Goal: Task Accomplishment & Management: Use online tool/utility

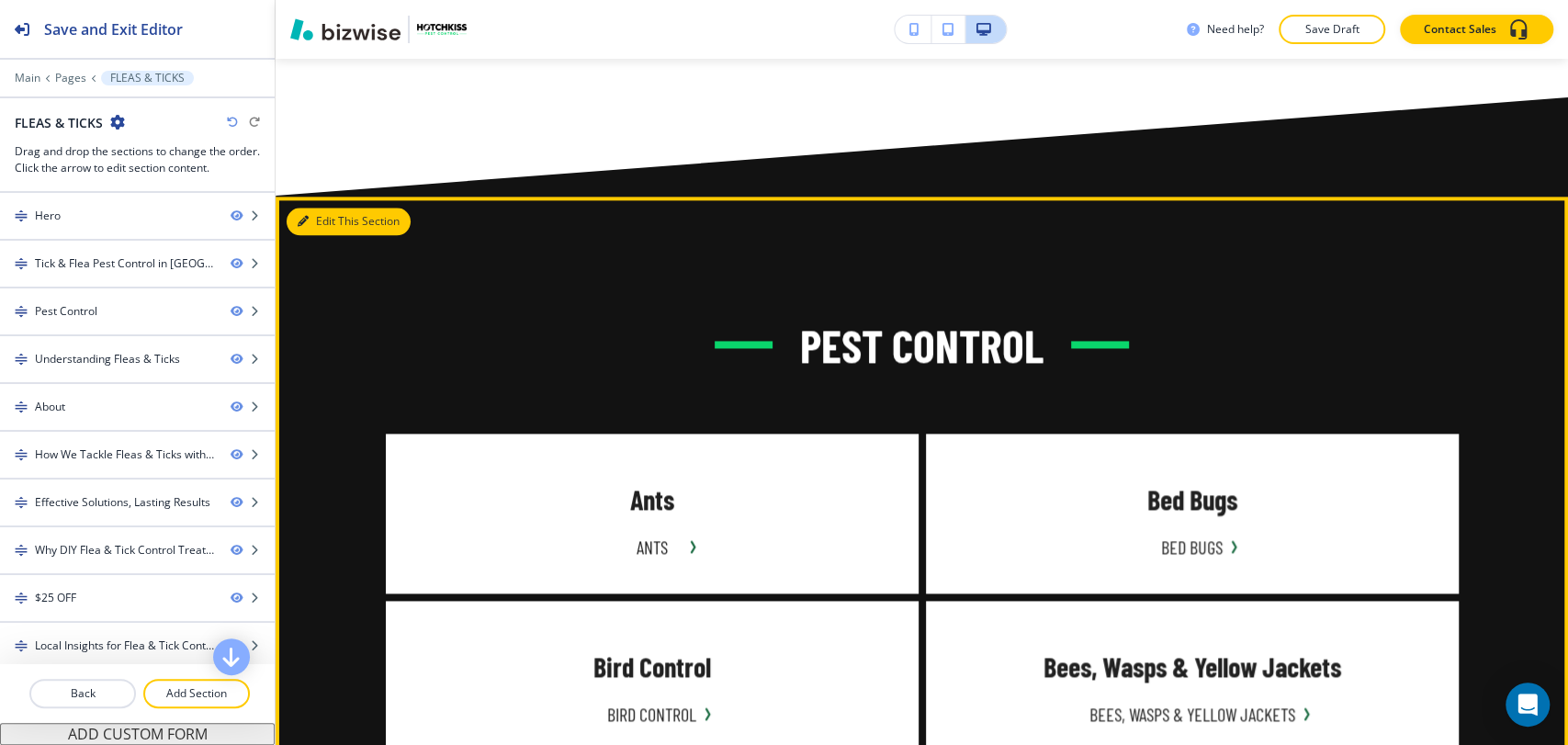
drag, startPoint x: 338, startPoint y: 130, endPoint x: 290, endPoint y: 147, distance: 50.9
click at [338, 208] on button "Edit This Section" at bounding box center [348, 221] width 124 height 28
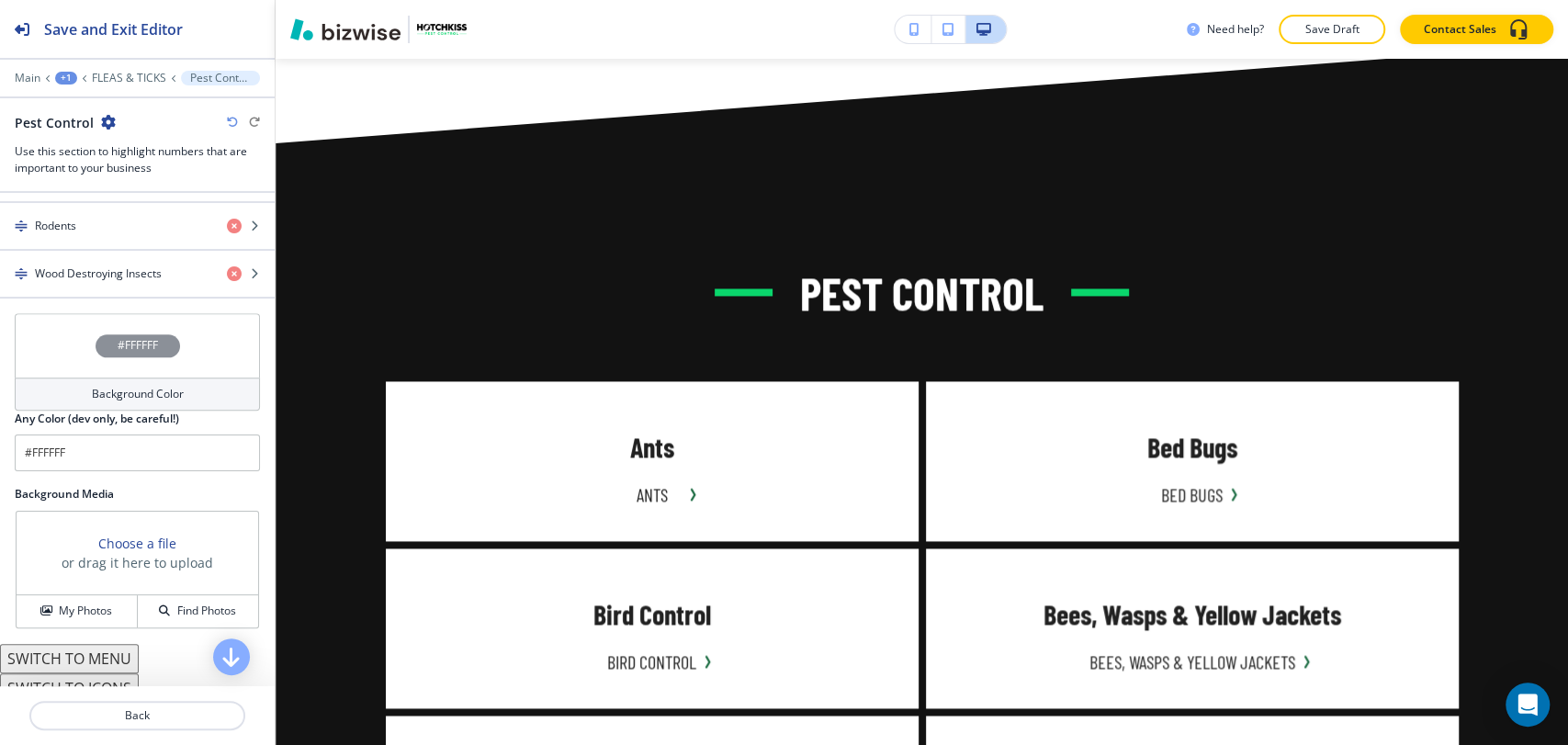
scroll to position [1327, 0]
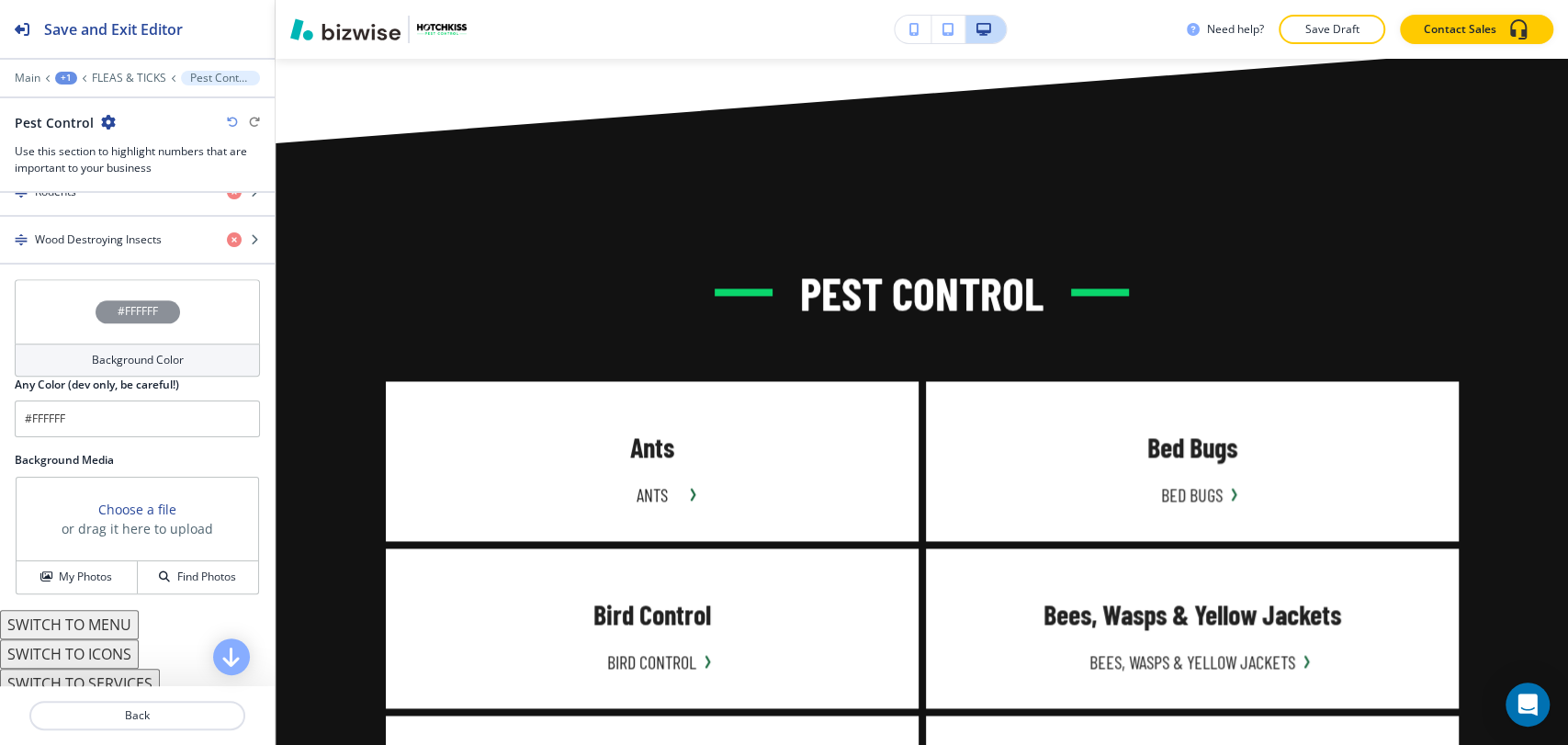
click at [158, 357] on h4 "Background Color" at bounding box center [138, 360] width 92 height 16
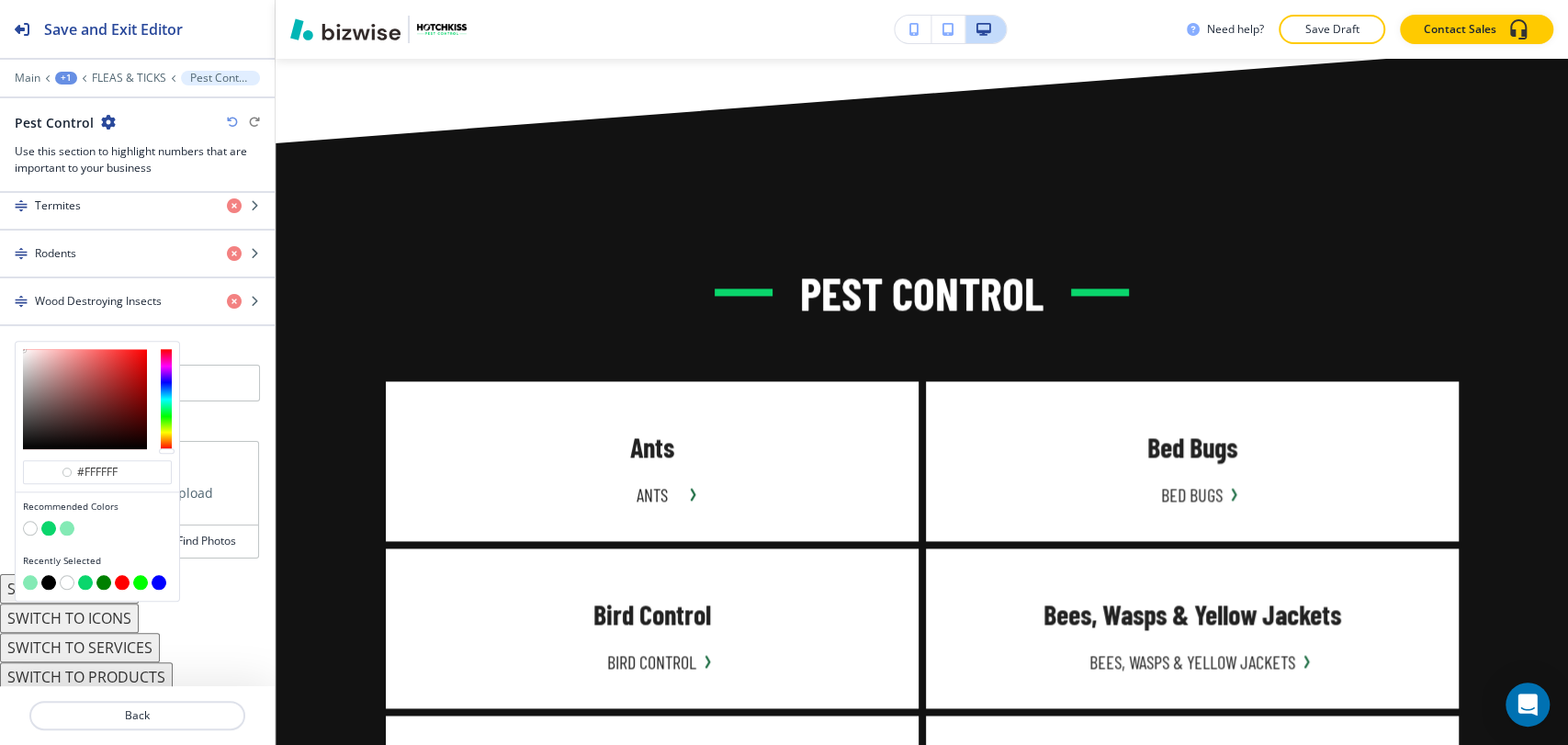
click at [65, 521] on button "button" at bounding box center [66, 528] width 14 height 14
type input "#84eab5"
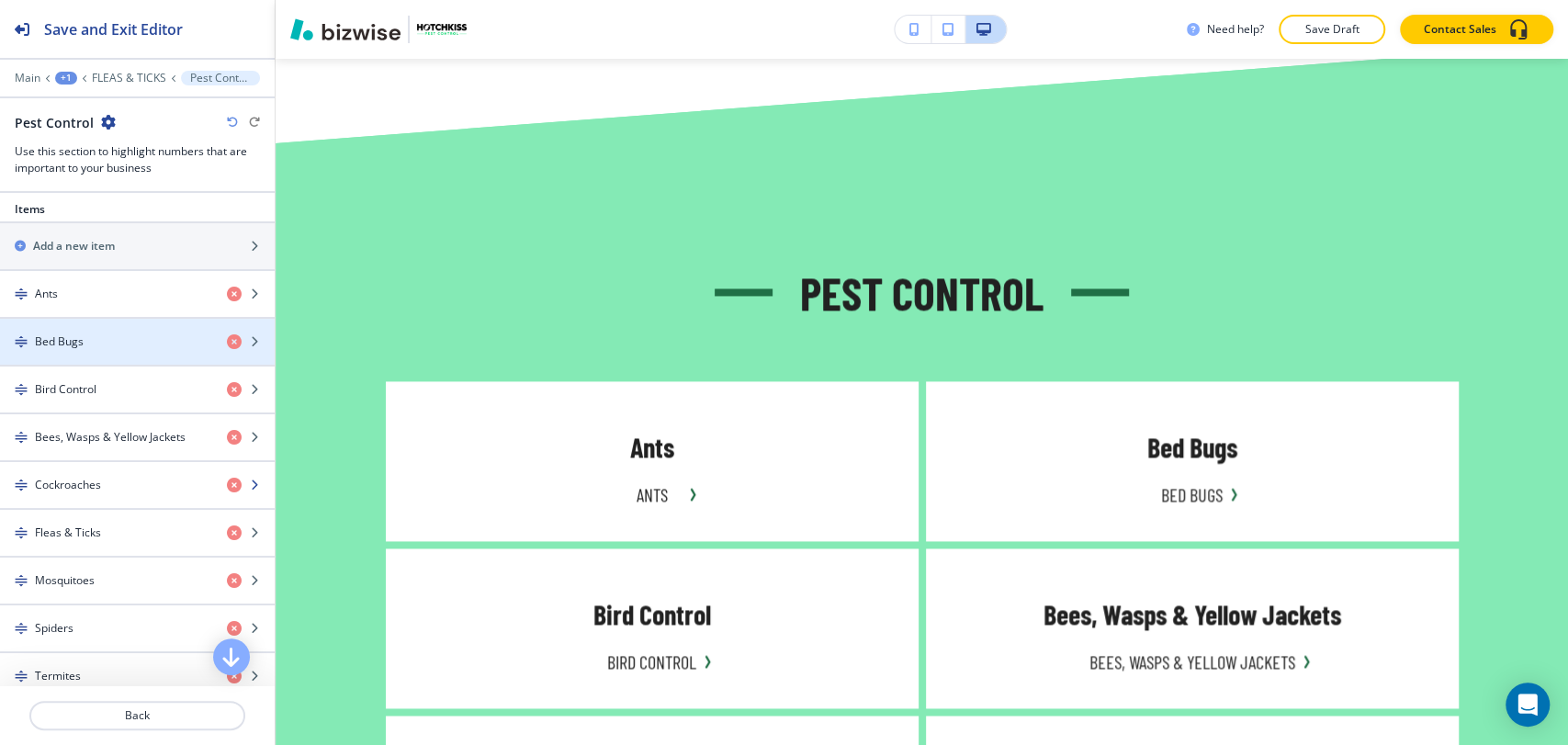
scroll to position [755, 0]
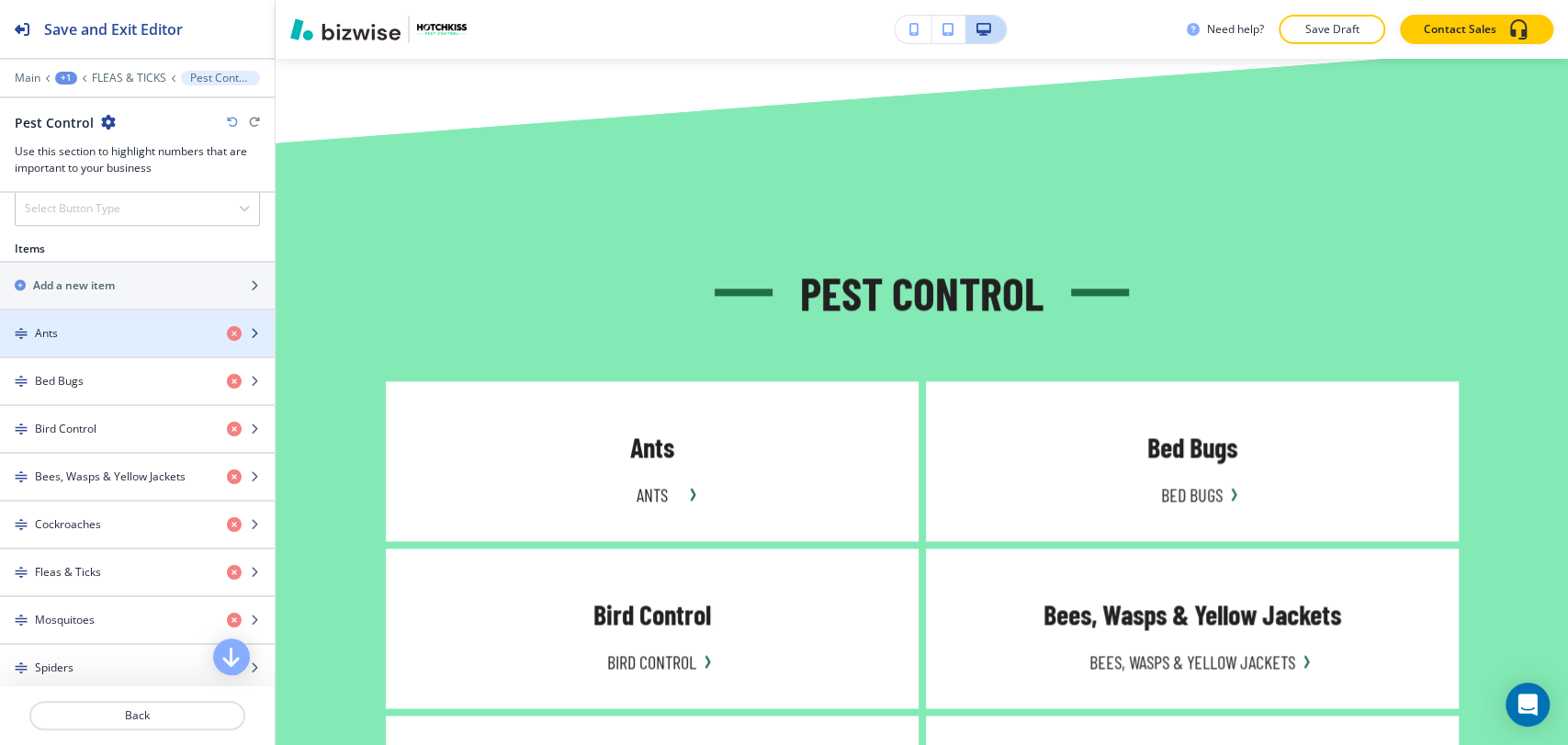
click at [124, 346] on div "button" at bounding box center [137, 348] width 274 height 14
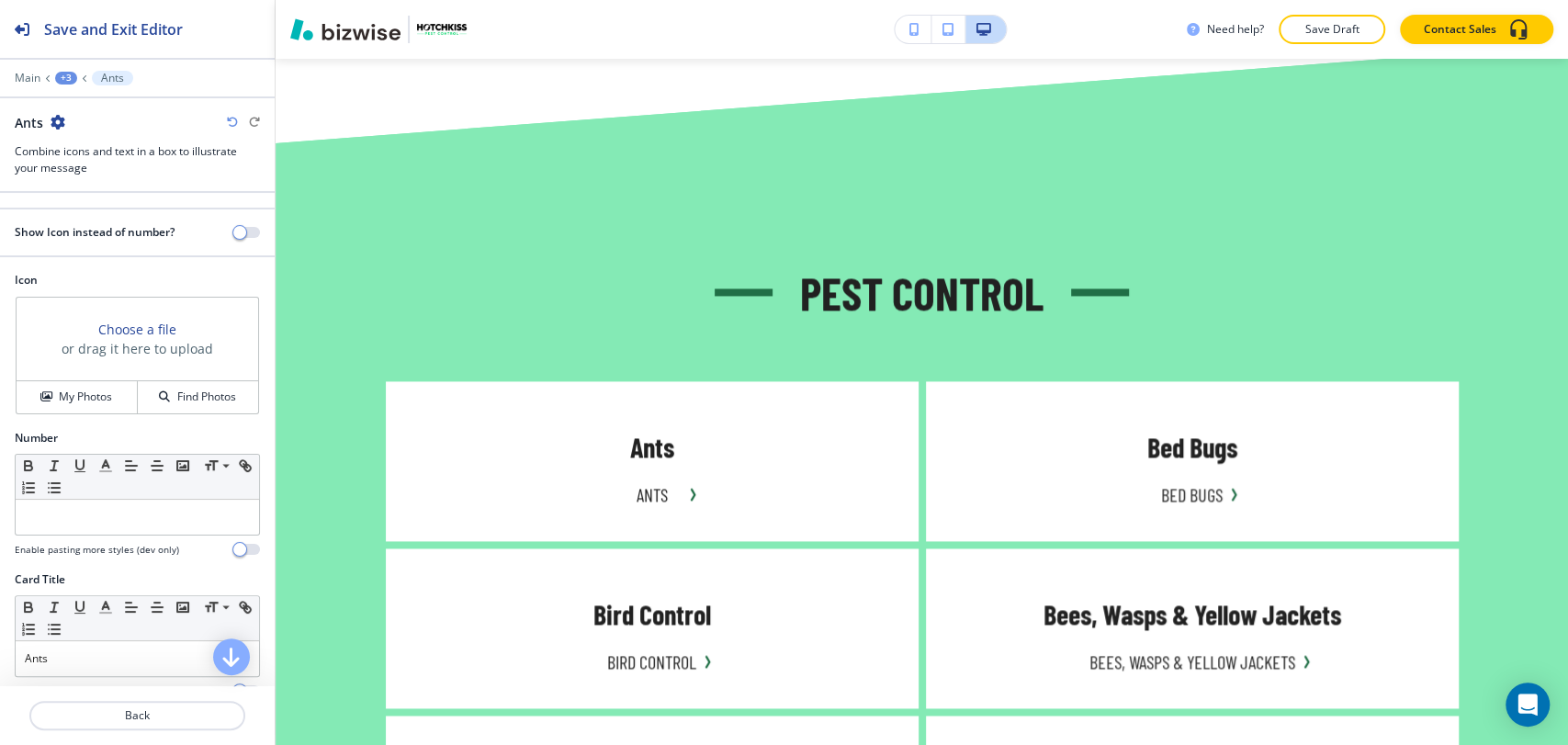
scroll to position [204, 0]
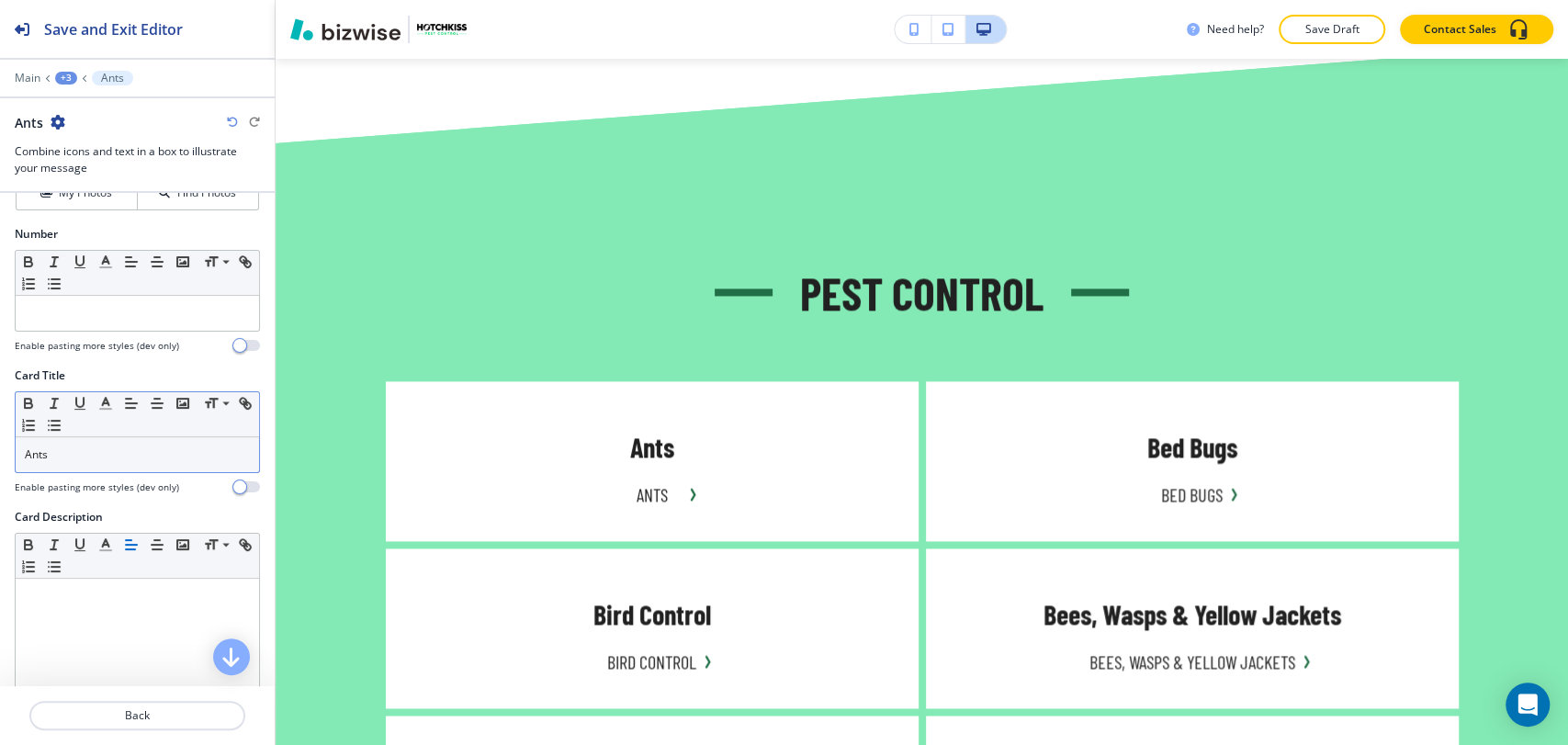
click at [110, 456] on p "Ants" at bounding box center [137, 454] width 225 height 16
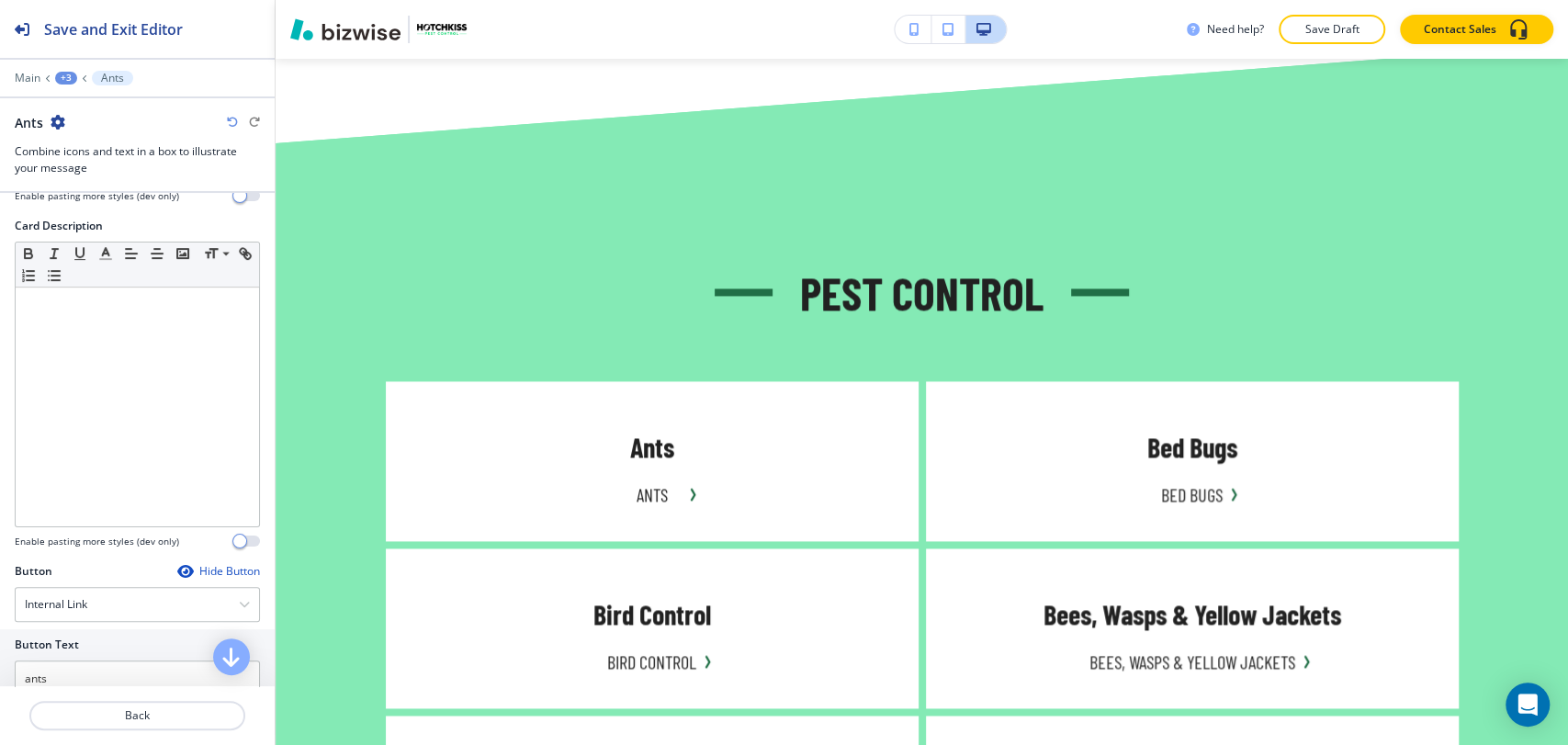
scroll to position [613, 0]
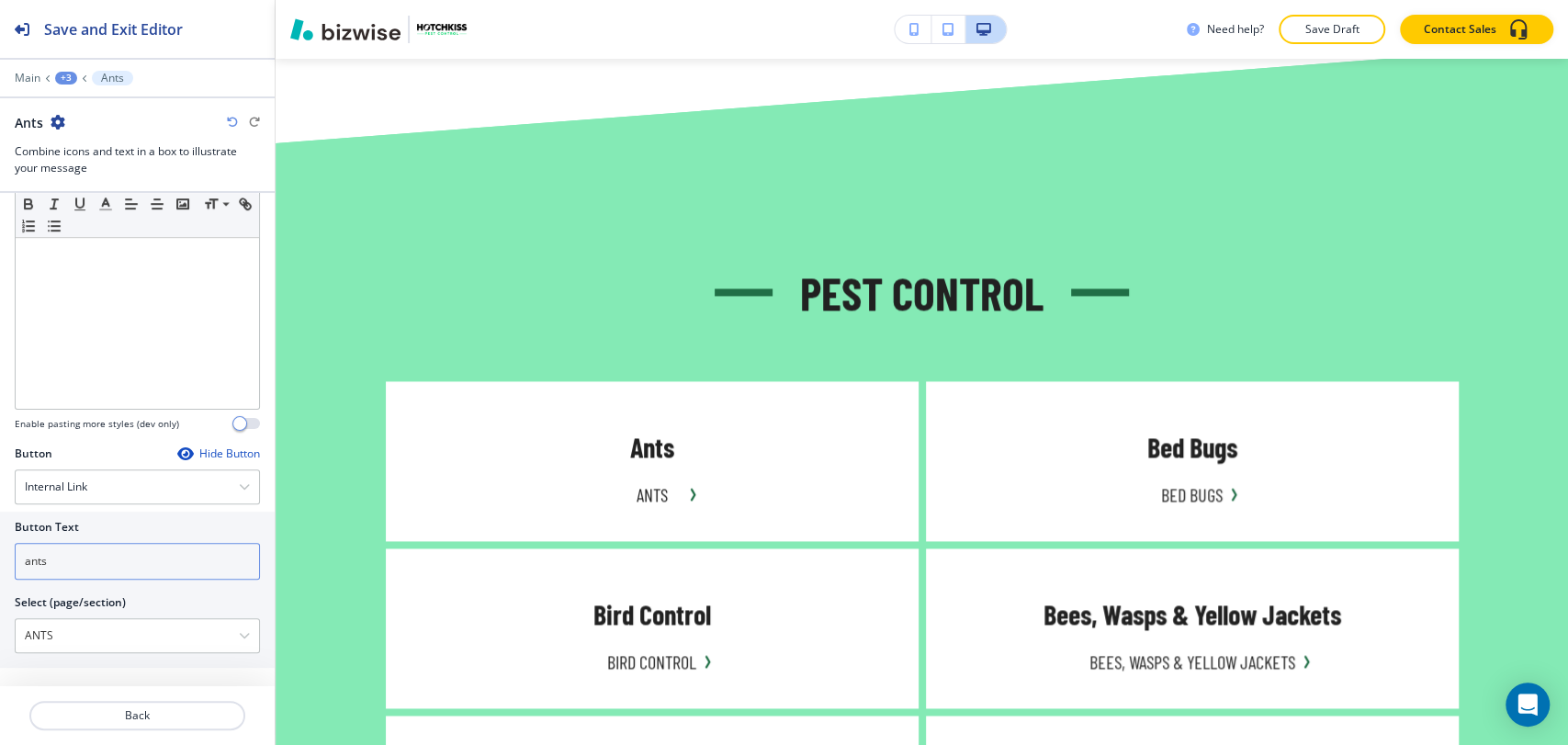
click at [108, 549] on input "ants" at bounding box center [137, 561] width 245 height 37
click at [101, 550] on input "Learn More" at bounding box center [137, 561] width 245 height 37
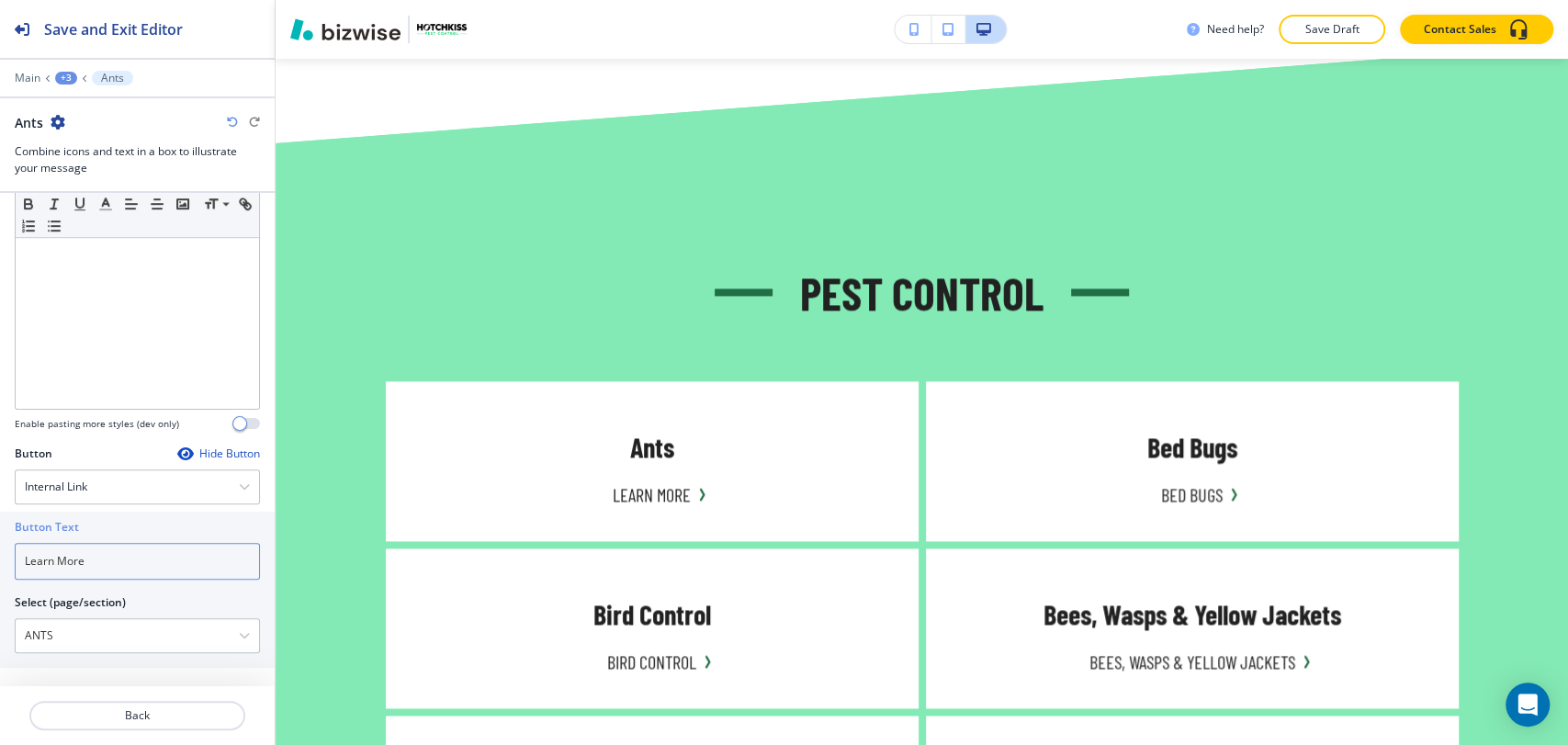
click at [101, 550] on input "Learn More" at bounding box center [137, 561] width 245 height 37
type input "Learn More"
click at [58, 72] on button "+3" at bounding box center [65, 79] width 22 height 13
click at [88, 165] on p "Pest Control" at bounding box center [114, 172] width 94 height 16
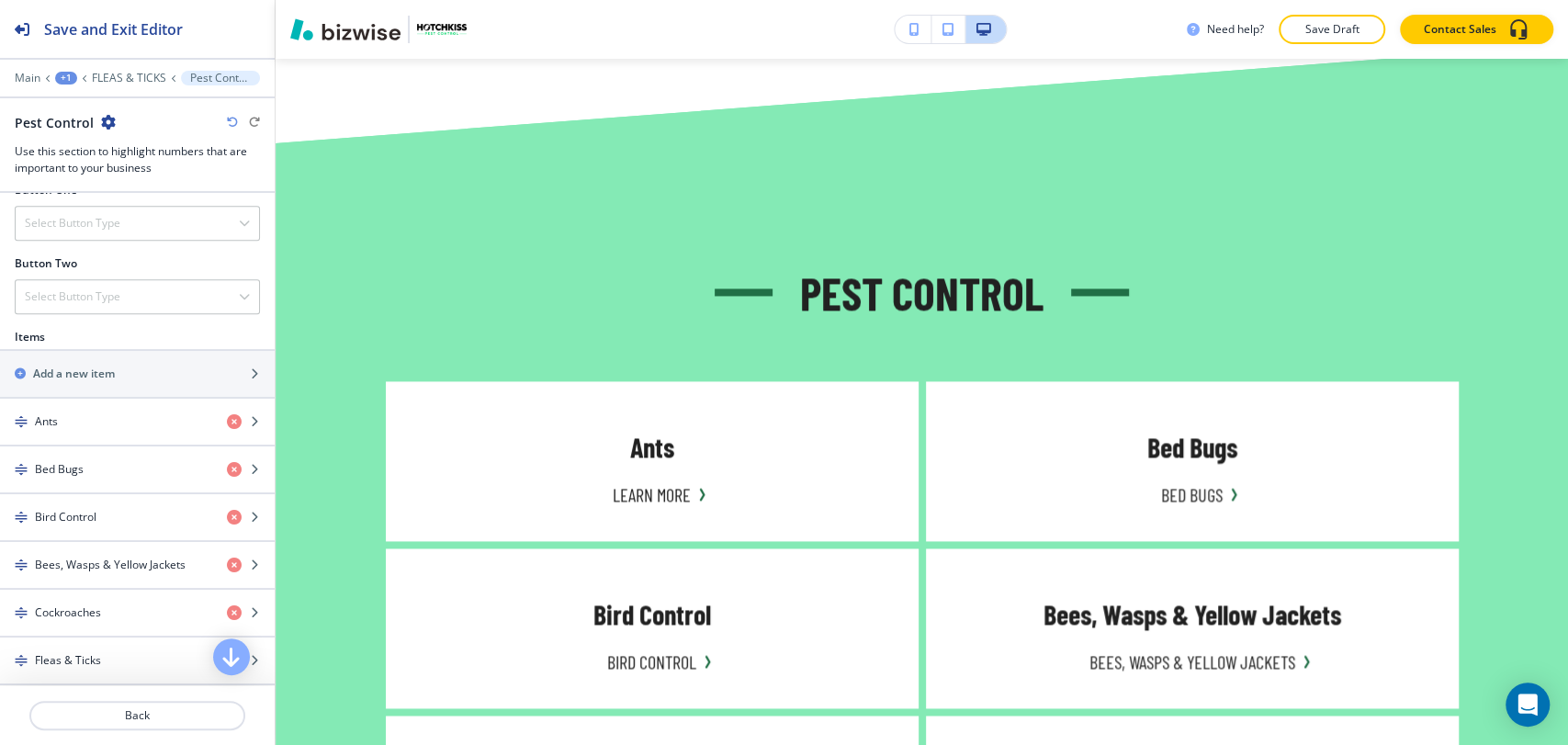
scroll to position [714, 0]
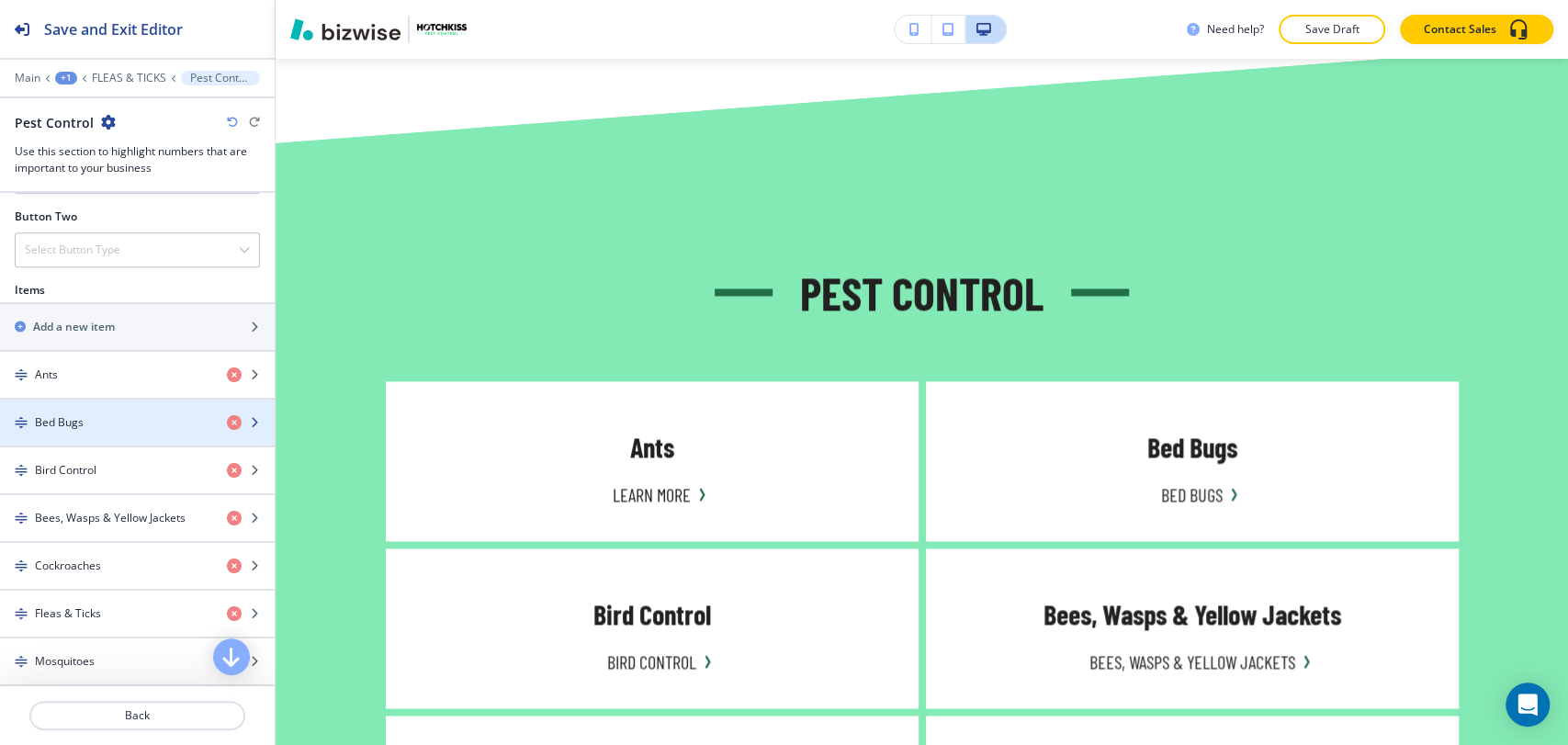
click at [125, 407] on div "button" at bounding box center [137, 406] width 274 height 14
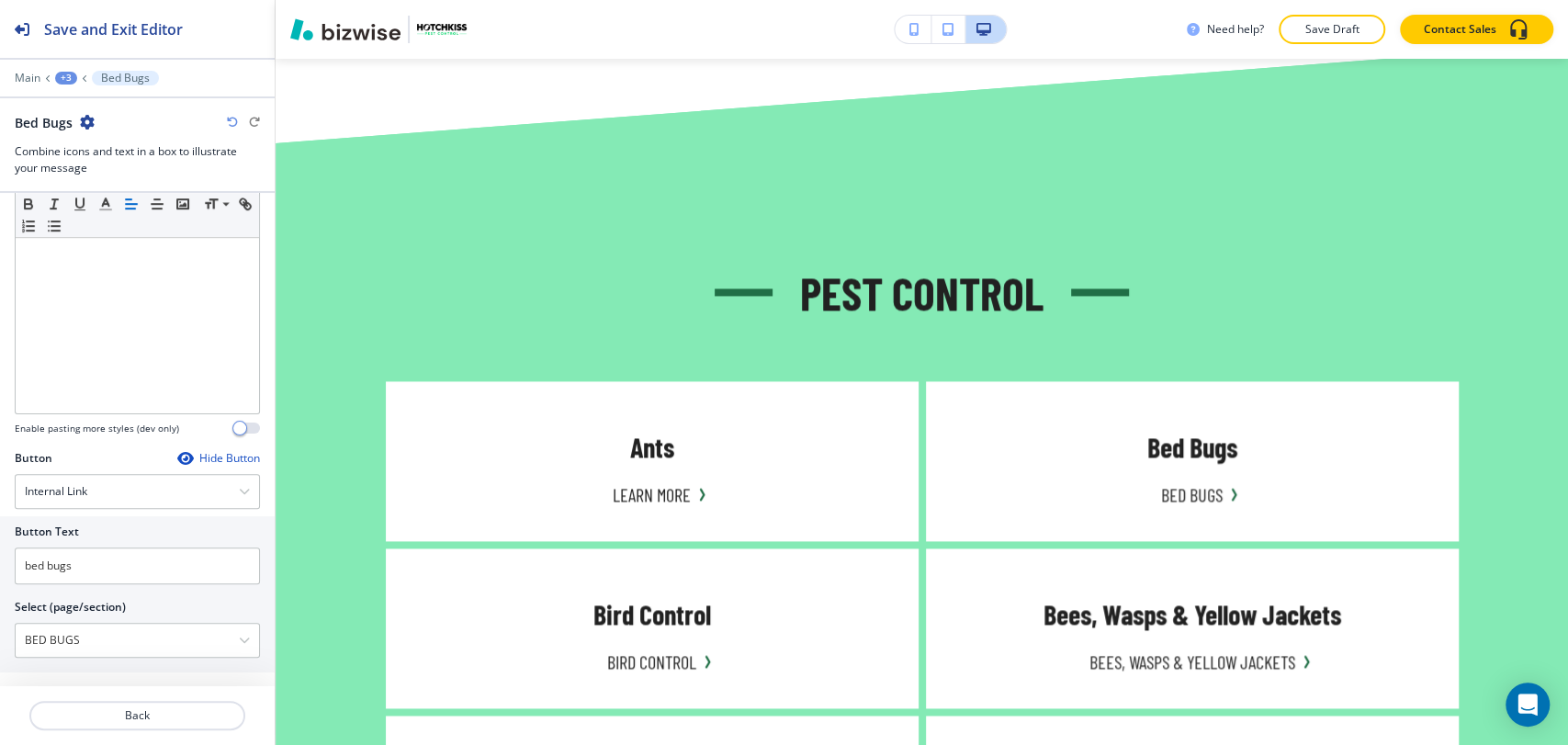
scroll to position [613, 0]
click at [124, 560] on input "bed bugs" at bounding box center [137, 561] width 245 height 37
paste input "Learn More"
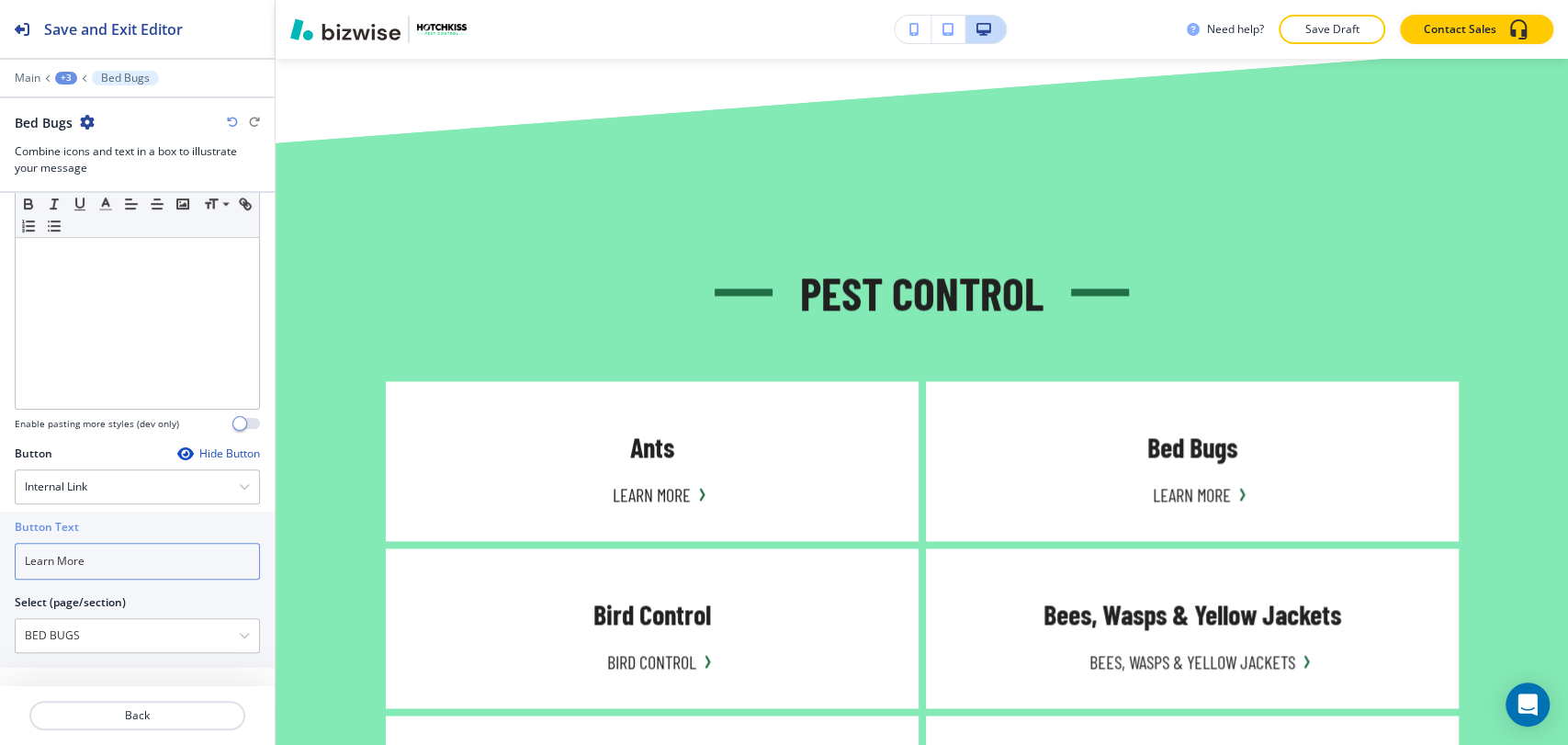
type input "Learn More"
click at [62, 77] on div "+3" at bounding box center [65, 79] width 22 height 13
click at [109, 164] on p "Pest Control" at bounding box center [114, 172] width 94 height 16
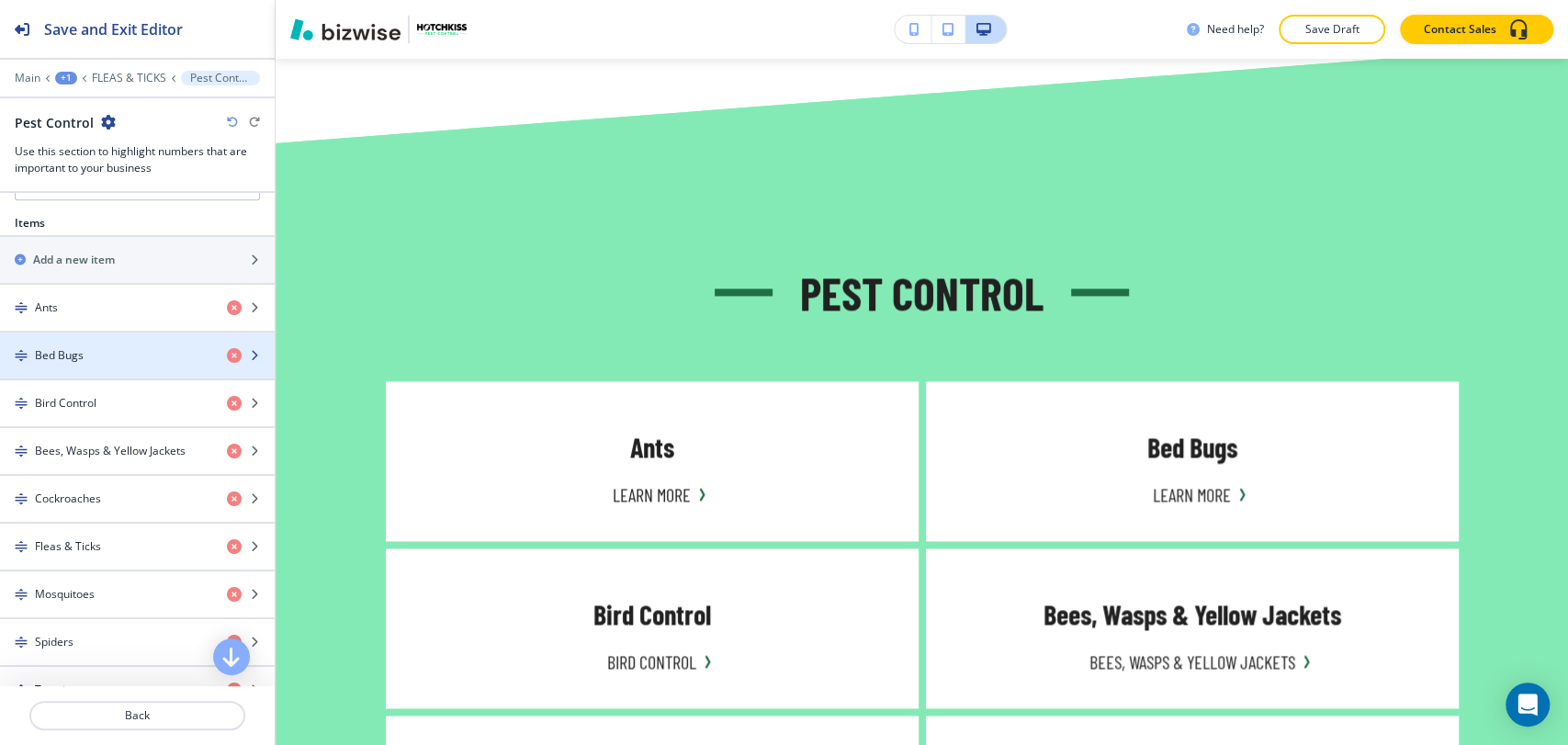
scroll to position [816, 0]
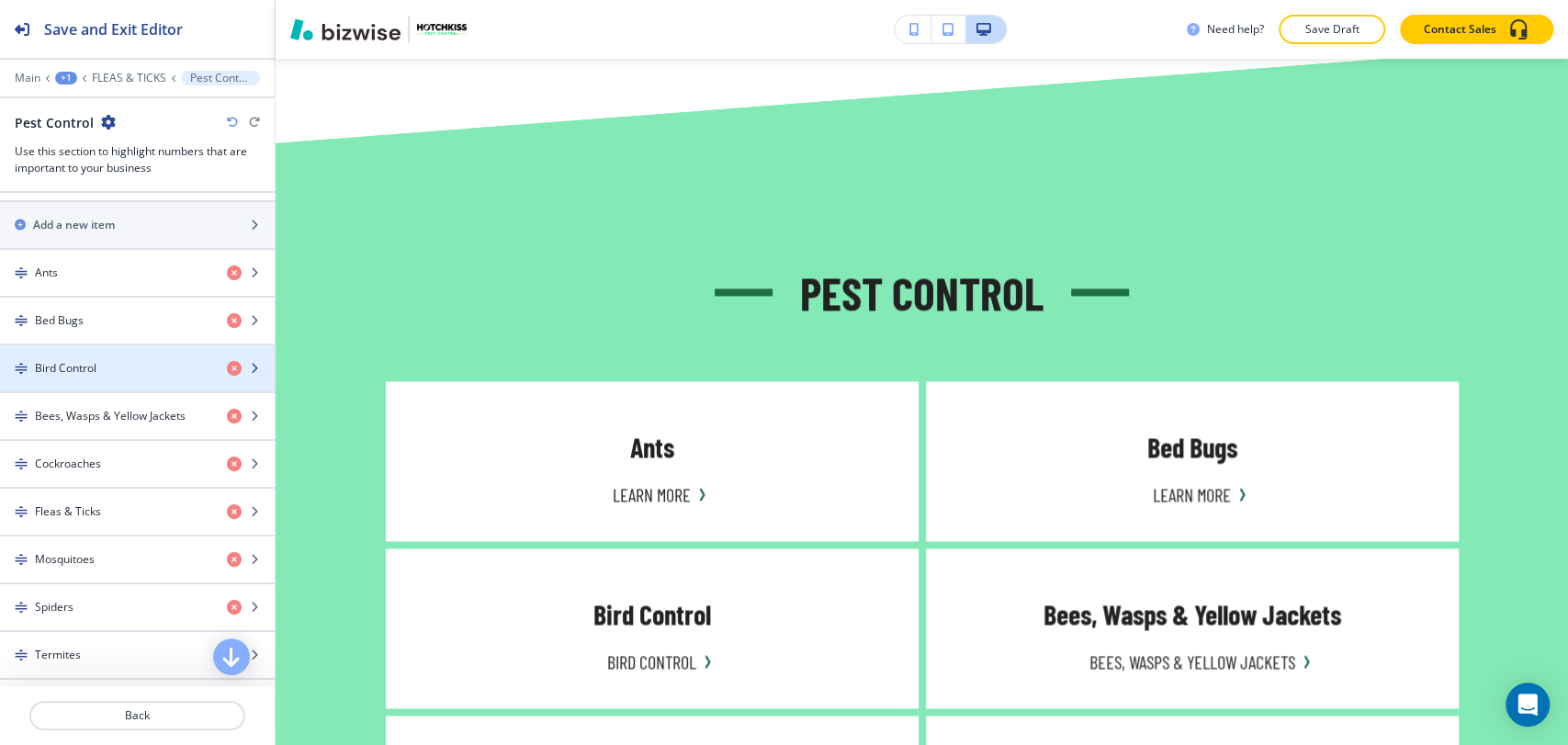
click at [155, 377] on div "button" at bounding box center [137, 383] width 274 height 14
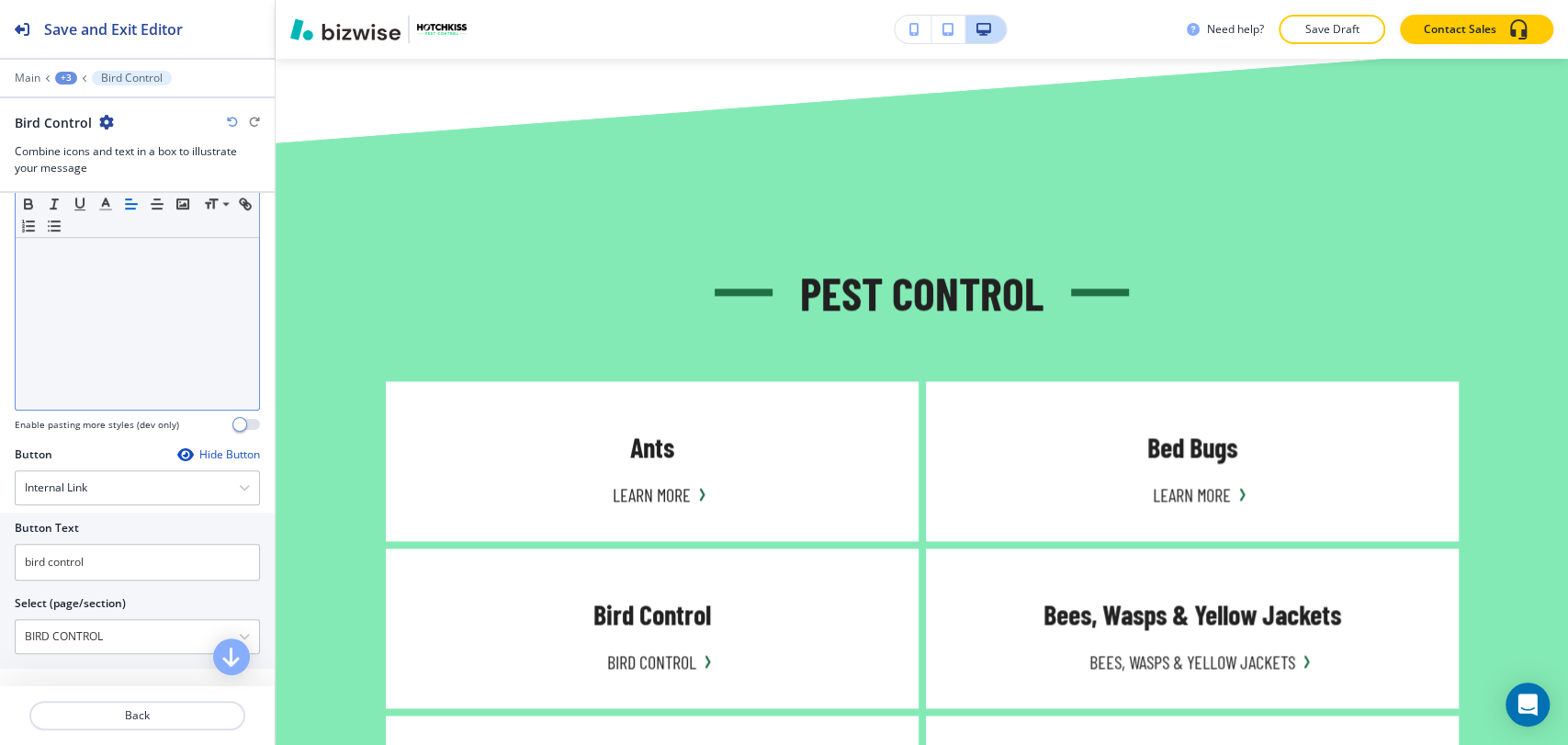
scroll to position [613, 0]
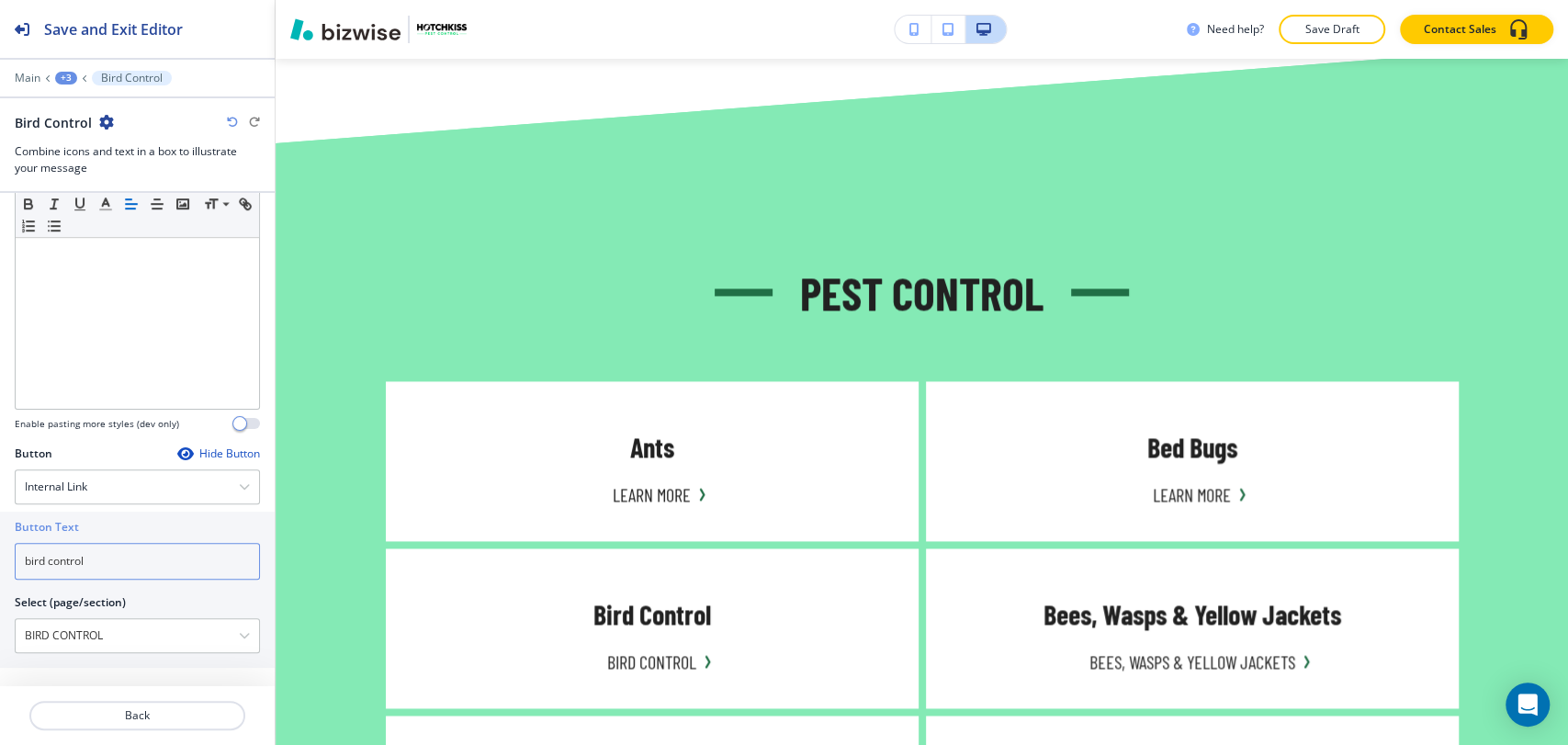
click at [162, 560] on input "bird control" at bounding box center [137, 561] width 245 height 37
paste input "Learn More"
type input "Learn More"
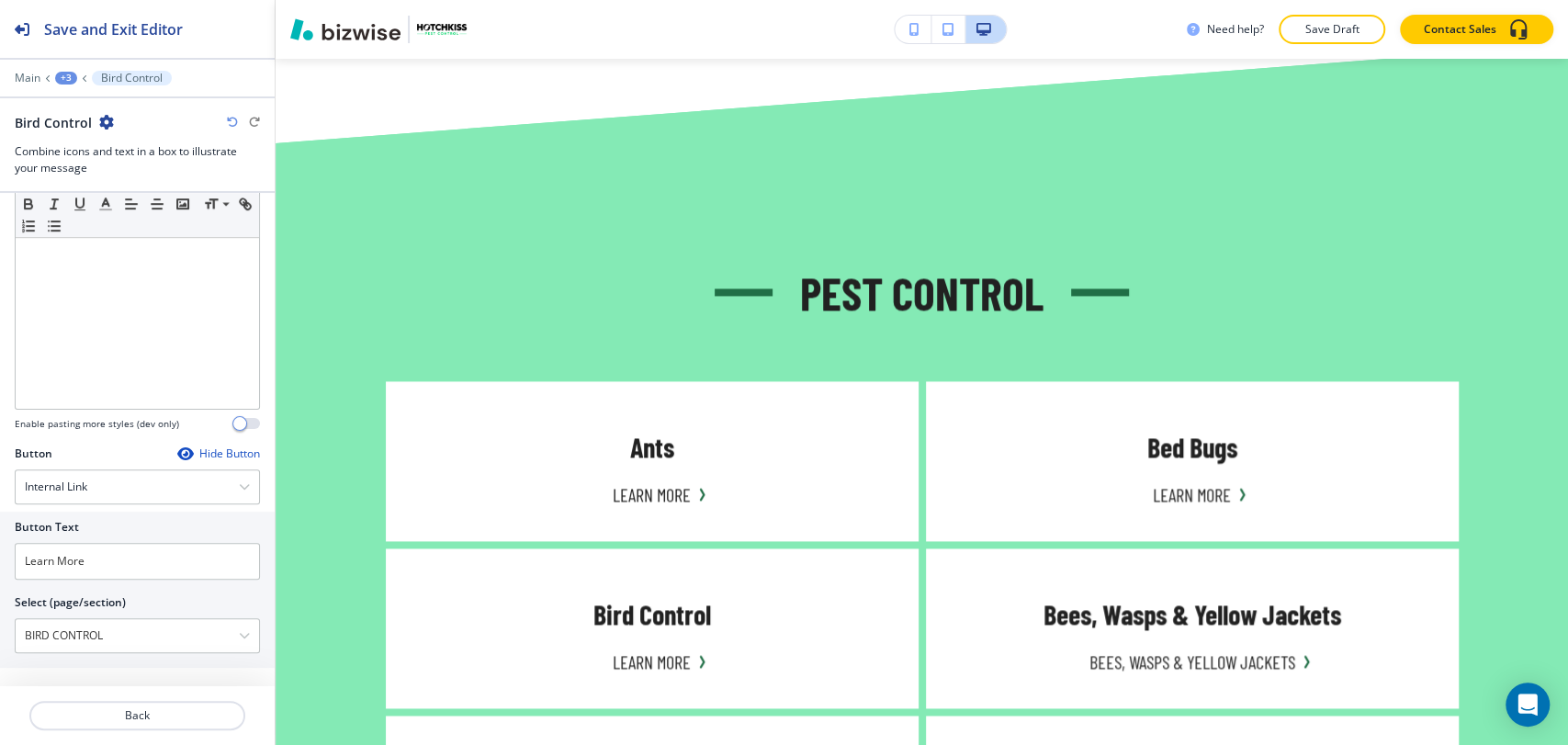
click at [70, 78] on div "+3" at bounding box center [65, 79] width 22 height 13
click at [103, 178] on p "Pest Control" at bounding box center [114, 172] width 94 height 16
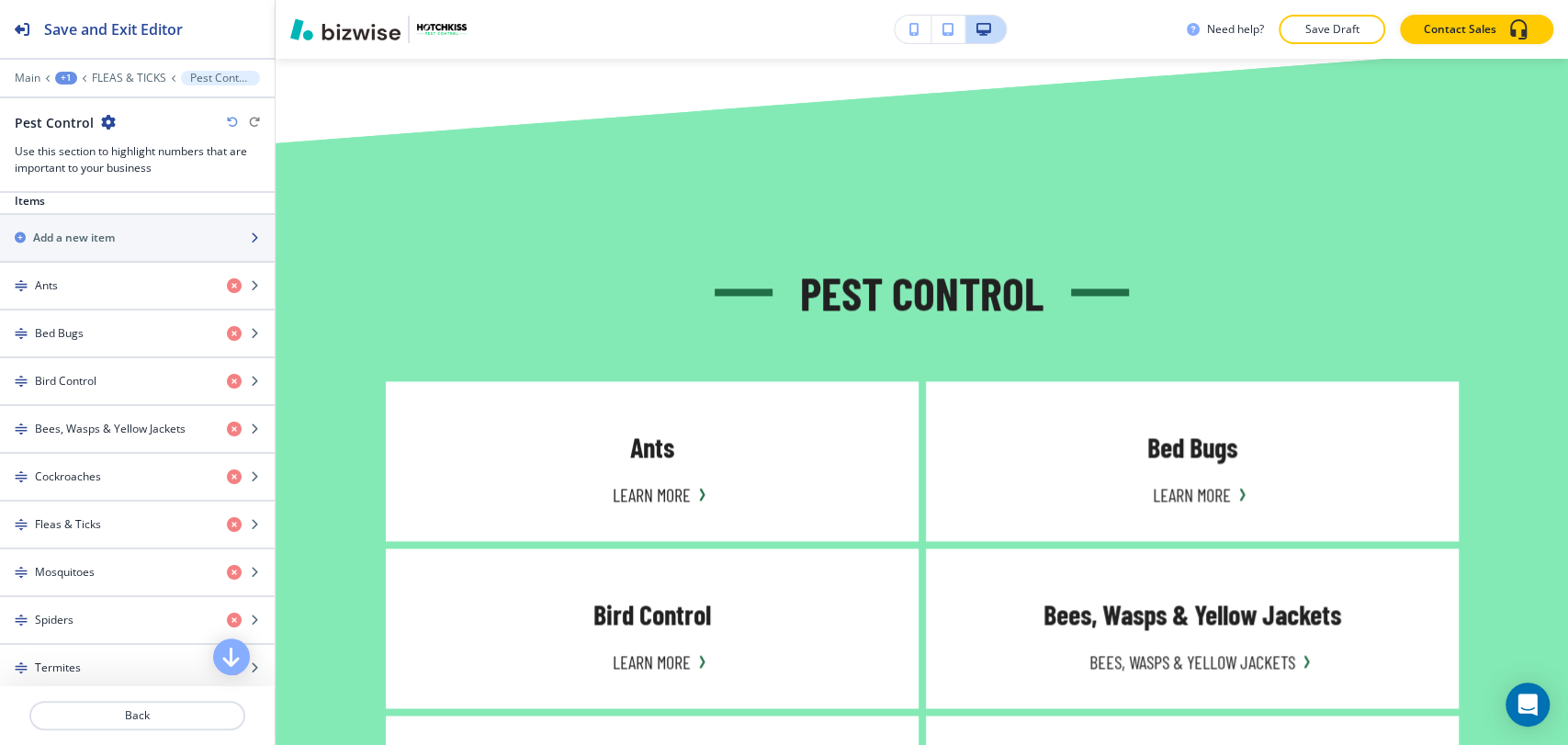
scroll to position [816, 0]
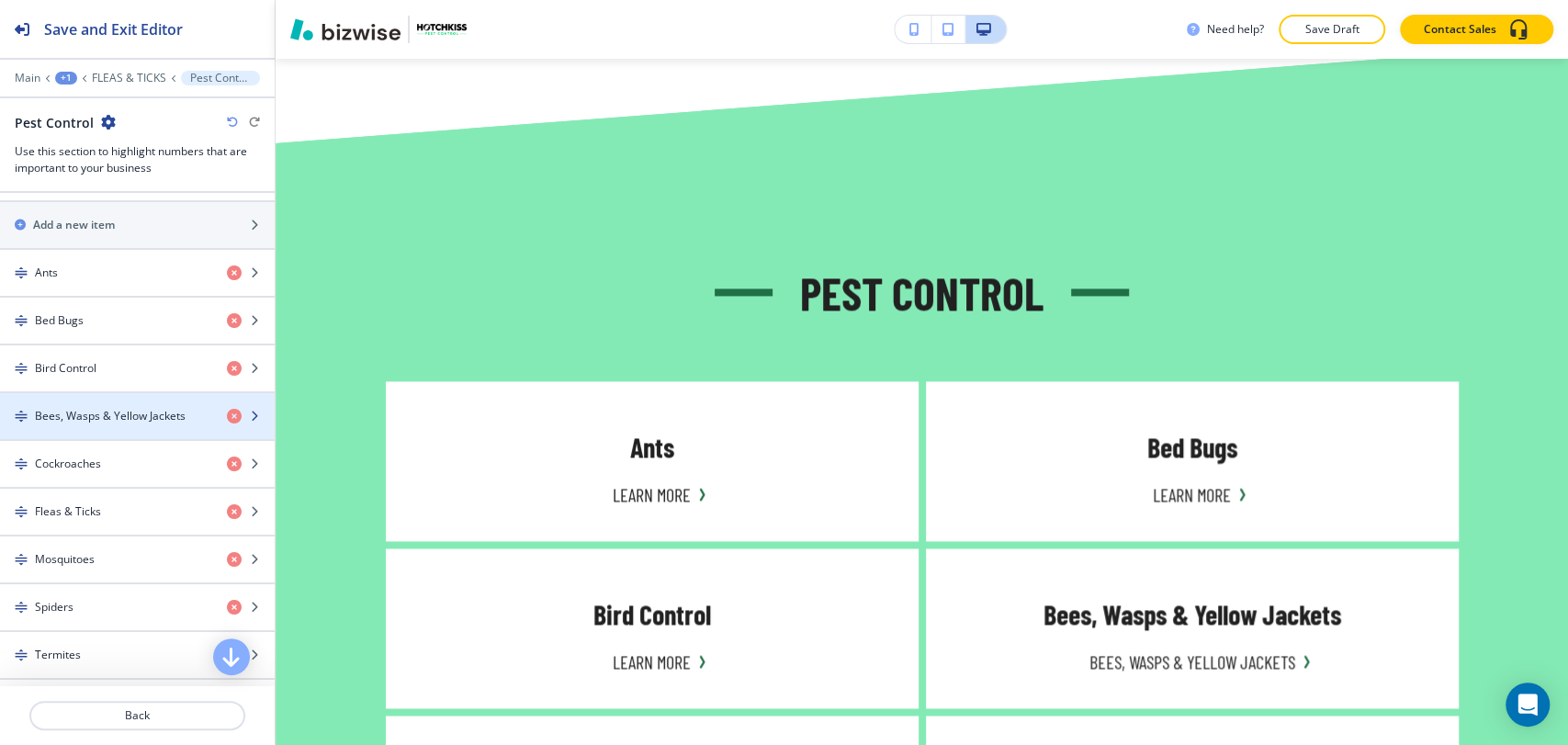
click at [139, 424] on div "button" at bounding box center [137, 431] width 274 height 14
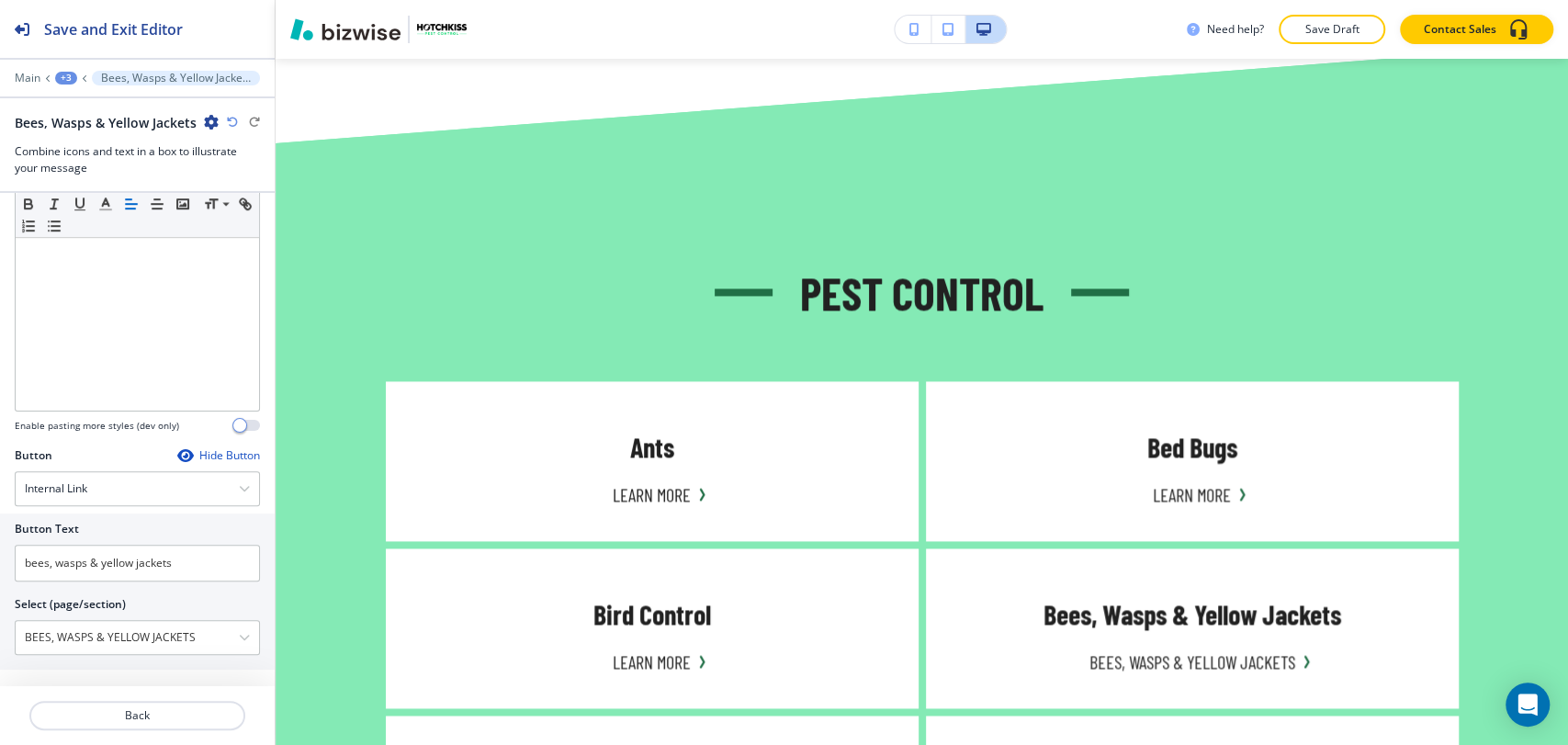
scroll to position [612, 0]
click at [183, 555] on input "bees, wasps & yellow jackets" at bounding box center [137, 562] width 245 height 37
click at [184, 555] on input "bees, wasps & yellow jackets" at bounding box center [137, 562] width 245 height 37
paste input "Learn More"
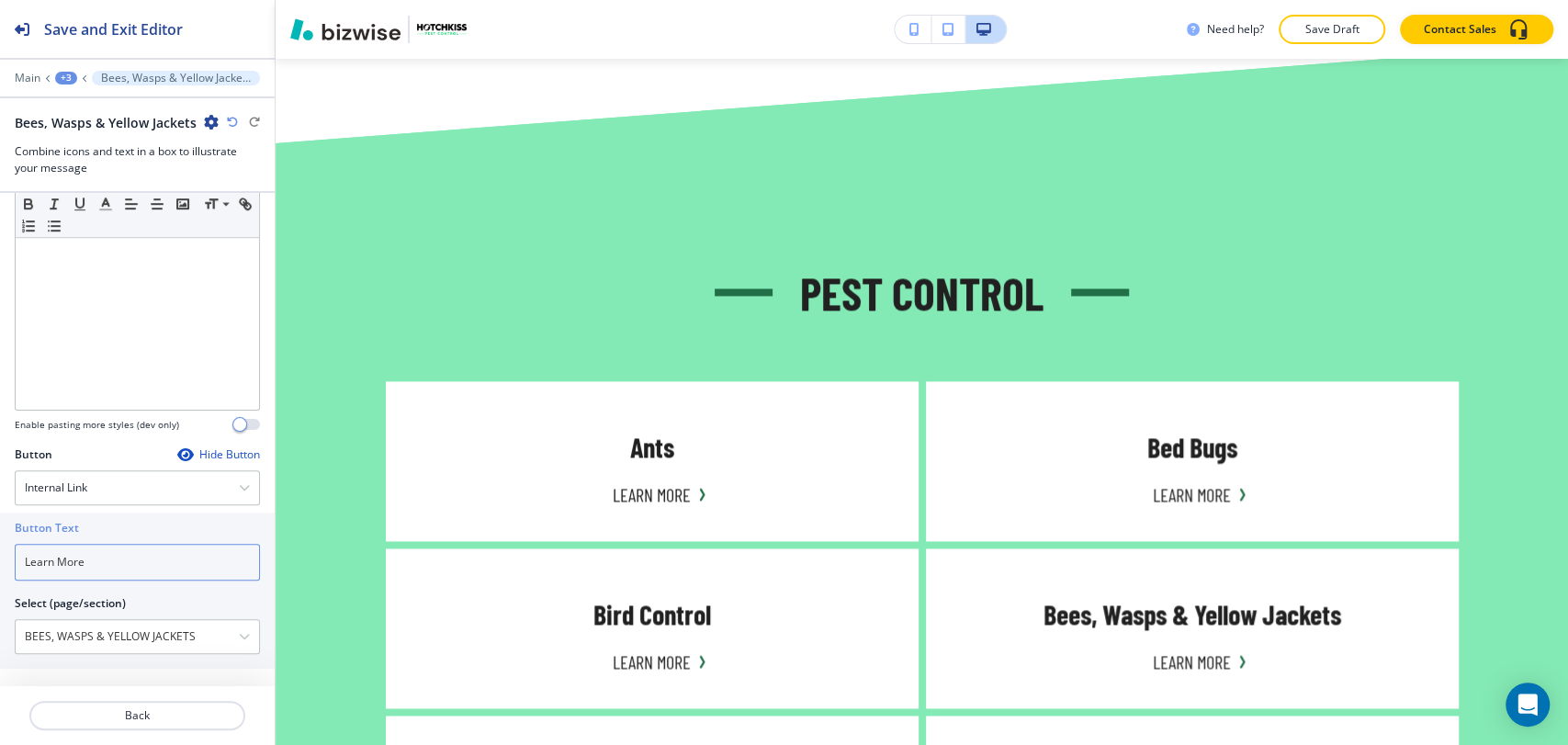
type input "Learn More"
click at [66, 80] on div "+3" at bounding box center [65, 79] width 22 height 13
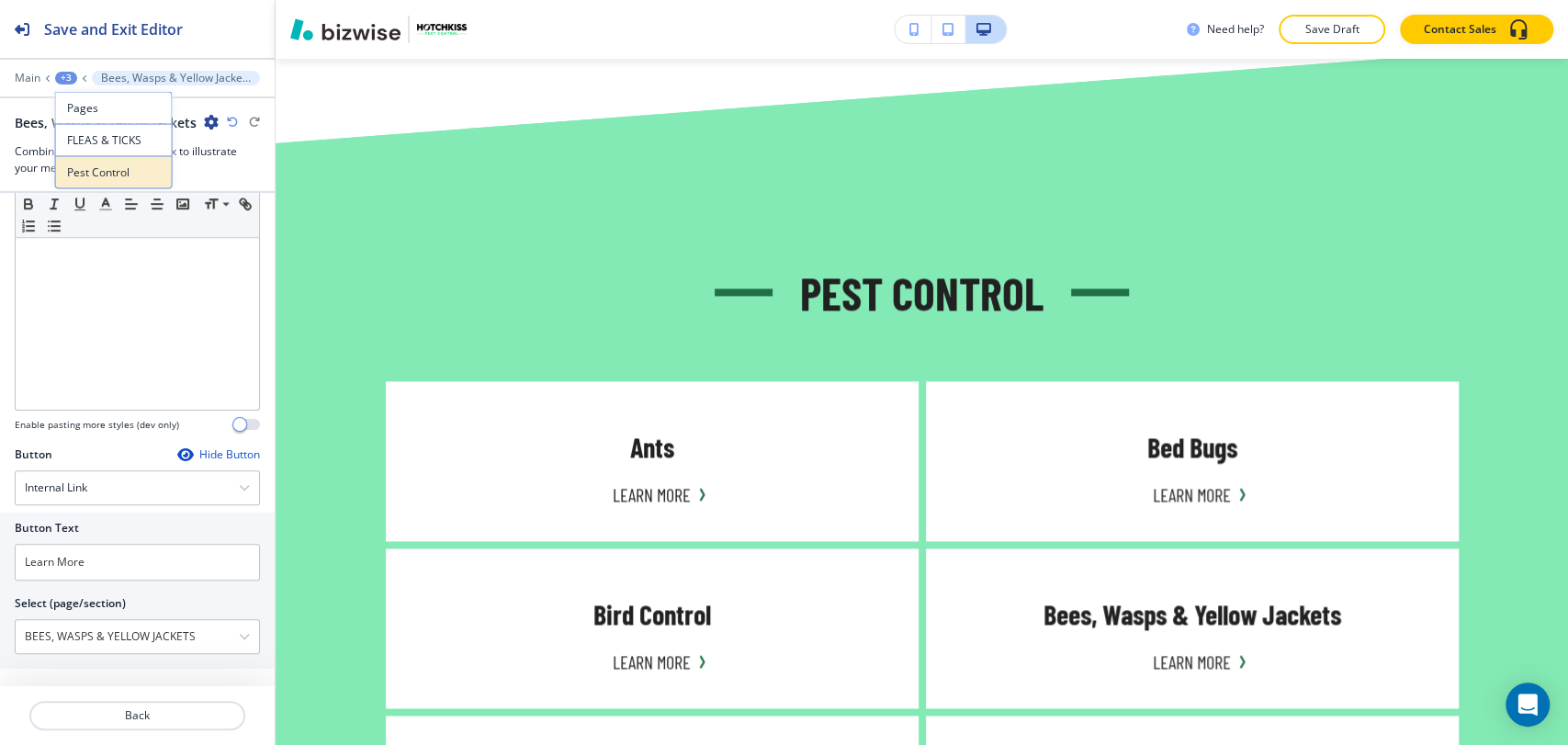
click at [129, 167] on p "Pest Control" at bounding box center [114, 172] width 94 height 16
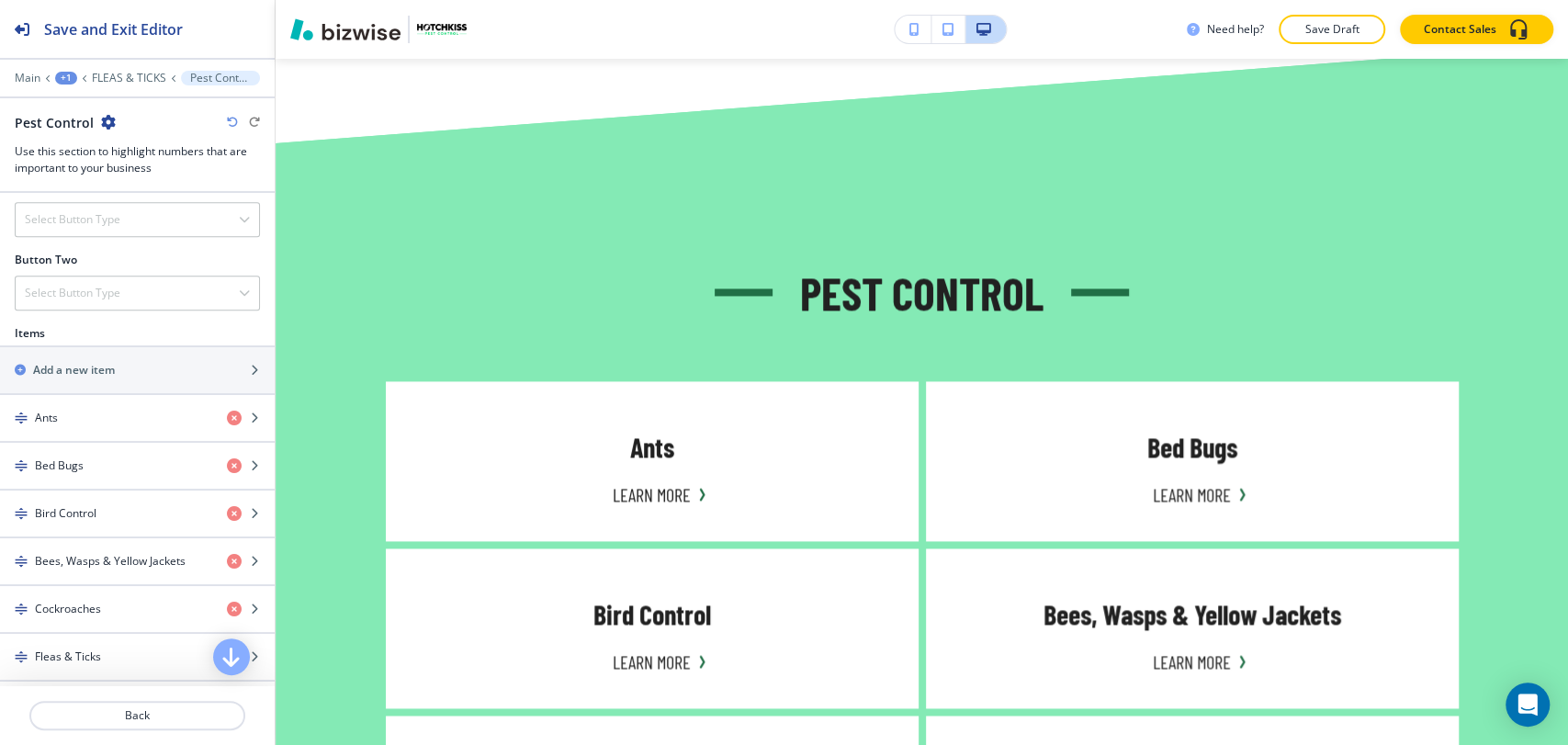
scroll to position [816, 0]
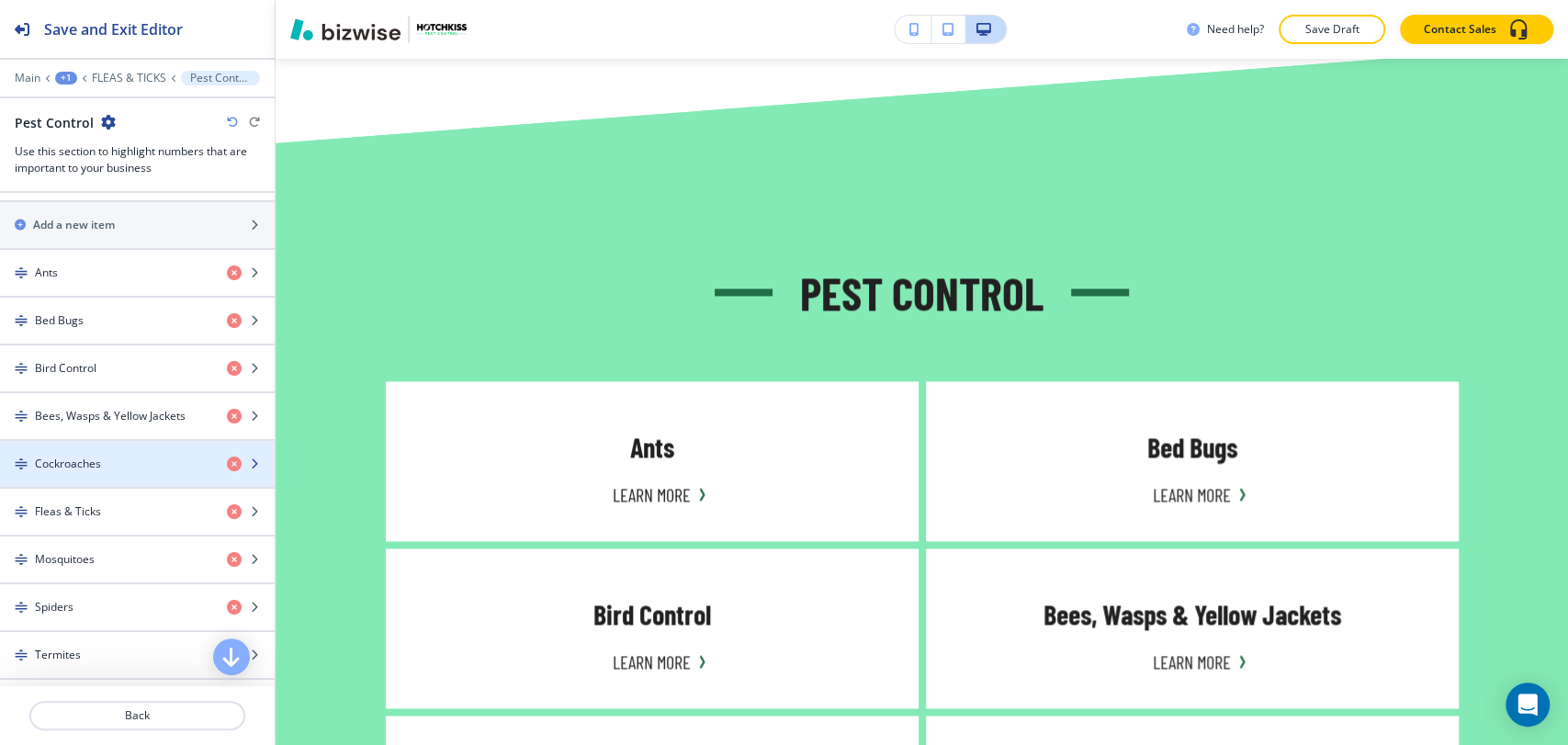
click at [133, 461] on div "Cockroaches" at bounding box center [106, 463] width 212 height 16
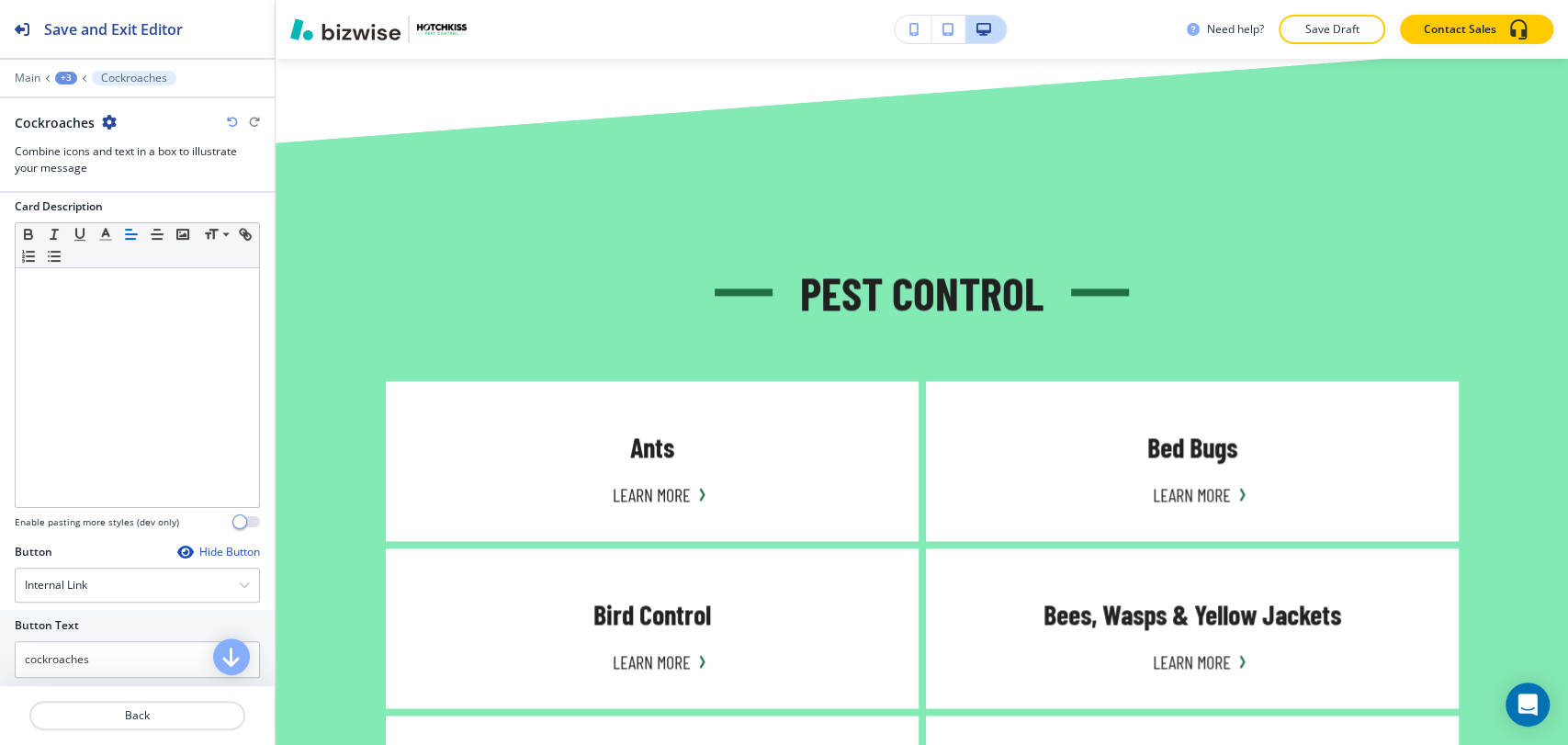
scroll to position [613, 0]
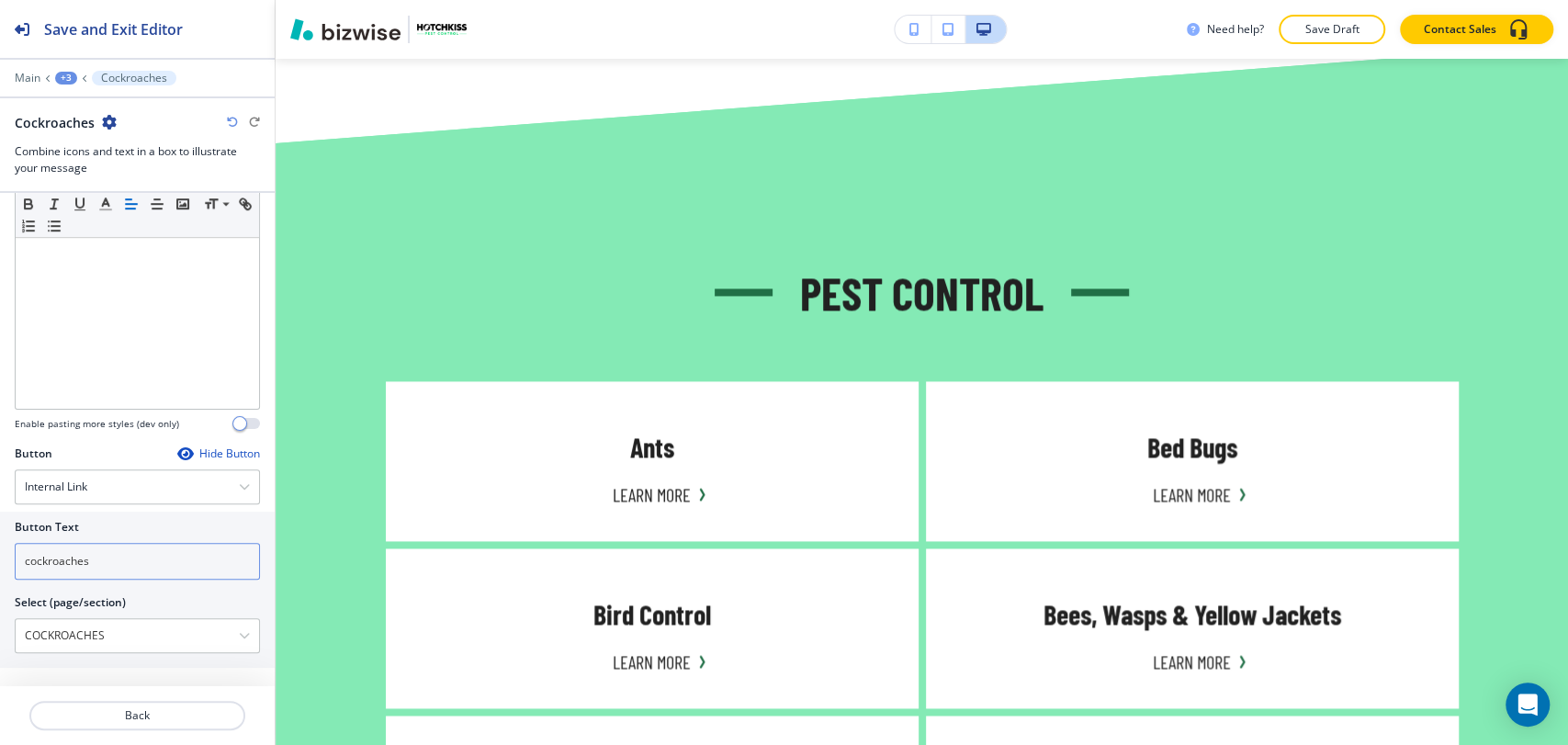
click at [130, 554] on input "cockroaches" at bounding box center [137, 561] width 245 height 37
paste input "Learn More"
type input "Learn More"
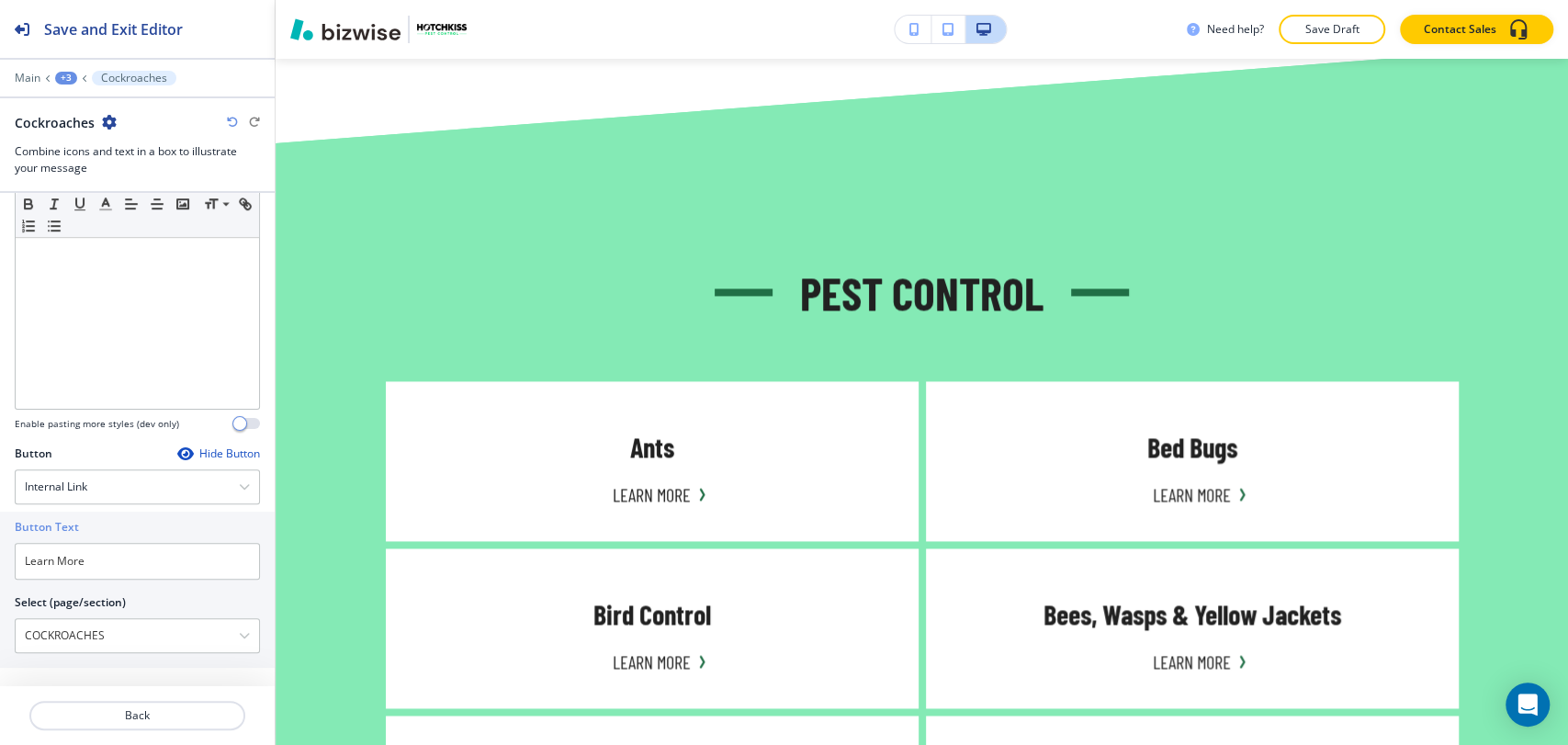
click at [66, 75] on div "+3" at bounding box center [65, 79] width 22 height 13
click at [114, 173] on p "Pest Control" at bounding box center [114, 172] width 94 height 16
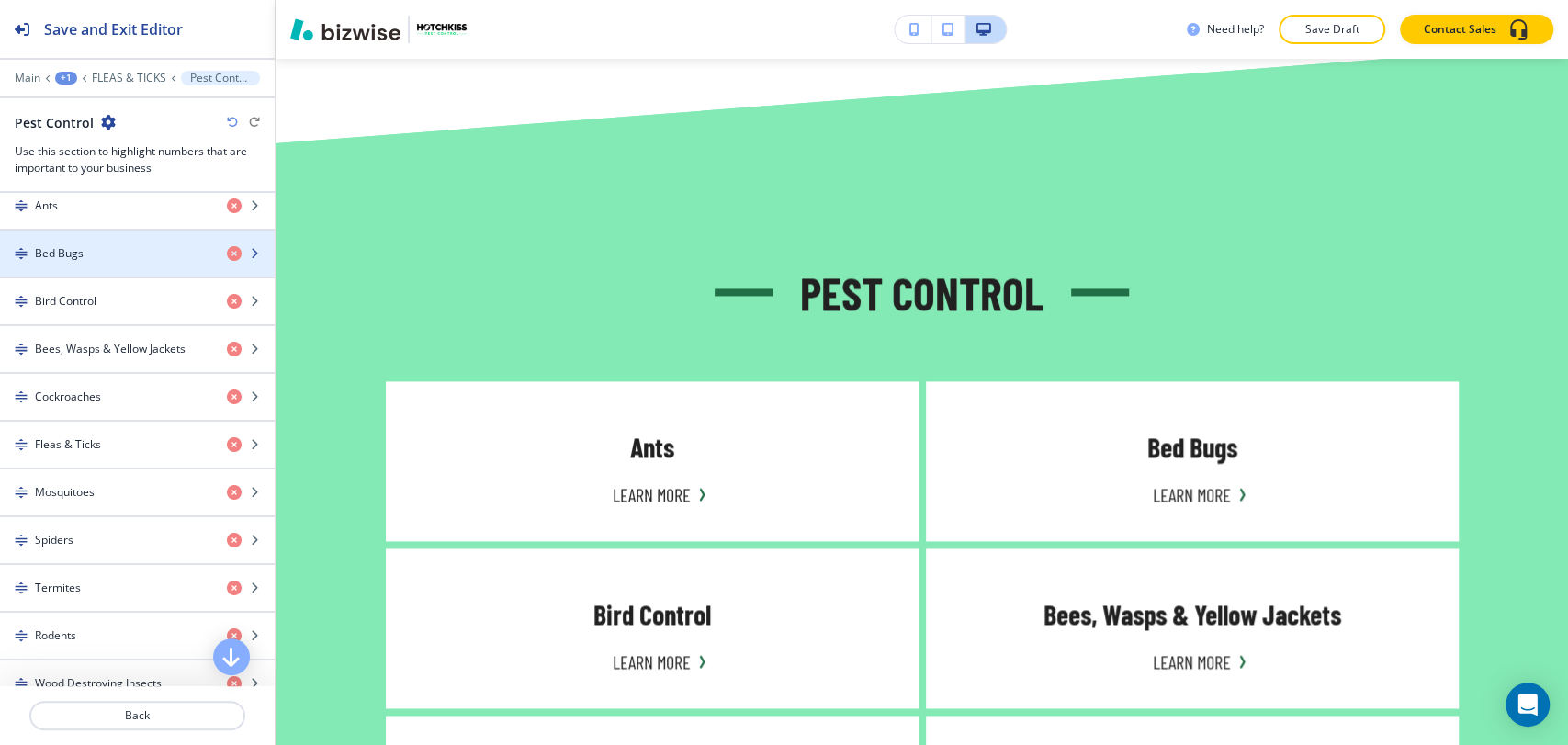
scroll to position [919, 0]
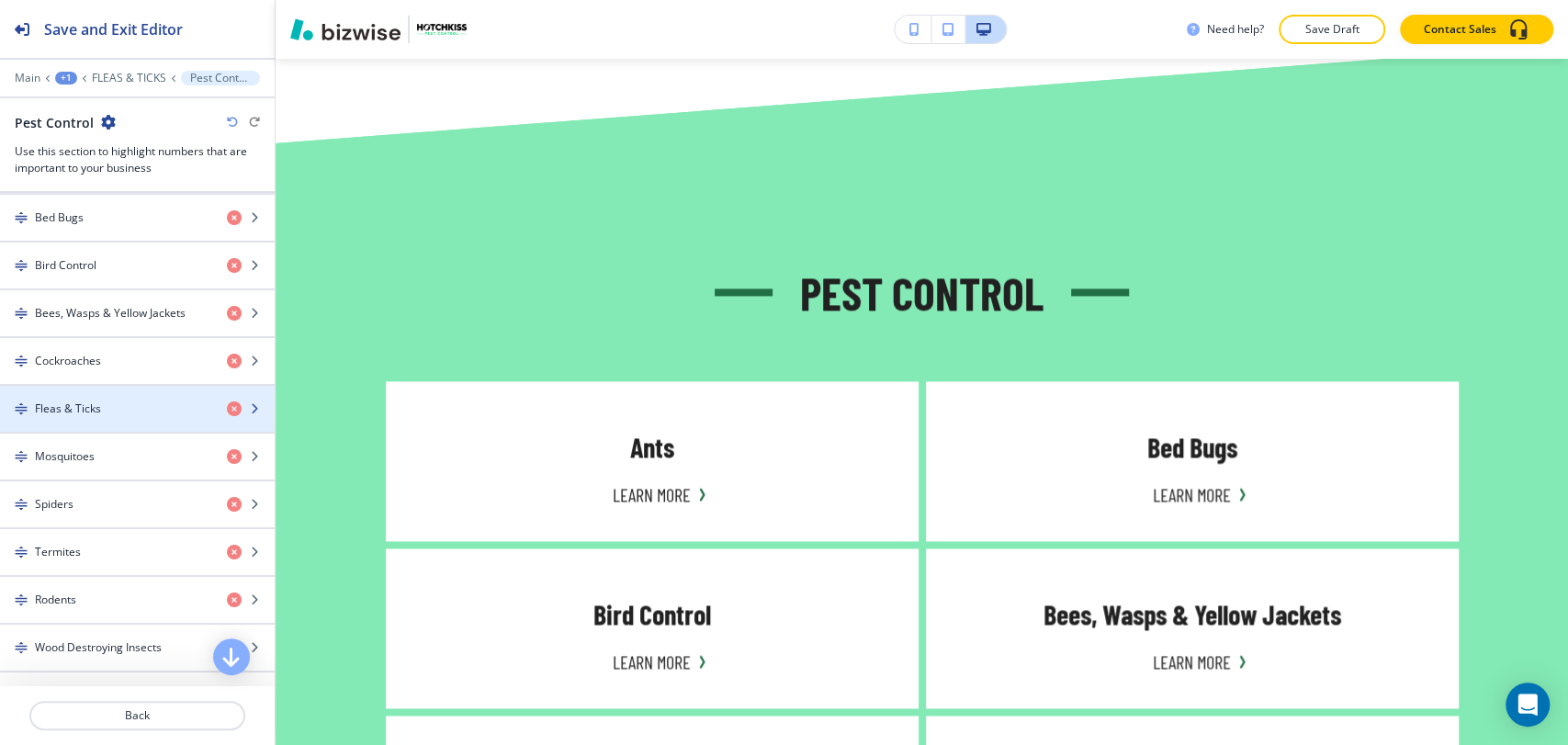
click at [154, 411] on div "Fleas & Ticks" at bounding box center [106, 408] width 212 height 16
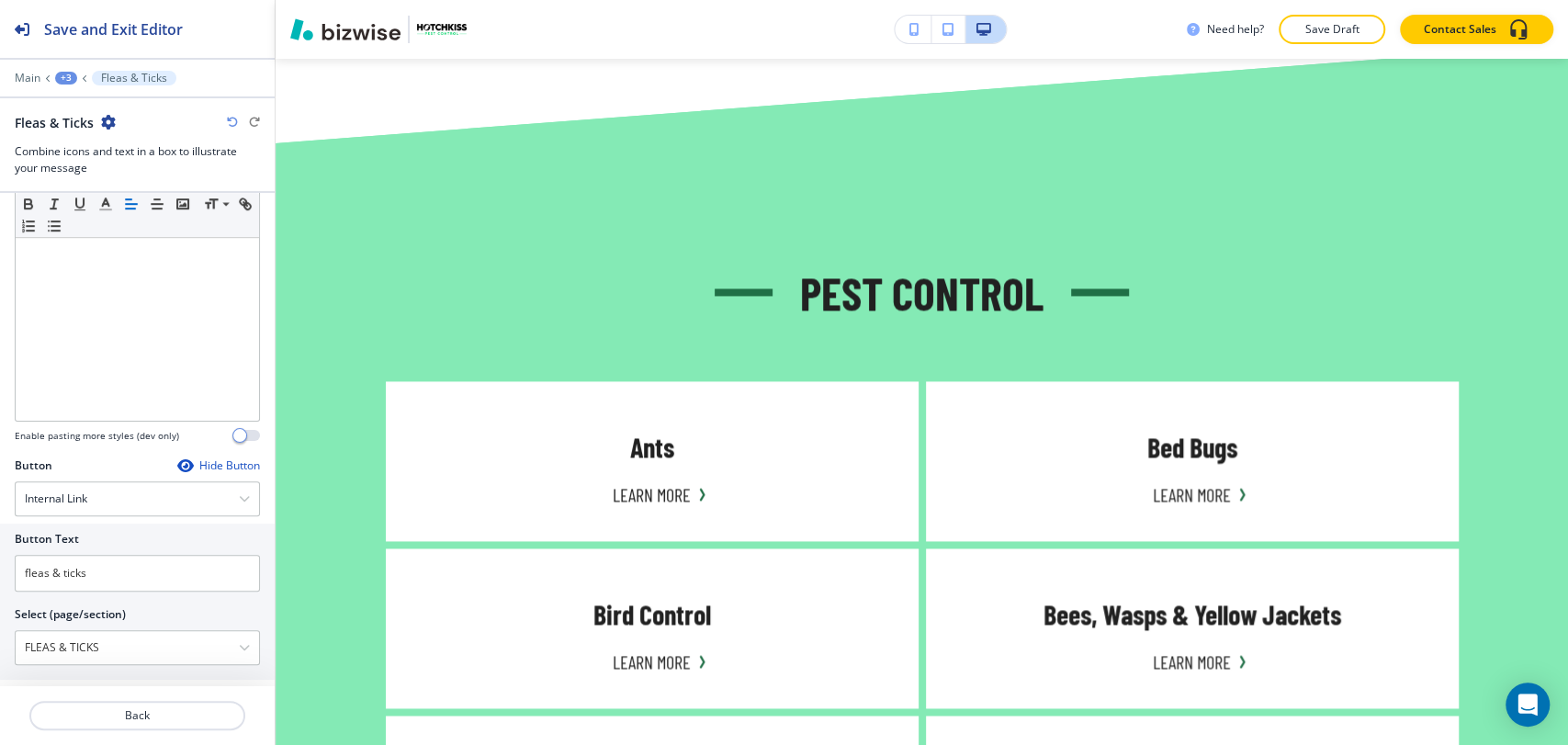
scroll to position [612, 0]
click at [144, 570] on input "fleas & ticks" at bounding box center [137, 562] width 245 height 37
click at [143, 569] on input "fleas & ticks" at bounding box center [137, 562] width 245 height 37
paste input "Learn More"
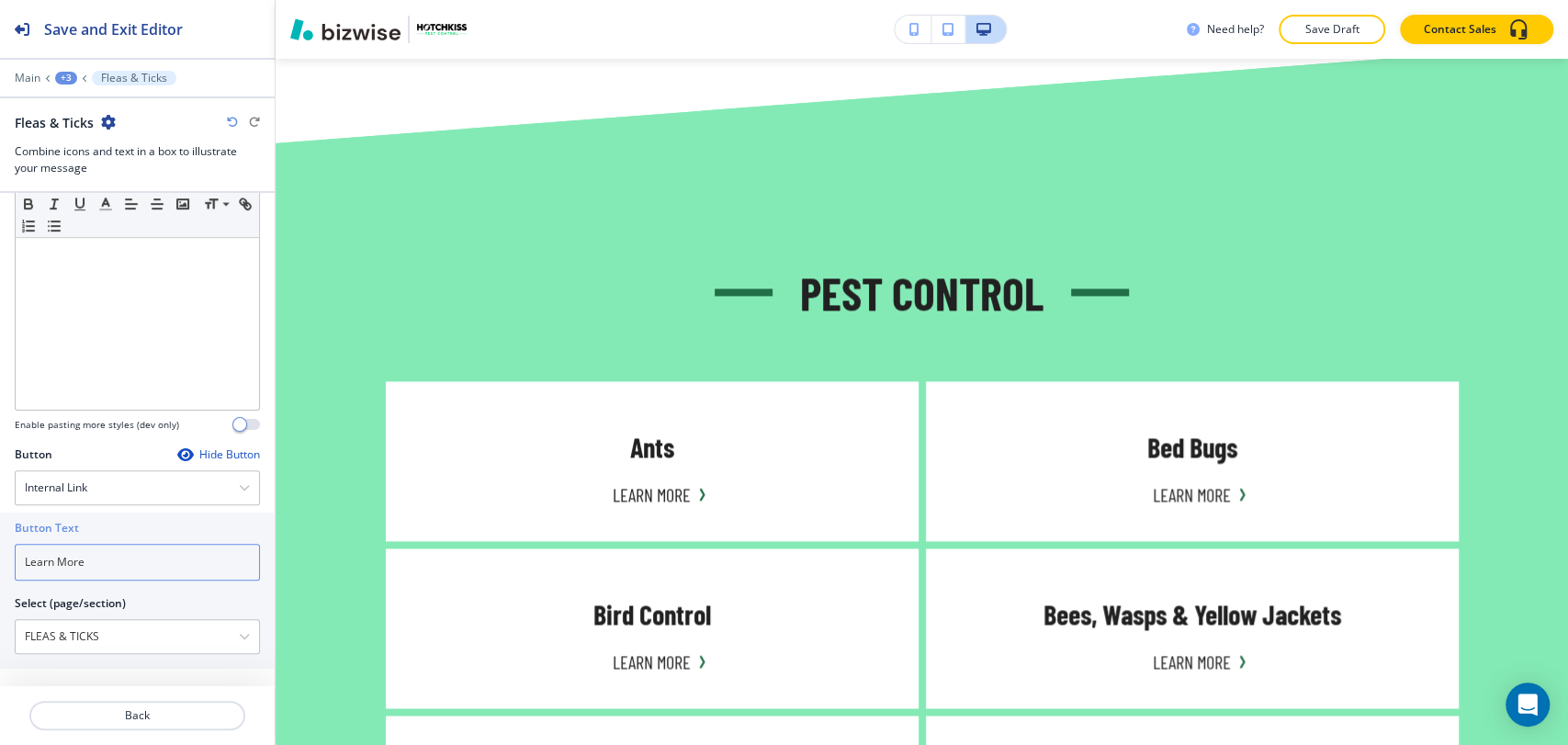
type input "Learn More"
click at [67, 74] on div "+3" at bounding box center [65, 79] width 22 height 13
click at [96, 168] on p "Pest Control" at bounding box center [114, 172] width 94 height 16
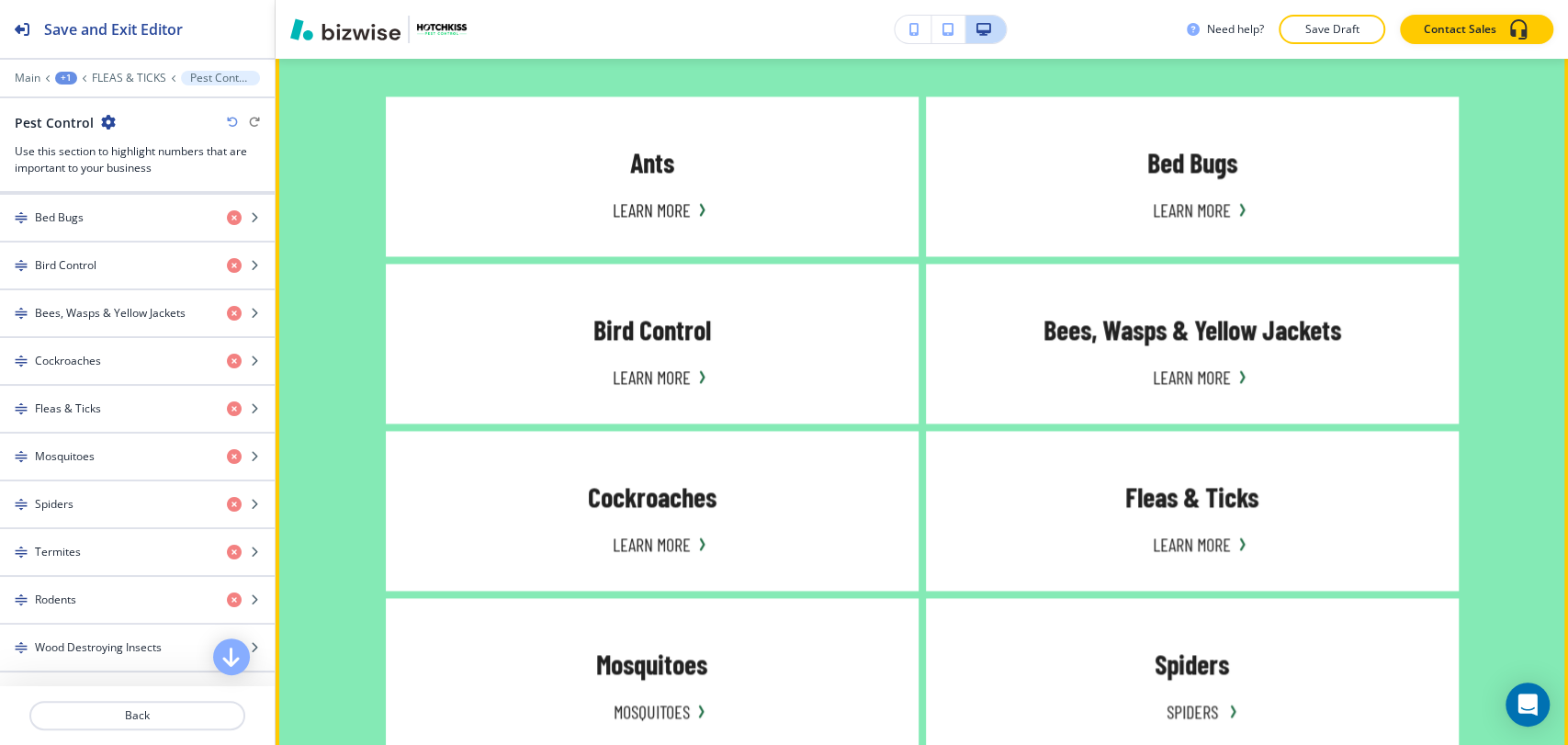
scroll to position [1889, 0]
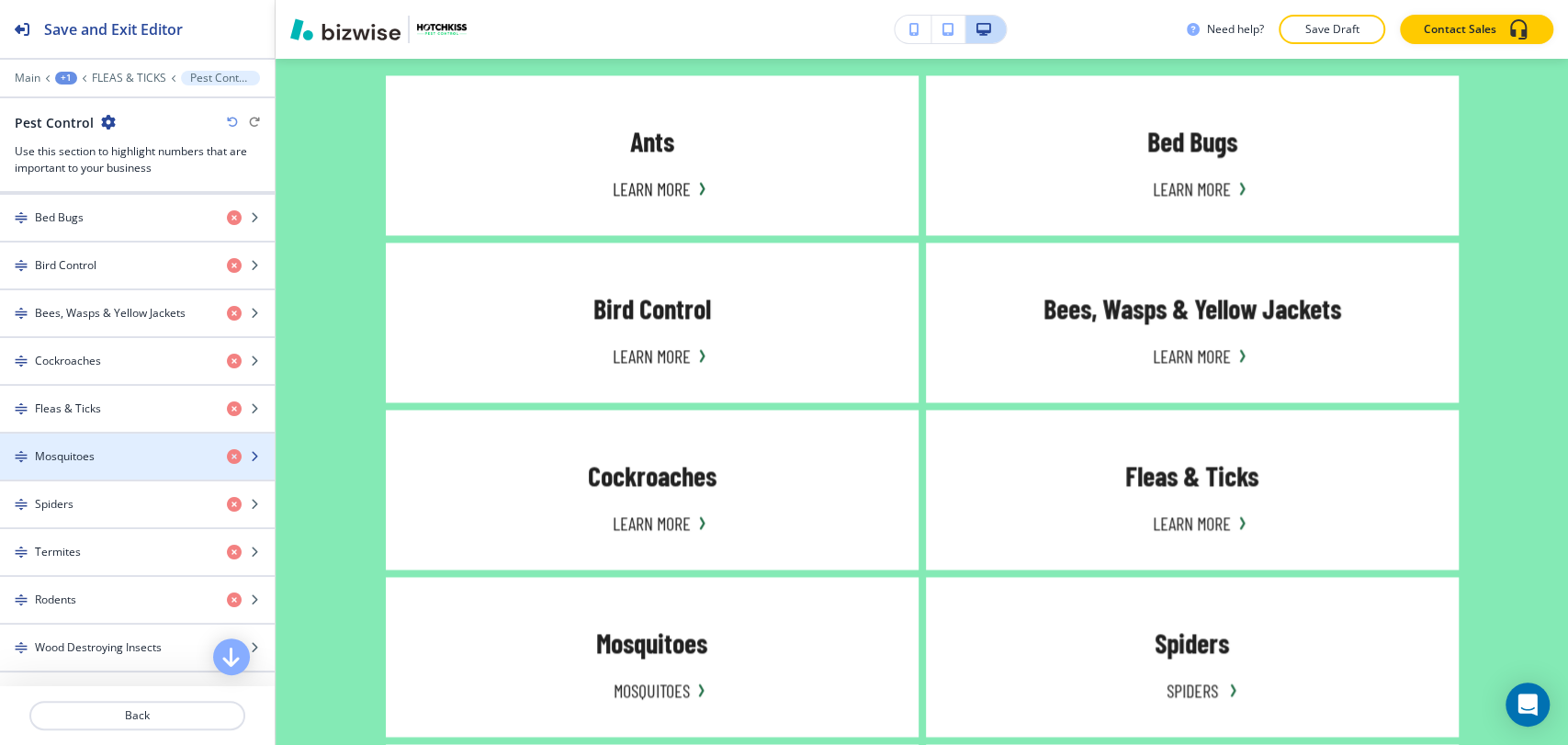
click at [149, 449] on div "Mosquitoes" at bounding box center [106, 456] width 212 height 16
click at [150, 450] on div "Mosquitoes" at bounding box center [106, 456] width 212 height 16
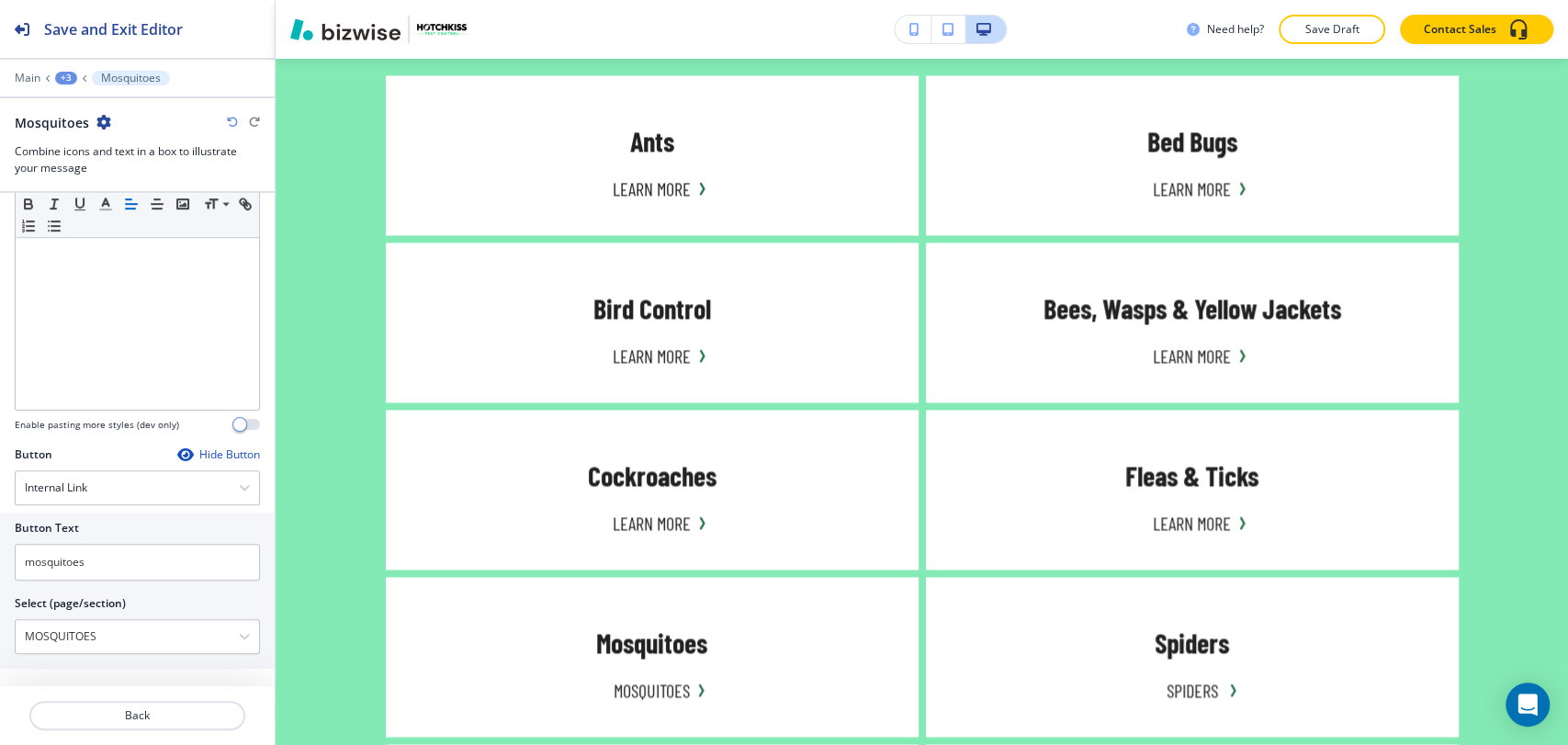
scroll to position [613, 0]
click at [147, 549] on input "mosquitoes" at bounding box center [137, 561] width 245 height 37
paste input "Learn More"
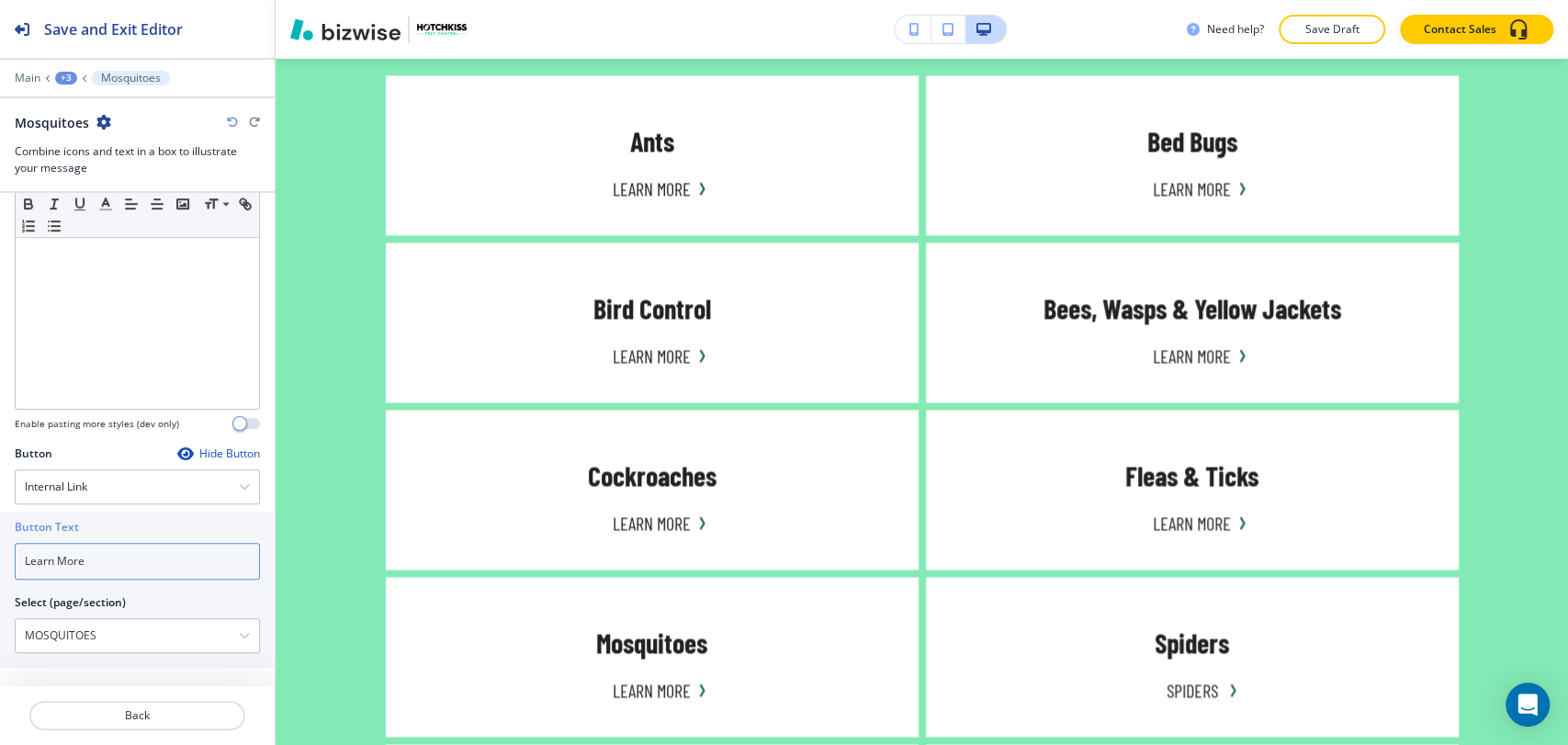
type input "Learn More"
click at [69, 72] on div "+3" at bounding box center [65, 79] width 22 height 13
click at [107, 164] on p "Pest Control" at bounding box center [114, 172] width 94 height 16
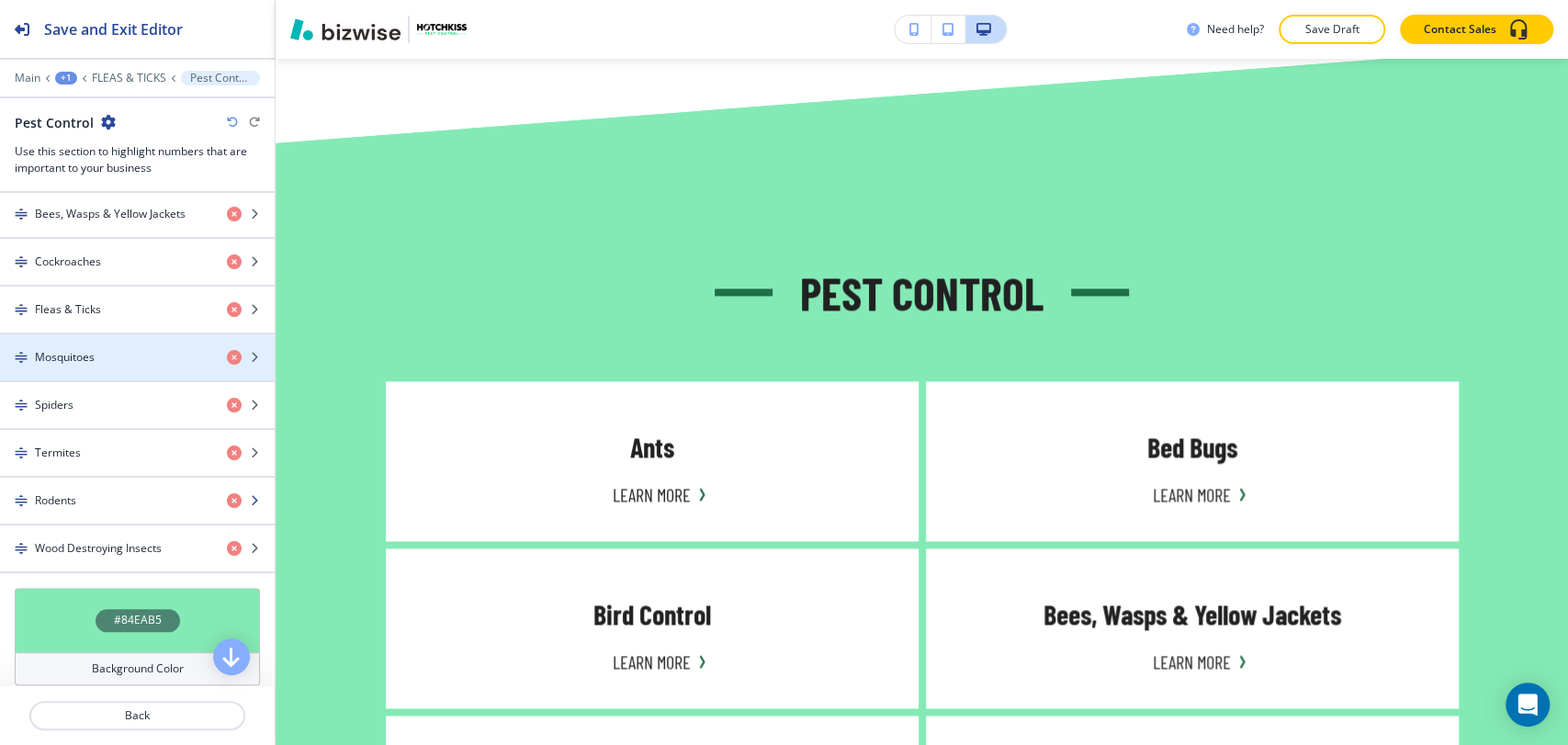
scroll to position [1021, 0]
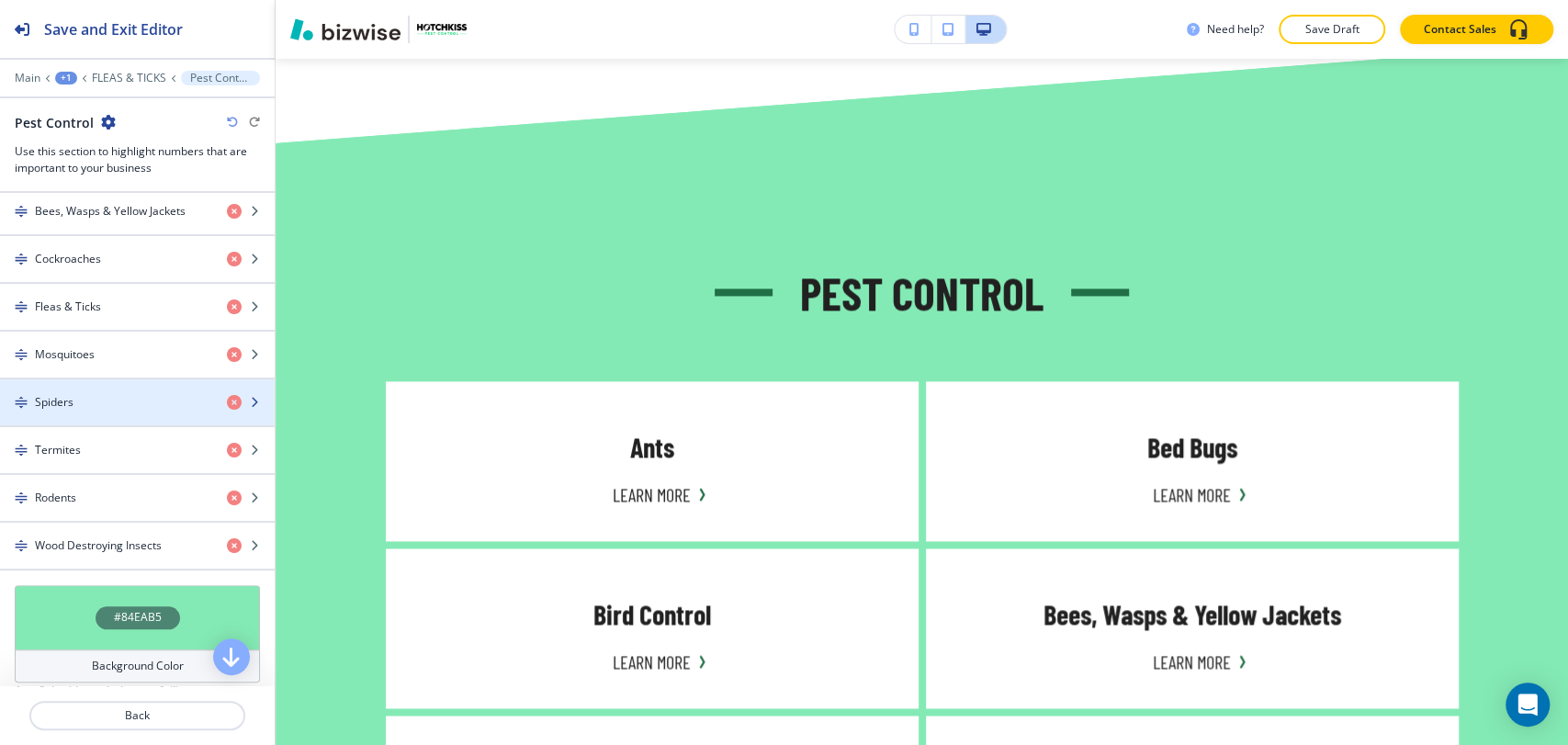
click at [112, 416] on div "button" at bounding box center [137, 418] width 274 height 14
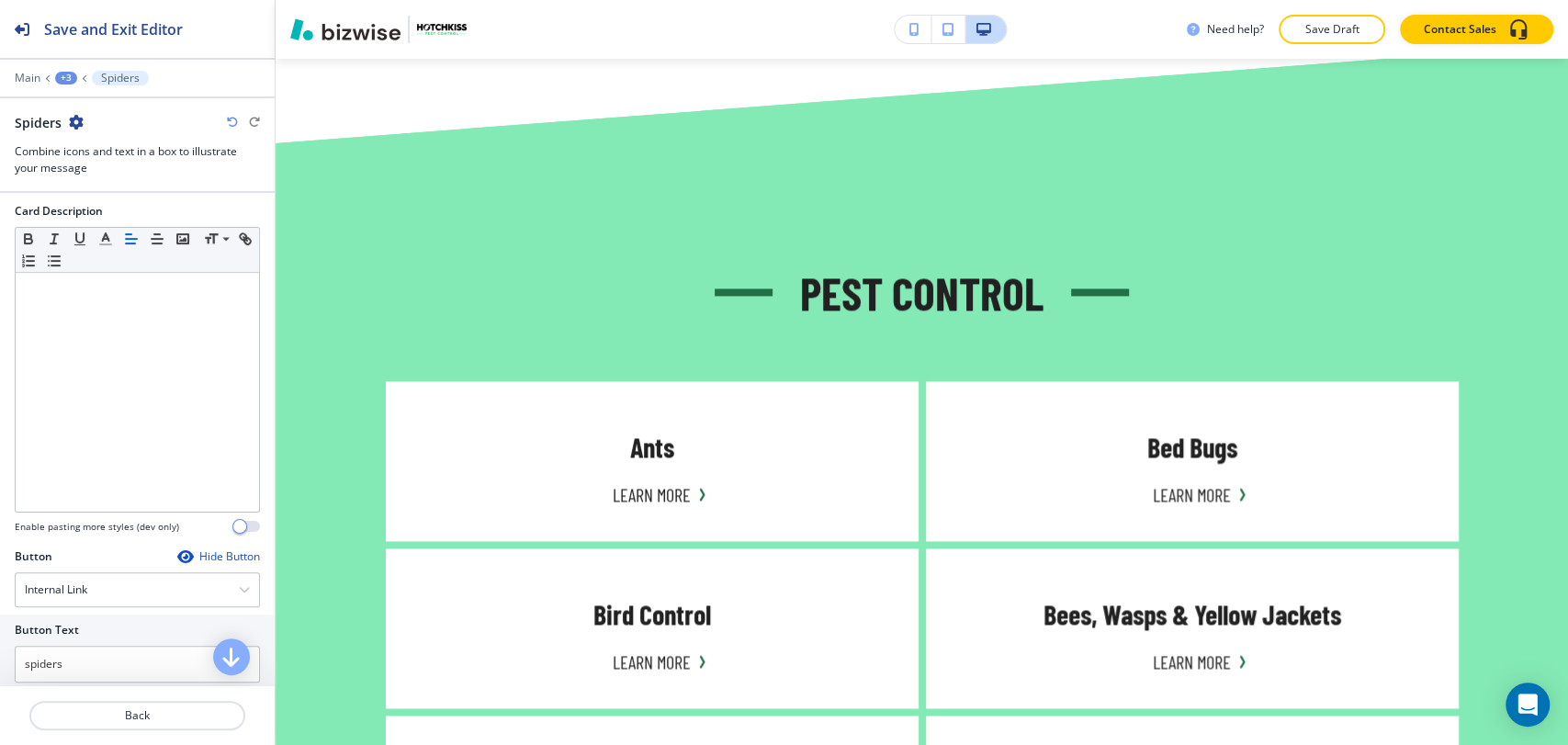
scroll to position [613, 0]
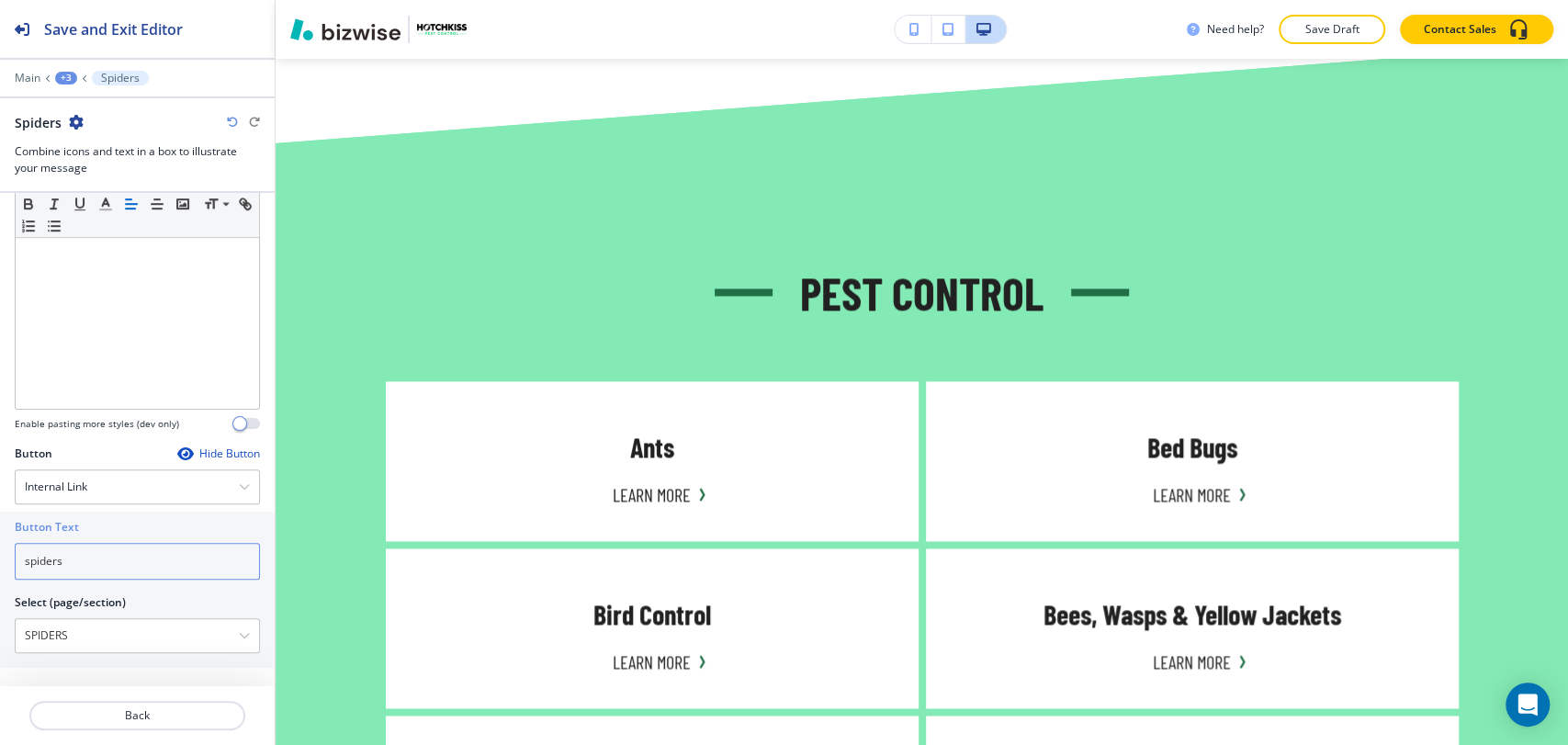
click at [115, 559] on input "spiders" at bounding box center [137, 561] width 245 height 37
click at [115, 560] on input "spiders" at bounding box center [137, 561] width 245 height 37
paste input "Learn More"
type input "Learn More"
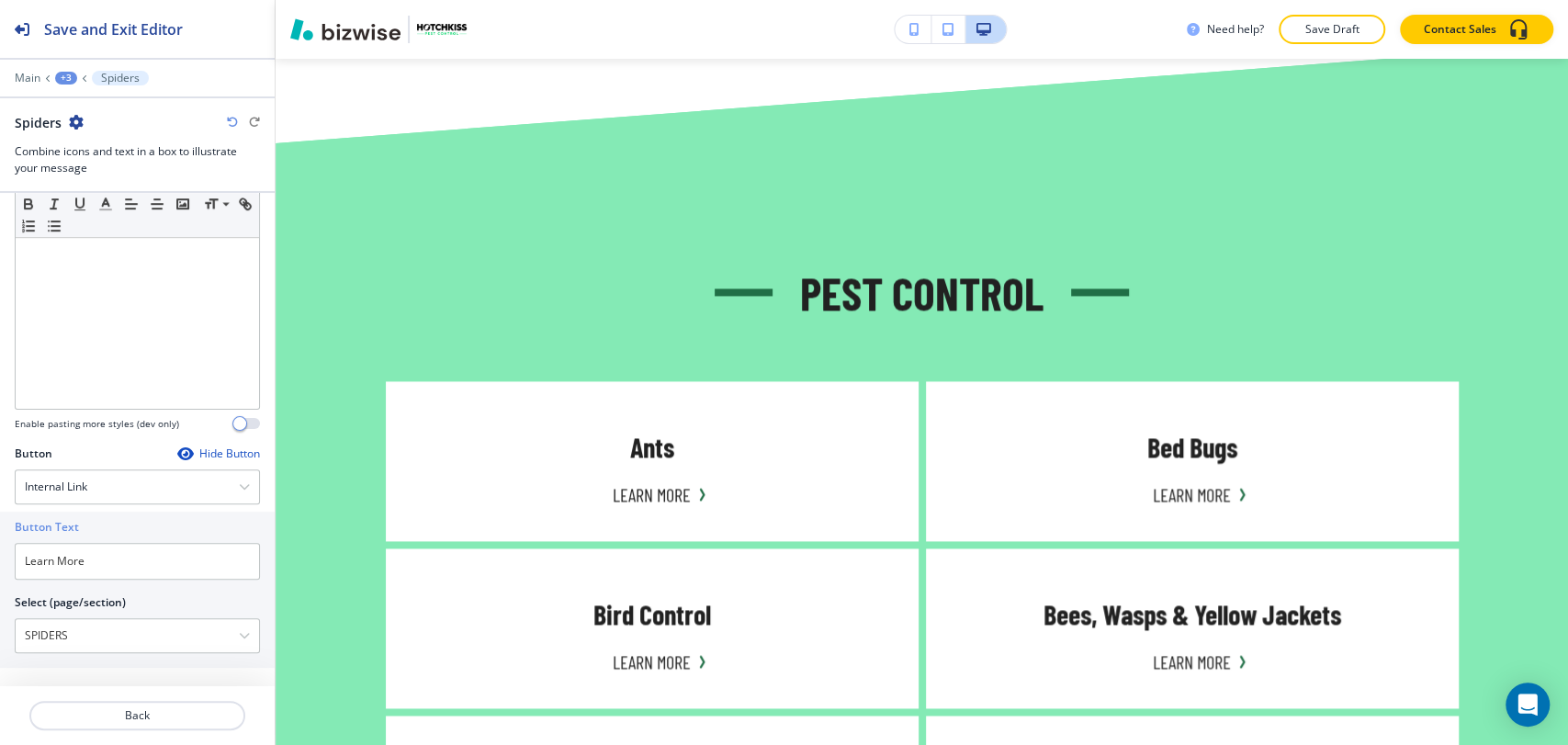
click at [66, 73] on div "+3" at bounding box center [65, 79] width 22 height 13
click at [97, 176] on p "Pest Control" at bounding box center [114, 172] width 94 height 16
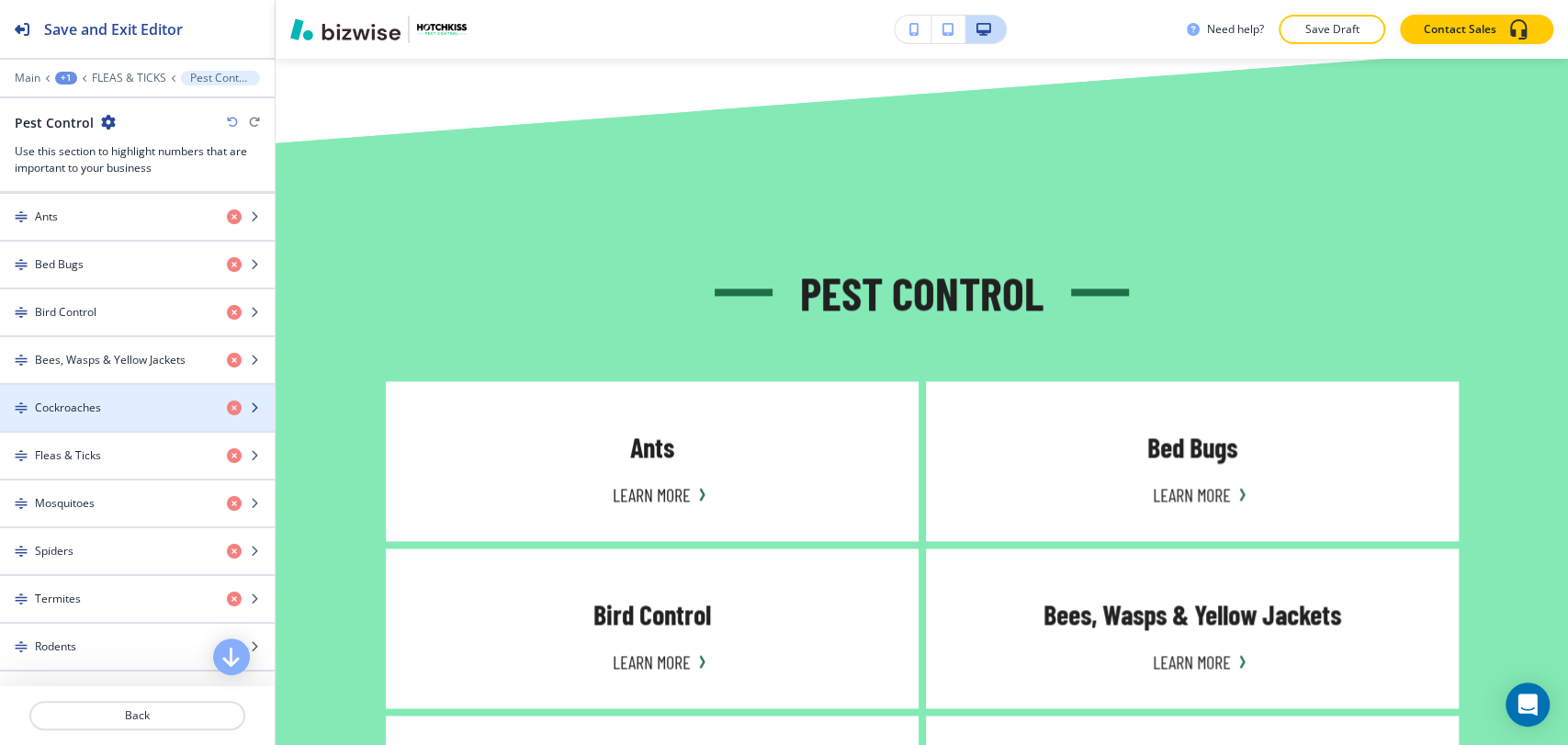
scroll to position [919, 0]
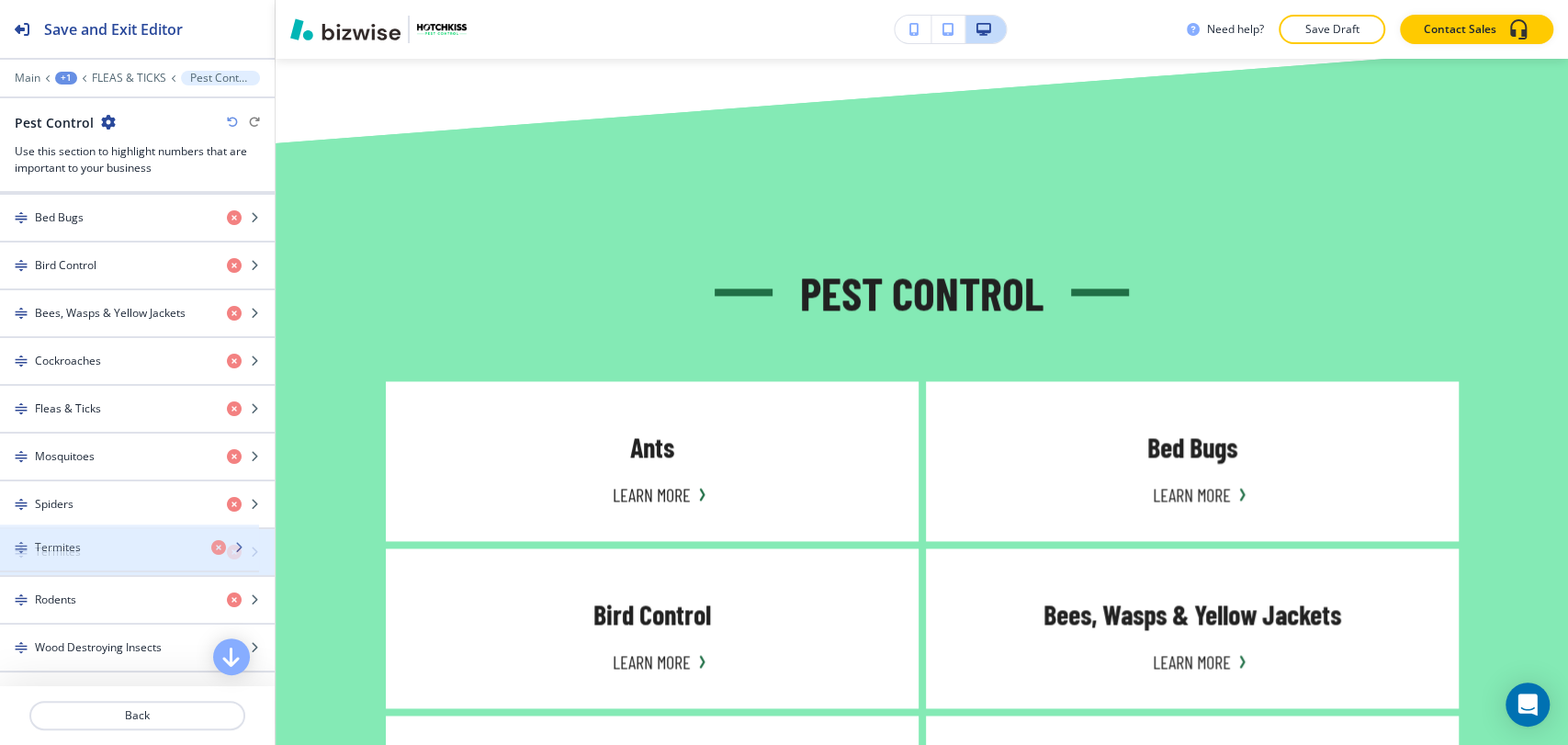
click at [136, 568] on div "button" at bounding box center [137, 568] width 274 height 14
click at [137, 567] on div "button" at bounding box center [137, 568] width 274 height 14
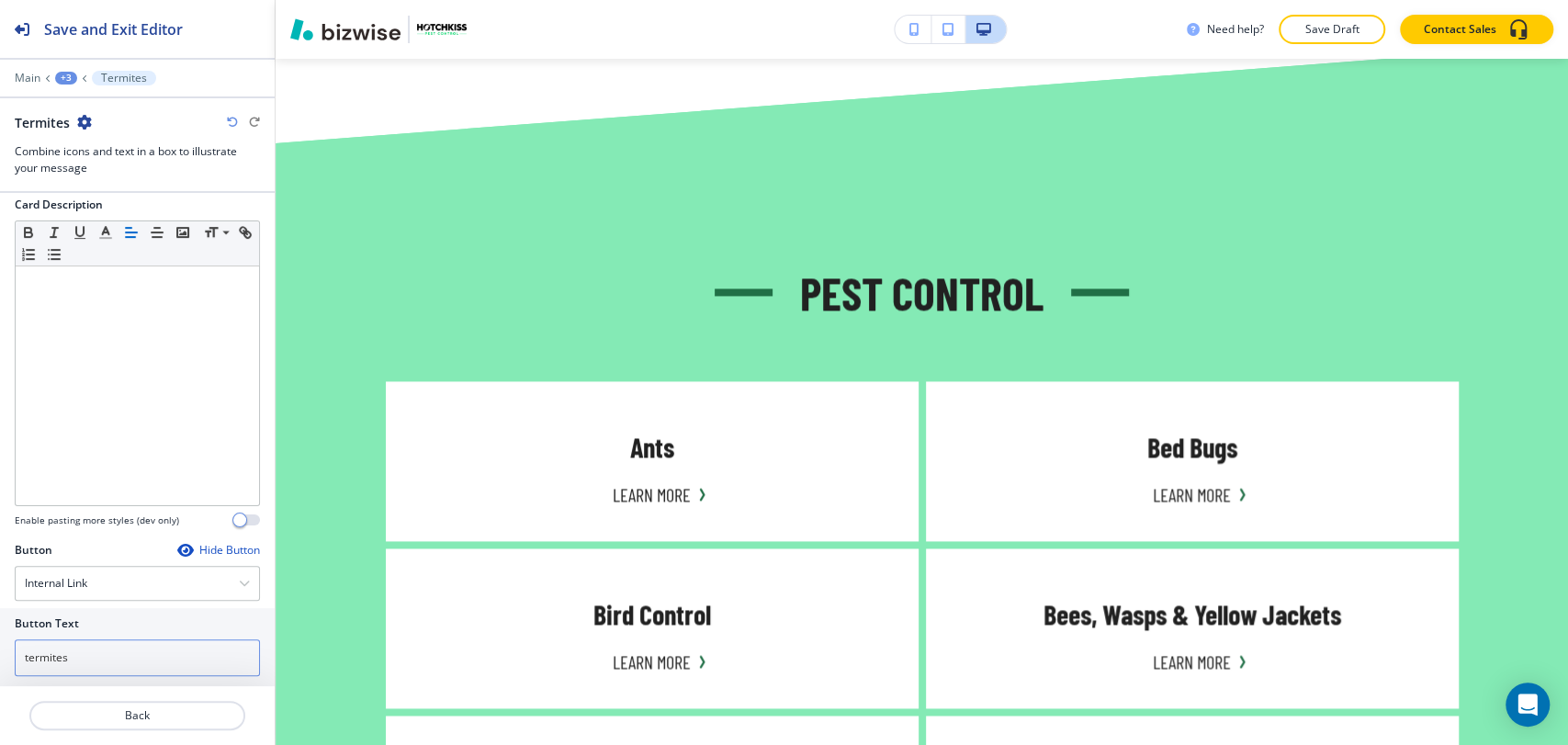
scroll to position [612, 0]
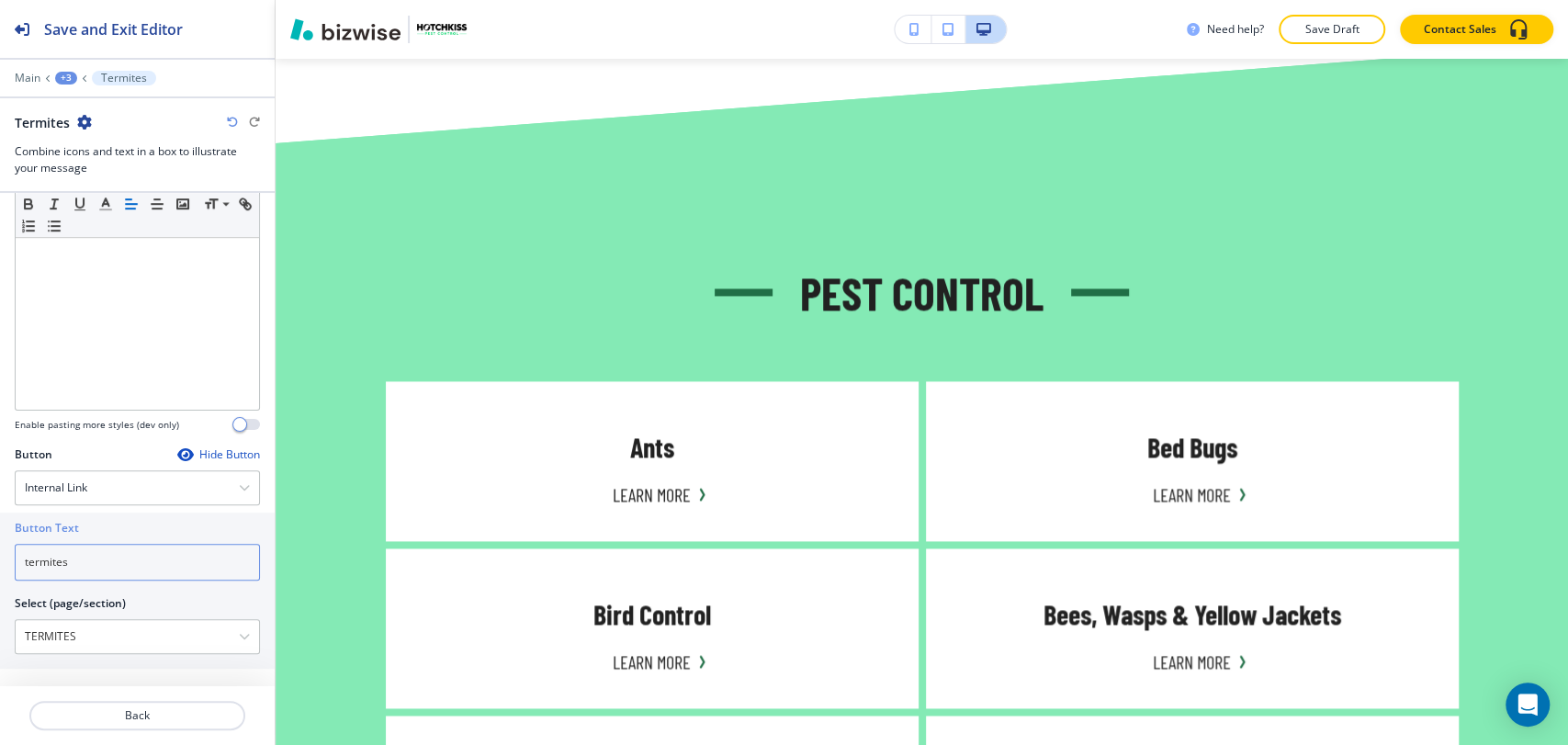
click at [125, 567] on input "termites" at bounding box center [137, 562] width 245 height 37
paste input "Learn More"
type input "Learn More"
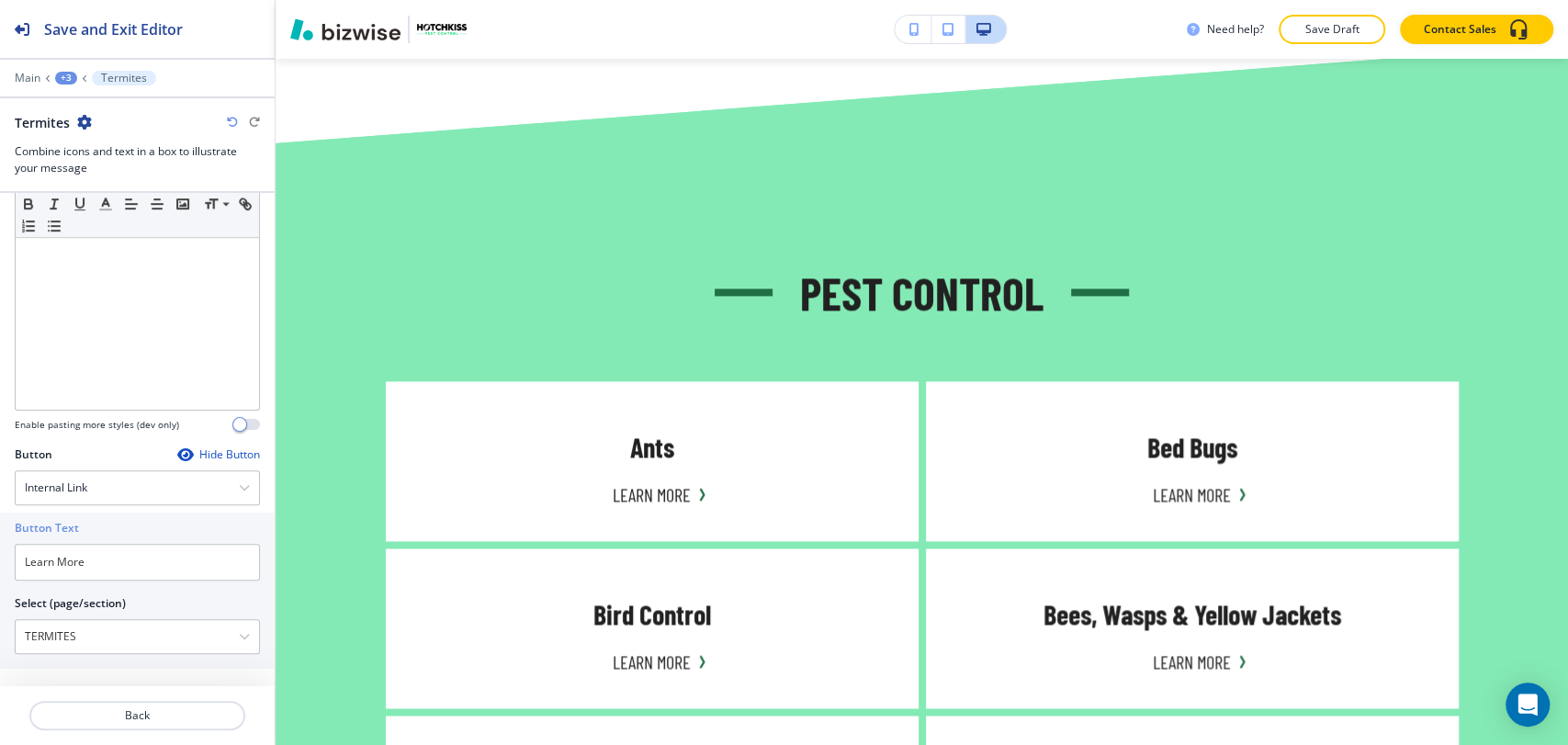
click at [65, 77] on div "+3" at bounding box center [65, 79] width 22 height 13
click at [81, 162] on button "Pest Control" at bounding box center [114, 173] width 118 height 33
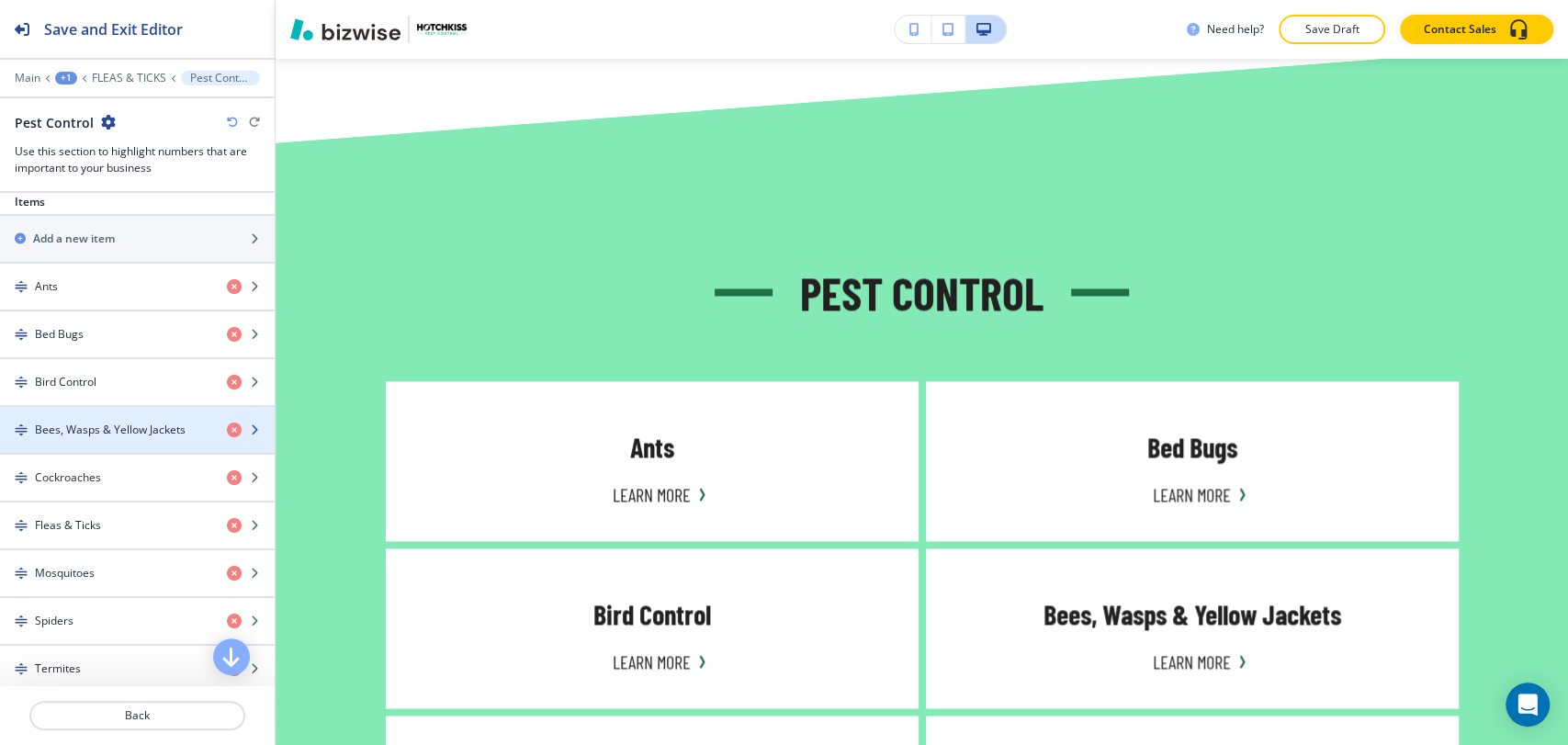
scroll to position [919, 0]
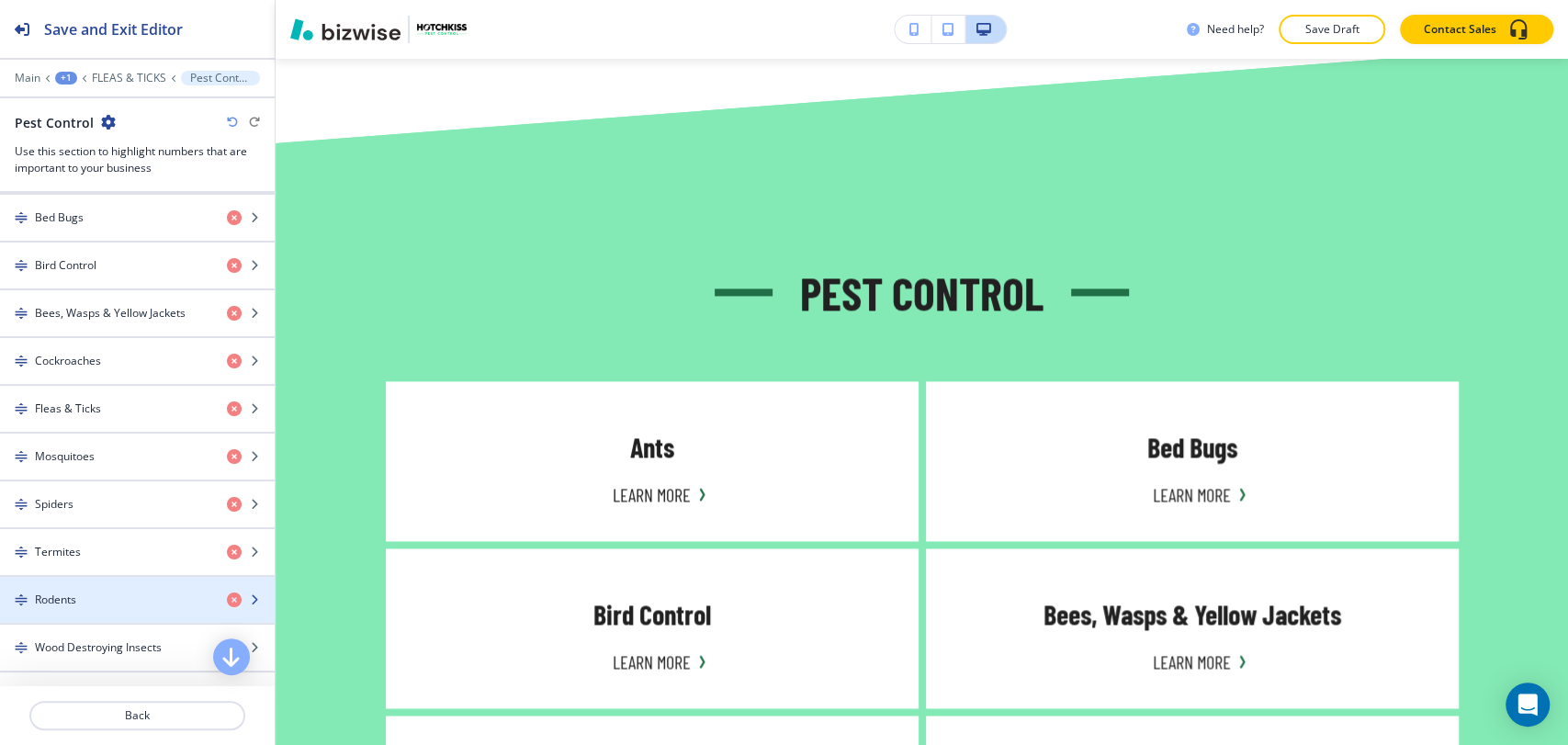
click at [153, 608] on div "button" at bounding box center [137, 615] width 274 height 14
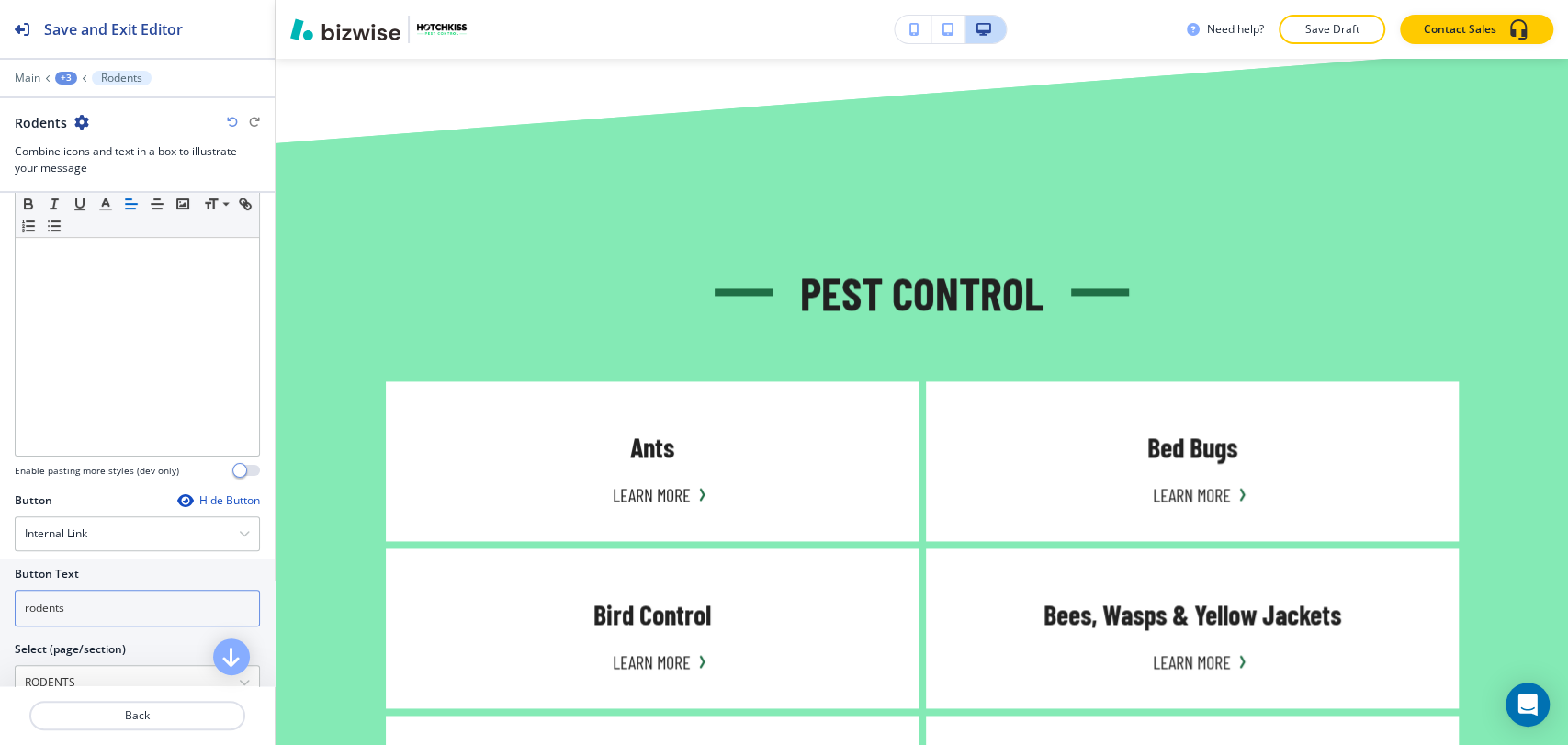
scroll to position [613, 0]
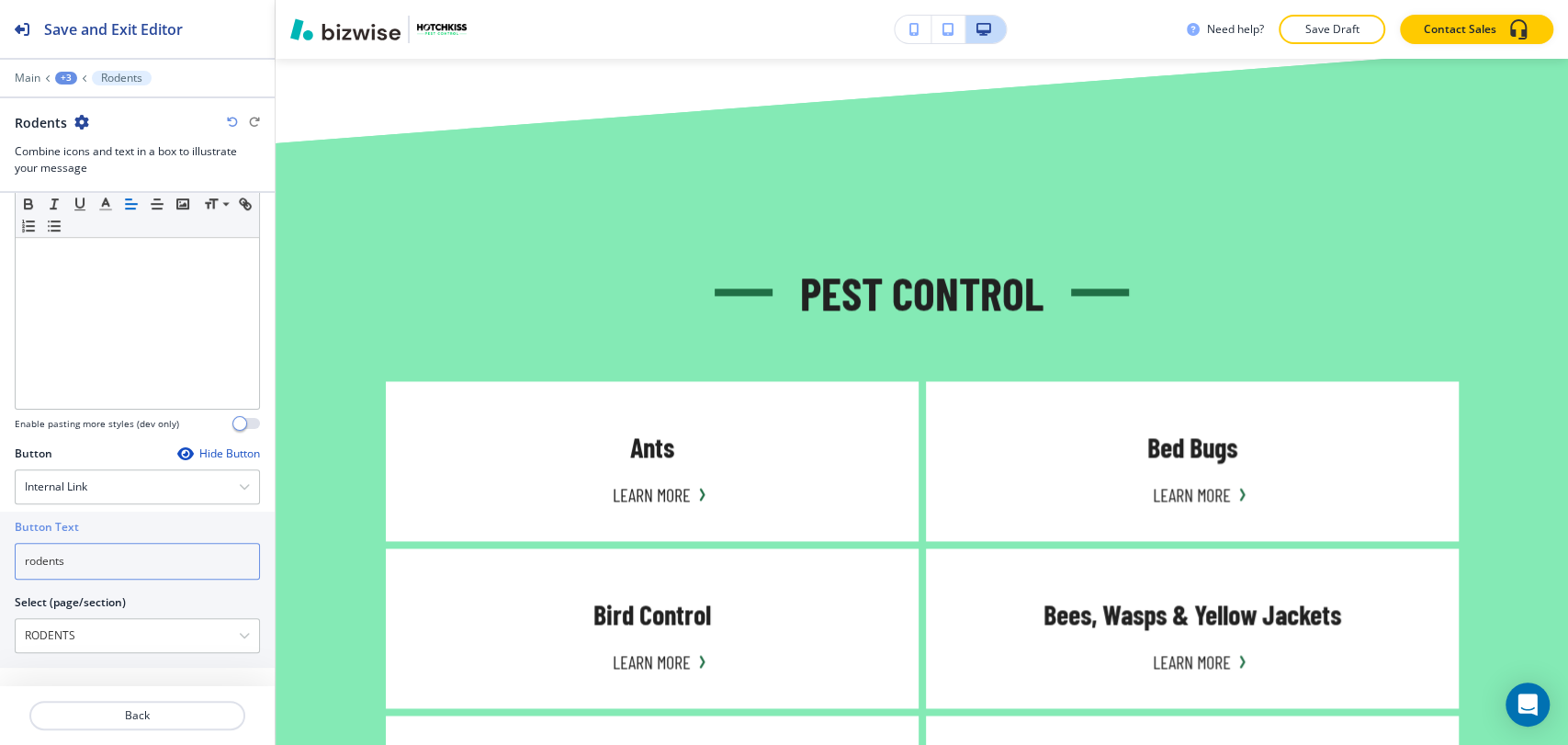
click at [132, 561] on input "rodents" at bounding box center [137, 561] width 245 height 37
paste input "Learn More"
type input "Learn More"
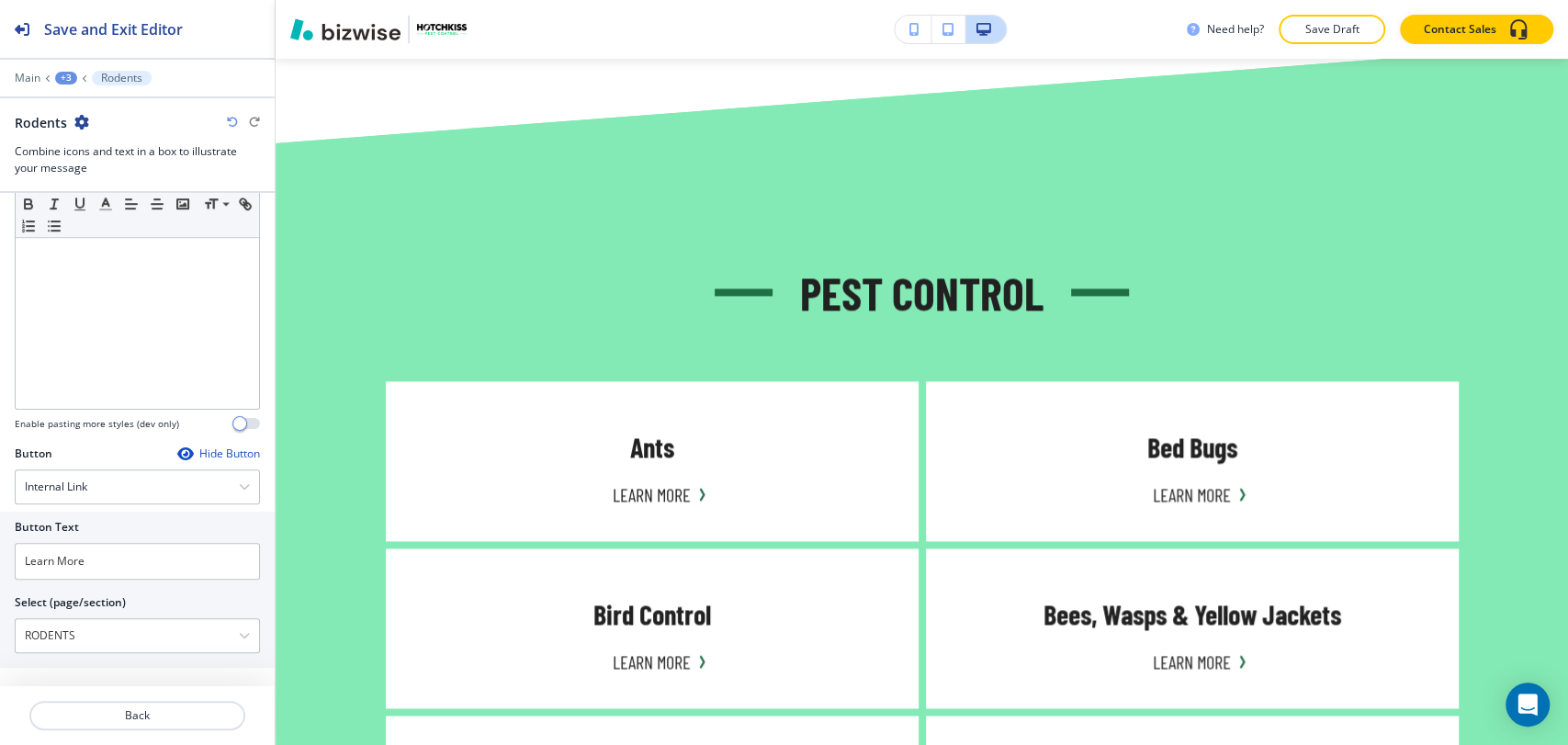
click at [67, 77] on div "+3" at bounding box center [65, 79] width 22 height 13
click at [121, 172] on p "Pest Control" at bounding box center [114, 172] width 94 height 16
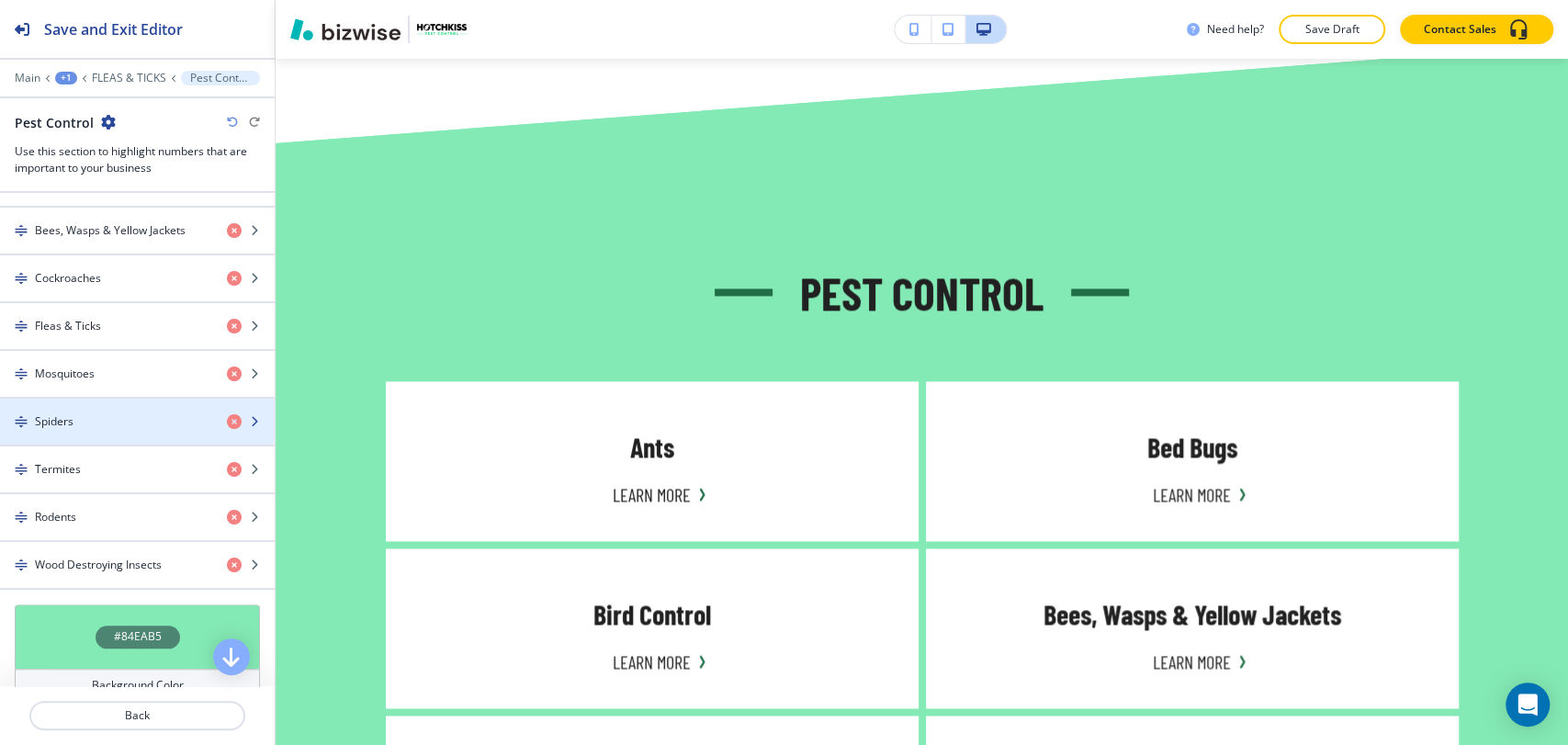
scroll to position [1123, 0]
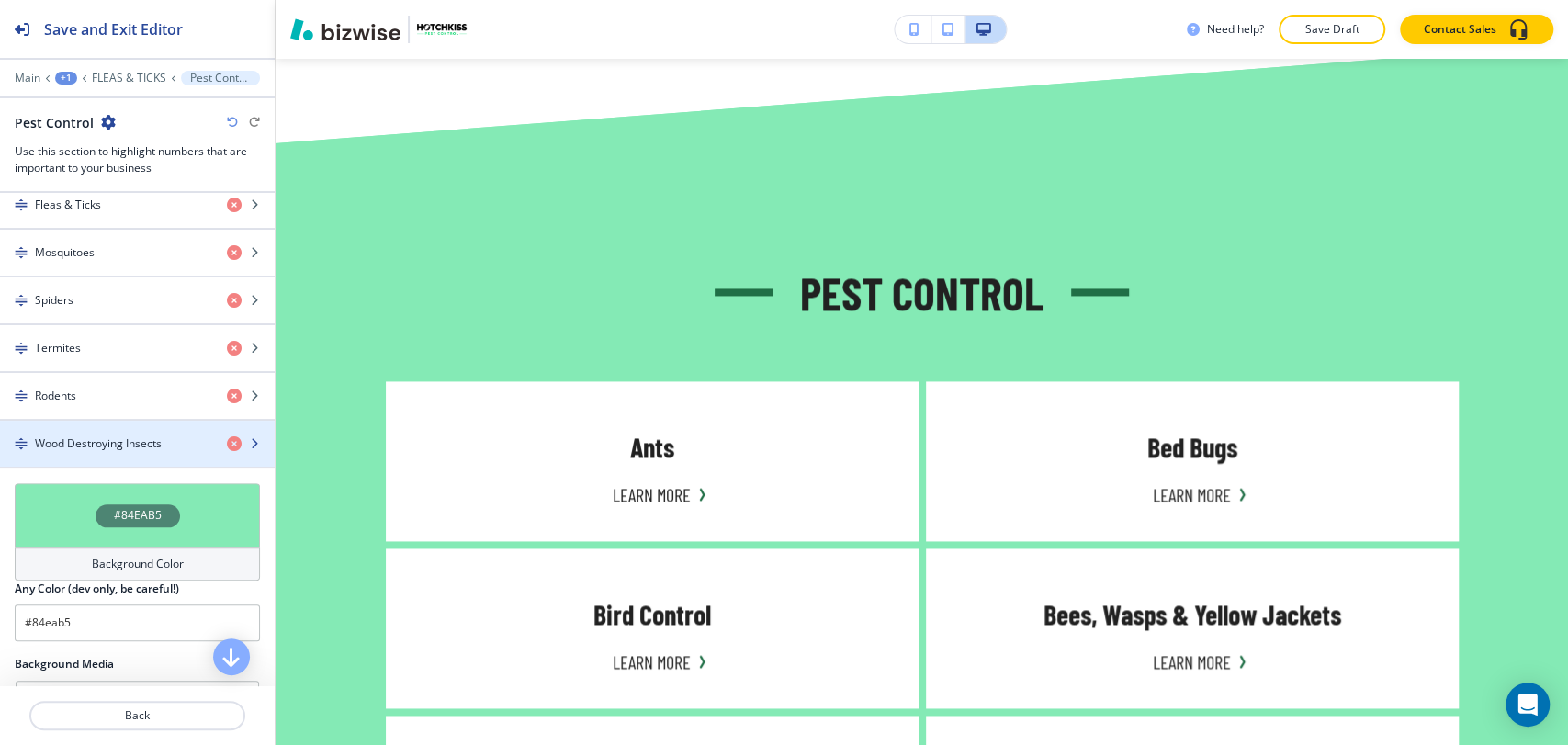
click at [138, 436] on h4 "Wood Destroying Insects" at bounding box center [99, 443] width 127 height 16
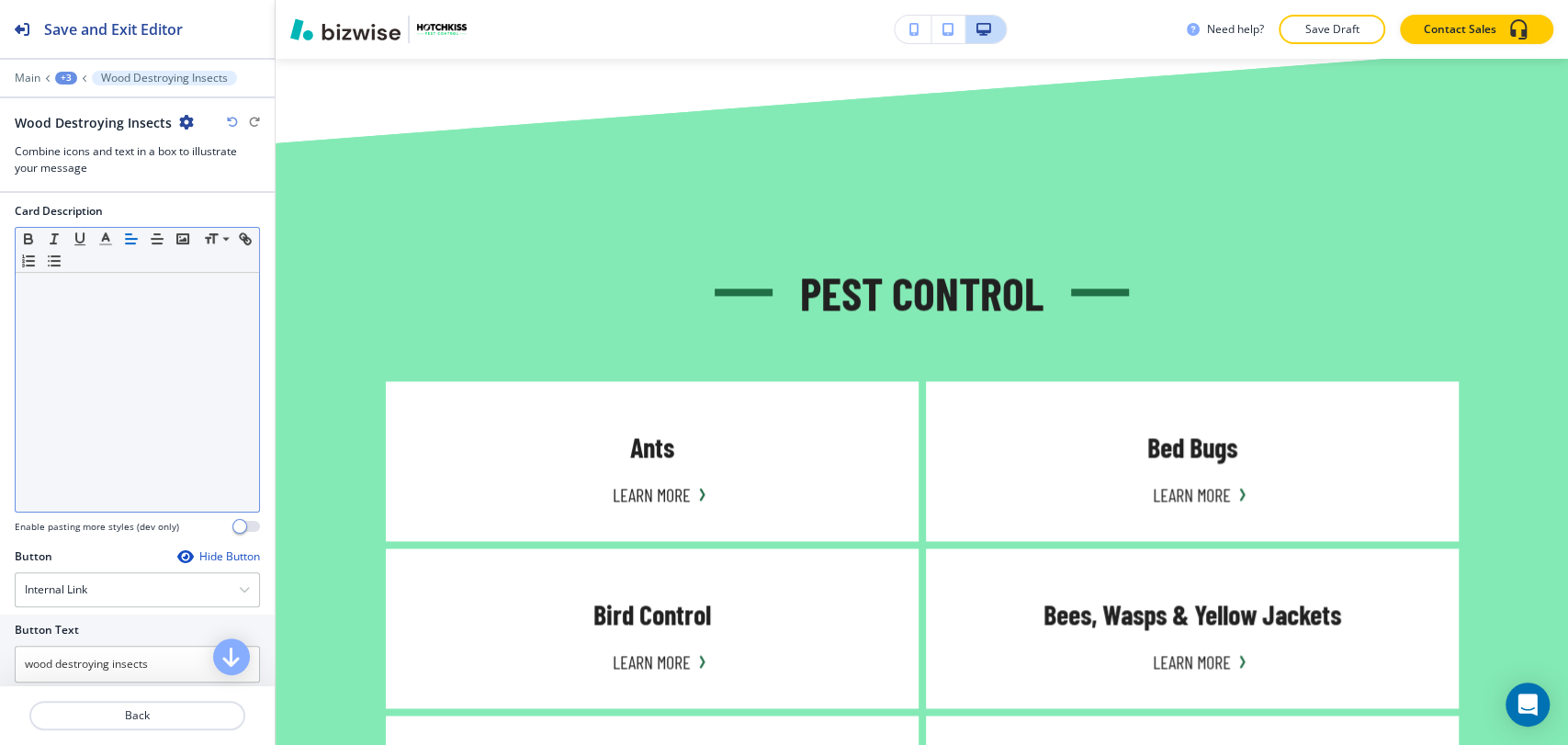
scroll to position [613, 0]
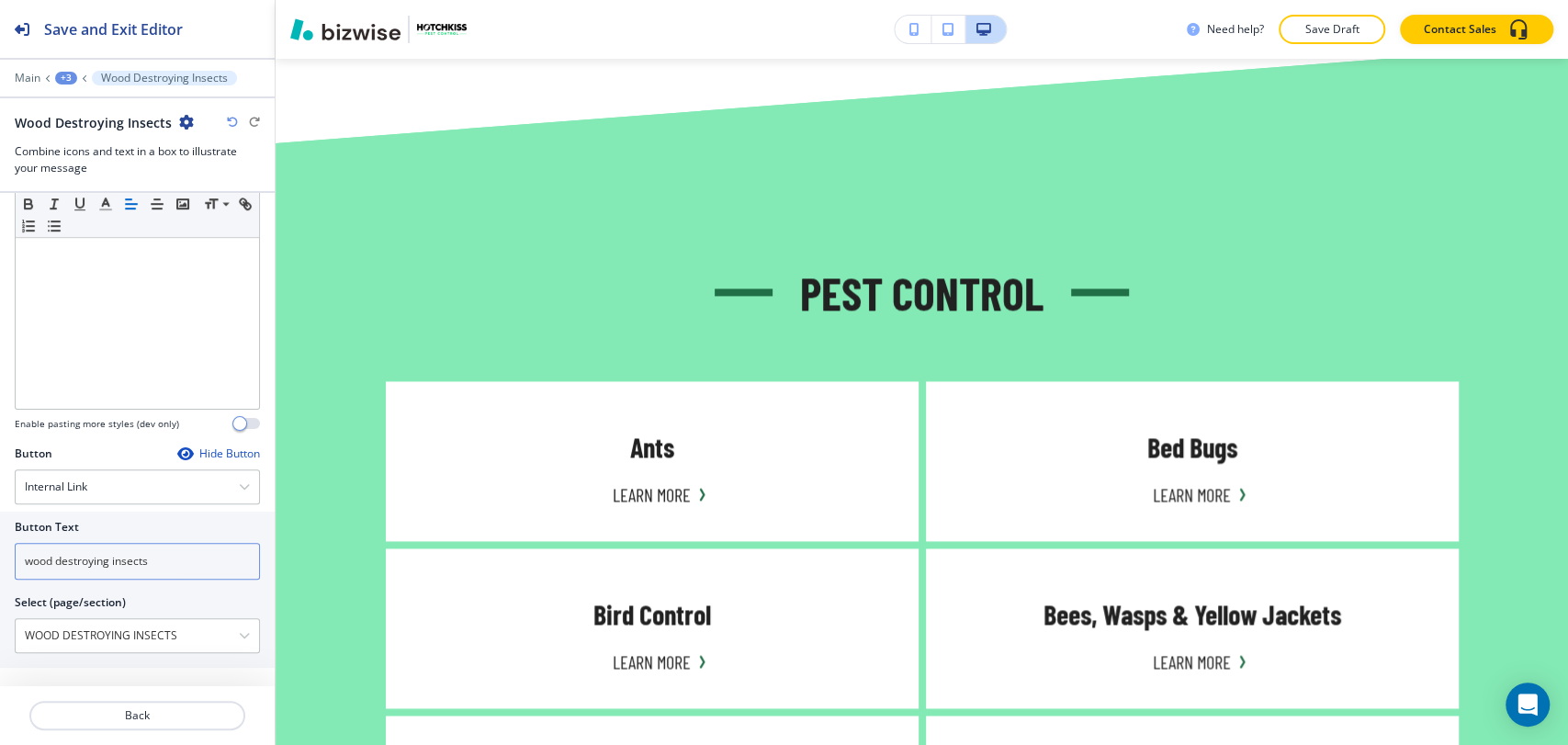
click at [175, 551] on input "wood destroying insects" at bounding box center [137, 561] width 245 height 37
click at [173, 550] on input "wood destroying insects" at bounding box center [137, 561] width 245 height 37
paste input "Learn More"
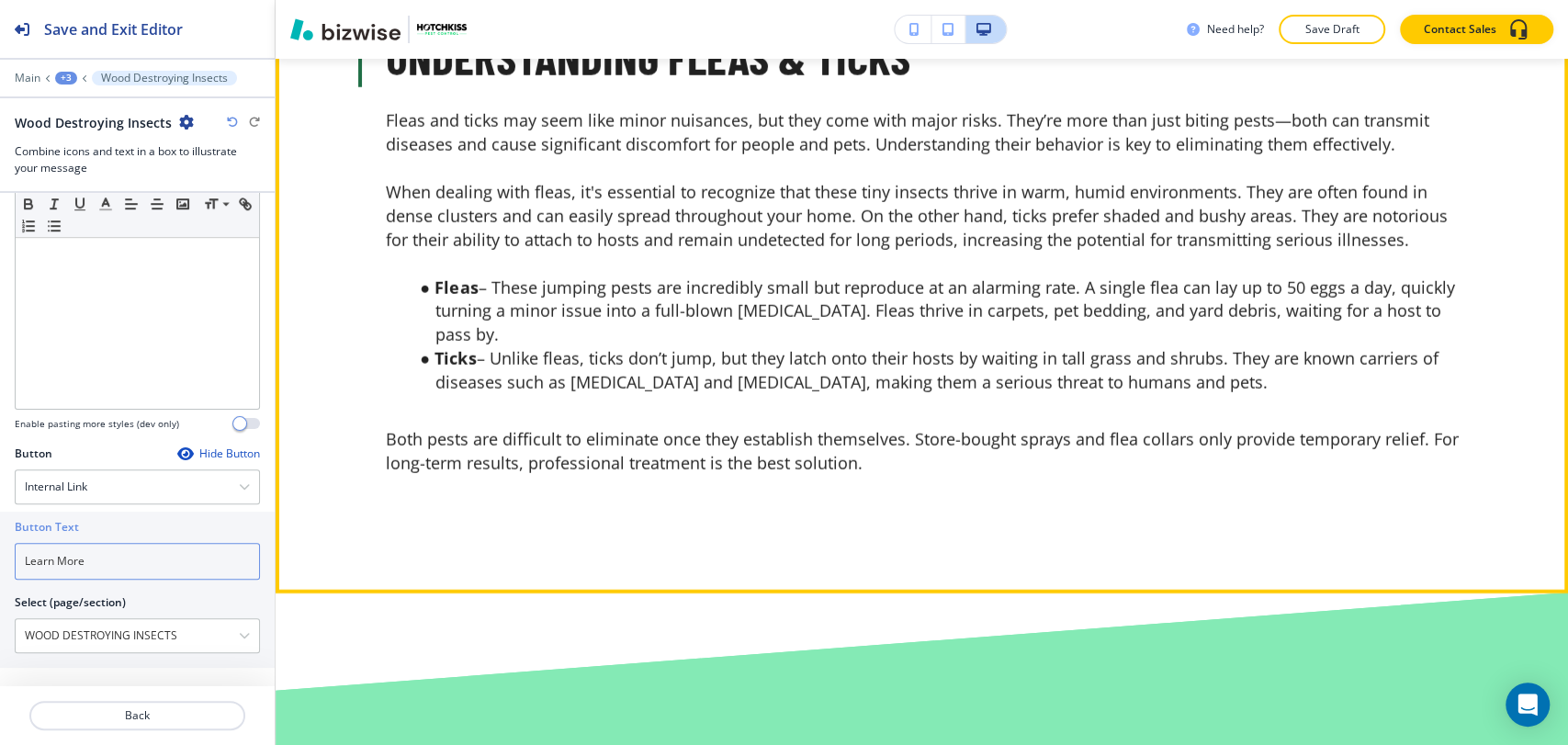
scroll to position [3319, 0]
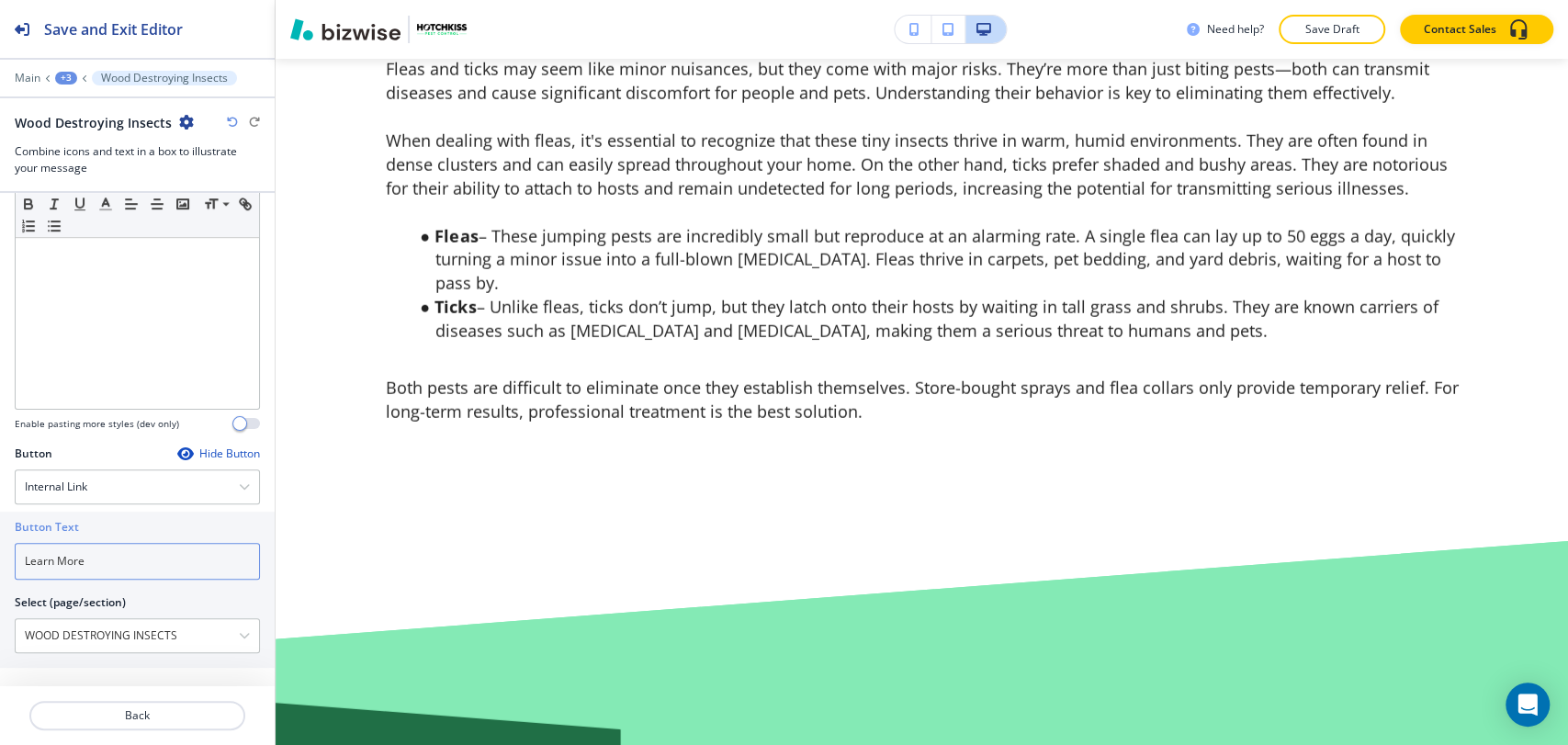
type input "Learn More"
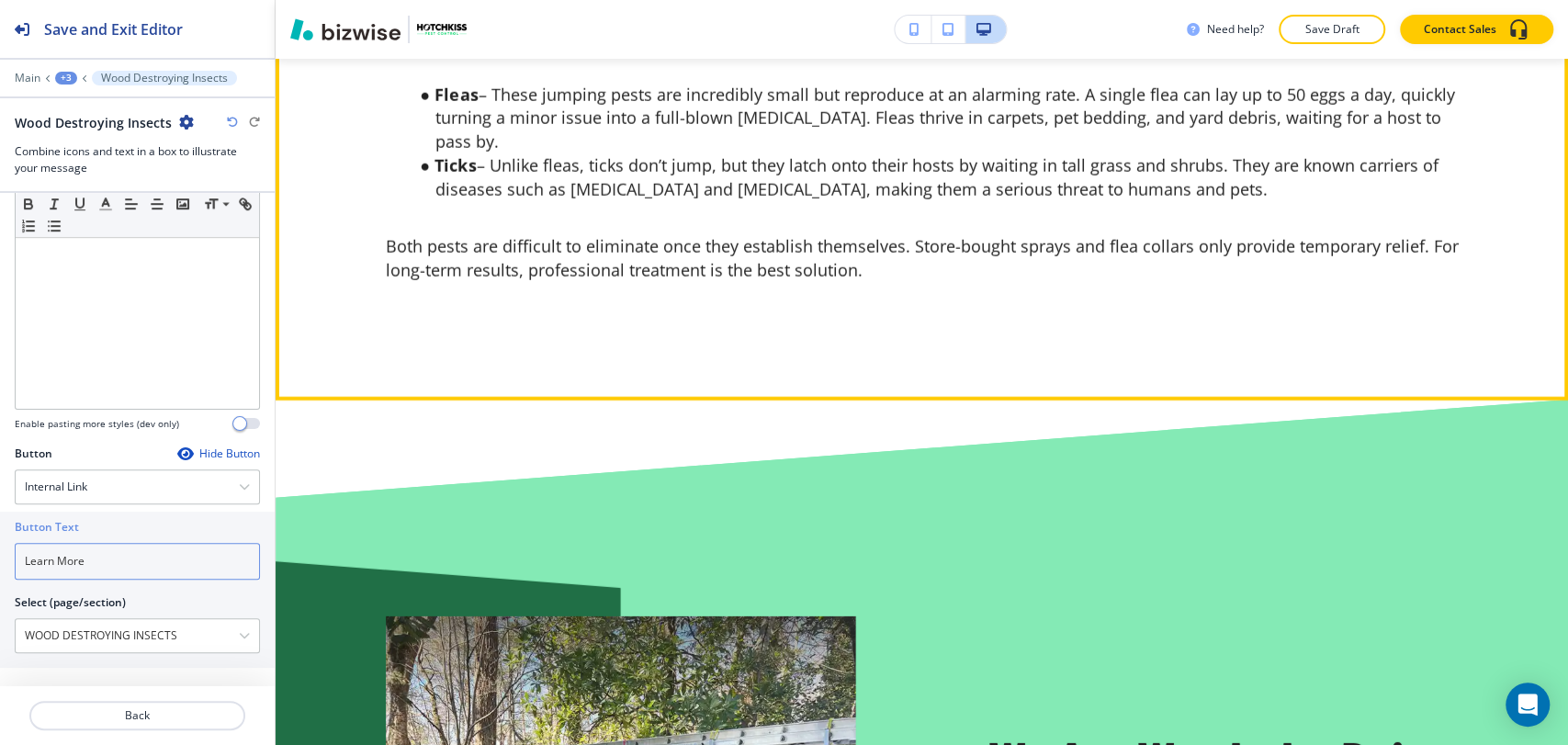
scroll to position [3829, 0]
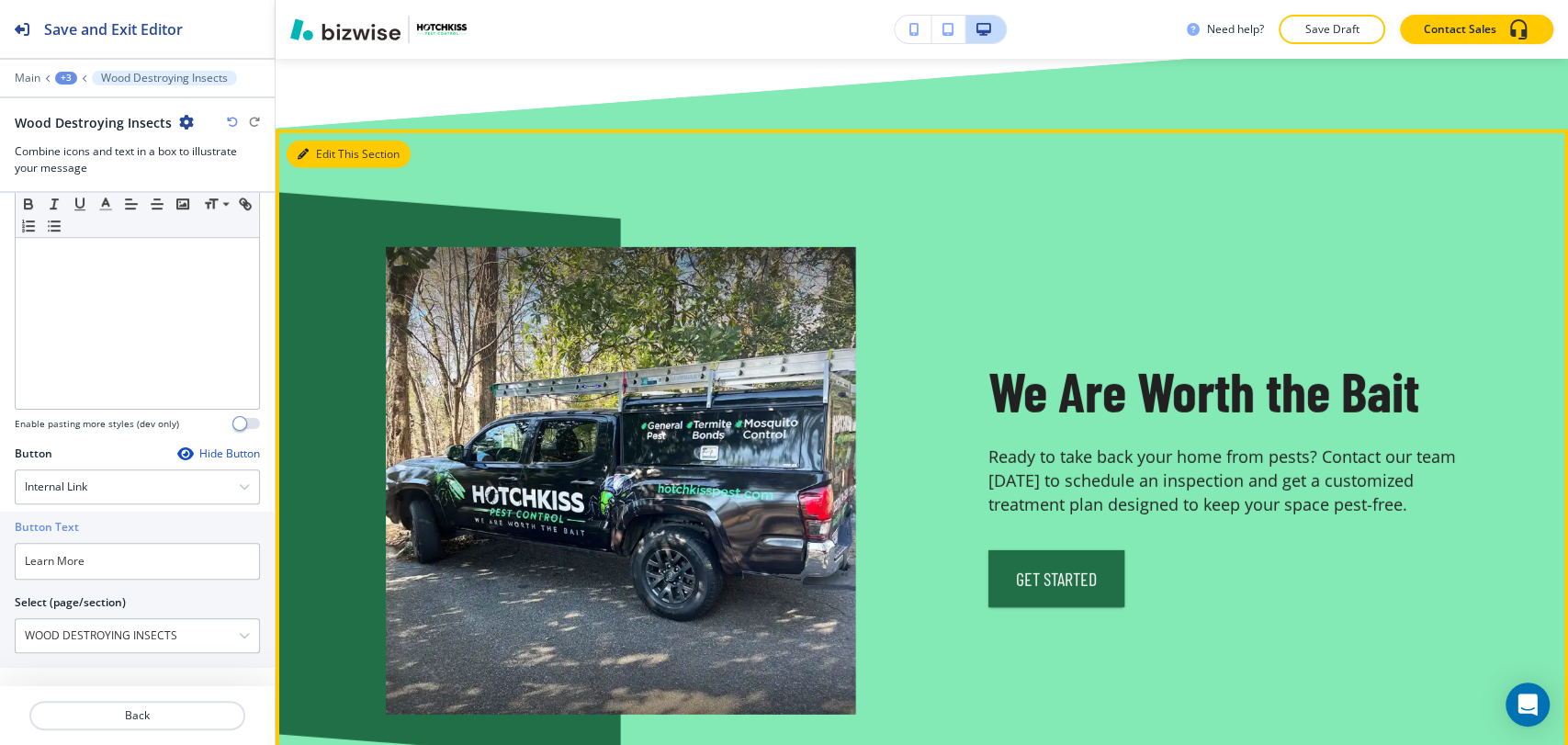
click at [323, 140] on button "Edit This Section" at bounding box center [348, 154] width 124 height 28
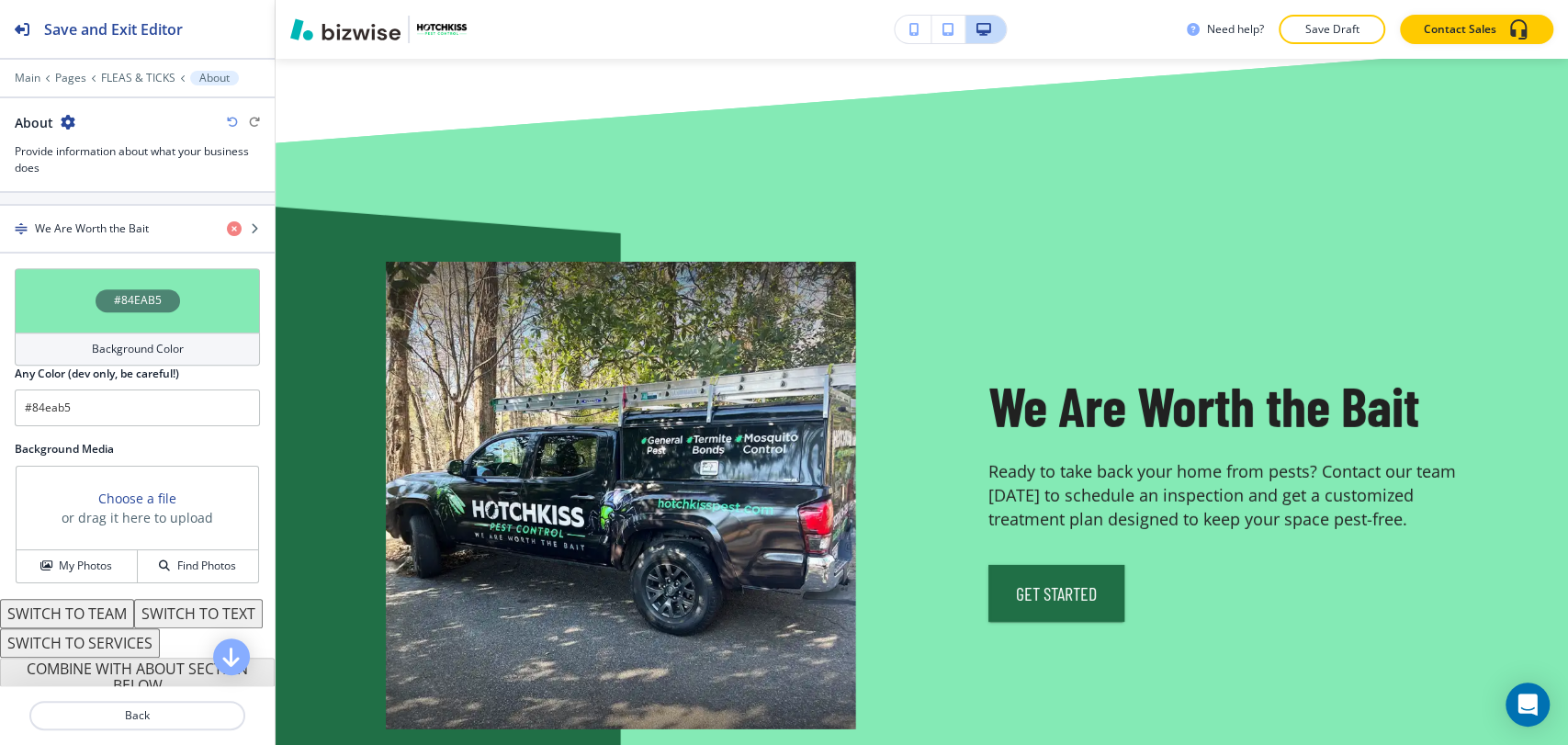
scroll to position [714, 0]
click at [153, 347] on h4 "Background Color" at bounding box center [138, 347] width 92 height 16
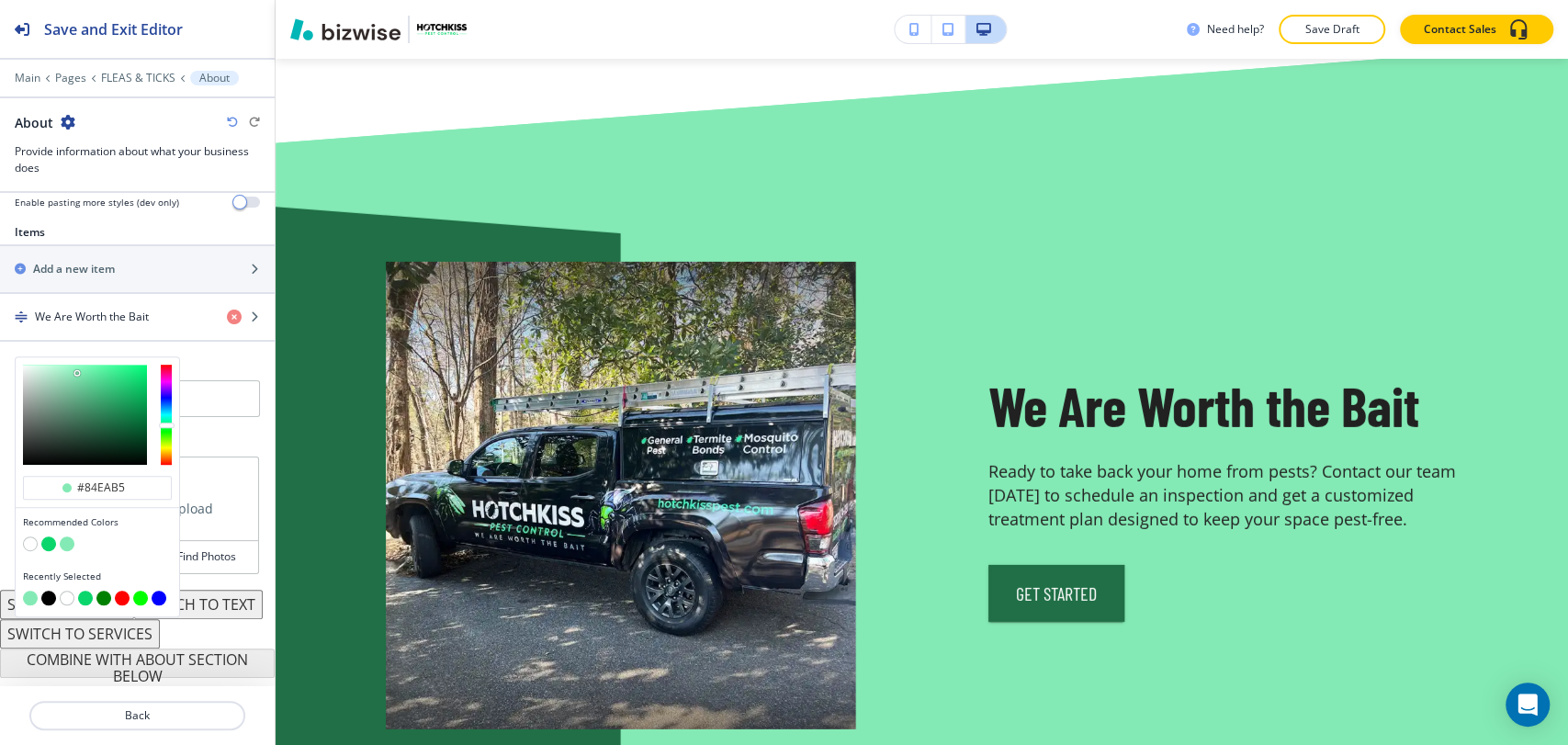
scroll to position [650, 0]
click at [49, 590] on button "button" at bounding box center [48, 597] width 14 height 14
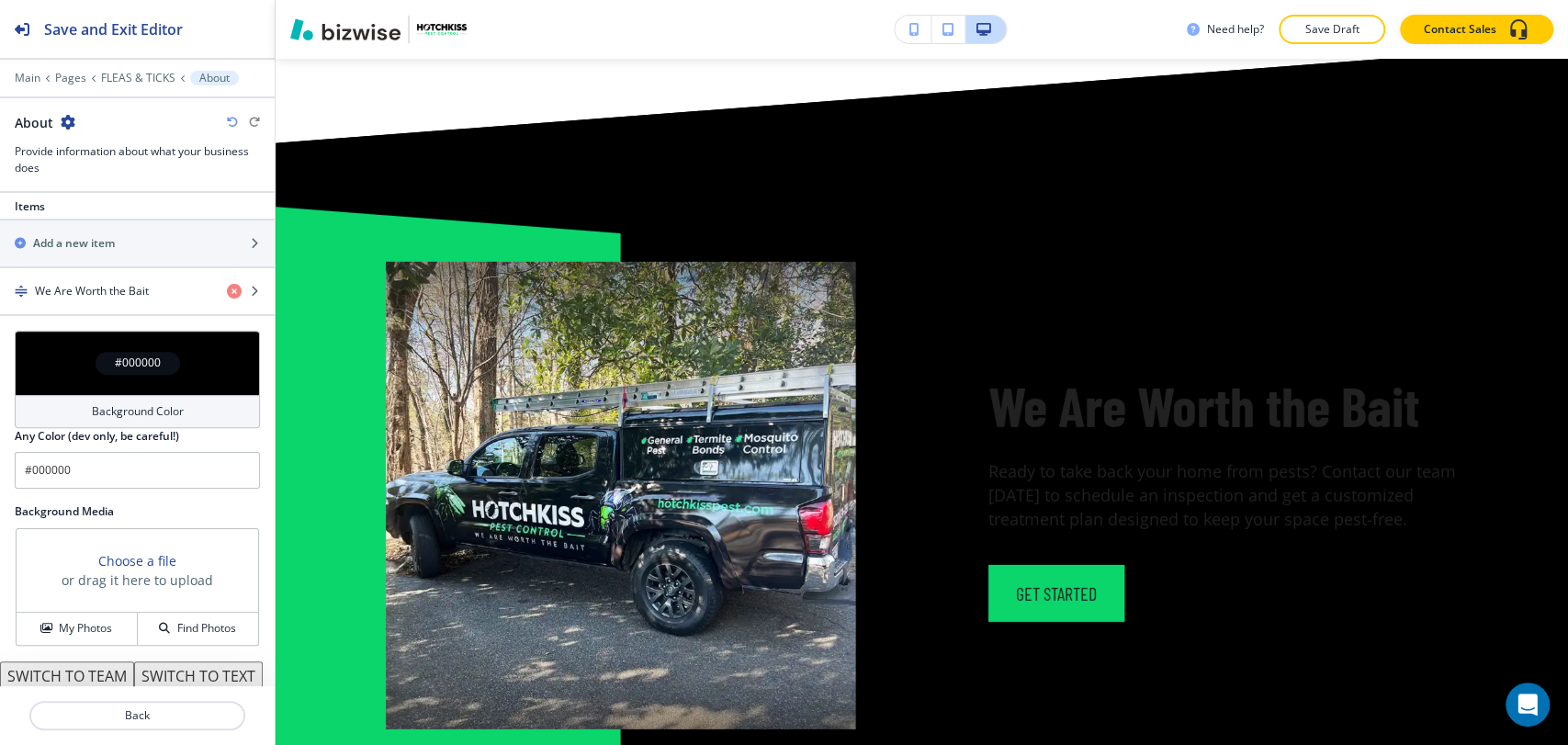
type input "#000000"
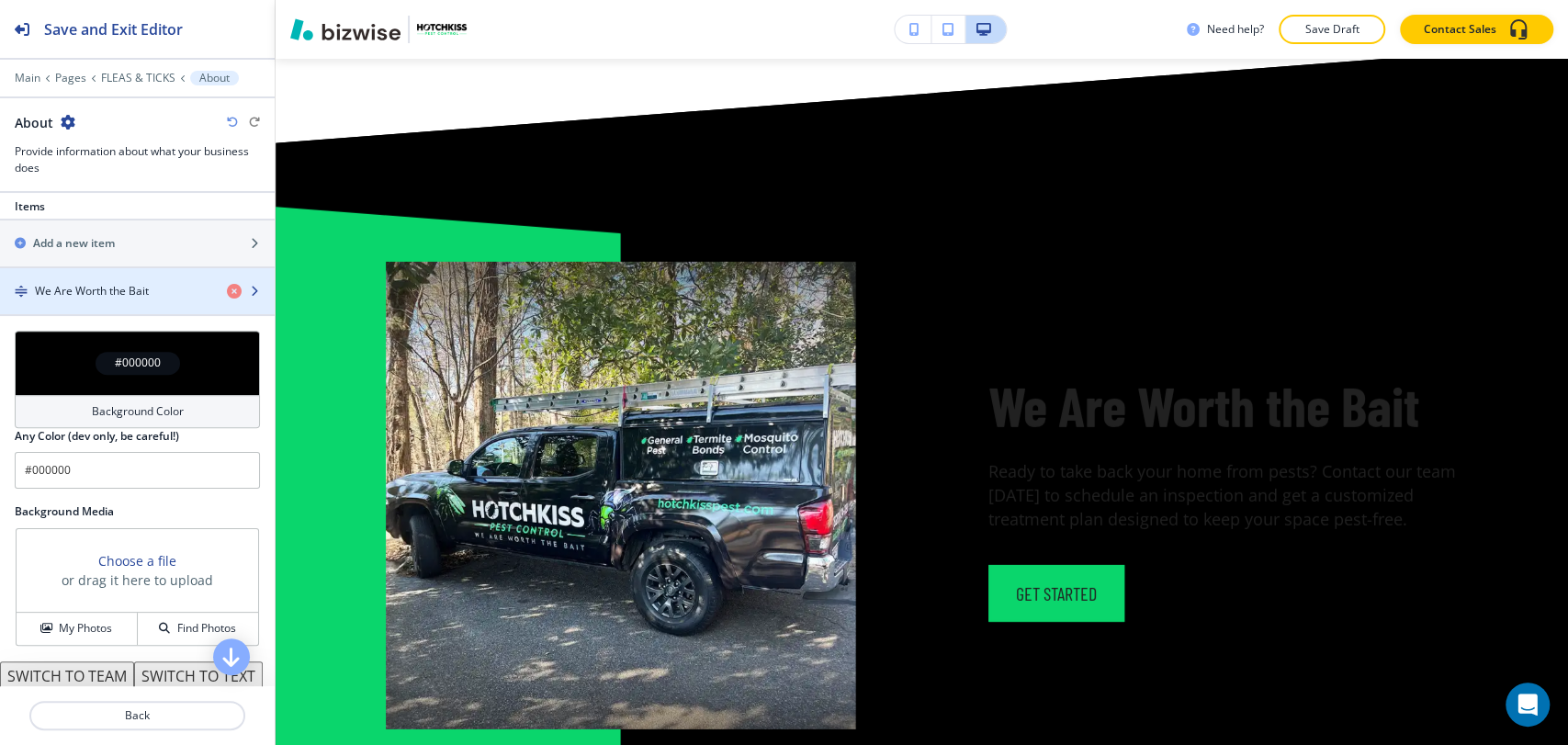
click at [161, 271] on div "button" at bounding box center [137, 275] width 274 height 14
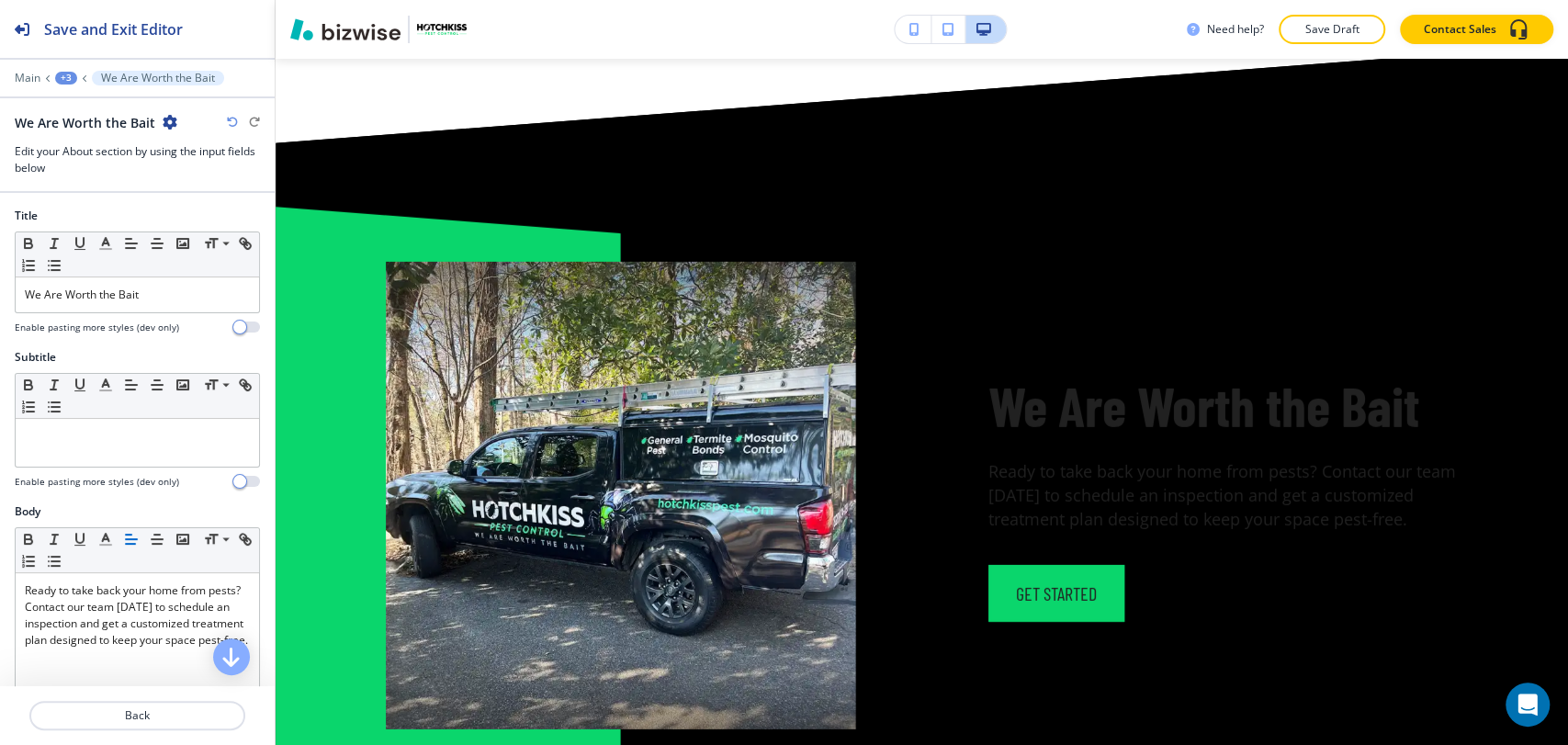
scroll to position [3844, 0]
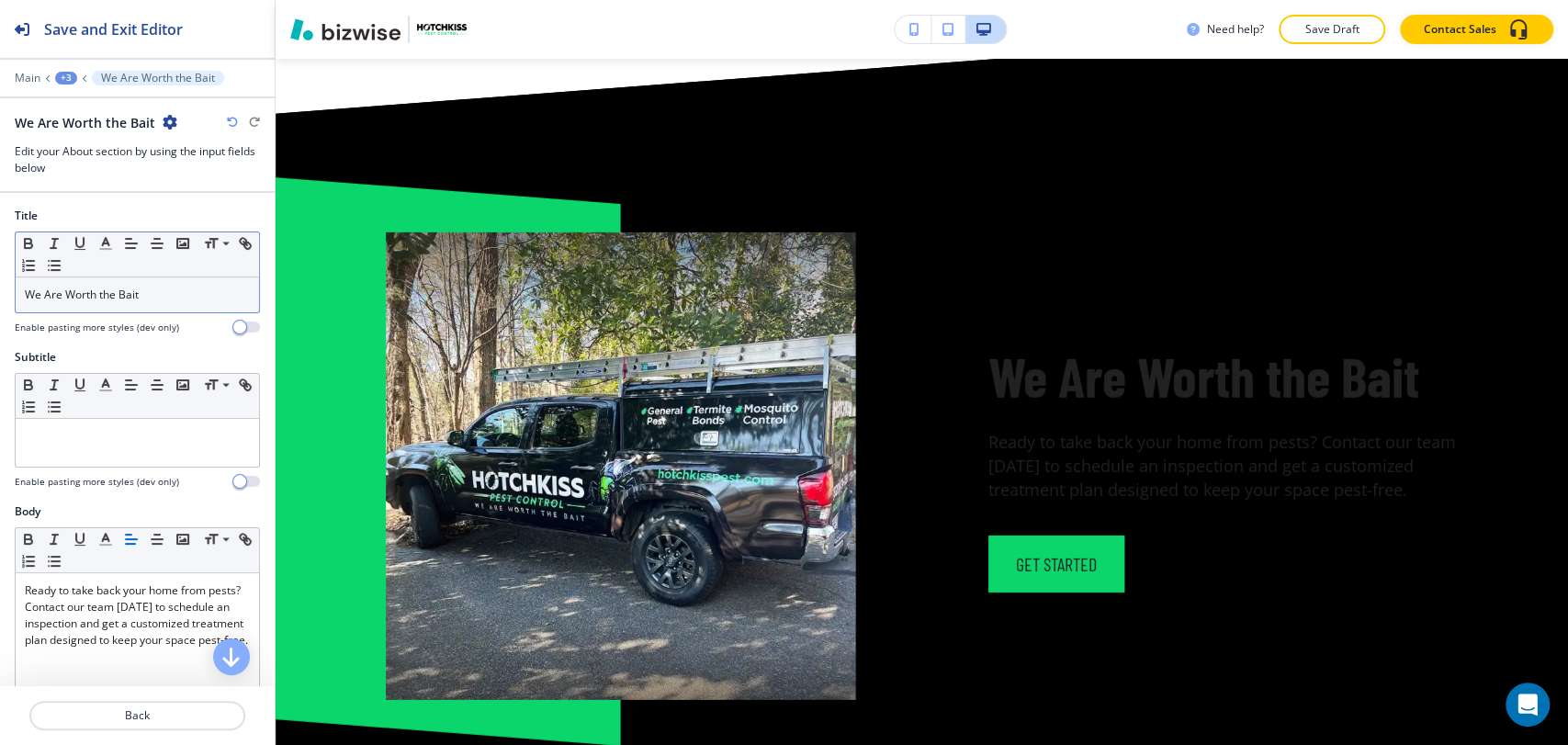
click at [166, 287] on p "We Are Worth the Bait" at bounding box center [137, 294] width 225 height 16
copy span "We Are Worth the Bait"
paste div
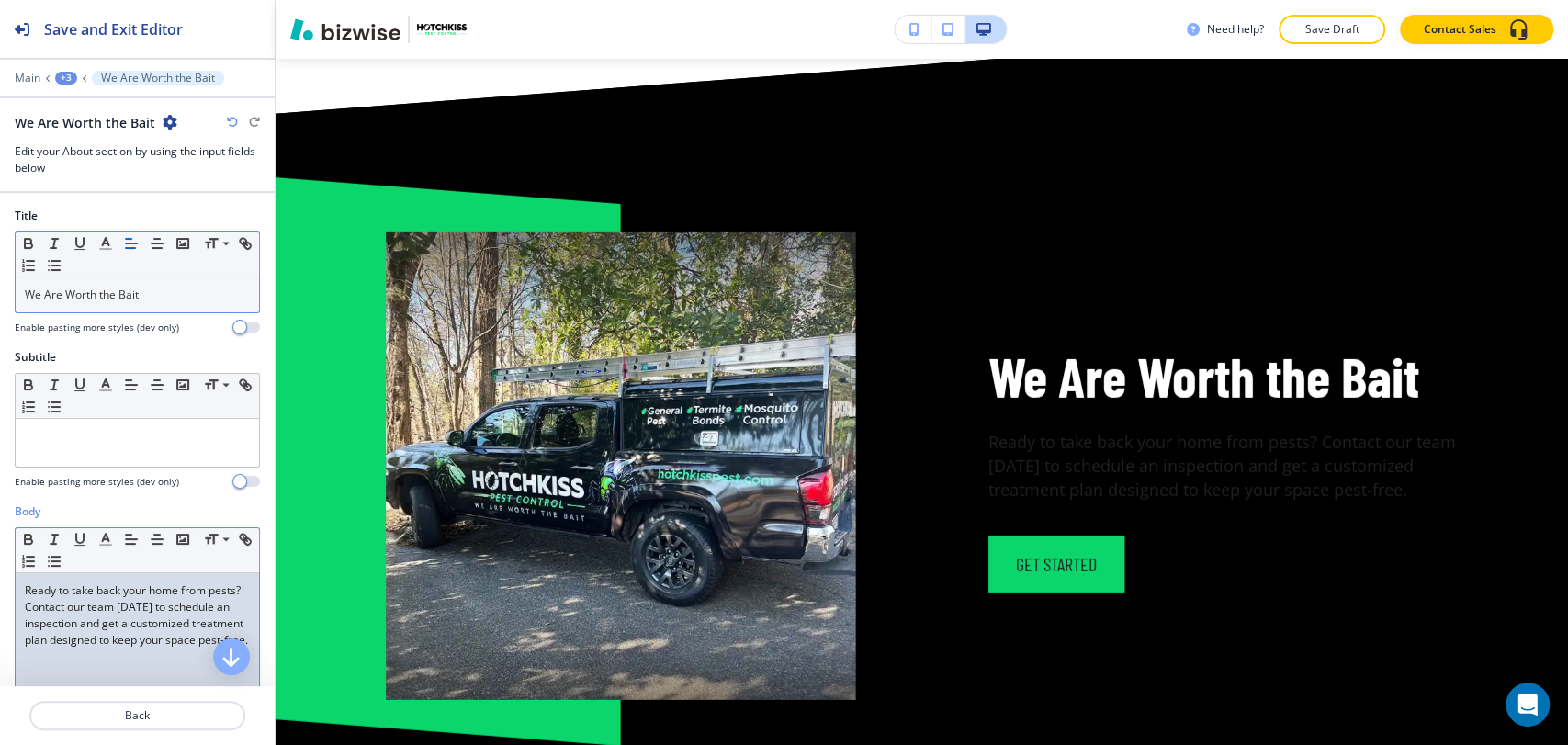
click at [119, 626] on span "Ready to take back your home from pests? Contact our team [DATE] to schedule an…" at bounding box center [136, 615] width 223 height 65
copy span "Ready to take back your home from pests? Contact our team [DATE] to schedule an…"
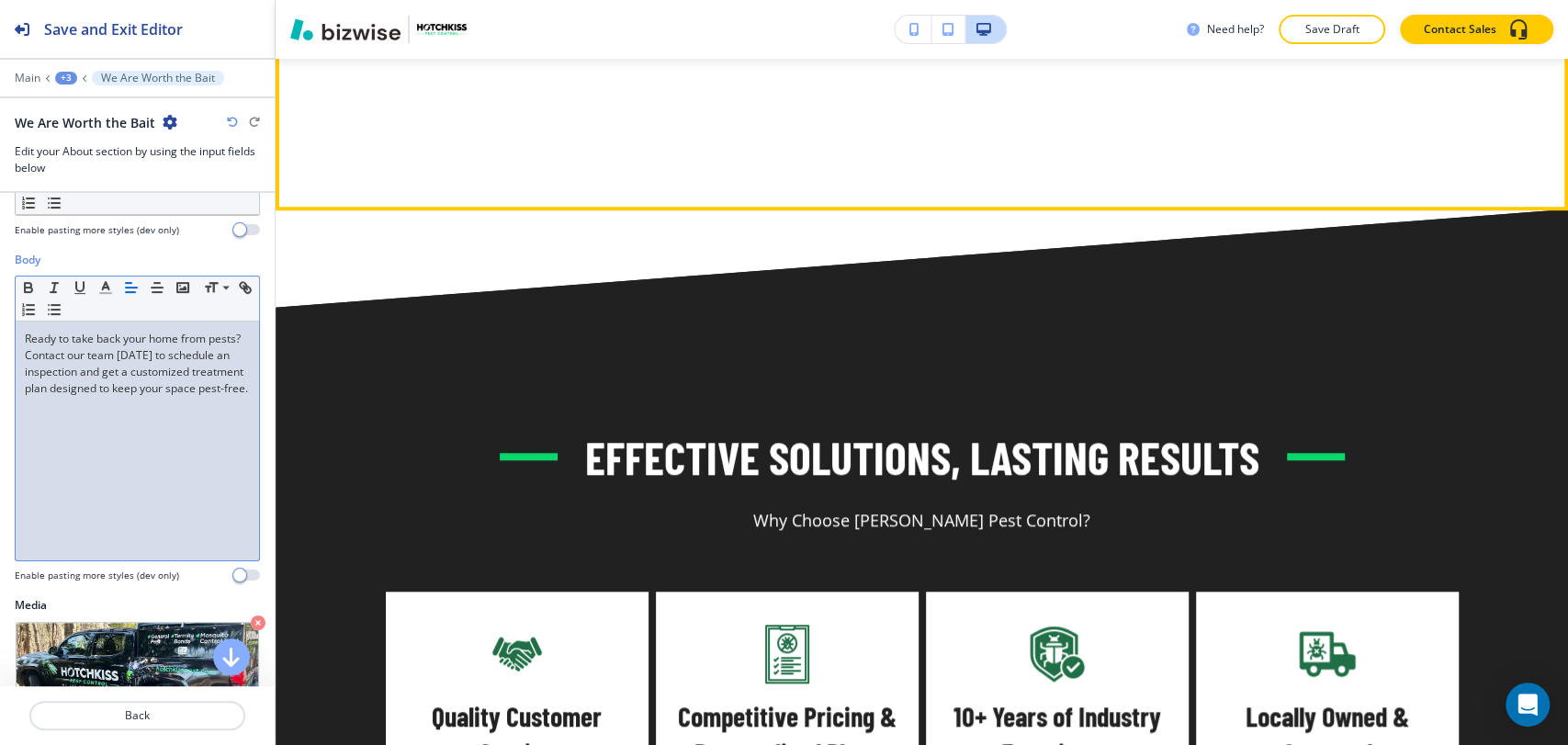
scroll to position [5682, 0]
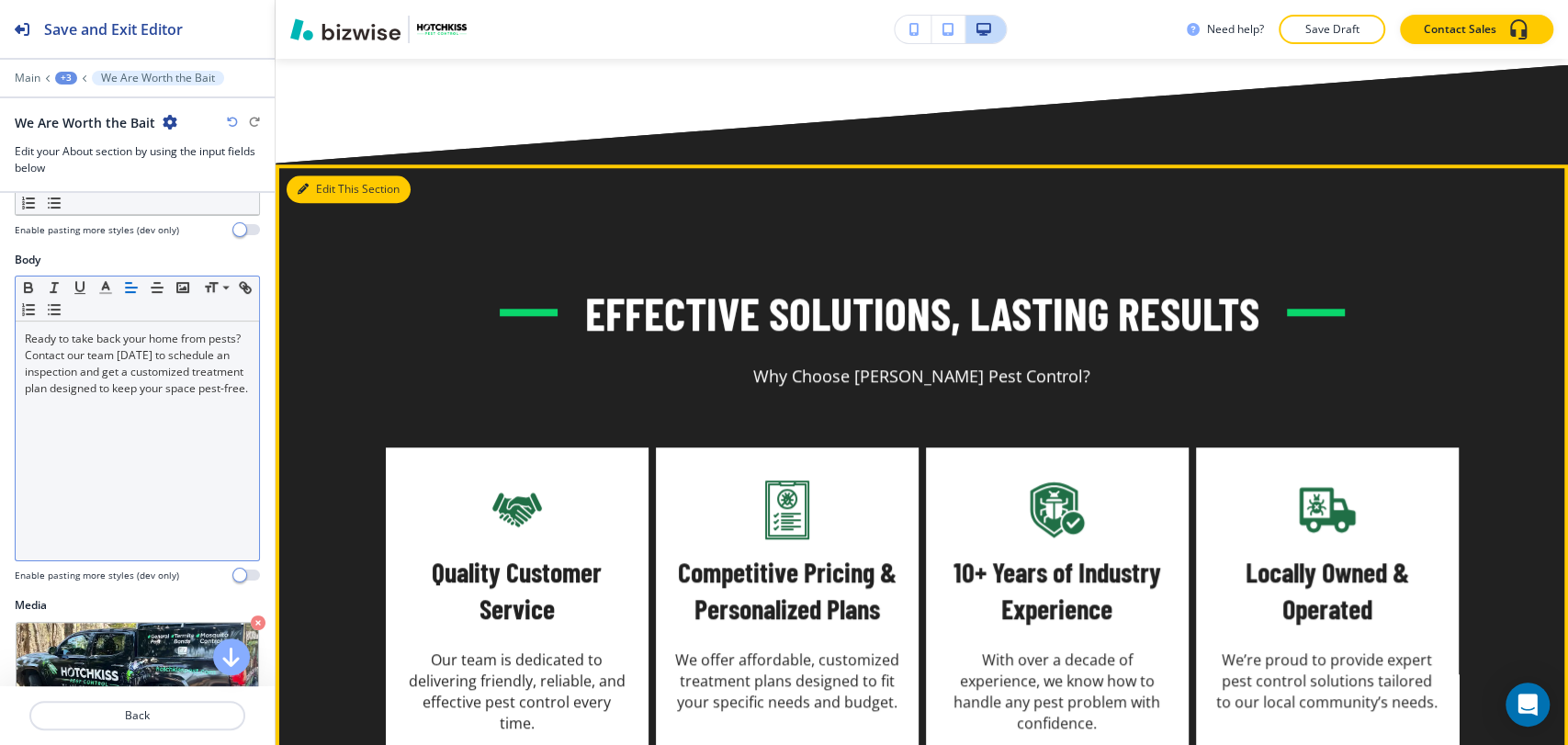
click at [323, 176] on button "Edit This Section" at bounding box center [348, 189] width 124 height 28
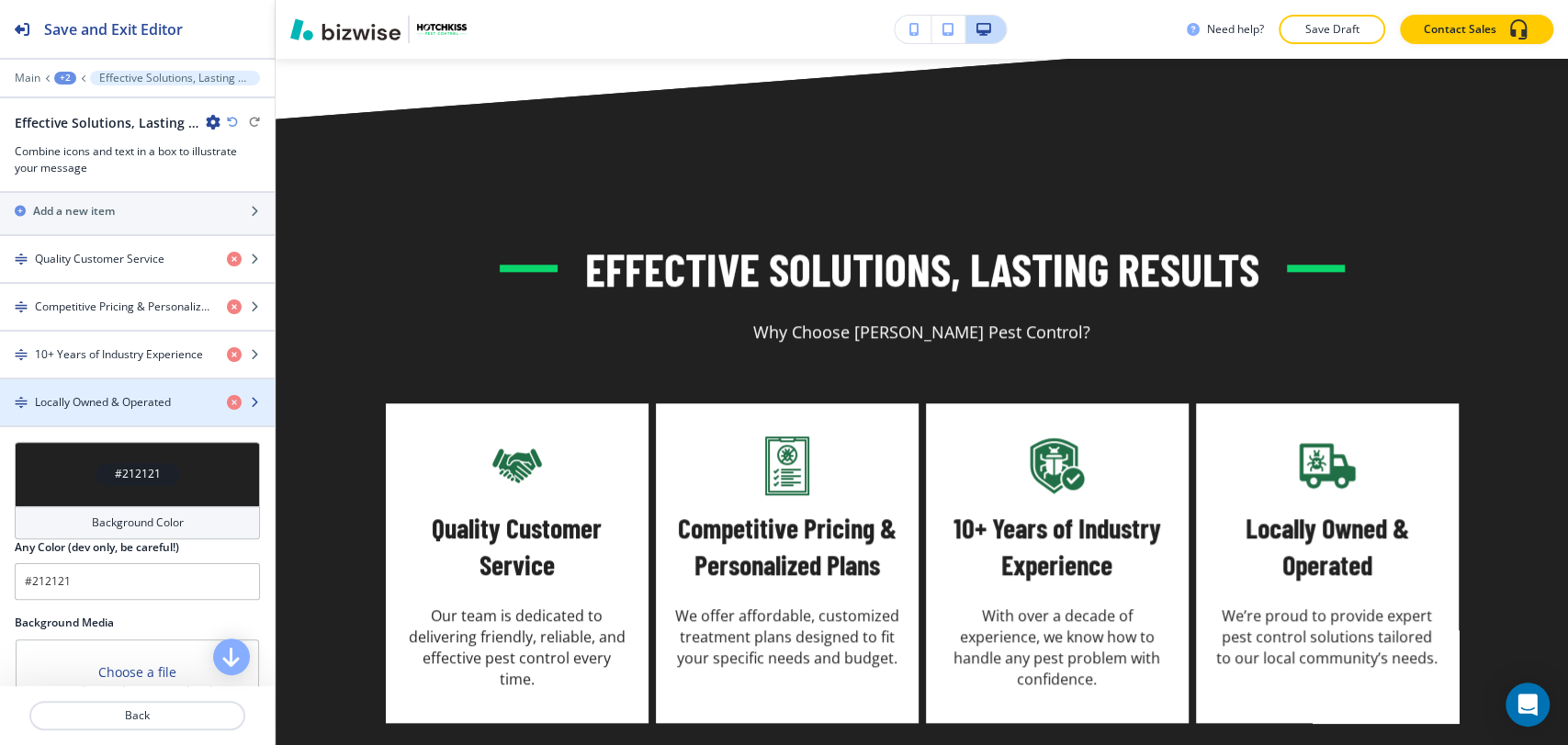
scroll to position [919, 0]
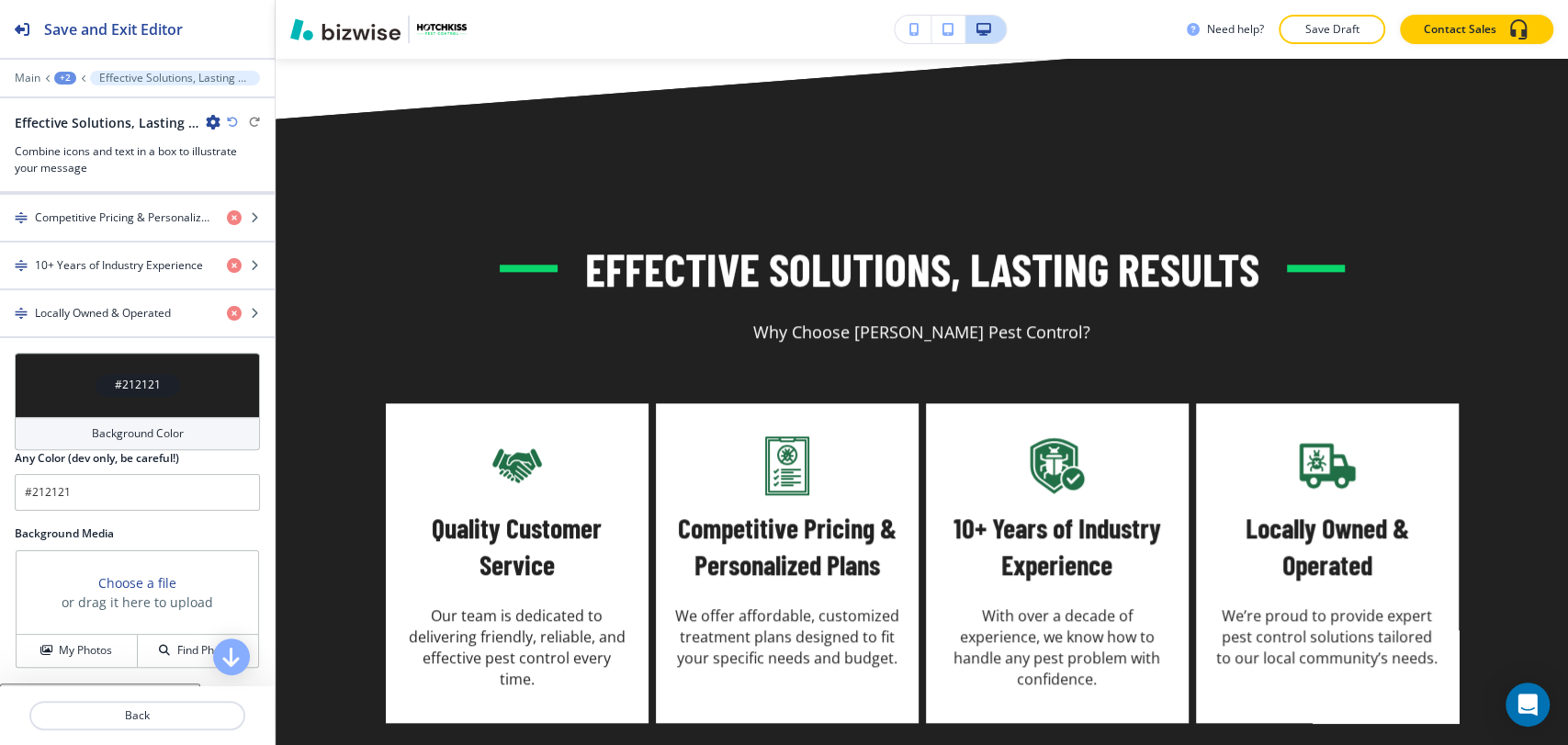
click at [151, 428] on h4 "Background Color" at bounding box center [138, 433] width 92 height 16
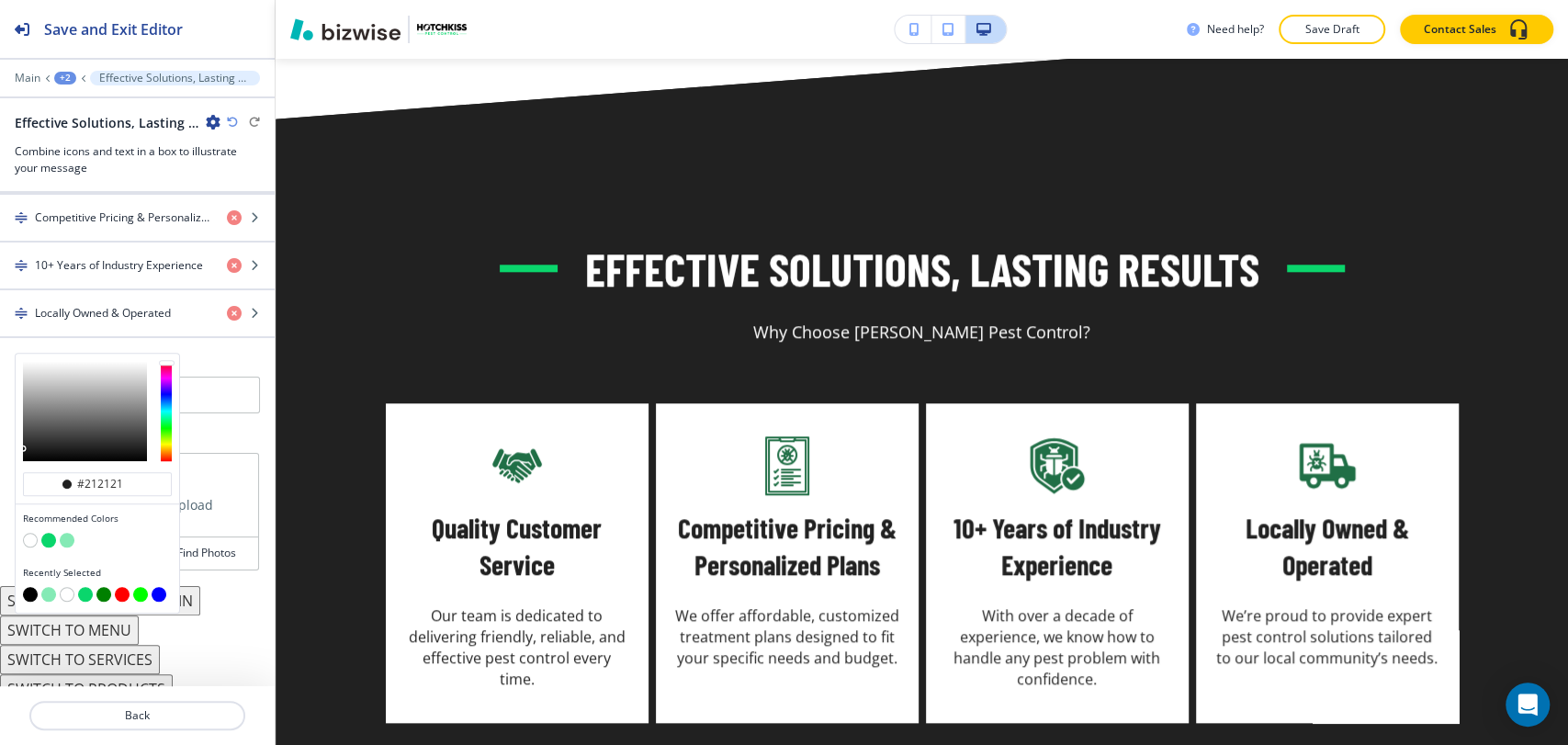
click at [67, 538] on button "button" at bounding box center [66, 539] width 14 height 14
type input "#84eab5"
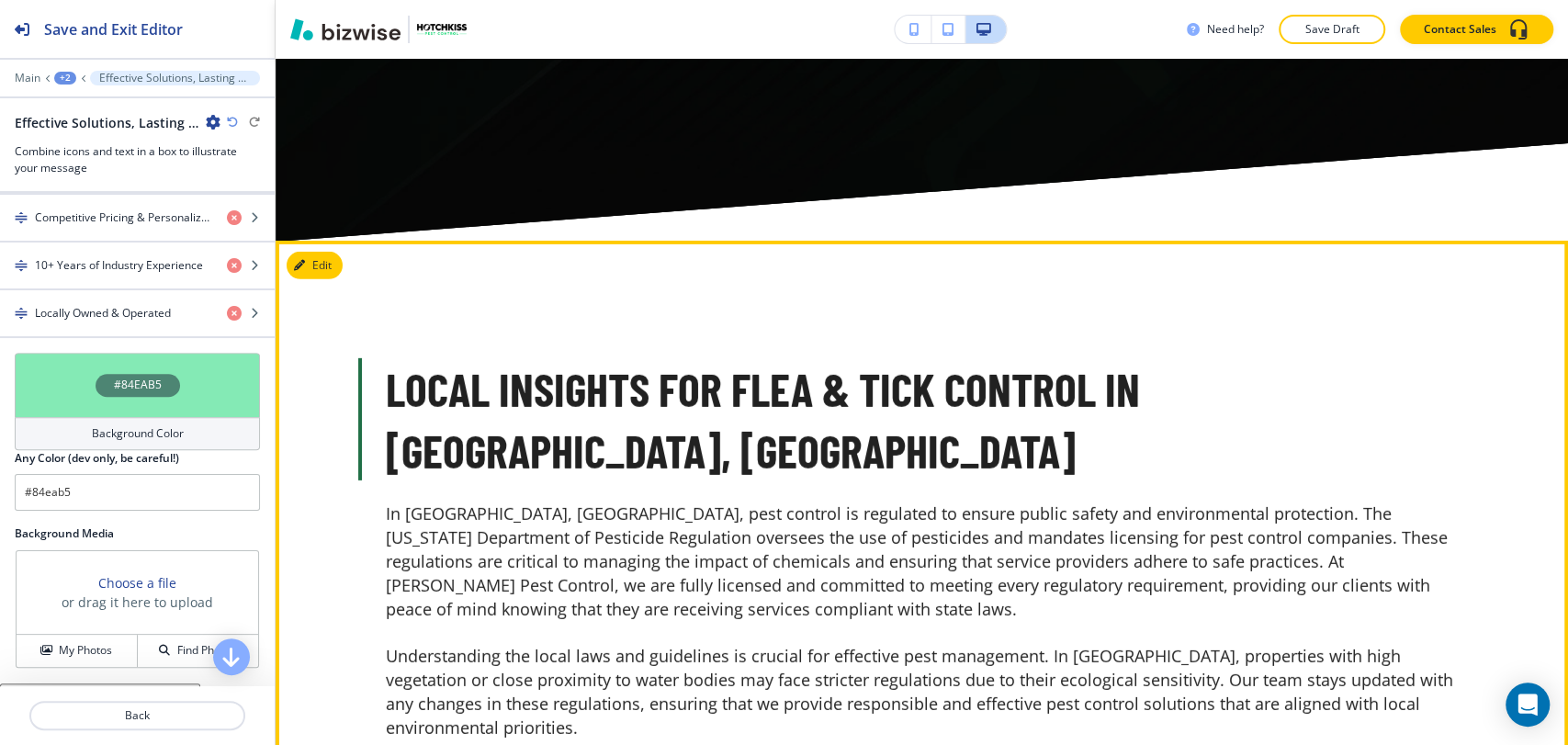
scroll to position [8482, 0]
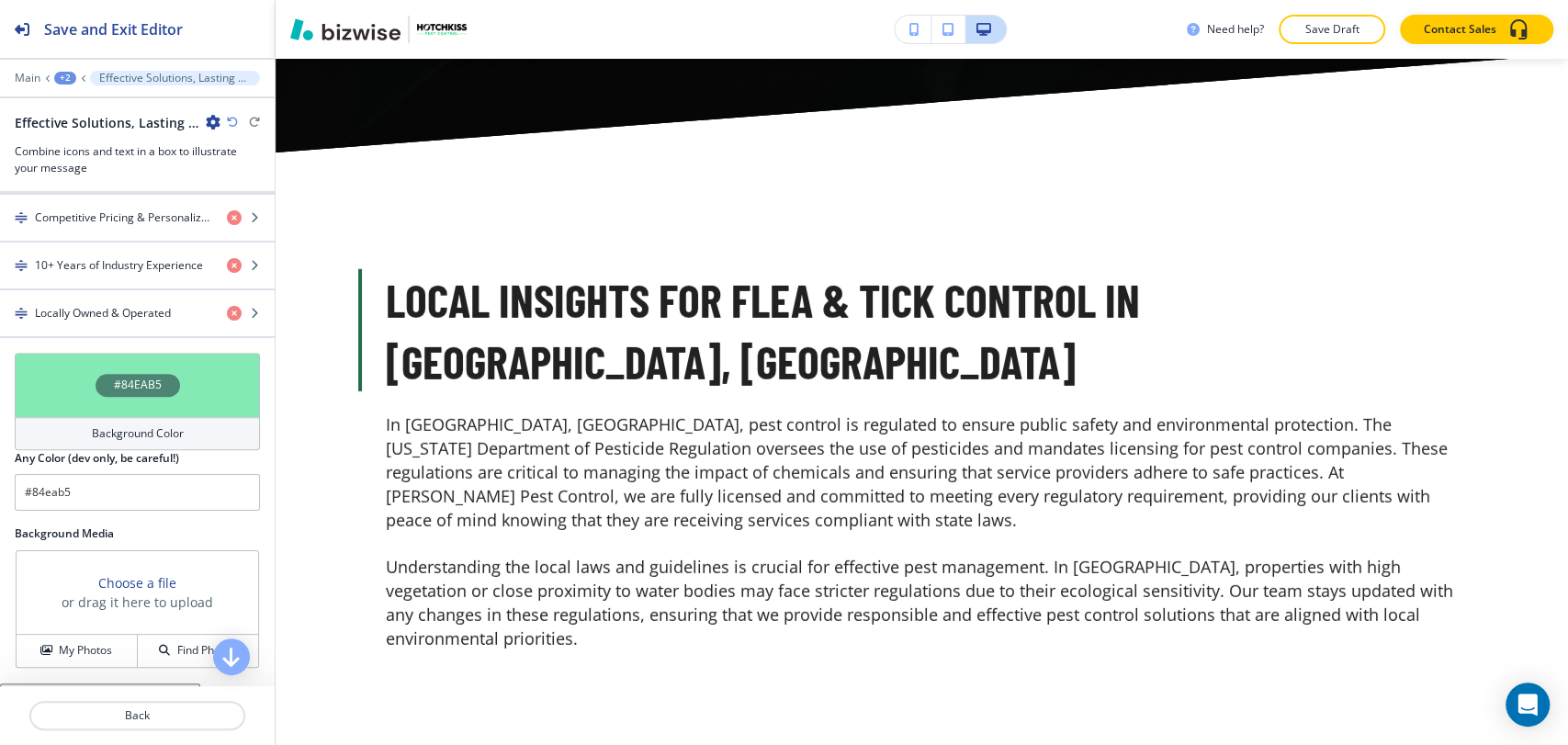
click at [59, 72] on div "+2" at bounding box center [65, 79] width 22 height 13
click at [101, 136] on p "FLEAS & TICKS" at bounding box center [113, 140] width 94 height 16
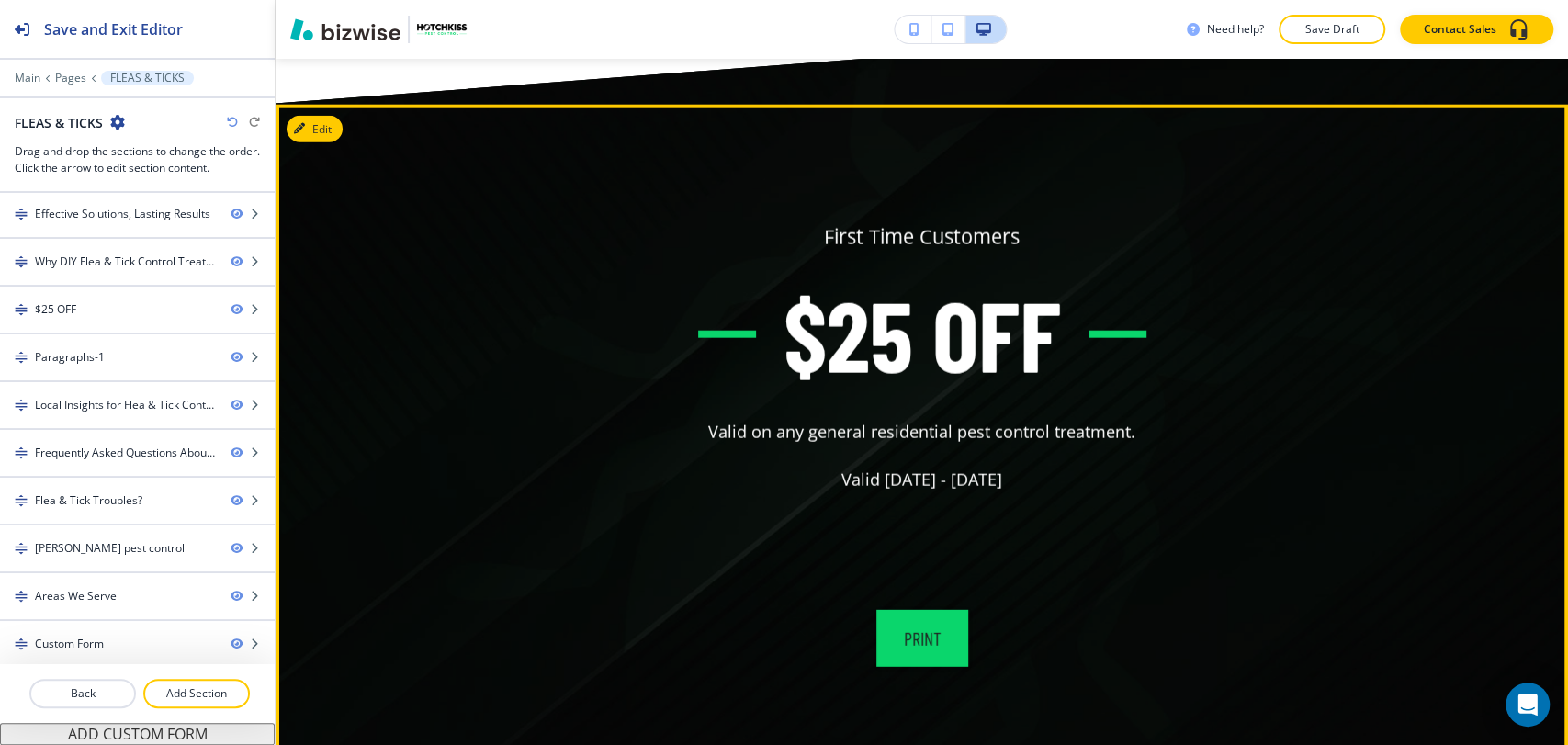
scroll to position [7593, 0]
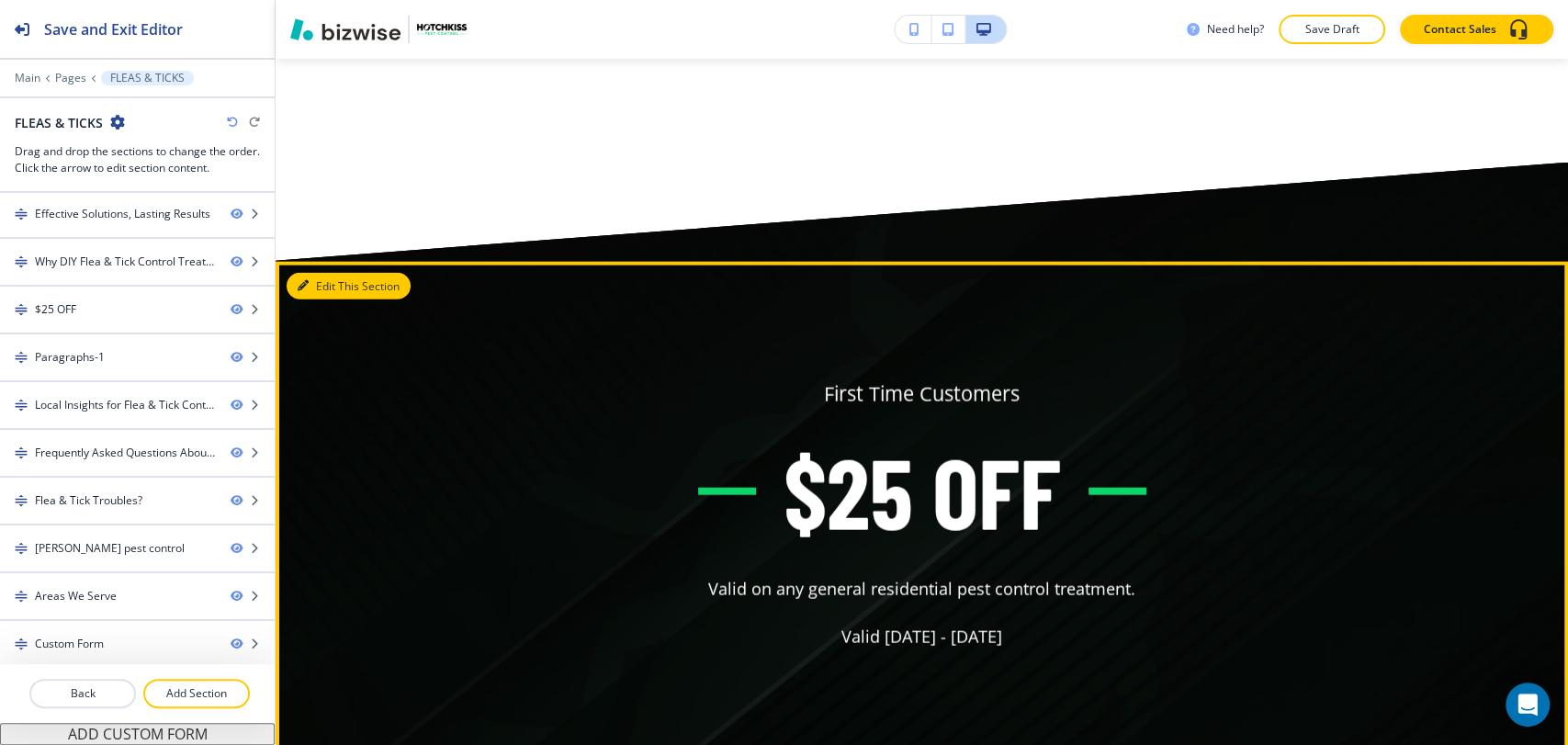
click at [325, 273] on button "Edit This Section" at bounding box center [348, 287] width 124 height 28
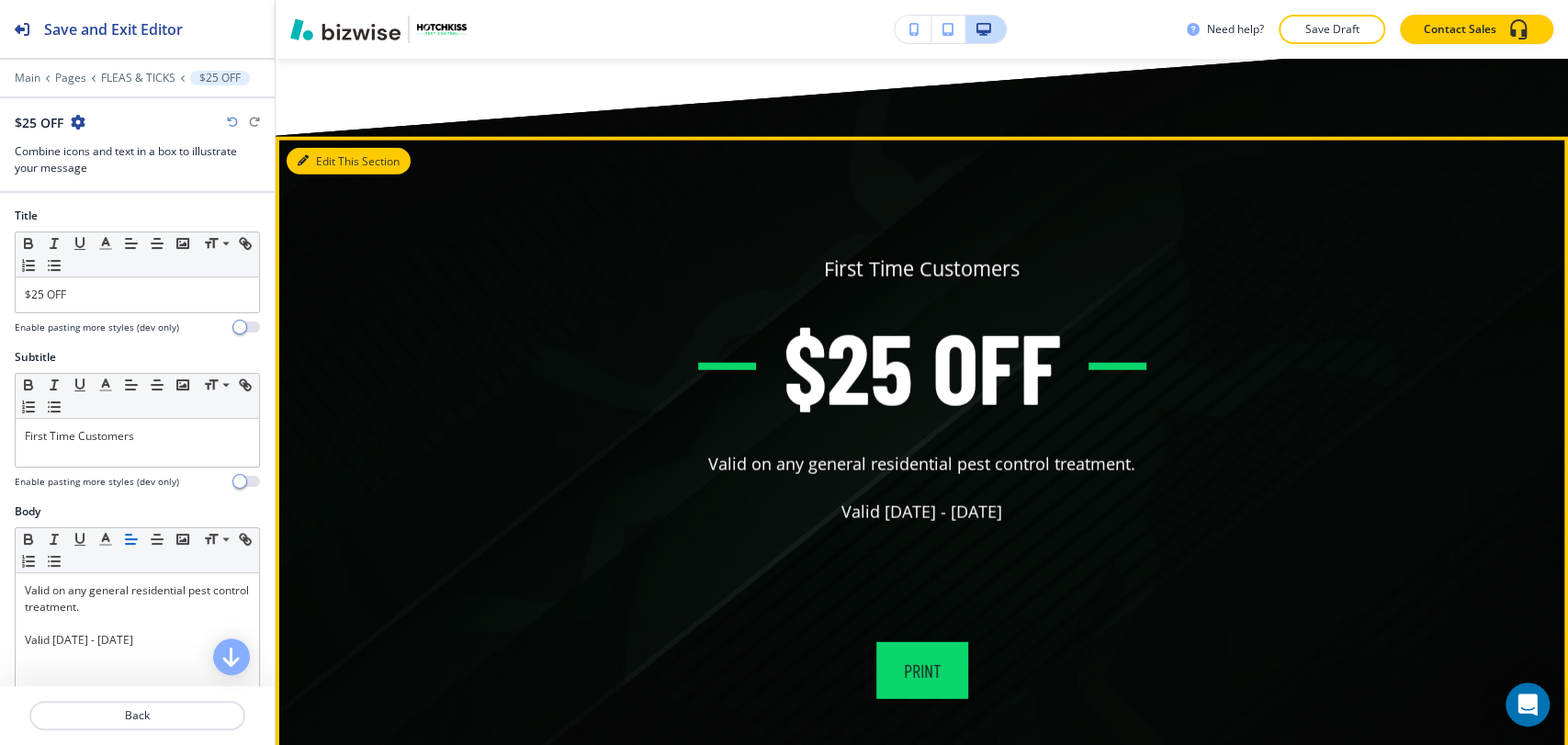
scroll to position [7735, 0]
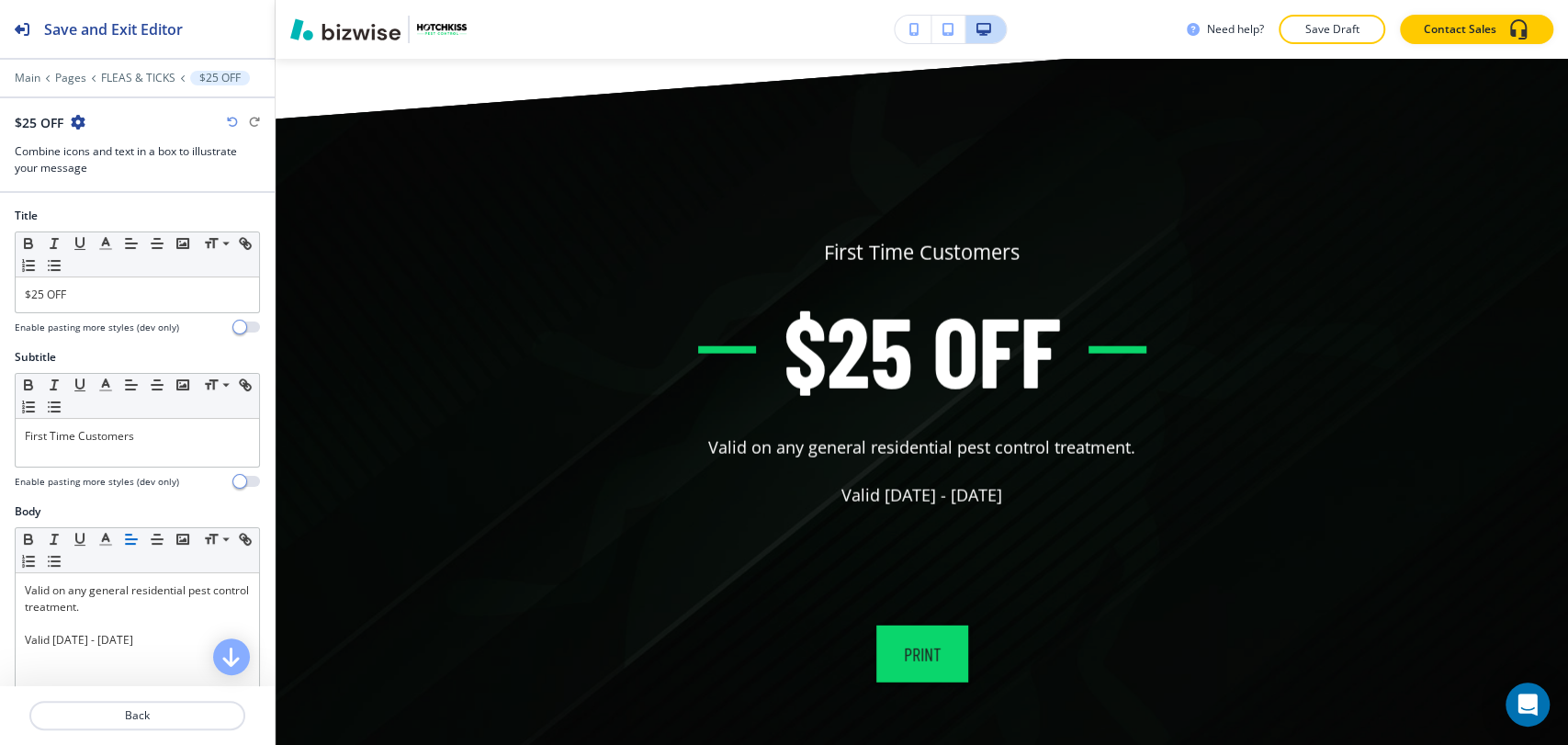
click at [82, 121] on icon "button" at bounding box center [78, 121] width 14 height 14
click at [115, 219] on p "Delete Section" at bounding box center [129, 217] width 94 height 16
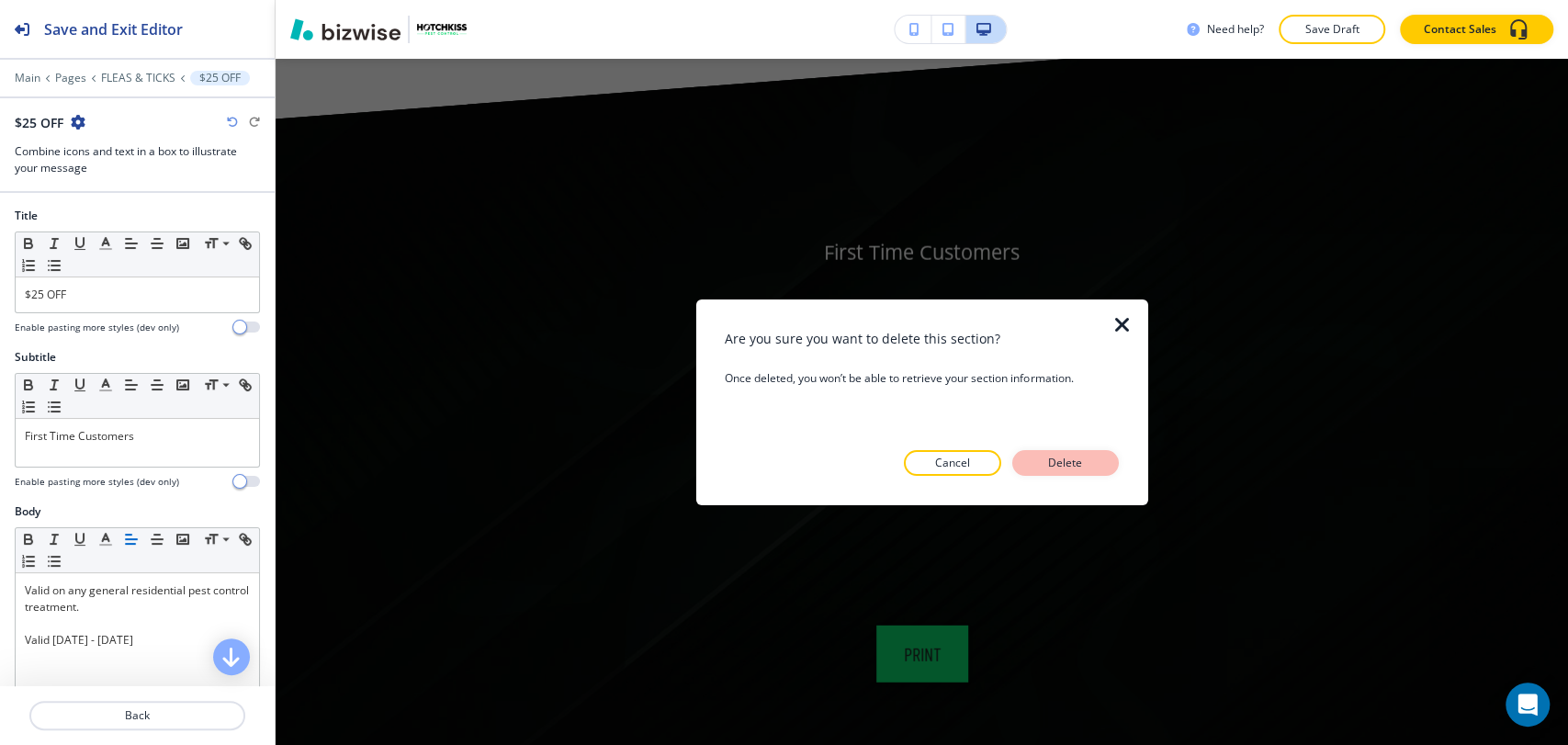
click at [1067, 456] on p "Delete" at bounding box center [1065, 462] width 44 height 16
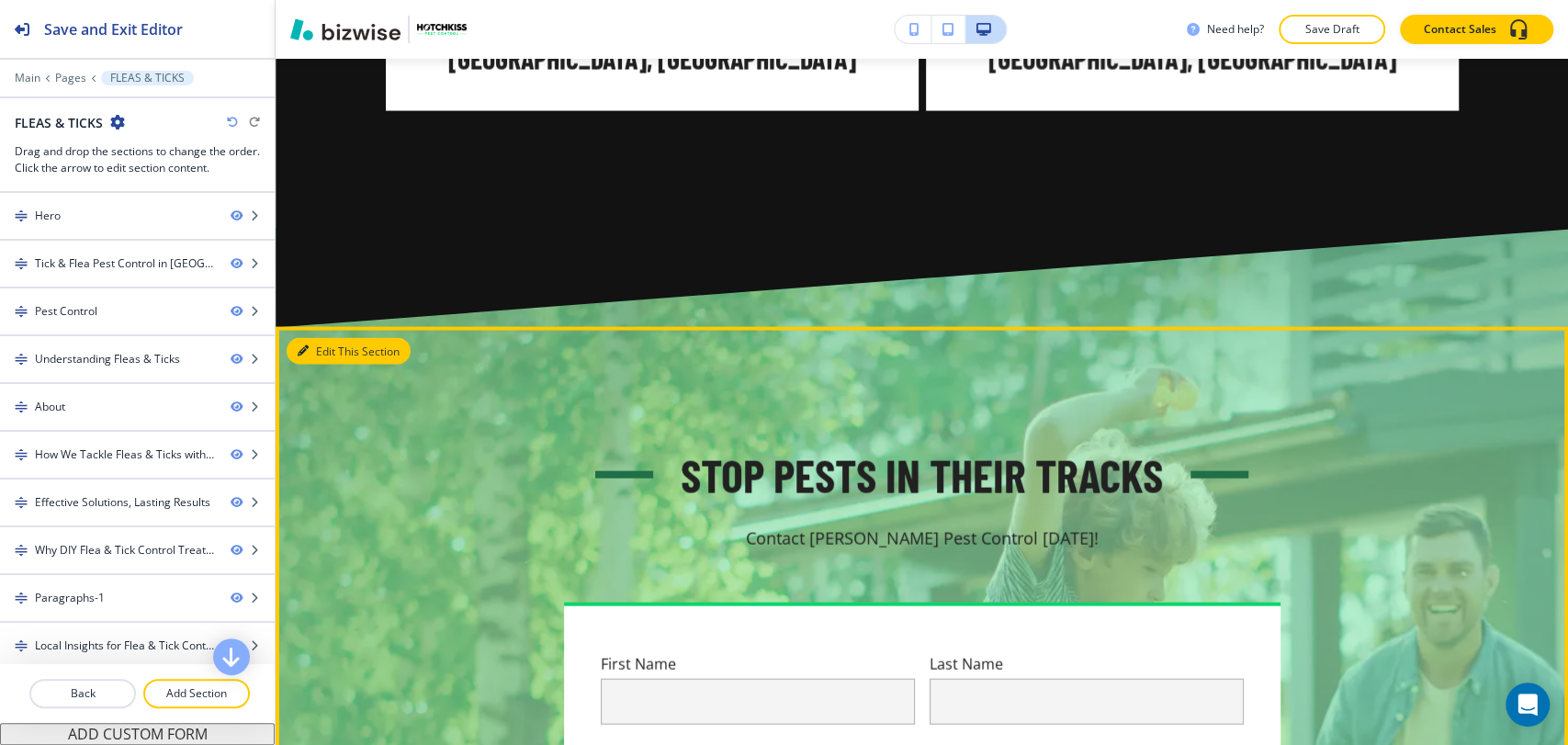
click at [314, 338] on button "Edit This Section" at bounding box center [348, 351] width 124 height 28
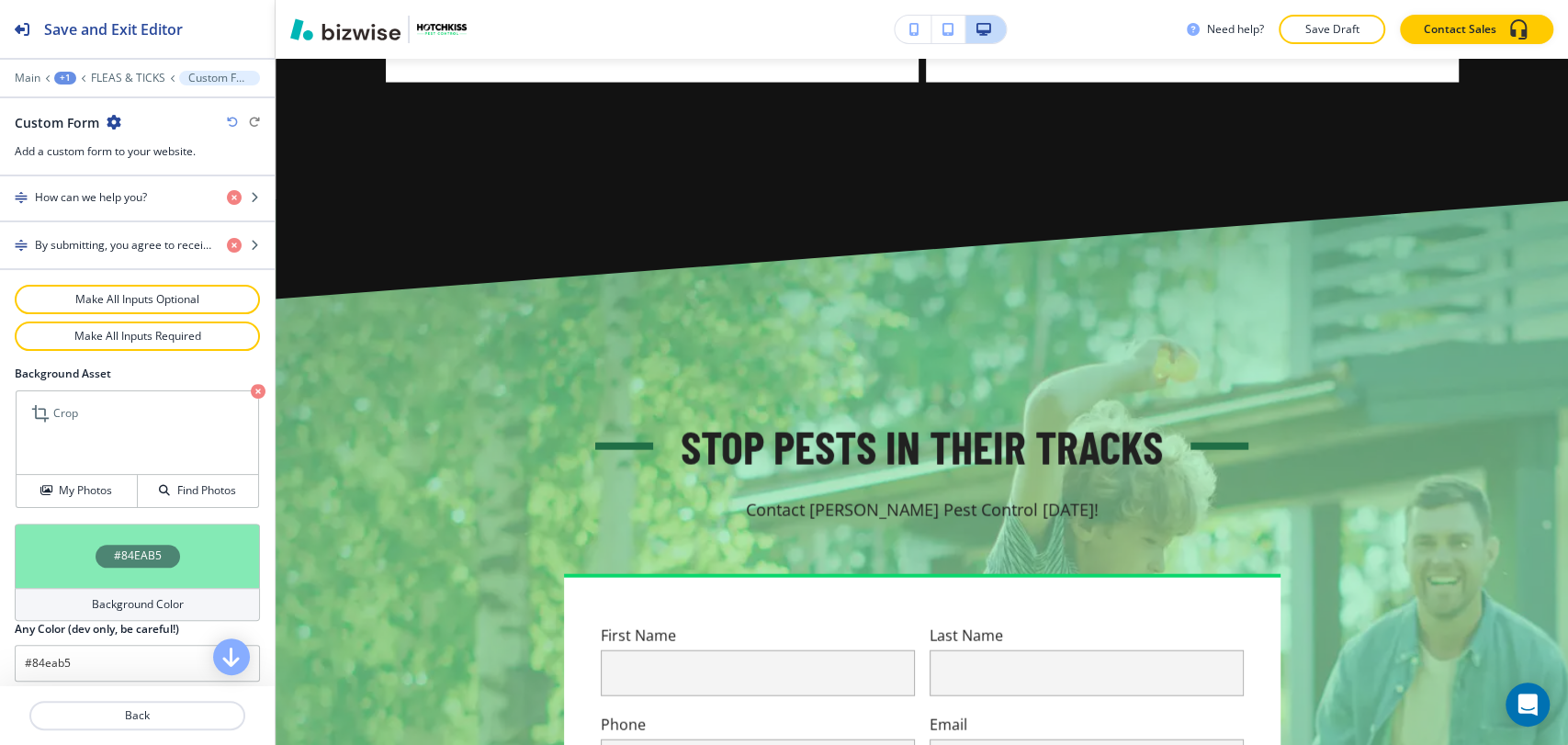
scroll to position [1139, 0]
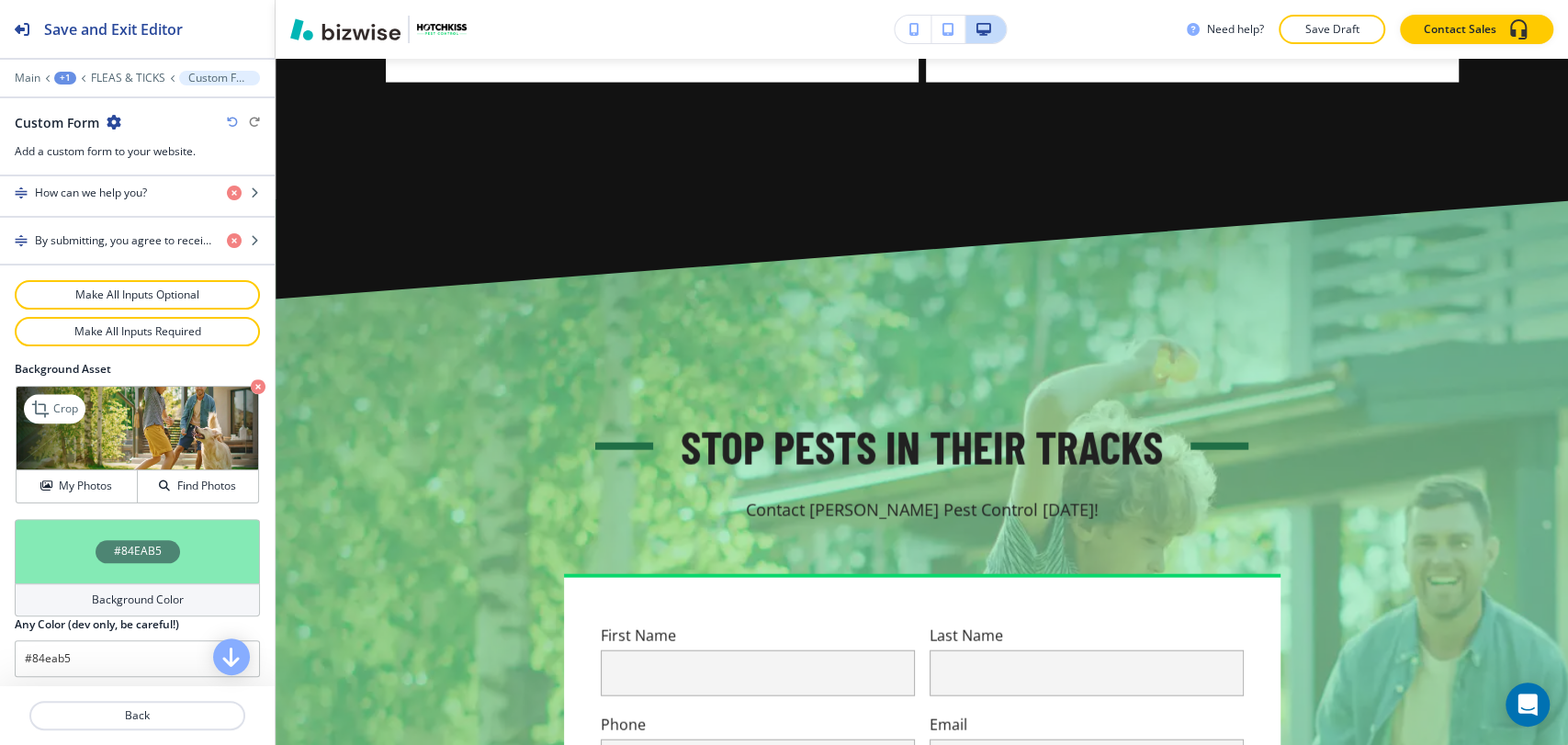
click at [250, 382] on icon "button" at bounding box center [257, 386] width 14 height 14
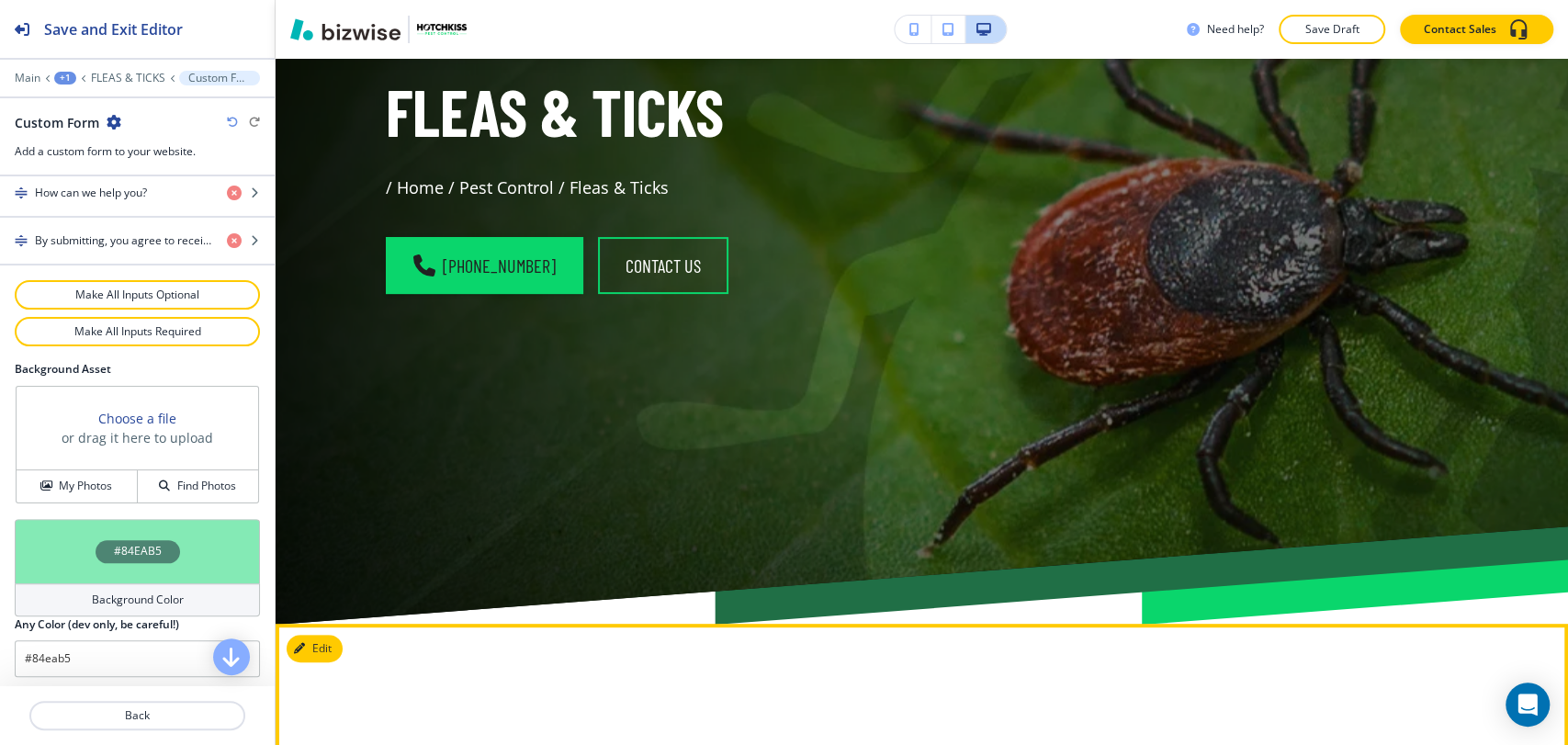
scroll to position [0, 0]
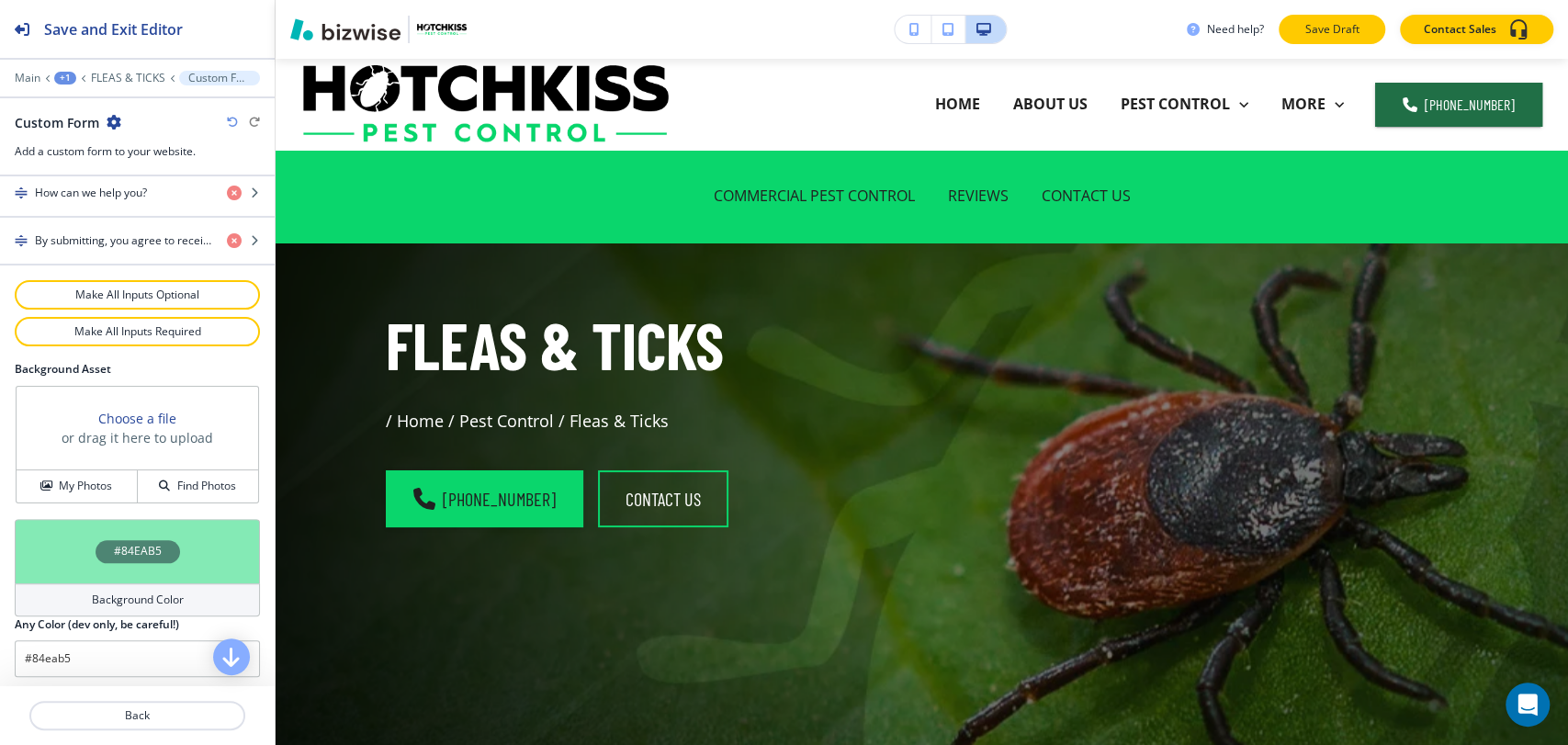
click at [1337, 29] on p "Save Draft" at bounding box center [1332, 28] width 59 height 16
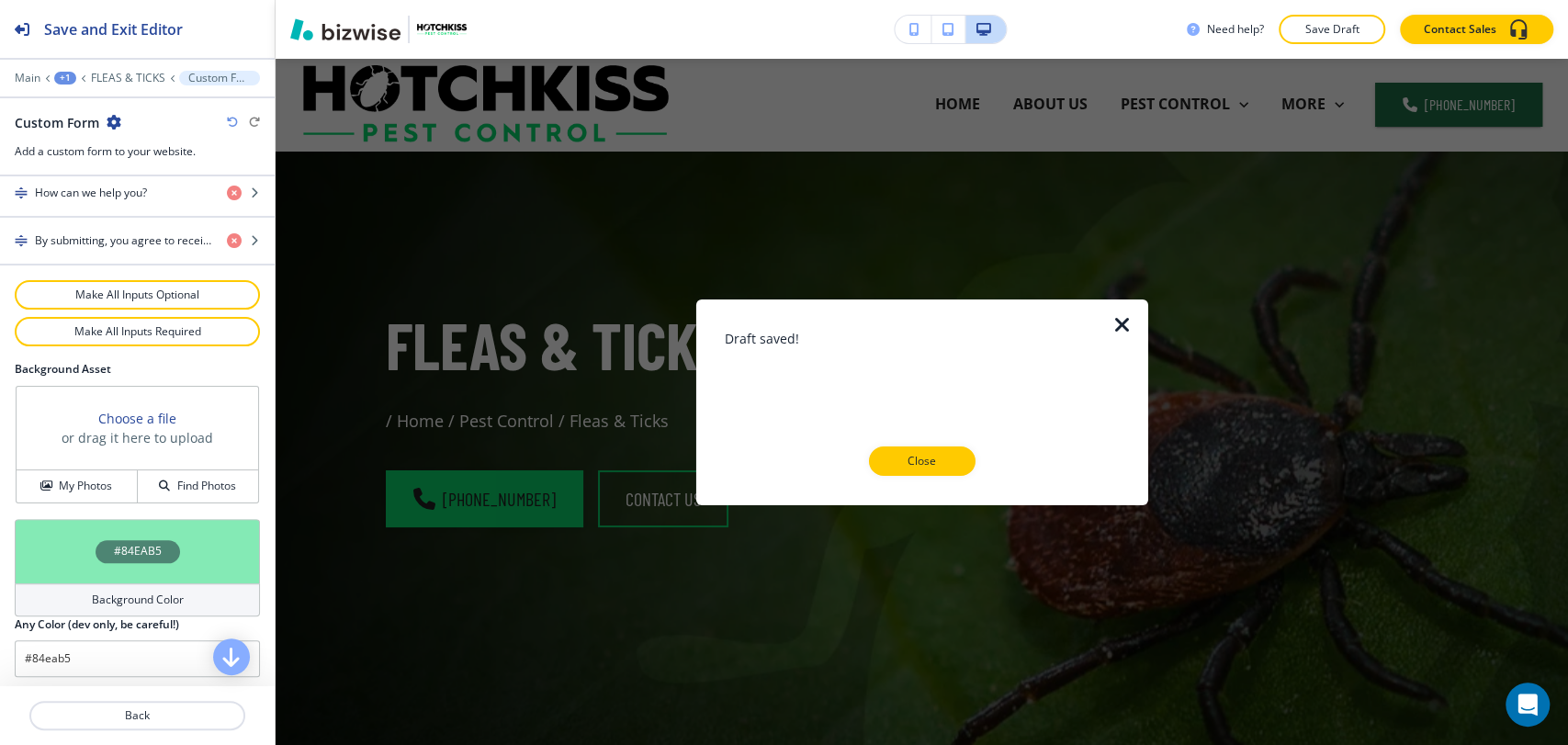
drag, startPoint x: 903, startPoint y: 467, endPoint x: 939, endPoint y: 420, distance: 59.2
click at [904, 468] on p "Close" at bounding box center [922, 460] width 59 height 16
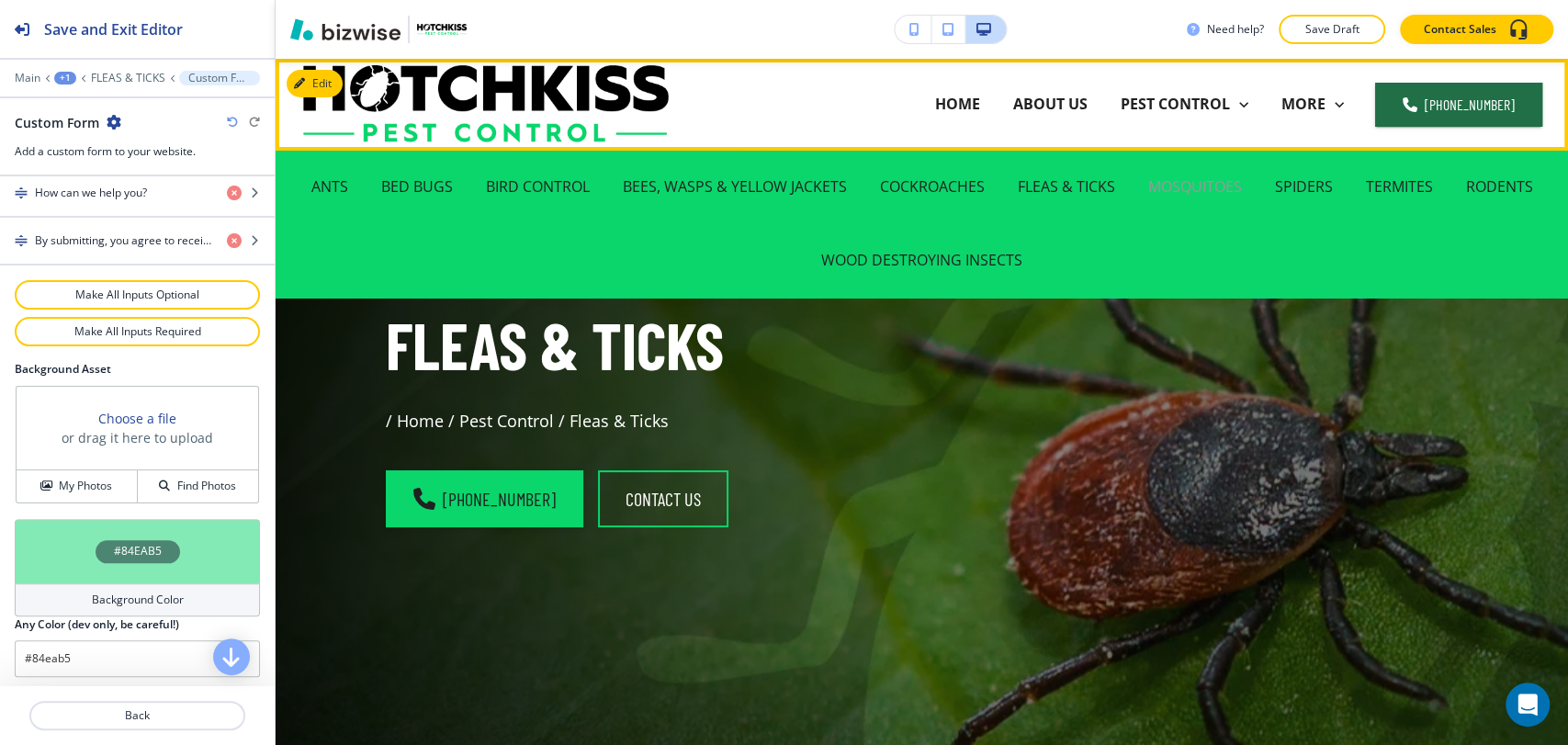
click at [1206, 189] on p "MOSQUITOES" at bounding box center [1194, 187] width 94 height 21
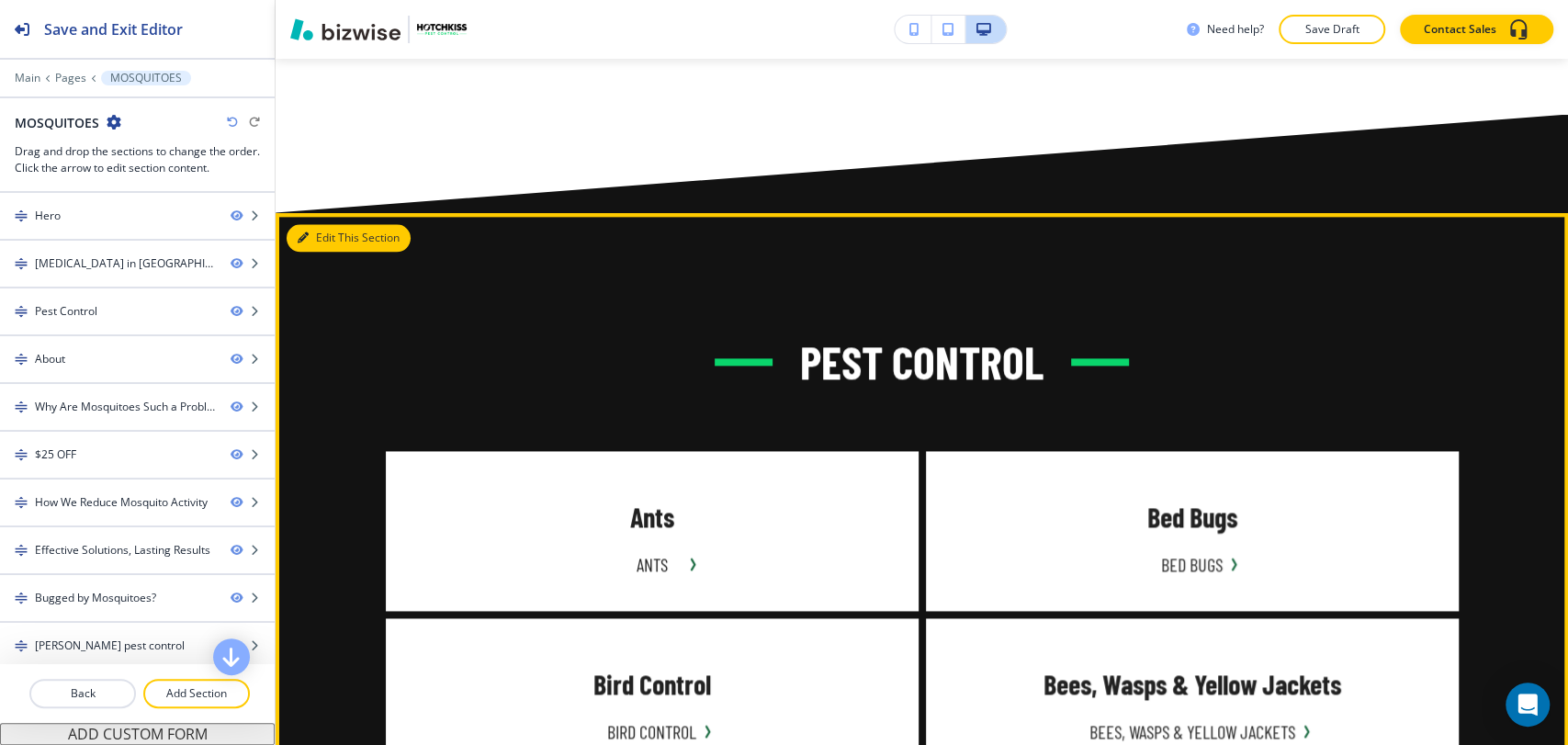
click at [314, 224] on button "Edit This Section" at bounding box center [348, 237] width 124 height 28
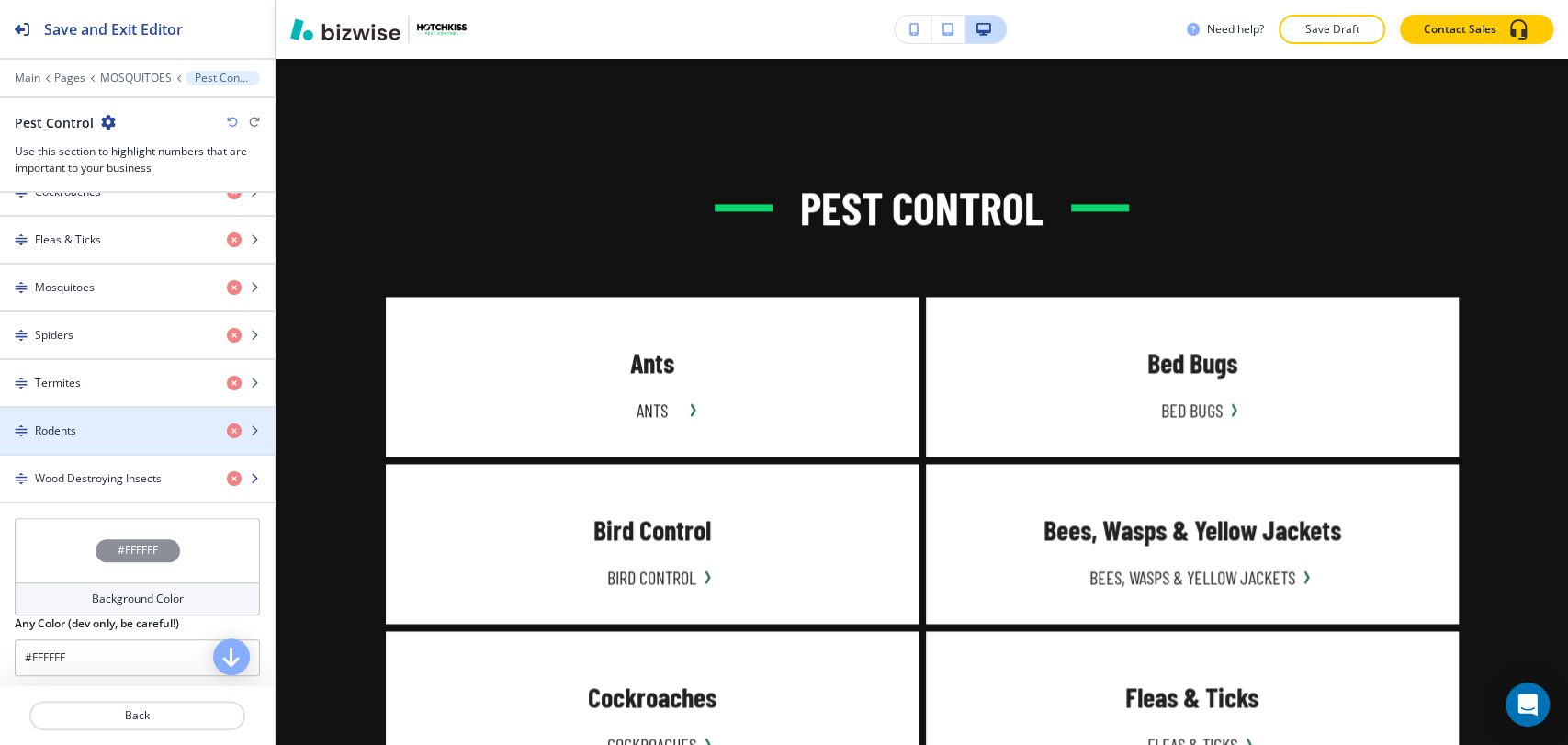
scroll to position [1363, 0]
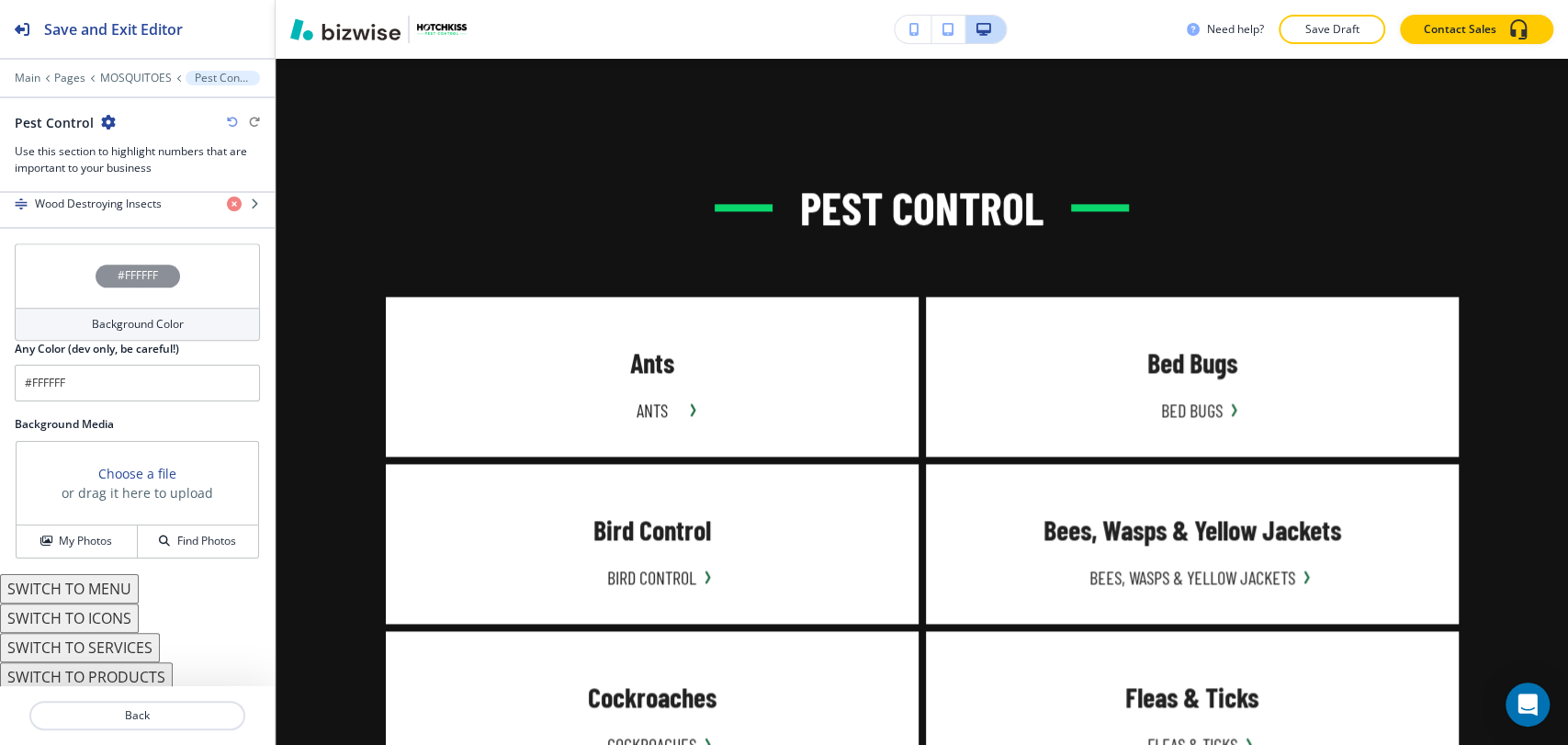
click at [194, 329] on div "Background Color" at bounding box center [137, 324] width 245 height 33
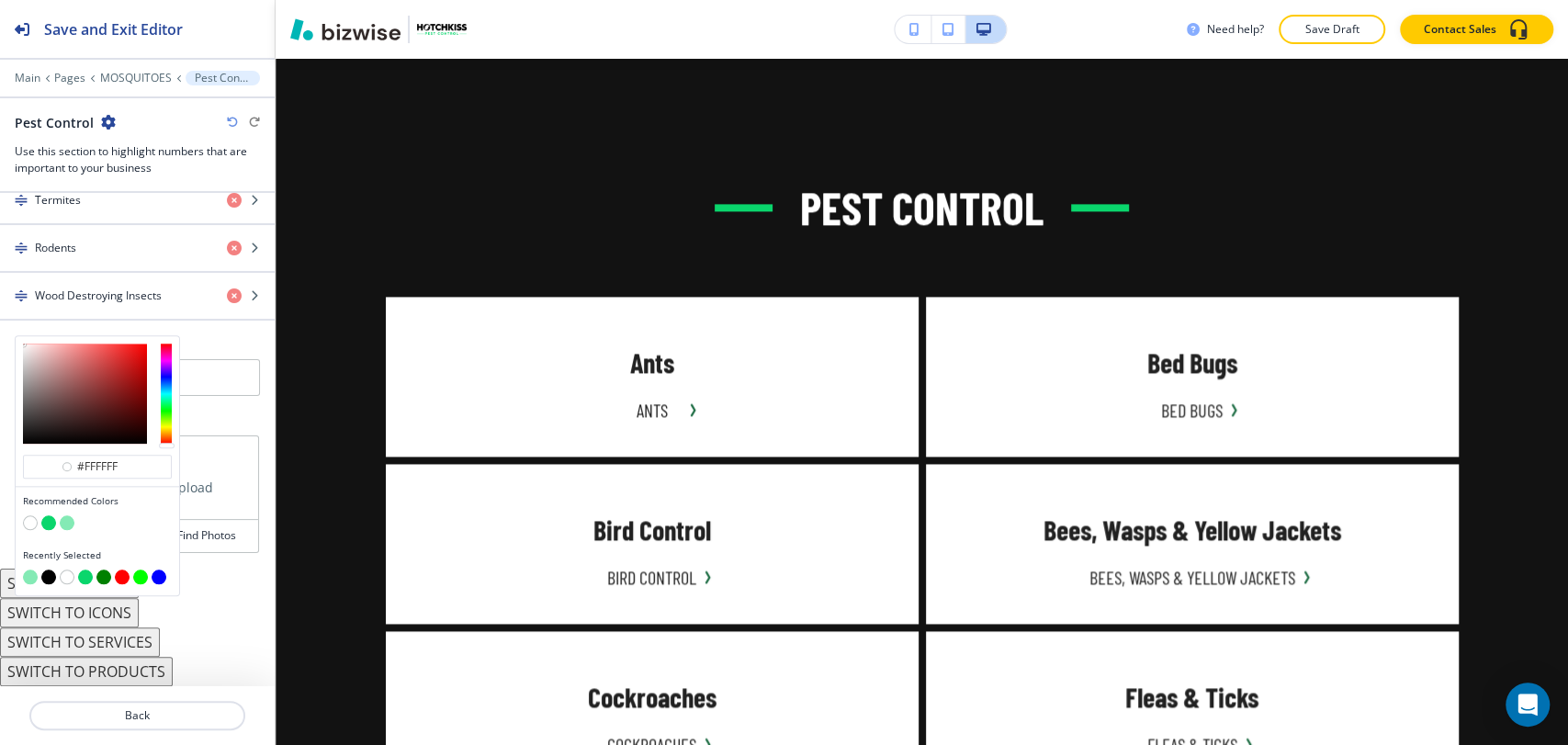
scroll to position [1265, 0]
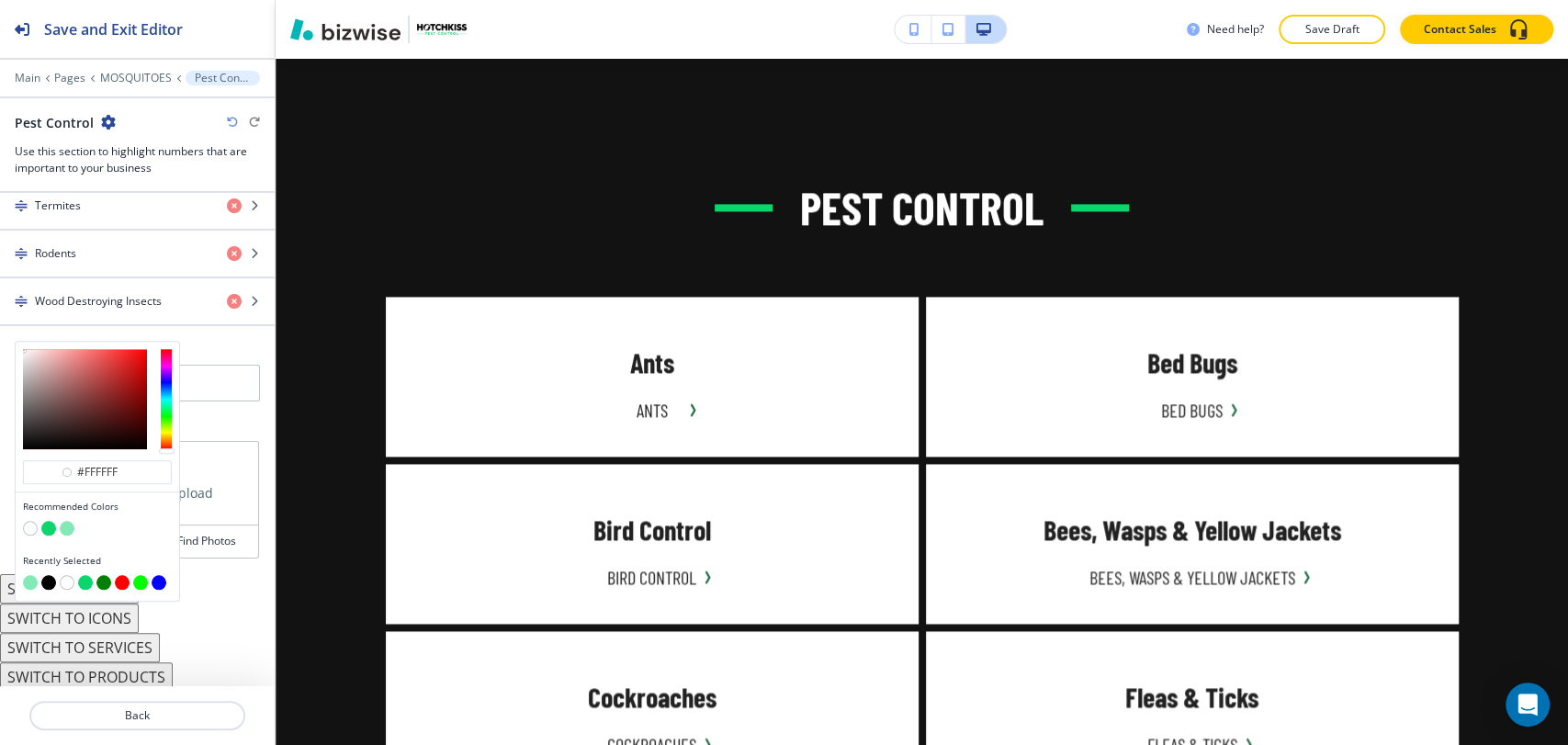
click at [70, 521] on button "button" at bounding box center [66, 528] width 14 height 14
type input "#84eab5"
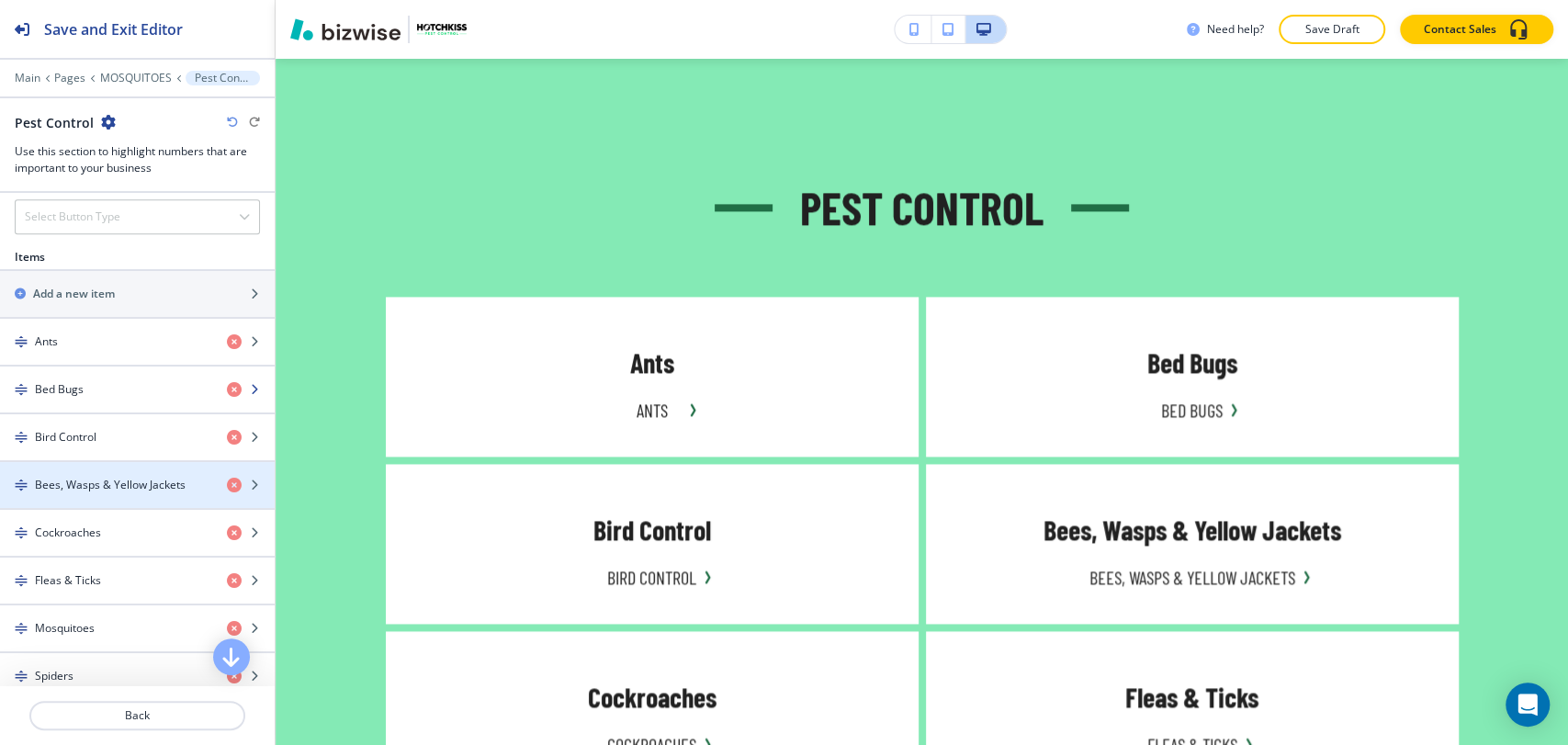
scroll to position [653, 0]
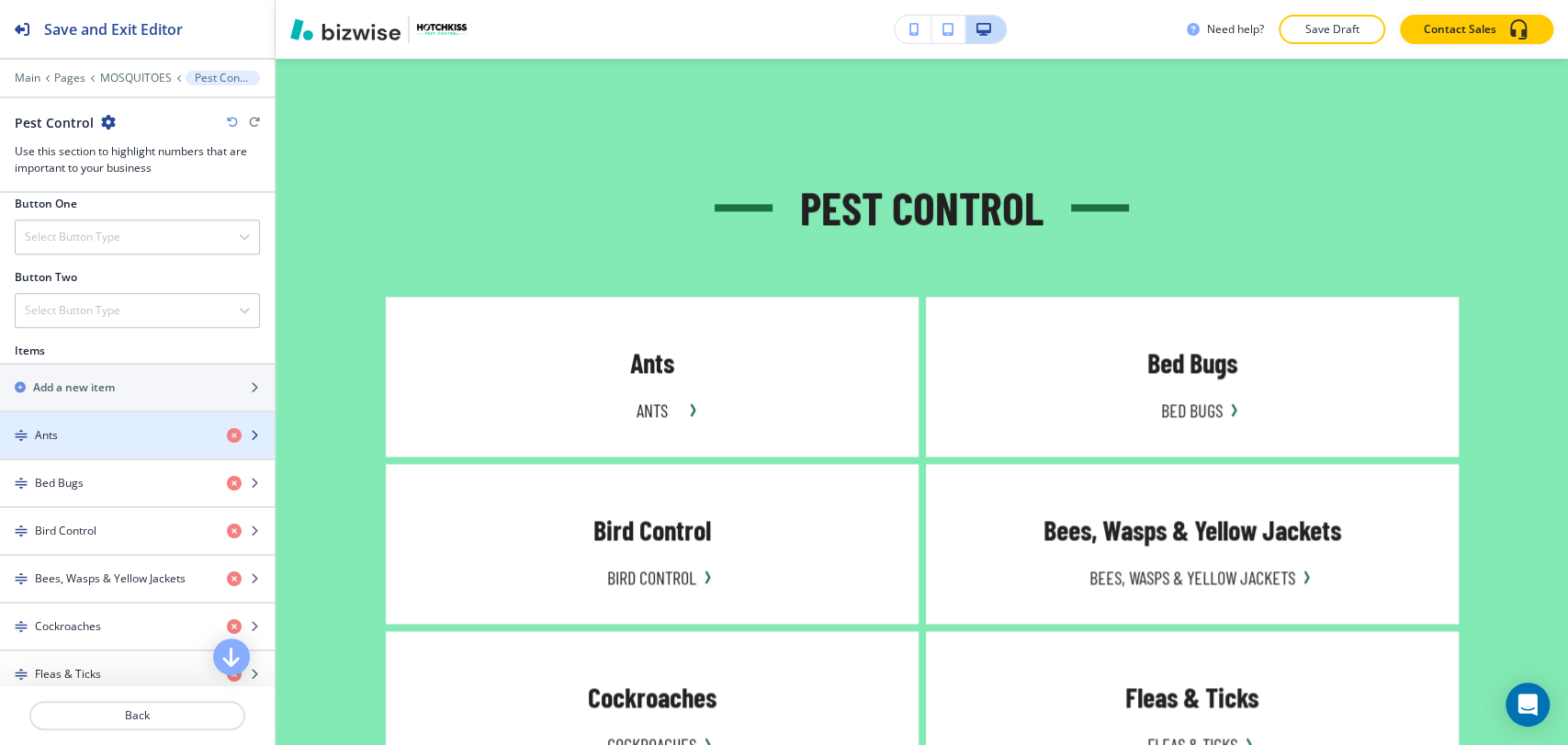
click at [148, 439] on div "Ants" at bounding box center [106, 435] width 212 height 16
click at [123, 446] on div "button" at bounding box center [137, 451] width 274 height 14
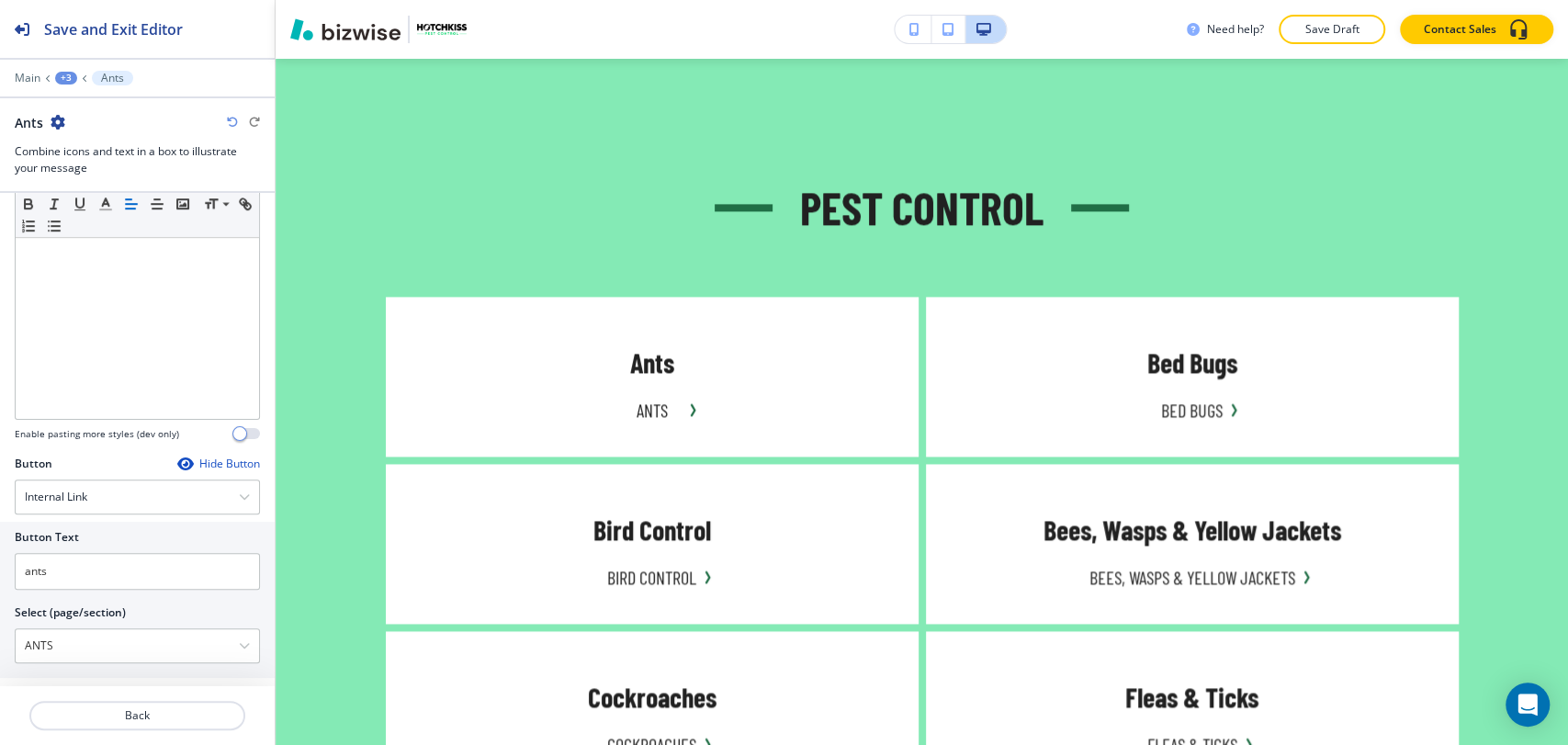
scroll to position [613, 0]
click at [109, 554] on input "ants" at bounding box center [137, 561] width 245 height 37
click at [113, 564] on input "Learn More" at bounding box center [137, 561] width 245 height 37
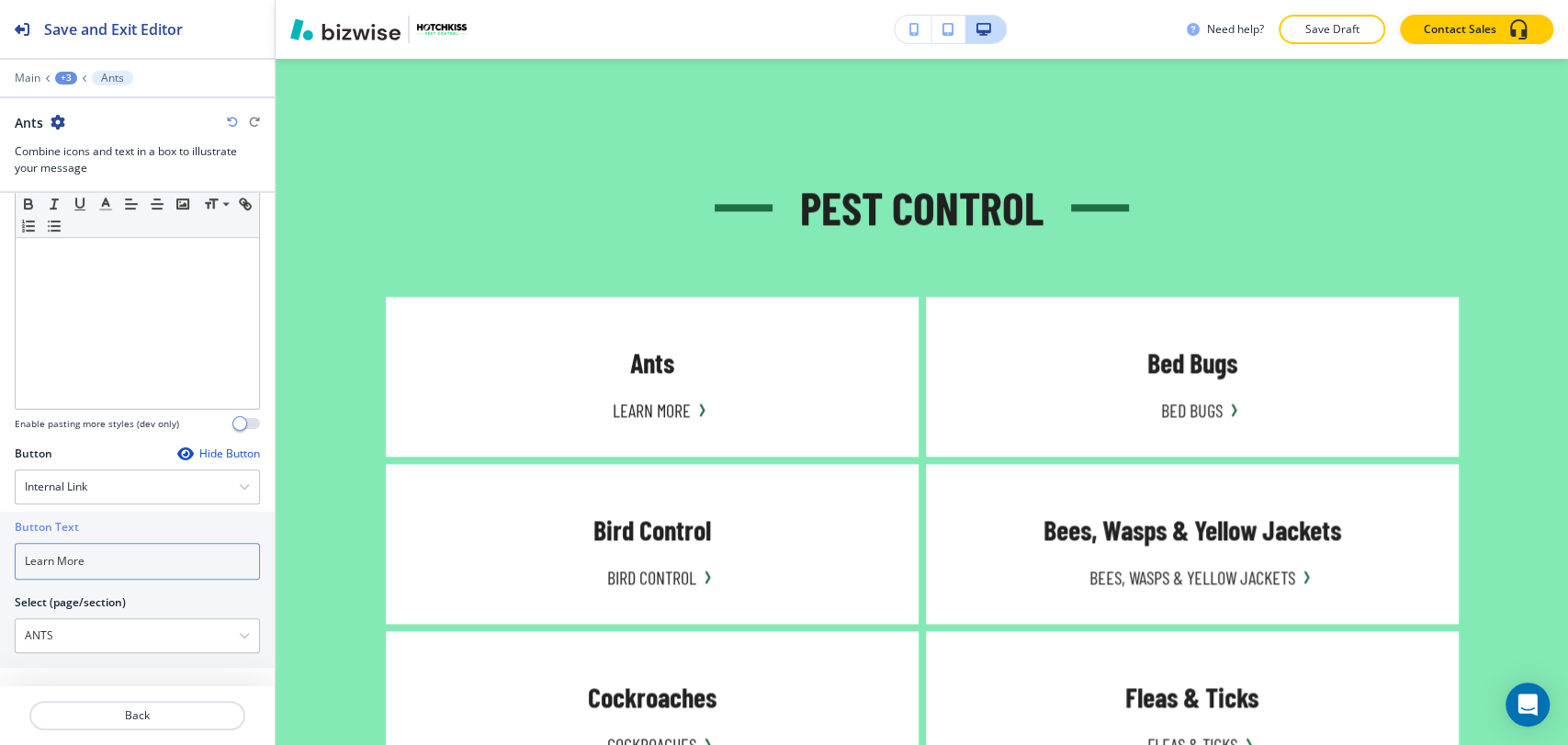
click at [113, 564] on input "Learn More" at bounding box center [137, 561] width 245 height 37
type input "Learn More"
click at [69, 72] on div "+3" at bounding box center [65, 79] width 22 height 13
click at [89, 171] on p "Pest Control" at bounding box center [114, 172] width 94 height 16
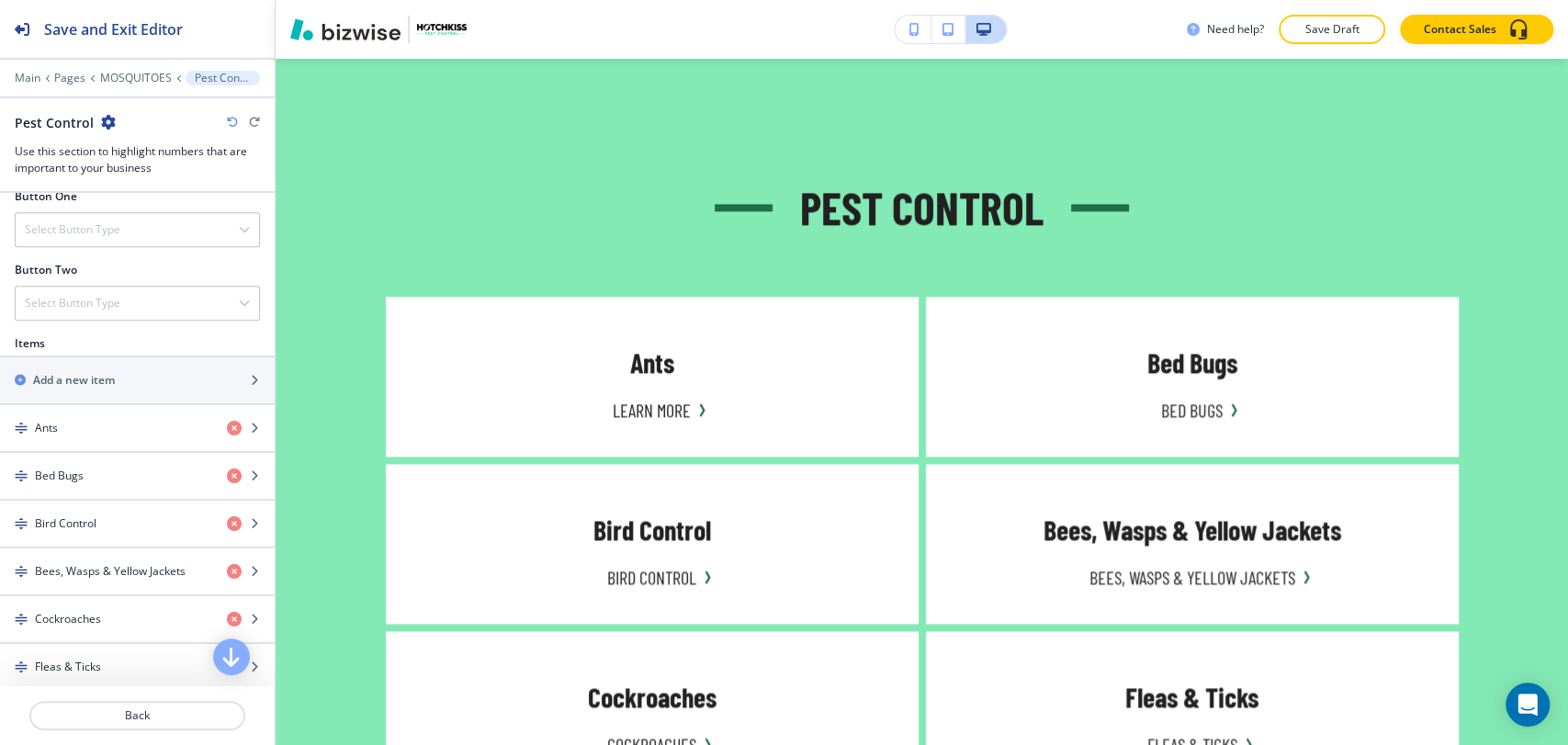
scroll to position [714, 0]
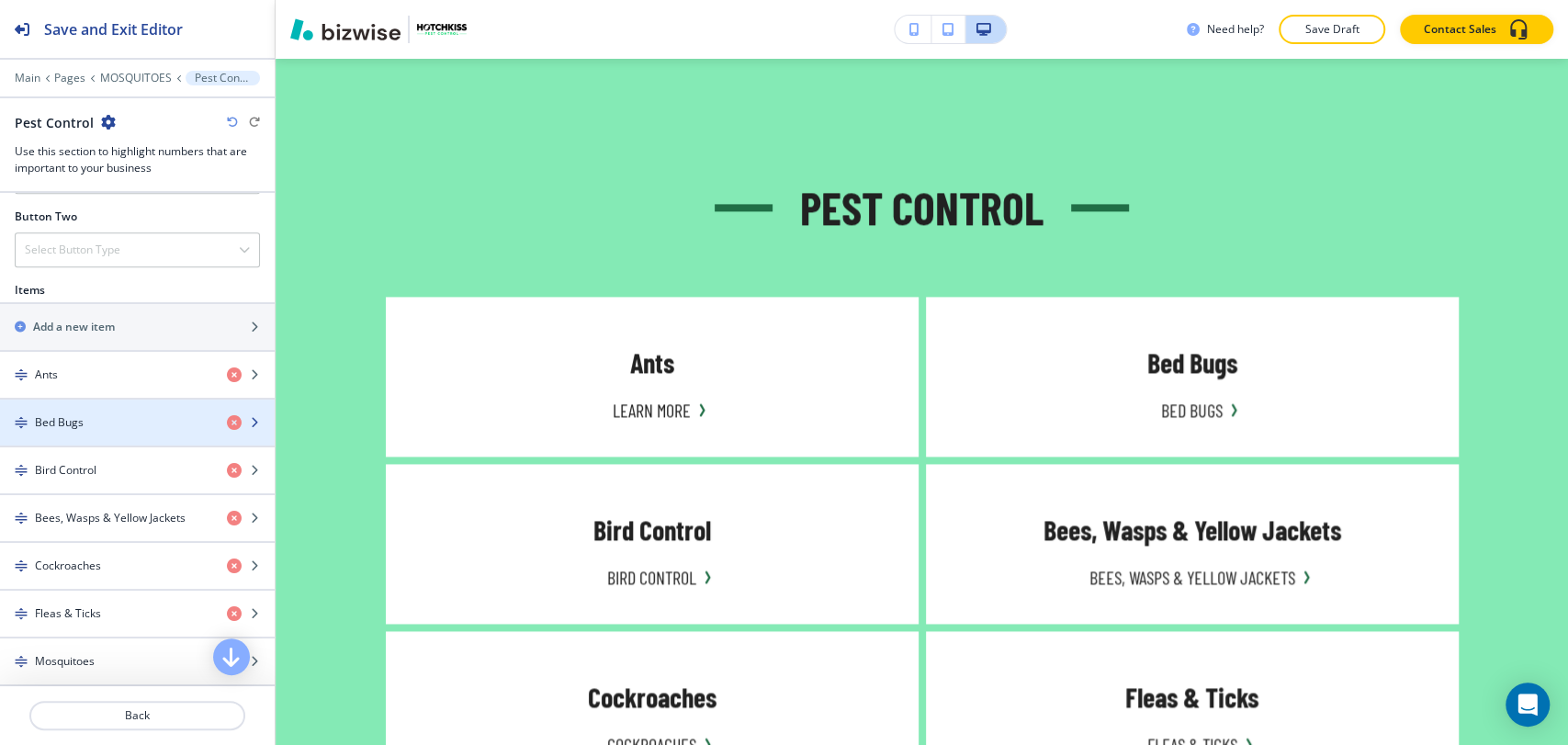
click at [117, 441] on div "button" at bounding box center [137, 438] width 274 height 14
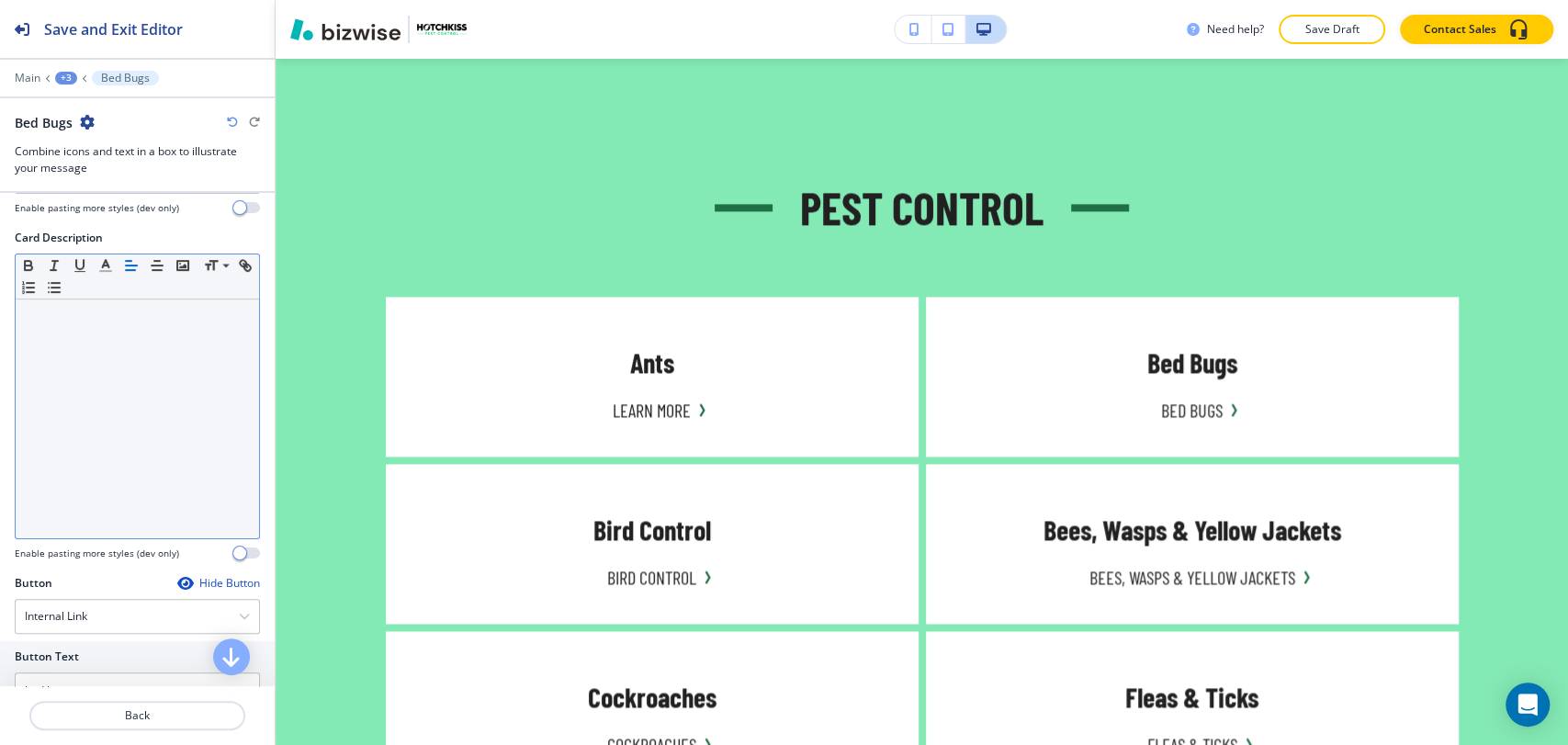
scroll to position [612, 0]
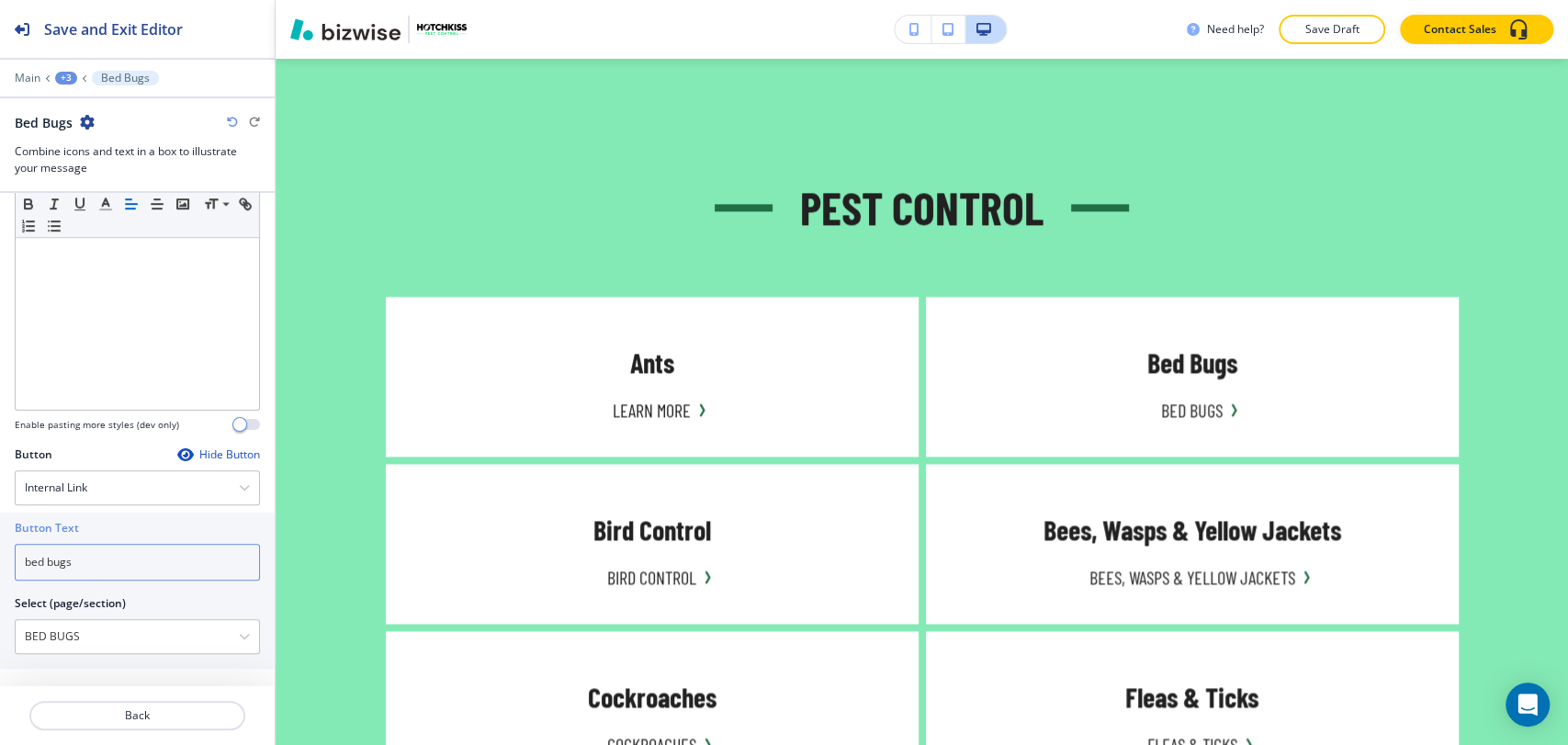
click at [119, 558] on input "bed bugs" at bounding box center [137, 562] width 245 height 37
click at [119, 559] on input "bed bugs" at bounding box center [137, 562] width 245 height 37
paste input "Learn More"
type input "Learn More"
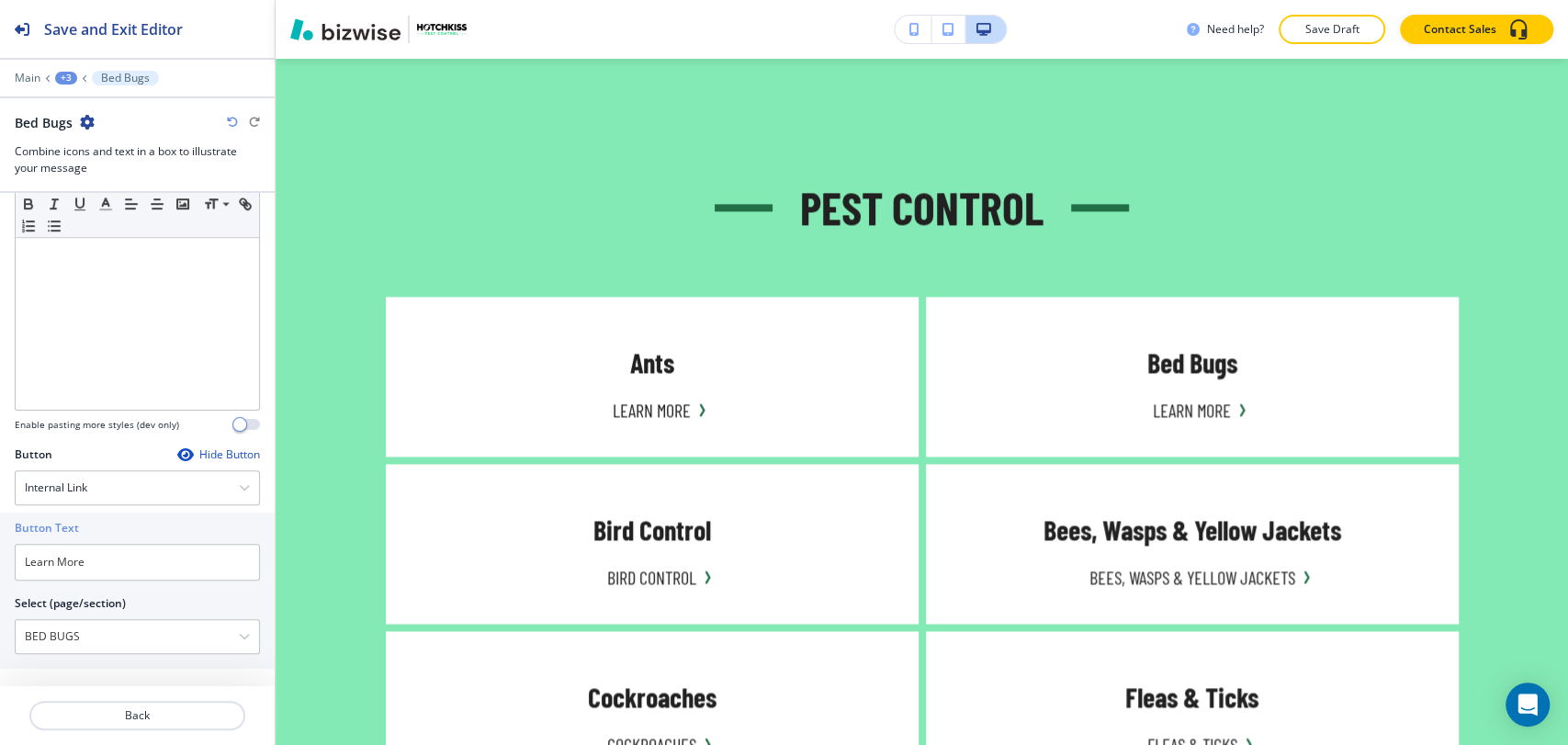
click at [64, 78] on div "+3" at bounding box center [65, 79] width 22 height 13
click at [73, 164] on p "Pest Control" at bounding box center [114, 172] width 94 height 16
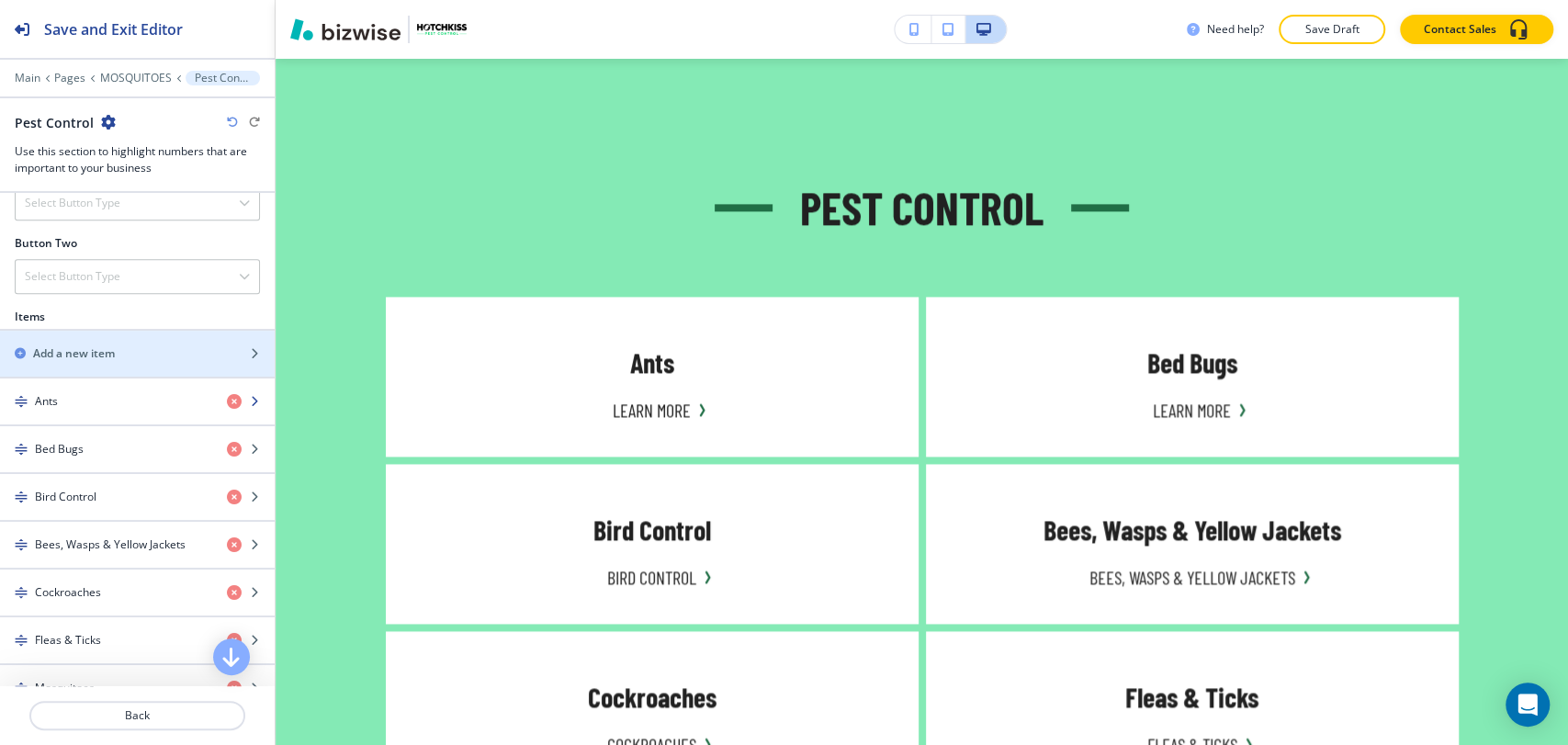
scroll to position [714, 0]
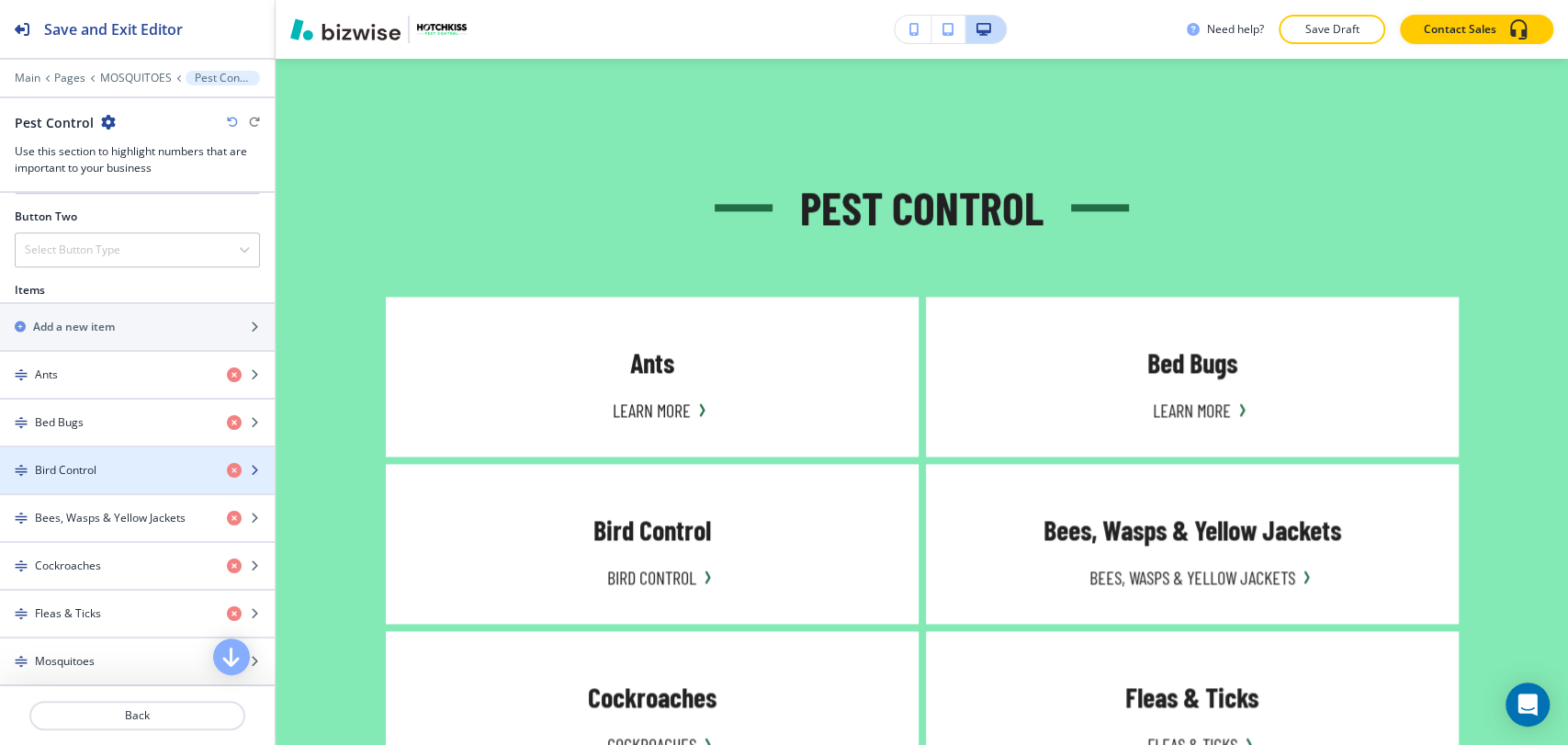
click at [105, 462] on div "Bird Control" at bounding box center [106, 470] width 212 height 16
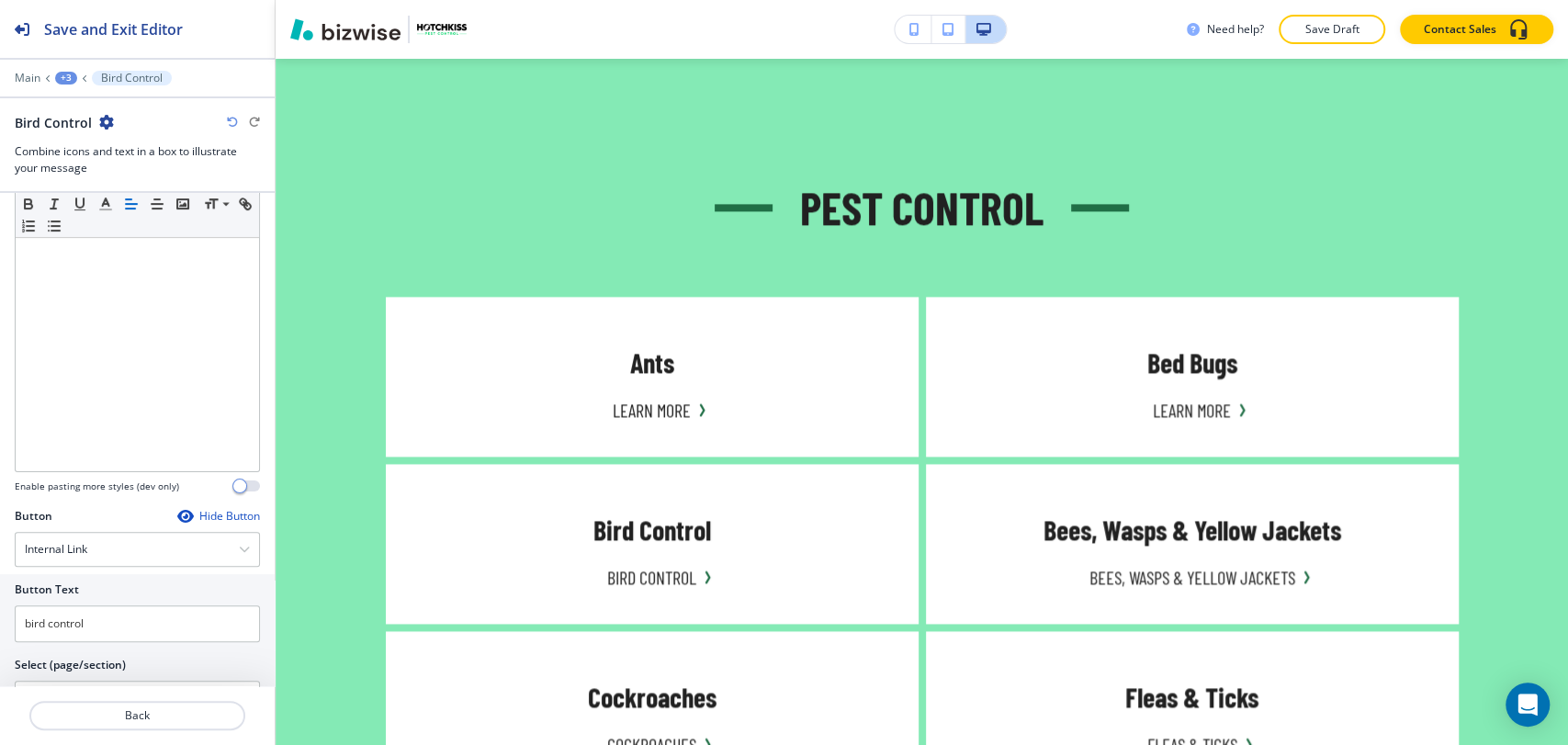
scroll to position [613, 0]
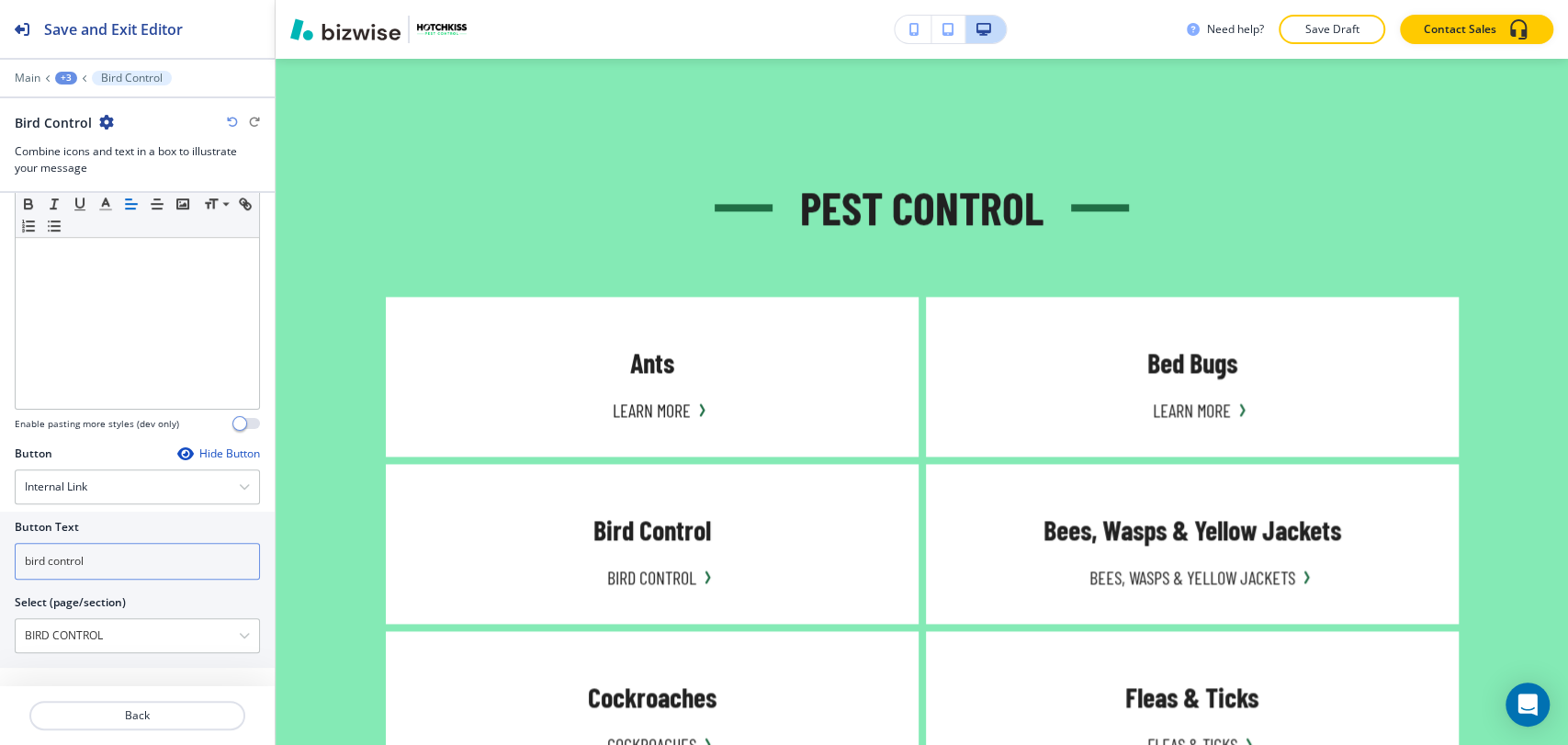
click at [132, 567] on input "bird control" at bounding box center [137, 561] width 245 height 37
click at [133, 567] on input "bird control" at bounding box center [137, 561] width 245 height 37
click at [134, 567] on input "bird control" at bounding box center [137, 561] width 245 height 37
paste input "Learn More"
type input "Learn More"
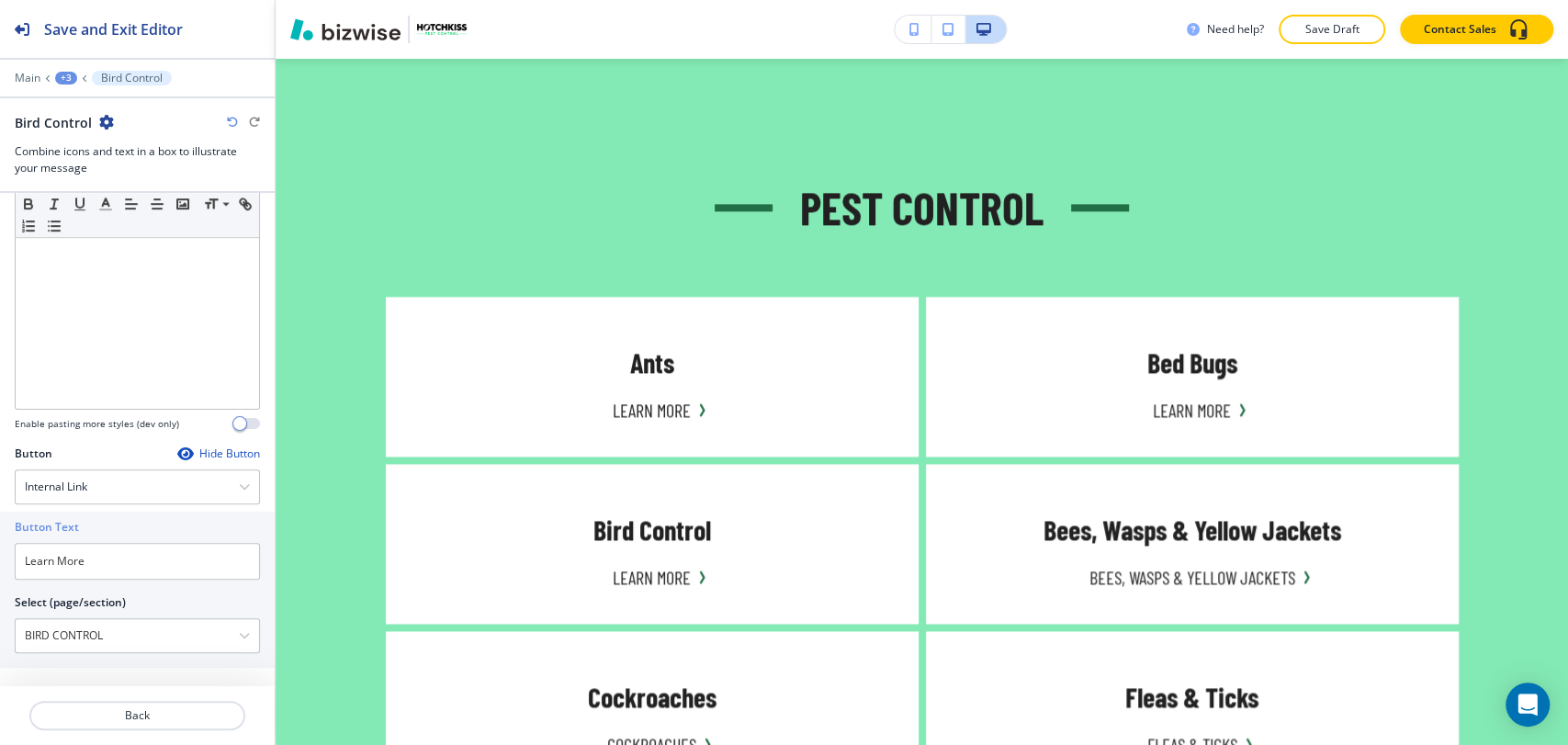
click at [66, 72] on div "+3" at bounding box center [65, 79] width 22 height 13
click at [85, 172] on p "Pest Control" at bounding box center [114, 172] width 94 height 16
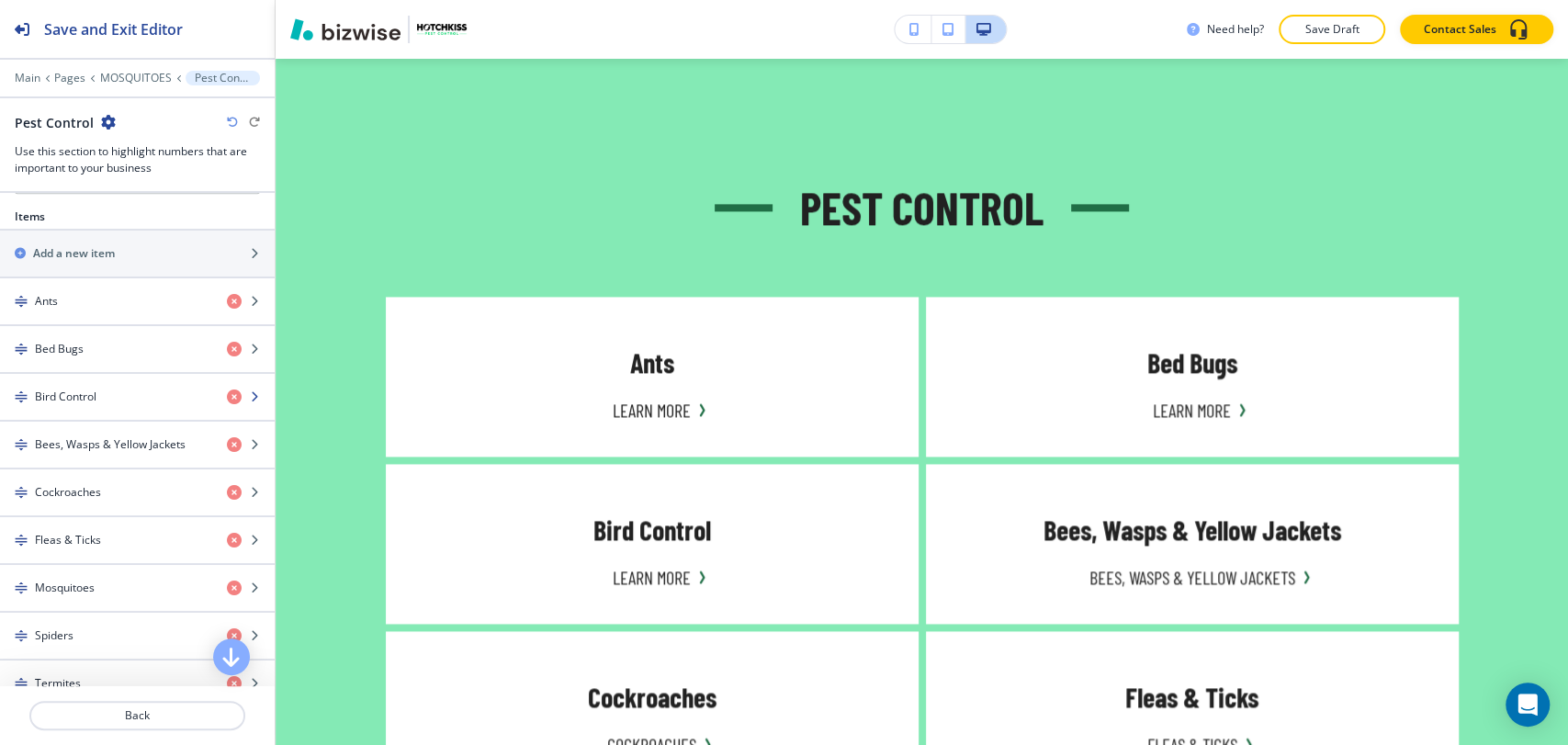
scroll to position [816, 0]
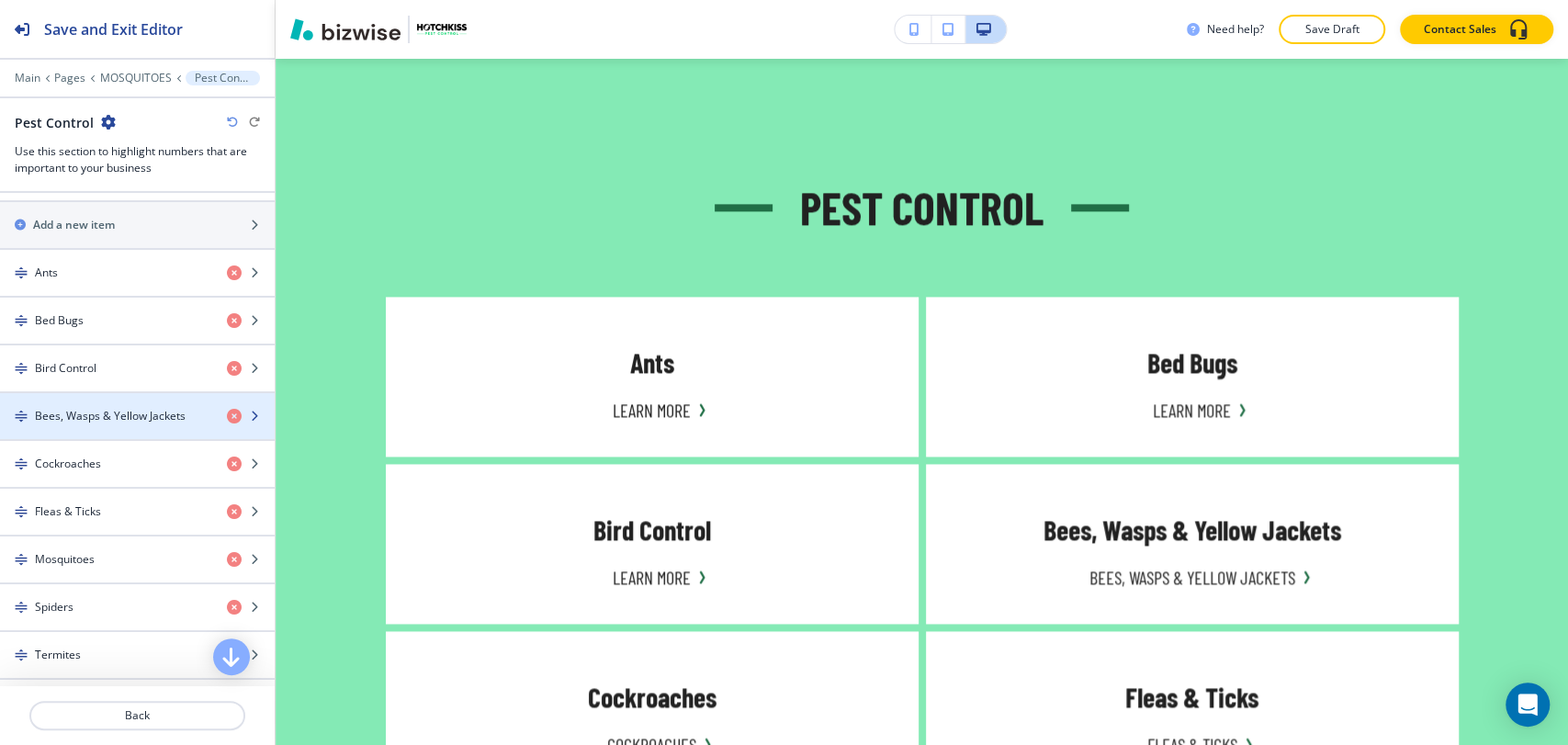
click at [120, 424] on div "button" at bounding box center [137, 431] width 274 height 14
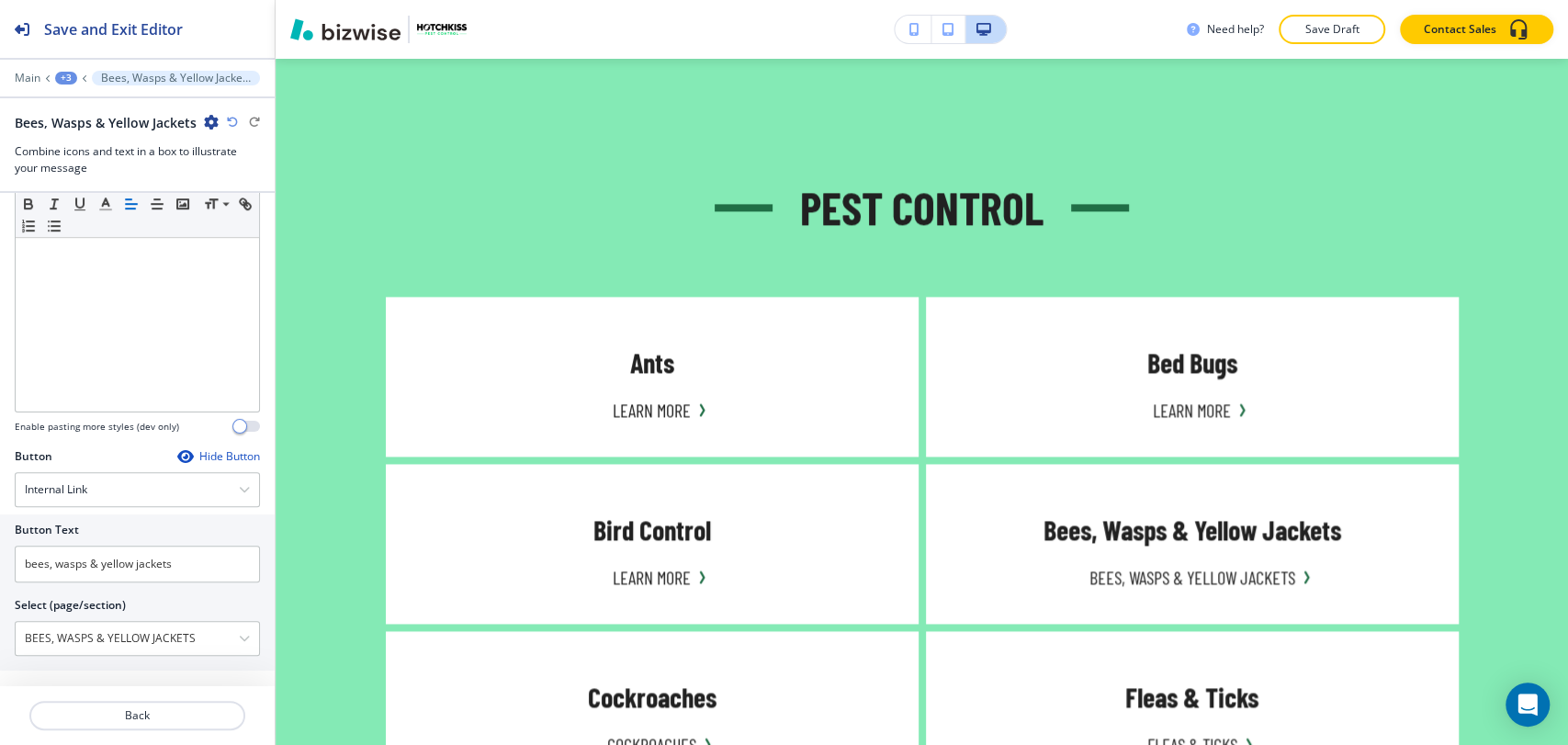
scroll to position [612, 0]
click at [150, 562] on input "bees, wasps & yellow jackets" at bounding box center [137, 562] width 245 height 37
paste input "Learn More"
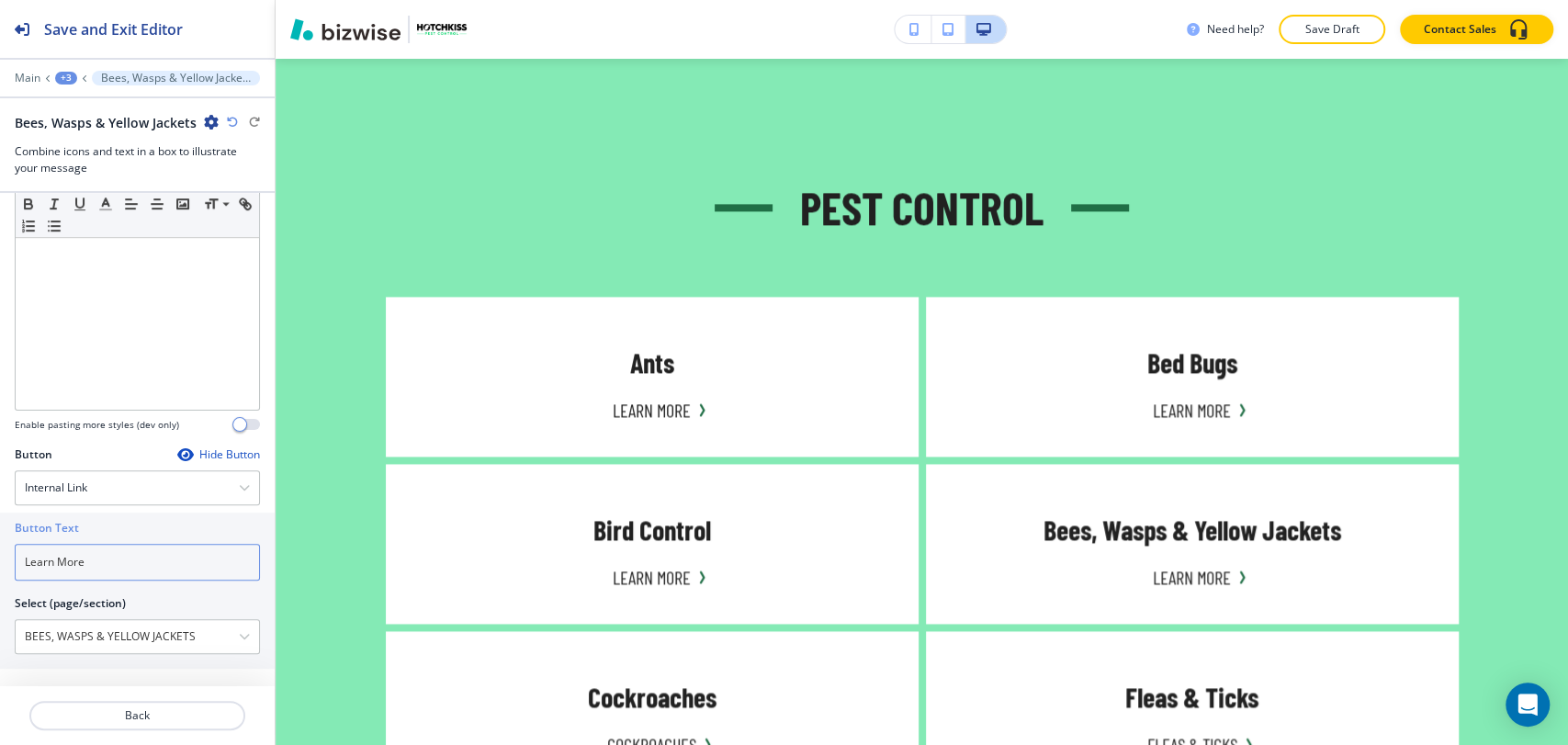
type input "Learn More"
click at [71, 75] on div "+3" at bounding box center [65, 79] width 22 height 13
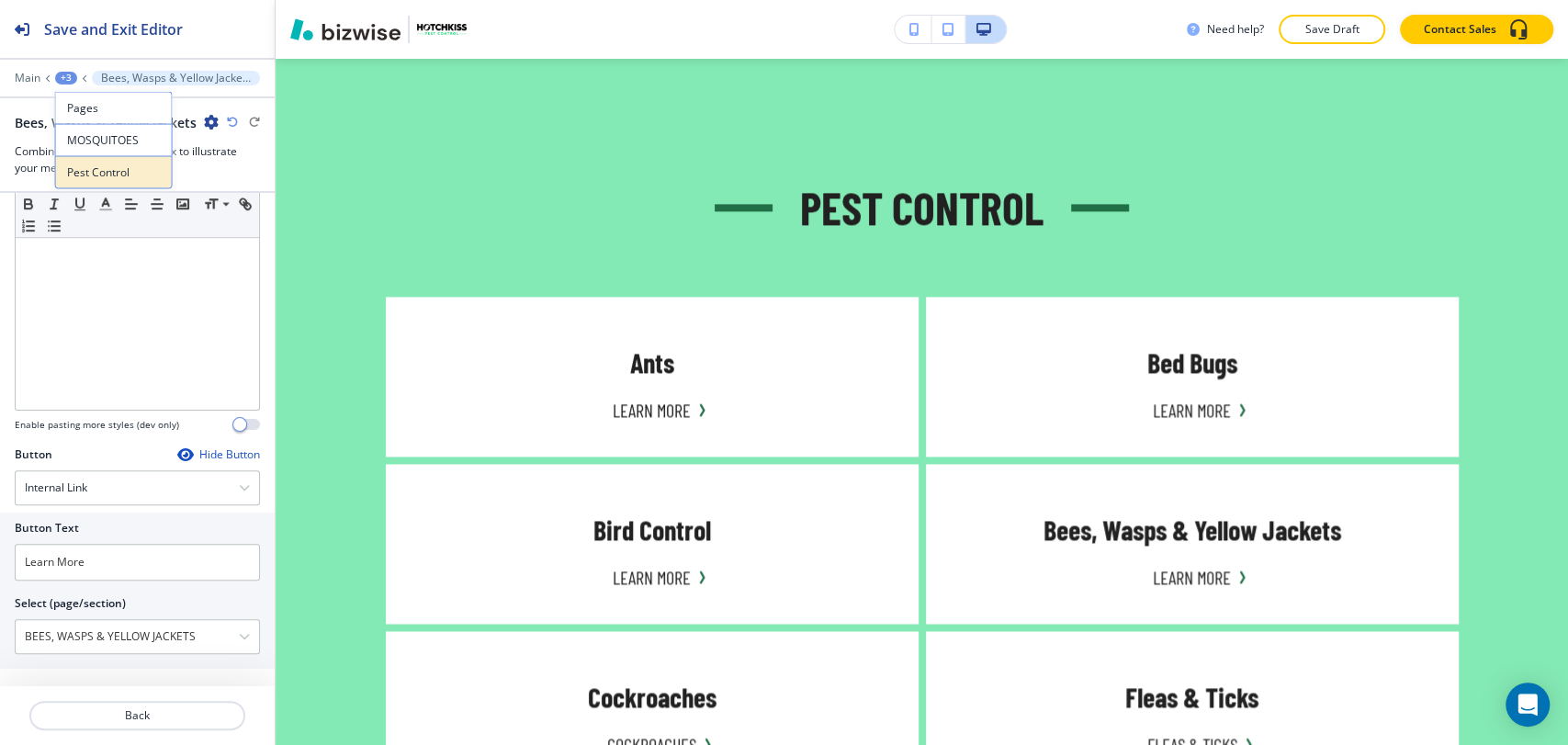
click at [91, 164] on p "Pest Control" at bounding box center [114, 172] width 94 height 16
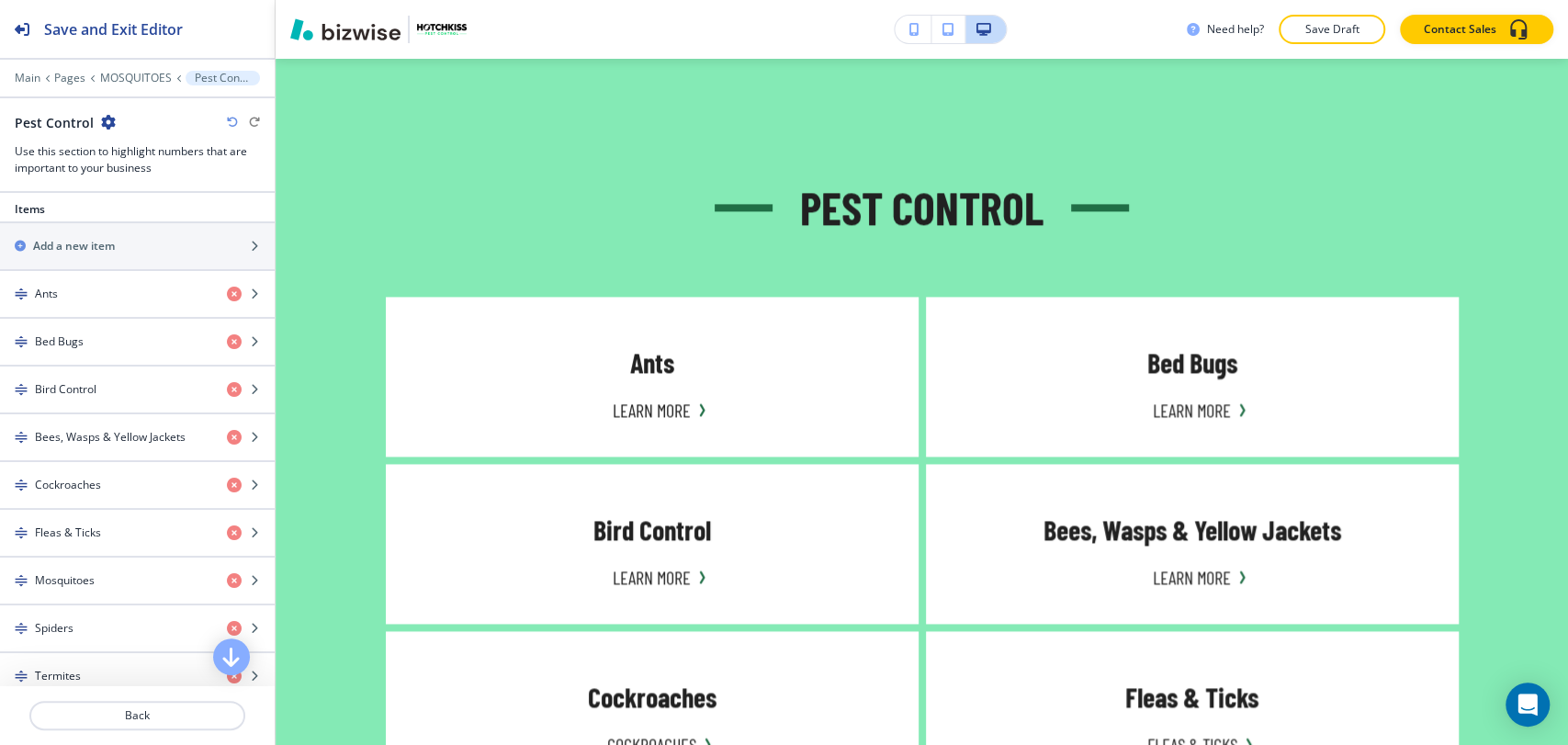
scroll to position [816, 0]
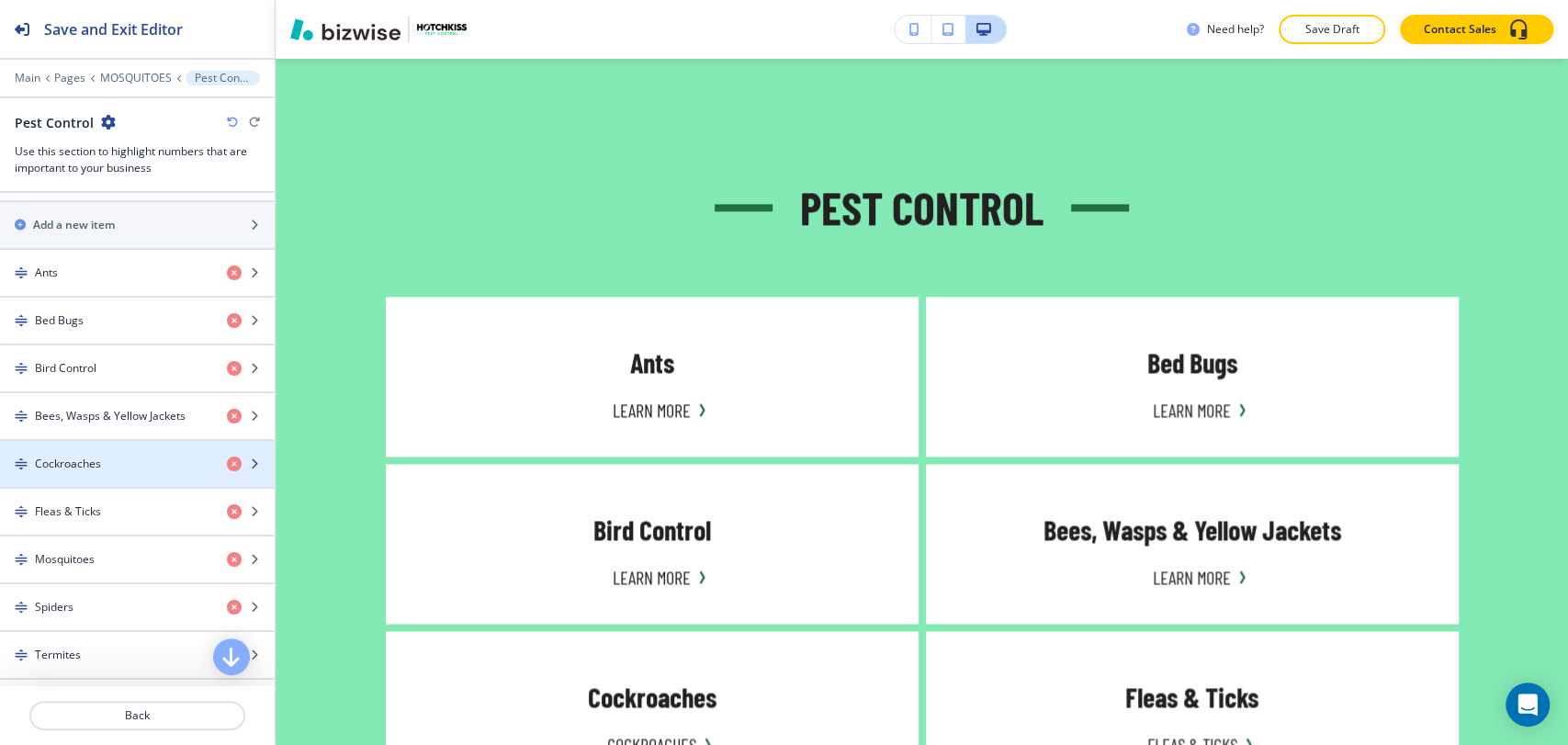
click at [101, 444] on div "button" at bounding box center [137, 448] width 274 height 14
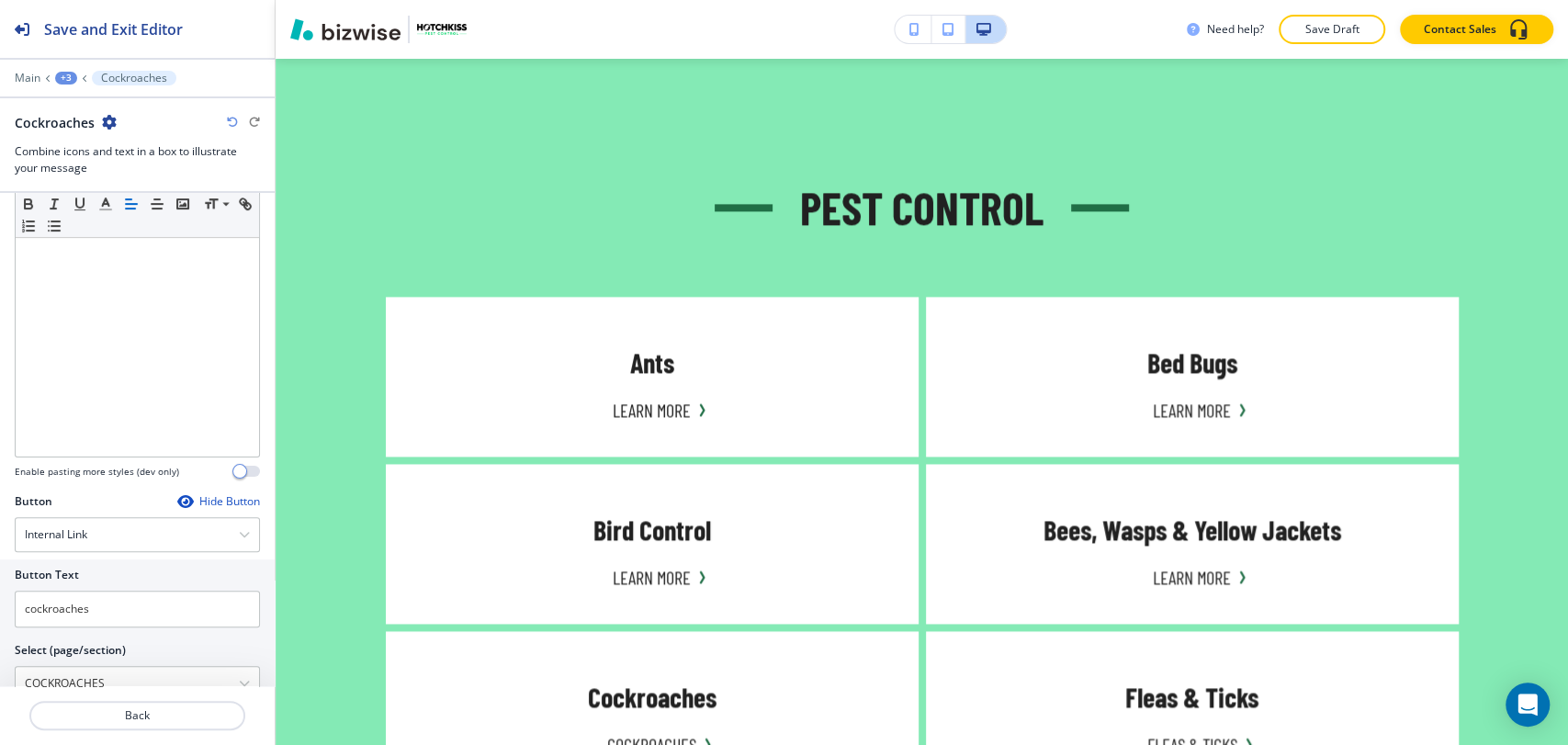
scroll to position [613, 0]
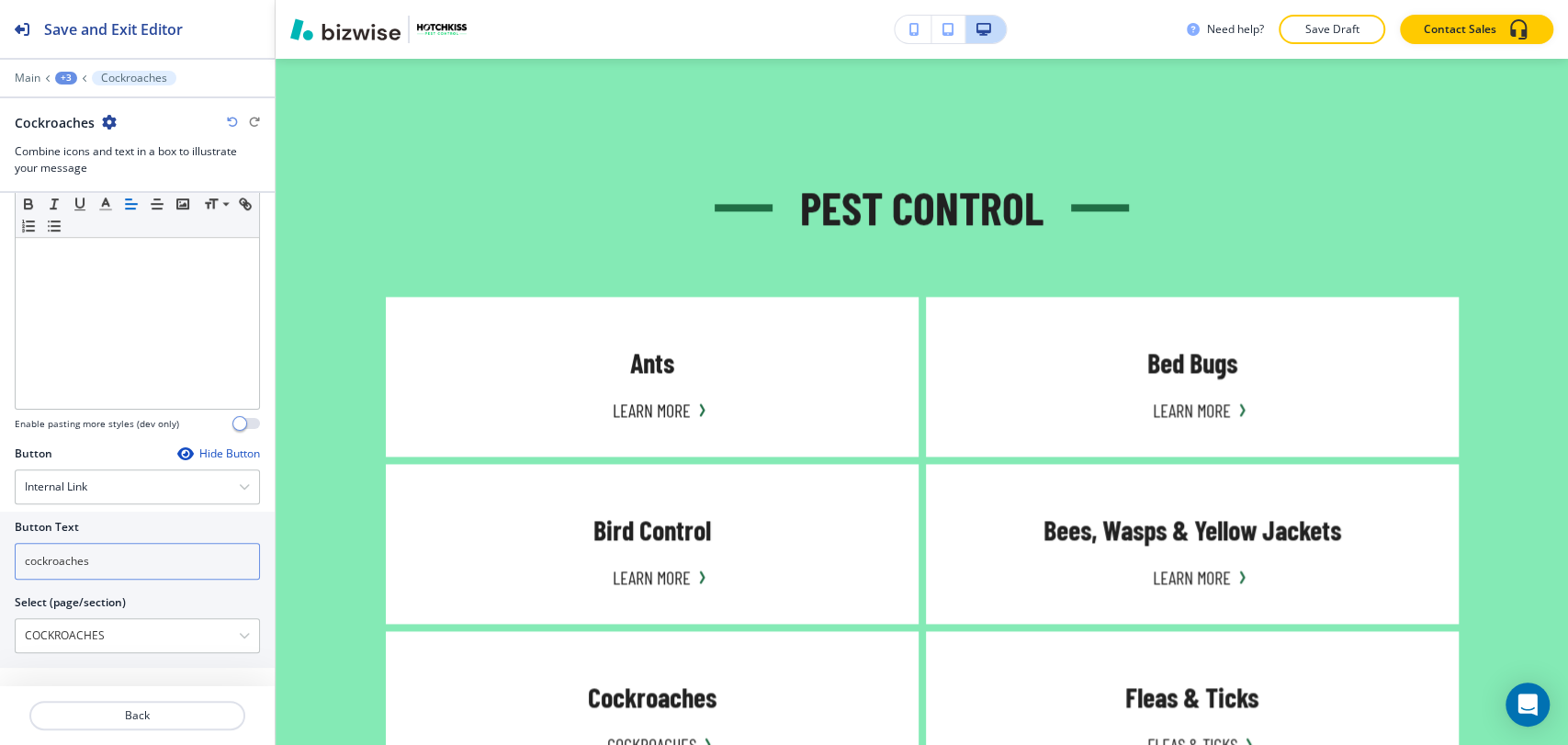
click at [120, 567] on input "cockroaches" at bounding box center [137, 561] width 245 height 37
click at [120, 566] on input "cockroaches" at bounding box center [137, 561] width 245 height 37
click at [120, 565] on input "cockroaches" at bounding box center [137, 561] width 245 height 37
paste input "Learn More"
type input "Learn More"
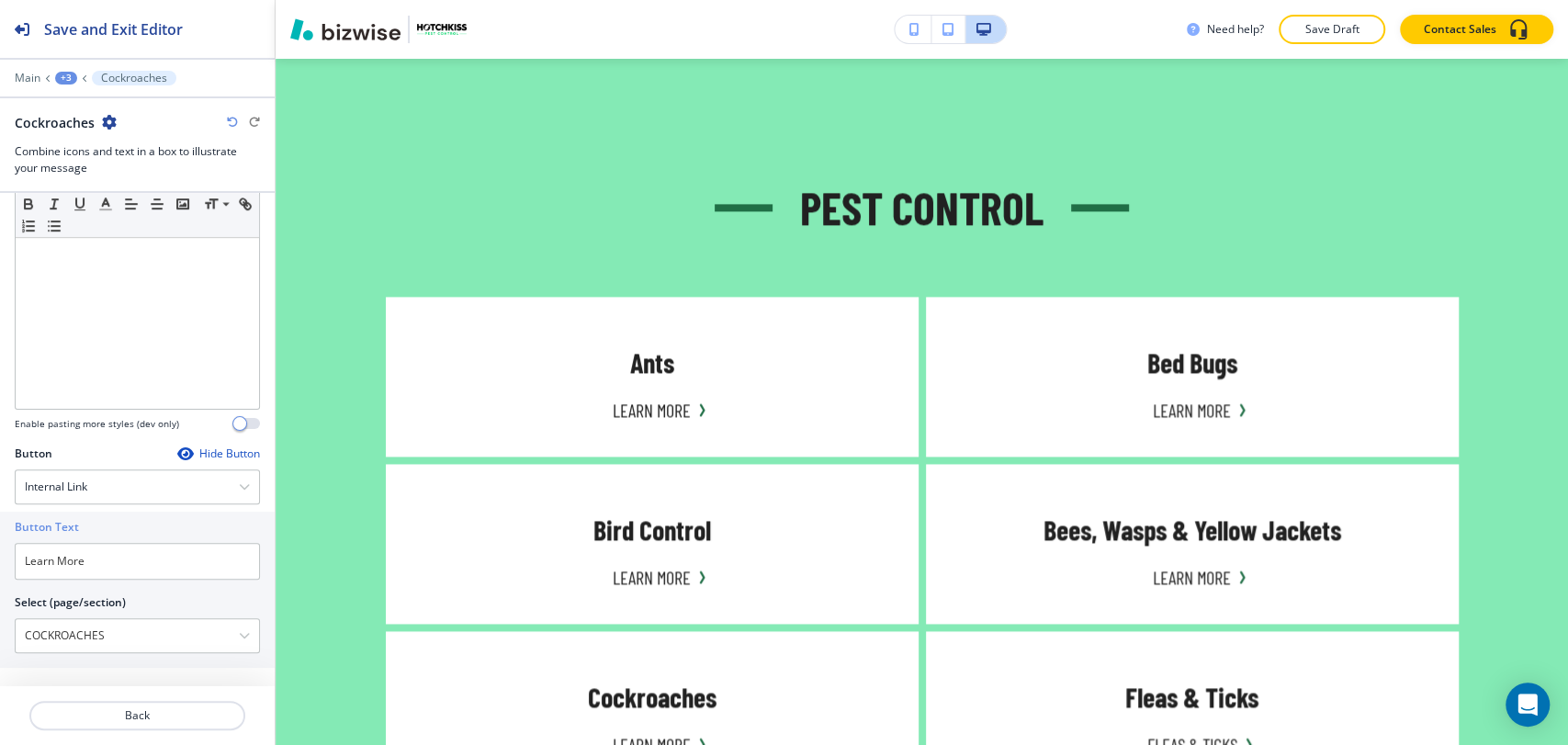
click at [65, 73] on div "+3" at bounding box center [65, 79] width 22 height 13
click at [95, 181] on button "Pest Control" at bounding box center [114, 173] width 118 height 33
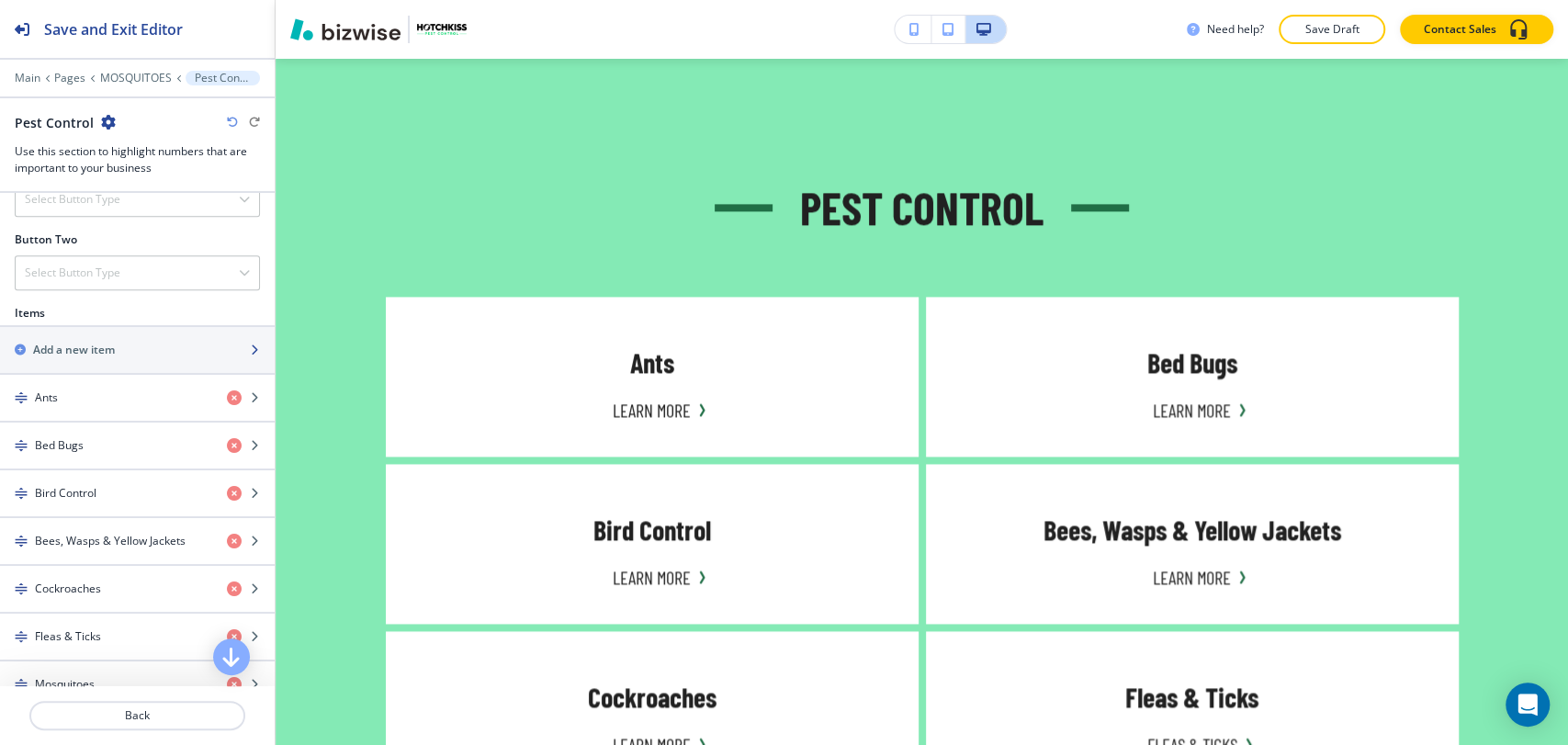
scroll to position [816, 0]
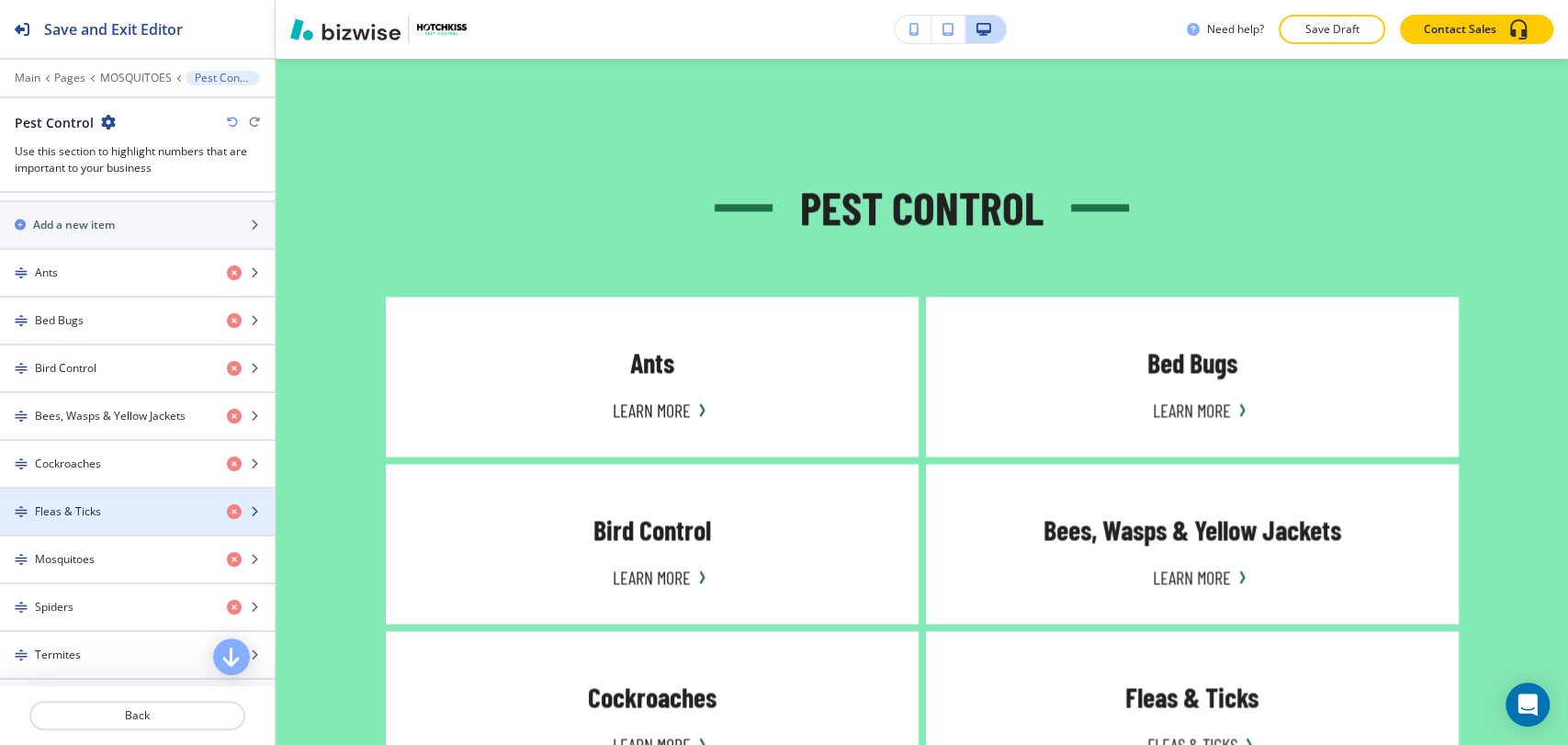
click at [103, 504] on div "Fleas & Ticks" at bounding box center [106, 512] width 212 height 16
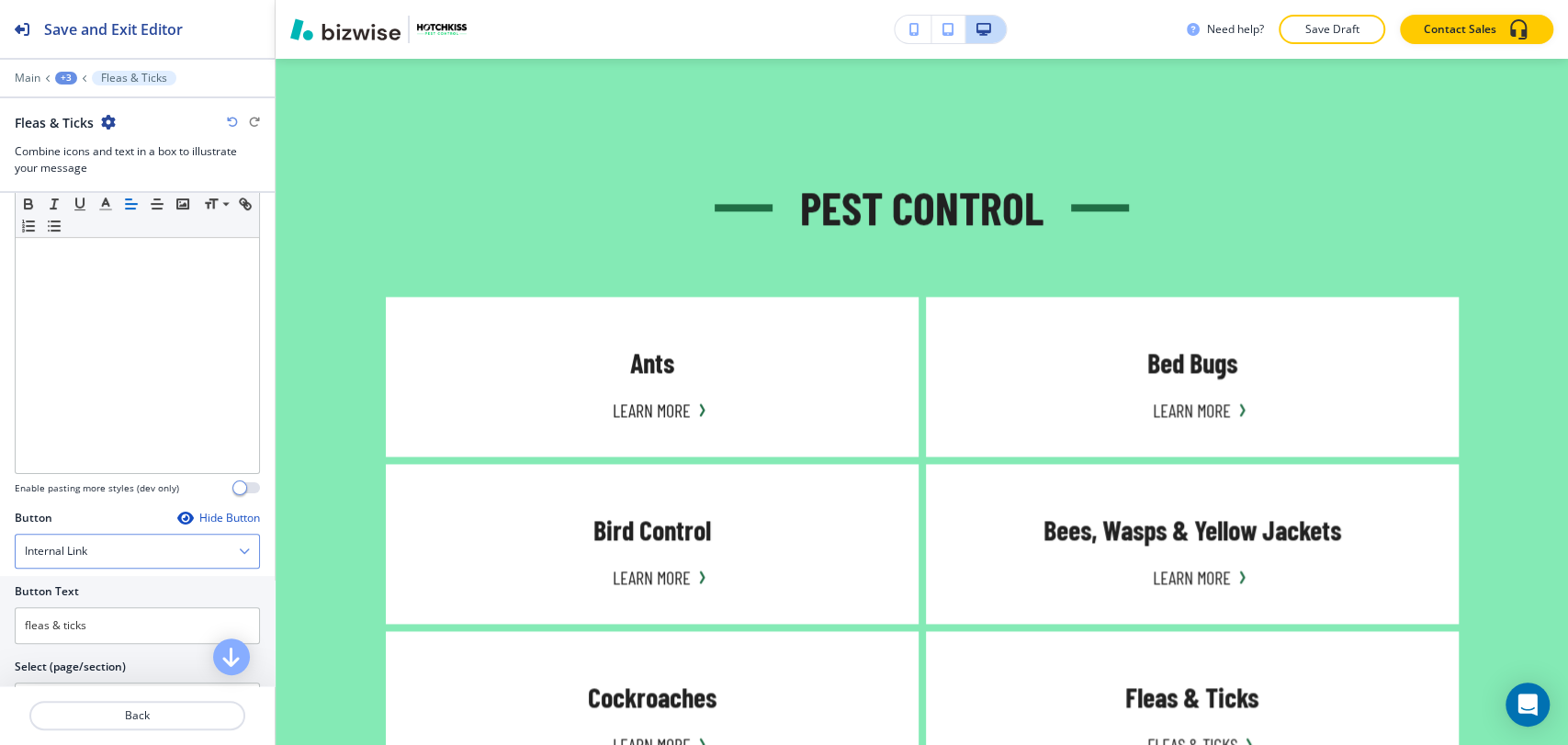
scroll to position [612, 0]
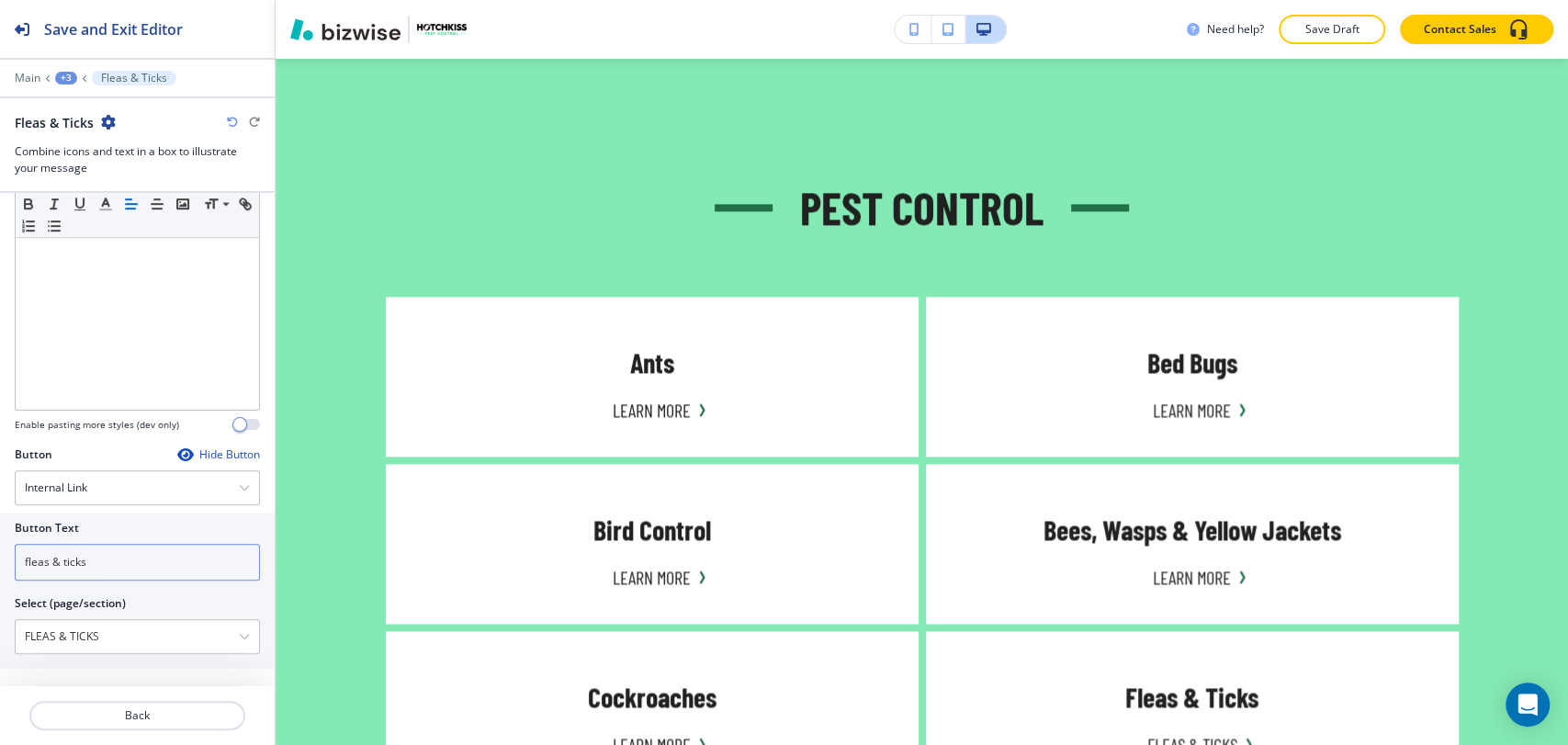
click at [118, 569] on input "fleas & ticks" at bounding box center [137, 562] width 245 height 37
click at [118, 568] on input "fleas & ticks" at bounding box center [137, 562] width 245 height 37
paste input "Learn More"
type input "Learn More"
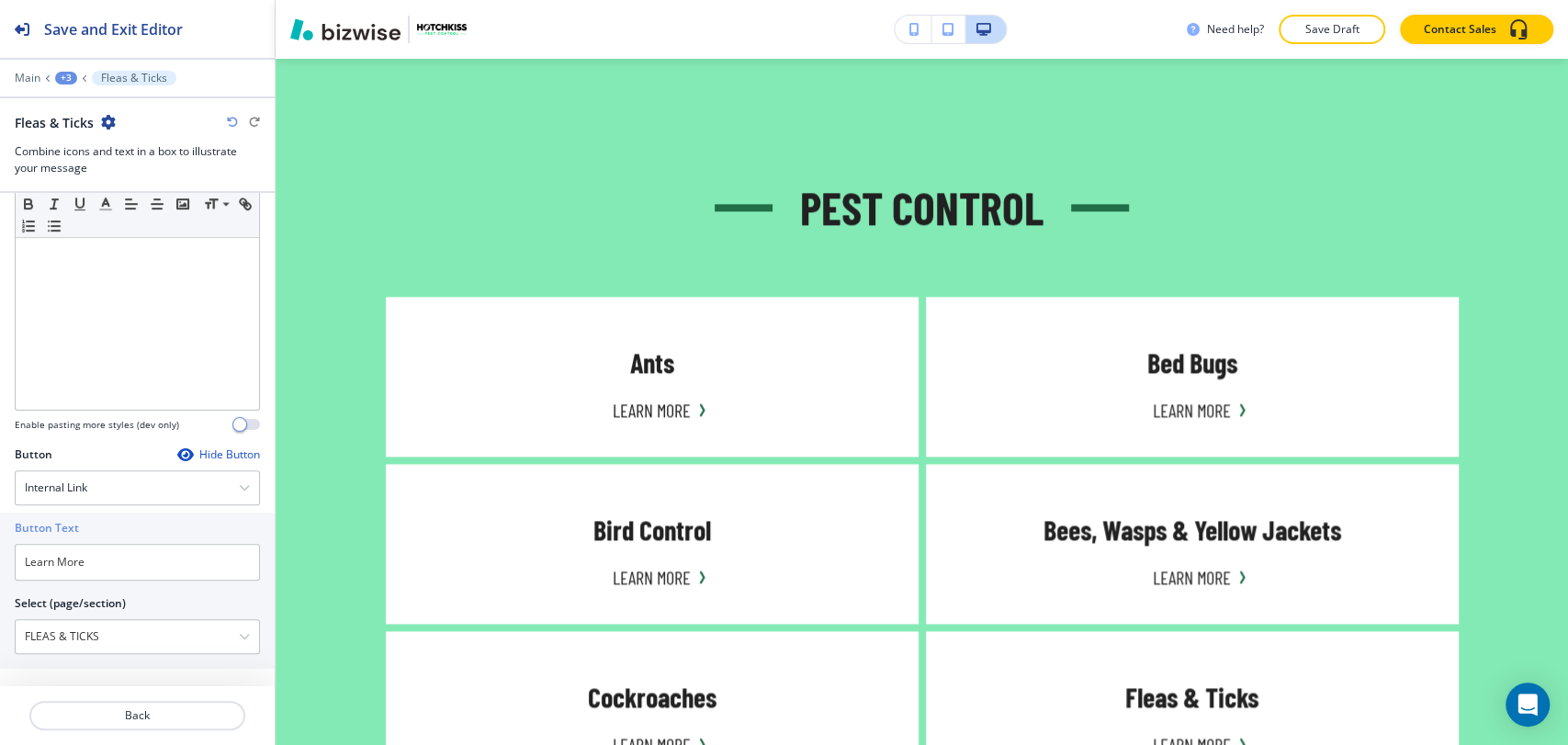
click at [74, 77] on div "+3" at bounding box center [65, 79] width 22 height 13
click at [79, 170] on p "Pest Control" at bounding box center [114, 172] width 94 height 16
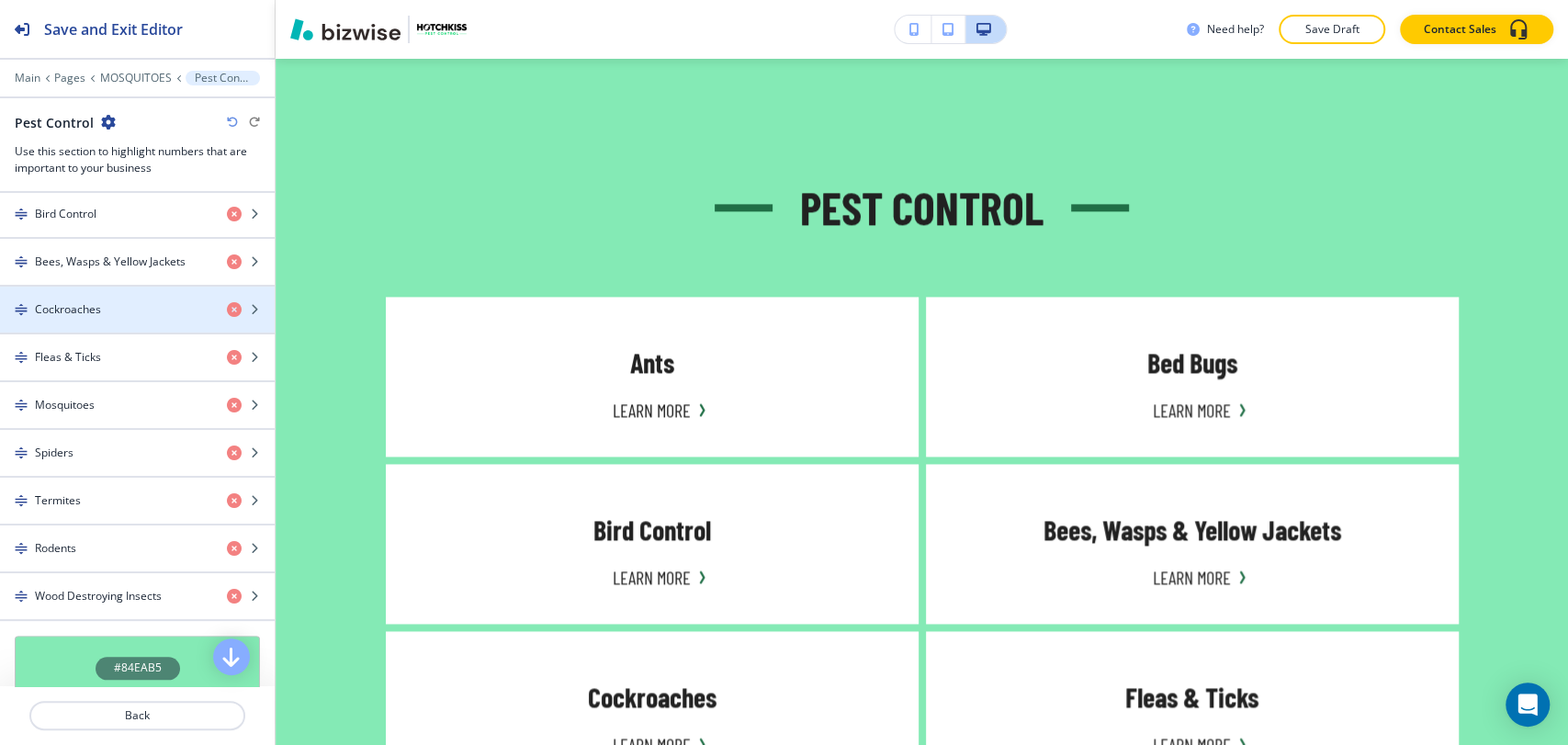
scroll to position [1021, 0]
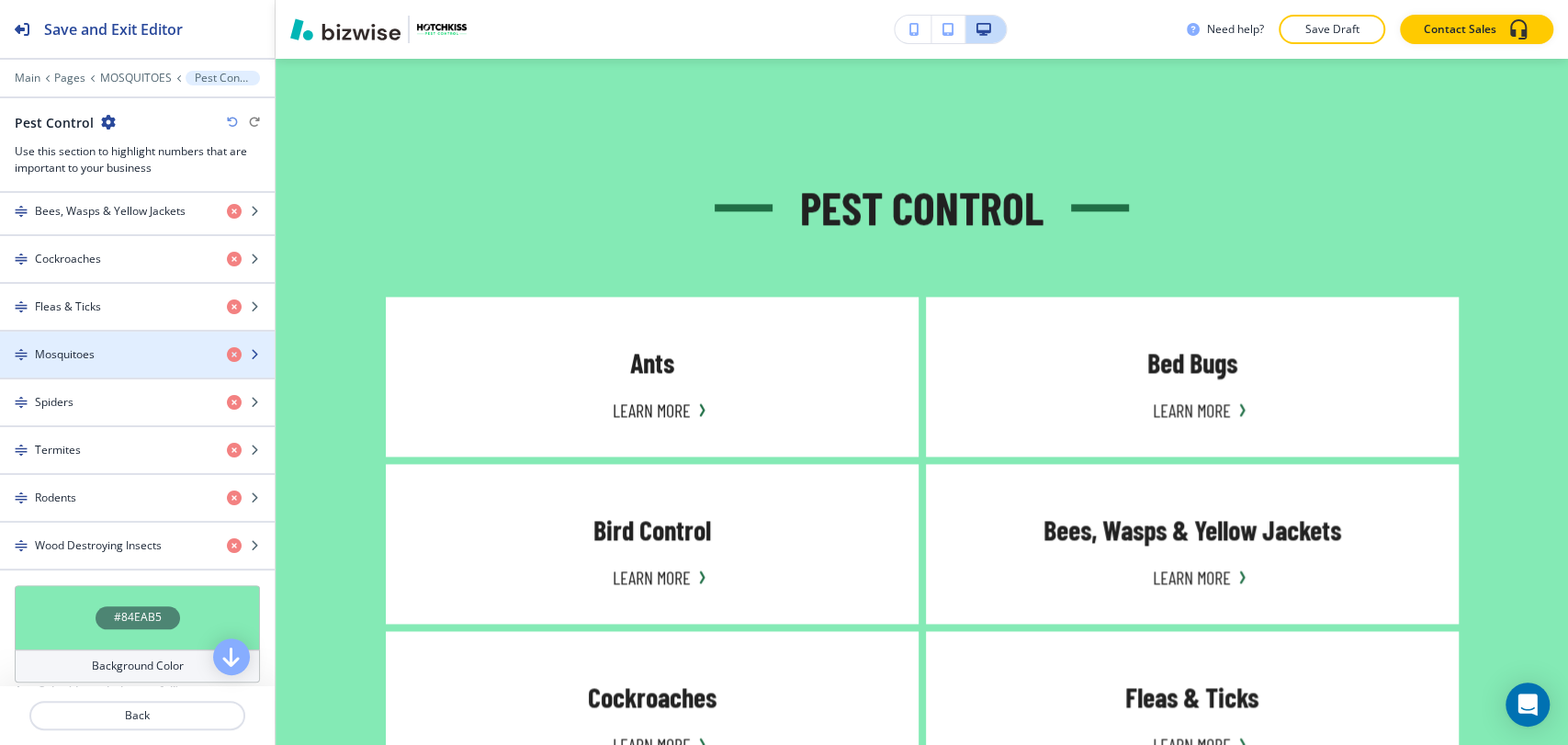
click at [98, 363] on div "button" at bounding box center [137, 369] width 274 height 14
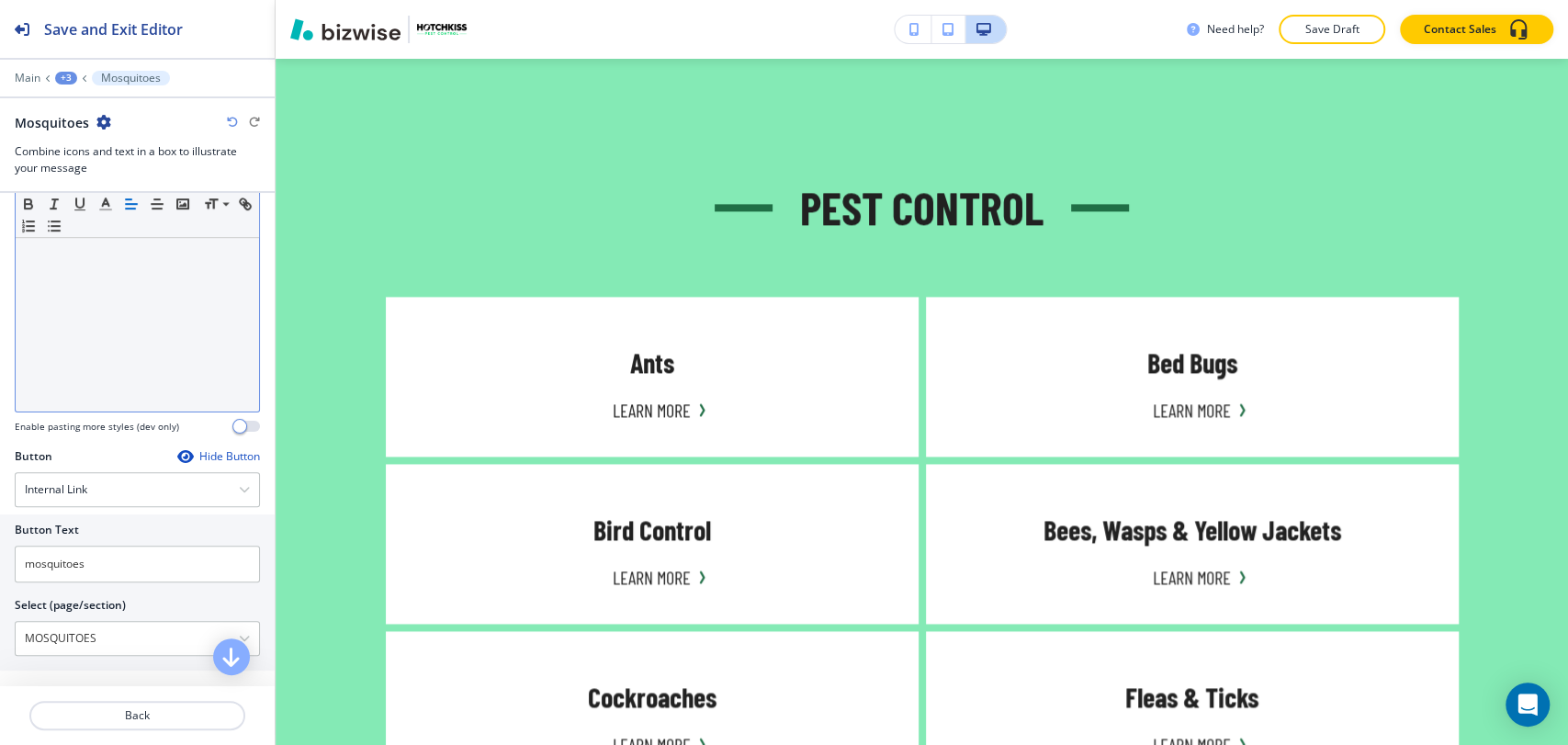
scroll to position [613, 0]
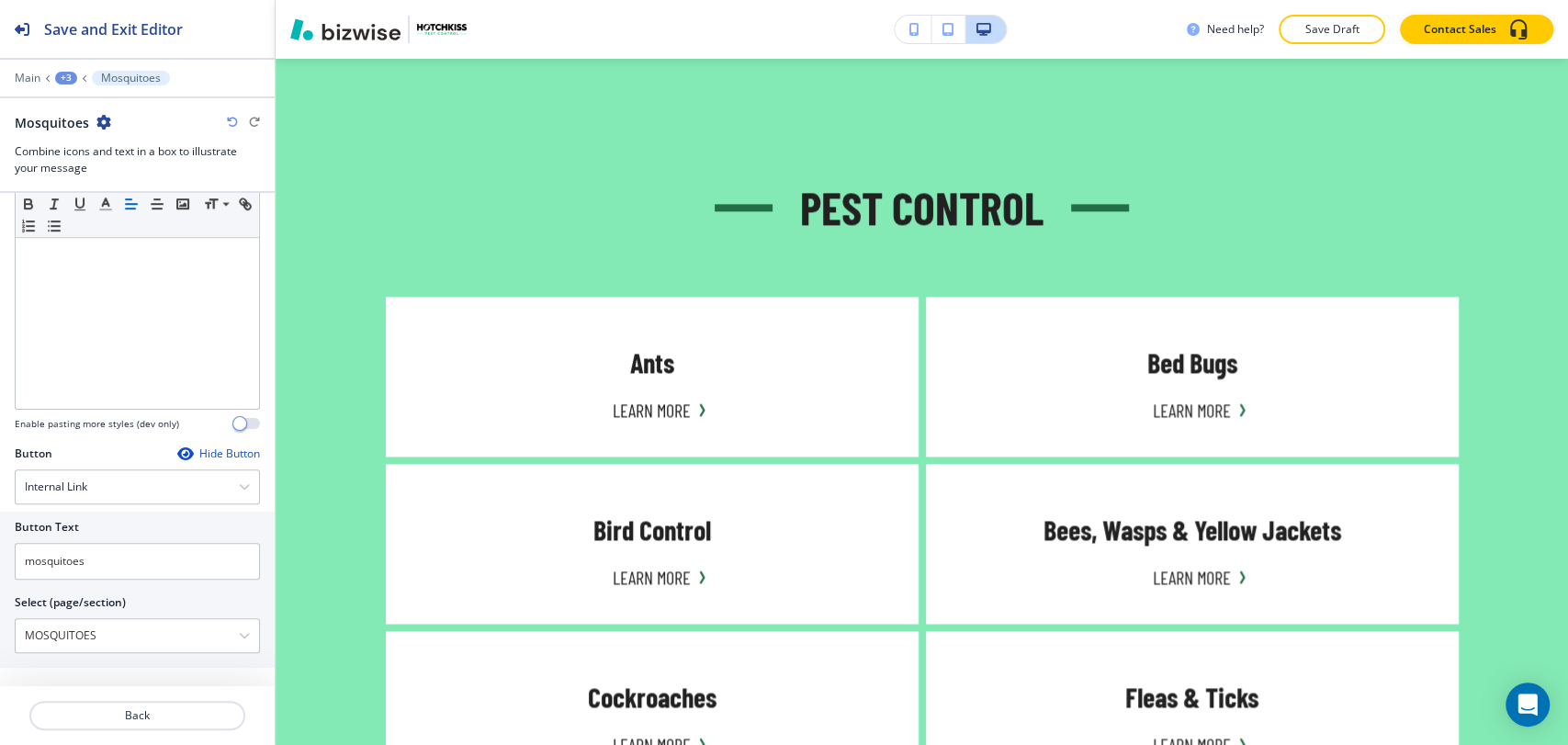
click at [125, 581] on div at bounding box center [137, 587] width 245 height 14
click at [127, 557] on input "mosquitoes" at bounding box center [137, 561] width 245 height 37
paste input "Learn More"
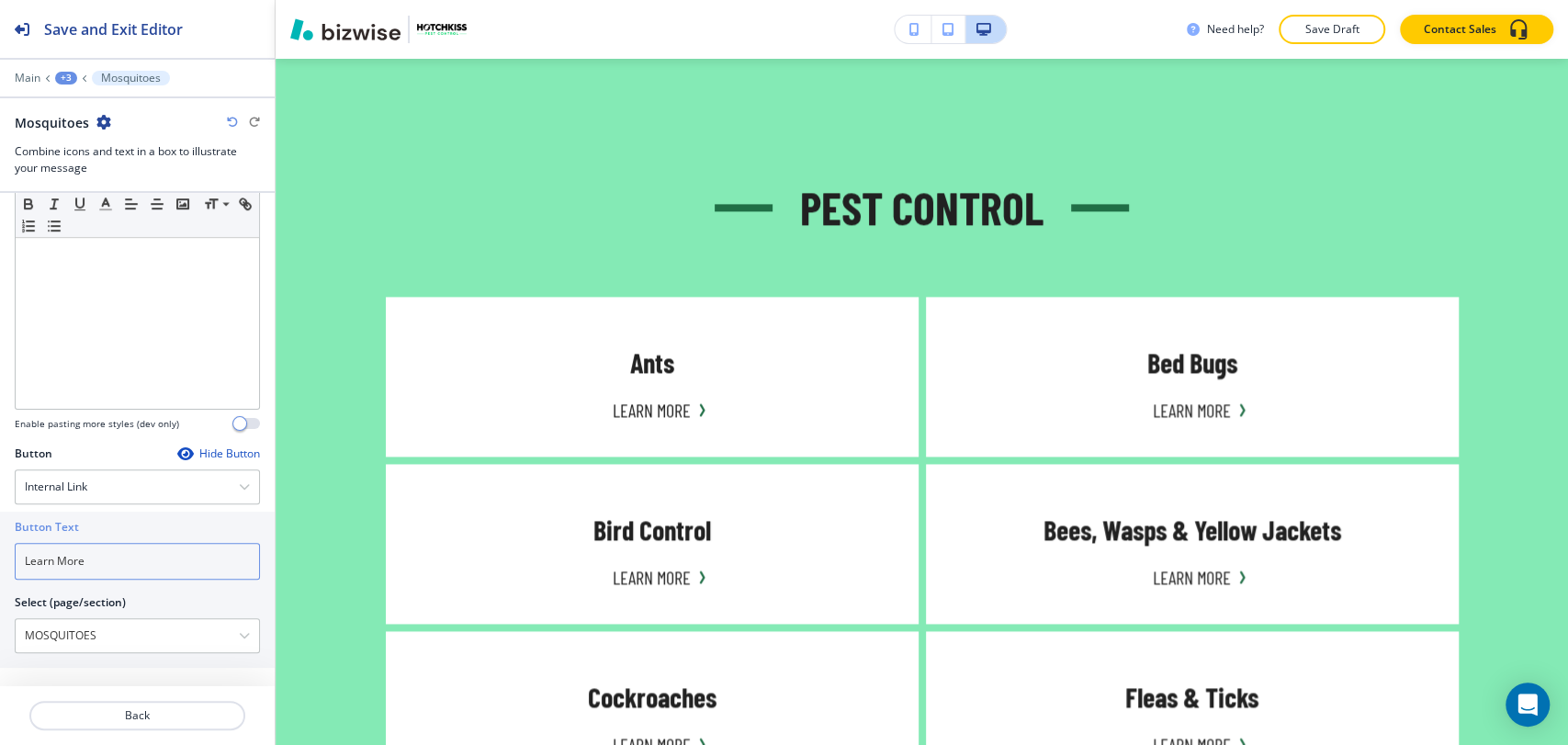
type input "Learn More"
click at [60, 72] on div "+3" at bounding box center [65, 79] width 22 height 13
click at [101, 177] on p "Pest Control" at bounding box center [114, 172] width 94 height 16
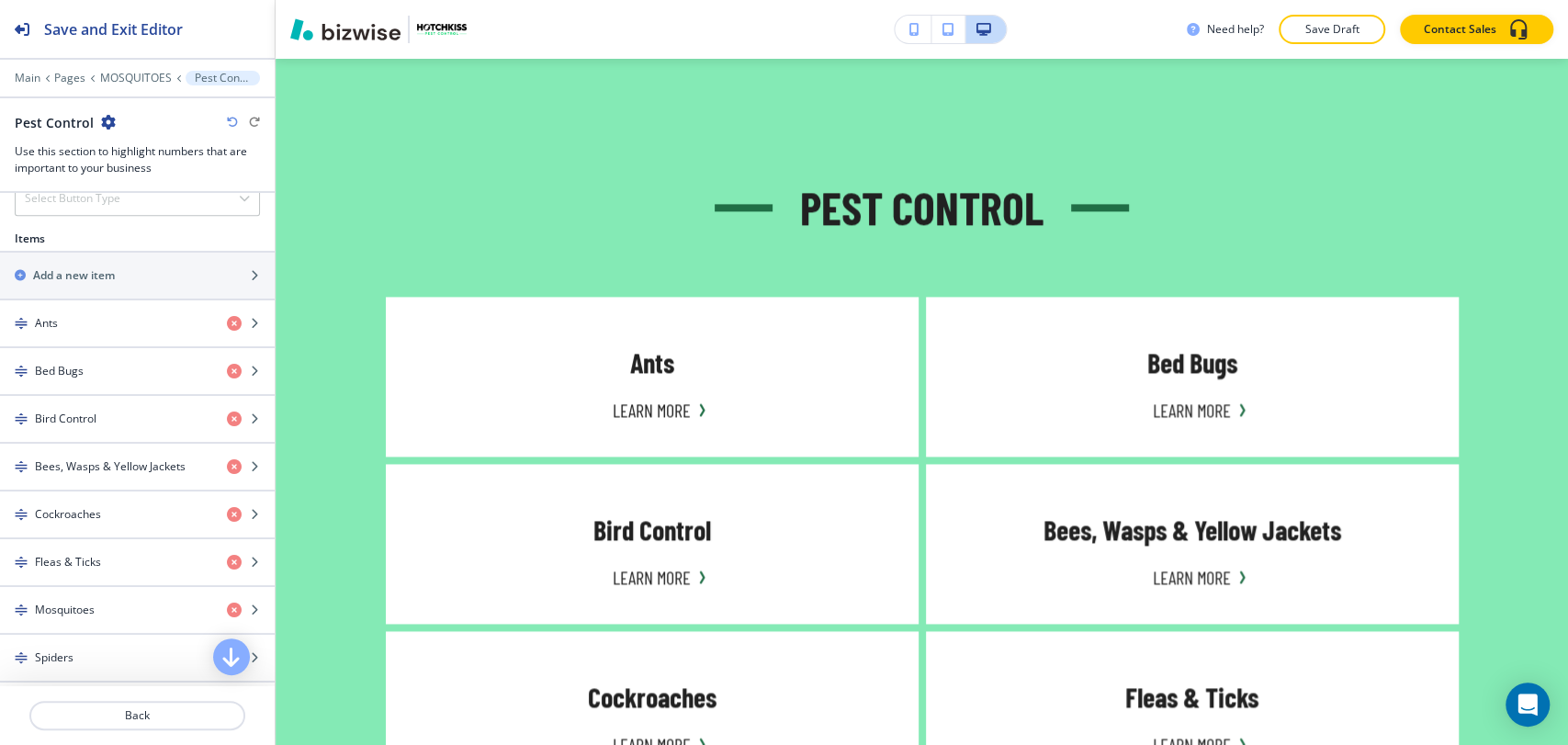
scroll to position [816, 0]
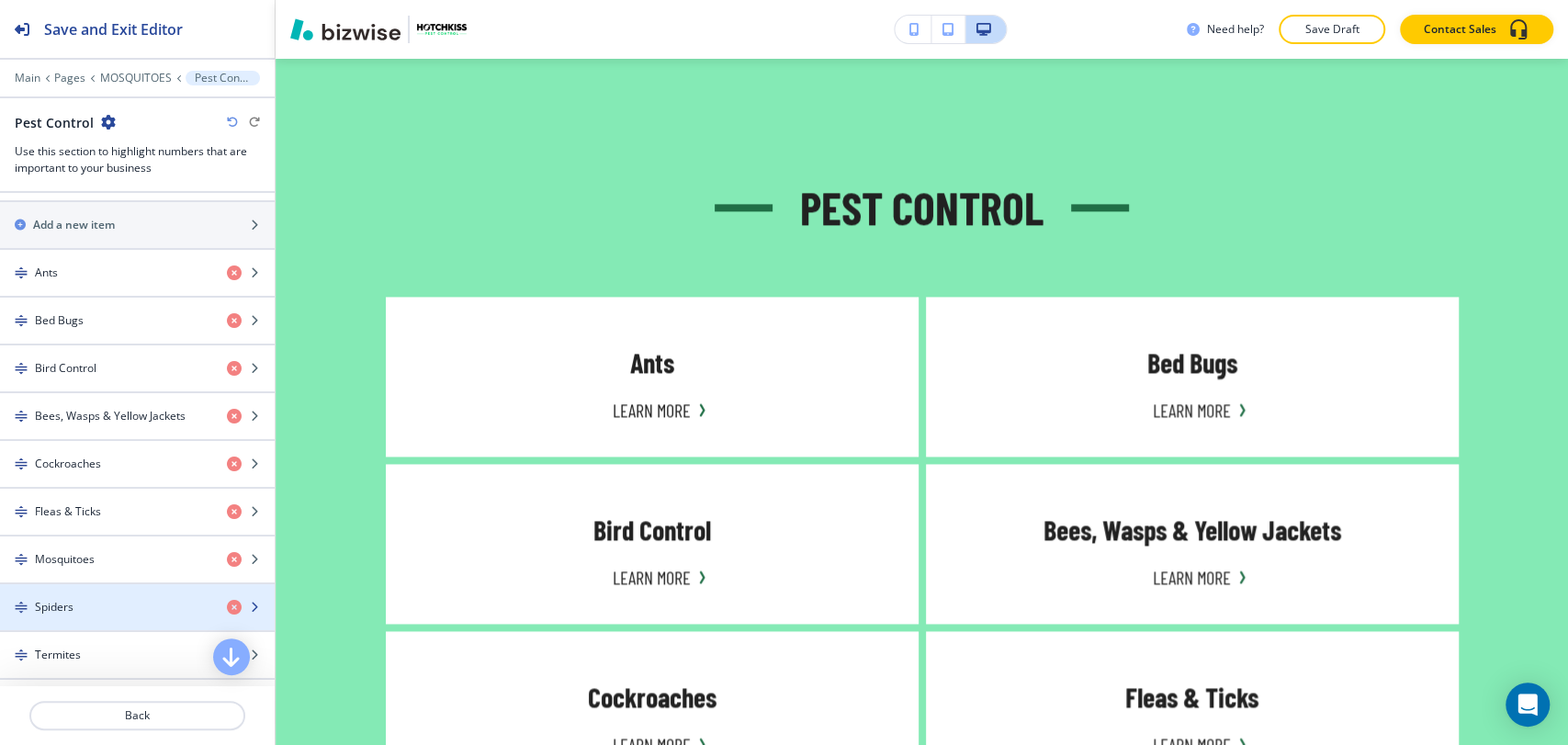
click at [108, 602] on div "Spiders" at bounding box center [106, 606] width 212 height 16
click at [109, 601] on div "Spiders" at bounding box center [106, 606] width 212 height 16
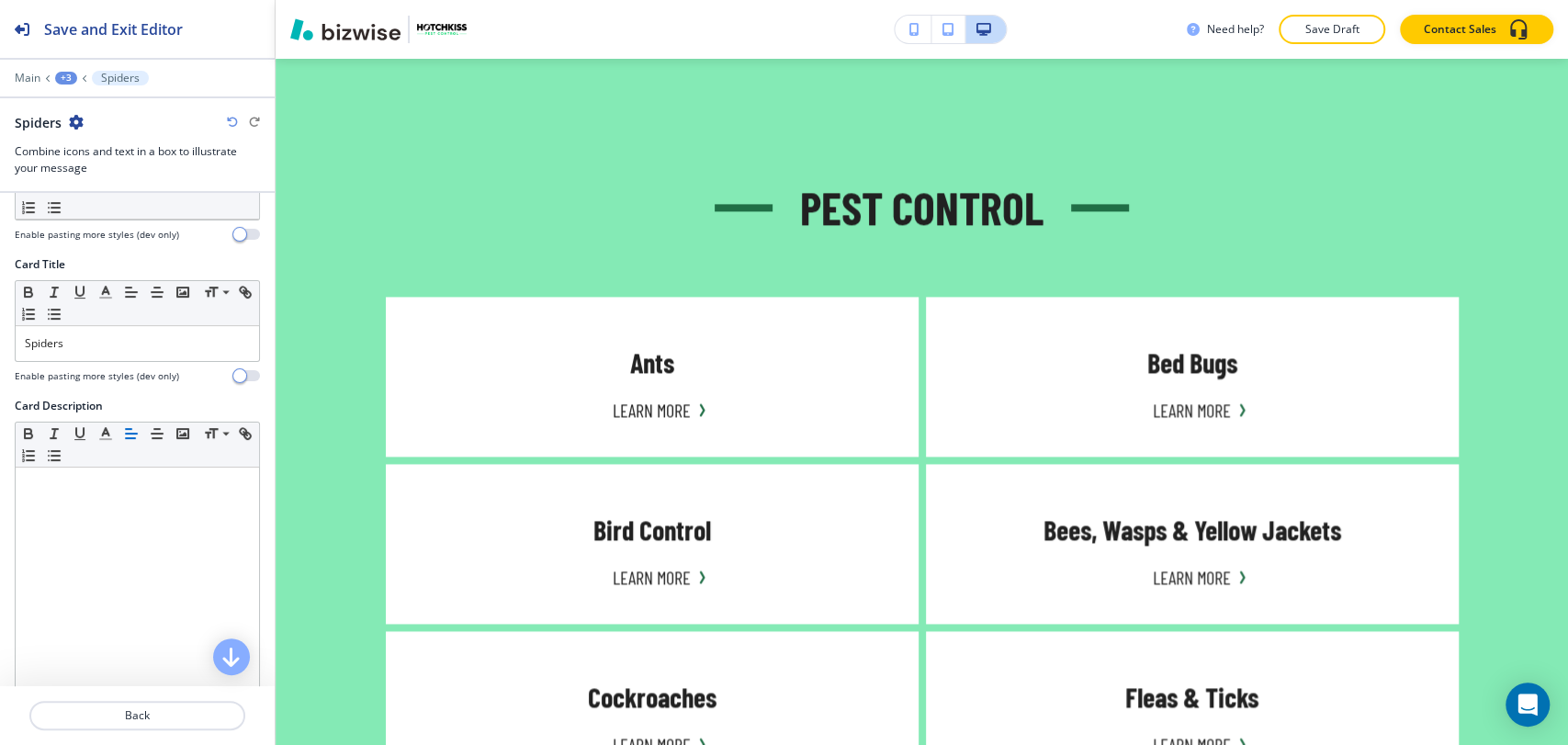
scroll to position [613, 0]
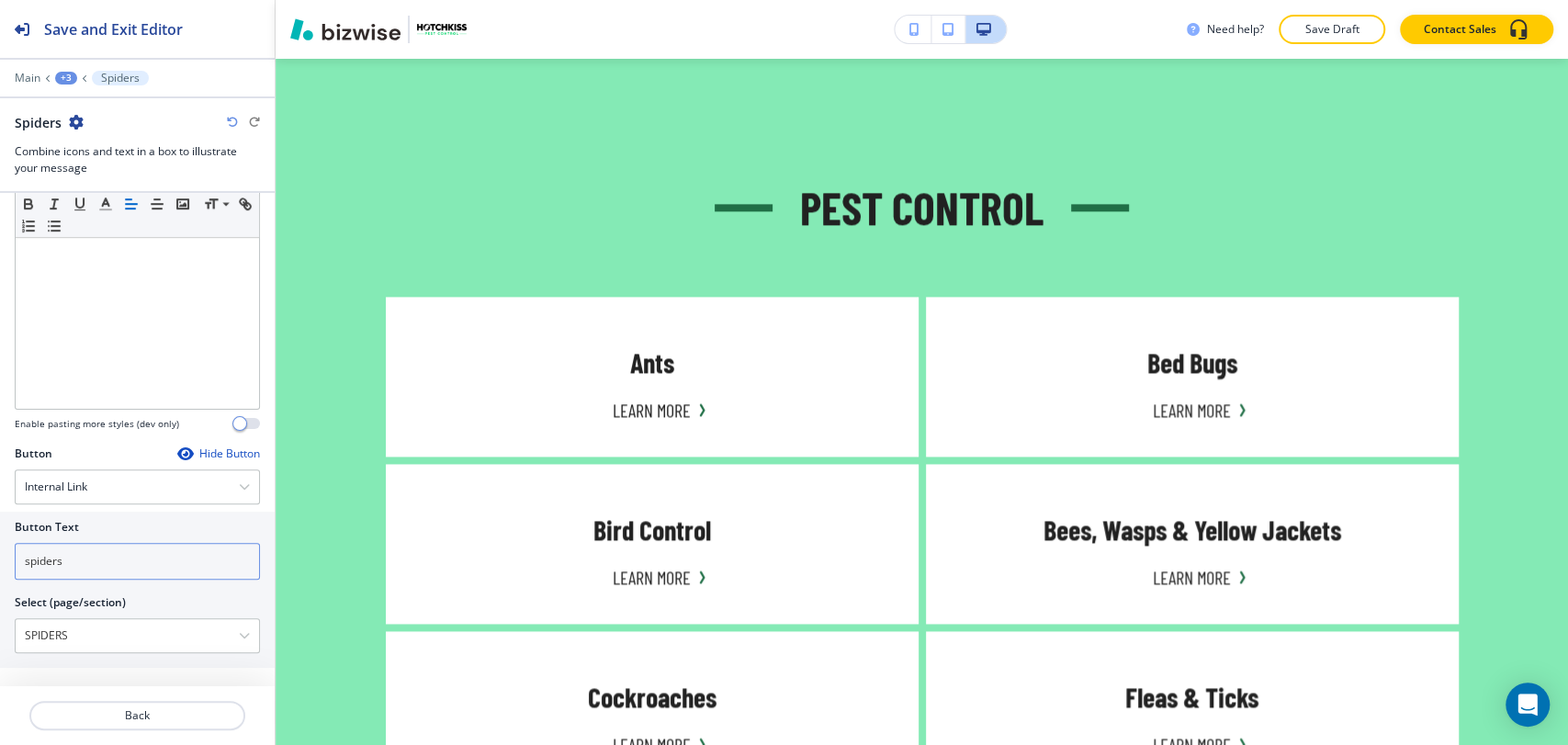
click at [119, 564] on input "spiders" at bounding box center [137, 561] width 245 height 37
paste input "Learn More"
type input "Learn More"
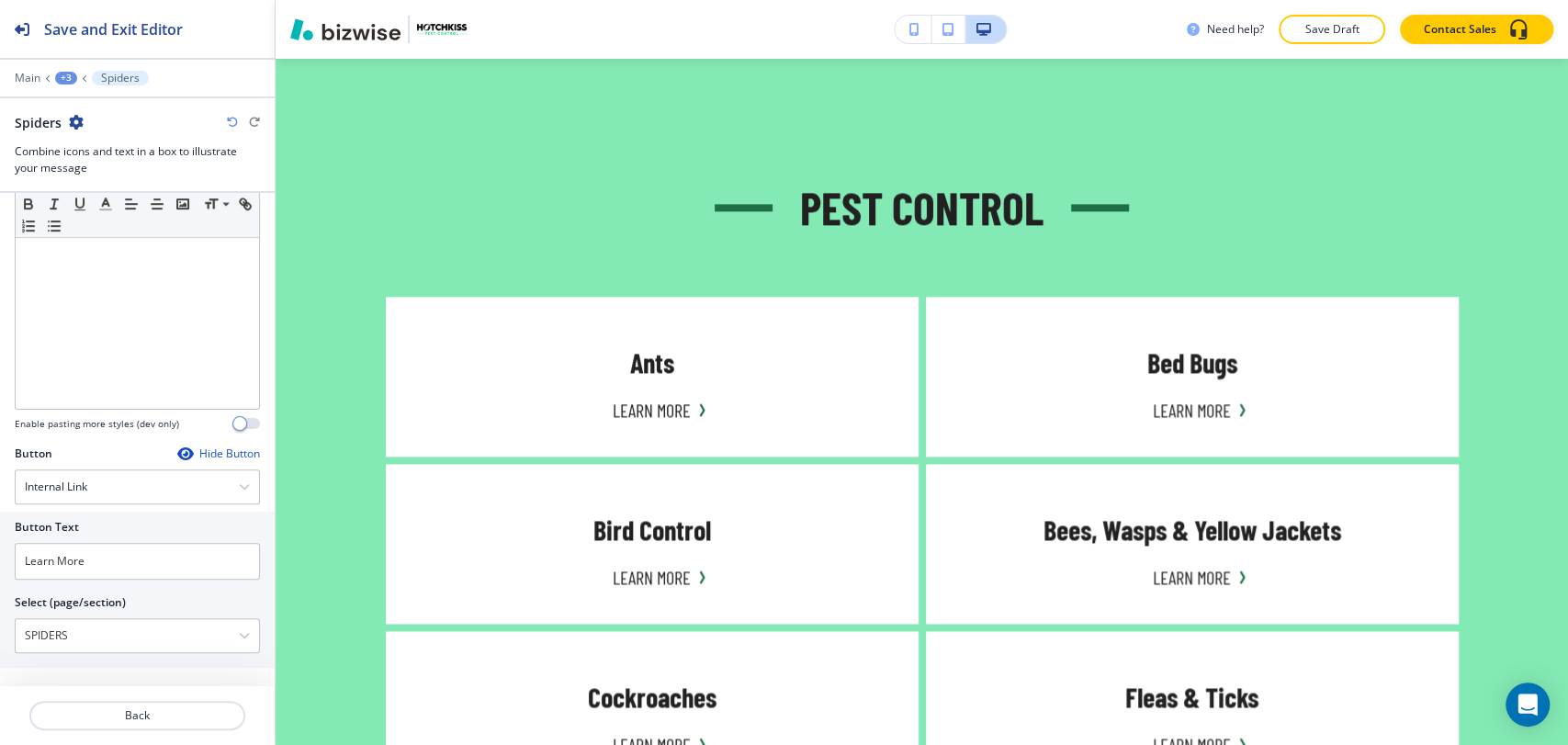
click at [74, 80] on div "+3" at bounding box center [65, 79] width 22 height 13
click at [79, 161] on button "Pest Control" at bounding box center [114, 173] width 118 height 33
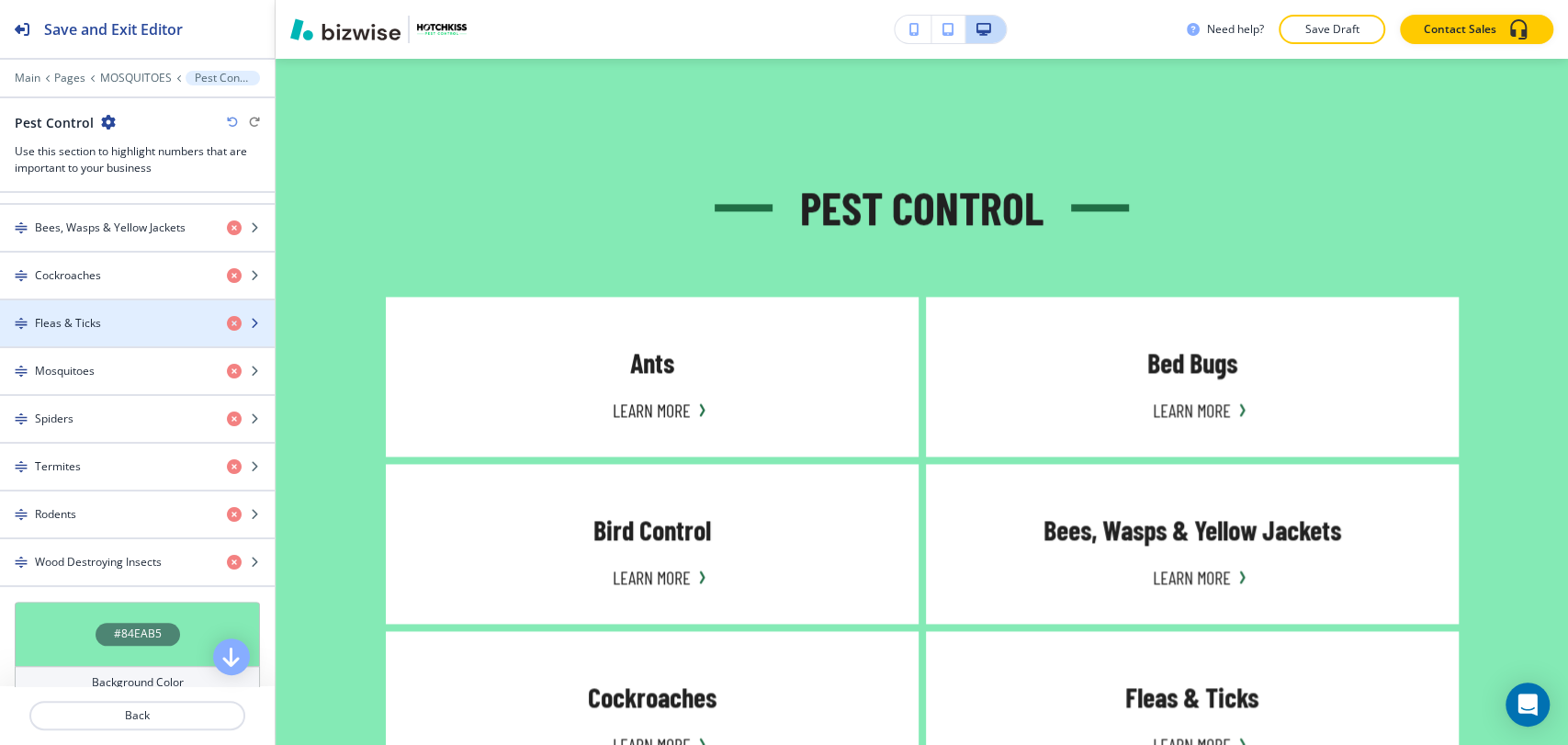
scroll to position [1123, 0]
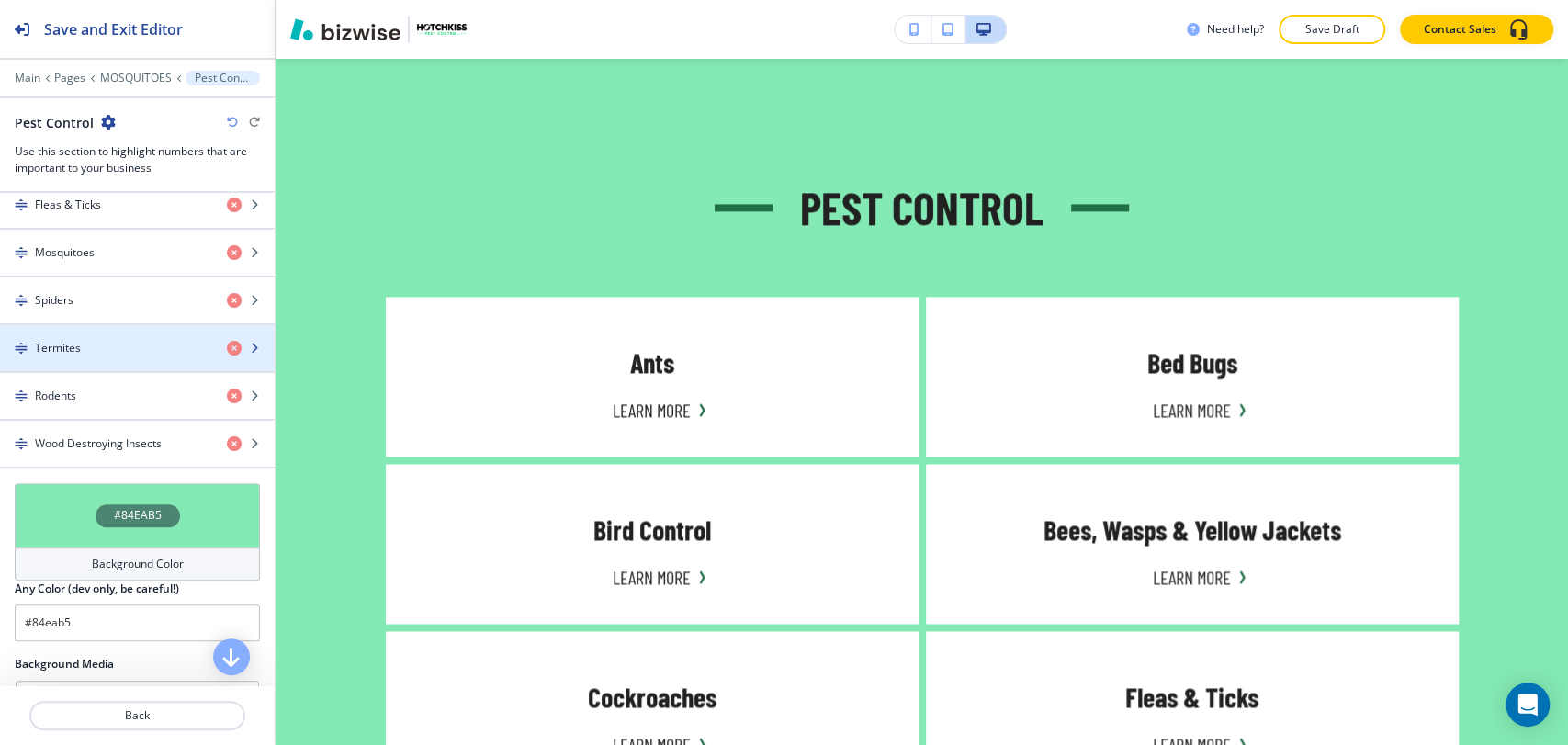
click at [99, 364] on div "button" at bounding box center [137, 363] width 274 height 14
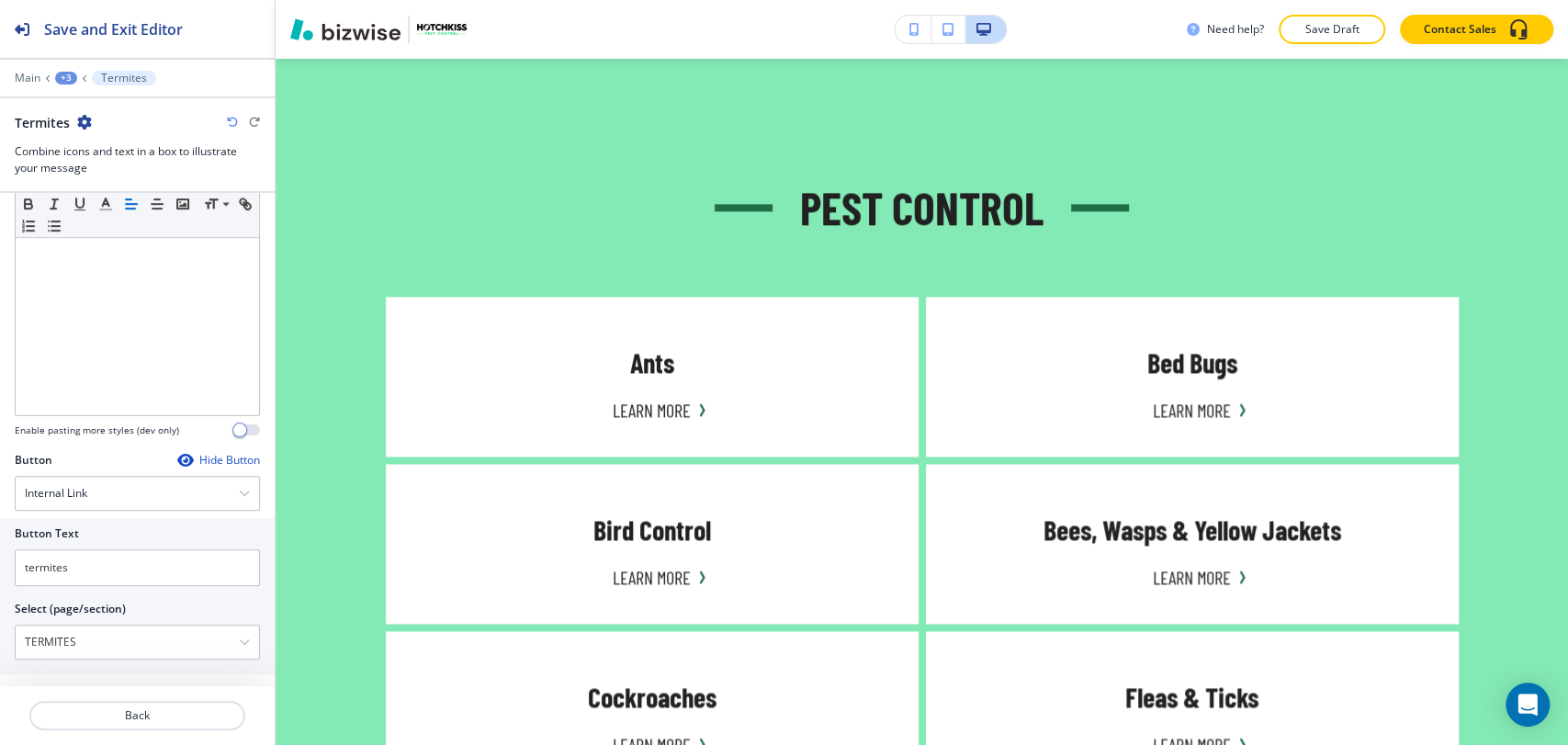
scroll to position [613, 0]
click at [120, 554] on input "termites" at bounding box center [137, 561] width 245 height 37
paste input "Learn More"
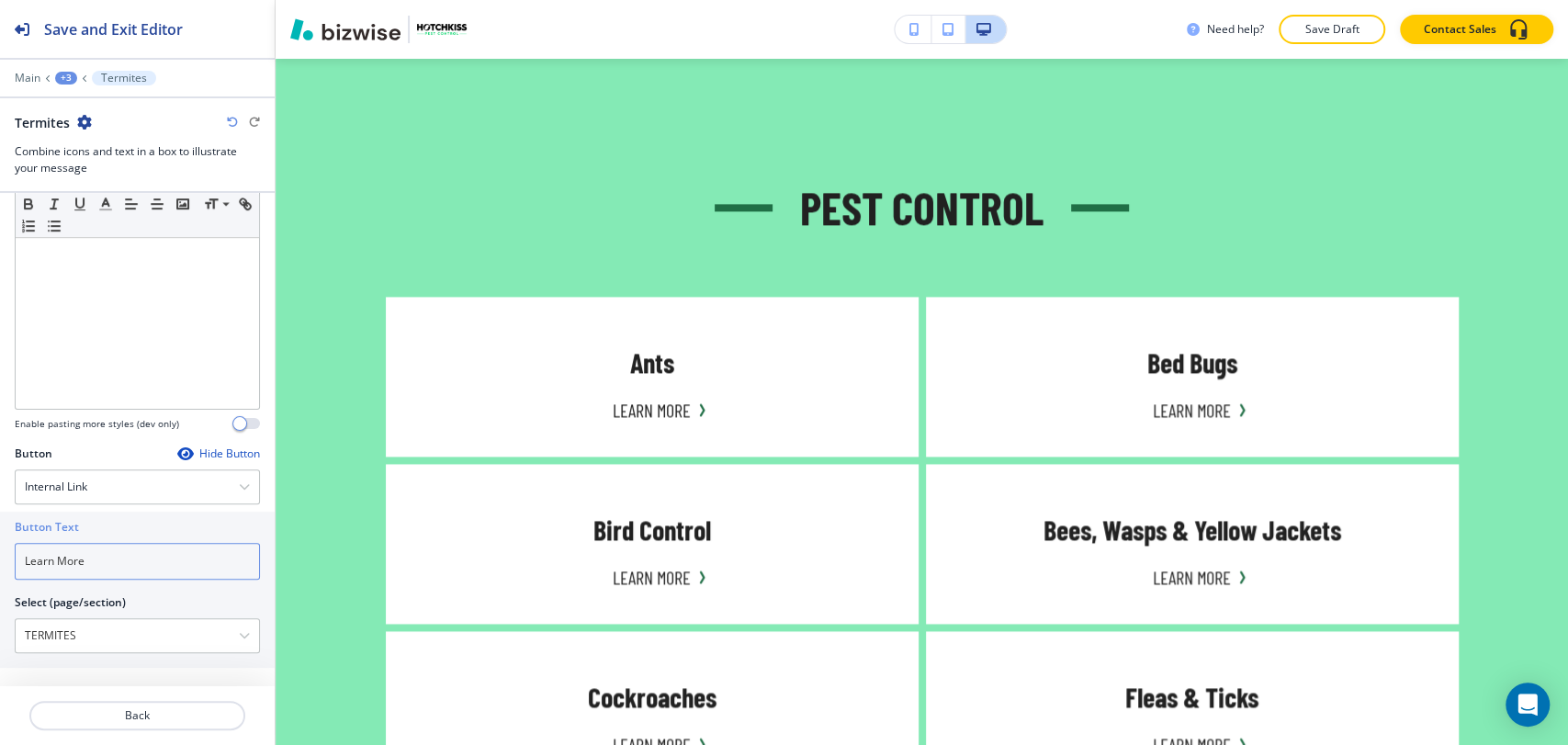
type input "Learn More"
click at [66, 76] on div "+3" at bounding box center [65, 79] width 22 height 13
click at [101, 184] on button "Pest Control" at bounding box center [114, 173] width 118 height 33
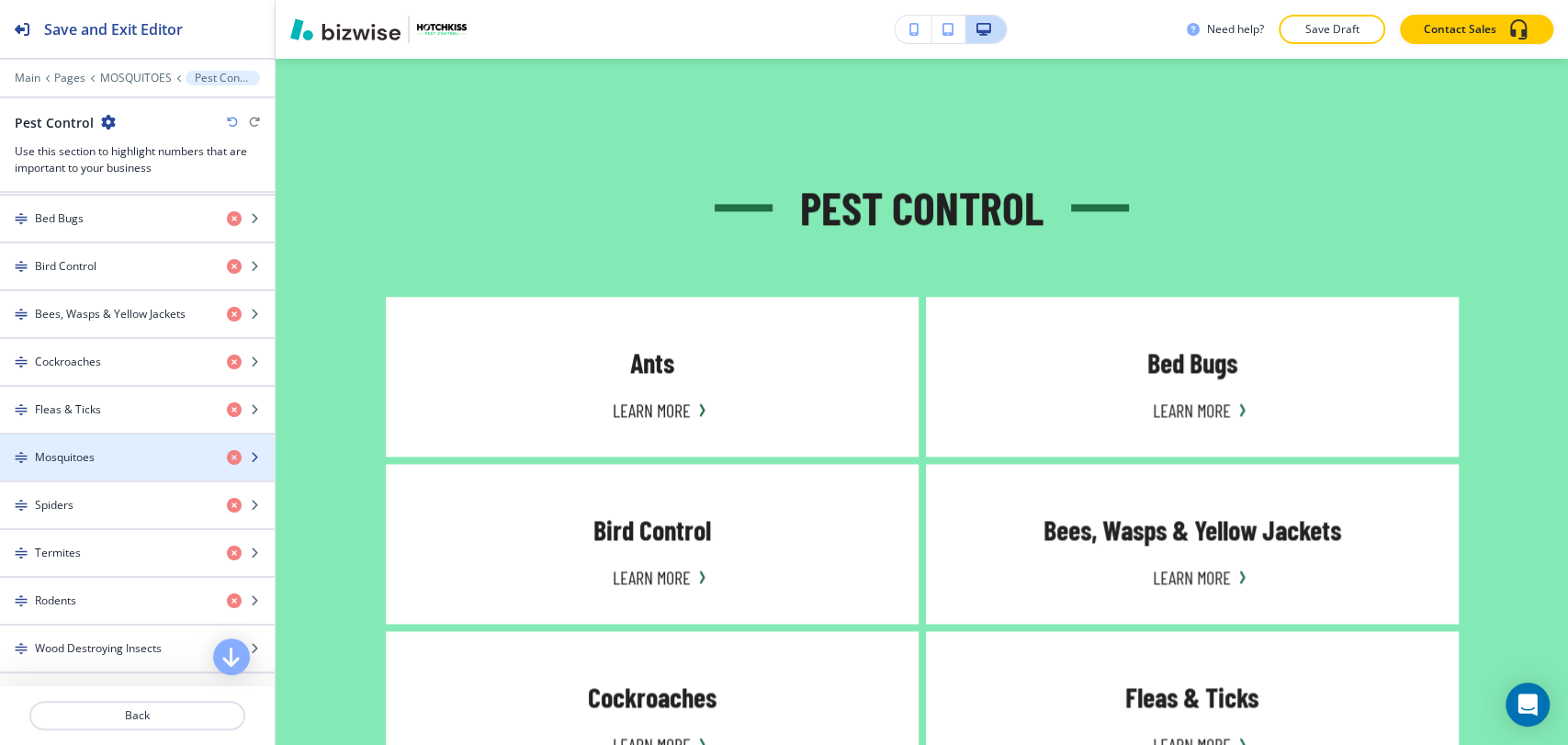
scroll to position [1123, 0]
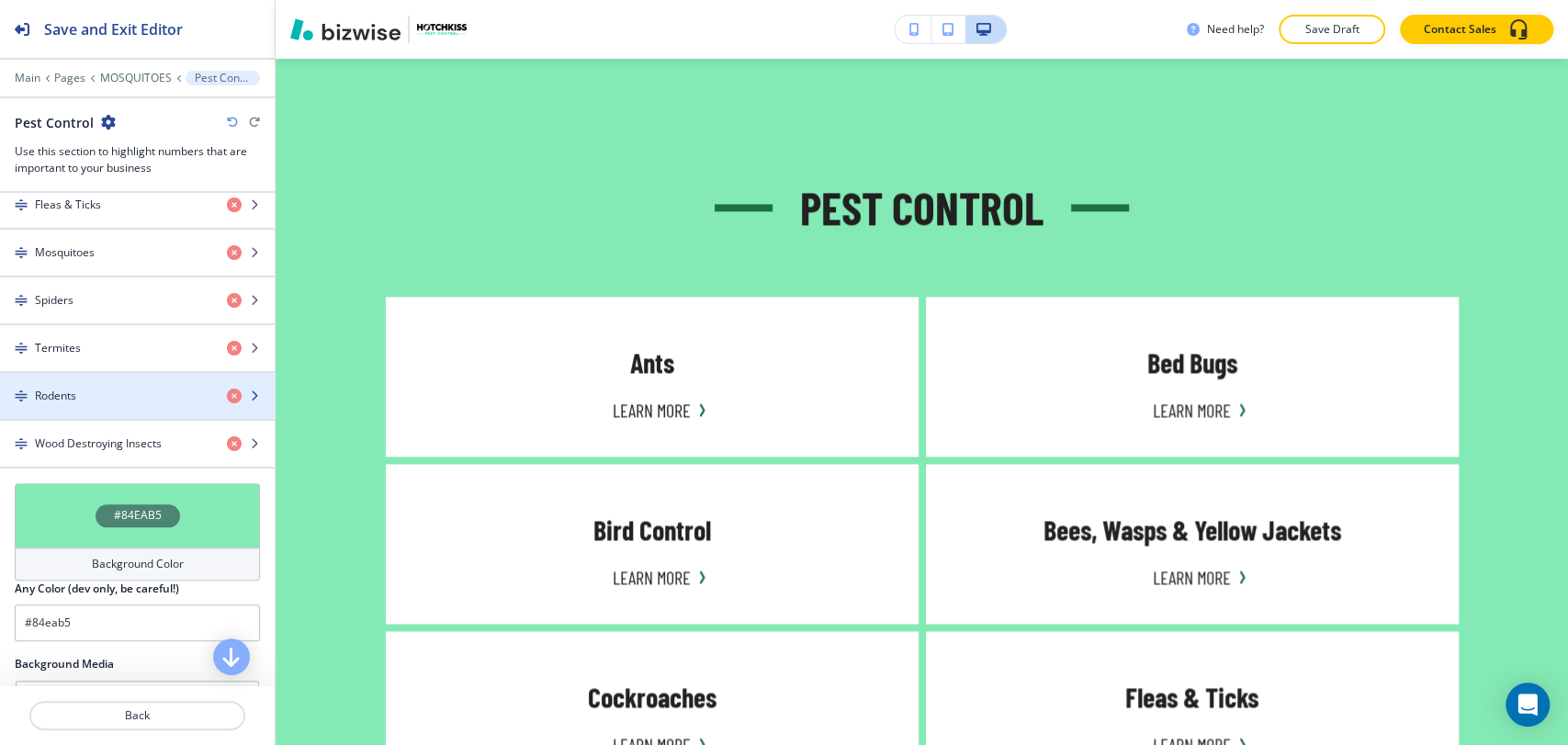
click at [126, 404] on div "button" at bounding box center [137, 411] width 274 height 14
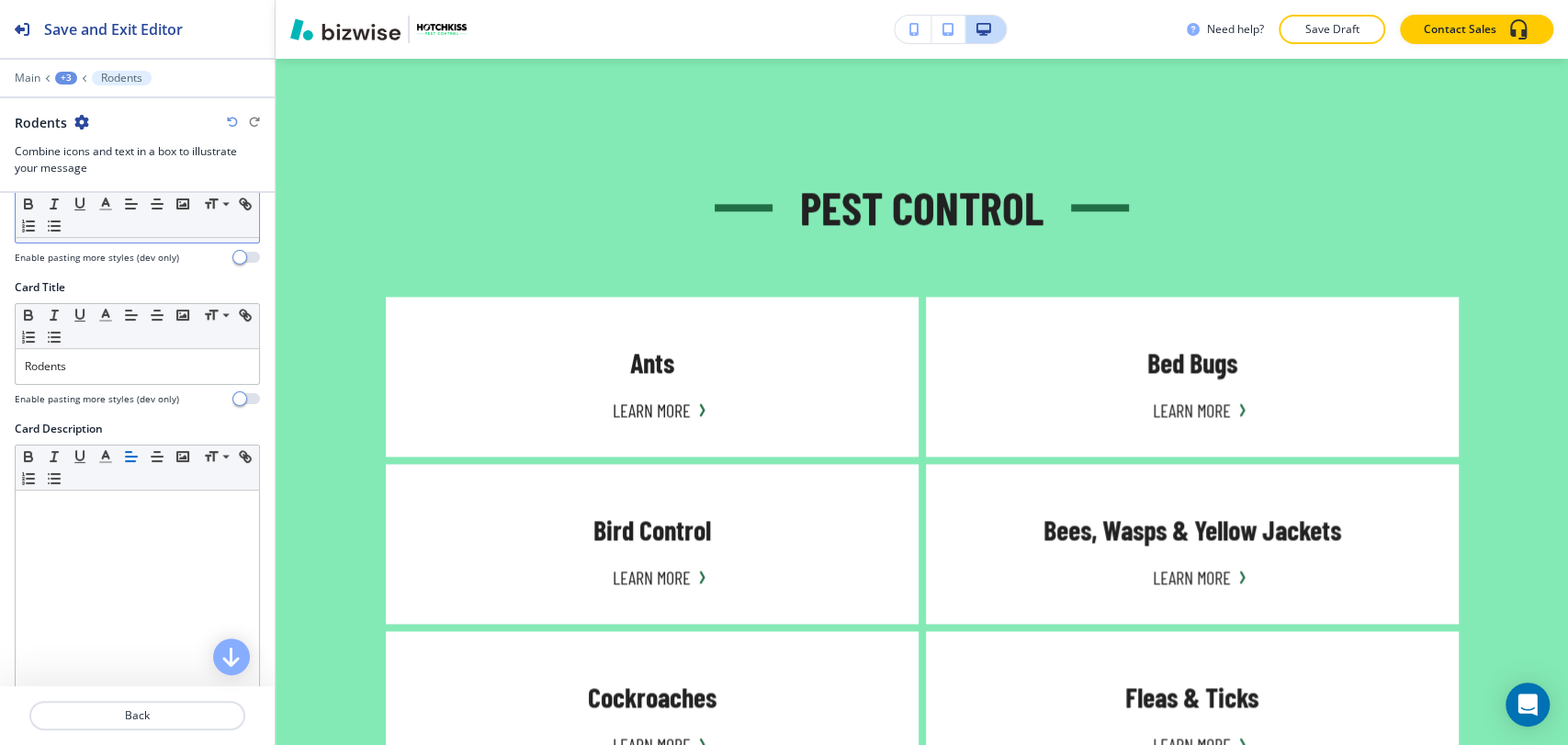
scroll to position [613, 0]
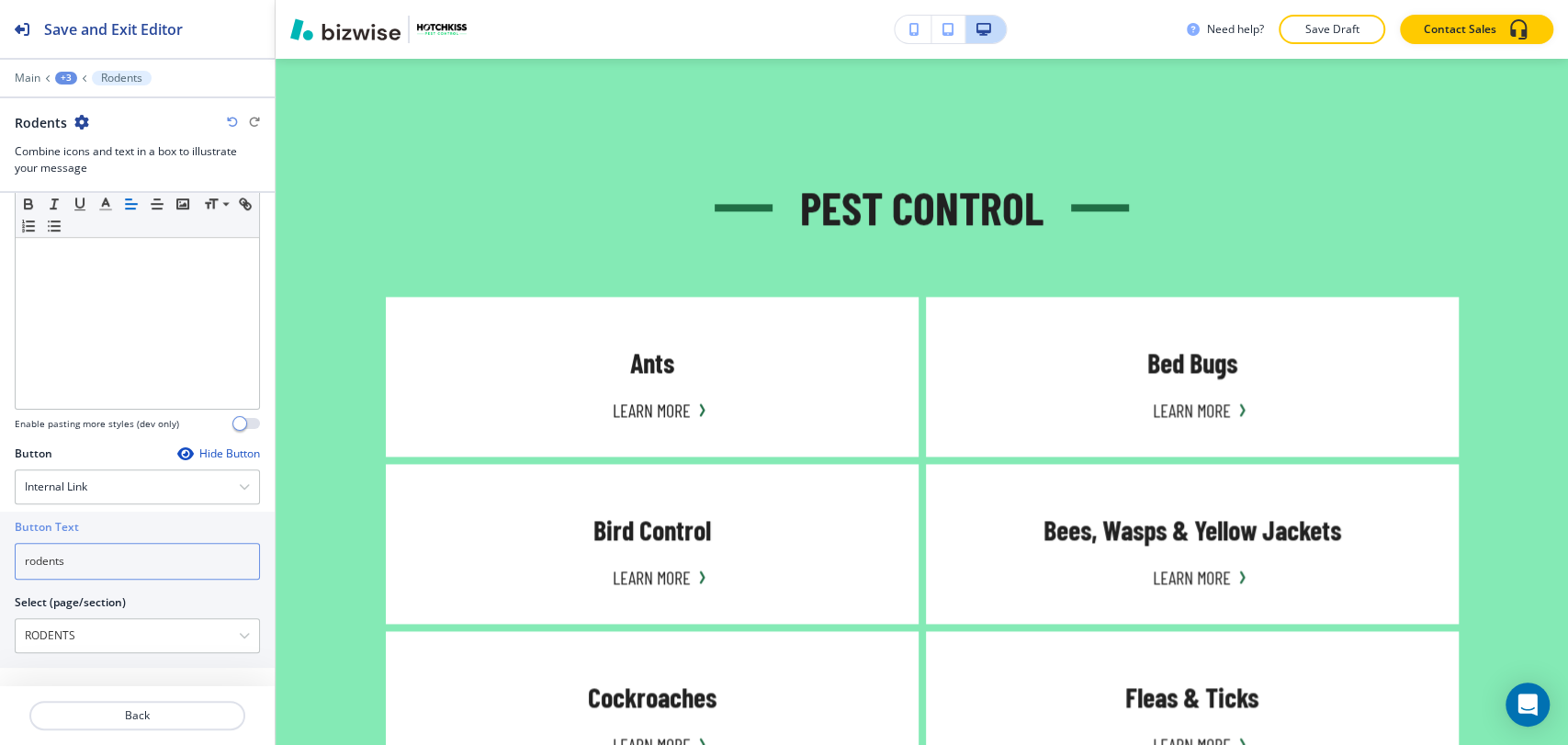
click at [120, 565] on input "rodents" at bounding box center [137, 561] width 245 height 37
paste input "Learn More"
type input "Learn More"
click at [72, 75] on div "+3" at bounding box center [65, 79] width 22 height 13
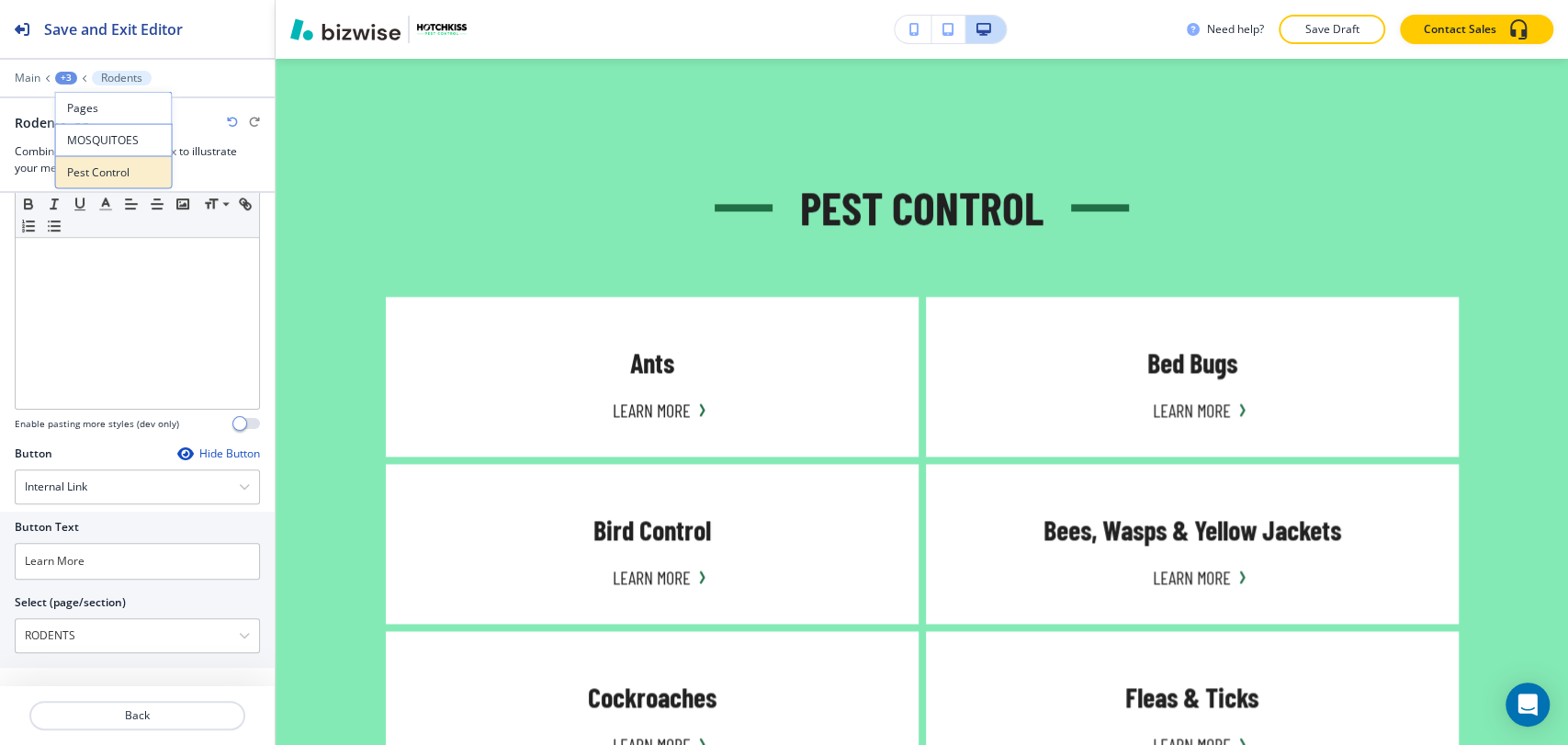
click at [96, 161] on button "Pest Control" at bounding box center [114, 173] width 118 height 33
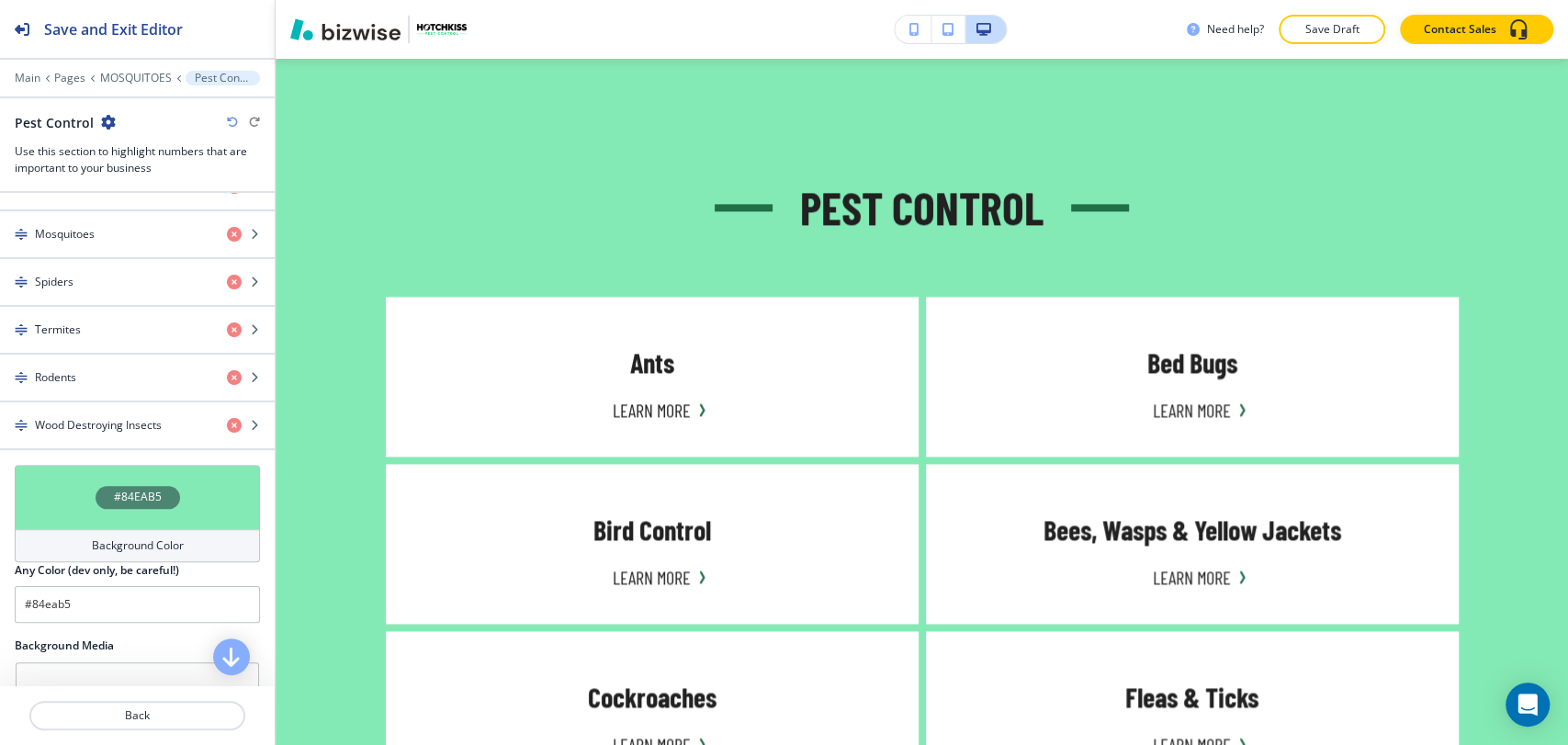
scroll to position [1224, 0]
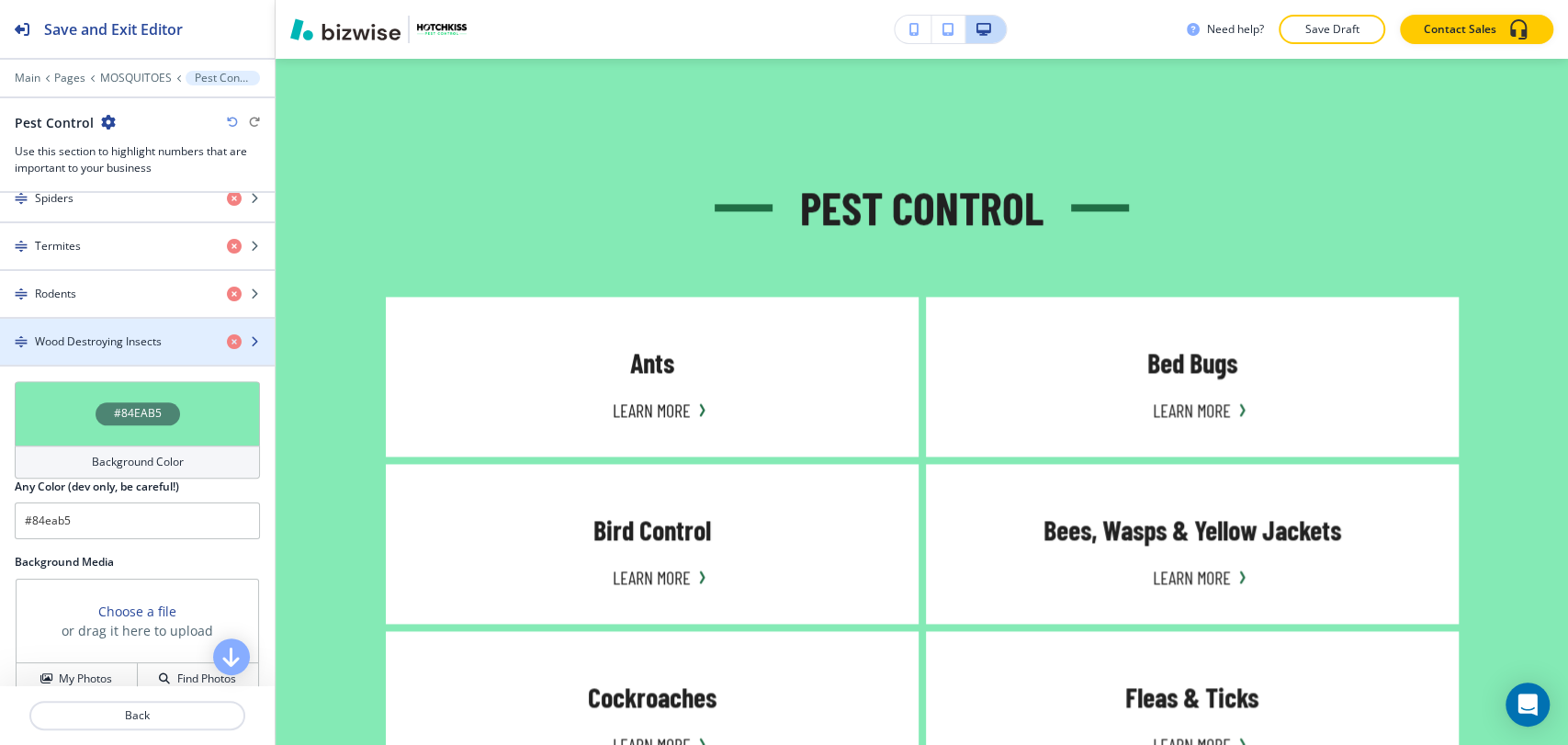
click at [107, 334] on h4 "Wood Destroying Insects" at bounding box center [99, 341] width 127 height 16
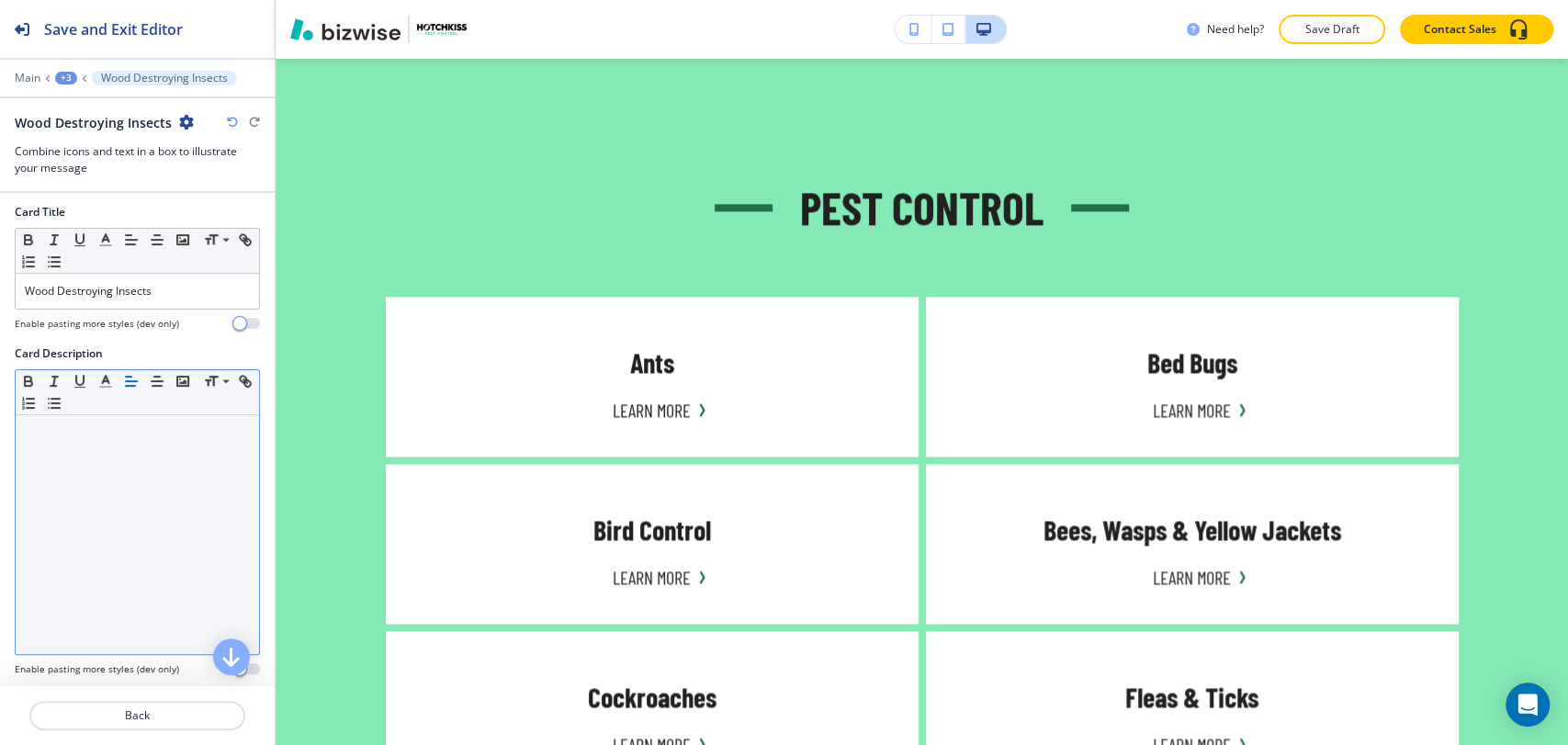
scroll to position [613, 0]
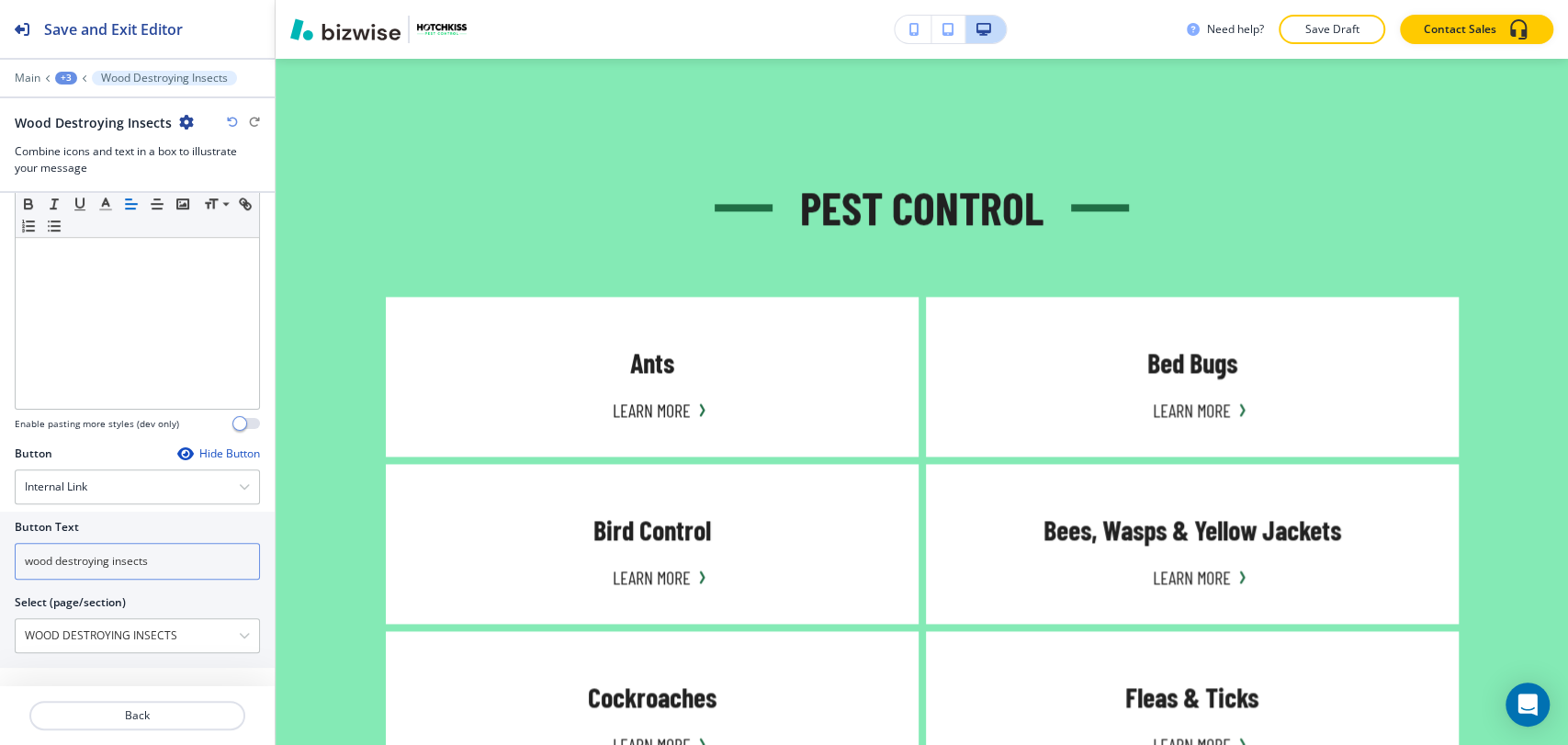
click at [171, 565] on input "wood destroying insects" at bounding box center [137, 561] width 245 height 37
paste input "Learn More"
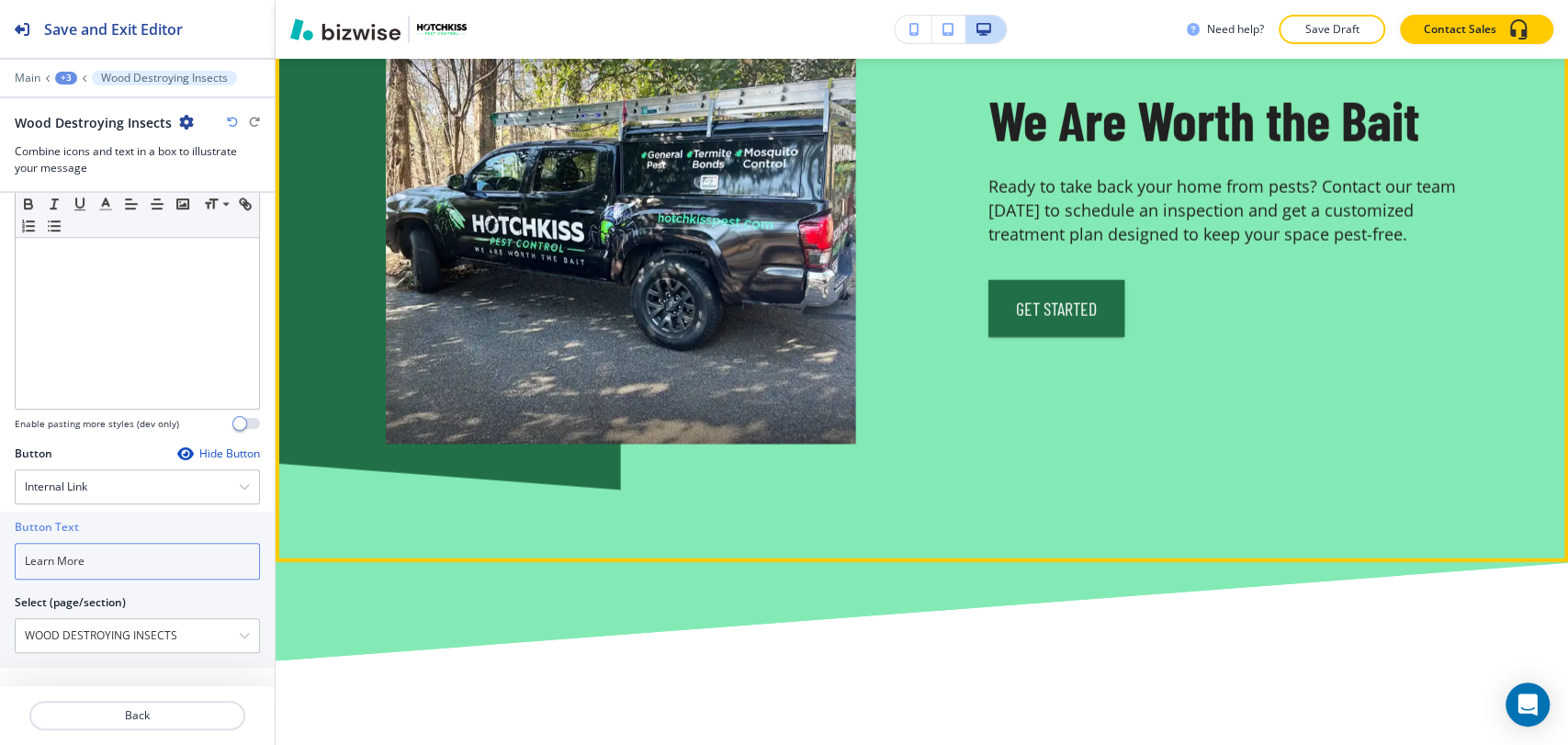
scroll to position [2706, 0]
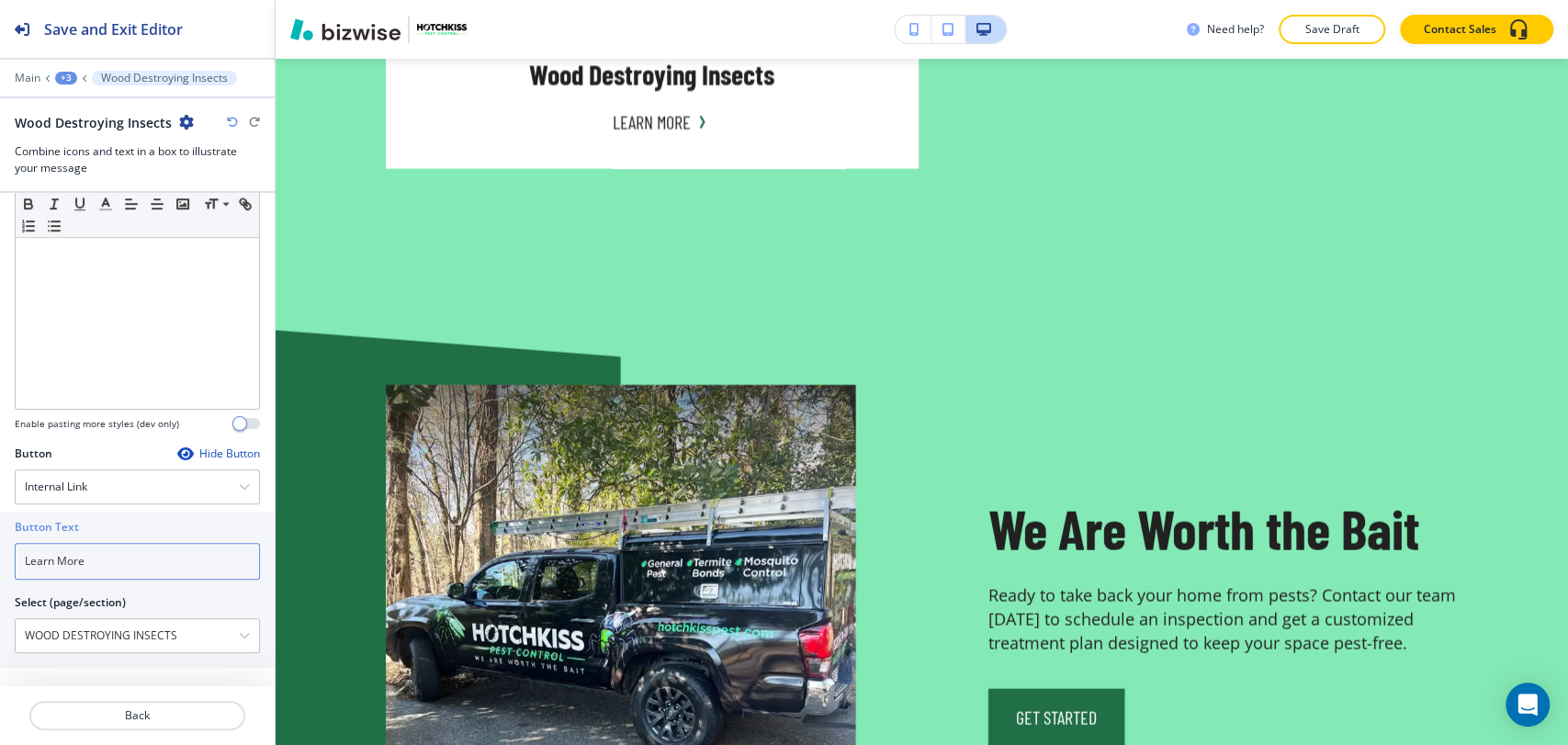
type input "Learn More"
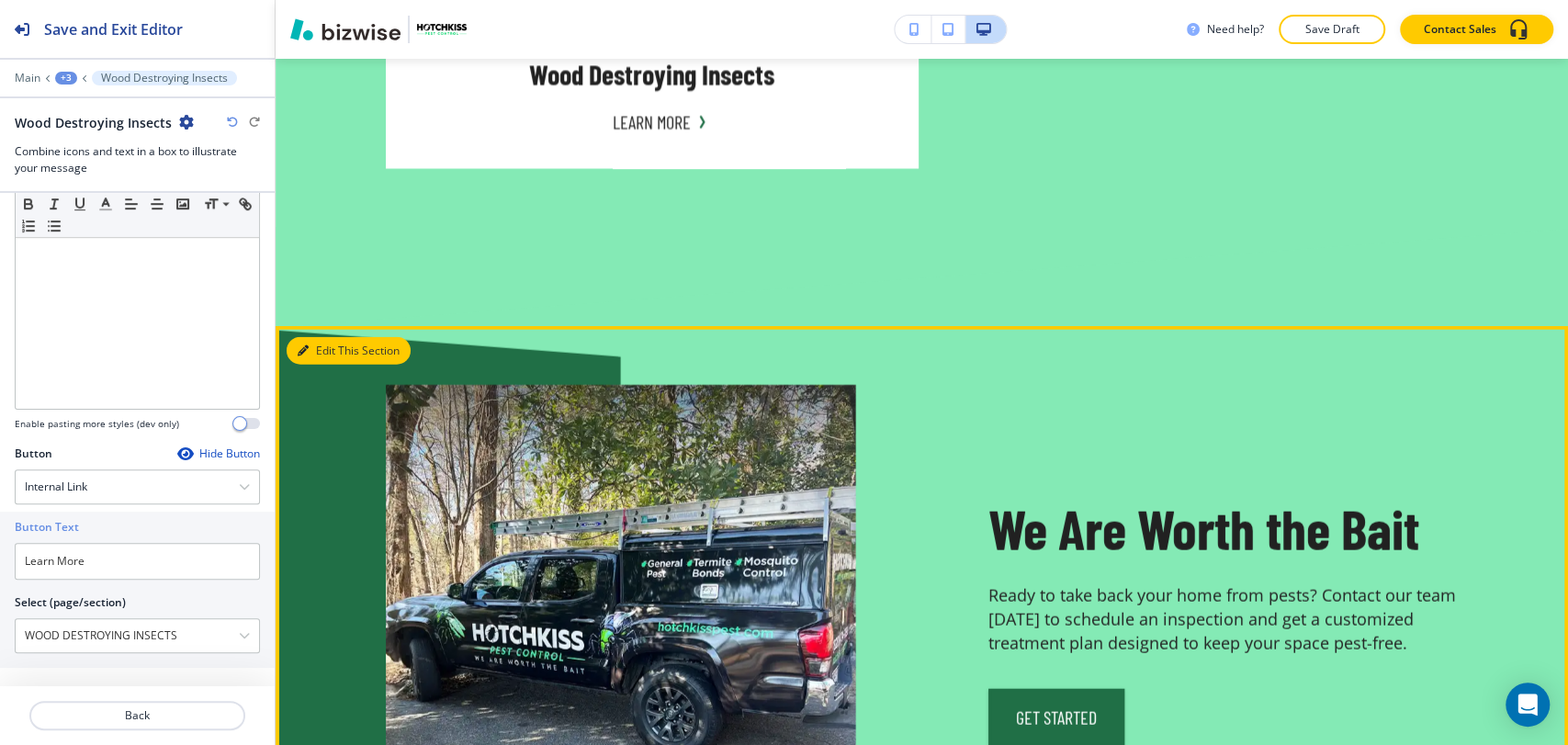
click at [304, 353] on icon "button" at bounding box center [304, 351] width 11 height 11
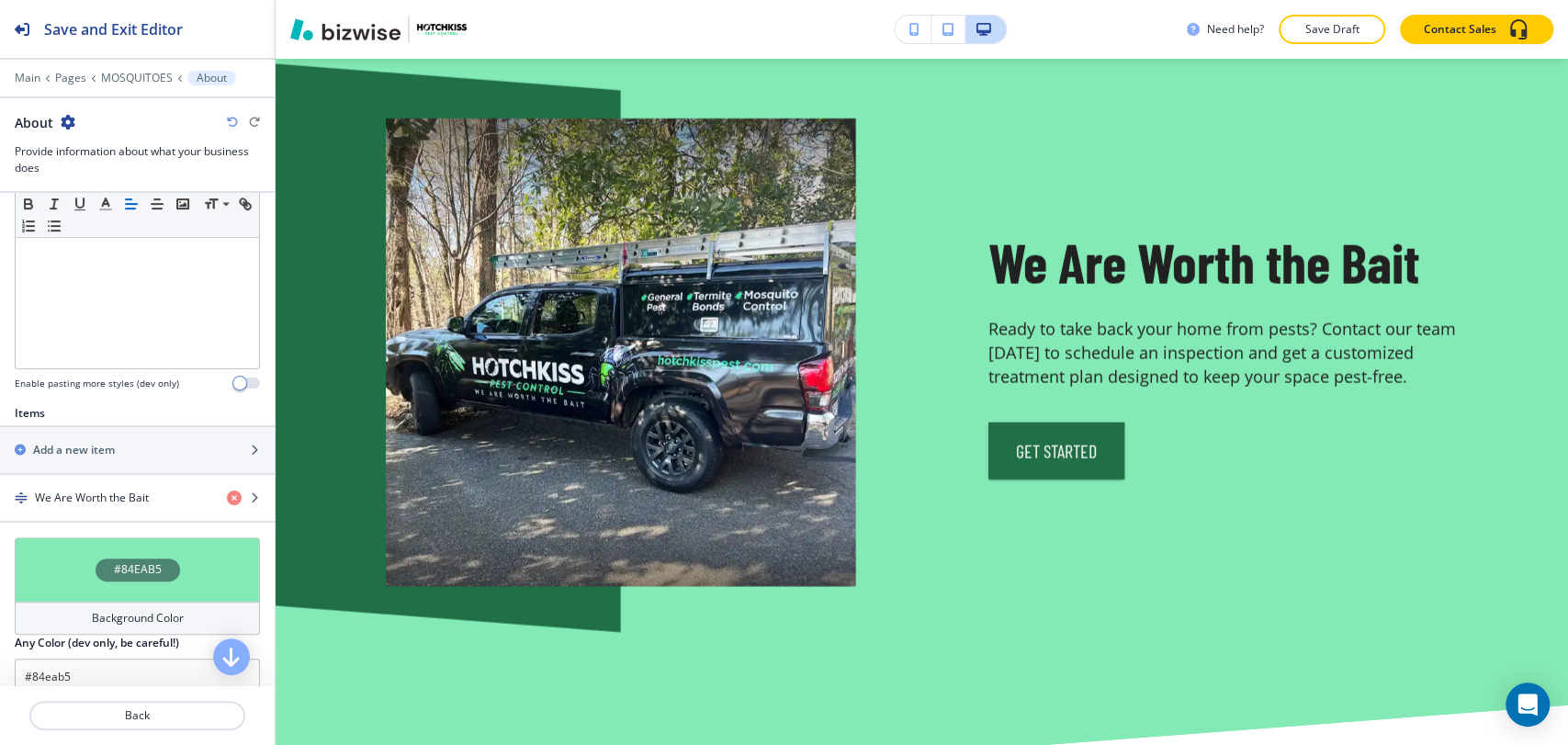
scroll to position [714, 0]
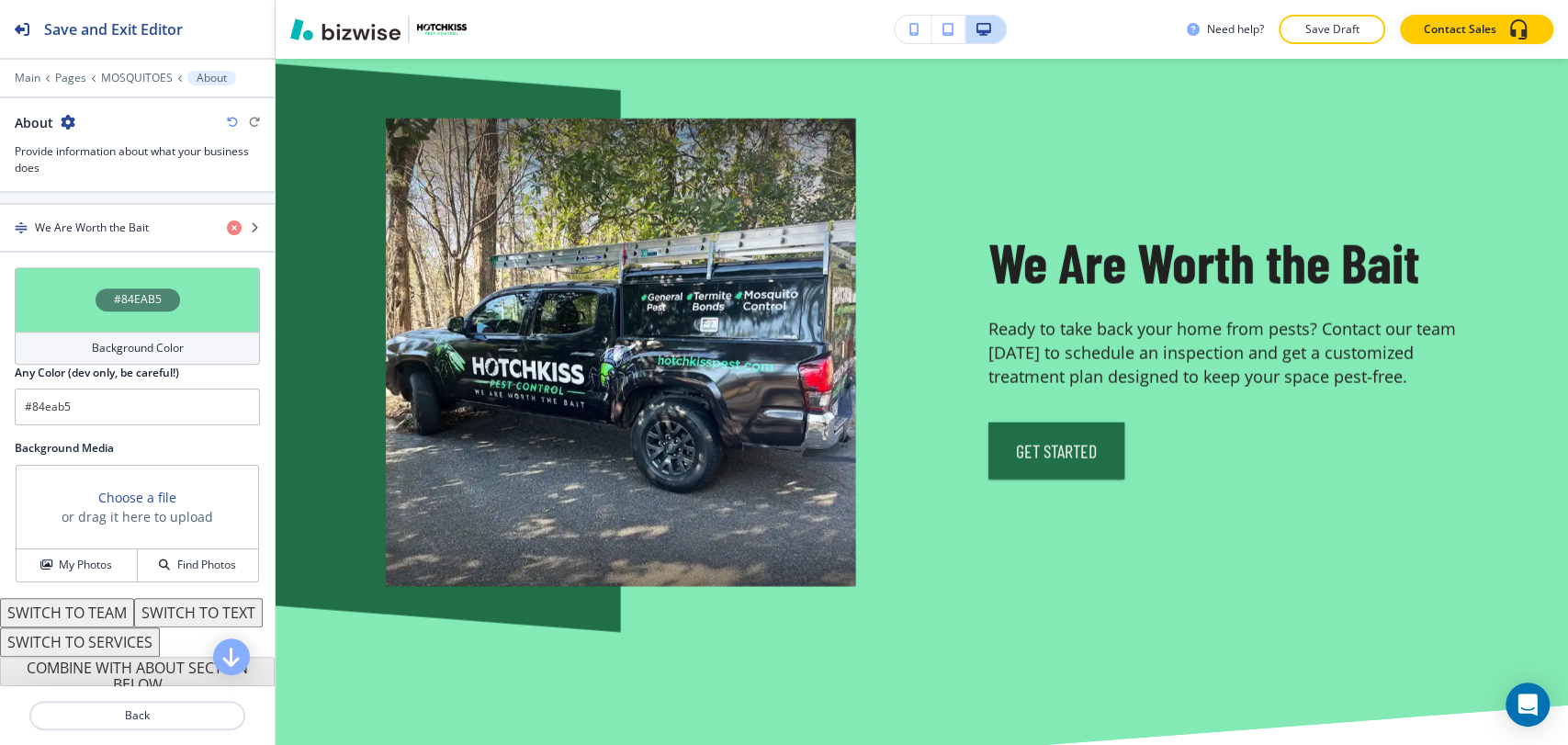
click at [160, 331] on div "Background Color" at bounding box center [137, 347] width 245 height 33
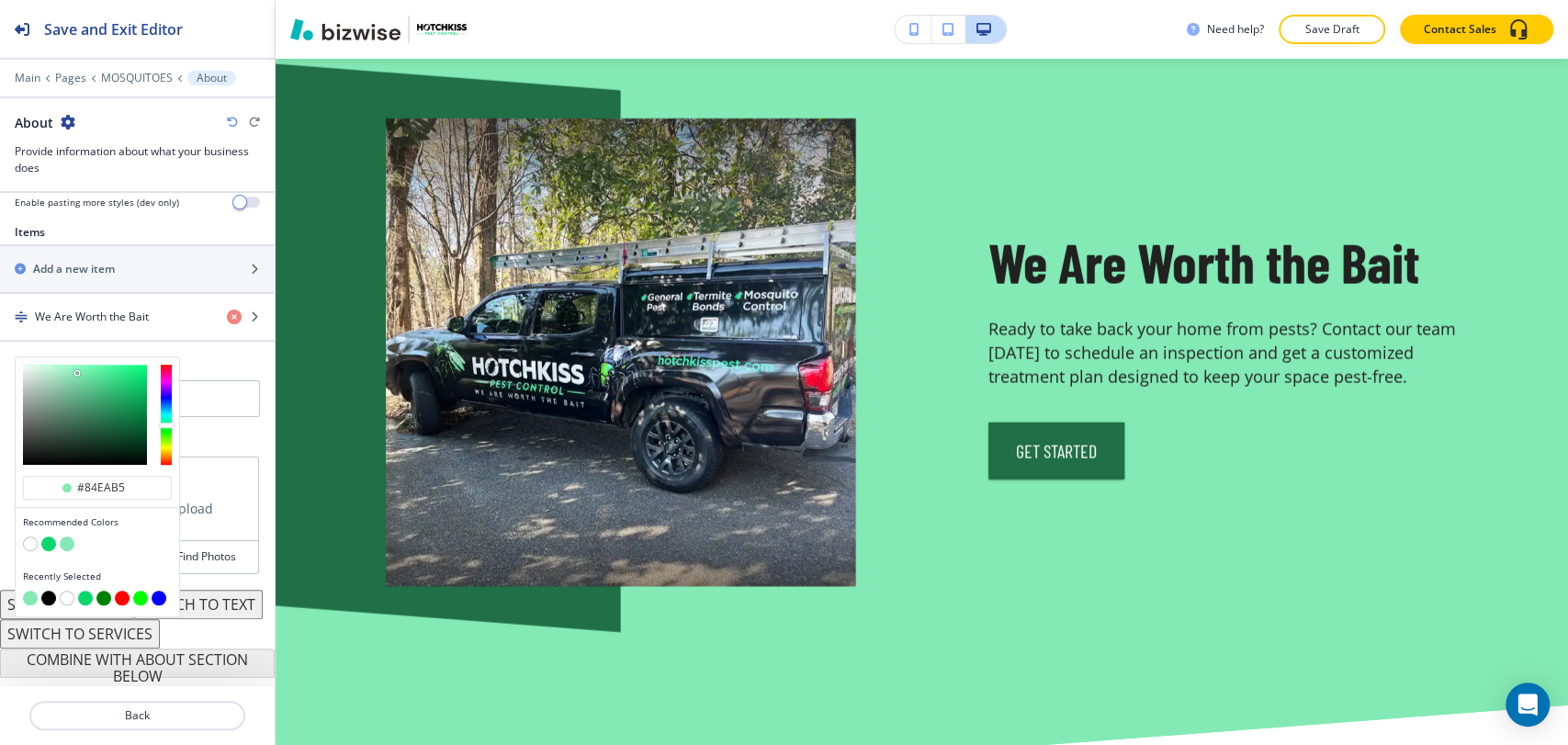
click at [51, 590] on button "button" at bounding box center [48, 597] width 14 height 14
type input "#000000"
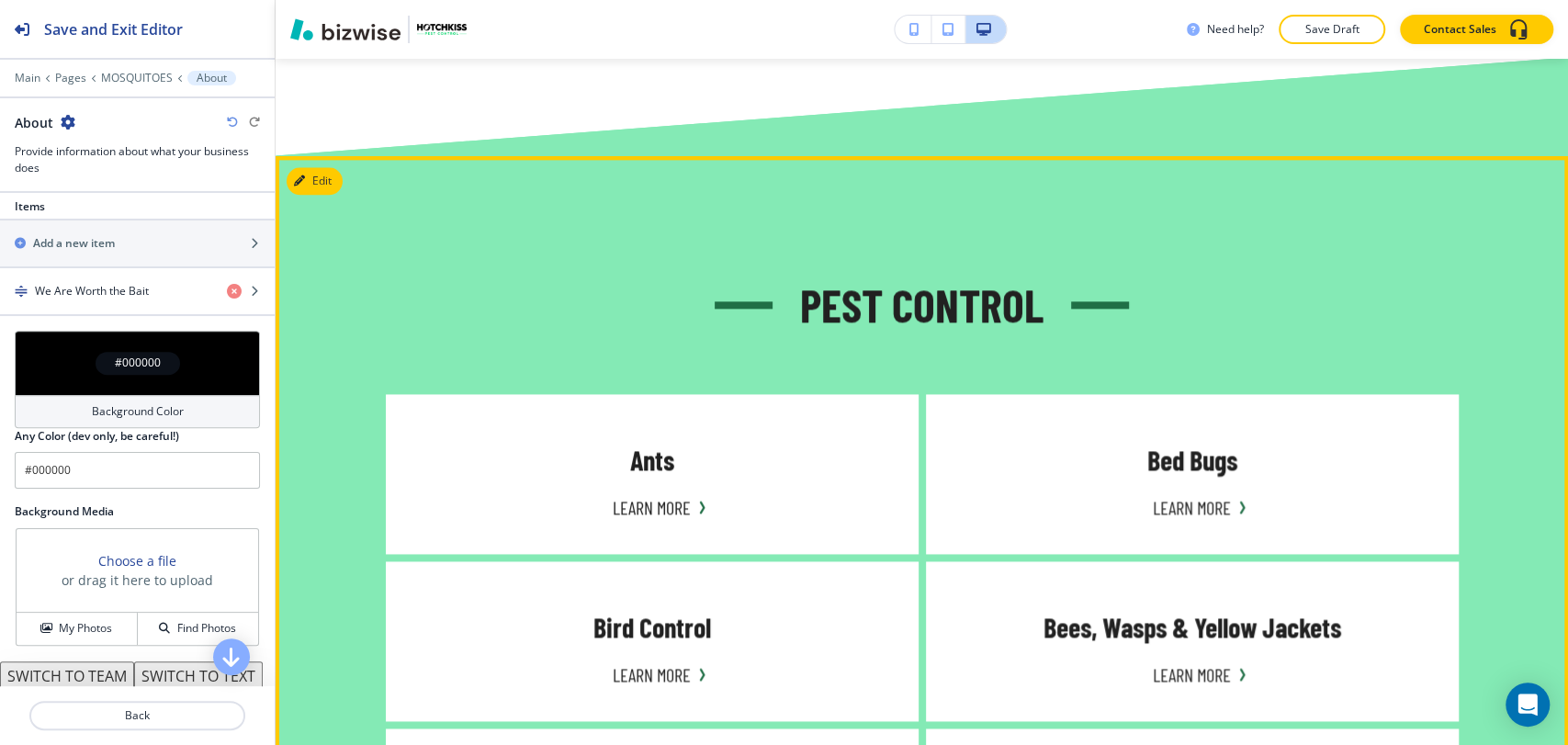
scroll to position [1339, 0]
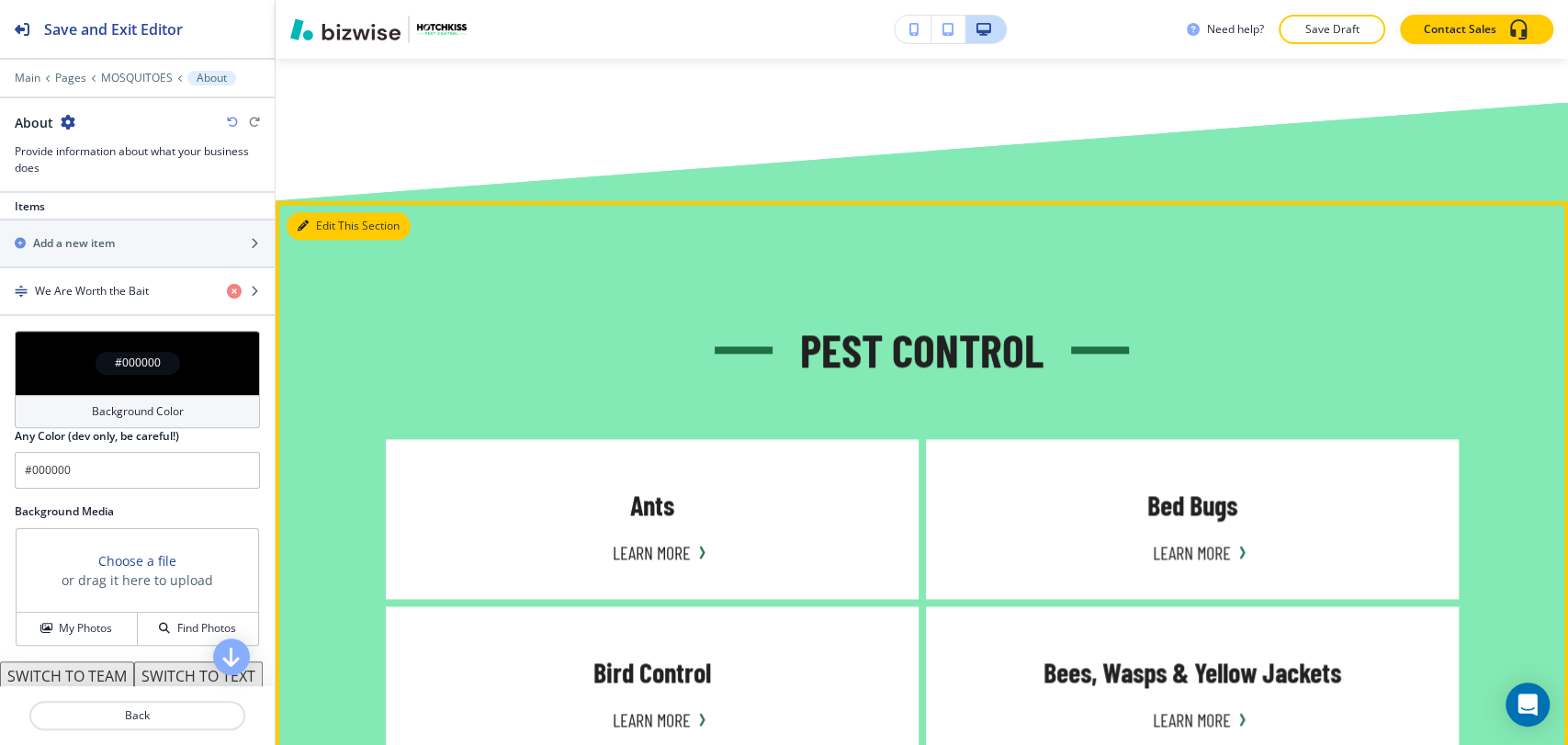
click at [316, 216] on button "Edit This Section" at bounding box center [348, 226] width 124 height 28
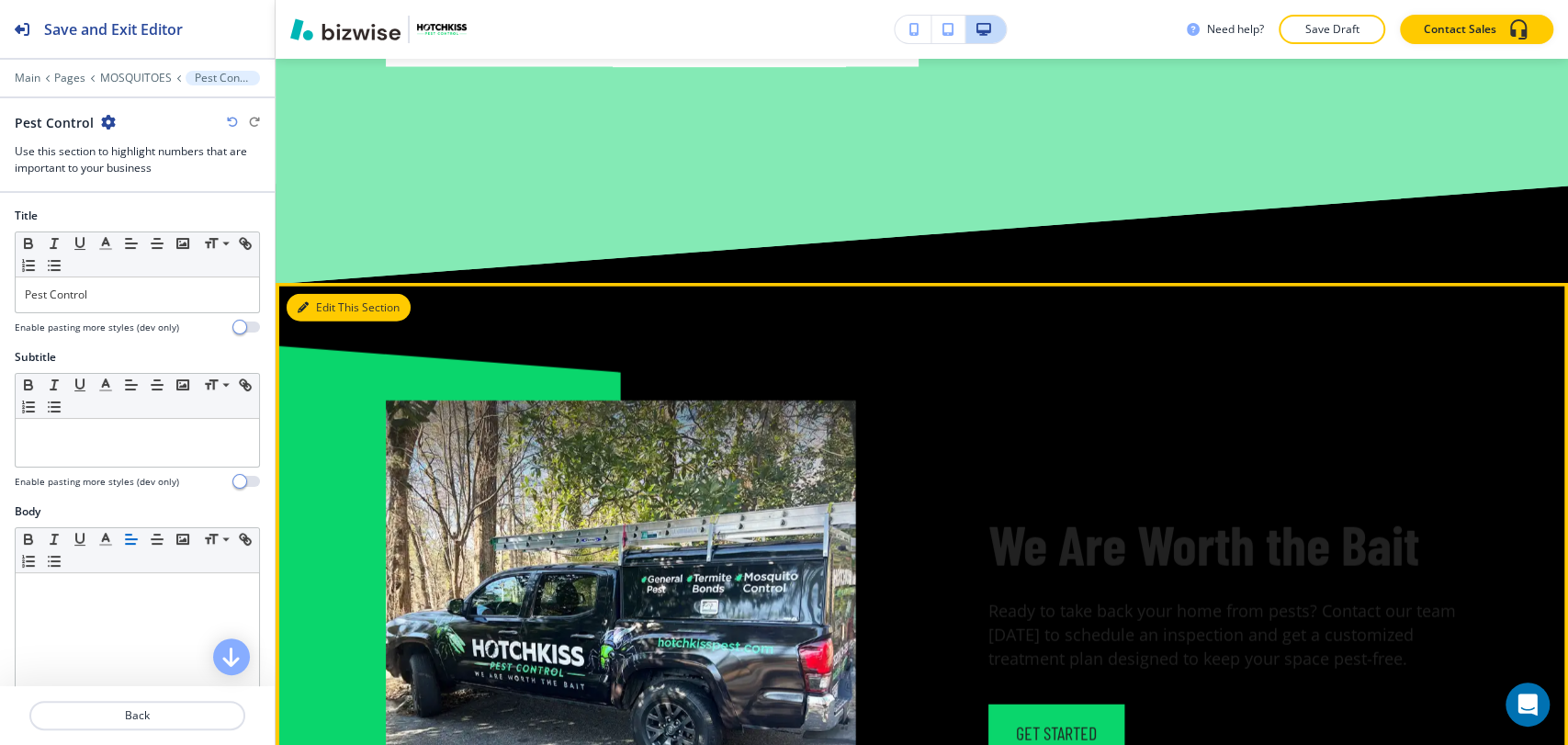
click at [324, 307] on button "Edit This Section" at bounding box center [348, 307] width 124 height 28
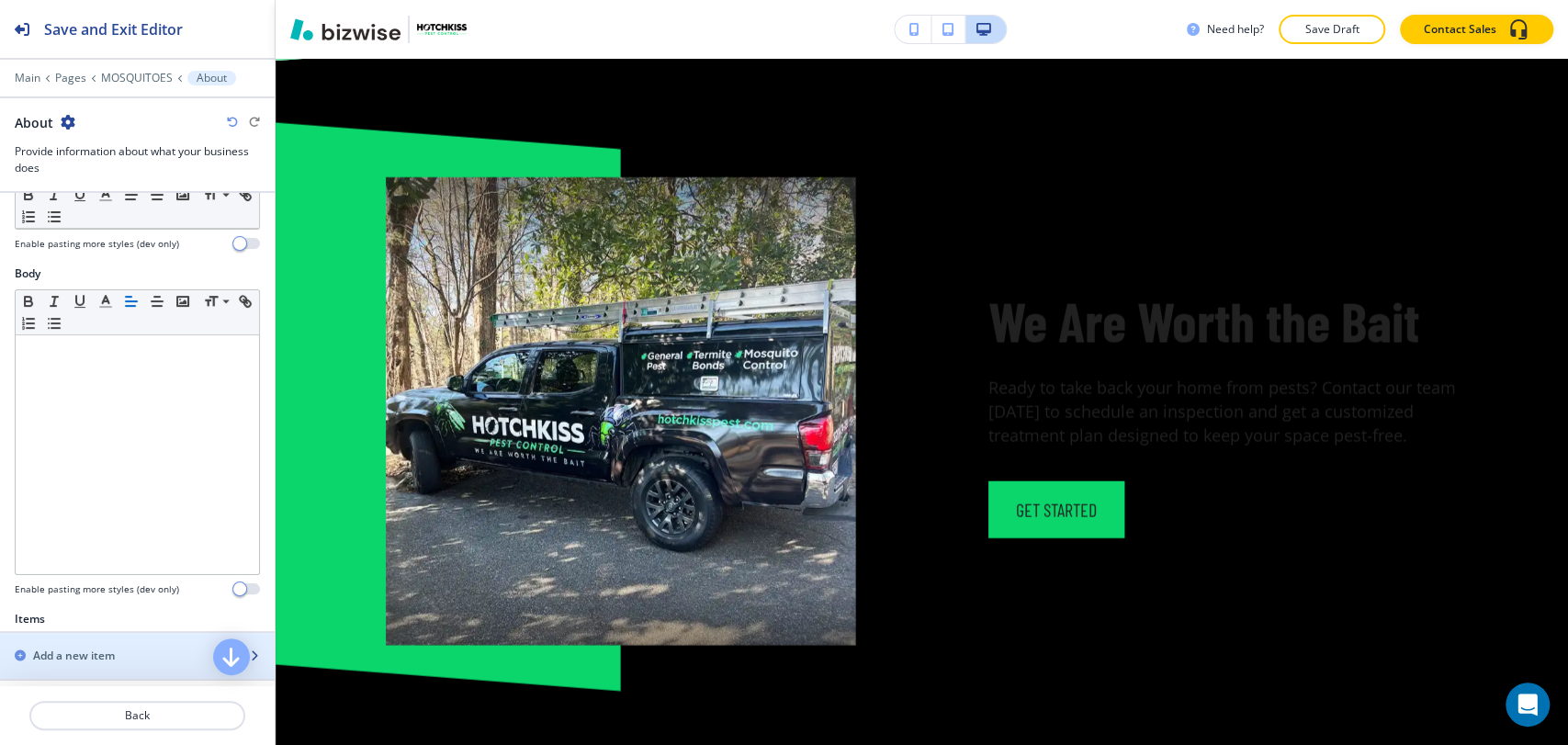
scroll to position [442, 0]
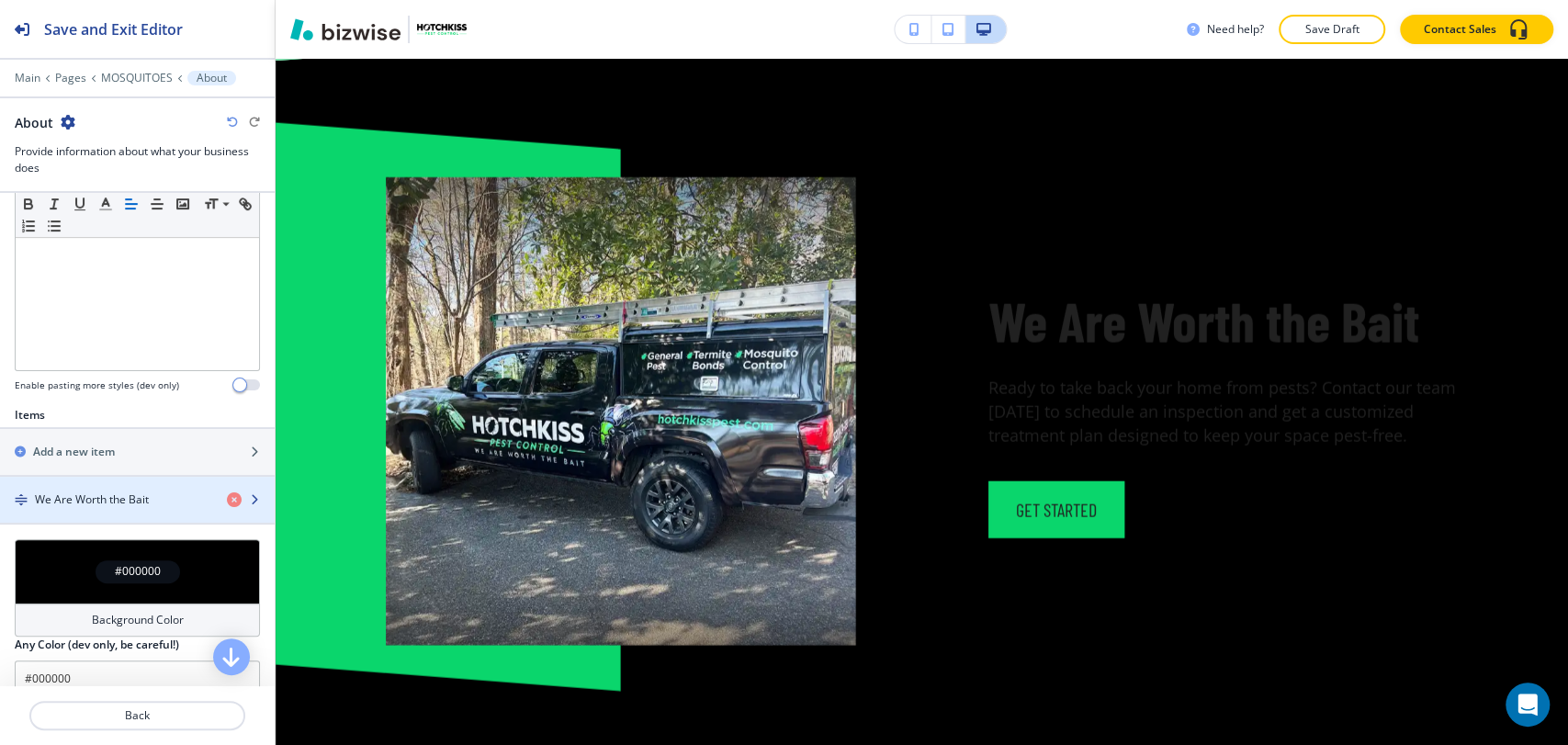
click at [151, 516] on div "button" at bounding box center [137, 514] width 274 height 14
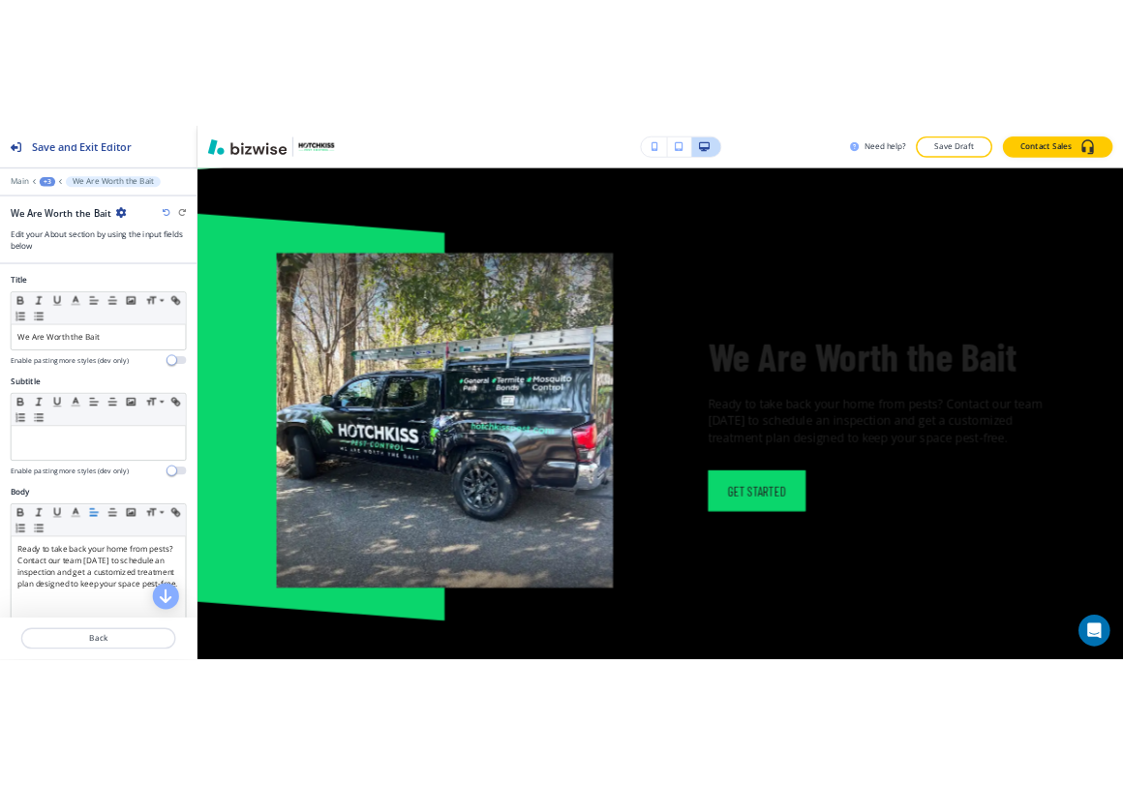
scroll to position [3225, 0]
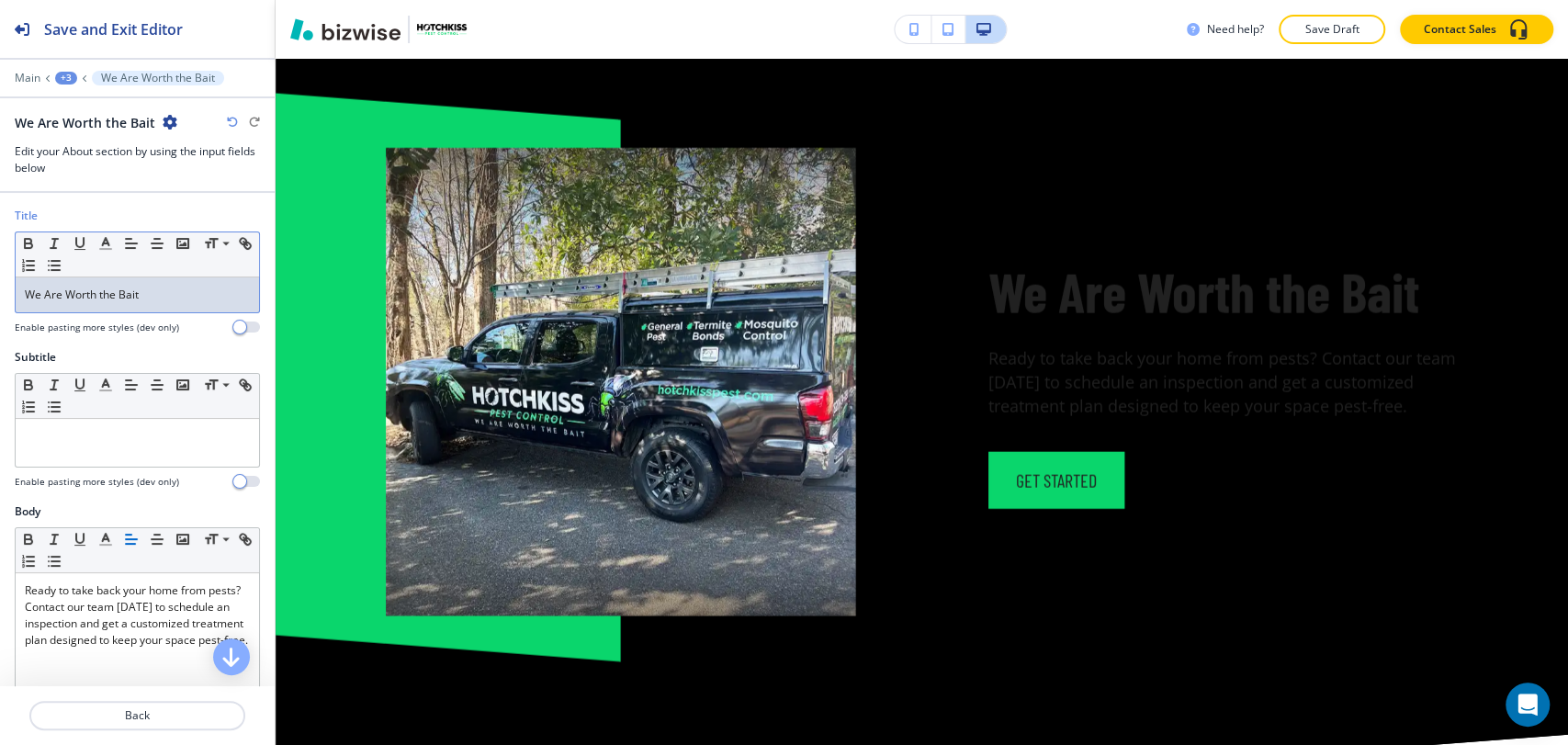
click at [187, 296] on p "We Are Worth the Bait" at bounding box center [137, 294] width 225 height 16
copy span "We Are Worth the Bait"
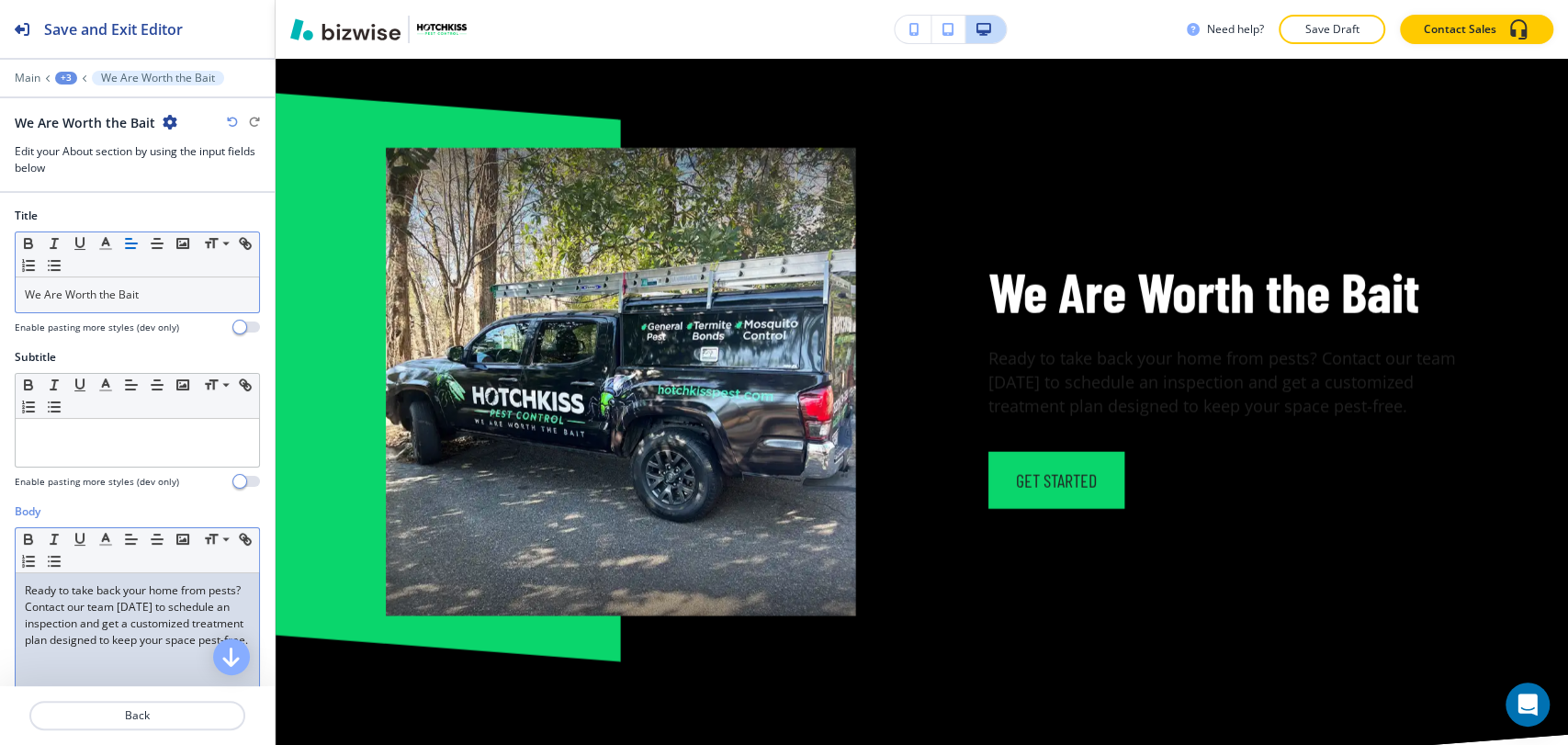
click at [138, 639] on span "Ready to take back your home from pests? Contact our team [DATE] to schedule an…" at bounding box center [136, 615] width 223 height 65
copy span "Ready to take back your home from pests? Contact our team [DATE] to schedule an…"
paste div
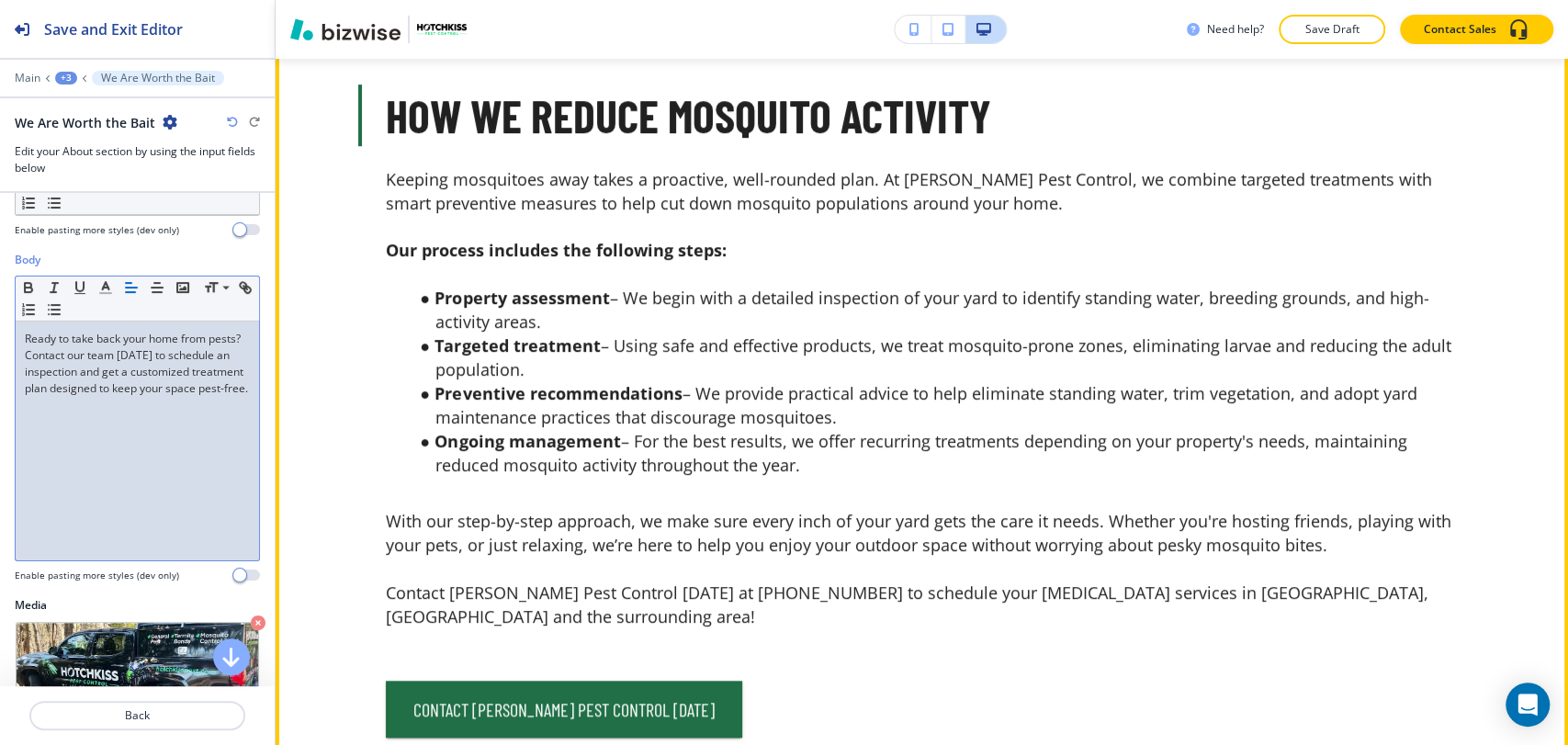
scroll to position [5409, 0]
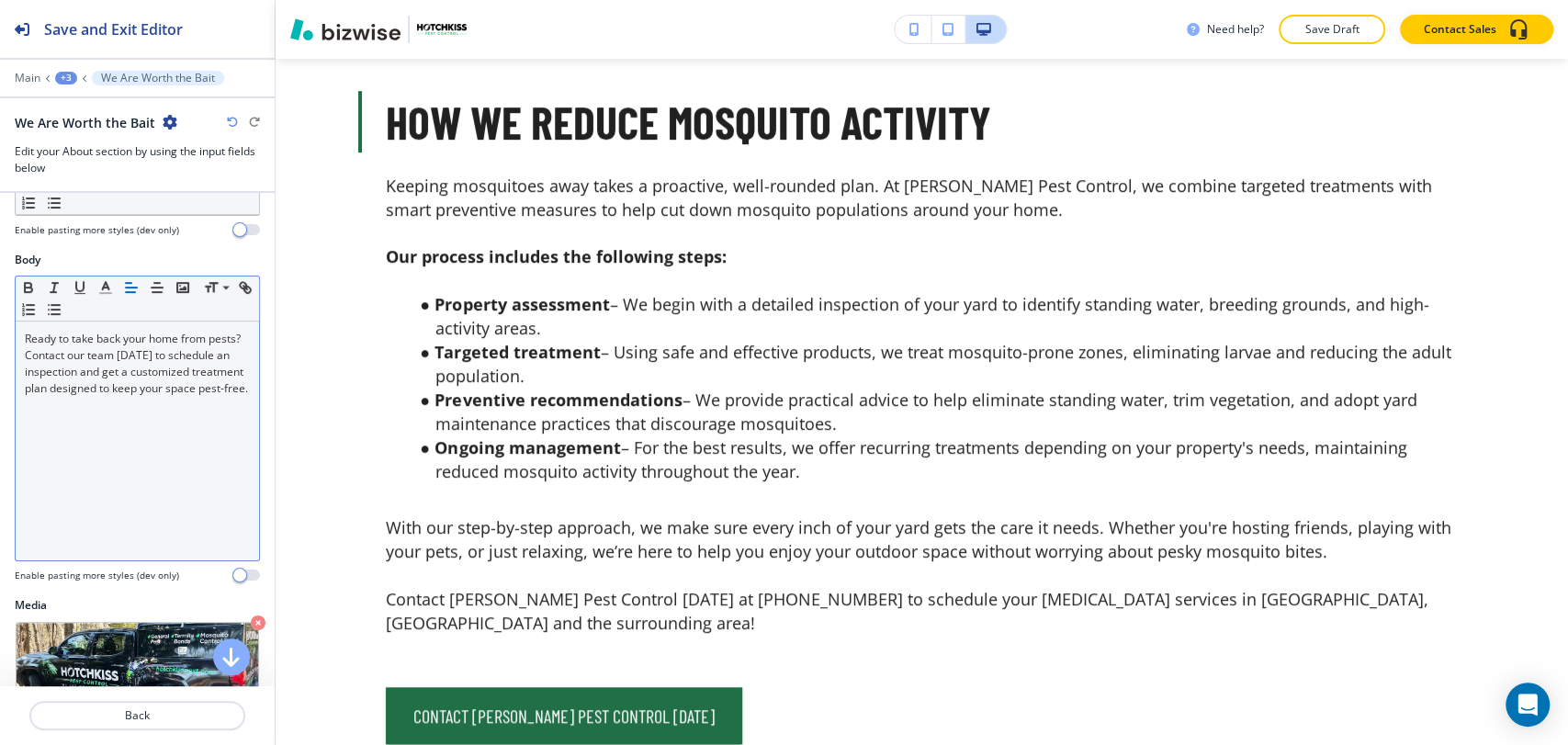
click at [61, 74] on div "+3" at bounding box center [65, 79] width 22 height 13
click at [90, 167] on p "About" at bounding box center [114, 172] width 94 height 16
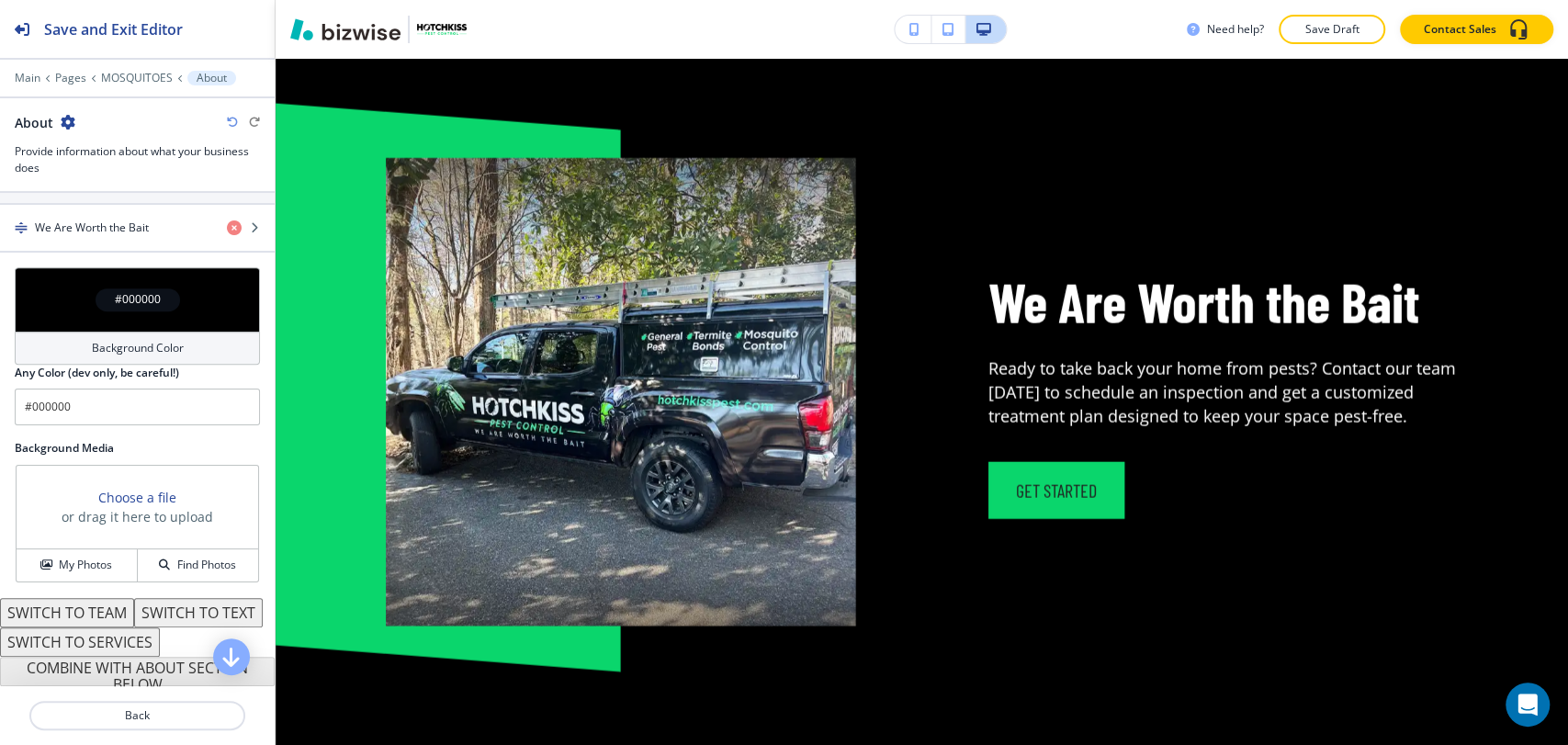
scroll to position [3031, 0]
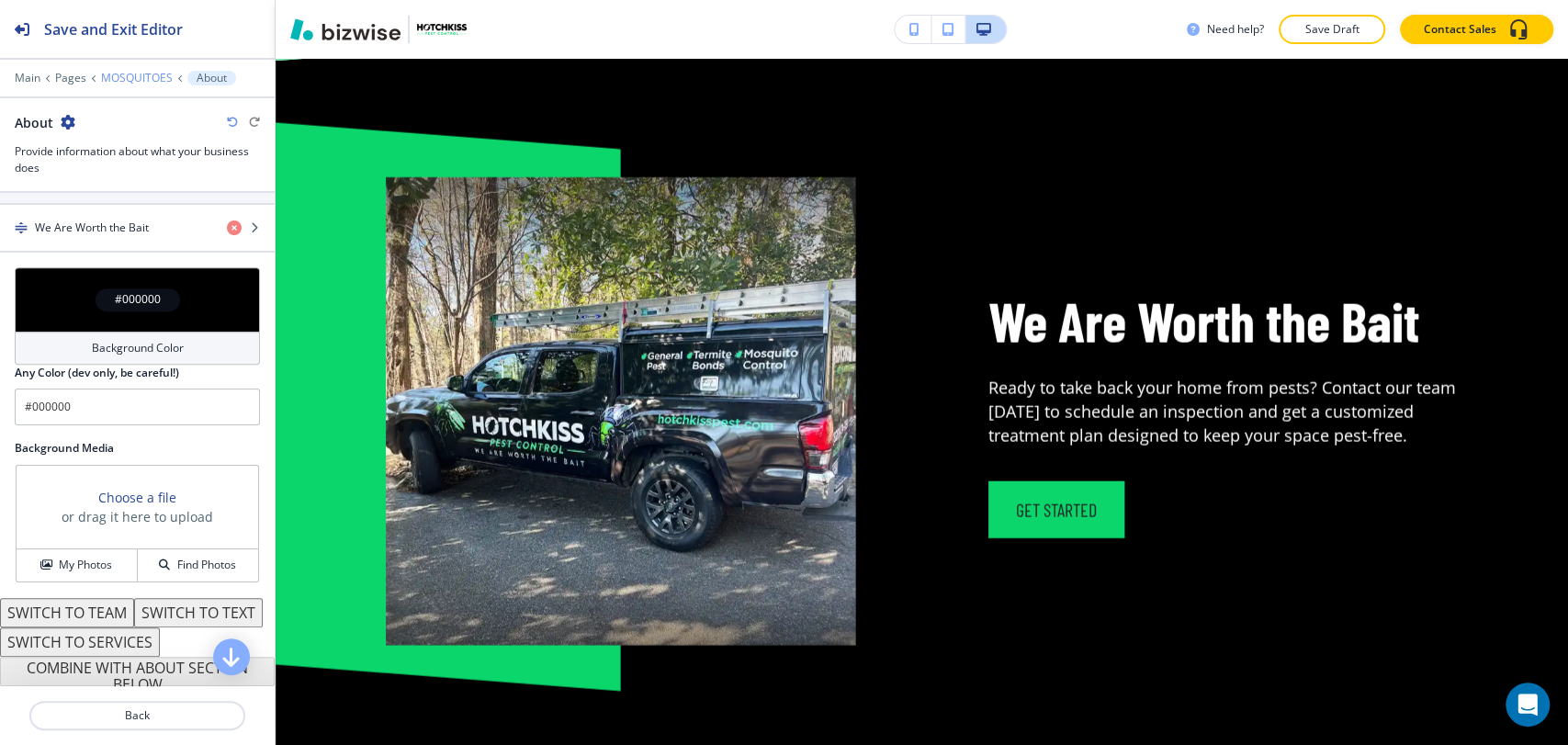
click at [121, 75] on p "MOSQUITOES" at bounding box center [137, 79] width 72 height 13
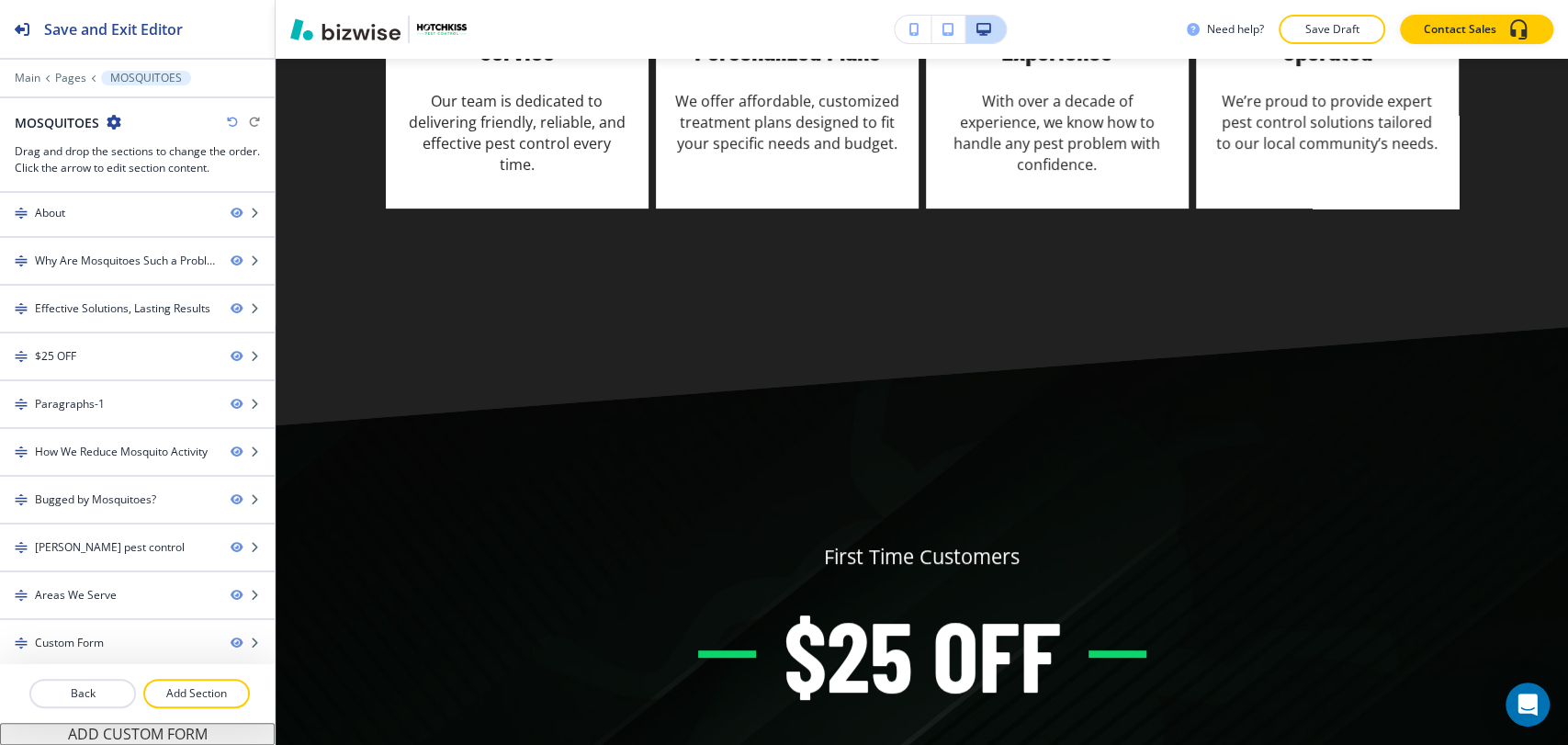
scroll to position [5079, 0]
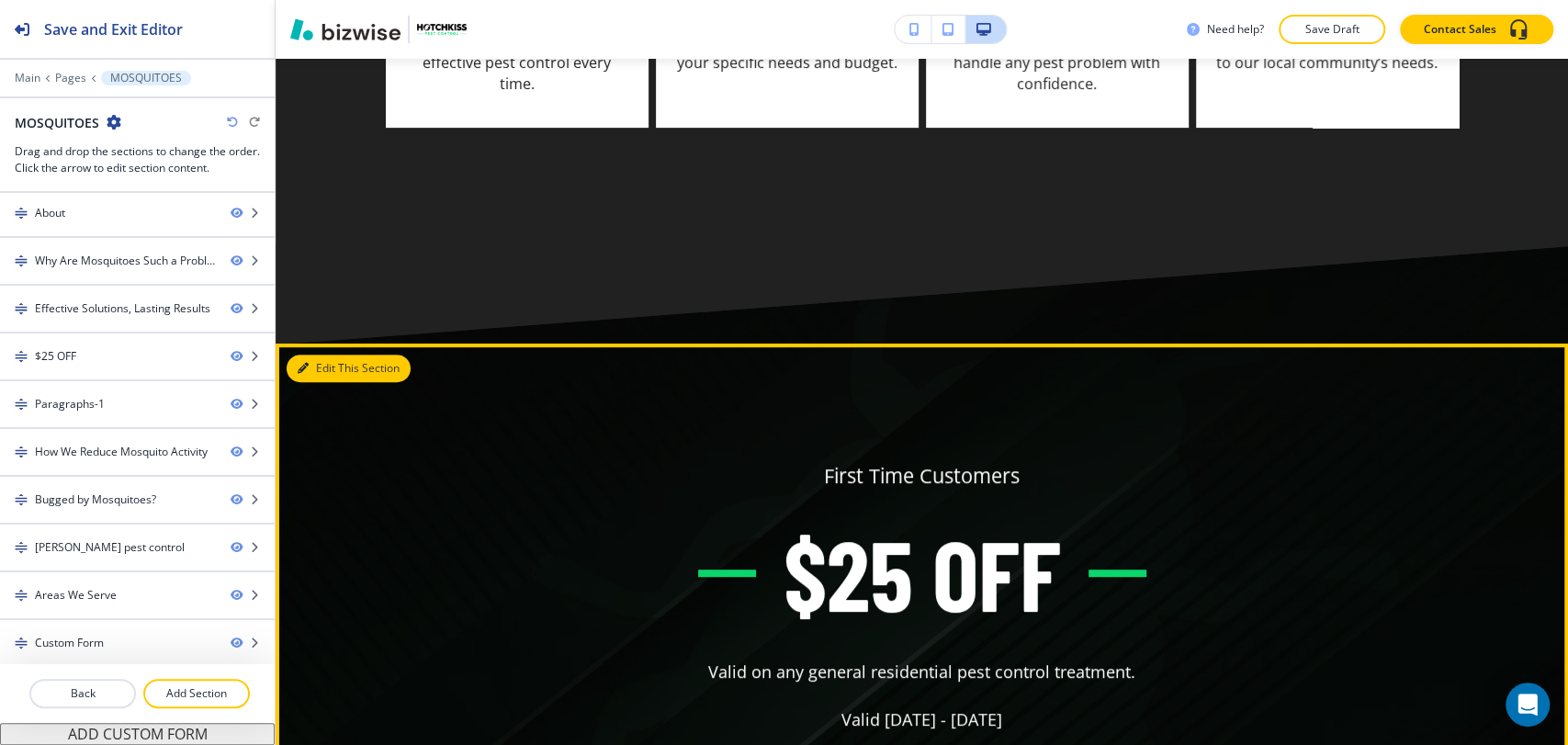
click at [316, 382] on button "Edit This Section" at bounding box center [348, 368] width 124 height 28
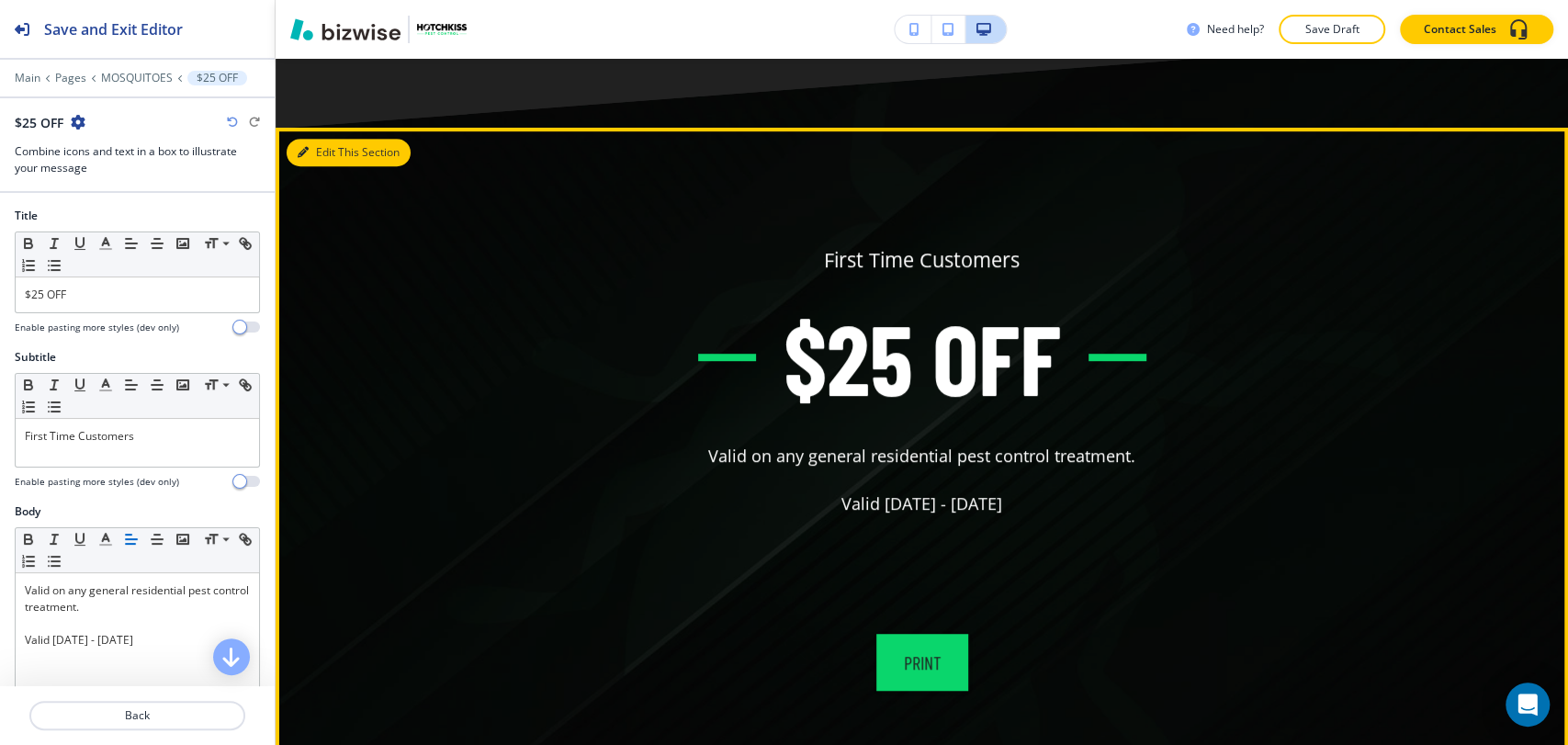
scroll to position [5388, 0]
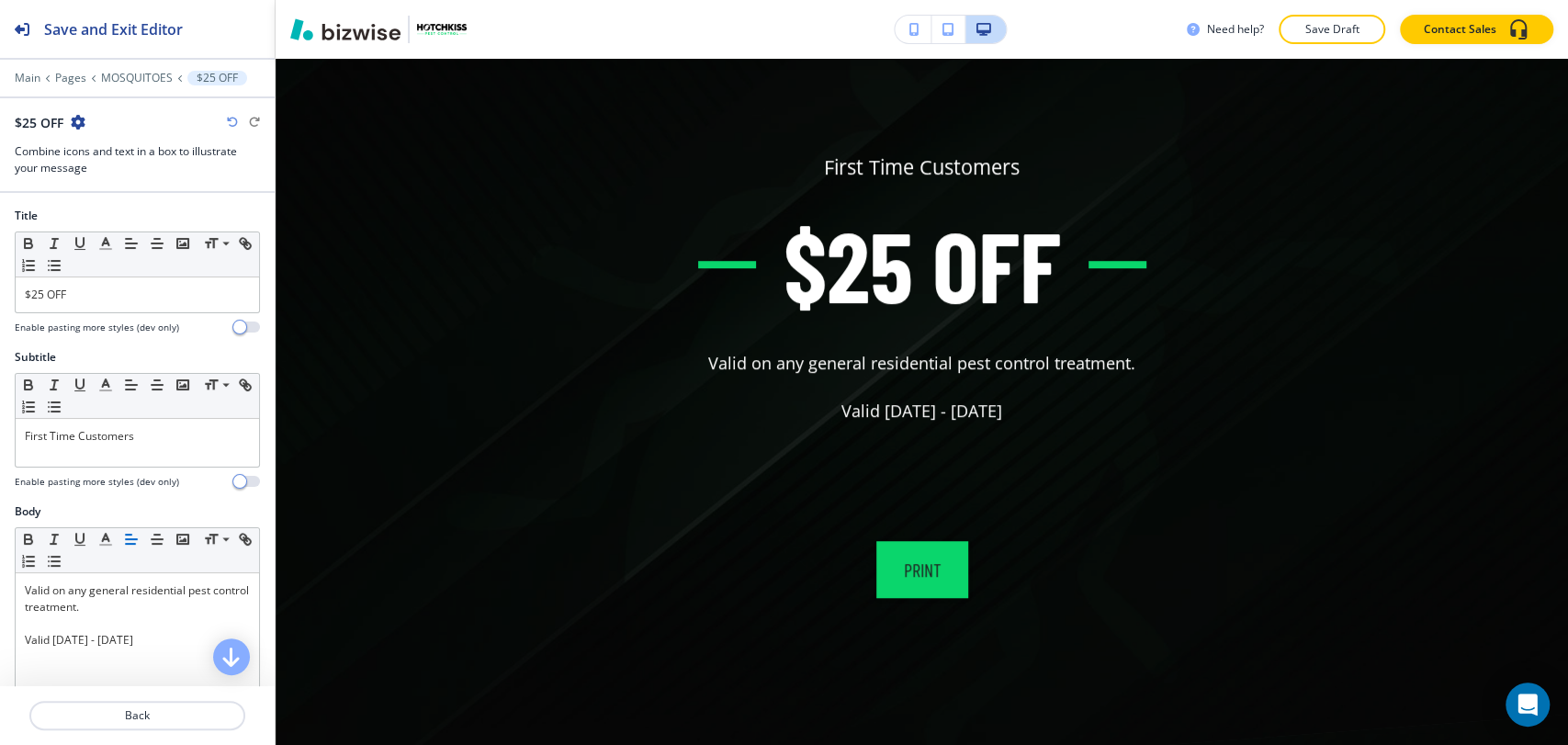
click at [83, 118] on icon "button" at bounding box center [78, 121] width 14 height 14
click at [147, 214] on p "Delete Section" at bounding box center [129, 217] width 94 height 16
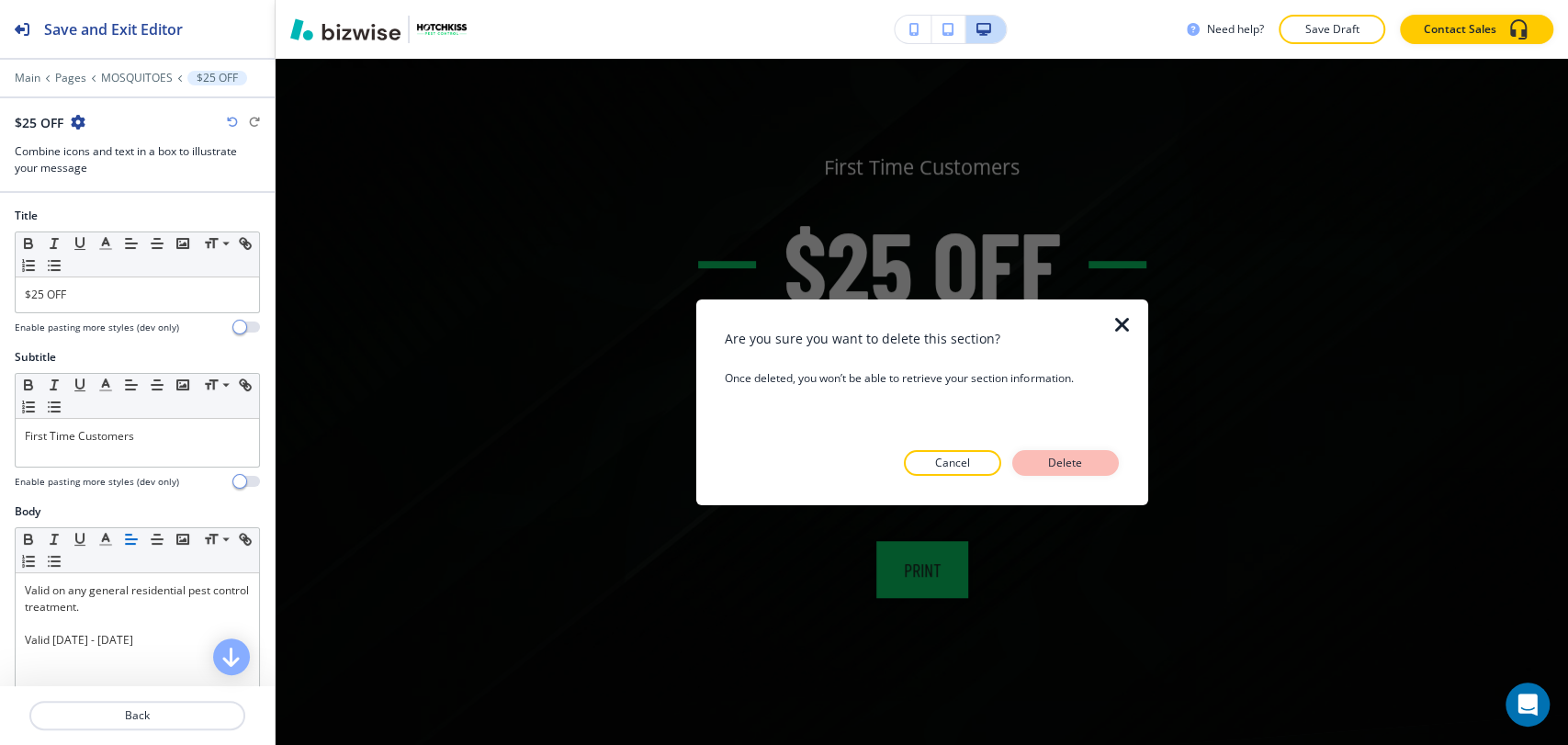
click at [1061, 455] on p "Delete" at bounding box center [1065, 462] width 44 height 16
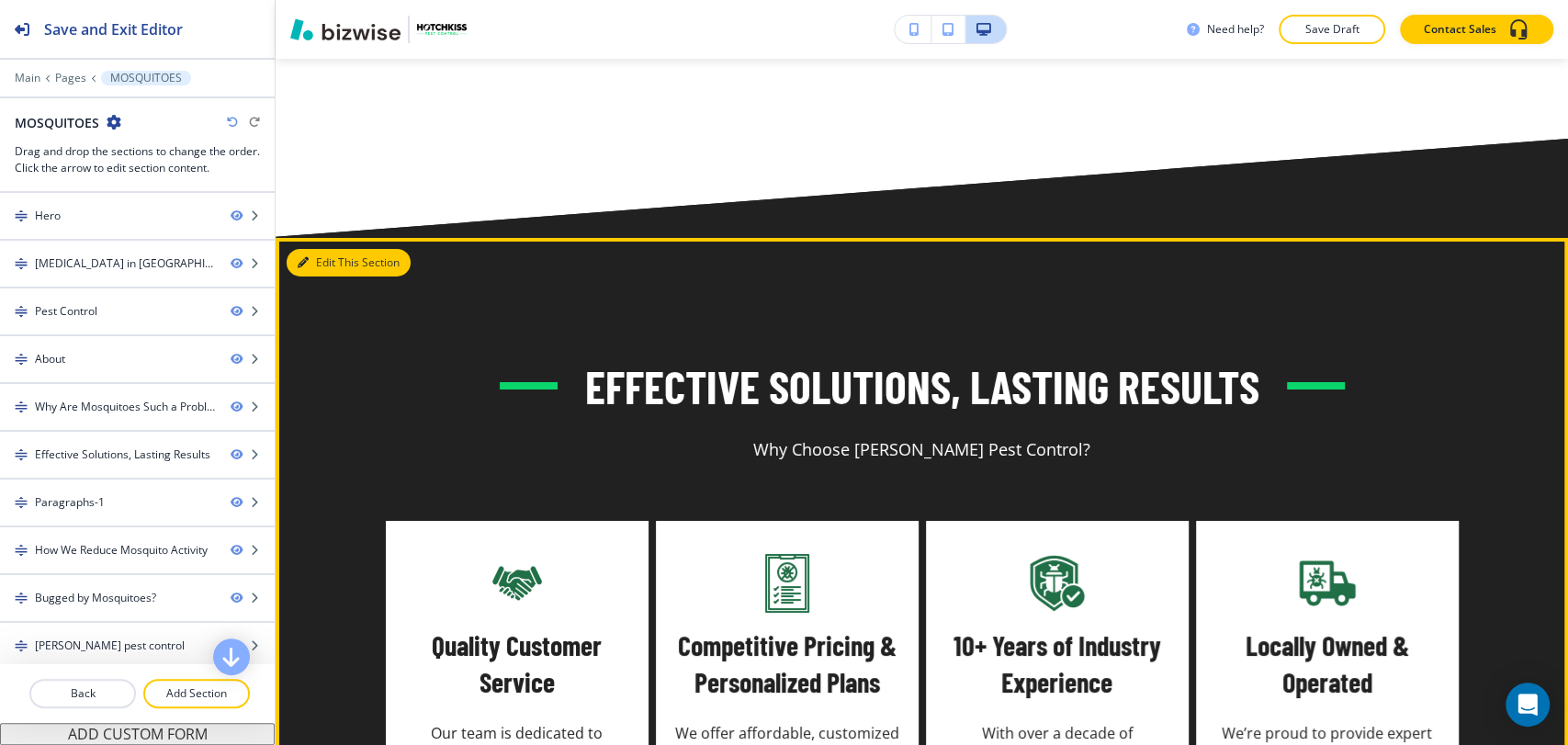
click at [324, 276] on button "Edit This Section" at bounding box center [348, 262] width 124 height 28
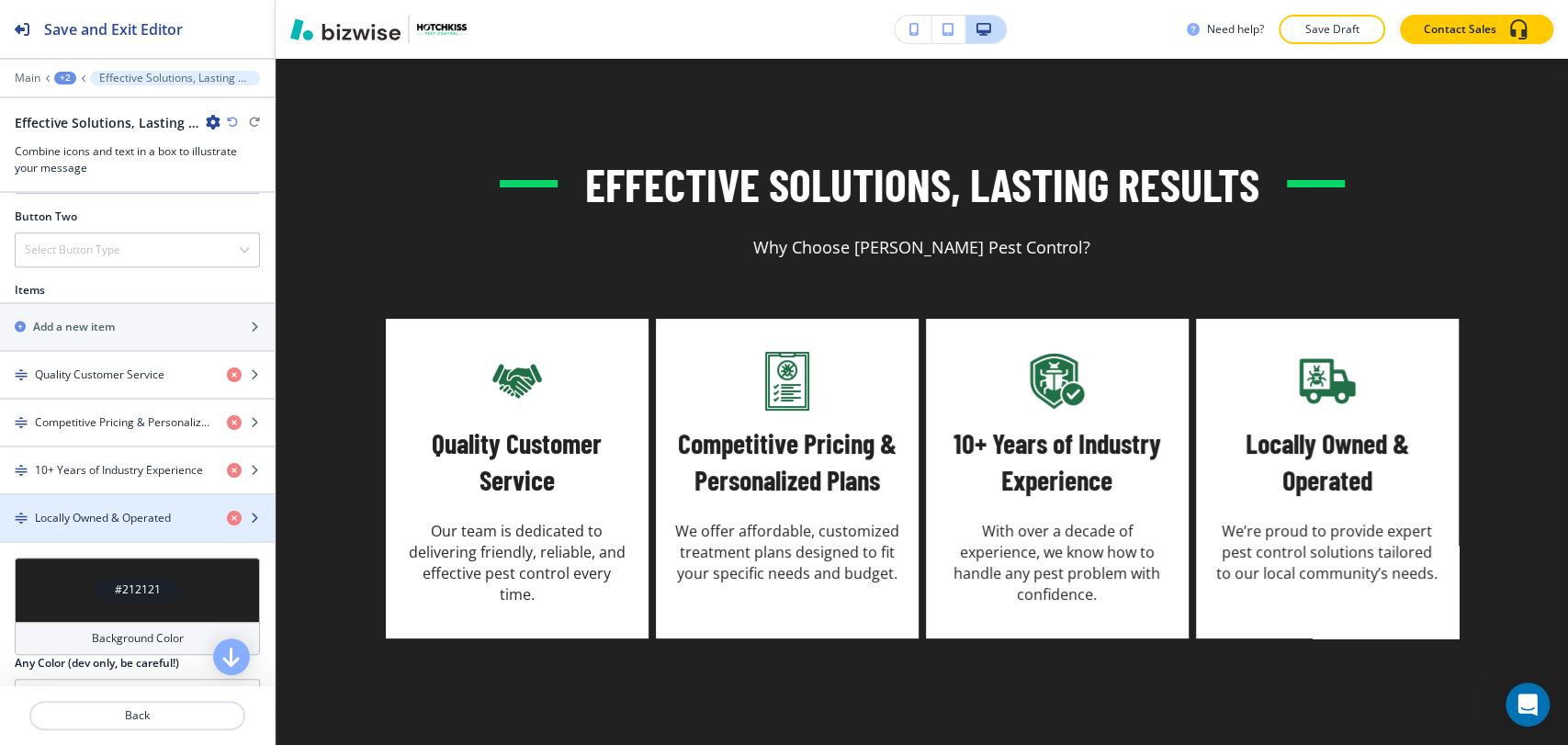
scroll to position [1029, 0]
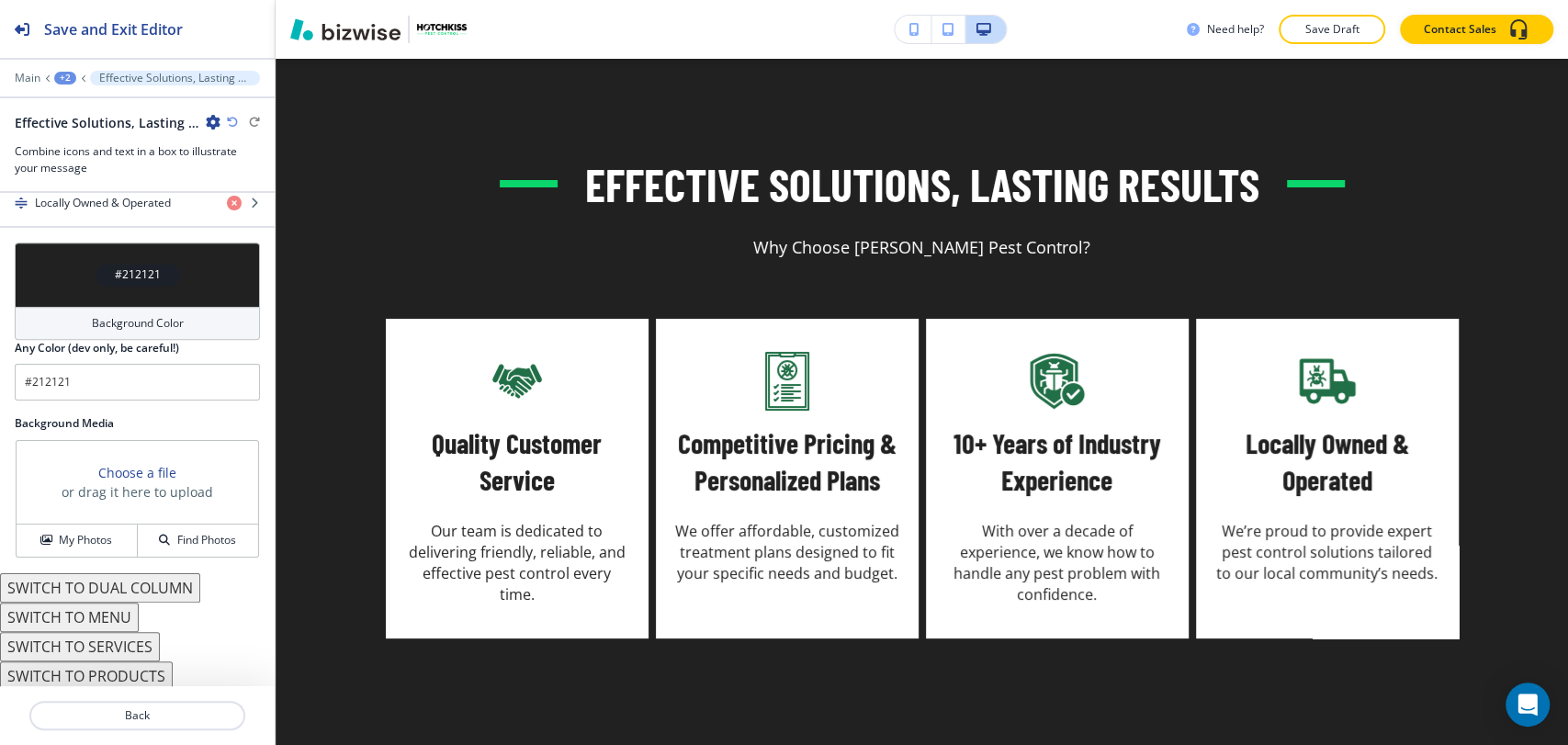
click at [155, 315] on h4 "Background Color" at bounding box center [138, 323] width 92 height 16
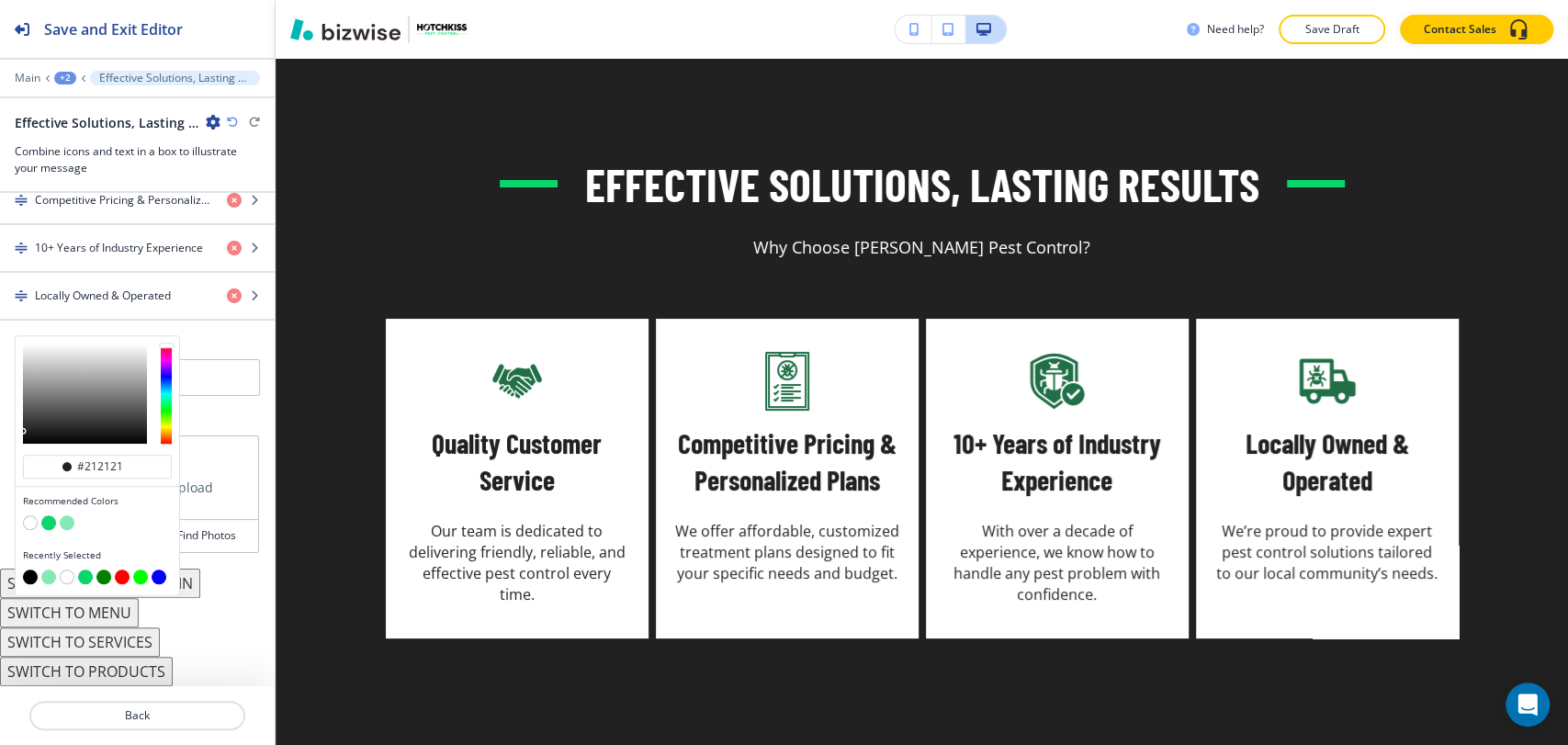
scroll to position [933, 0]
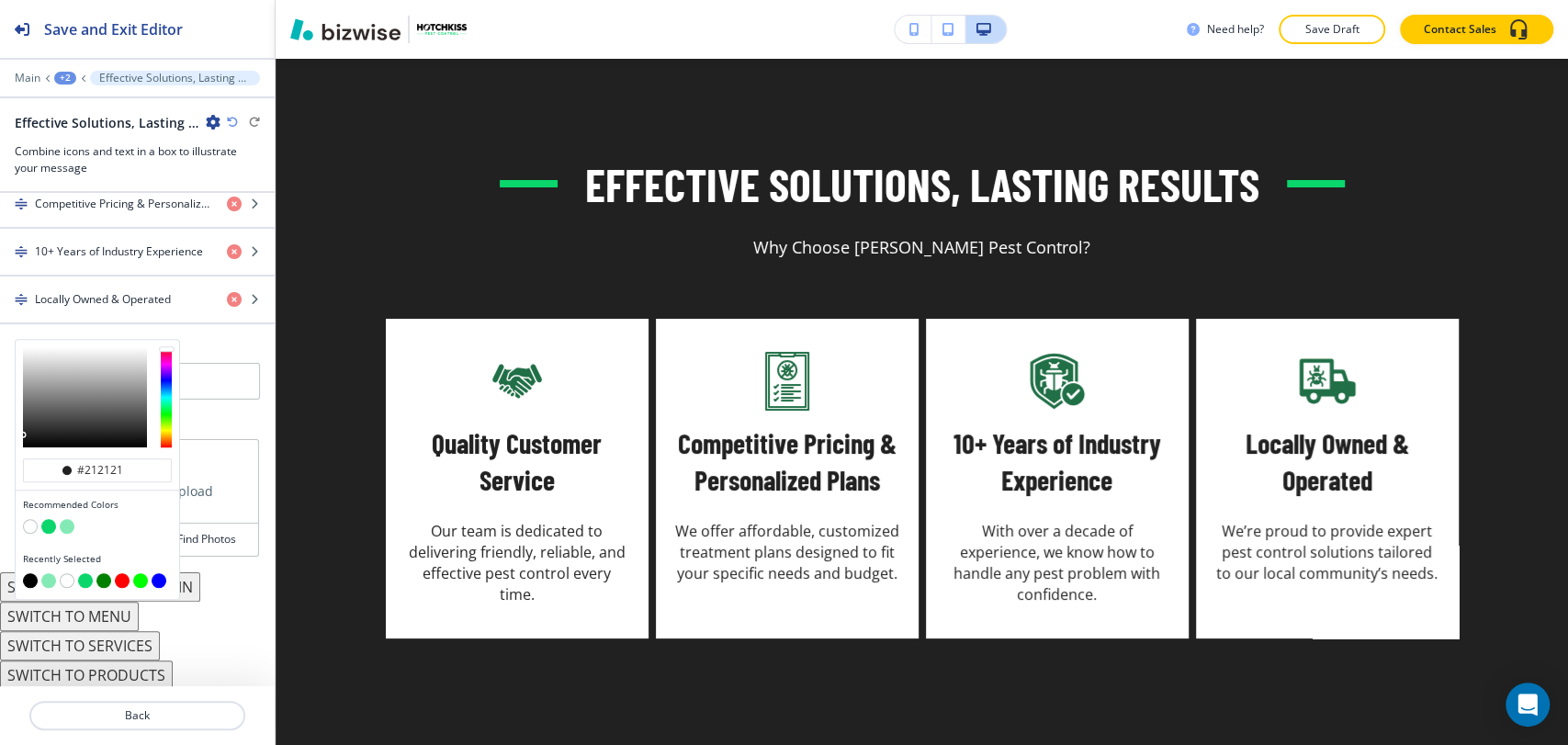
click at [34, 573] on button "button" at bounding box center [29, 580] width 14 height 14
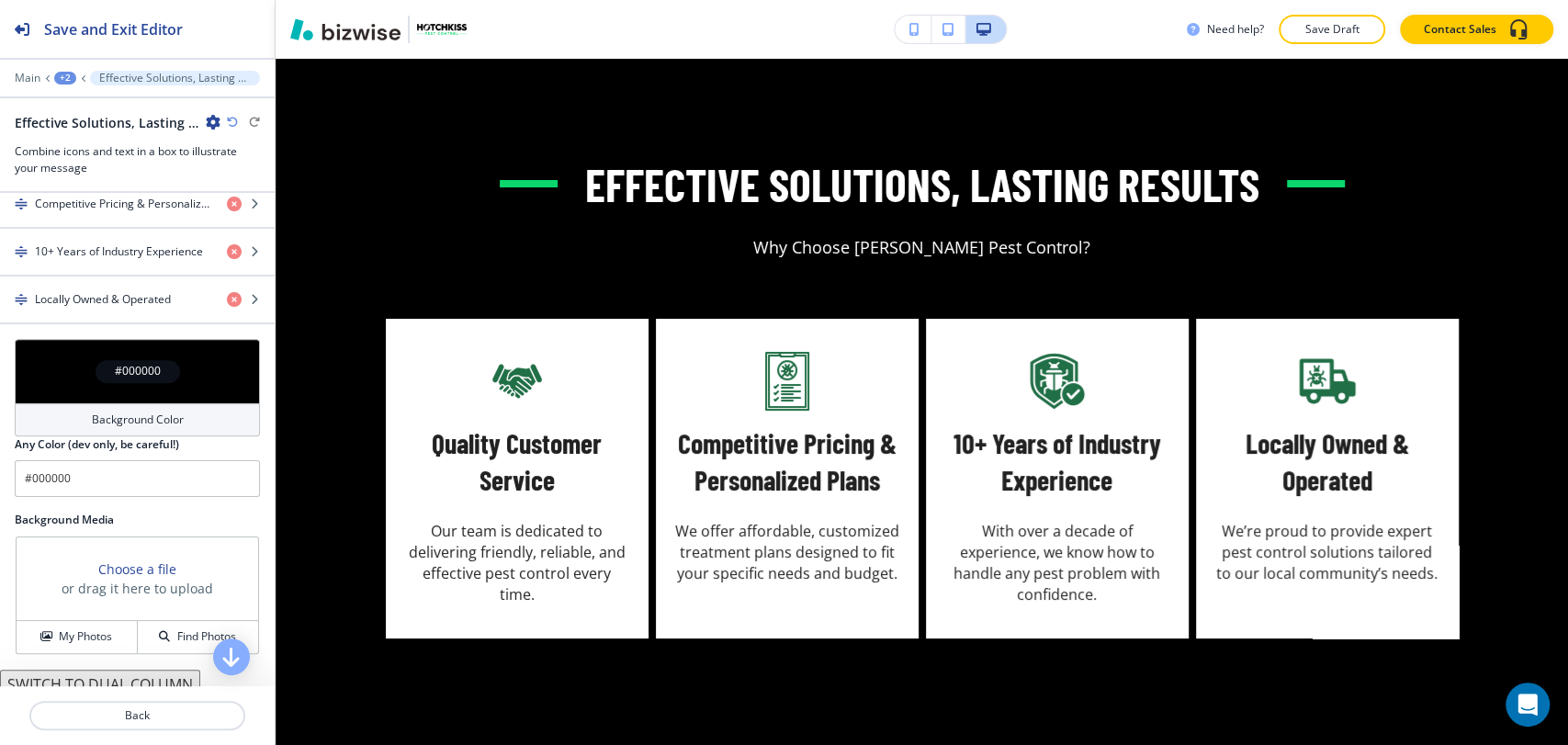
click at [116, 395] on div "#000000" at bounding box center [137, 371] width 245 height 65
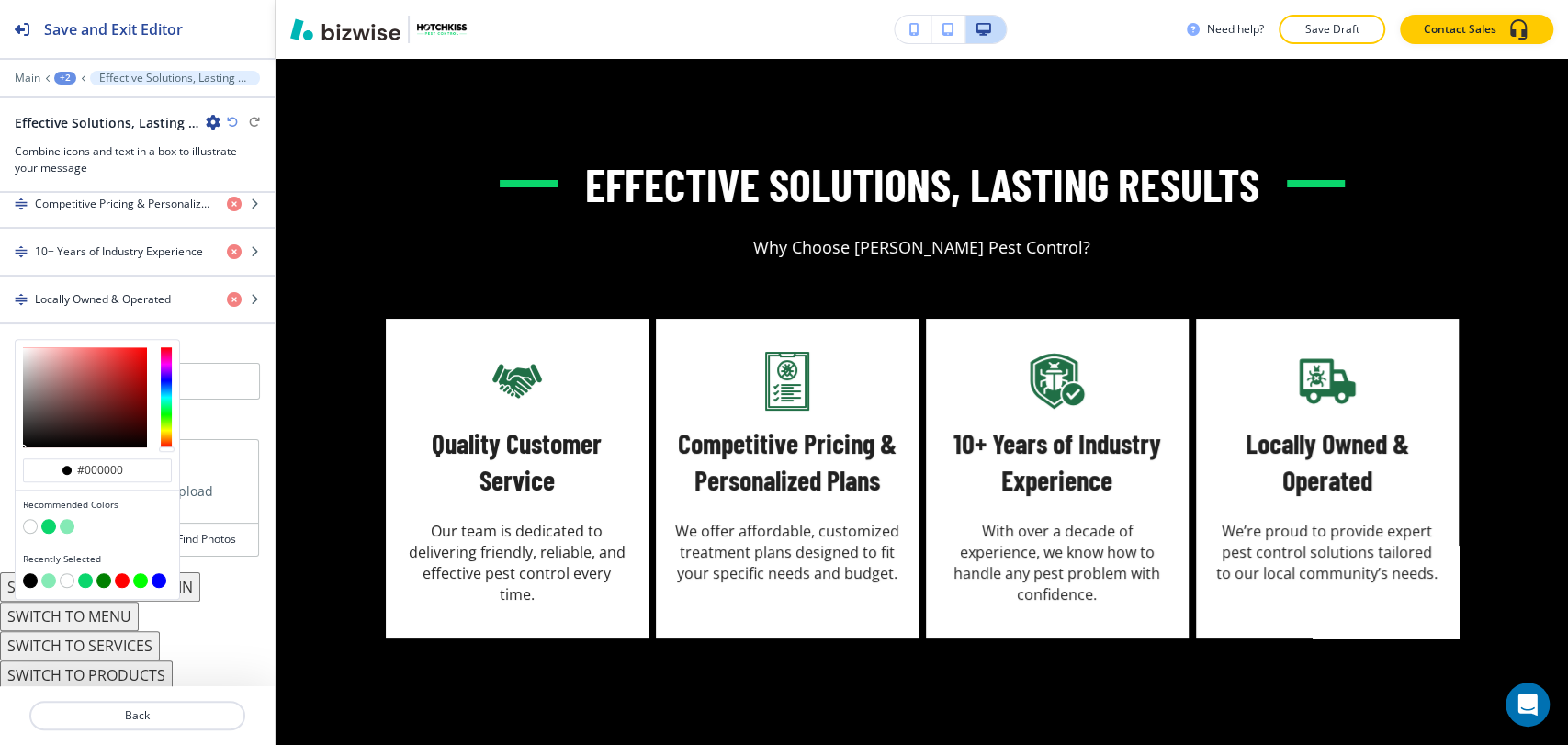
click at [69, 521] on button "button" at bounding box center [66, 526] width 14 height 14
type input "#84eab5"
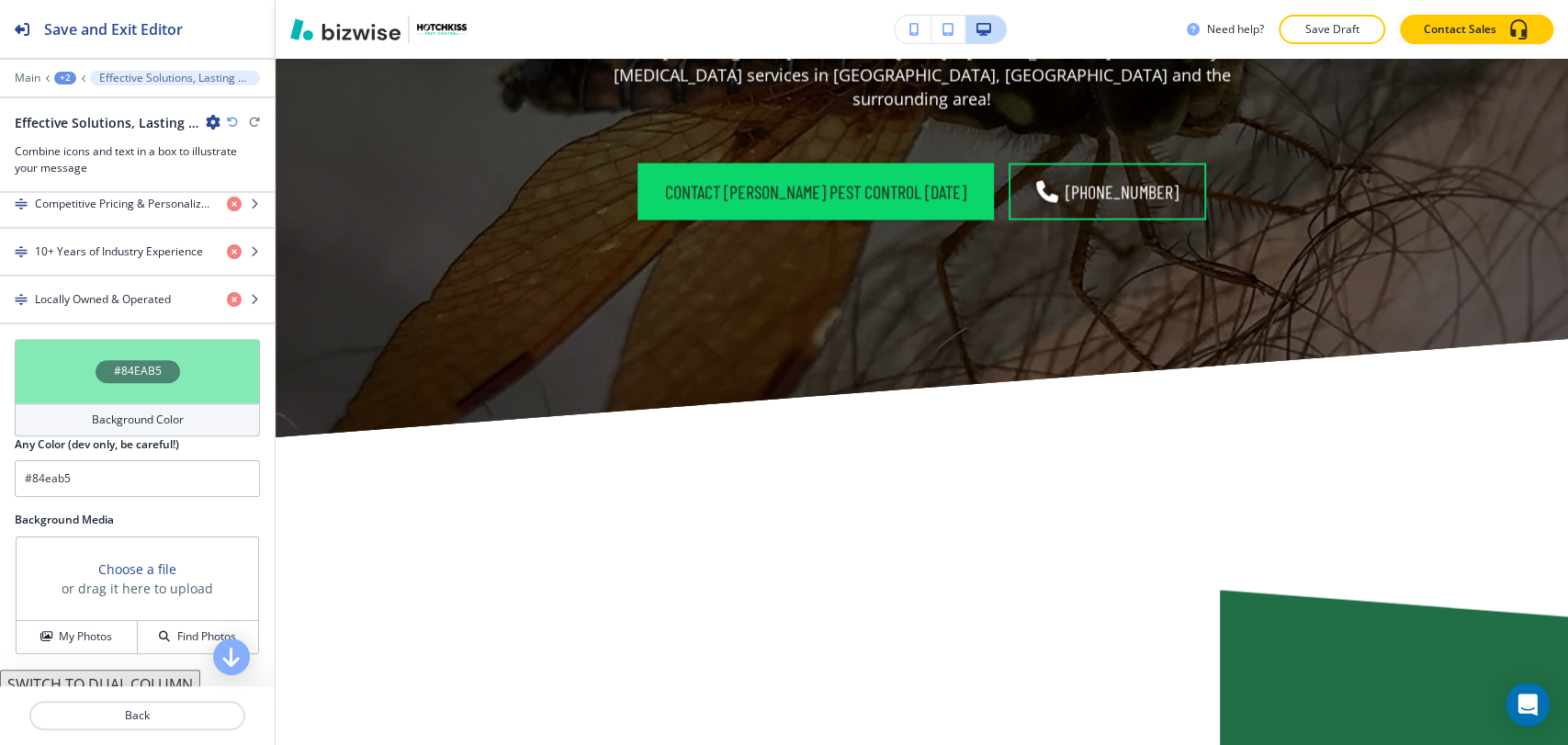
scroll to position [7121, 0]
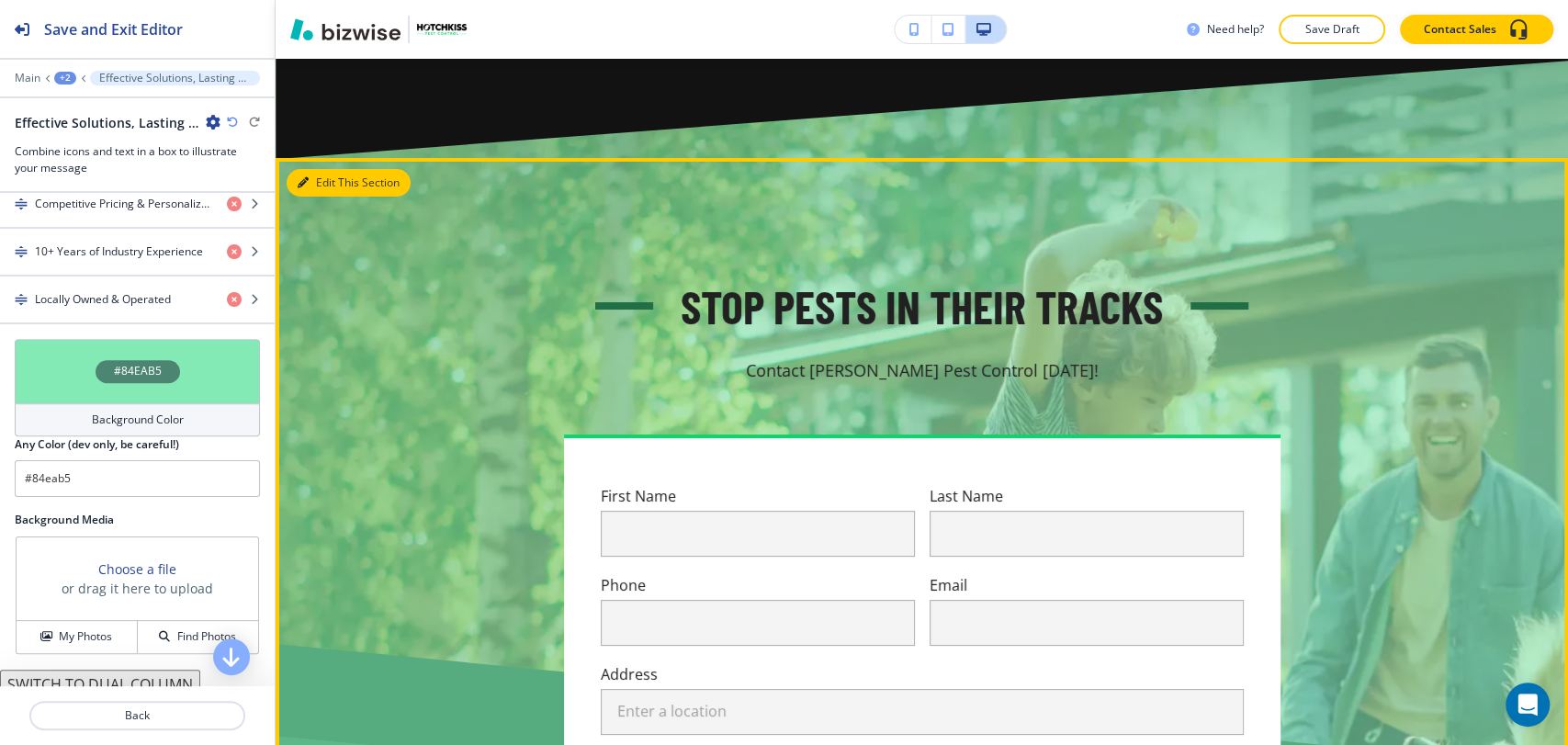
click at [327, 169] on button "Edit This Section" at bounding box center [348, 182] width 124 height 28
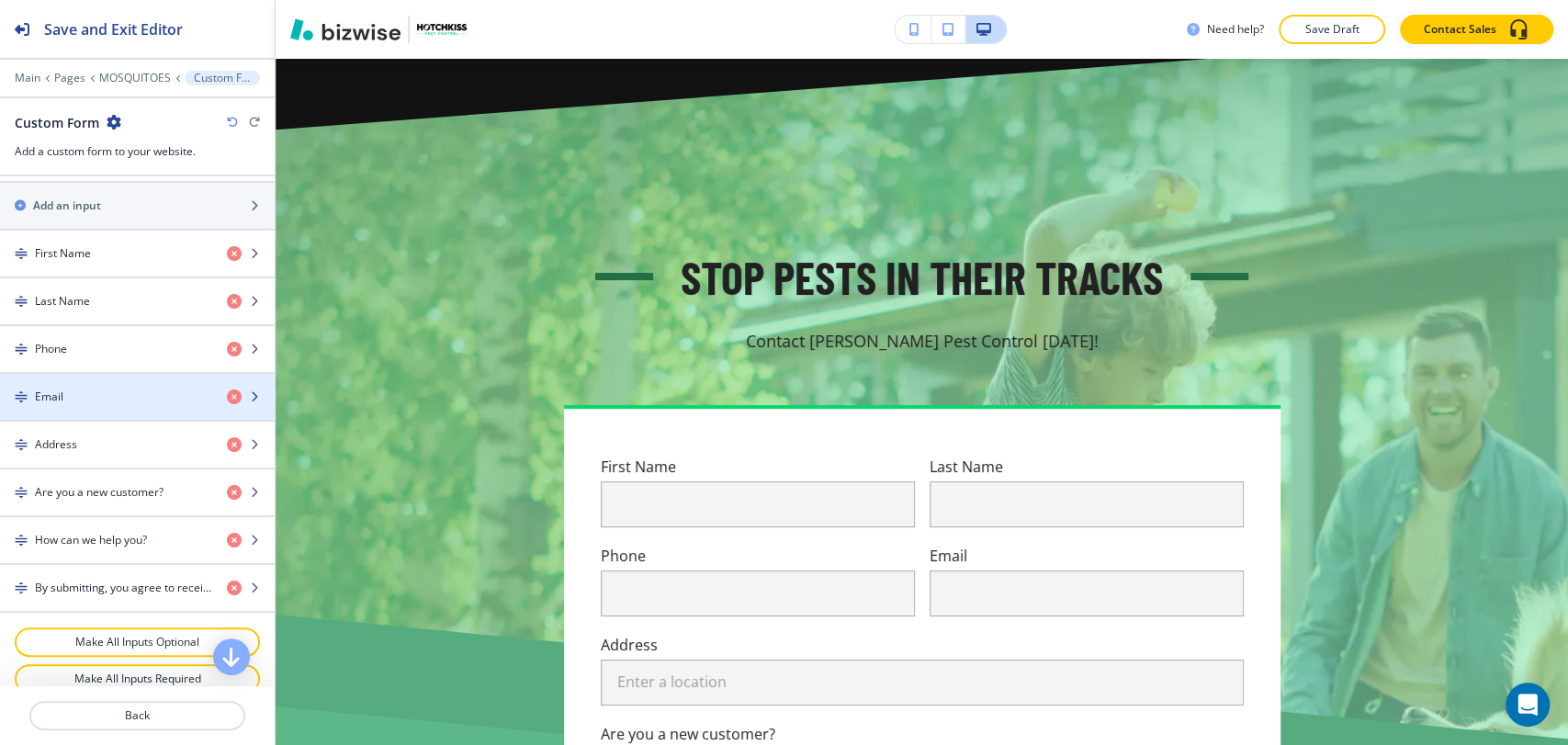
scroll to position [1139, 0]
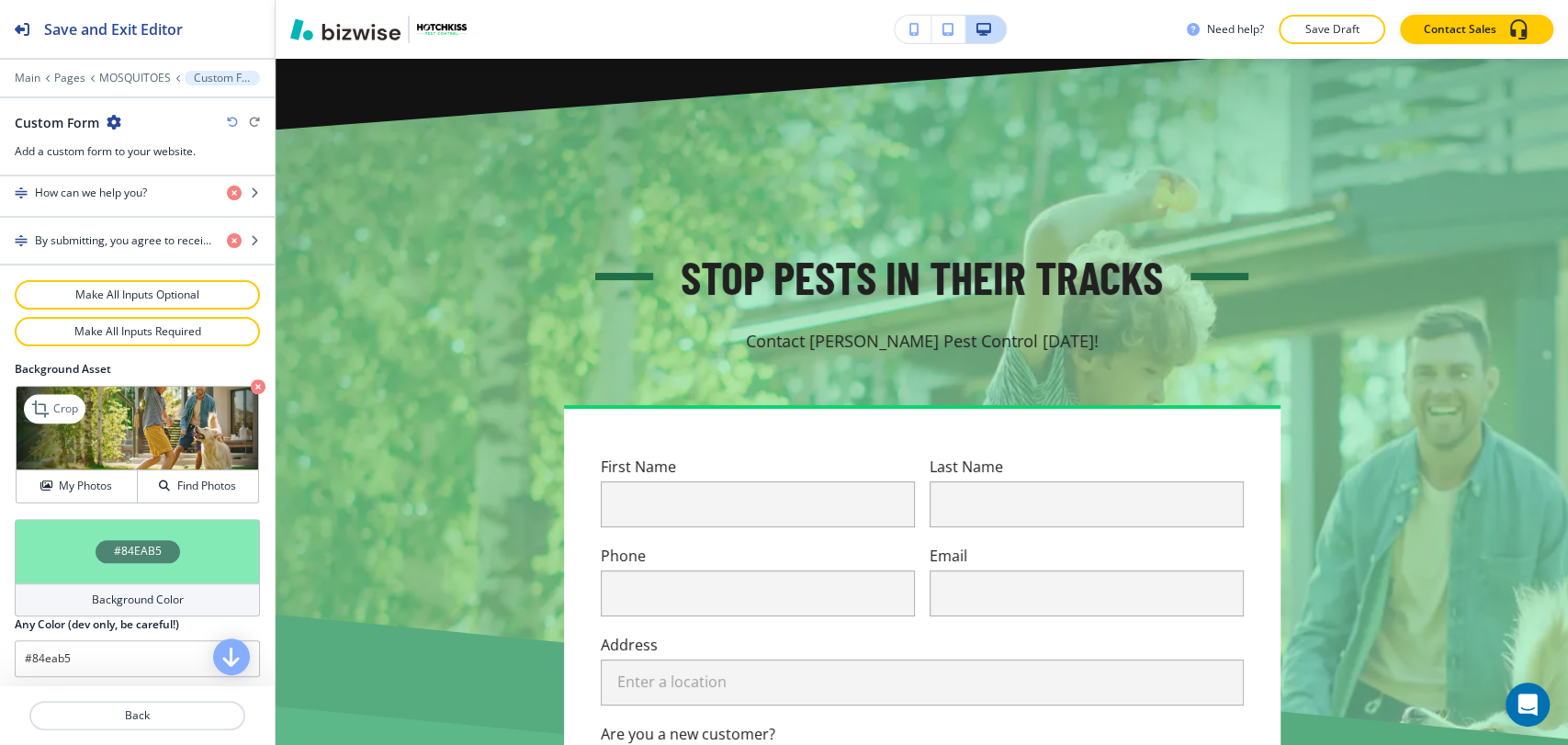
click at [250, 382] on icon "button" at bounding box center [257, 386] width 14 height 14
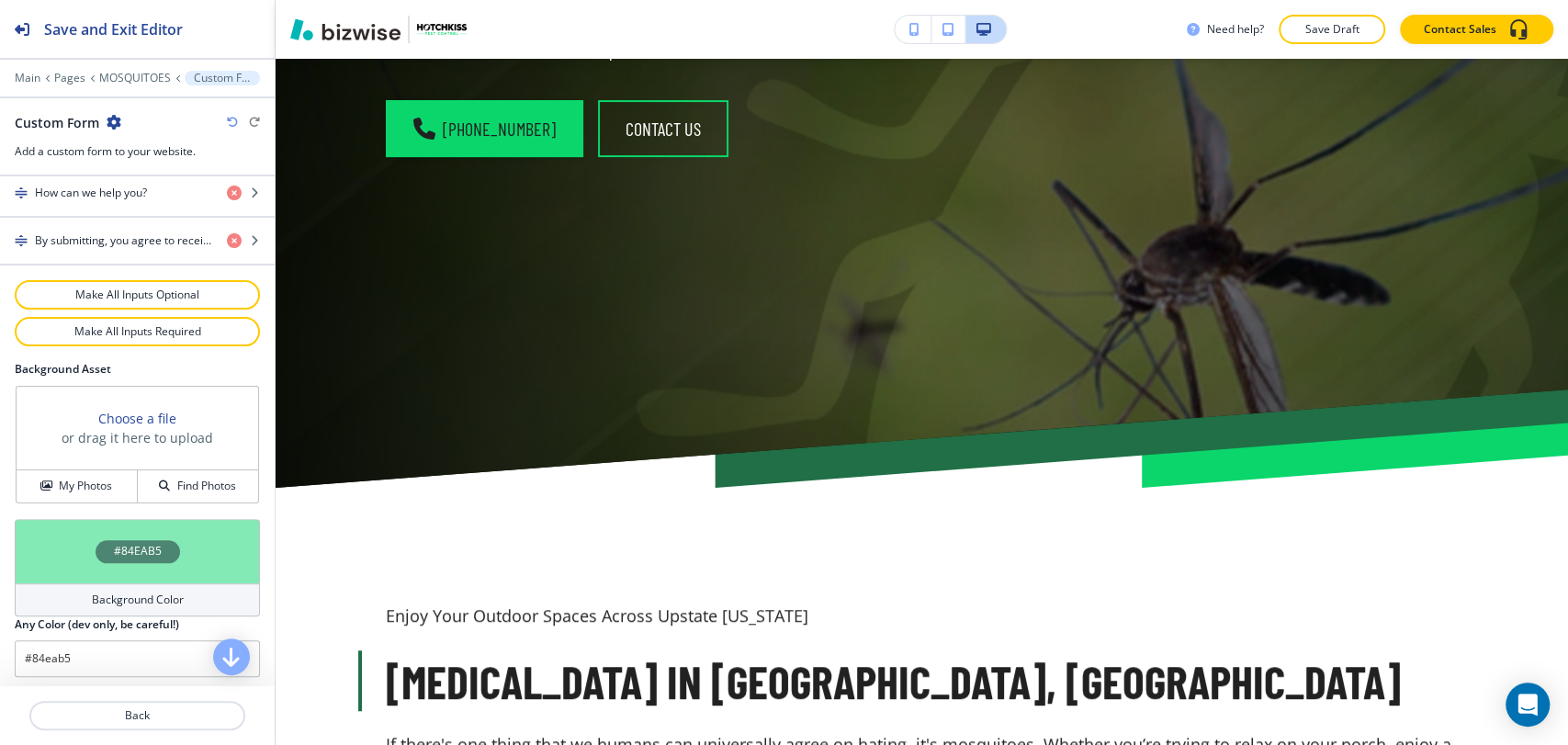
scroll to position [0, 0]
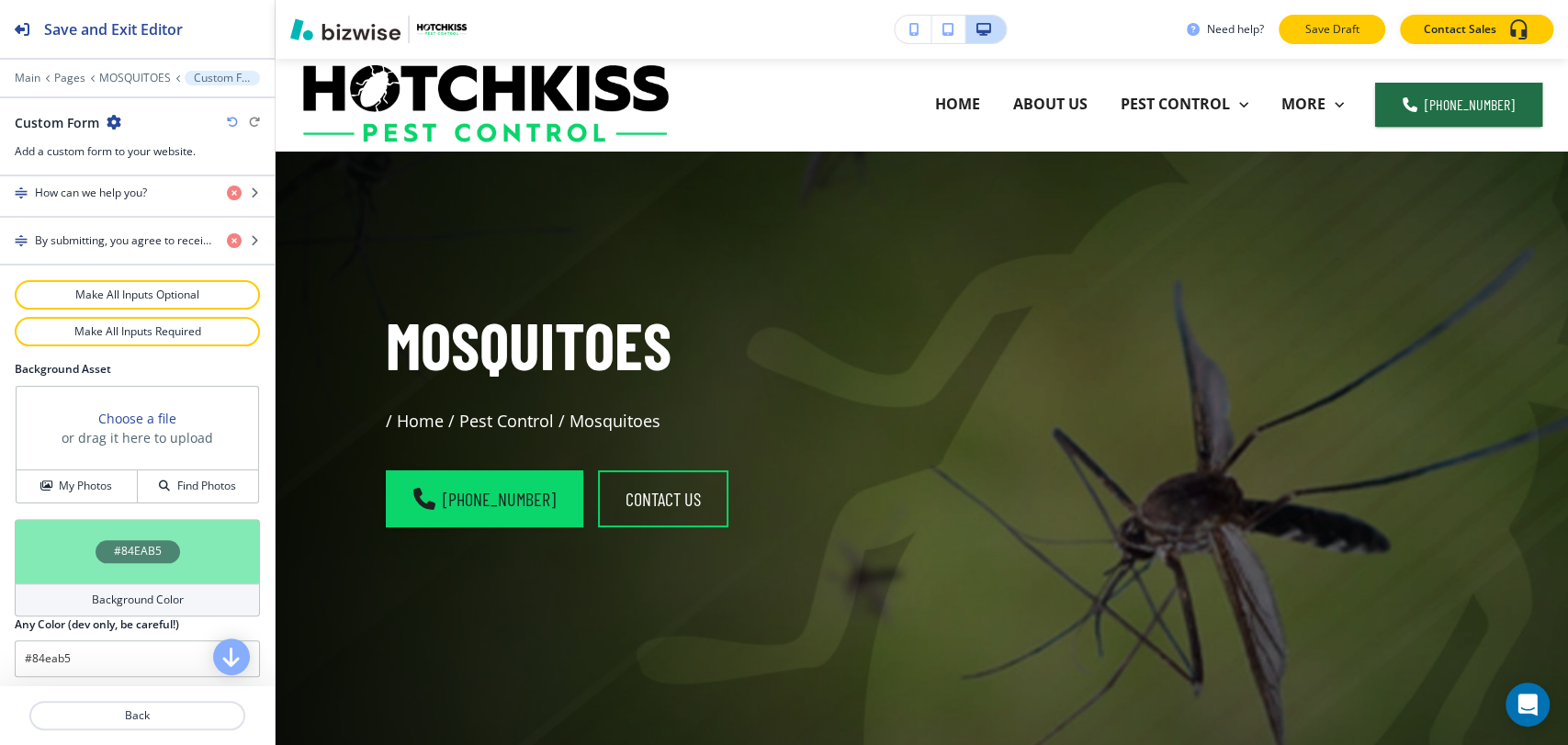
click at [1316, 29] on p "Save Draft" at bounding box center [1332, 28] width 59 height 16
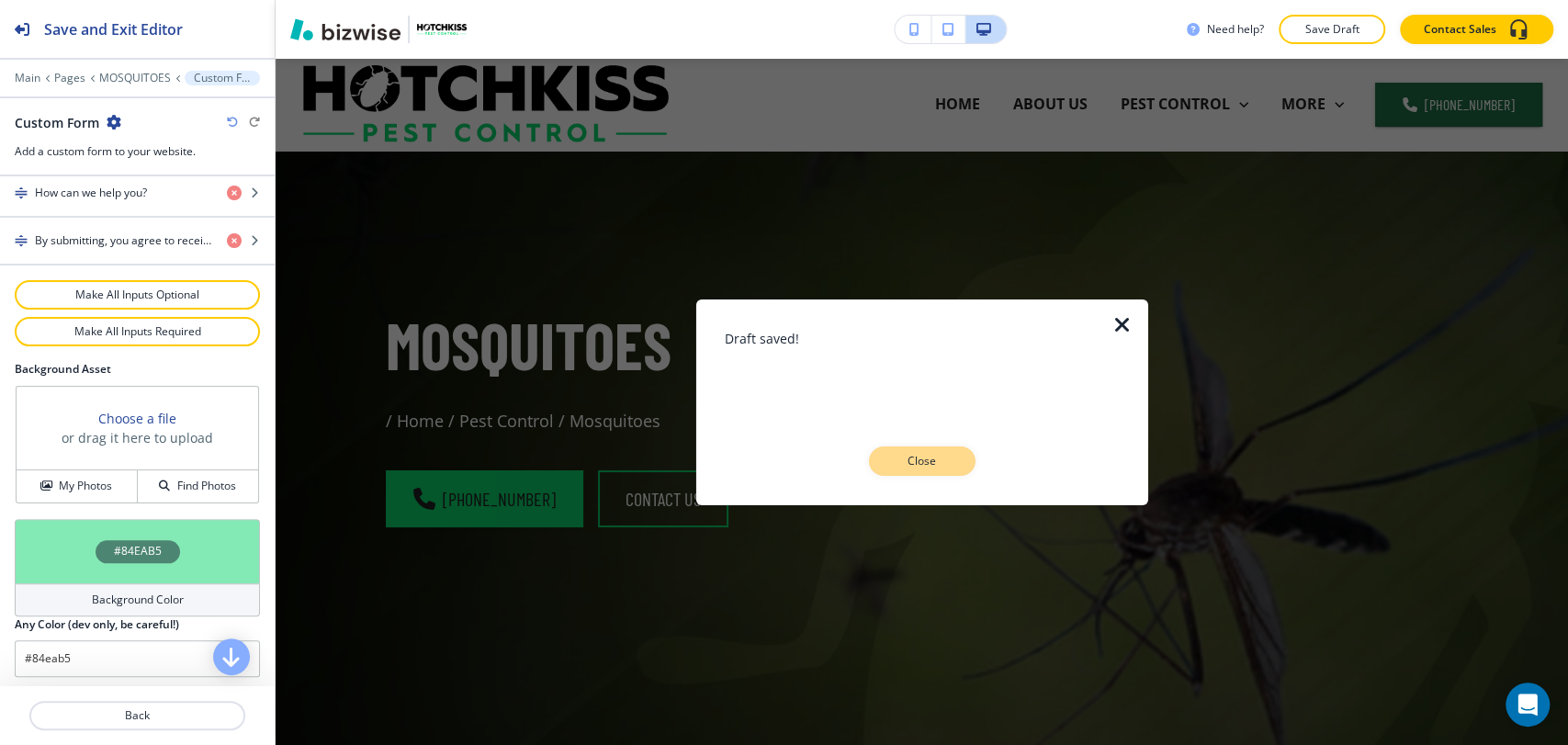
click at [959, 455] on button "Close" at bounding box center [922, 460] width 106 height 29
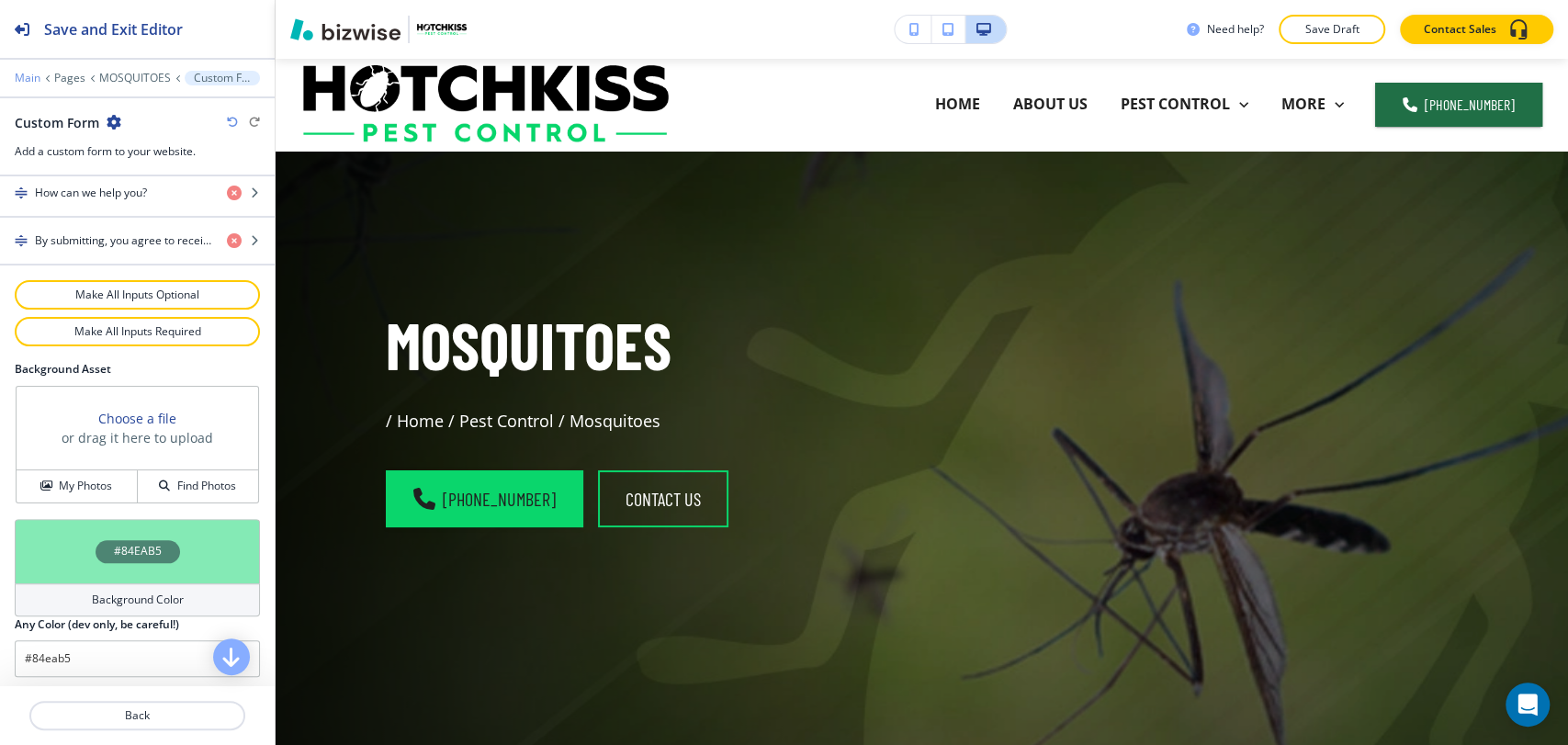
click at [34, 76] on p "Main" at bounding box center [27, 79] width 26 height 13
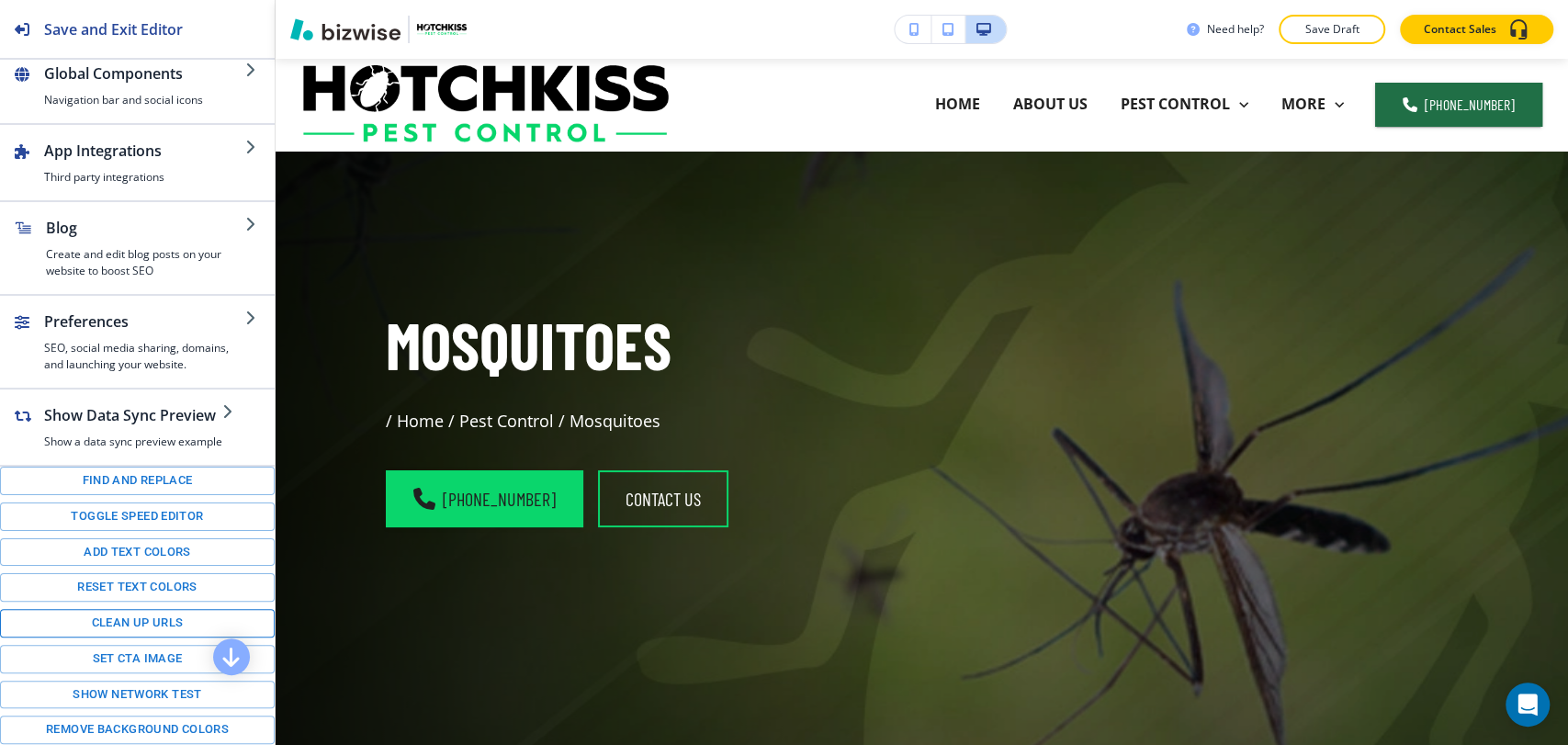
scroll to position [204, 0]
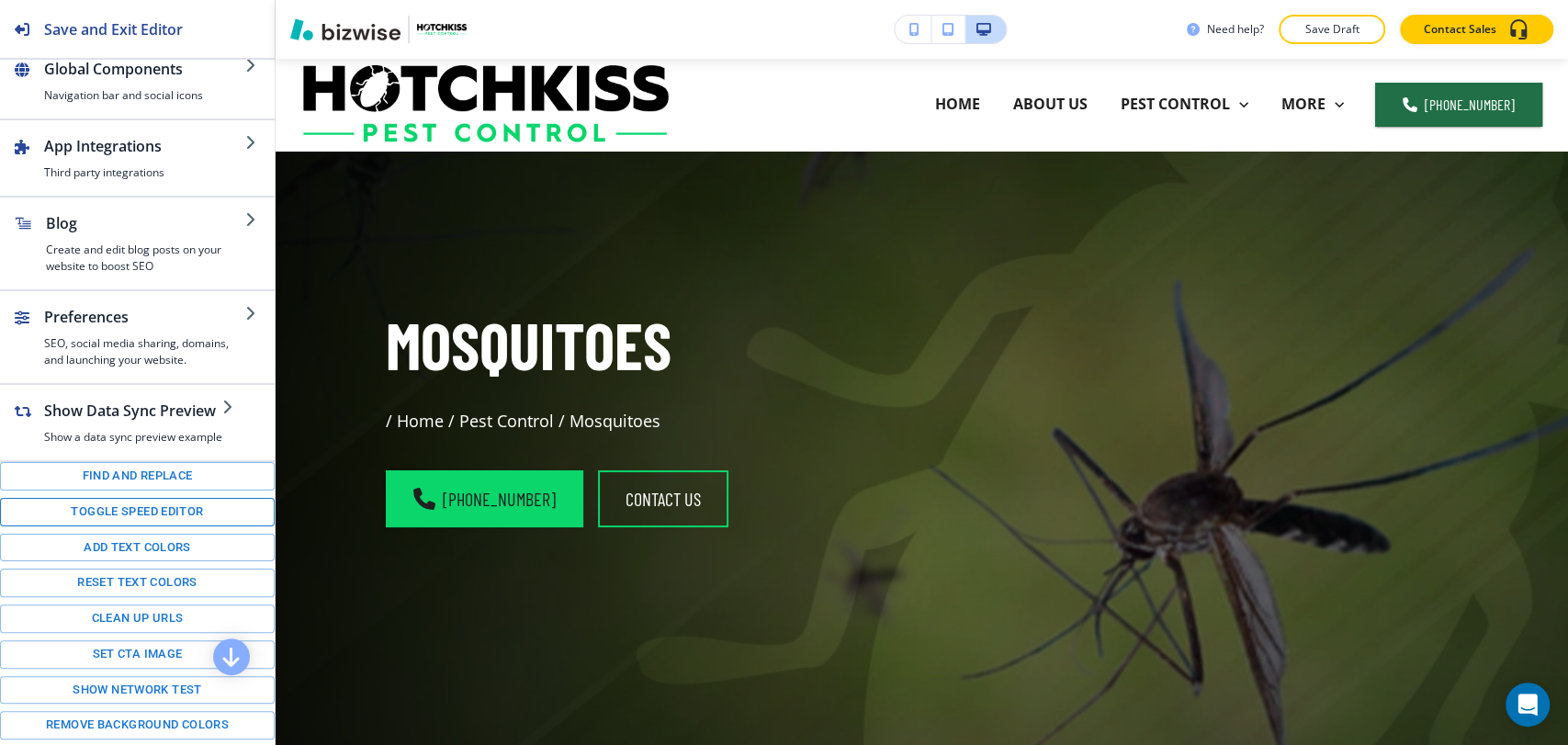
click at [167, 516] on button "Toggle speed editor" at bounding box center [137, 512] width 274 height 28
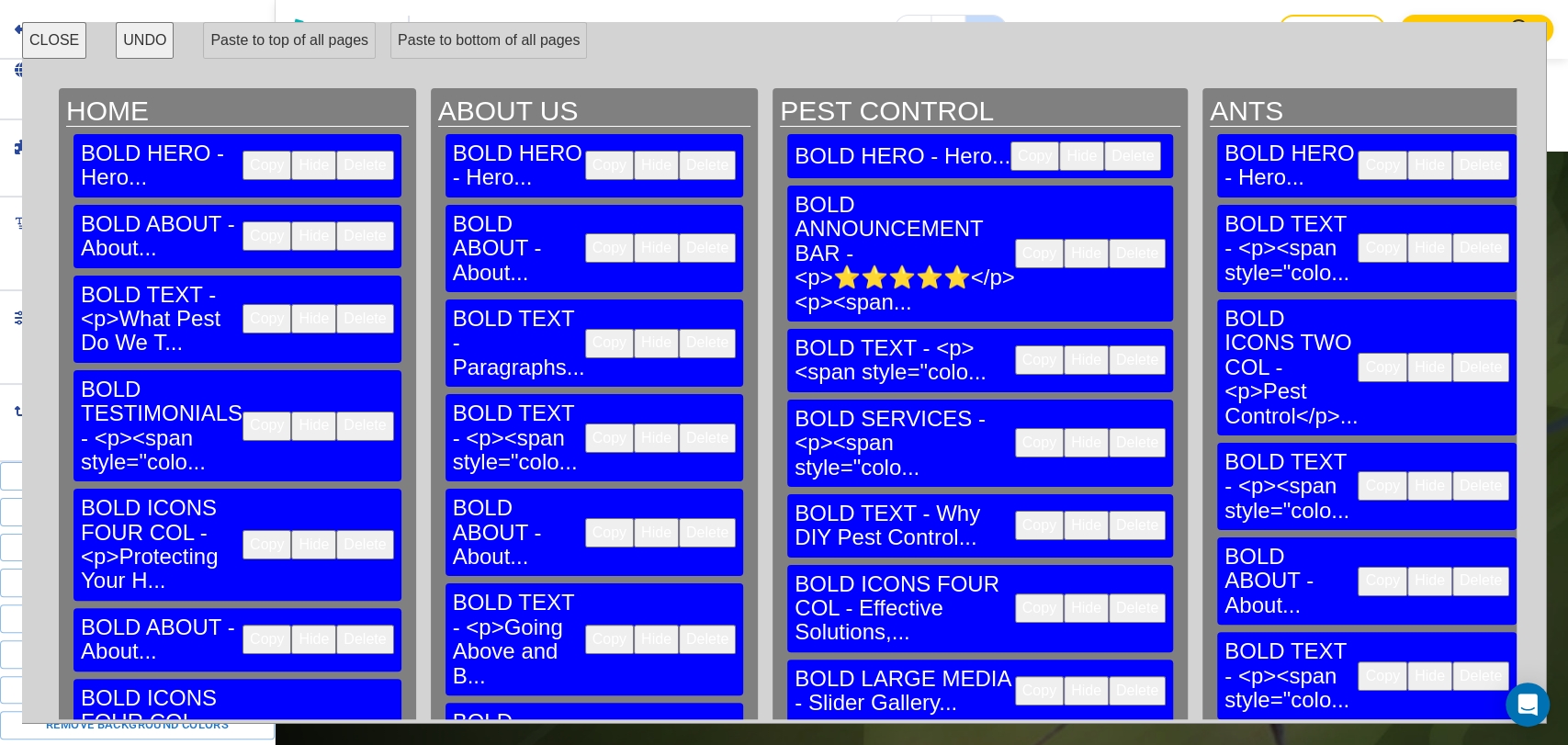
click at [46, 44] on button "CLOSE" at bounding box center [54, 40] width 65 height 37
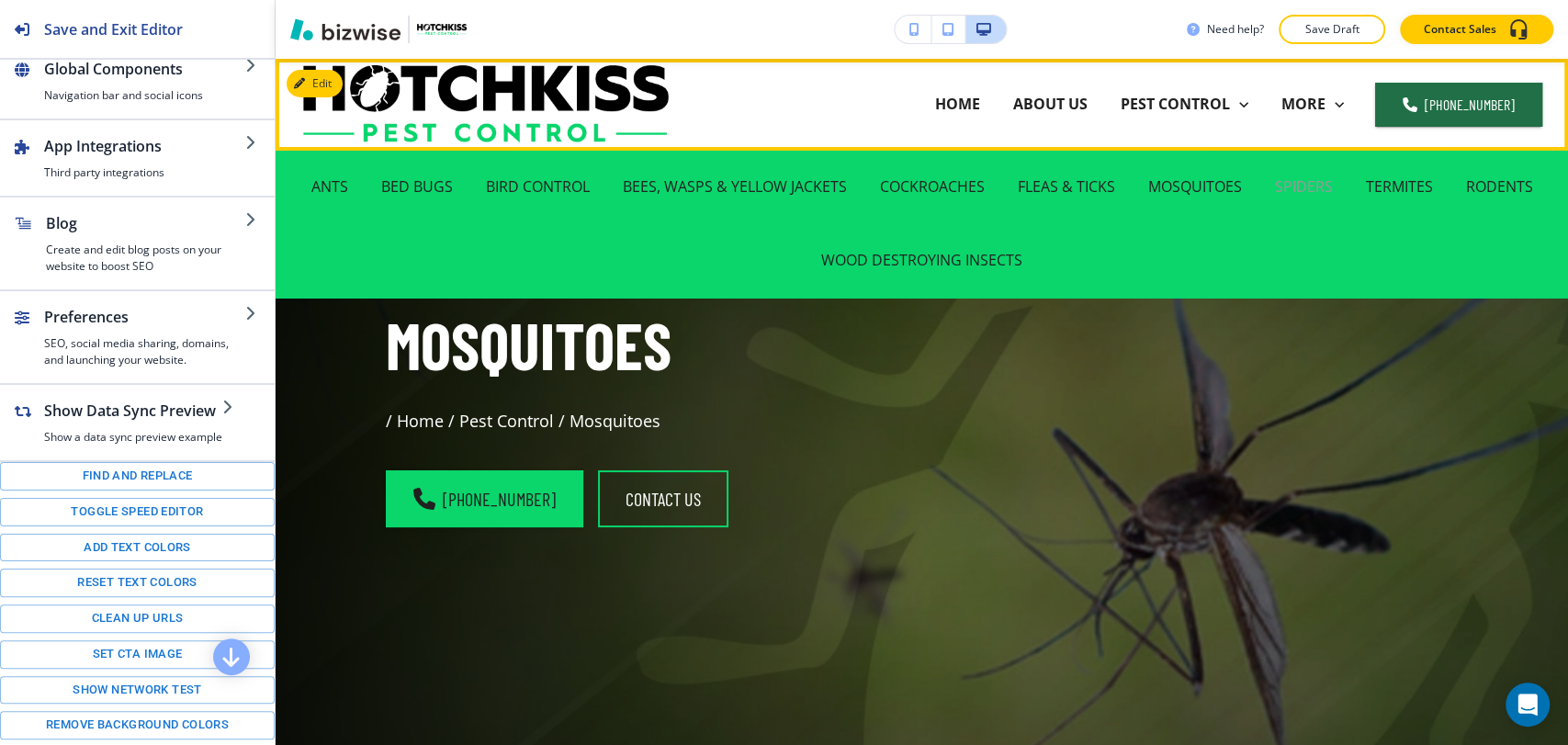
click at [1303, 187] on p "SPIDERS" at bounding box center [1303, 187] width 58 height 21
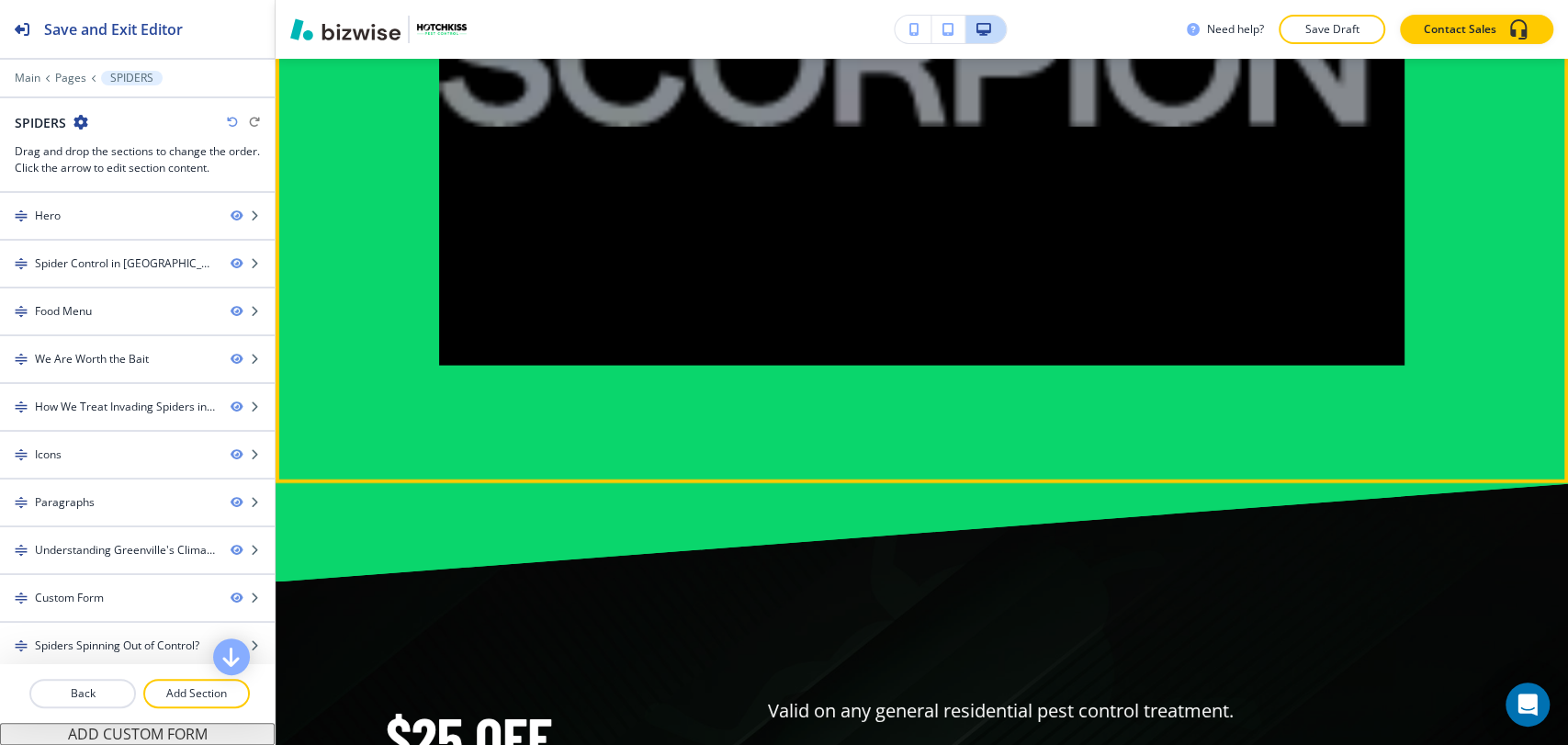
scroll to position [13475, 0]
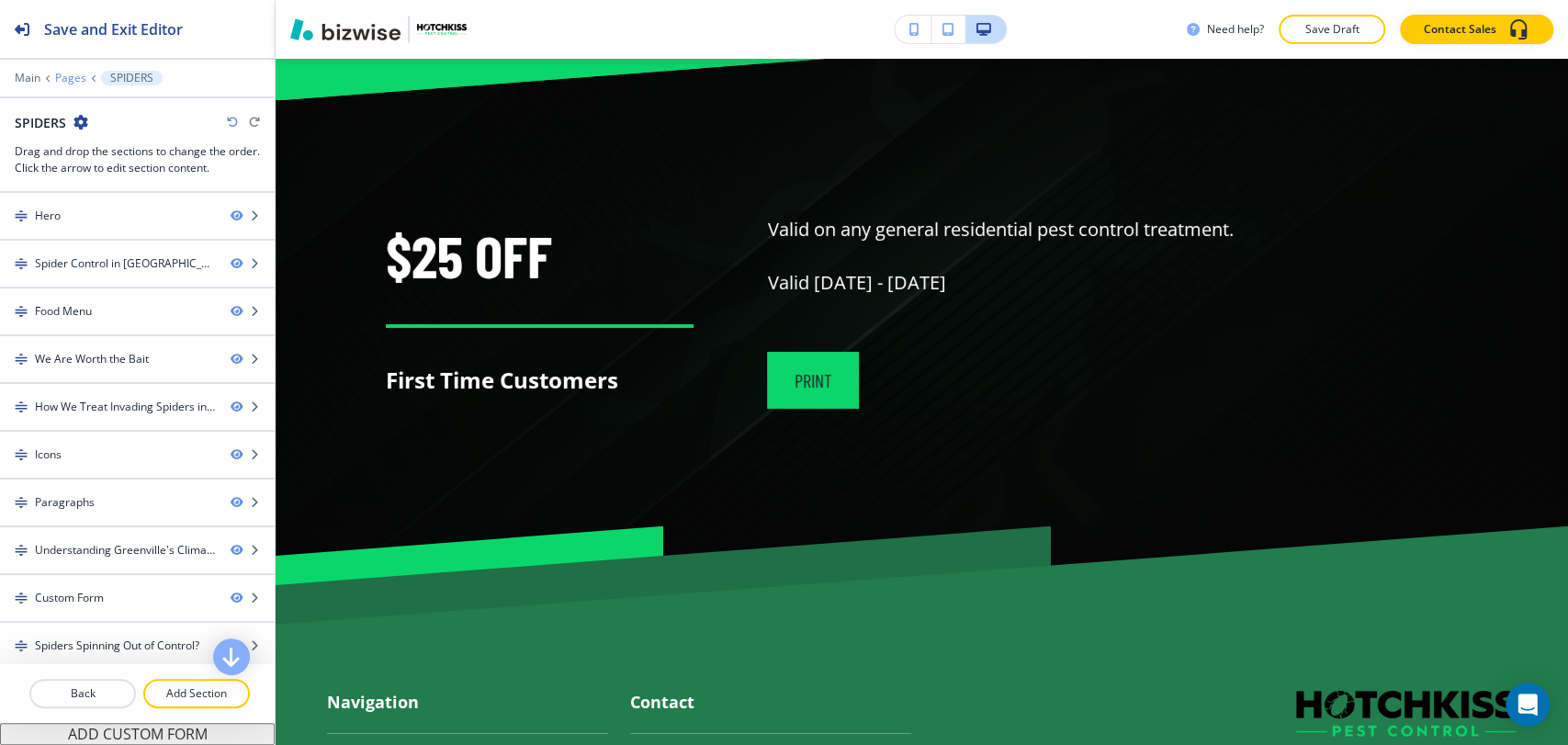
click at [66, 79] on p "Pages" at bounding box center [70, 79] width 31 height 13
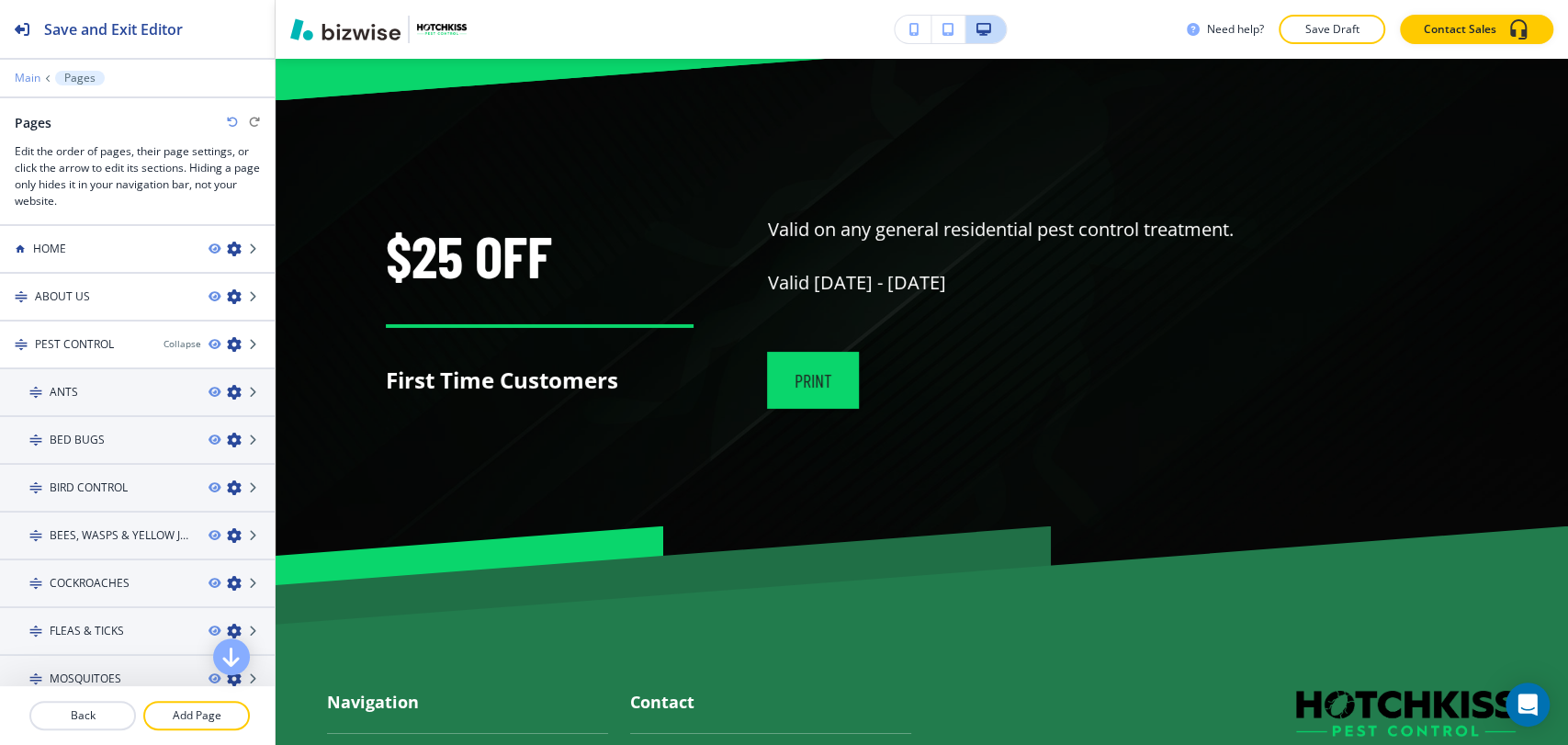
click at [33, 80] on p "Main" at bounding box center [27, 79] width 26 height 13
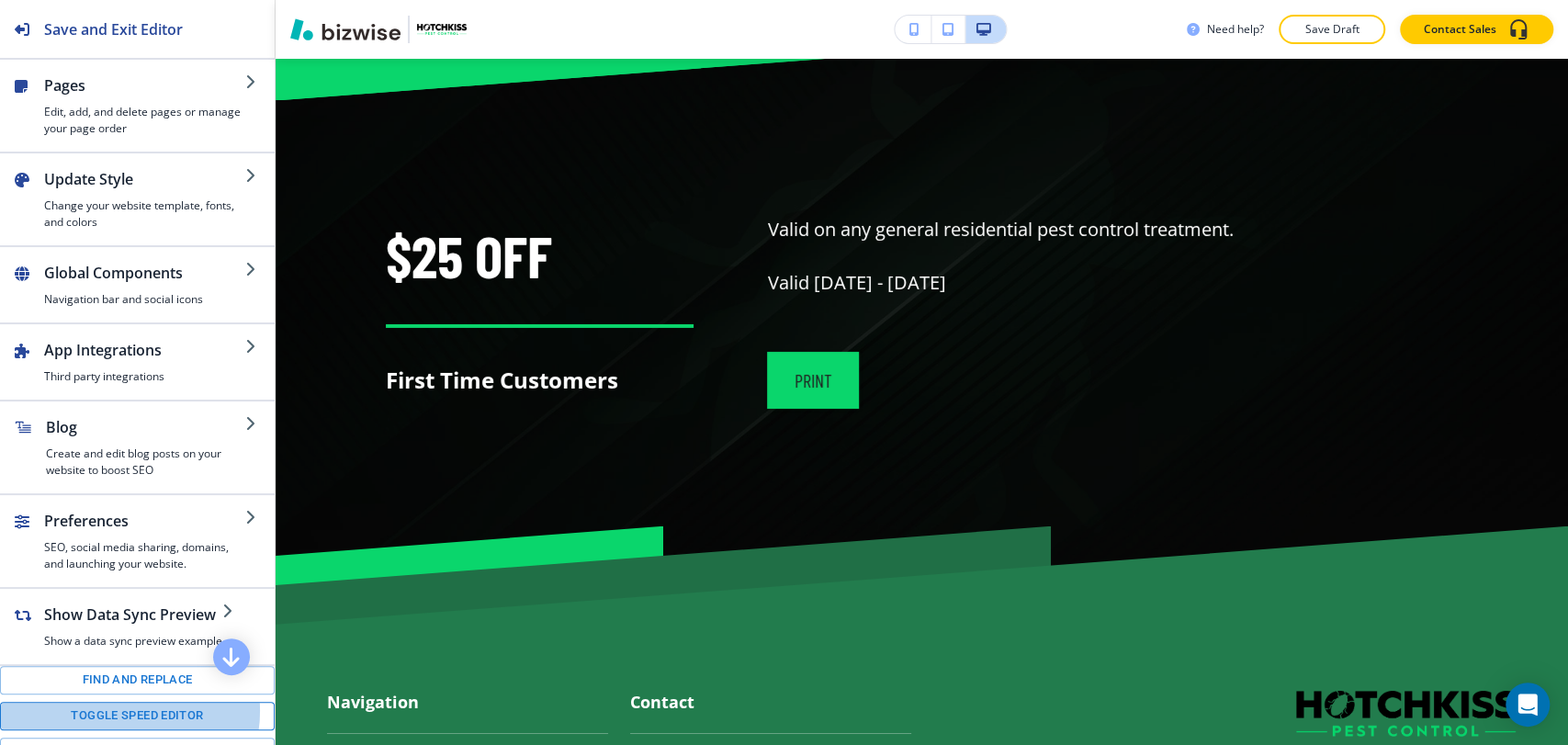
click at [120, 709] on button "Toggle speed editor" at bounding box center [137, 717] width 274 height 28
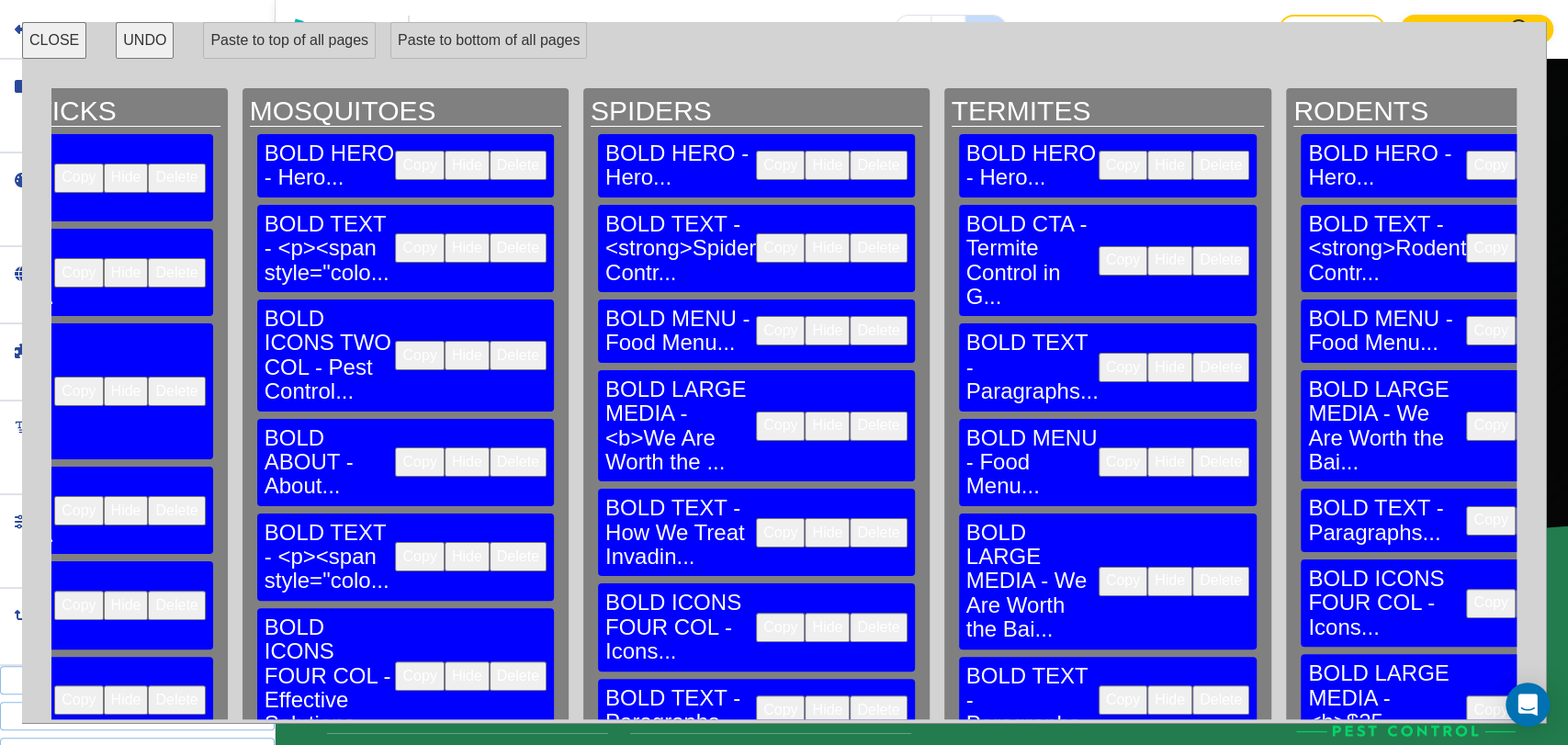
scroll to position [0, 3251]
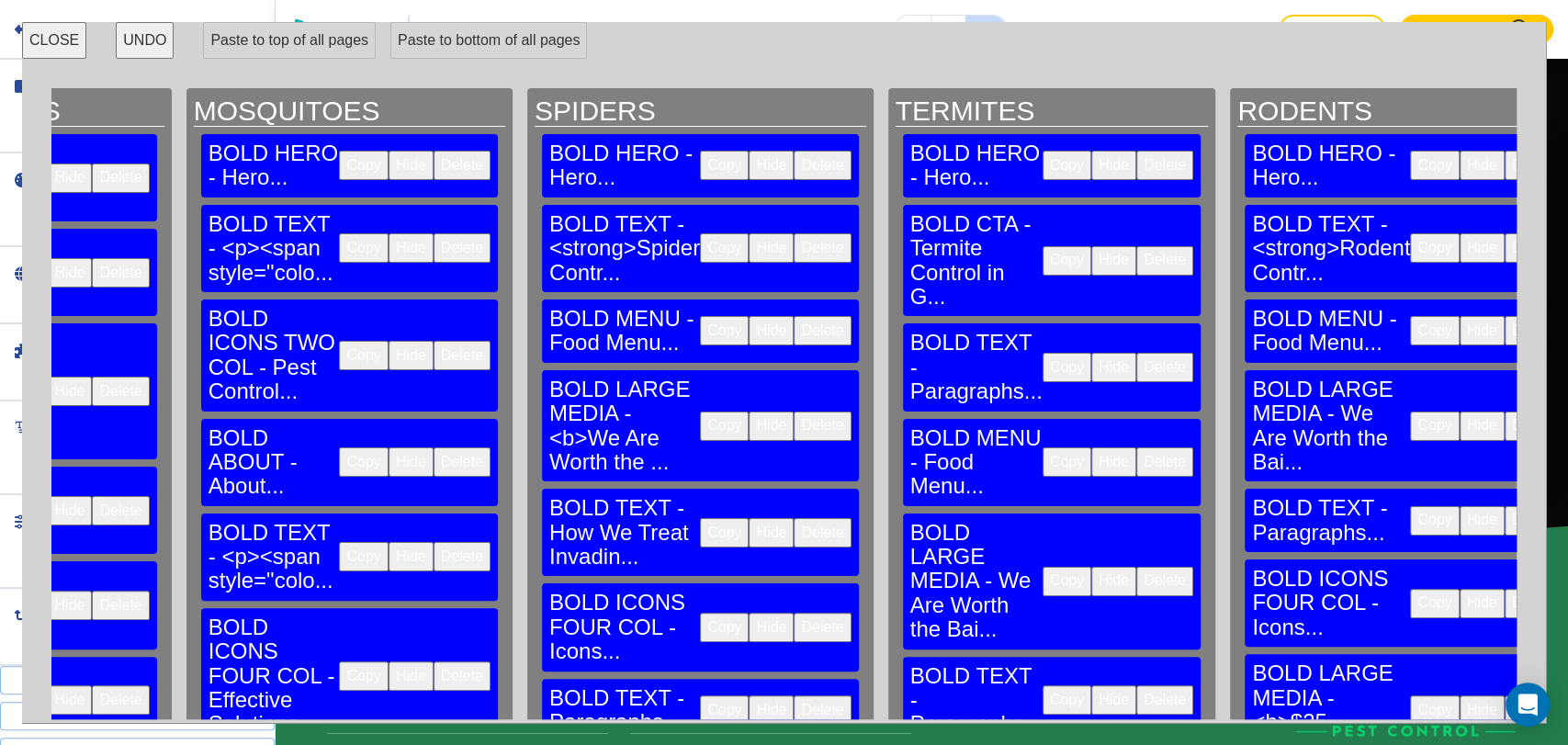
click at [793, 233] on button "Delete" at bounding box center [821, 248] width 57 height 29
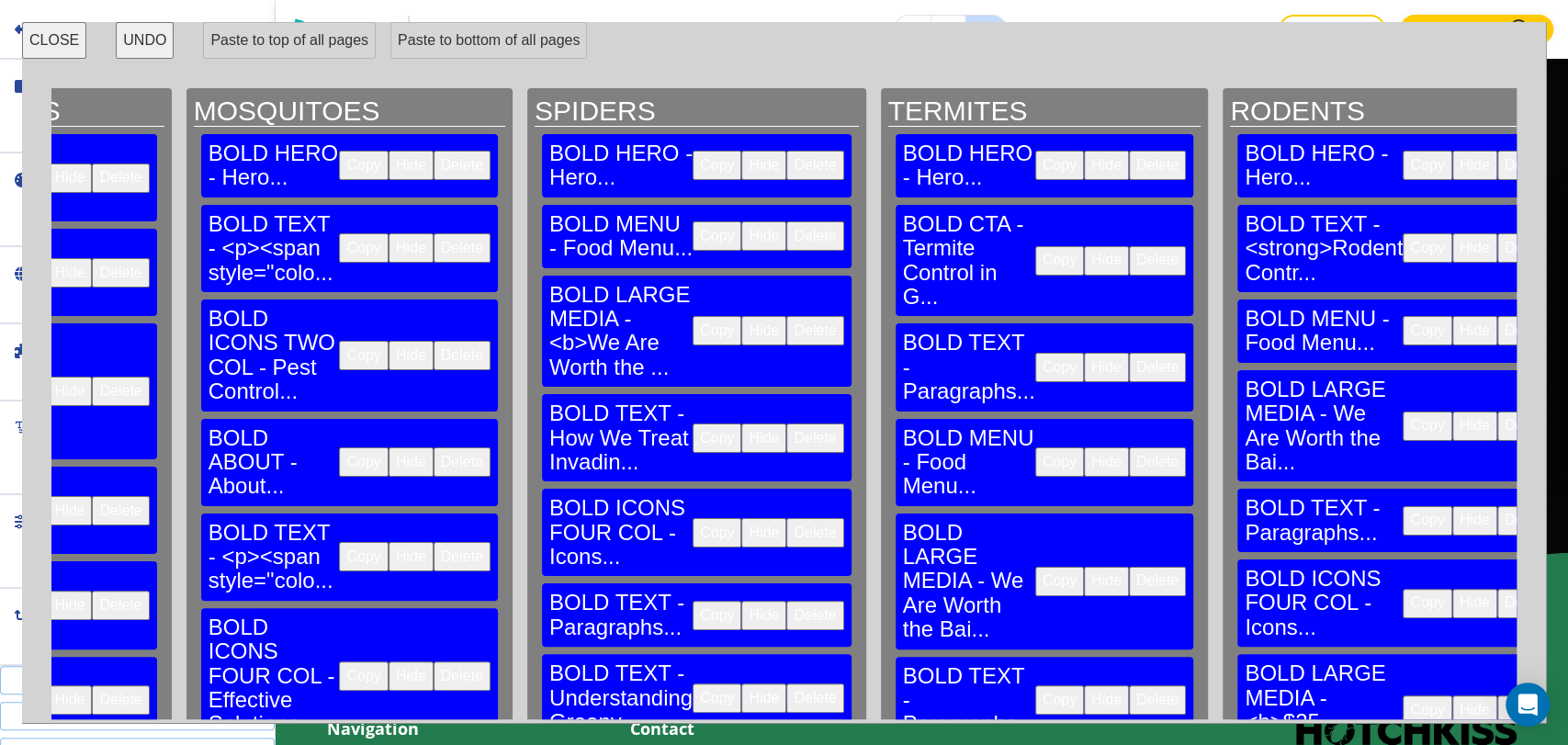
click at [786, 221] on button "Delete" at bounding box center [815, 235] width 57 height 29
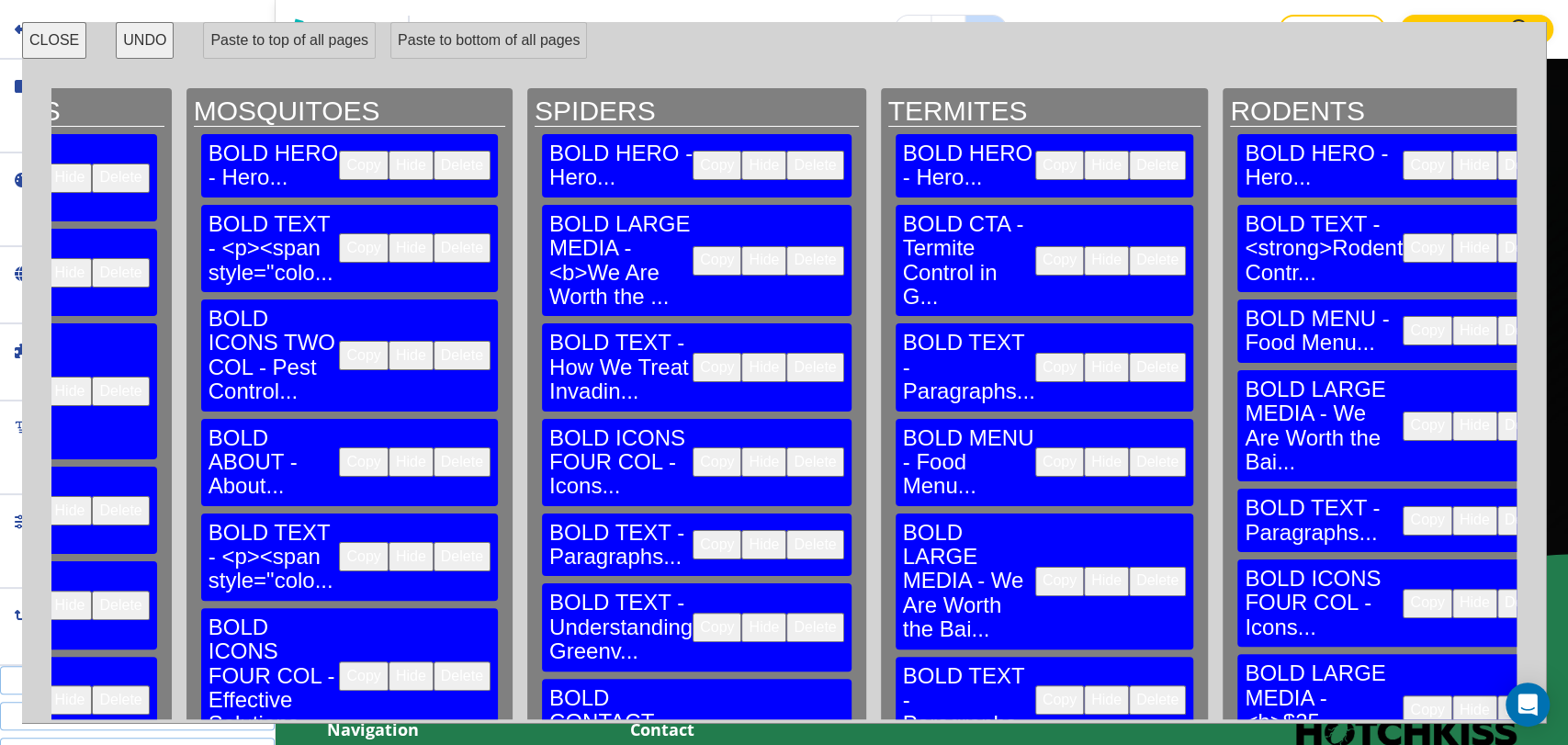
click at [786, 246] on button "Delete" at bounding box center [815, 260] width 57 height 29
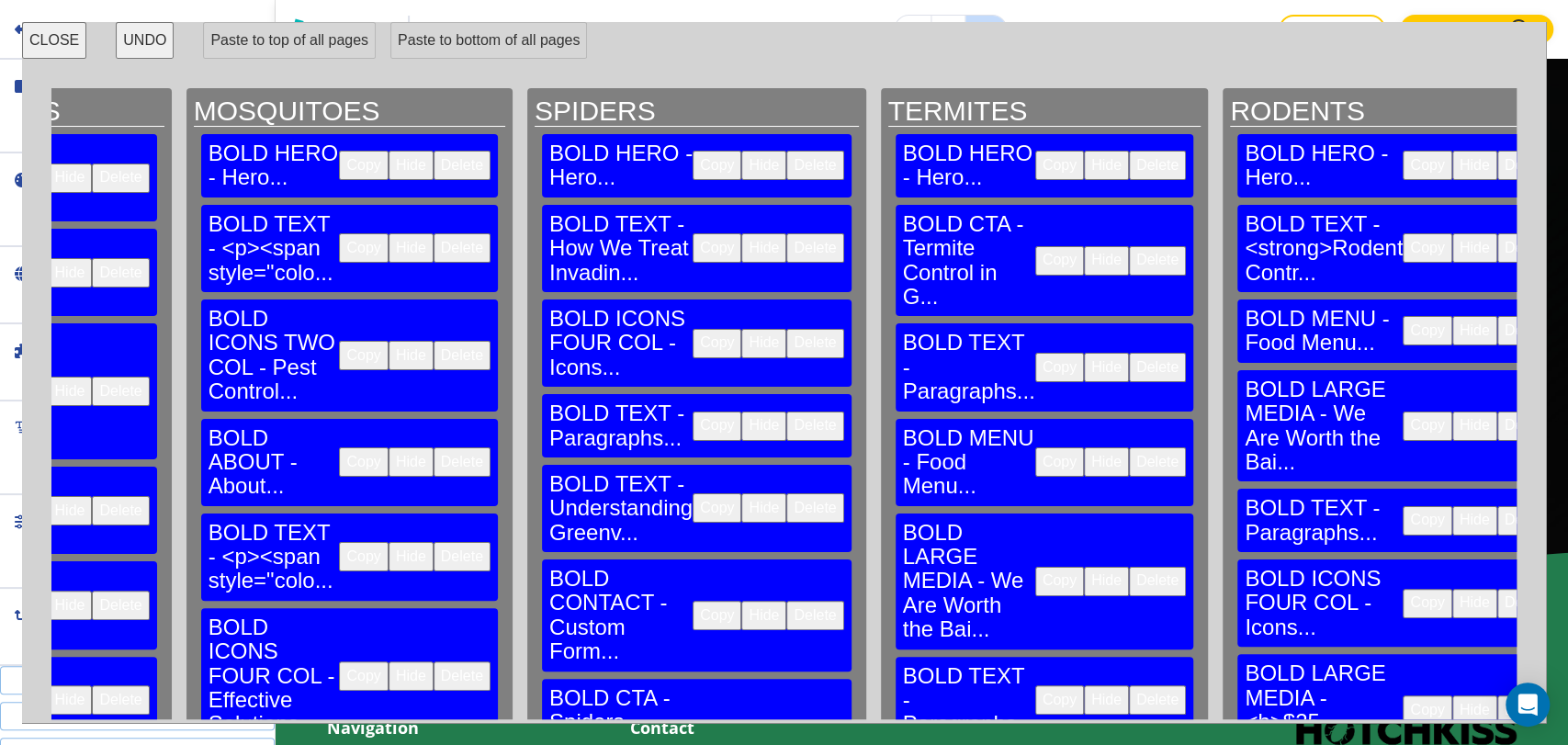
click at [786, 233] on button "Delete" at bounding box center [815, 248] width 57 height 29
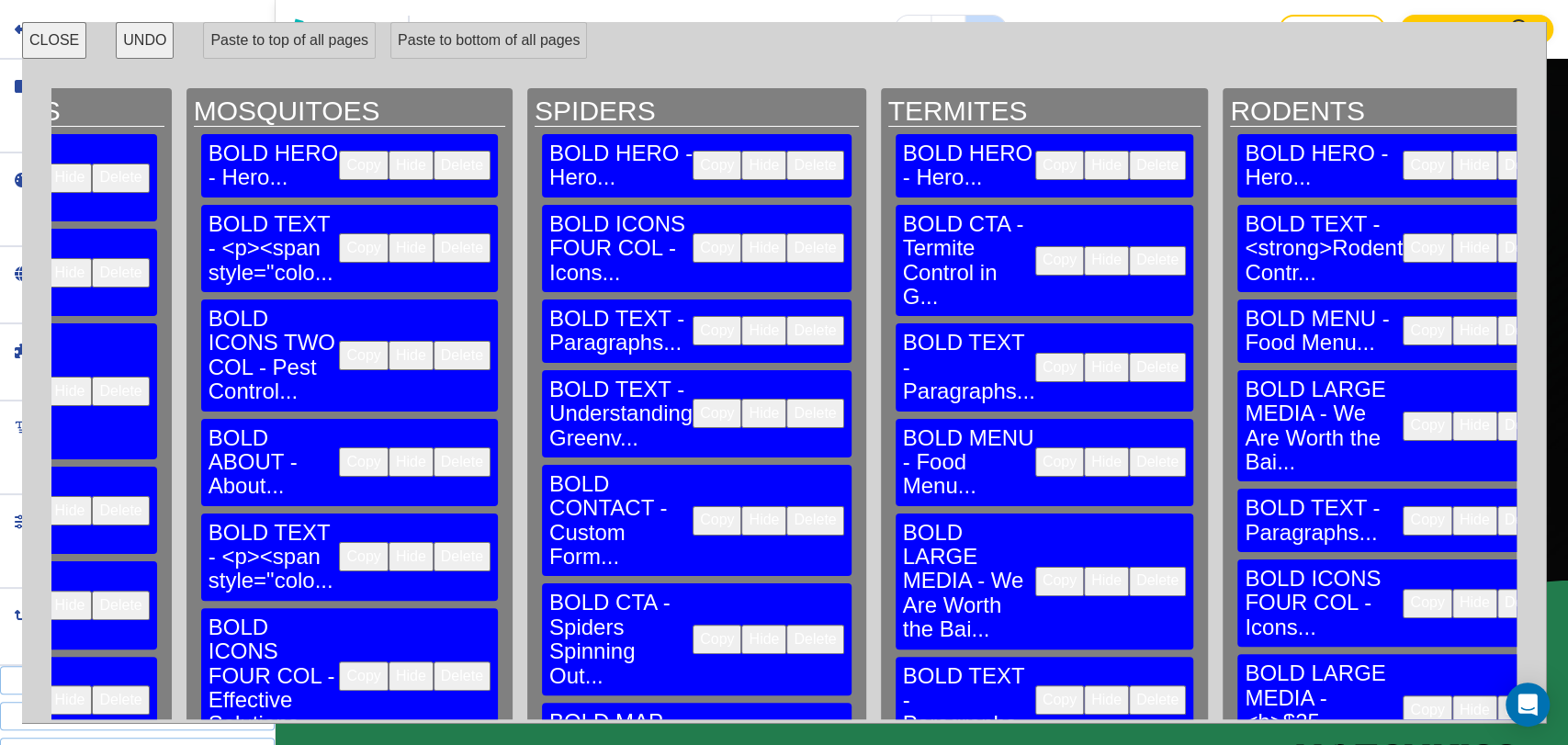
click at [786, 233] on button "Delete" at bounding box center [815, 248] width 57 height 29
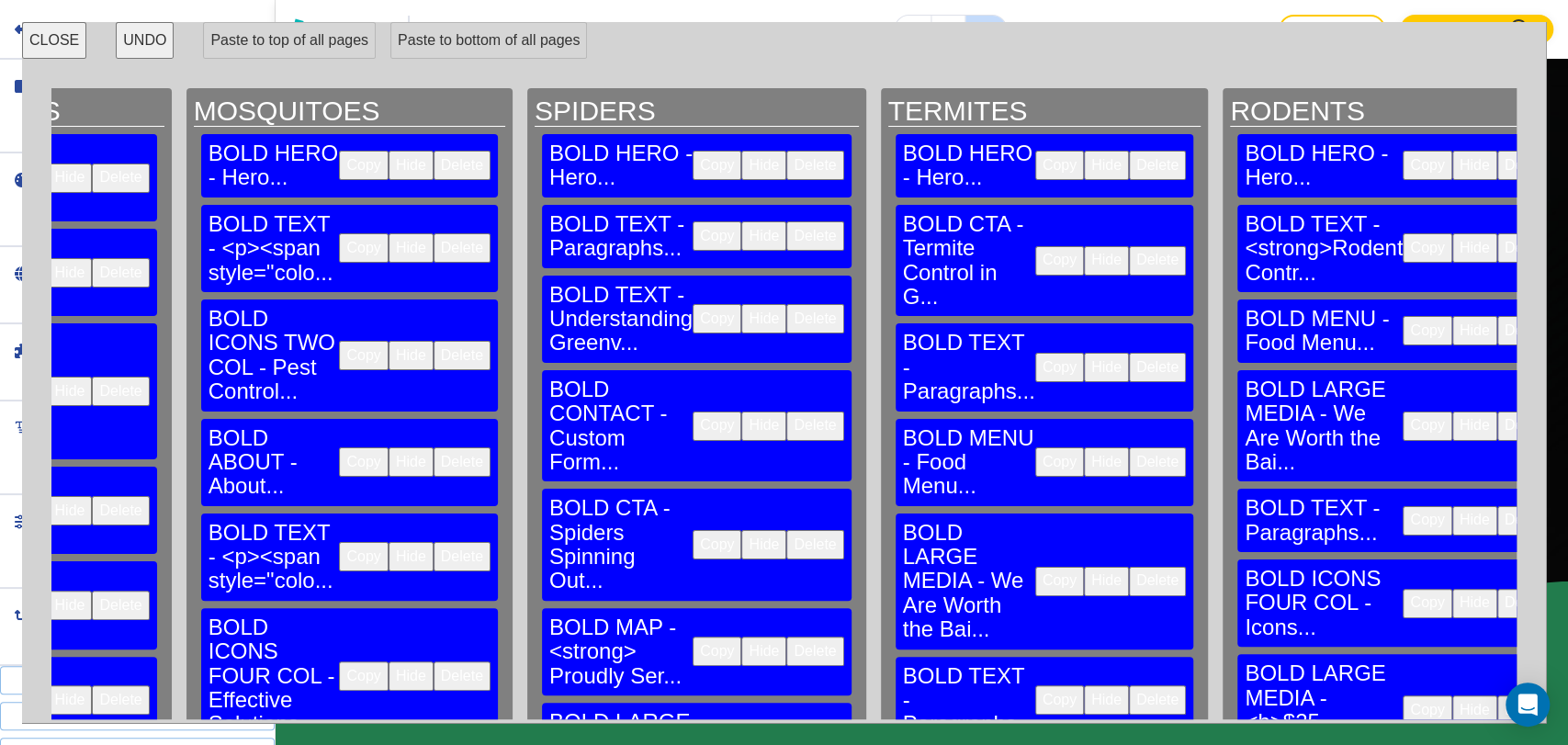
click at [786, 221] on button "Delete" at bounding box center [815, 235] width 57 height 29
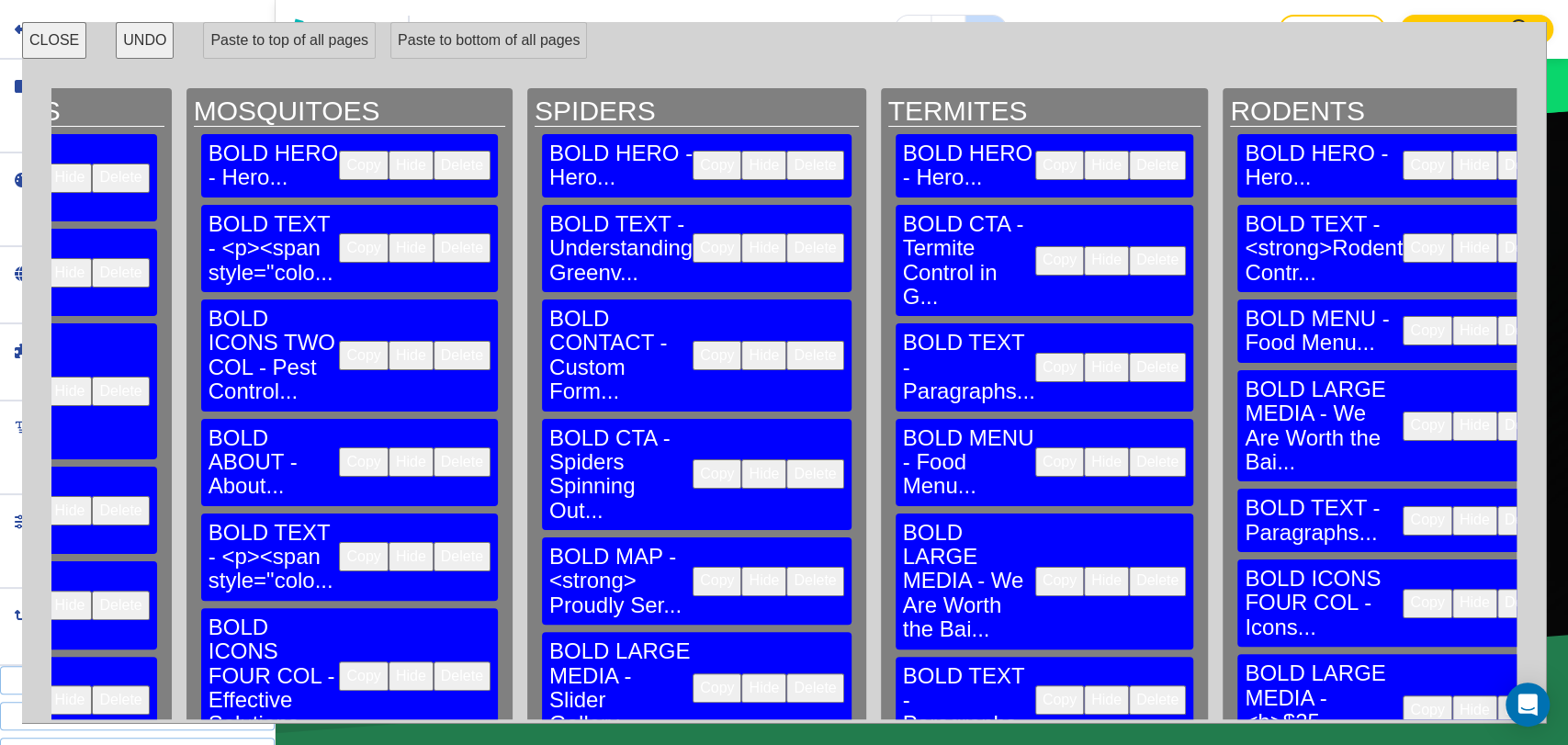
click at [786, 233] on button "Delete" at bounding box center [815, 248] width 57 height 29
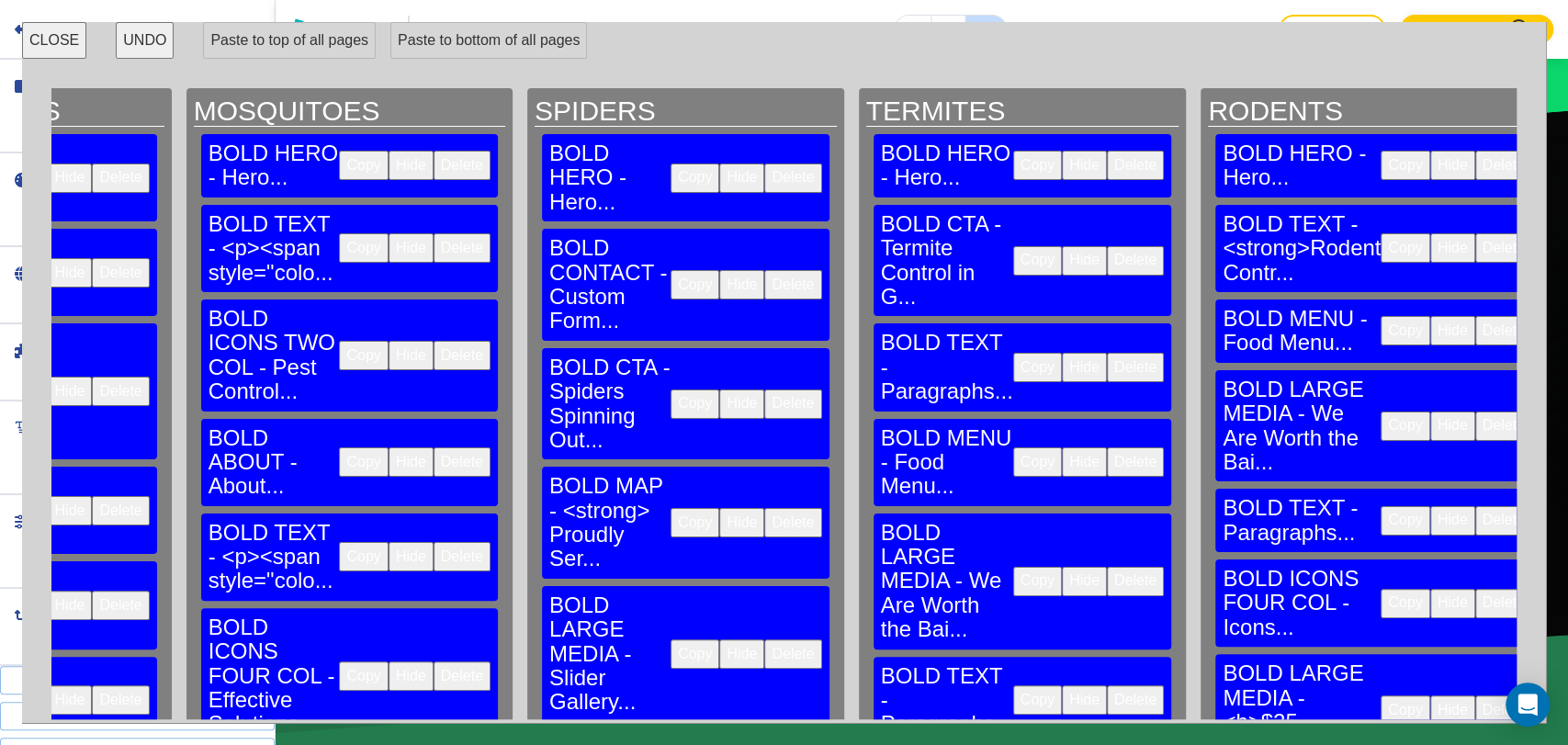
click at [542, 229] on div "BOLD CONTACT - Custom Form... Copy Hide Delete" at bounding box center [685, 285] width 287 height 112
click at [764, 270] on button "Delete" at bounding box center [792, 285] width 57 height 29
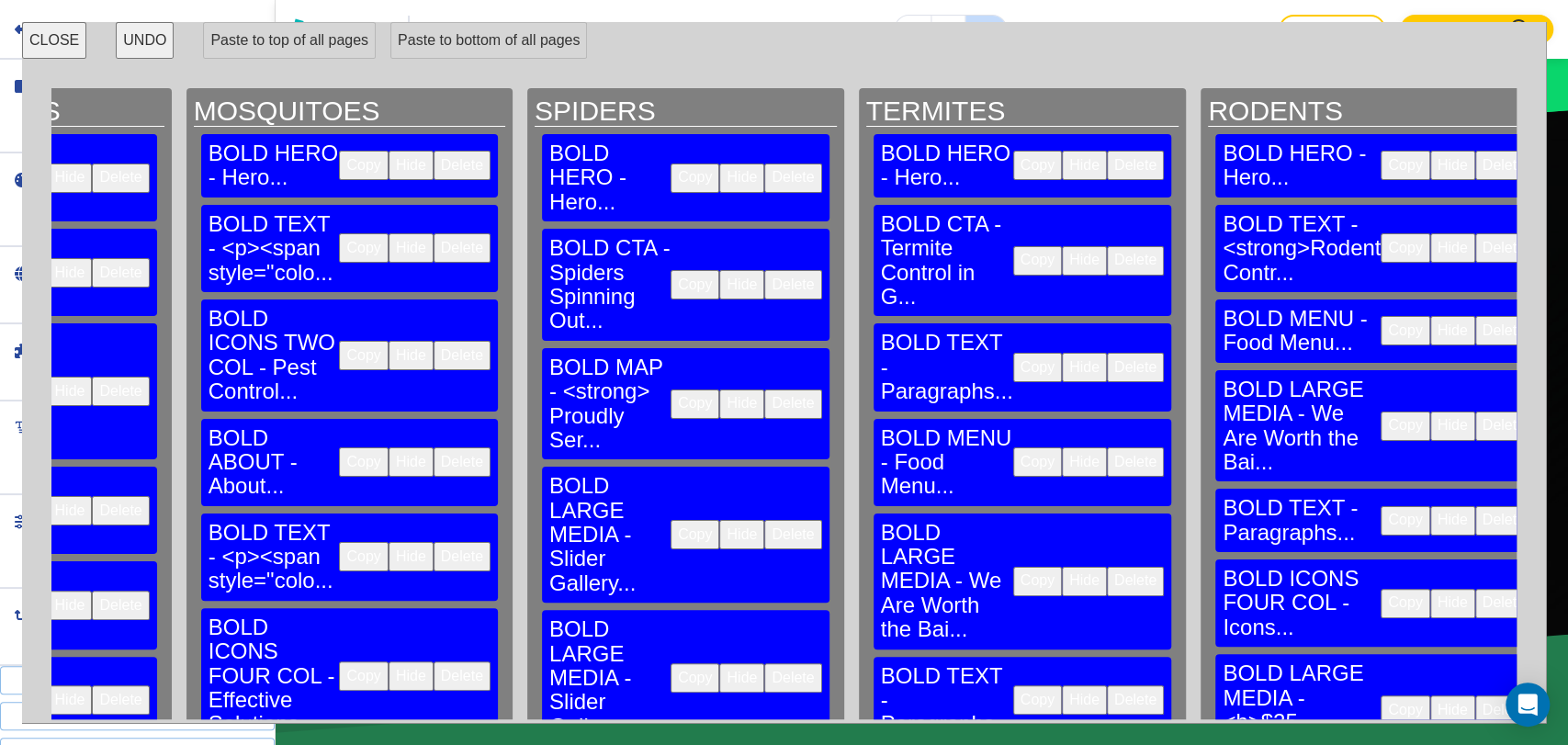
click at [764, 270] on button "Delete" at bounding box center [792, 285] width 57 height 29
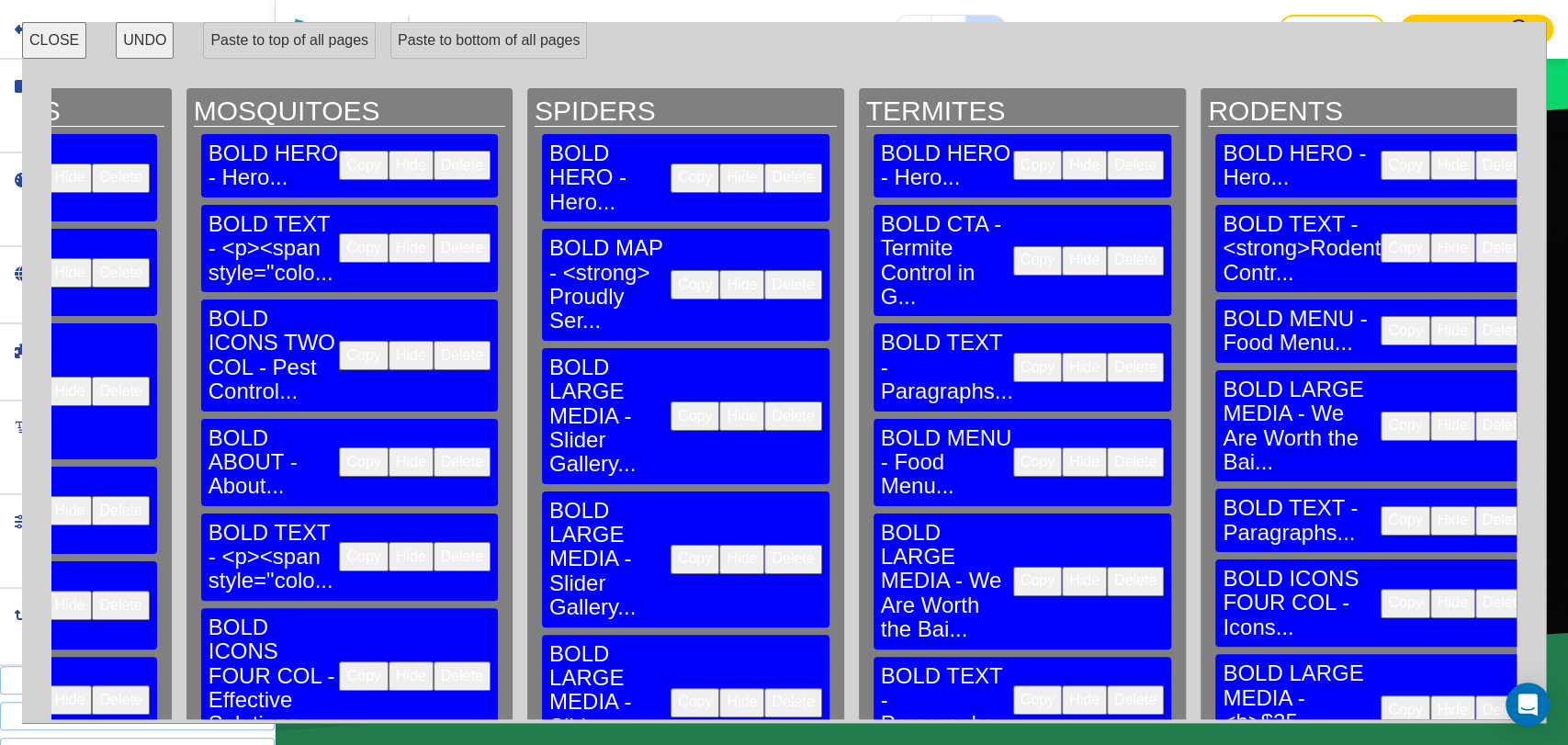
click at [764, 270] on button "Delete" at bounding box center [792, 285] width 57 height 29
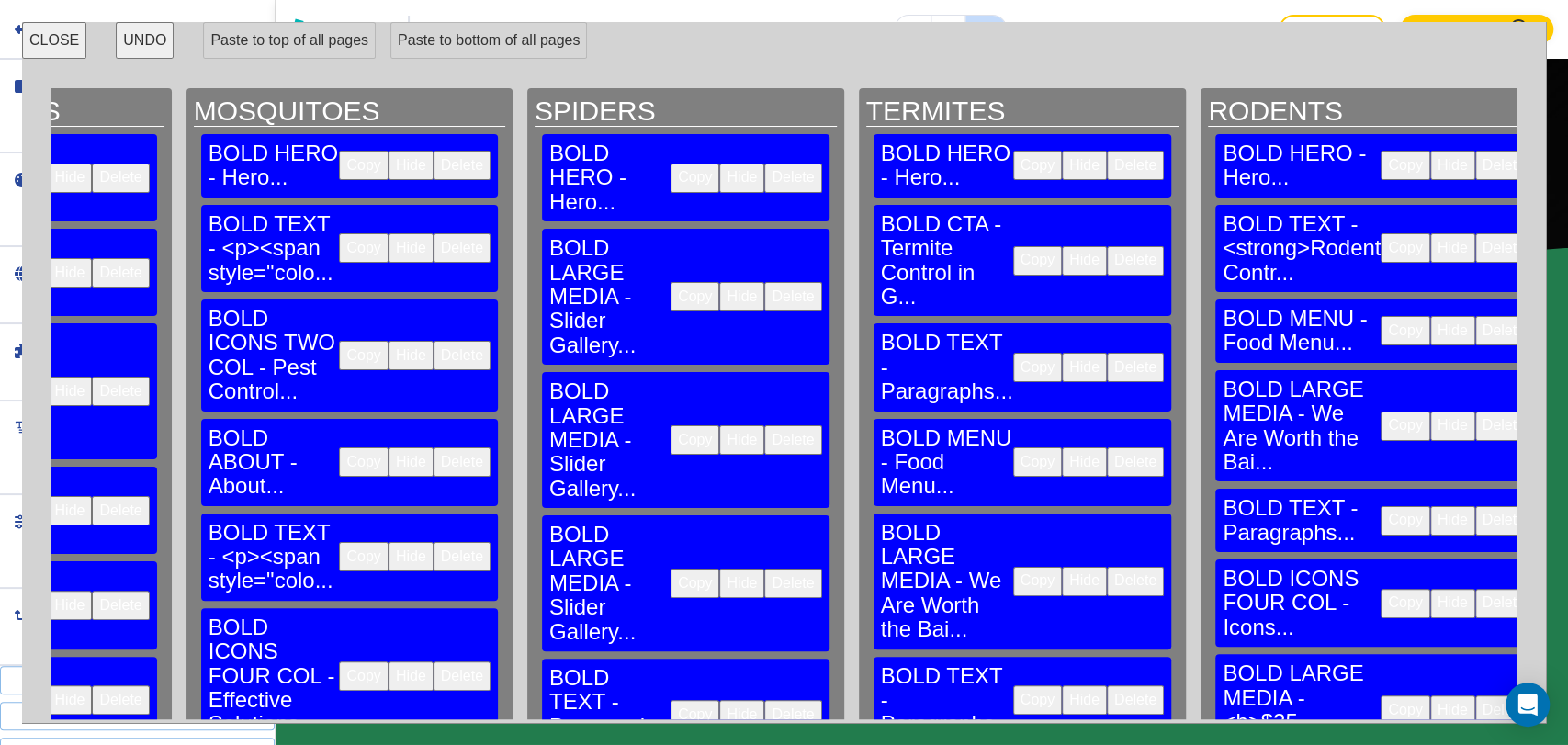
scroll to position [3566, 0]
click at [128, 41] on button "UNDO" at bounding box center [144, 40] width 58 height 37
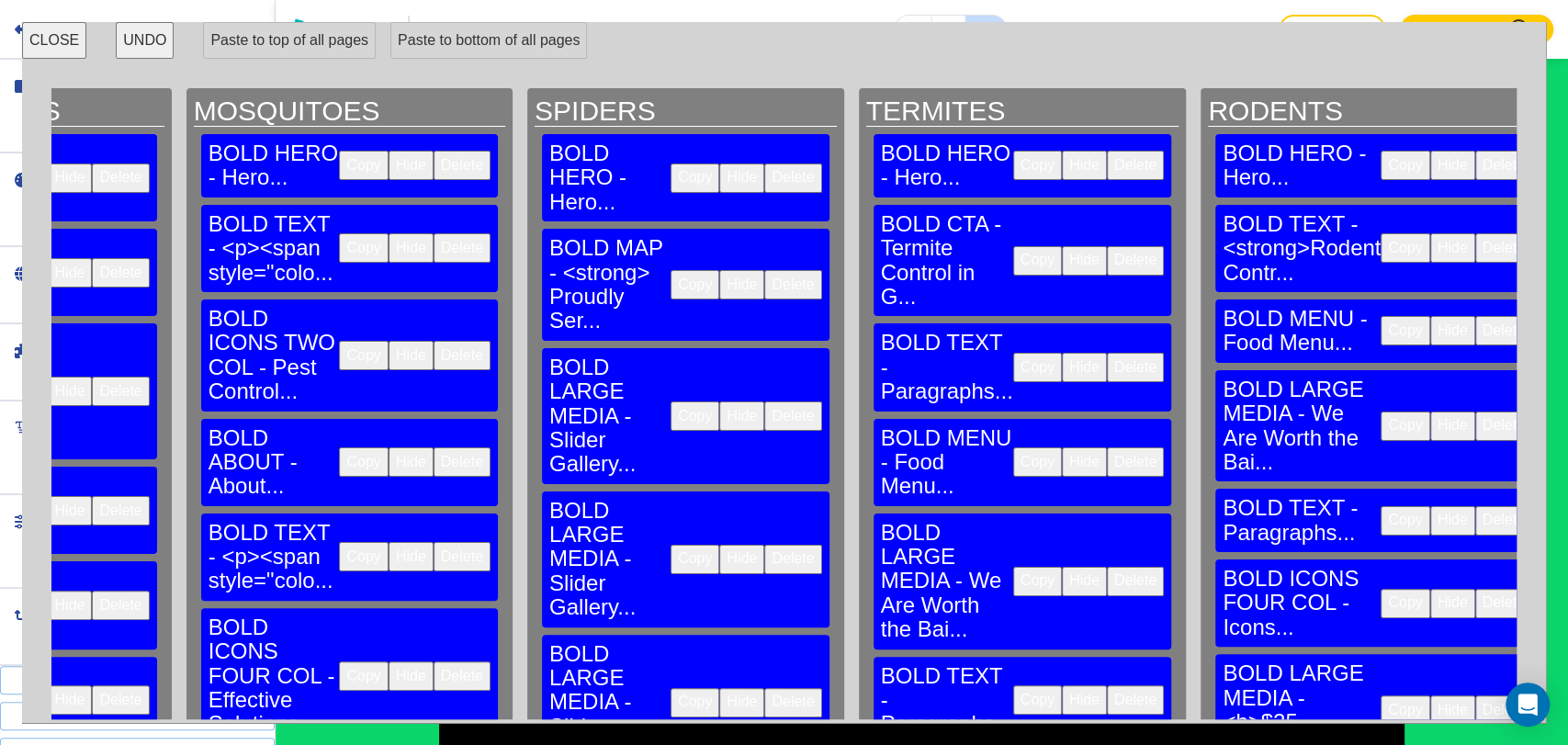
scroll to position [4873, 0]
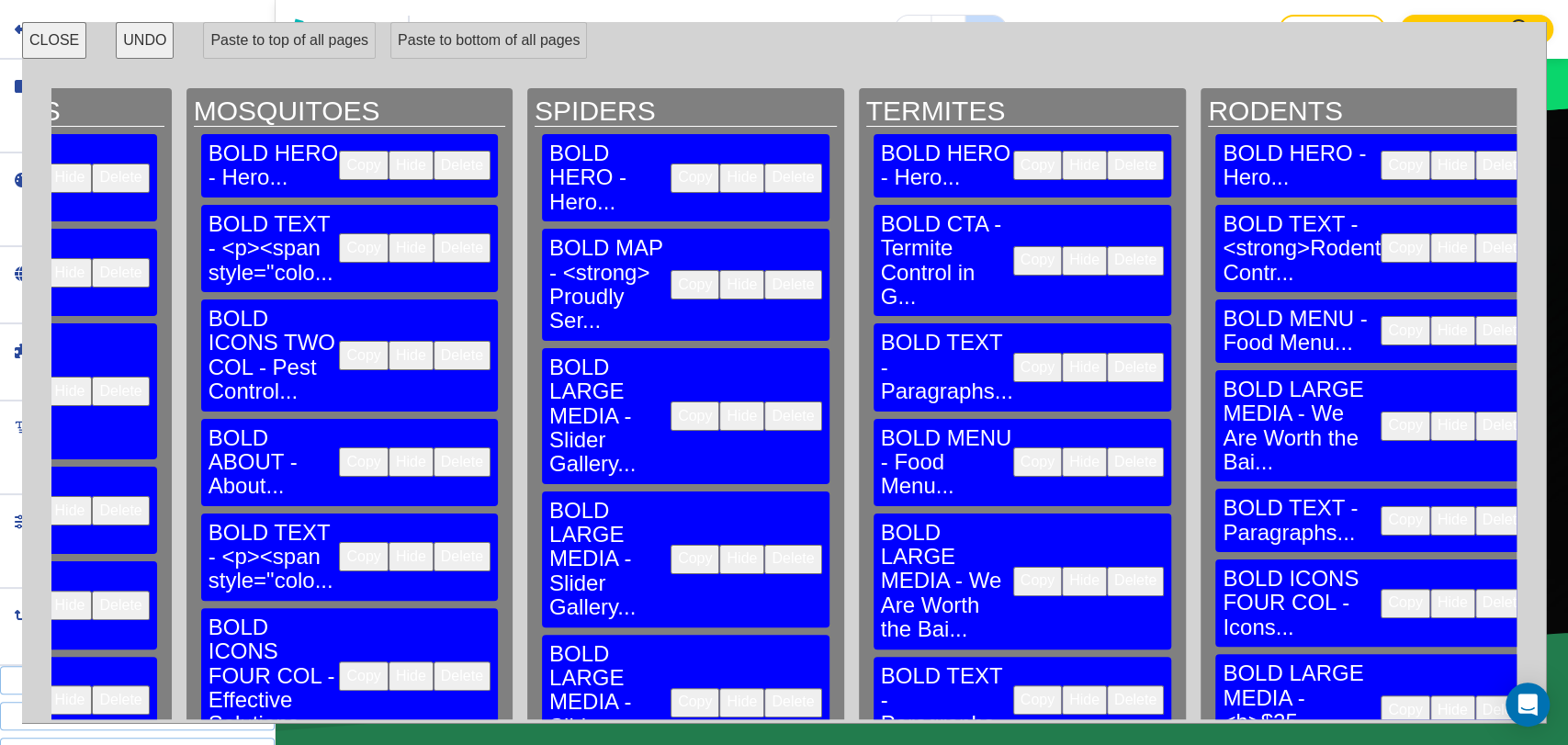
click at [141, 50] on button "UNDO" at bounding box center [144, 40] width 58 height 37
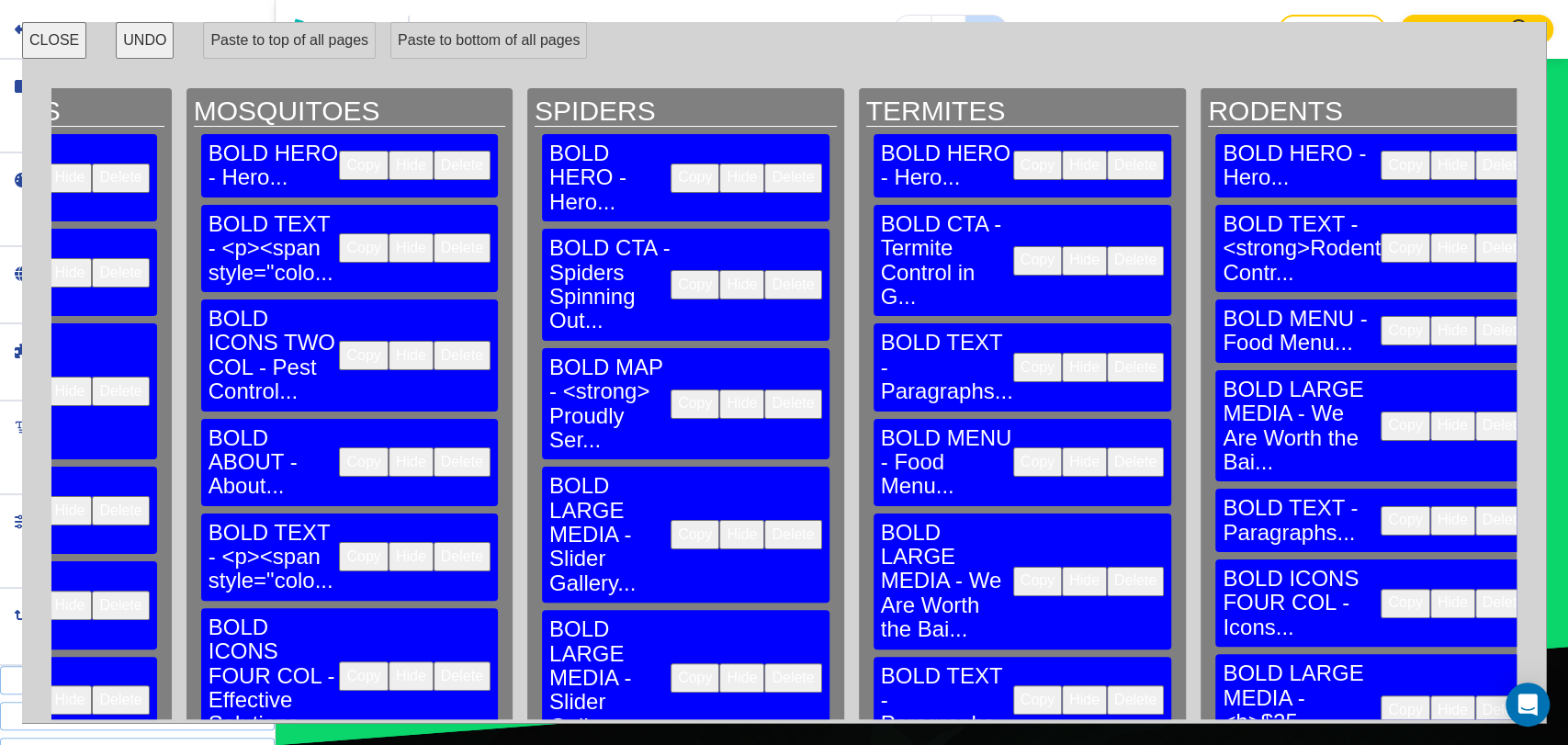
scroll to position [5410, 0]
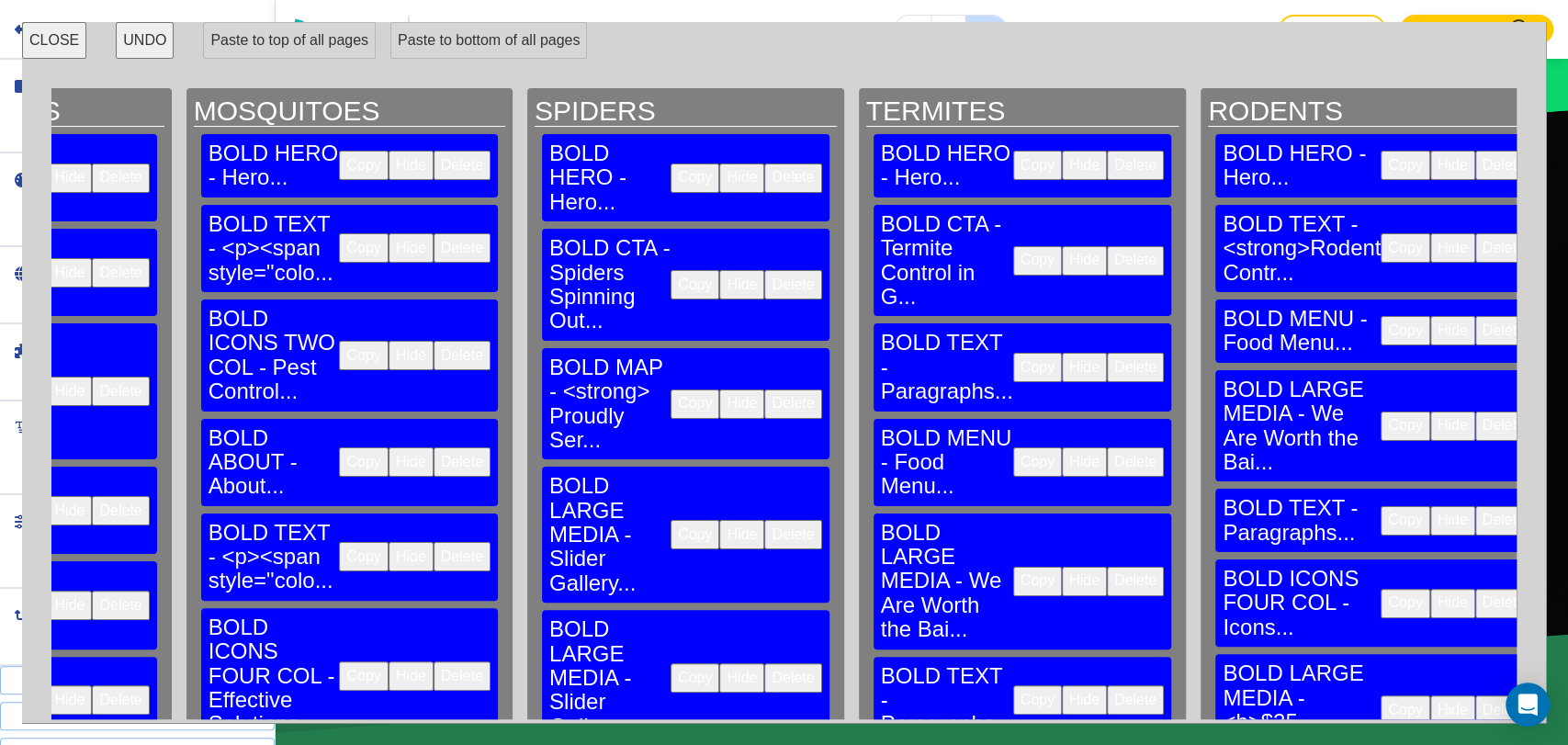
click at [764, 389] on button "Delete" at bounding box center [792, 403] width 57 height 29
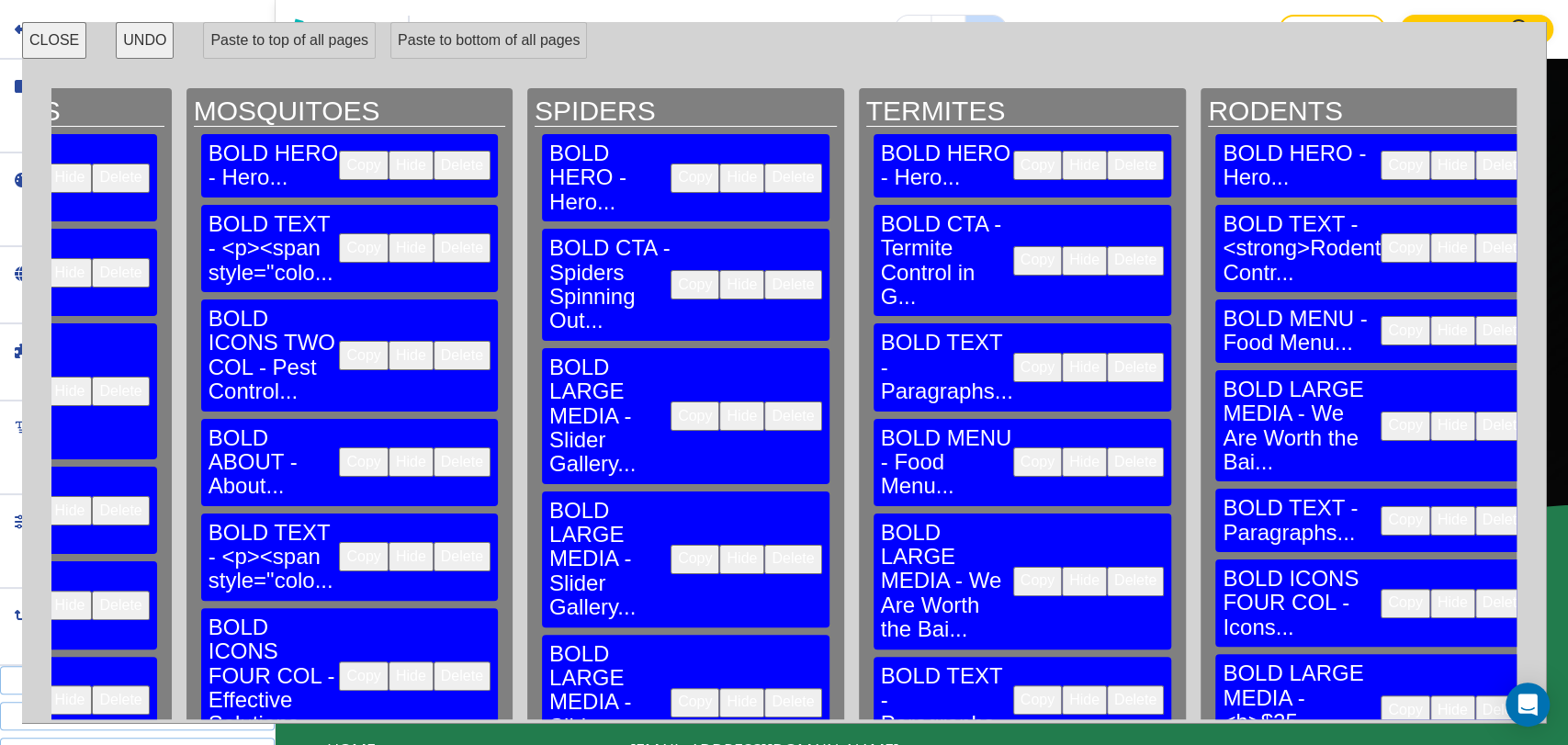
click at [764, 401] on button "Delete" at bounding box center [792, 416] width 57 height 29
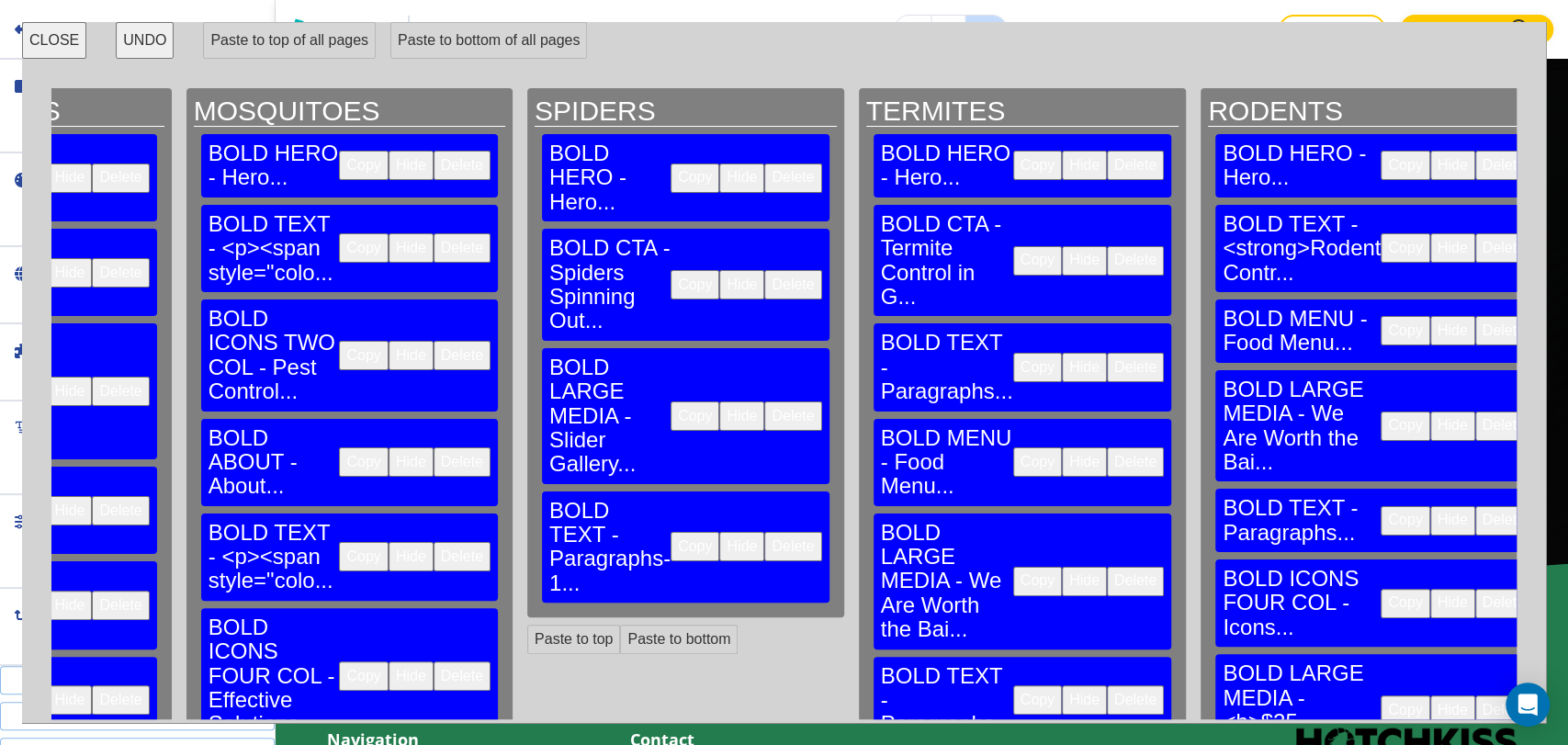
click at [764, 401] on button "Delete" at bounding box center [792, 416] width 57 height 29
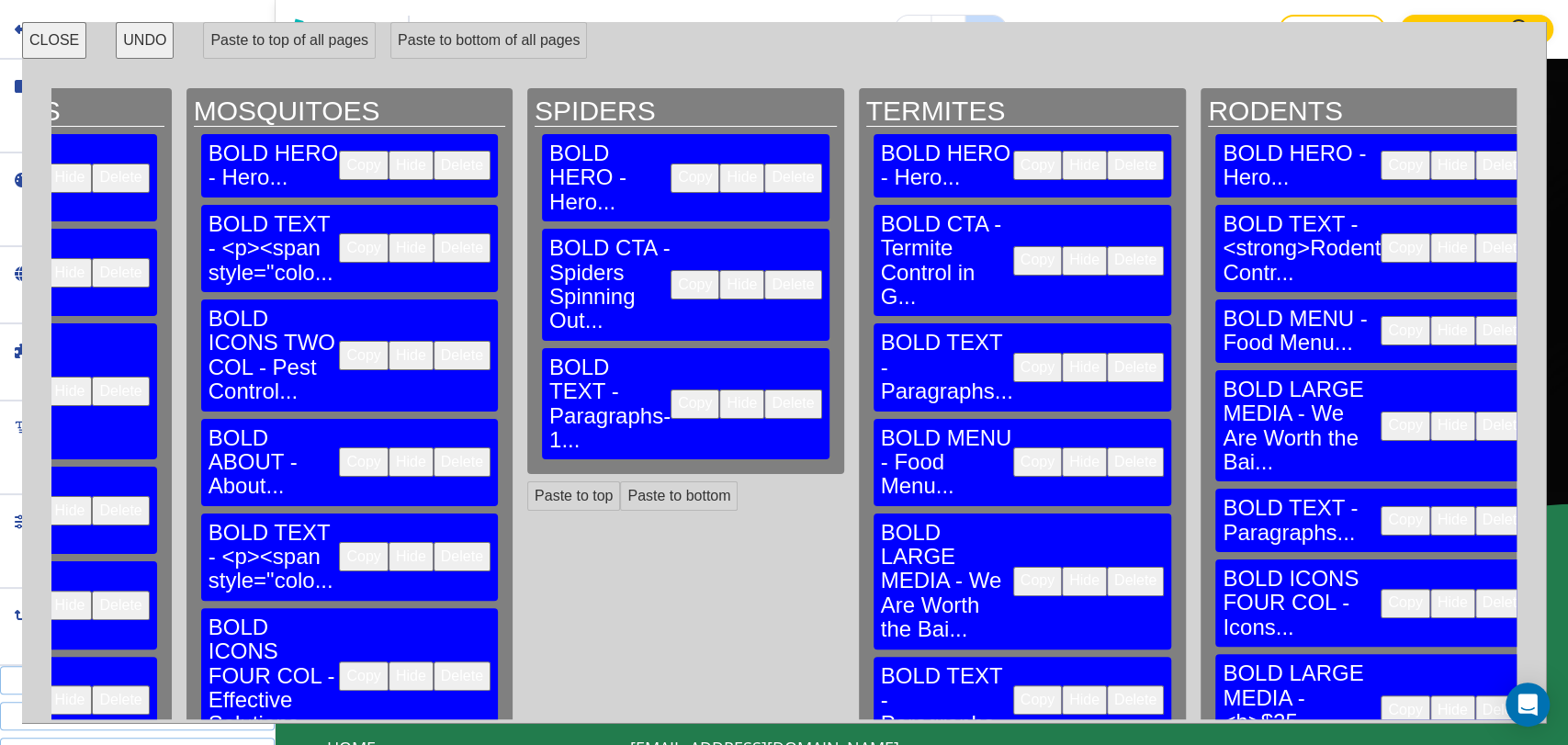
click at [764, 389] on button "Delete" at bounding box center [792, 403] width 57 height 29
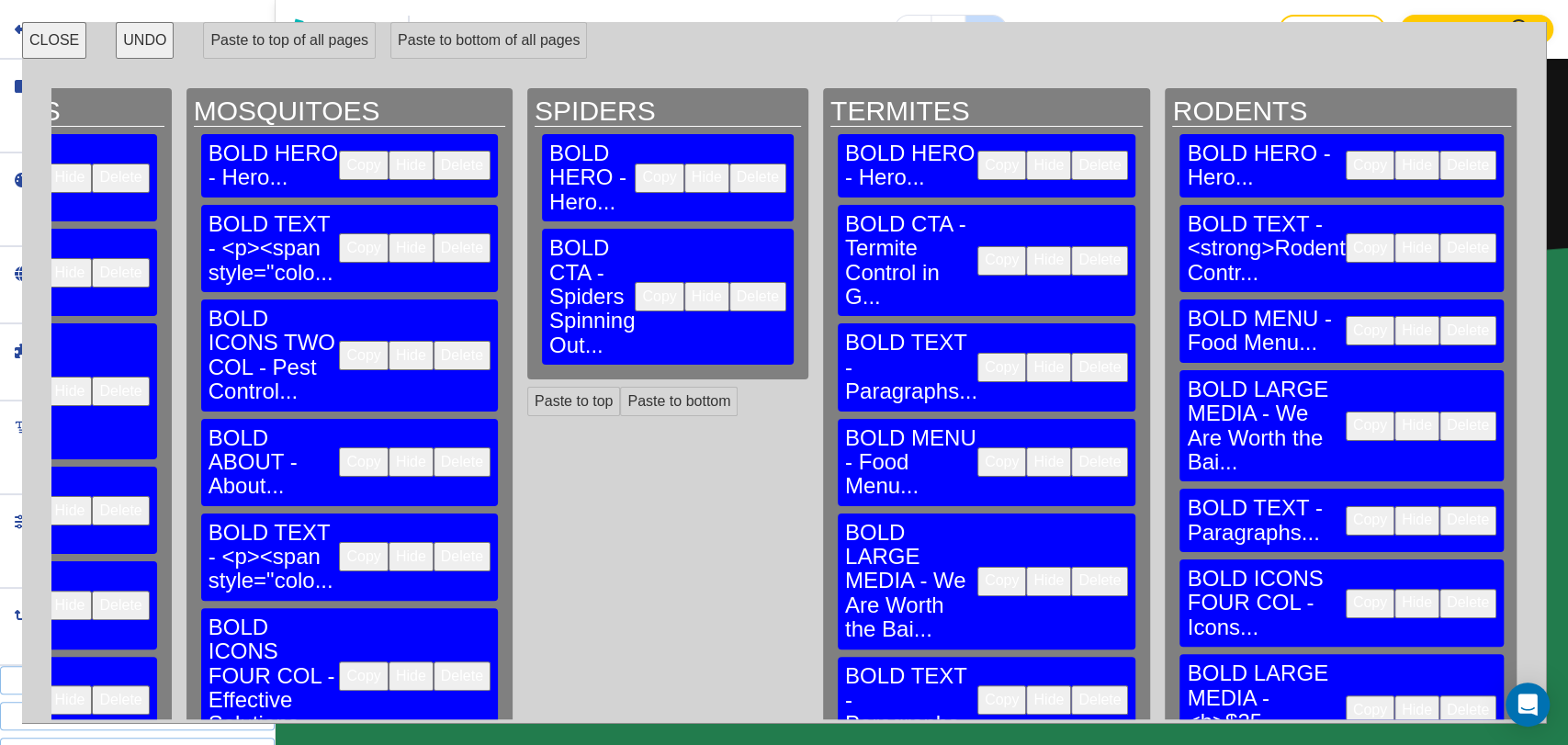
scroll to position [1235, 0]
click at [1071, 246] on button "Delete" at bounding box center [1099, 260] width 57 height 29
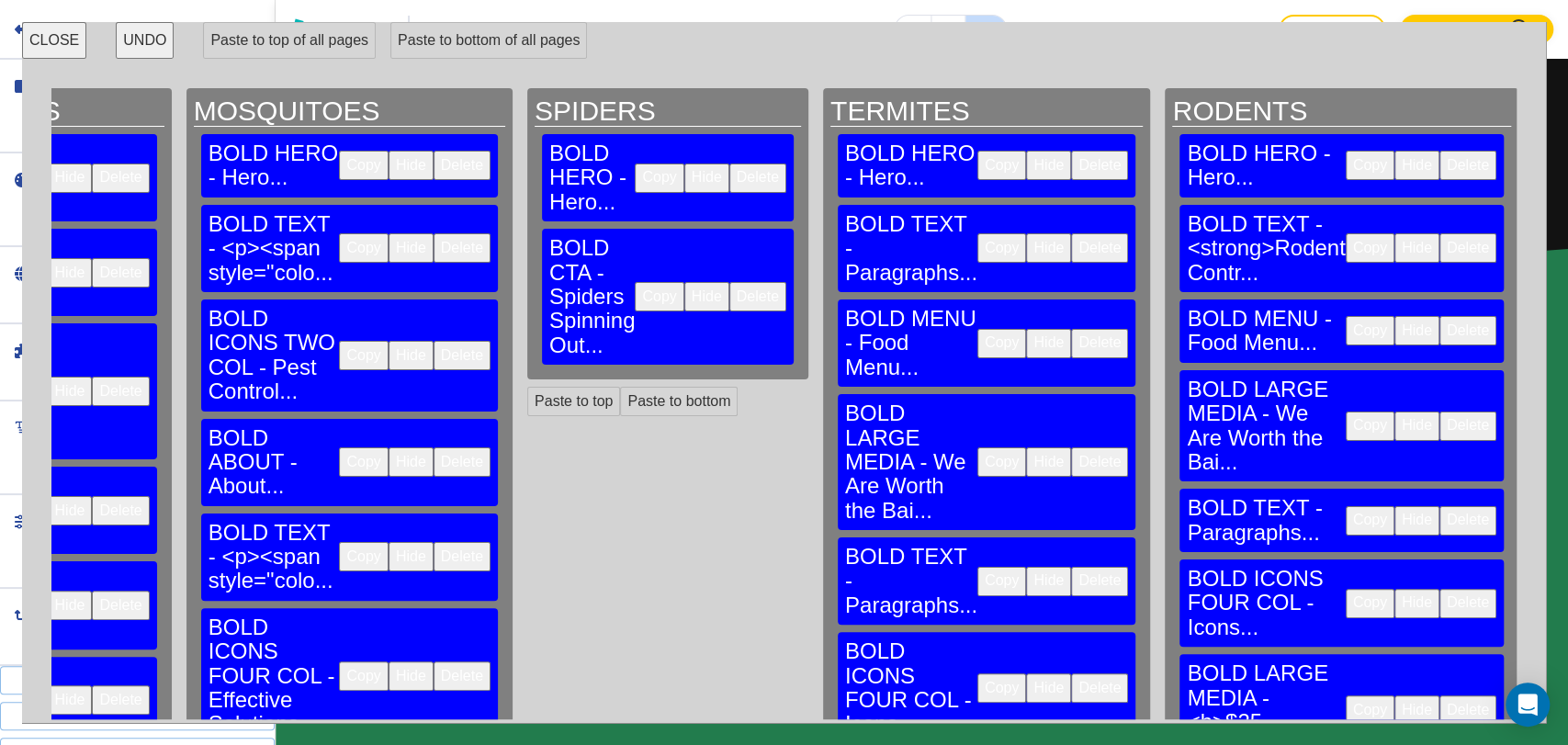
click at [1071, 233] on button "Delete" at bounding box center [1099, 248] width 57 height 29
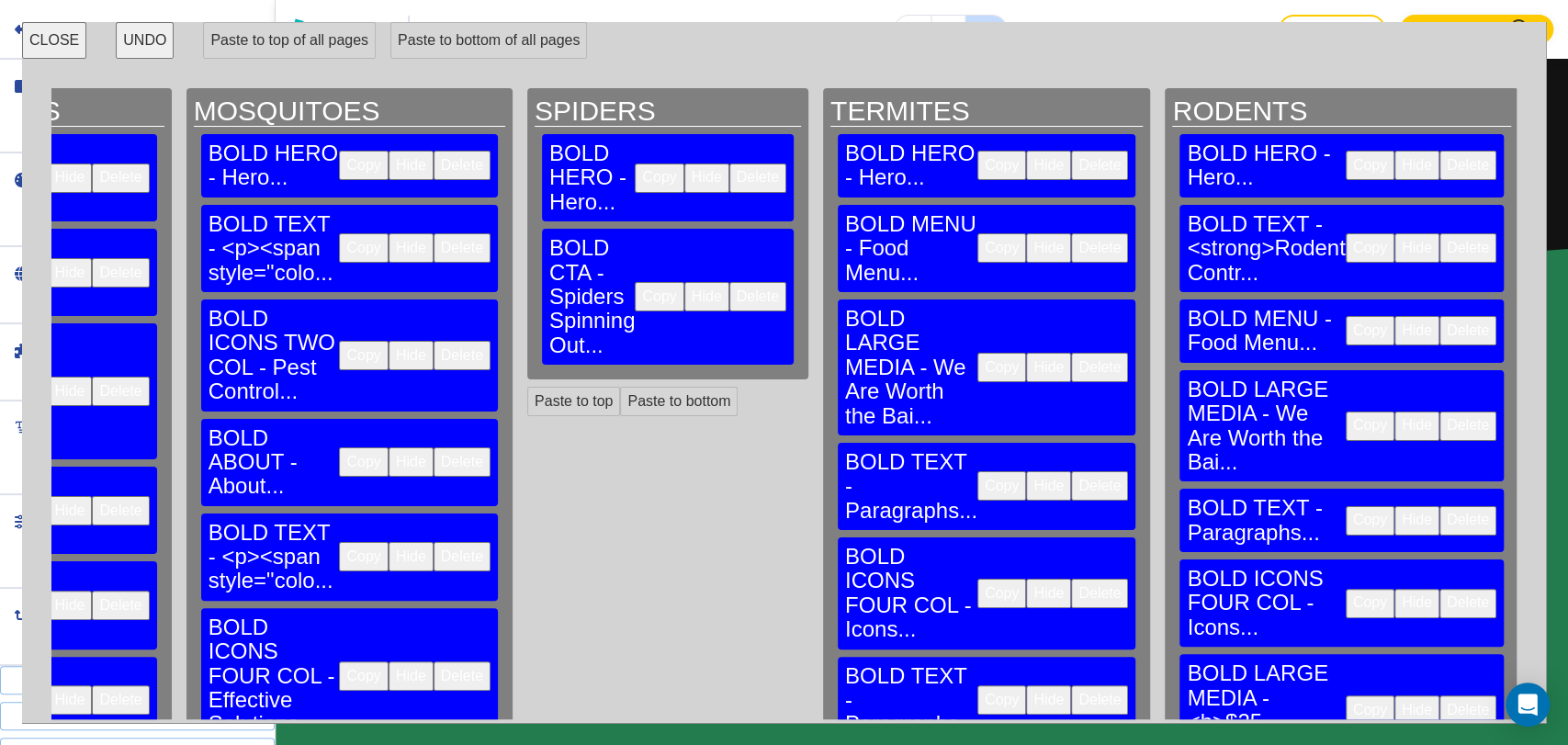
click at [1071, 233] on button "Delete" at bounding box center [1099, 248] width 57 height 29
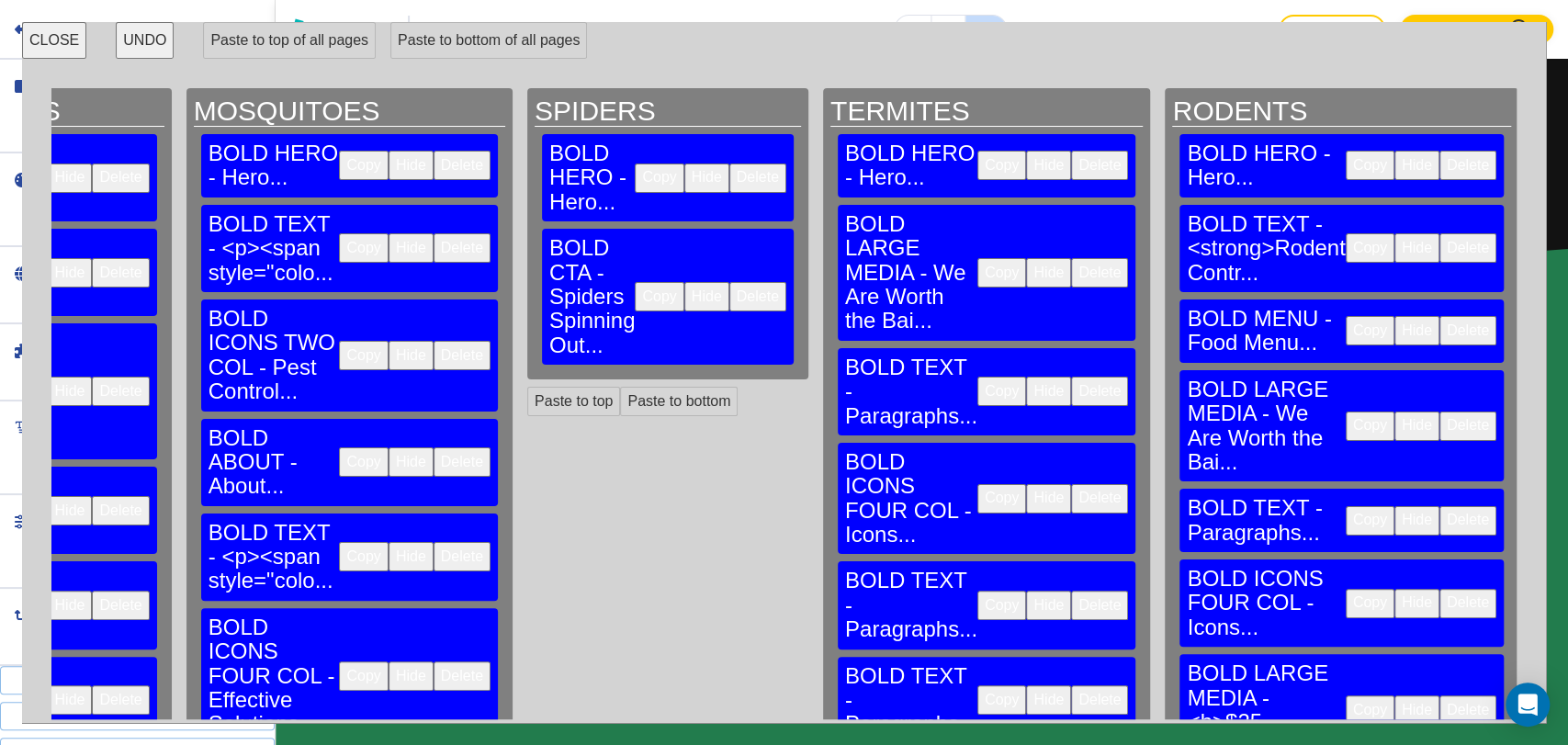
click at [1071, 258] on button "Delete" at bounding box center [1099, 272] width 57 height 29
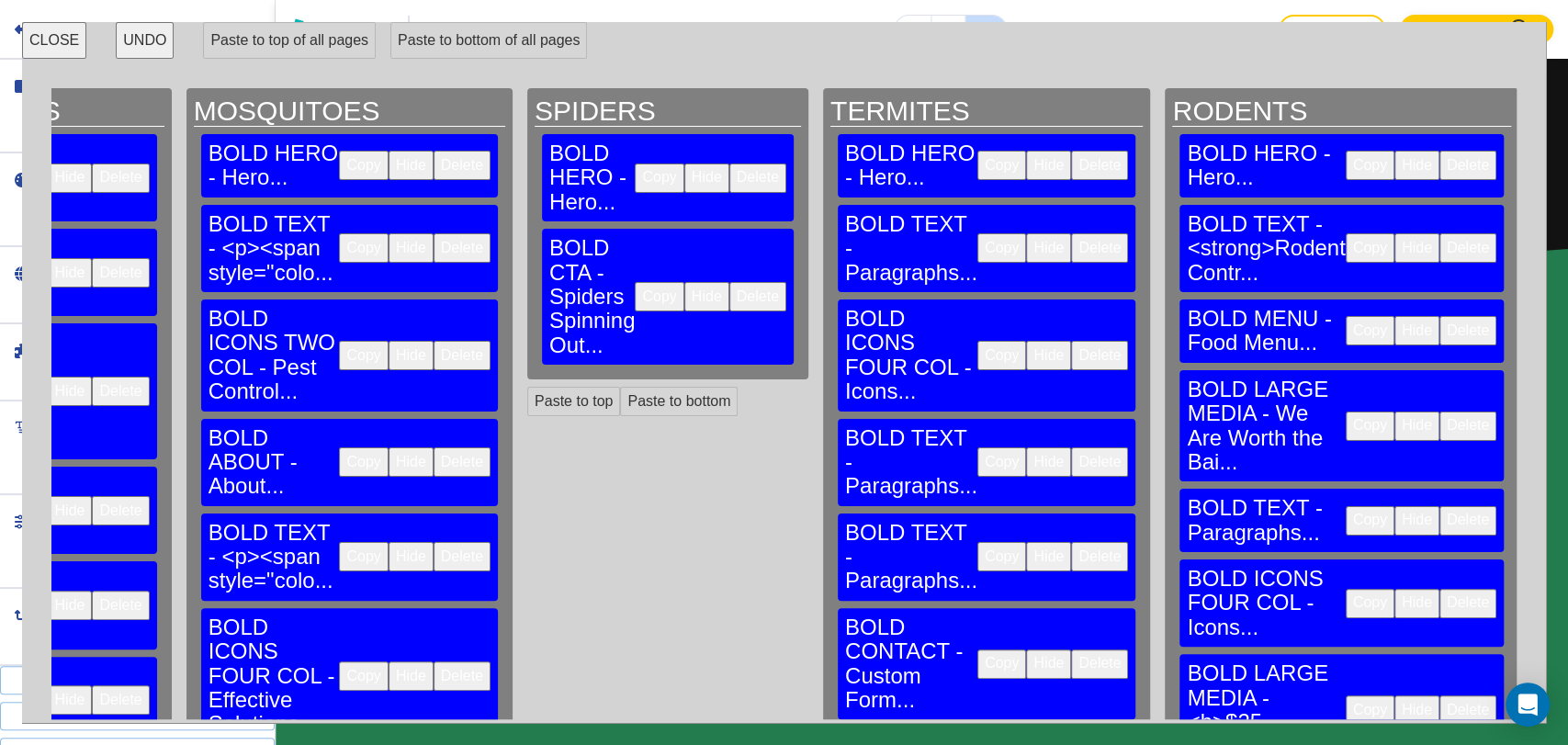
click at [1071, 233] on button "Delete" at bounding box center [1099, 248] width 57 height 29
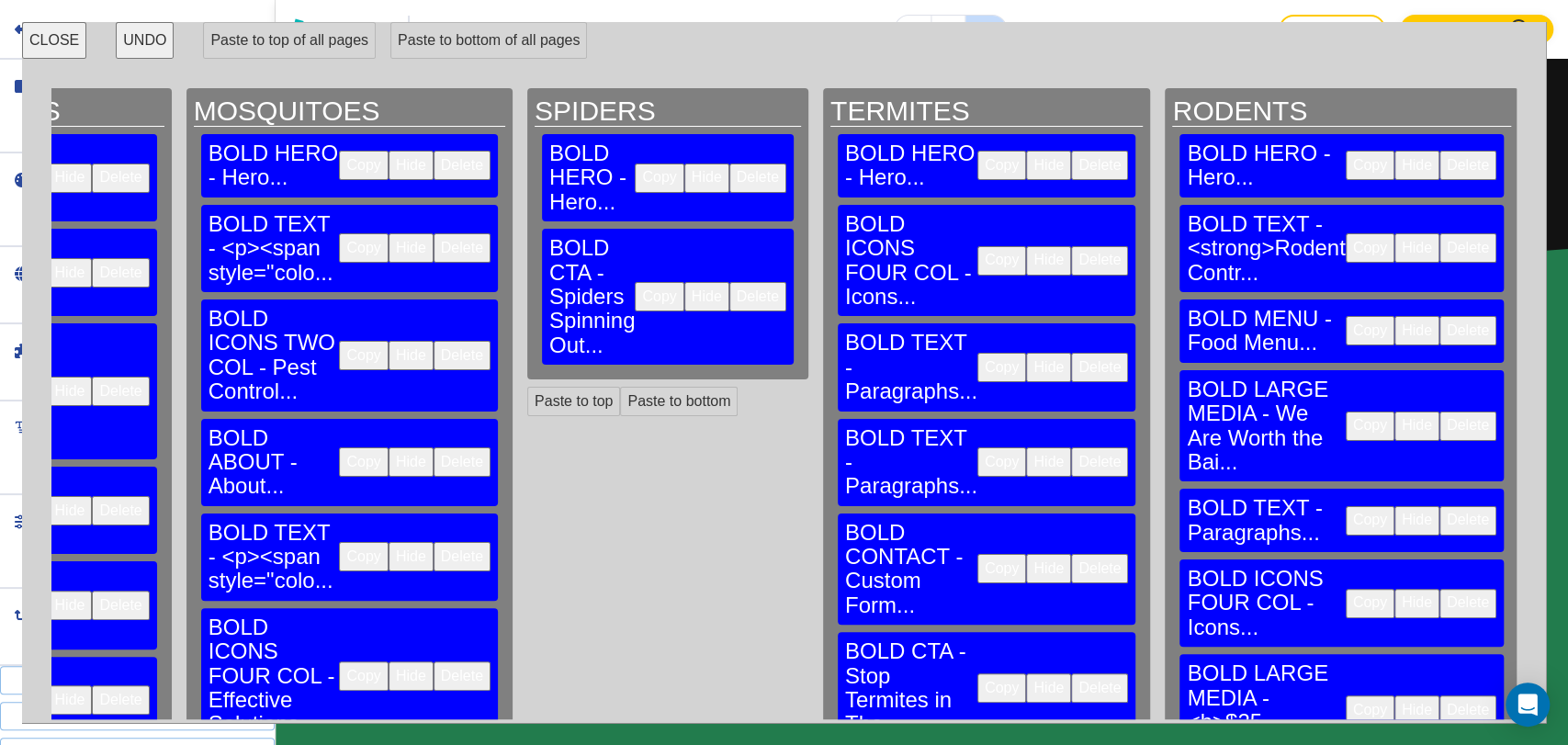
click at [1071, 246] on button "Delete" at bounding box center [1099, 260] width 57 height 29
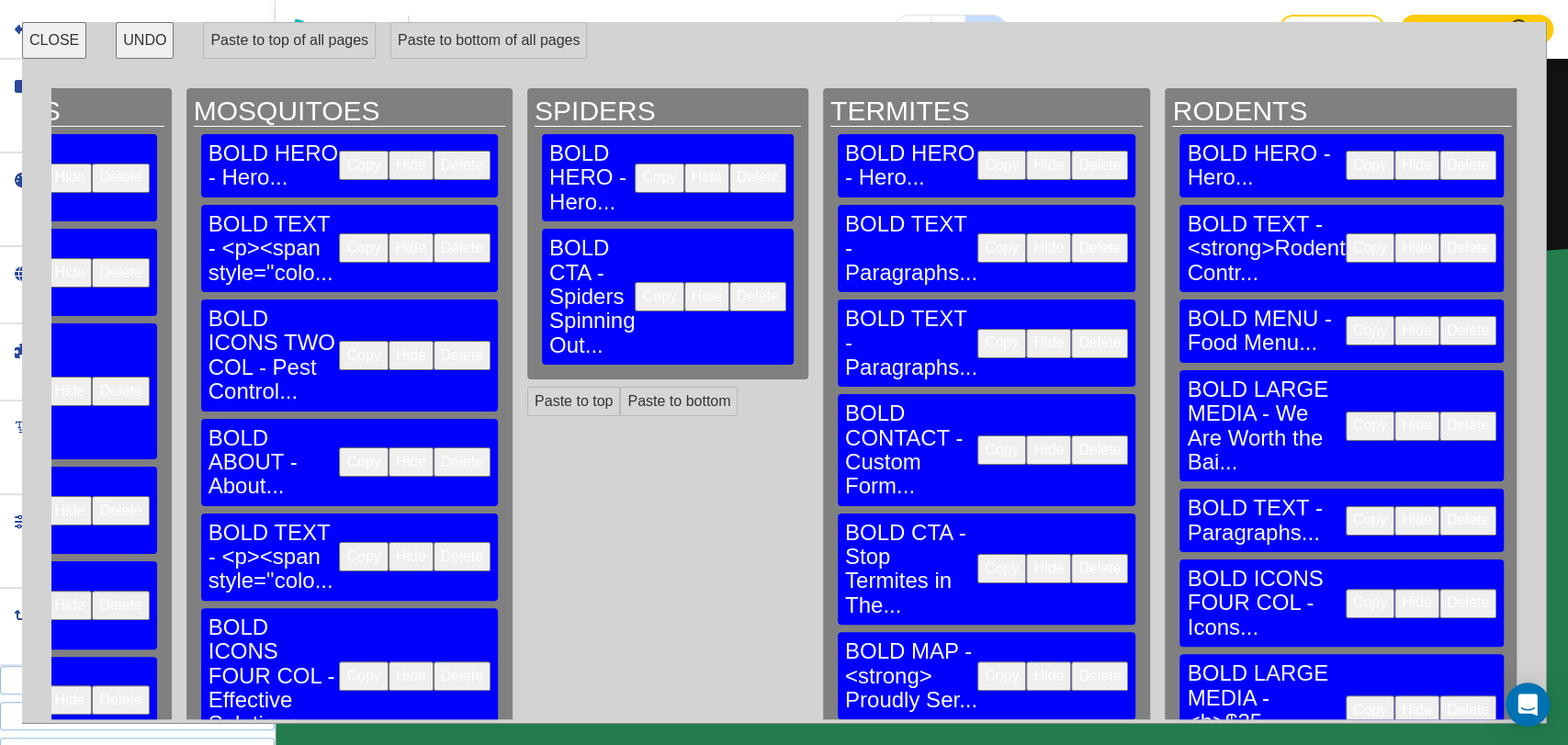
click at [1071, 233] on button "Delete" at bounding box center [1099, 248] width 57 height 29
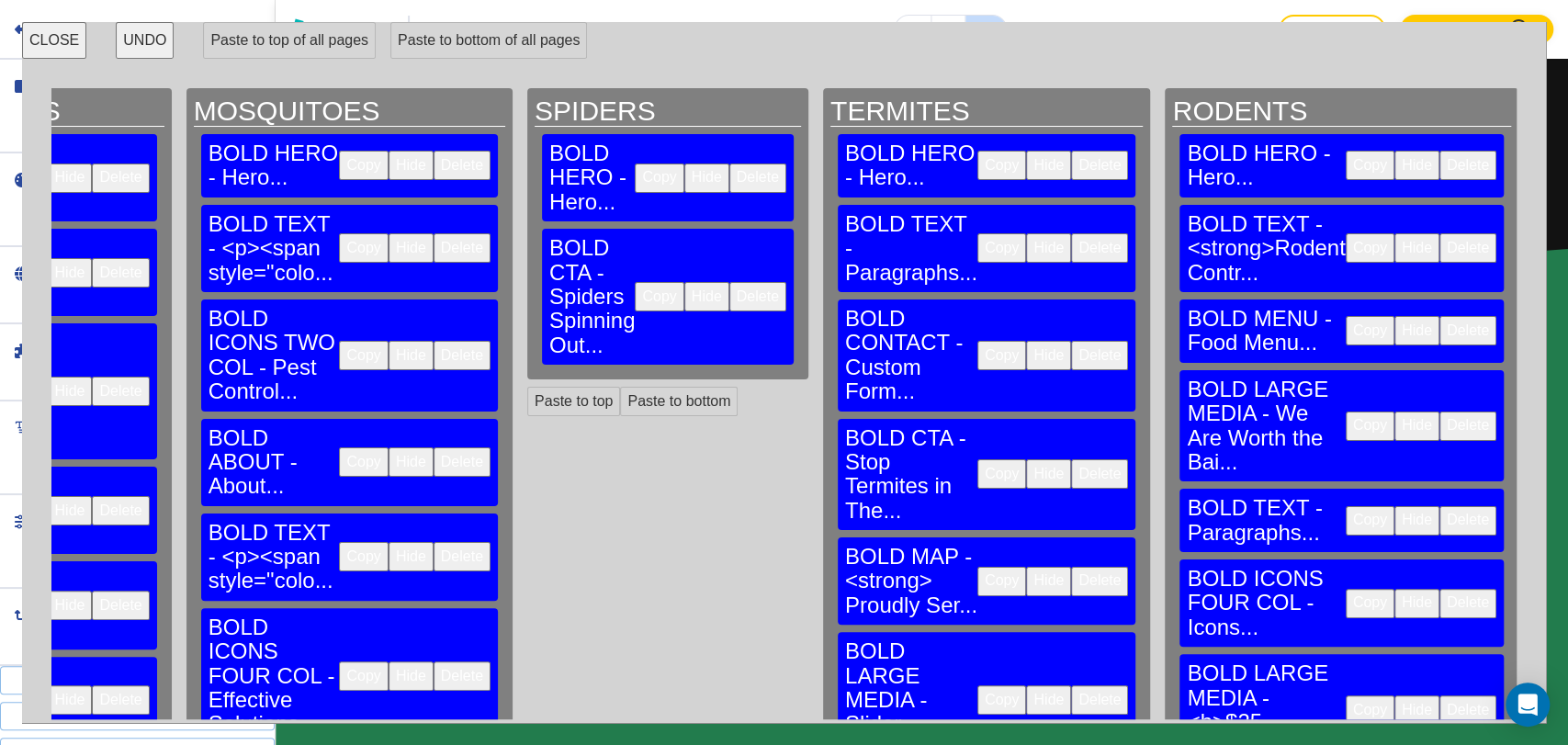
click at [1071, 233] on button "Delete" at bounding box center [1099, 248] width 57 height 29
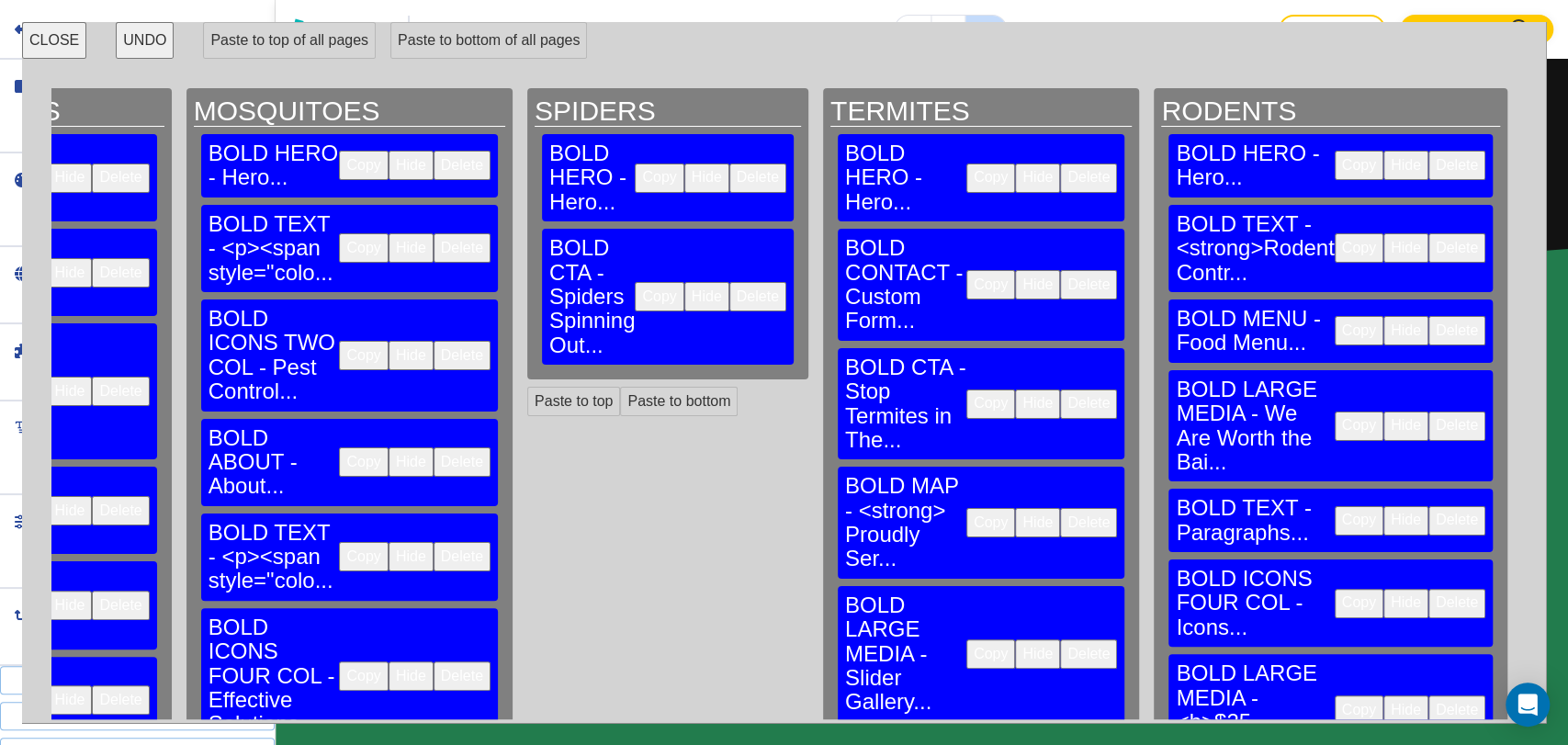
click at [1060, 270] on button "Delete" at bounding box center [1088, 285] width 57 height 29
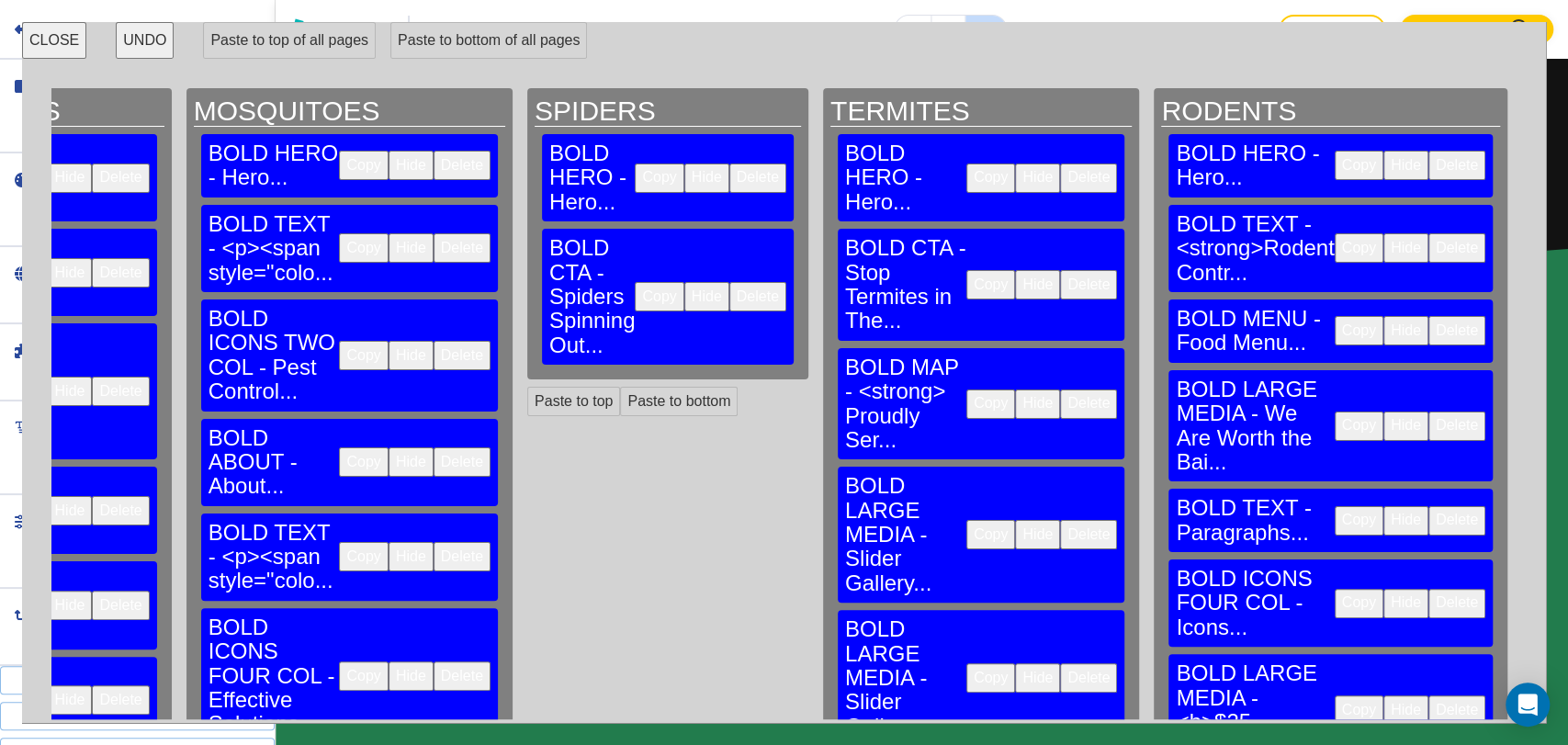
click at [1060, 389] on button "Delete" at bounding box center [1088, 403] width 57 height 29
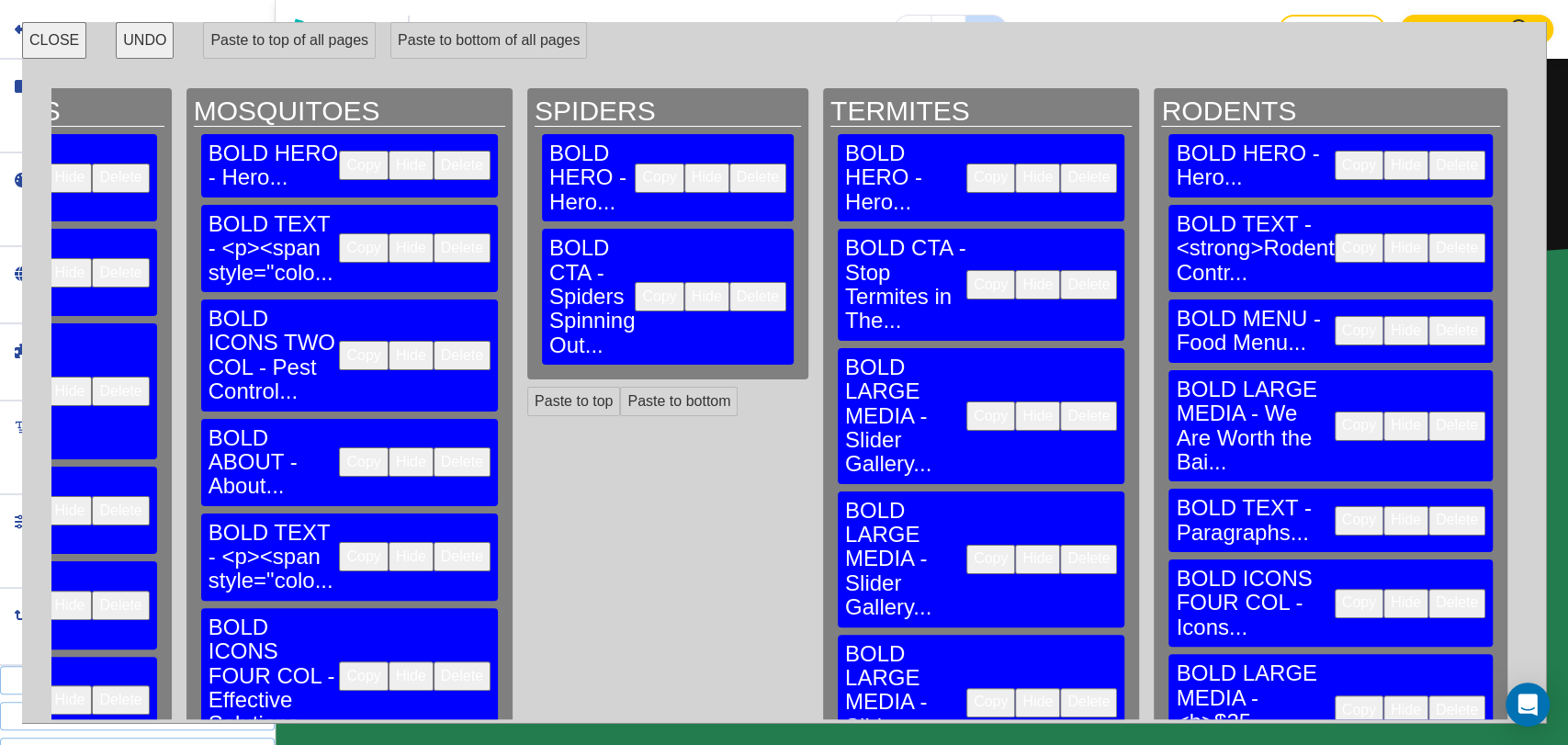
click at [1060, 401] on button "Delete" at bounding box center [1088, 416] width 57 height 29
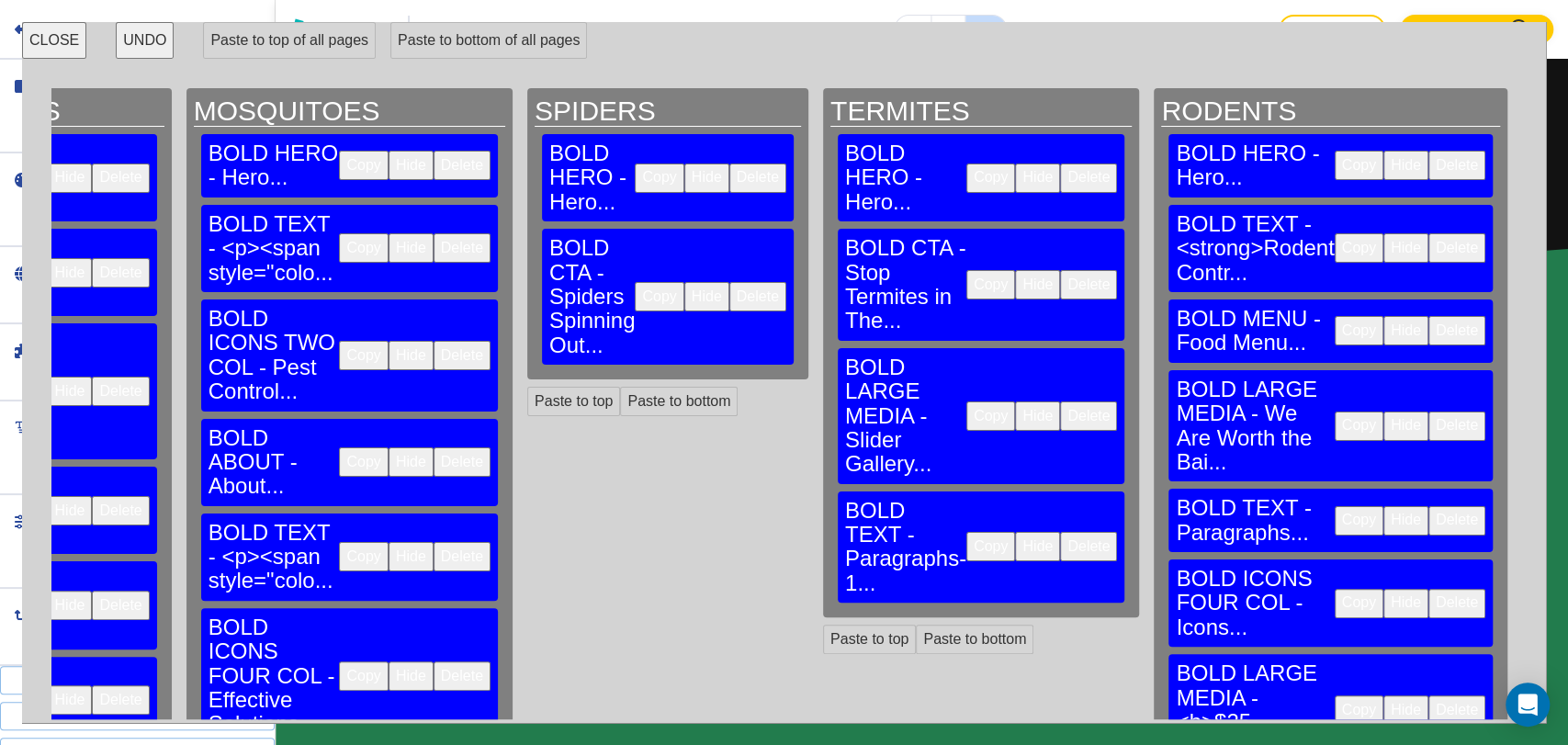
click at [1060, 401] on button "Delete" at bounding box center [1088, 416] width 57 height 29
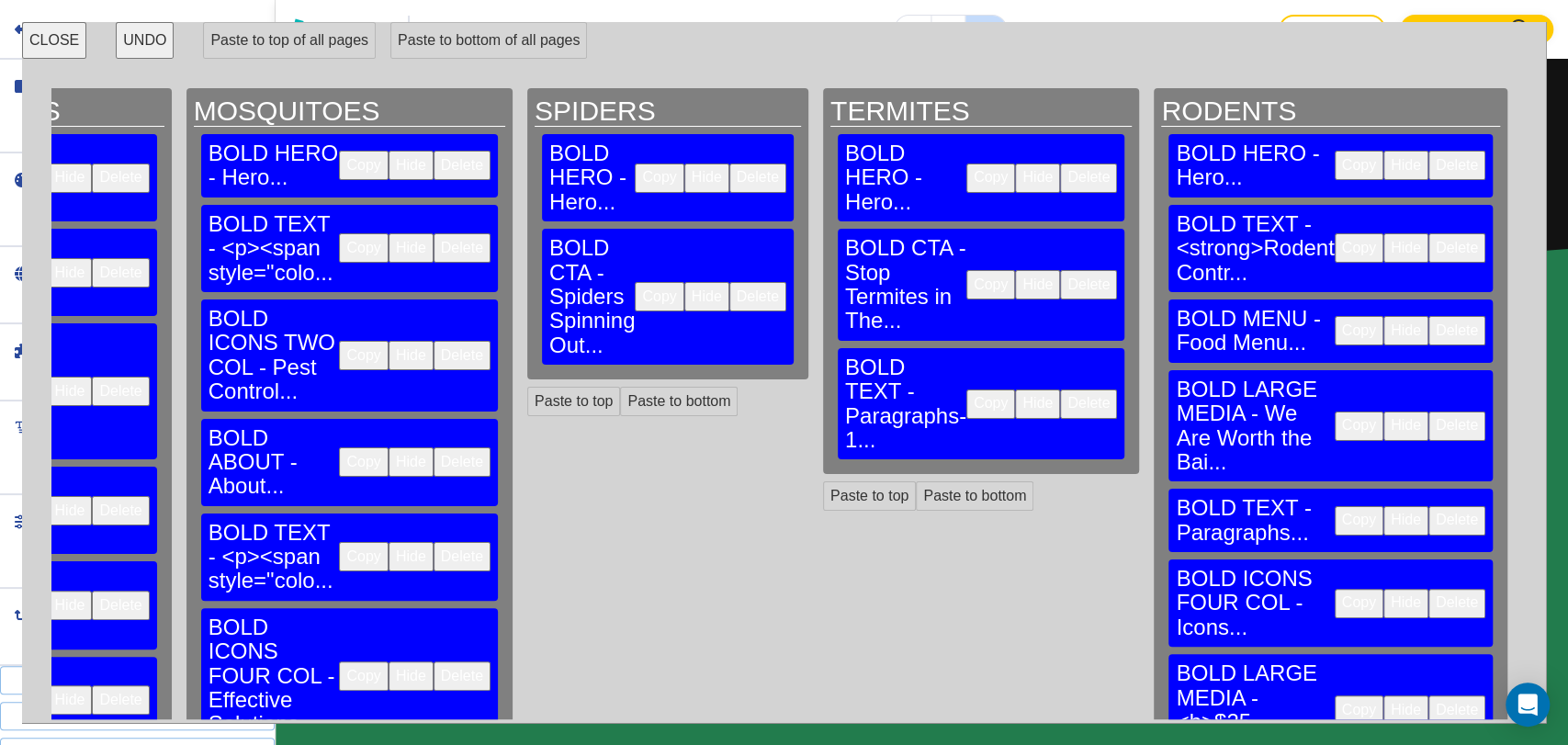
click at [1060, 389] on button "Delete" at bounding box center [1088, 403] width 57 height 29
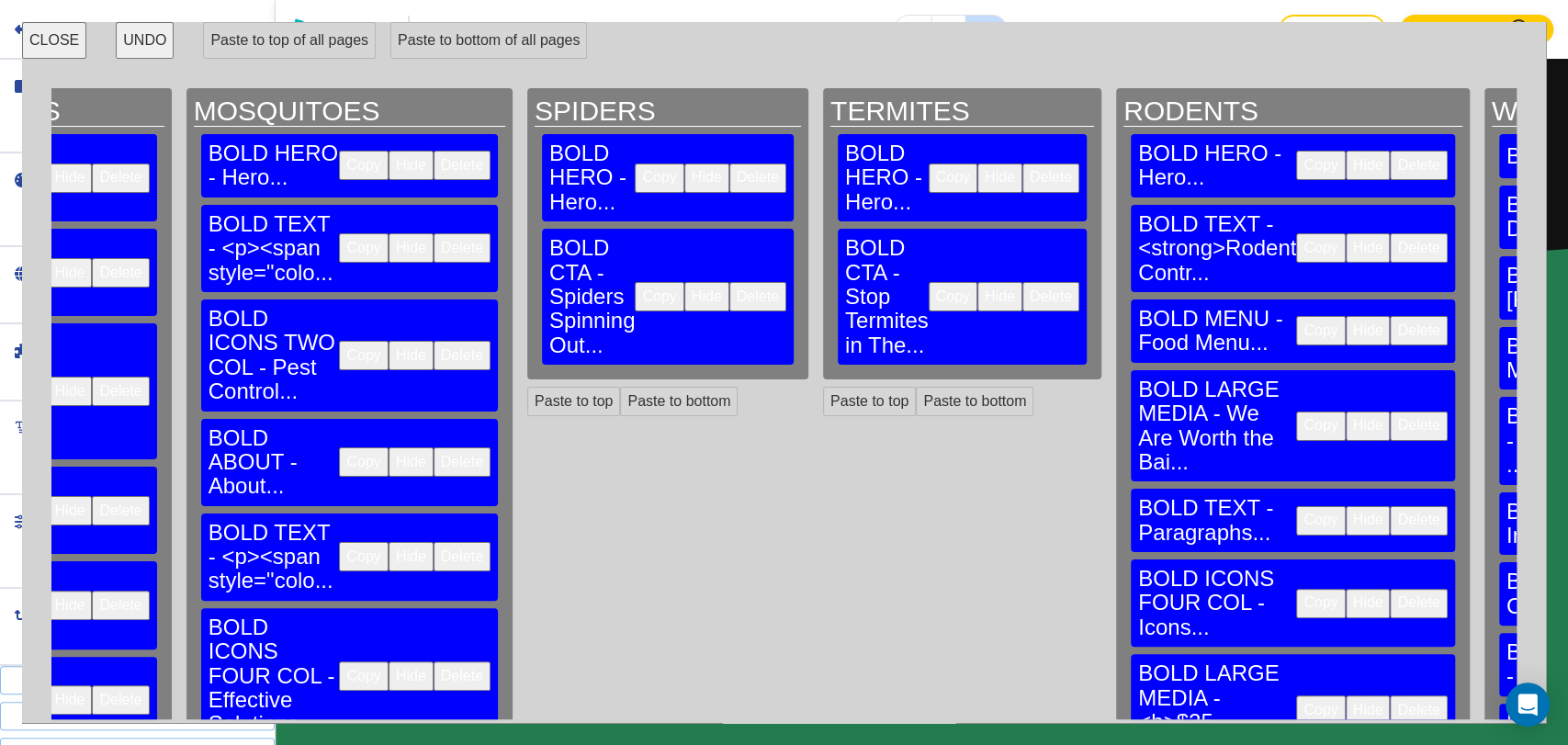
click at [1390, 233] on button "Delete" at bounding box center [1418, 248] width 57 height 29
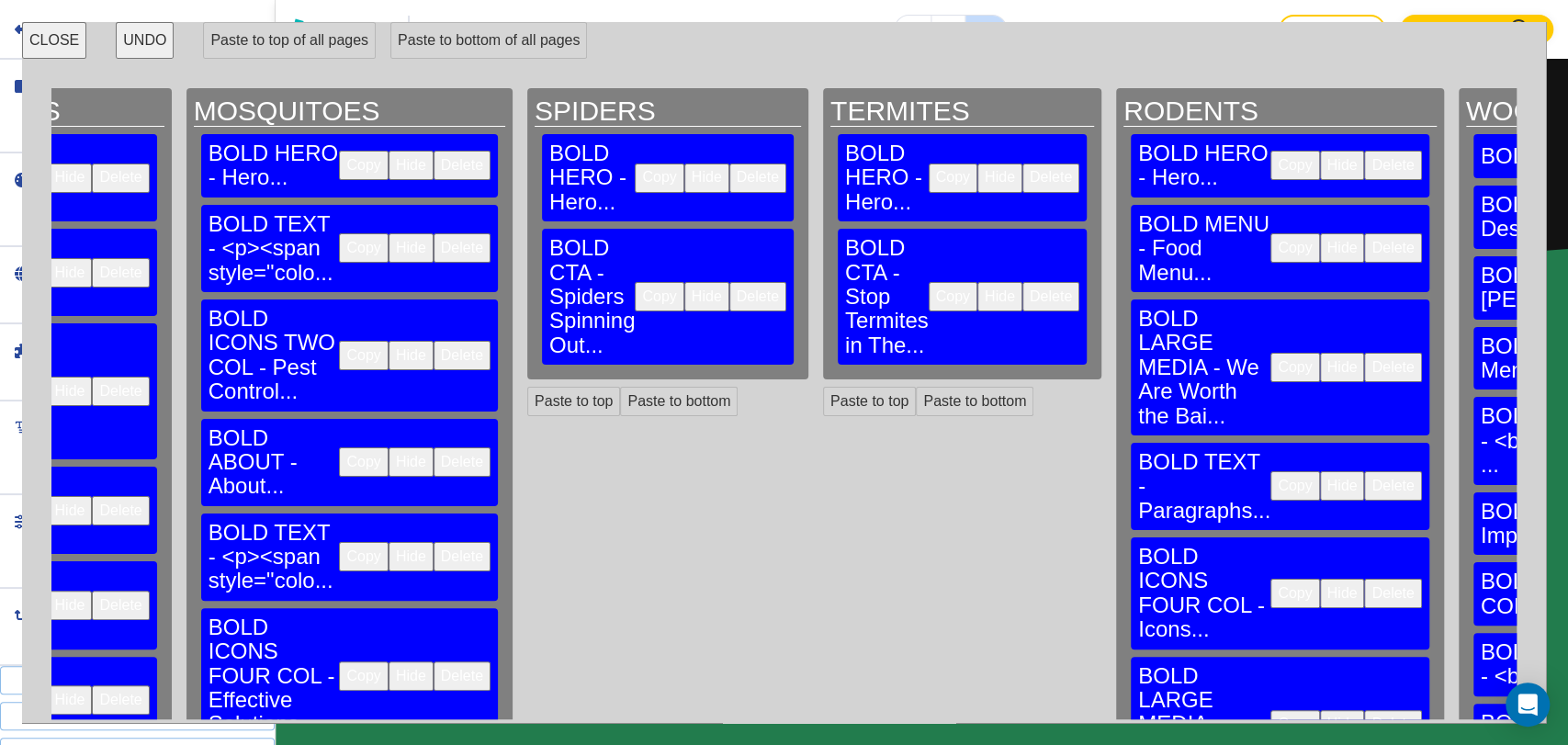
click at [1364, 233] on button "Delete" at bounding box center [1393, 248] width 57 height 29
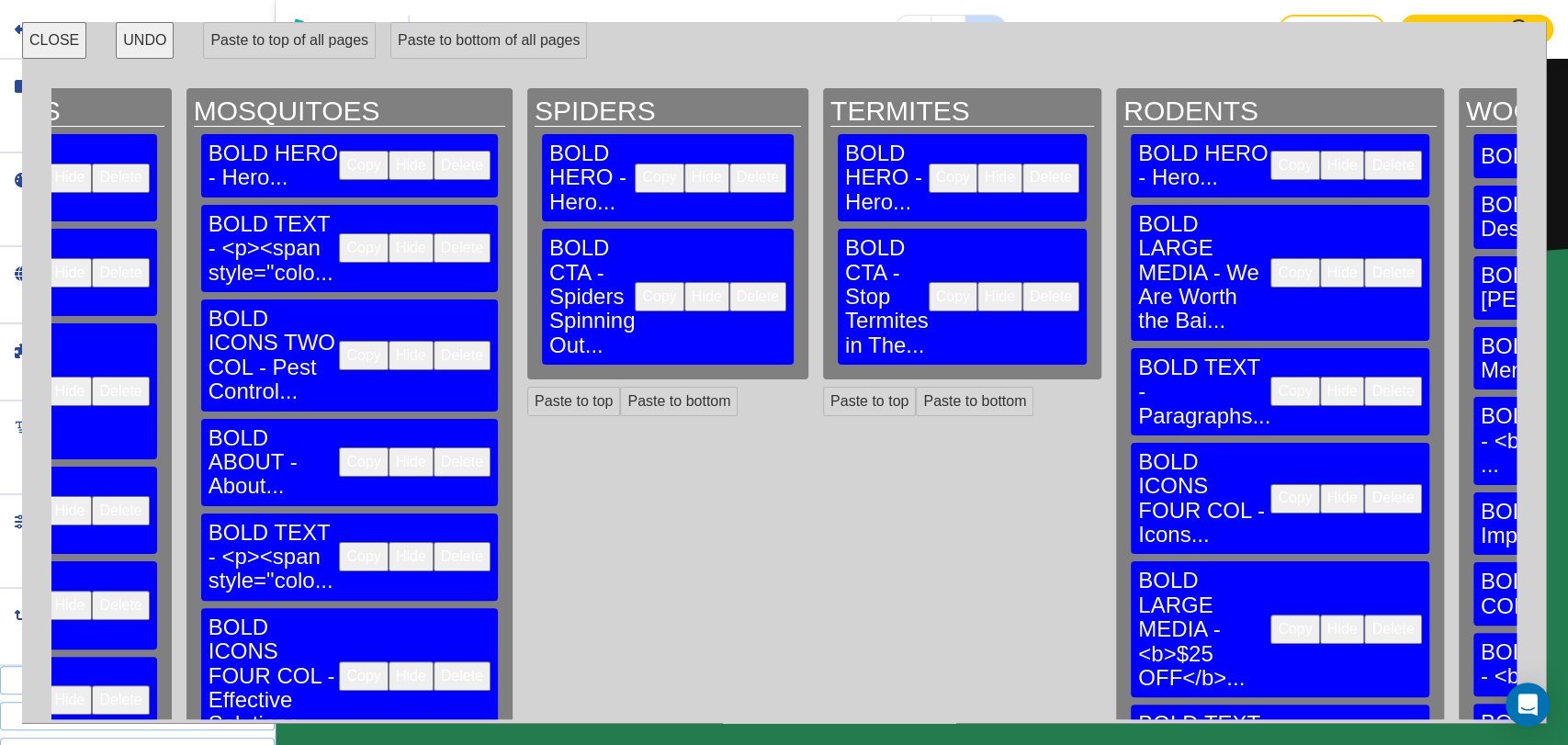
click at [1364, 258] on button "Delete" at bounding box center [1393, 272] width 57 height 29
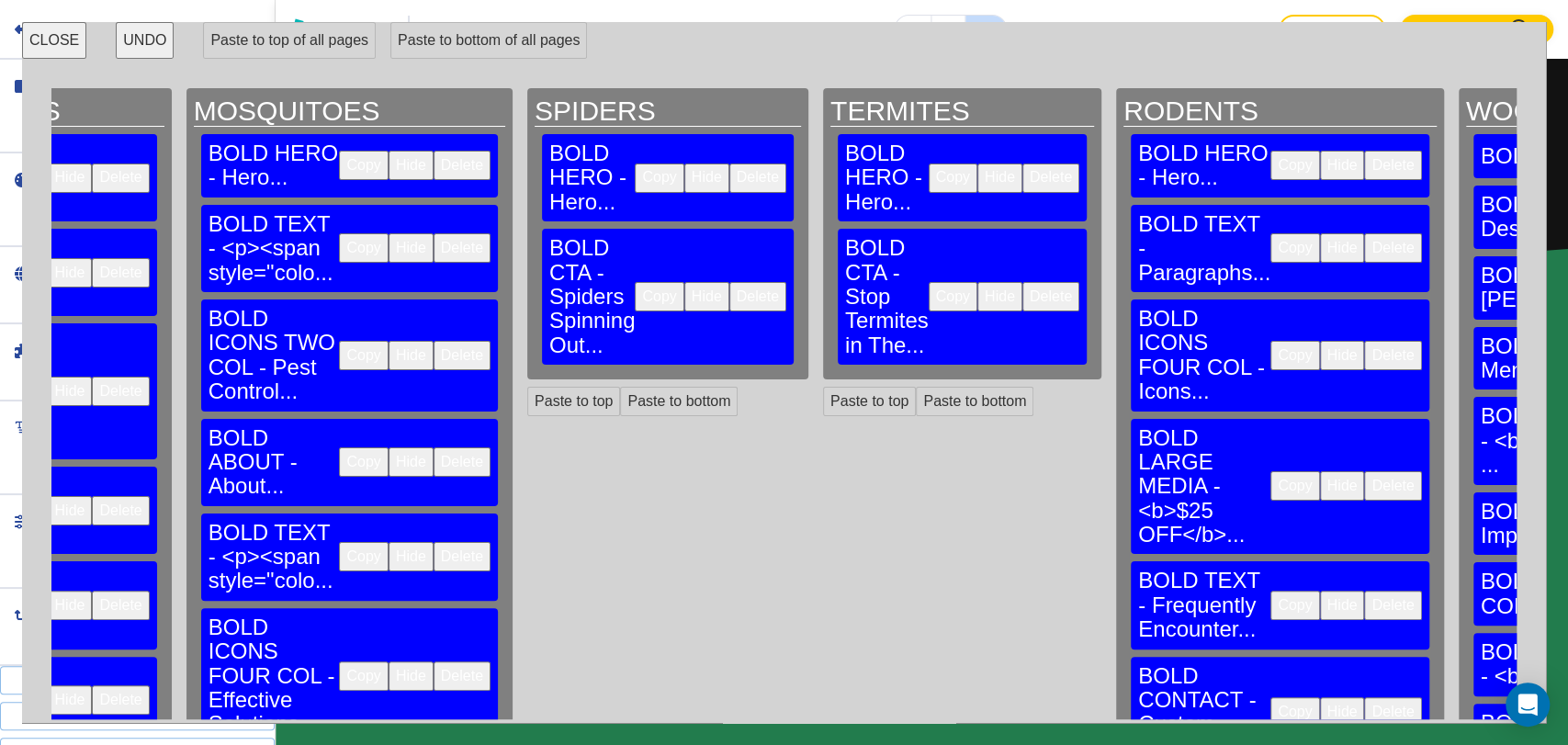
click at [1364, 233] on button "Delete" at bounding box center [1393, 248] width 57 height 29
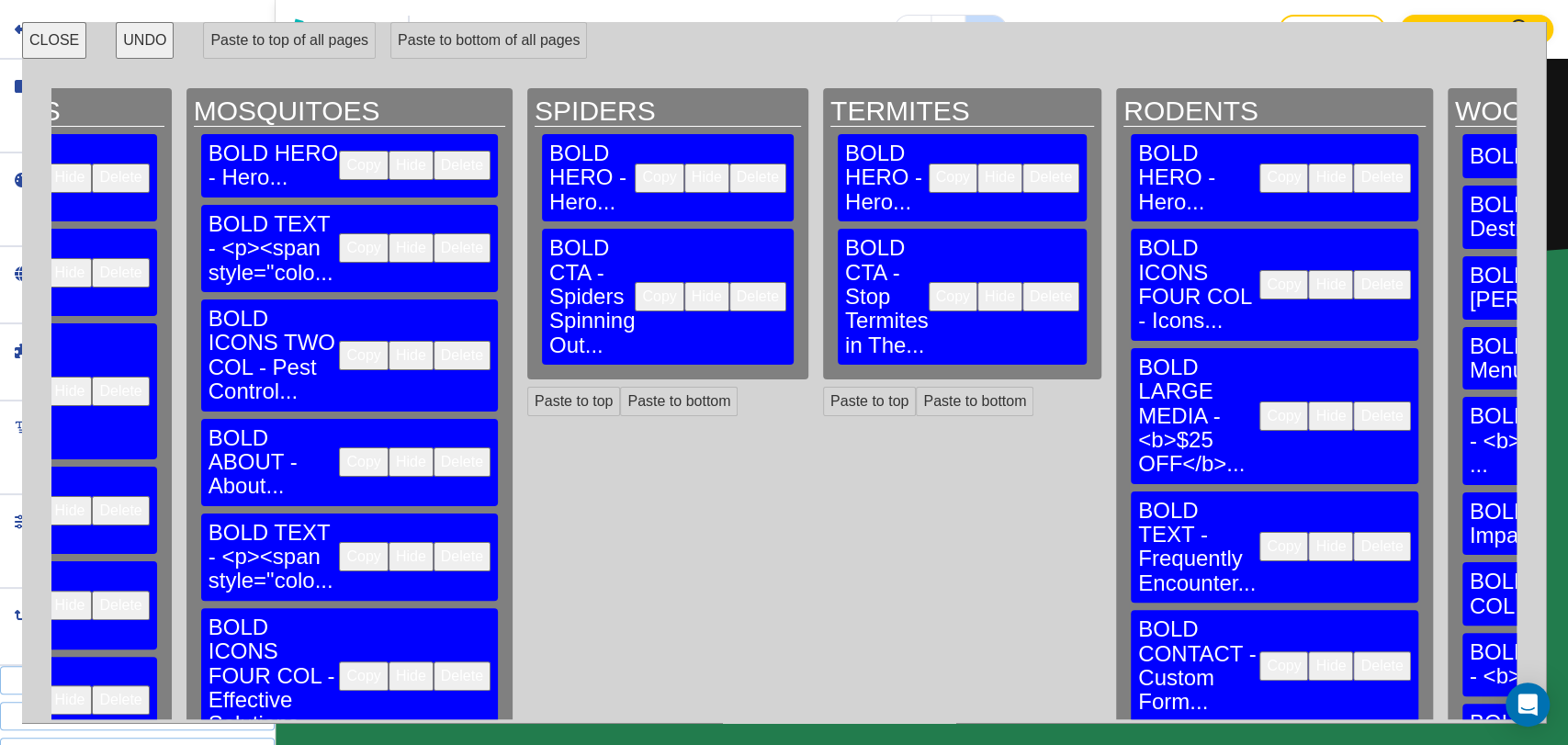
click at [1353, 270] on button "Delete" at bounding box center [1381, 285] width 57 height 29
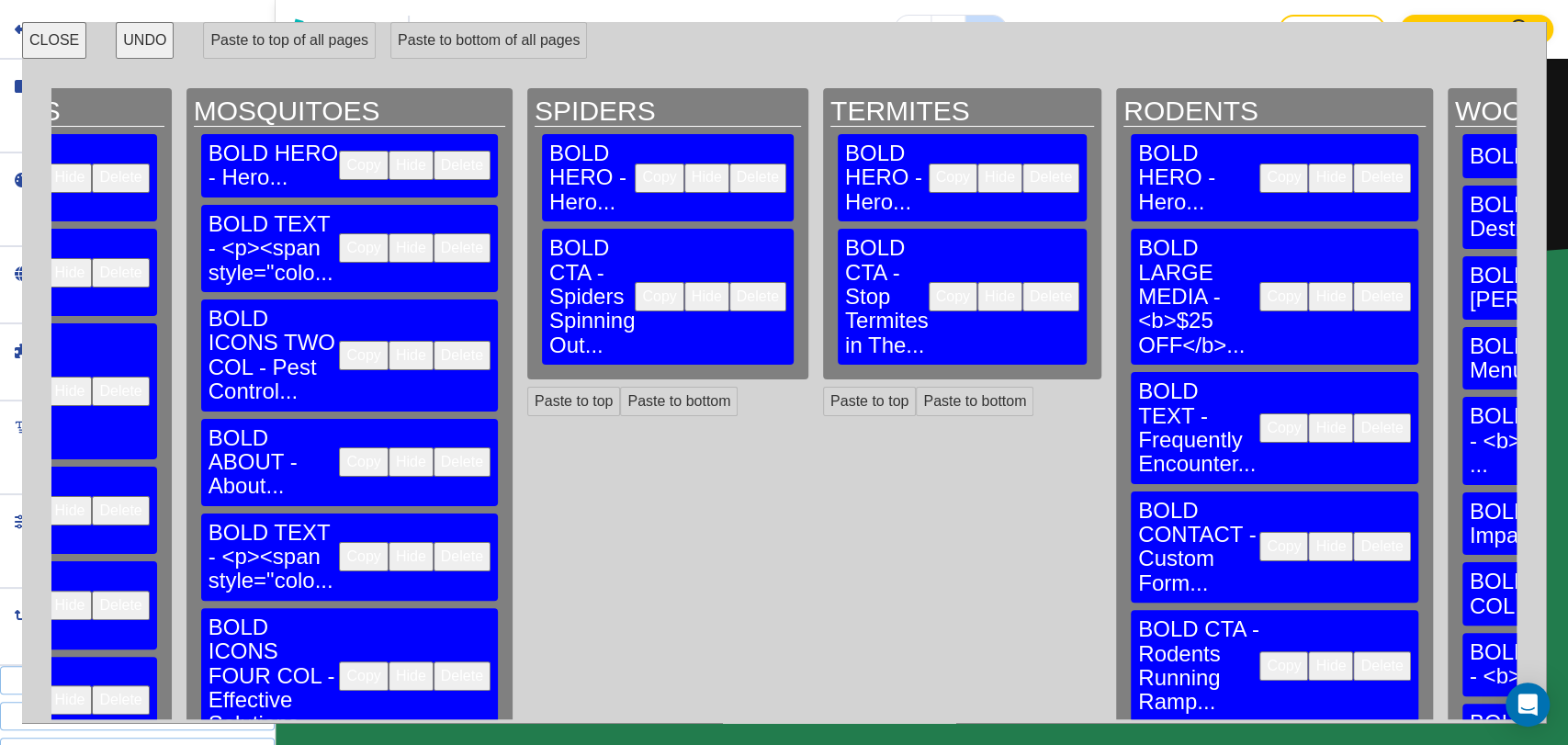
click at [1353, 282] on button "Delete" at bounding box center [1381, 296] width 57 height 29
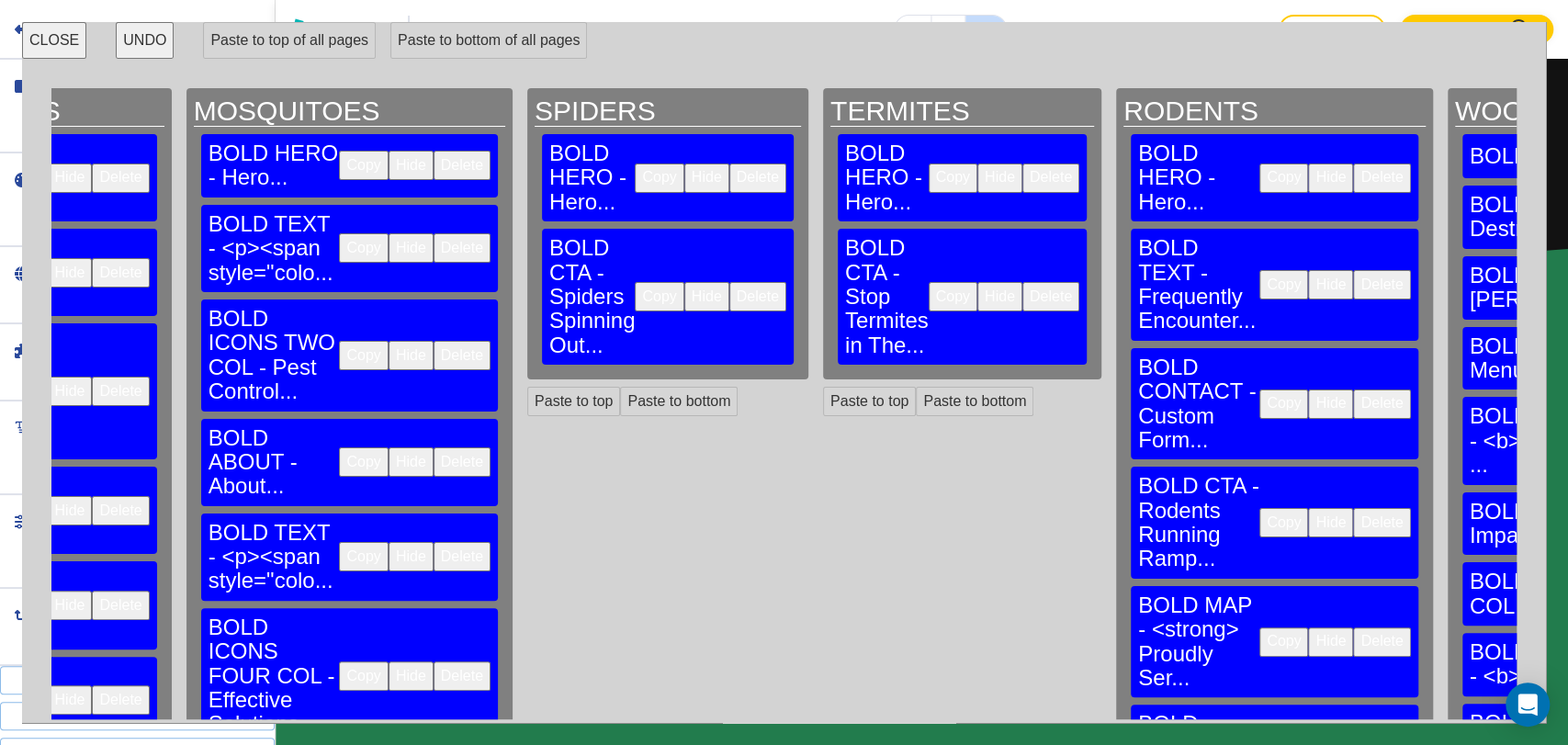
click at [1353, 270] on button "Delete" at bounding box center [1381, 285] width 57 height 29
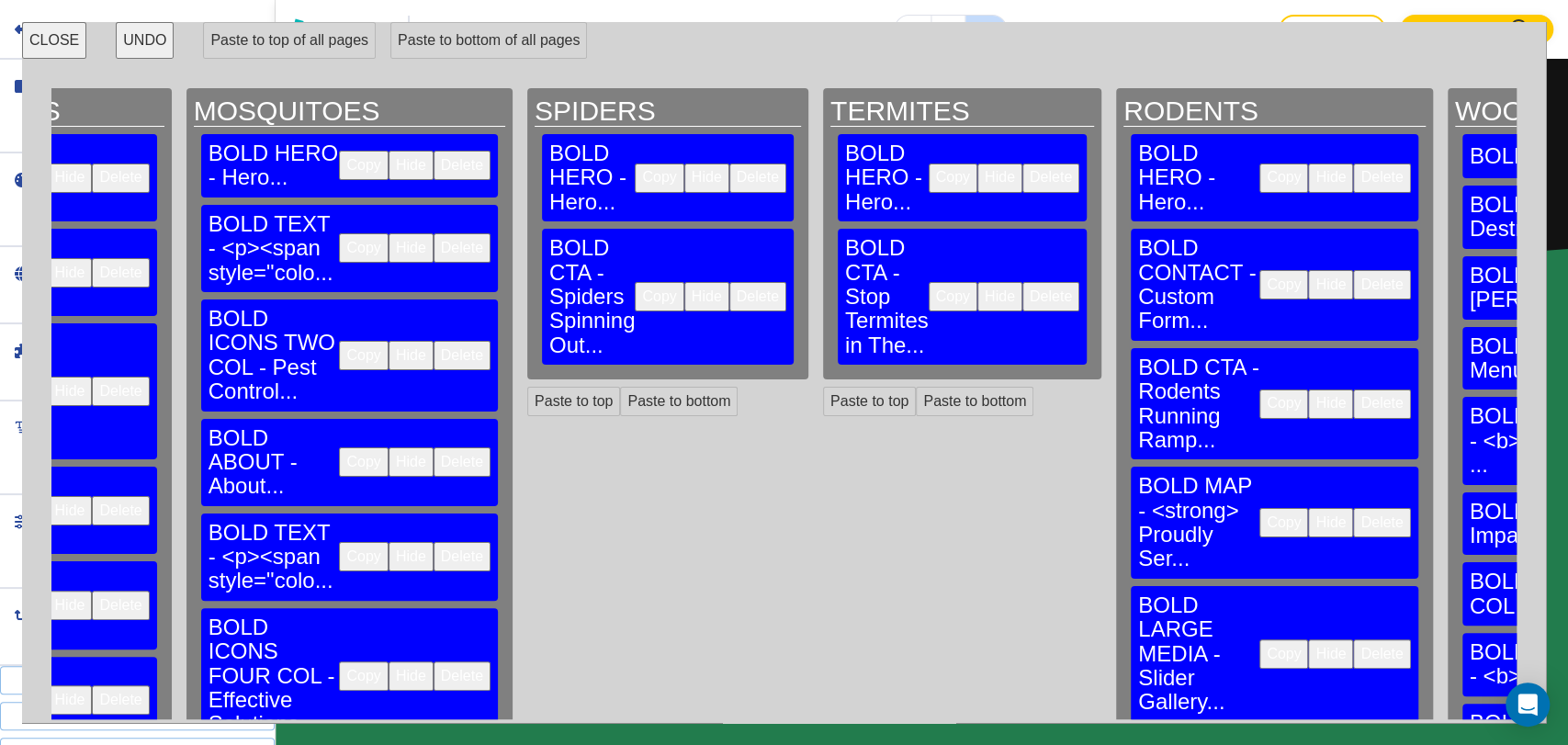
click at [1353, 270] on button "Delete" at bounding box center [1381, 285] width 57 height 29
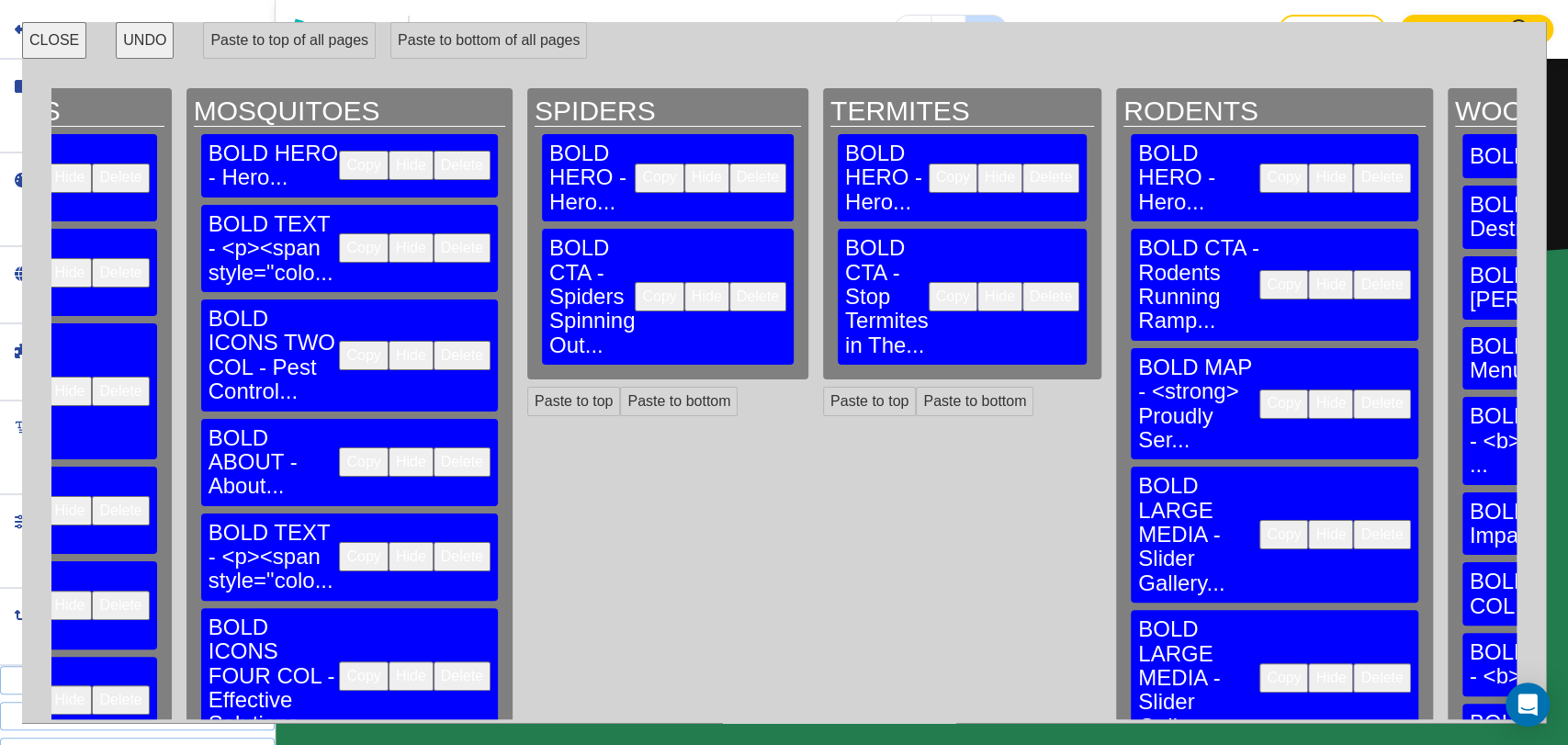
click at [1353, 389] on button "Delete" at bounding box center [1381, 403] width 57 height 29
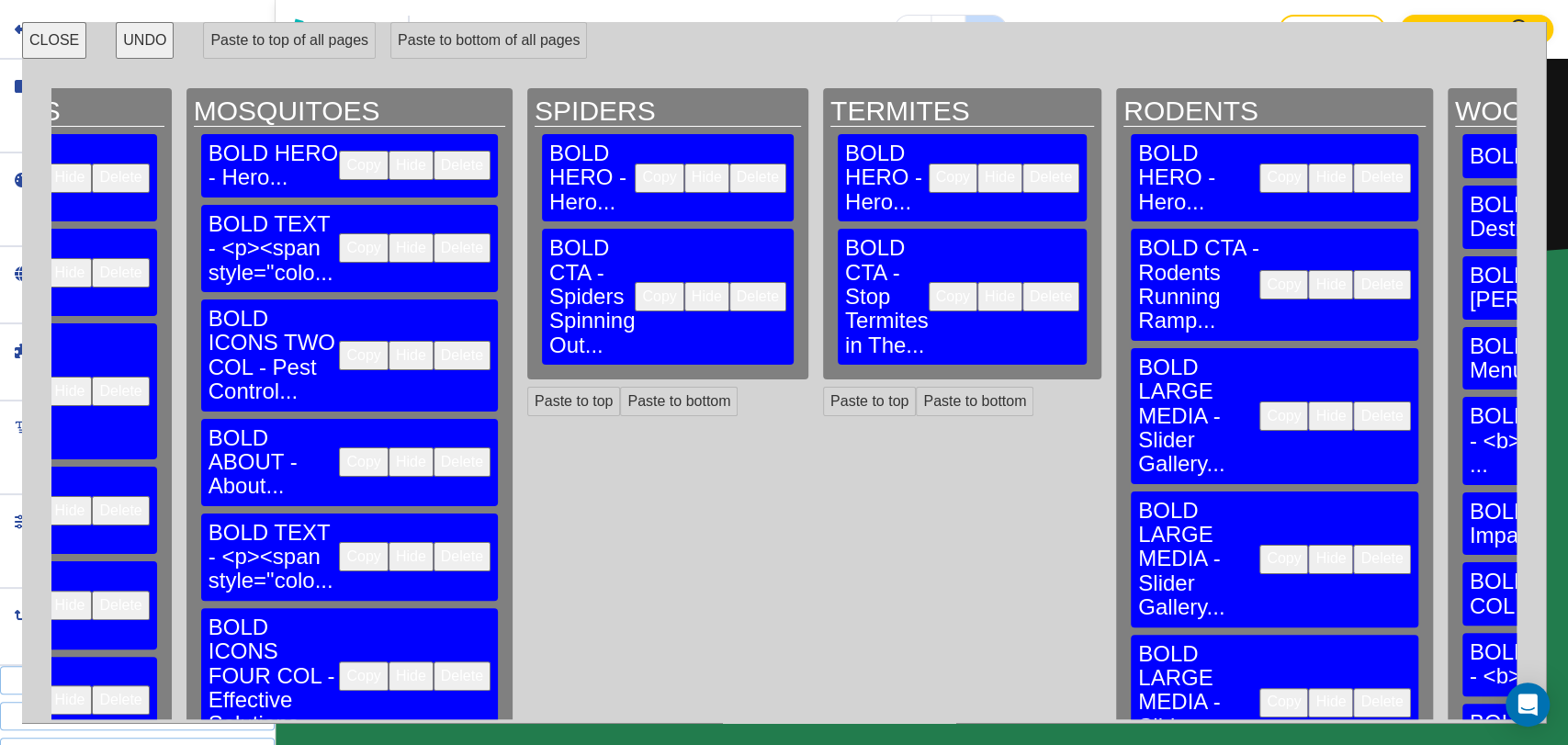
click at [1353, 401] on button "Delete" at bounding box center [1381, 416] width 57 height 29
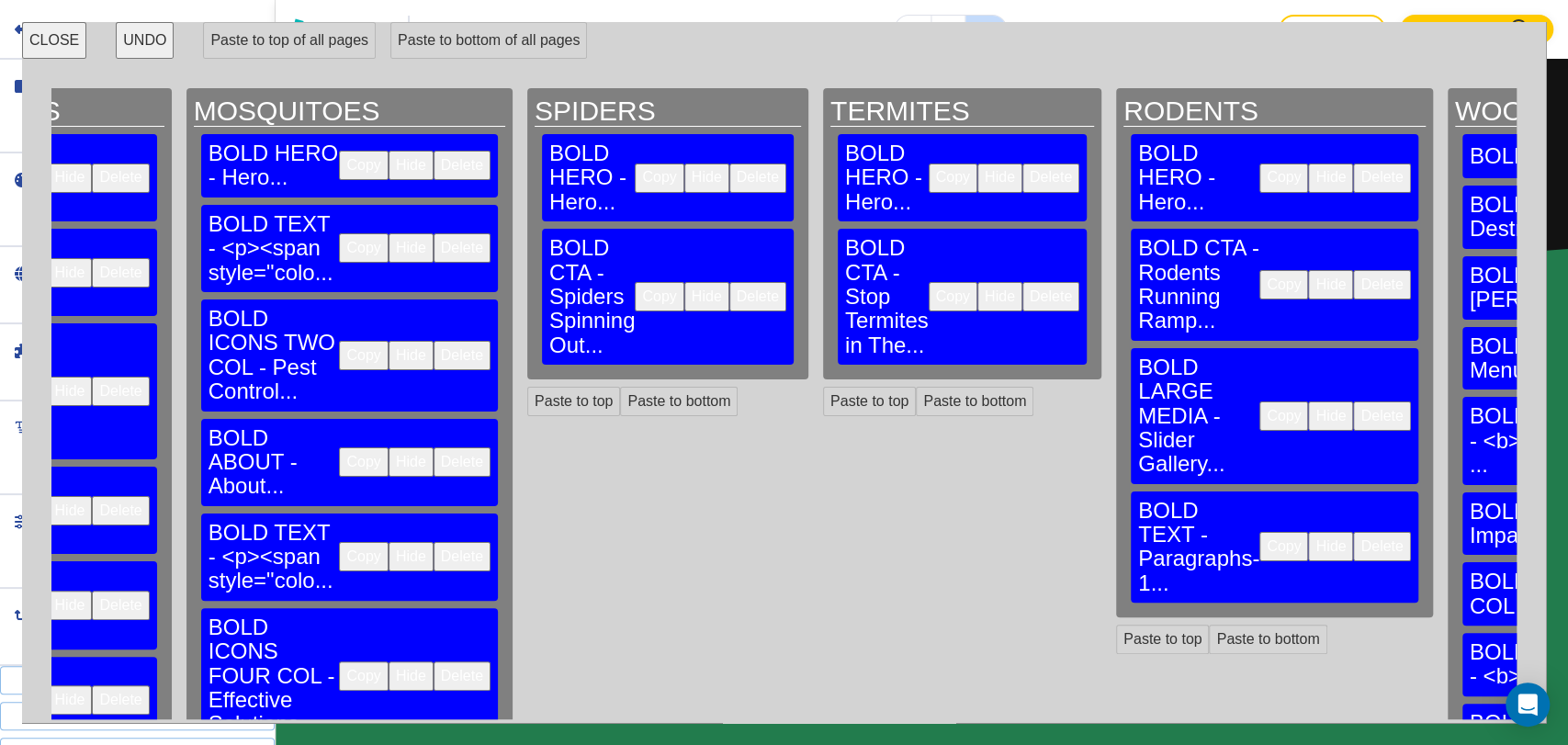
click at [1353, 401] on button "Delete" at bounding box center [1381, 416] width 57 height 29
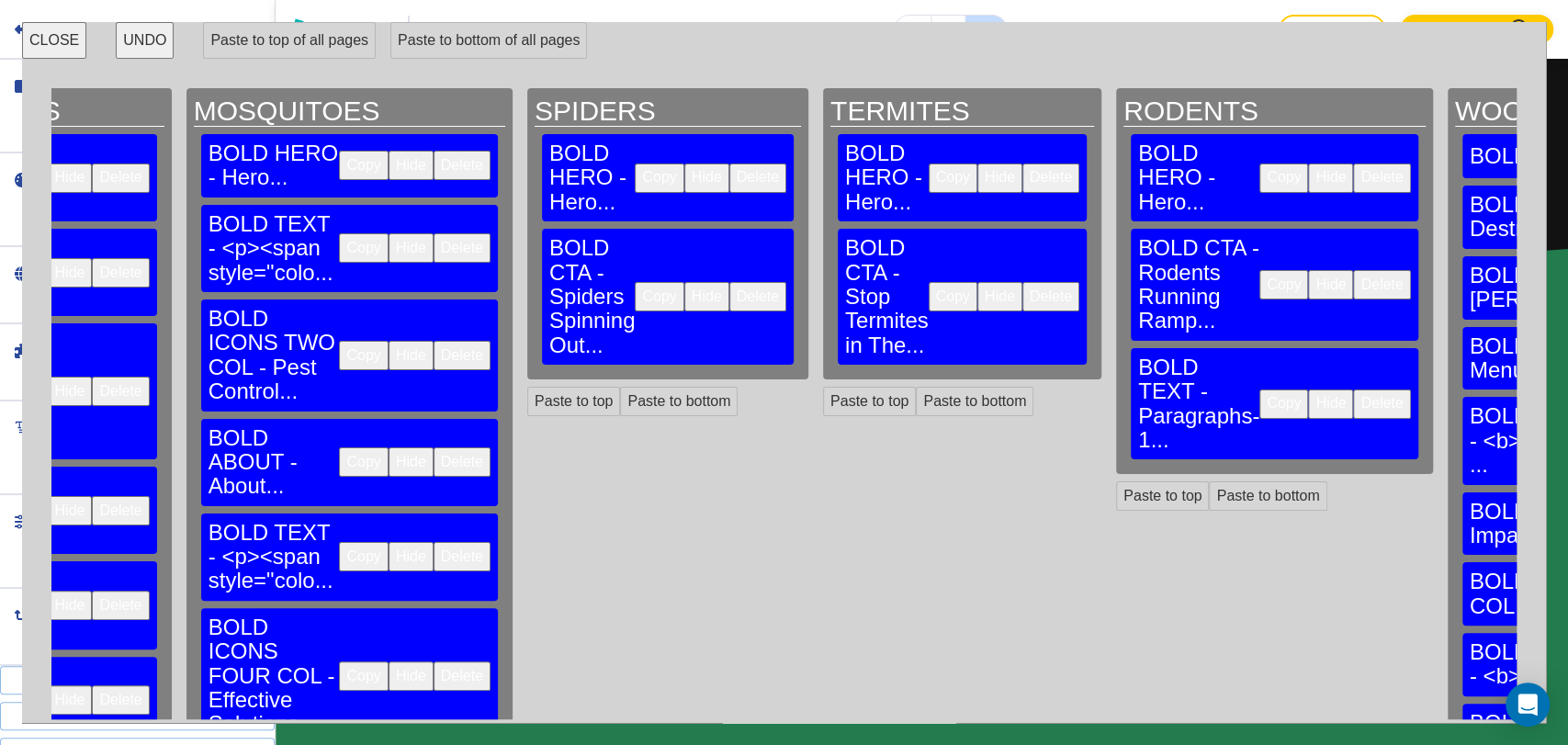
click at [1353, 389] on button "Delete" at bounding box center [1381, 403] width 57 height 29
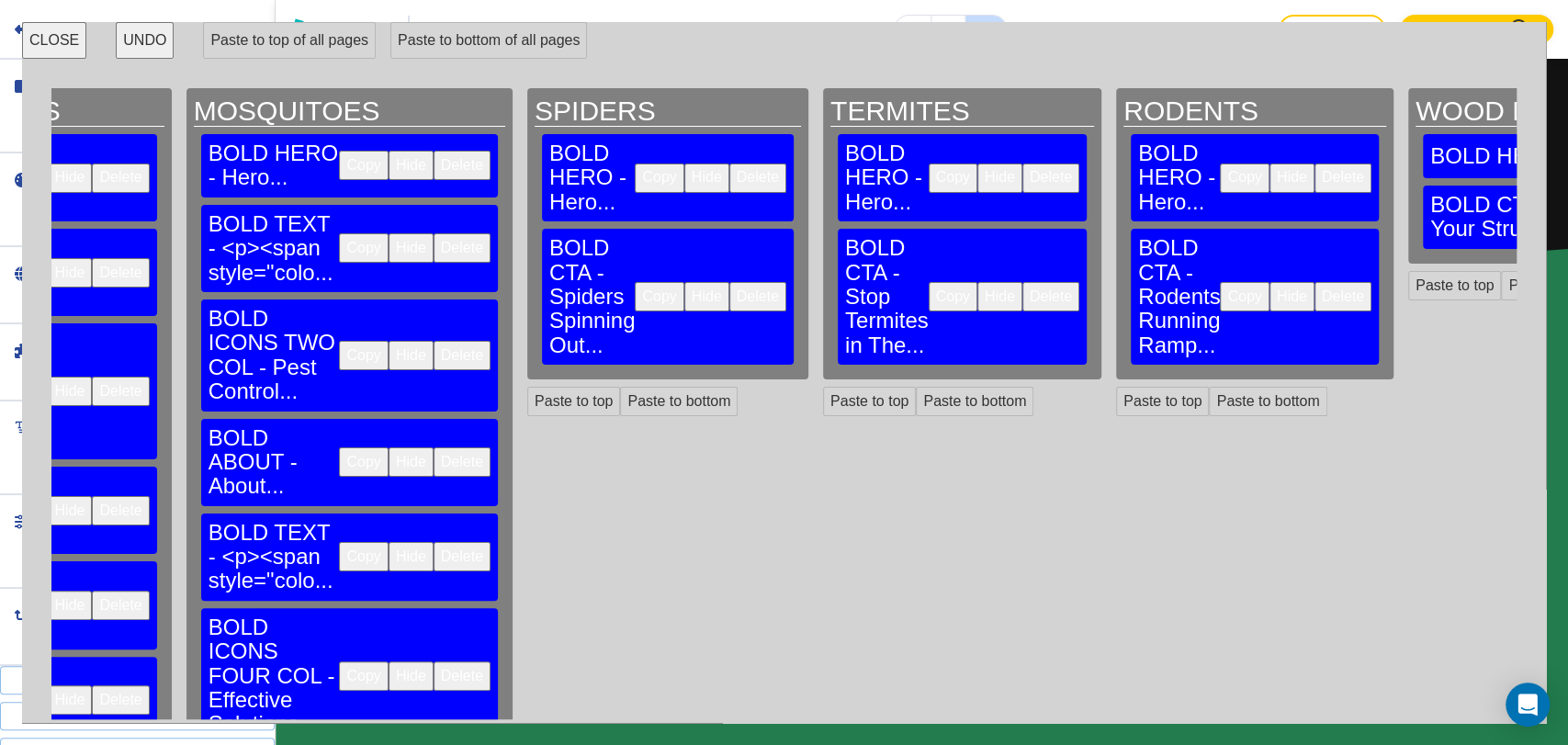
click at [63, 44] on button "CLOSE" at bounding box center [54, 40] width 65 height 37
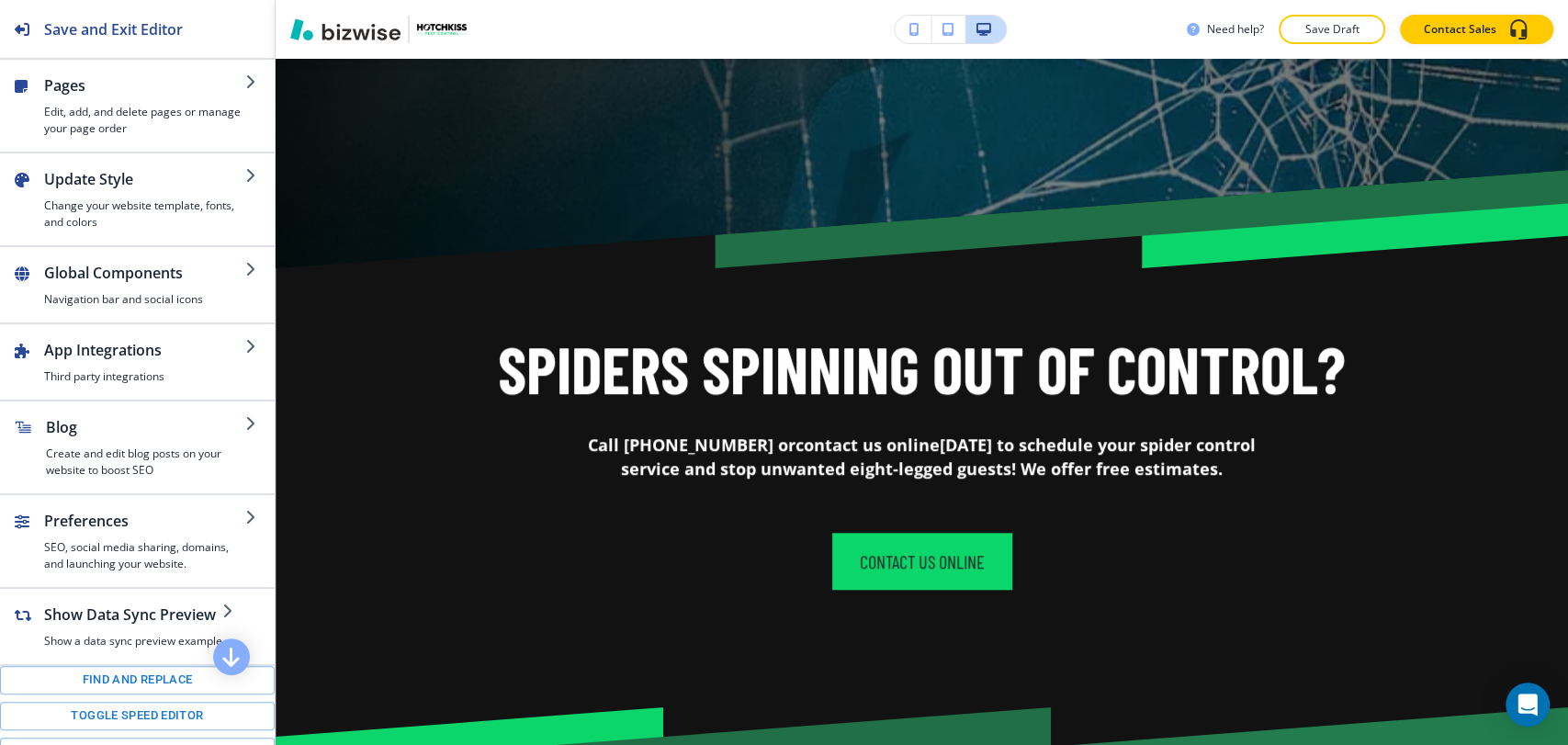
scroll to position [784, 0]
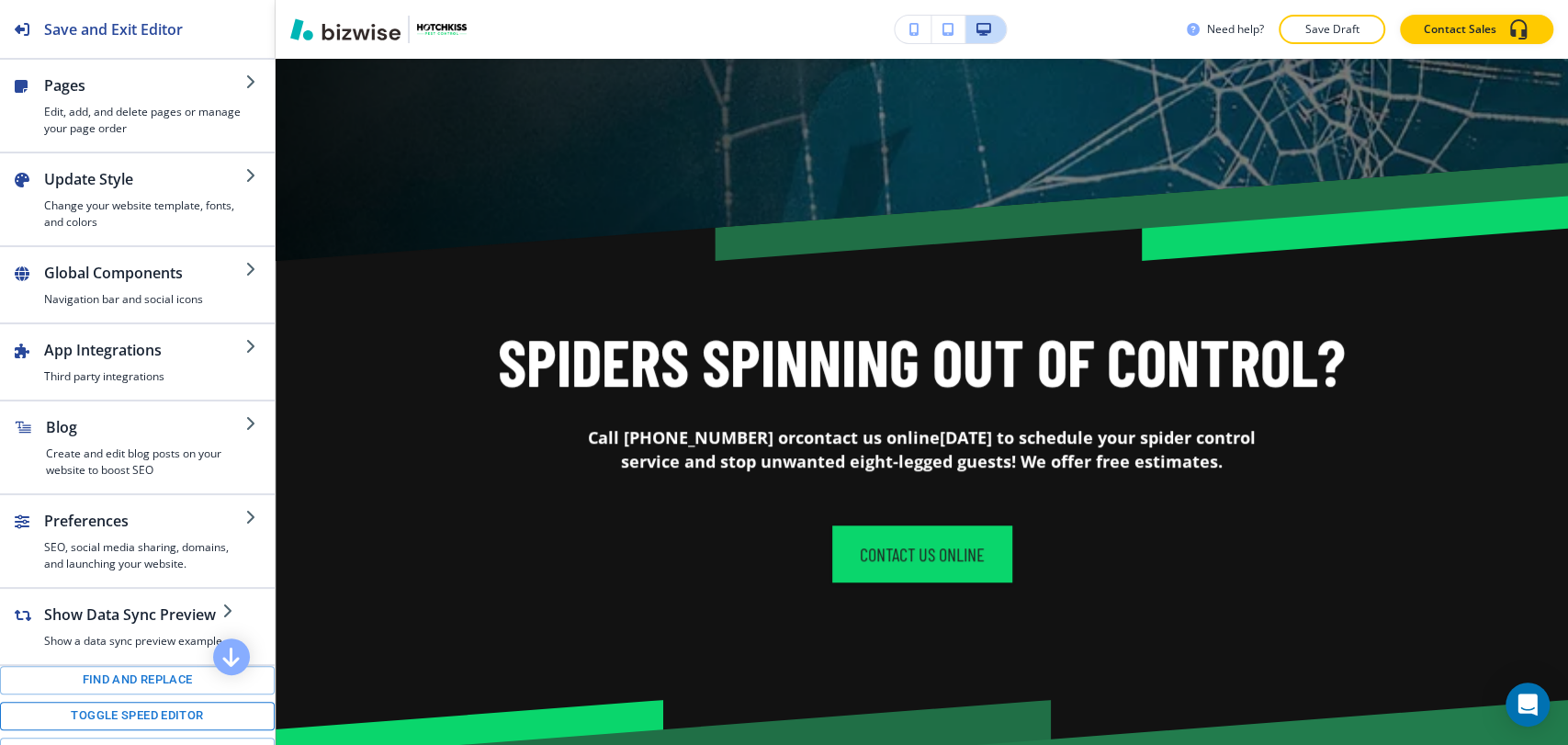
click at [124, 707] on button "Toggle speed editor" at bounding box center [137, 717] width 274 height 28
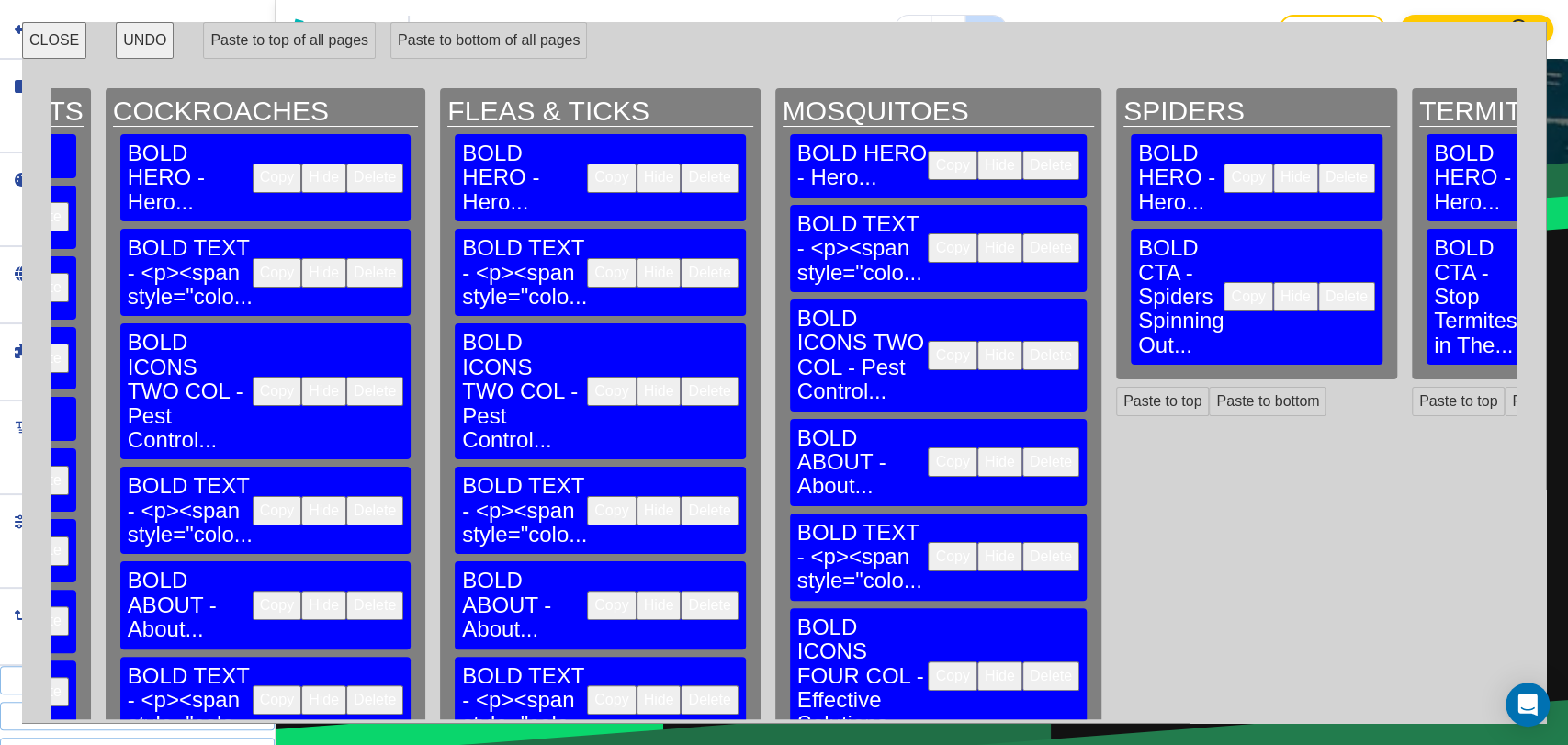
scroll to position [0, 2667]
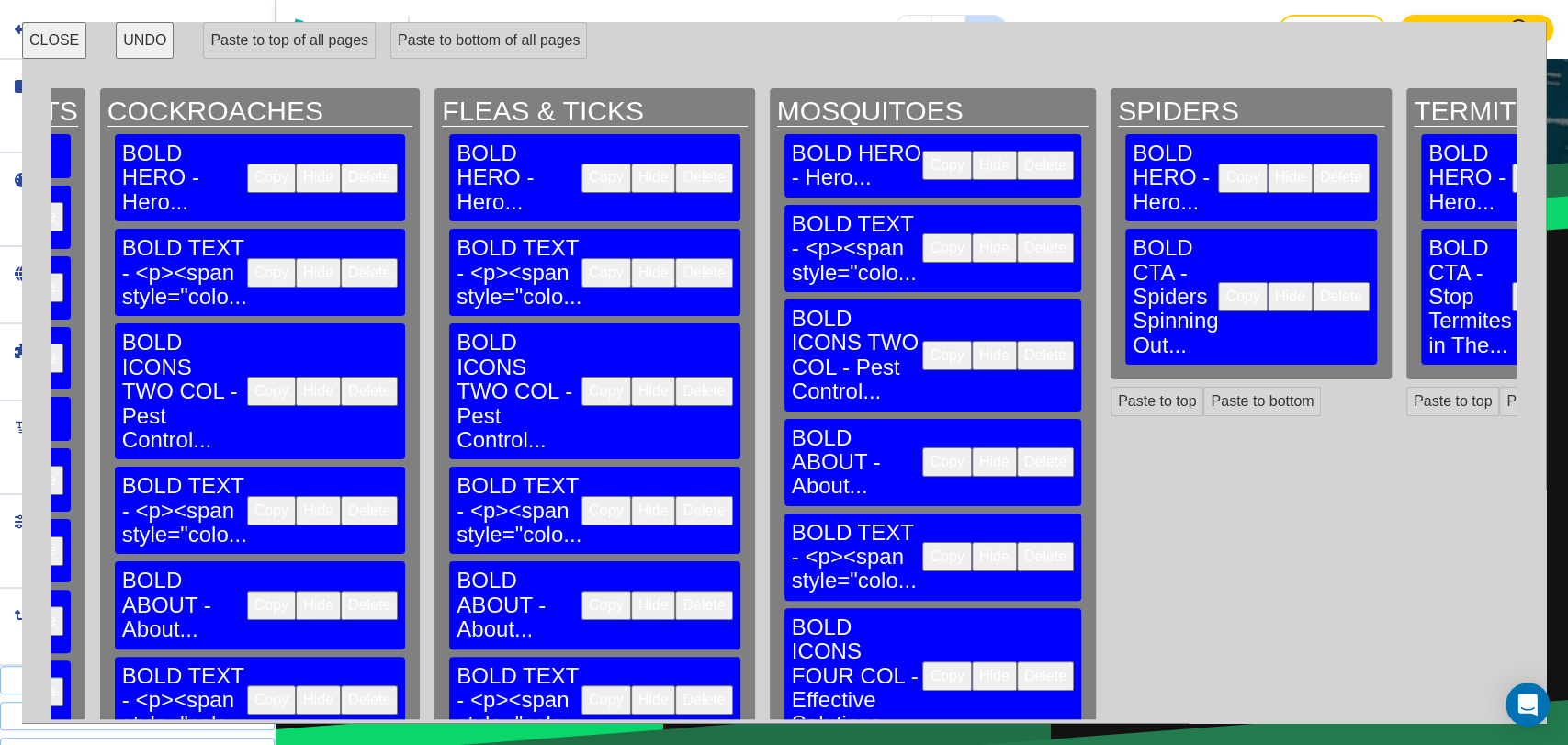
click at [581, 258] on button "Copy" at bounding box center [605, 272] width 48 height 29
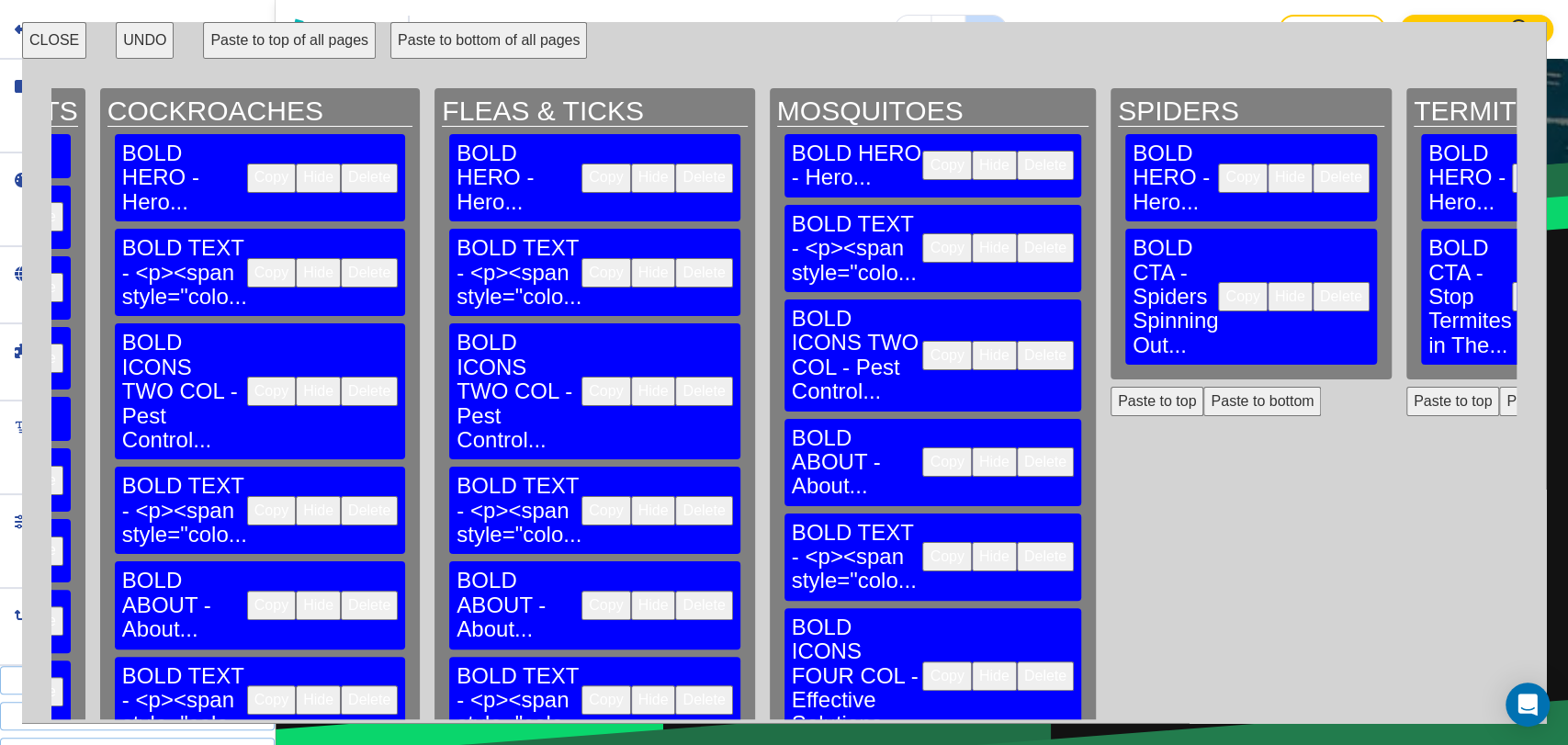
click at [1203, 387] on button "Paste to bottom" at bounding box center [1262, 401] width 118 height 29
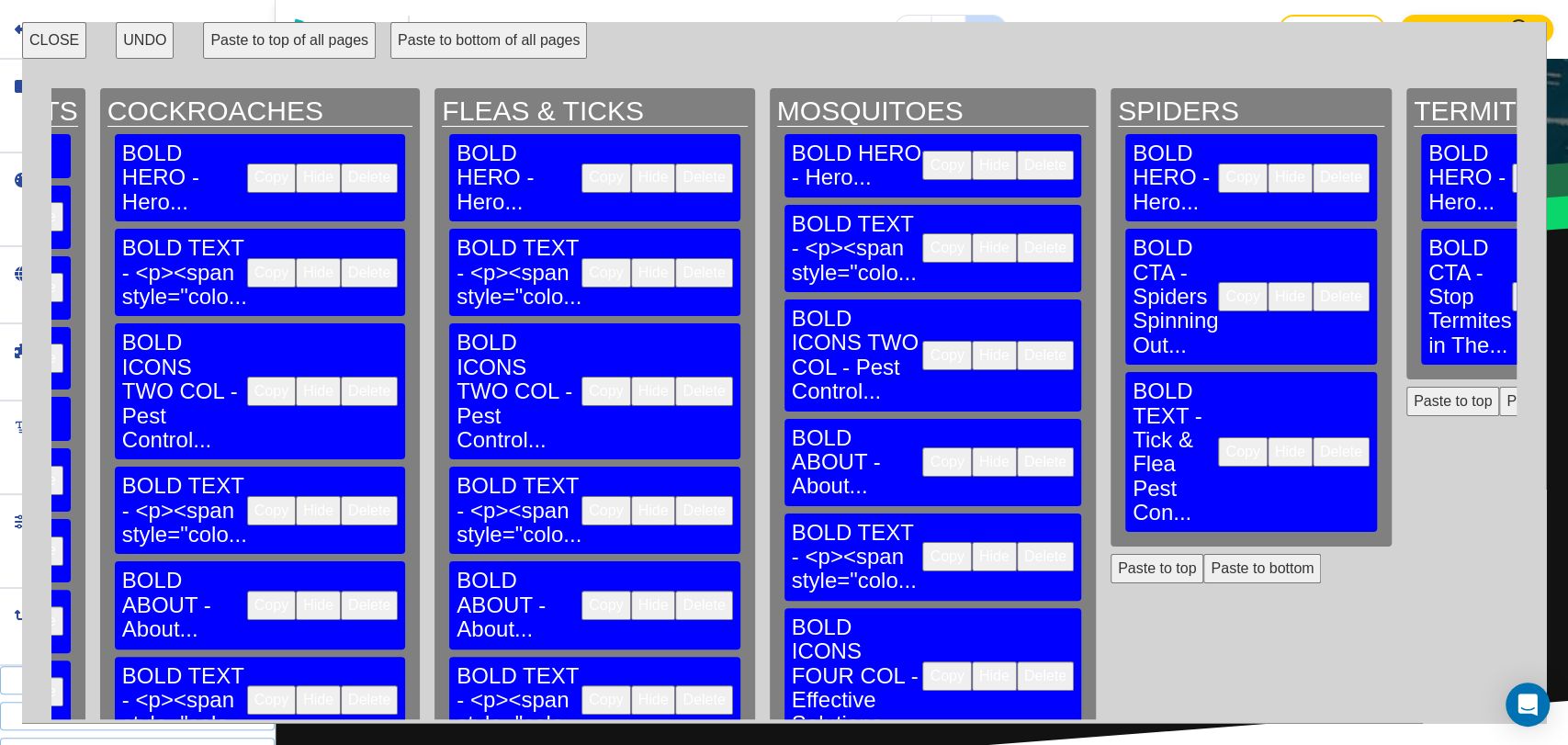
click at [1499, 387] on button "Paste to bottom" at bounding box center [1558, 401] width 118 height 29
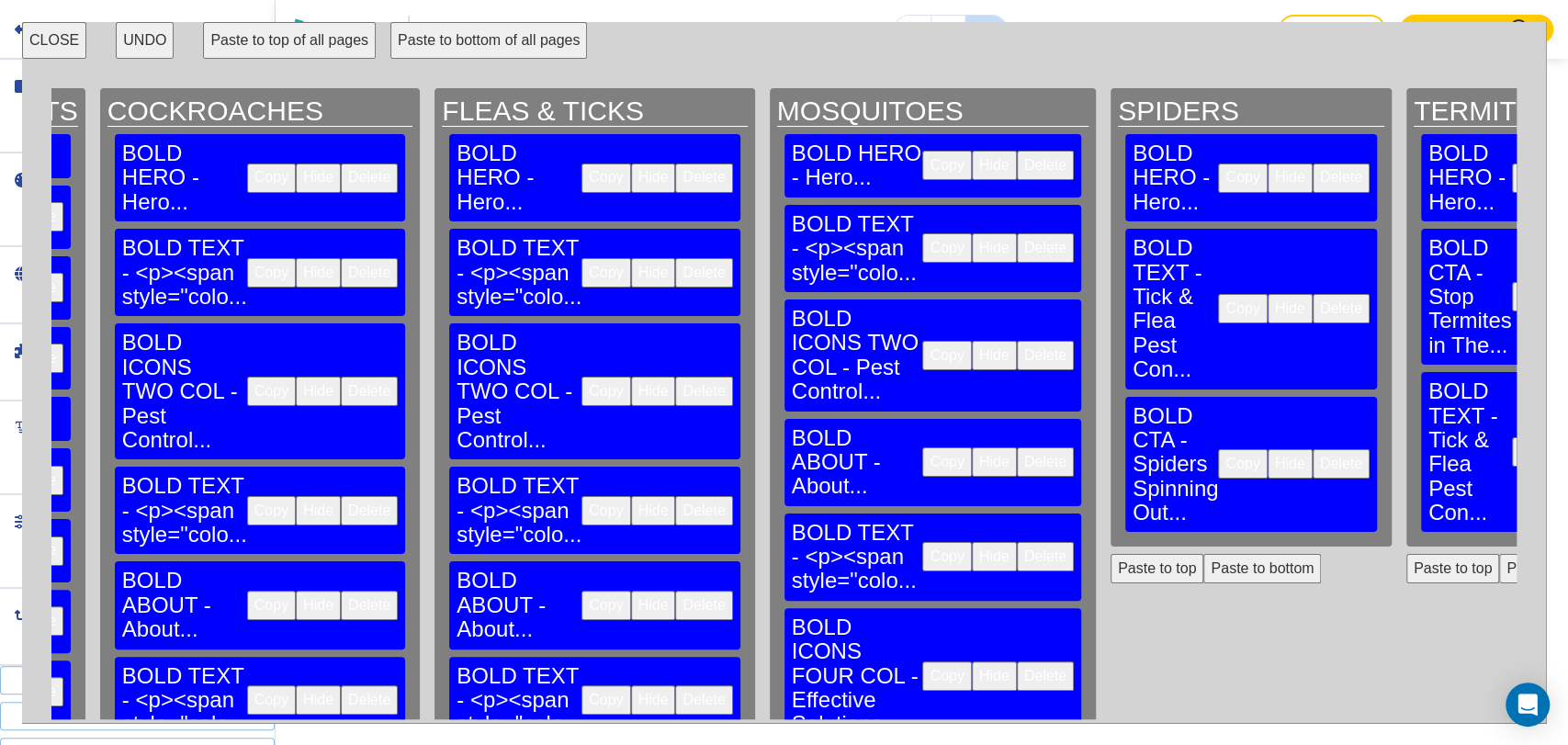
scroll to position [984, 0]
click at [581, 377] on button "Copy" at bounding box center [605, 391] width 48 height 29
click at [1203, 554] on button "Paste to bottom" at bounding box center [1262, 568] width 118 height 29
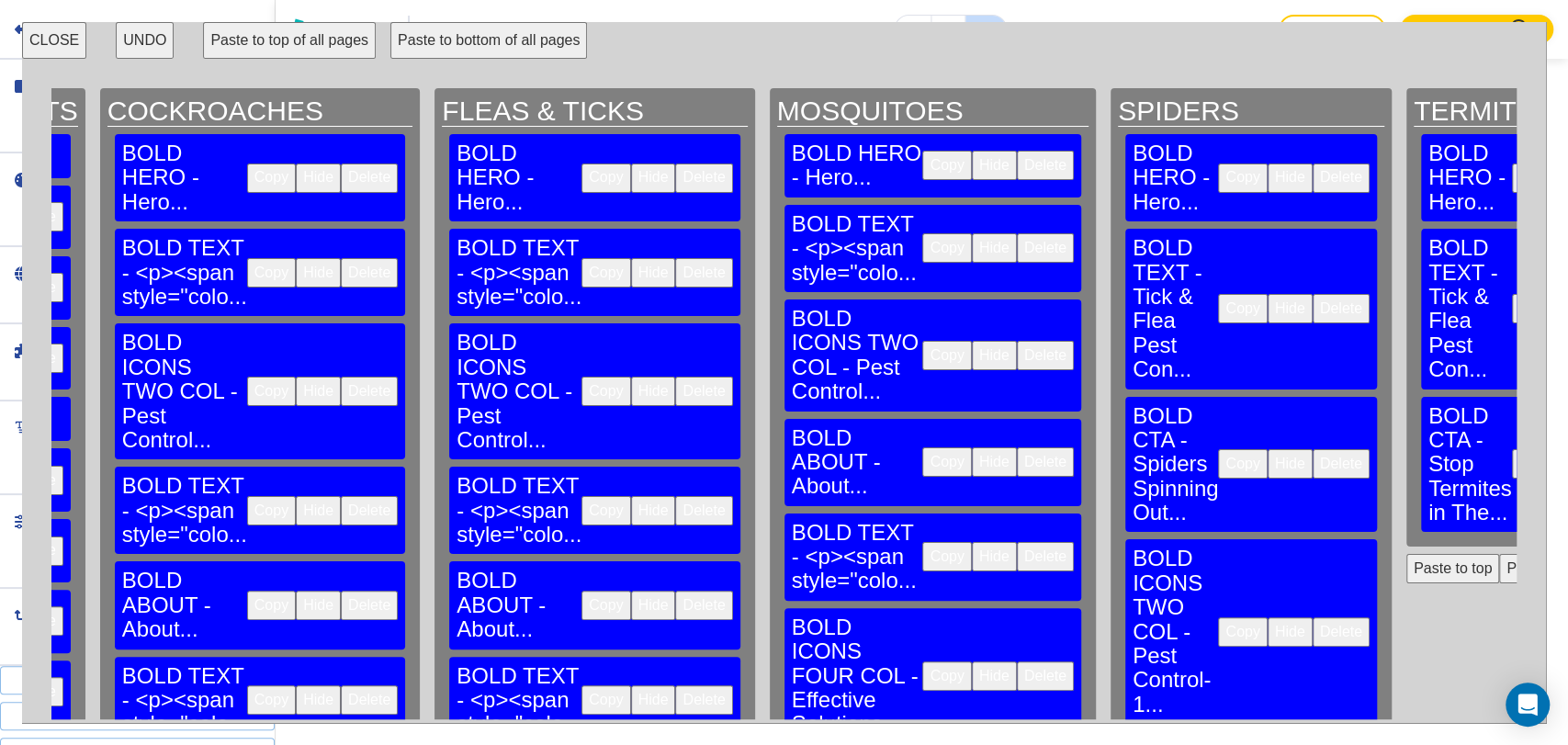
drag, startPoint x: 1106, startPoint y: 465, endPoint x: 1225, endPoint y: 457, distance: 119.3
click at [1499, 554] on button "Paste to bottom" at bounding box center [1558, 568] width 118 height 29
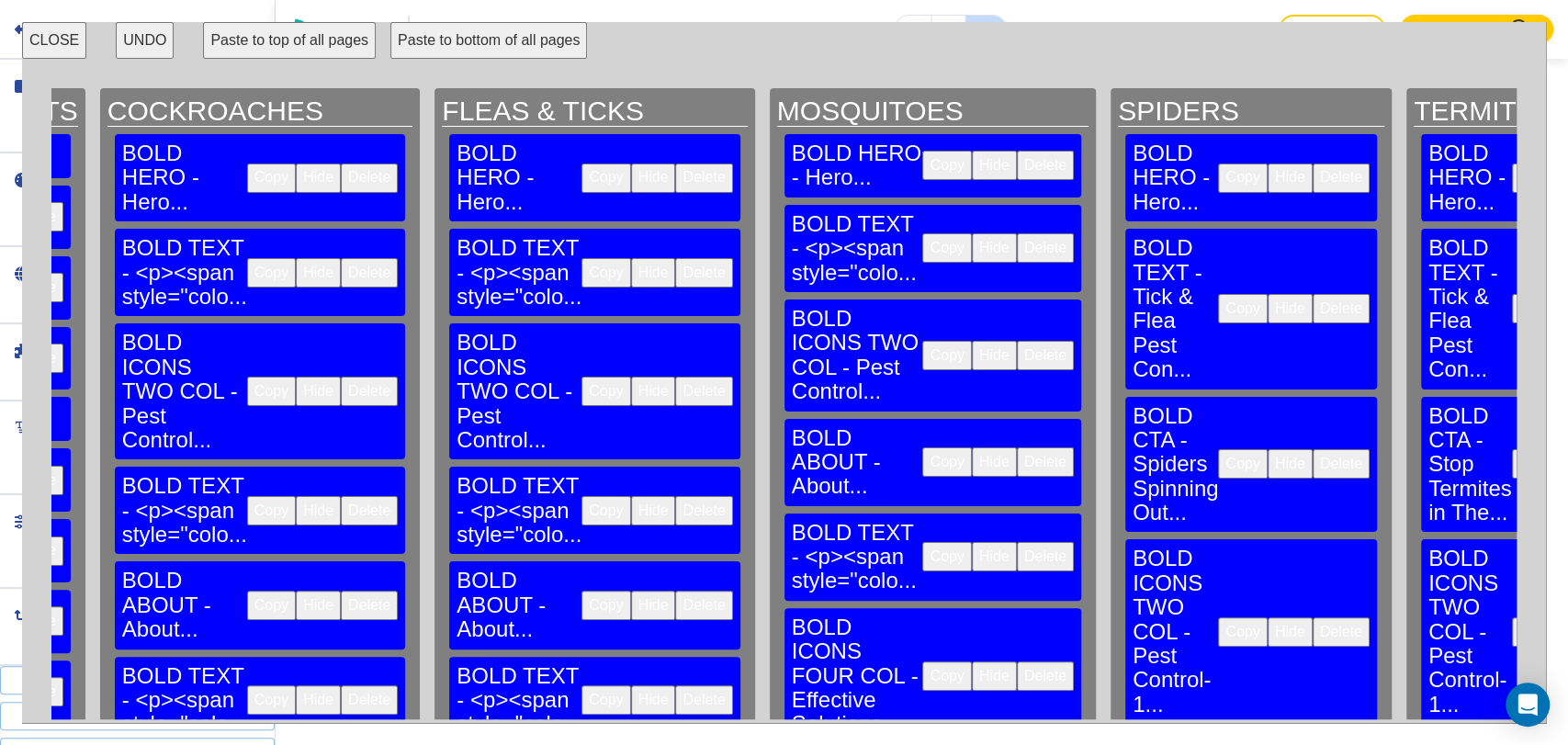
click at [581, 496] on button "Copy" at bounding box center [605, 511] width 48 height 29
drag, startPoint x: 801, startPoint y: 610, endPoint x: 818, endPoint y: 607, distance: 17.3
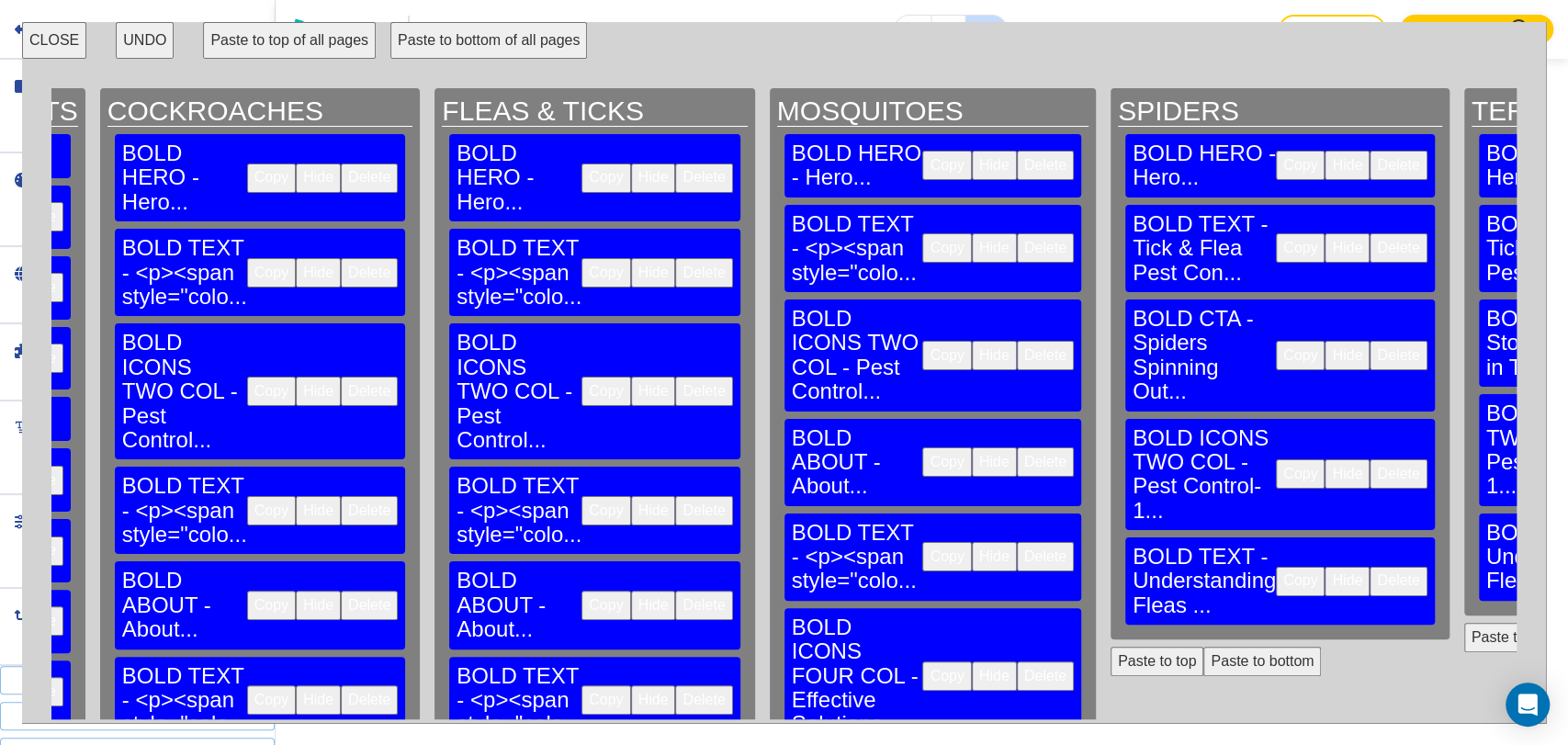
click at [581, 590] on button "Copy" at bounding box center [605, 605] width 48 height 29
click at [1203, 647] on button "Paste to bottom" at bounding box center [1262, 661] width 118 height 29
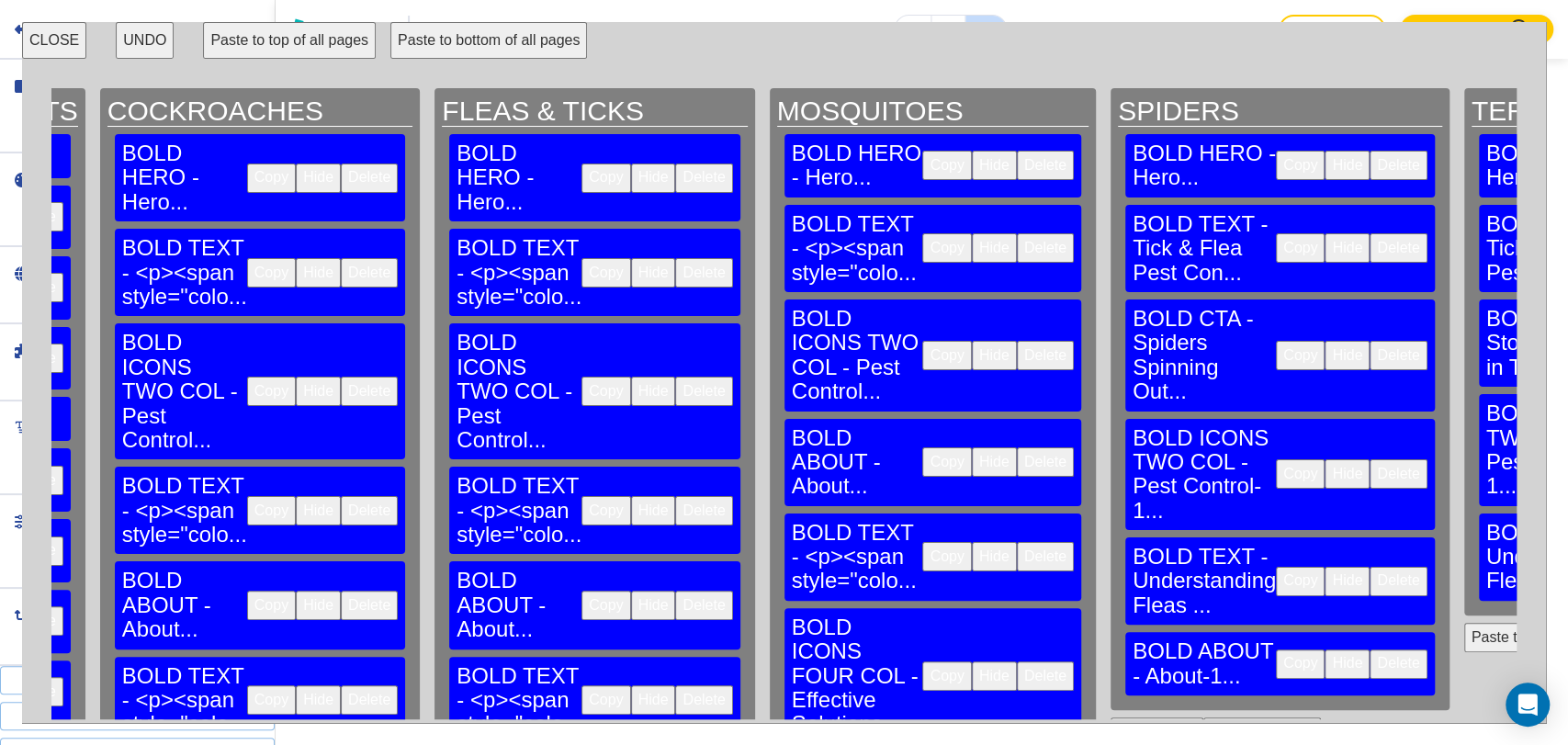
click at [581, 685] on button "Copy" at bounding box center [605, 699] width 48 height 29
click at [1203, 717] on button "Paste to bottom" at bounding box center [1262, 732] width 118 height 29
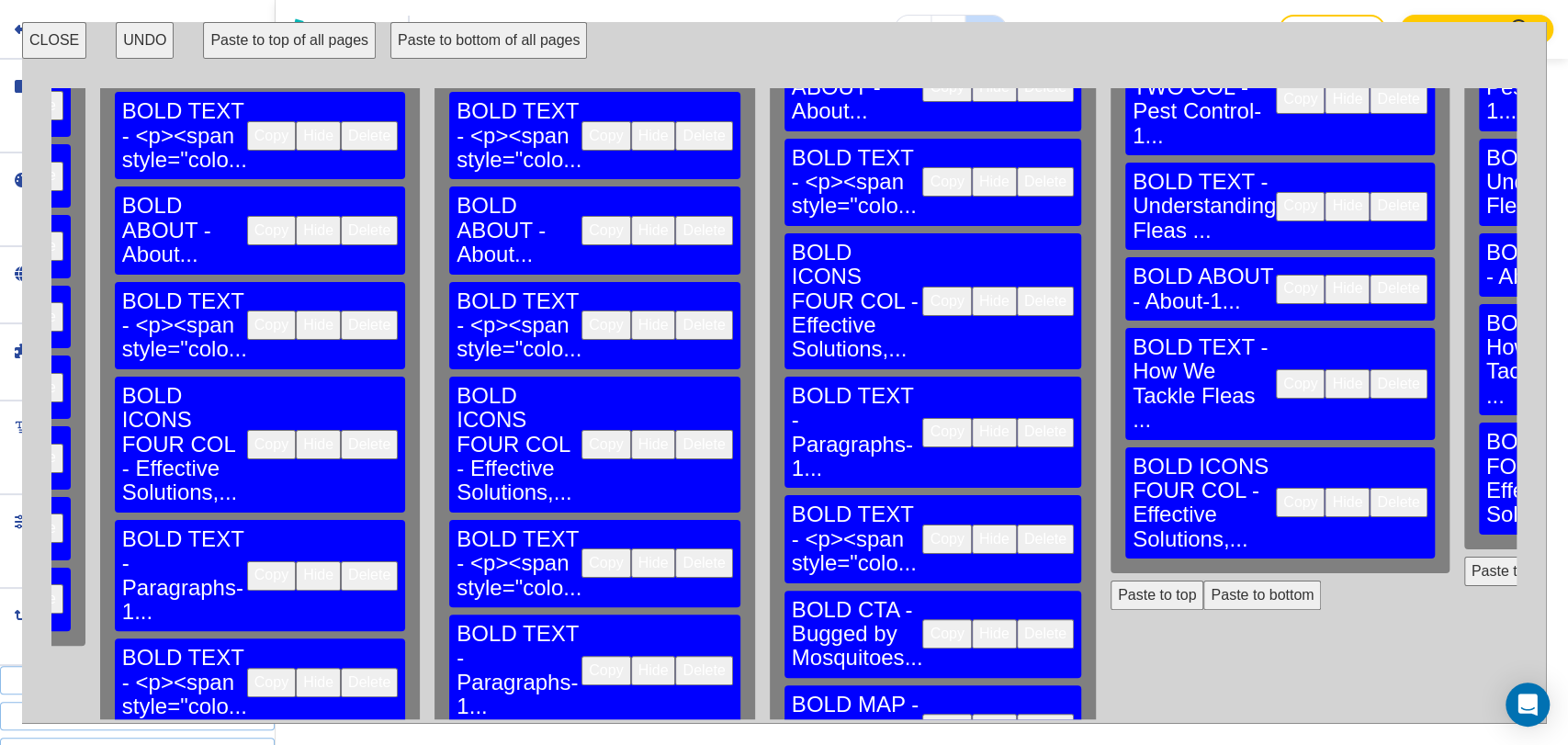
scroll to position [408, 2667]
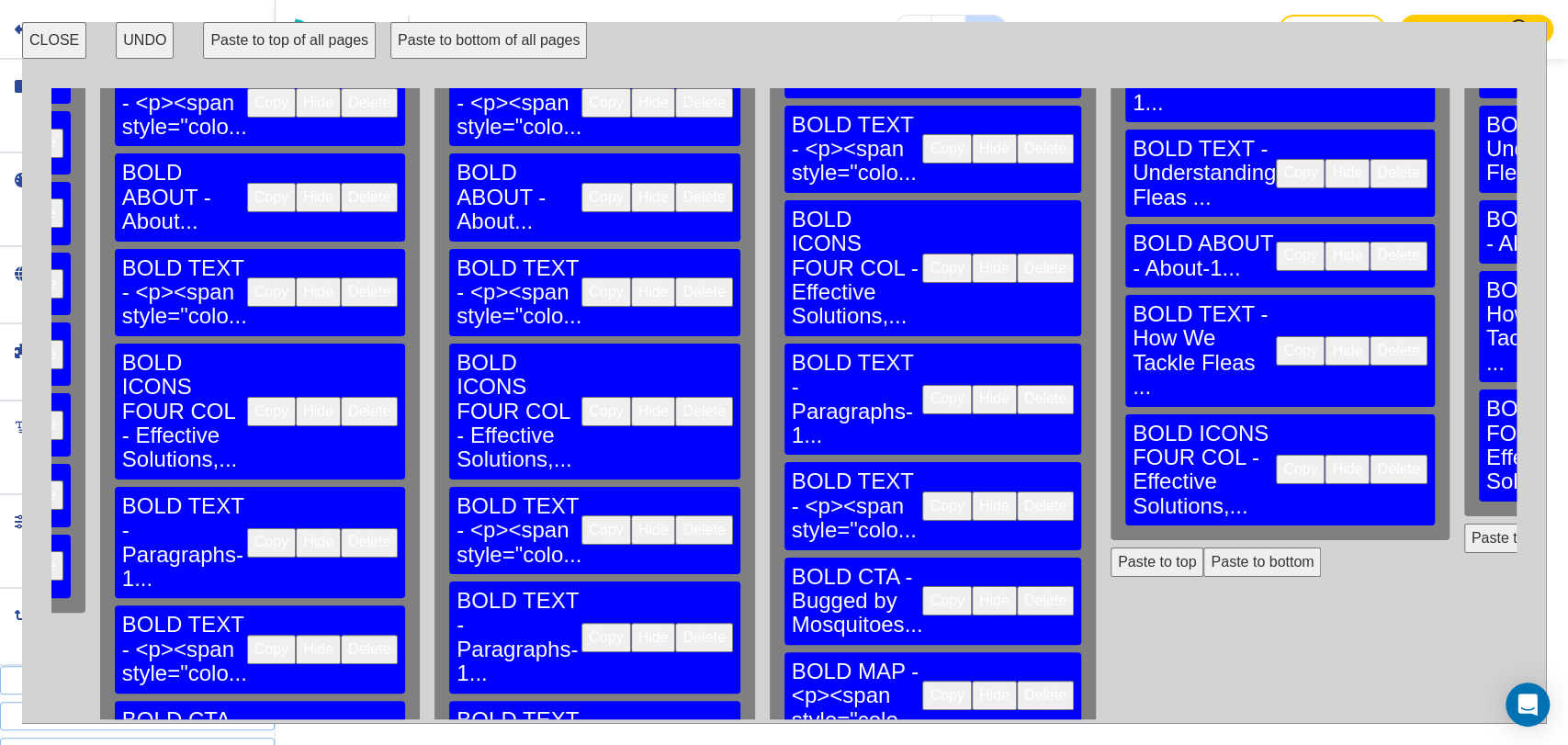
click at [581, 515] on button "Copy" at bounding box center [605, 530] width 48 height 29
click at [1203, 548] on button "Paste to bottom" at bounding box center [1262, 562] width 118 height 29
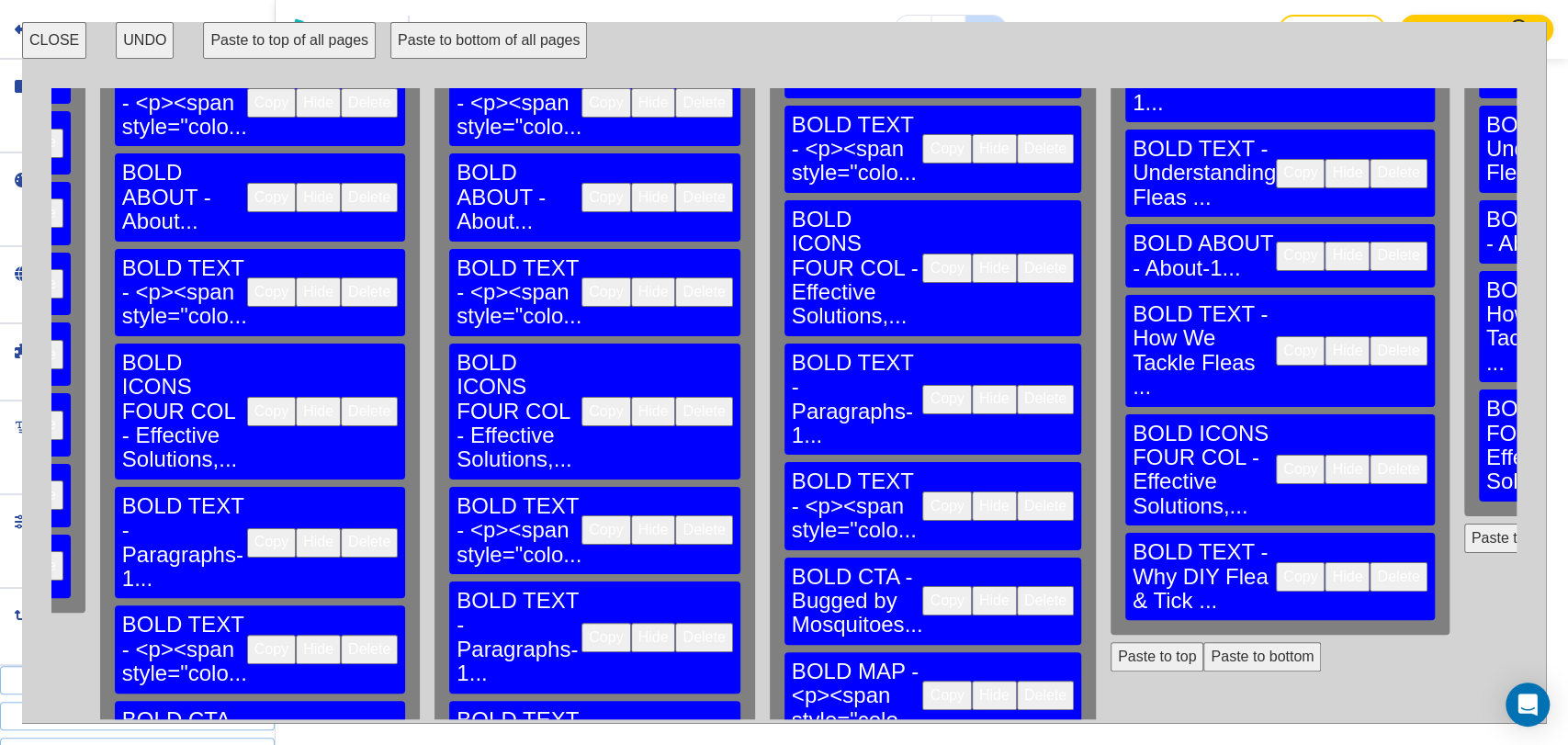
click at [581, 623] on button "Copy" at bounding box center [605, 637] width 48 height 29
click at [1203, 643] on button "Paste to bottom" at bounding box center [1262, 657] width 118 height 29
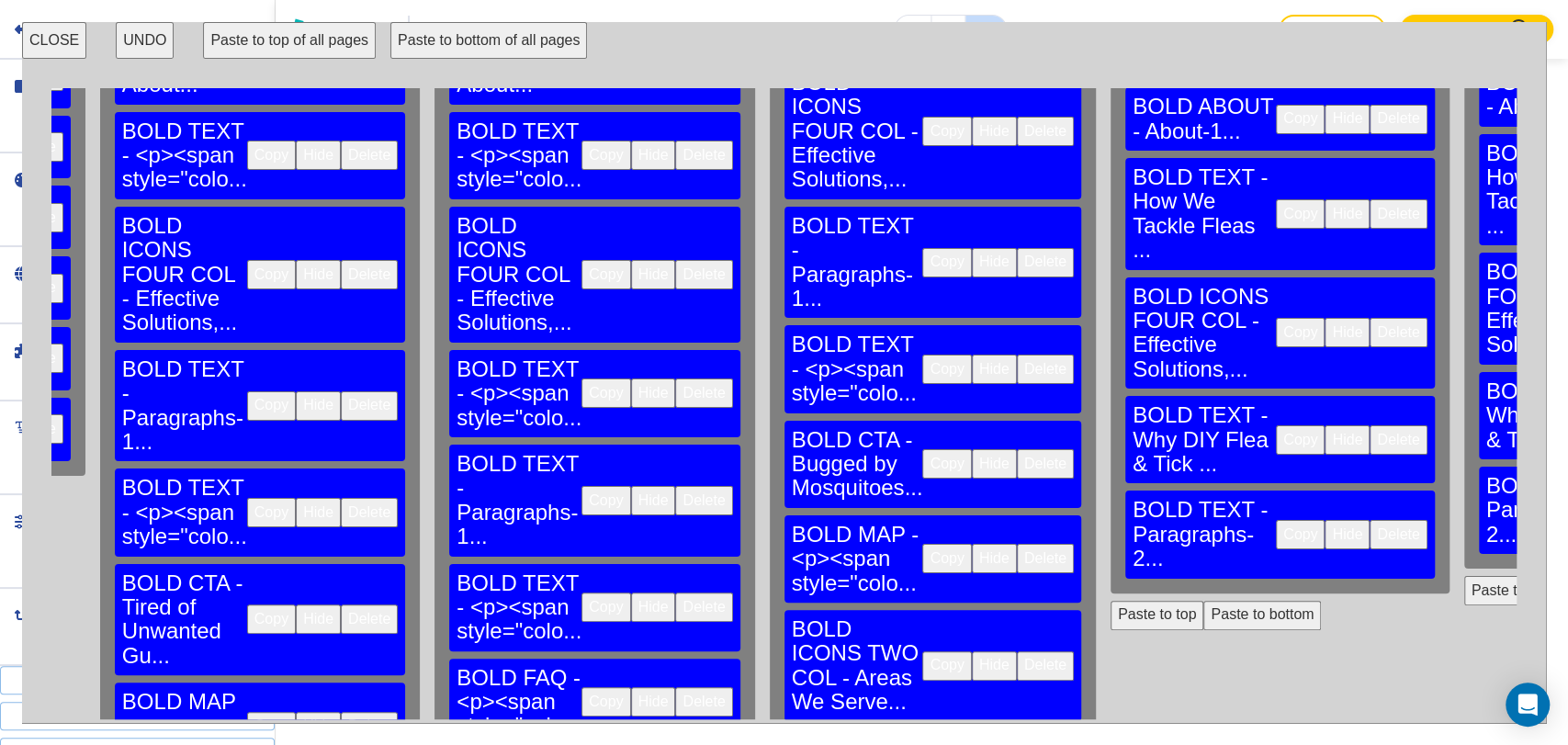
scroll to position [612, 2667]
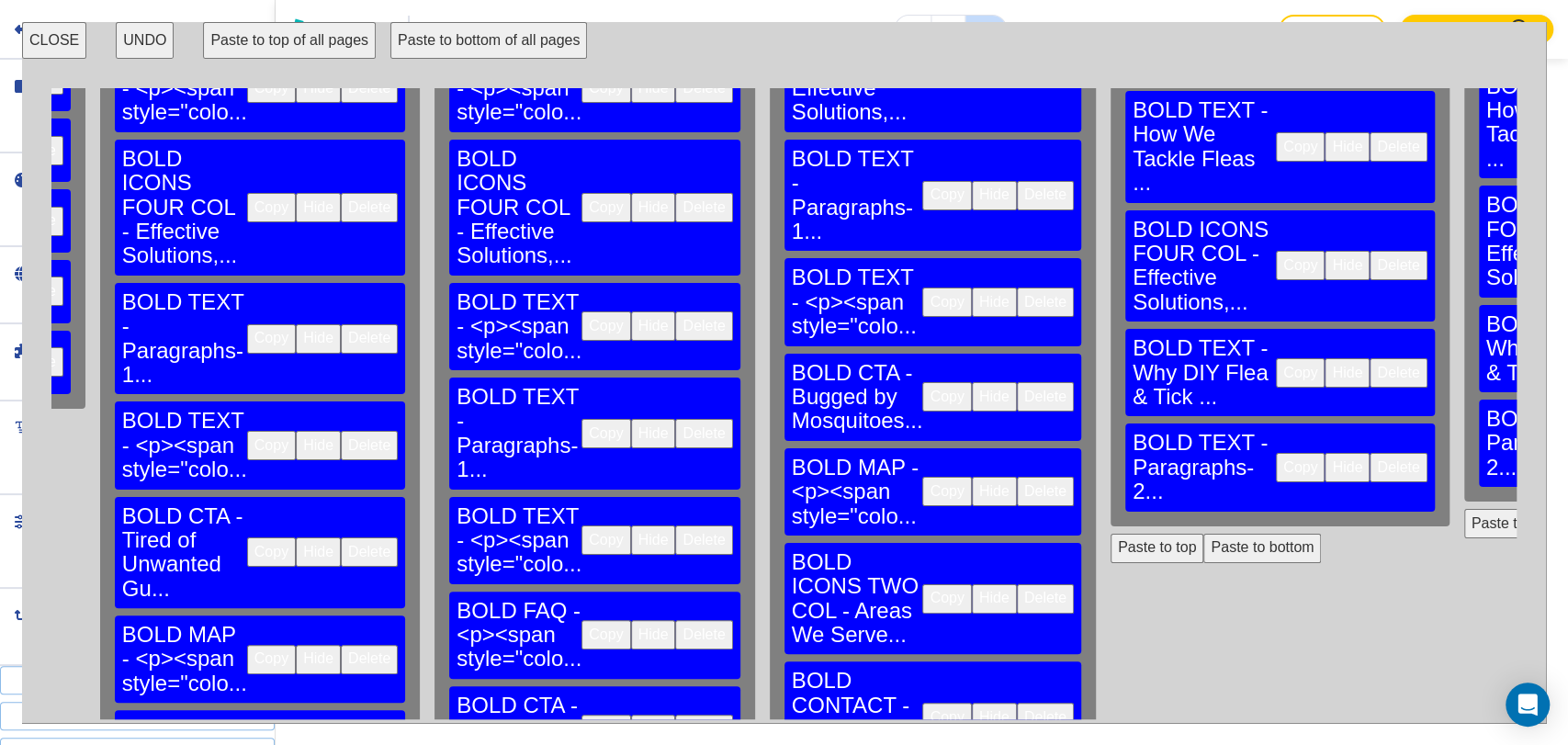
click at [581, 620] on button "Copy" at bounding box center [605, 634] width 48 height 29
click at [1203, 533] on button "Paste to bottom" at bounding box center [1262, 548] width 118 height 29
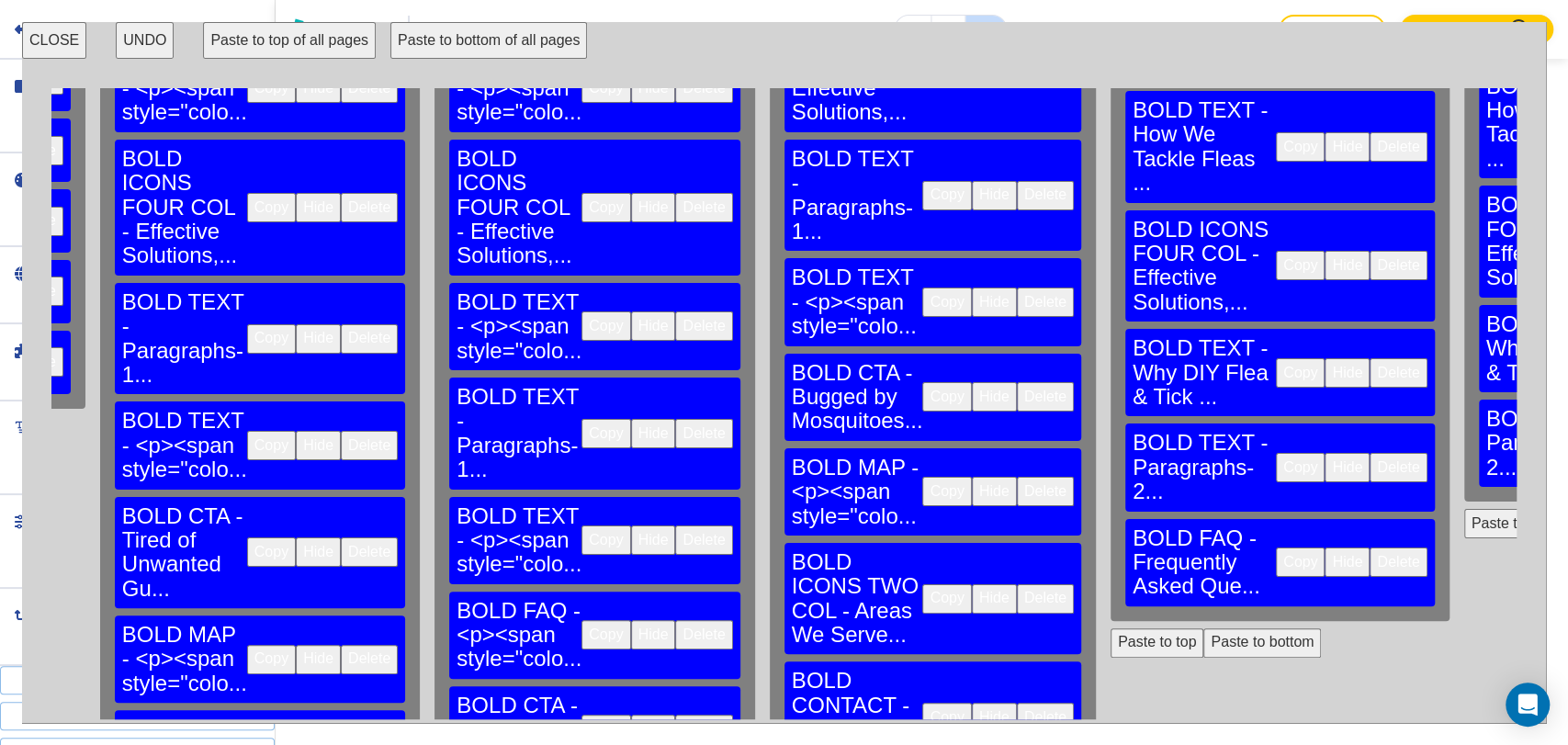
click at [1203, 628] on button "Paste to bottom" at bounding box center [1262, 643] width 118 height 29
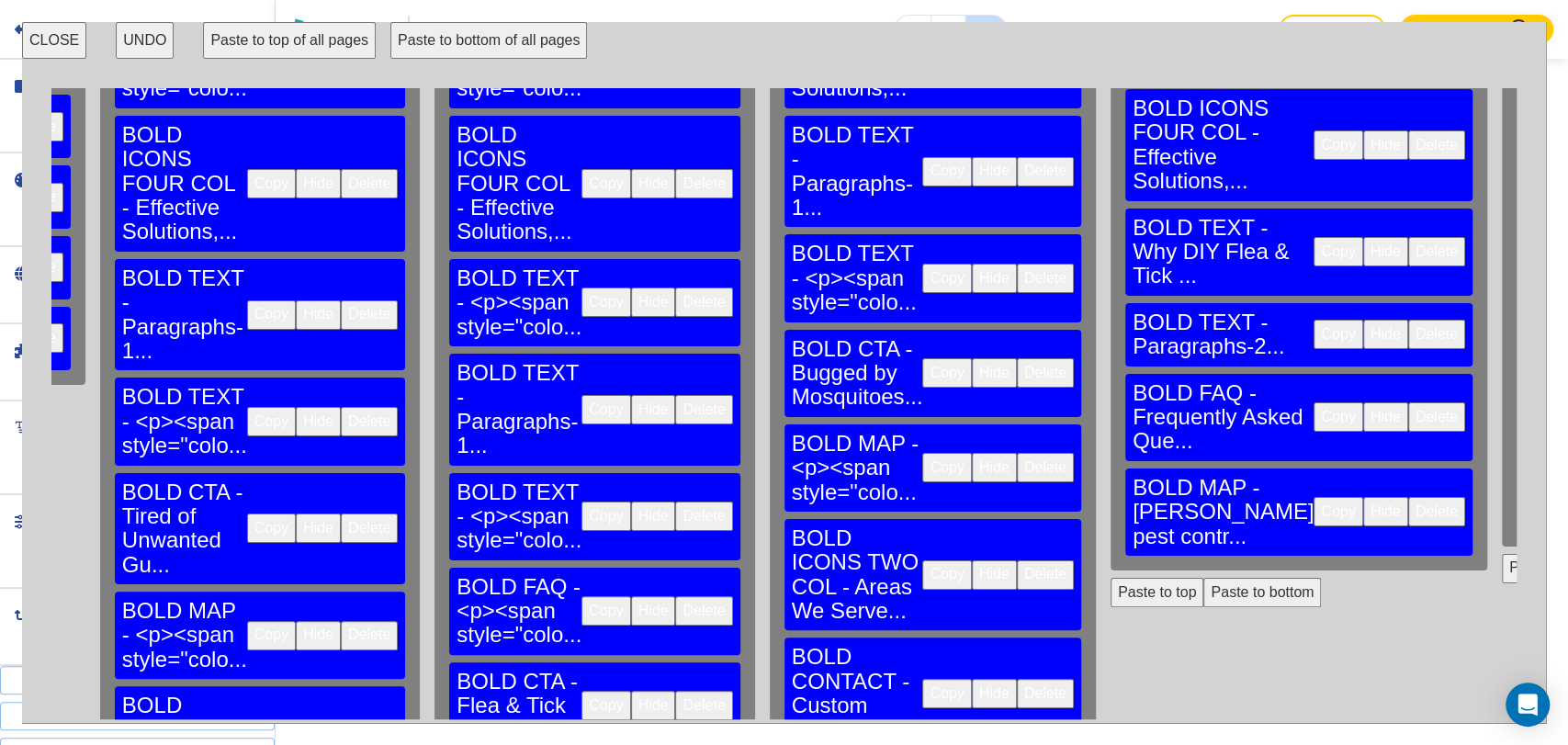
scroll to position [657, 2667]
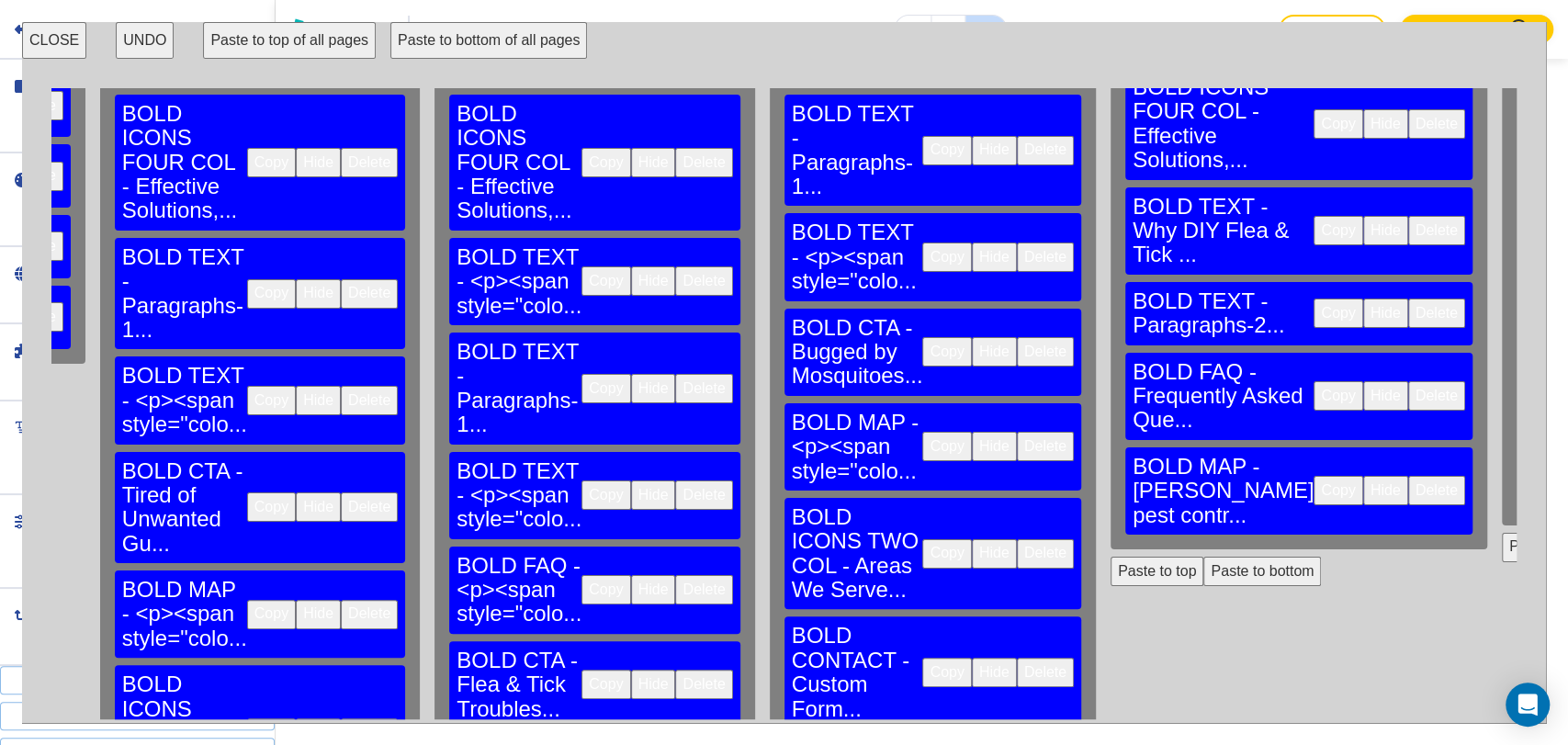
click at [1203, 557] on button "Paste to bottom" at bounding box center [1262, 571] width 118 height 29
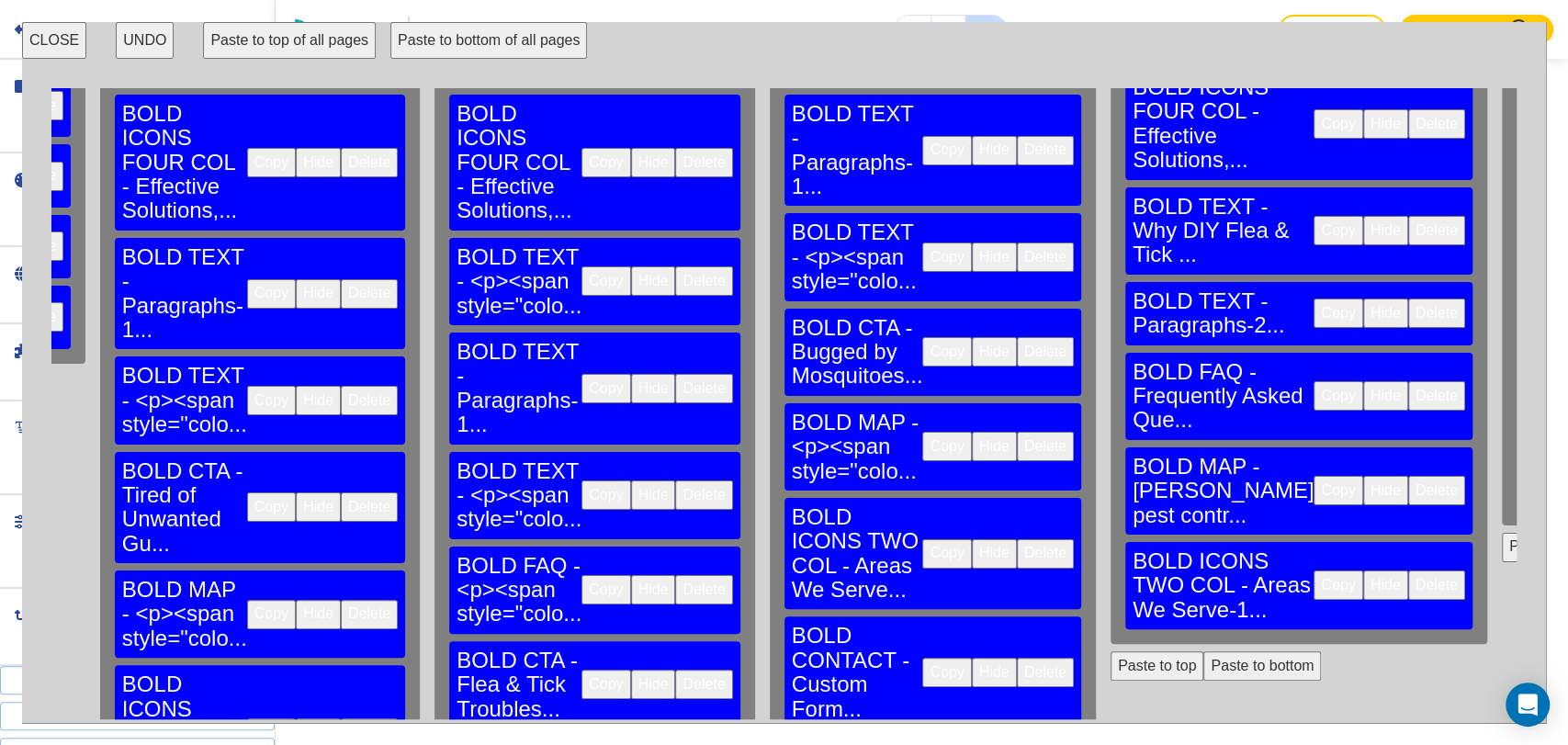
click at [1203, 651] on button "Paste to bottom" at bounding box center [1262, 665] width 118 height 29
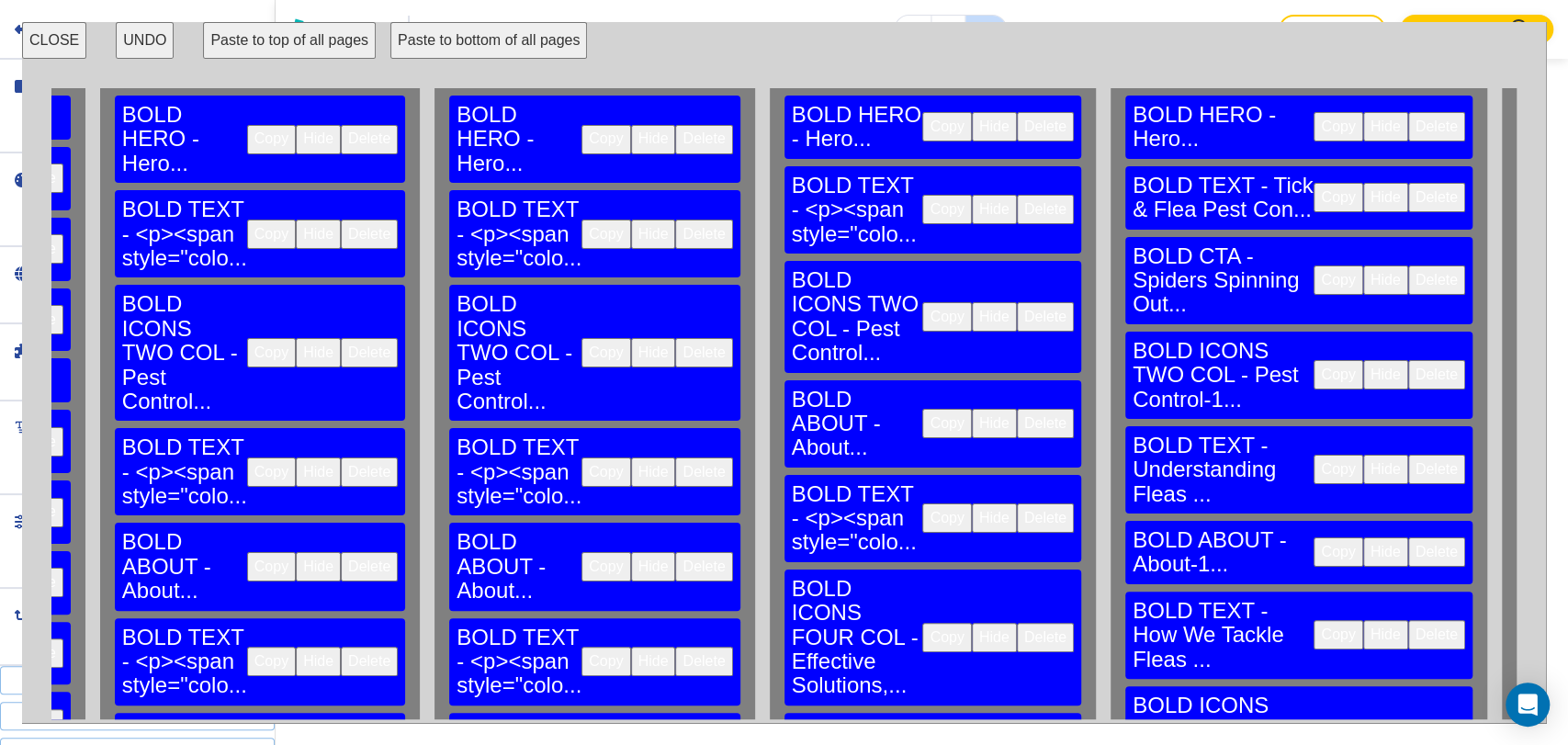
scroll to position [0, 2667]
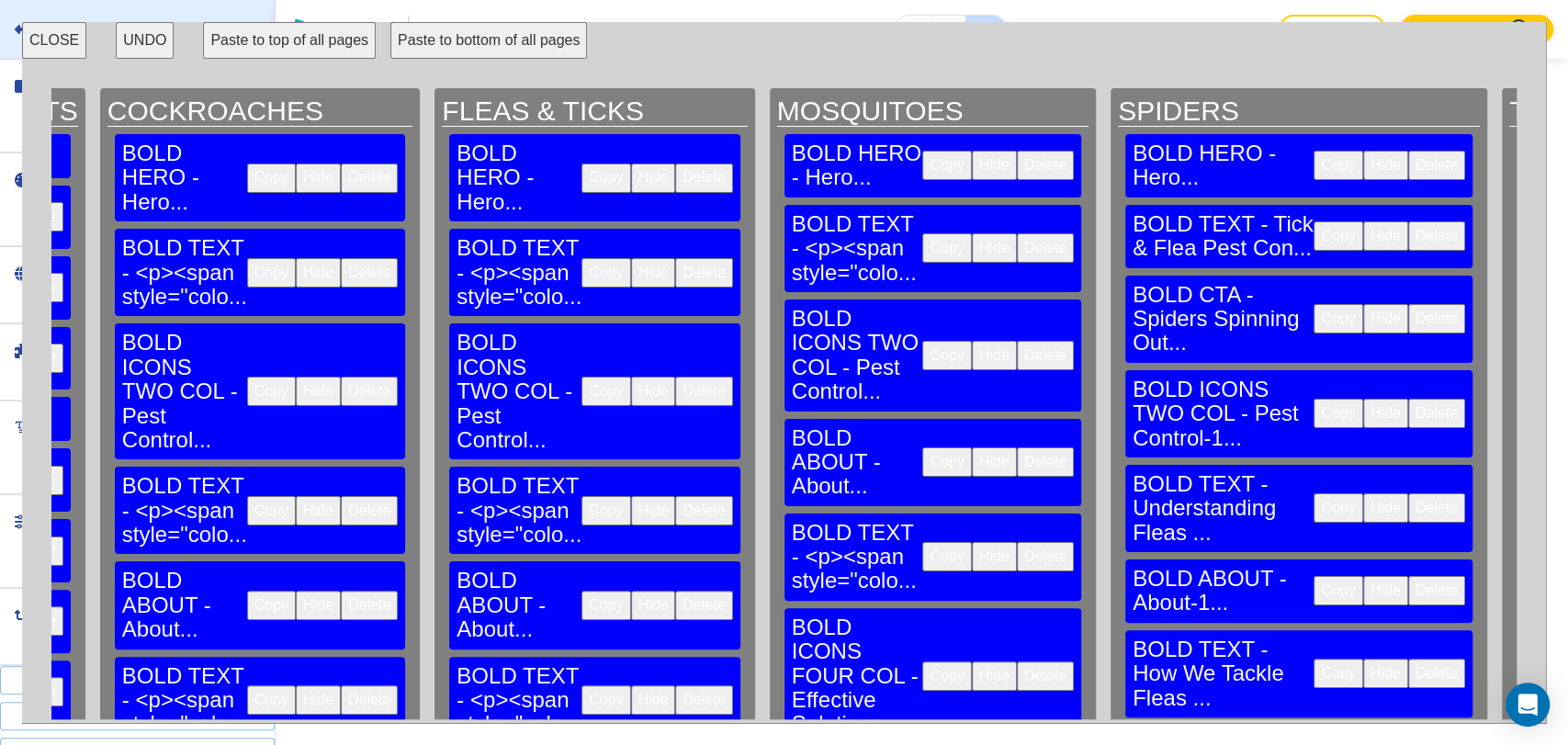
click at [53, 35] on button "CLOSE" at bounding box center [54, 40] width 65 height 37
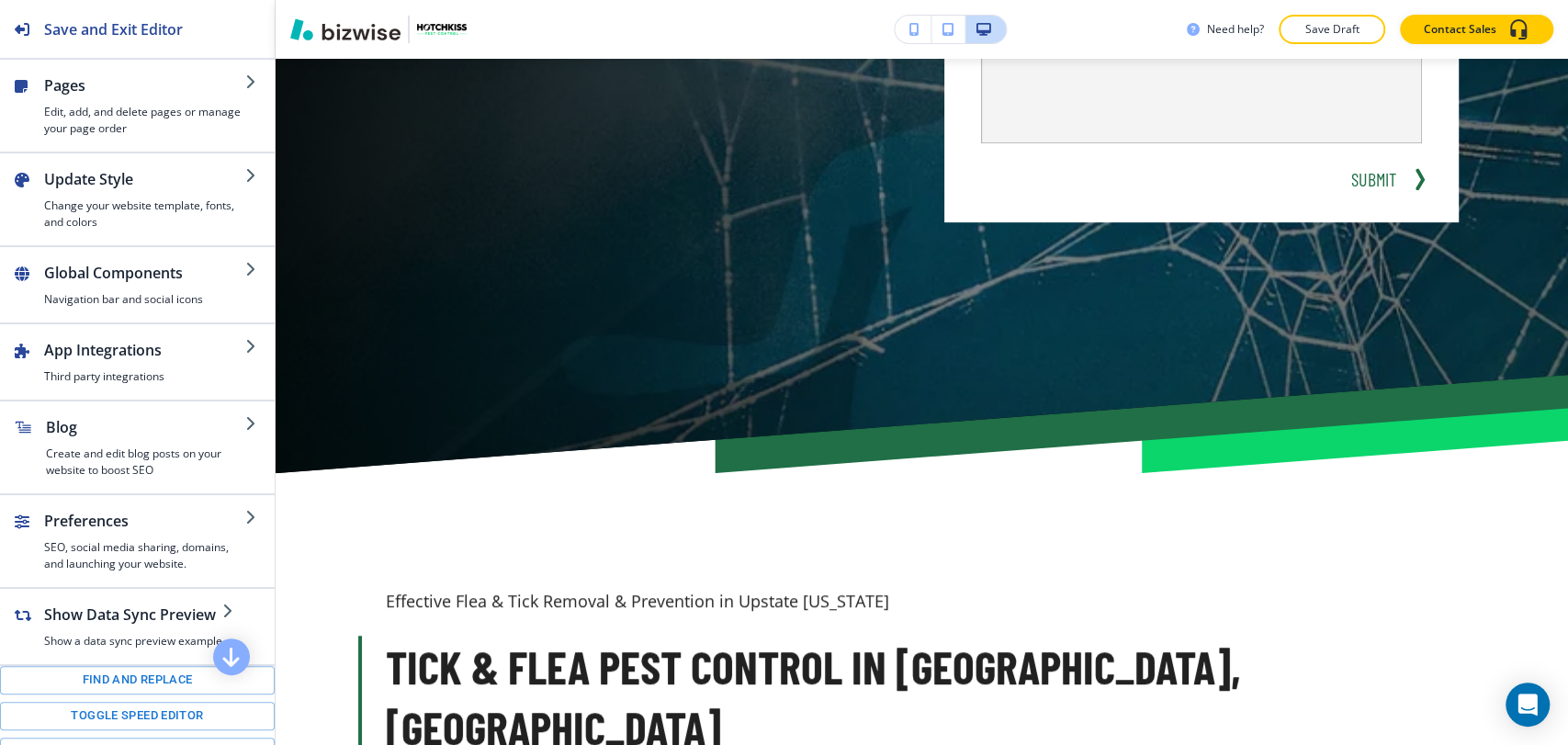
scroll to position [0, 0]
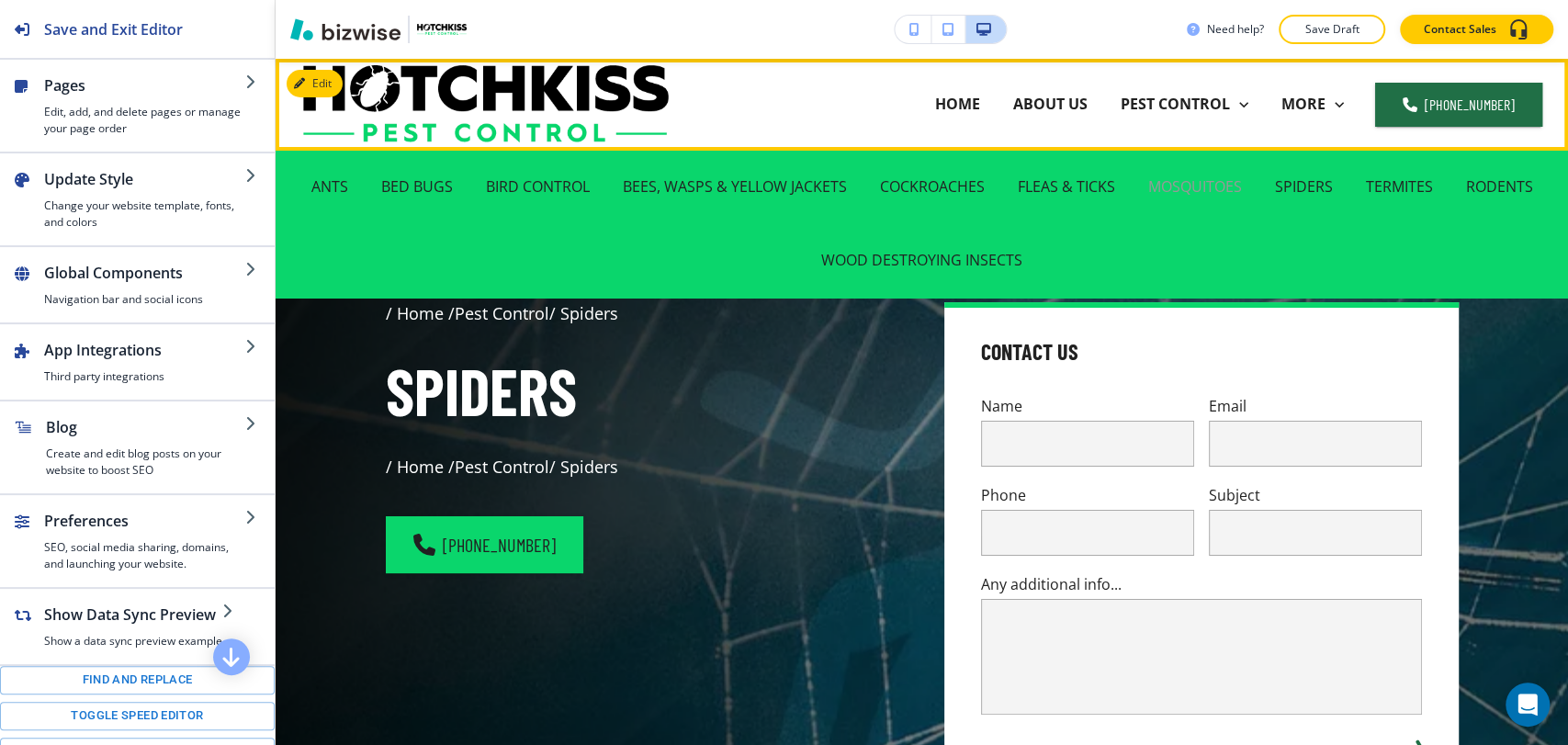
click at [1164, 179] on p "MOSQUITOES" at bounding box center [1194, 187] width 94 height 21
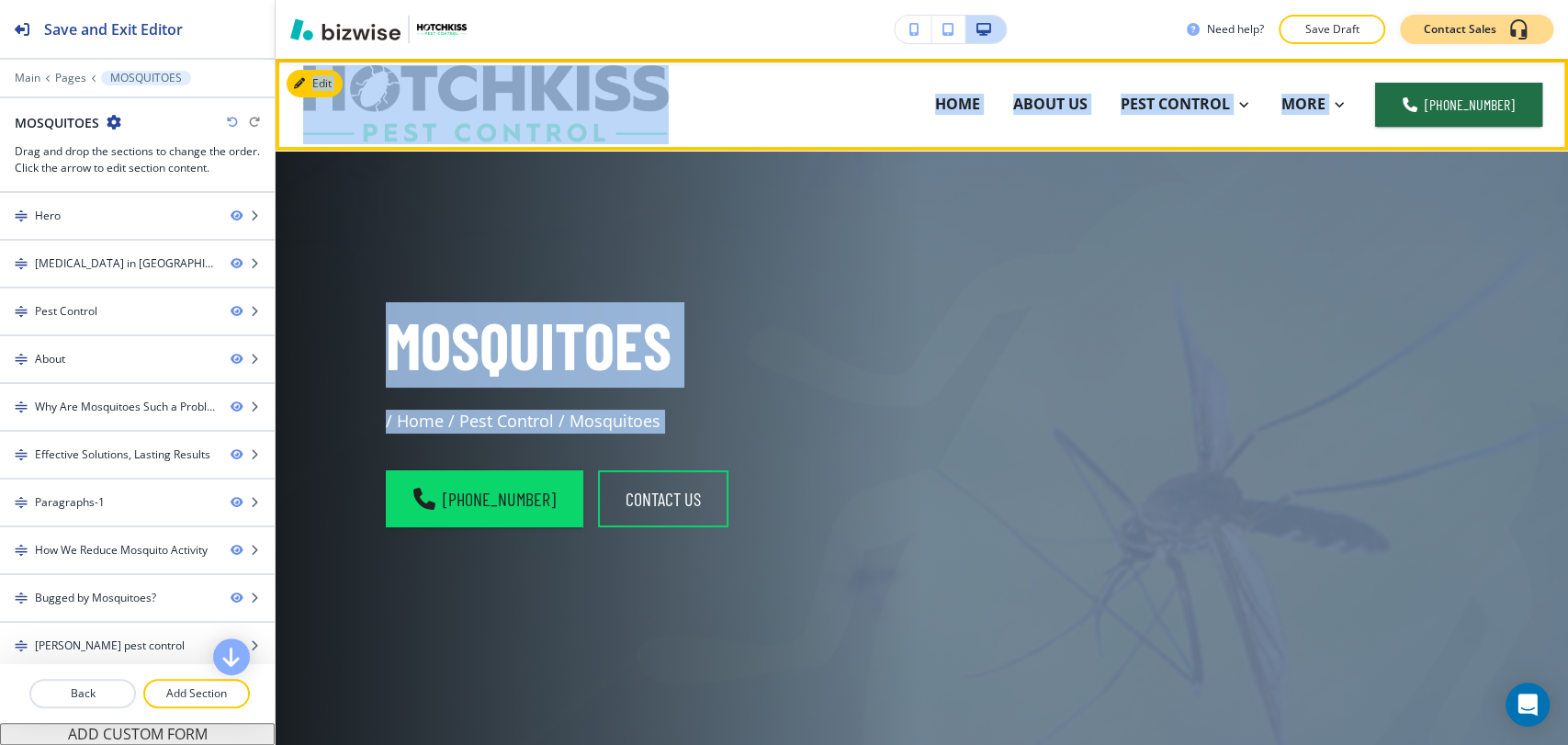
drag, startPoint x: 1566, startPoint y: 223, endPoint x: 1508, endPoint y: 44, distance: 188.2
click at [1508, 44] on div "Need help? Save Draft Contact Sales Edit HOME ABOUT US PEST CONTROL ANTS BED BU…" at bounding box center [921, 372] width 1292 height 745
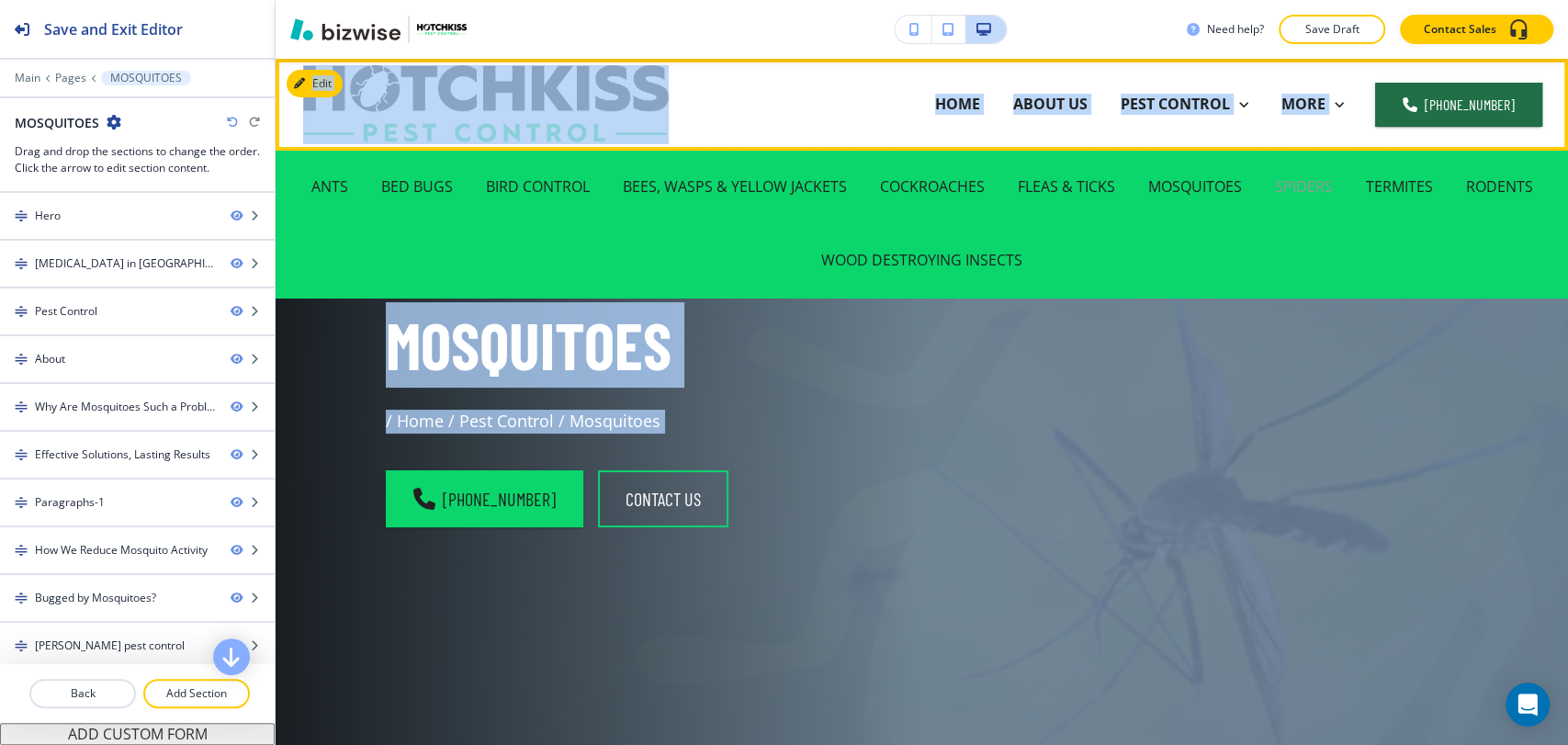
click at [1315, 186] on p "SPIDERS" at bounding box center [1303, 187] width 58 height 21
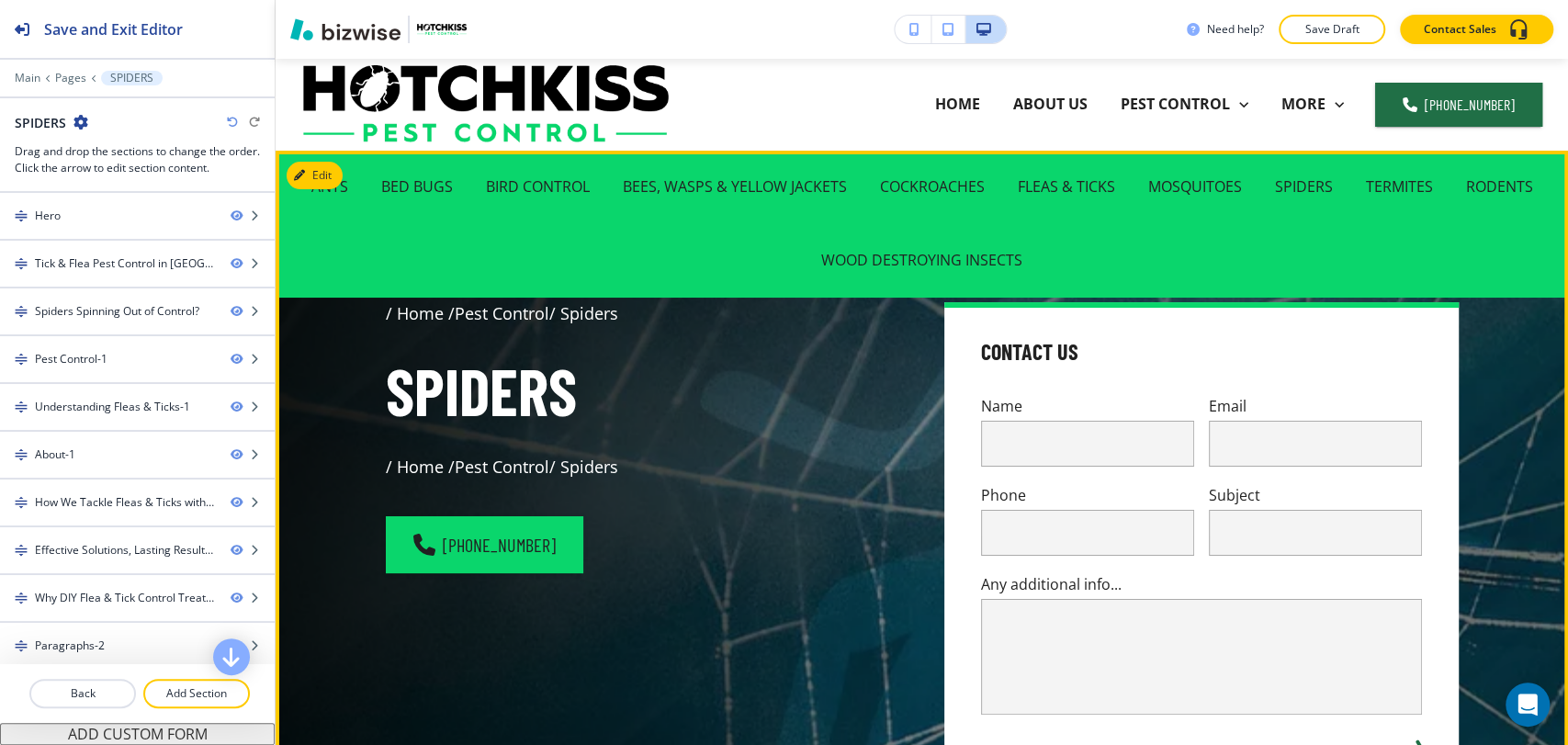
click at [614, 587] on div "/ Home / Pest Control / Spiders Spiders / Home / Pest Control / Spiders [PHONE_…" at bounding box center [643, 549] width 514 height 492
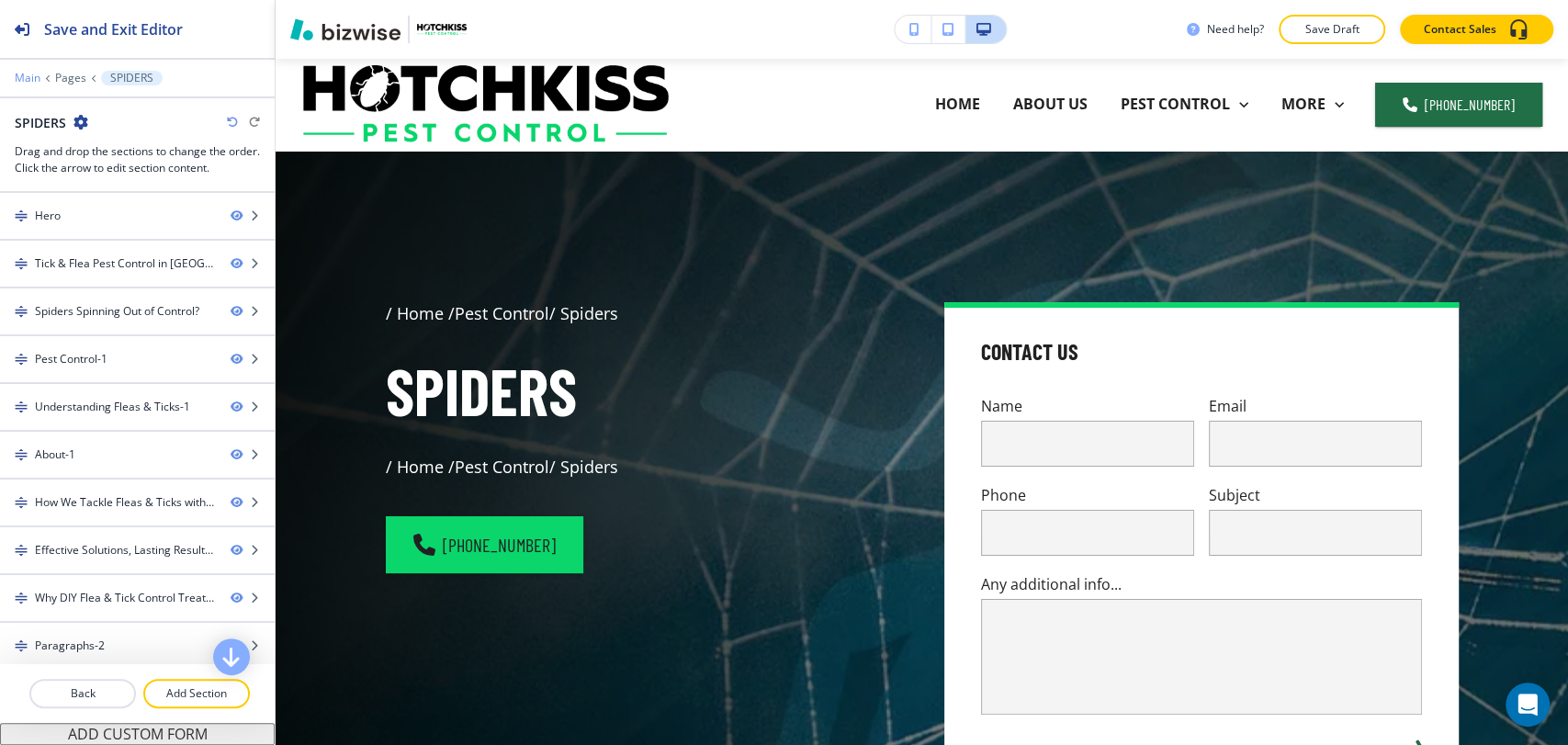
click at [29, 77] on p "Main" at bounding box center [27, 79] width 26 height 13
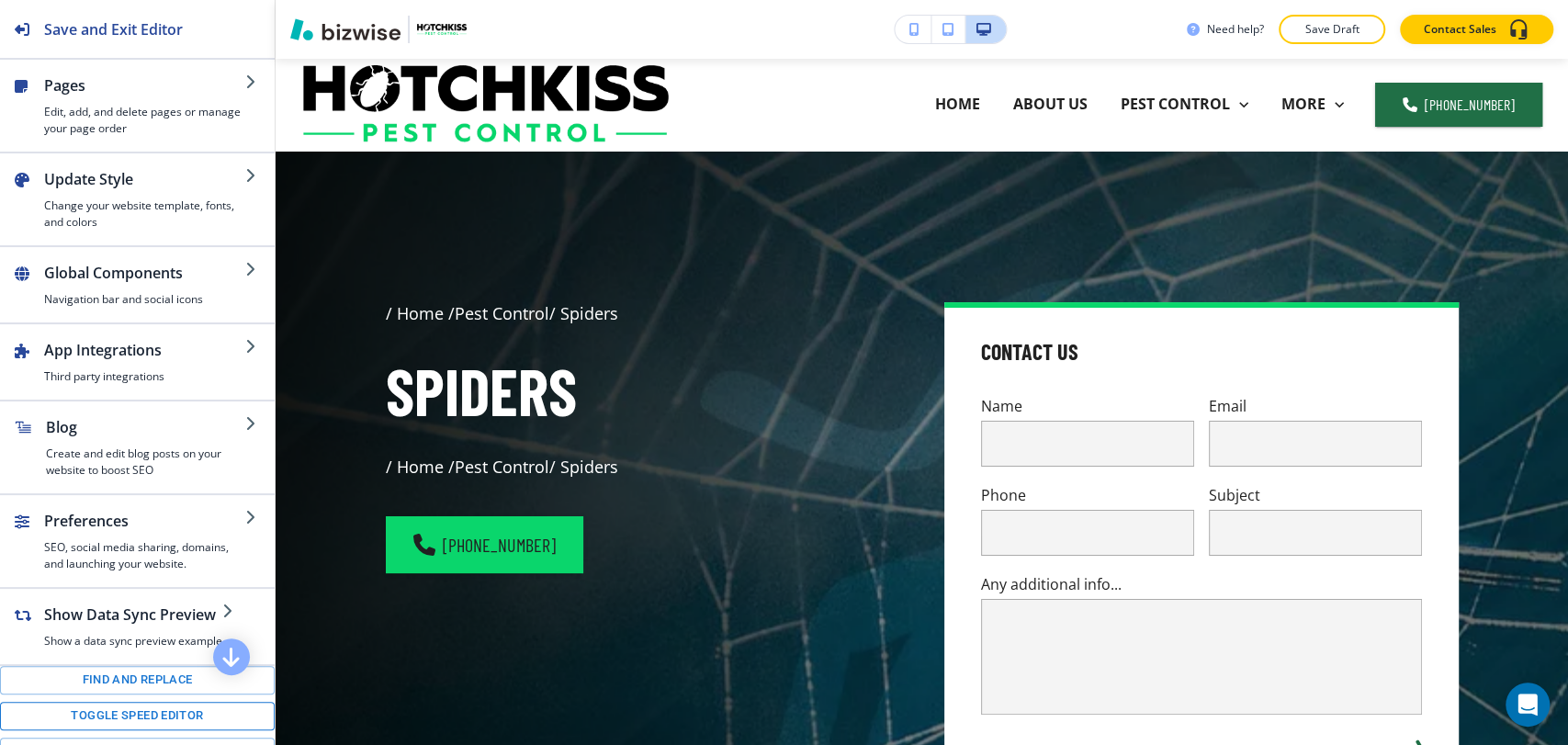
click at [105, 713] on button "Toggle speed editor" at bounding box center [137, 717] width 274 height 28
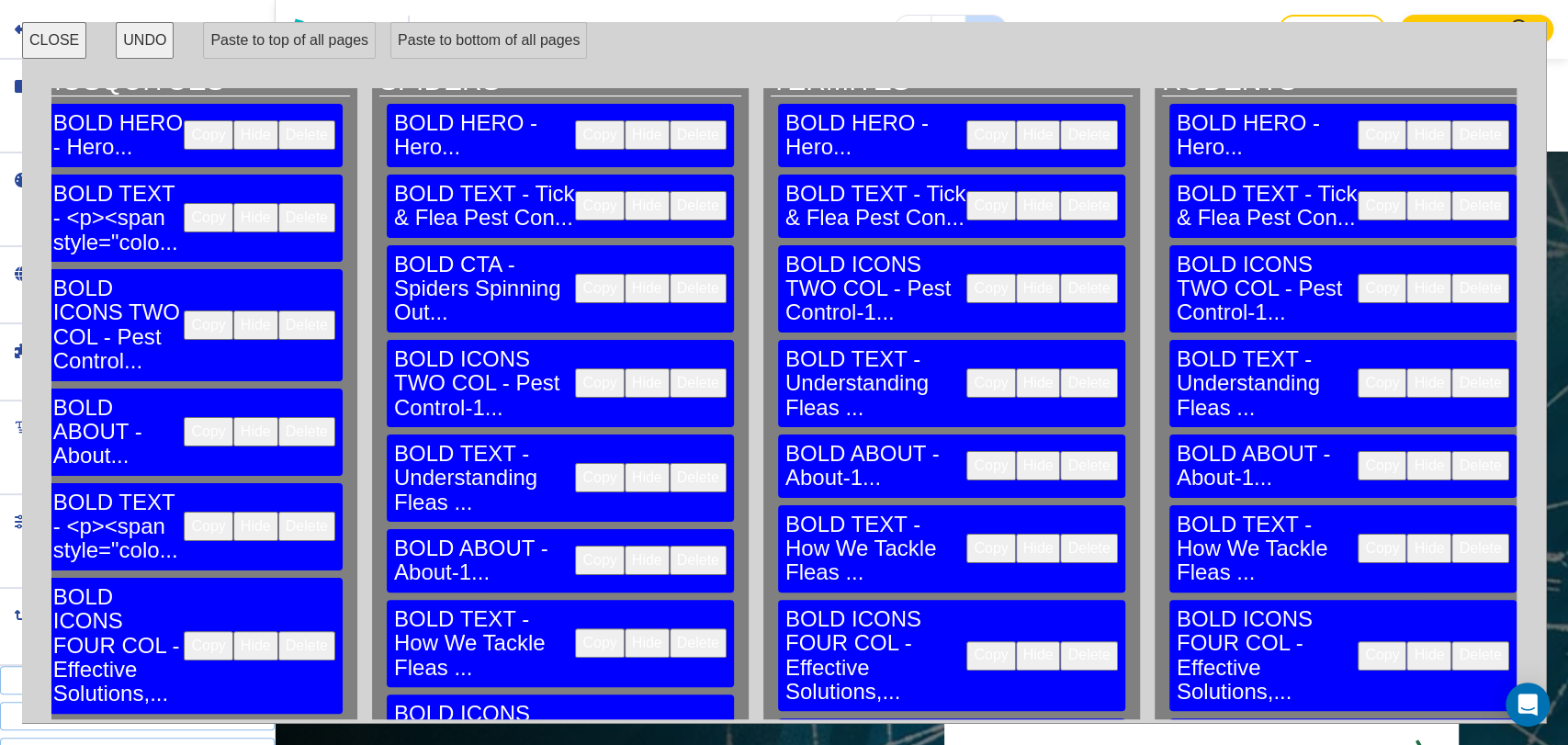
scroll to position [0, 3406]
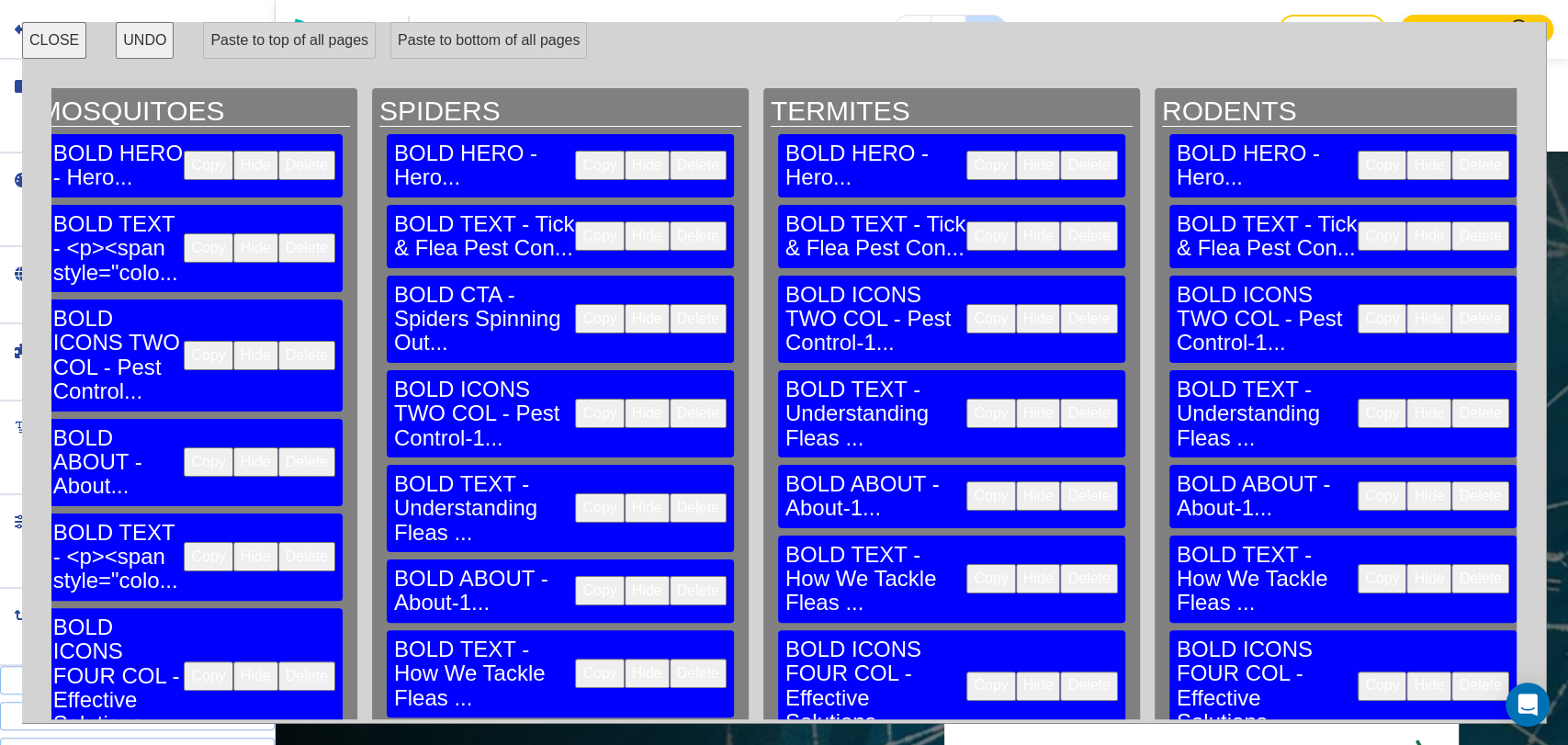
click at [1357, 221] on button "Copy" at bounding box center [1381, 235] width 48 height 29
click at [1357, 304] on button "Copy" at bounding box center [1381, 318] width 48 height 29
click at [1357, 399] on button "Copy" at bounding box center [1381, 413] width 48 height 29
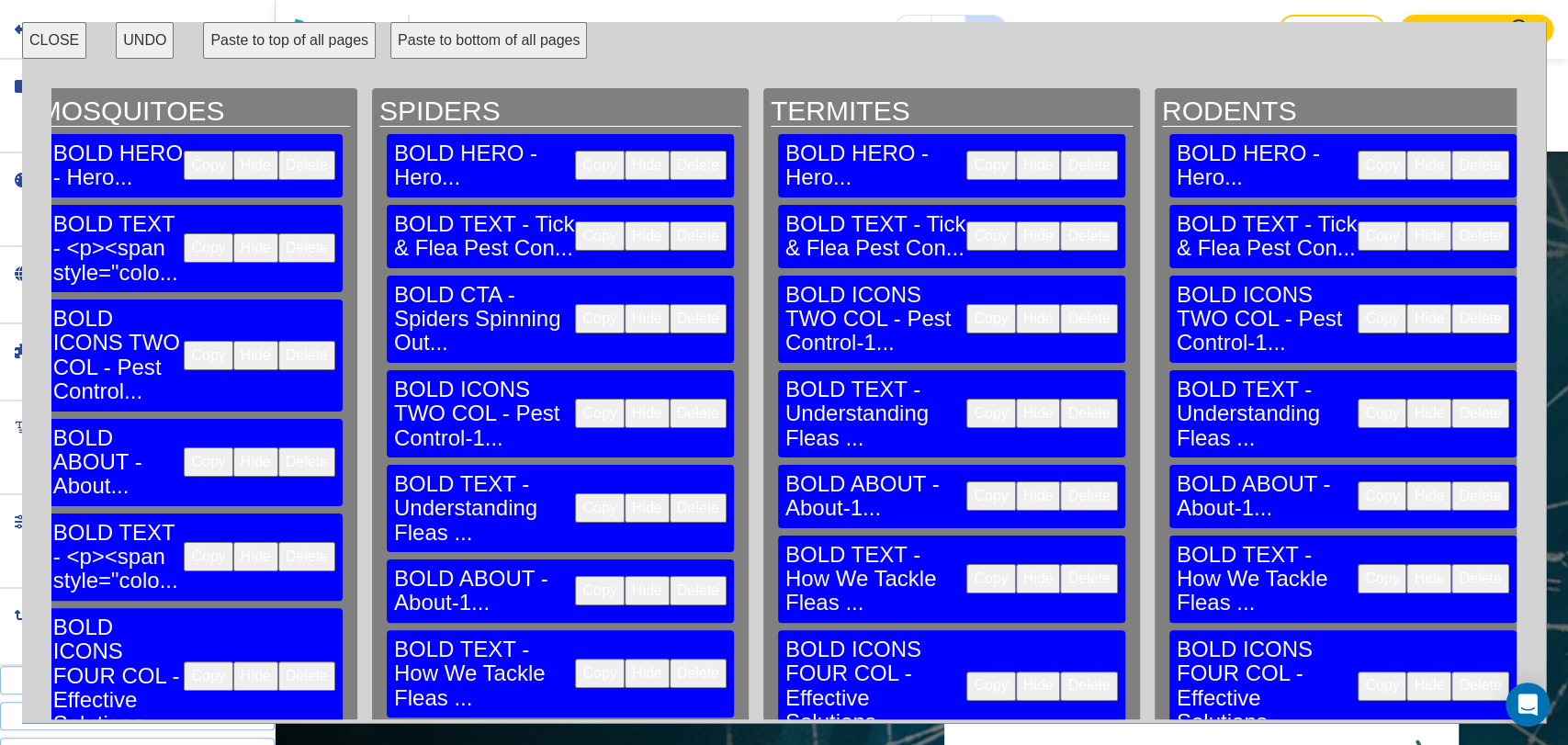
click at [1357, 481] on button "Copy" at bounding box center [1381, 495] width 48 height 29
click at [1357, 564] on button "Copy" at bounding box center [1381, 578] width 48 height 29
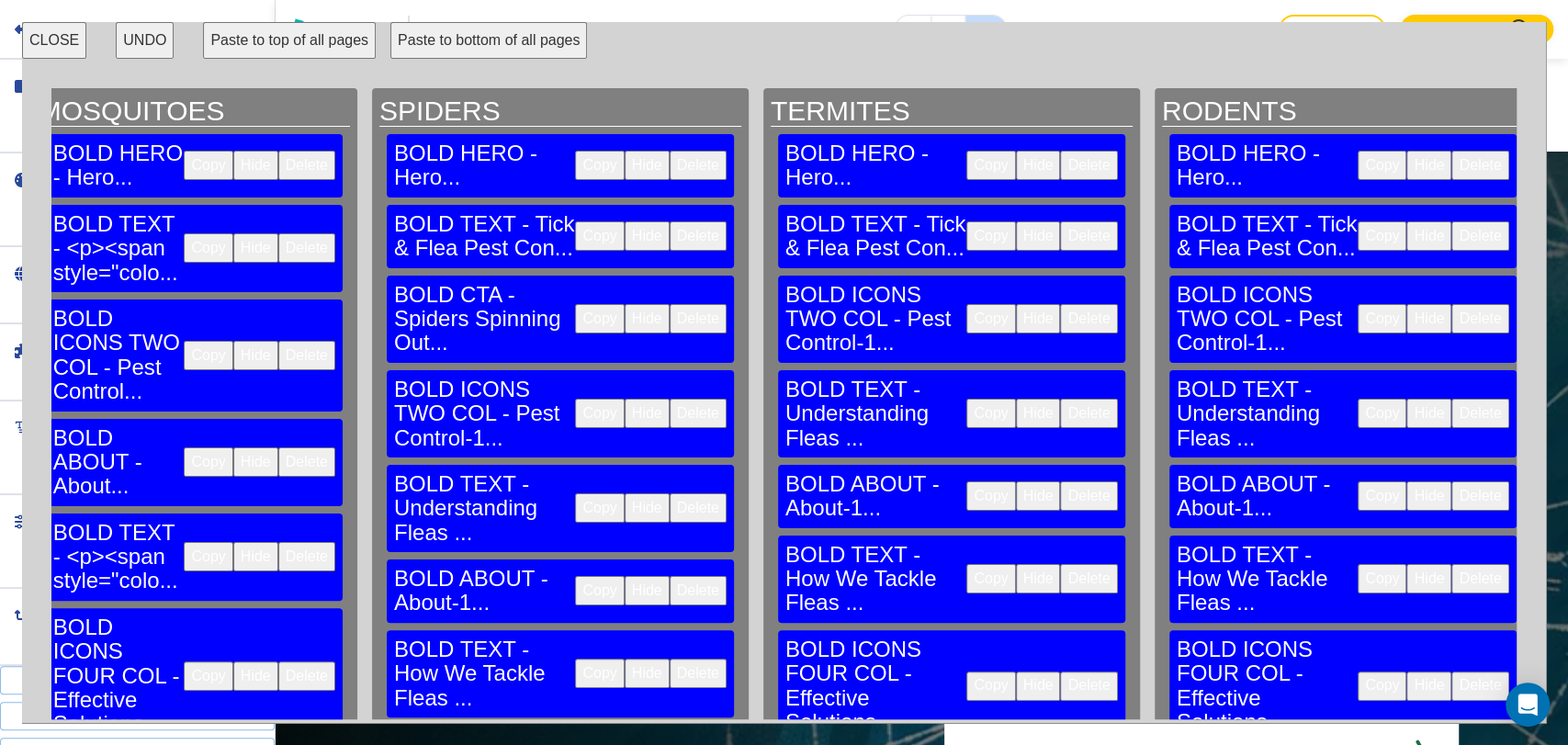
click at [1357, 672] on button "Copy" at bounding box center [1381, 686] width 48 height 29
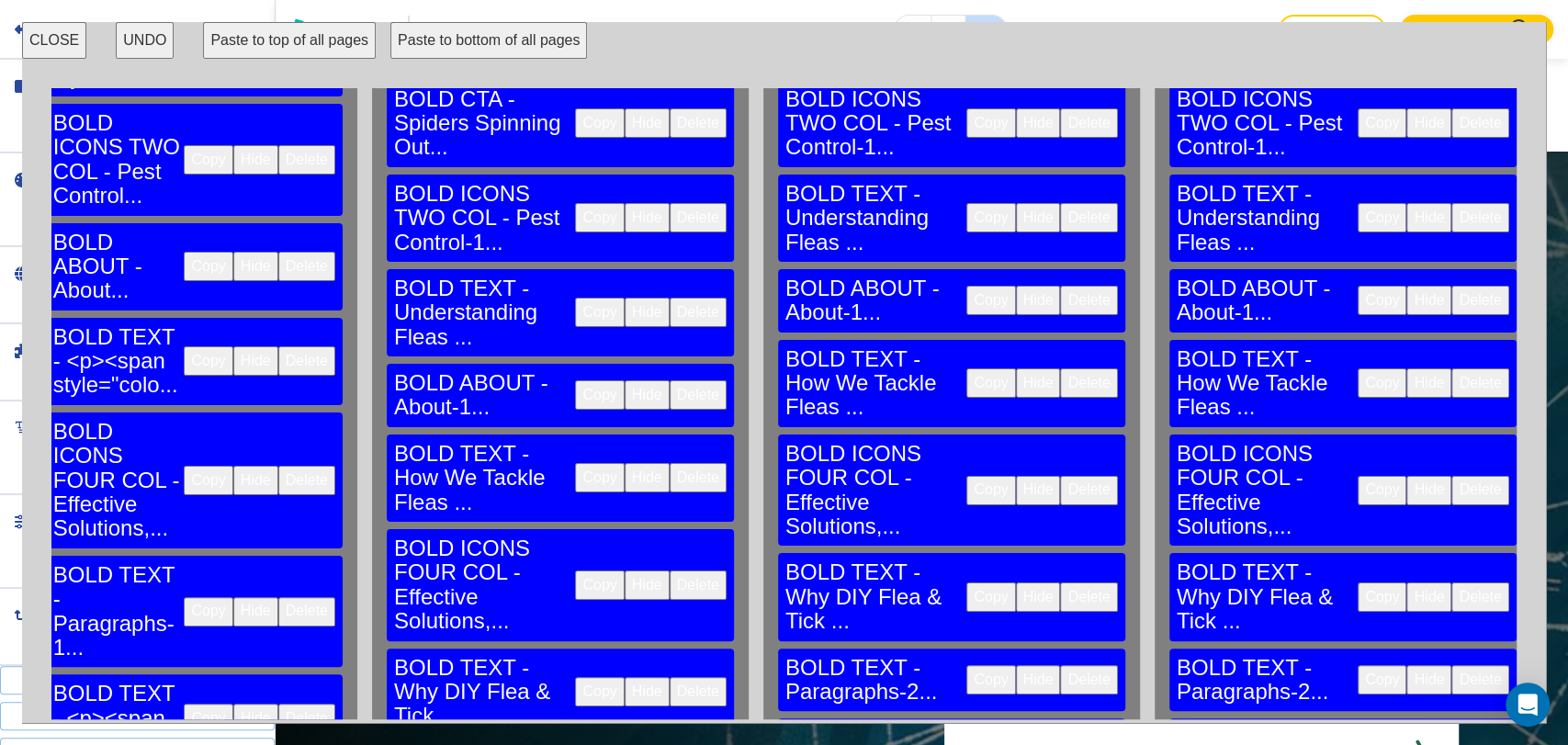
scroll to position [204, 3406]
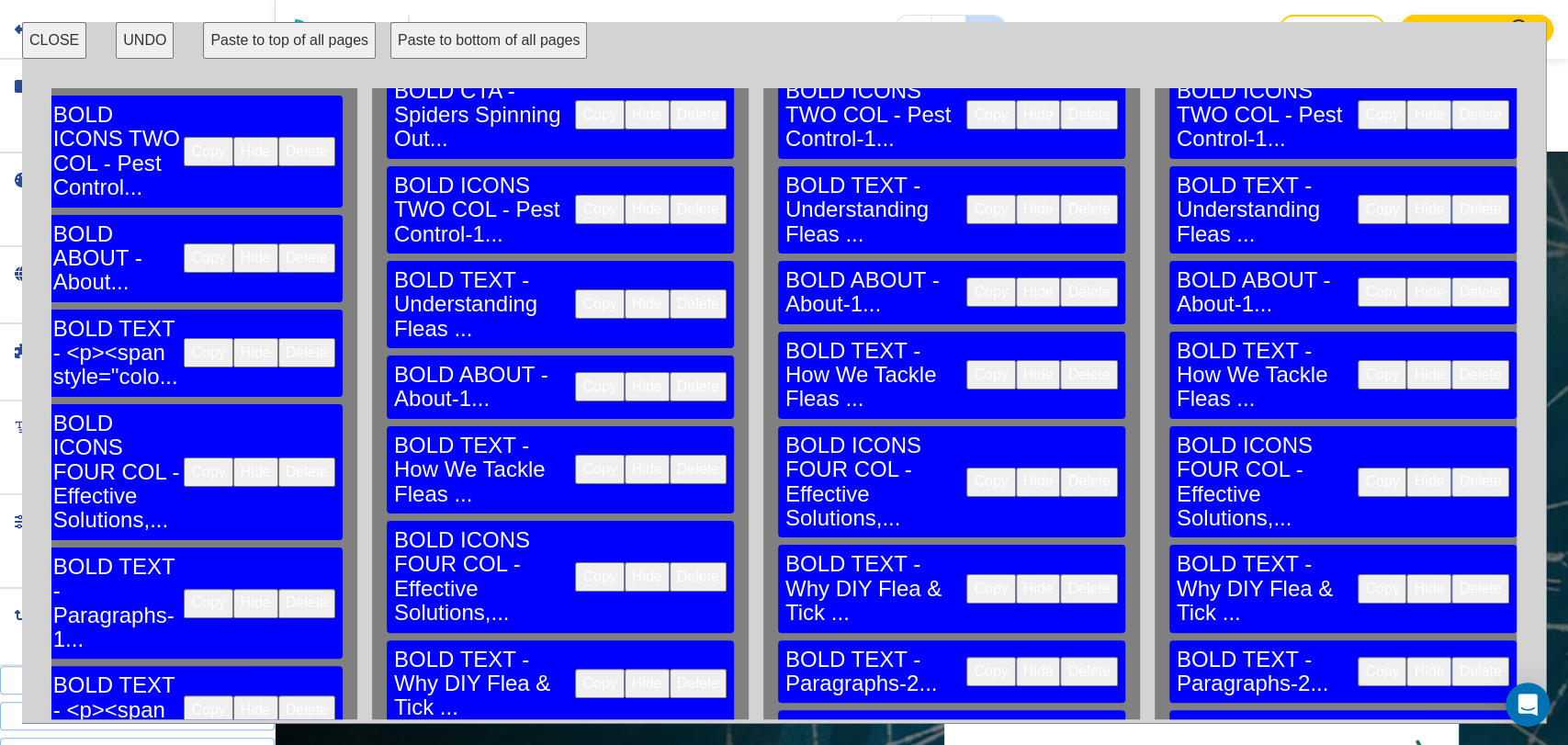
click at [1357, 574] on button "Copy" at bounding box center [1381, 588] width 48 height 29
click at [1357, 657] on button "Copy" at bounding box center [1381, 671] width 48 height 29
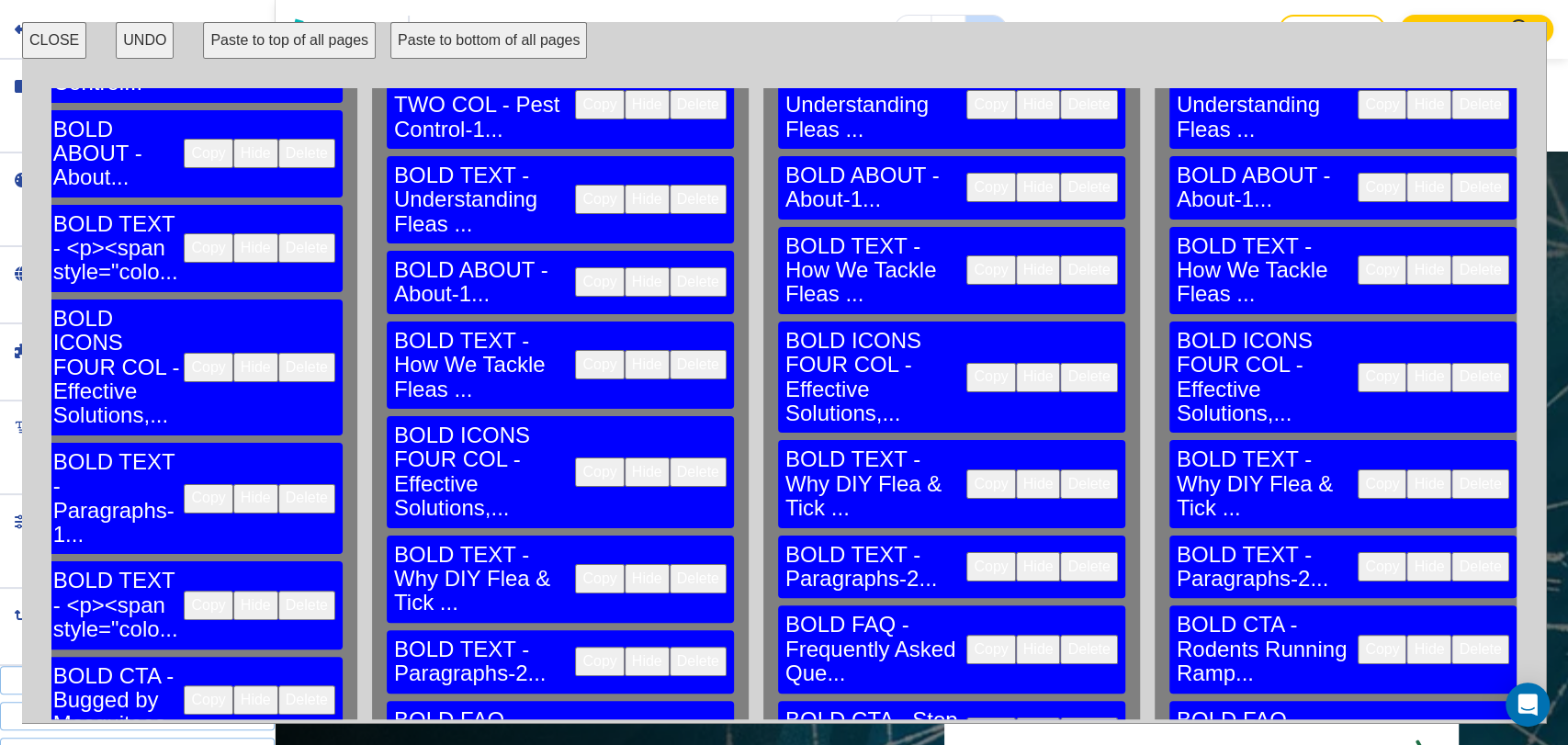
scroll to position [408, 3406]
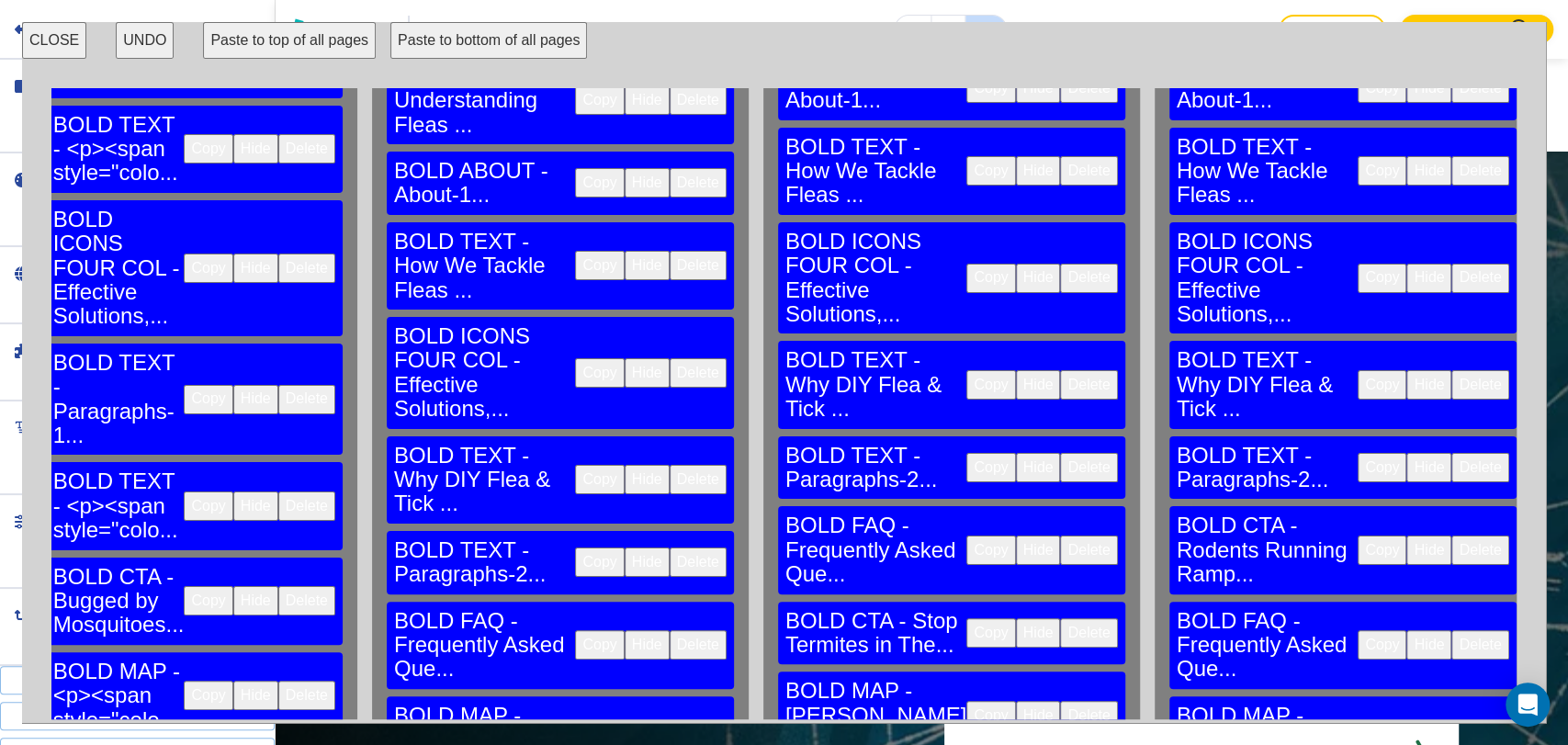
click at [1357, 630] on button "Copy" at bounding box center [1381, 644] width 48 height 29
click at [1357, 725] on button "Copy" at bounding box center [1381, 739] width 48 height 29
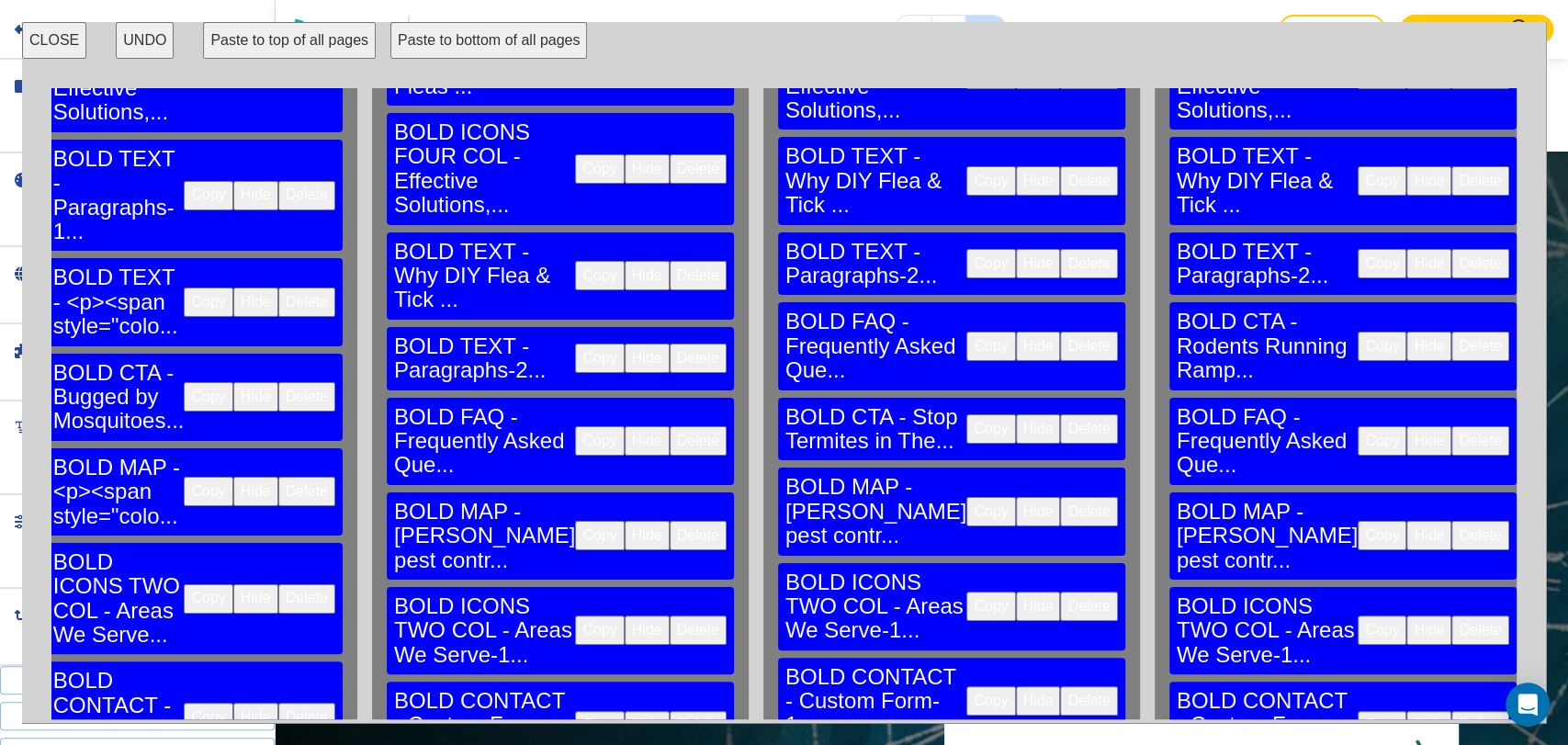
click at [1357, 616] on button "Copy" at bounding box center [1381, 630] width 48 height 29
click at [1357, 711] on button "Copy" at bounding box center [1381, 725] width 48 height 29
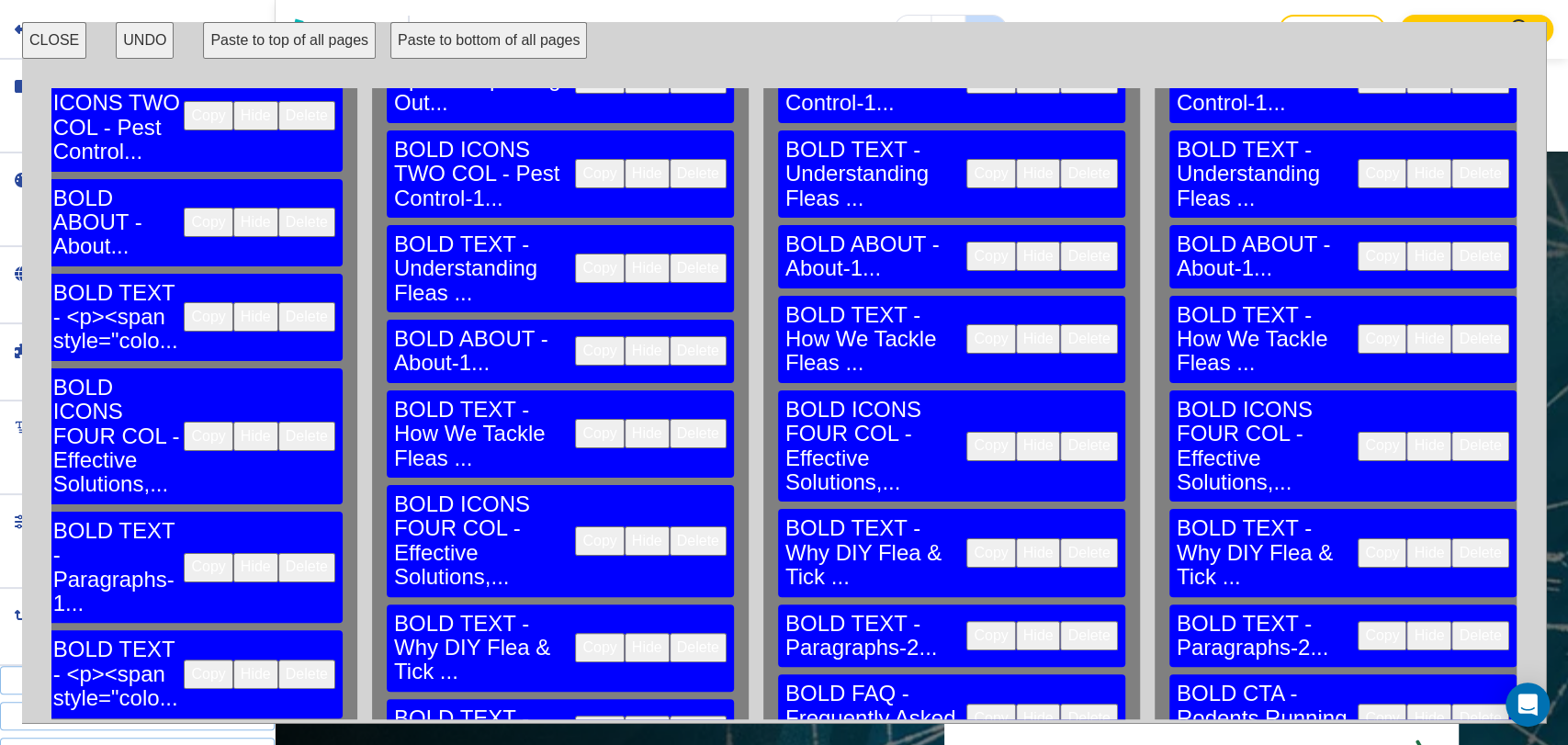
scroll to position [351, 3406]
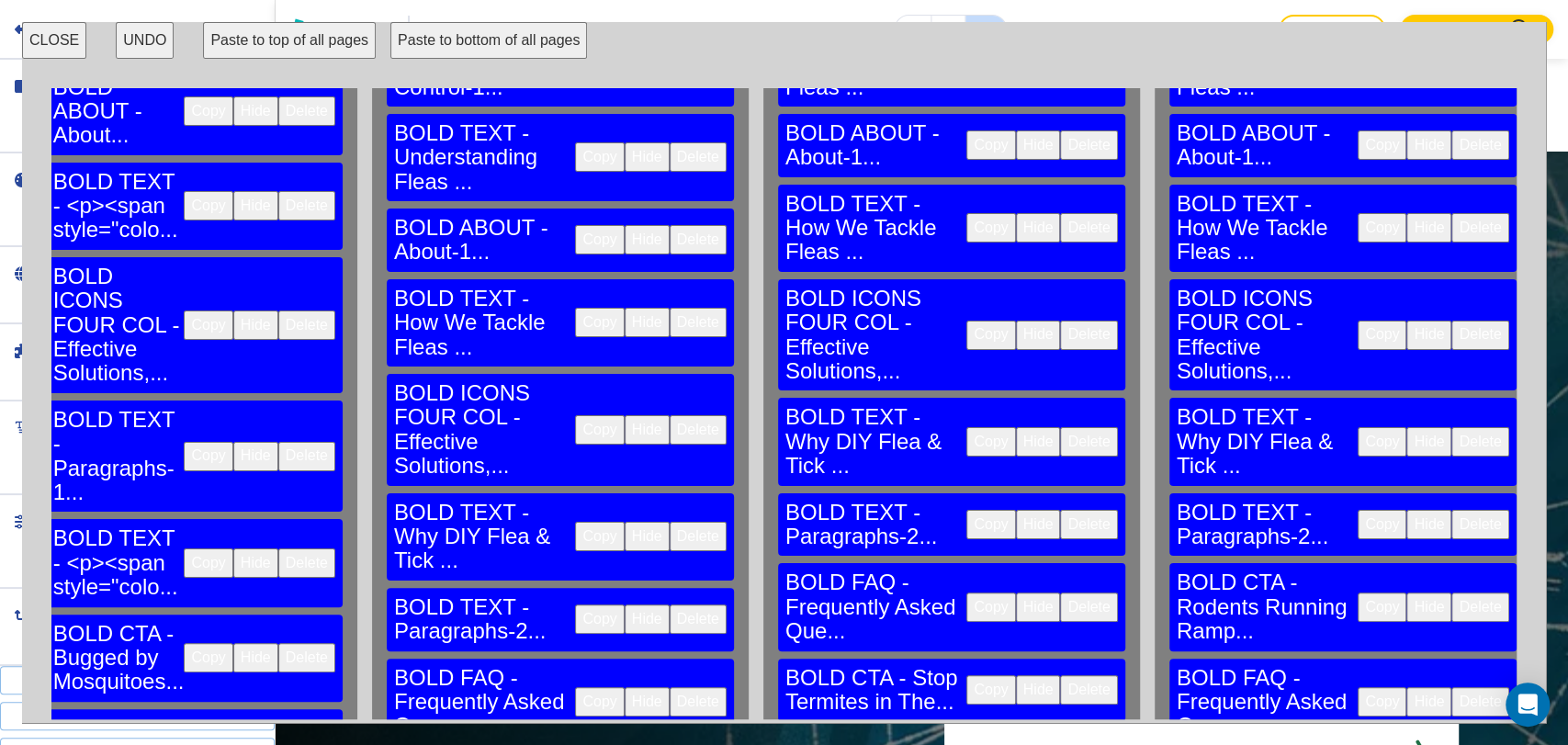
click at [66, 38] on button "CLOSE" at bounding box center [54, 40] width 65 height 37
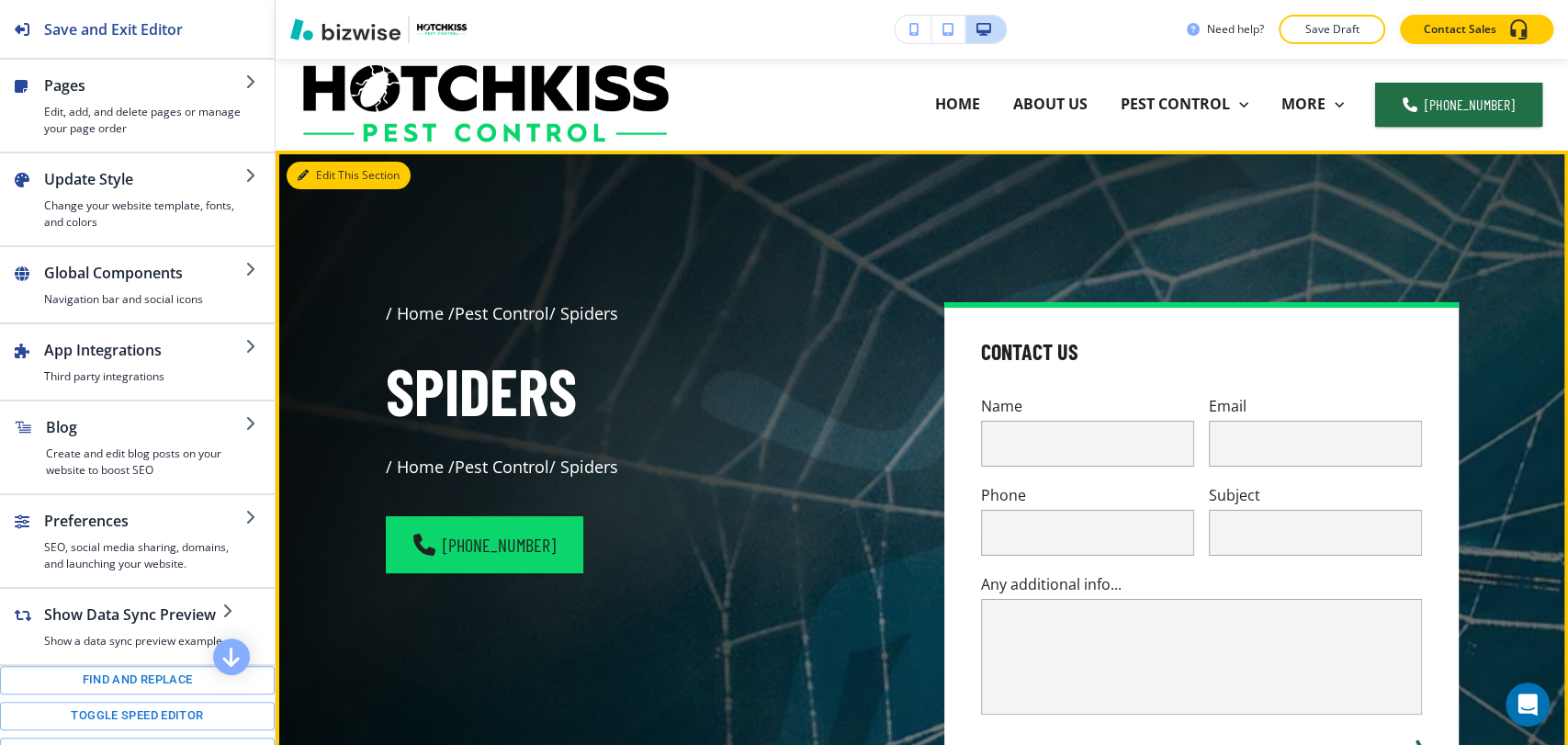
click at [331, 178] on button "Edit This Section" at bounding box center [348, 175] width 124 height 28
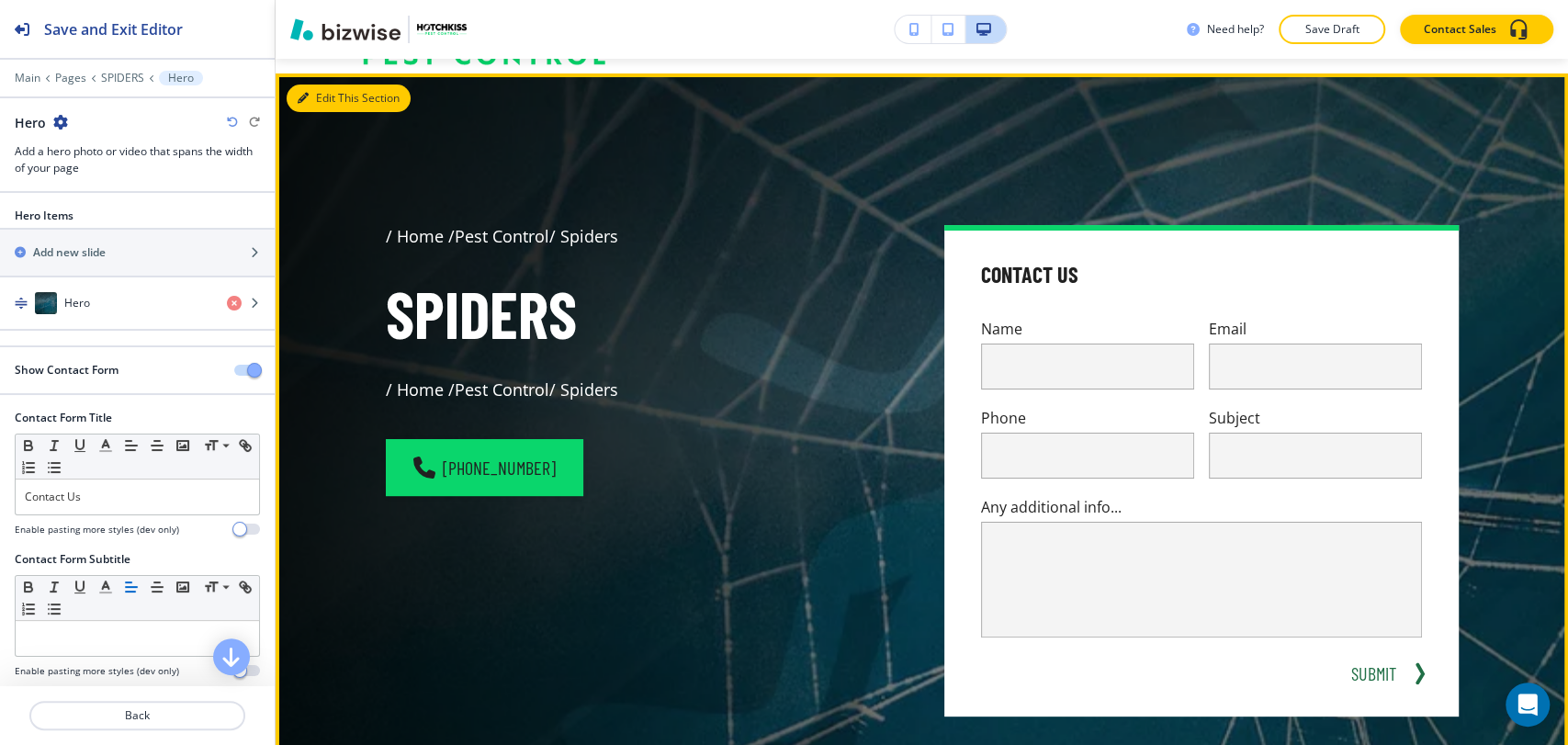
scroll to position [92, 0]
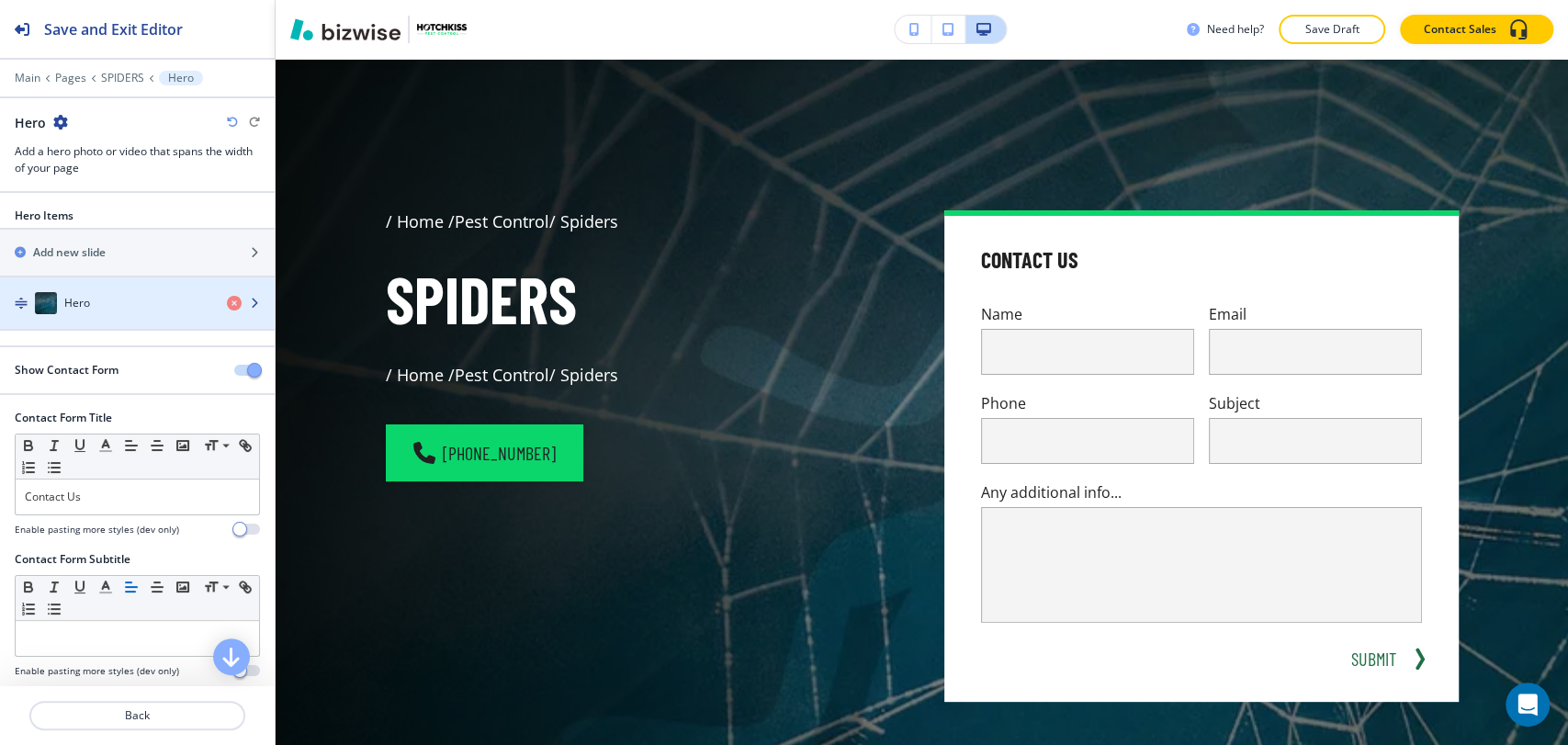
click at [143, 297] on div "Hero" at bounding box center [106, 303] width 212 height 22
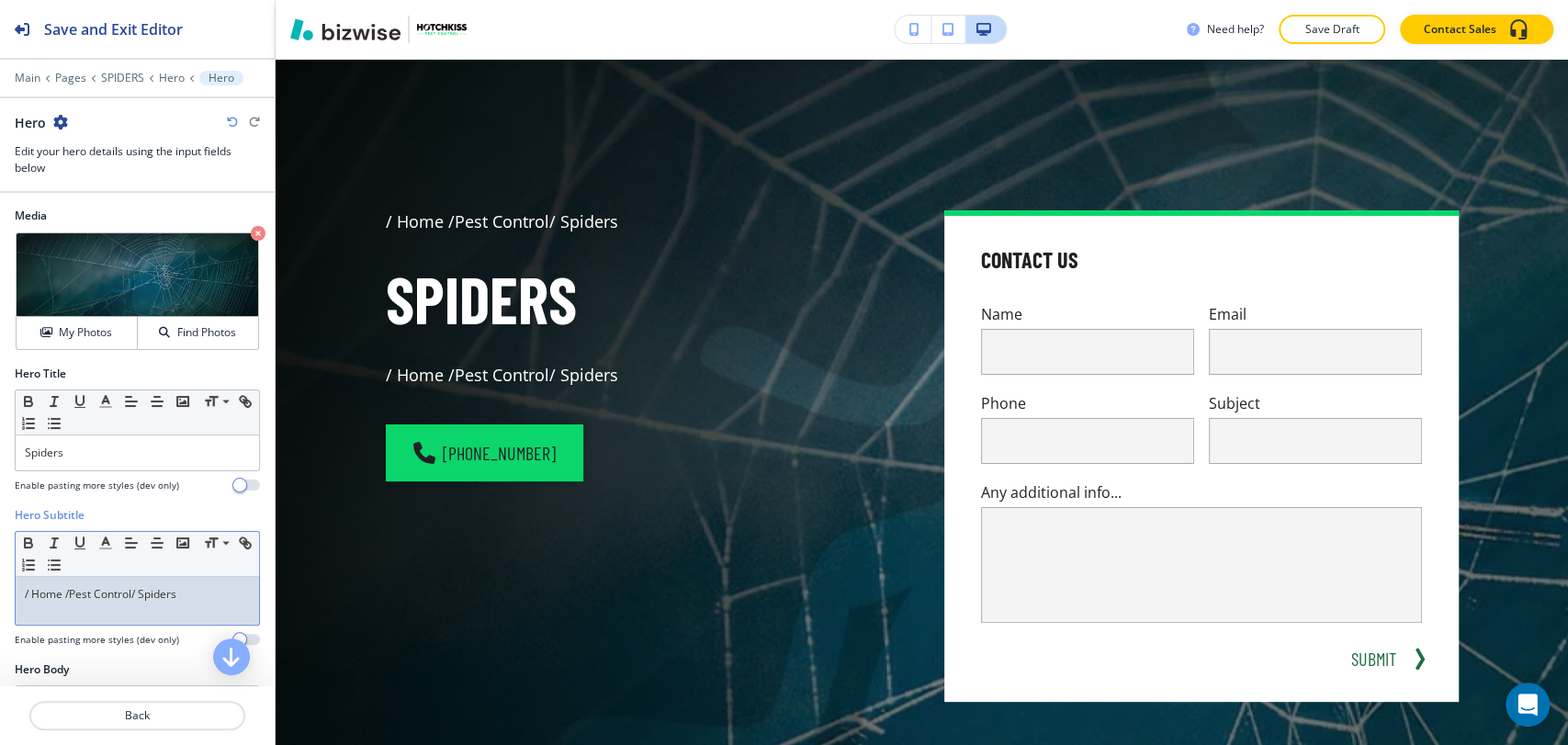
drag, startPoint x: 211, startPoint y: 583, endPoint x: -5, endPoint y: 587, distance: 216.0
click at [0, 0] on html "Save and Exit Editor Main Pages SPIDERS Hero Hero Hero Edit your hero details u…" at bounding box center [784, 0] width 1568 height 0
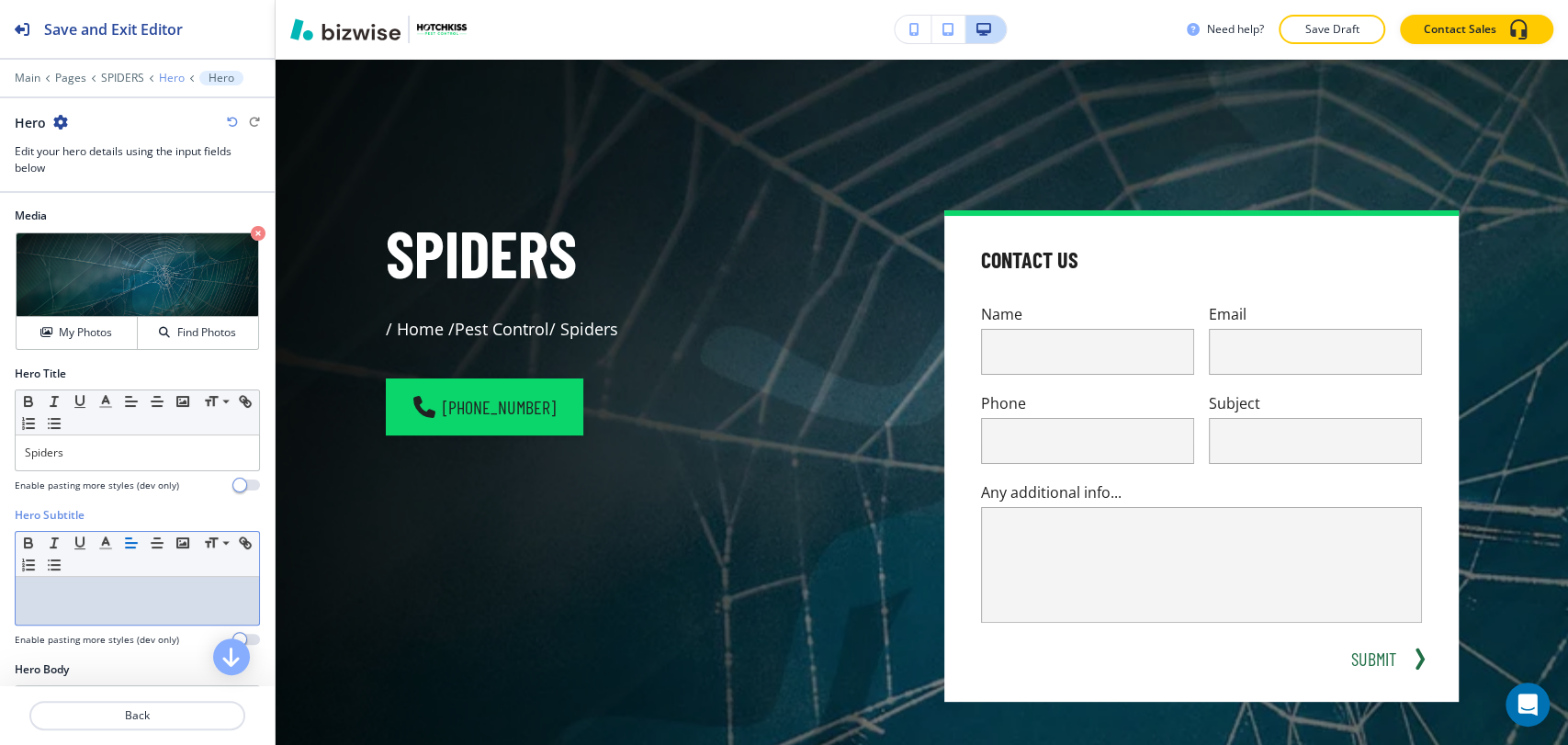
click at [173, 75] on p "Hero" at bounding box center [171, 79] width 26 height 13
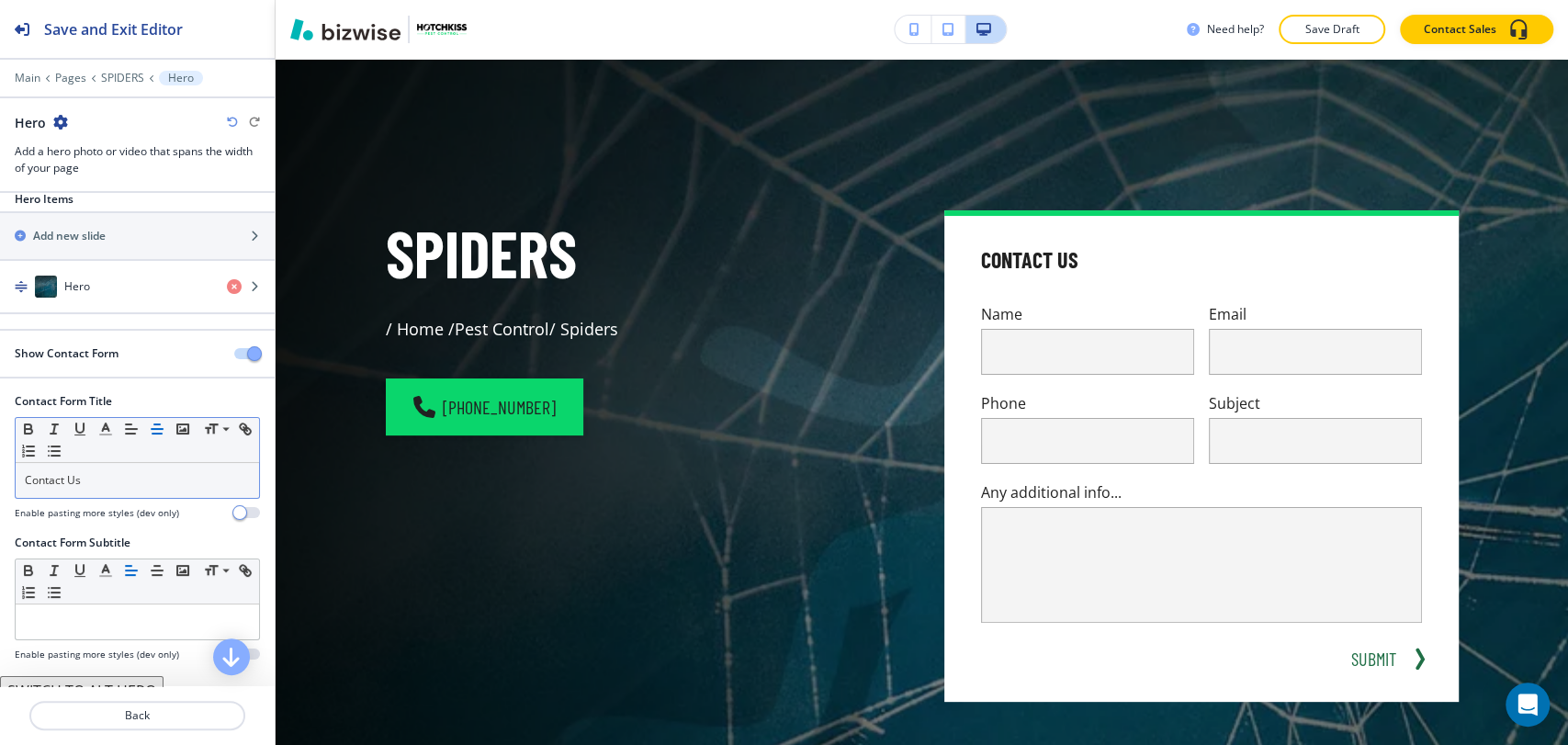
scroll to position [33, 0]
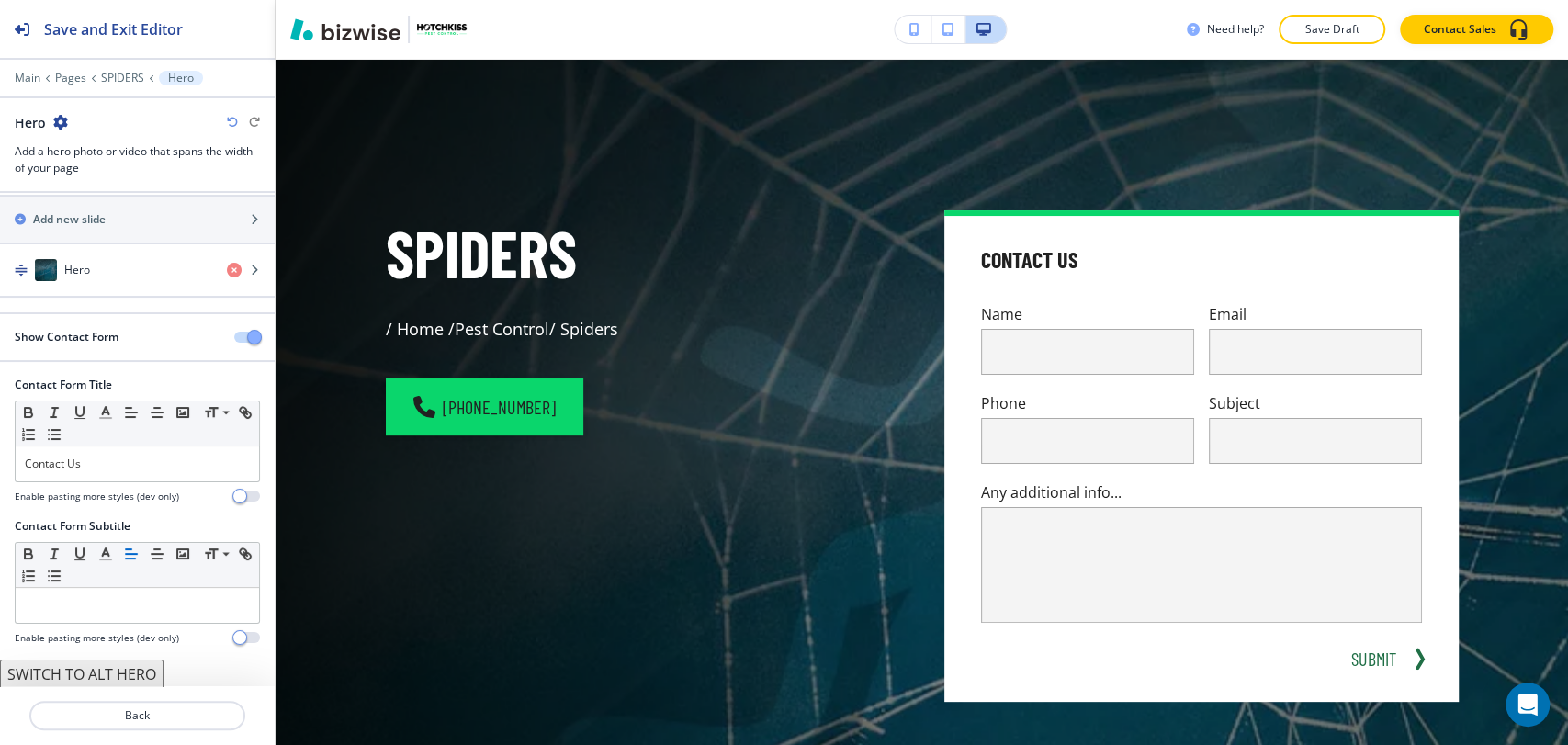
click at [234, 339] on button "button" at bounding box center [247, 337] width 26 height 11
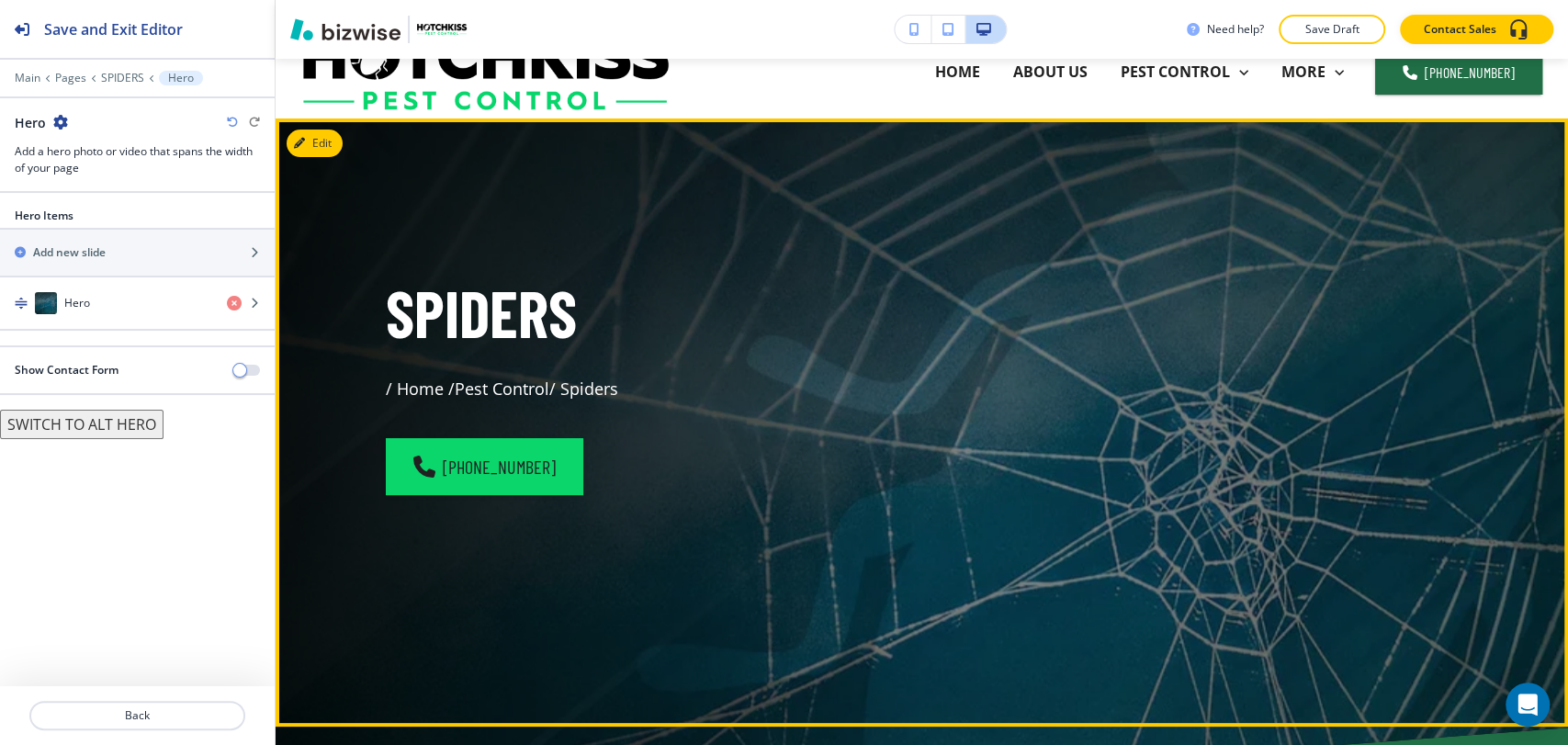
scroll to position [0, 0]
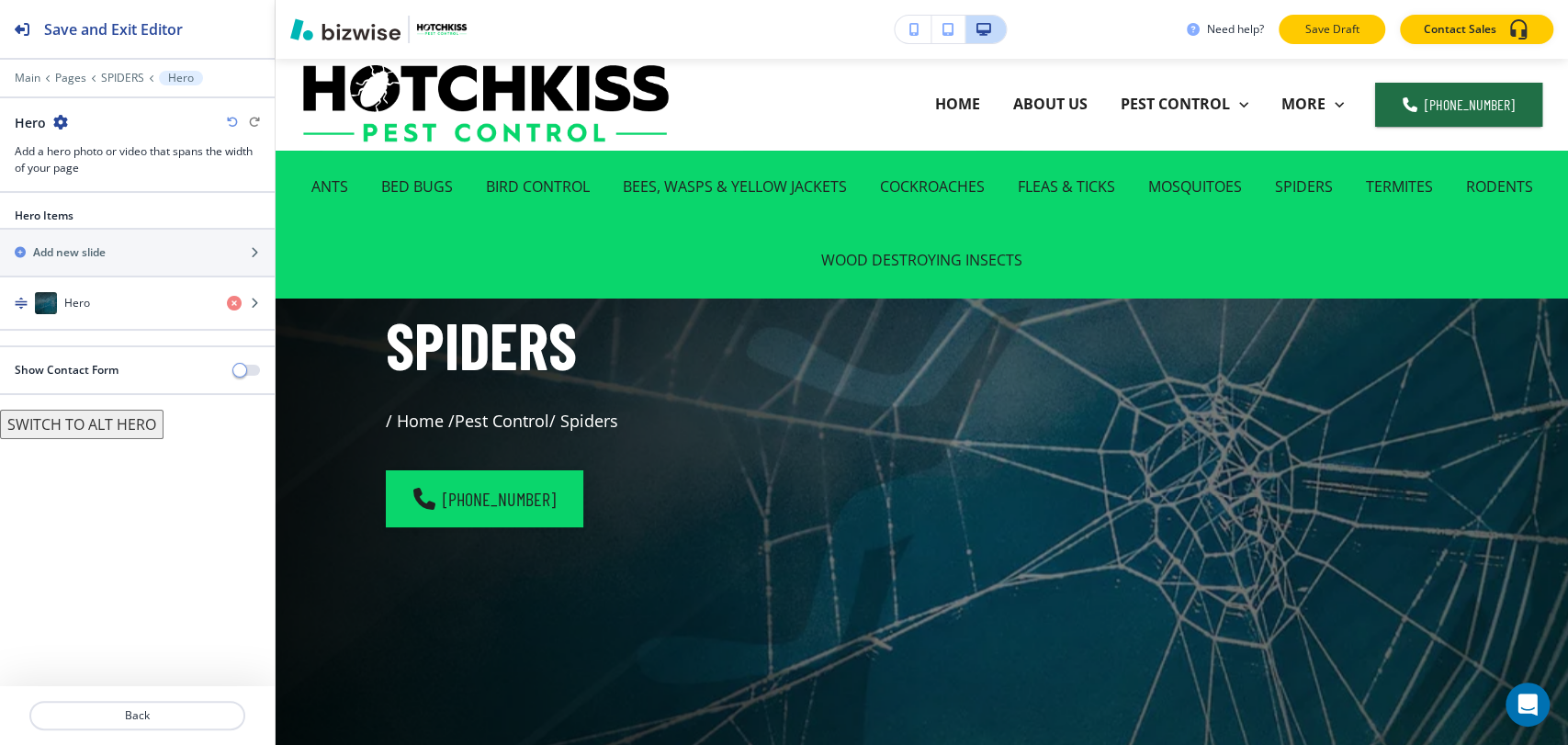
click at [1343, 33] on p "Save Draft" at bounding box center [1332, 28] width 59 height 16
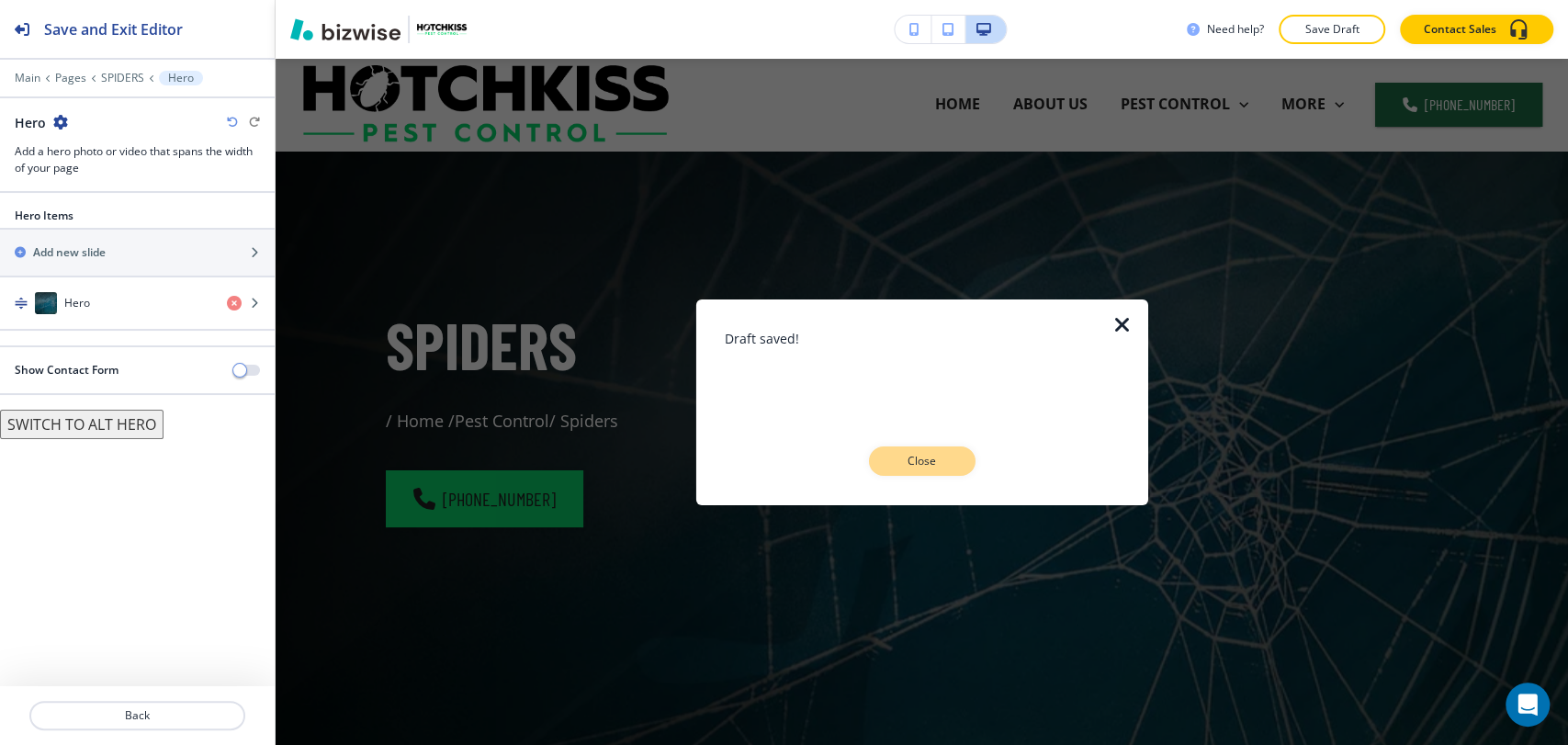
drag, startPoint x: 933, startPoint y: 467, endPoint x: 948, endPoint y: 458, distance: 17.5
click at [934, 467] on p "Close" at bounding box center [922, 460] width 59 height 16
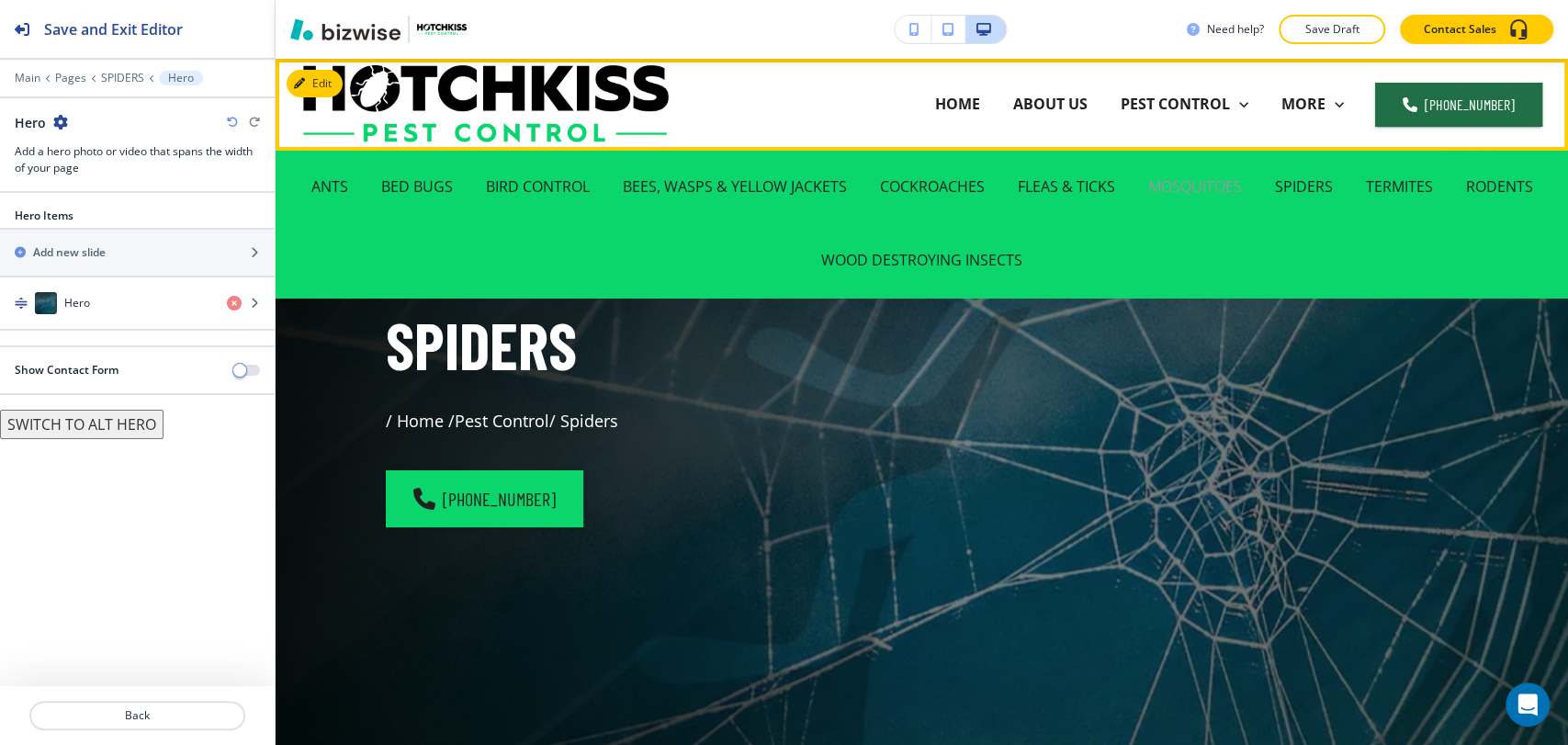
click at [1185, 188] on p "MOSQUITOES" at bounding box center [1194, 187] width 94 height 21
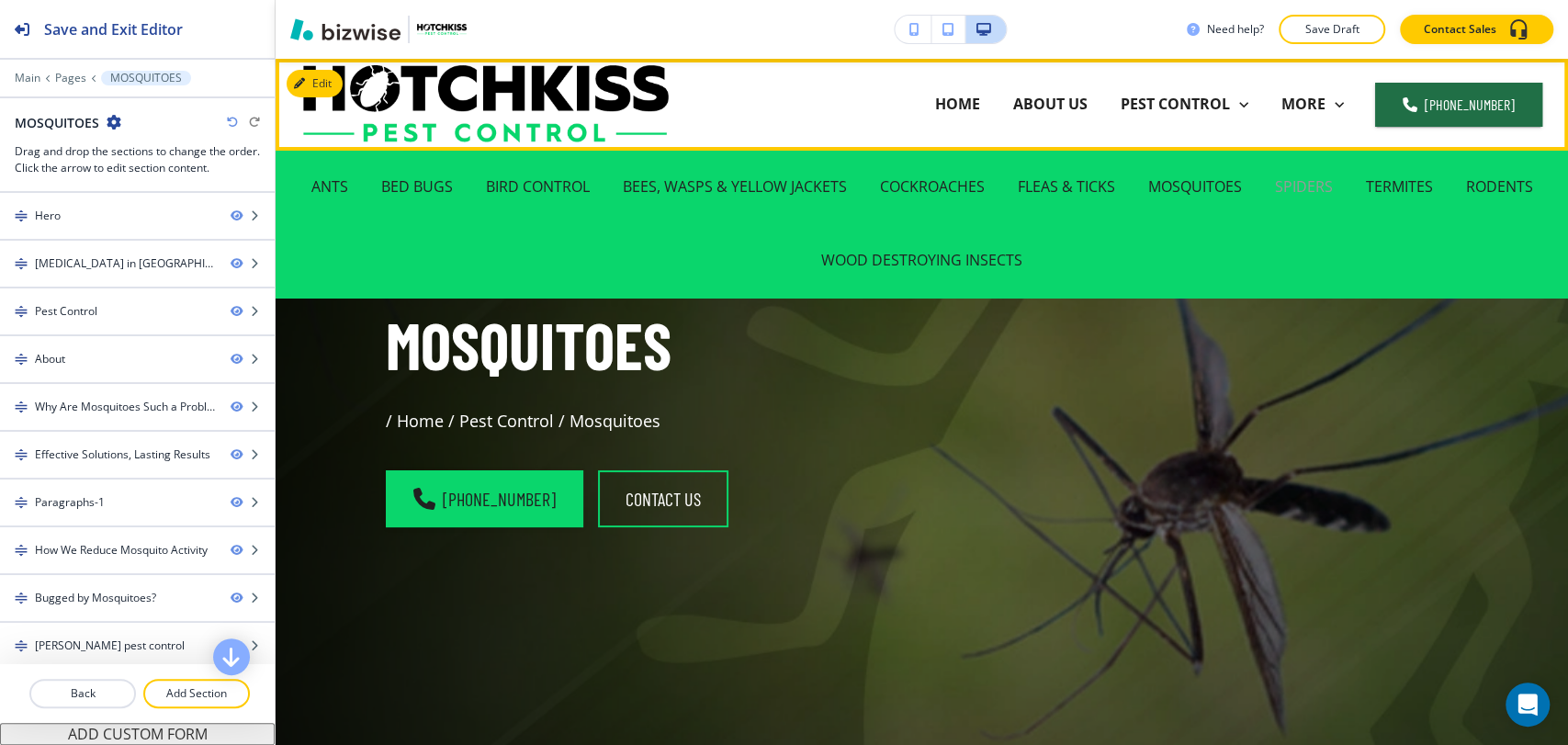
click at [1293, 184] on p "SPIDERS" at bounding box center [1303, 187] width 58 height 21
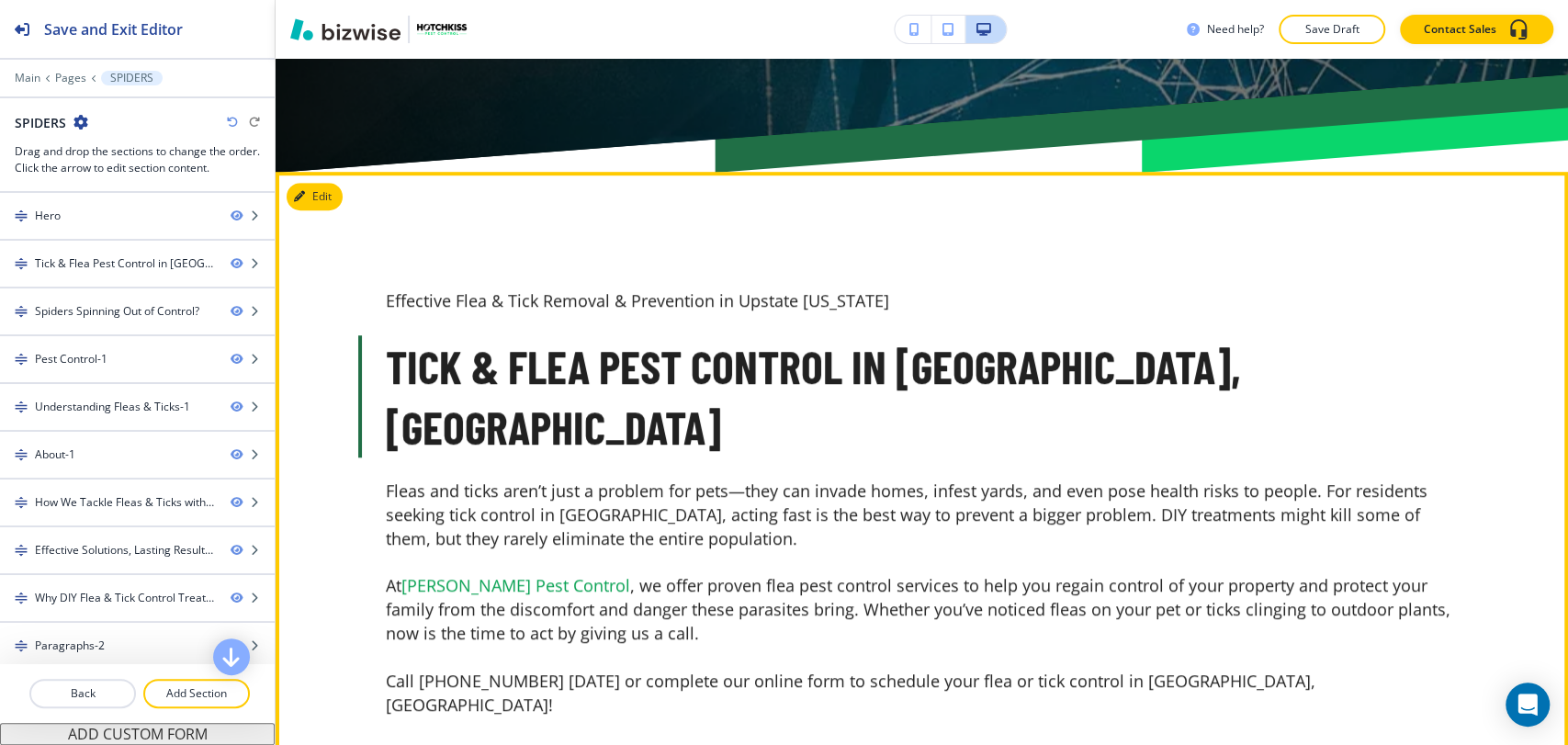
scroll to position [919, 0]
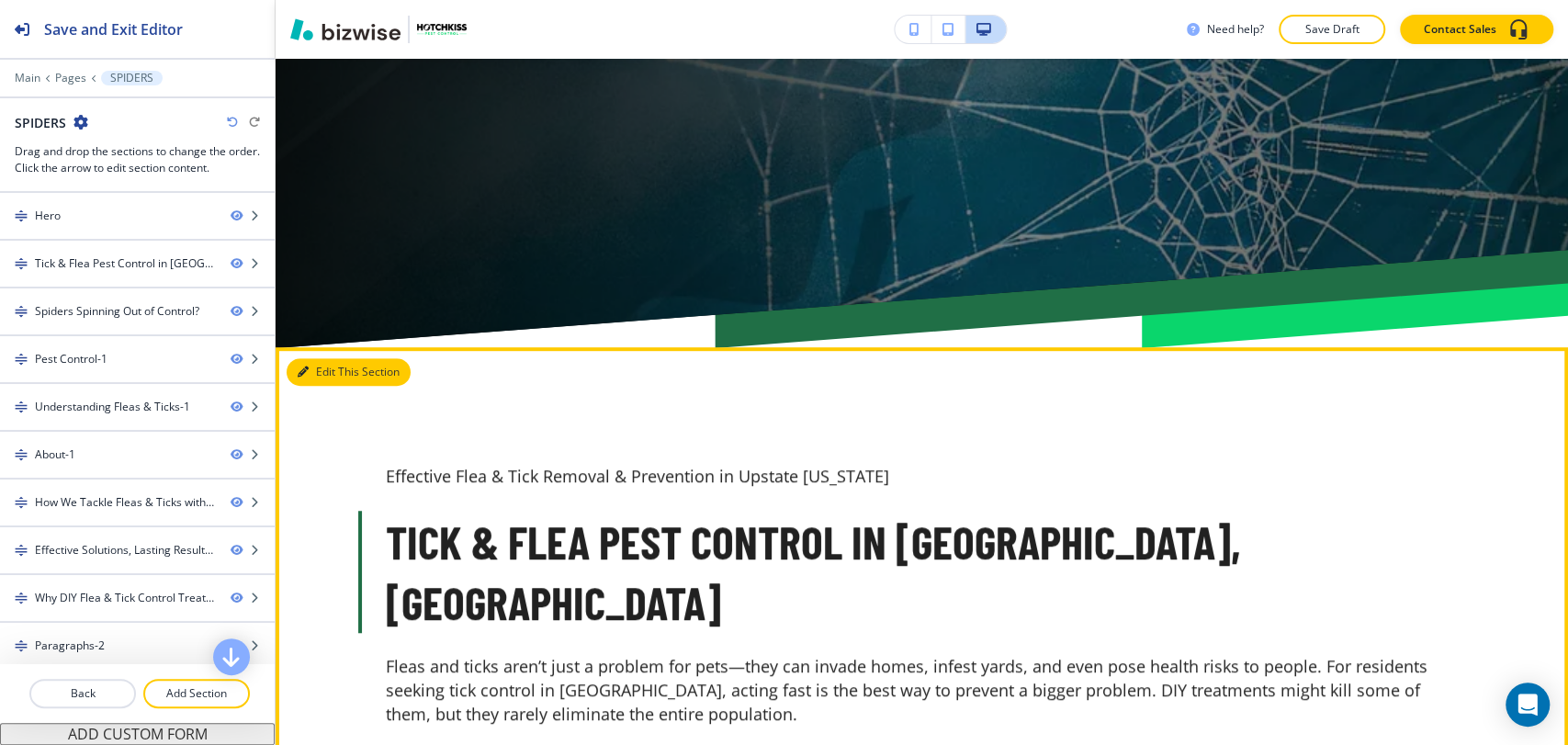
click at [318, 375] on button "Edit This Section" at bounding box center [348, 372] width 124 height 28
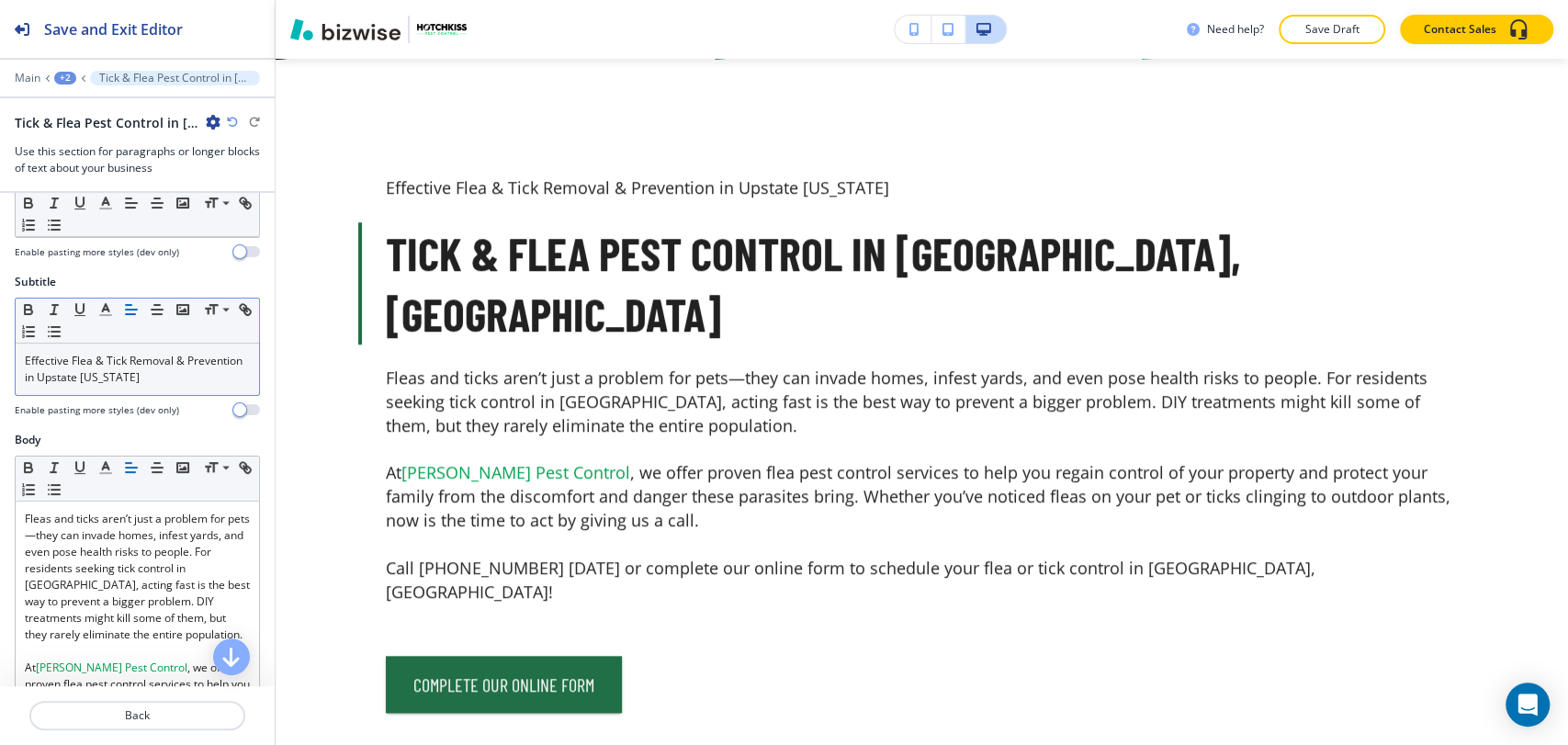
scroll to position [0, 0]
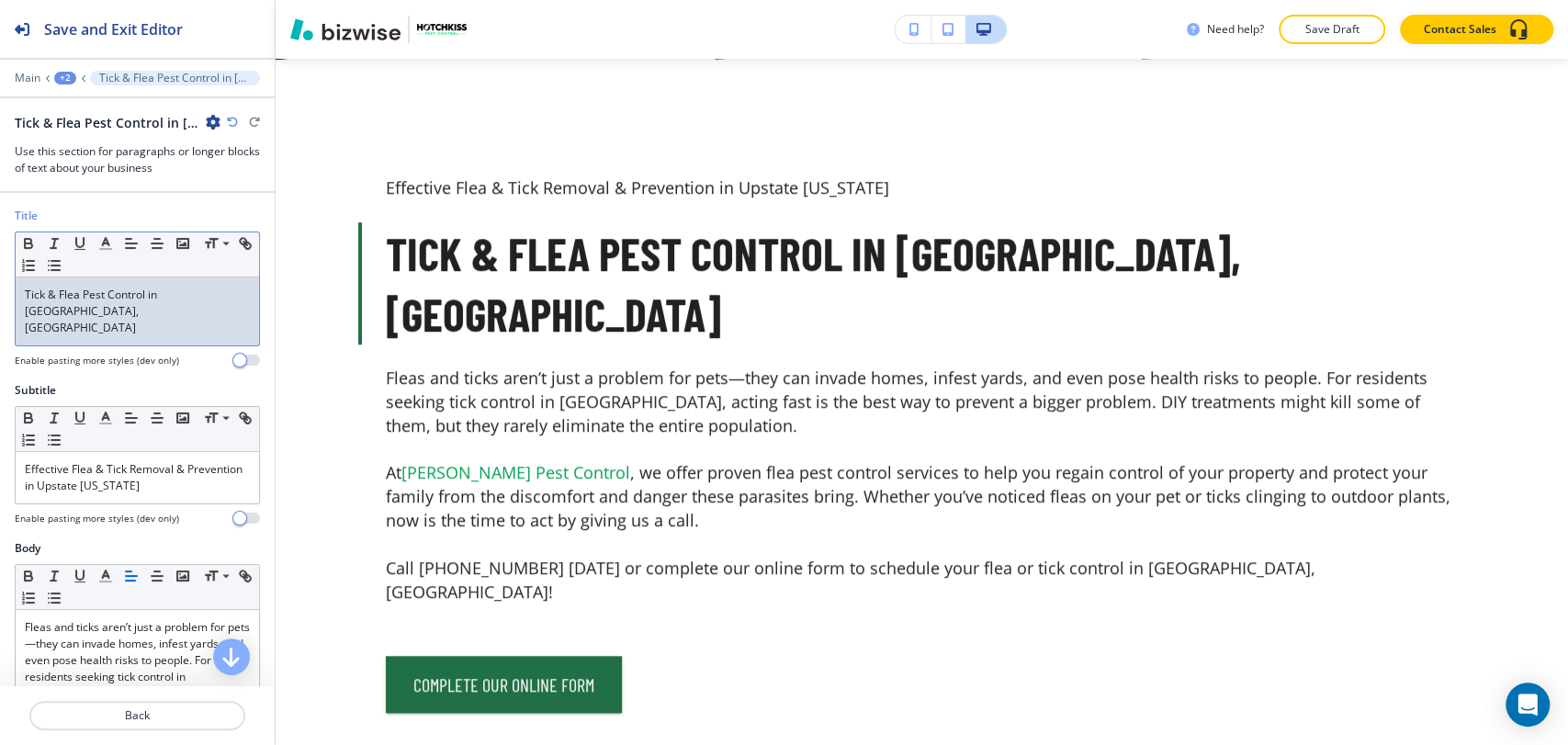
click at [140, 299] on span "Tick & Flea Pest Control in [GEOGRAPHIC_DATA], [GEOGRAPHIC_DATA]" at bounding box center [92, 310] width 135 height 48
click at [141, 298] on span "Tick & Flea Pest Control in [GEOGRAPHIC_DATA], [GEOGRAPHIC_DATA]" at bounding box center [92, 310] width 135 height 48
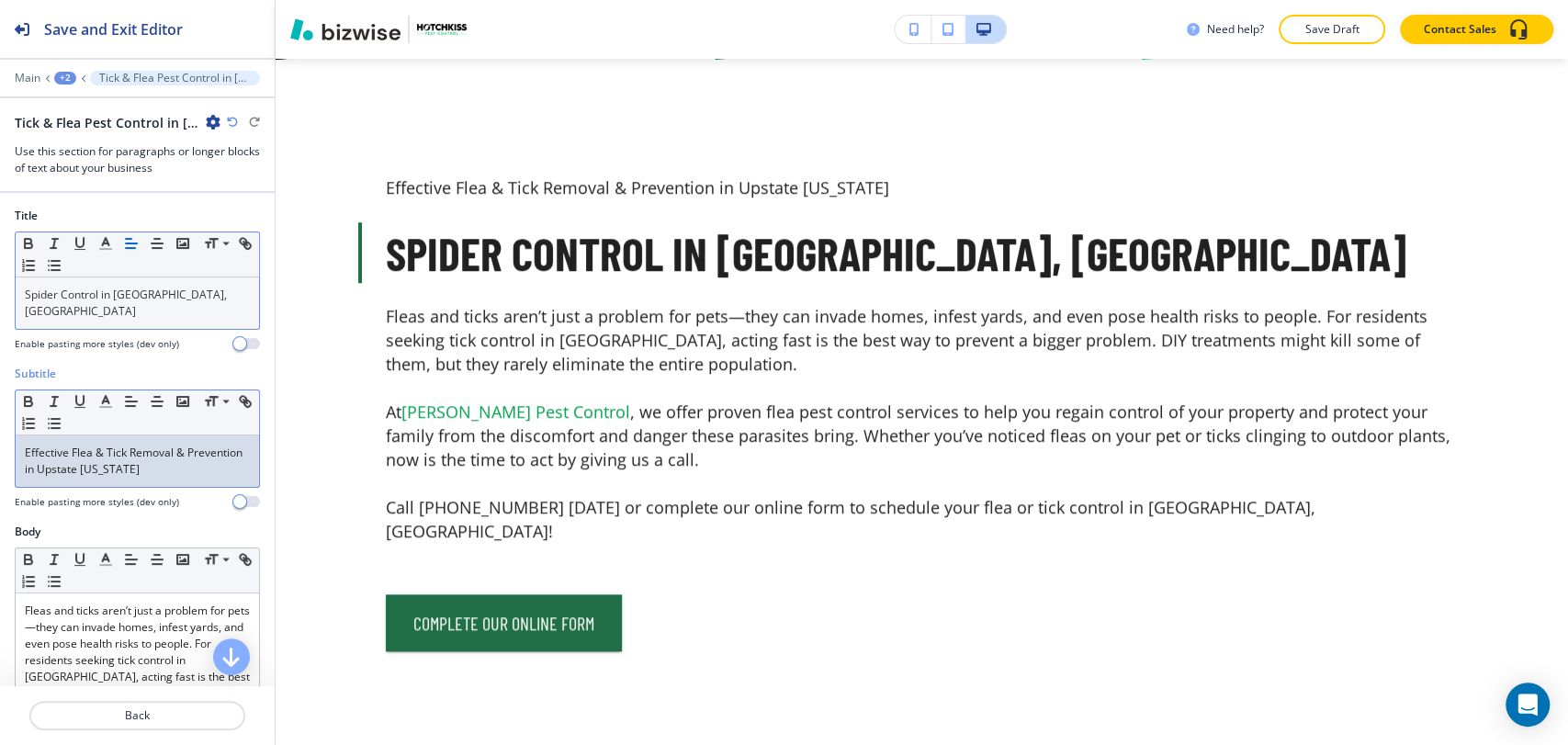
drag, startPoint x: 217, startPoint y: 447, endPoint x: 1, endPoint y: 436, distance: 216.3
click at [1, 436] on div "Subtitle Small Normal Large Huge Effective Flea & Tick Removal & Prevention in …" at bounding box center [137, 444] width 274 height 158
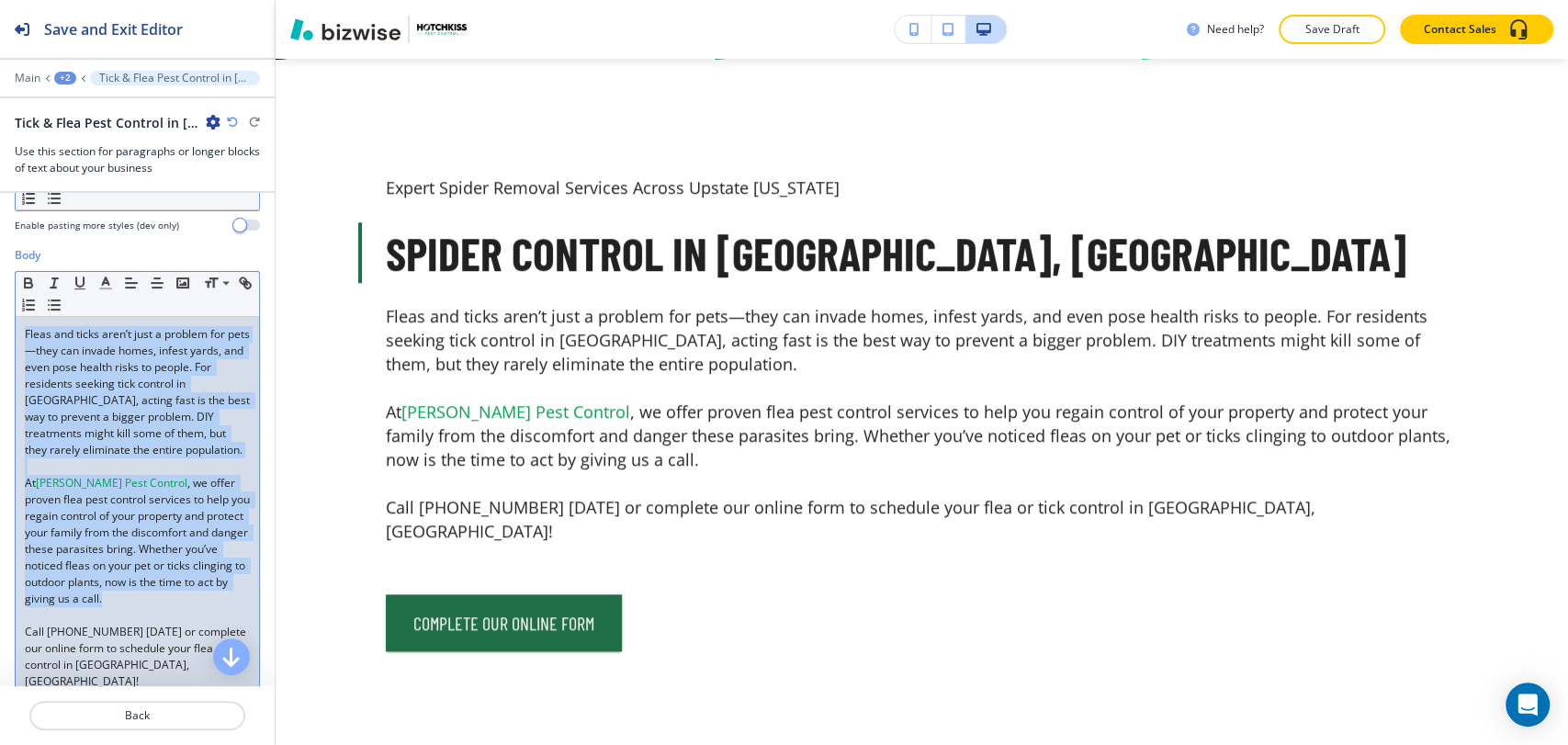
scroll to position [158, 0]
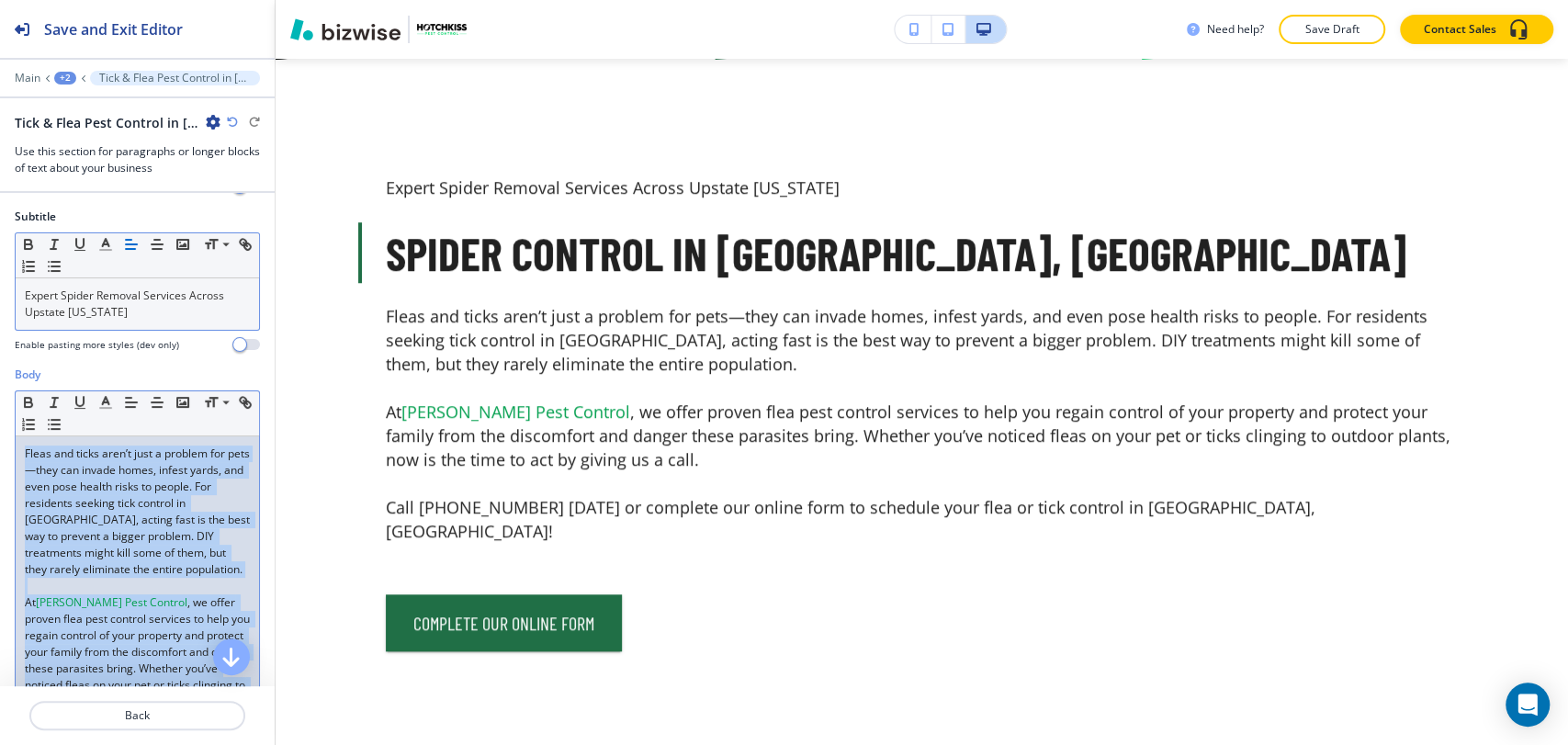
drag, startPoint x: 231, startPoint y: 465, endPoint x: 14, endPoint y: 436, distance: 218.9
click at [14, 436] on div "Small Normal Large Huge Fleas and ticks aren’t just a problem for pets—they can…" at bounding box center [137, 605] width 245 height 429
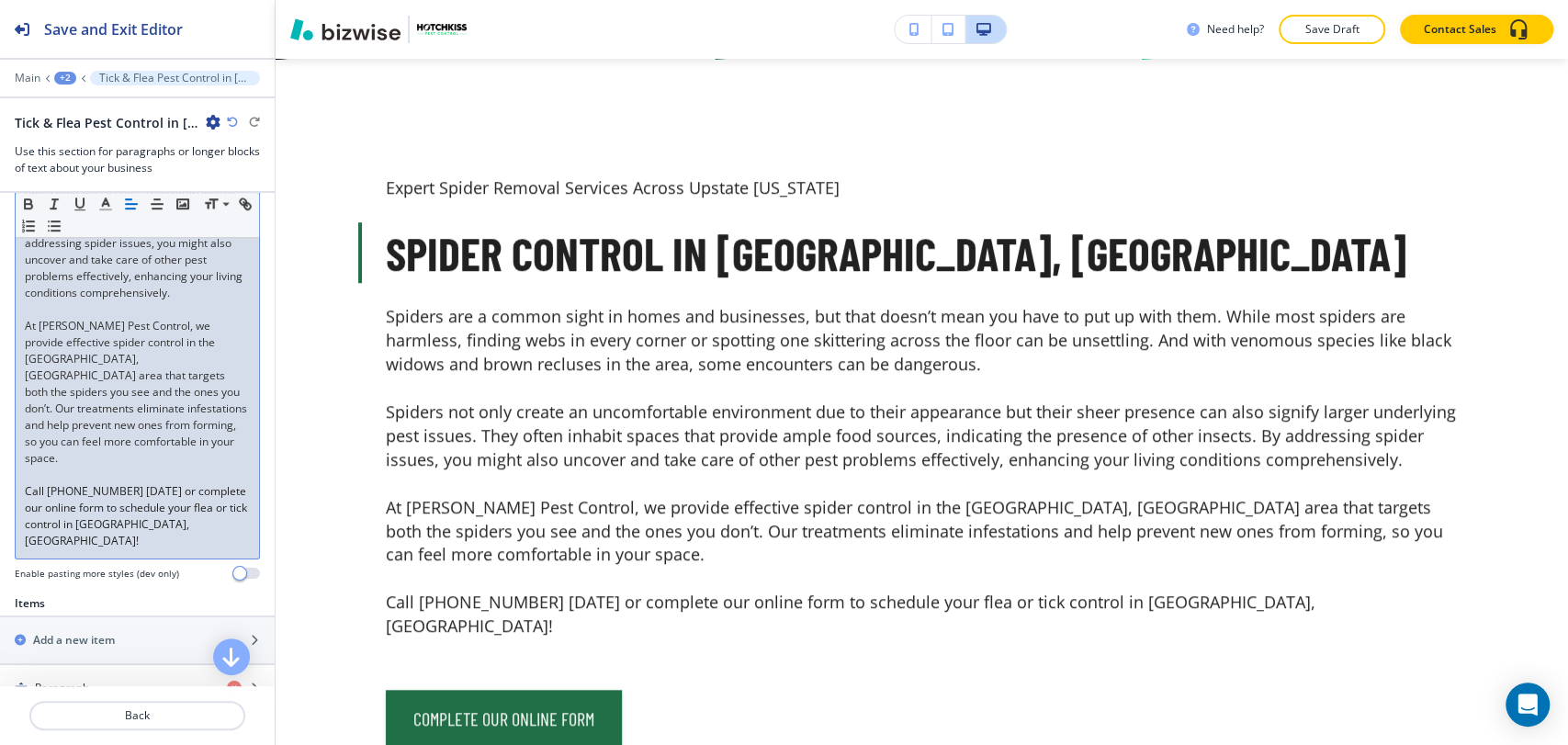
scroll to position [668, 0]
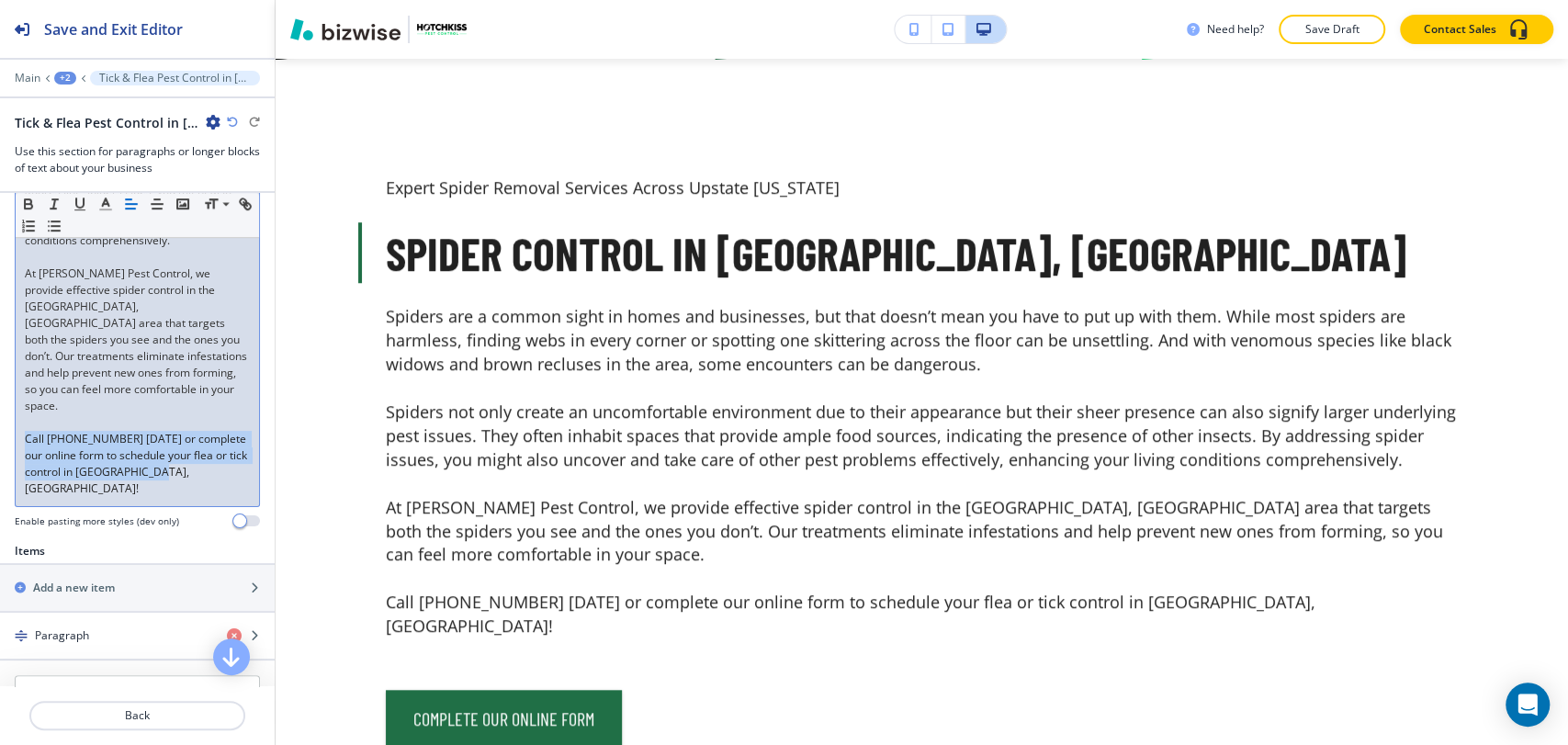
drag, startPoint x: 180, startPoint y: 476, endPoint x: 2, endPoint y: 439, distance: 181.8
click at [2, 439] on div "Body Small Normal Large Huge Spiders are a common sight in homes and businesses…" at bounding box center [137, 199] width 274 height 687
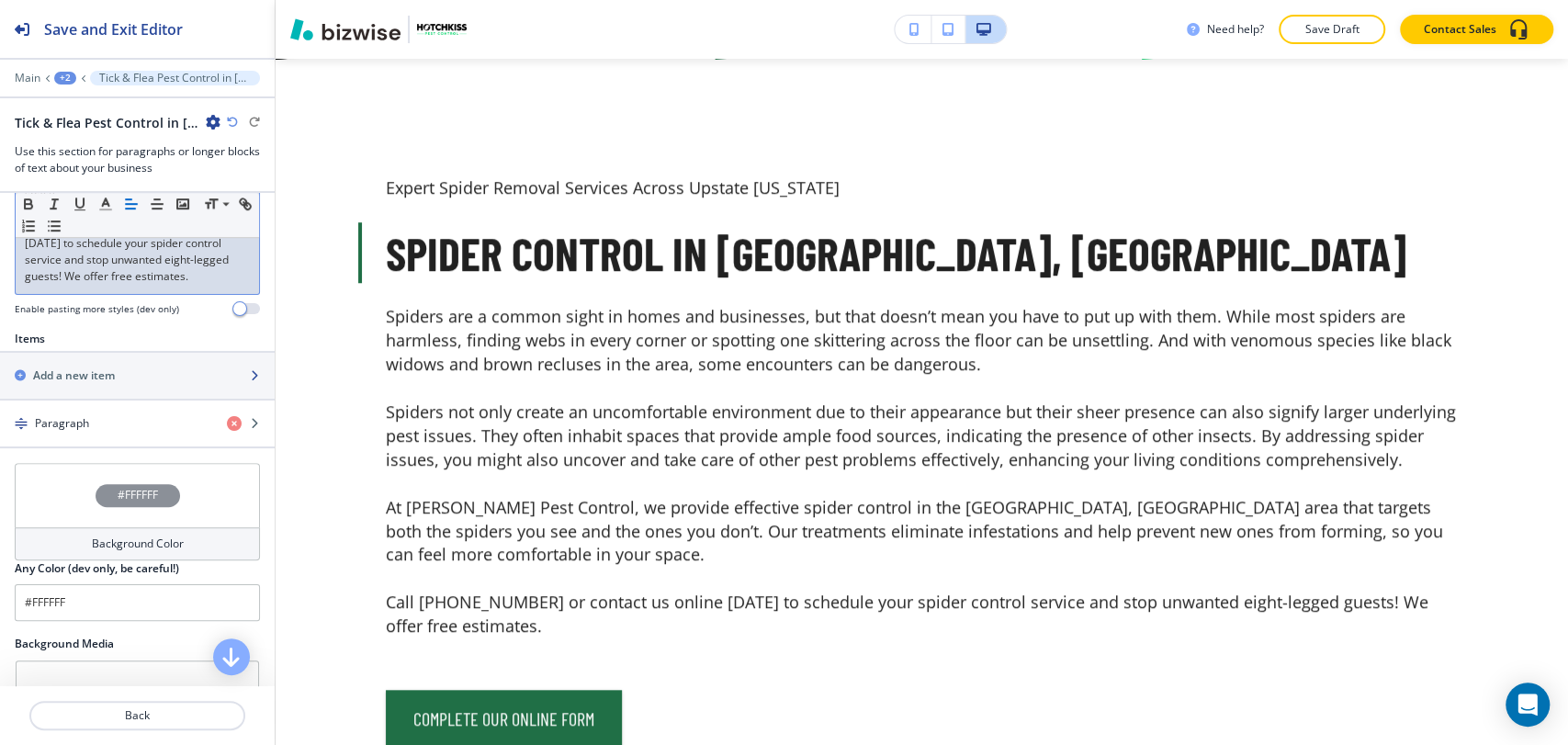
scroll to position [694, 0]
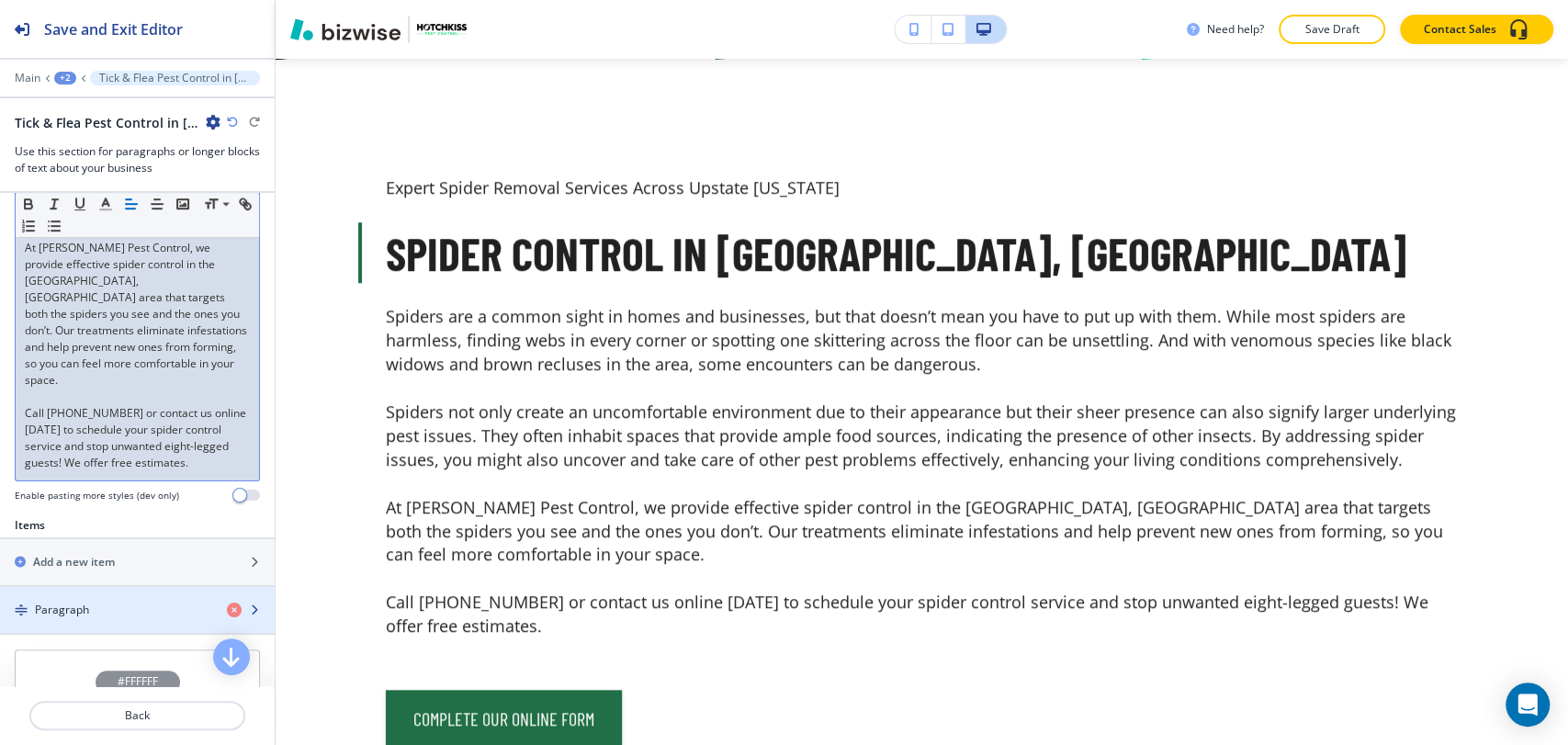
click at [142, 609] on div "Paragraph" at bounding box center [106, 609] width 212 height 16
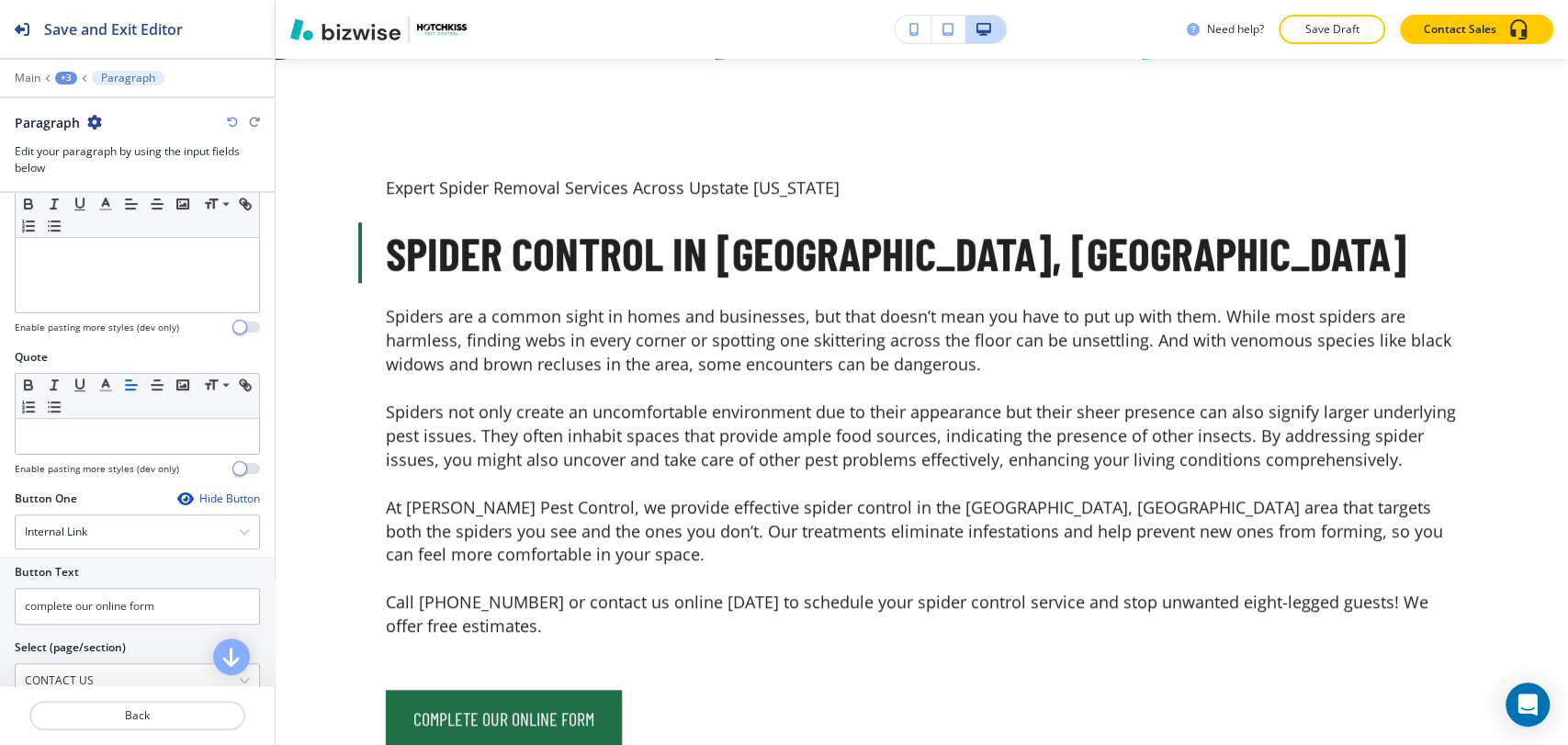
scroll to position [612, 0]
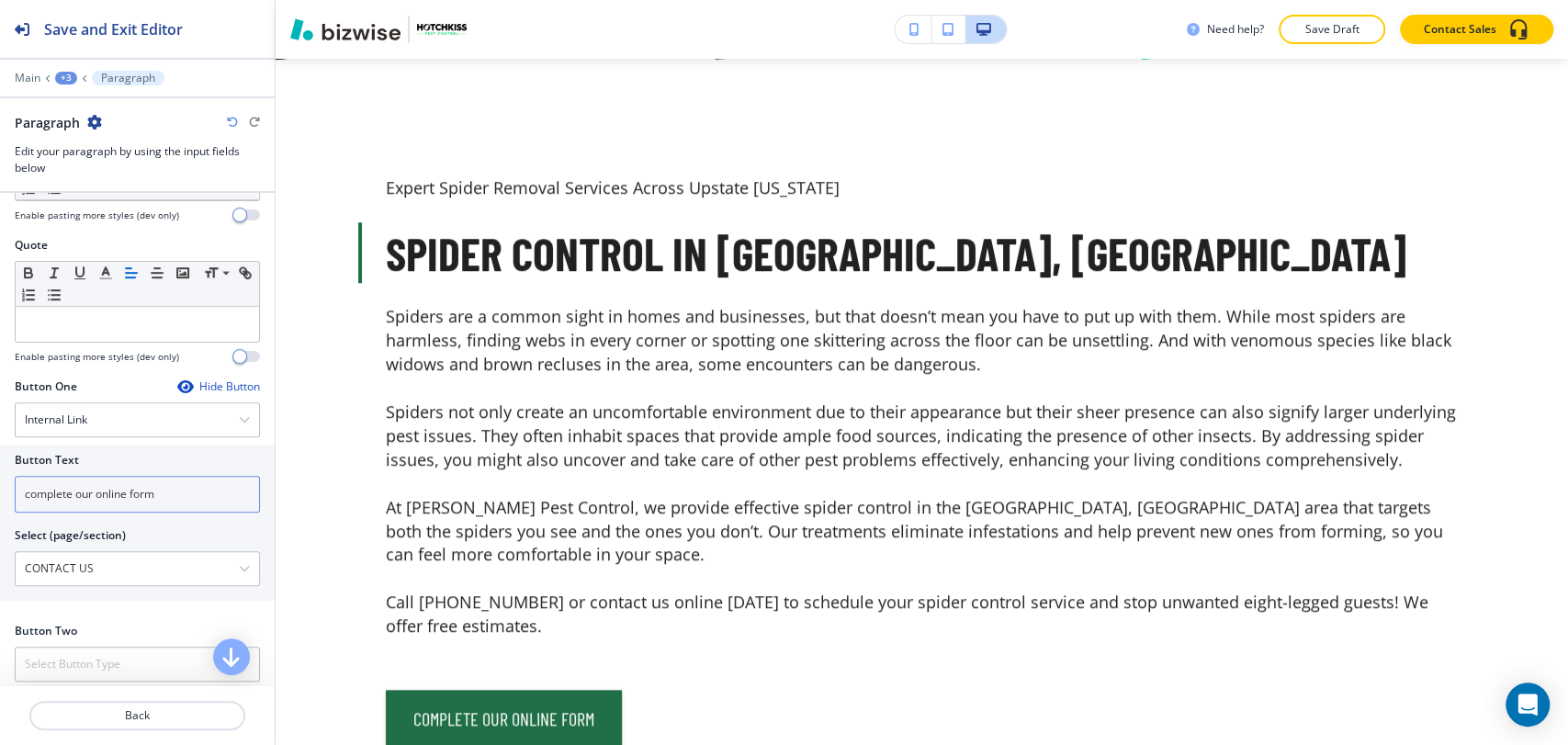
click at [190, 496] on input "complete our online form" at bounding box center [137, 494] width 245 height 37
paste input "ntact us online"
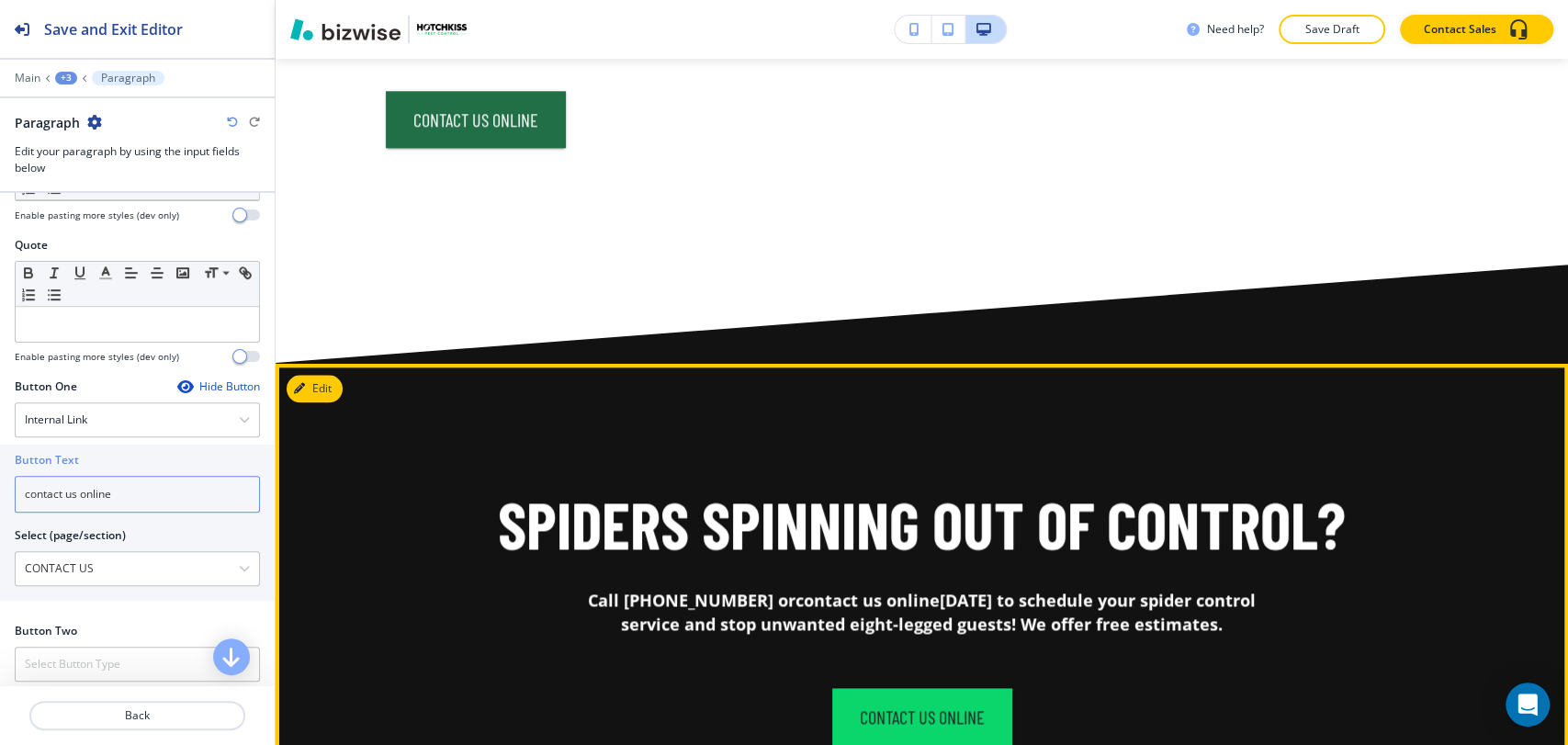
scroll to position [1513, 0]
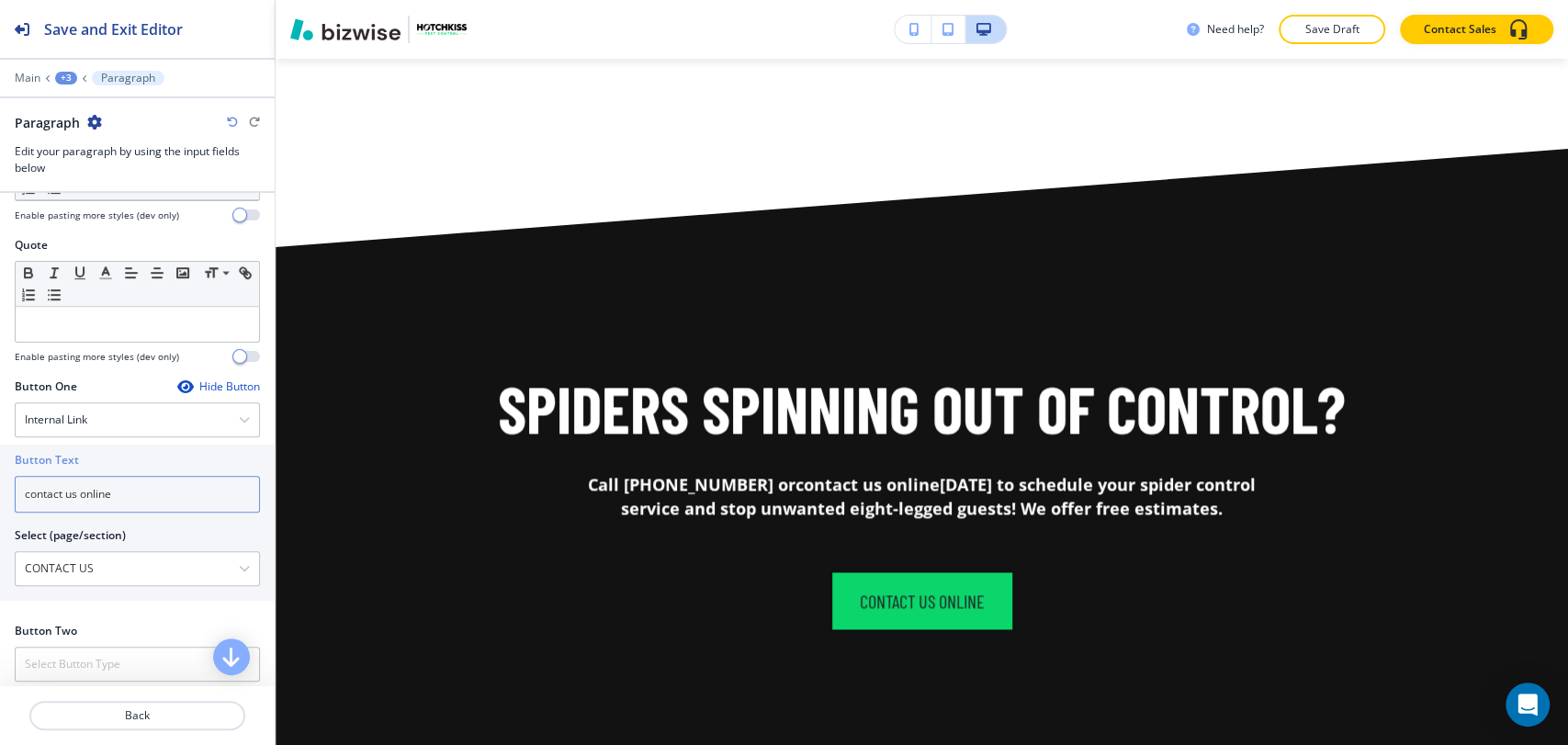
type input "contact us online"
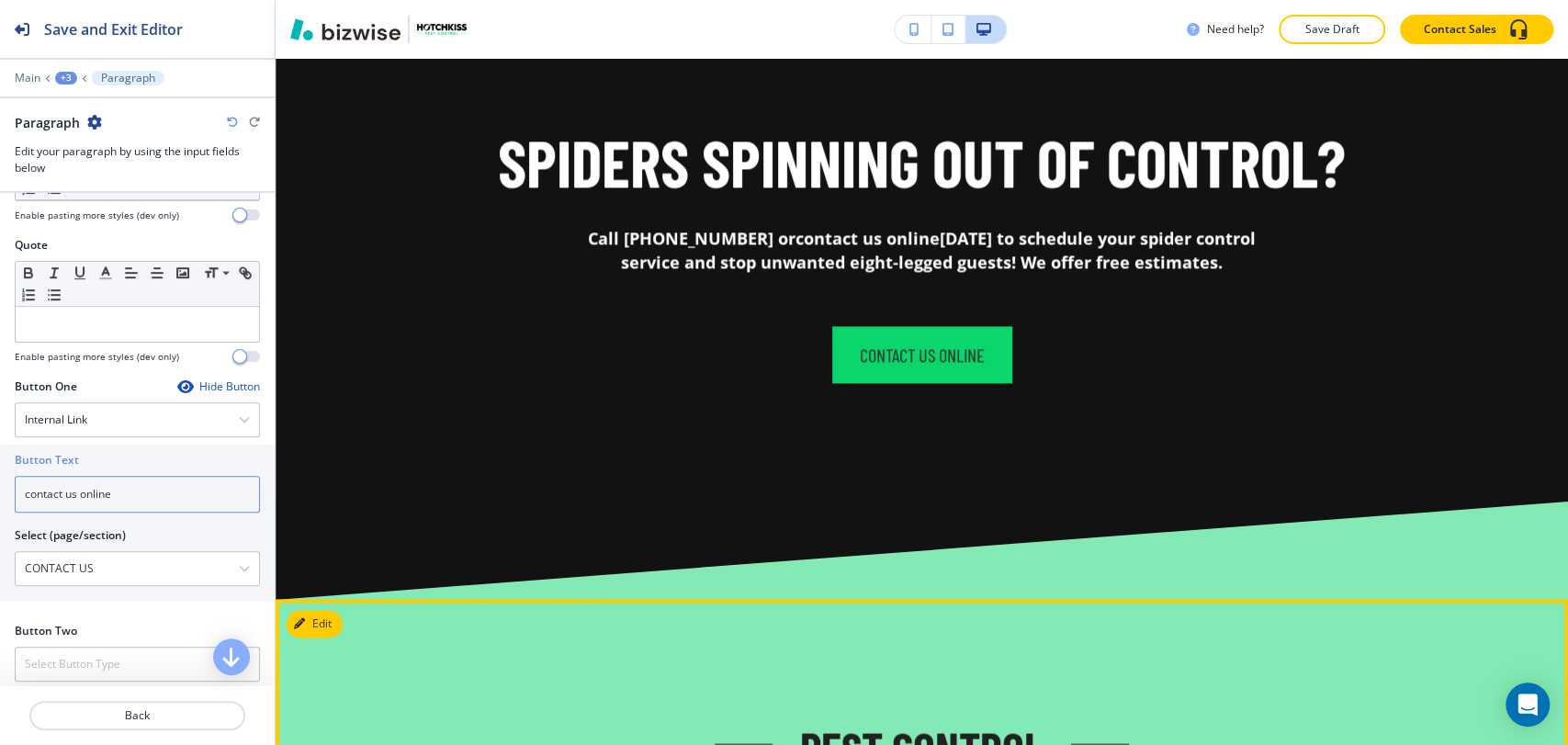
scroll to position [1615, 0]
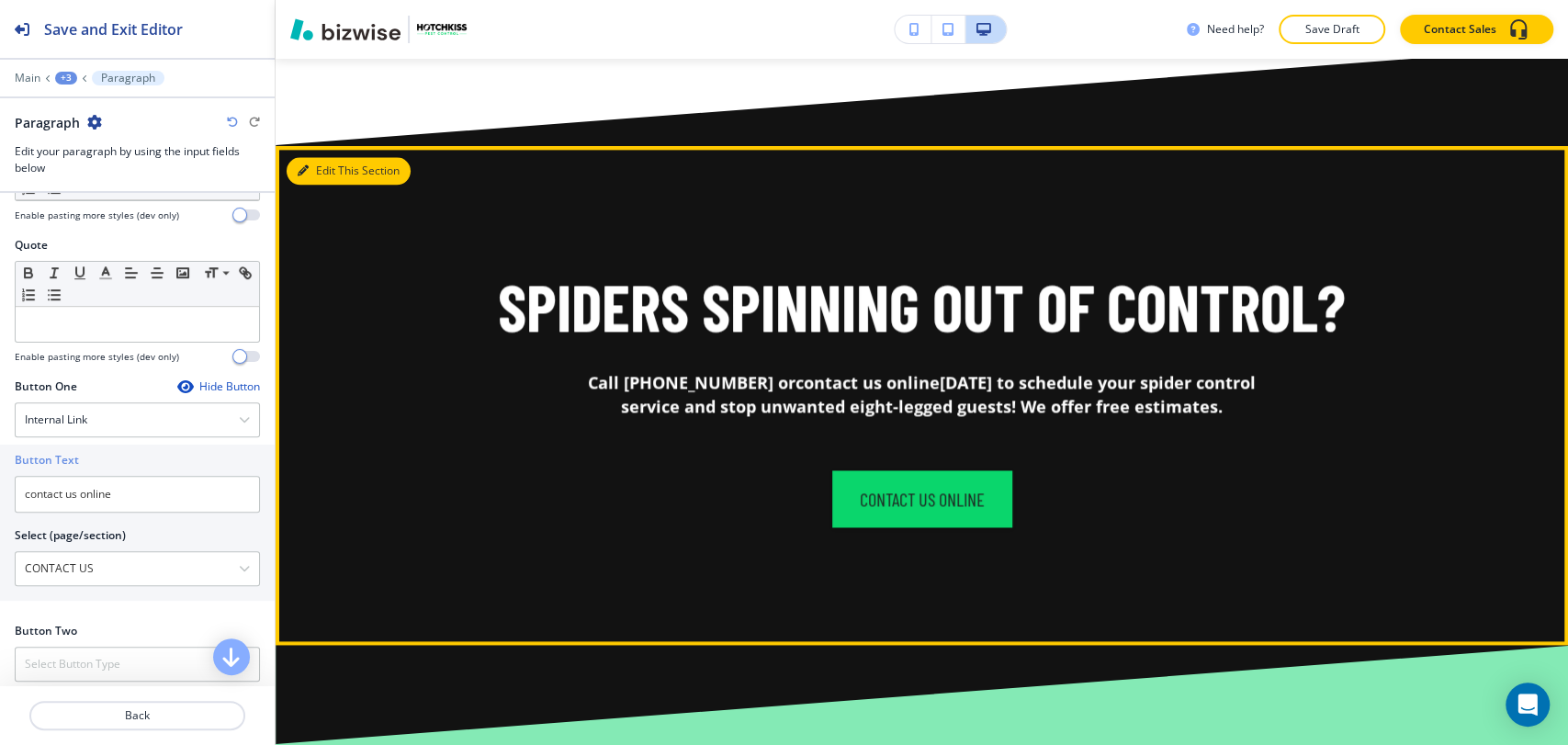
click at [327, 158] on button "Edit This Section" at bounding box center [348, 171] width 124 height 28
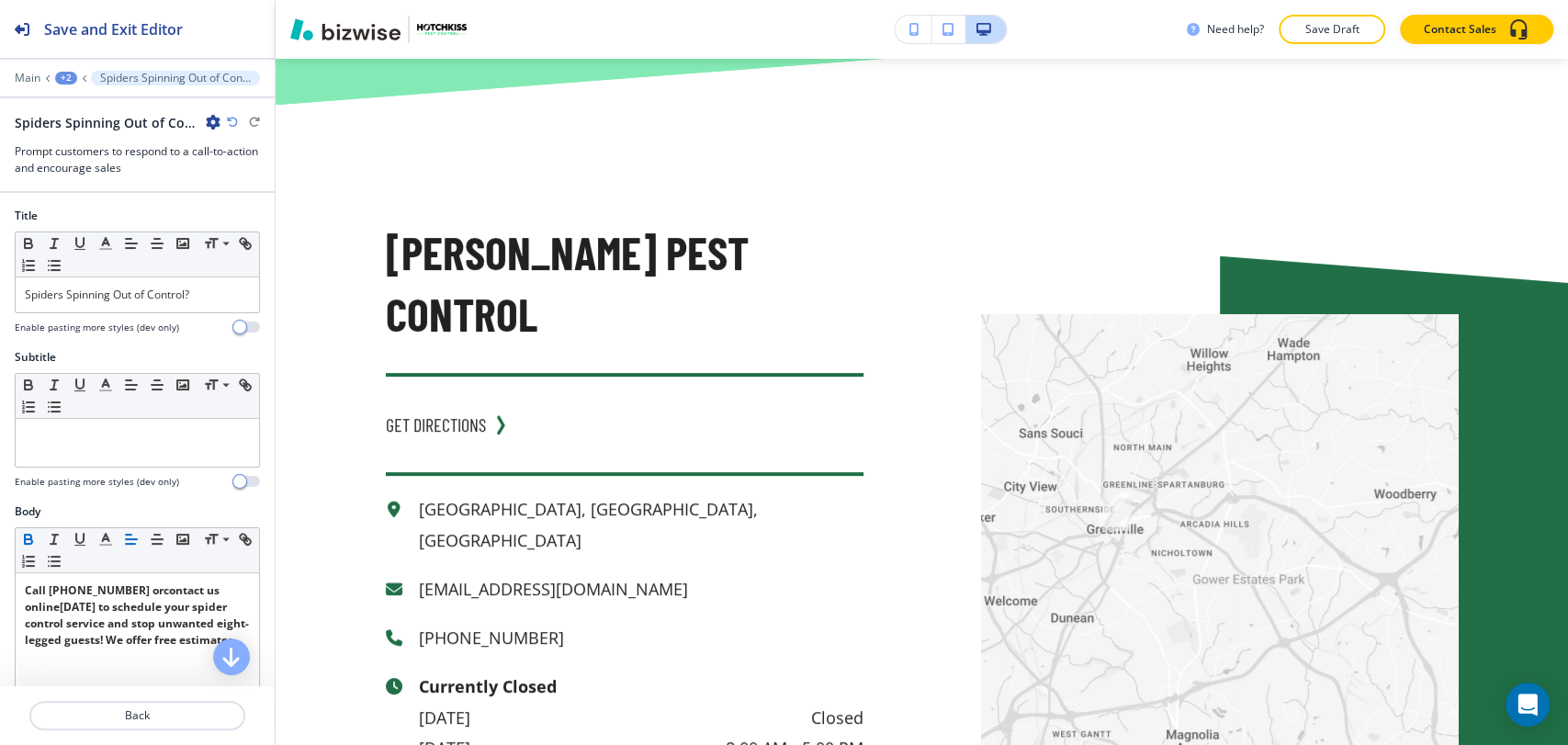
scroll to position [9027, 0]
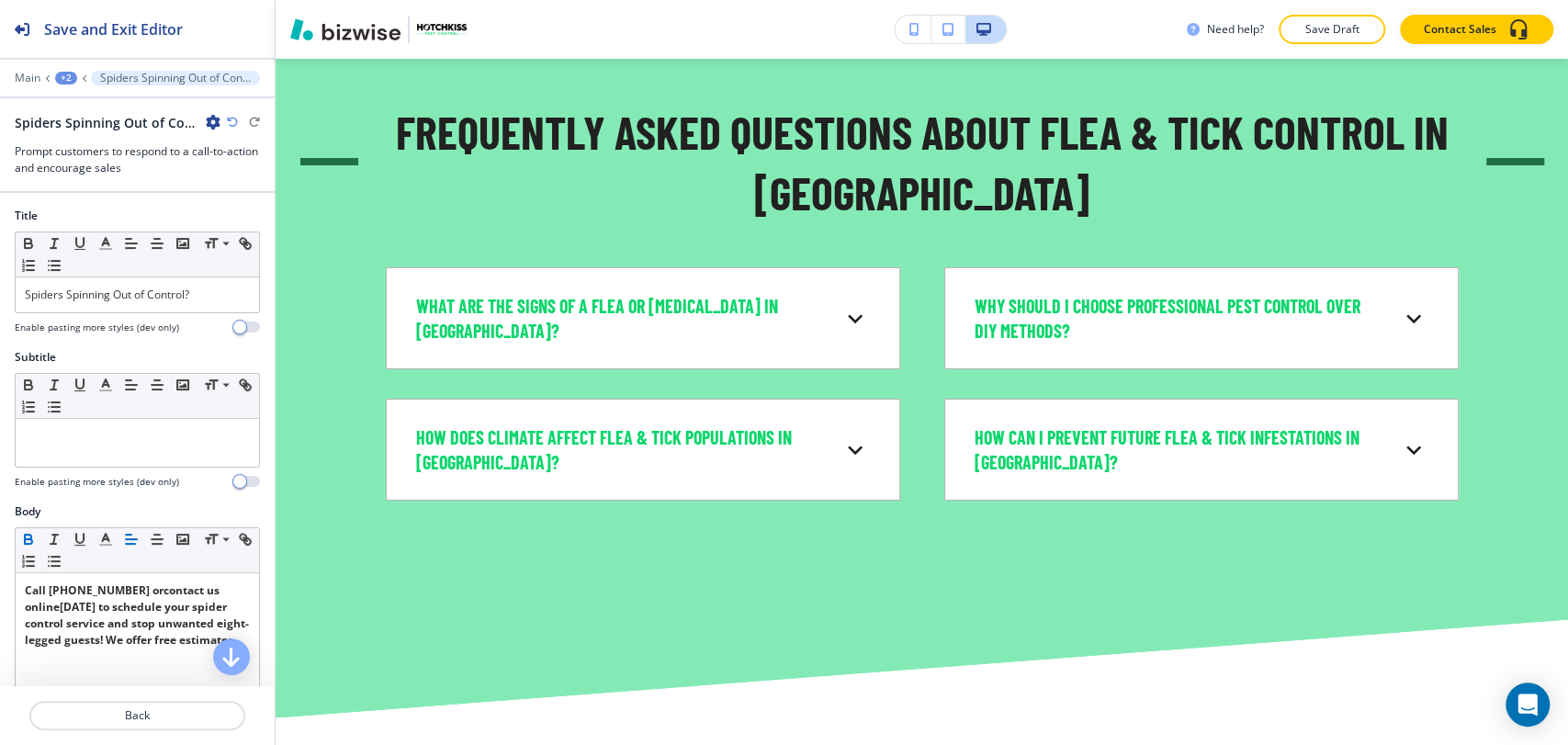
click at [73, 77] on div "+2" at bounding box center [65, 79] width 22 height 13
click at [118, 137] on p "SPIDERS" at bounding box center [114, 140] width 94 height 16
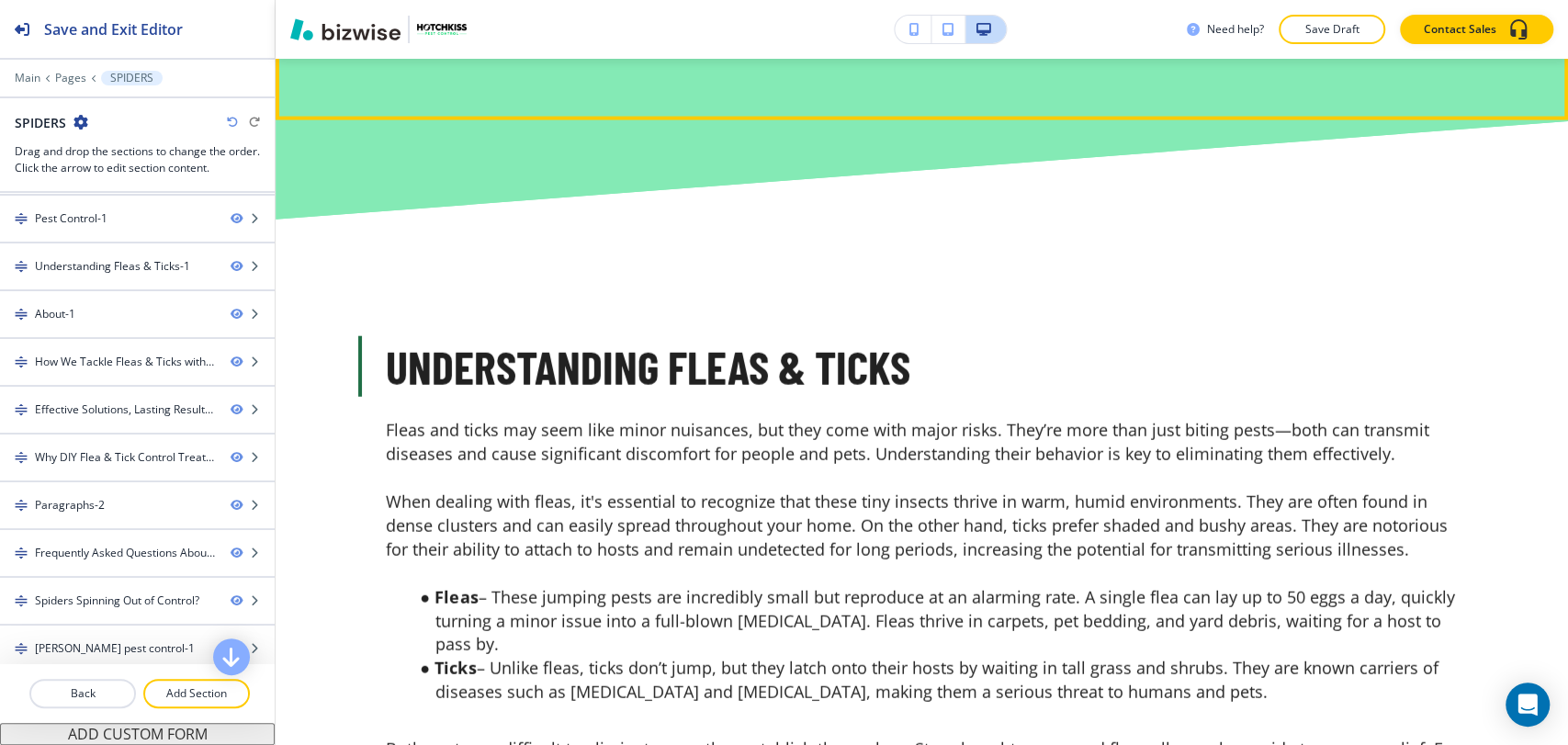
scroll to position [3065, 0]
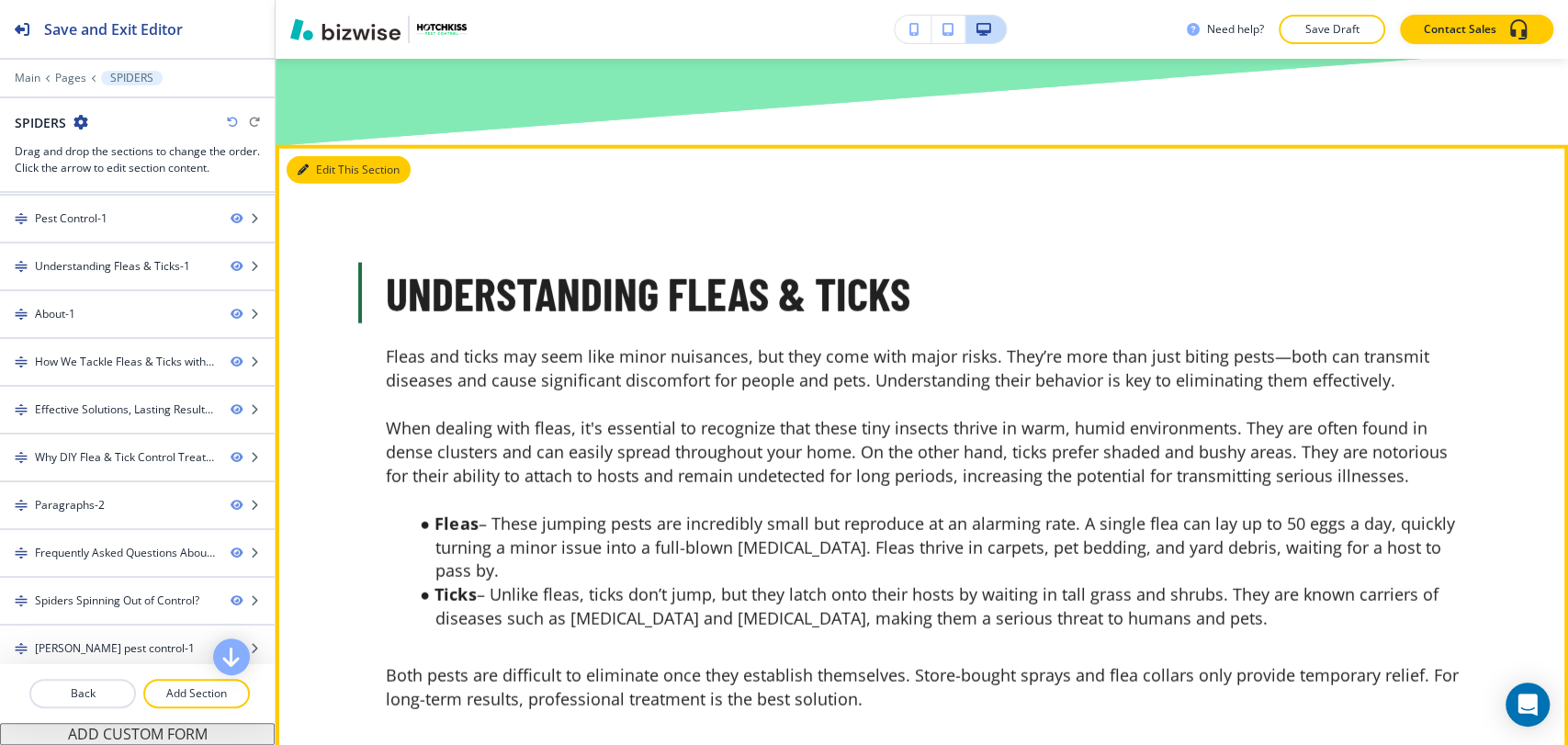
click at [317, 157] on button "Edit This Section" at bounding box center [348, 170] width 124 height 28
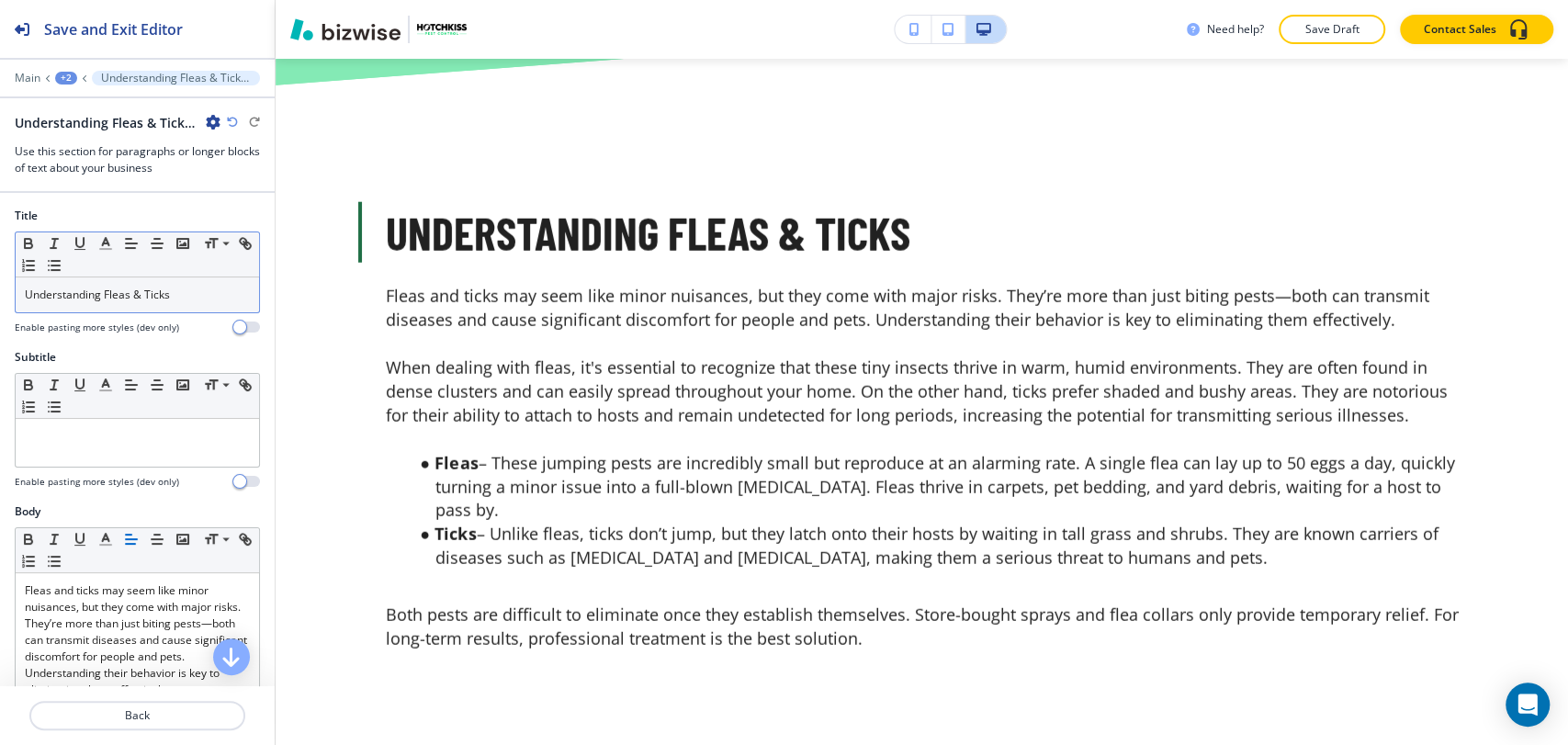
scroll to position [3126, 0]
click at [183, 284] on div "Understanding Fleas & Ticks" at bounding box center [137, 294] width 244 height 35
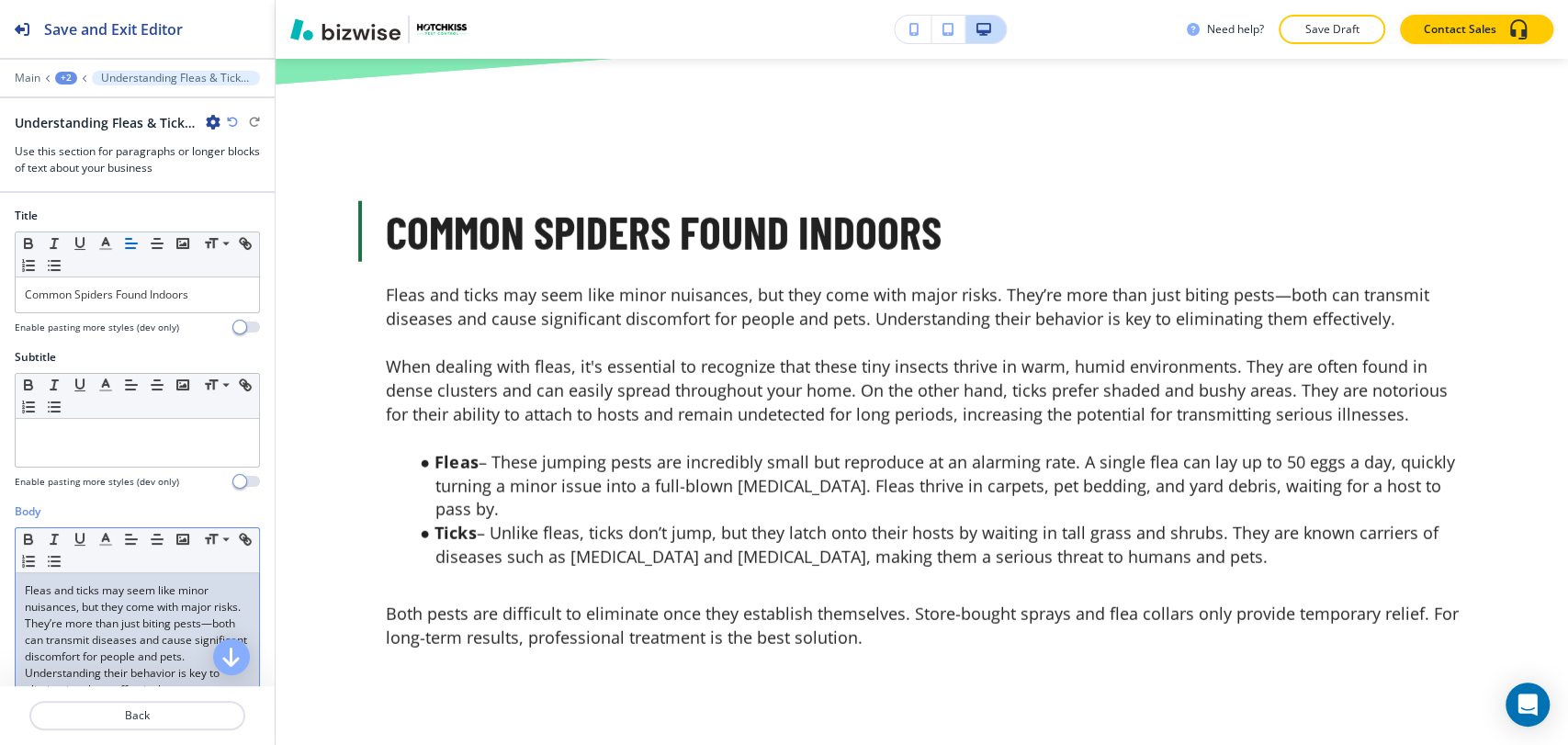
click at [114, 629] on p "Fleas and ticks may seem like minor nuisances, but they come with major risks. …" at bounding box center [137, 641] width 225 height 116
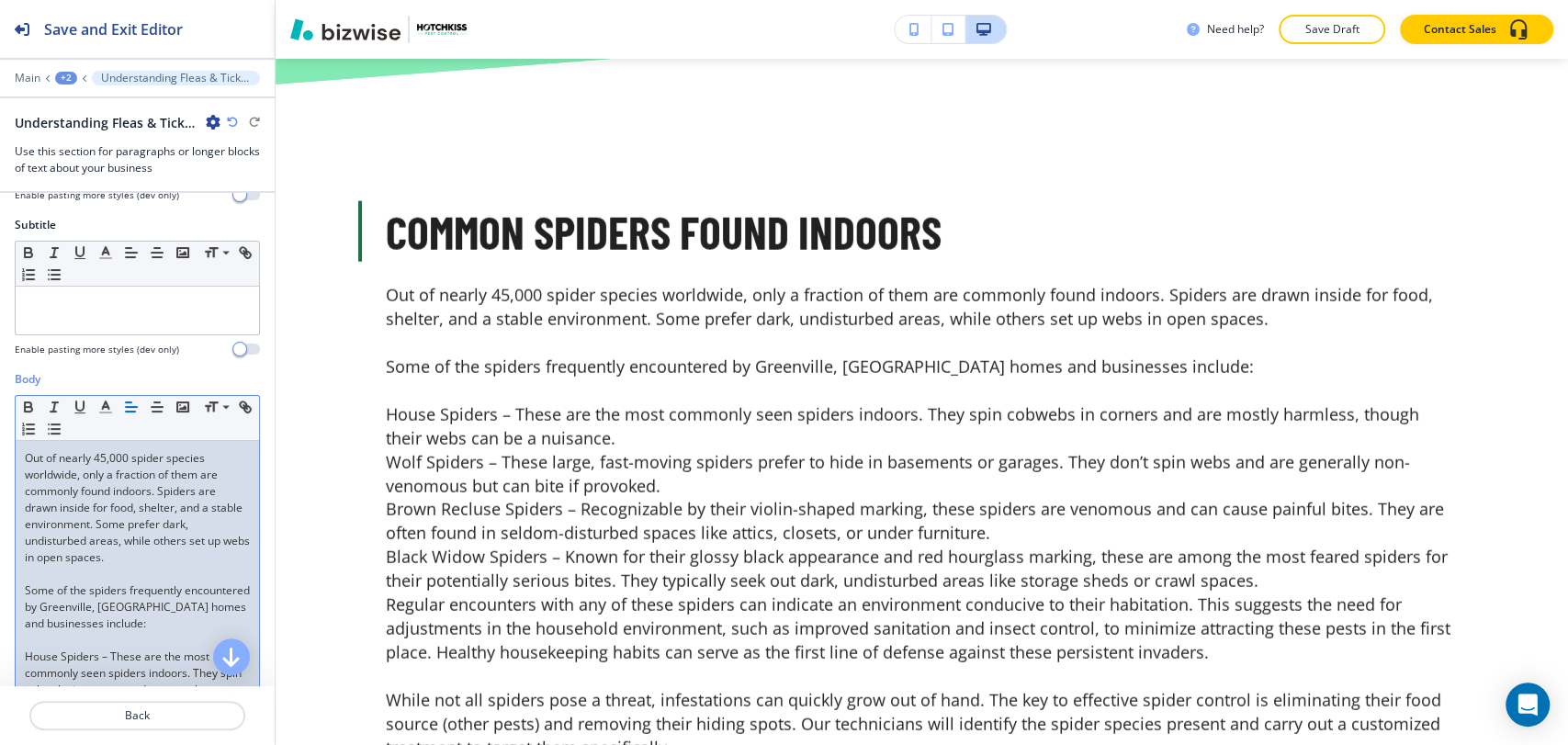
scroll to position [306, 0]
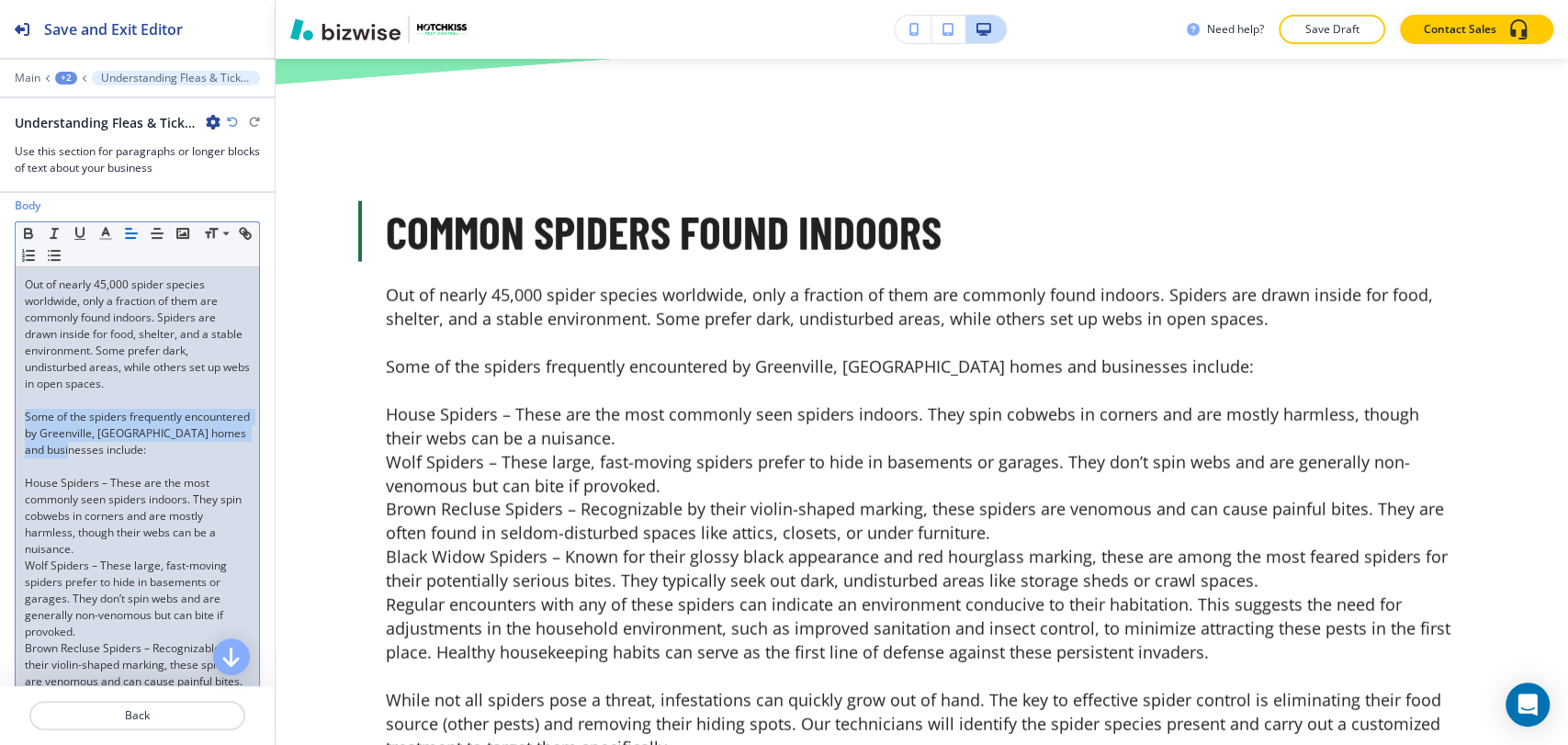
drag, startPoint x: 161, startPoint y: 446, endPoint x: 20, endPoint y: 415, distance: 144.4
click at [20, 416] on div "Out of nearly 45,000 spider species worldwide, only a fraction of them are comm…" at bounding box center [137, 715] width 244 height 895
click at [28, 229] on icon "button" at bounding box center [28, 231] width 7 height 5
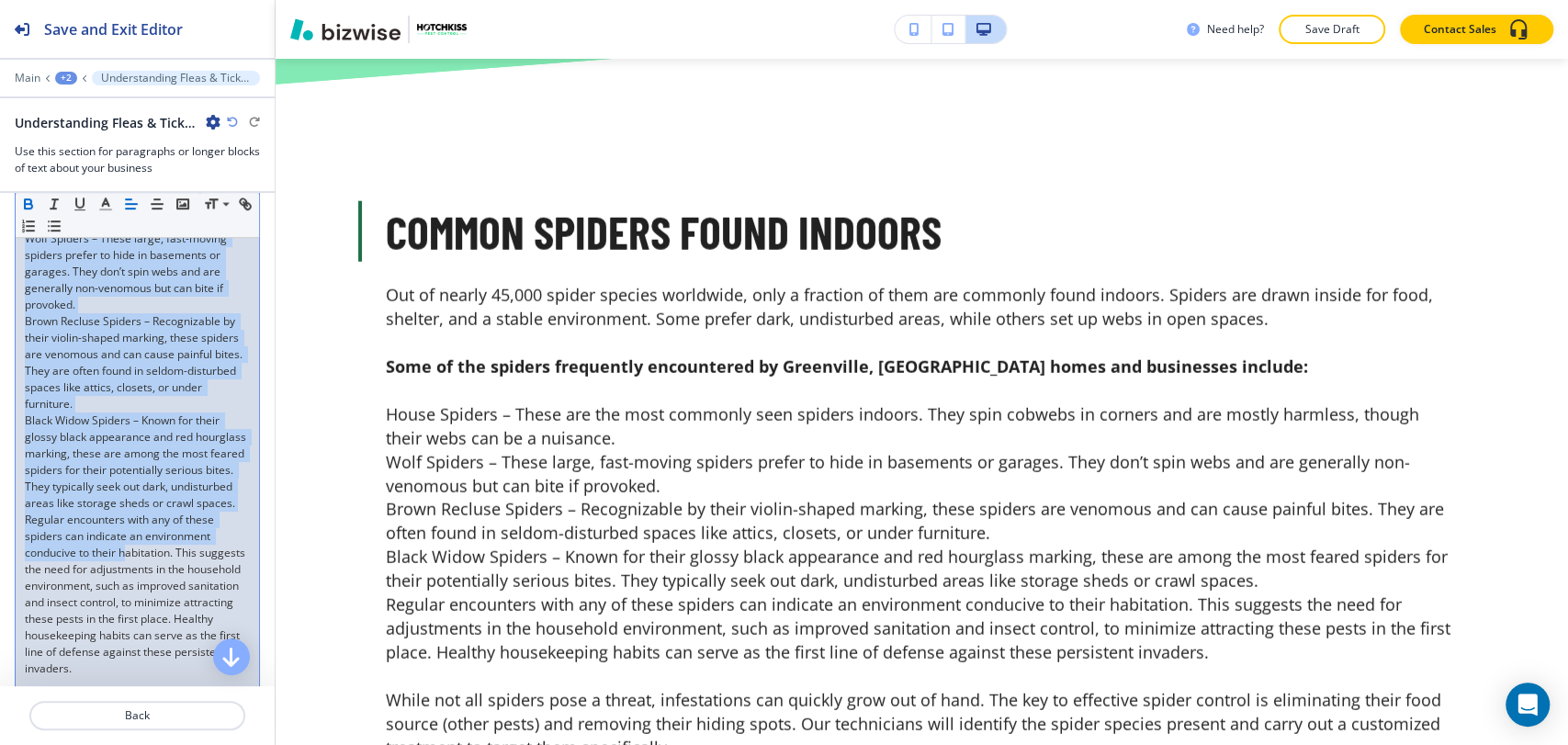
scroll to position [714, 0]
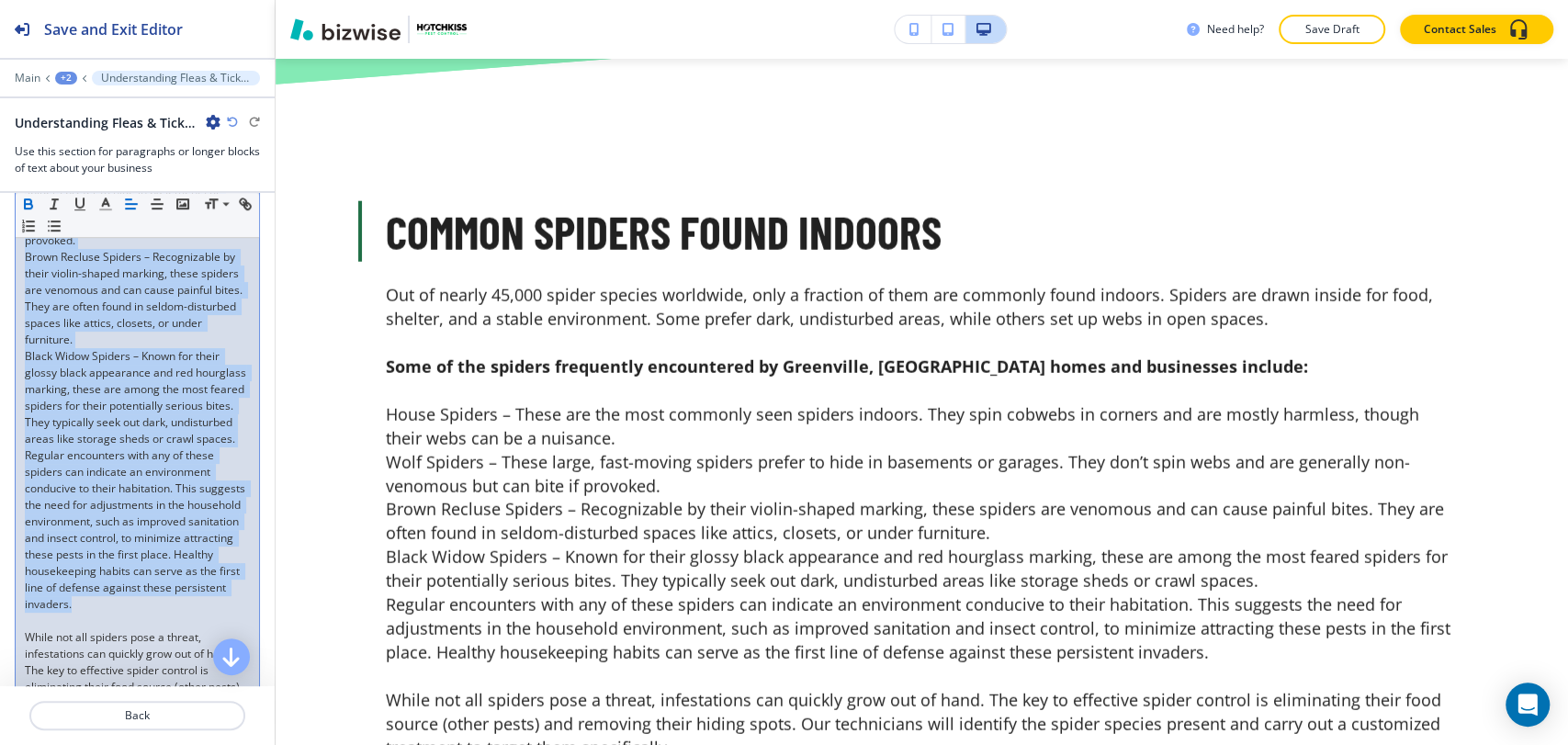
drag, startPoint x: 26, startPoint y: 279, endPoint x: 175, endPoint y: 420, distance: 205.1
click at [204, 588] on div "Out of nearly 45,000 spider species worldwide, only a fraction of them are comm…" at bounding box center [137, 315] width 244 height 911
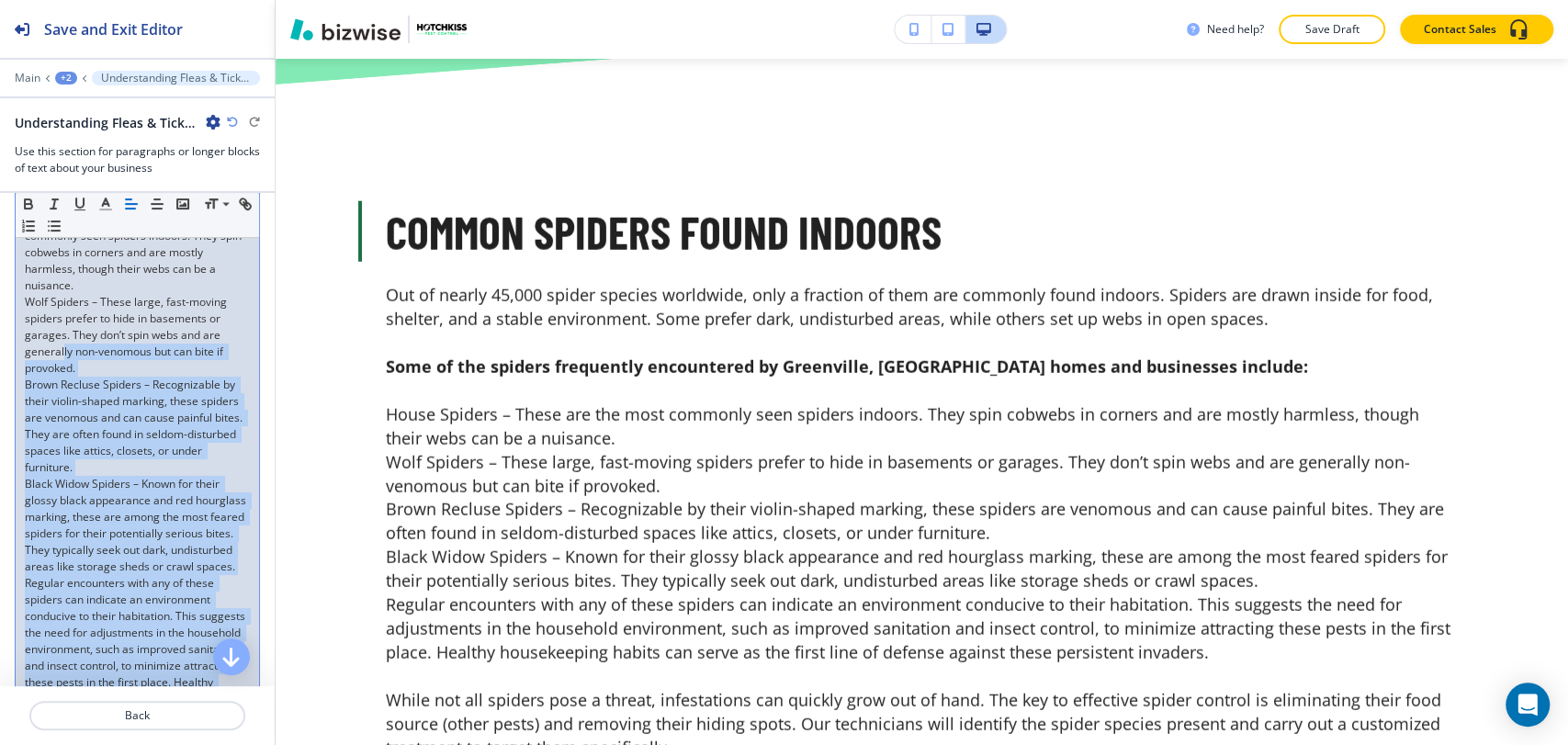
scroll to position [510, 0]
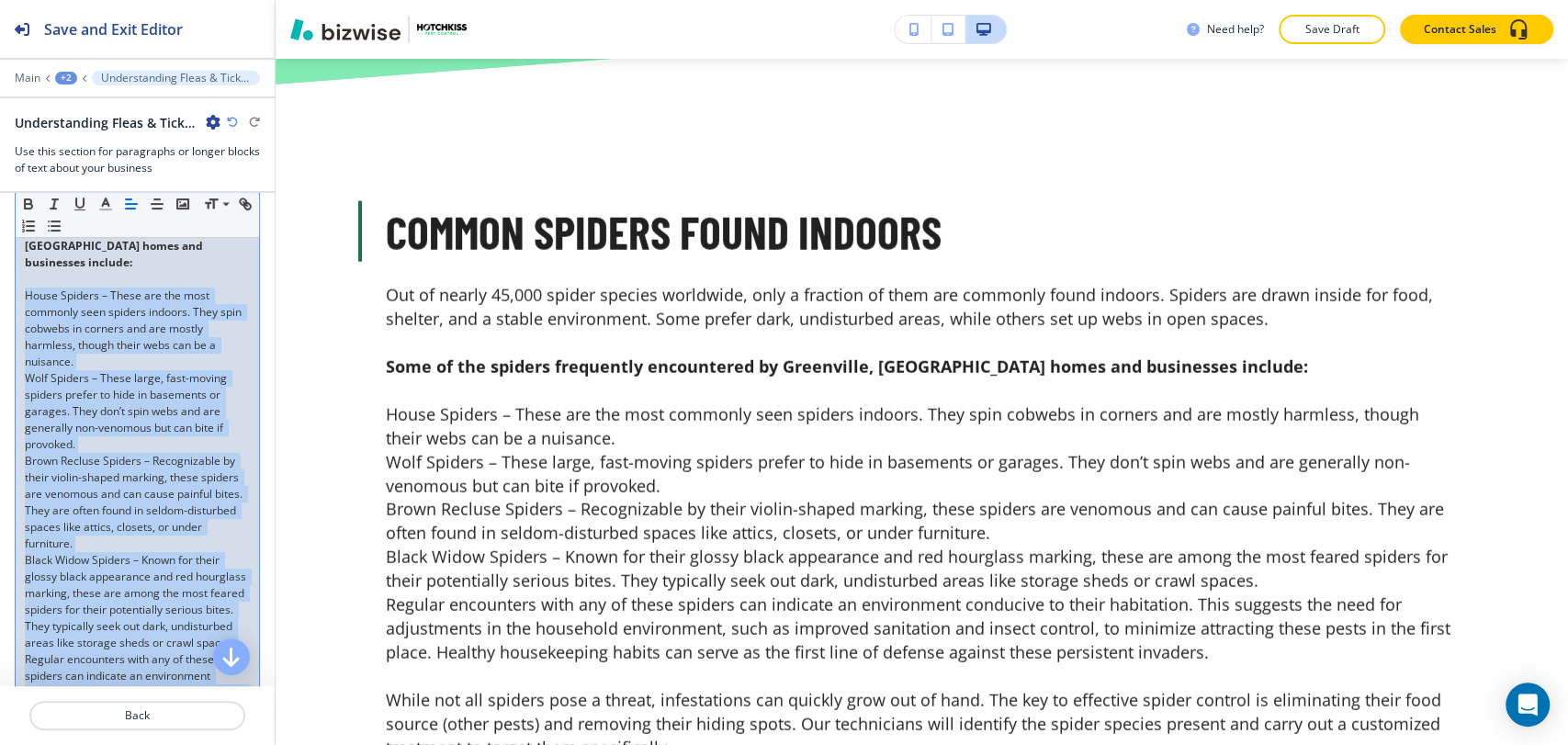
drag, startPoint x: 209, startPoint y: 602, endPoint x: 23, endPoint y: 275, distance: 376.2
click at [23, 275] on div "Out of nearly 45,000 spider species worldwide, only a fraction of them are comm…" at bounding box center [137, 519] width 244 height 911
click at [63, 229] on icon "button" at bounding box center [53, 225] width 16 height 16
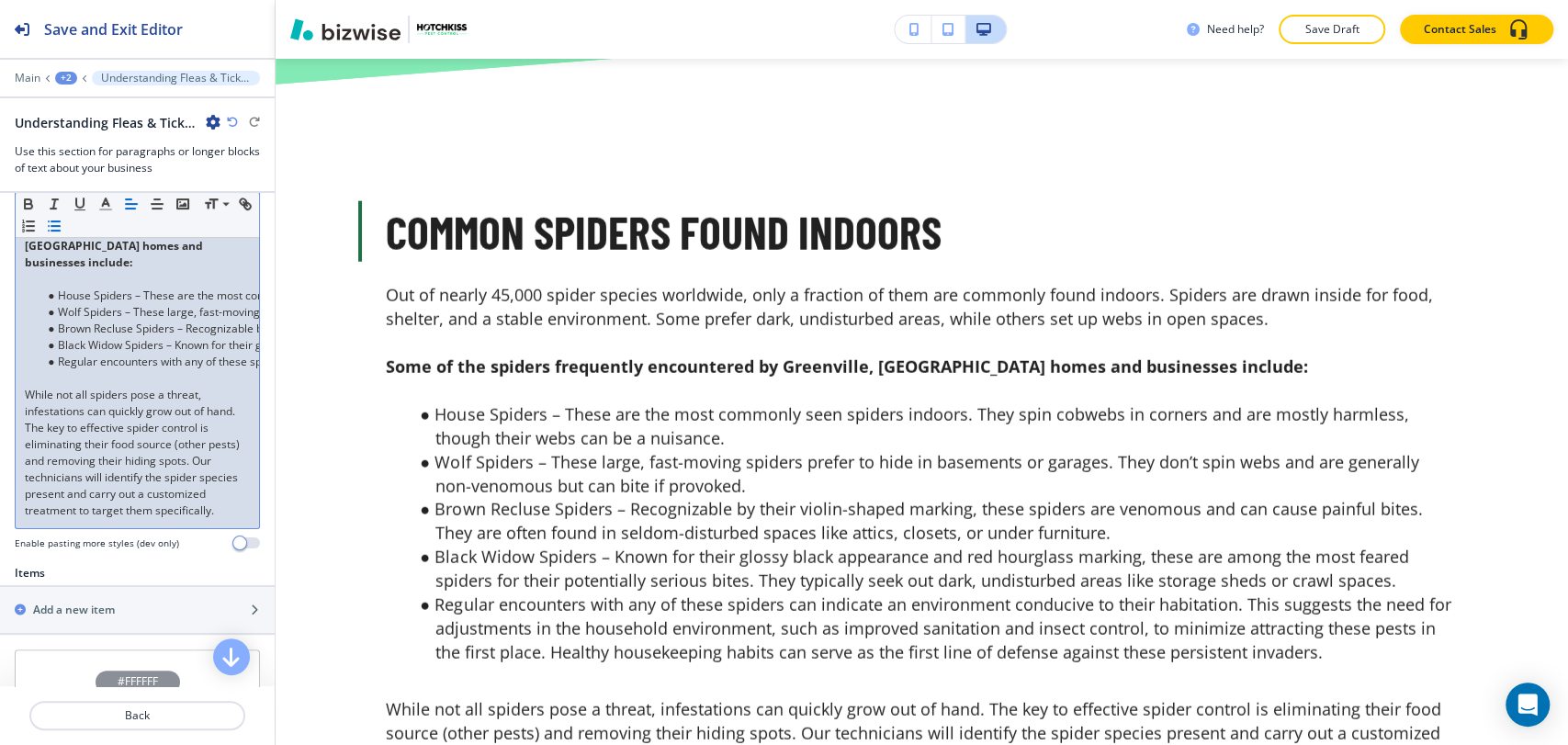
click at [19, 362] on div "Out of nearly 45,000 spider species worldwide, only a fraction of them are comm…" at bounding box center [137, 296] width 244 height 465
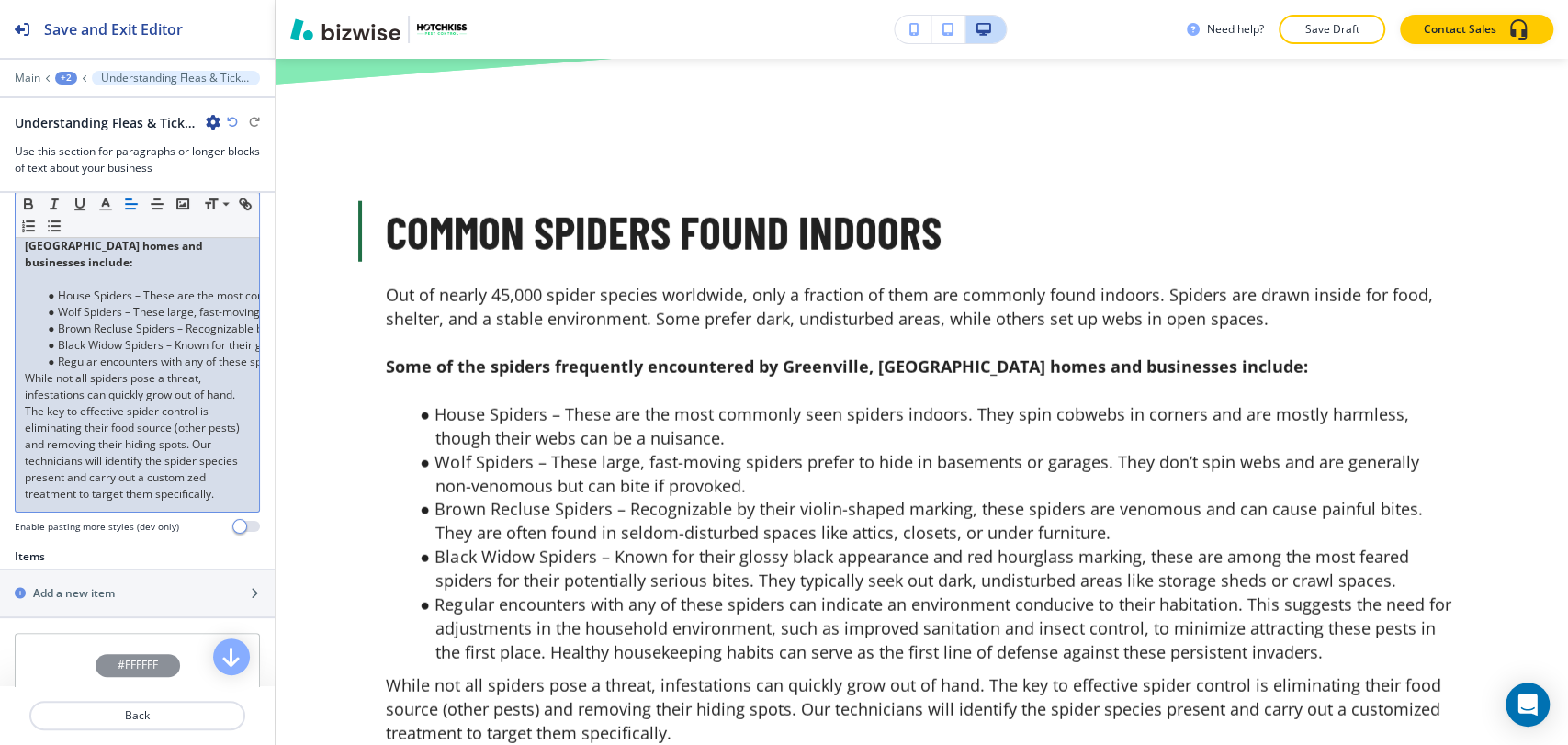
scroll to position [306, 0]
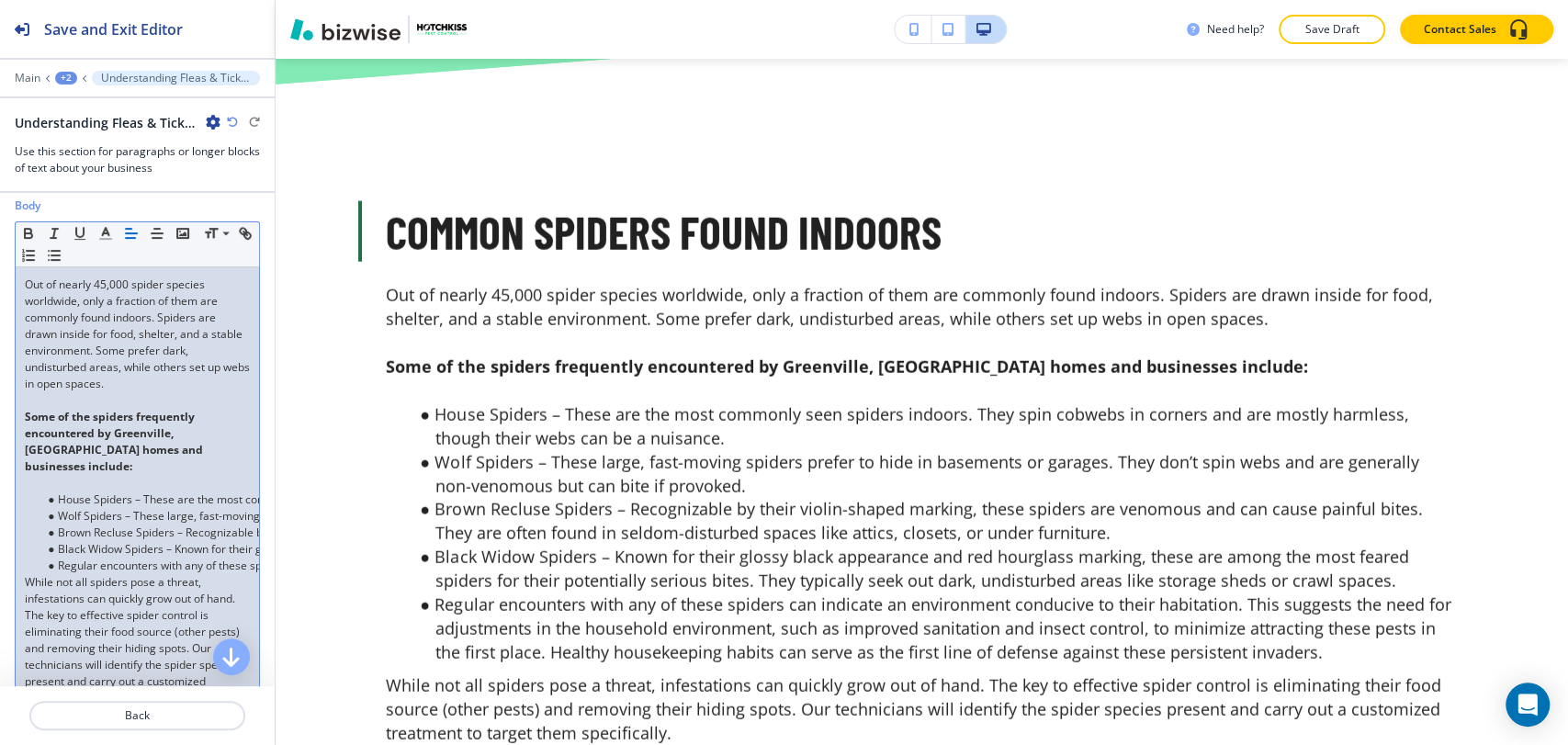
drag, startPoint x: 42, startPoint y: 460, endPoint x: 73, endPoint y: 456, distance: 31.3
click at [43, 475] on p at bounding box center [137, 483] width 225 height 16
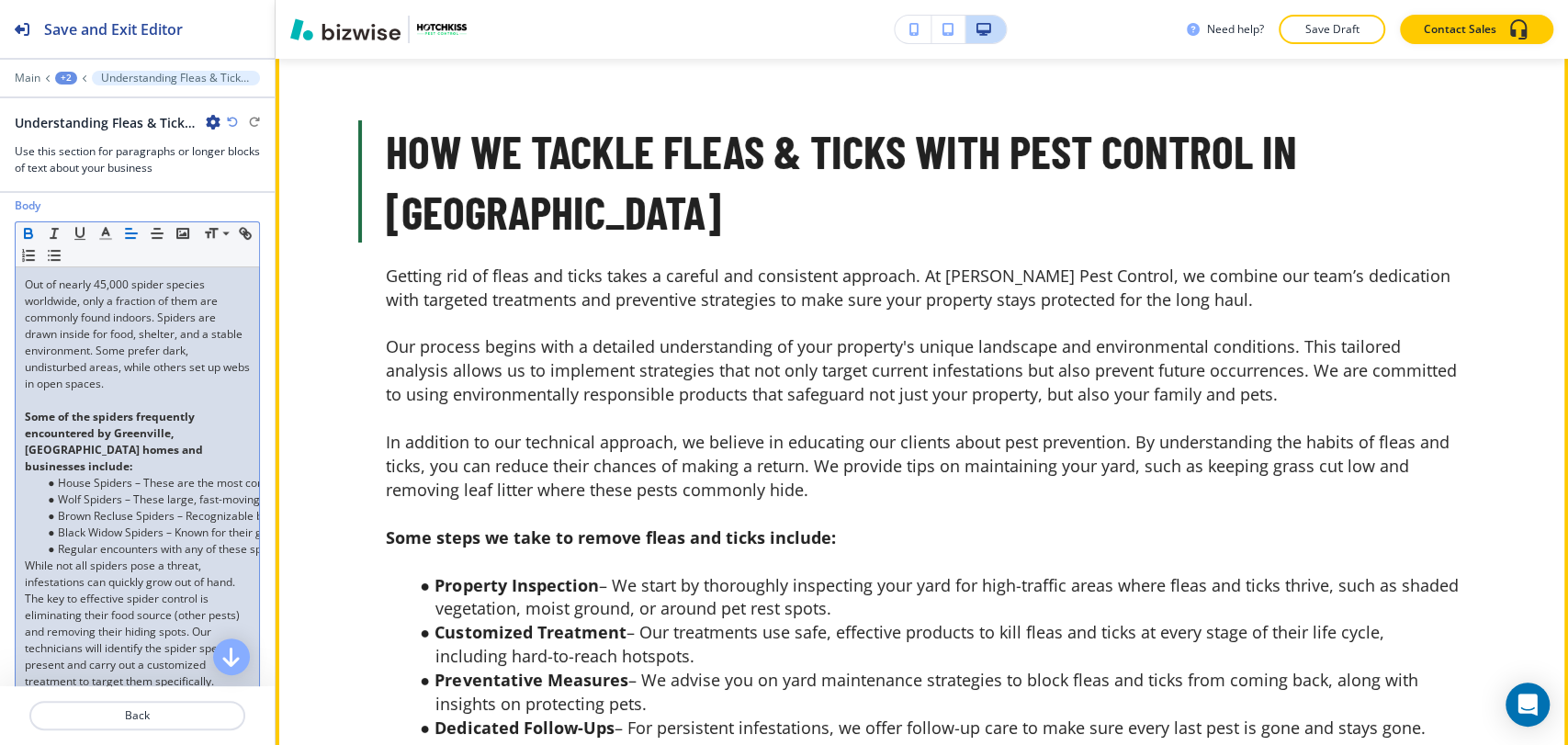
scroll to position [4862, 0]
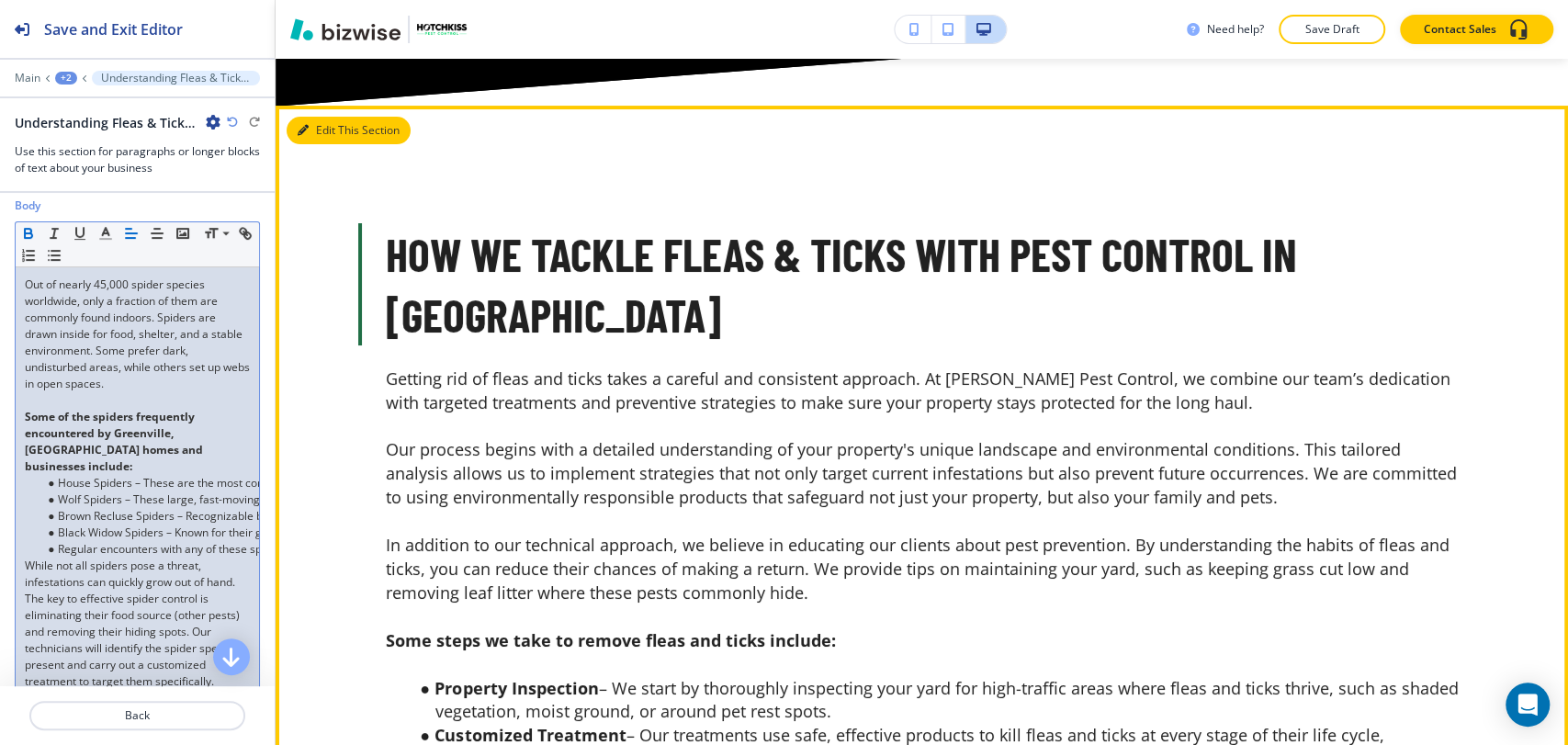
click at [333, 120] on button "Edit This Section" at bounding box center [348, 130] width 124 height 28
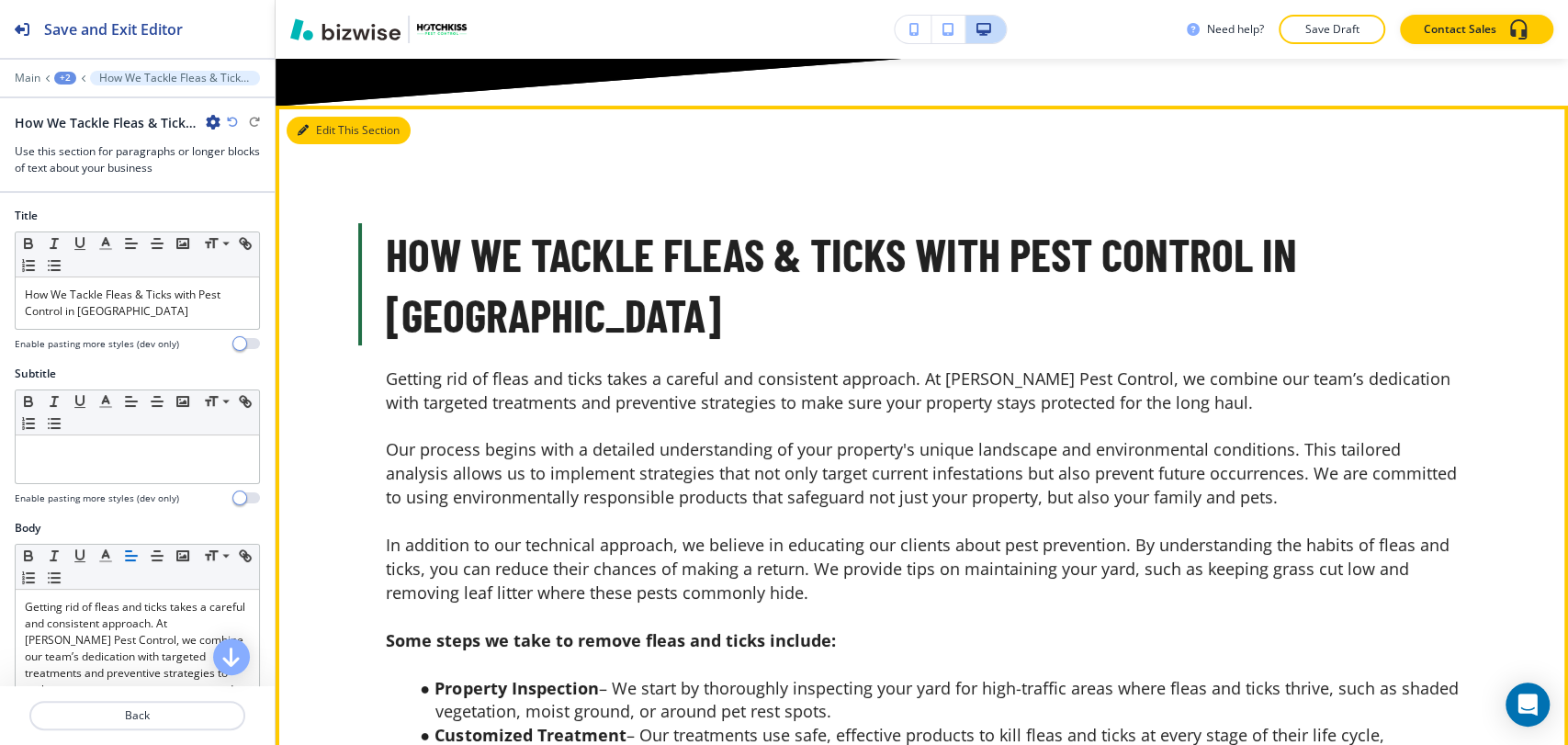
scroll to position [4807, 0]
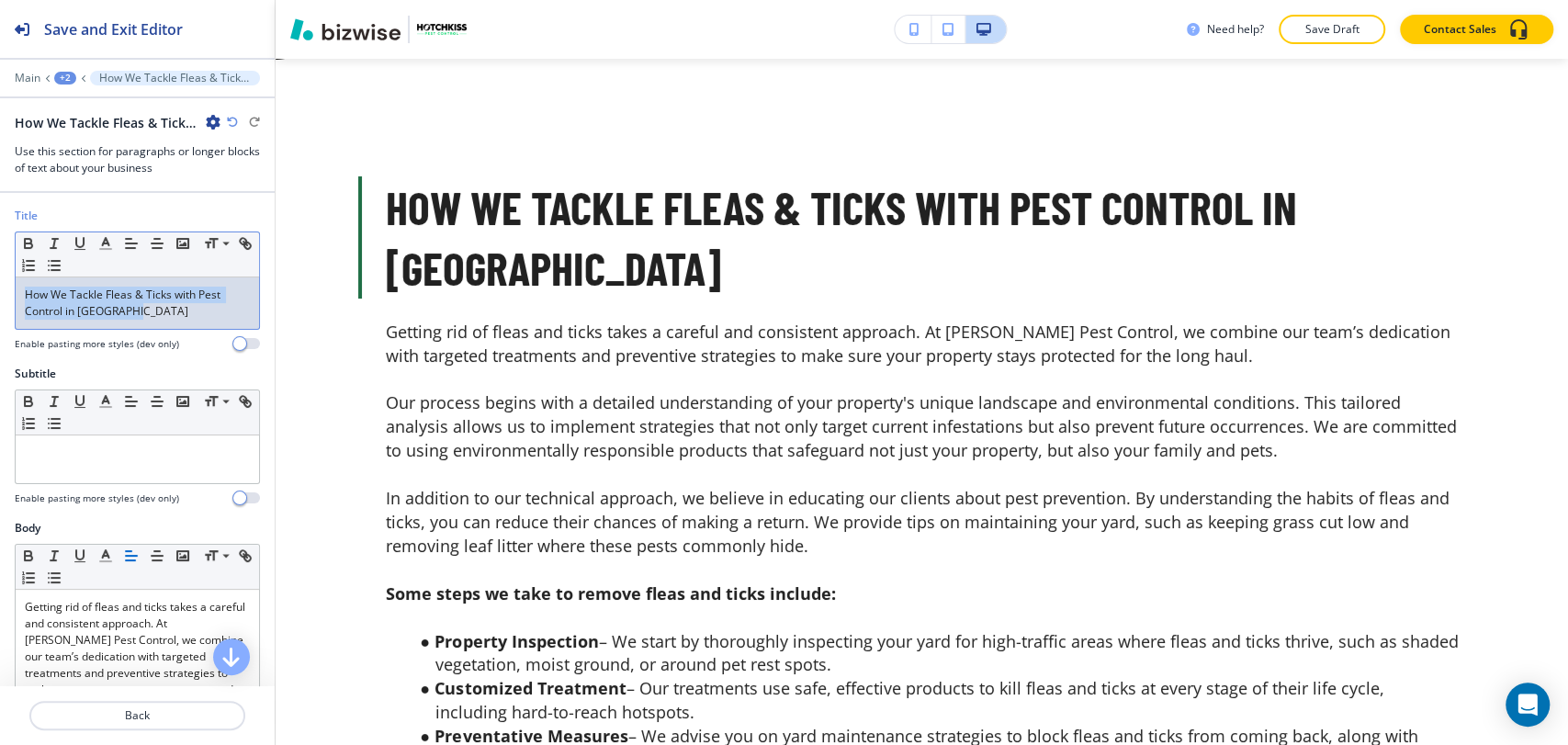
drag, startPoint x: 150, startPoint y: 320, endPoint x: 12, endPoint y: 289, distance: 141.4
click at [12, 289] on div "Title Small Normal Large Huge How We Tackle Fleas & Ticks with Pest Control in …" at bounding box center [137, 287] width 274 height 158
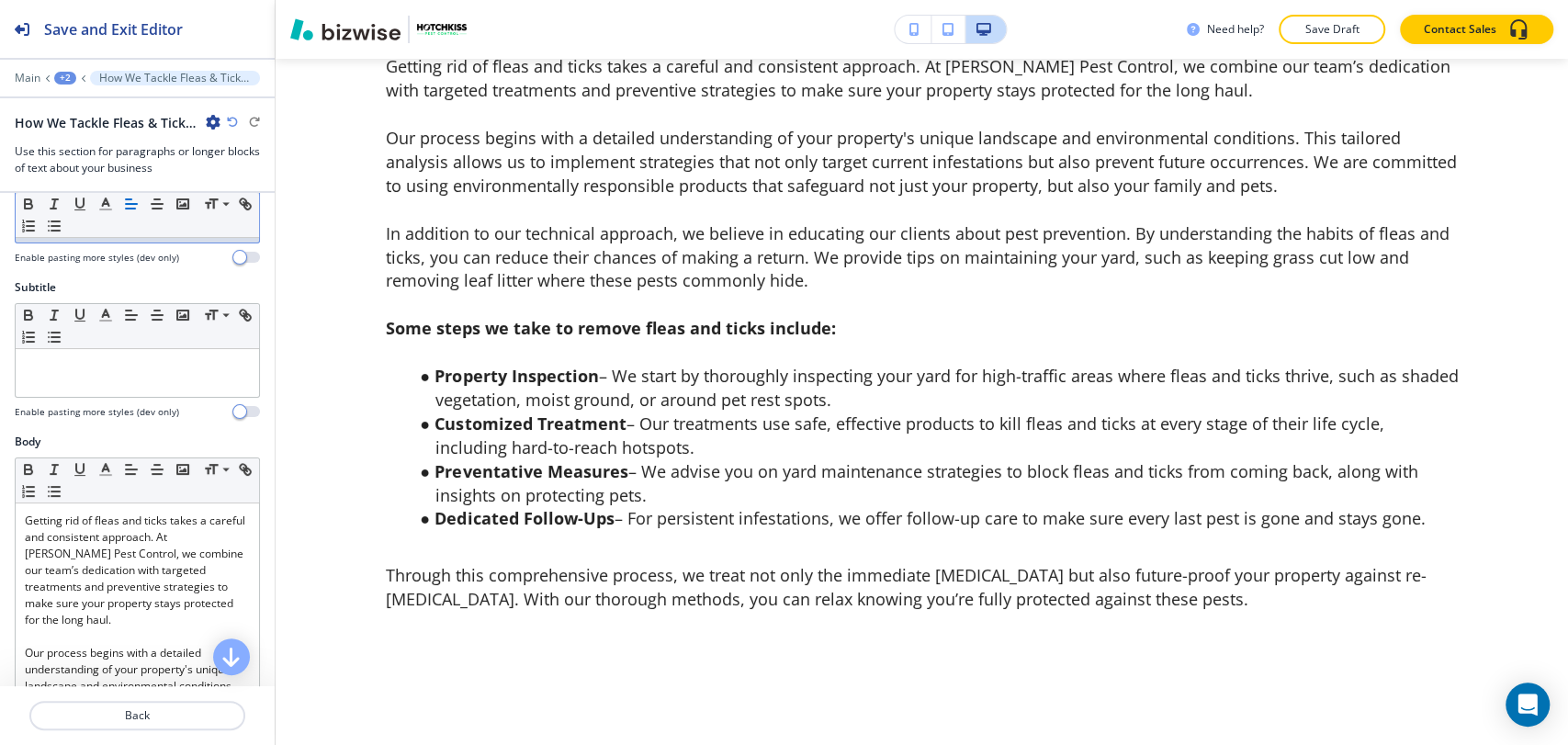
scroll to position [204, 0]
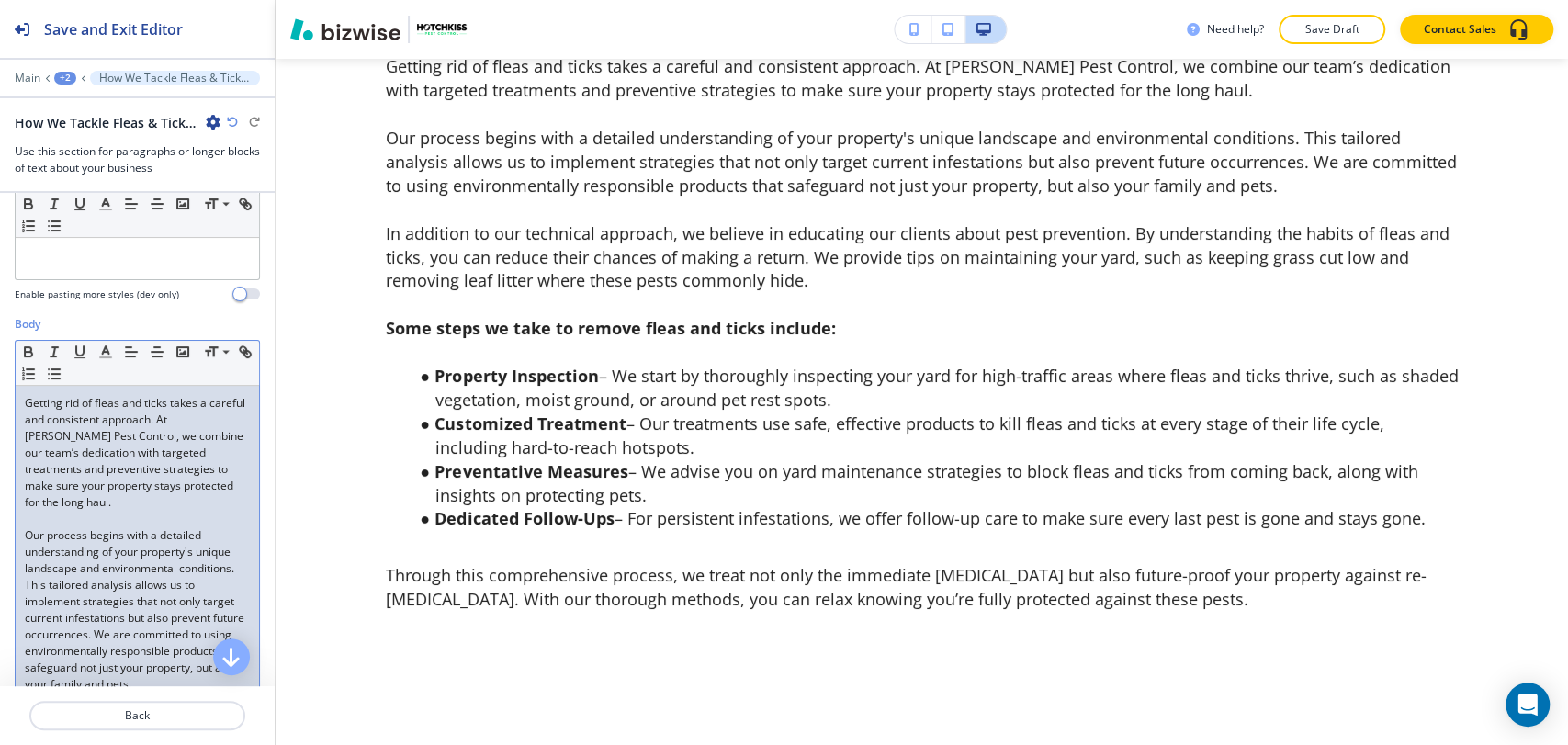
click at [136, 505] on p "Getting rid of fleas and ticks takes a careful and consistent approach. At [PER…" at bounding box center [137, 453] width 225 height 116
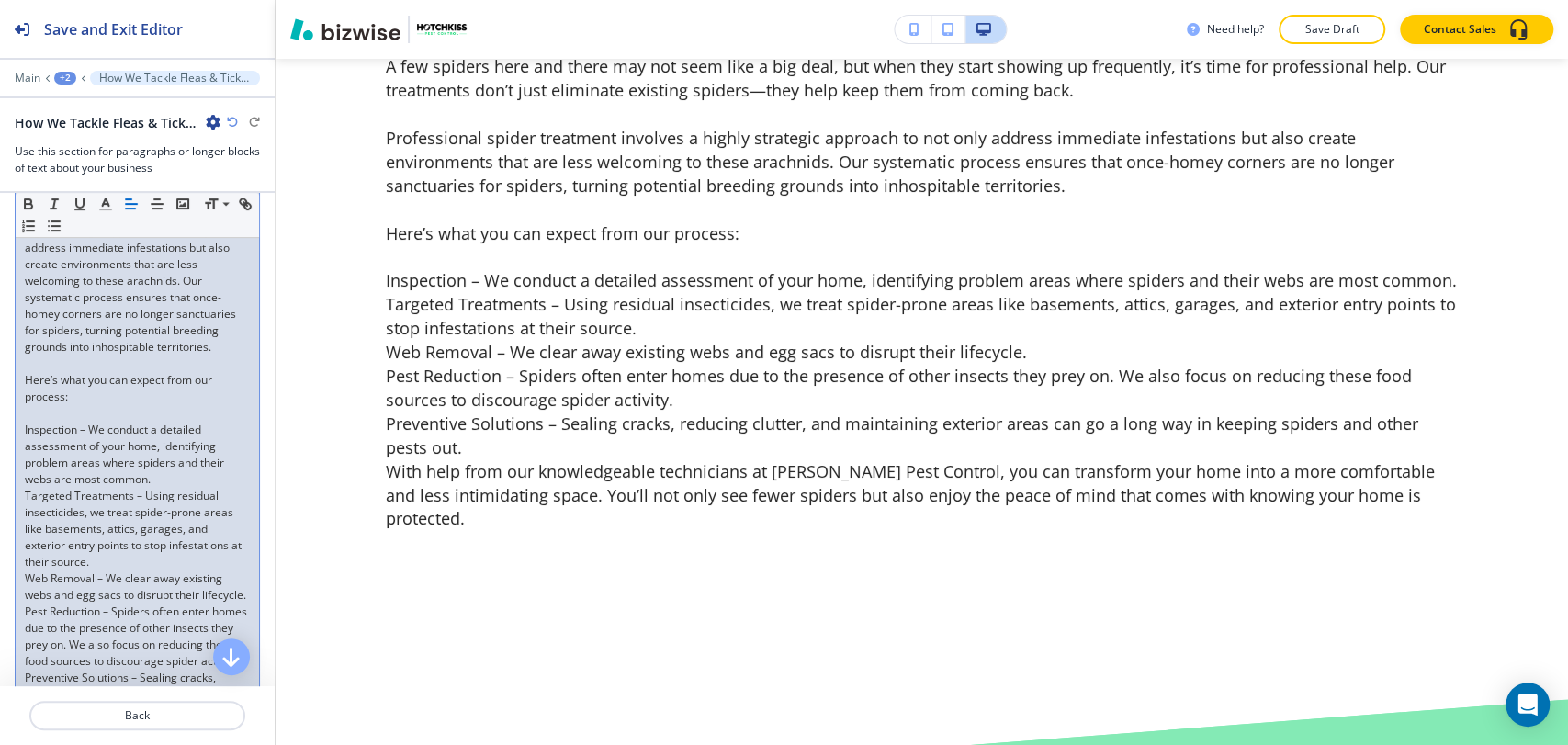
scroll to position [473, 0]
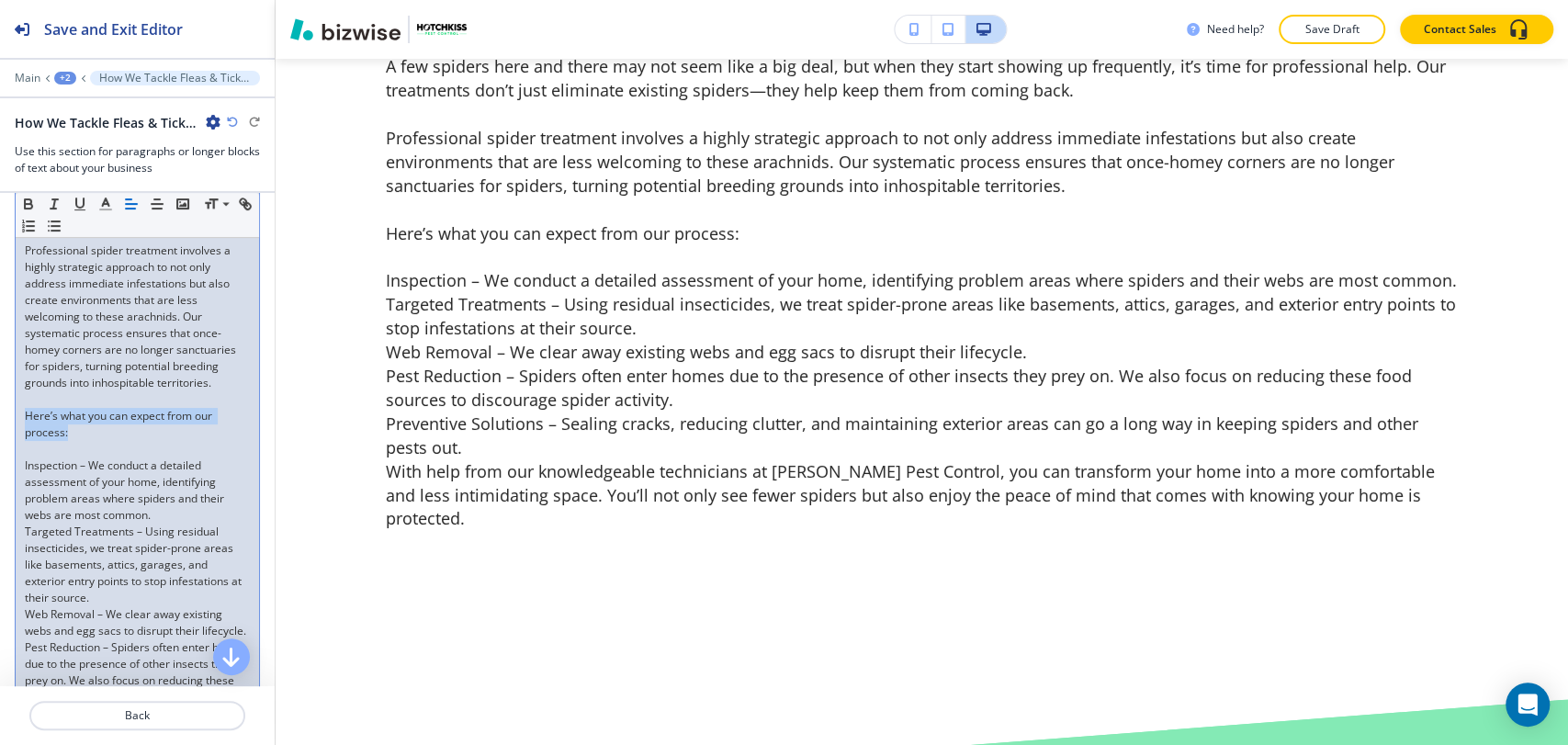
drag, startPoint x: 73, startPoint y: 440, endPoint x: 16, endPoint y: 421, distance: 60.1
click at [16, 424] on div "A few spiders here and there may not seem like a big deal, but when they start …" at bounding box center [137, 507] width 244 height 779
click at [33, 197] on icon "button" at bounding box center [28, 203] width 16 height 16
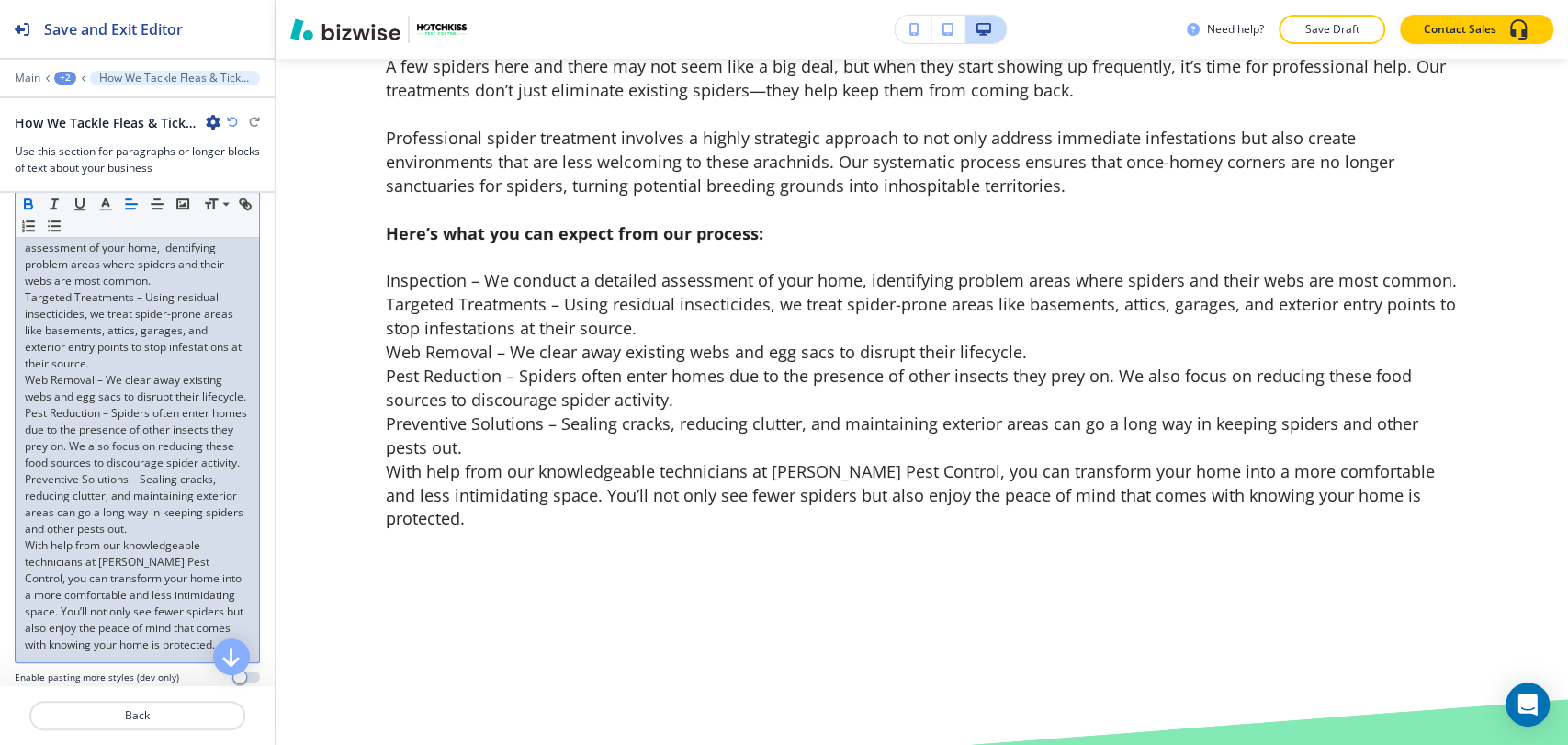
scroll to position [779, 0]
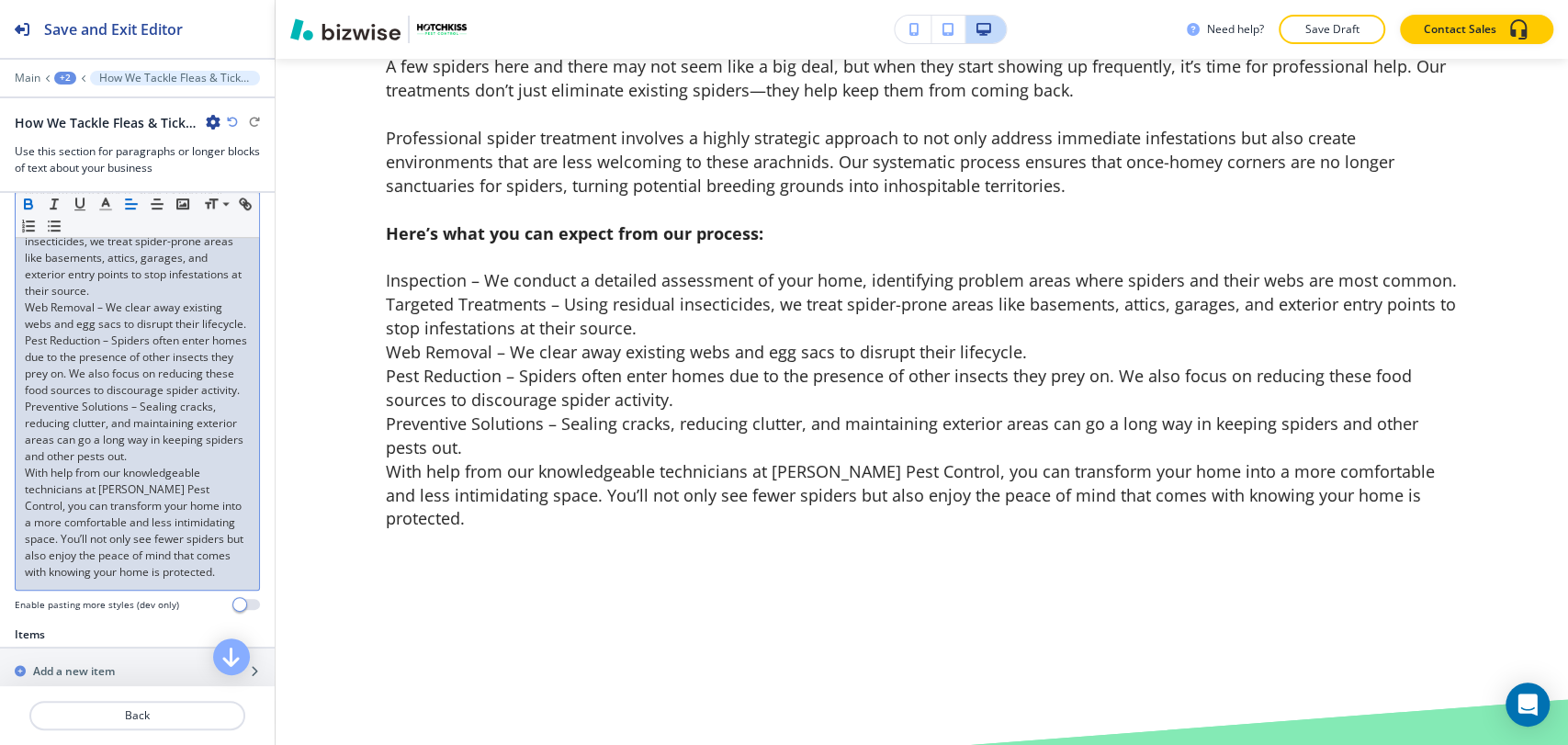
click at [22, 516] on div "A few spiders here and there may not seem like a big deal, but when they start …" at bounding box center [137, 200] width 244 height 779
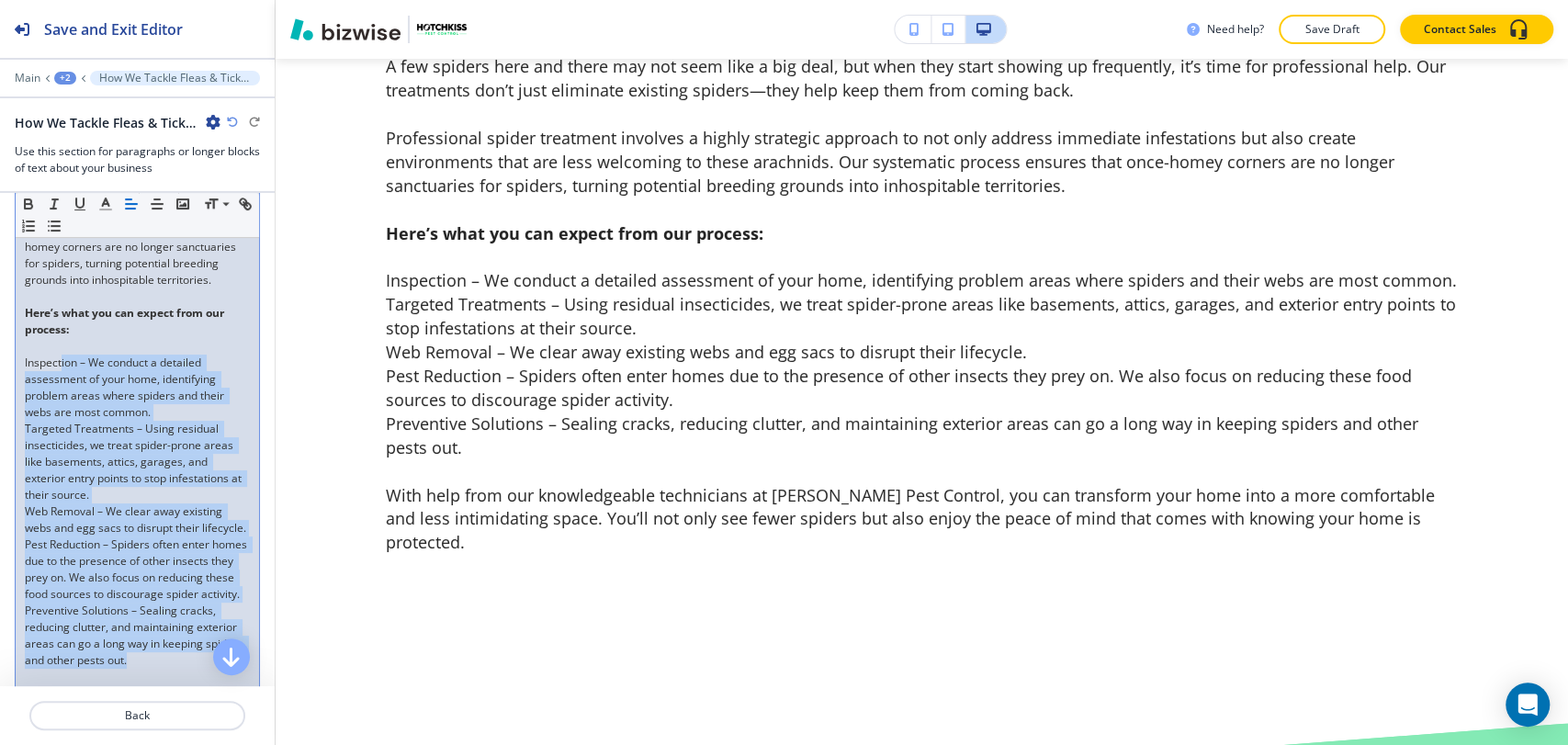
scroll to position [574, 0]
drag, startPoint x: 195, startPoint y: 491, endPoint x: 13, endPoint y: 373, distance: 216.9
click at [13, 373] on div "Body Small Normal Large Huge A few spiders here and there may not seem like a b…" at bounding box center [137, 397] width 274 height 903
click at [60, 221] on line "button" at bounding box center [55, 221] width 9 height 0
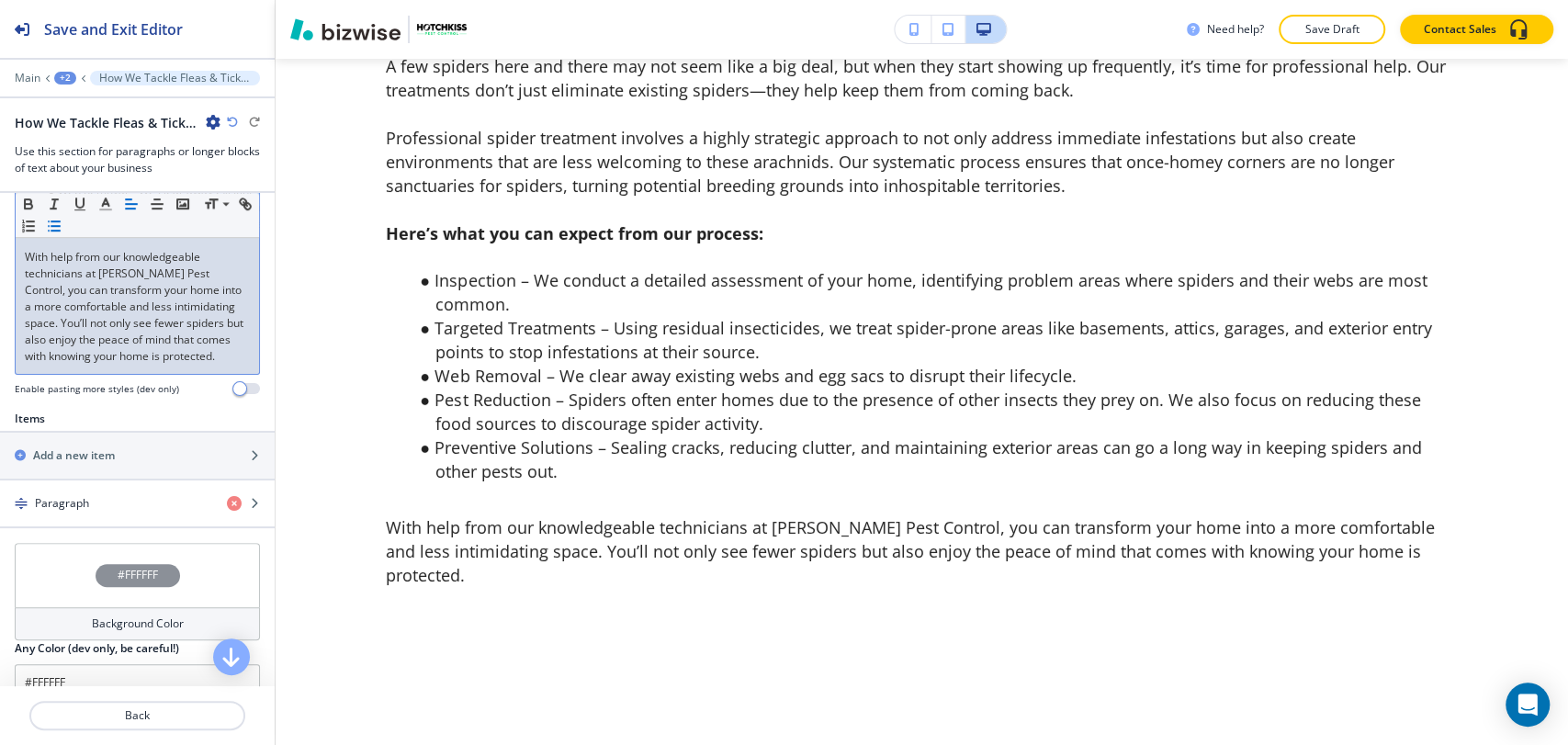
scroll to position [677, 0]
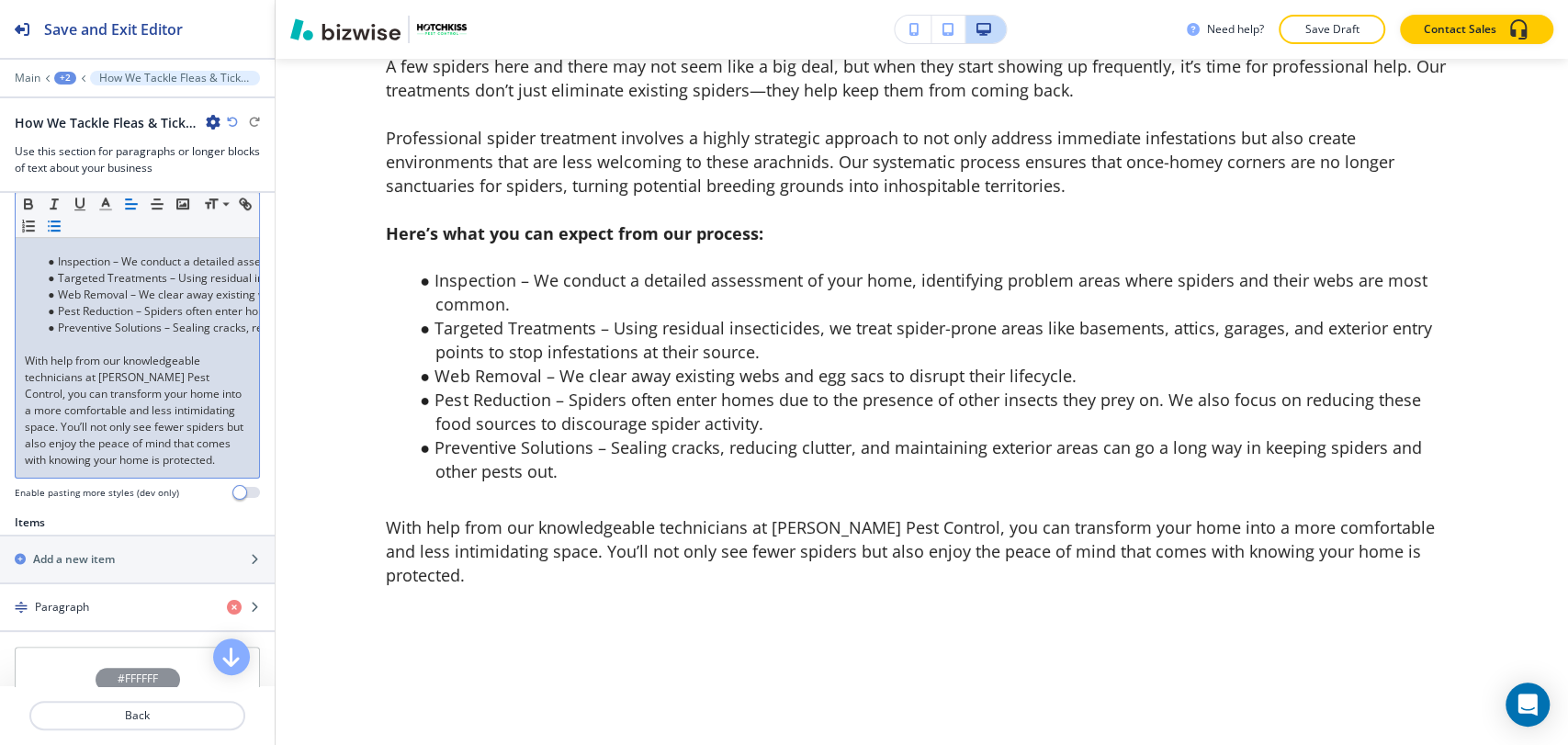
click at [35, 353] on p at bounding box center [137, 344] width 225 height 16
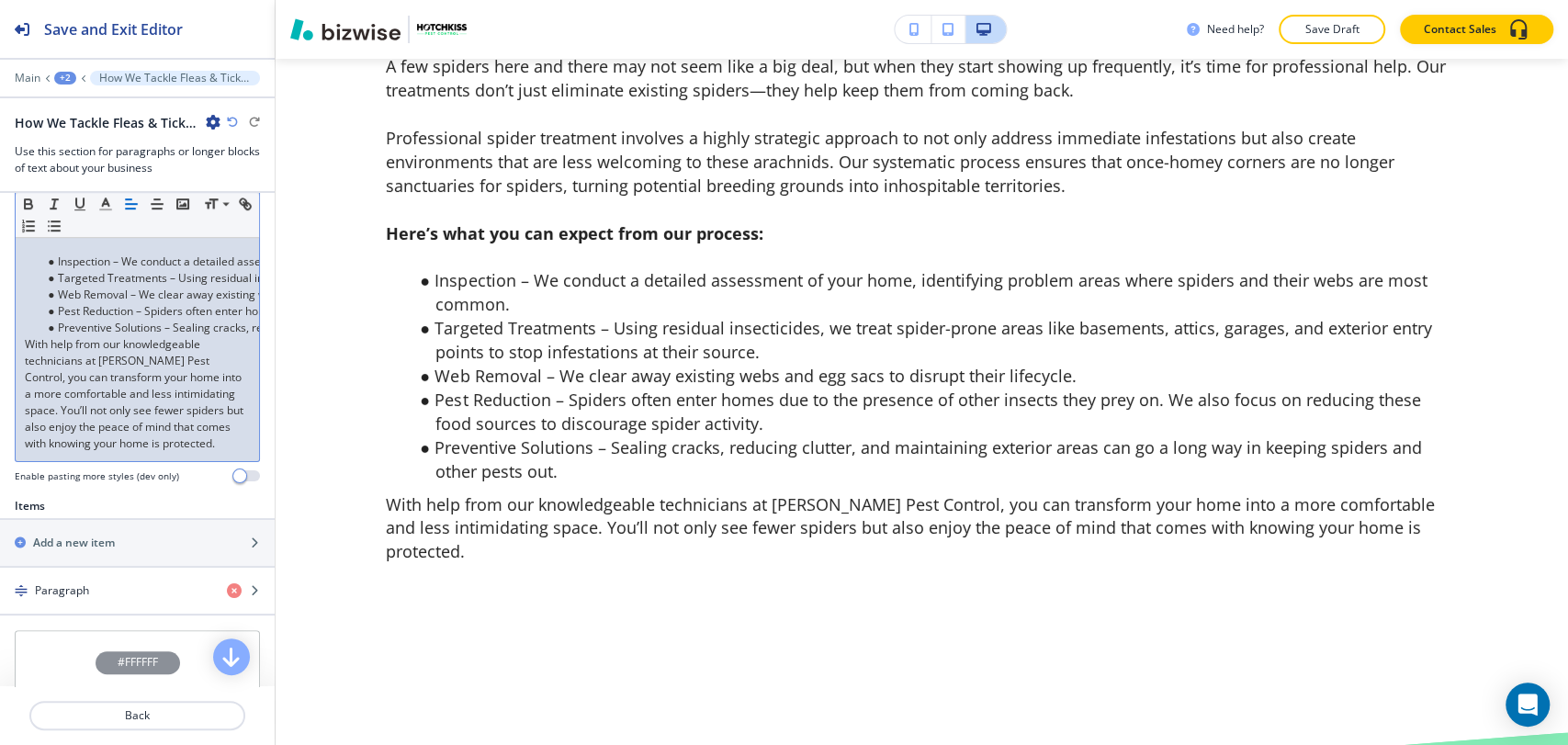
scroll to position [574, 0]
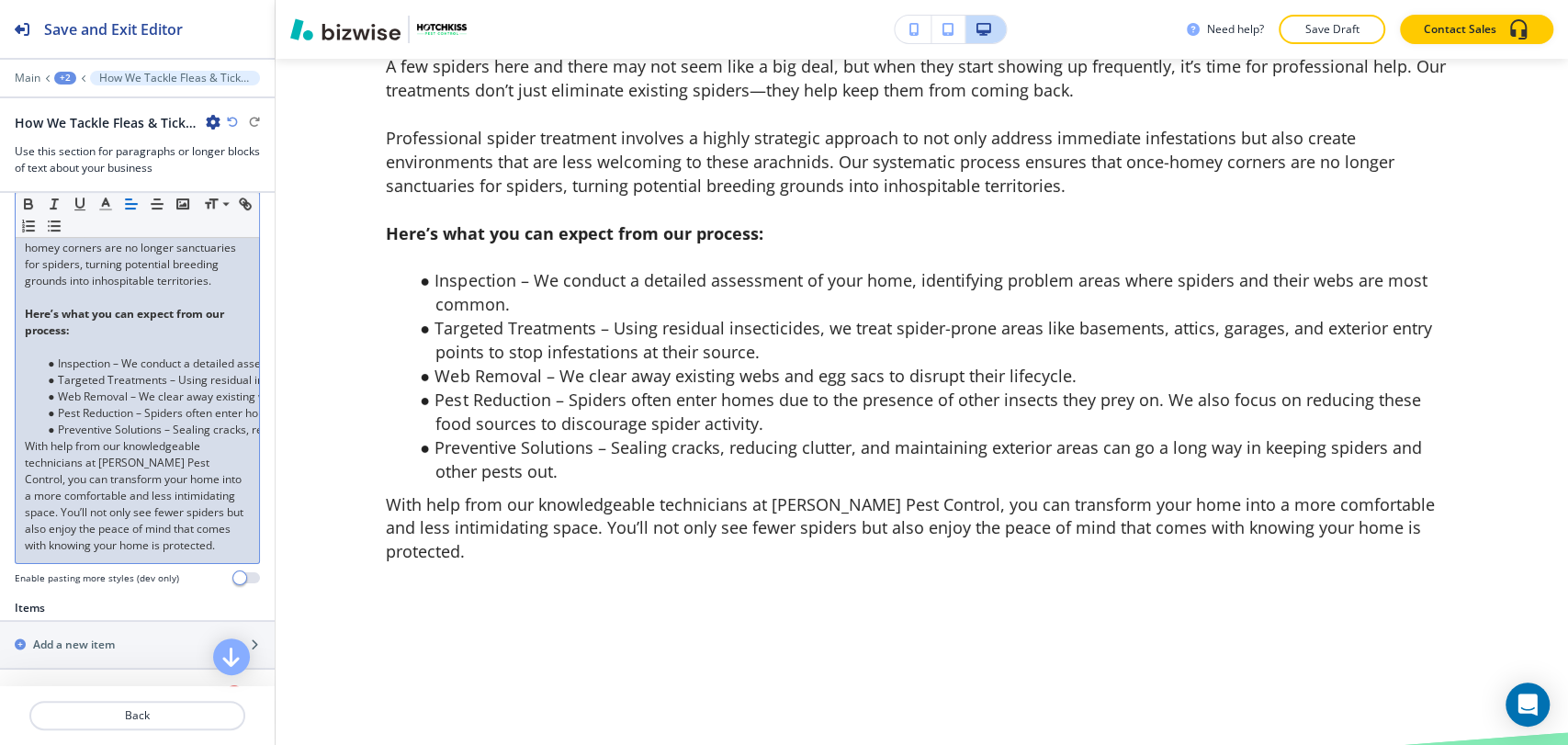
click at [65, 356] on p at bounding box center [137, 346] width 225 height 16
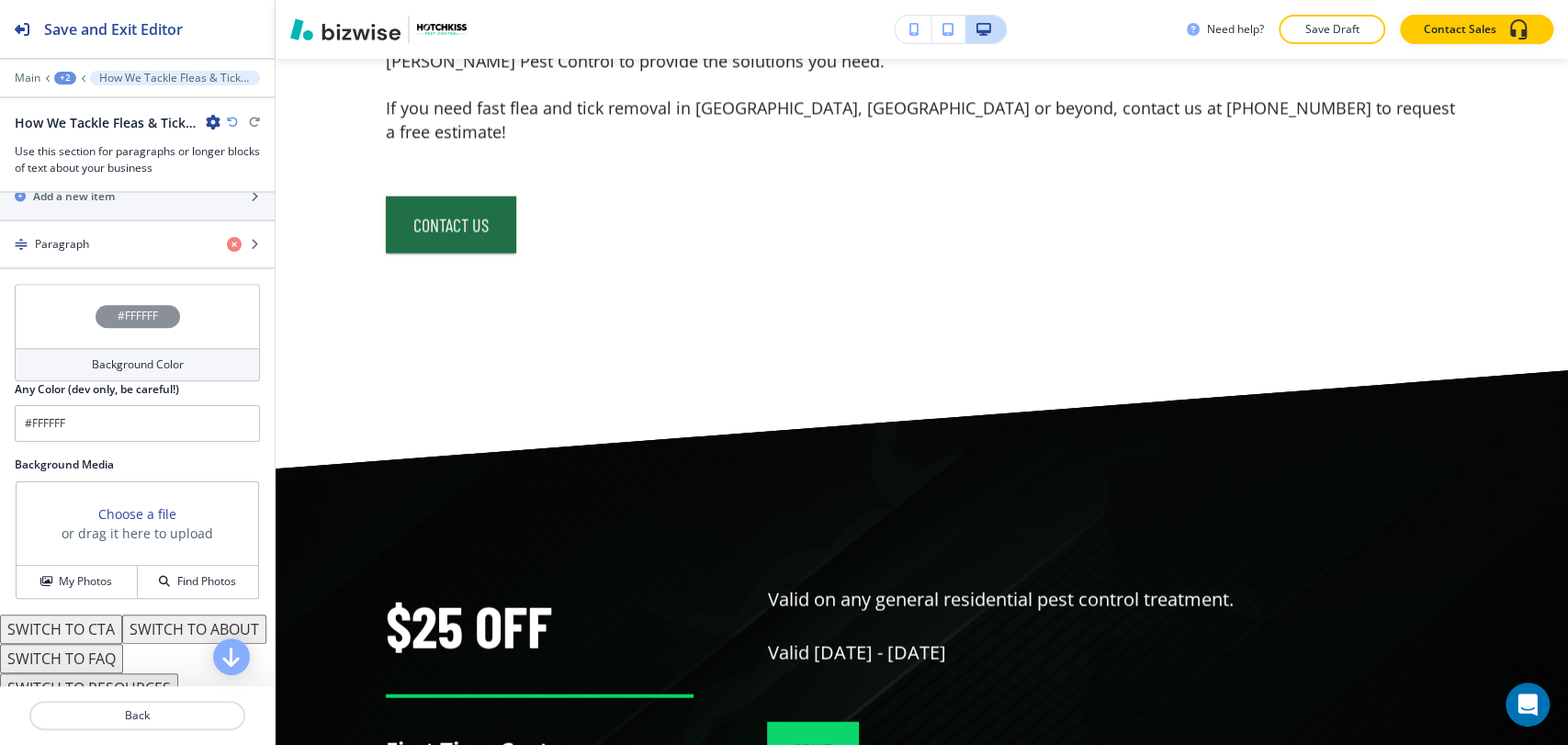
scroll to position [881, 0]
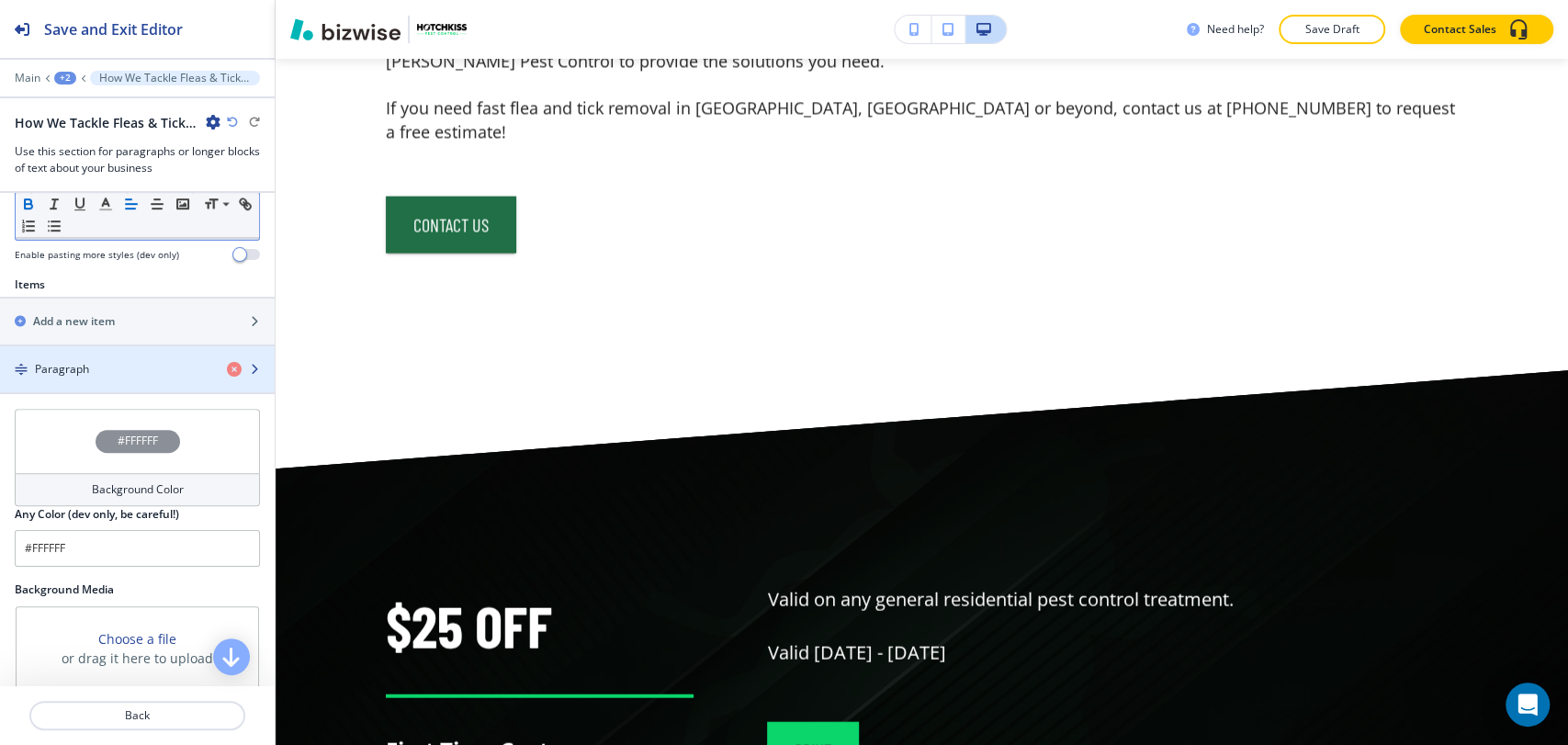
click at [172, 378] on div "Paragraph" at bounding box center [106, 368] width 212 height 16
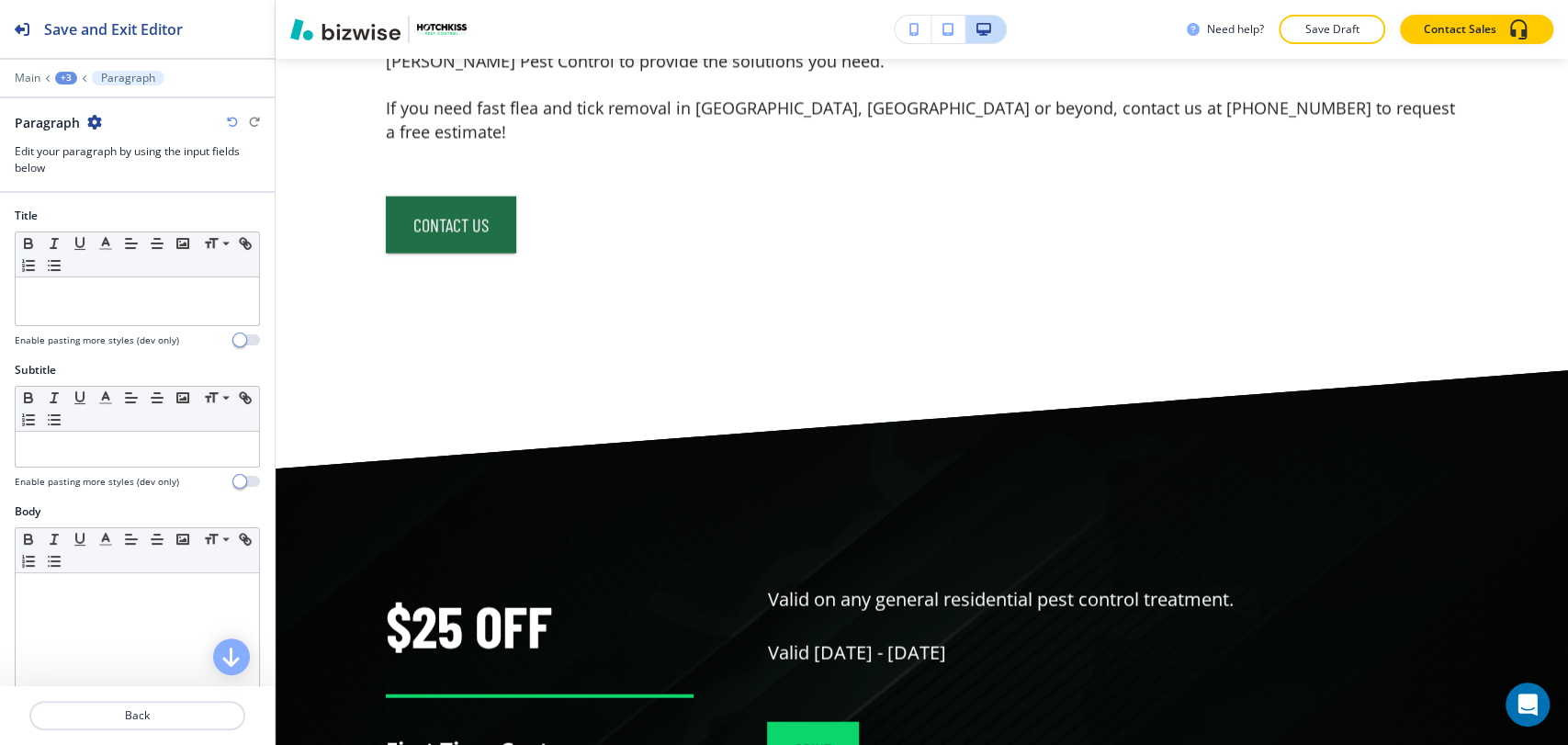
click at [70, 81] on div "+3" at bounding box center [65, 79] width 22 height 13
click at [110, 164] on p "How We Tackle Fleas & Ticks with Pest Control in [GEOGRAPHIC_DATA]-1" at bounding box center [114, 172] width 94 height 16
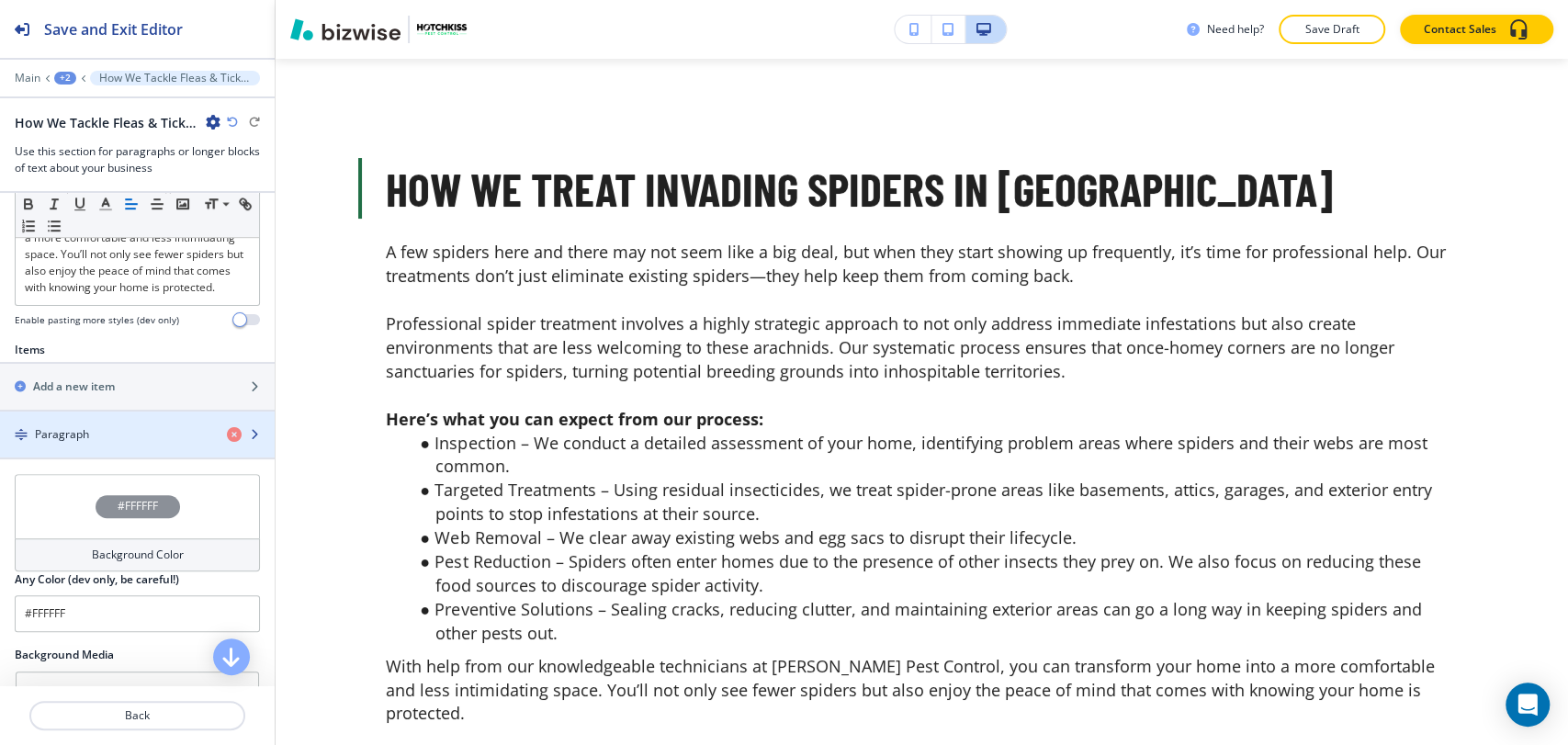
scroll to position [4807, 0]
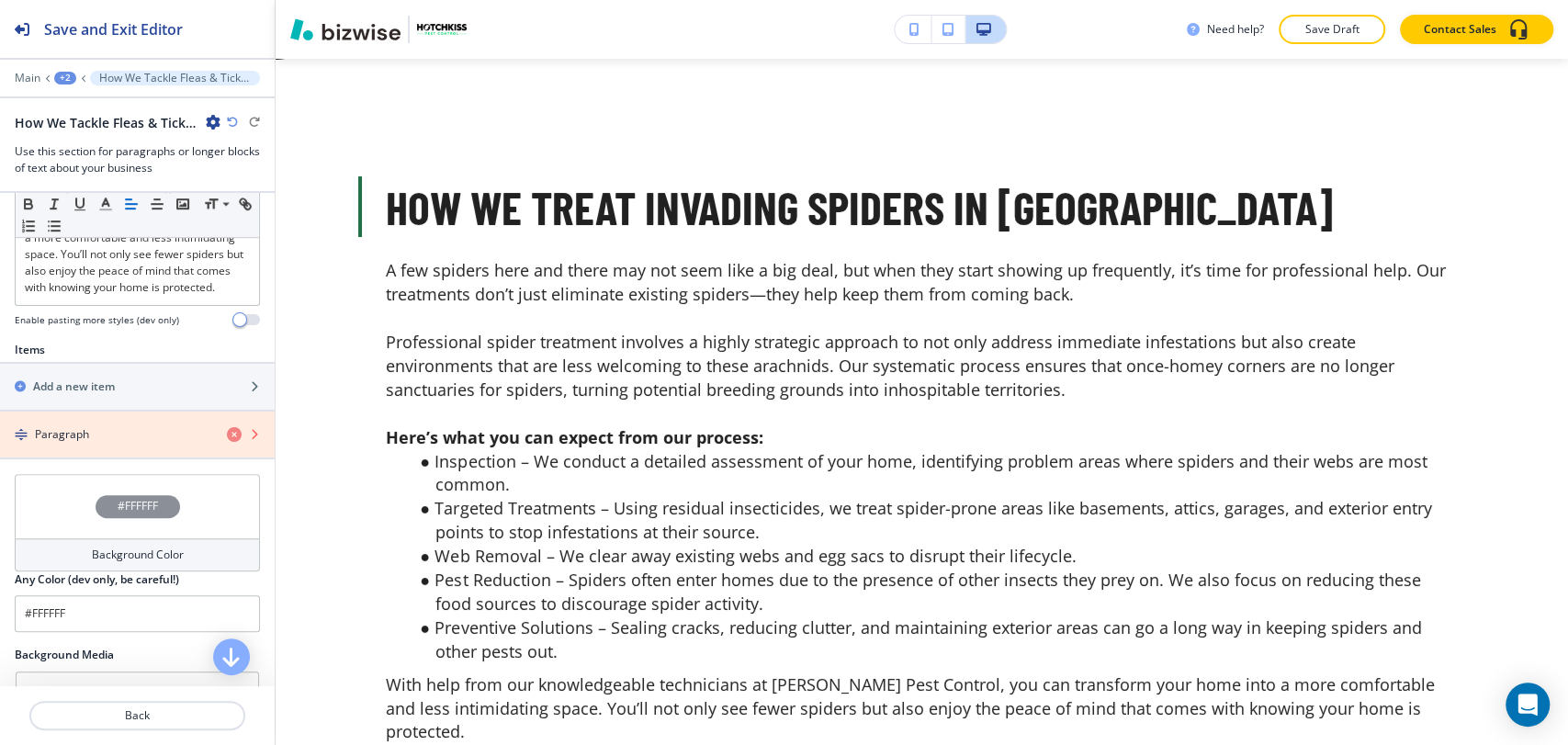
click at [227, 442] on icon "button" at bounding box center [233, 434] width 14 height 14
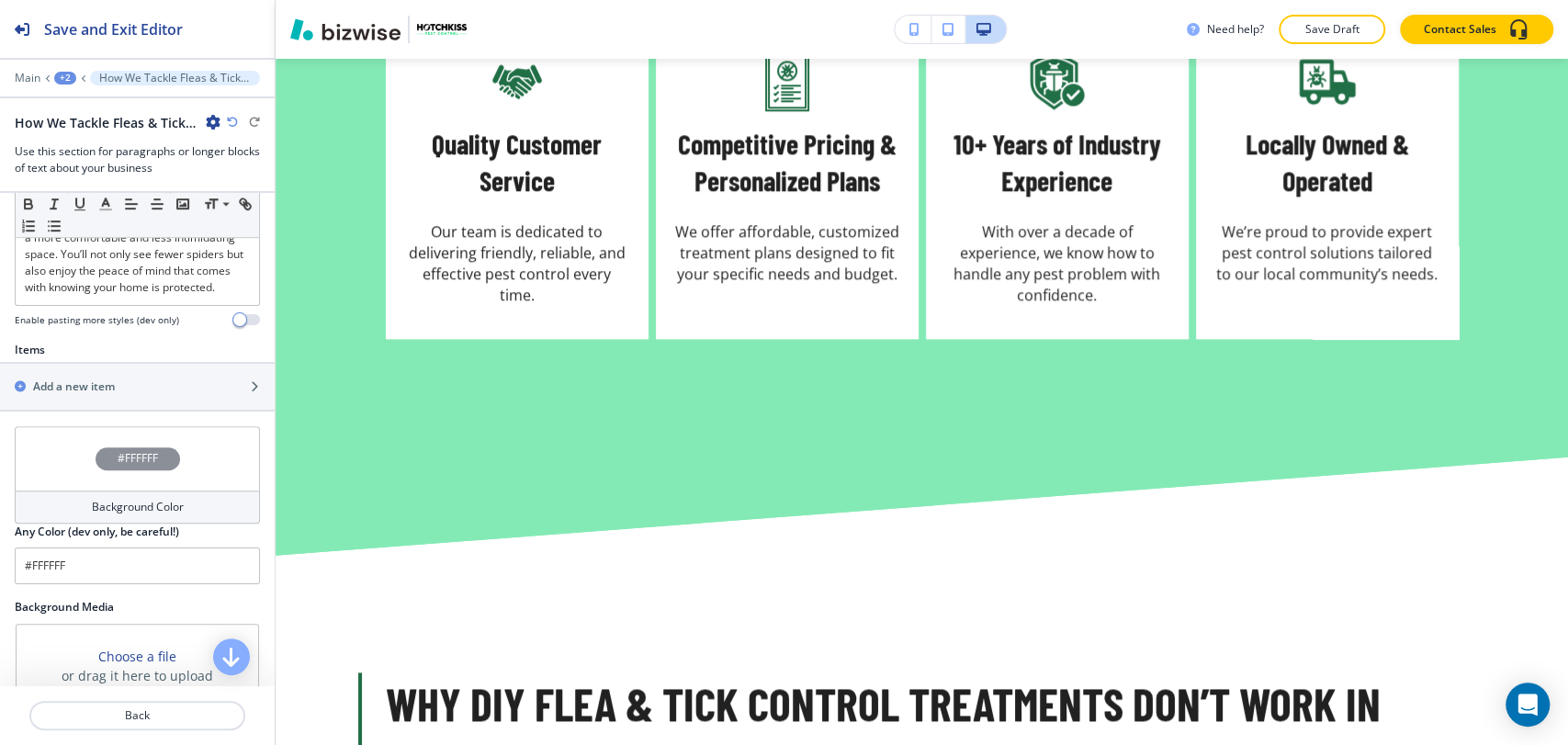
scroll to position [6644, 0]
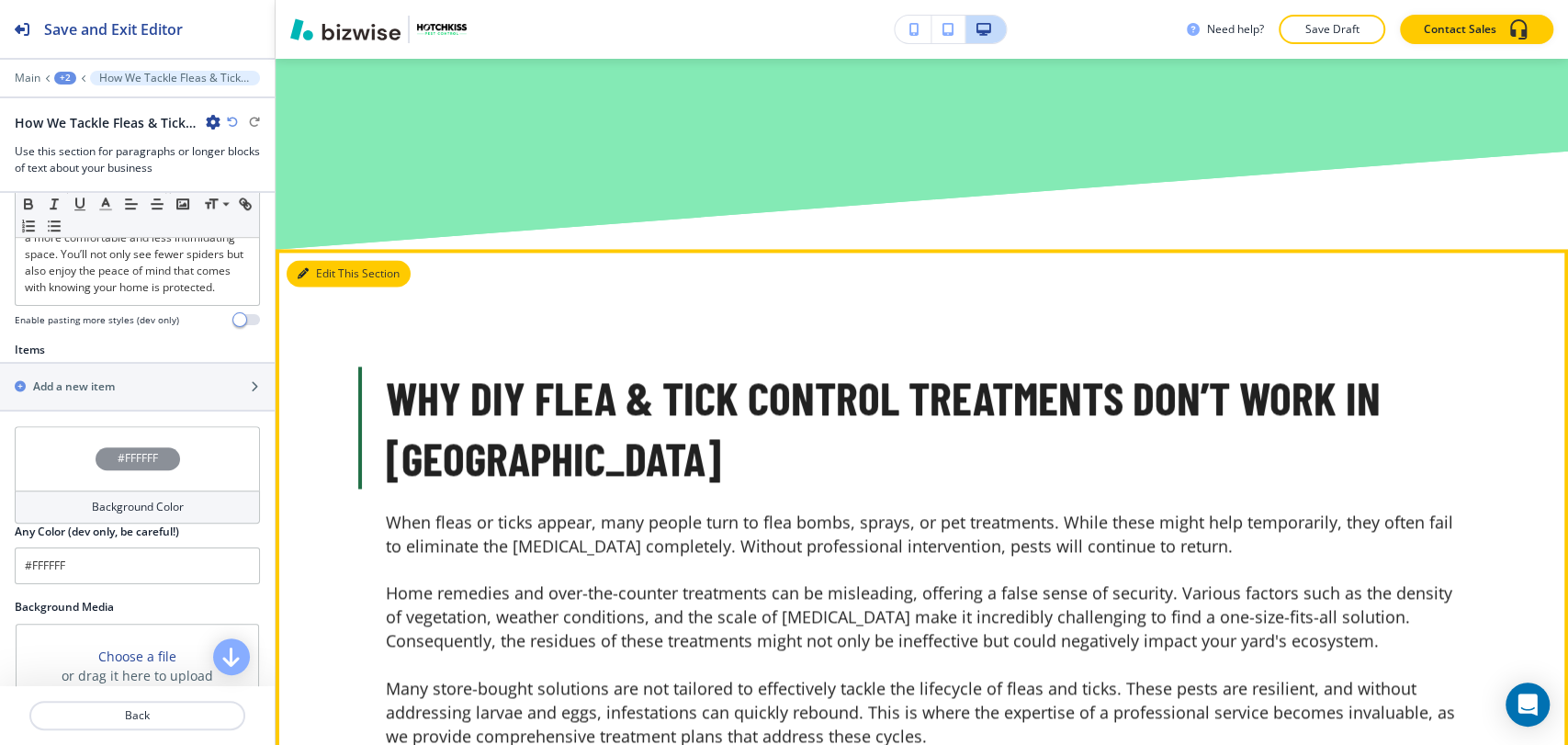
click at [324, 275] on button "Edit This Section" at bounding box center [348, 273] width 124 height 28
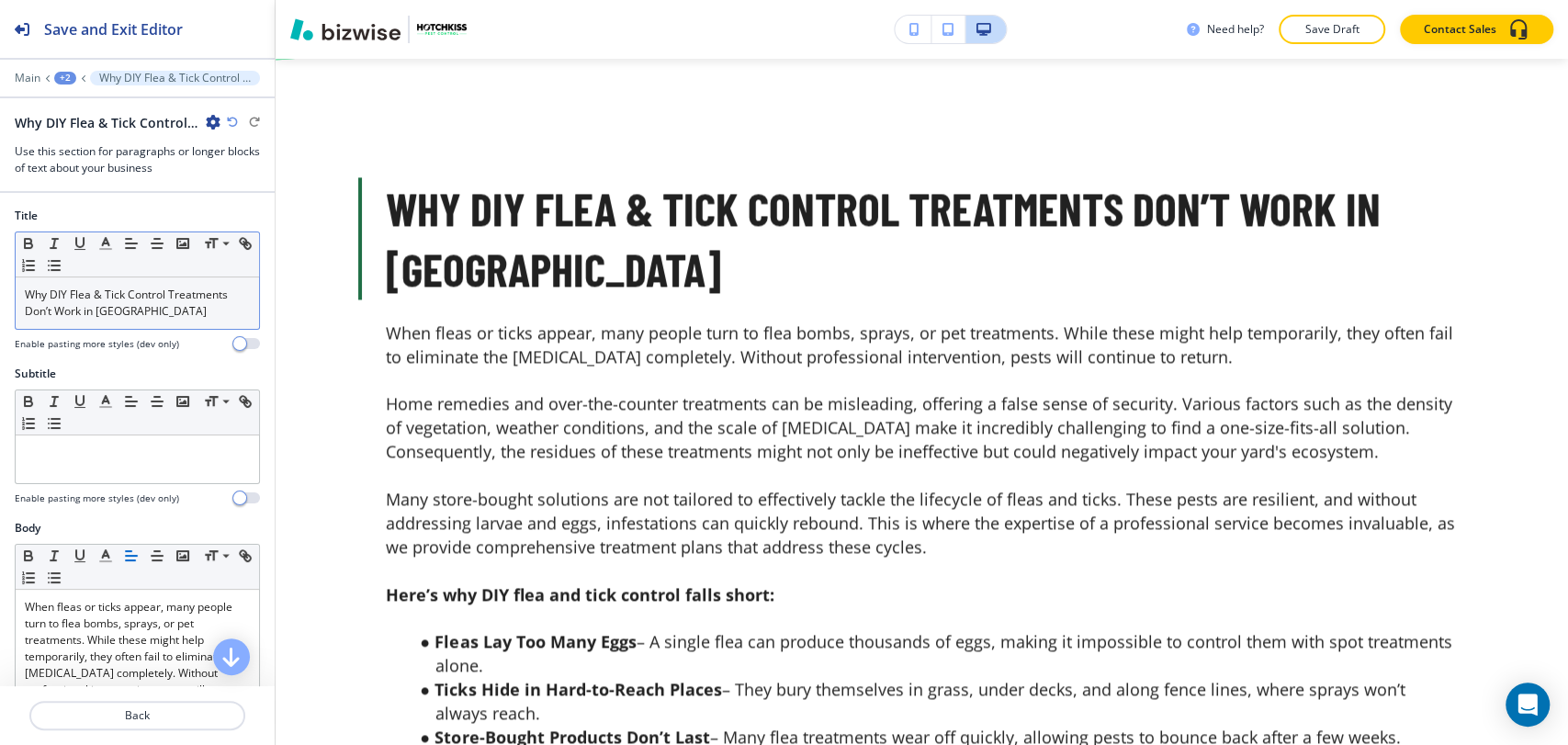
scroll to position [6527, 0]
drag, startPoint x: 165, startPoint y: 315, endPoint x: -8, endPoint y: 286, distance: 175.4
click at [0, 0] on html "Save and Exit Editor Main +2 Why DIY Flea & Tick Control Treatments Don’t Work …" at bounding box center [784, 0] width 1568 height 0
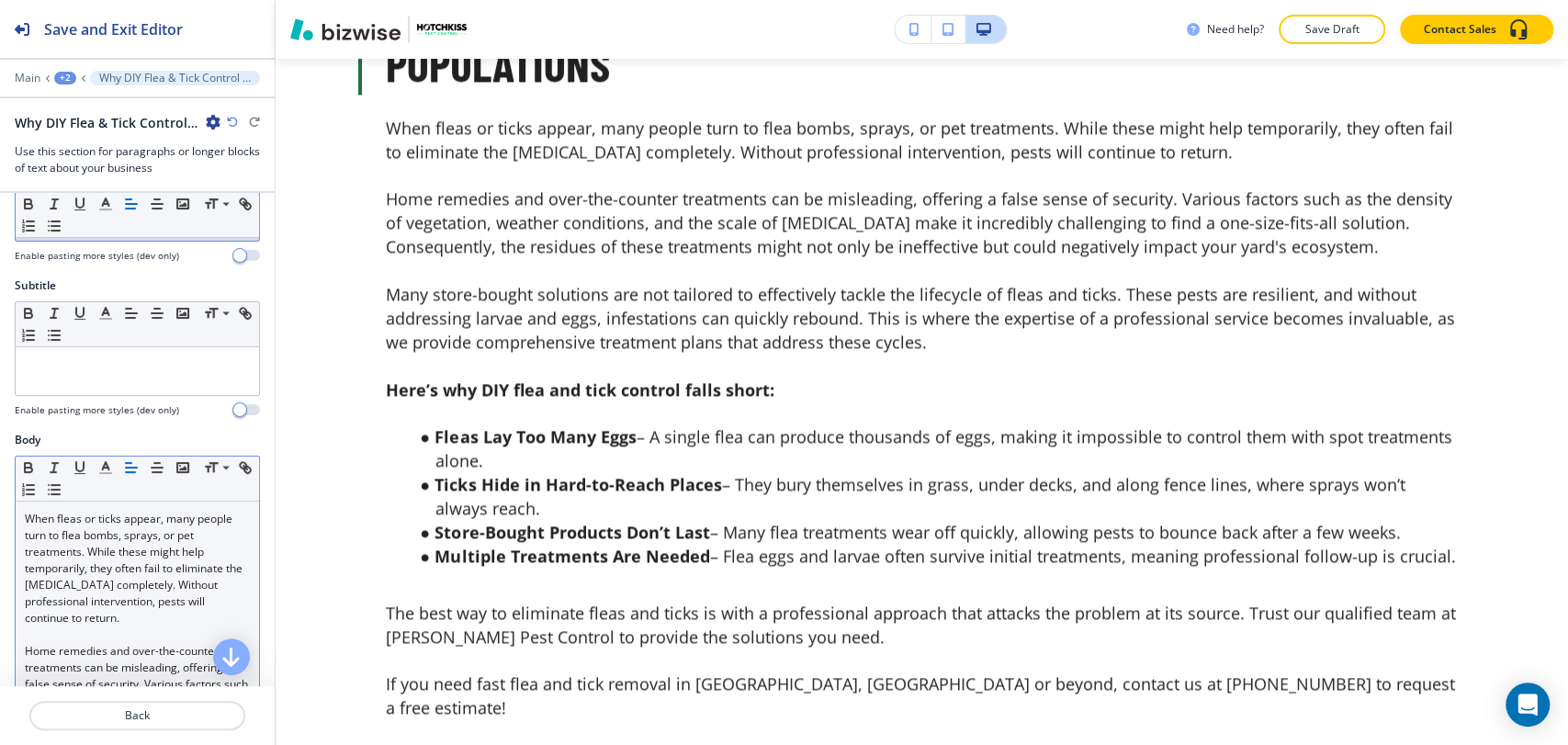
scroll to position [306, 0]
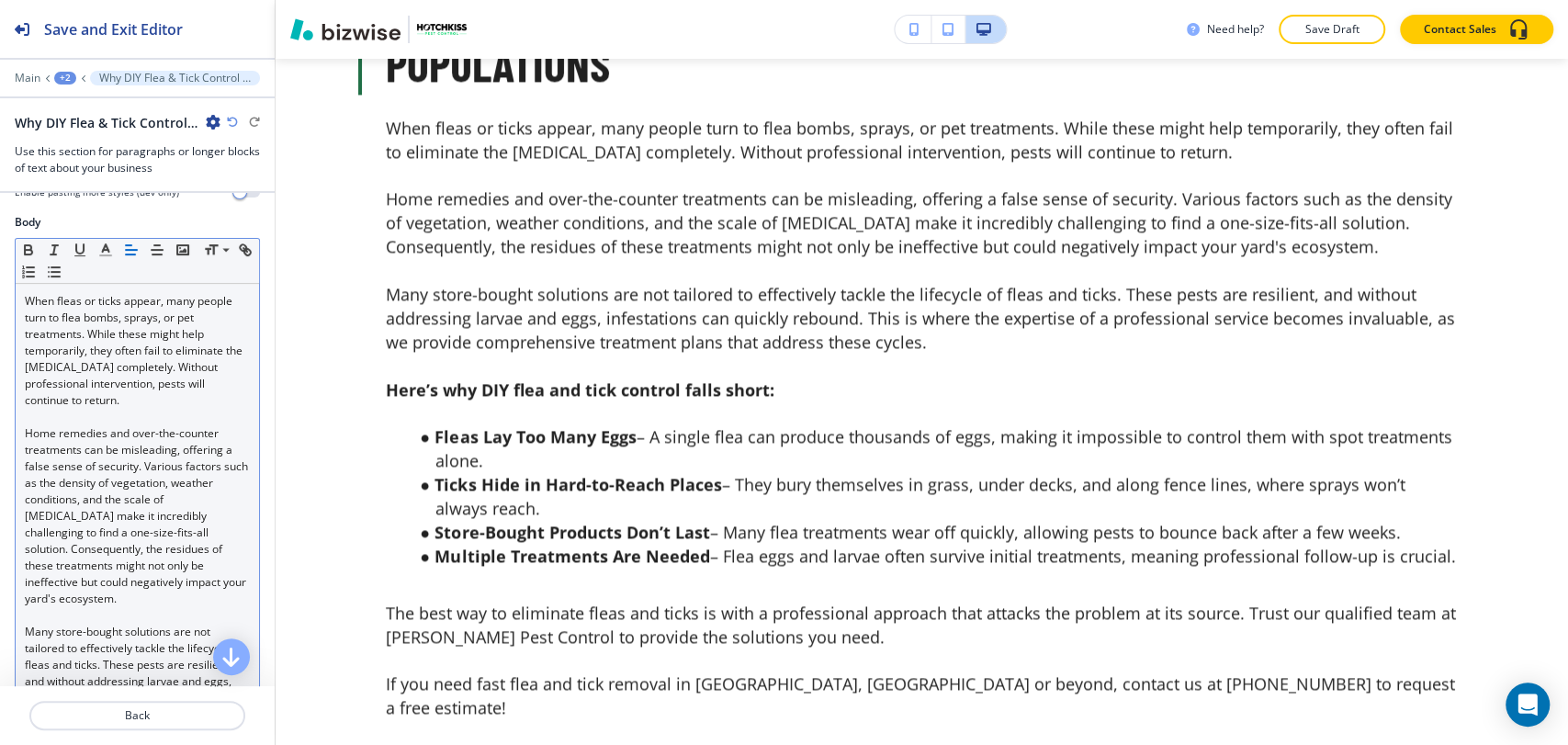
click at [184, 557] on span "Home remedies and over-the-counter treatments can be misleading, offering a fal…" at bounding box center [138, 515] width 226 height 181
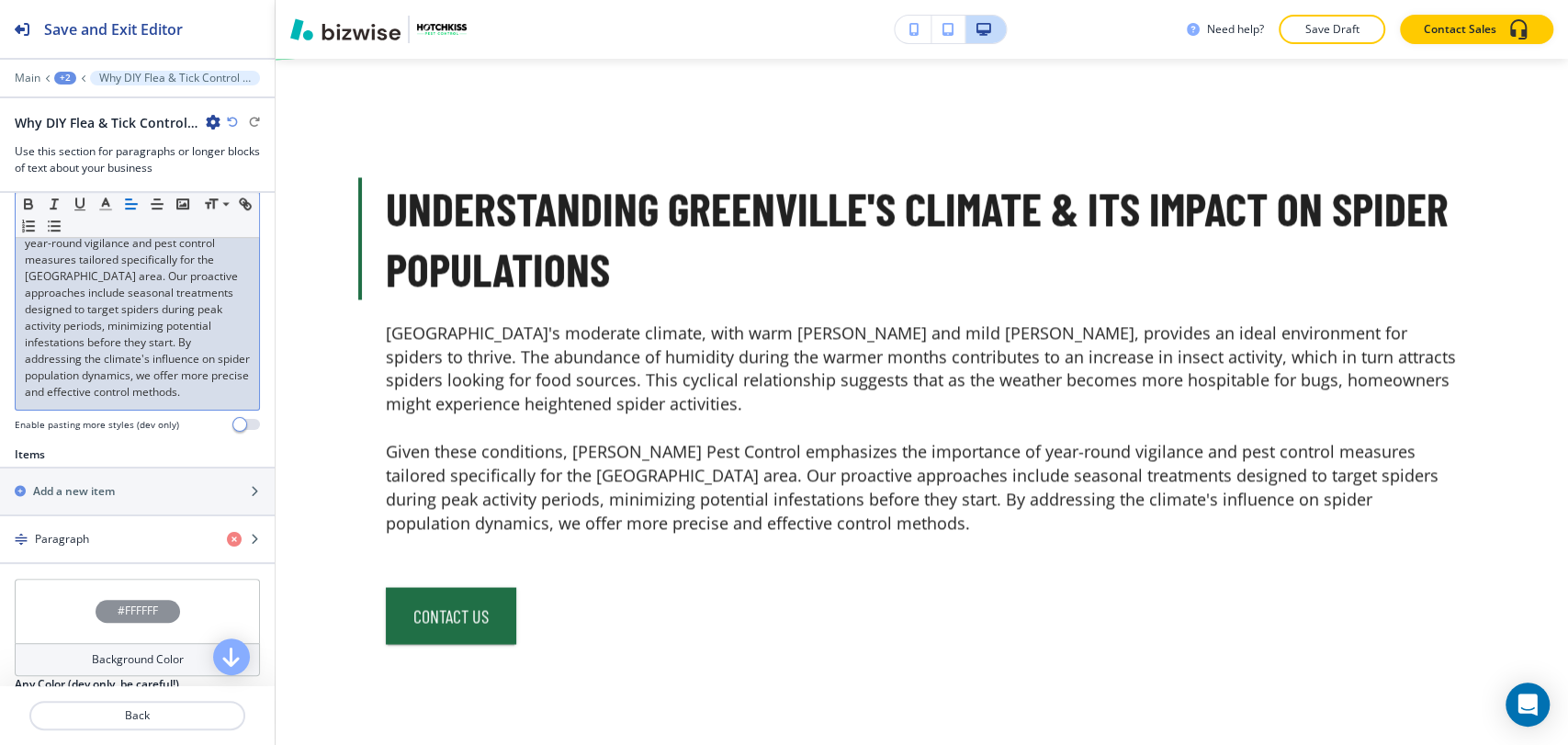
scroll to position [677, 0]
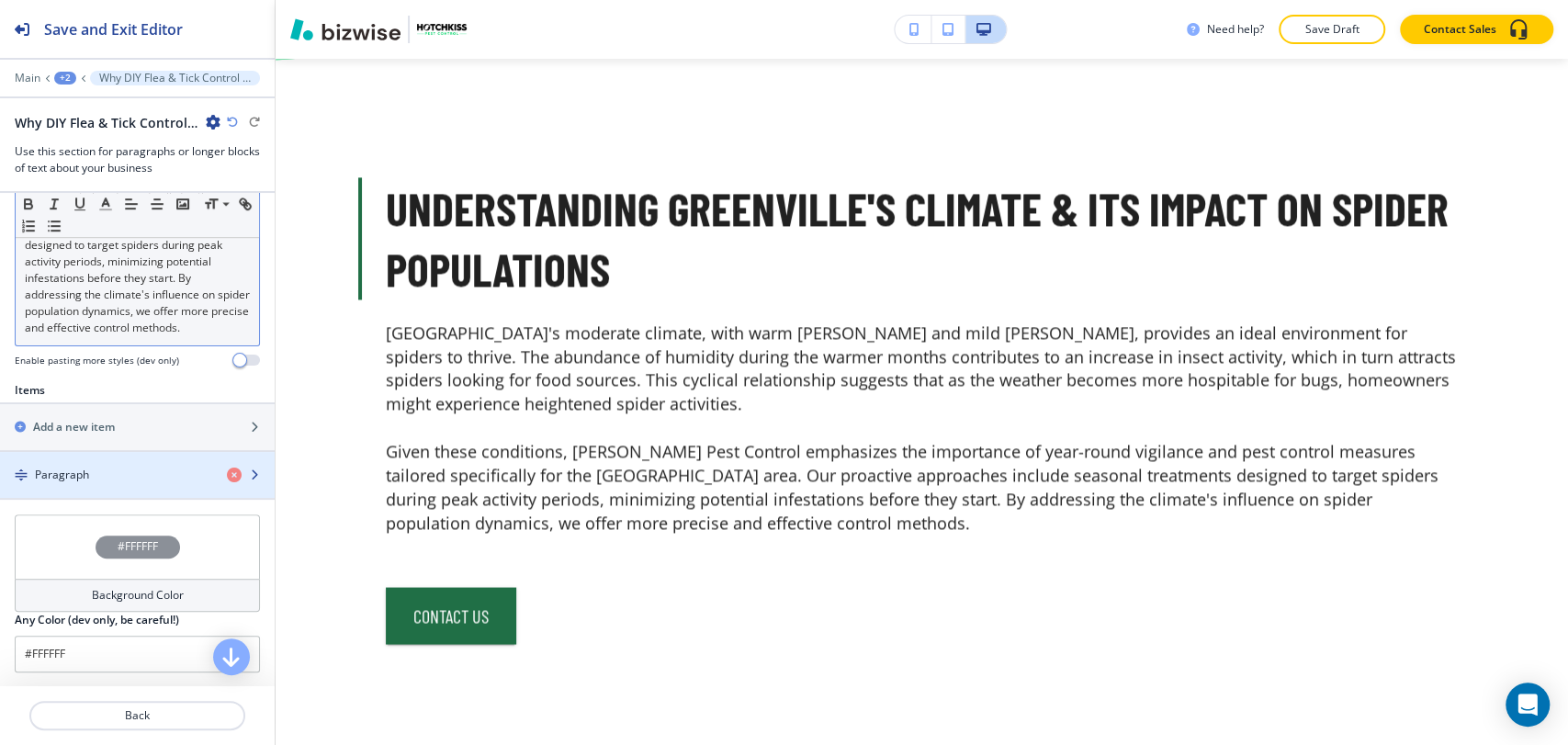
click at [151, 483] on div "Paragraph" at bounding box center [106, 475] width 212 height 16
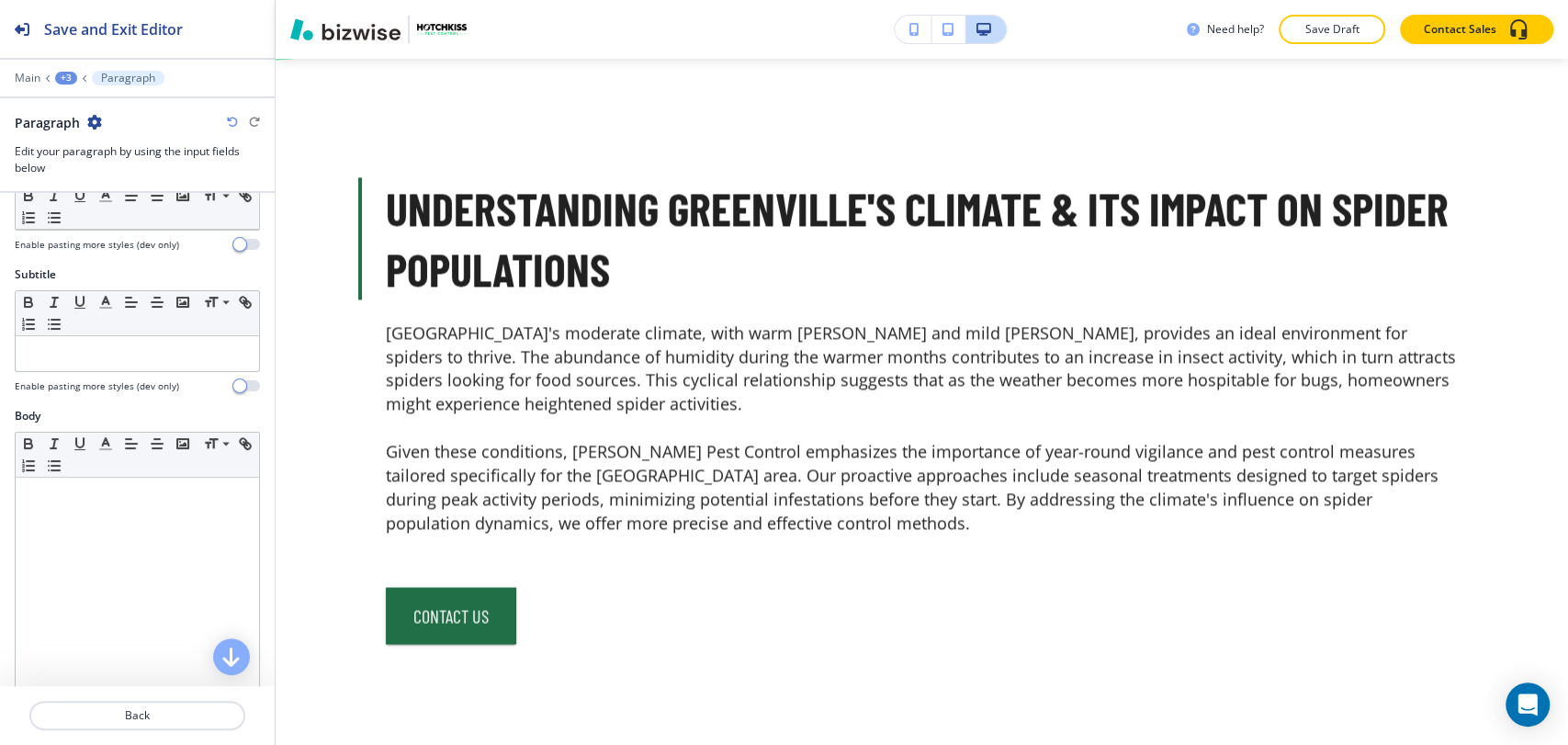
scroll to position [0, 0]
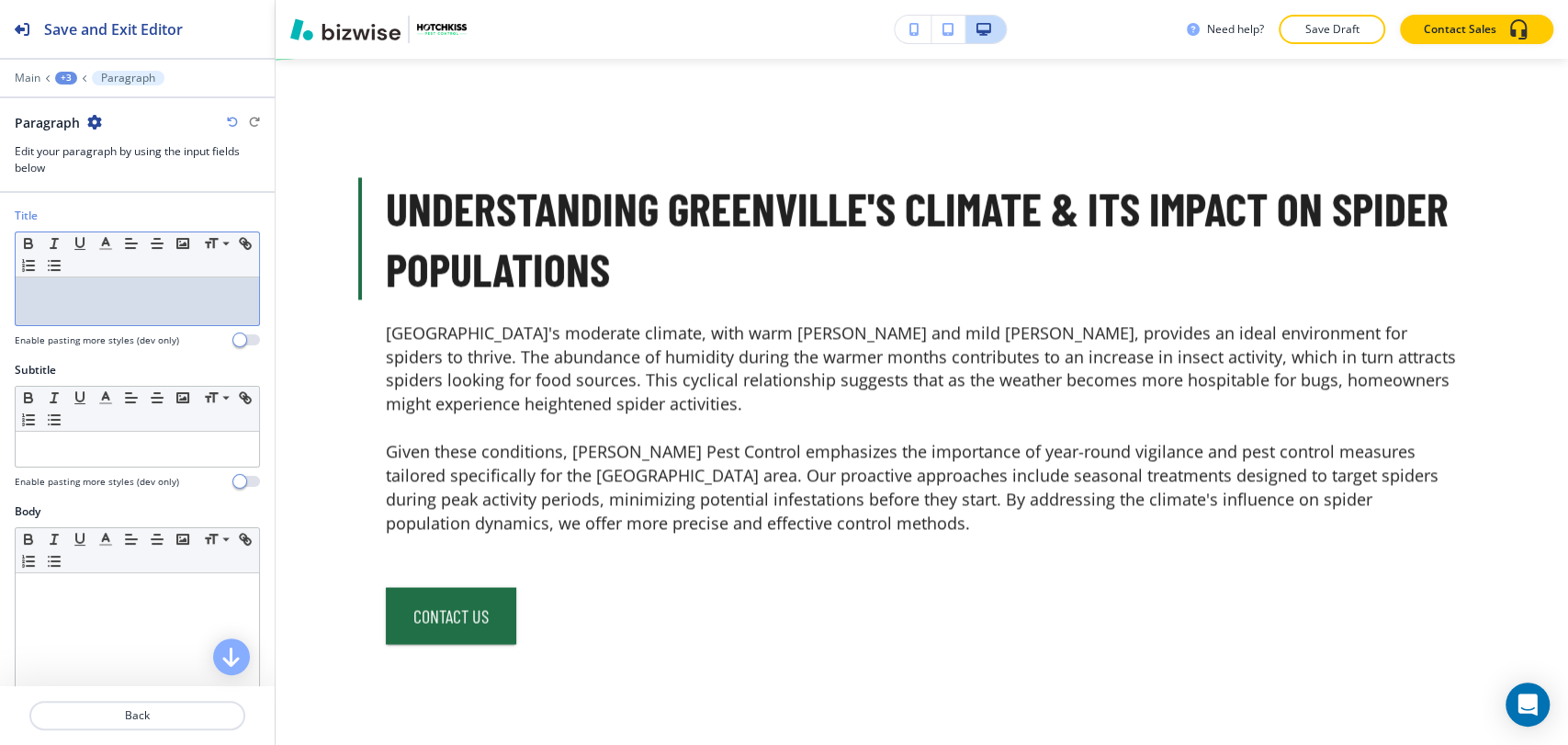
click at [133, 297] on p at bounding box center [137, 294] width 225 height 16
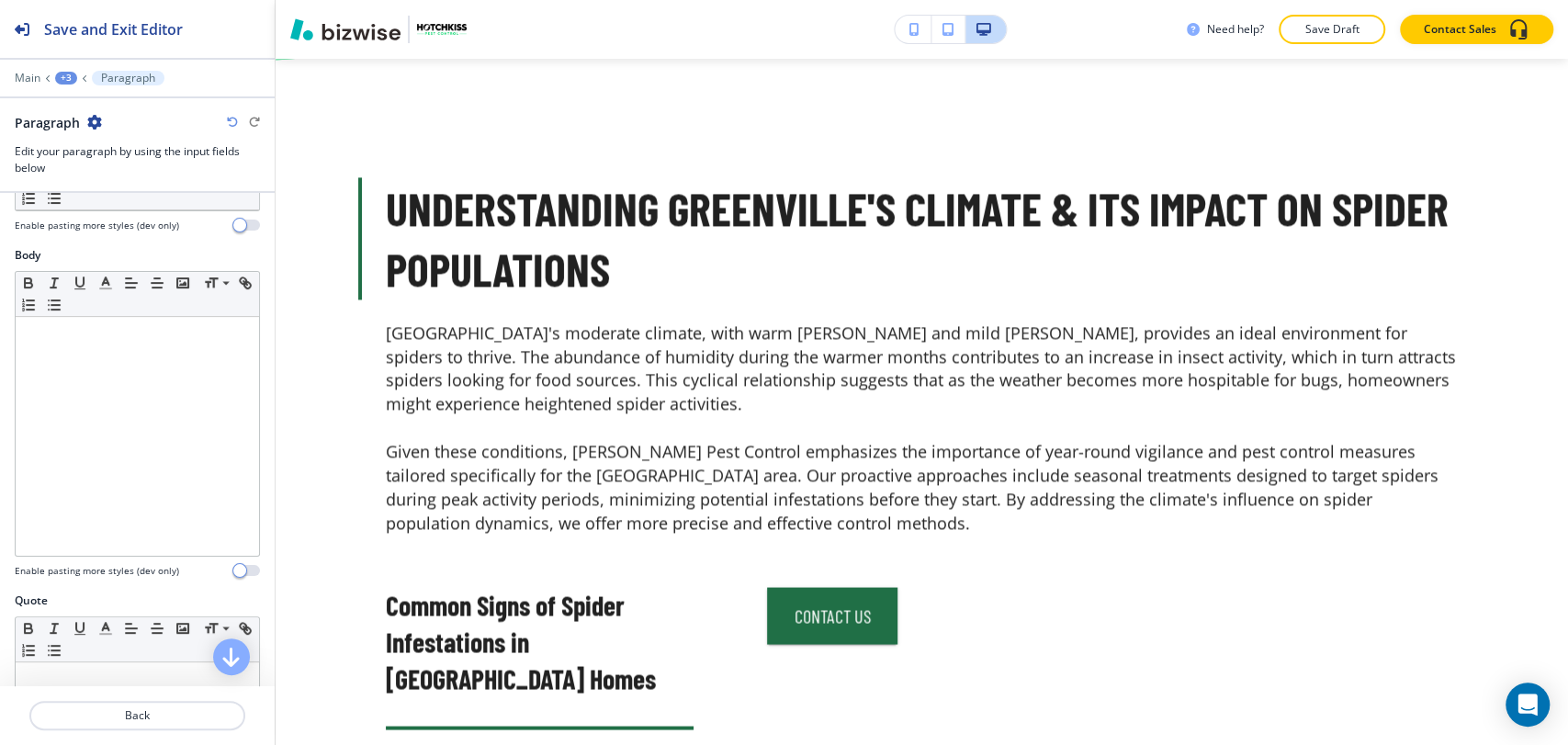
scroll to position [102, 0]
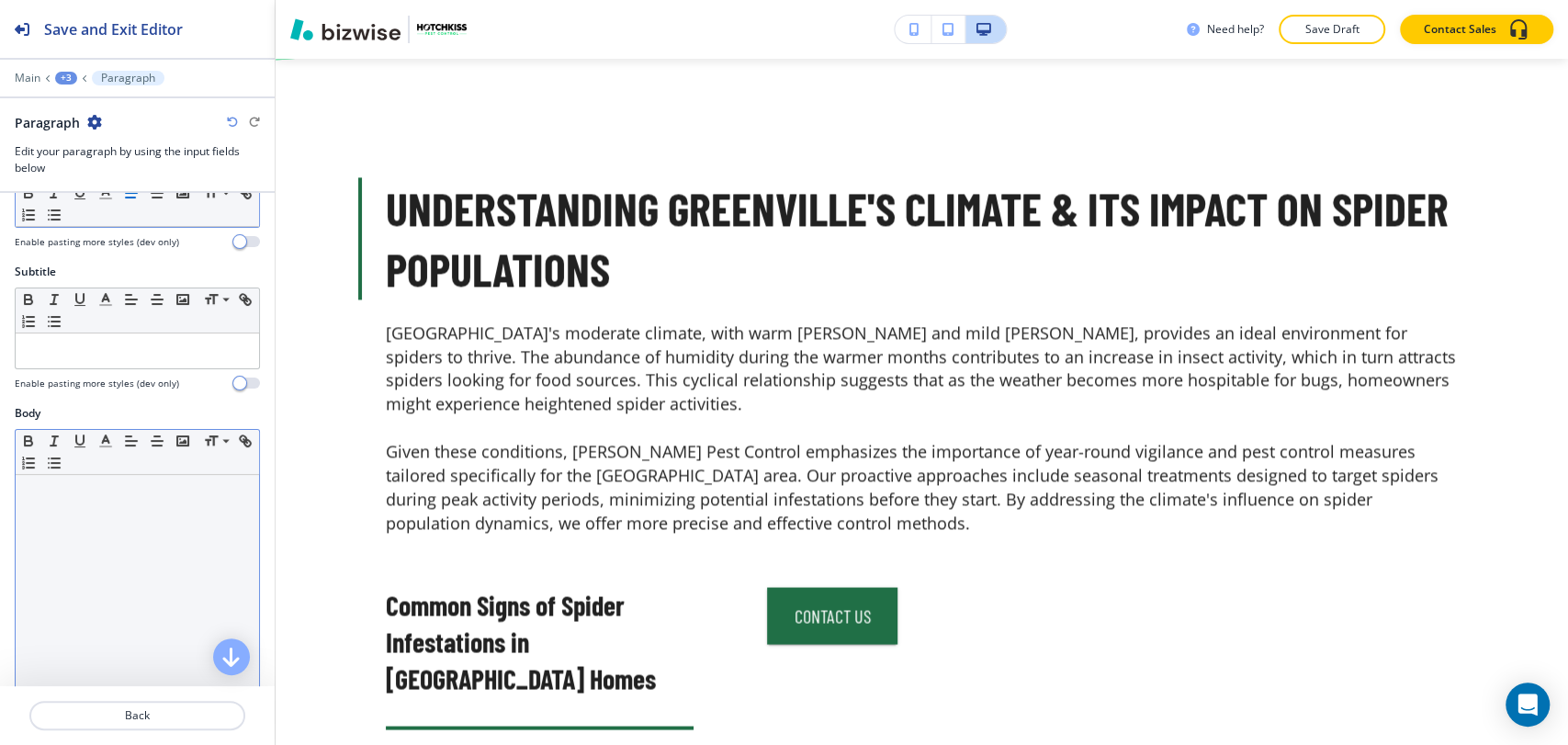
click at [132, 509] on div at bounding box center [137, 595] width 244 height 239
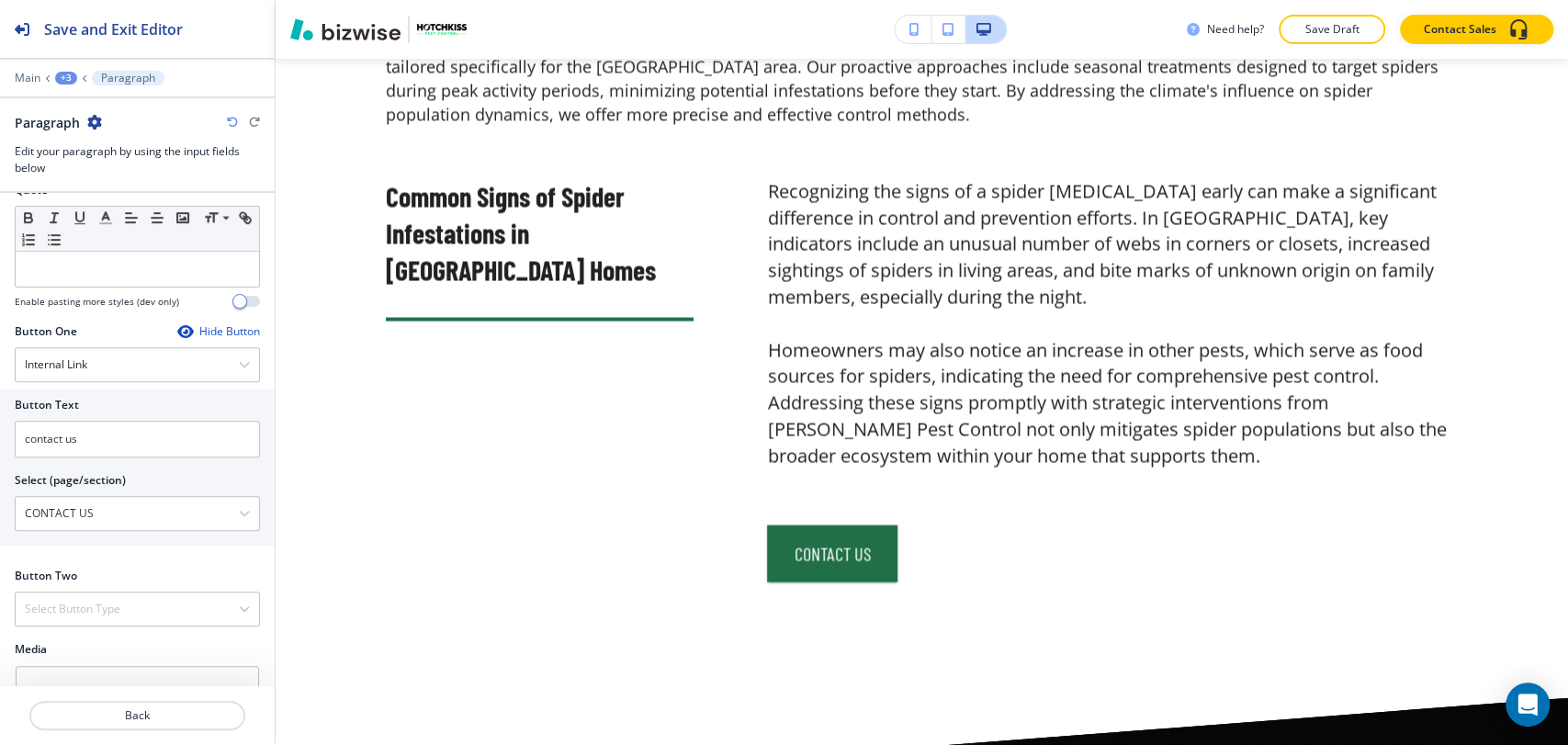
scroll to position [890, 0]
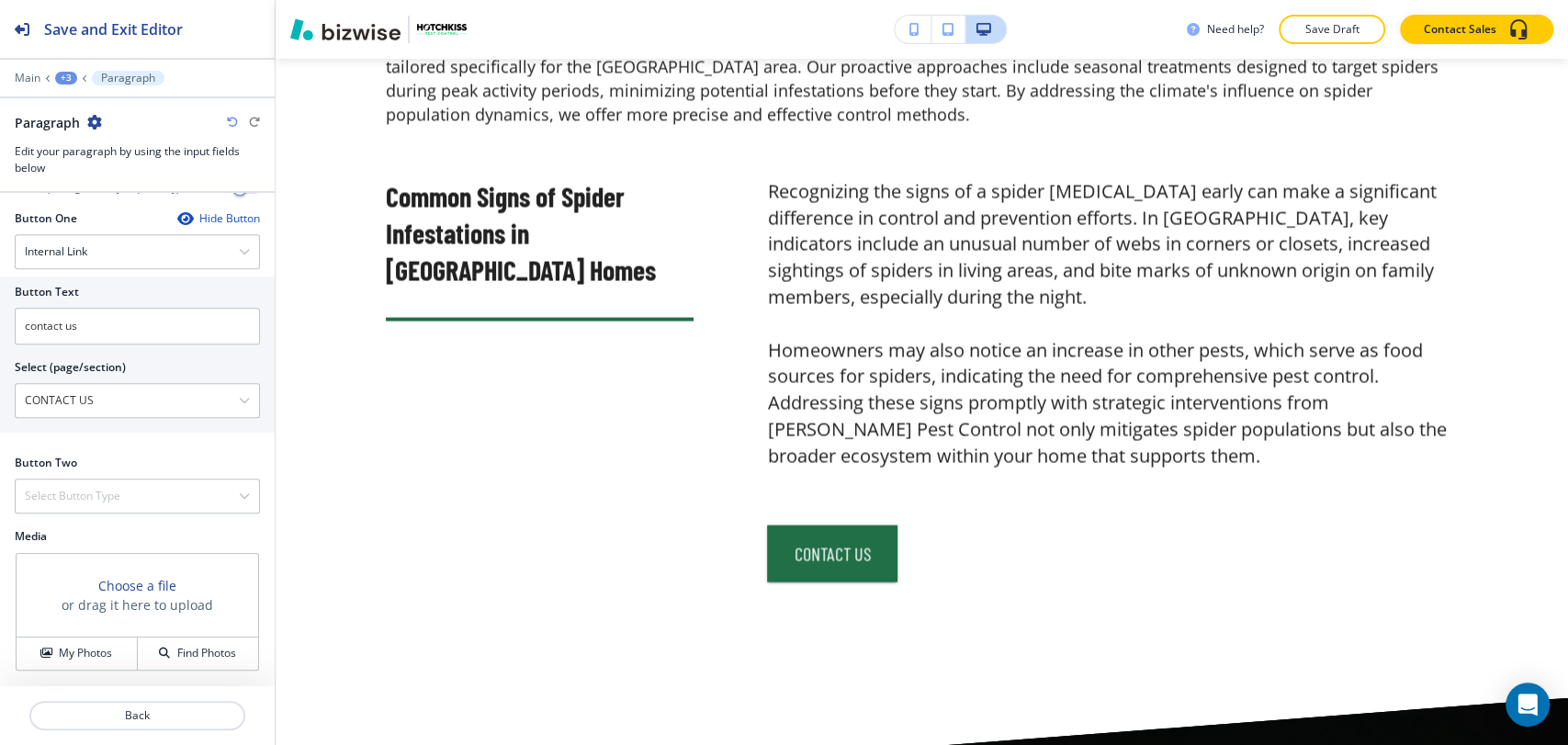
click at [68, 73] on div "+3" at bounding box center [65, 79] width 22 height 13
click at [133, 180] on button "Why DIY Flea & Tick Control Treatments Don’t Work in [GEOGRAPHIC_DATA]-1" at bounding box center [114, 173] width 118 height 33
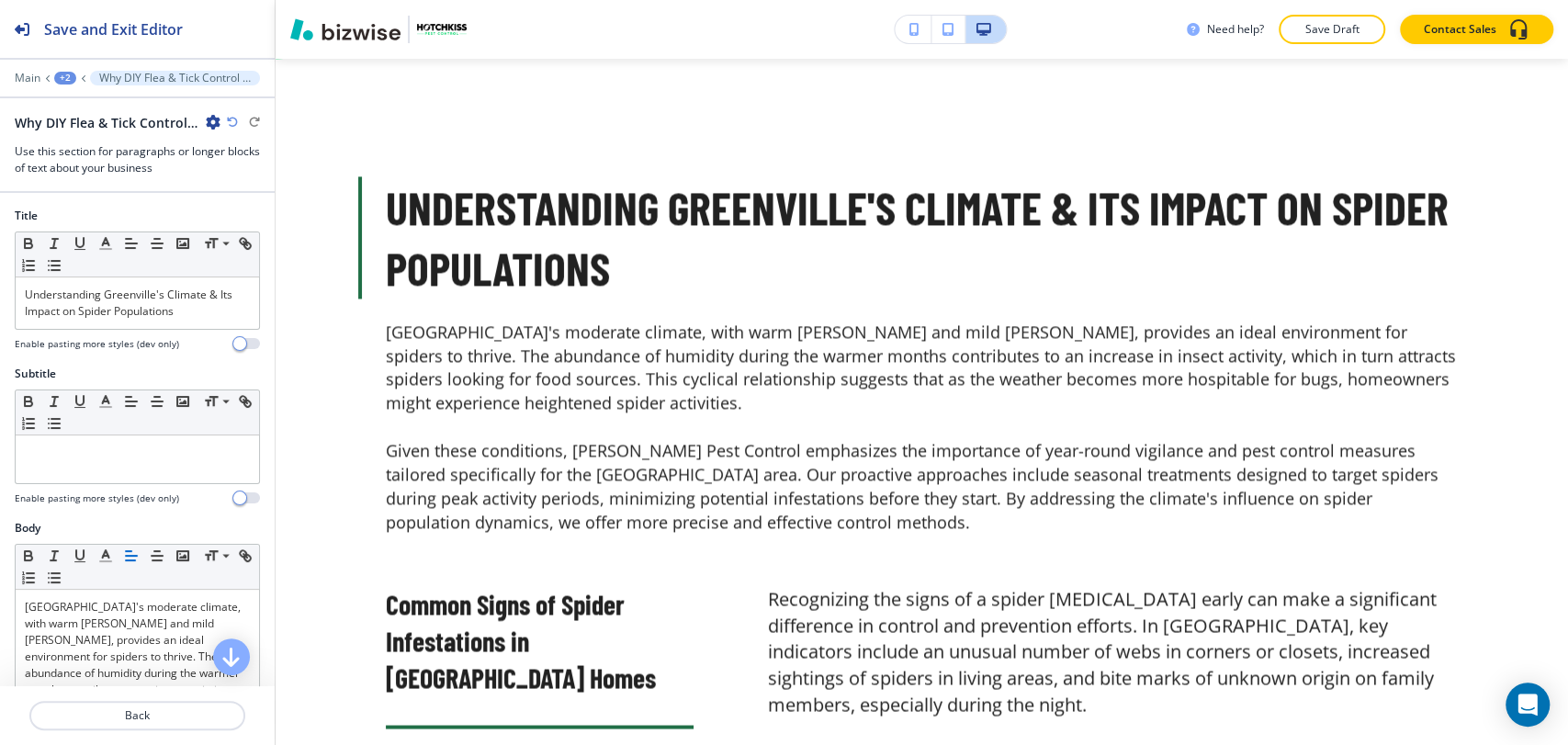
scroll to position [6527, 0]
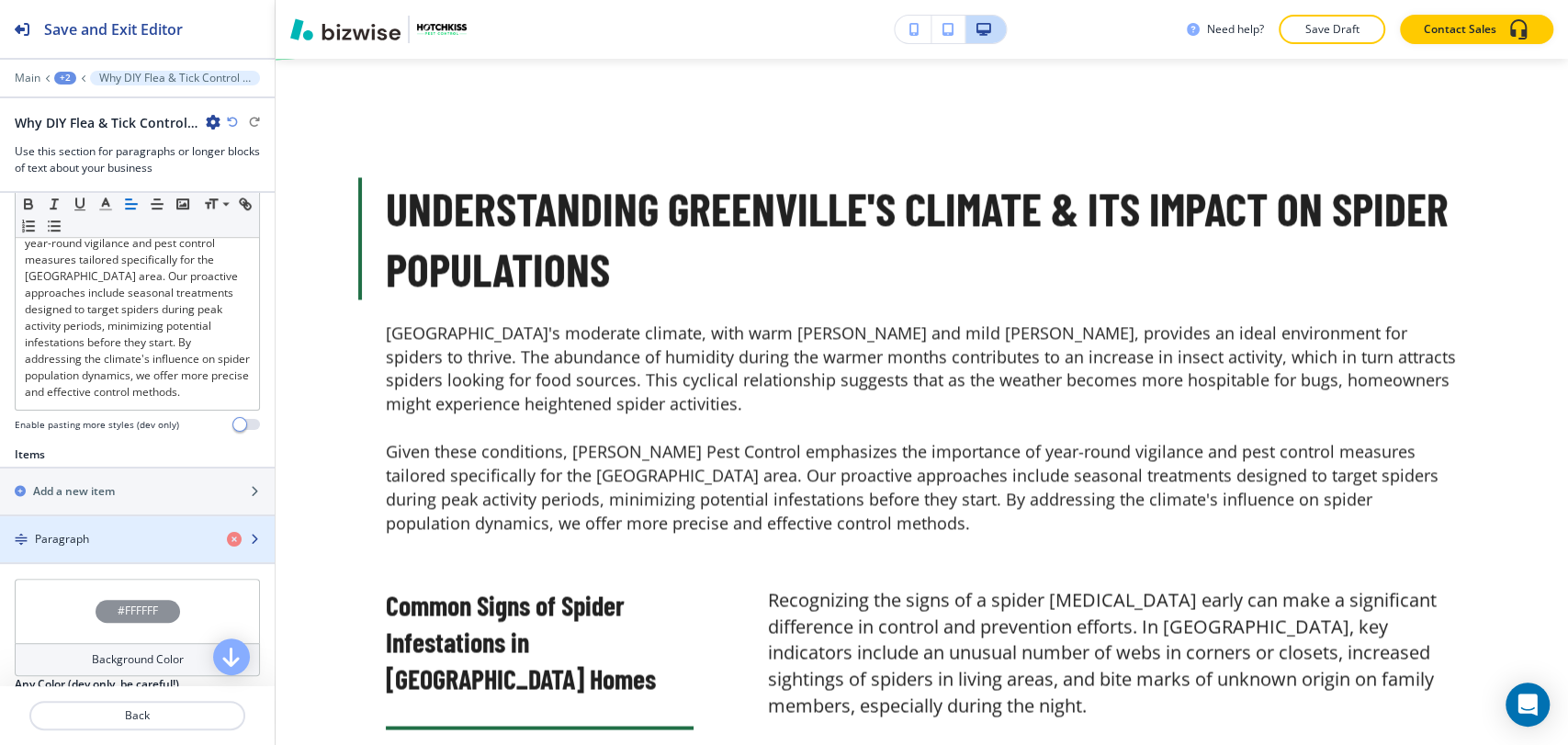
click at [164, 531] on div "button" at bounding box center [137, 523] width 274 height 14
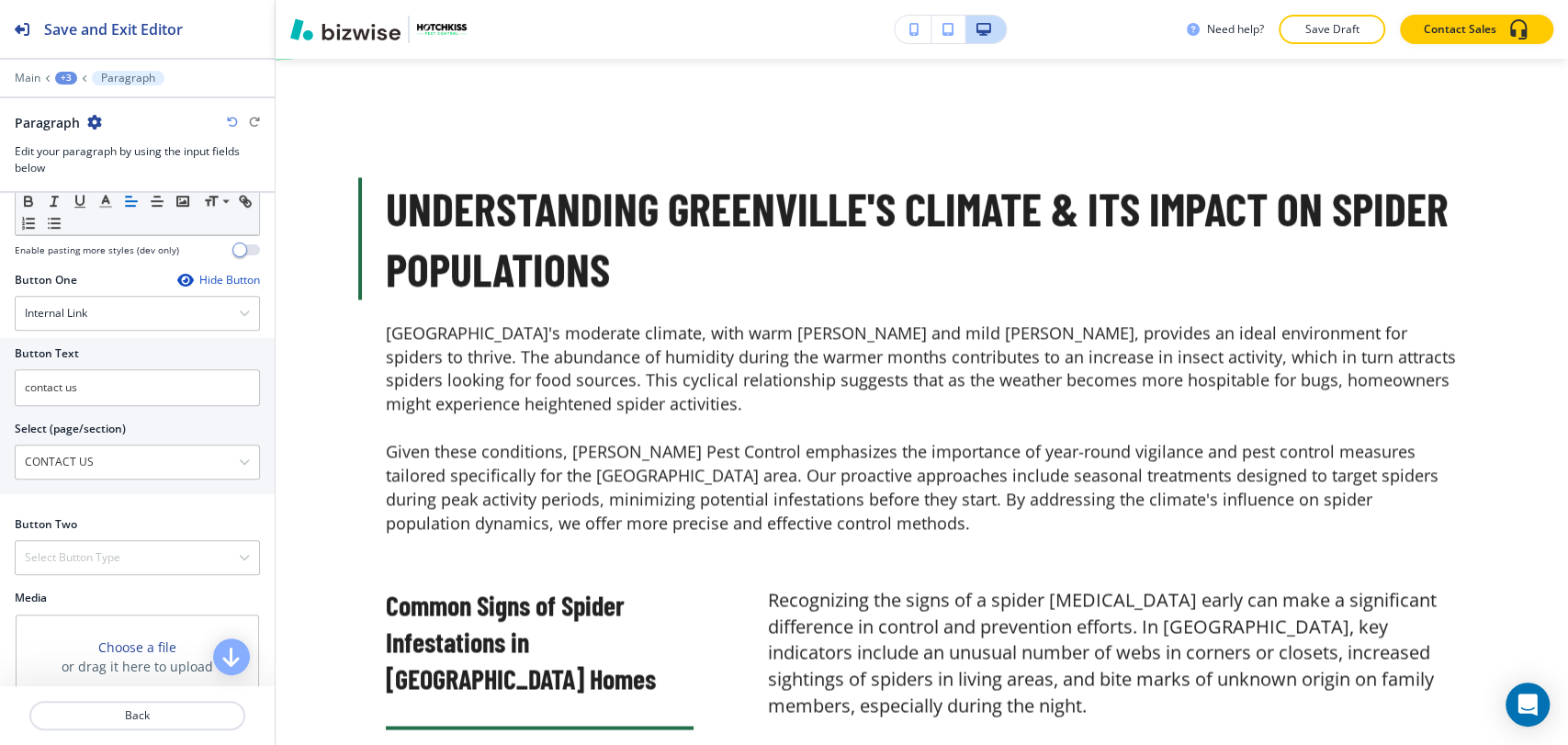
scroll to position [890, 0]
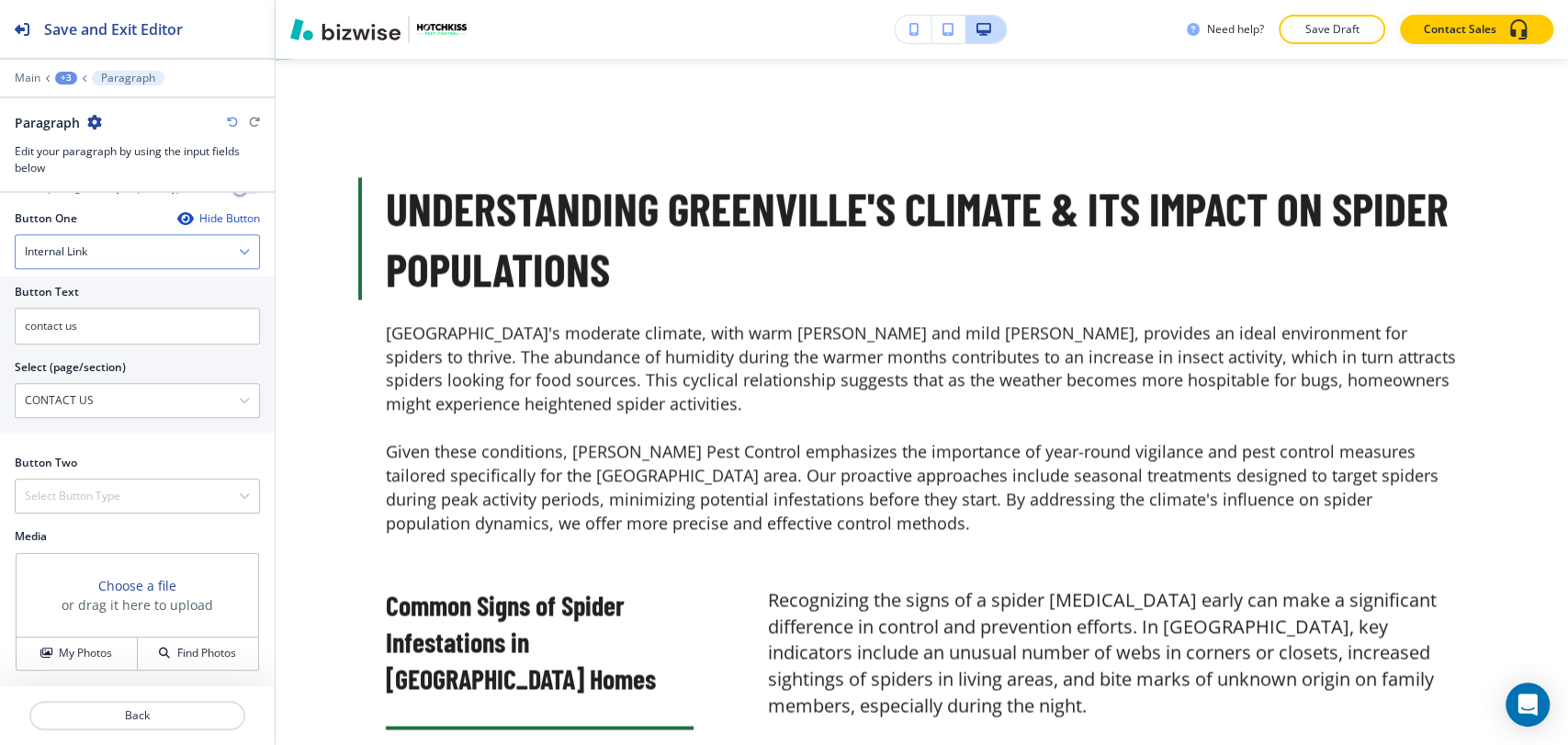
click at [135, 235] on div "Internal Link" at bounding box center [137, 251] width 244 height 33
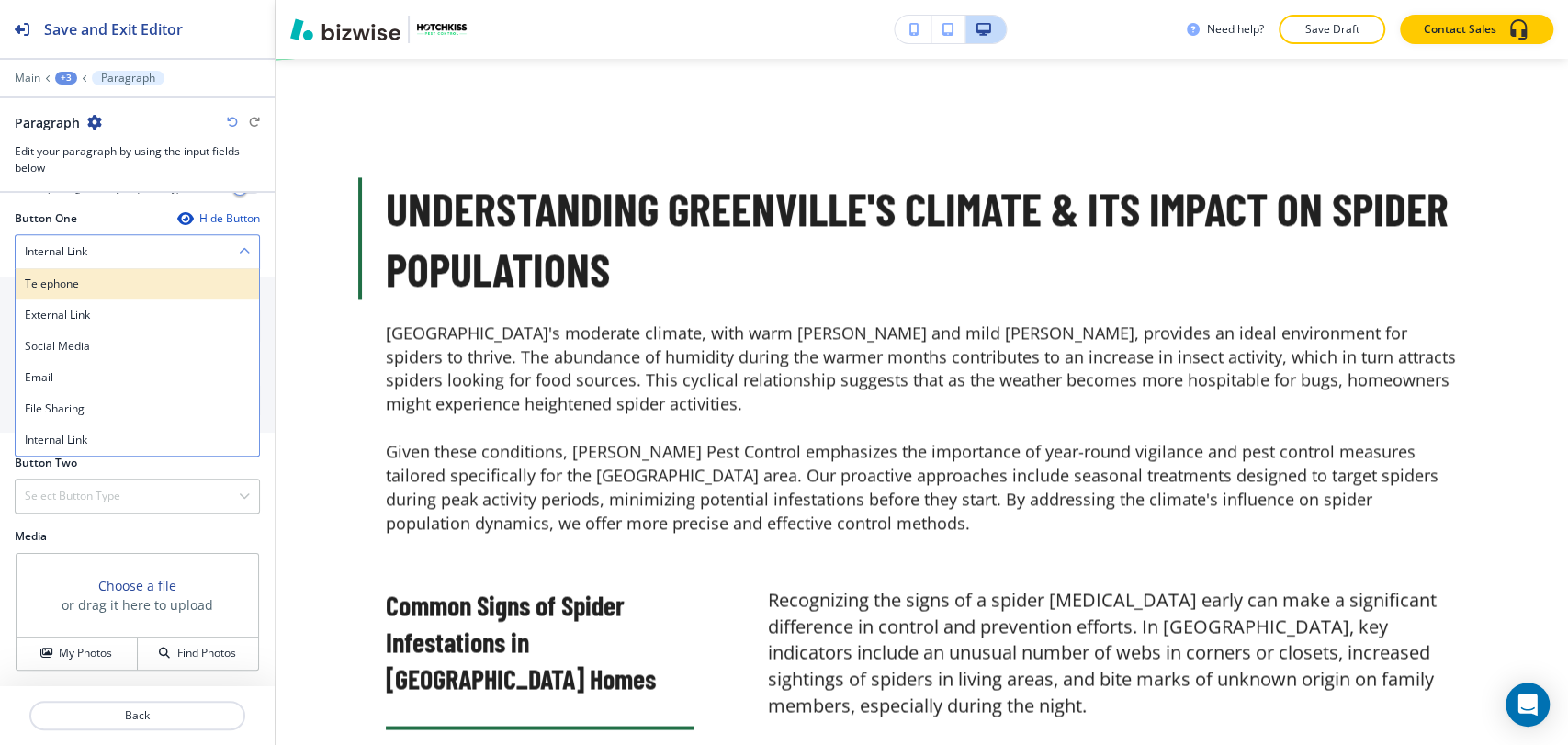
click at [135, 280] on h4 "Telephone" at bounding box center [137, 283] width 225 height 16
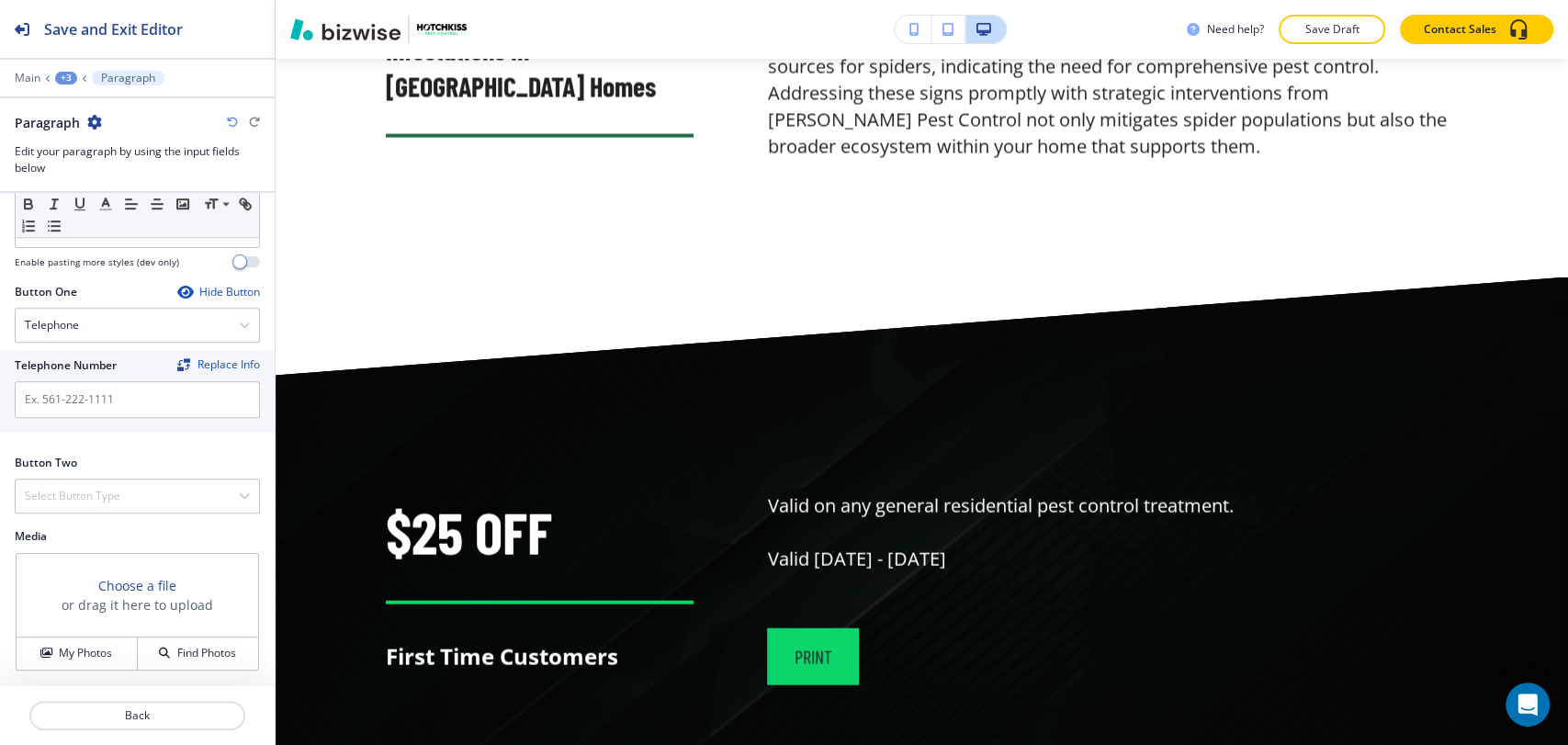
scroll to position [7241, 0]
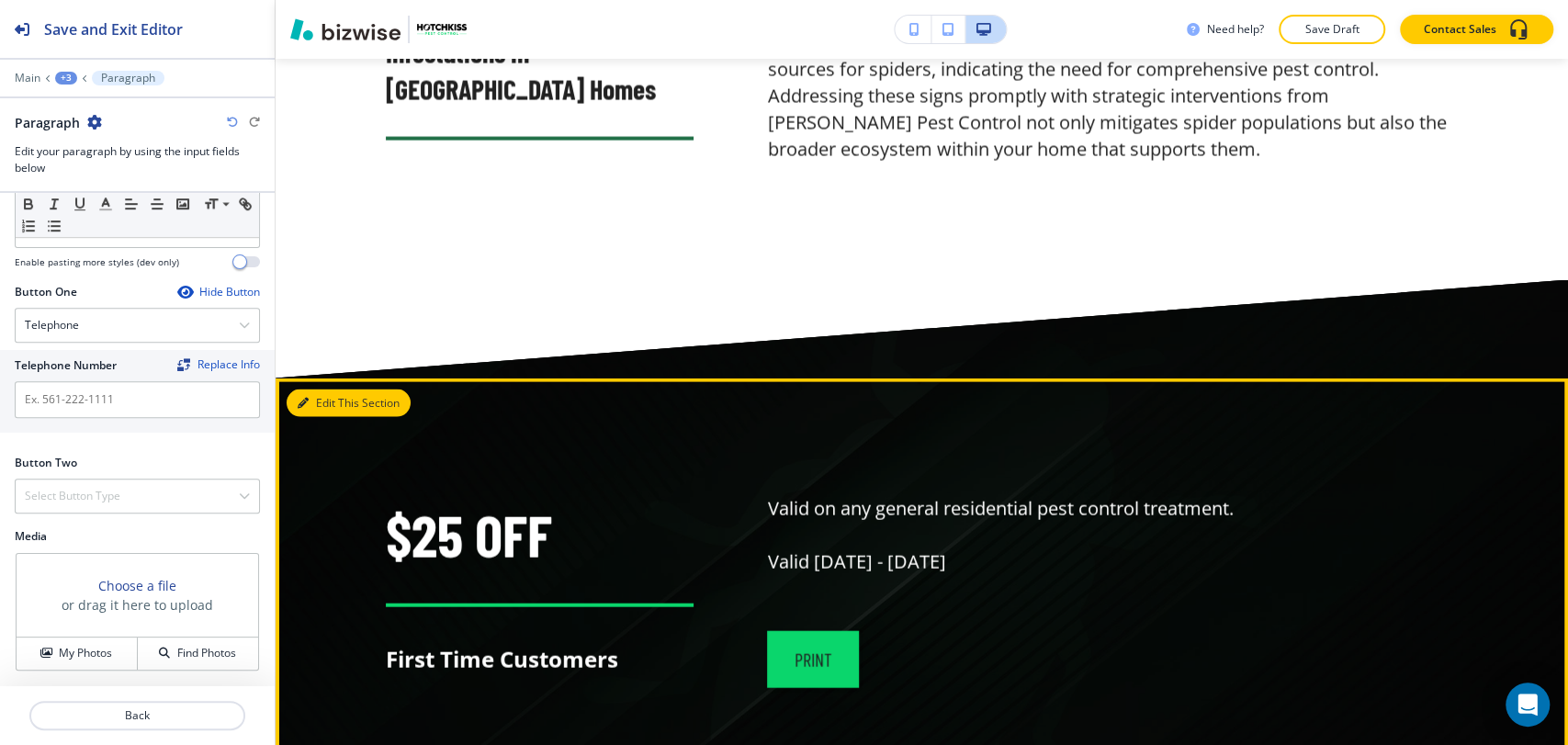
click at [329, 407] on button "Edit This Section" at bounding box center [348, 402] width 124 height 28
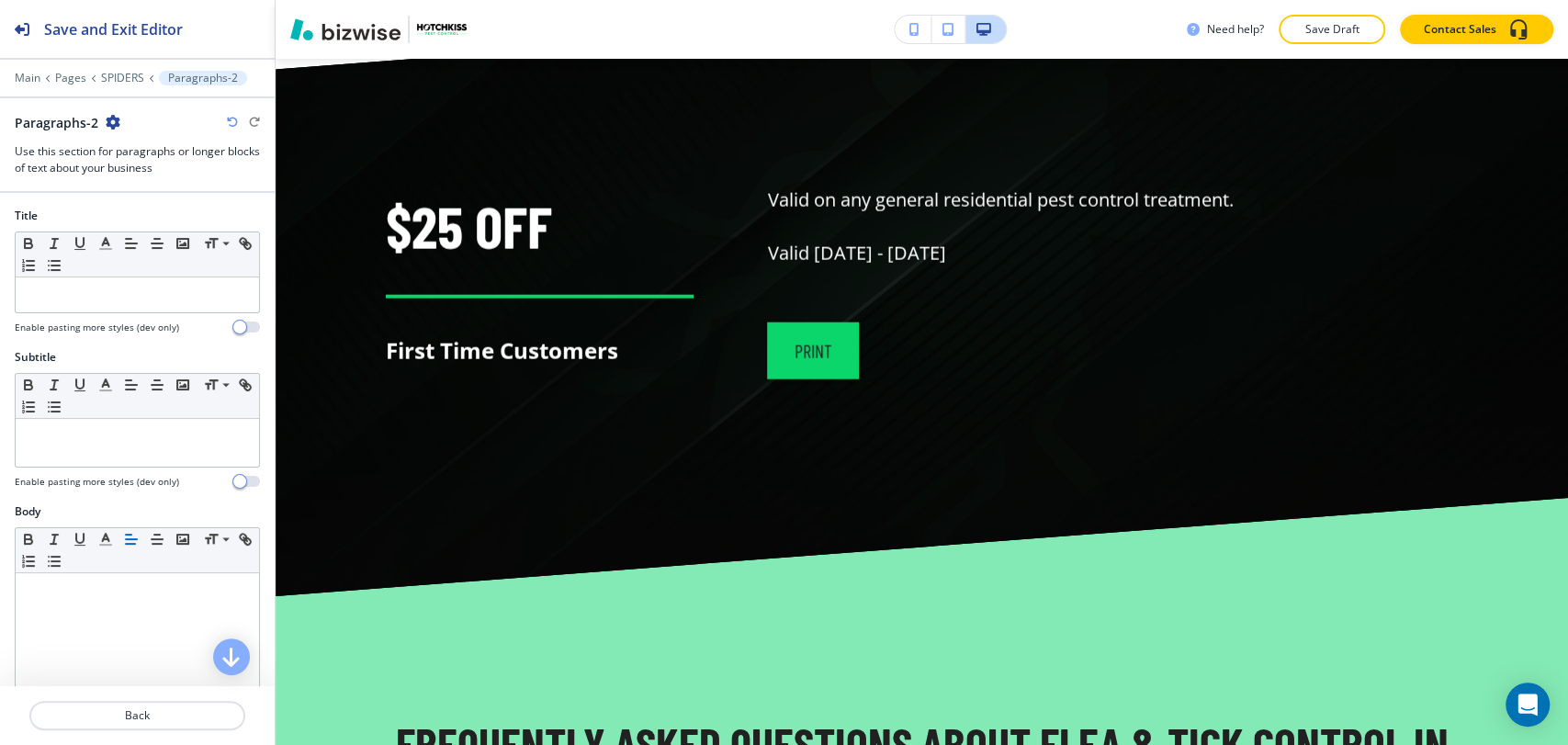
scroll to position [7562, 0]
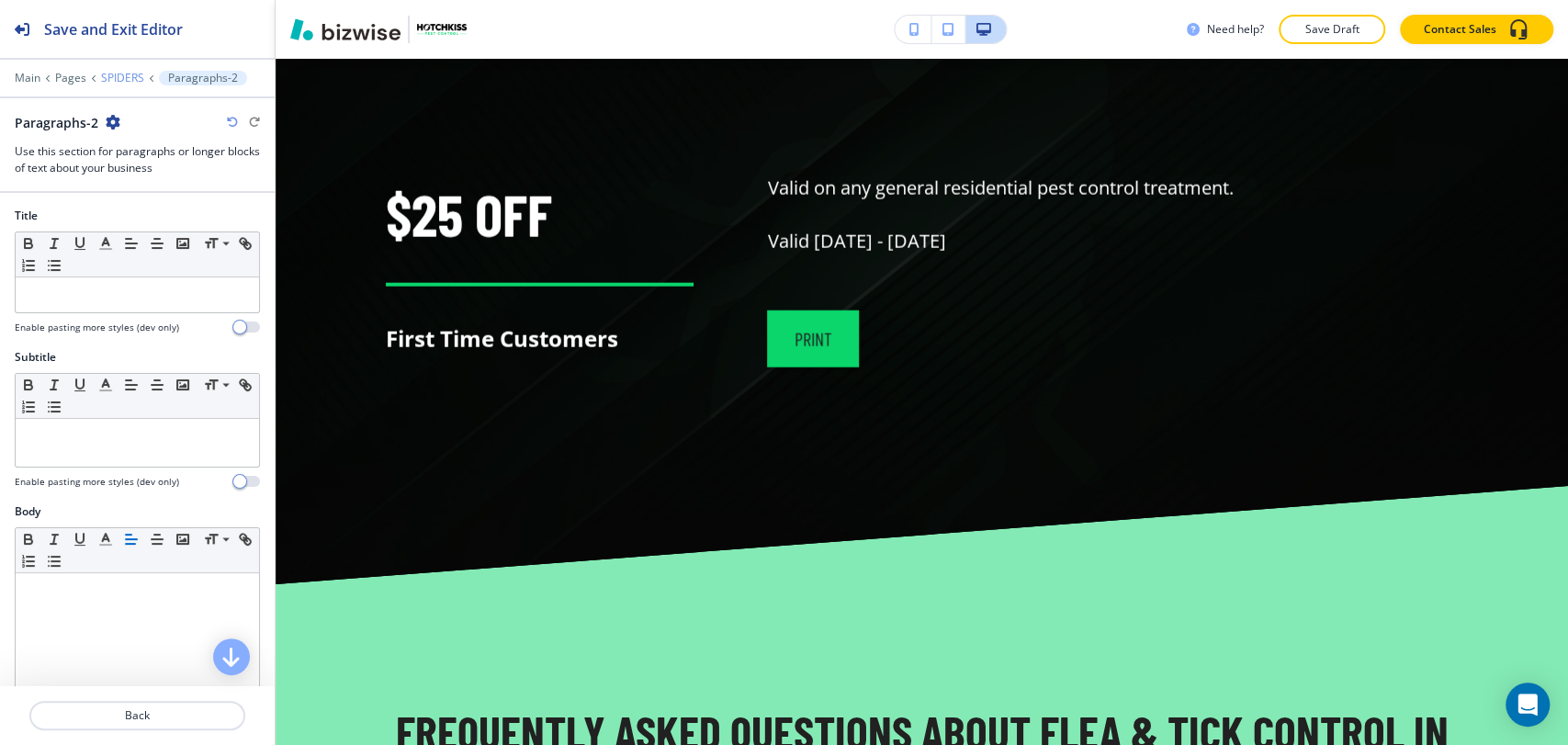
click at [112, 83] on p "SPIDERS" at bounding box center [122, 79] width 44 height 13
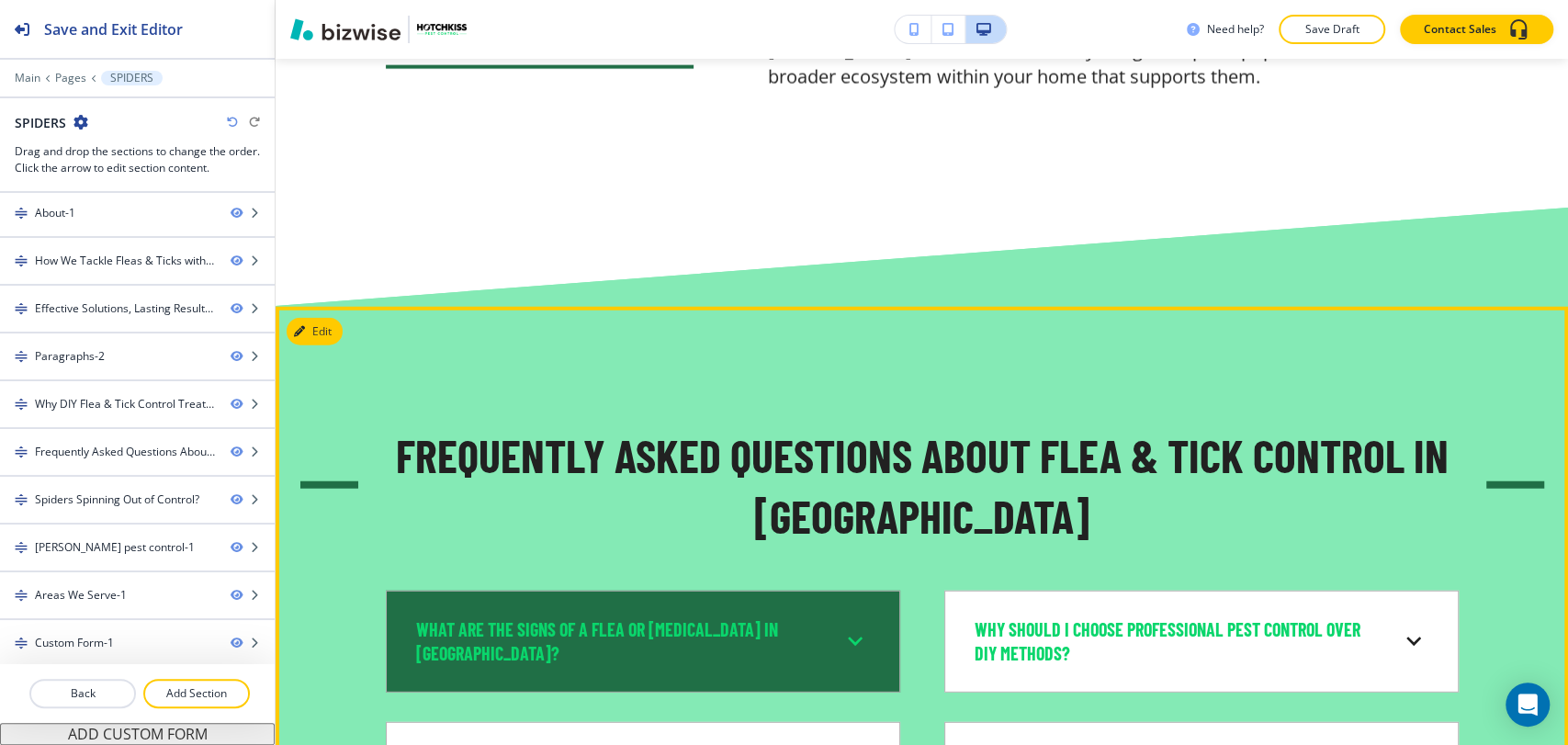
scroll to position [8058, 0]
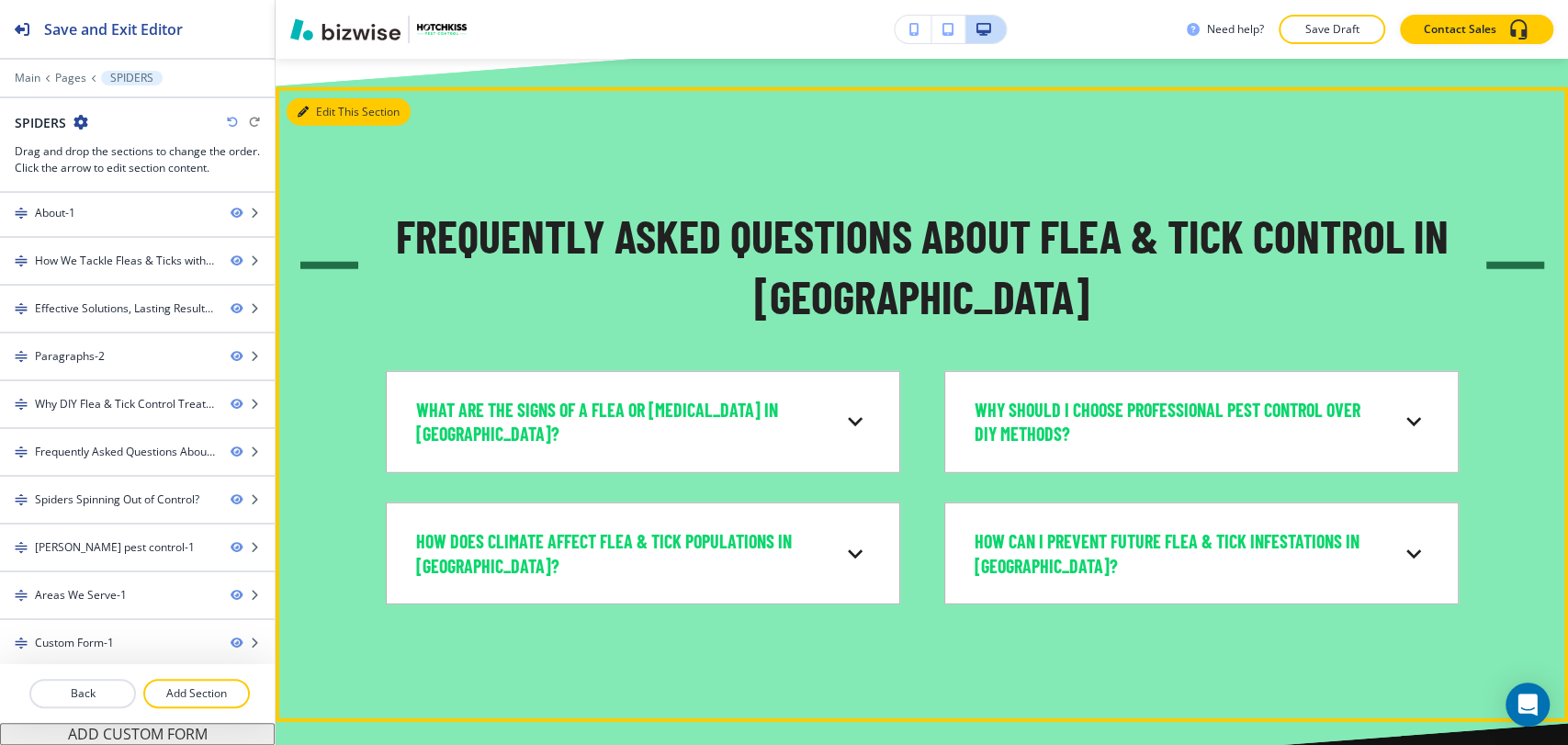
click at [332, 117] on button "Edit This Section" at bounding box center [348, 112] width 124 height 28
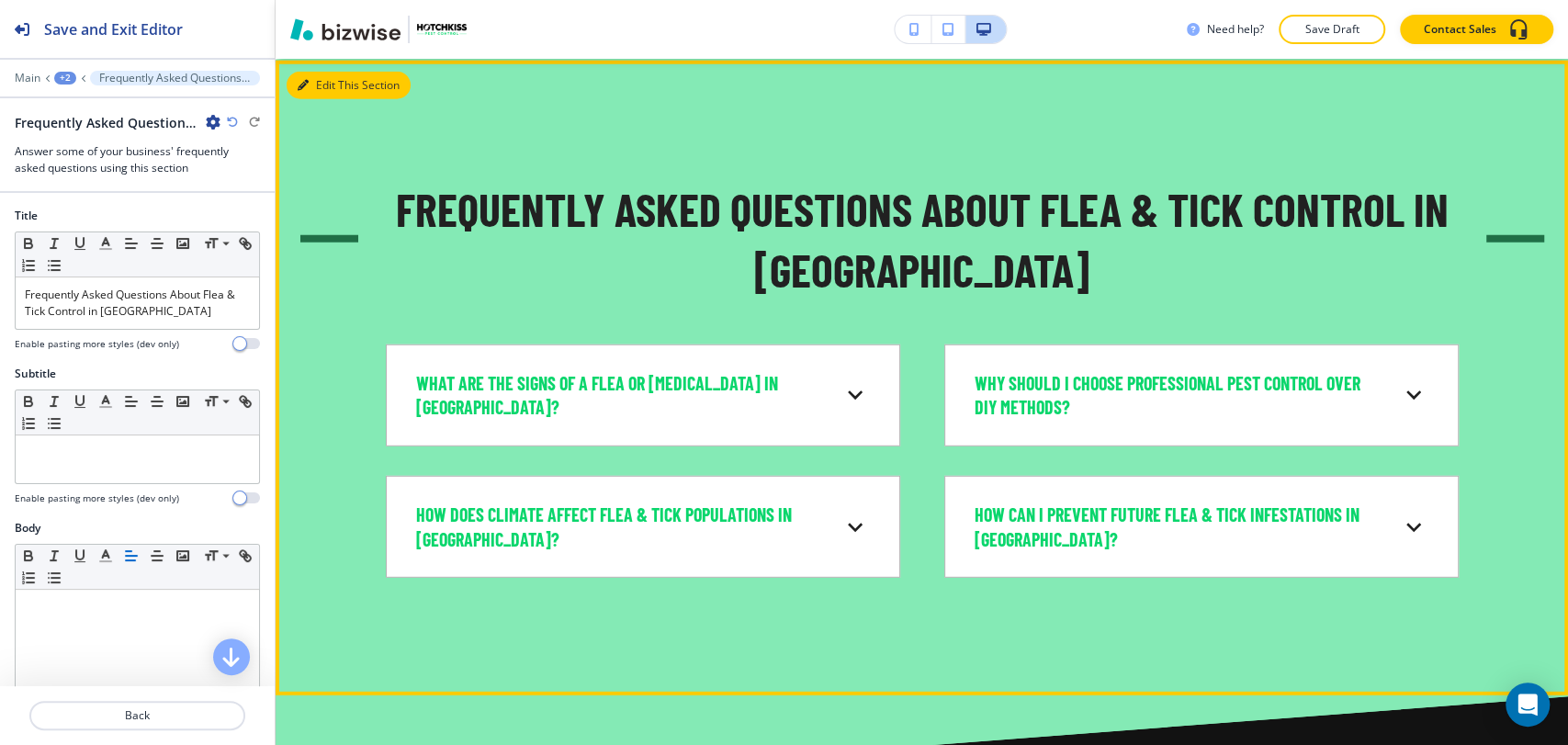
scroll to position [8086, 0]
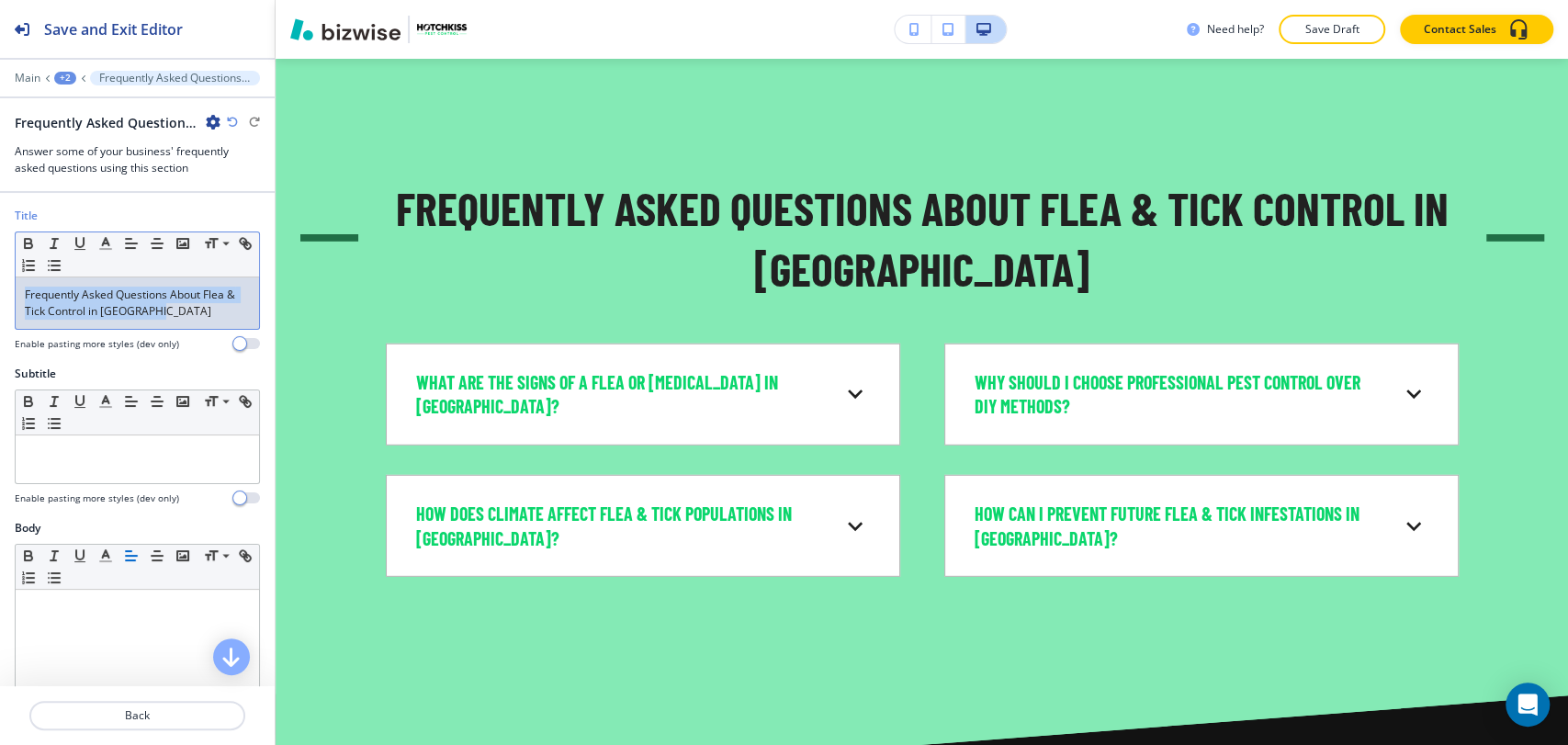
drag, startPoint x: 184, startPoint y: 310, endPoint x: -8, endPoint y: 285, distance: 193.6
click at [0, 0] on html "Save and Exit Editor Main +2 Frequently Asked Questions About Flea & Tick Contr…" at bounding box center [784, 0] width 1568 height 0
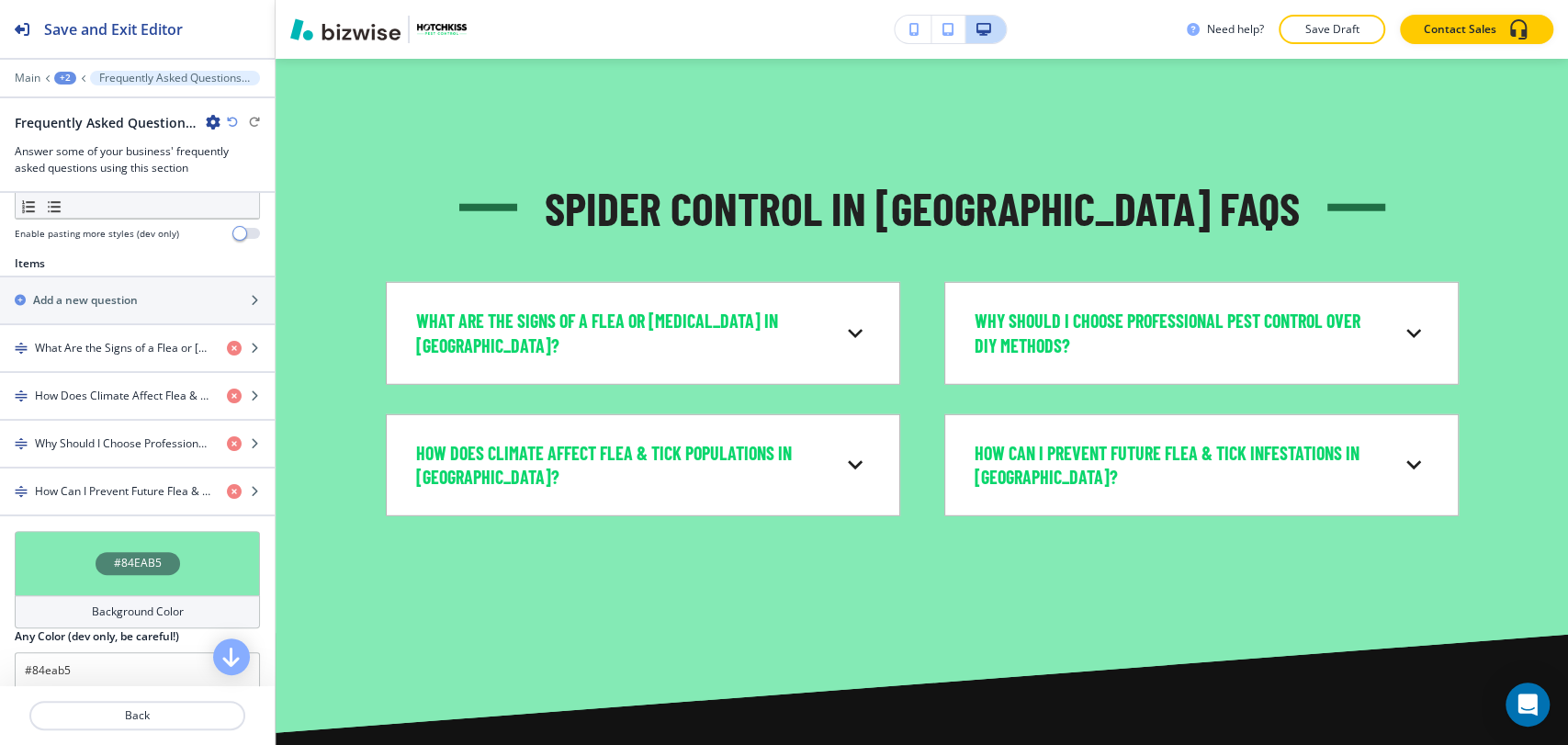
scroll to position [612, 0]
click at [123, 355] on div "button" at bounding box center [137, 362] width 274 height 14
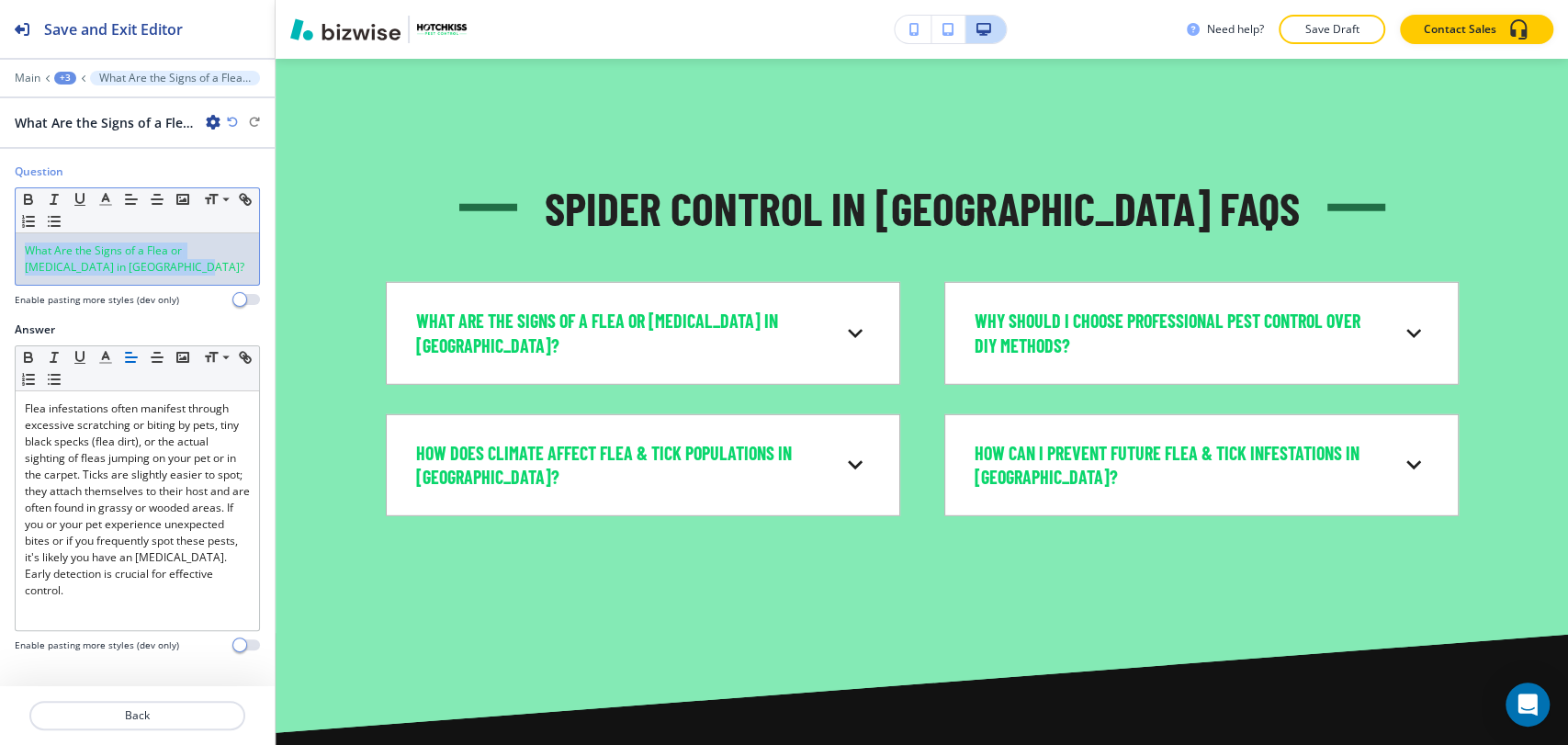
drag, startPoint x: 171, startPoint y: 273, endPoint x: 16, endPoint y: 245, distance: 157.5
click at [16, 245] on div "What Are the Signs of a Flea or [MEDICAL_DATA] in [GEOGRAPHIC_DATA]?" at bounding box center [137, 259] width 244 height 51
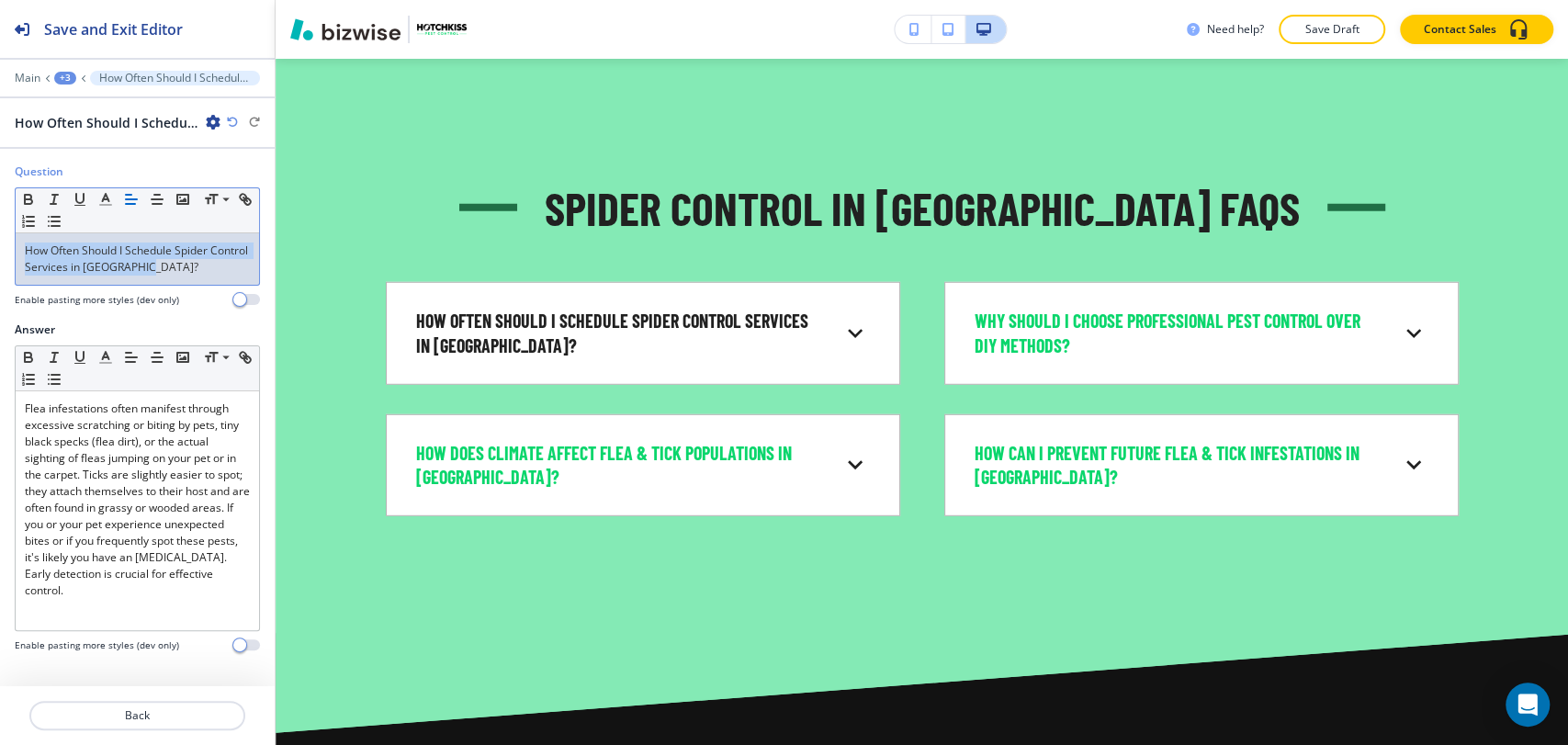
drag, startPoint x: 193, startPoint y: 271, endPoint x: 24, endPoint y: 235, distance: 172.8
click at [9, 245] on div "Question Small Normal Large Huge How Often Should I Schedule Spider Control Ser…" at bounding box center [137, 242] width 274 height 158
click at [109, 198] on icon "button" at bounding box center [105, 198] width 16 height 16
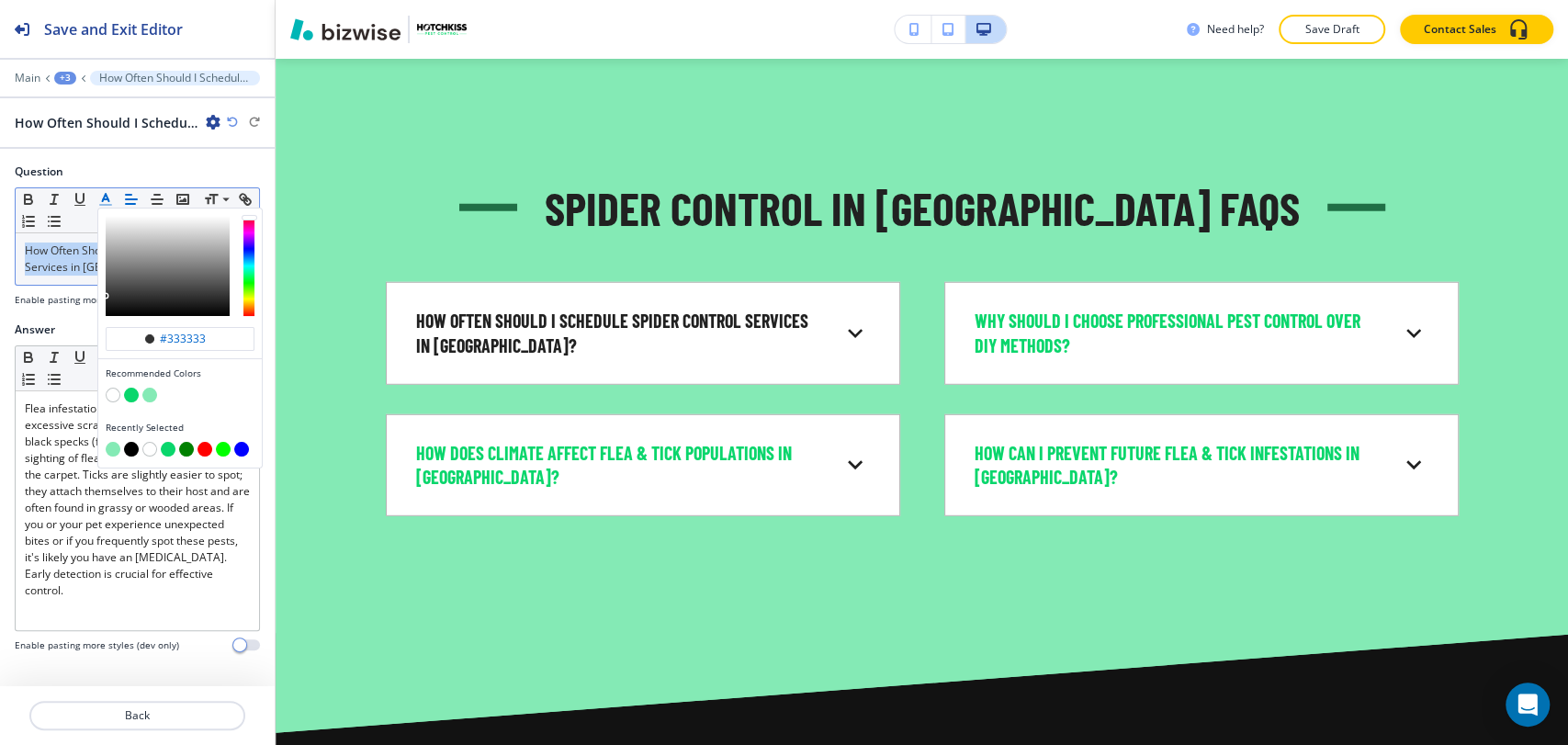
click at [133, 393] on button "button" at bounding box center [131, 395] width 14 height 14
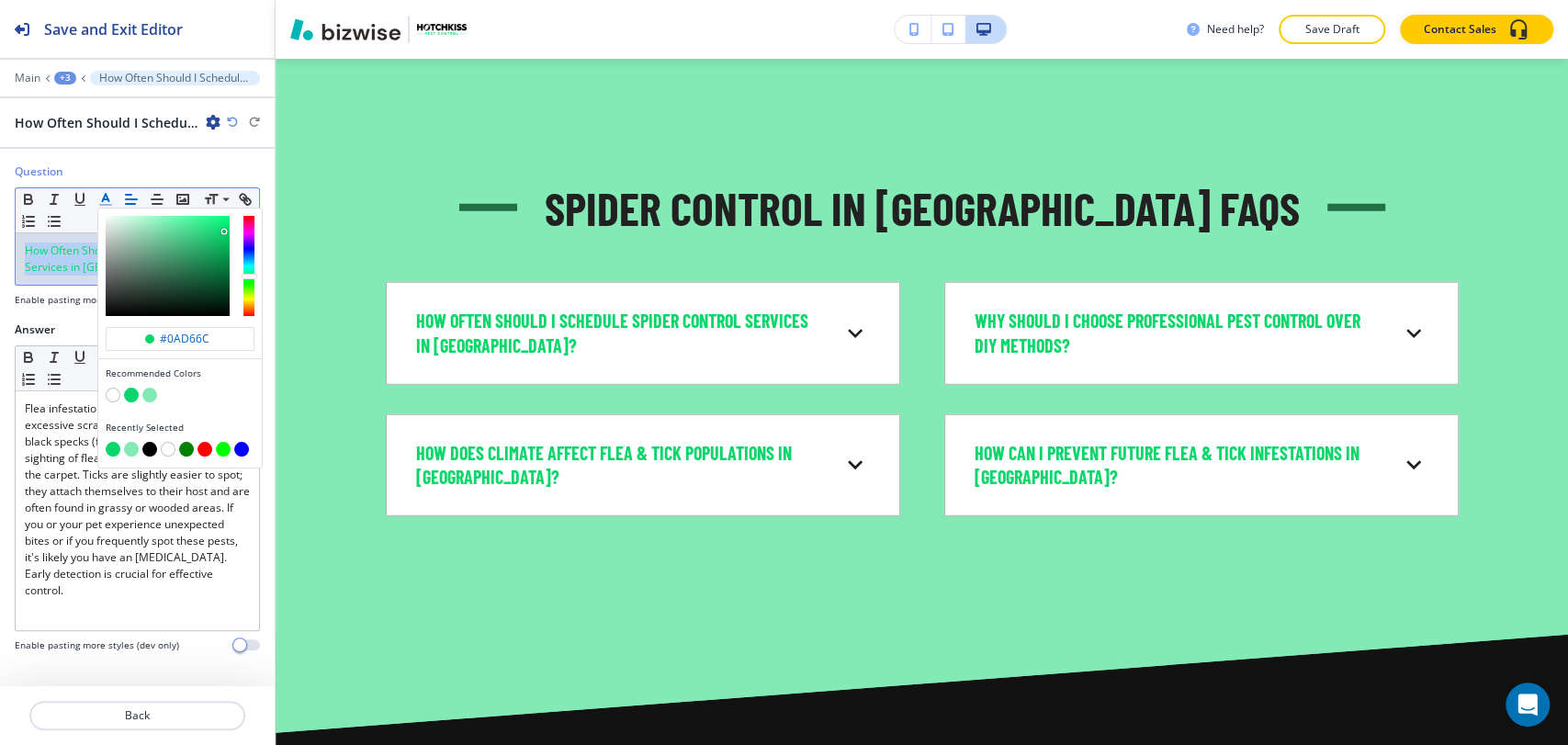
click at [155, 394] on button "button" at bounding box center [149, 395] width 14 height 14
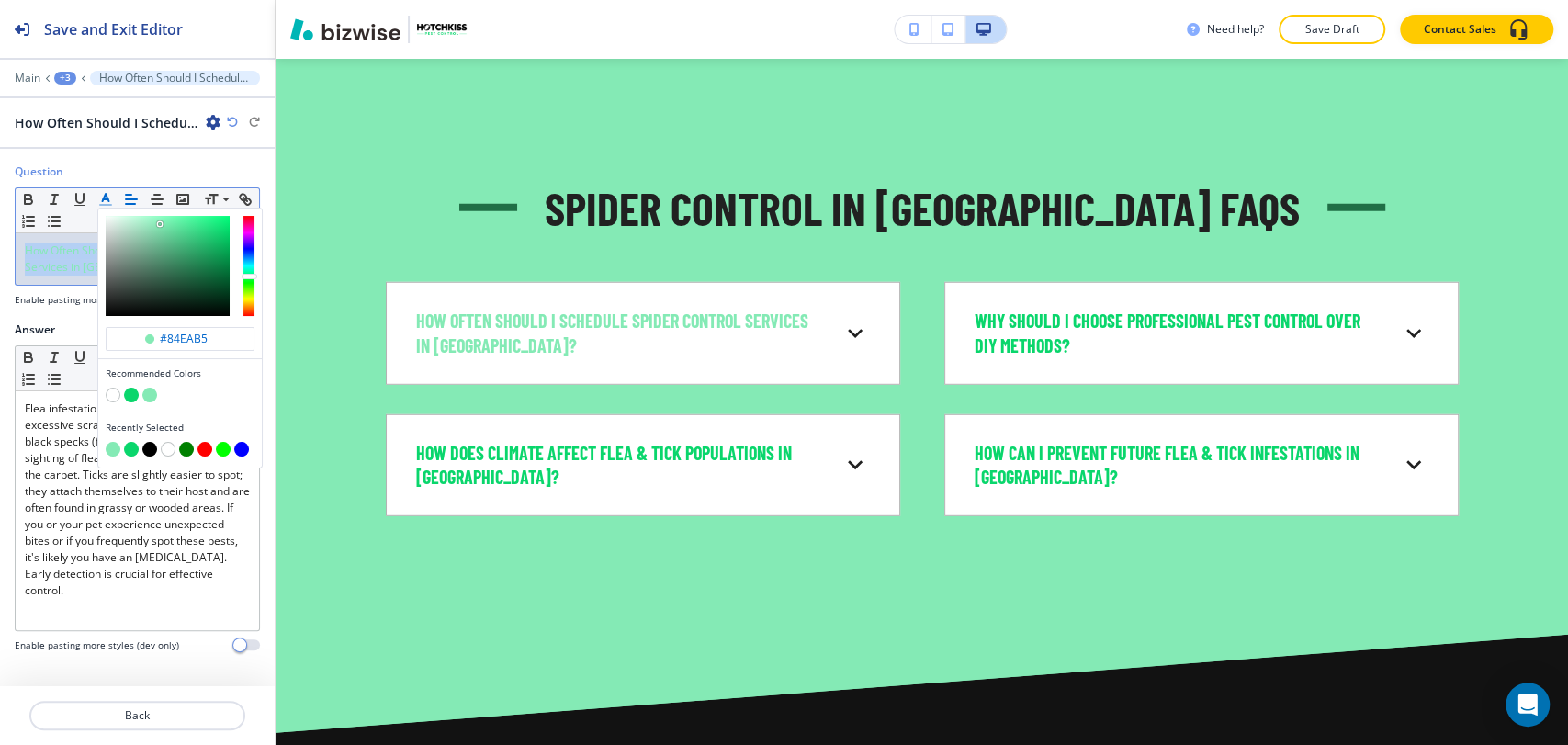
click at [131, 394] on button "button" at bounding box center [131, 395] width 14 height 14
type input "#0ad66c"
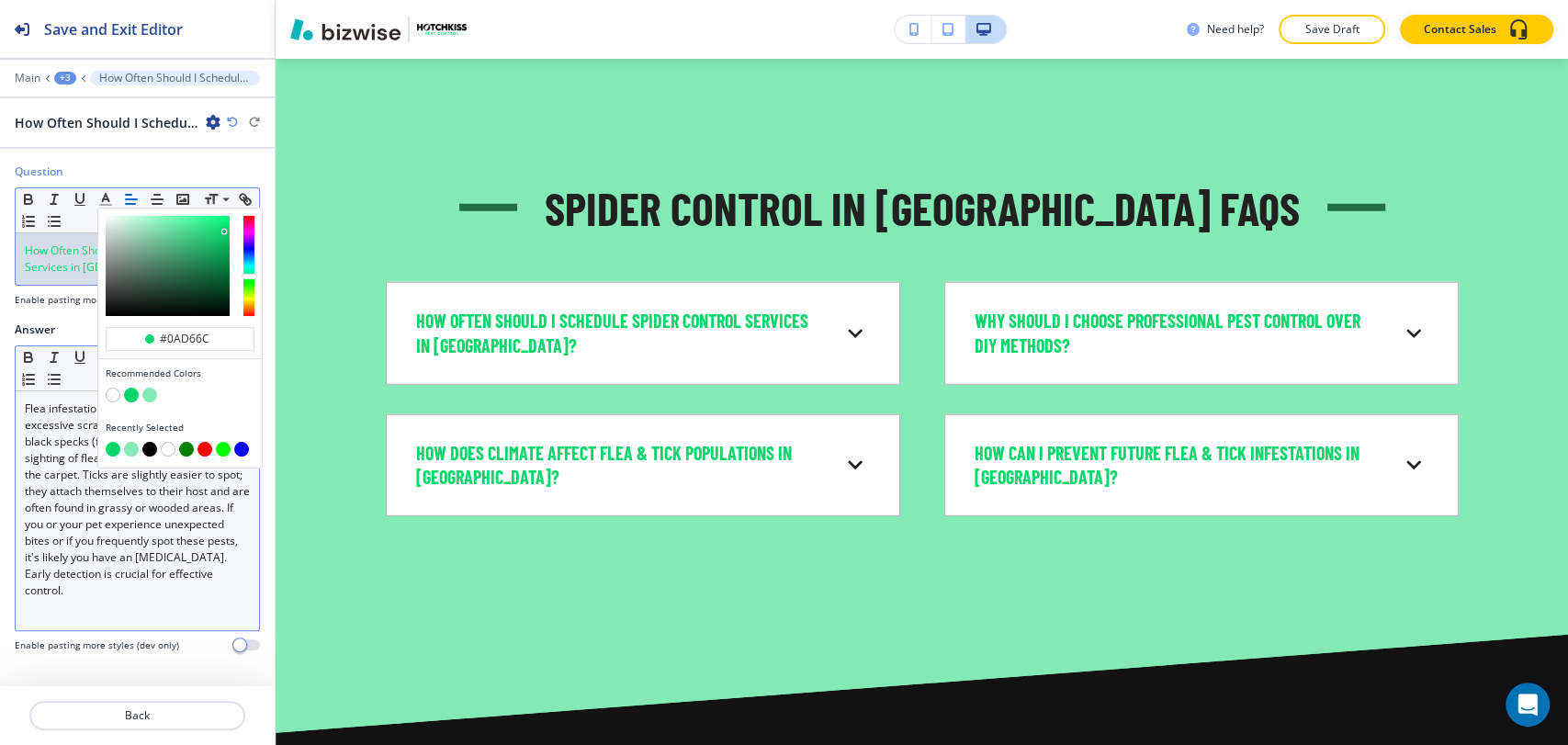
click at [89, 531] on span "Flea infestations often manifest through excessive scratching or biting by pets…" at bounding box center [138, 499] width 228 height 197
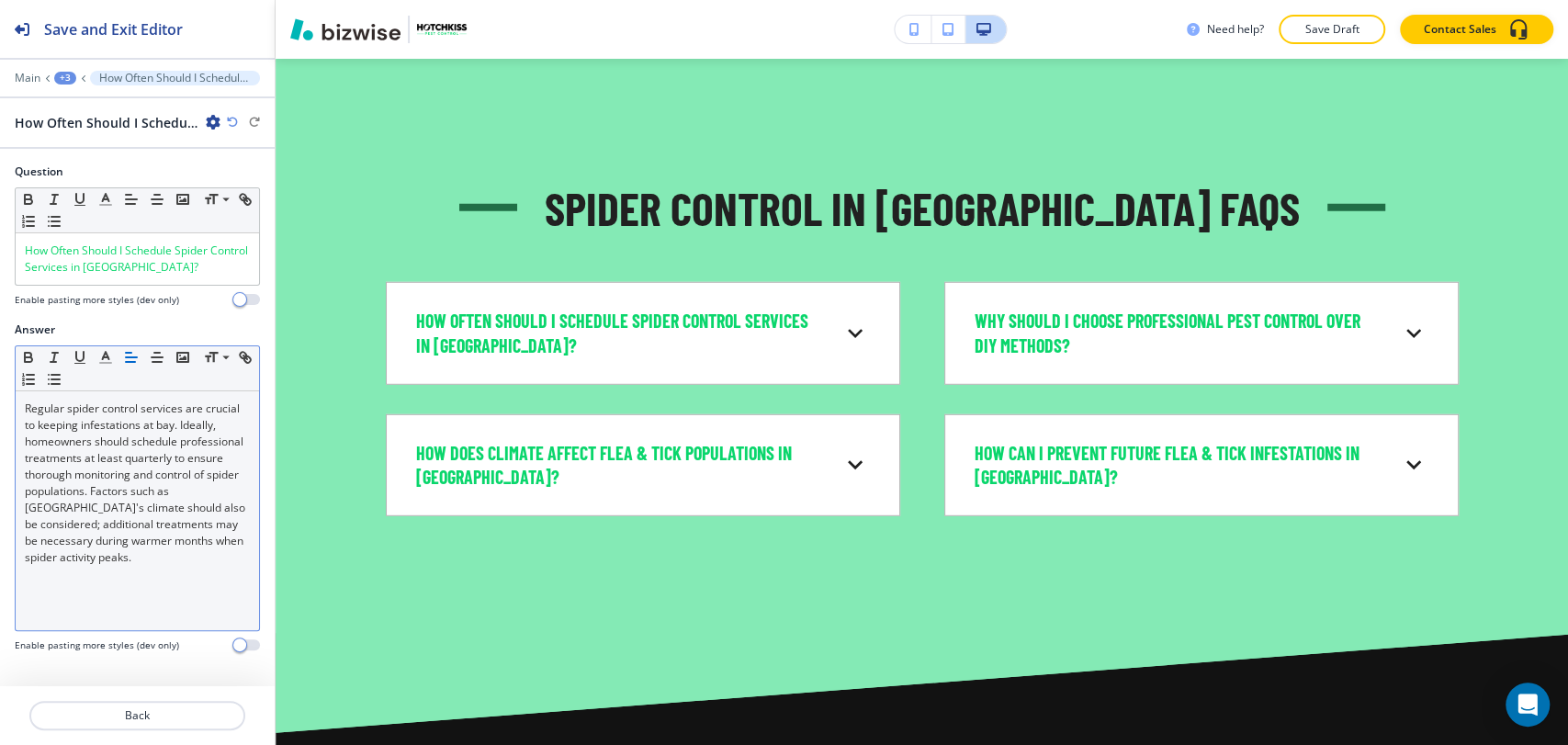
click at [66, 75] on div "+3" at bounding box center [65, 79] width 22 height 13
click at [102, 168] on p "Frequently Asked Questions About Flea & Tick Control in [GEOGRAPHIC_DATA]-1" at bounding box center [113, 172] width 94 height 16
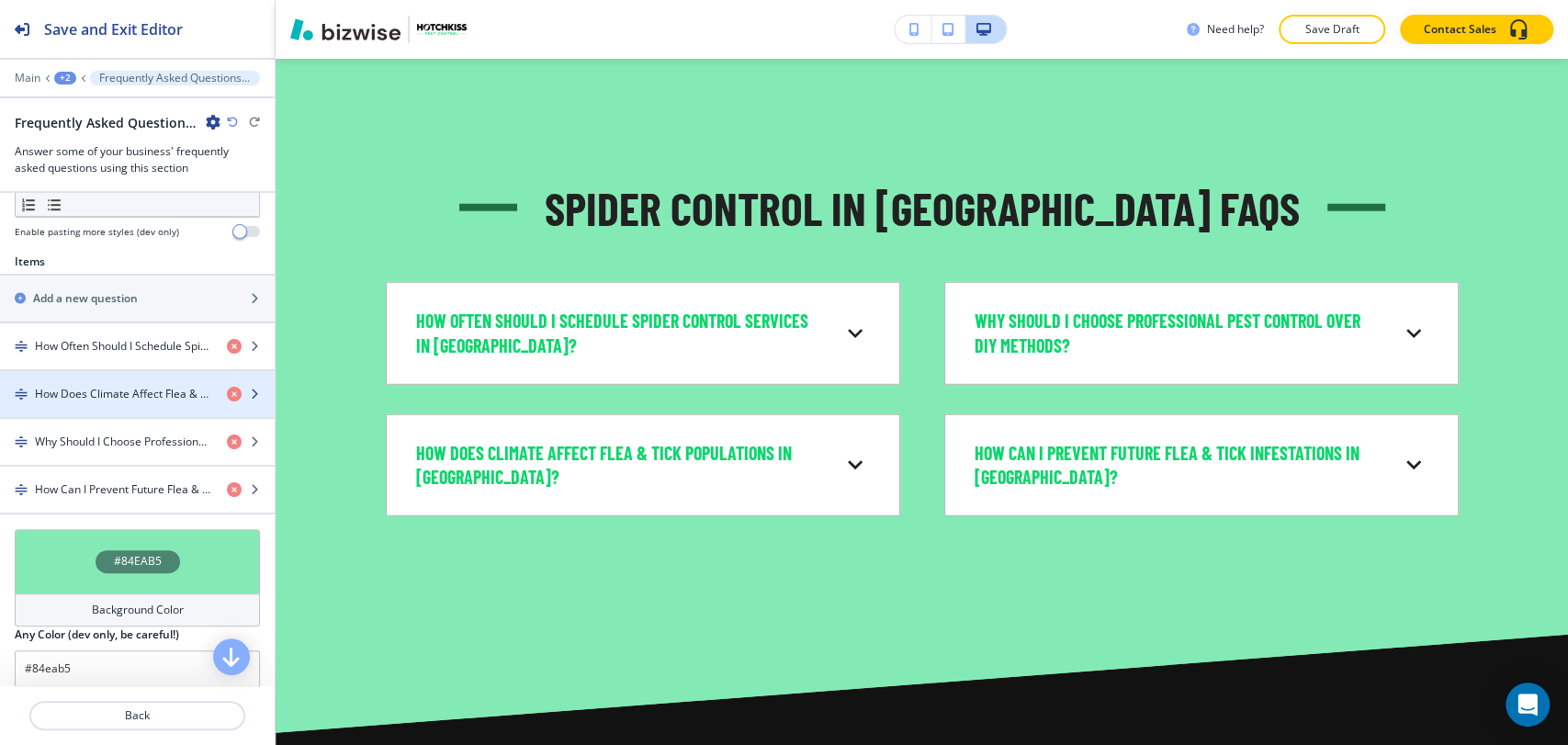
click at [120, 402] on div "button" at bounding box center [137, 409] width 274 height 14
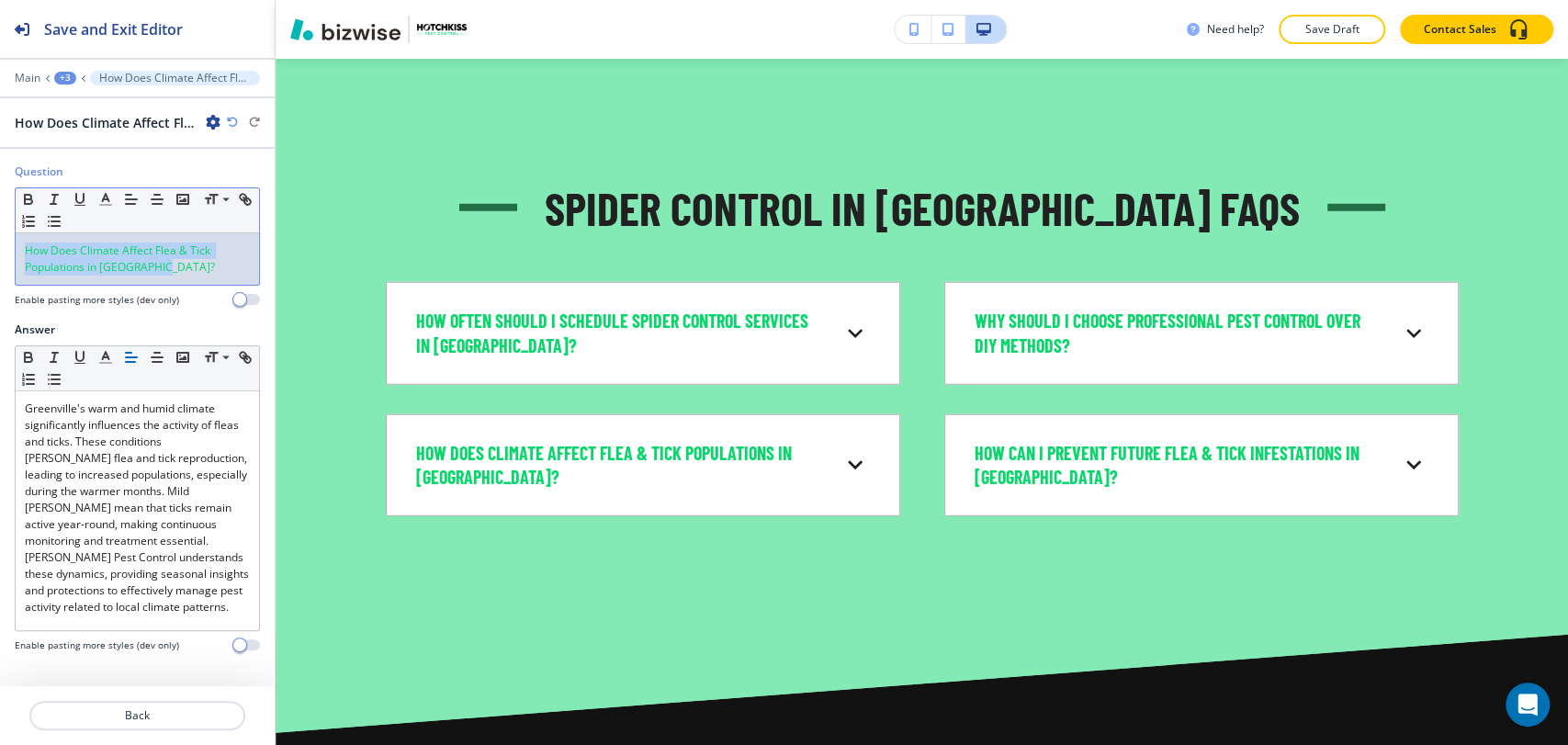
drag, startPoint x: 180, startPoint y: 279, endPoint x: 8, endPoint y: 247, distance: 175.0
click at [8, 247] on div "Question Small Normal Large Huge How Does Climate Affect Flea & Tick Population…" at bounding box center [137, 242] width 274 height 158
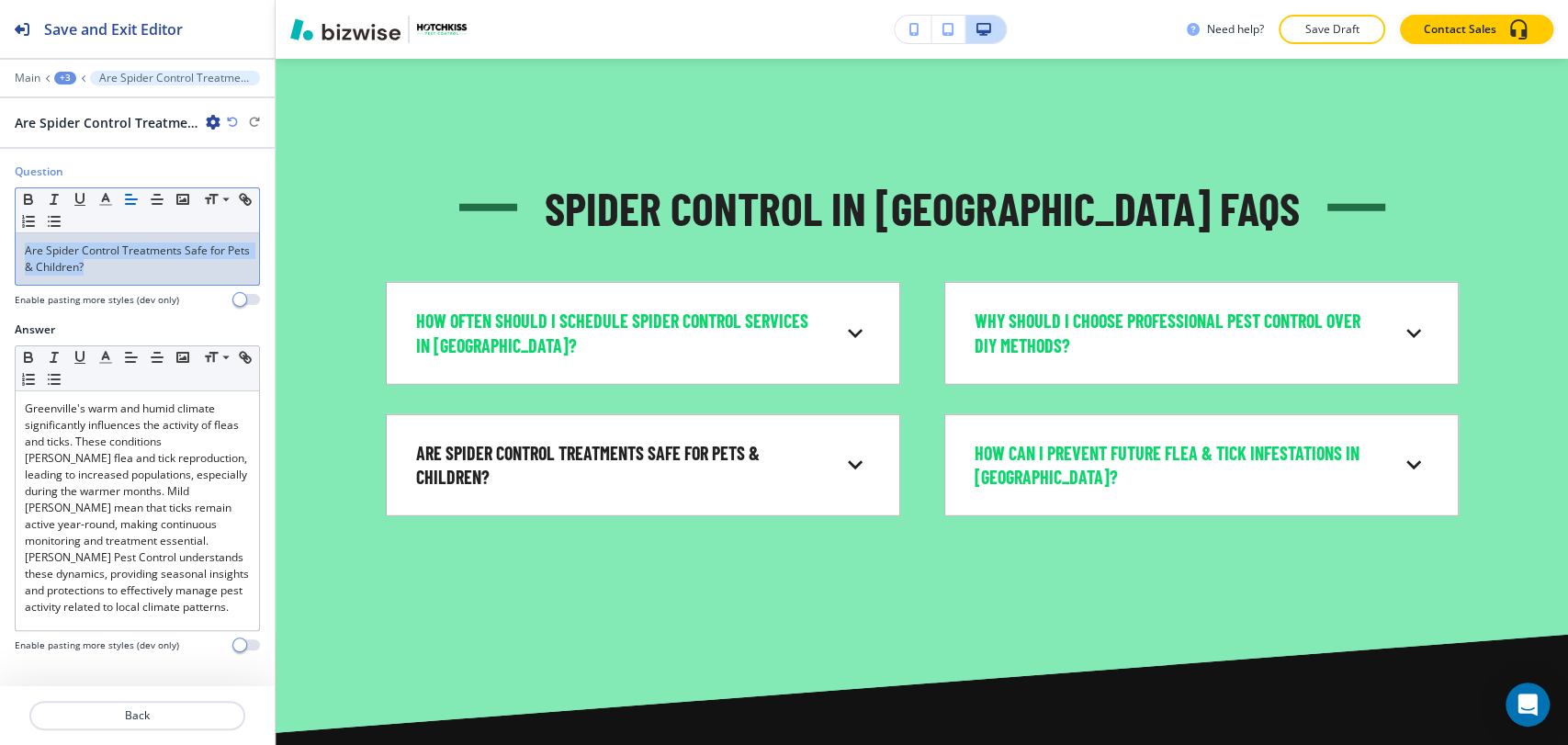
drag, startPoint x: 84, startPoint y: 267, endPoint x: 21, endPoint y: 247, distance: 66.1
click at [14, 251] on div "Small Normal Large Huge Are Spider Control Treatments Safe for Pets & Children?" at bounding box center [137, 236] width 245 height 99
click at [101, 197] on icon "button" at bounding box center [105, 198] width 16 height 16
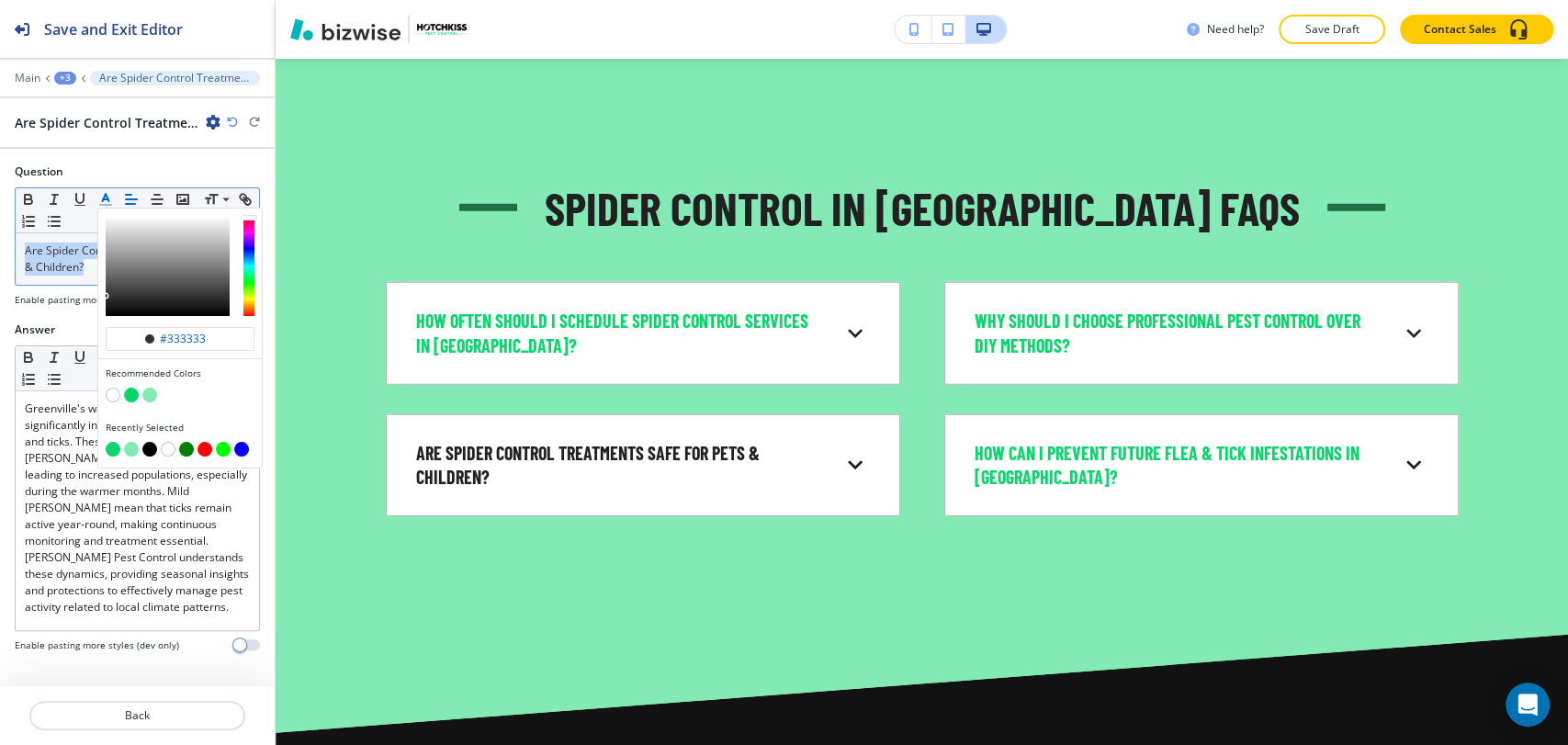
click at [130, 391] on button "button" at bounding box center [131, 395] width 14 height 14
type input "#0ad66c"
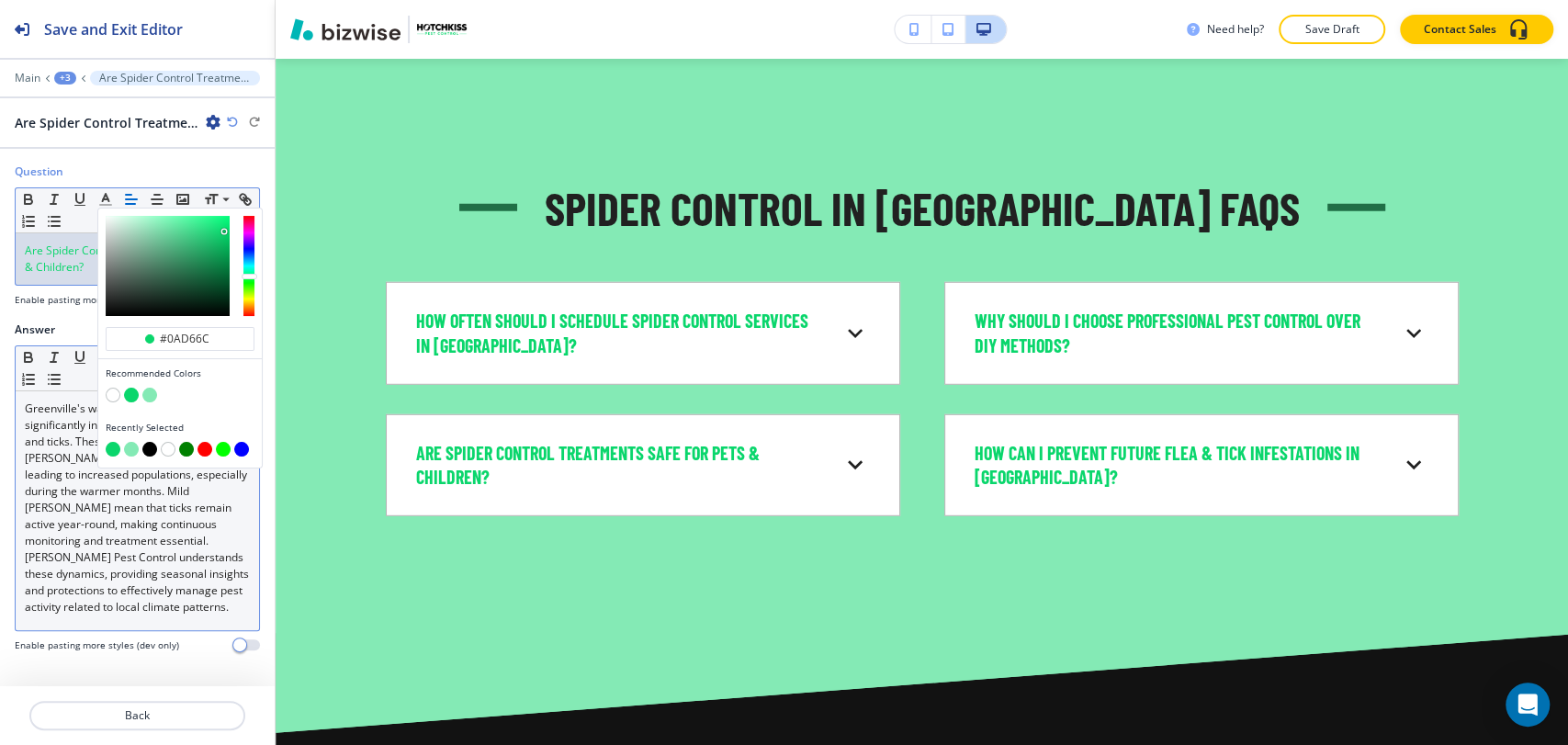
click at [140, 565] on span "Greenville's warm and humid climate significantly influences the activity of fl…" at bounding box center [138, 508] width 227 height 214
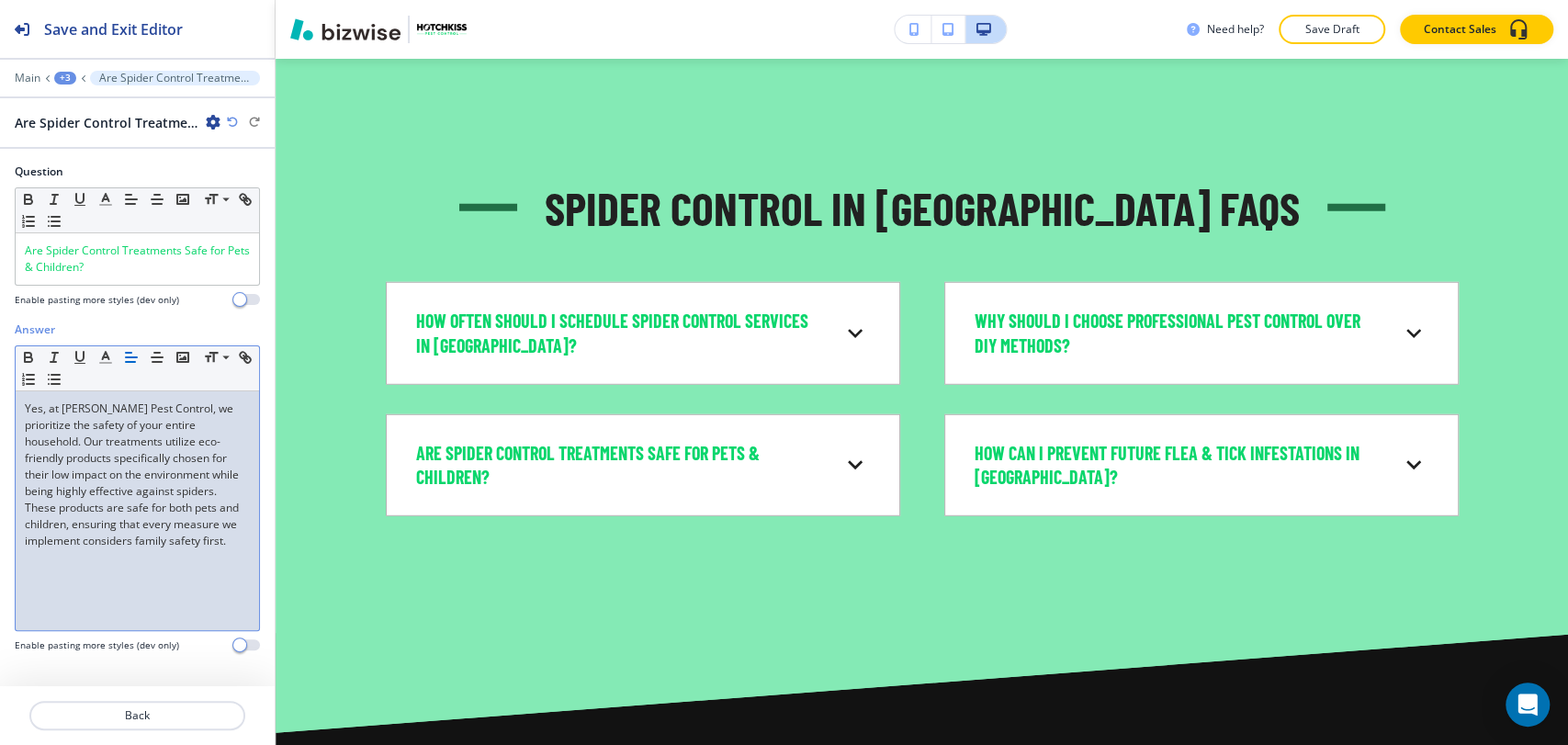
click at [66, 83] on div "+3" at bounding box center [65, 79] width 22 height 13
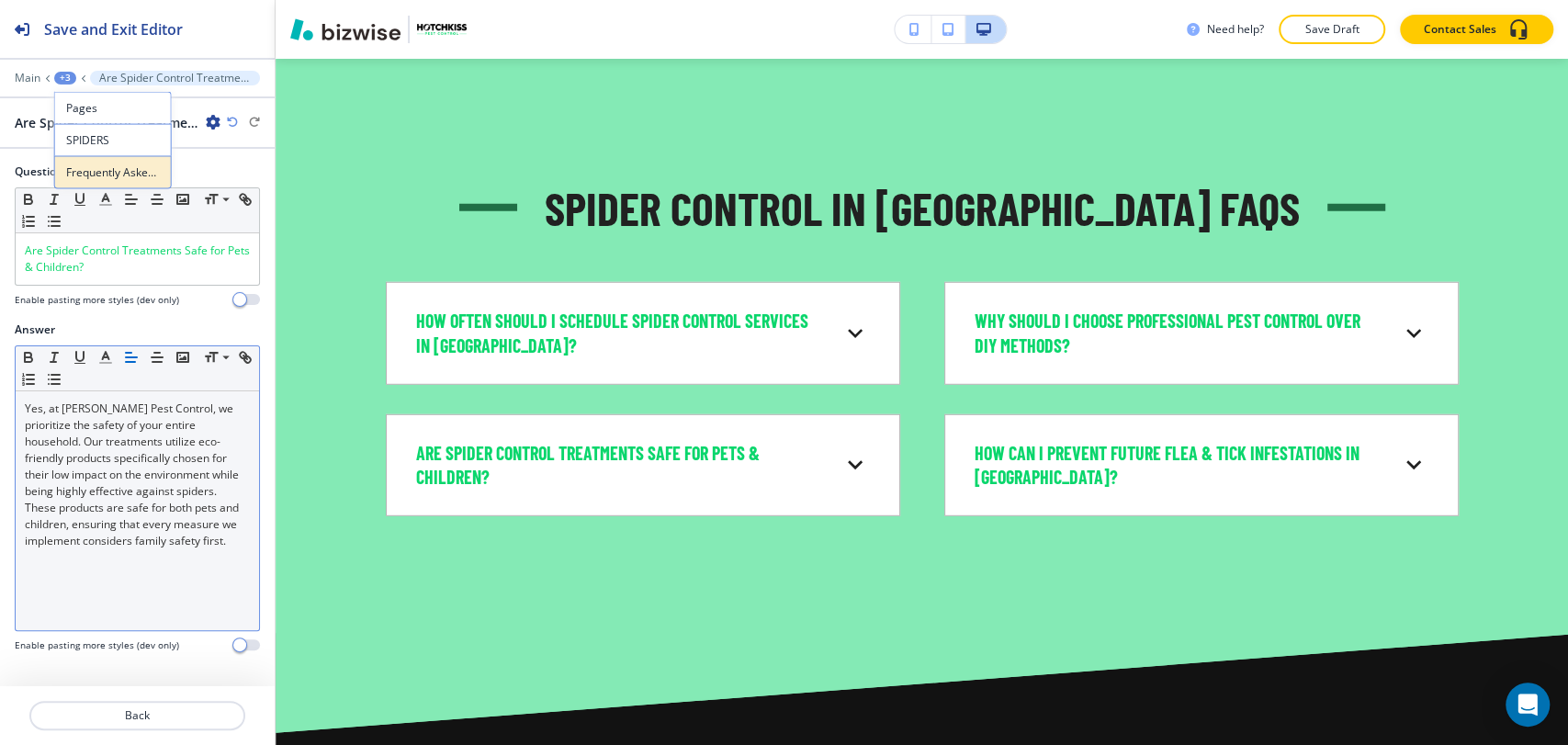
click at [96, 171] on p "Frequently Asked Questions About Flea & Tick Control in [GEOGRAPHIC_DATA]-1" at bounding box center [113, 172] width 94 height 16
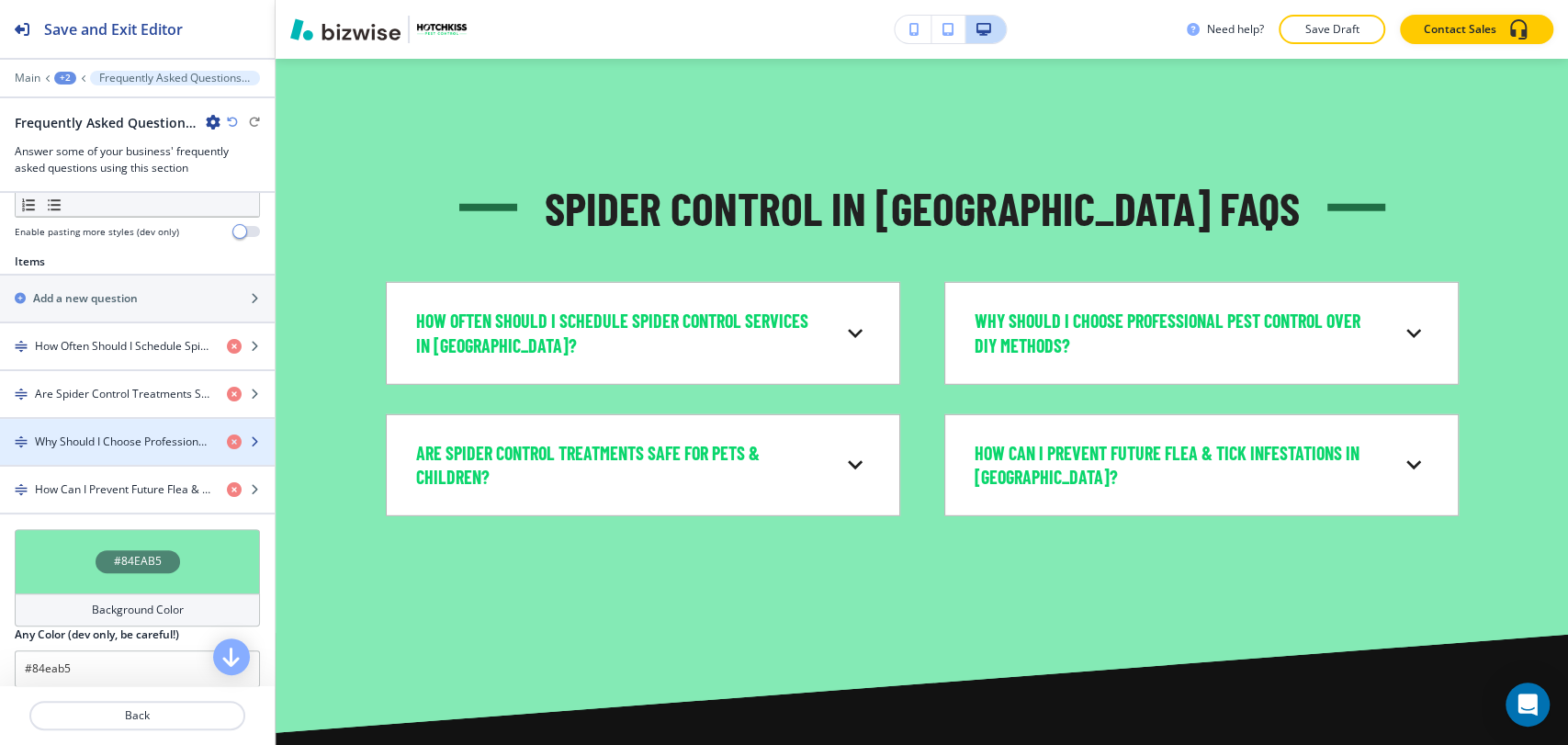
click at [104, 419] on div "button" at bounding box center [137, 425] width 274 height 14
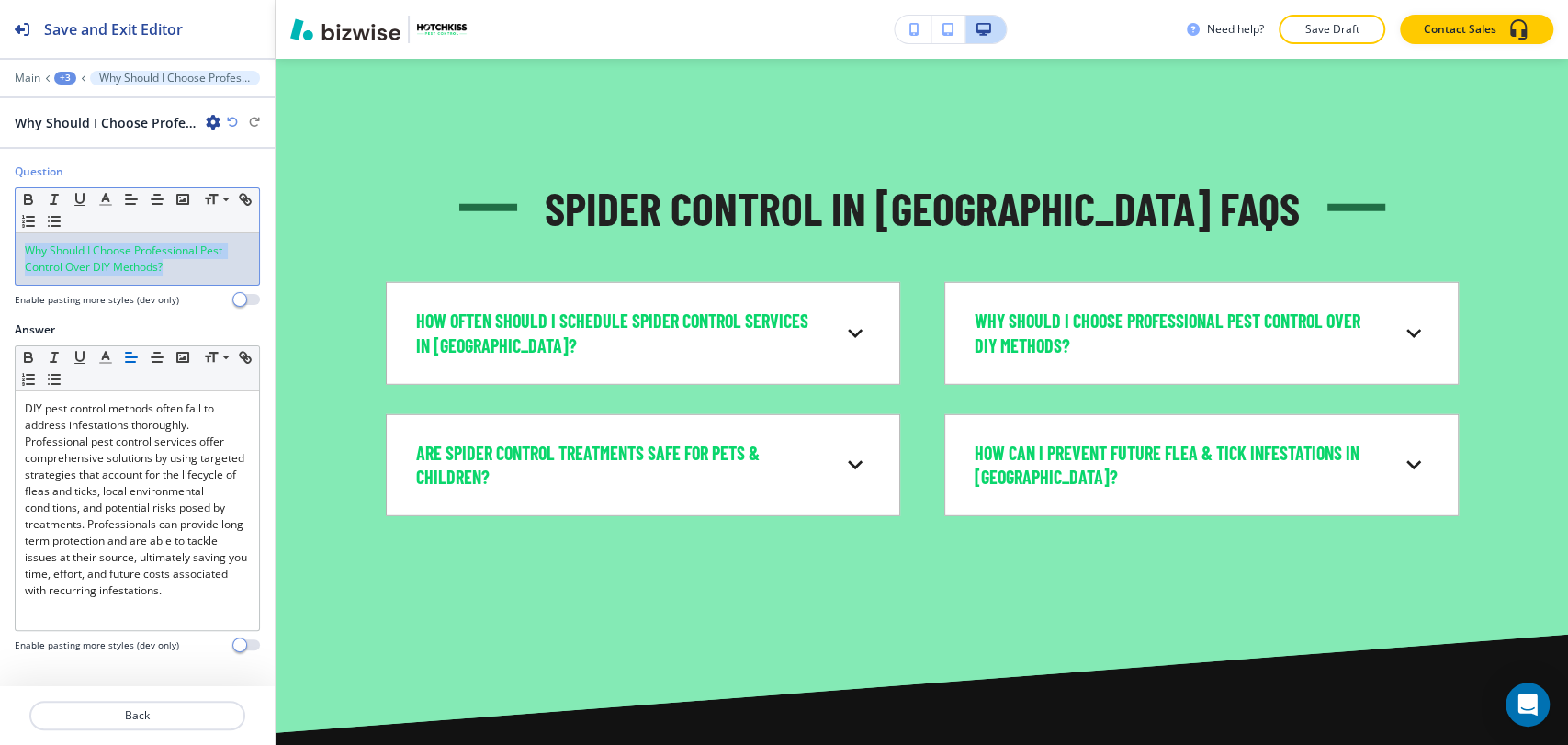
drag, startPoint x: 180, startPoint y: 271, endPoint x: 20, endPoint y: 244, distance: 162.3
click at [20, 244] on div "Why Should I Choose Professional Pest Control Over DIY Methods?" at bounding box center [137, 259] width 244 height 51
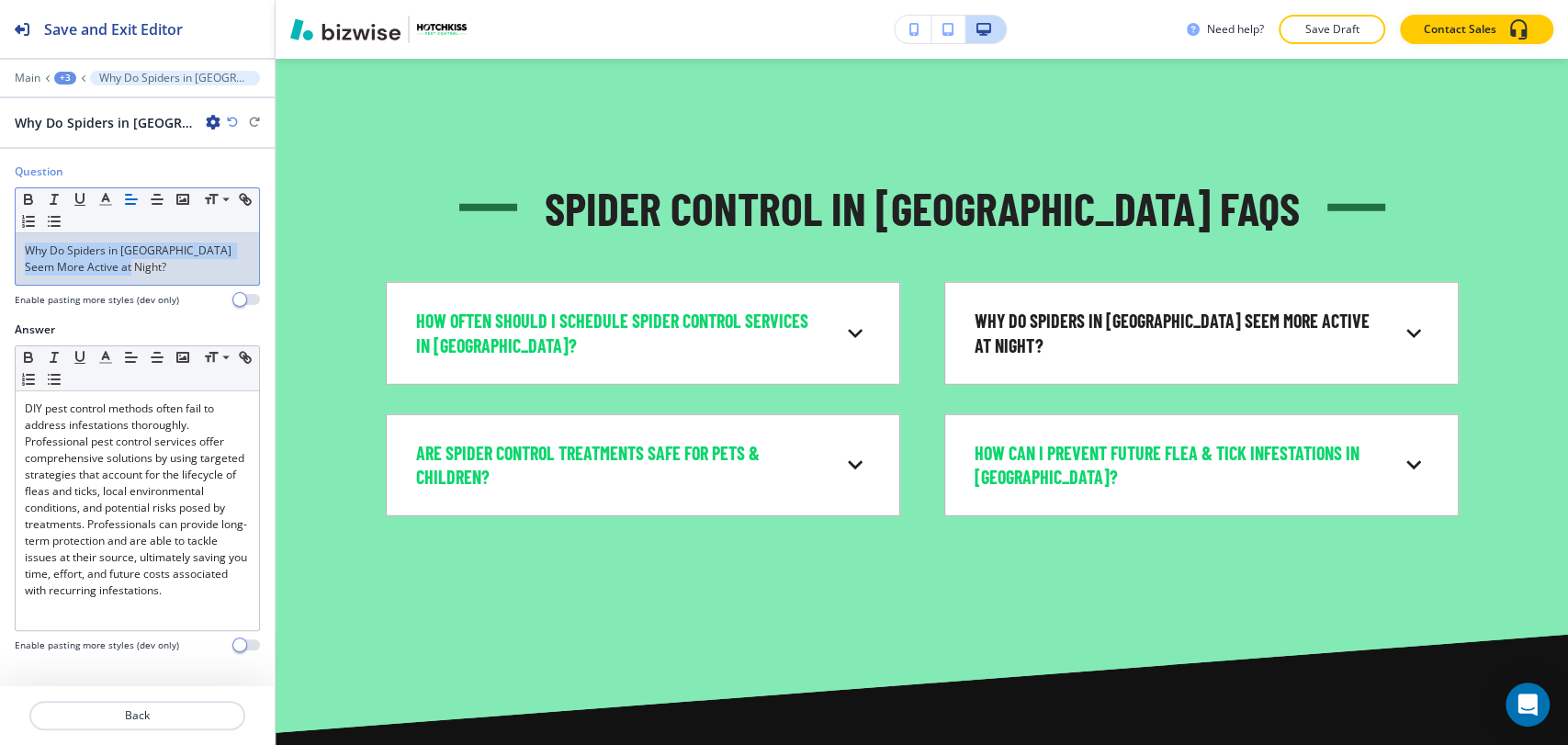
drag, startPoint x: 118, startPoint y: 270, endPoint x: 11, endPoint y: 238, distance: 111.7
click at [11, 238] on div "Question Small Normal Large Huge Why Do Spiders in [GEOGRAPHIC_DATA] Seem More …" at bounding box center [137, 242] width 274 height 158
click at [102, 198] on polyline "button" at bounding box center [105, 197] width 7 height 8
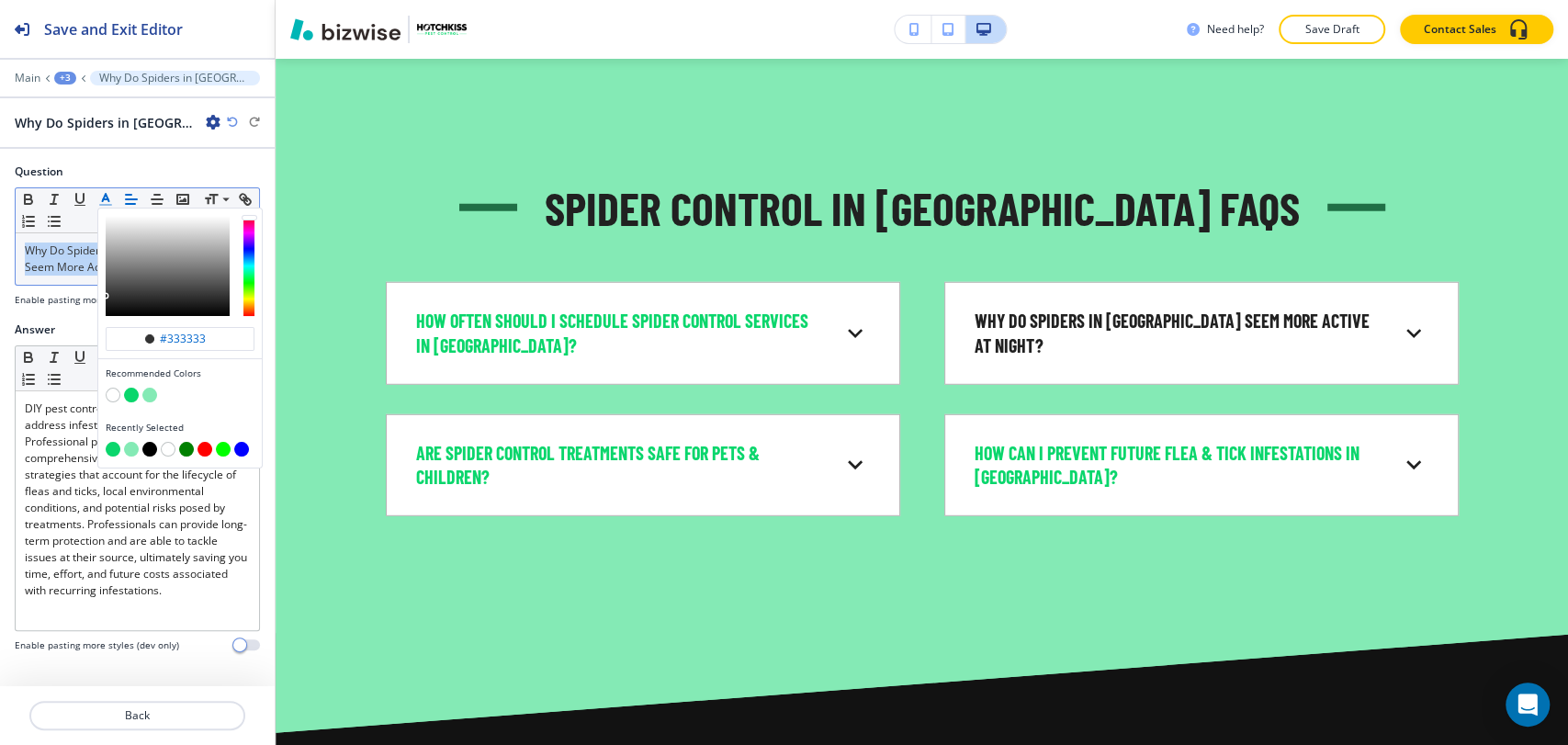
click at [131, 393] on button "button" at bounding box center [131, 395] width 14 height 14
type input "#0ad66c"
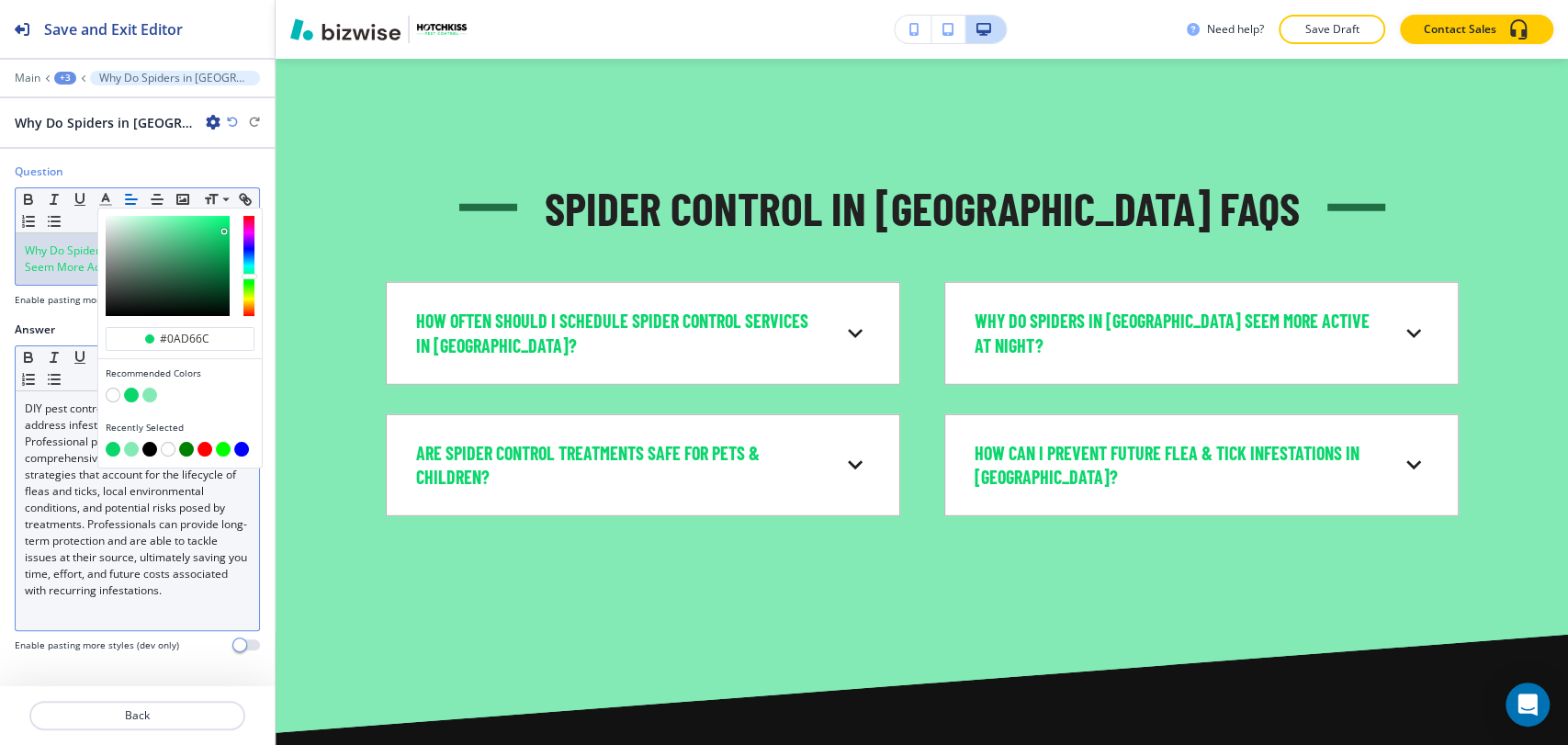
click at [91, 531] on span "DIY pest control methods often fail to address infestations thoroughly. Profess…" at bounding box center [137, 499] width 225 height 197
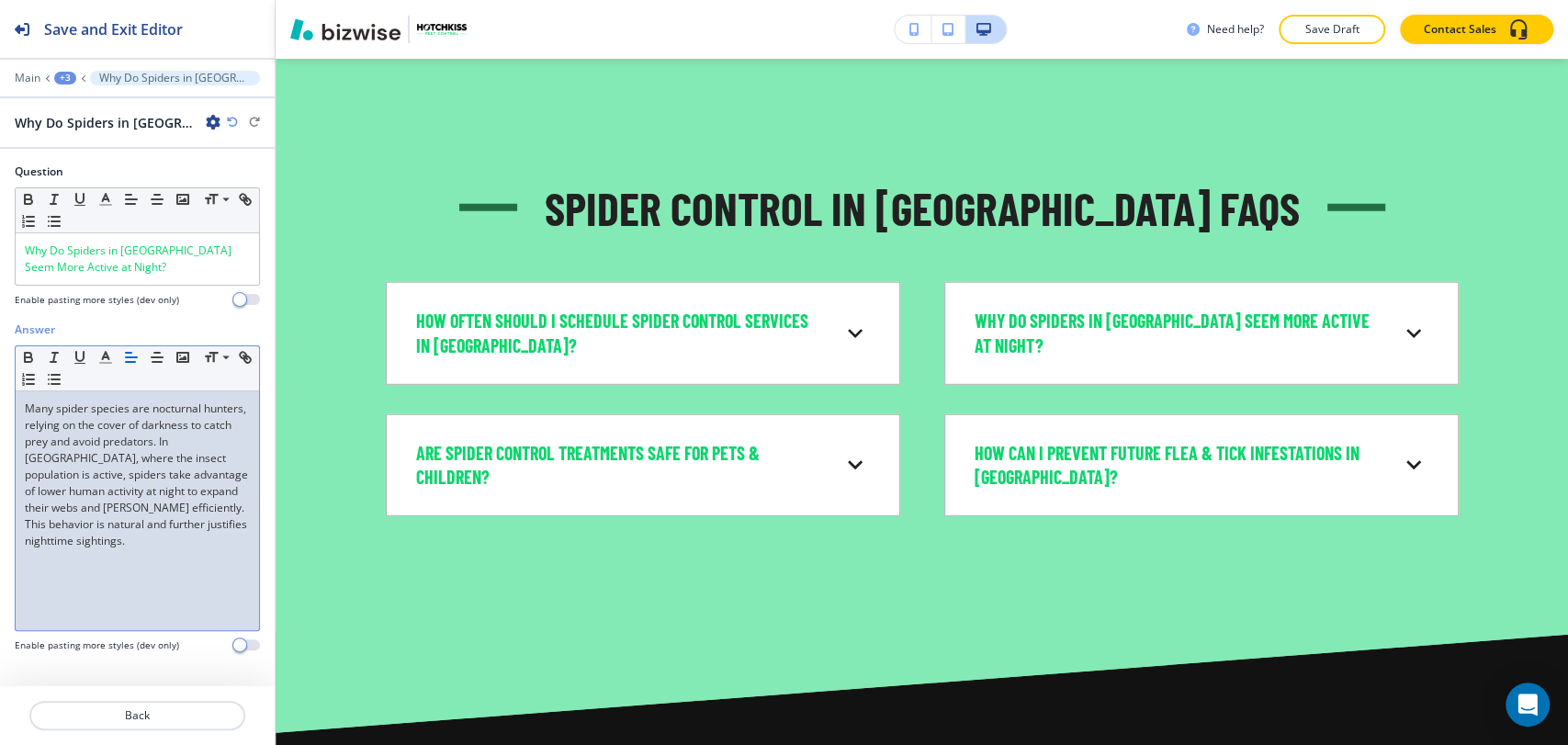
click at [68, 81] on div "+3" at bounding box center [65, 79] width 22 height 13
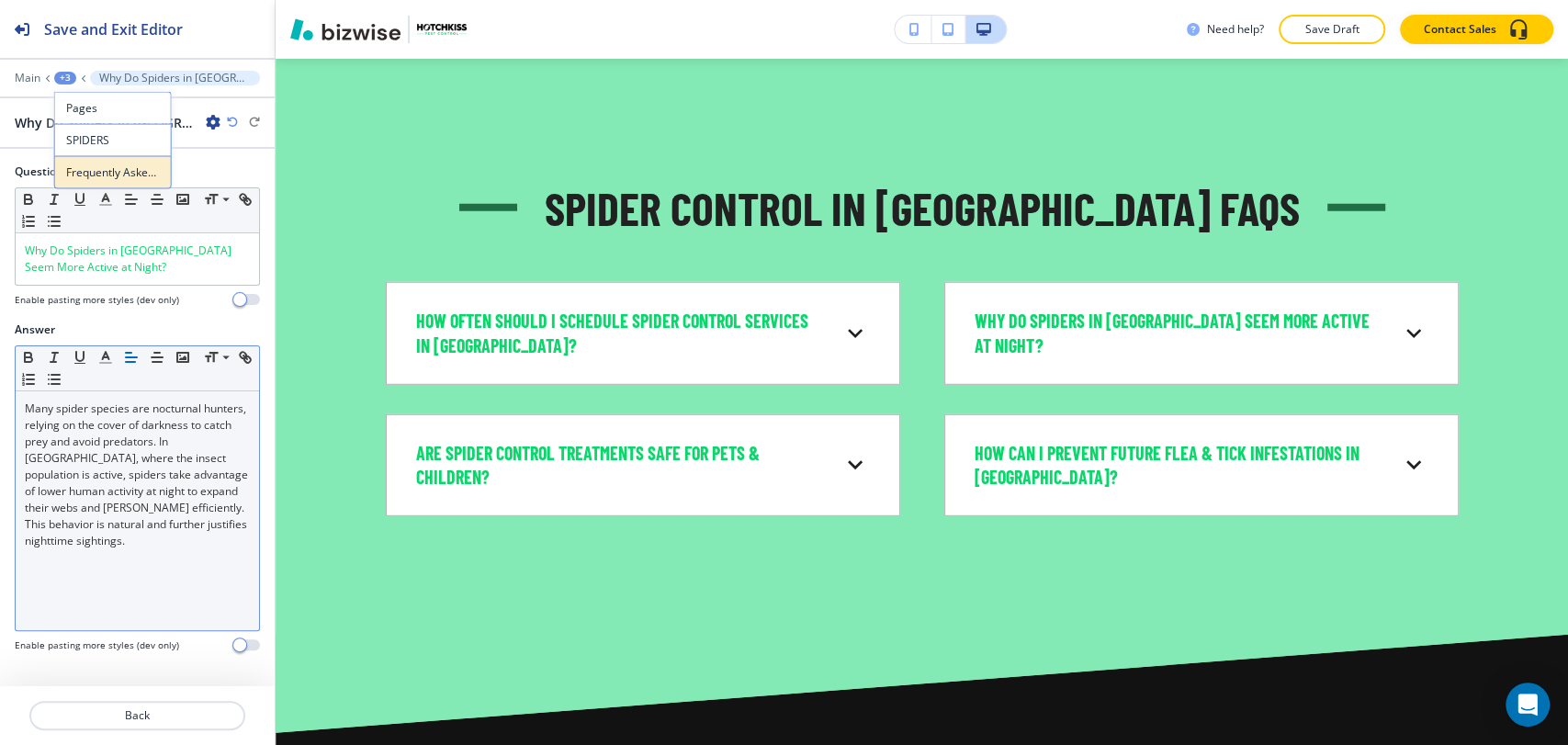
click at [100, 170] on p "Frequently Asked Questions About Flea & Tick Control in [GEOGRAPHIC_DATA]-1" at bounding box center [113, 172] width 94 height 16
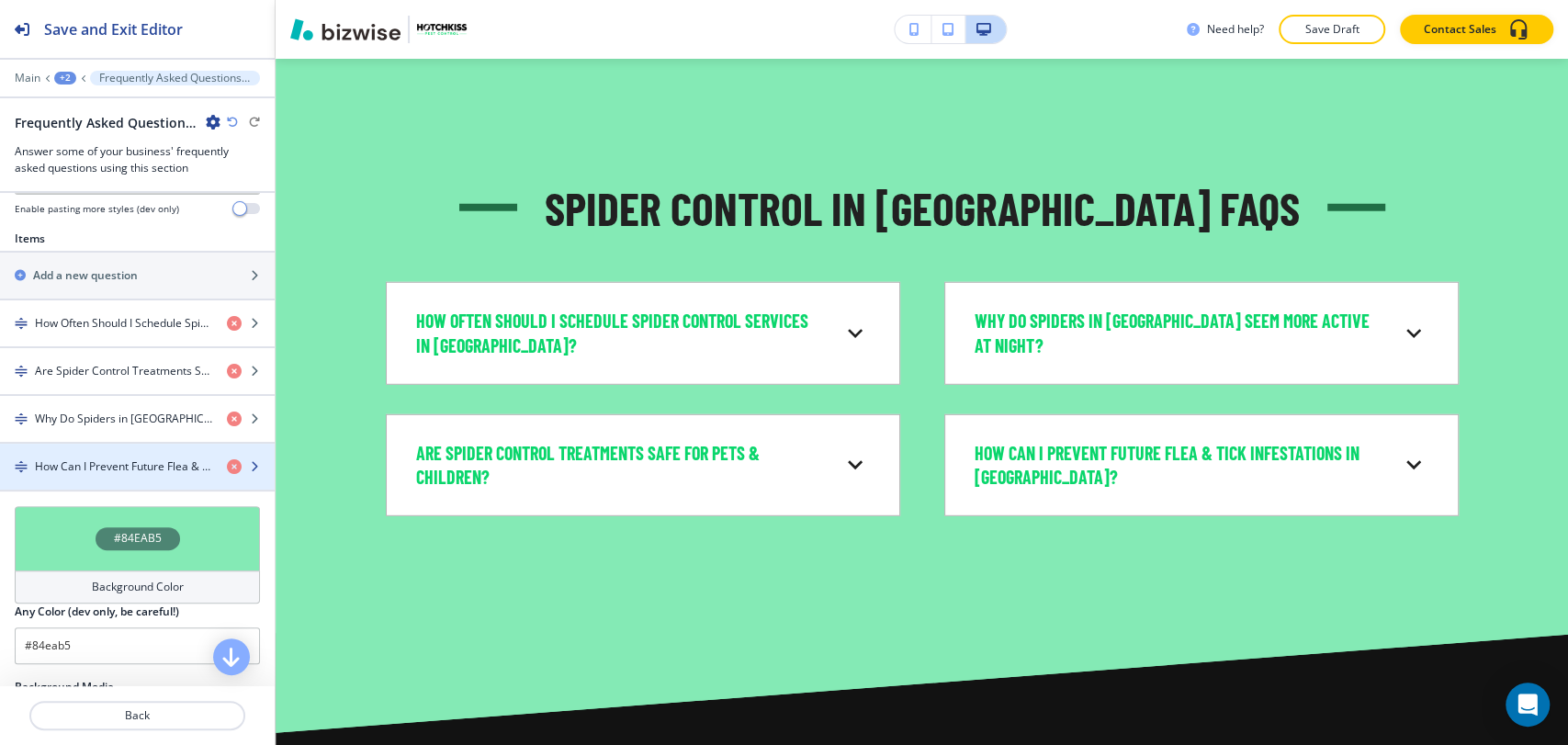
scroll to position [714, 0]
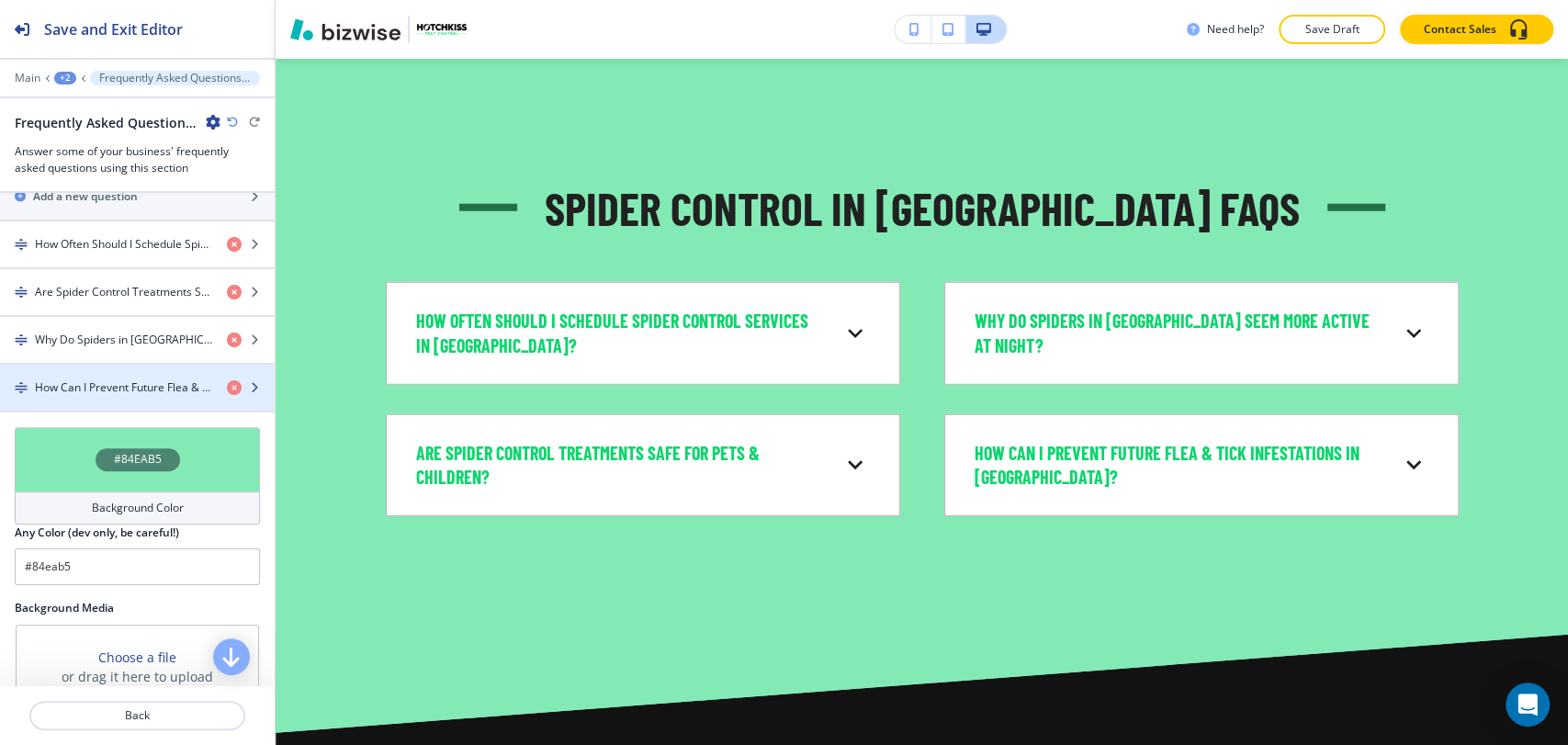
click at [146, 380] on h4 "How Can I Prevent Future Flea & Tick Infestations in [GEOGRAPHIC_DATA]?" at bounding box center [123, 387] width 177 height 16
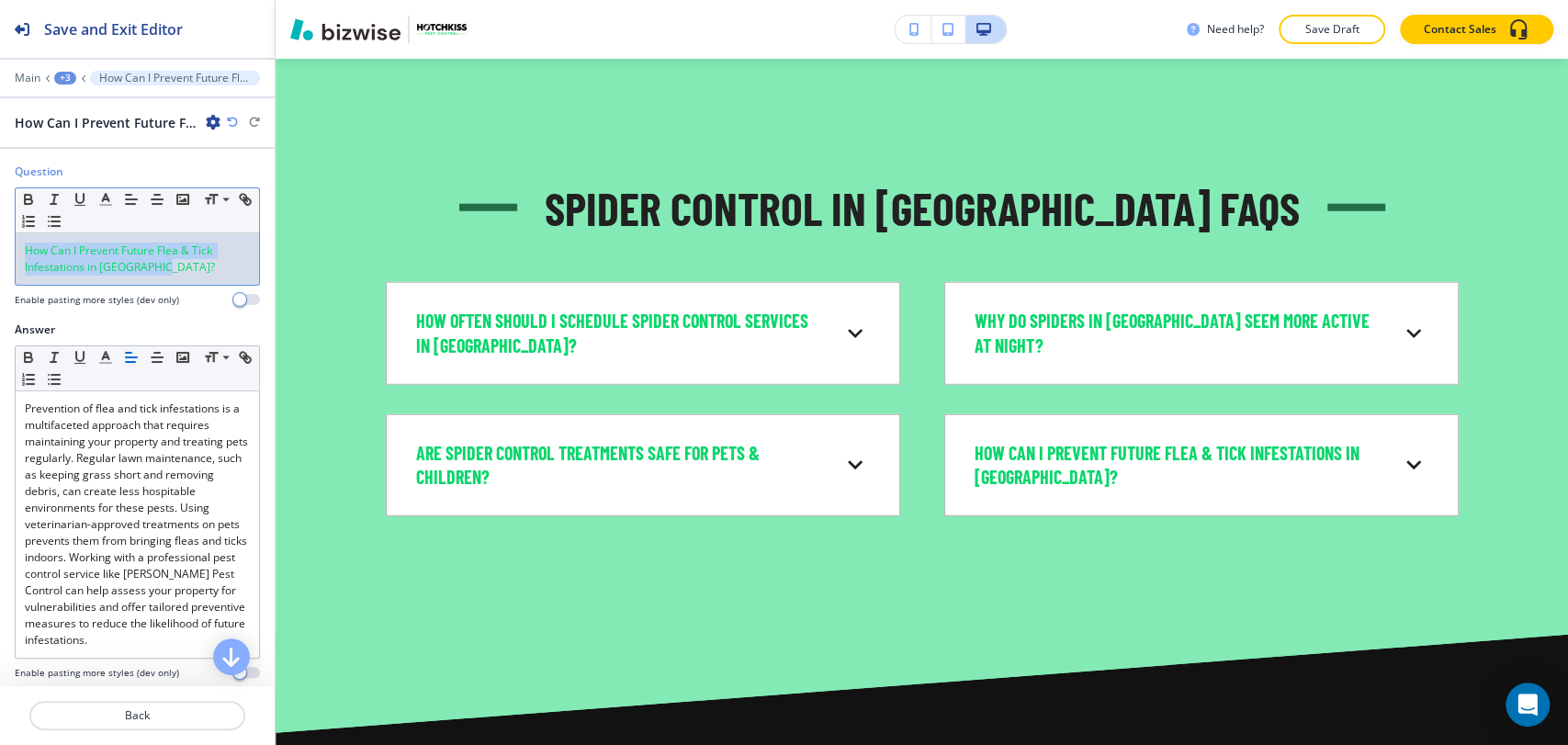
drag, startPoint x: 167, startPoint y: 267, endPoint x: 15, endPoint y: 251, distance: 152.8
click at [15, 251] on div "How Can I Prevent Future Flea & Tick Infestations in [GEOGRAPHIC_DATA]?" at bounding box center [137, 259] width 244 height 51
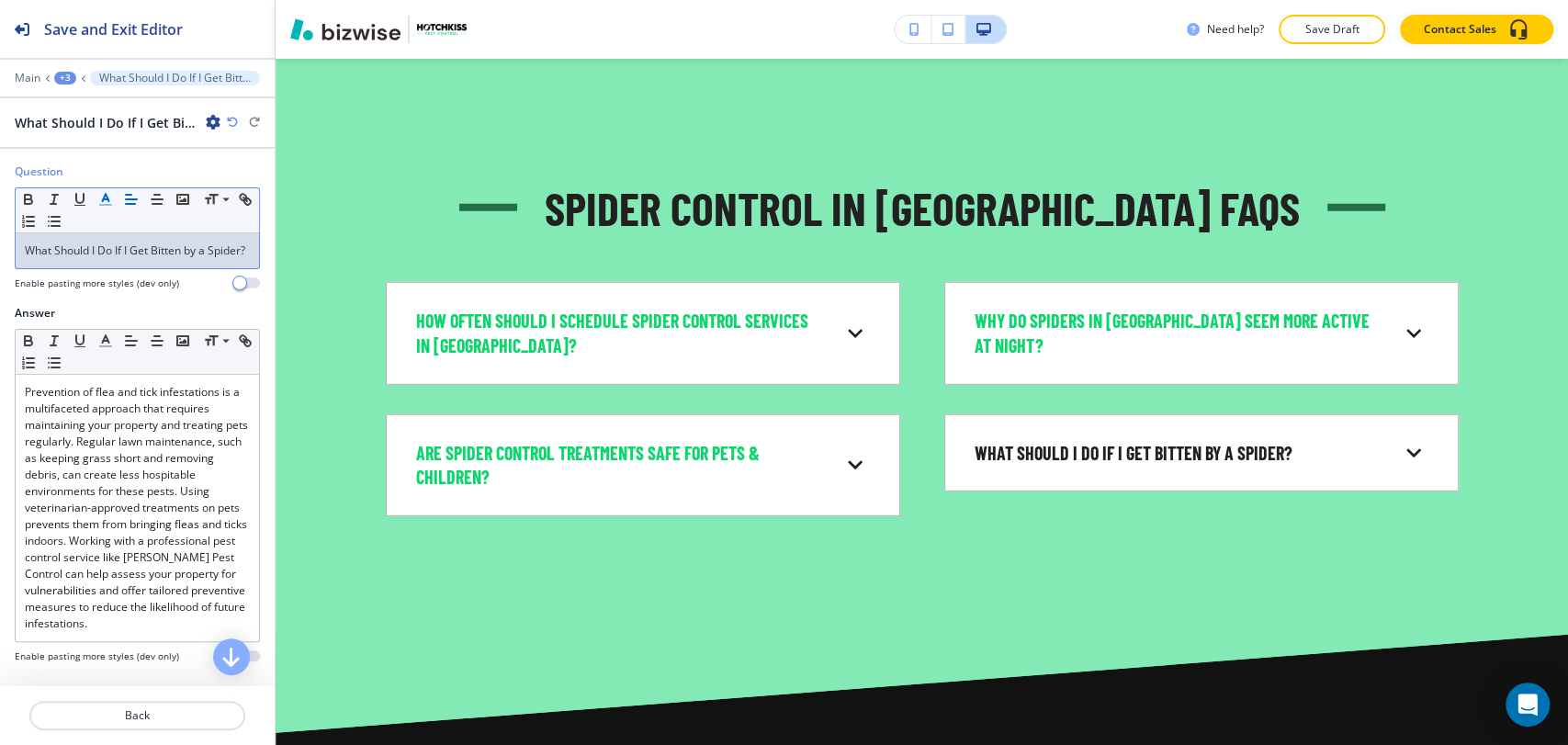
click at [107, 196] on polyline "button" at bounding box center [105, 197] width 7 height 8
drag, startPoint x: 72, startPoint y: 270, endPoint x: 55, endPoint y: 233, distance: 40.7
click at [15, 251] on div "What Should I Do If I Get Bitten by a Spider? ﻿" at bounding box center [137, 251] width 244 height 35
click at [101, 196] on icon "button" at bounding box center [105, 198] width 16 height 16
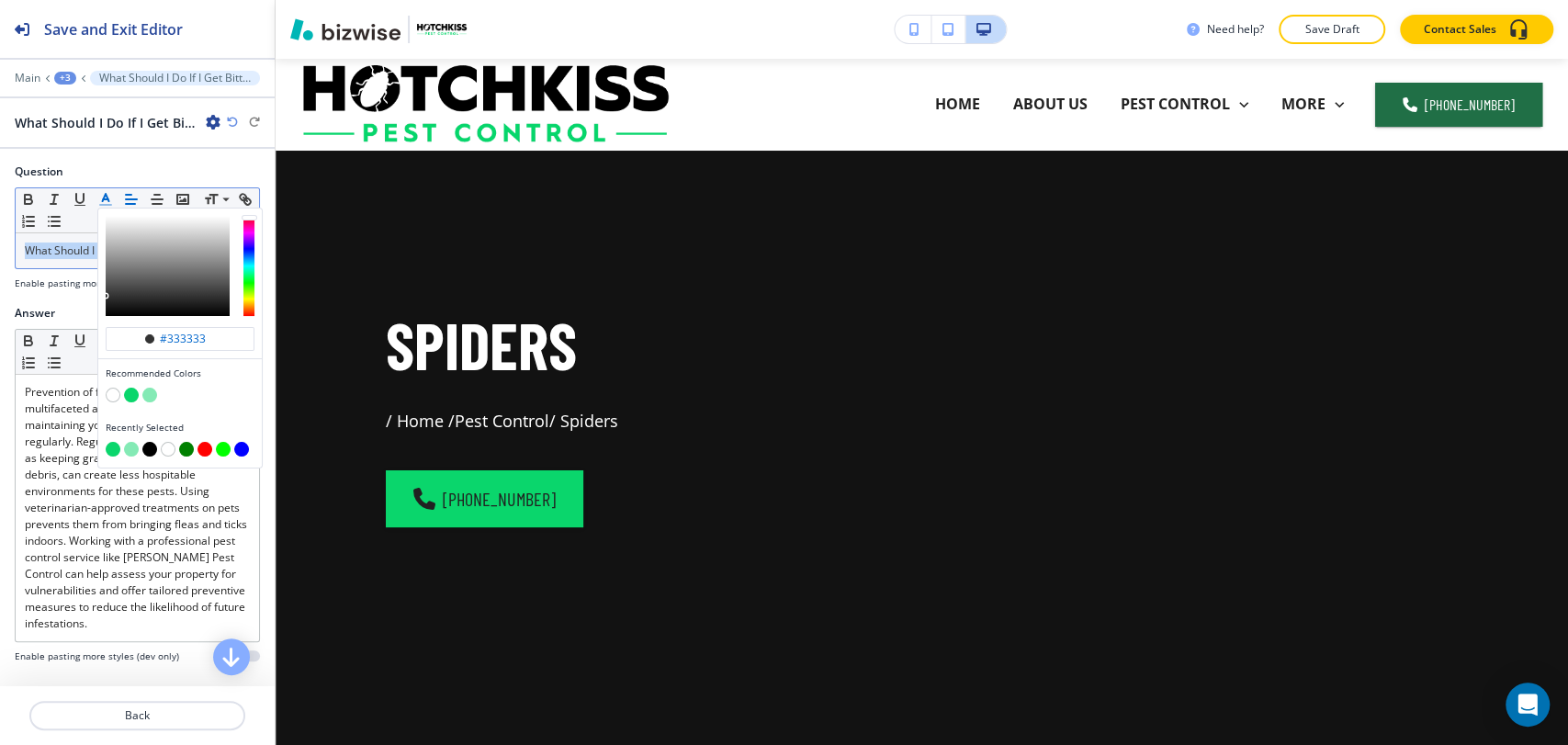
scroll to position [8086, 0]
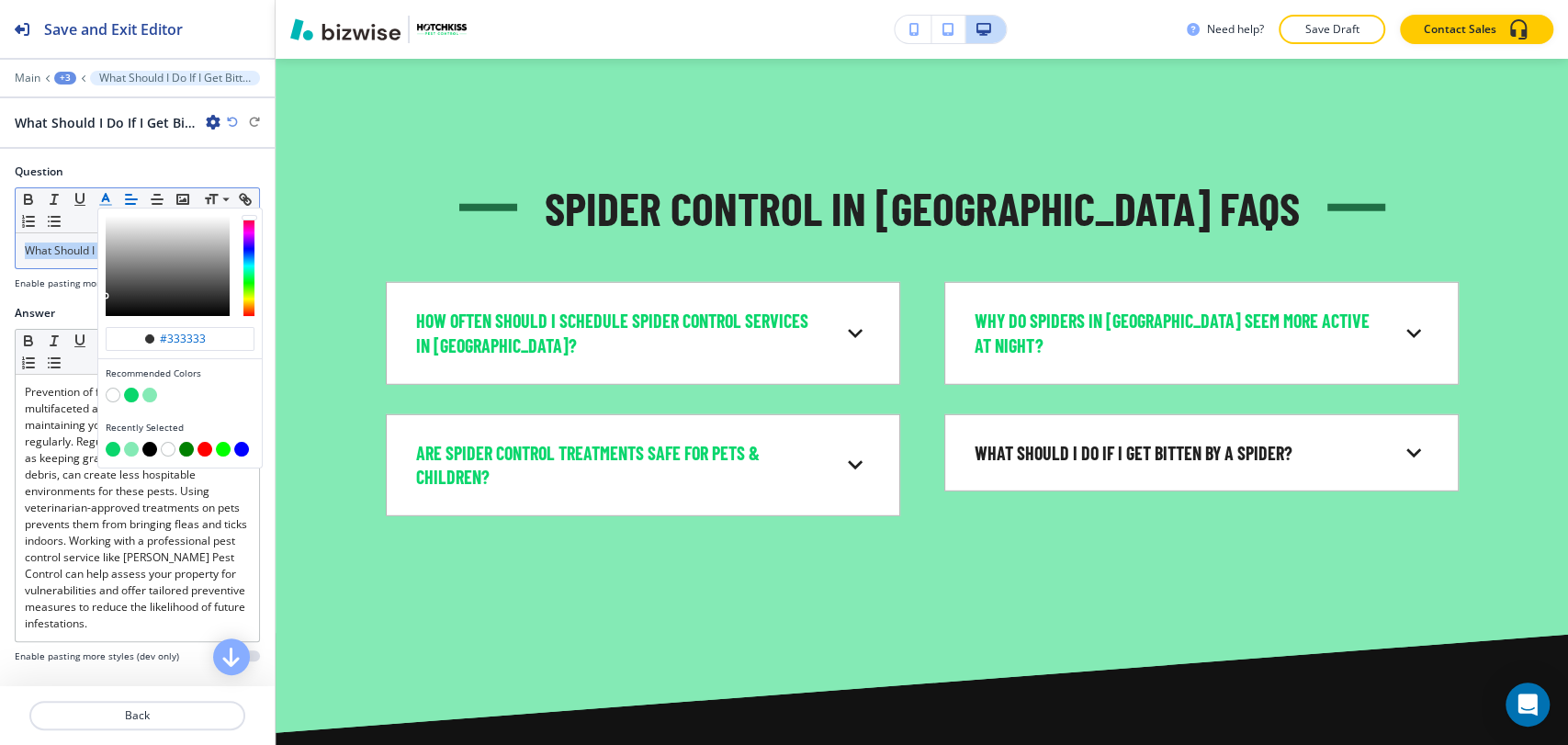
click at [129, 397] on button "button" at bounding box center [131, 395] width 14 height 14
type input "#0ad66c"
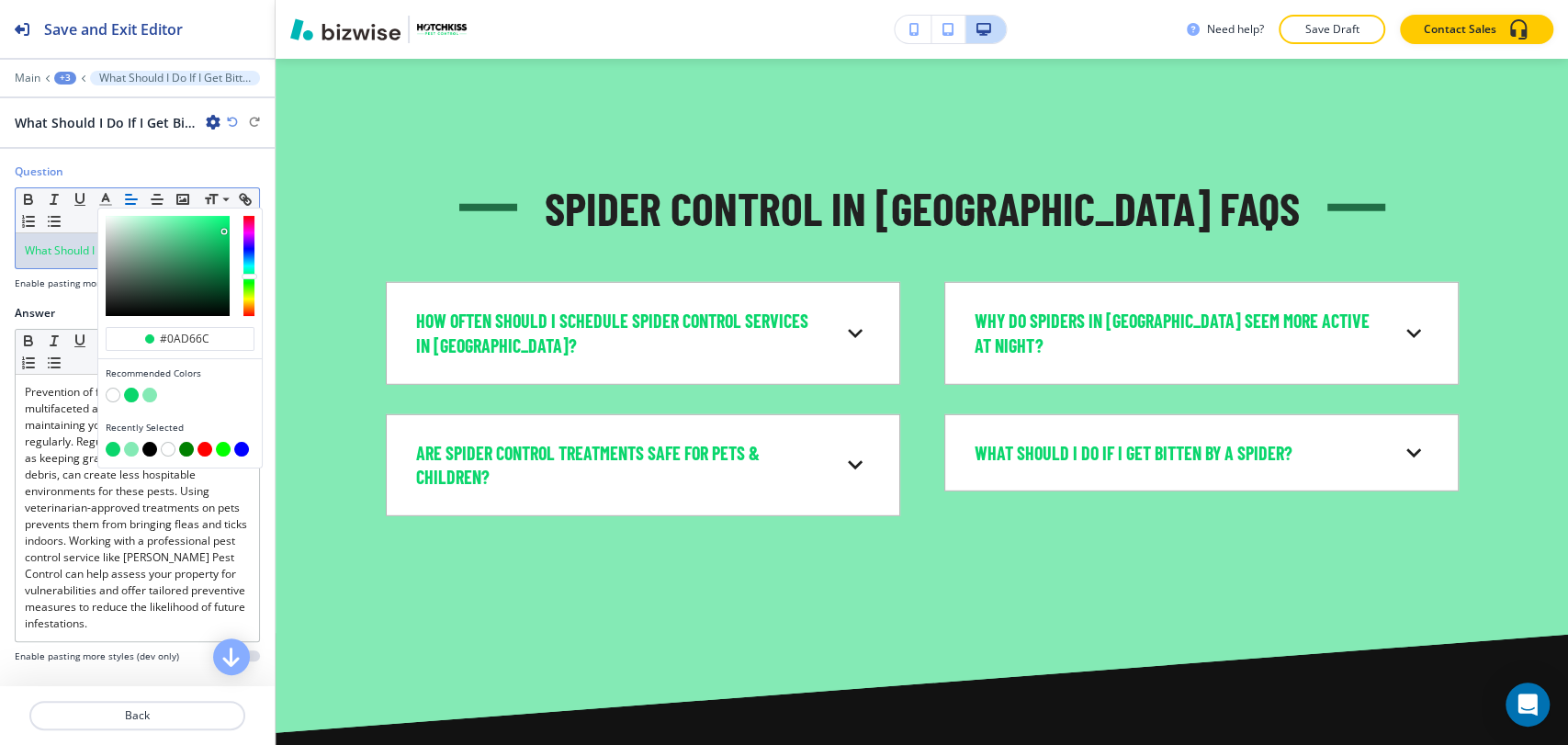
click at [73, 259] on p "What Should I Do If I Get Bitten by a Spider? ﻿" at bounding box center [137, 251] width 225 height 16
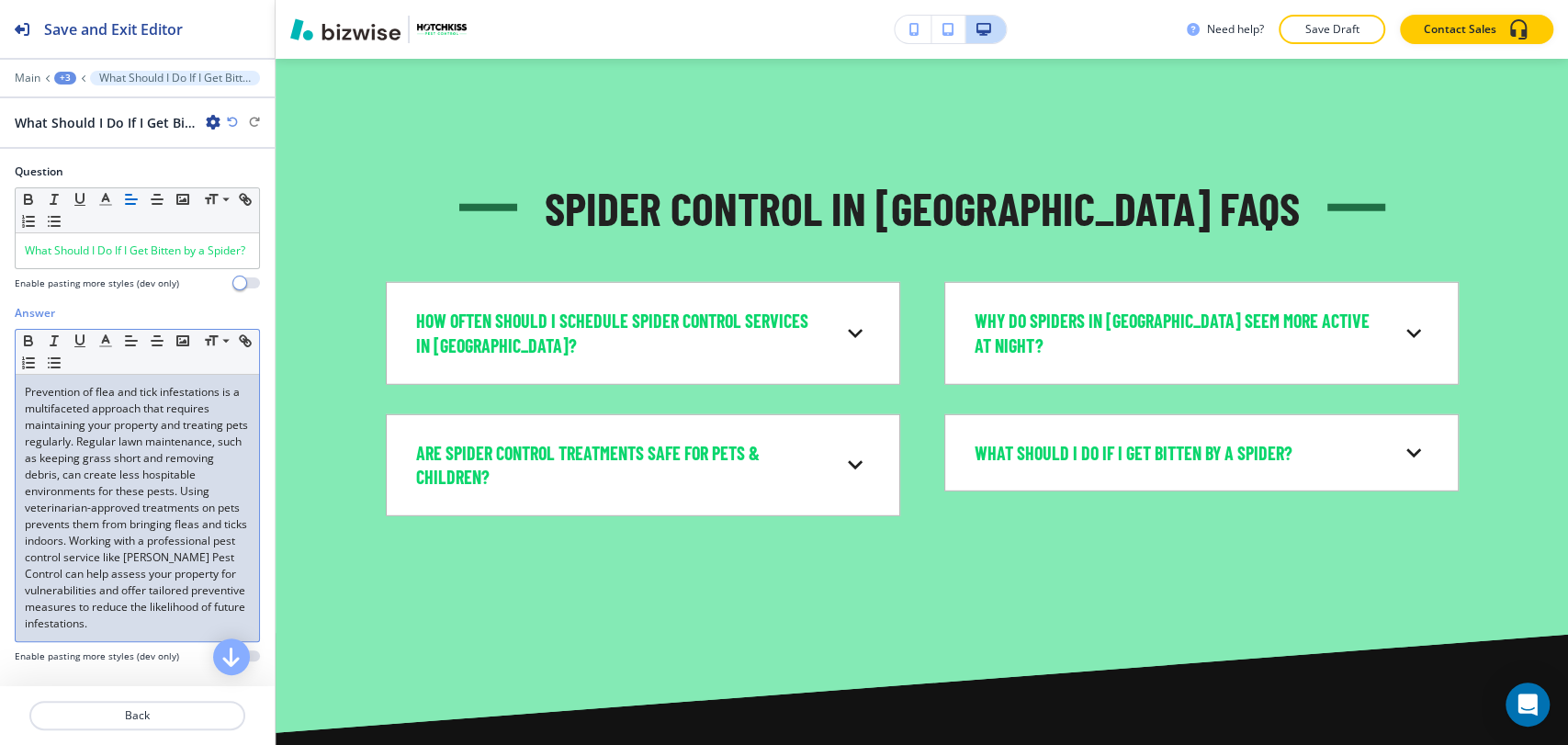
click at [158, 549] on span "Prevention of flea and tick infestations is a multifaceted approach that requir…" at bounding box center [138, 508] width 226 height 247
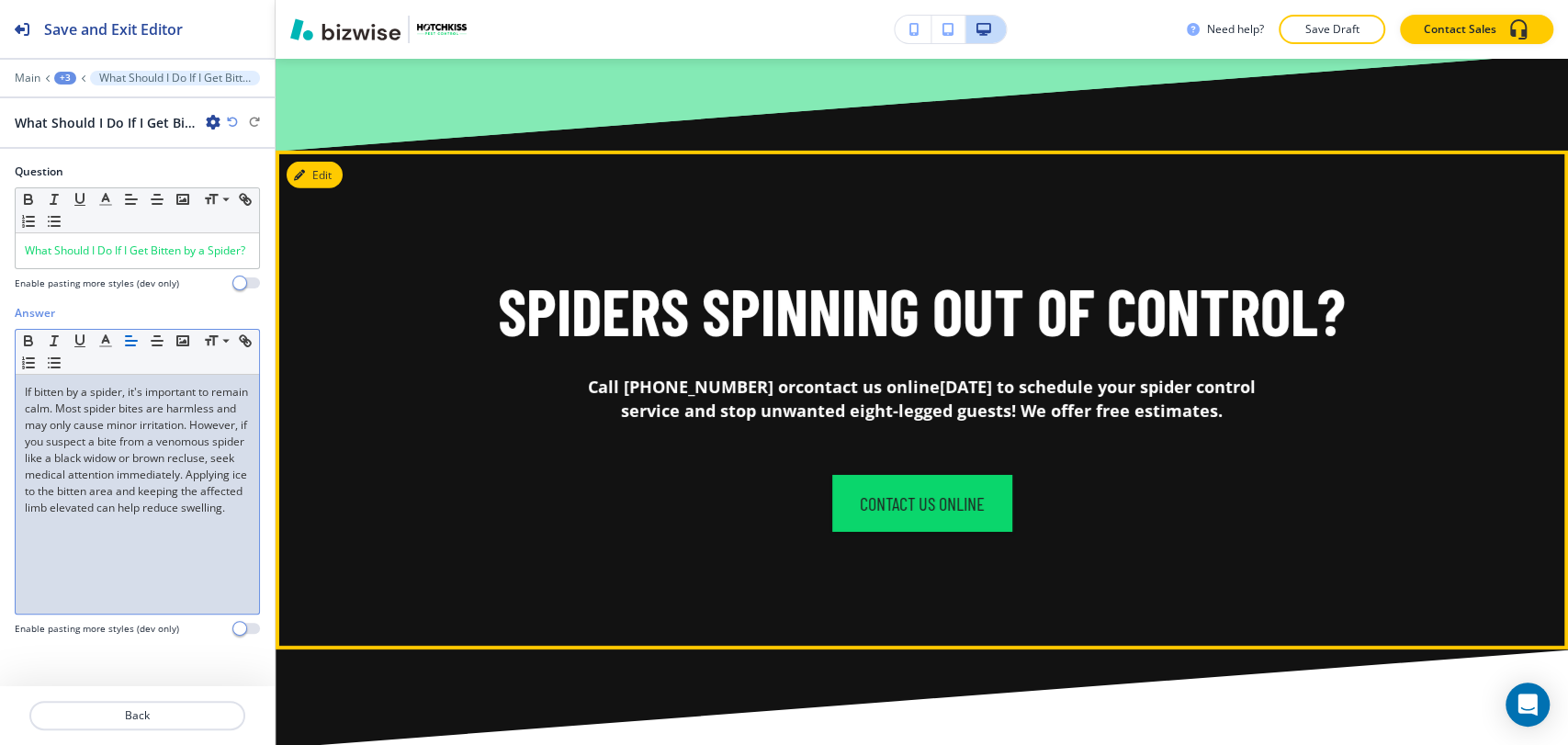
scroll to position [8699, 0]
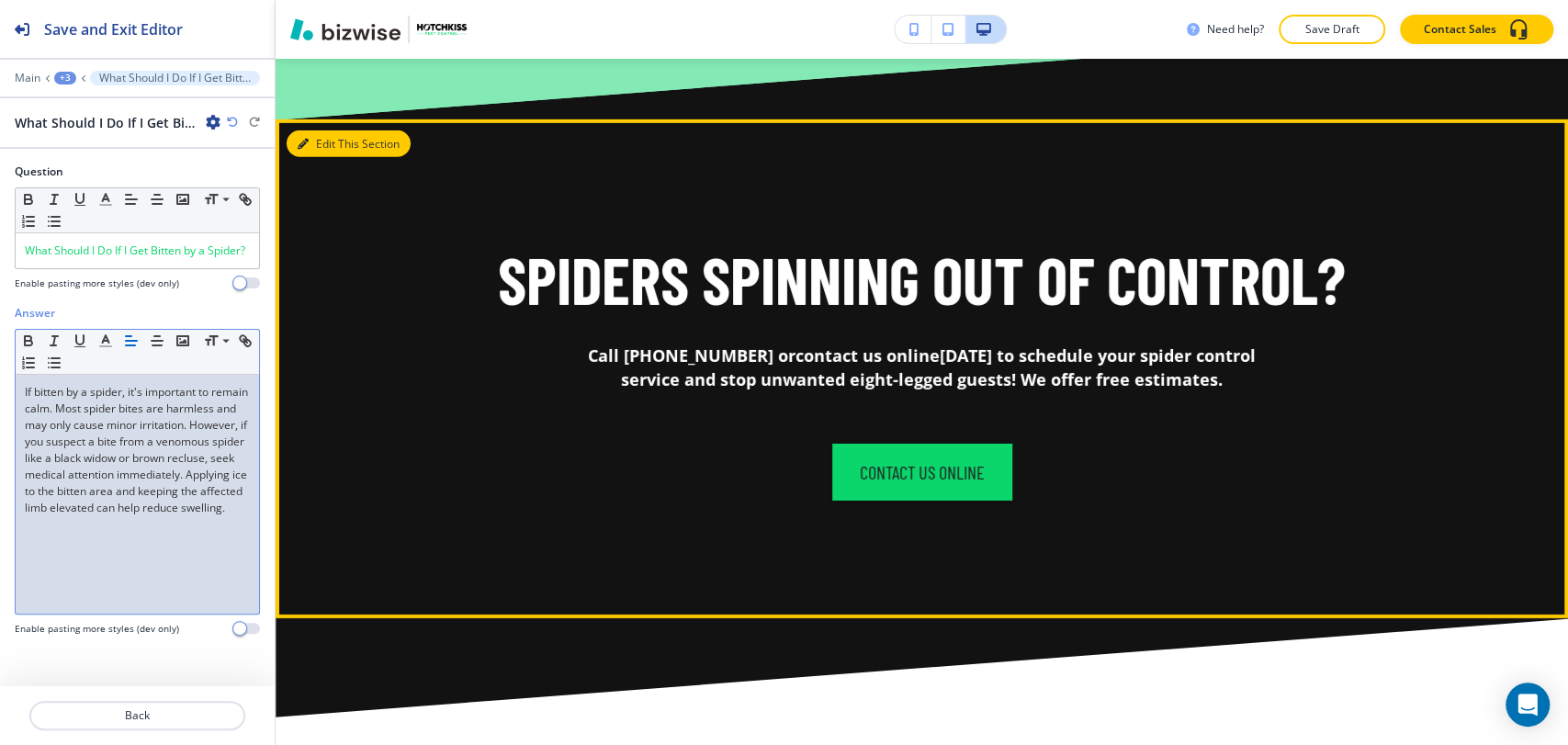
click at [334, 147] on button "Edit This Section" at bounding box center [348, 143] width 124 height 28
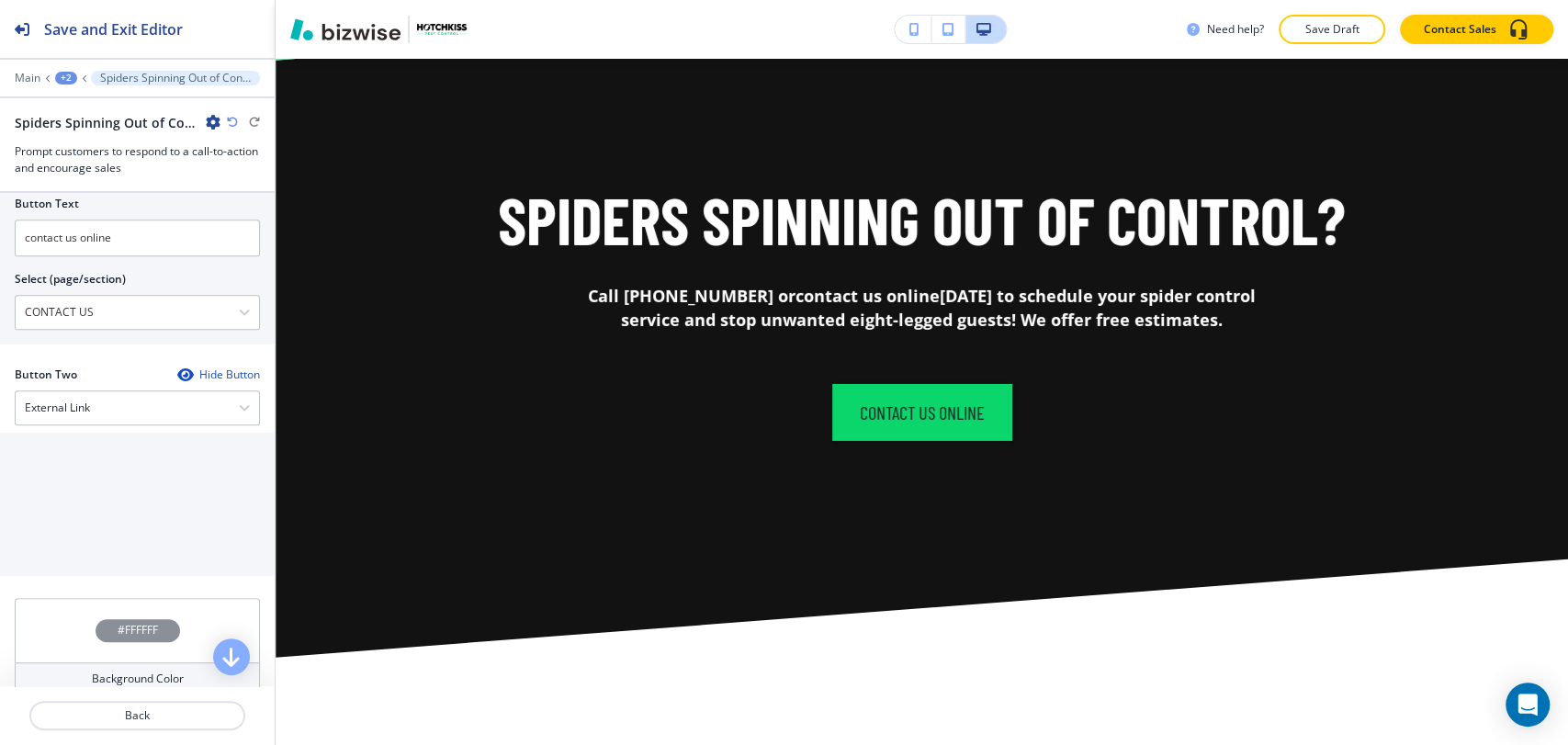
scroll to position [718, 0]
click at [153, 402] on div "External Link" at bounding box center [137, 416] width 244 height 33
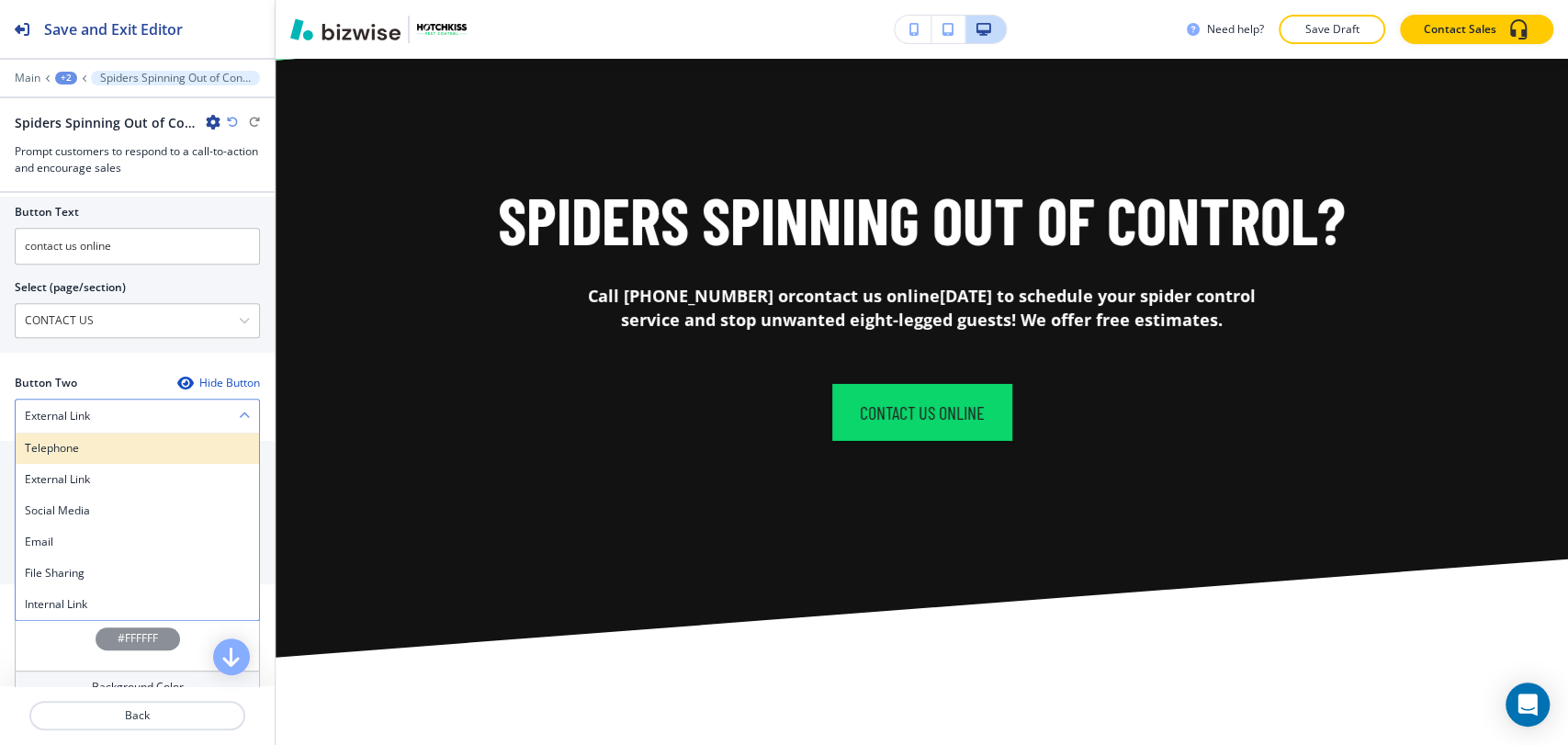
click at [138, 451] on h4 "Telephone" at bounding box center [137, 448] width 225 height 16
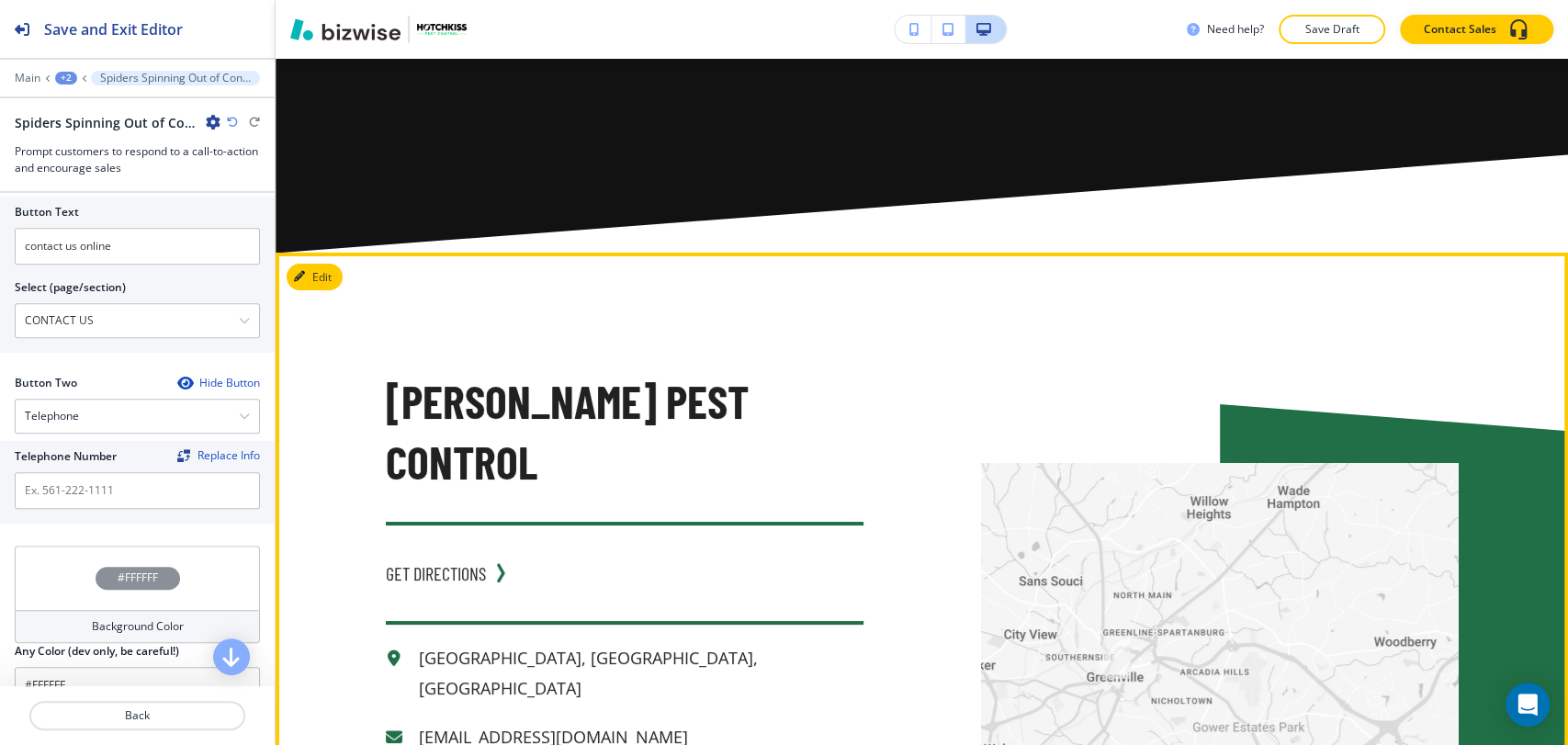
scroll to position [9268, 0]
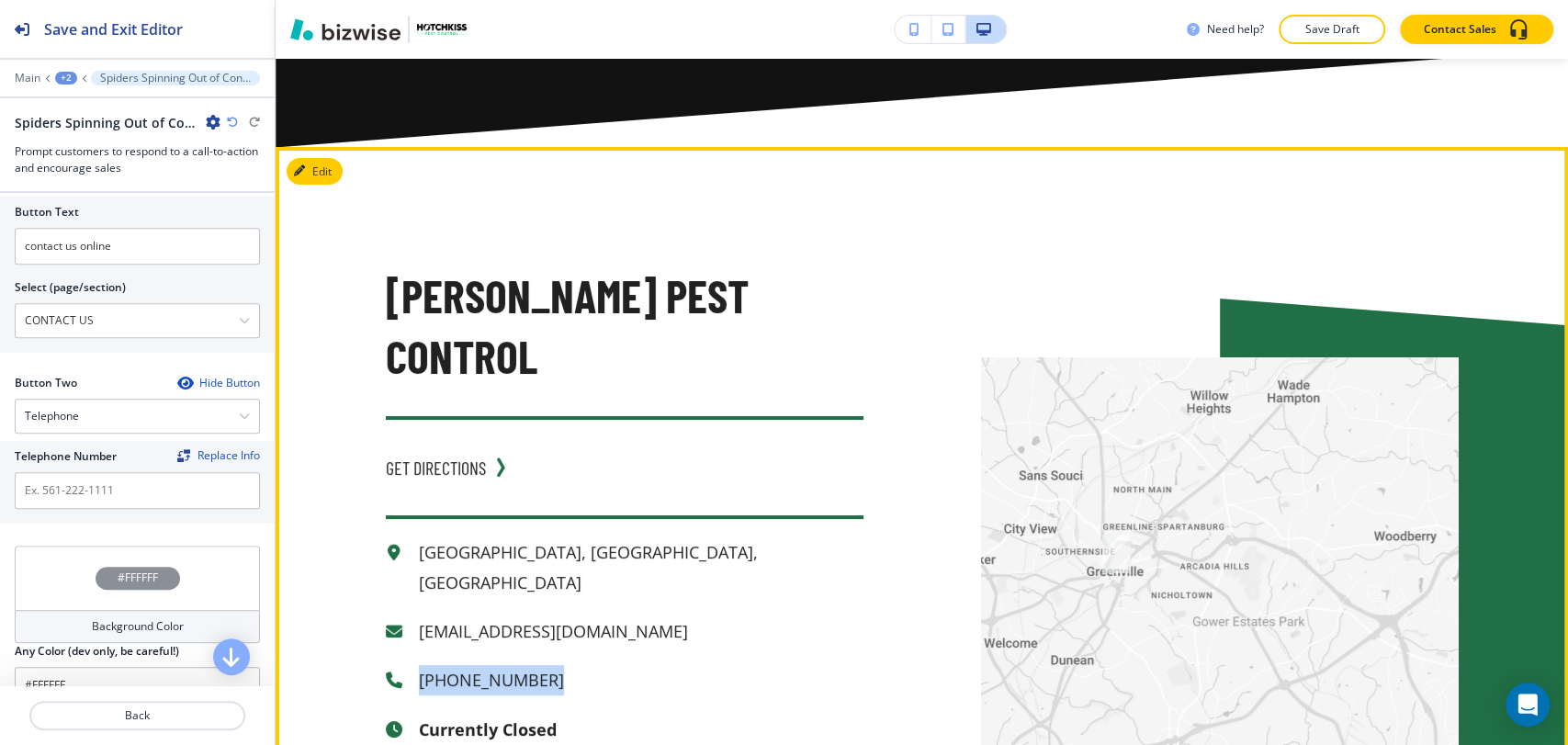
drag, startPoint x: 538, startPoint y: 576, endPoint x: 389, endPoint y: 584, distance: 149.2
click at [389, 665] on div "[PHONE_NUMBER]" at bounding box center [624, 680] width 477 height 30
copy p "[PHONE_NUMBER]"
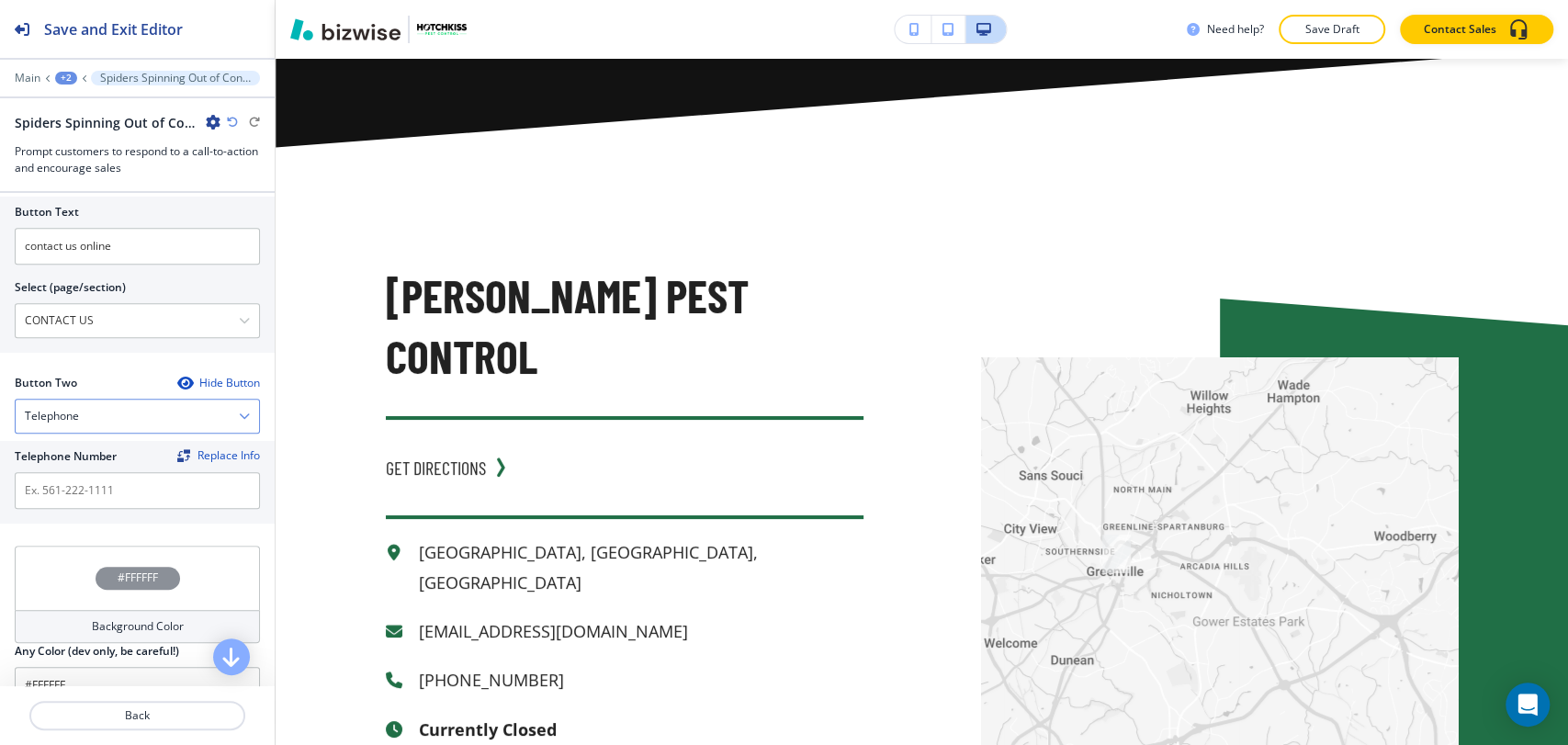
click at [148, 406] on div "Telephone" at bounding box center [137, 416] width 244 height 33
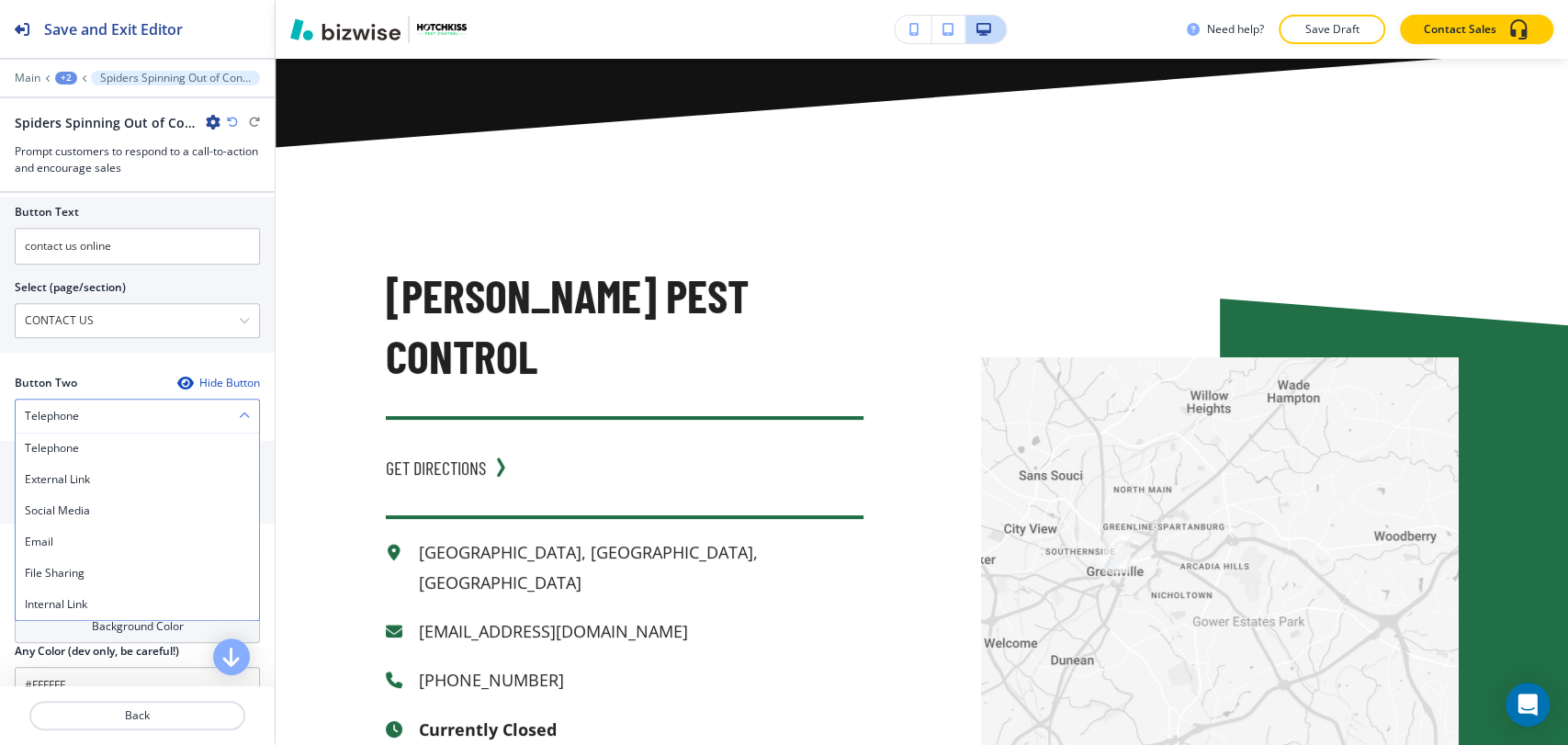
click at [149, 409] on div "Telephone" at bounding box center [137, 416] width 244 height 33
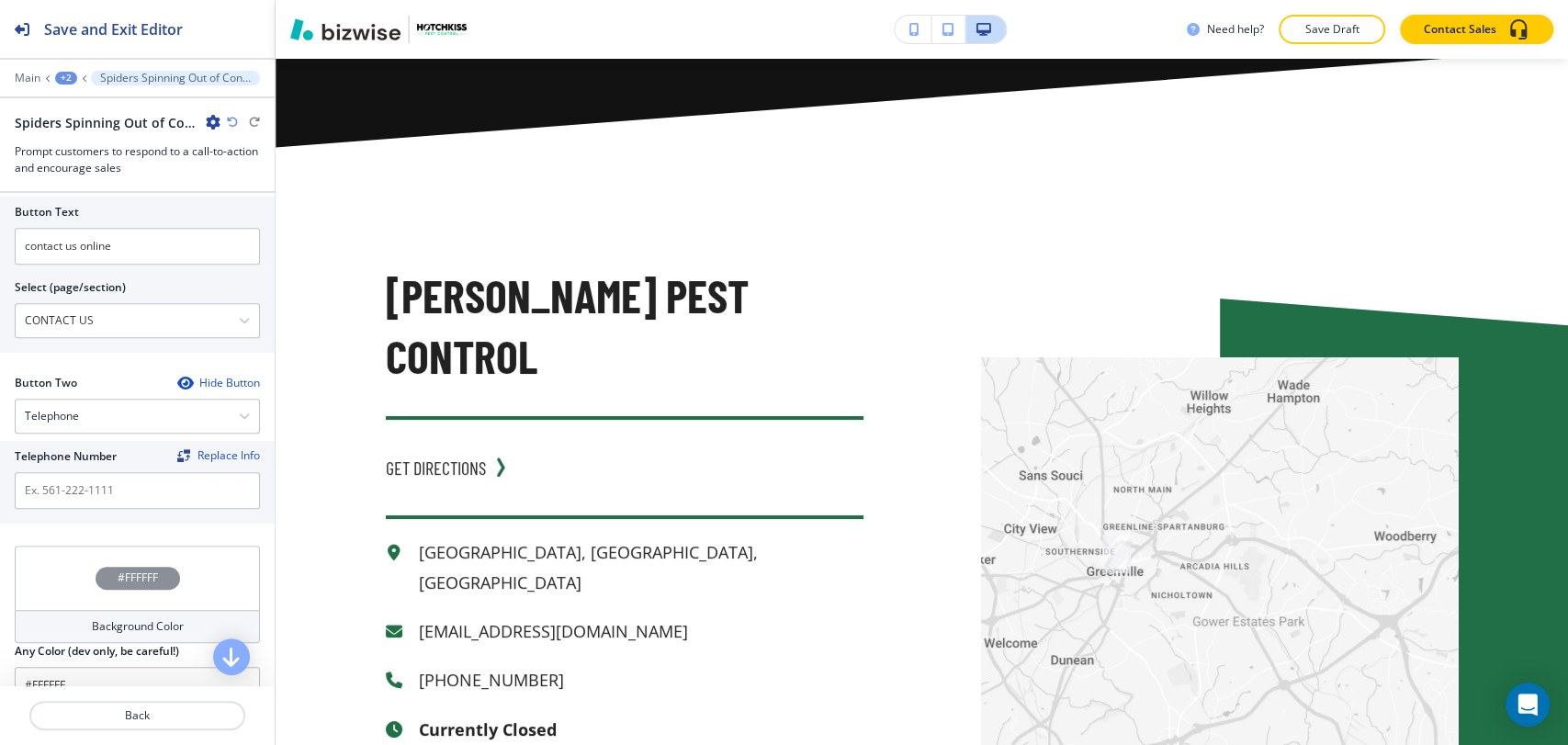
click at [135, 468] on div at bounding box center [137, 469] width 245 height 8
click at [140, 487] on input "text" at bounding box center [137, 491] width 245 height 37
paste input "[PHONE_NUMBER]"
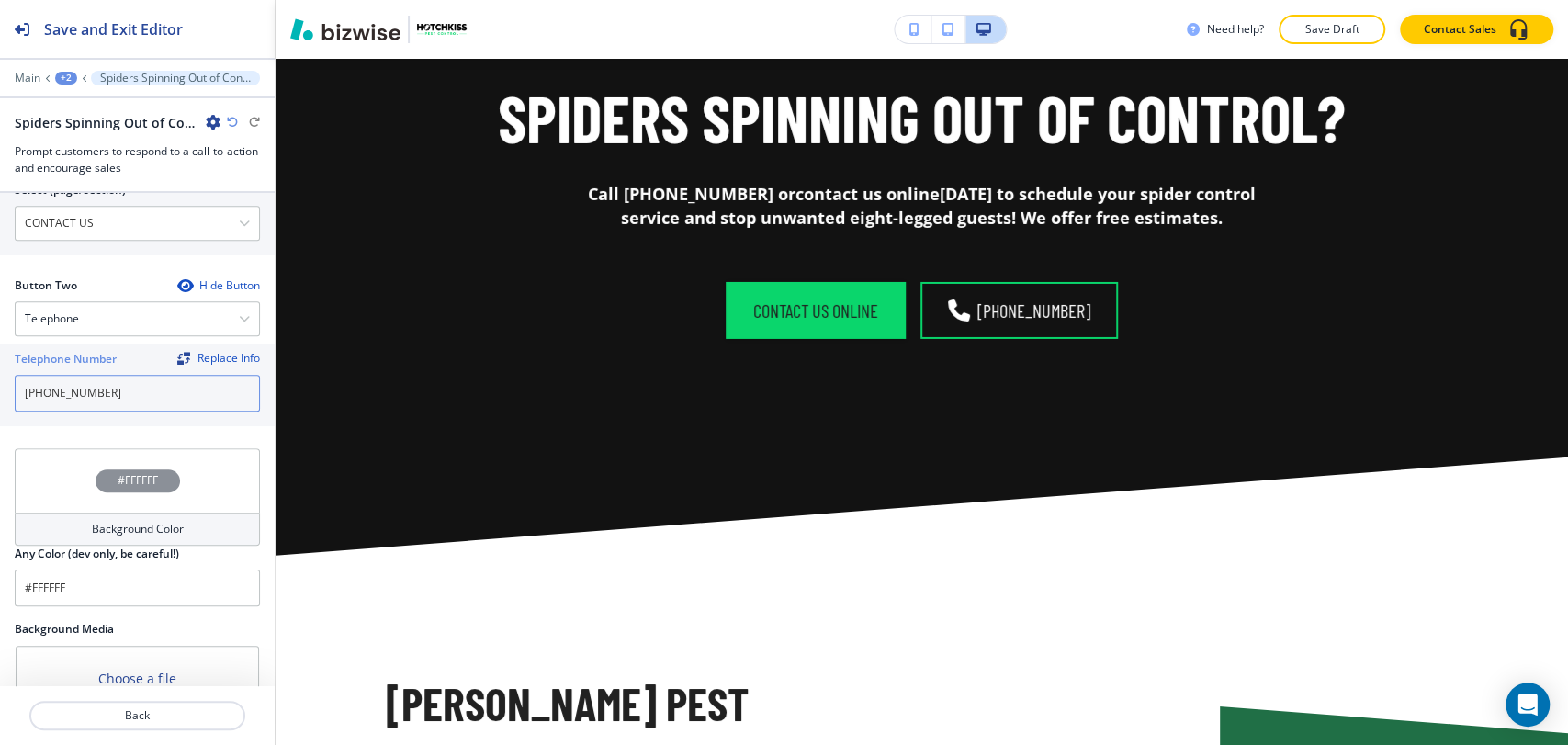
scroll to position [964, 0]
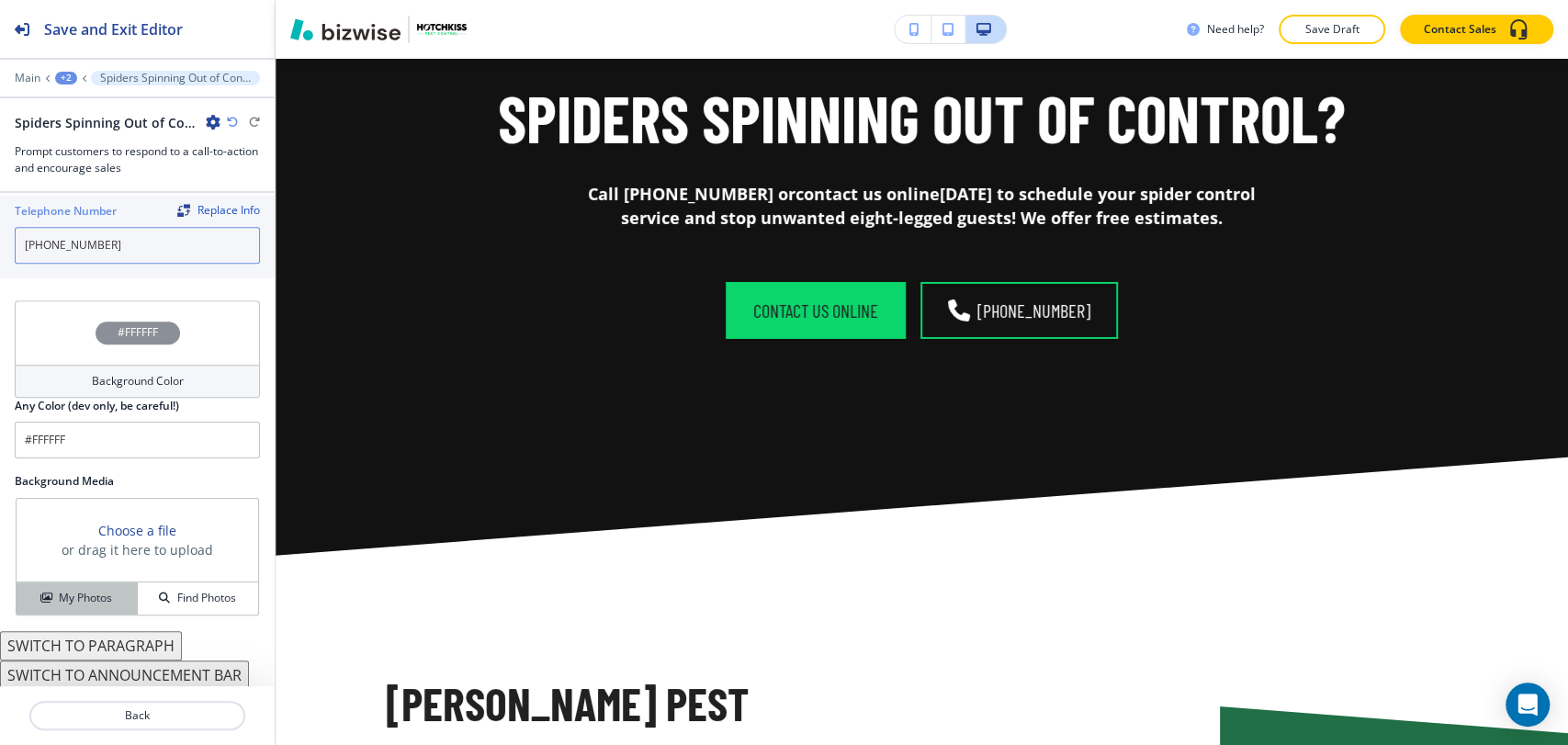
type input "[PHONE_NUMBER]"
click at [96, 594] on h4 "My Photos" at bounding box center [85, 598] width 53 height 16
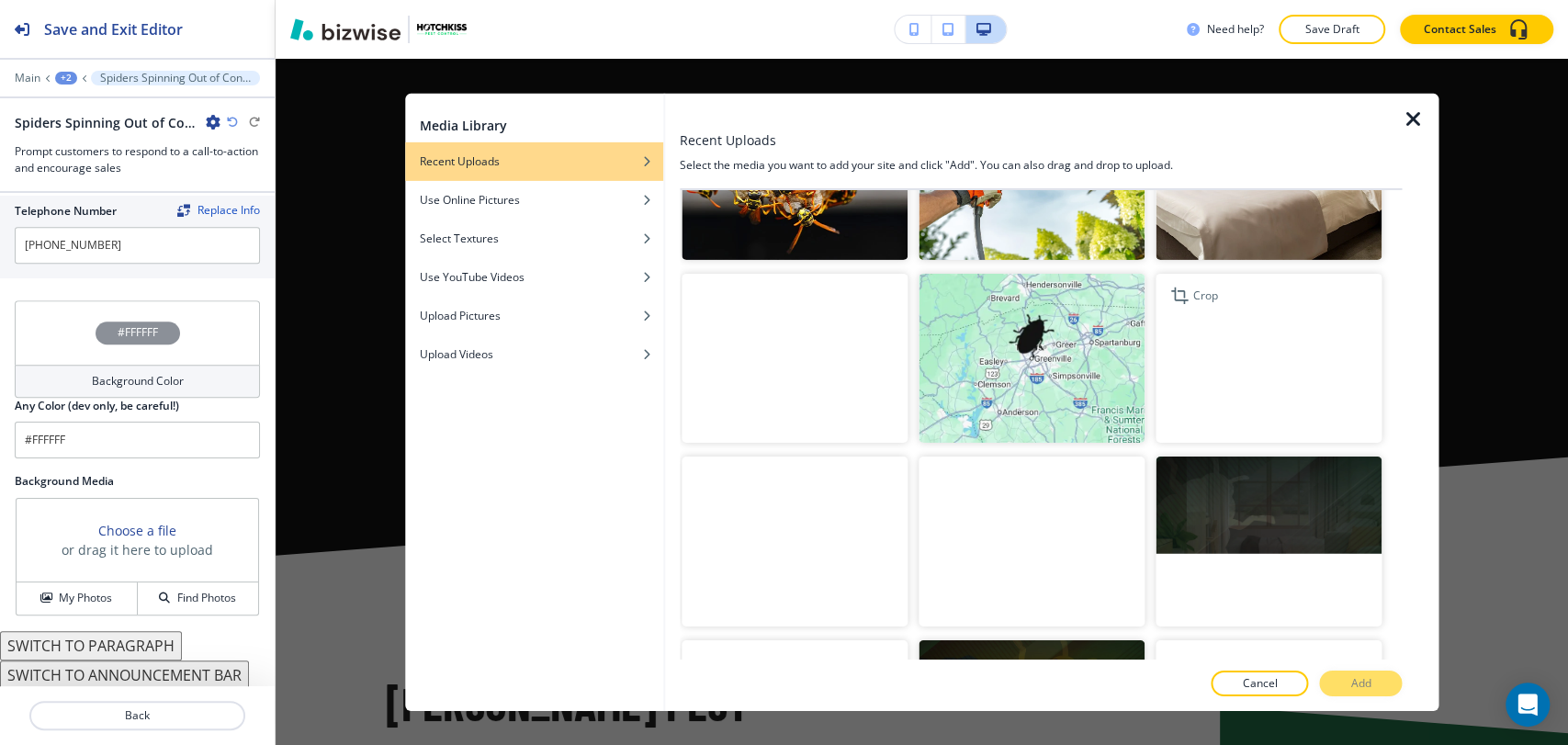
scroll to position [3773, 0]
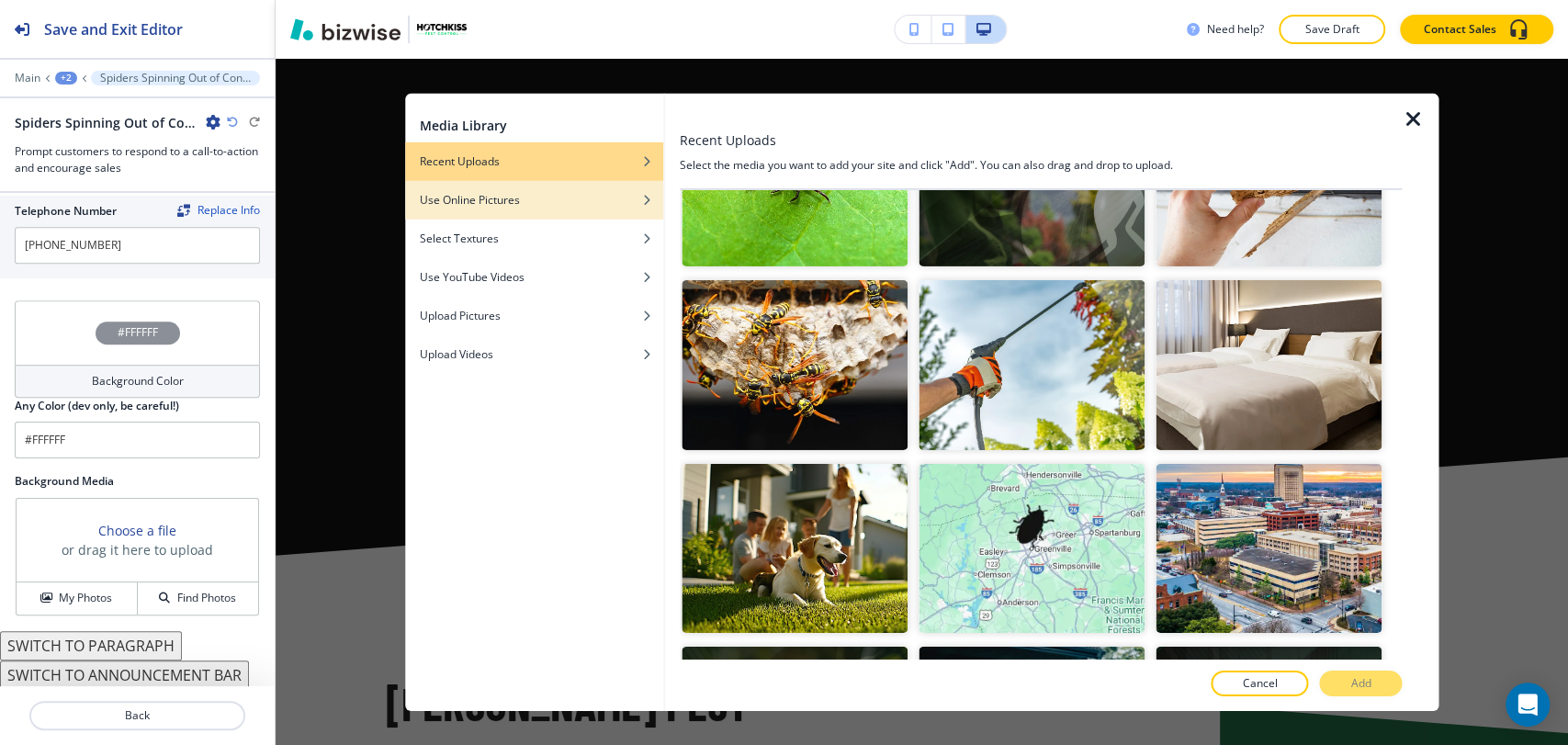
click at [525, 197] on div "Use Online Pictures" at bounding box center [534, 198] width 258 height 16
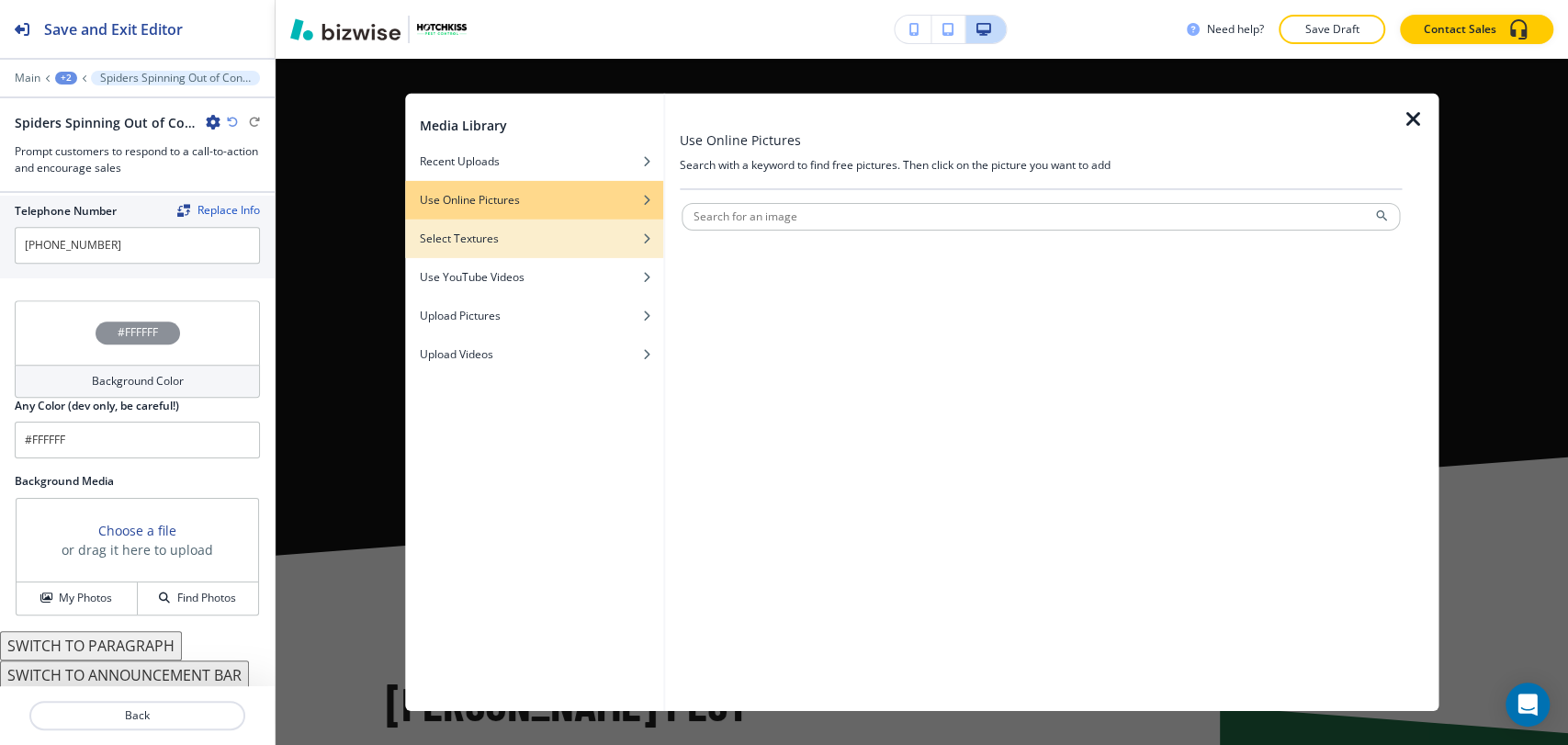
scroll to position [0, 0]
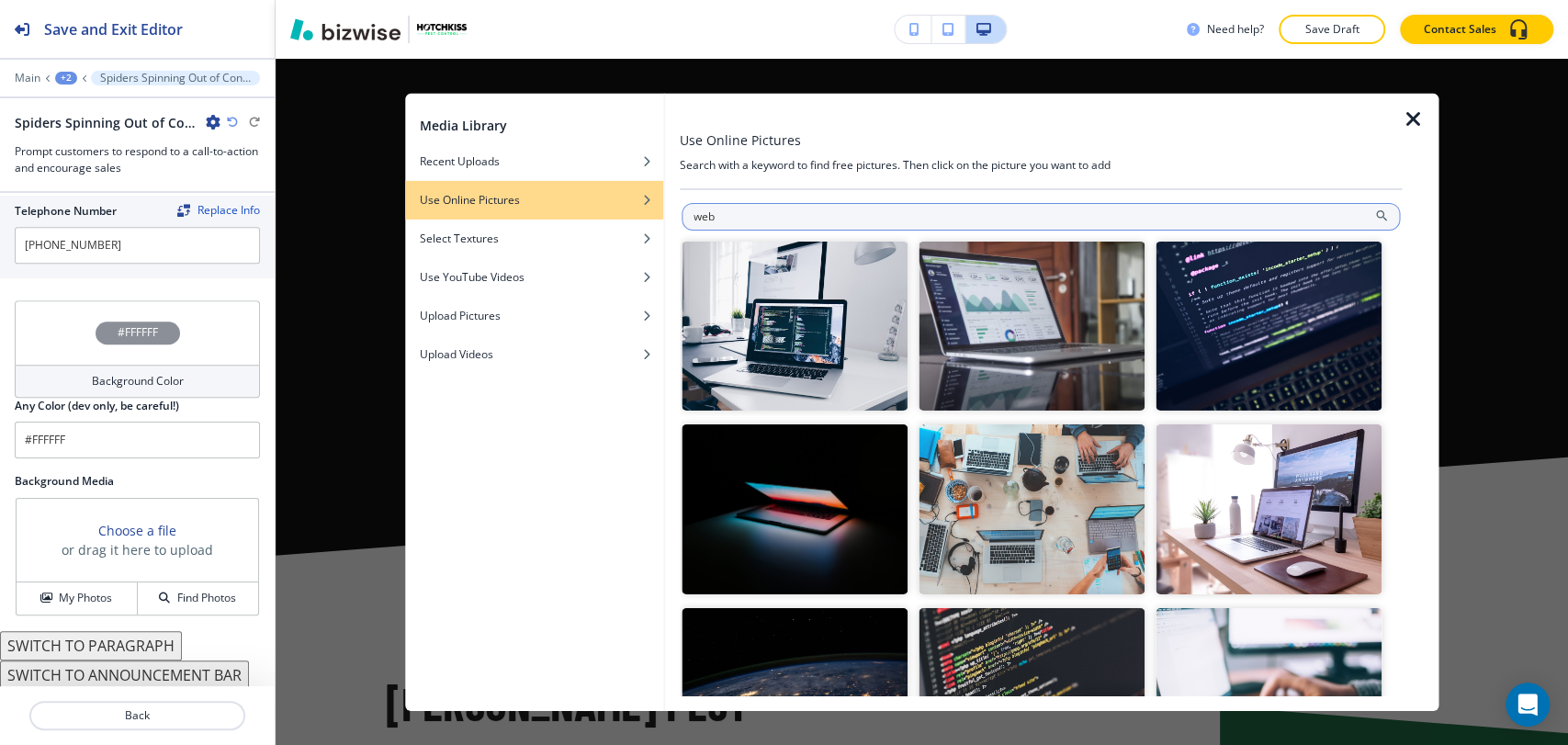
click at [786, 210] on input "web" at bounding box center [1040, 215] width 718 height 28
click at [785, 208] on input "web" at bounding box center [1040, 215] width 718 height 28
type input "spider web"
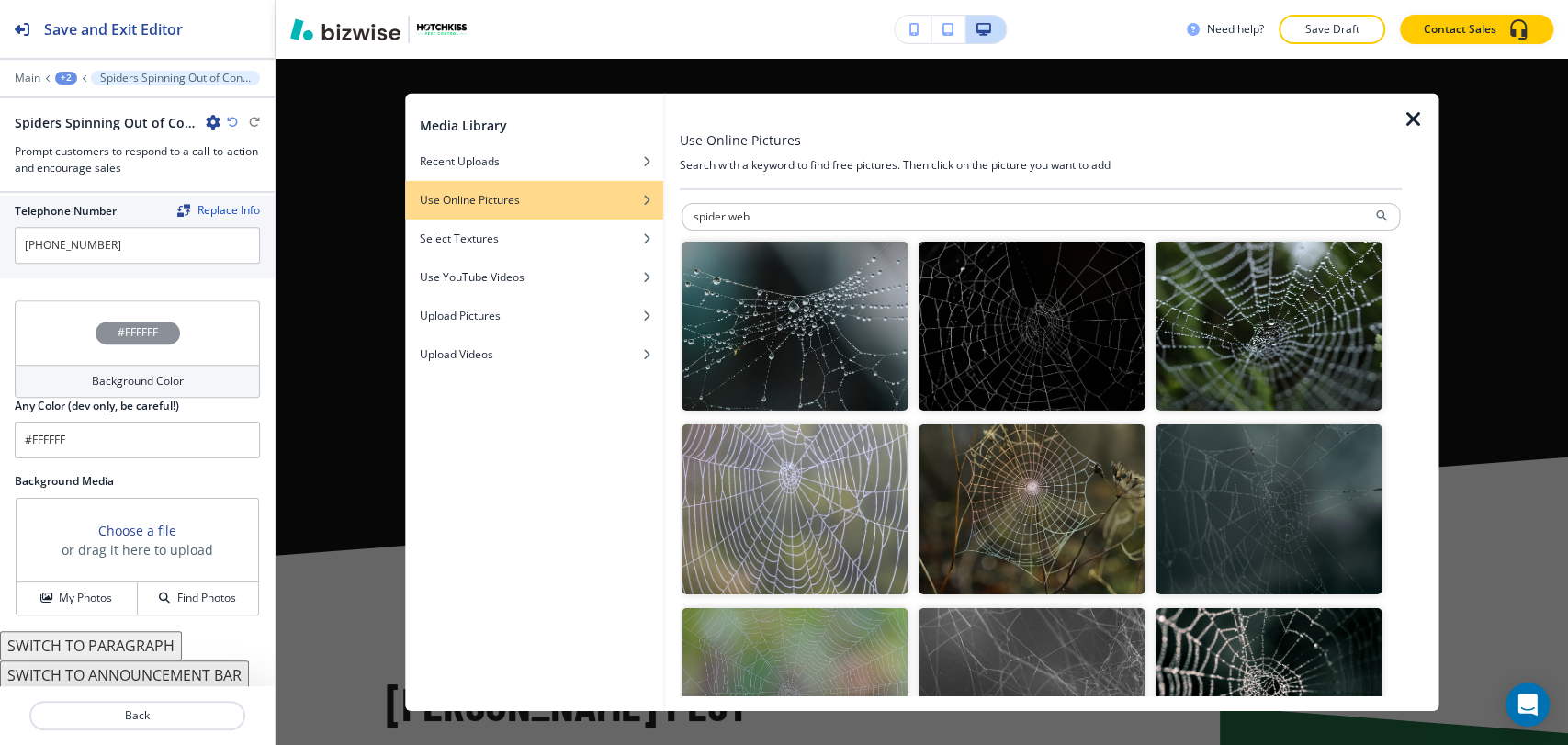
click at [884, 347] on img "button" at bounding box center [794, 326] width 226 height 170
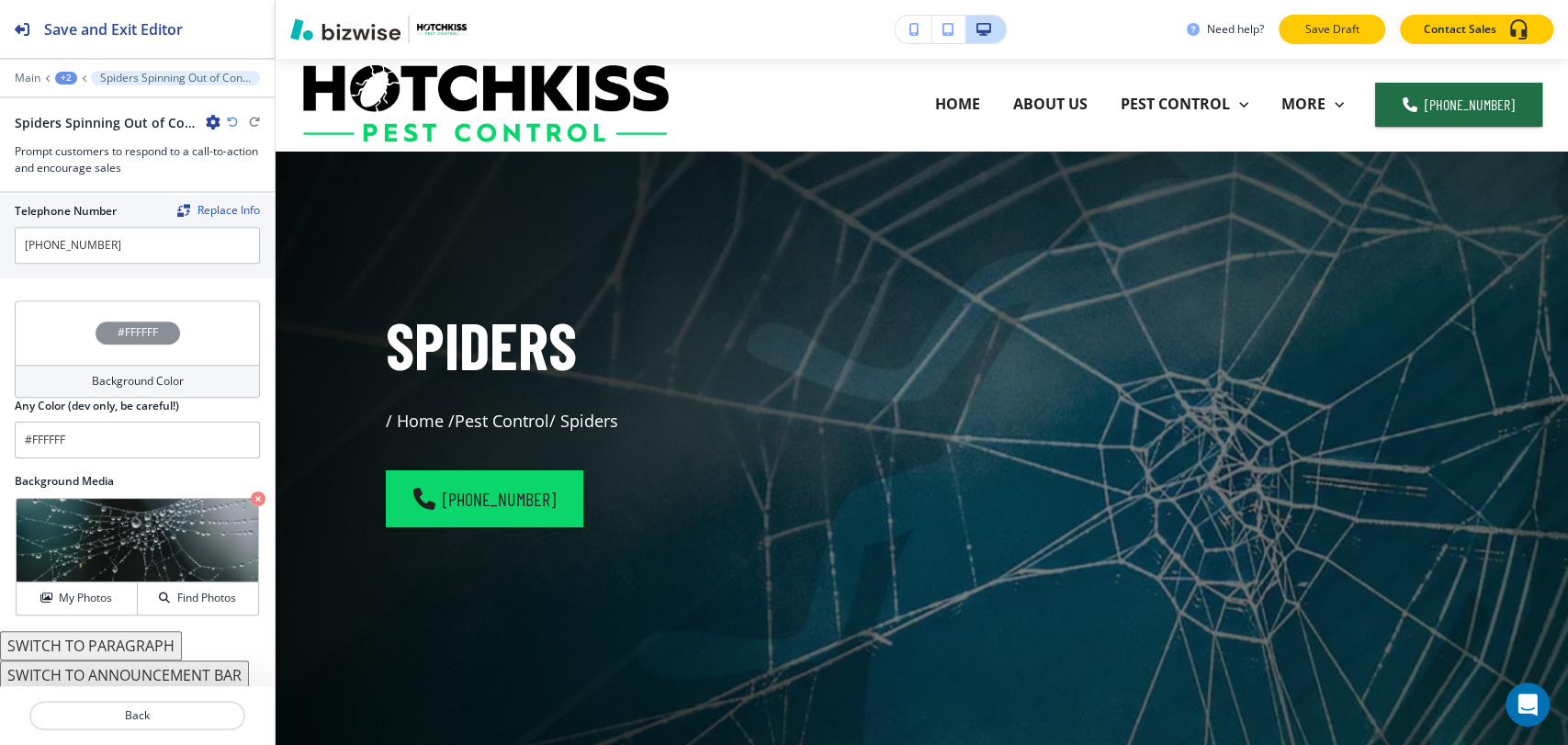
click at [1361, 30] on p "Save Draft" at bounding box center [1332, 28] width 59 height 16
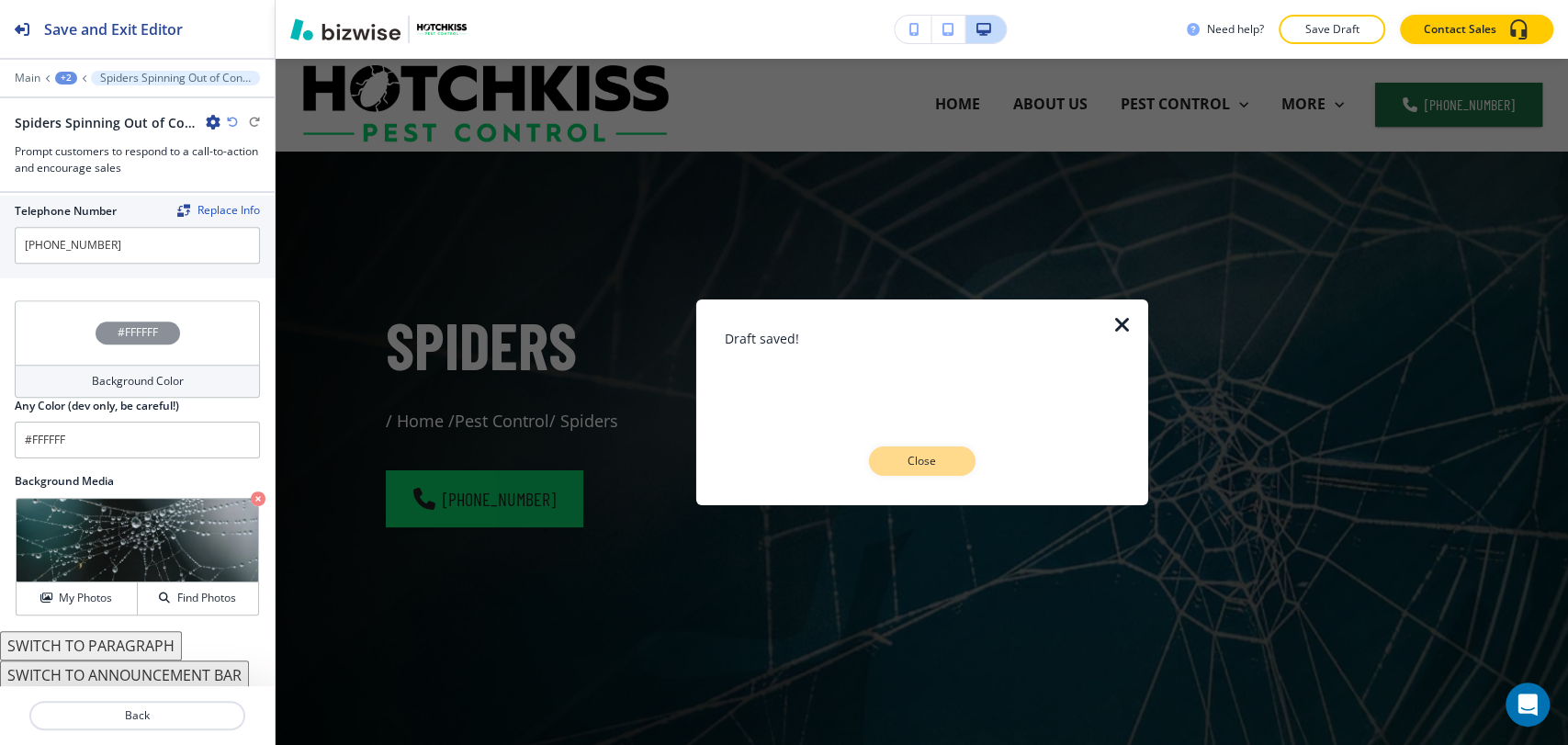
click at [950, 454] on p "Close" at bounding box center [922, 460] width 59 height 16
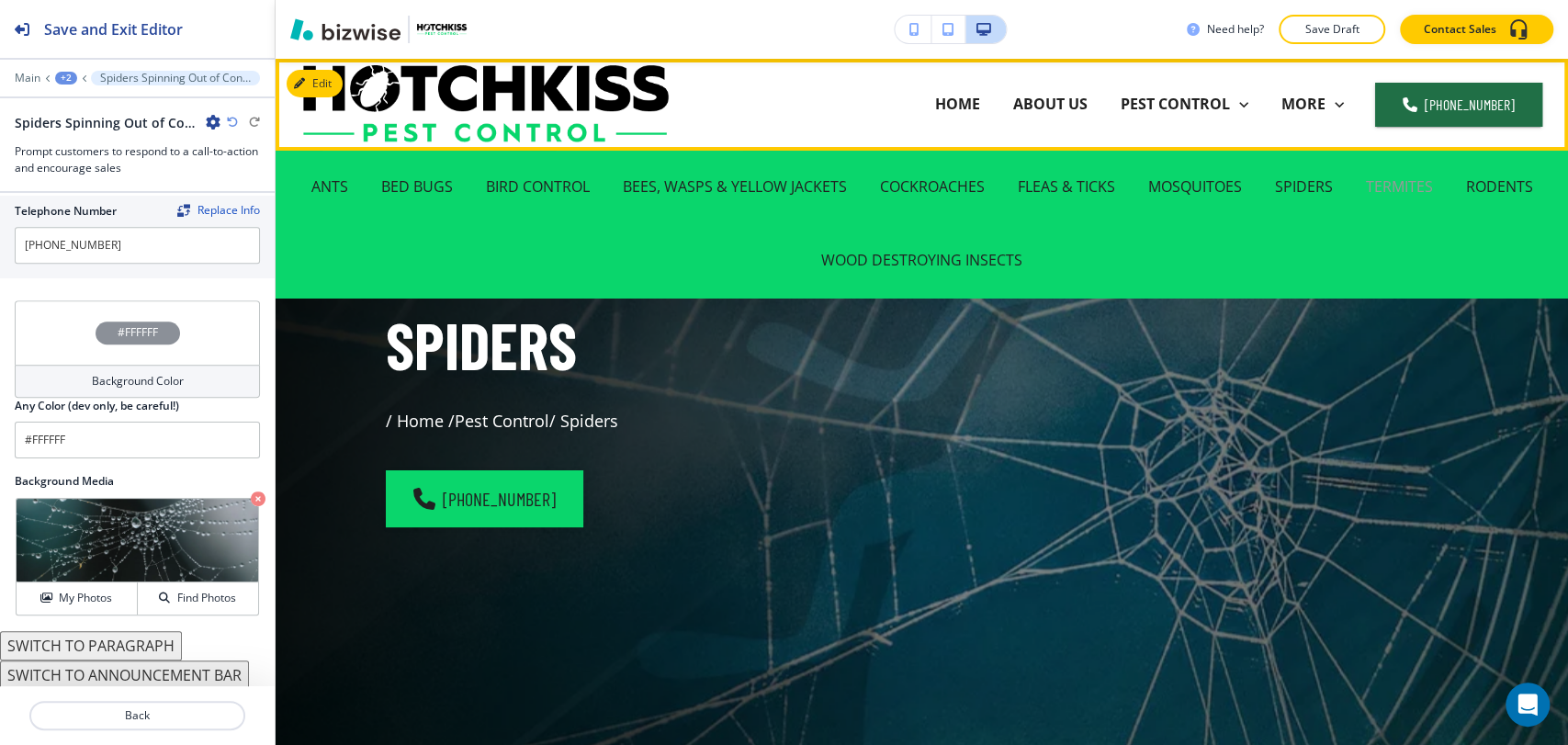
click at [1395, 183] on p "TERMITES" at bounding box center [1399, 187] width 67 height 21
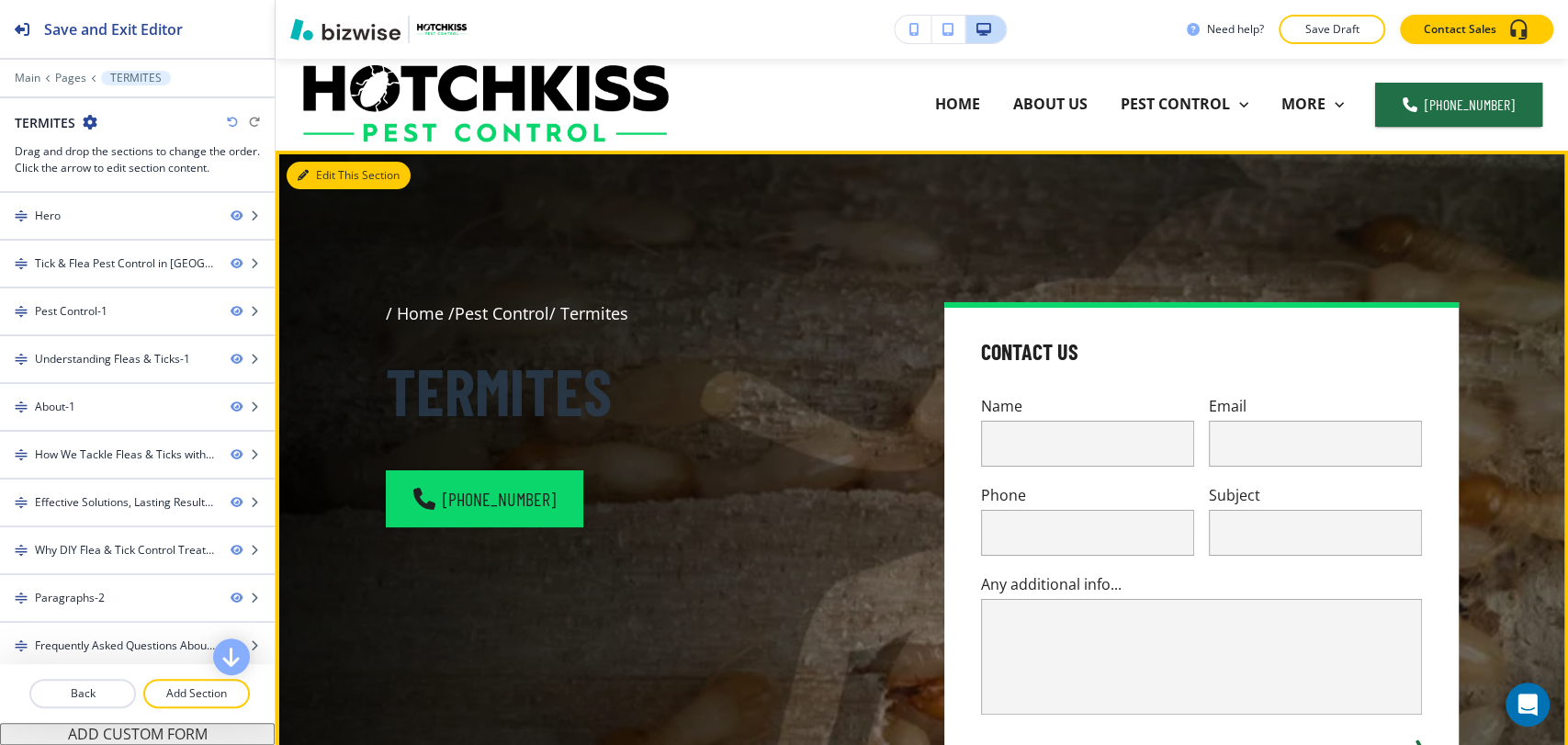
click at [307, 185] on button "Edit This Section" at bounding box center [348, 175] width 124 height 28
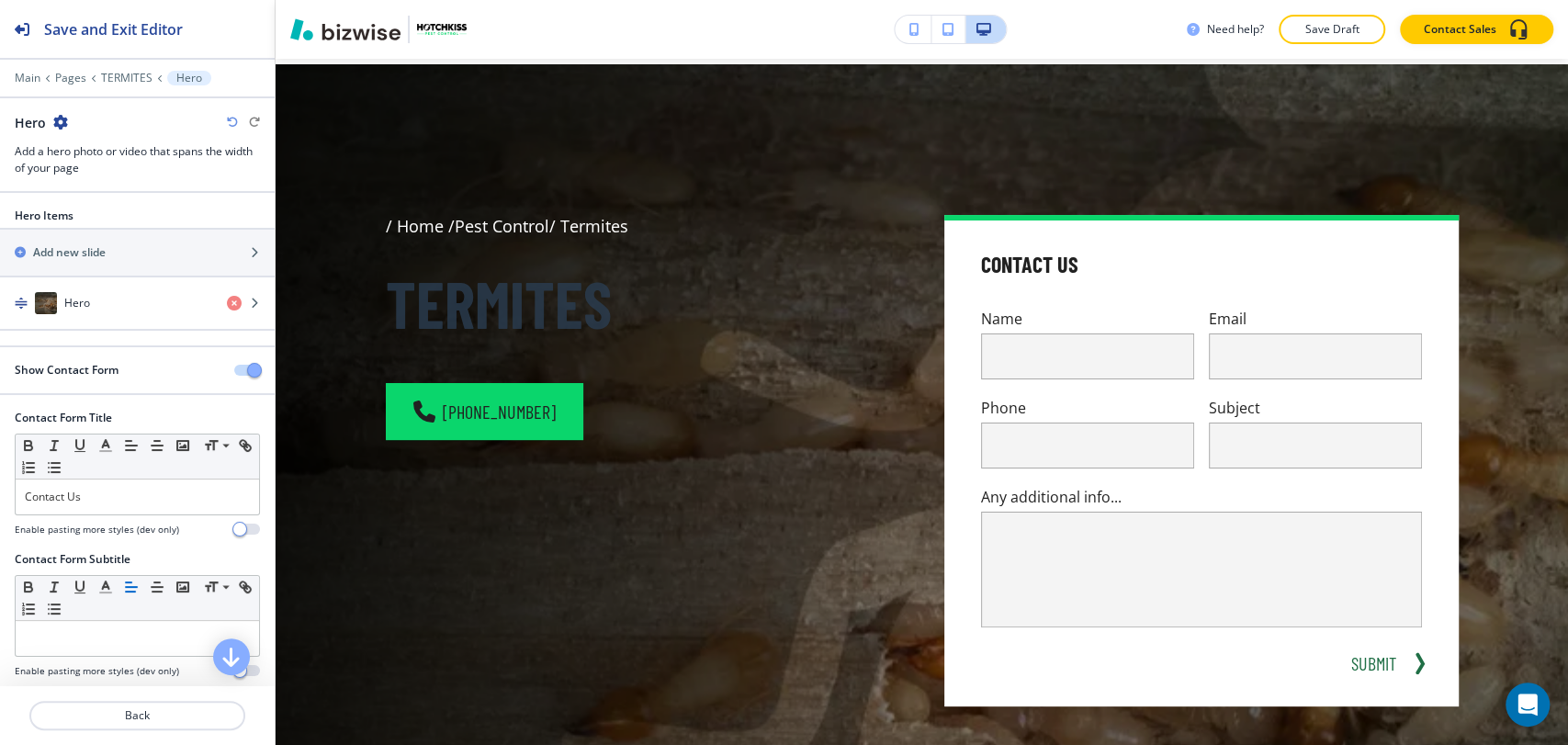
scroll to position [92, 0]
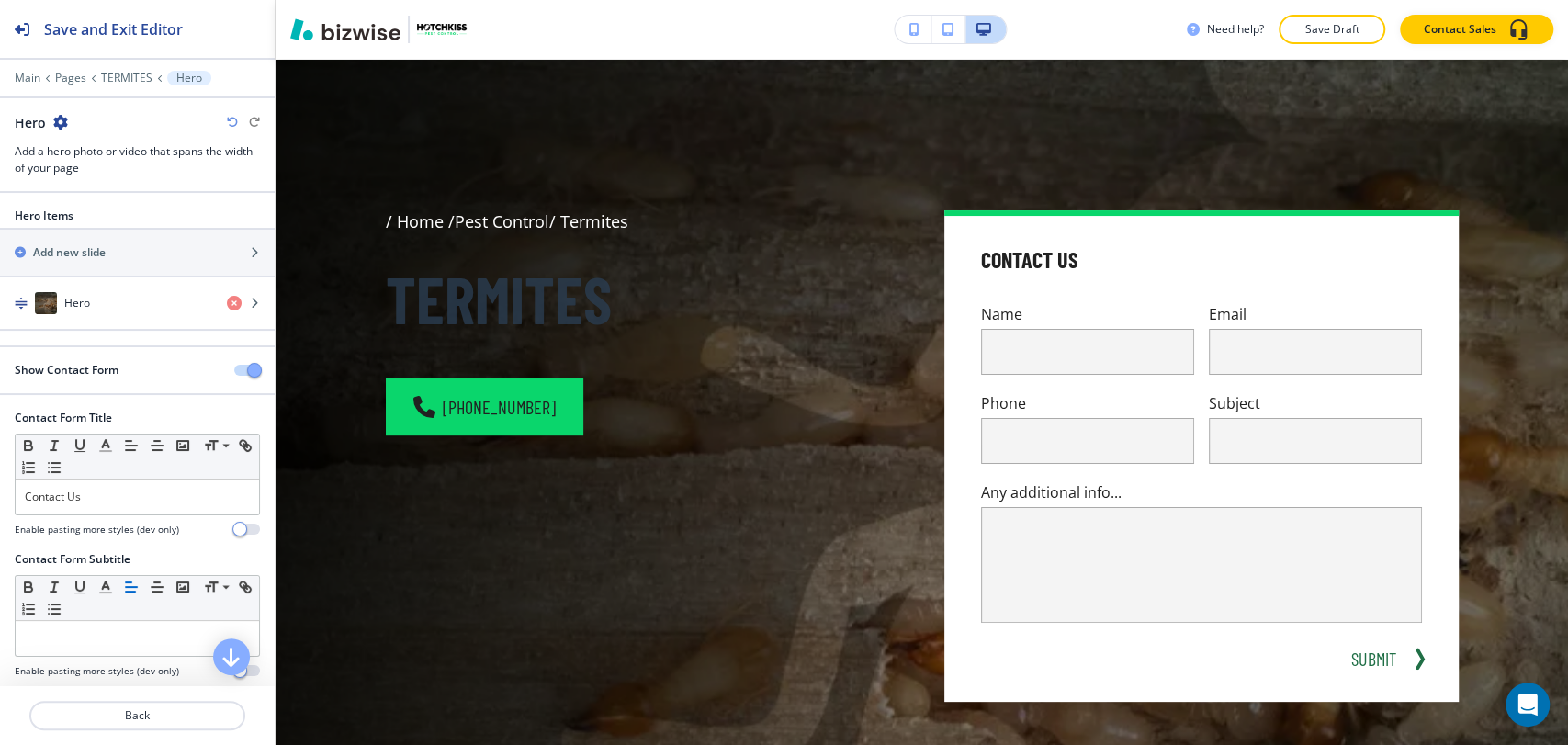
click at [234, 369] on button "button" at bounding box center [247, 370] width 26 height 11
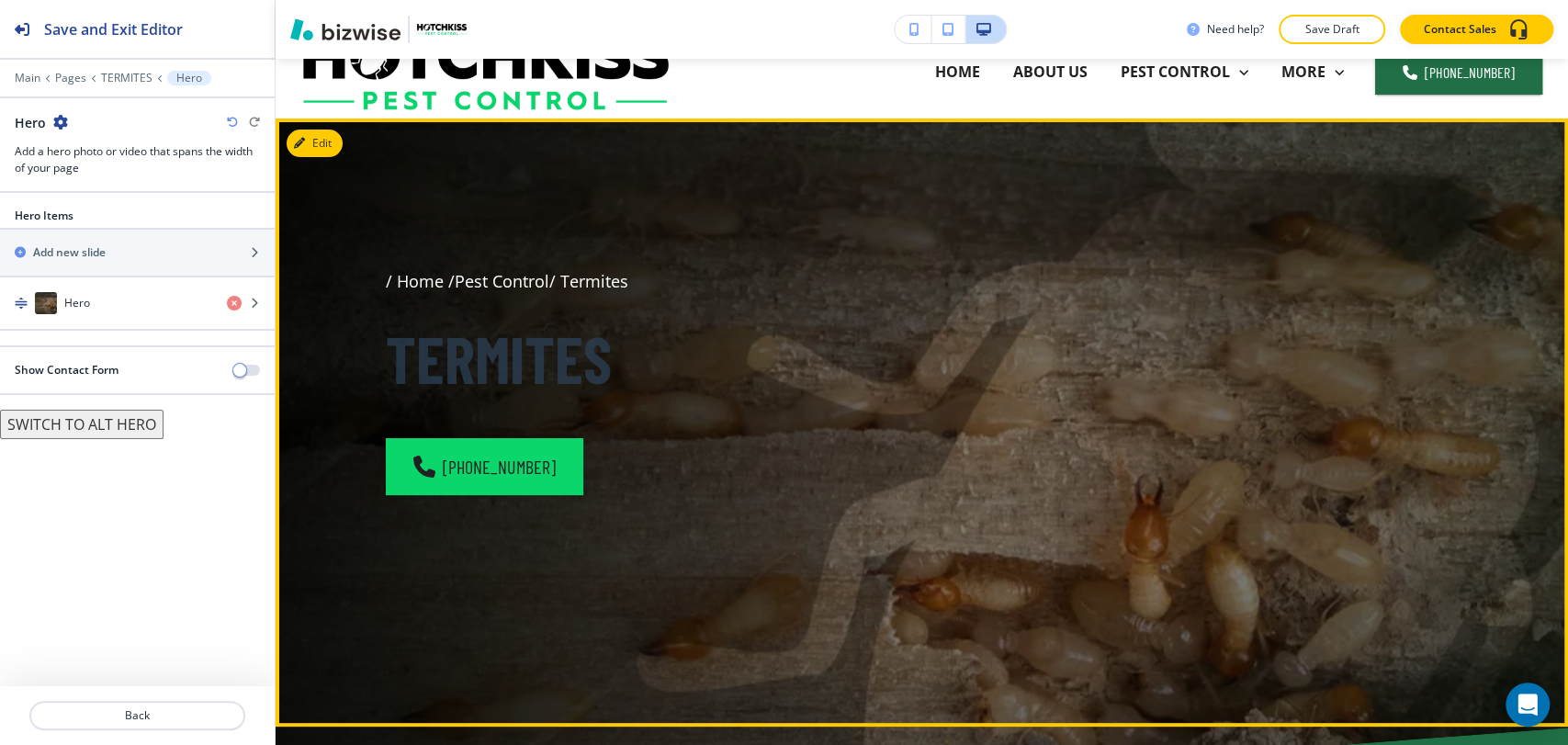
scroll to position [0, 0]
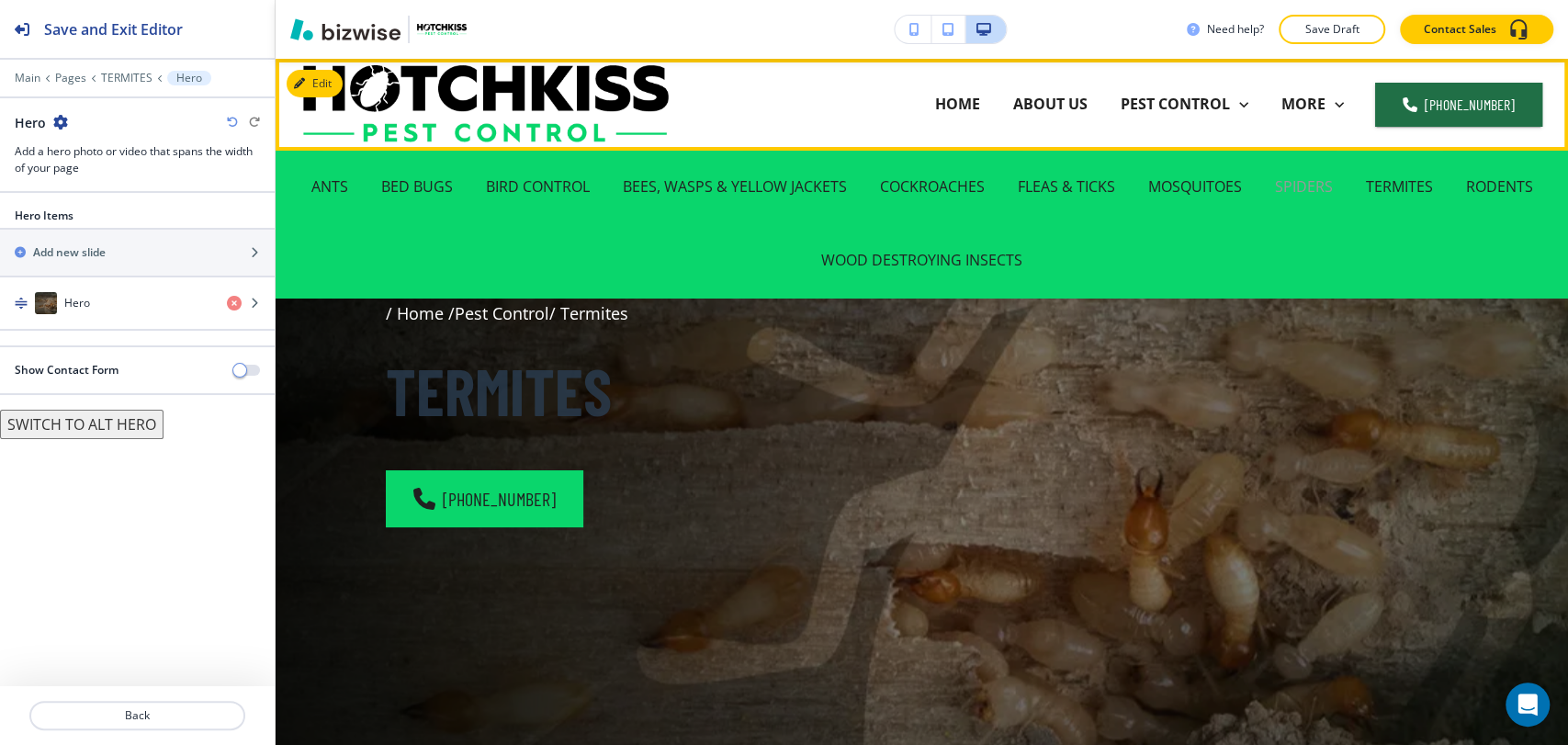
click at [1309, 187] on p "SPIDERS" at bounding box center [1303, 187] width 58 height 21
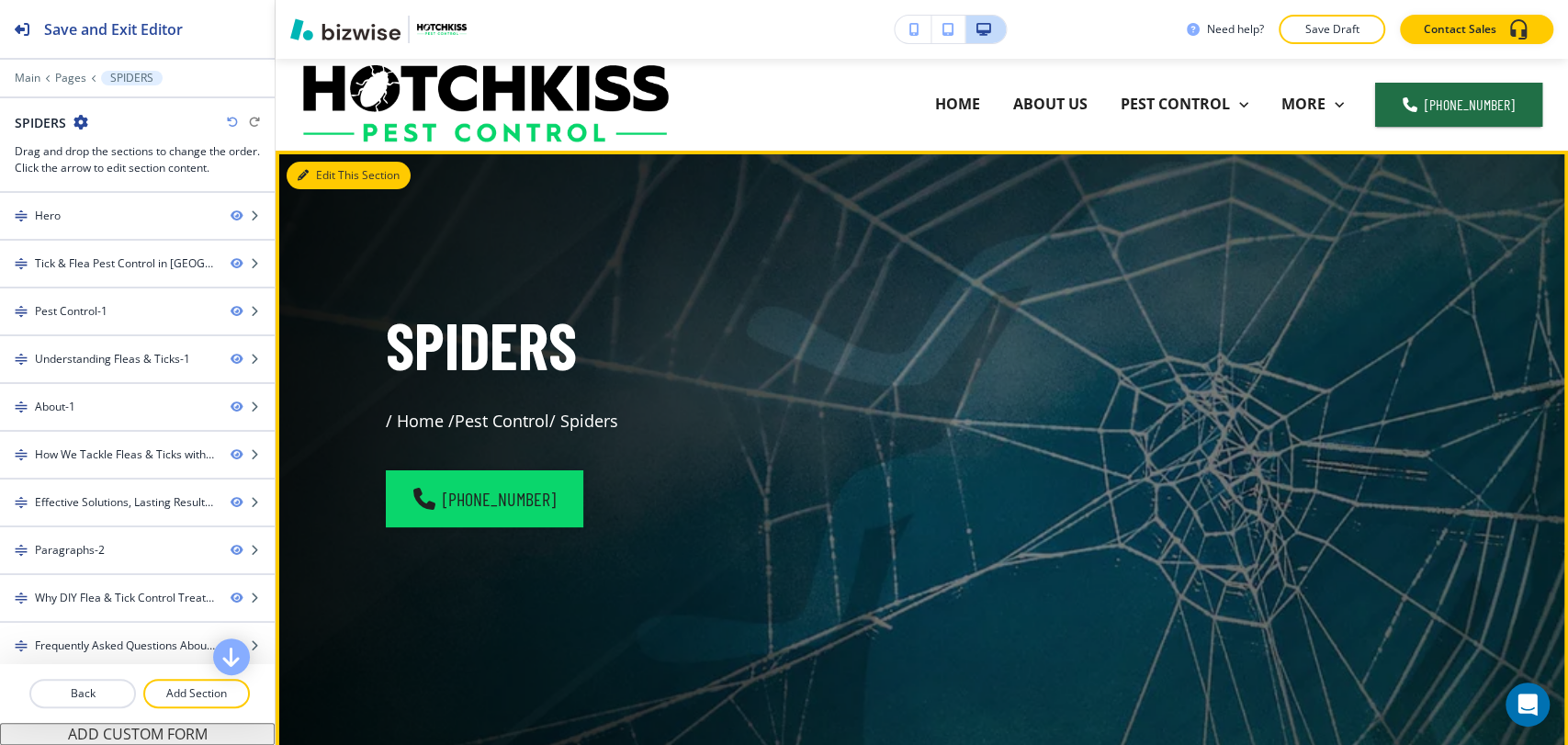
click at [331, 184] on button "Edit This Section" at bounding box center [348, 175] width 124 height 28
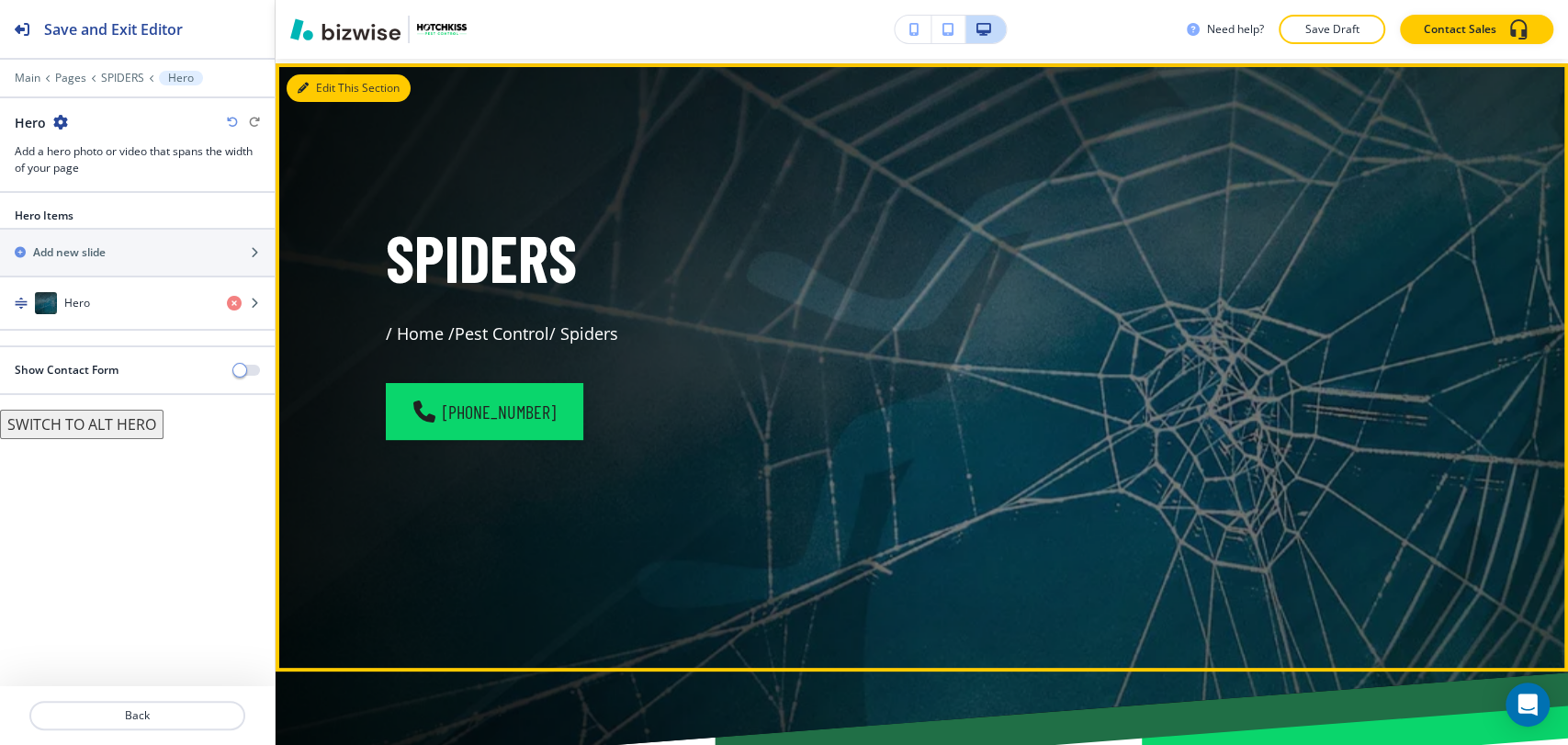
scroll to position [92, 0]
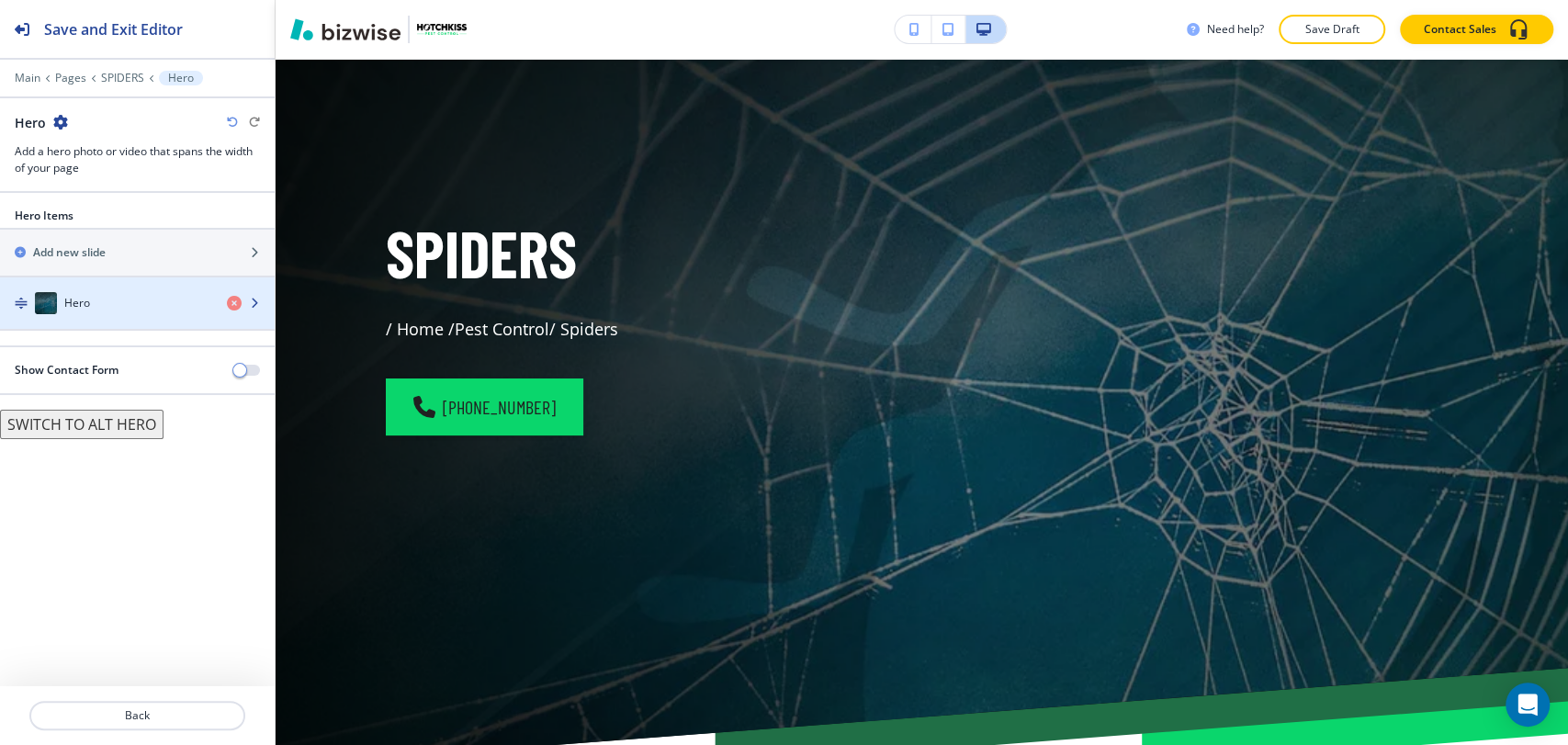
click at [120, 319] on div "button" at bounding box center [137, 321] width 274 height 14
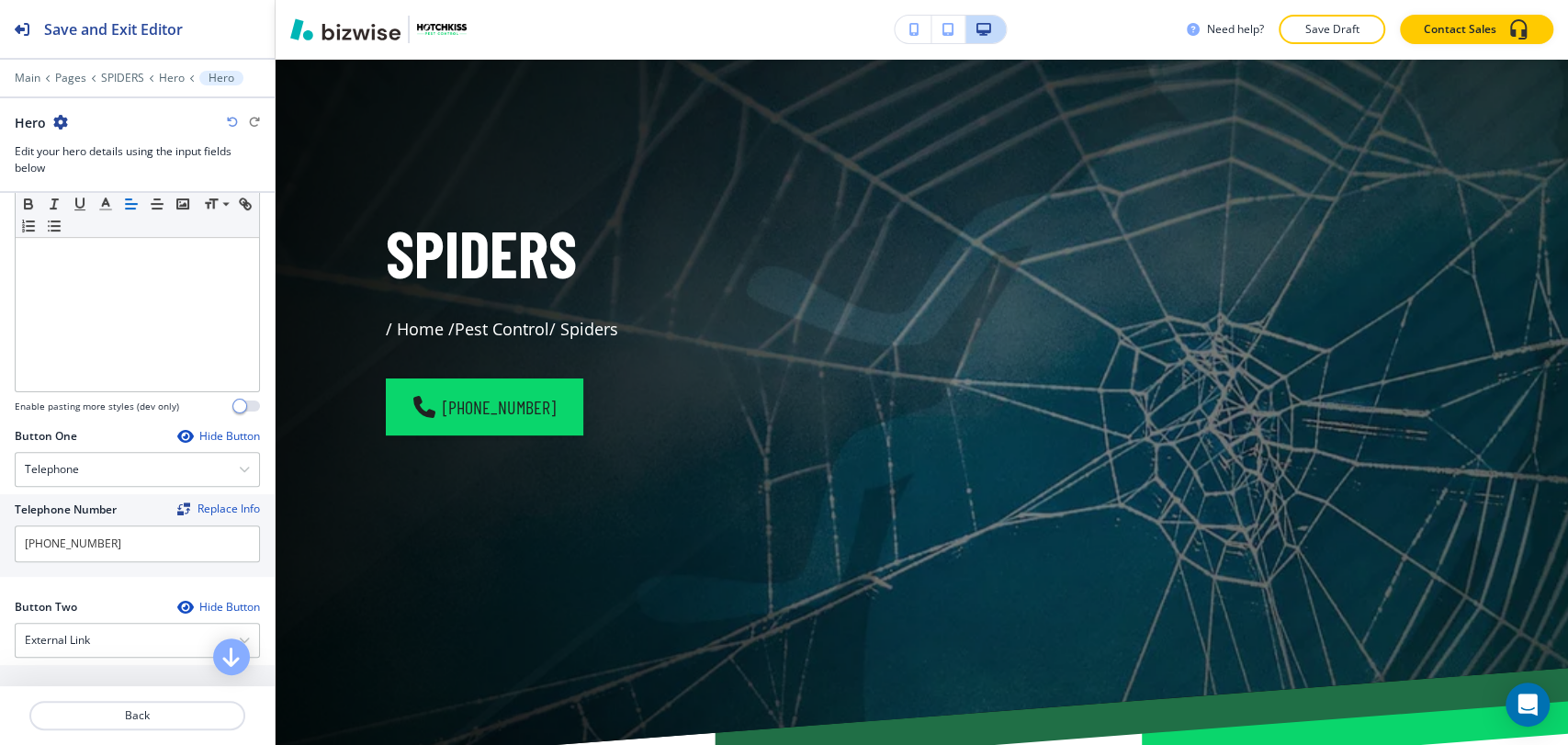
scroll to position [612, 0]
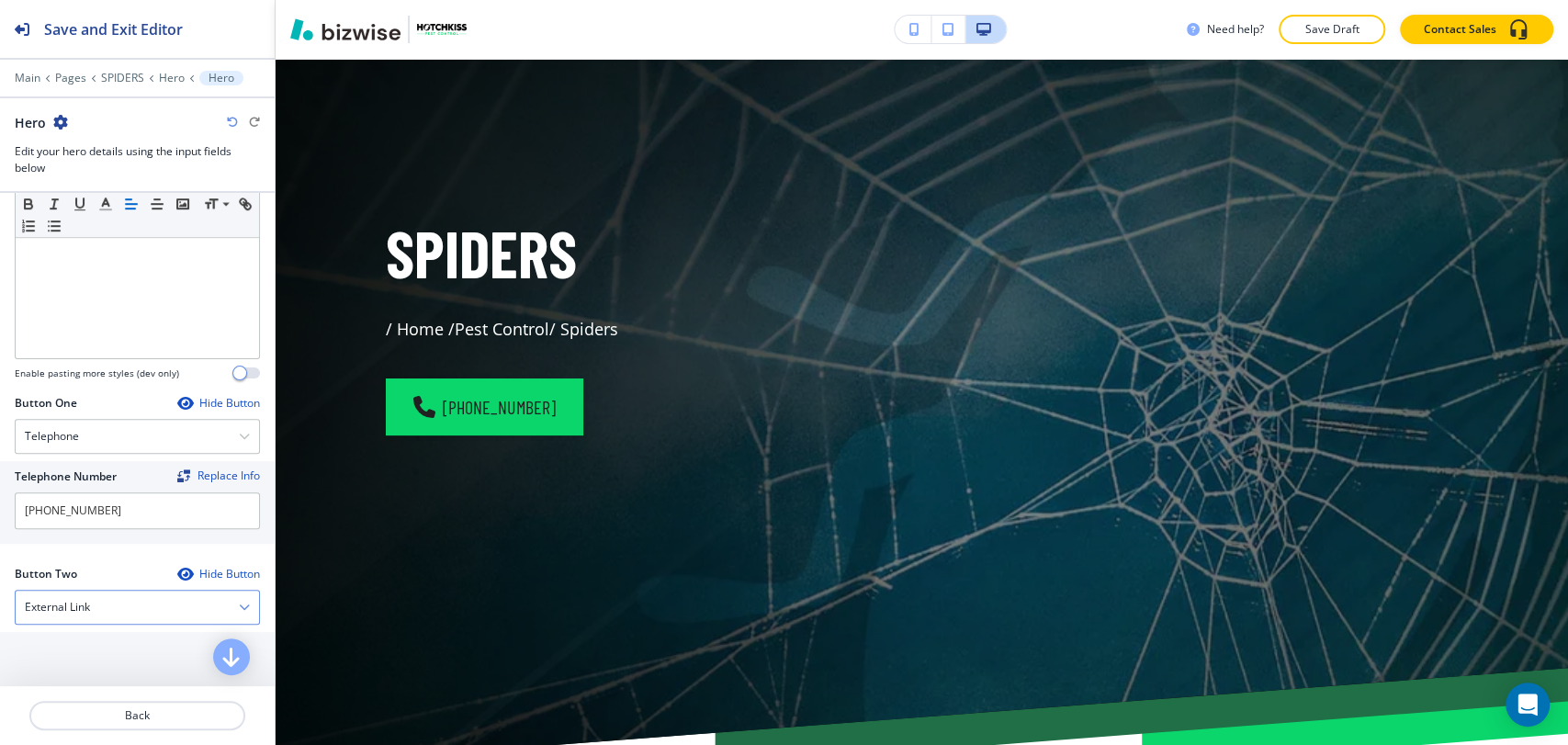
click at [126, 600] on div "External Link" at bounding box center [137, 606] width 244 height 33
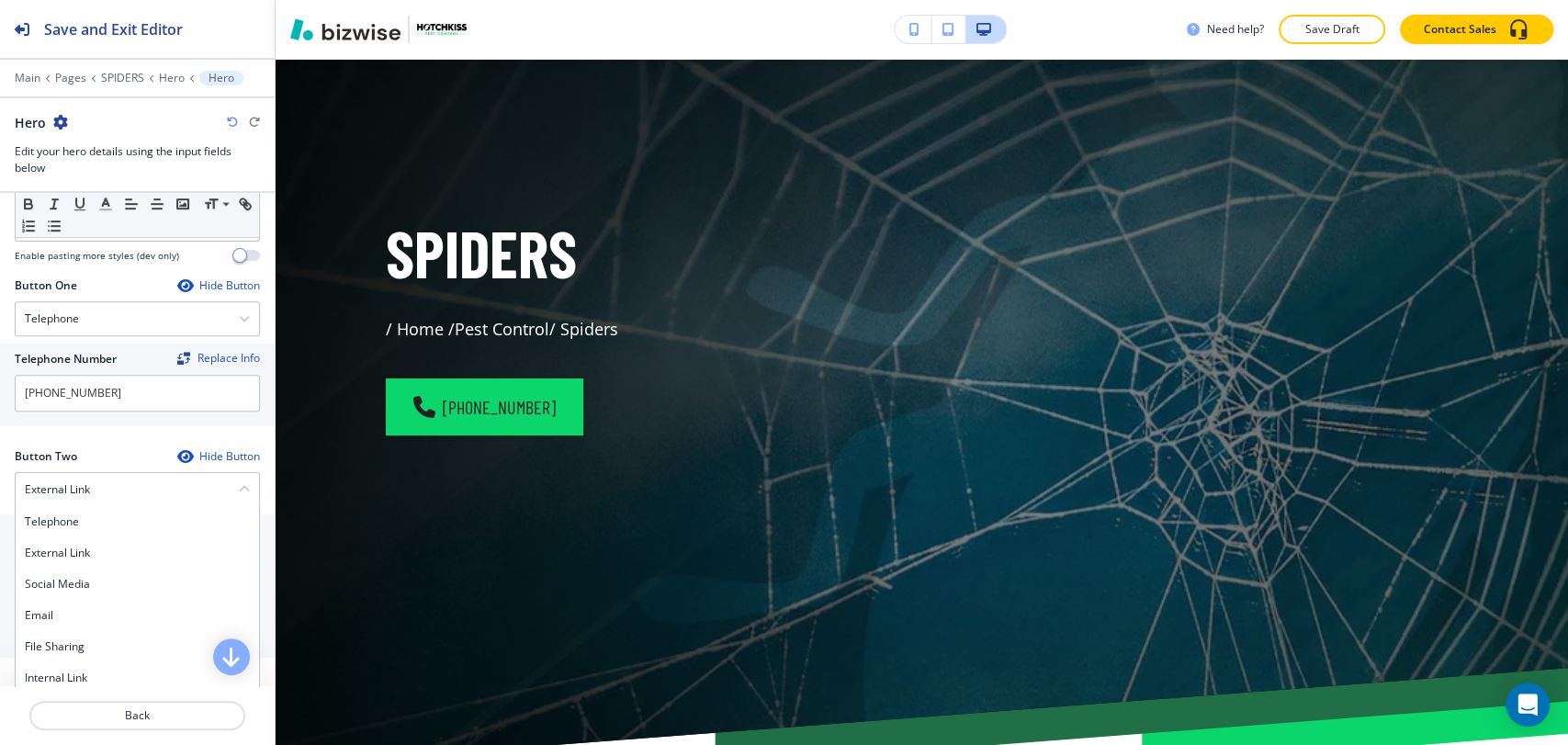
scroll to position [892, 0]
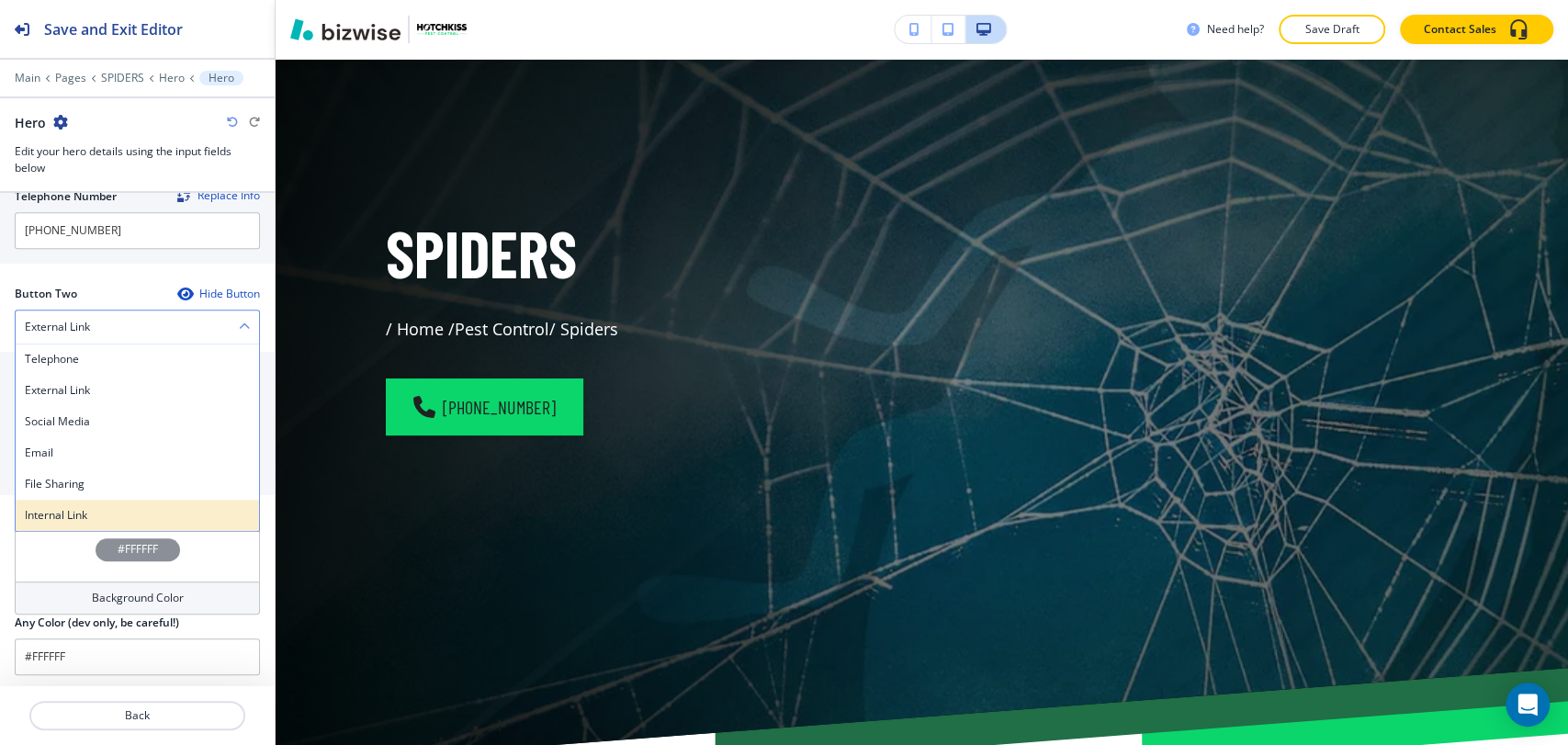
click at [133, 509] on h4 "Internal Link" at bounding box center [137, 514] width 225 height 16
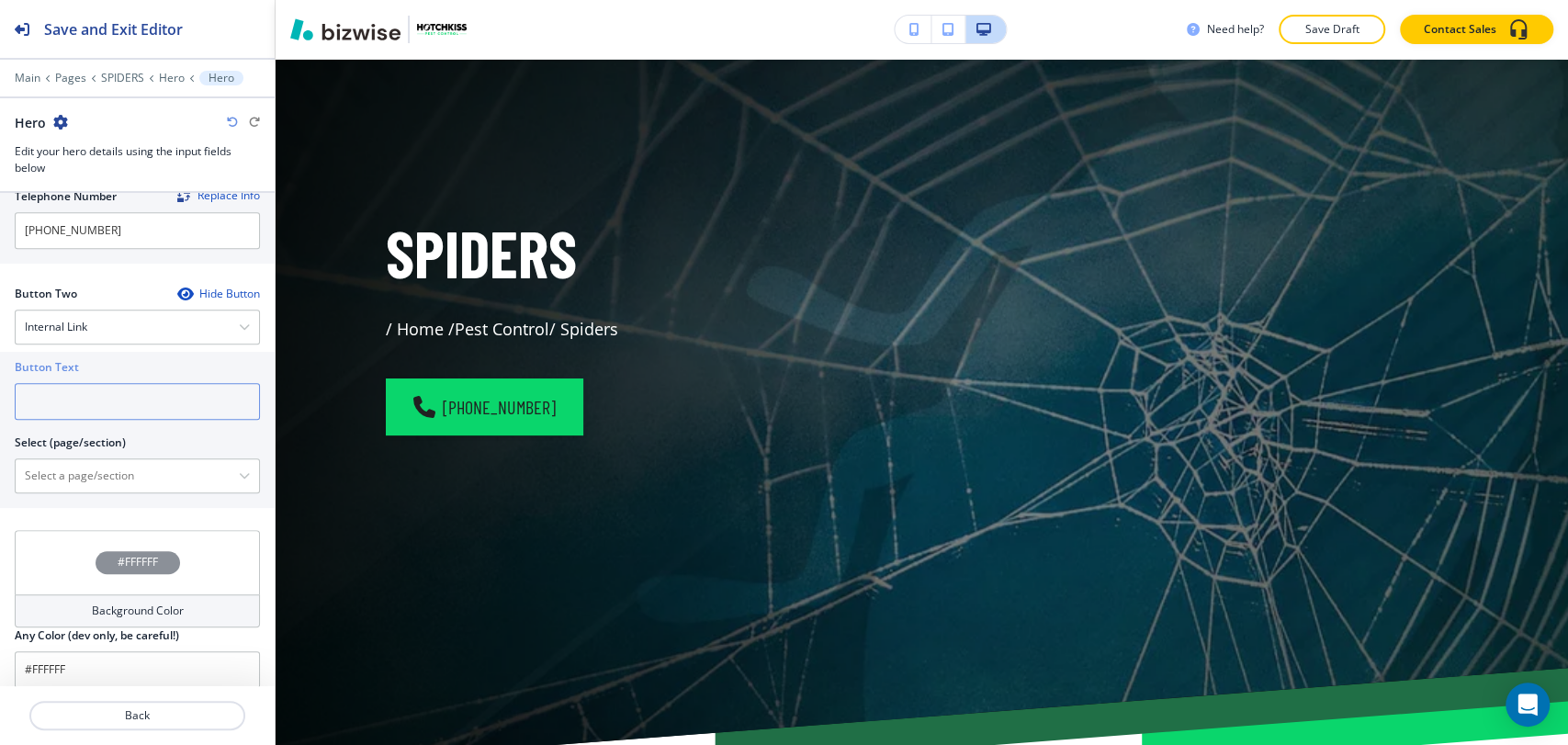
click at [133, 403] on input "text" at bounding box center [137, 401] width 245 height 37
type input "Contact us"
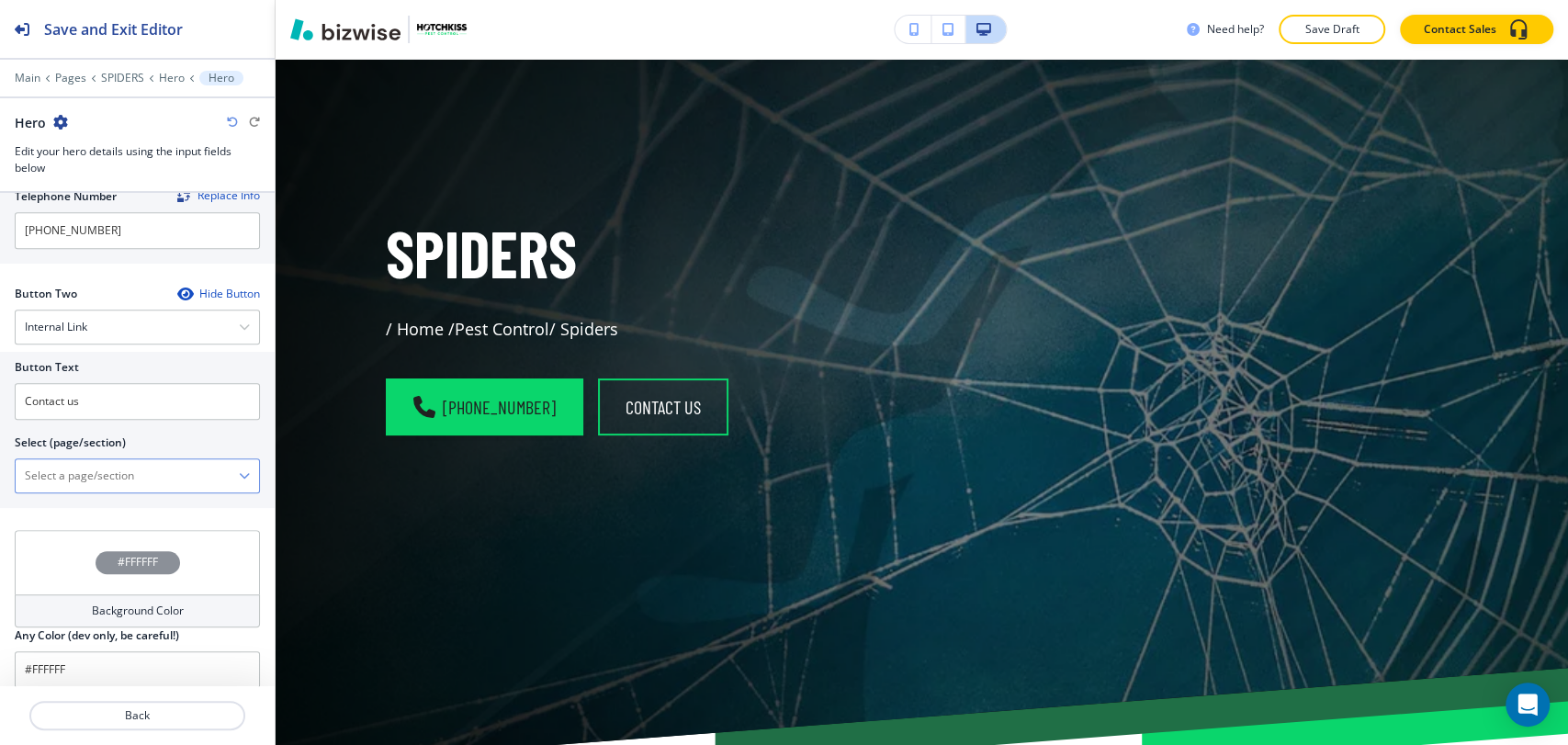
click at [130, 471] on \(page\/section\) "Manual Input" at bounding box center [126, 475] width 223 height 31
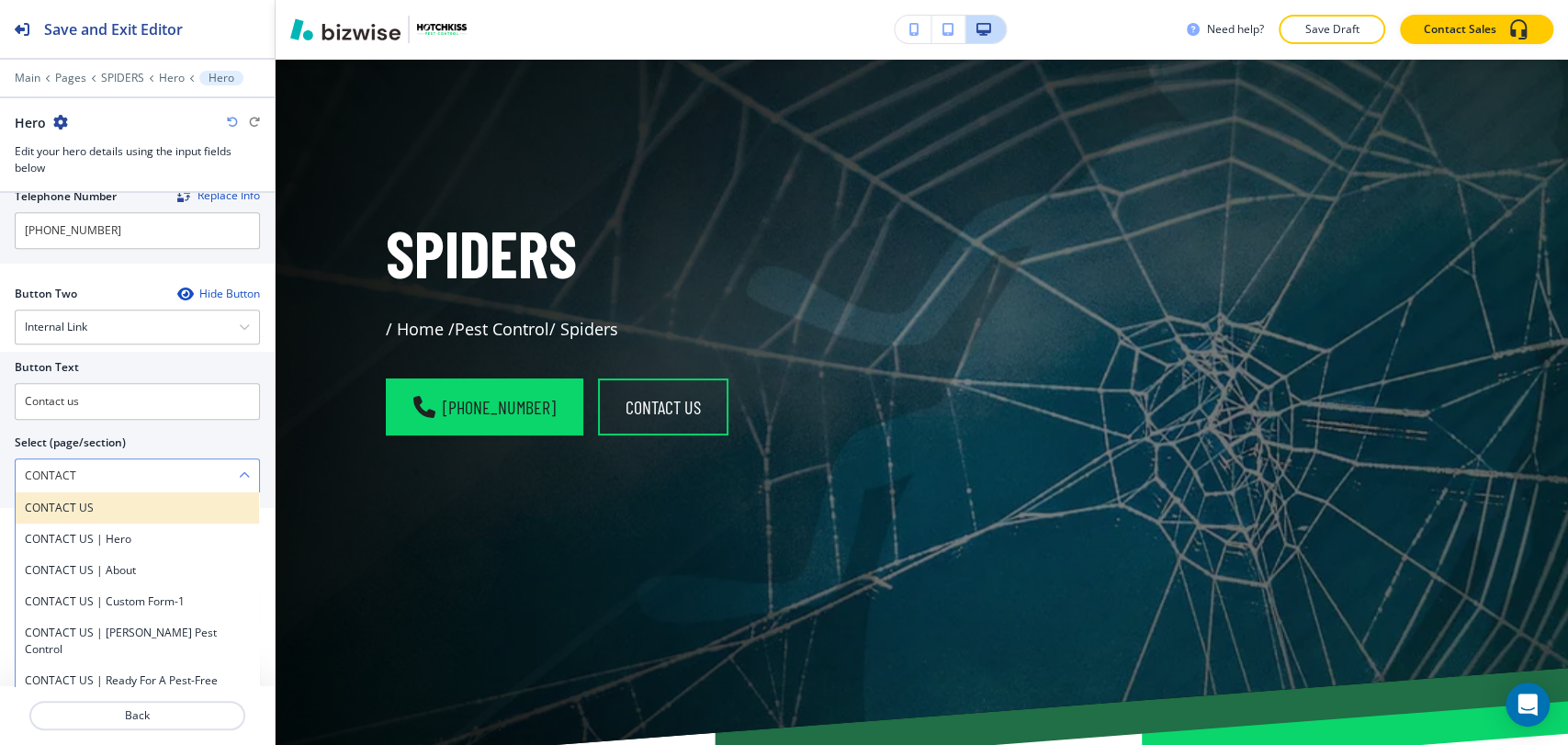
click at [131, 510] on h4 "CONTACT US" at bounding box center [137, 508] width 225 height 16
type \(page\/section\) "CONTACT US"
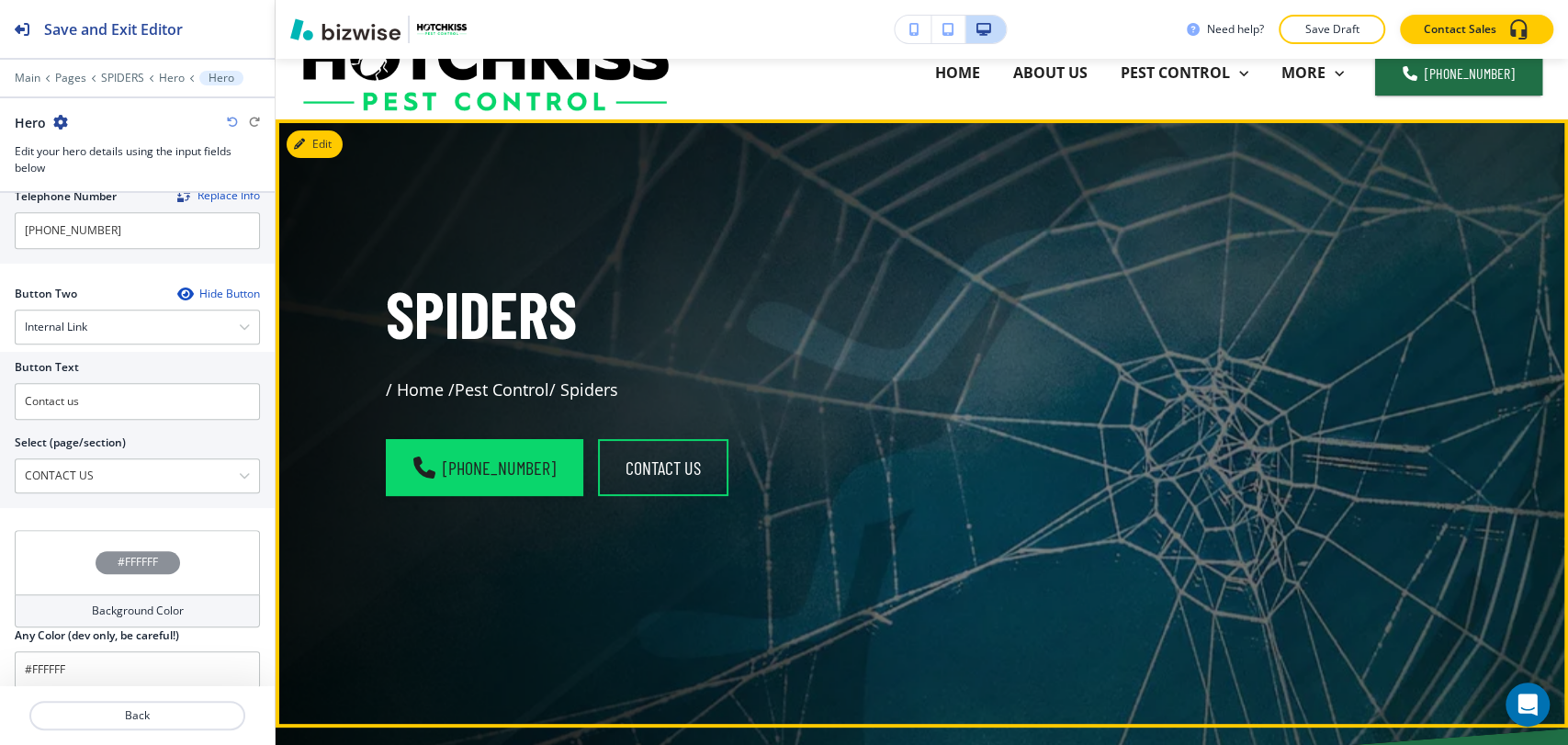
scroll to position [0, 0]
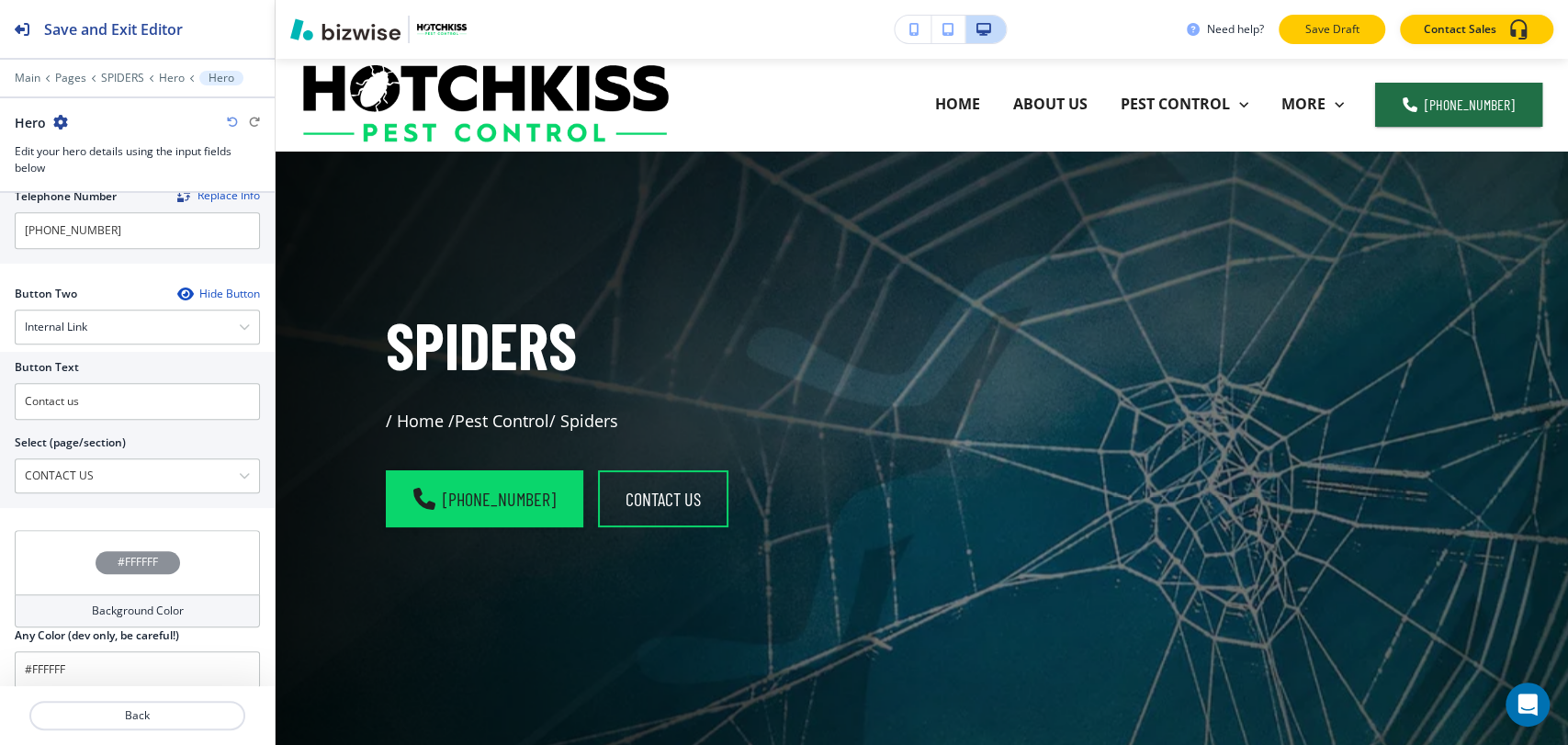
click at [1361, 17] on button "Save Draft" at bounding box center [1332, 28] width 106 height 29
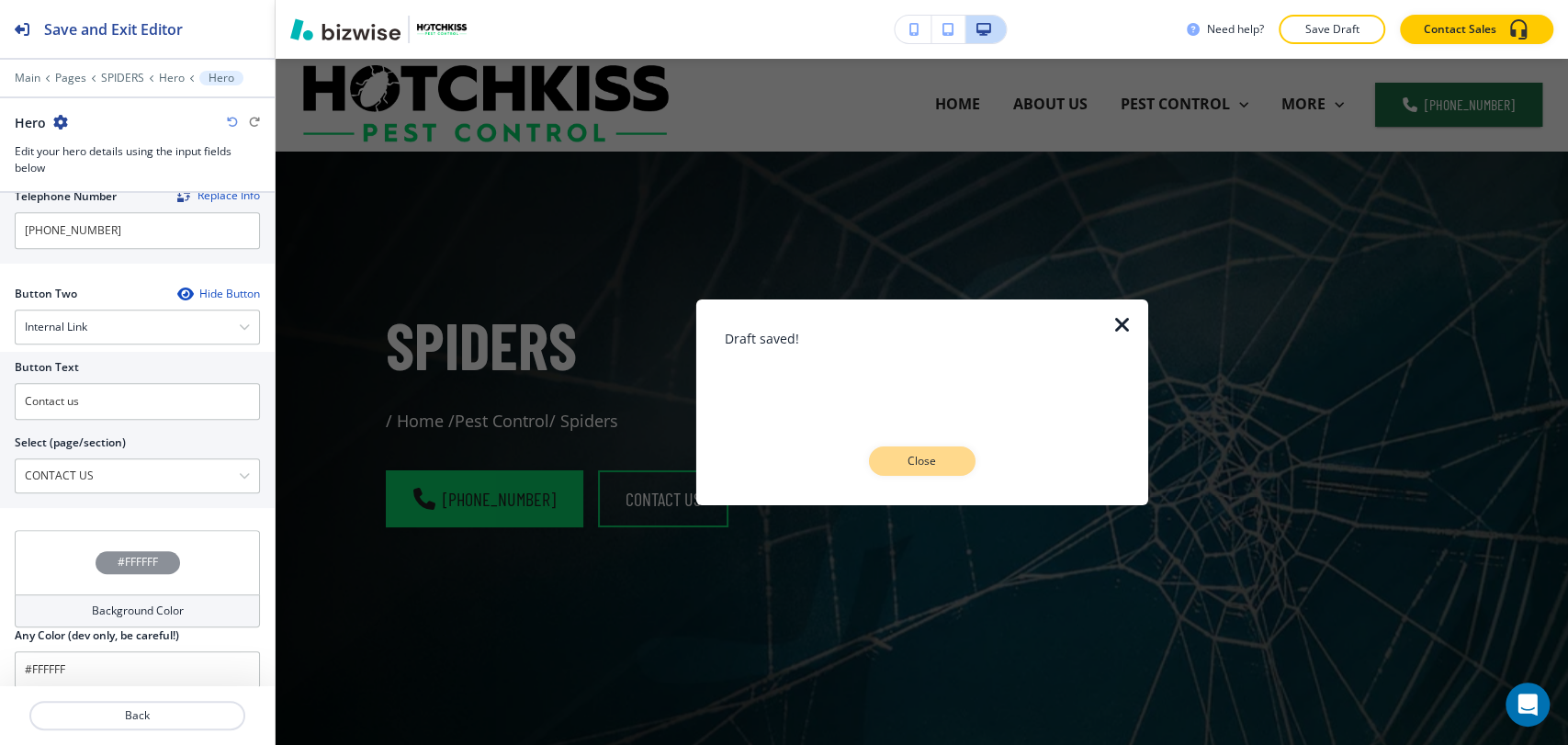
click at [911, 453] on p "Close" at bounding box center [922, 460] width 59 height 16
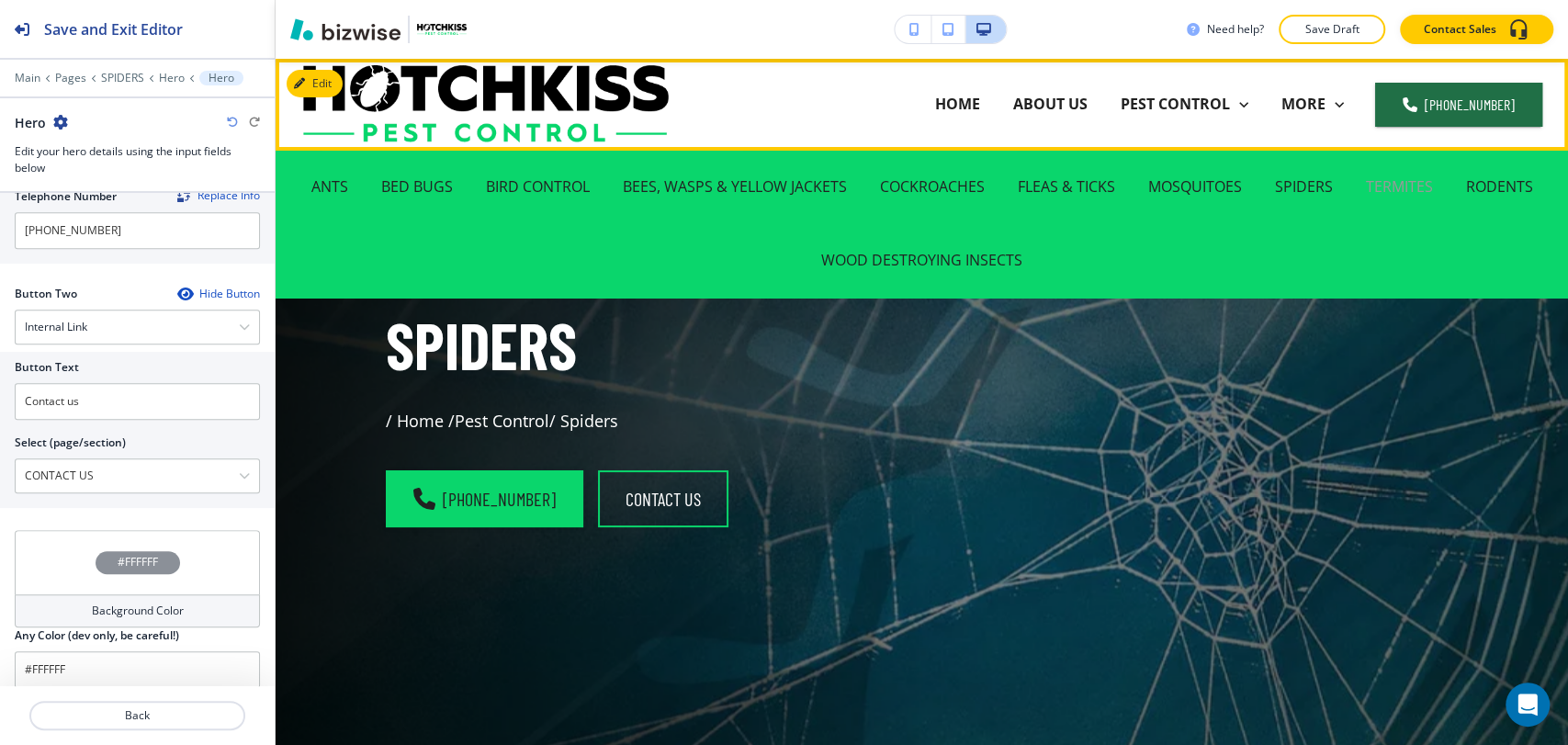
click at [1409, 192] on p "TERMITES" at bounding box center [1399, 187] width 67 height 21
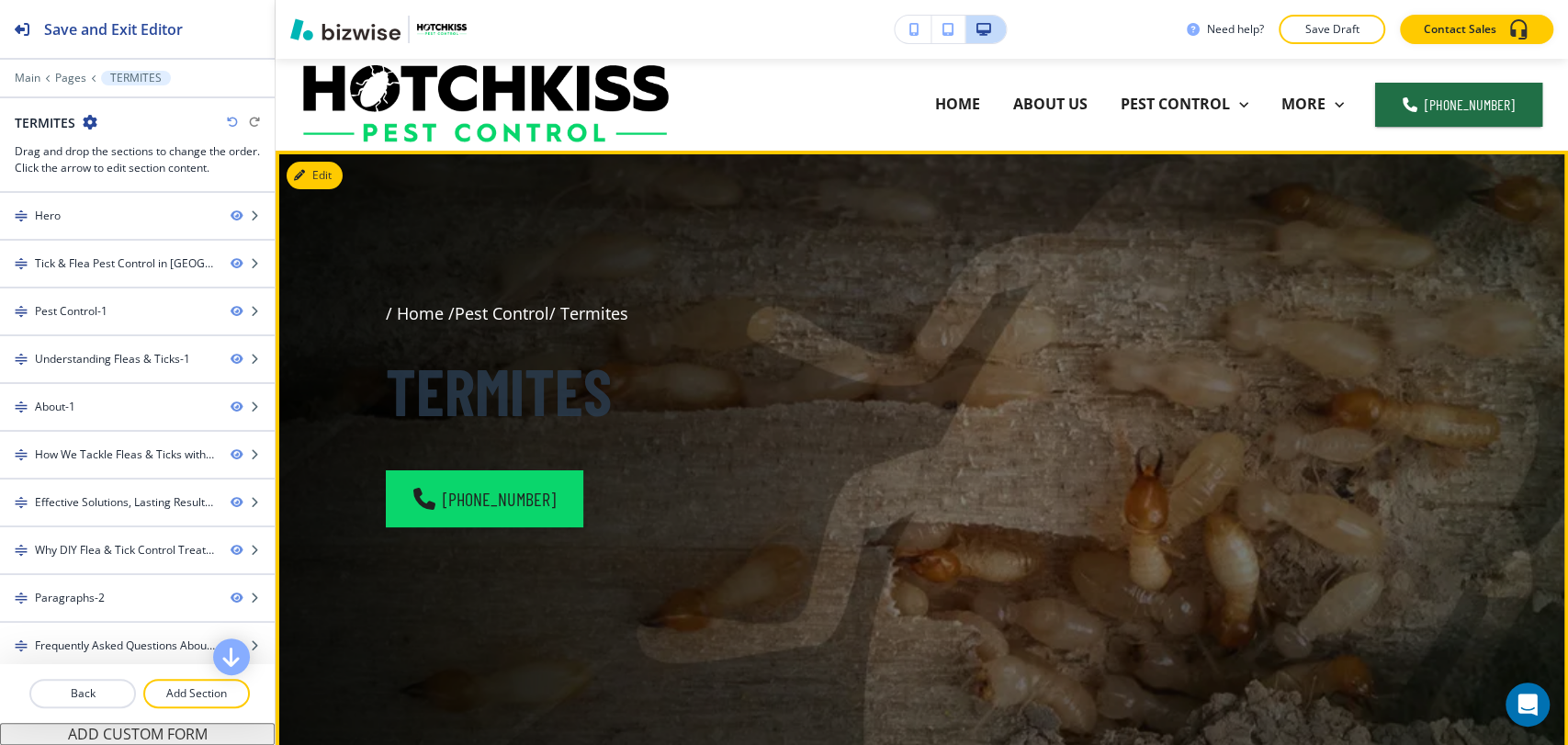
click at [341, 178] on button "Edit" at bounding box center [314, 175] width 56 height 28
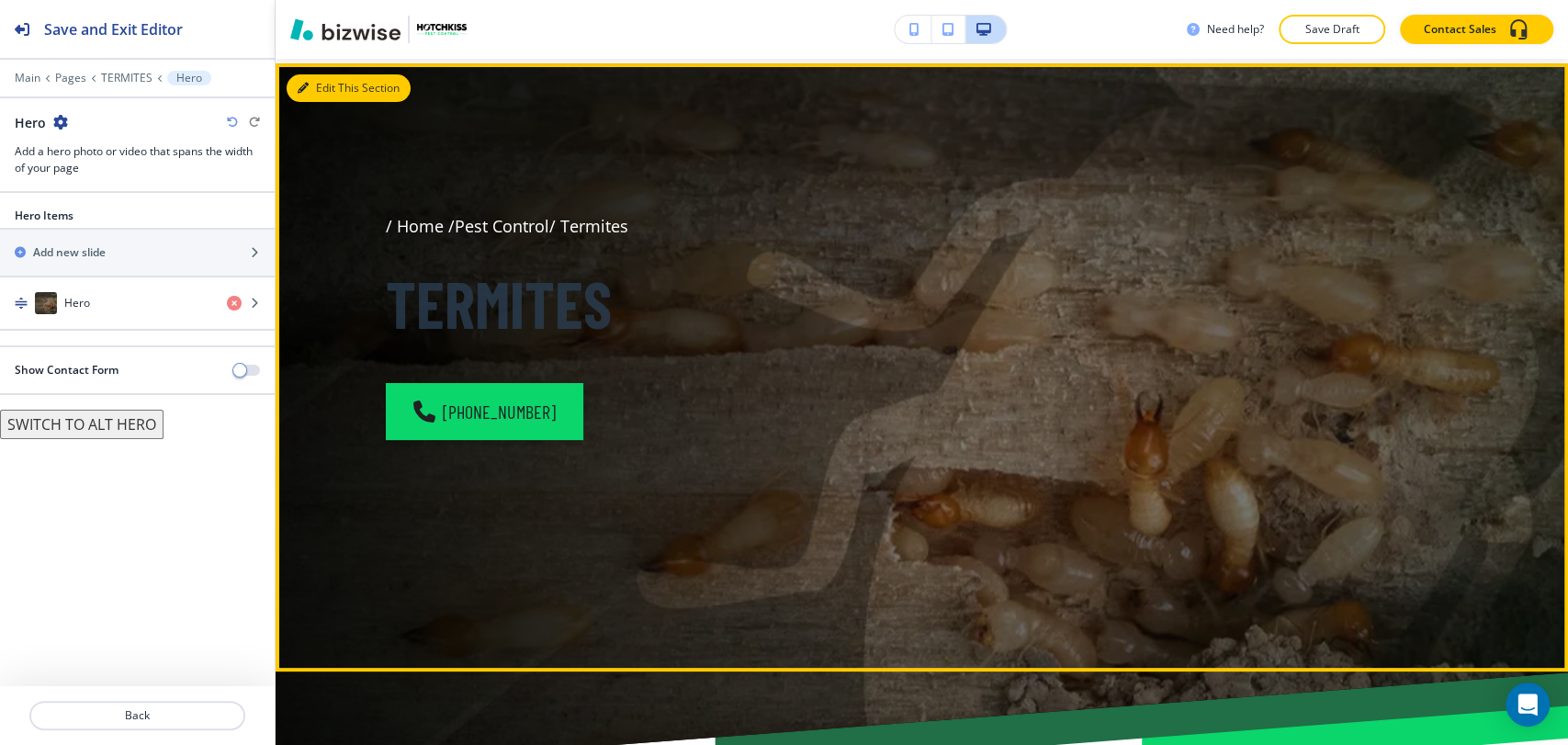
scroll to position [92, 0]
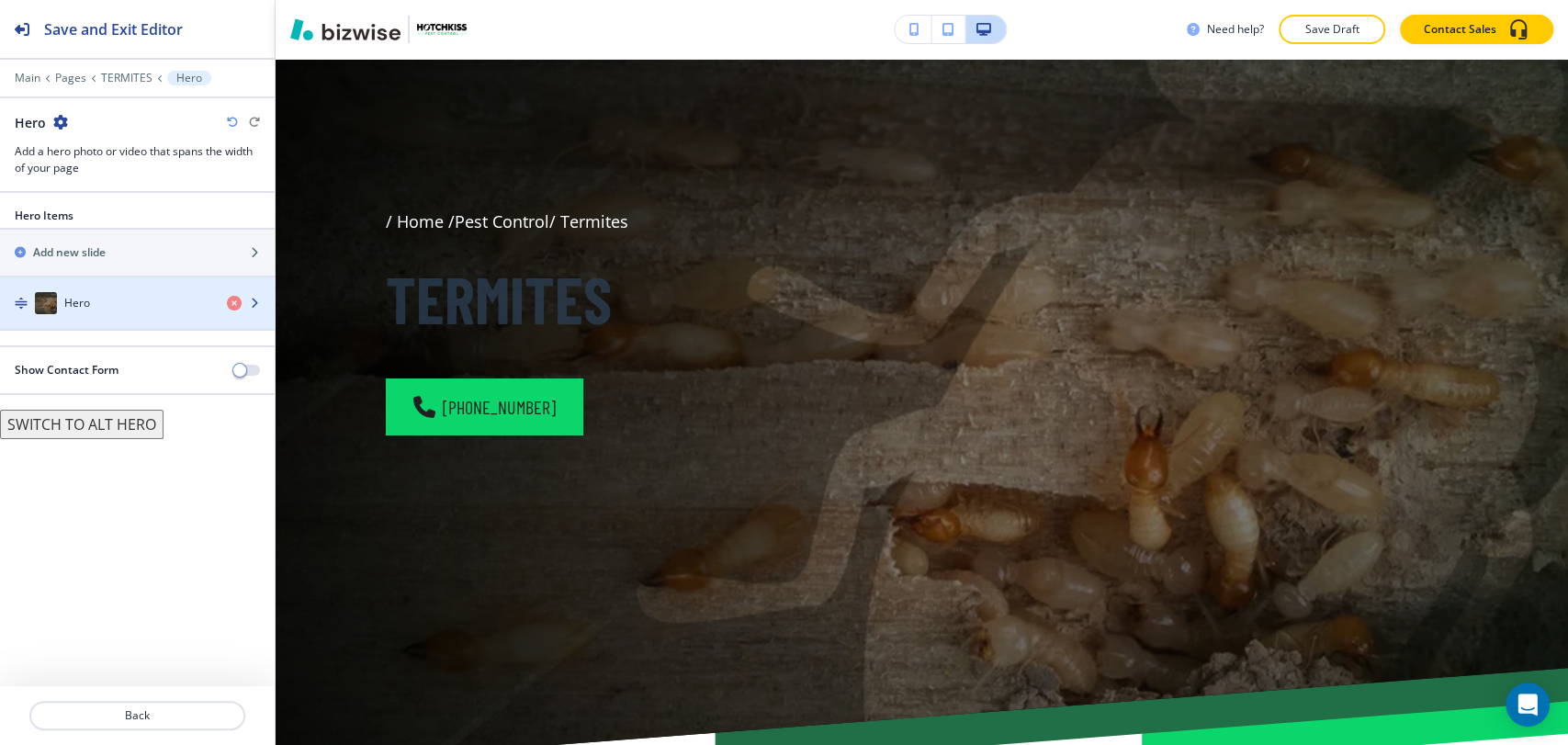
click at [172, 314] on div "button" at bounding box center [137, 321] width 274 height 14
click at [114, 304] on div "Hero" at bounding box center [106, 303] width 212 height 22
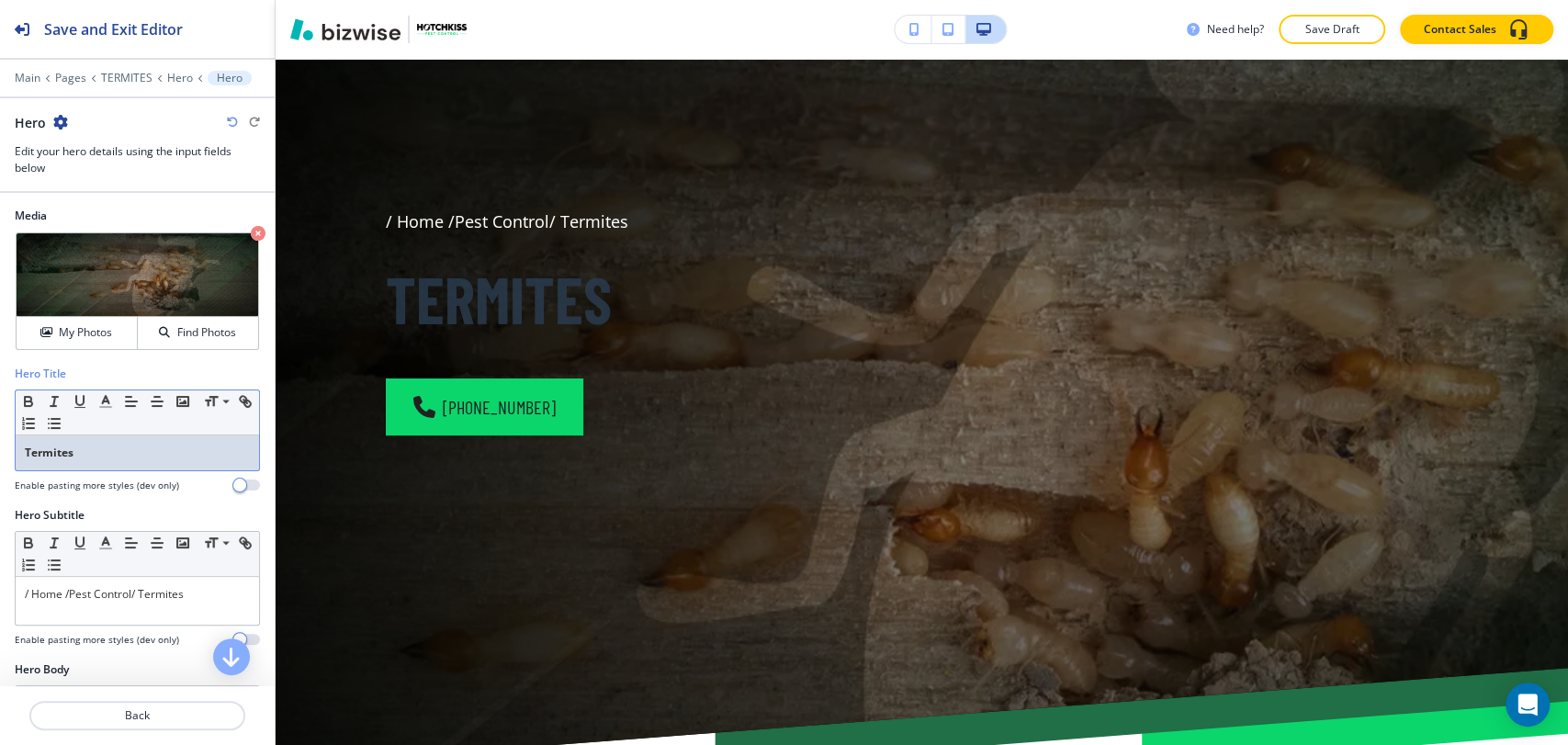
click at [133, 454] on p "Termites" at bounding box center [137, 453] width 225 height 16
click at [31, 393] on icon "button" at bounding box center [28, 400] width 16 height 16
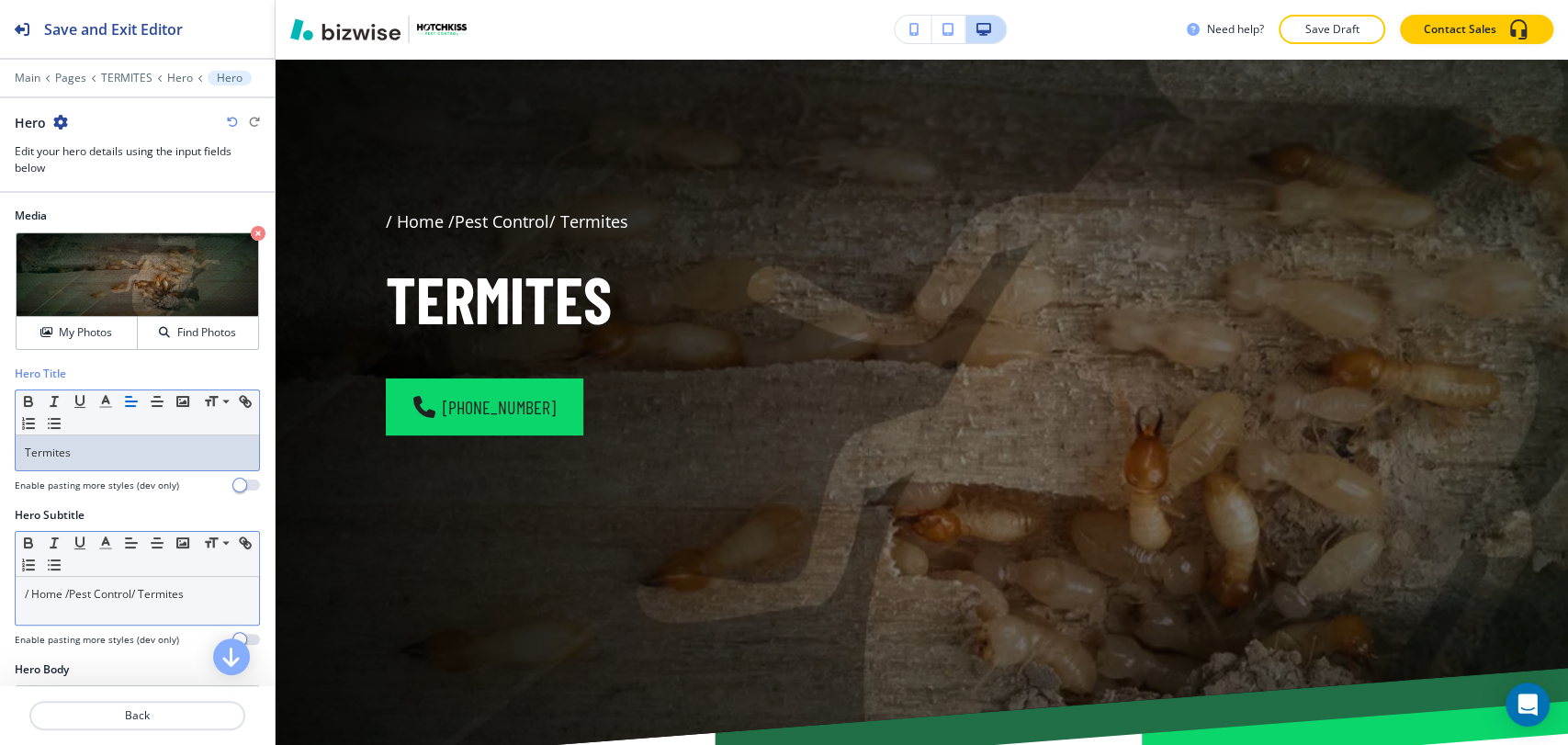
click at [182, 599] on link "/ Termites" at bounding box center [157, 594] width 52 height 15
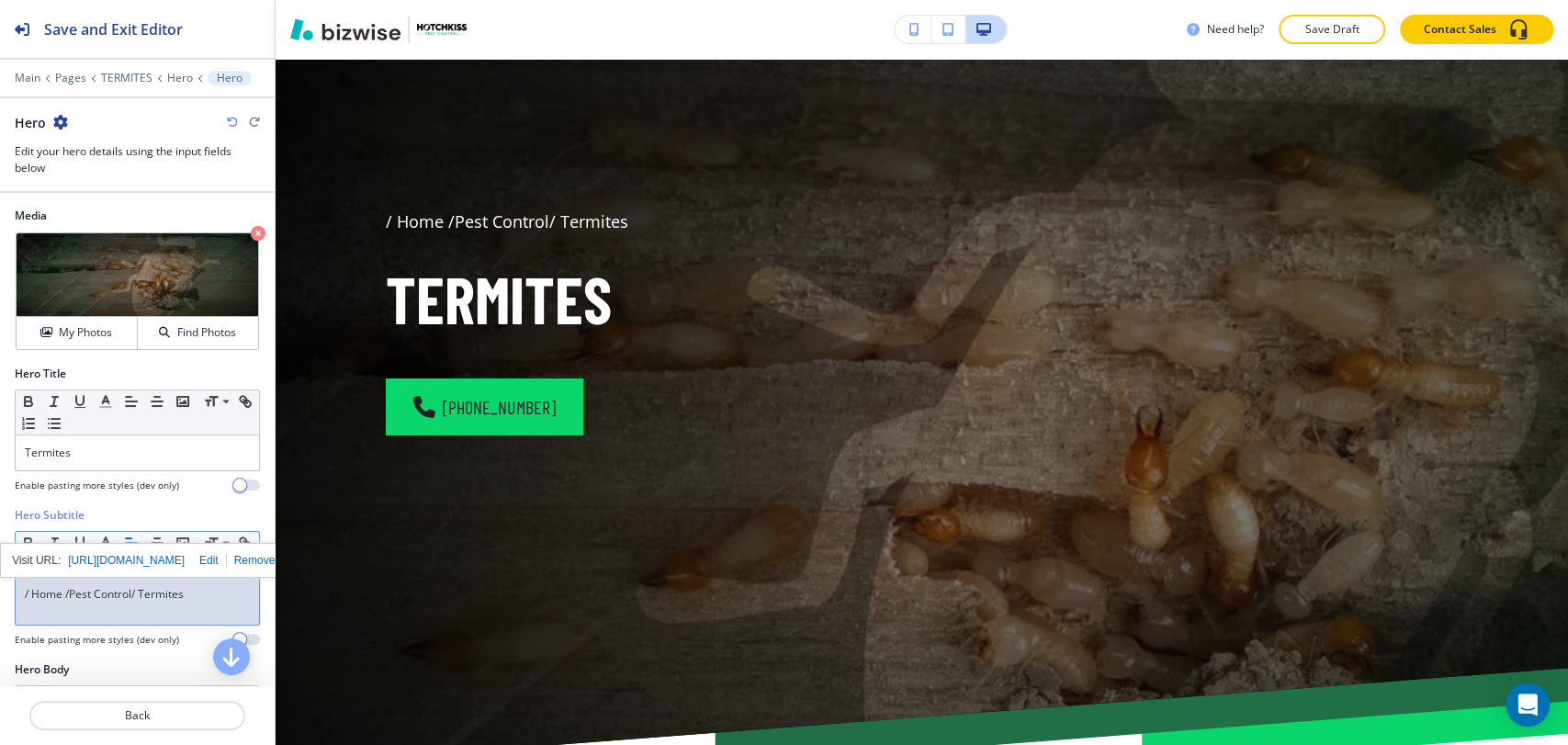
click at [183, 597] on link "/ Termites" at bounding box center [157, 594] width 52 height 15
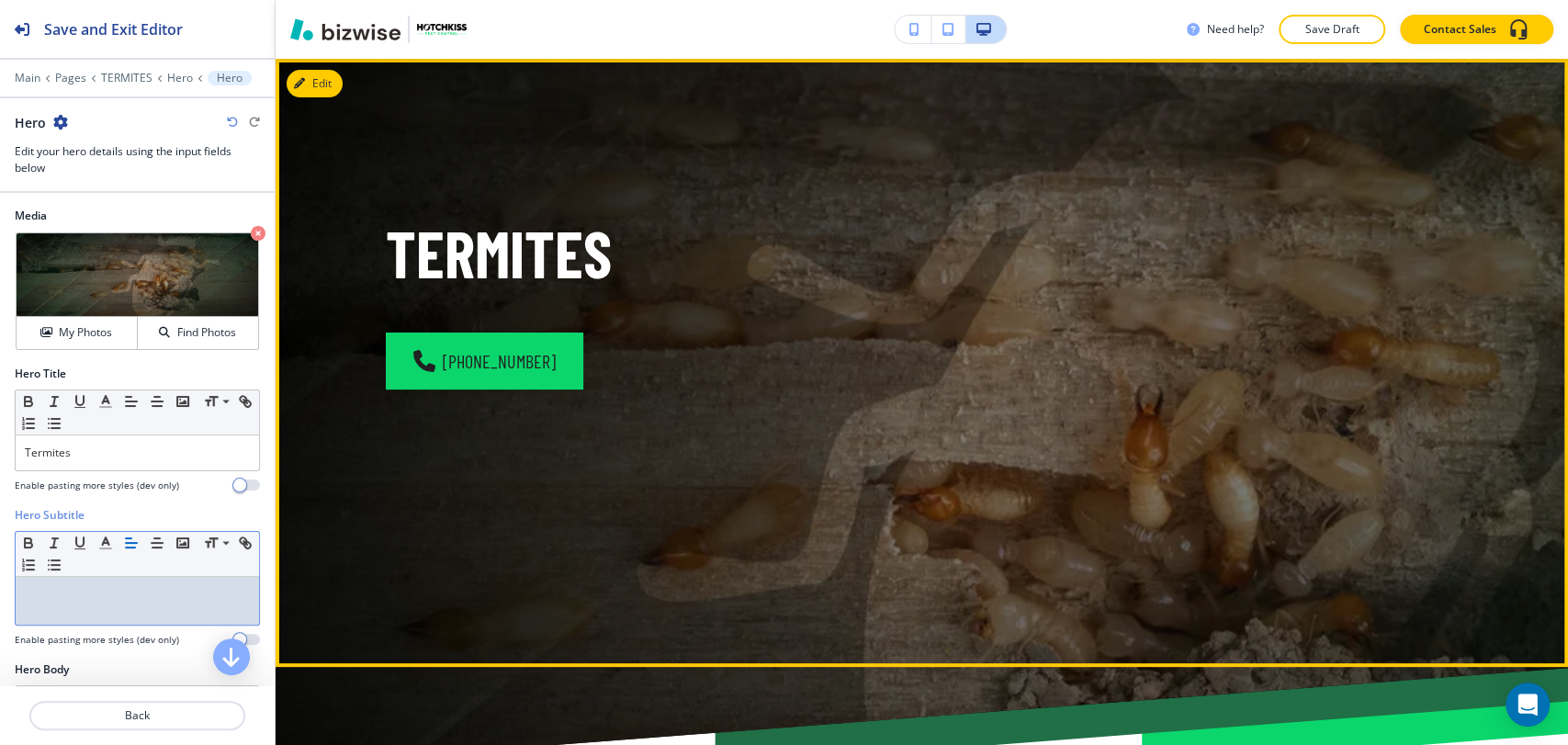
scroll to position [0, 0]
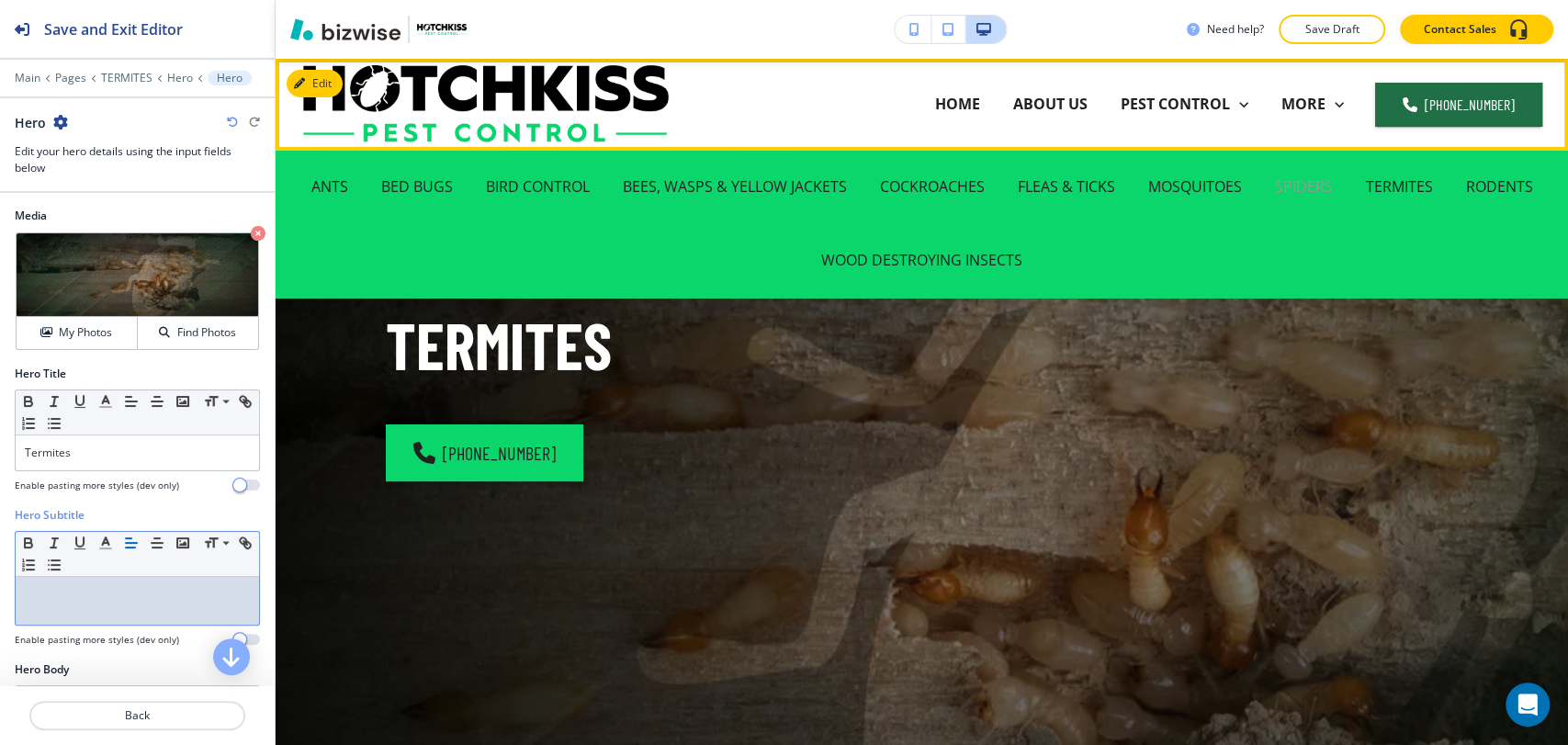
click at [1310, 186] on p "SPIDERS" at bounding box center [1303, 187] width 58 height 21
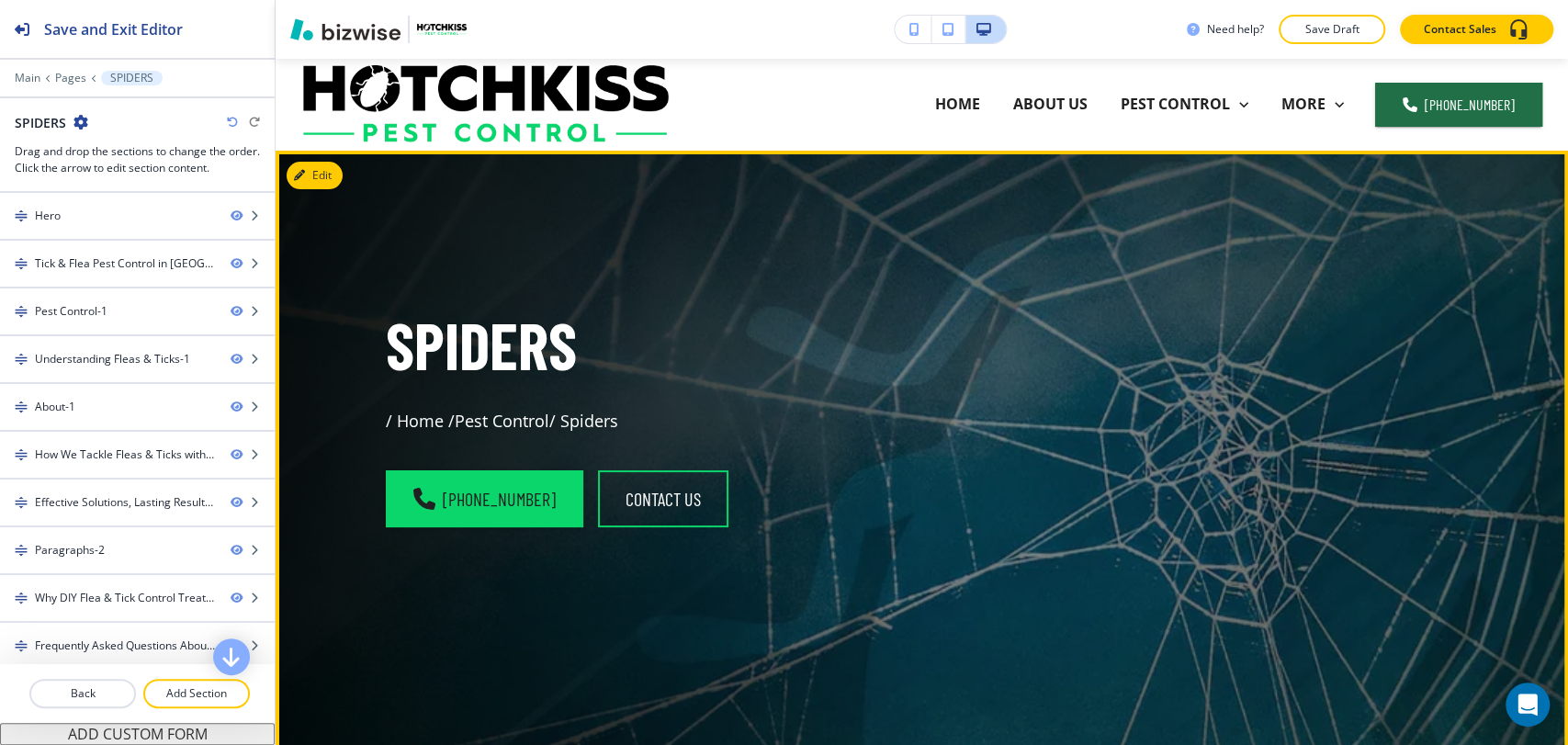
drag, startPoint x: 372, startPoint y: 420, endPoint x: 664, endPoint y: 425, distance: 292.0
click at [664, 425] on div "Spiders / Home / Pest Control / Spiders (828) 373-3067 Contact us" at bounding box center [620, 433] width 559 height 349
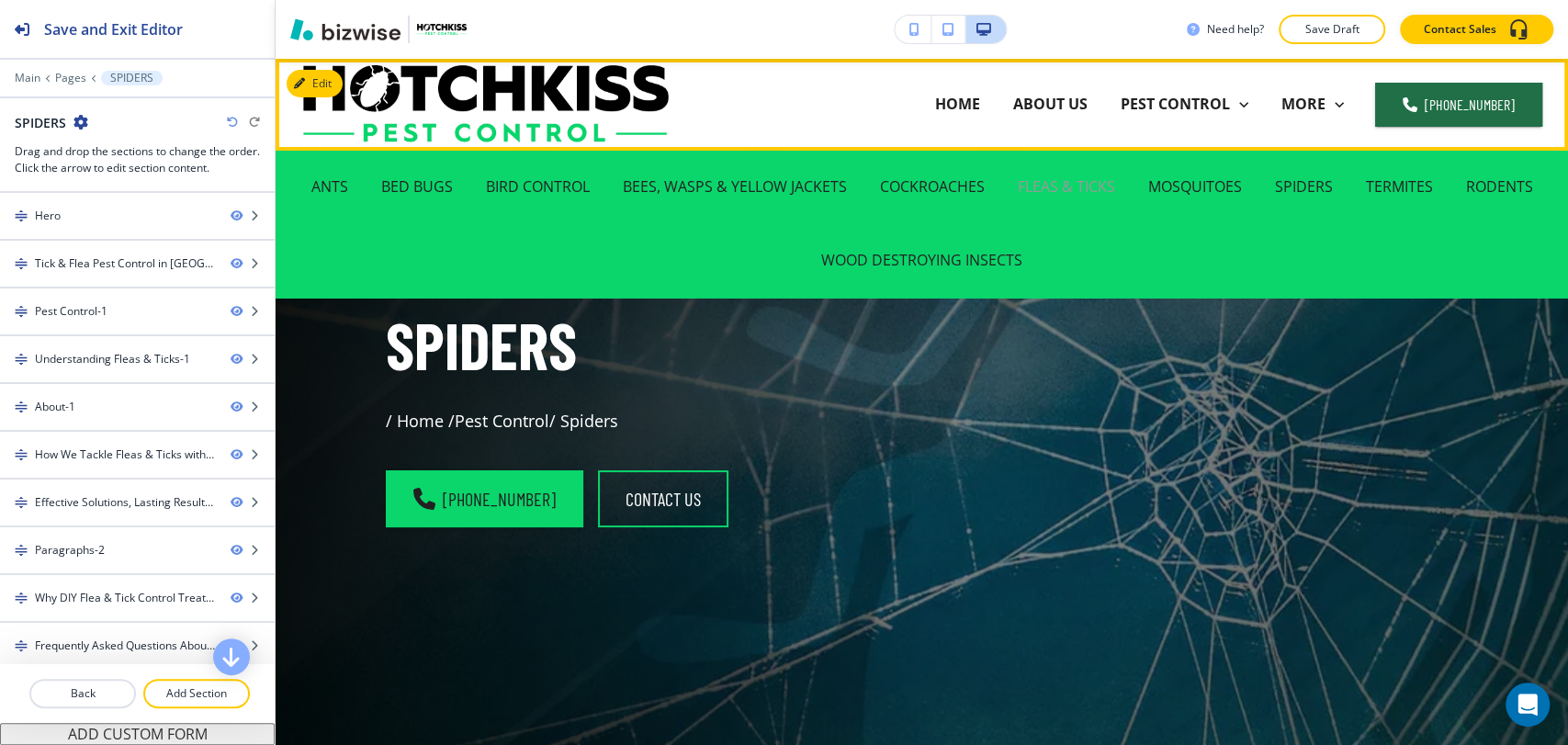
click at [1069, 187] on p "FLEAS & TICKS" at bounding box center [1066, 187] width 98 height 21
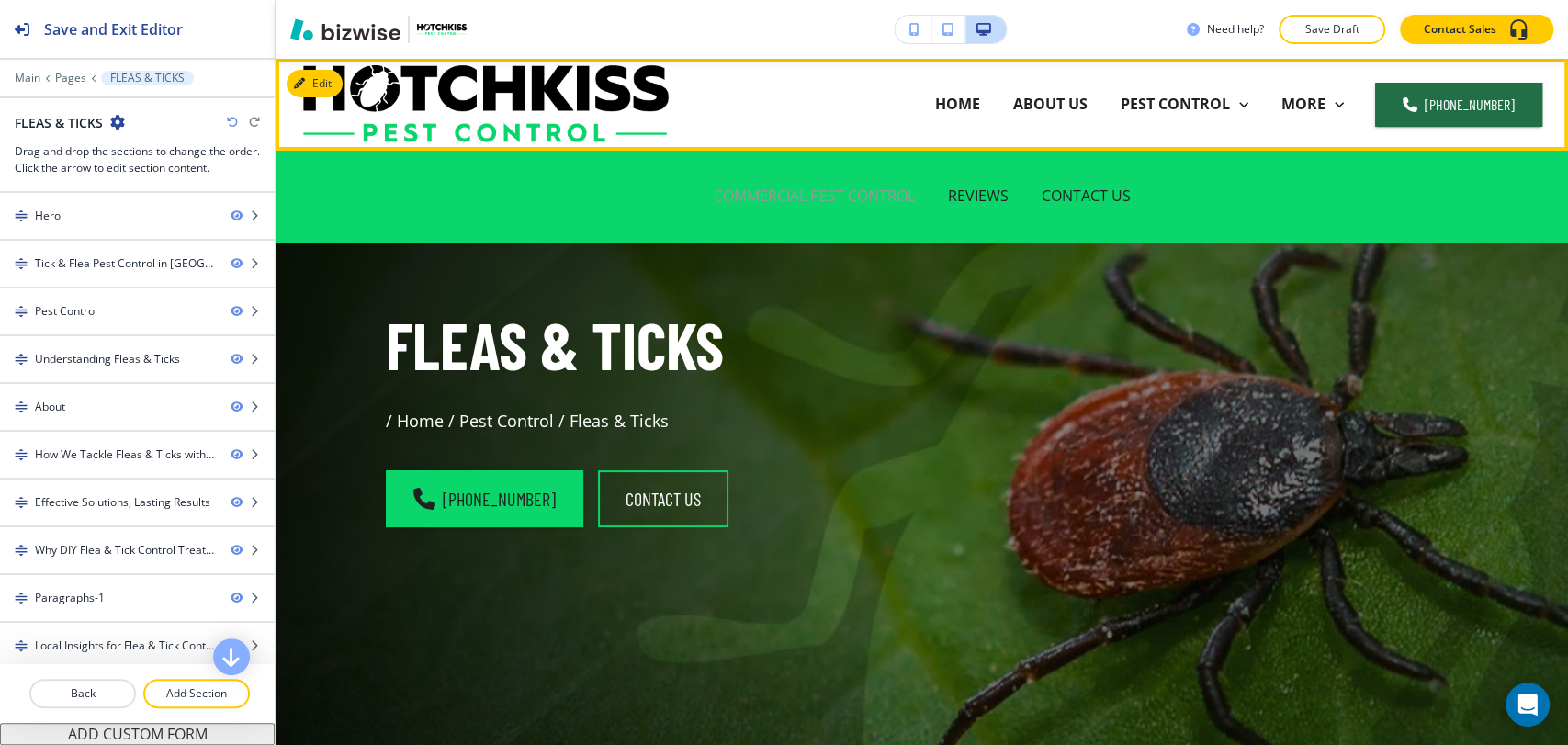
click at [775, 191] on p "COMMERCIAL PEST CONTROL" at bounding box center [814, 196] width 201 height 21
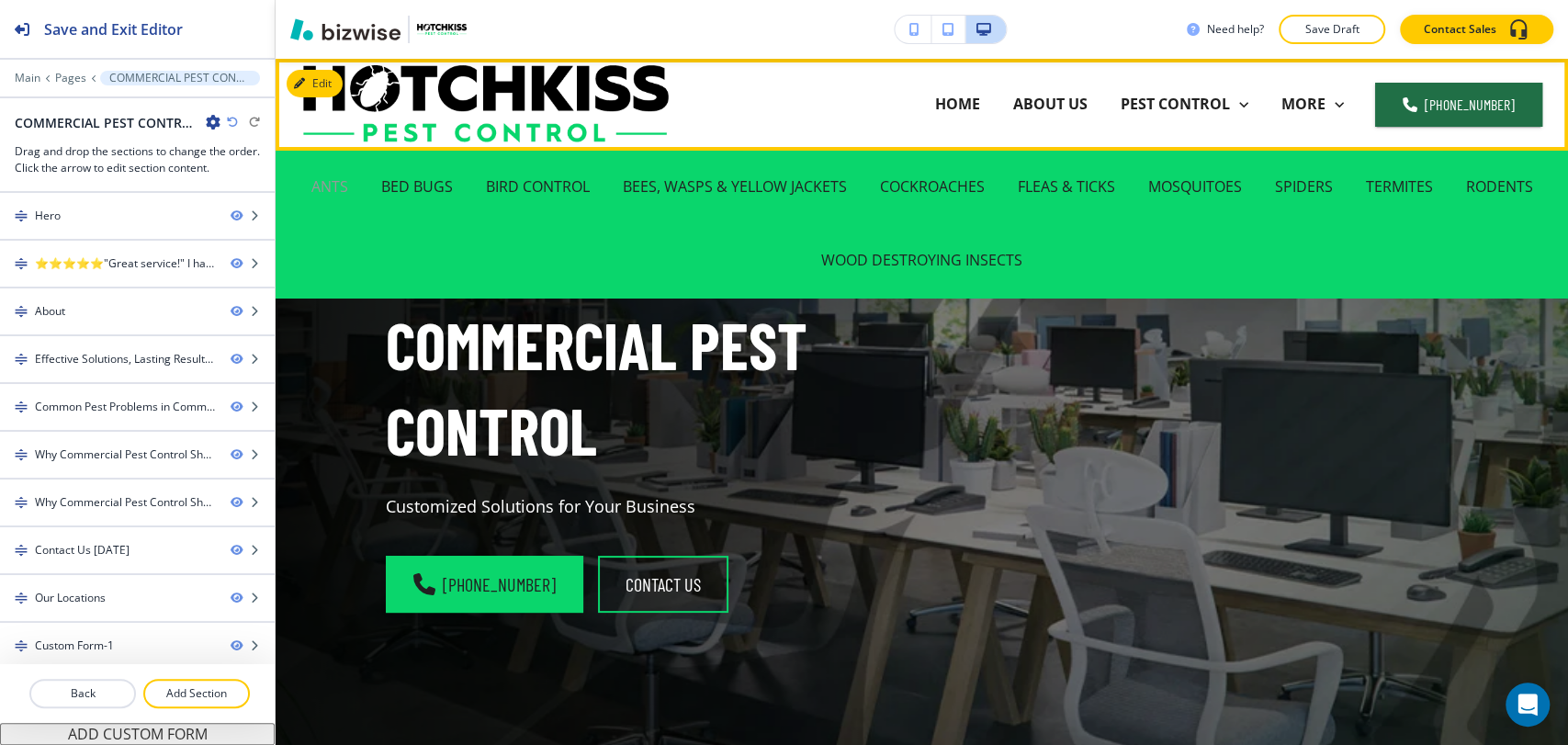
click at [331, 189] on p "ANTS" at bounding box center [329, 187] width 37 height 21
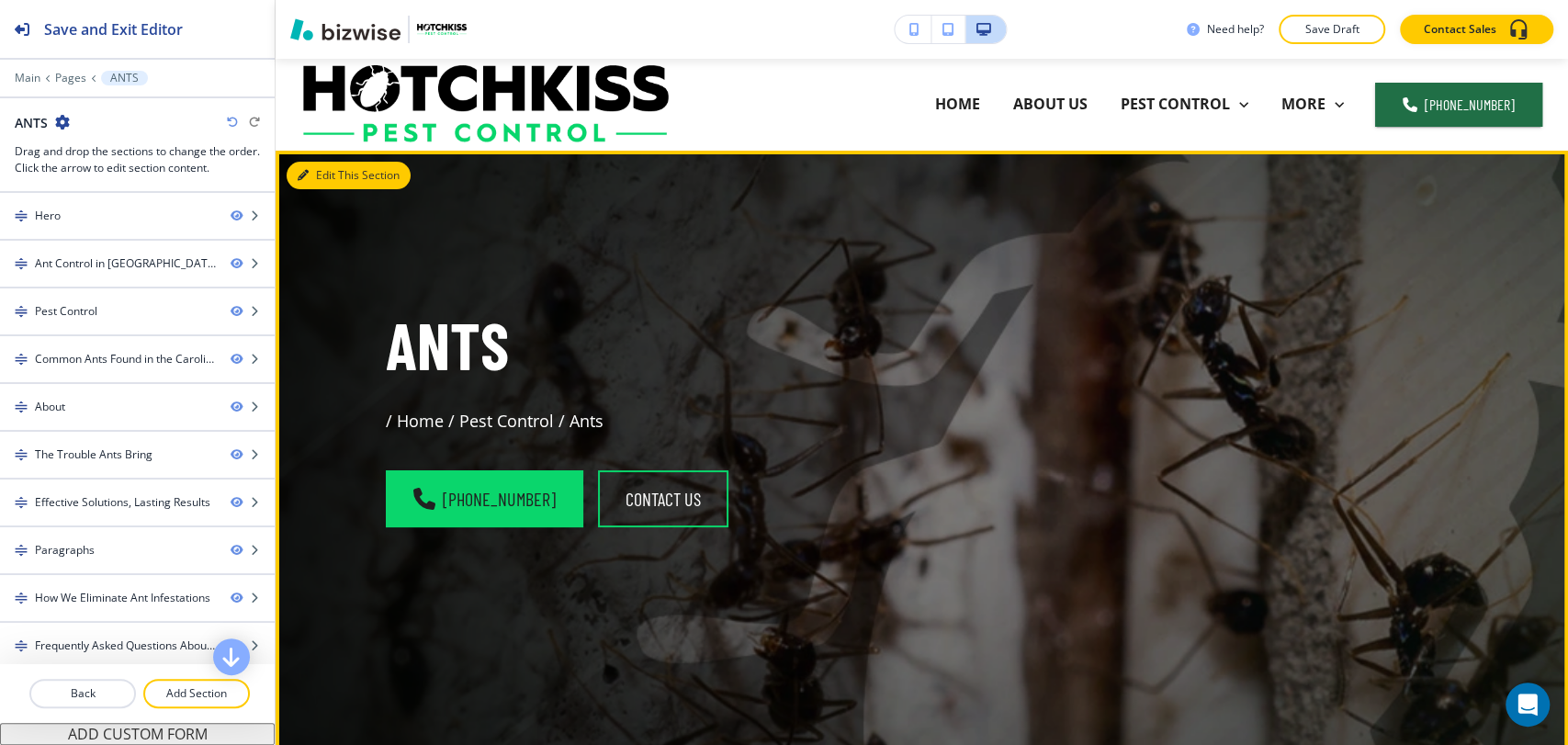
click at [331, 183] on button "Edit This Section" at bounding box center [348, 175] width 124 height 28
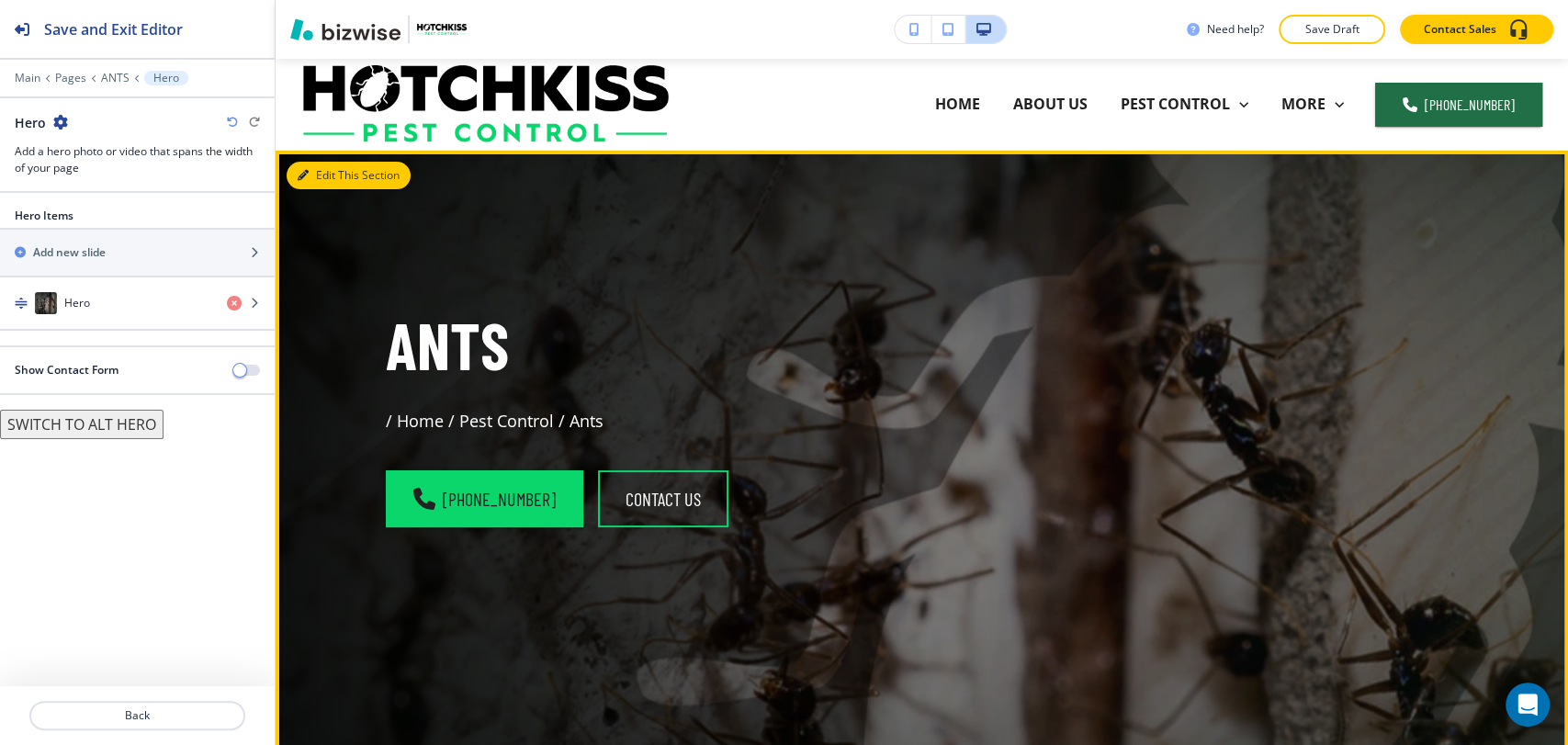
scroll to position [92, 0]
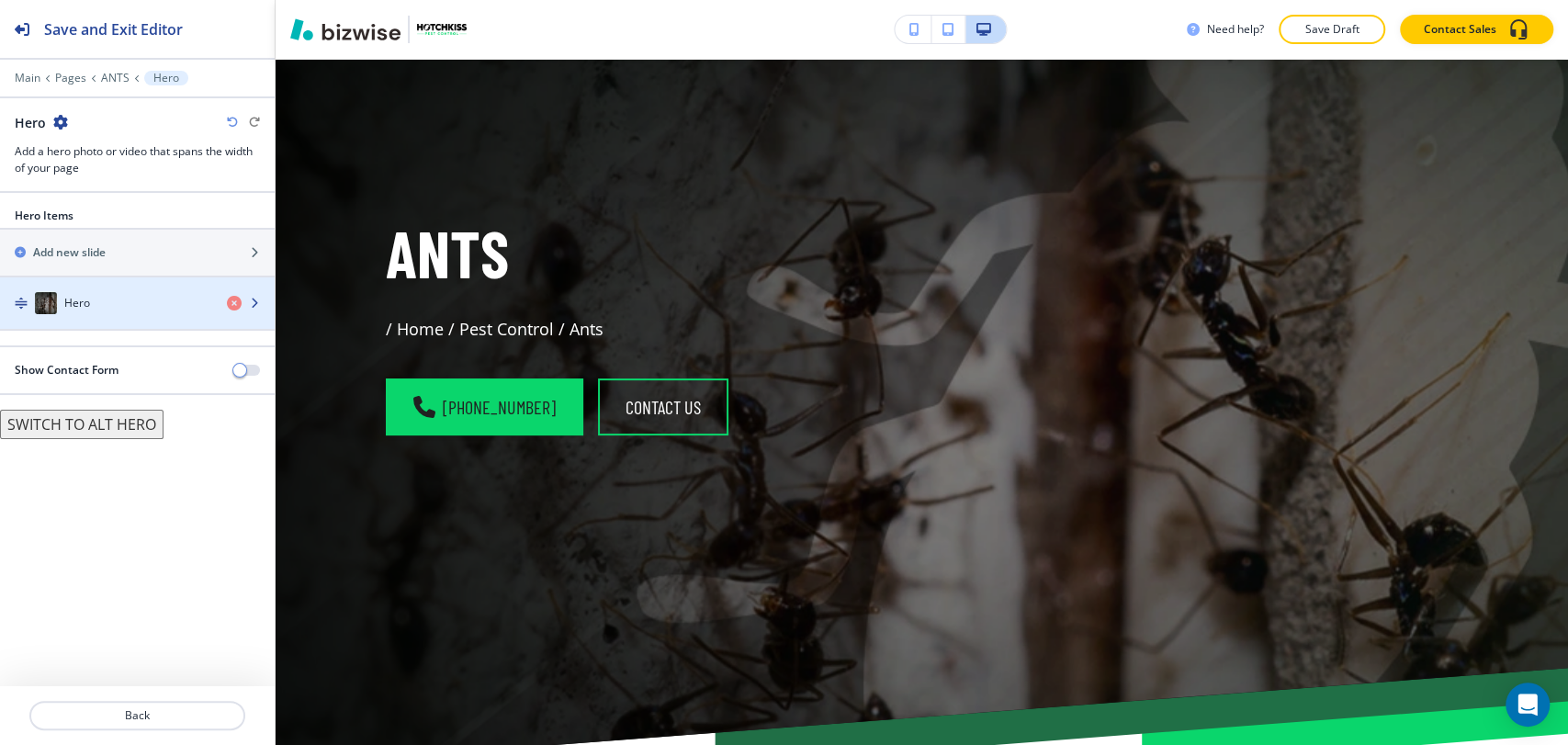
click at [139, 300] on div "Hero" at bounding box center [106, 303] width 212 height 22
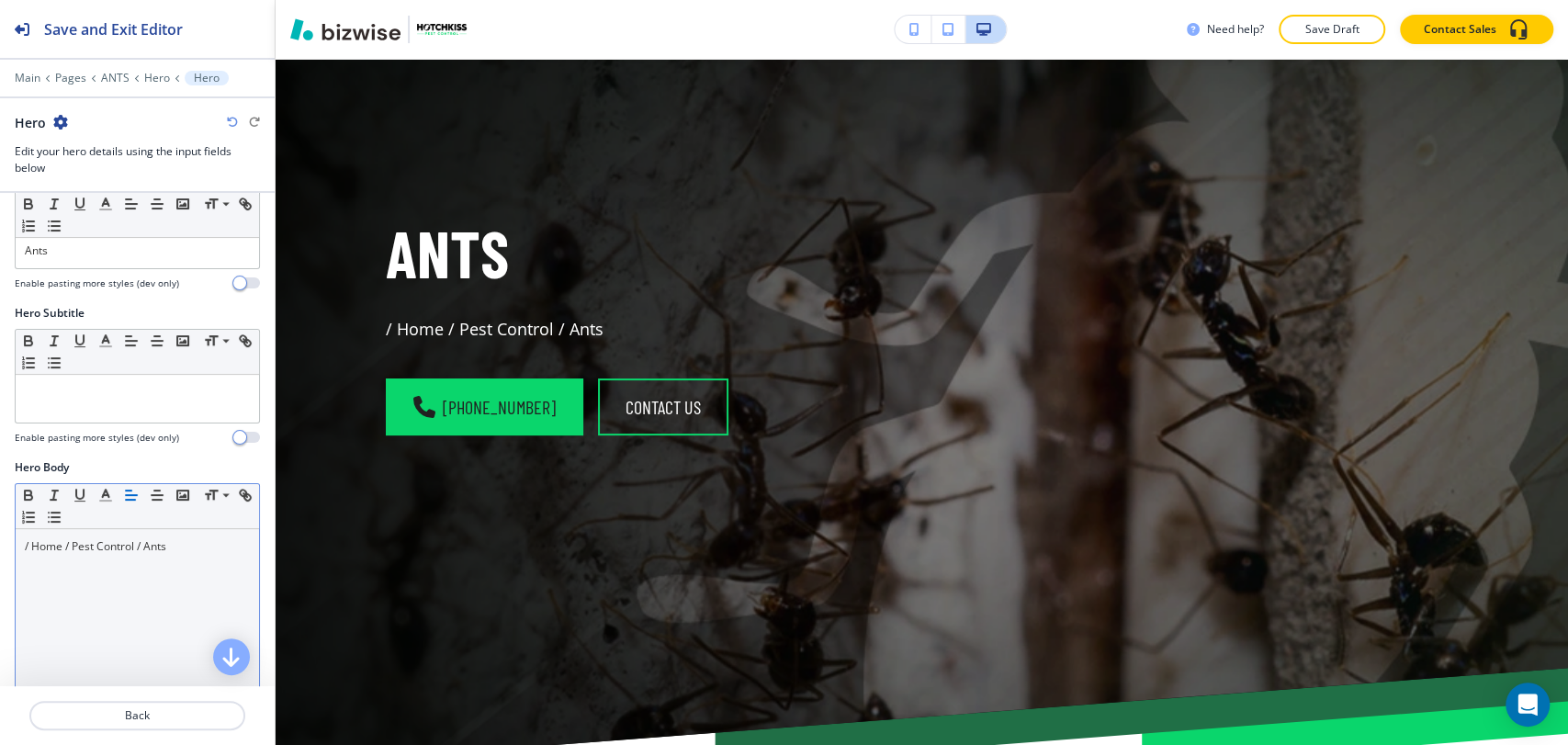
scroll to position [204, 0]
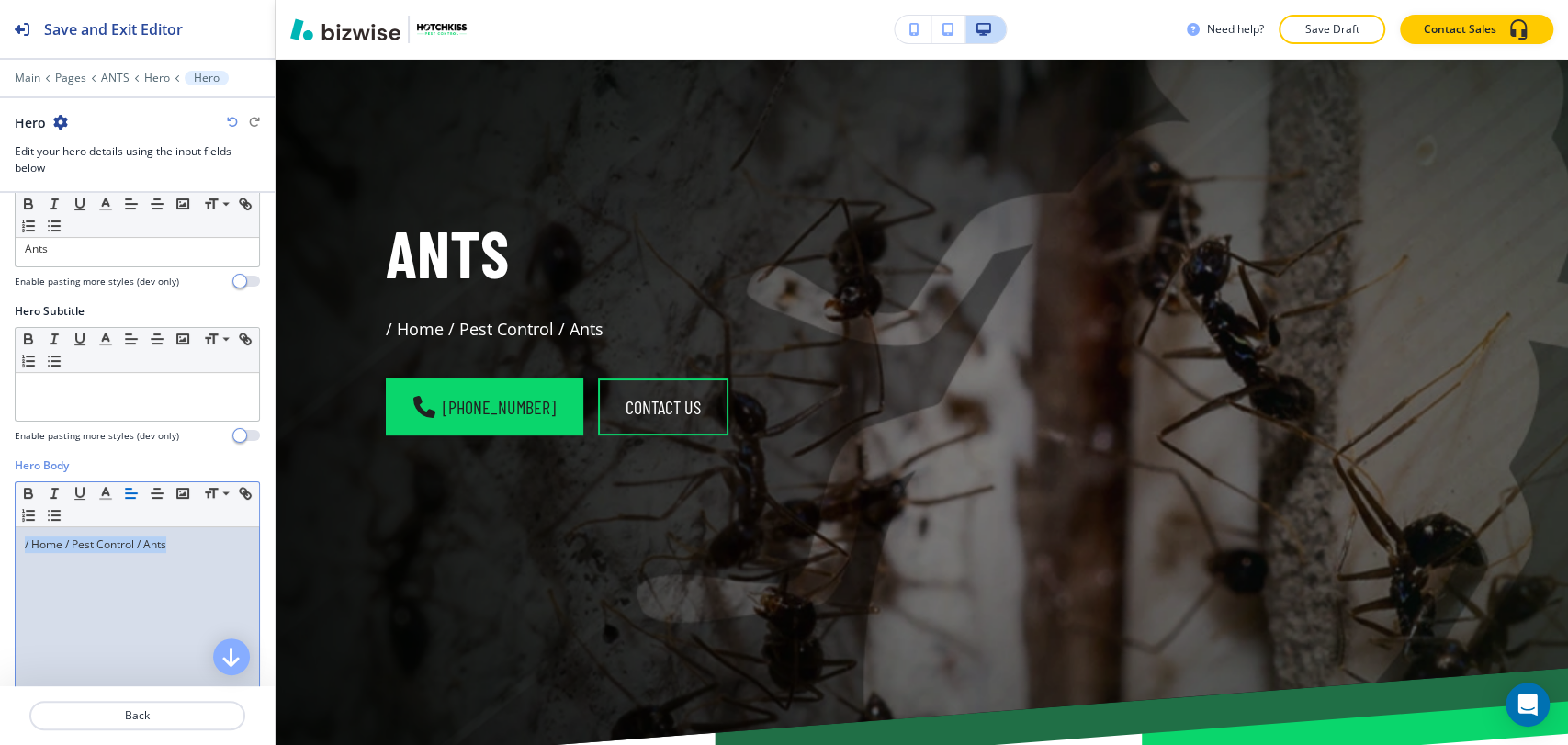
drag, startPoint x: 196, startPoint y: 532, endPoint x: 14, endPoint y: 539, distance: 182.1
click at [14, 539] on div "Small Normal Large Huge / Home / Pest Control / Ants" at bounding box center [137, 624] width 245 height 286
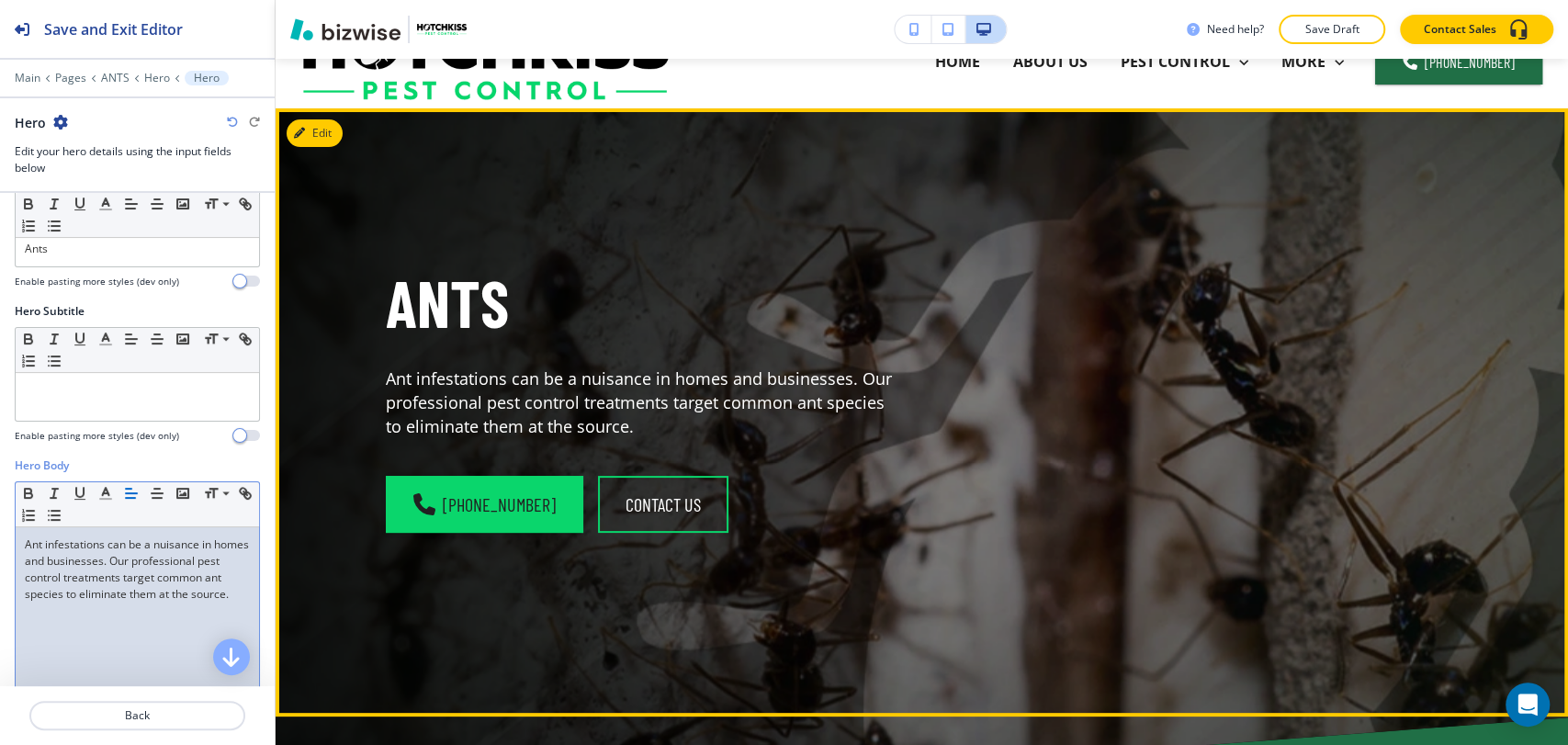
scroll to position [0, 0]
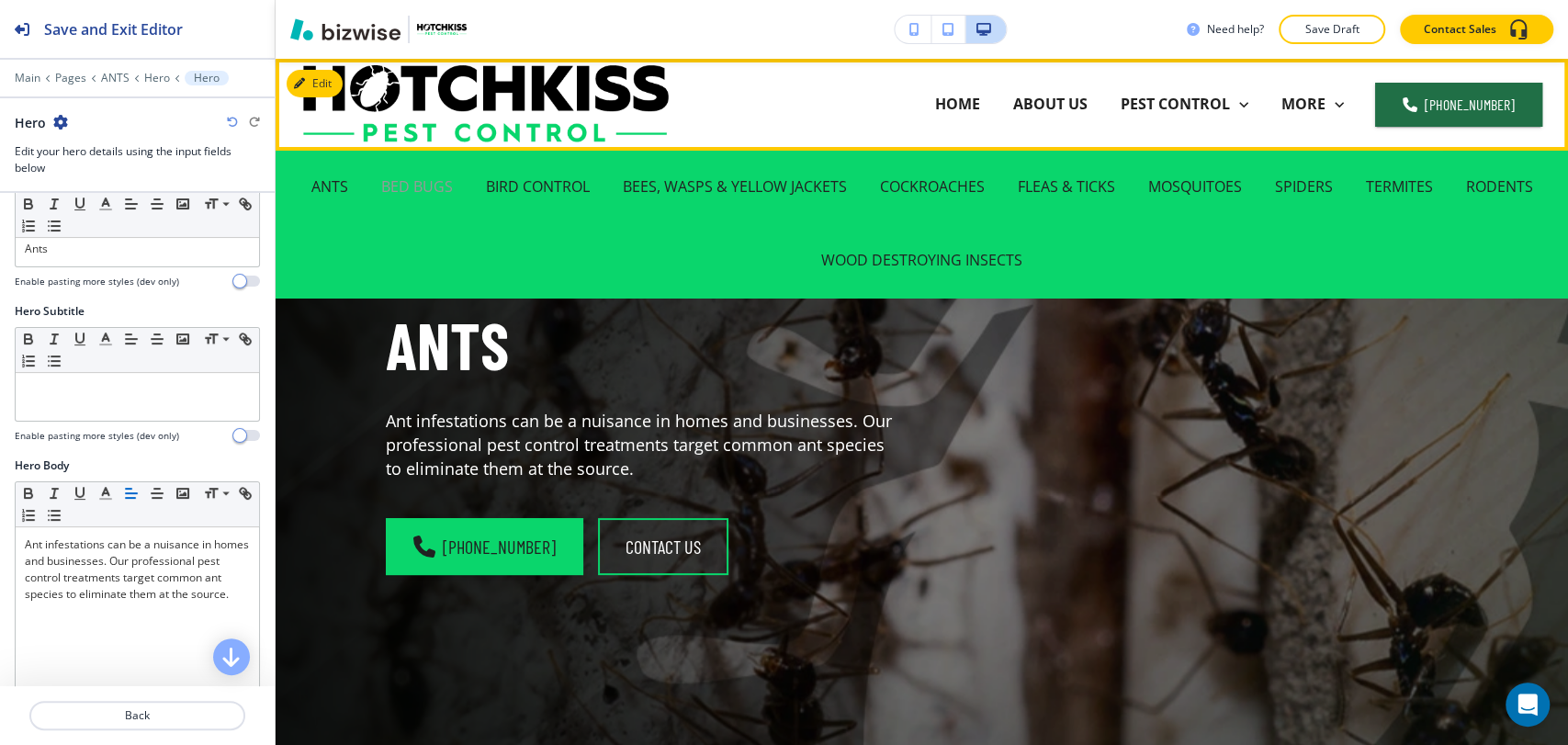
click at [403, 185] on p "BED BUGS" at bounding box center [417, 187] width 72 height 21
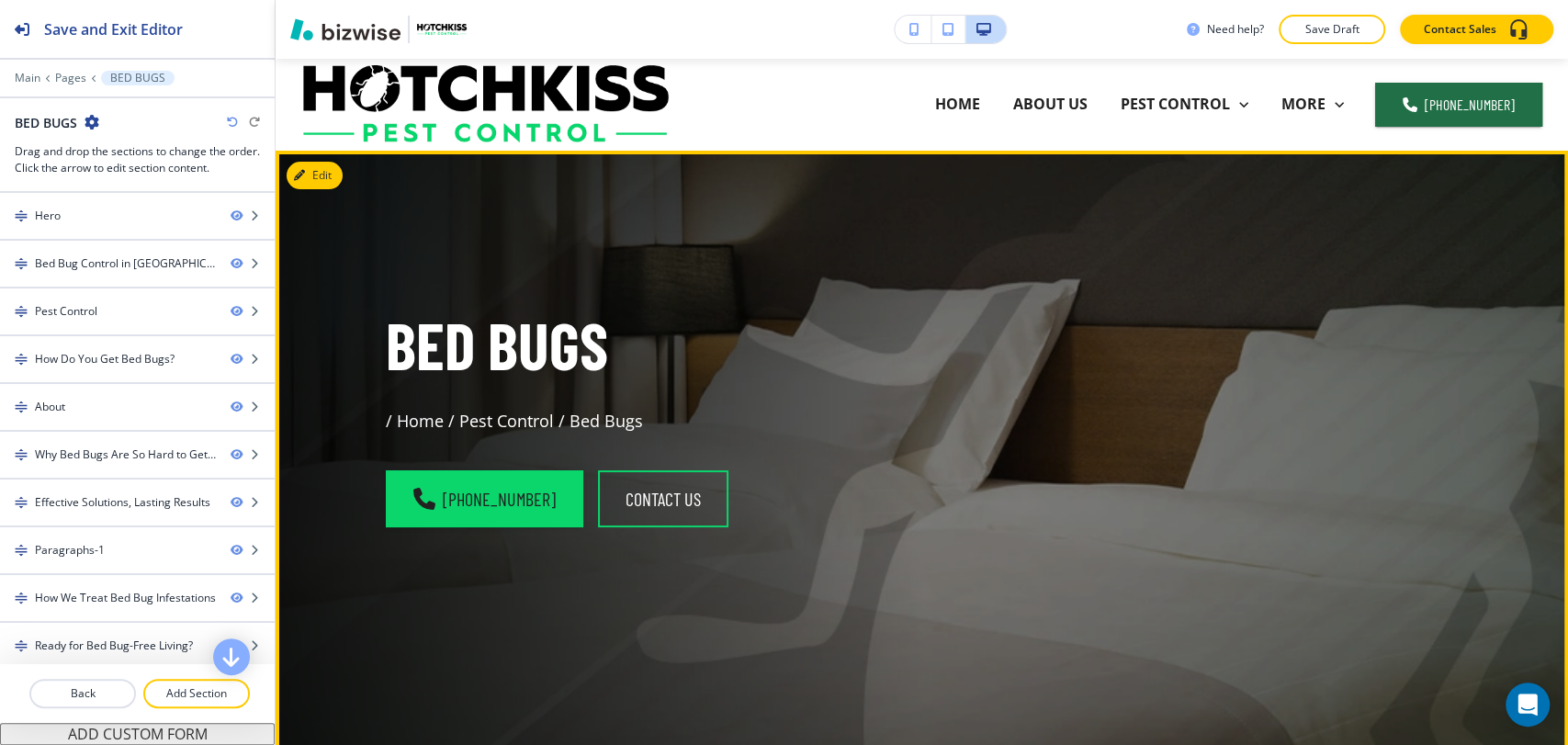
click at [319, 189] on div "Bed Bugs / Home / Pest Control / Bed Bugs (828) 373-3067 contact us" at bounding box center [921, 455] width 1292 height 608
click at [323, 175] on button "Edit This Section" at bounding box center [348, 175] width 124 height 28
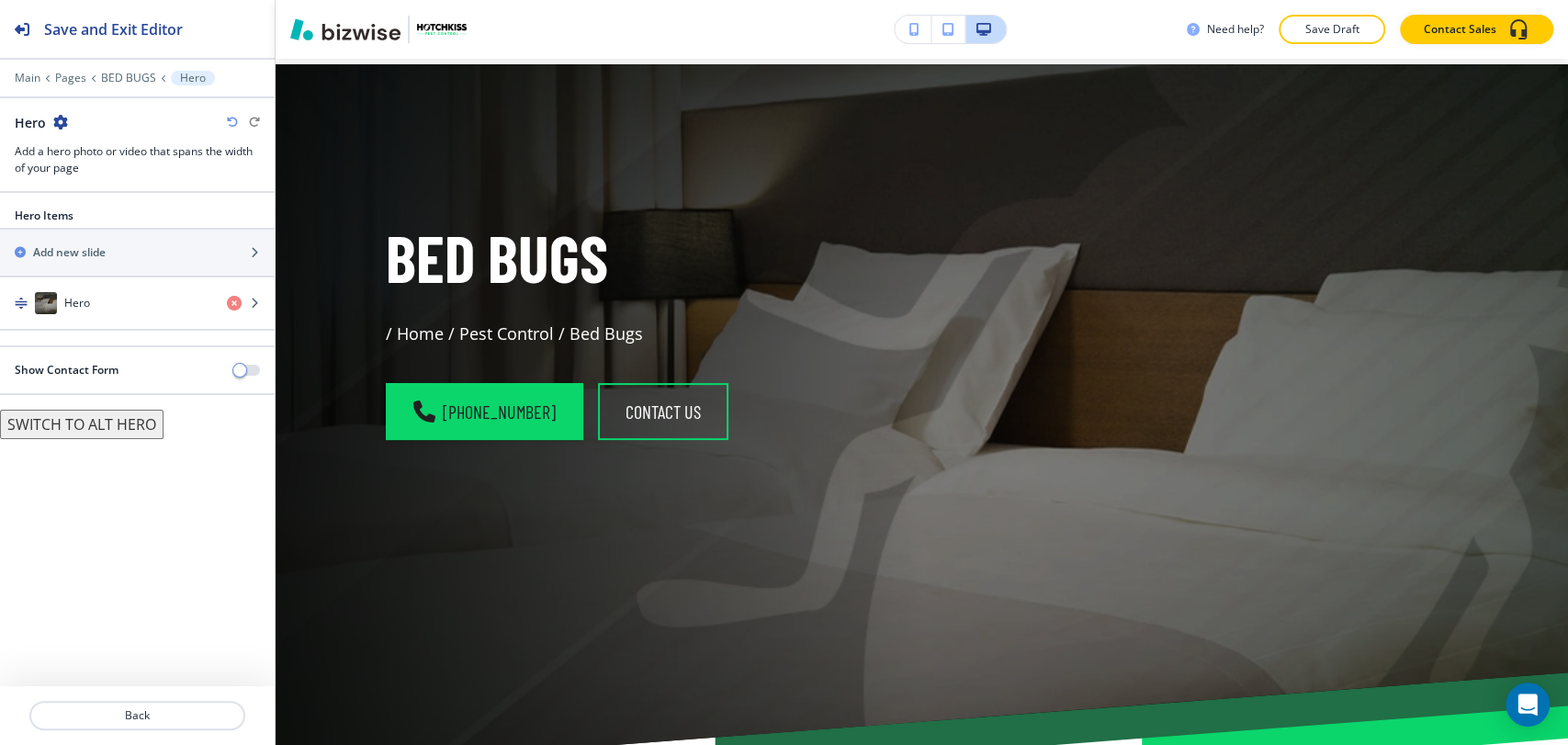
scroll to position [92, 0]
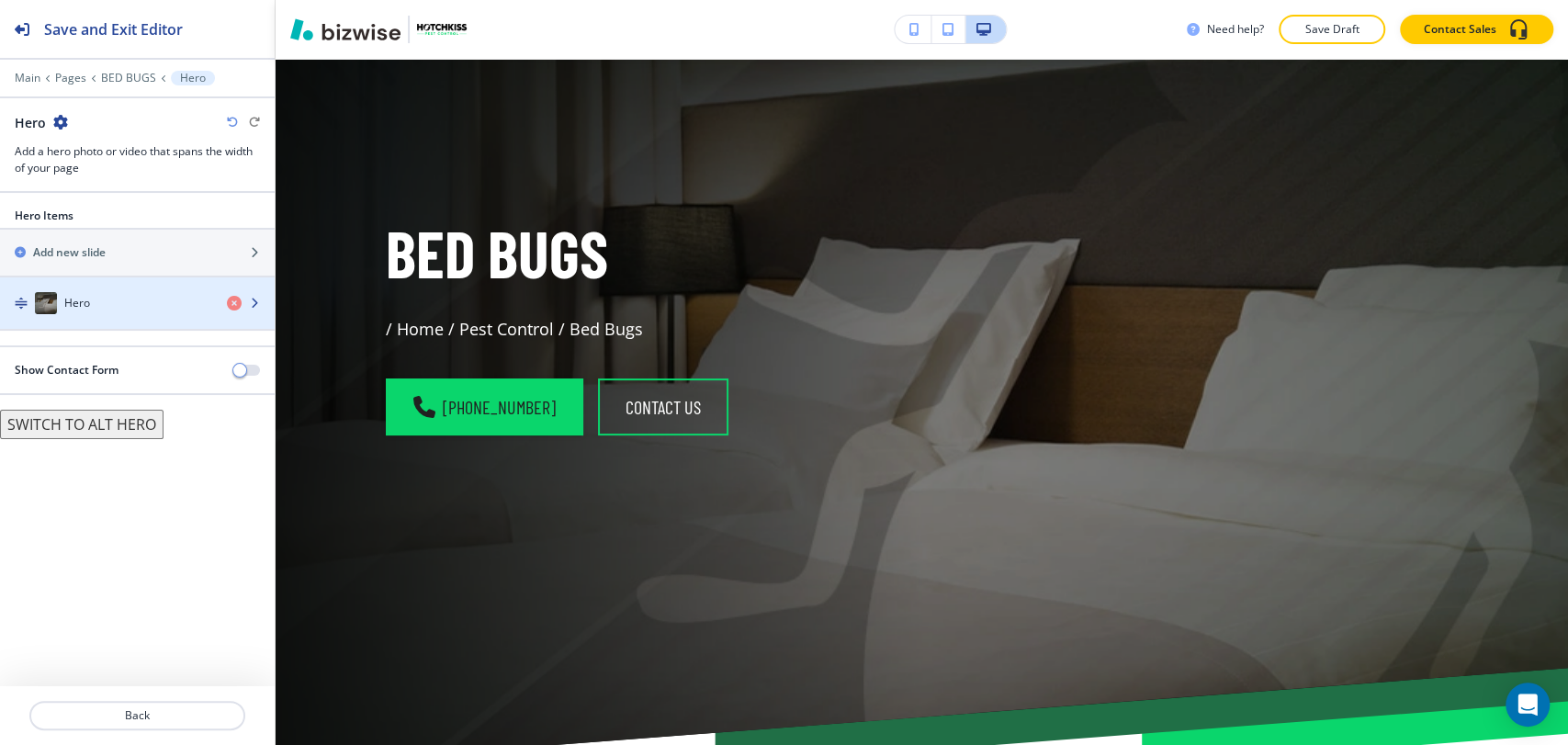
click at [131, 304] on div "Hero" at bounding box center [106, 303] width 212 height 22
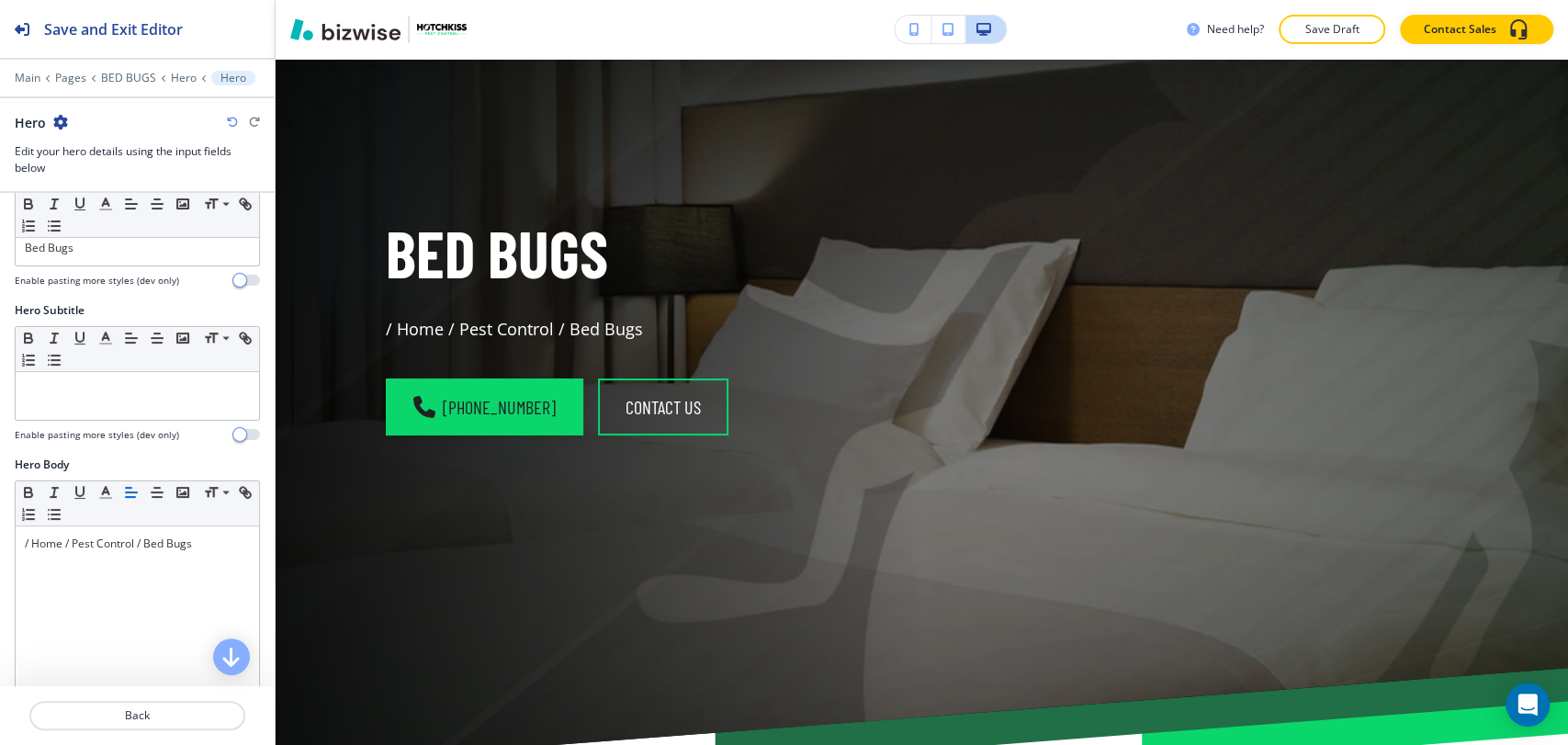
scroll to position [408, 0]
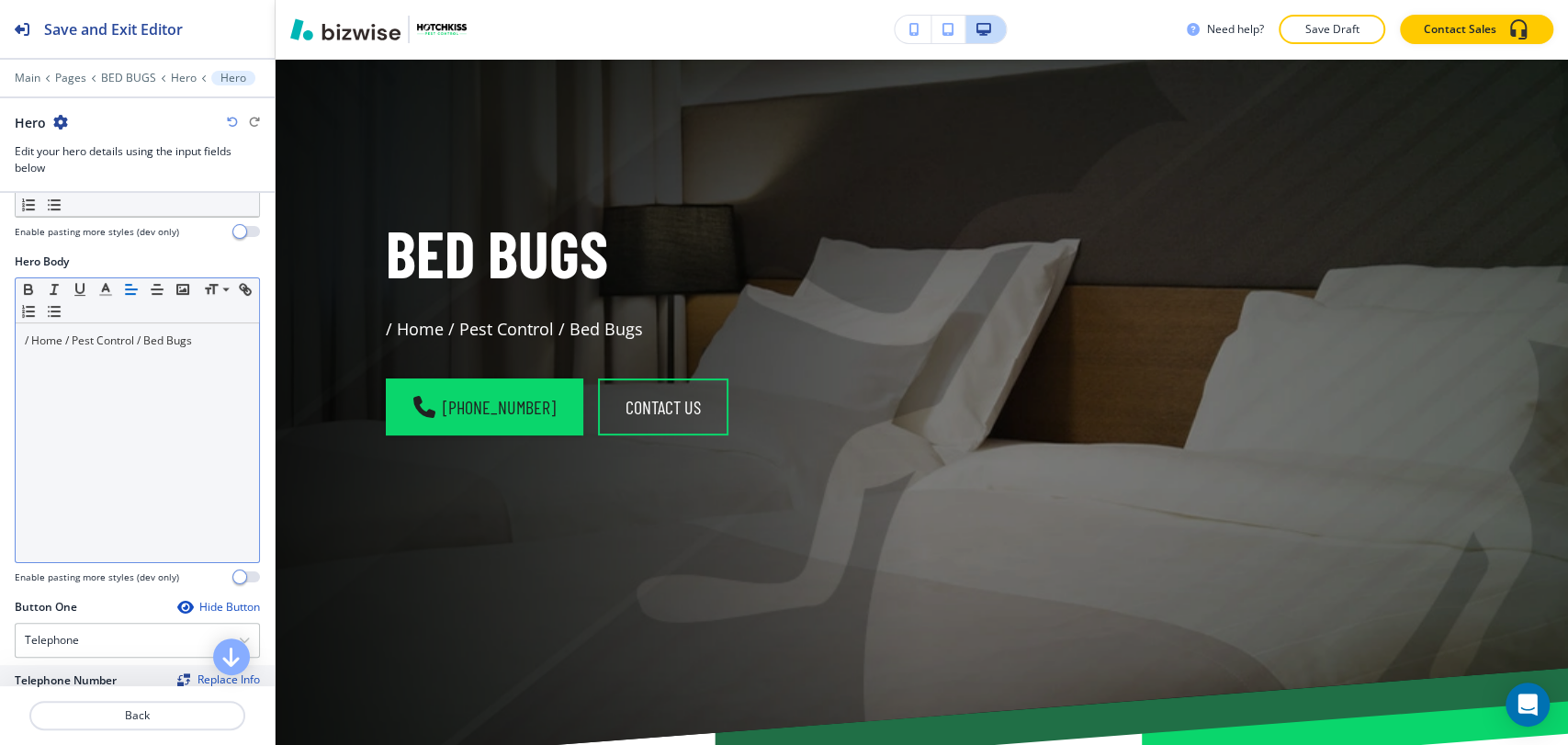
click at [209, 345] on p "/ Home / Pest Control / Bed Bugs" at bounding box center [137, 340] width 225 height 16
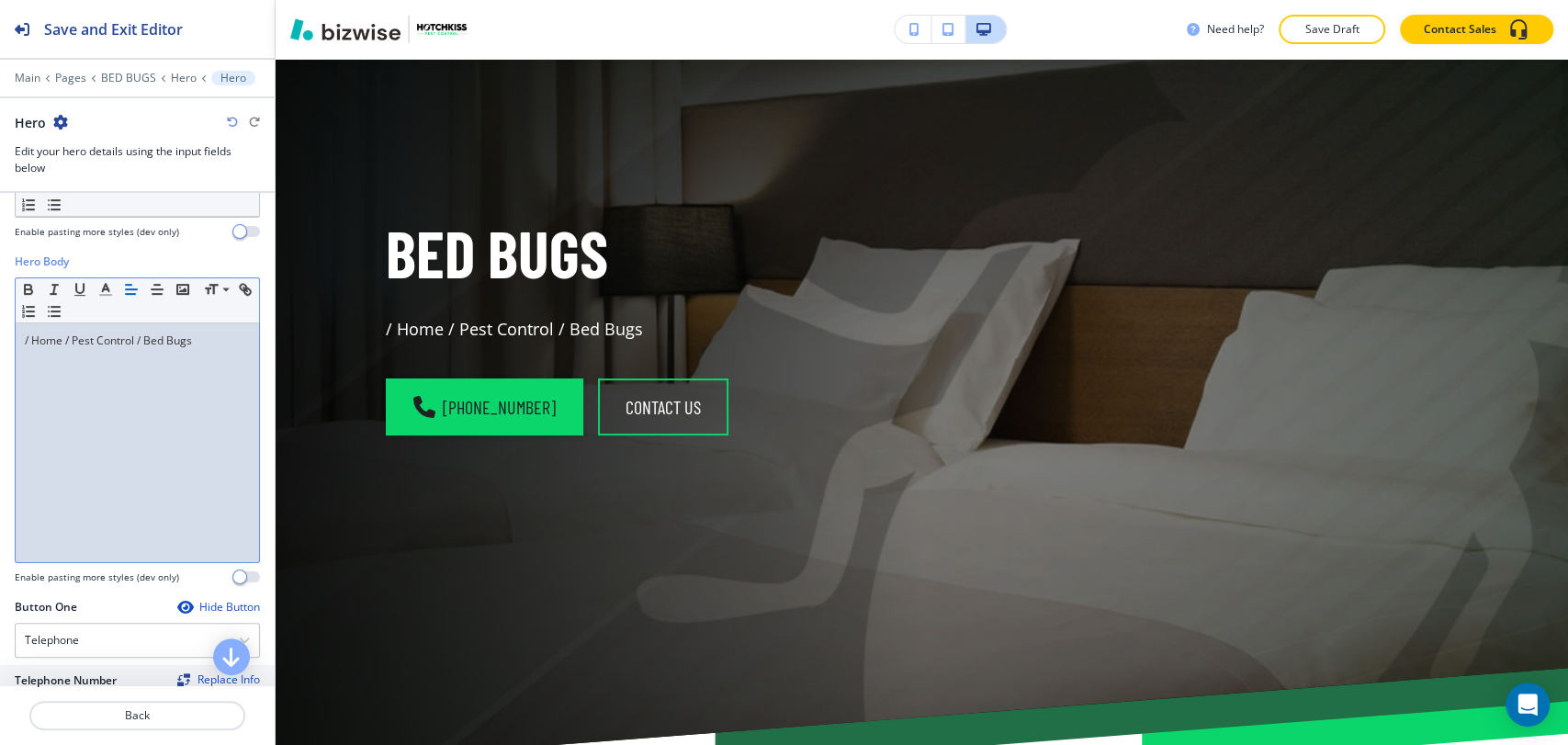
click at [209, 345] on p "/ Home / Pest Control / Bed Bugs" at bounding box center [137, 340] width 225 height 16
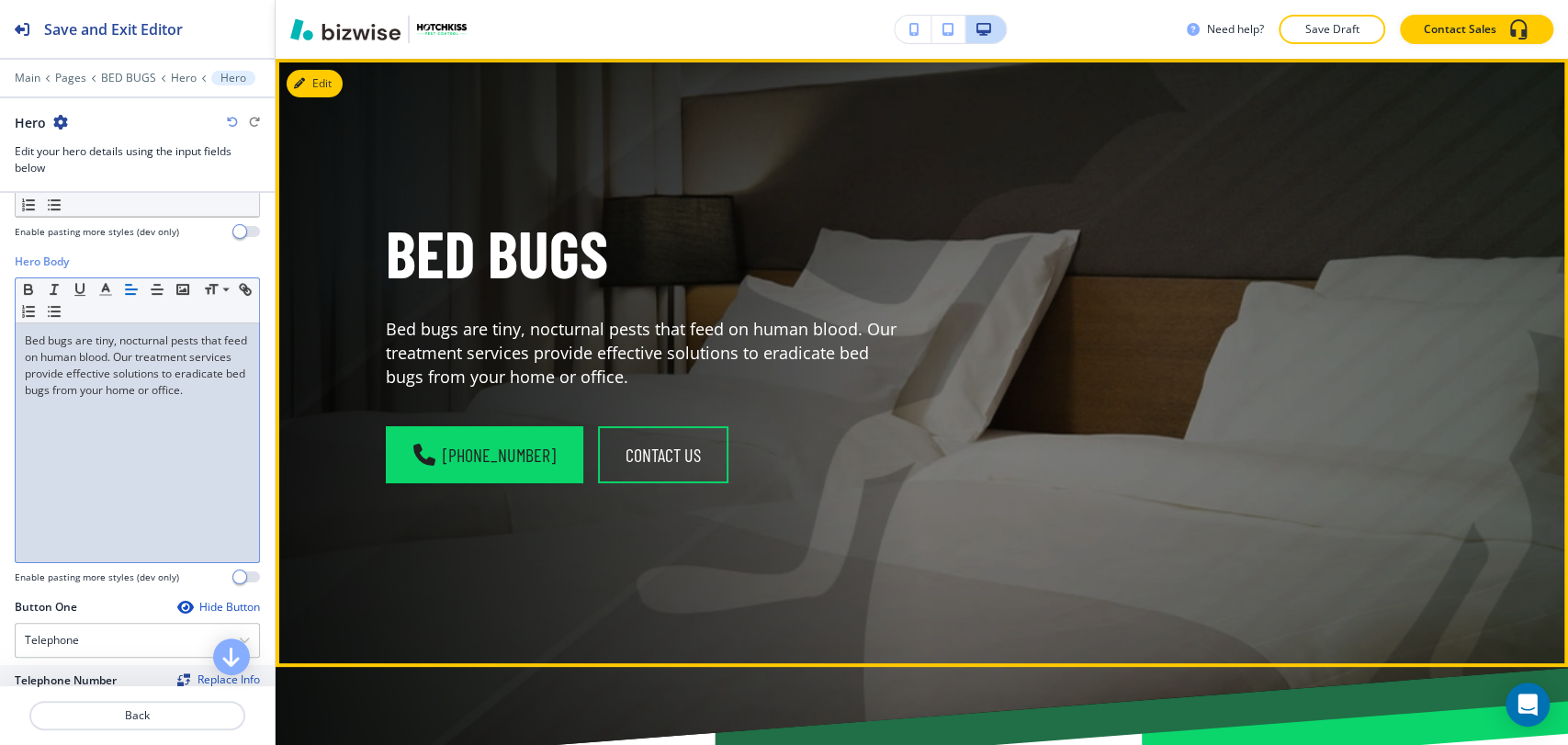
scroll to position [0, 0]
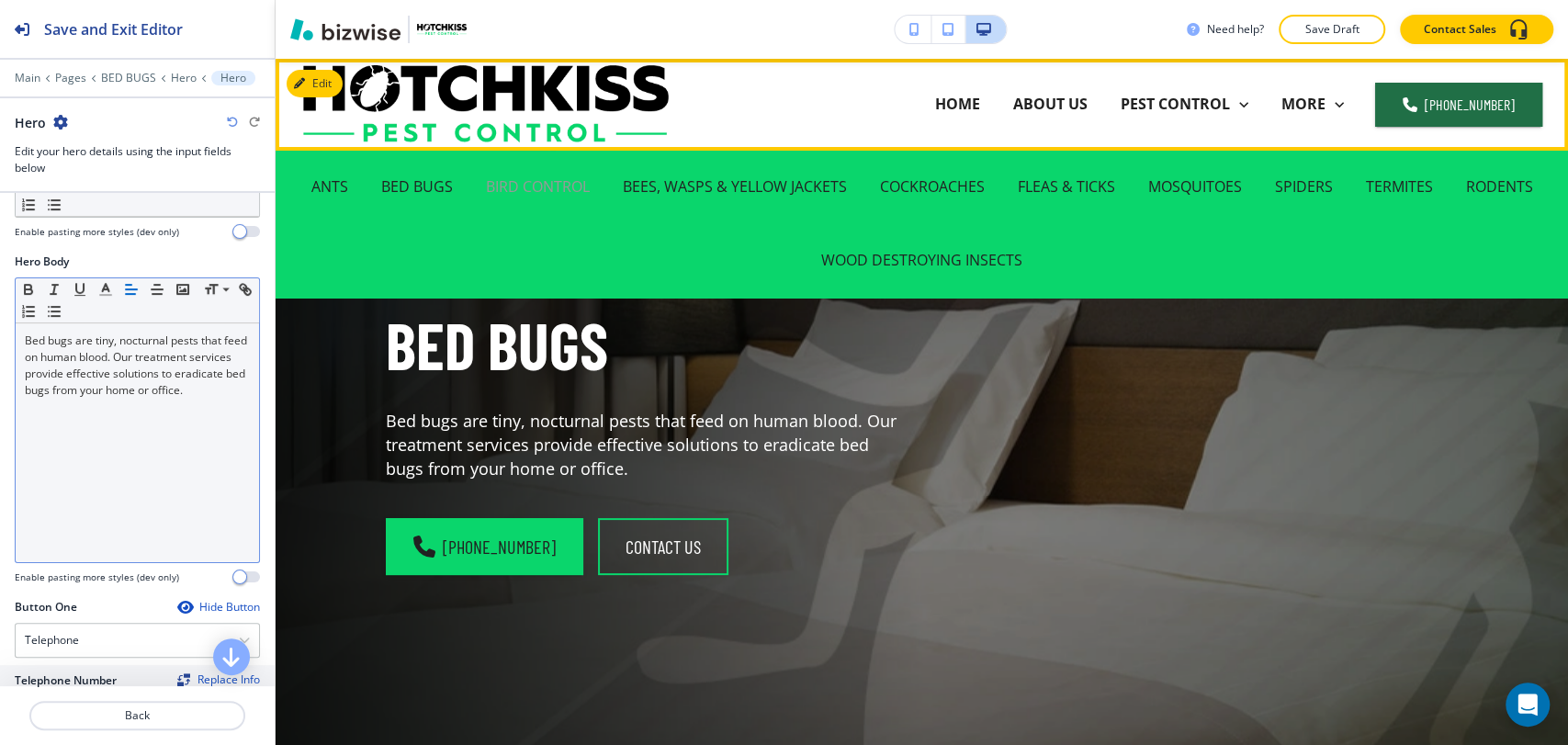
click at [540, 184] on p "BIRD CONTROL" at bounding box center [537, 187] width 103 height 21
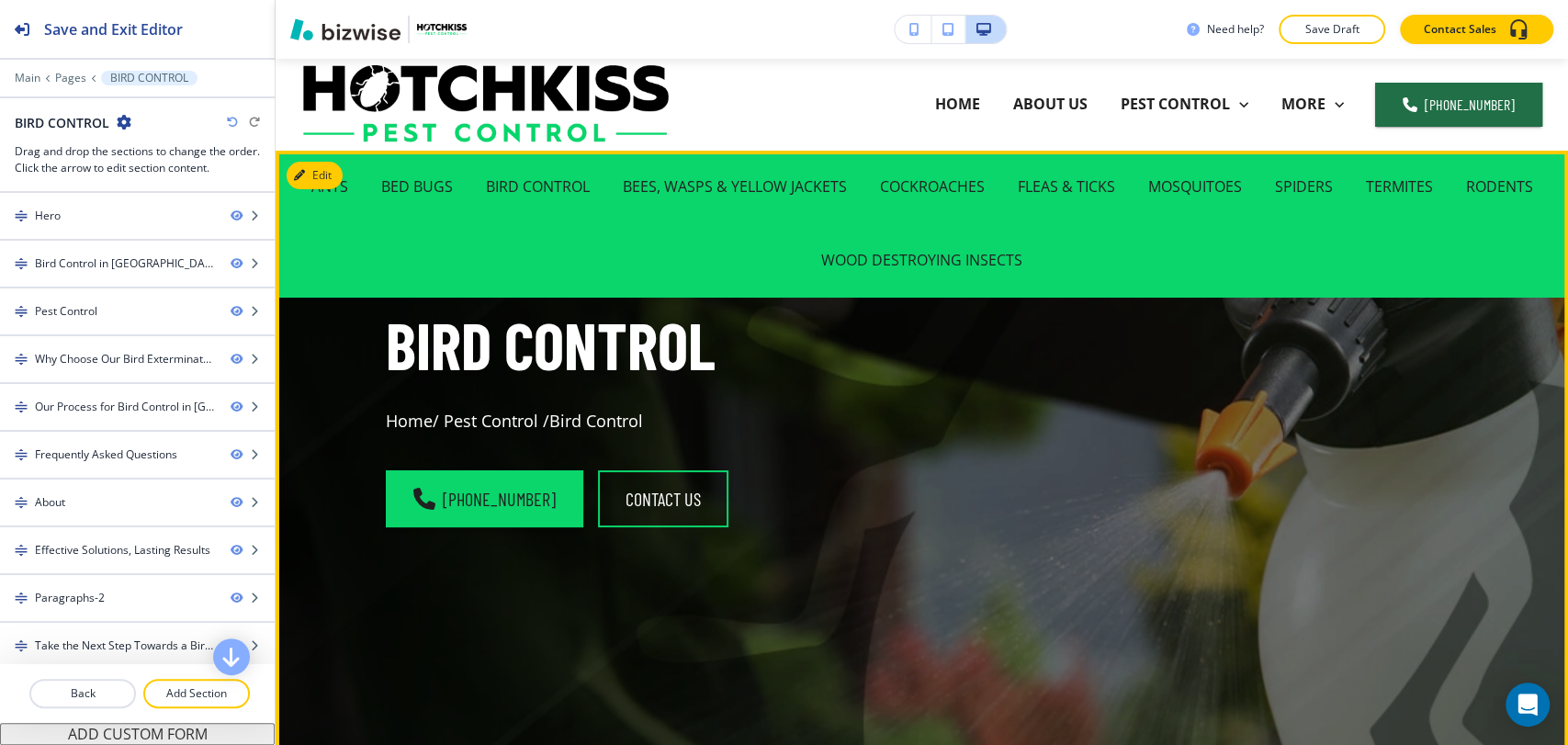
click at [344, 406] on div "Bird Control Home/ Pest Control /Bird Control (828) 373-3067 contact us" at bounding box center [620, 433] width 559 height 349
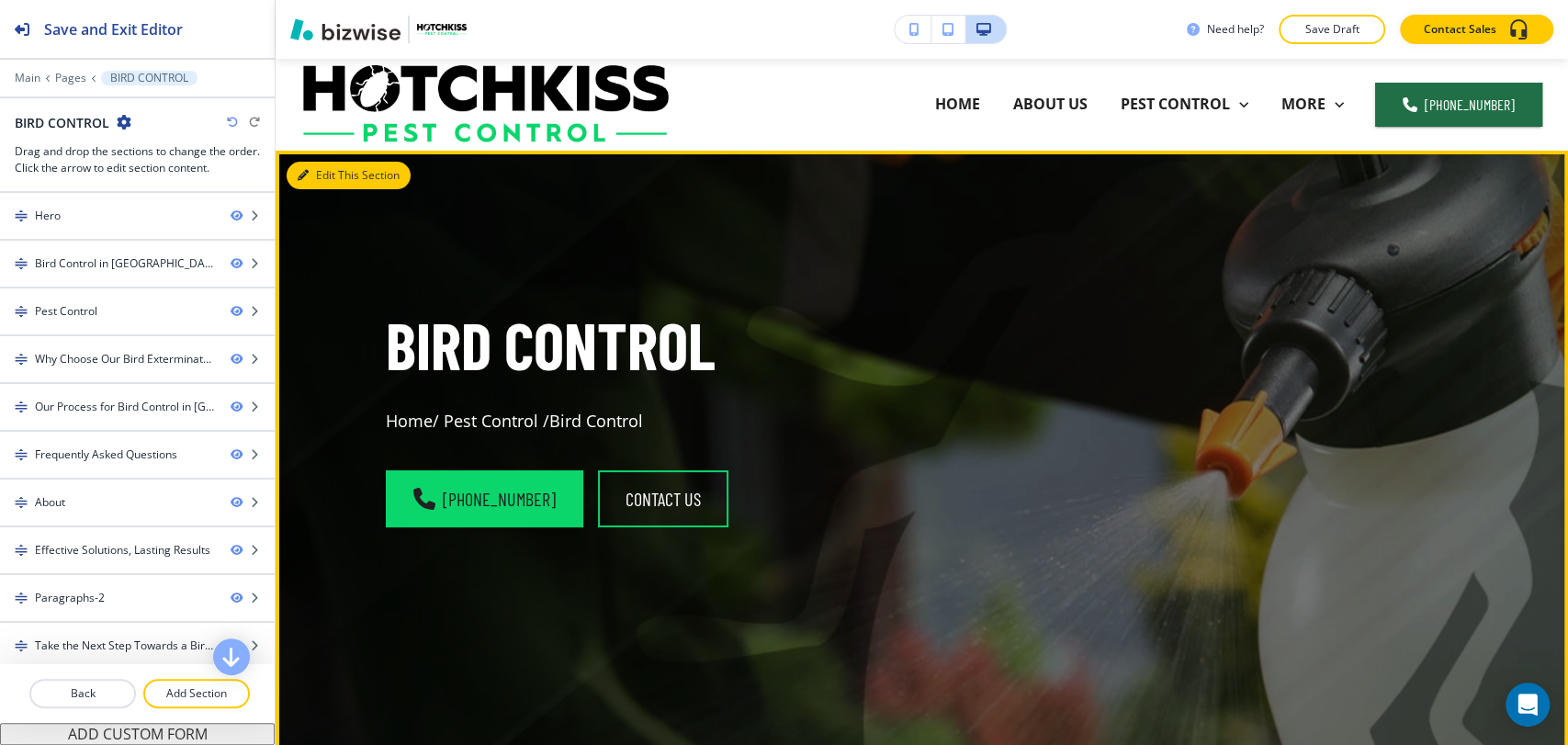
click at [330, 180] on button "Edit This Section" at bounding box center [348, 175] width 124 height 28
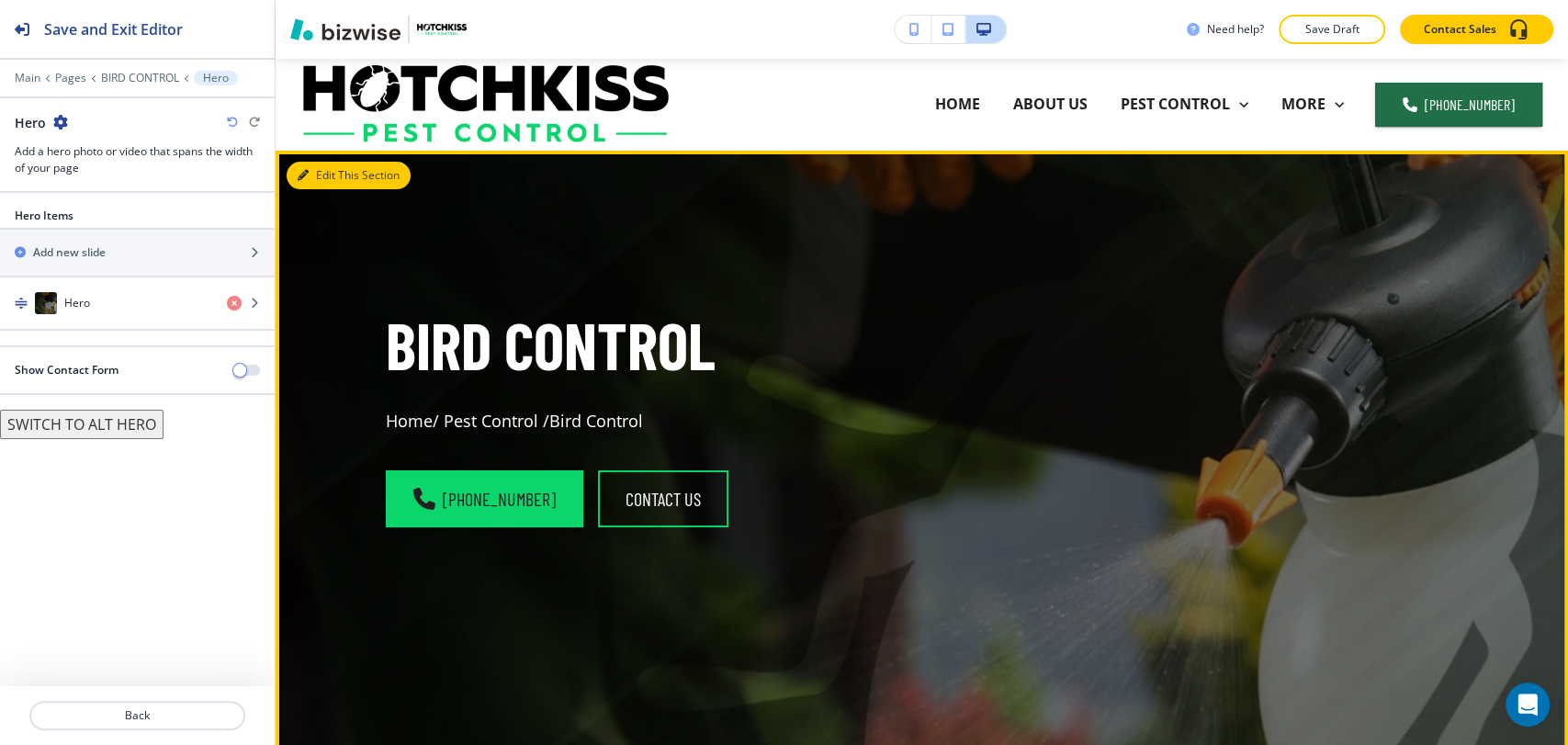
scroll to position [92, 0]
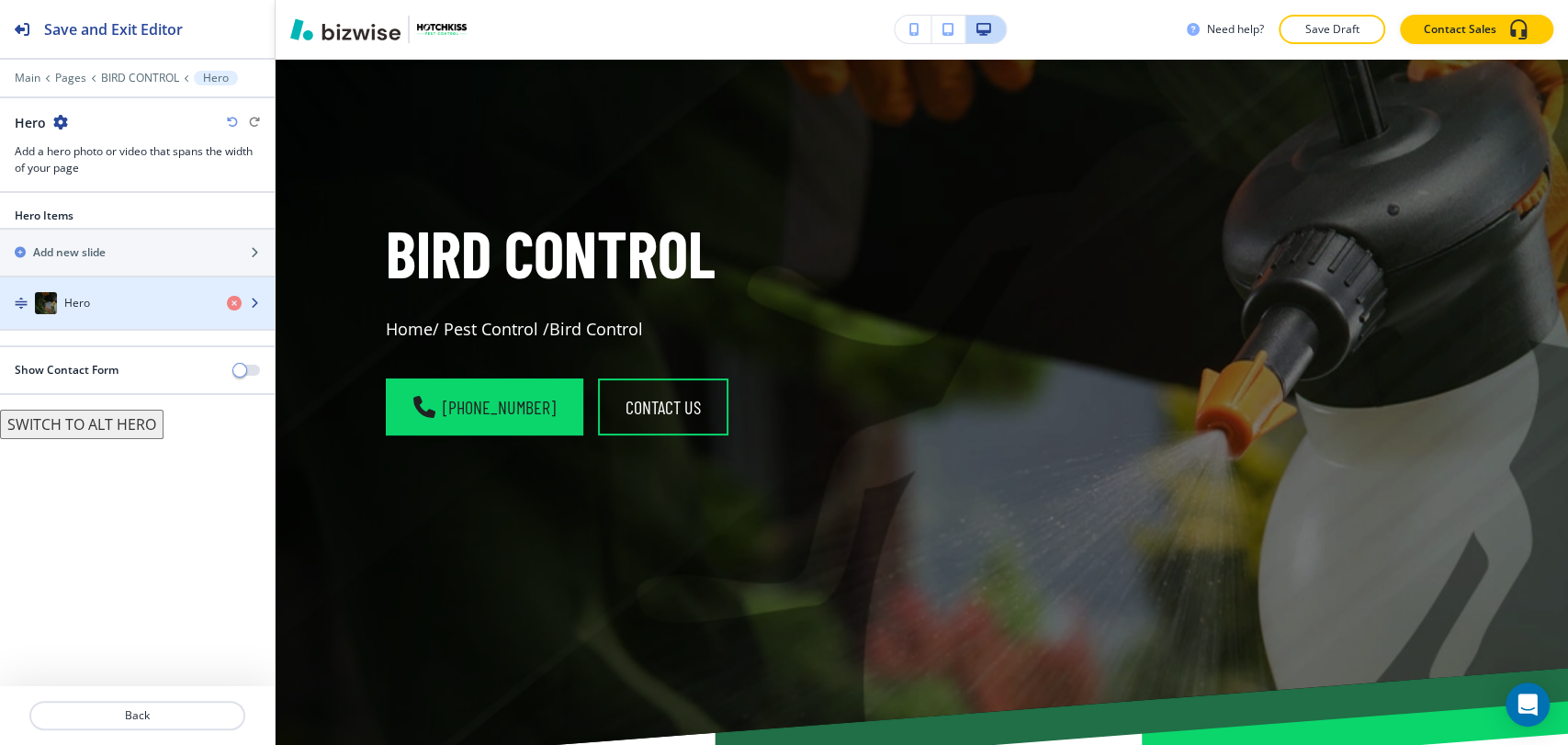
click at [161, 303] on div "Hero" at bounding box center [106, 303] width 212 height 22
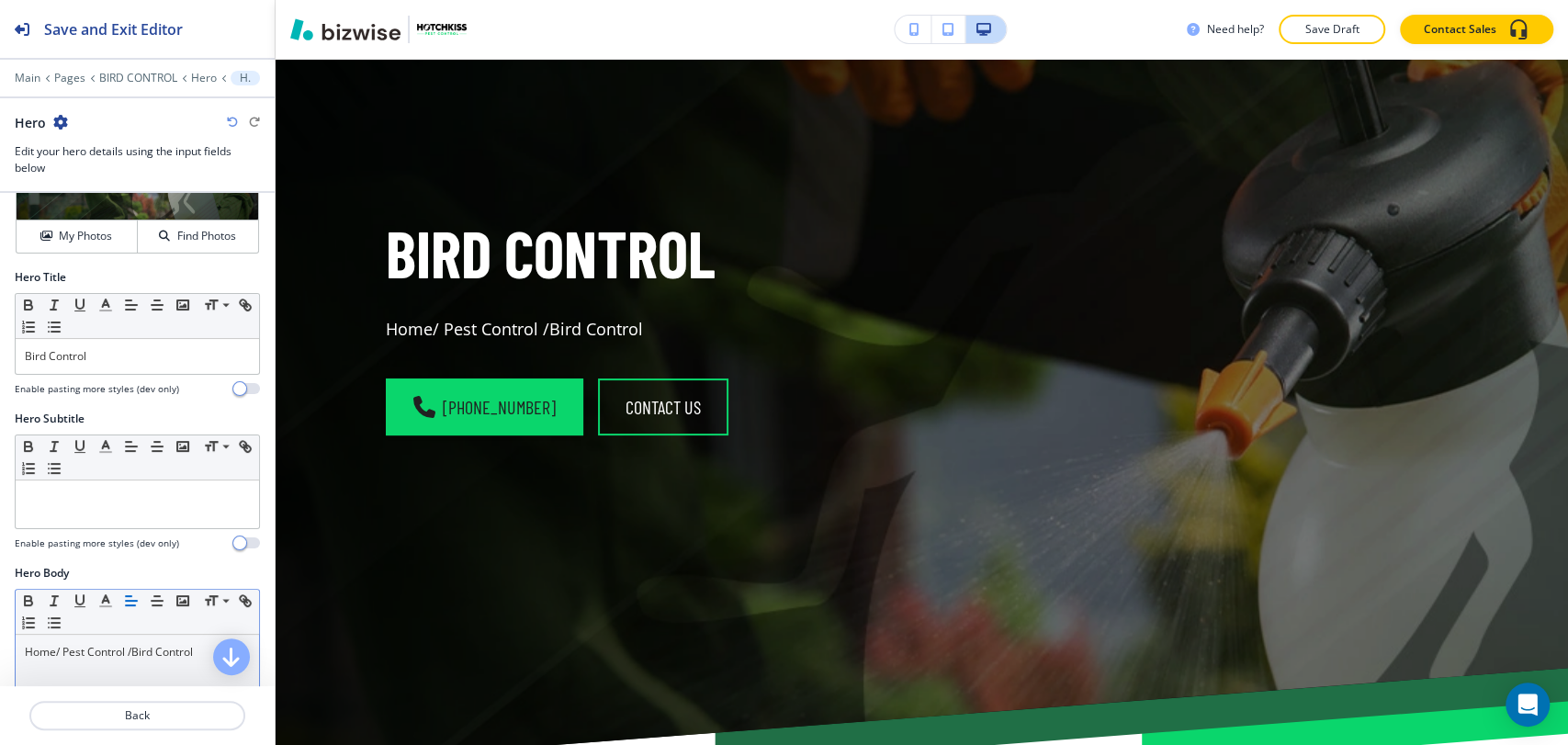
scroll to position [204, 0]
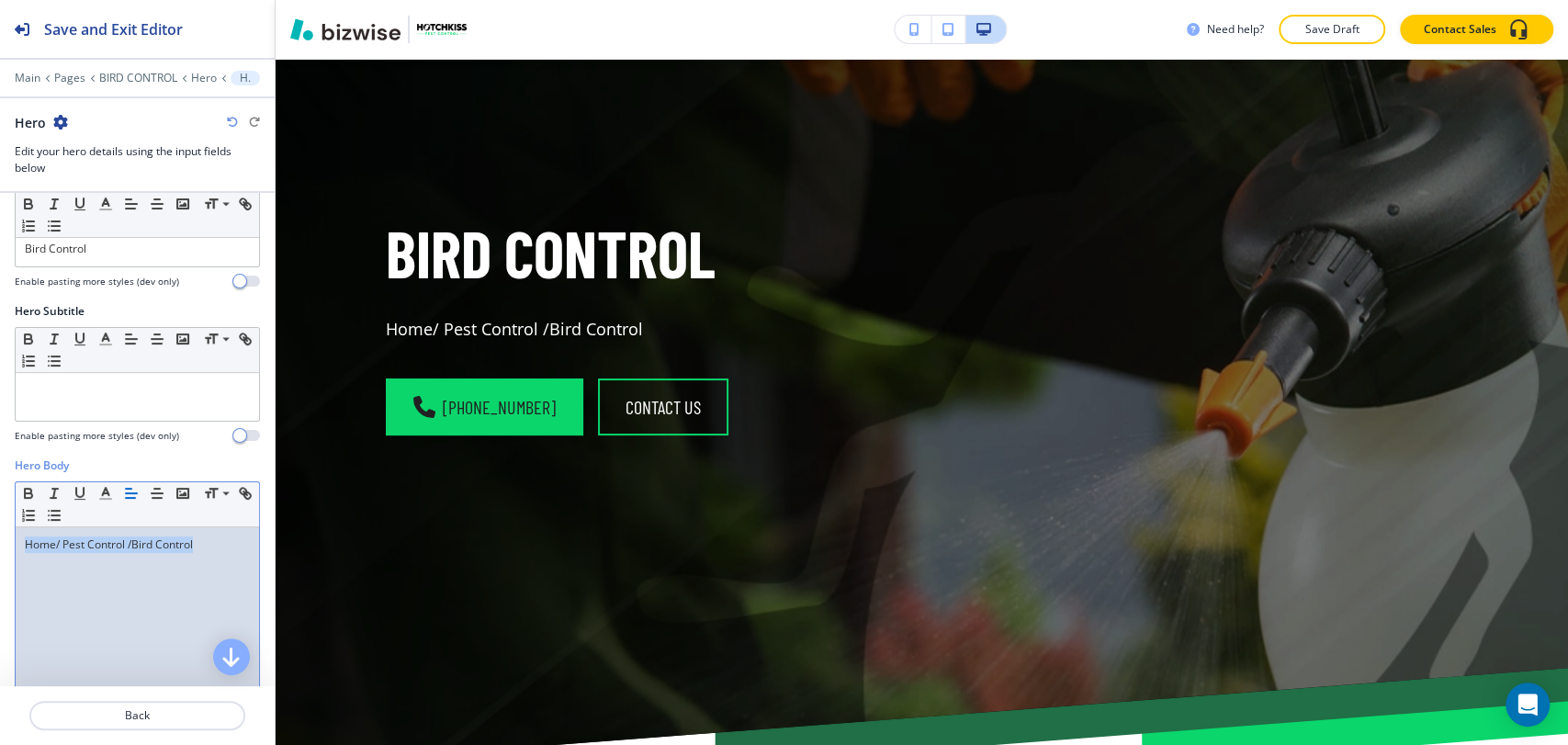
drag, startPoint x: 212, startPoint y: 548, endPoint x: 0, endPoint y: 543, distance: 212.1
click at [0, 543] on div "Hero Body Small Normal Large Huge Home/ Pest Control /Bird Control Enable pasti…" at bounding box center [137, 630] width 274 height 345
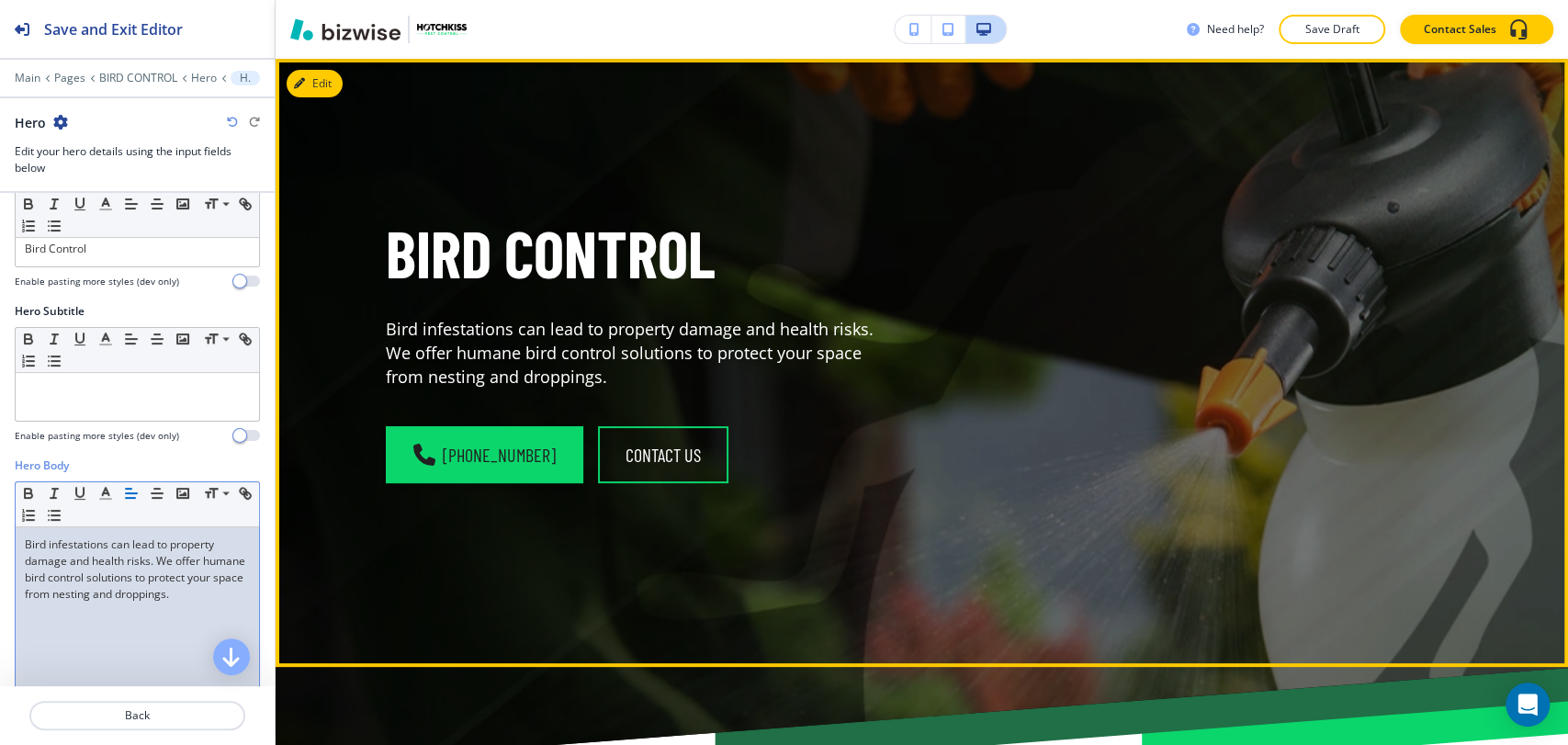
scroll to position [0, 0]
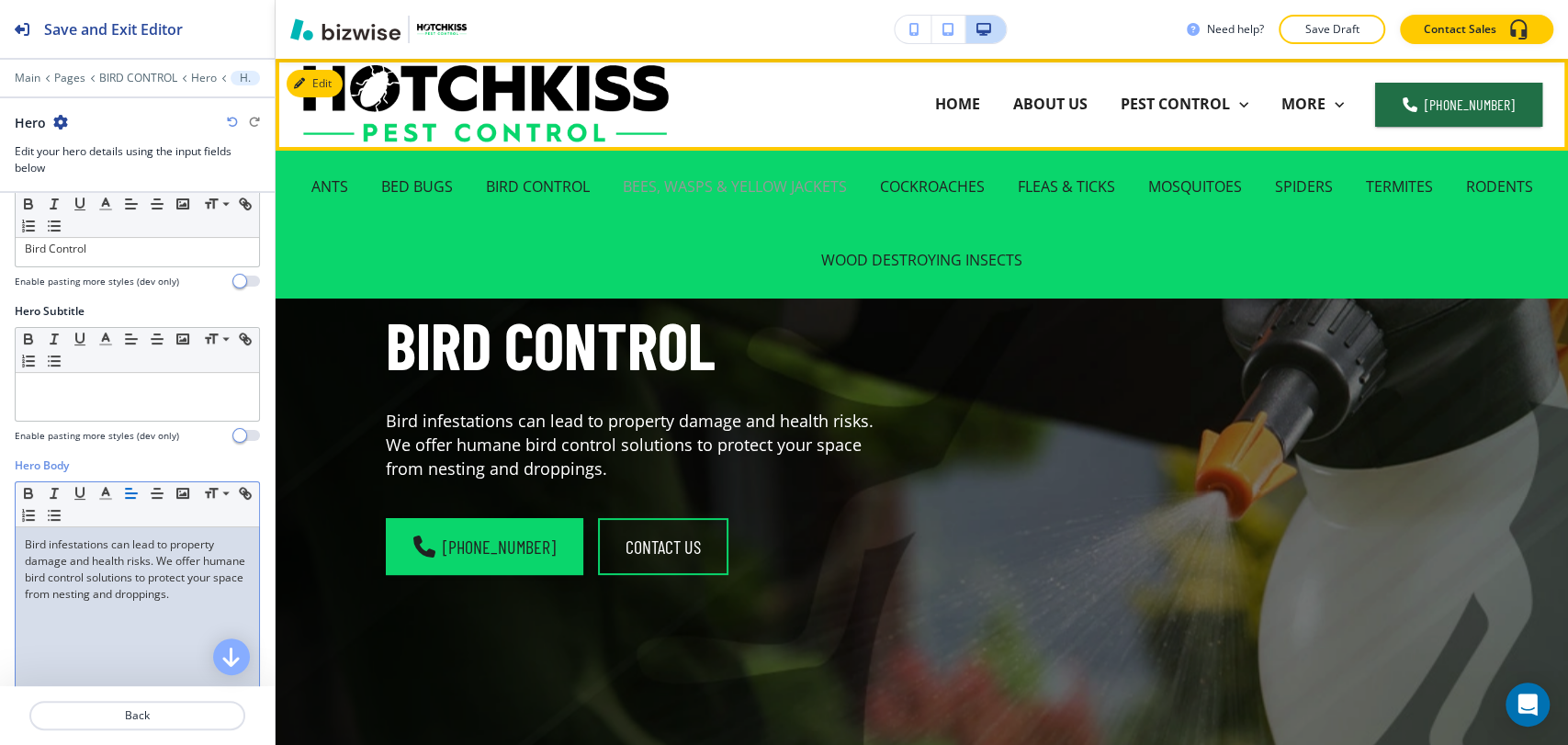
click at [769, 182] on p "BEES, WASPS & YELLOW JACKETS" at bounding box center [734, 187] width 224 height 21
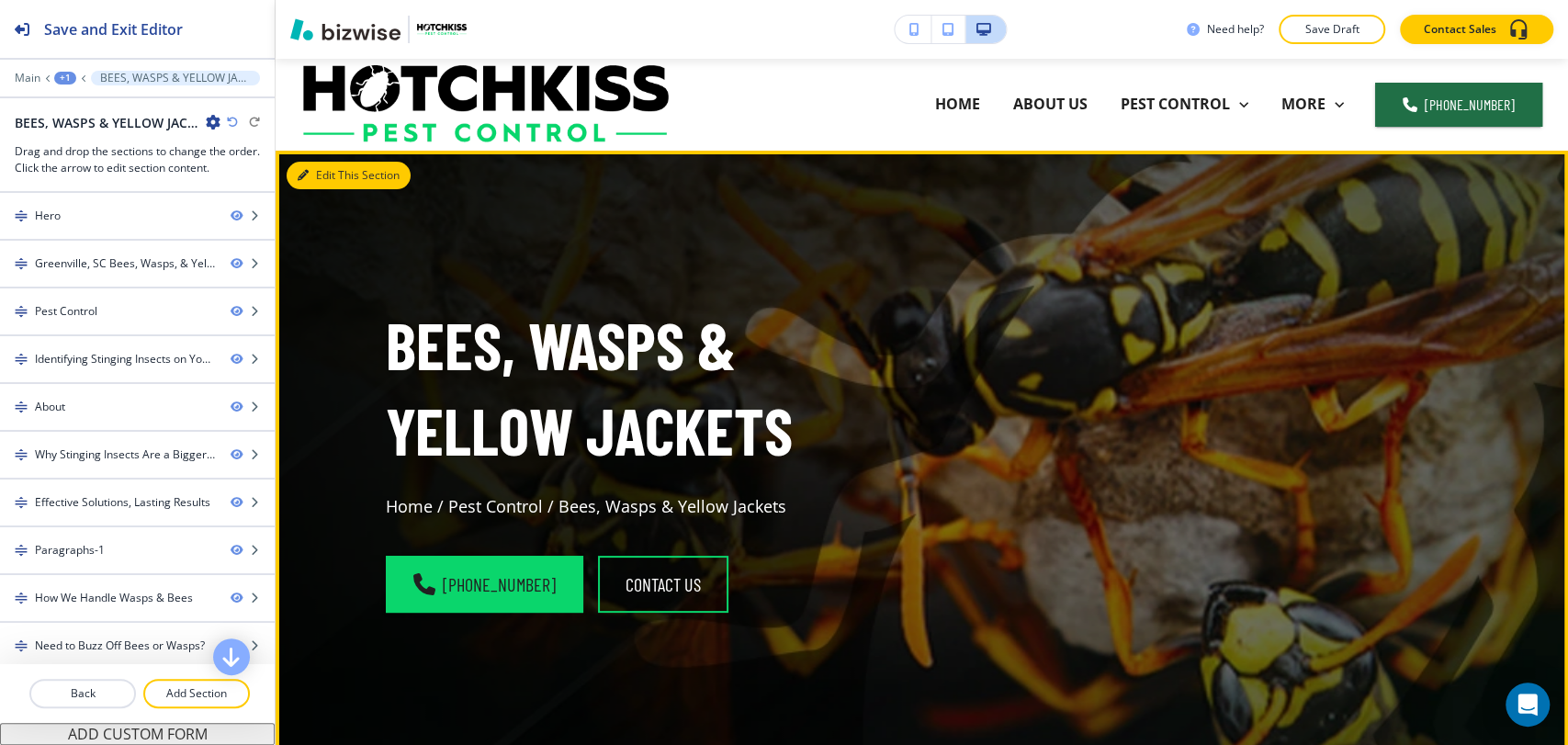
click at [319, 178] on button "Edit This Section" at bounding box center [348, 175] width 124 height 28
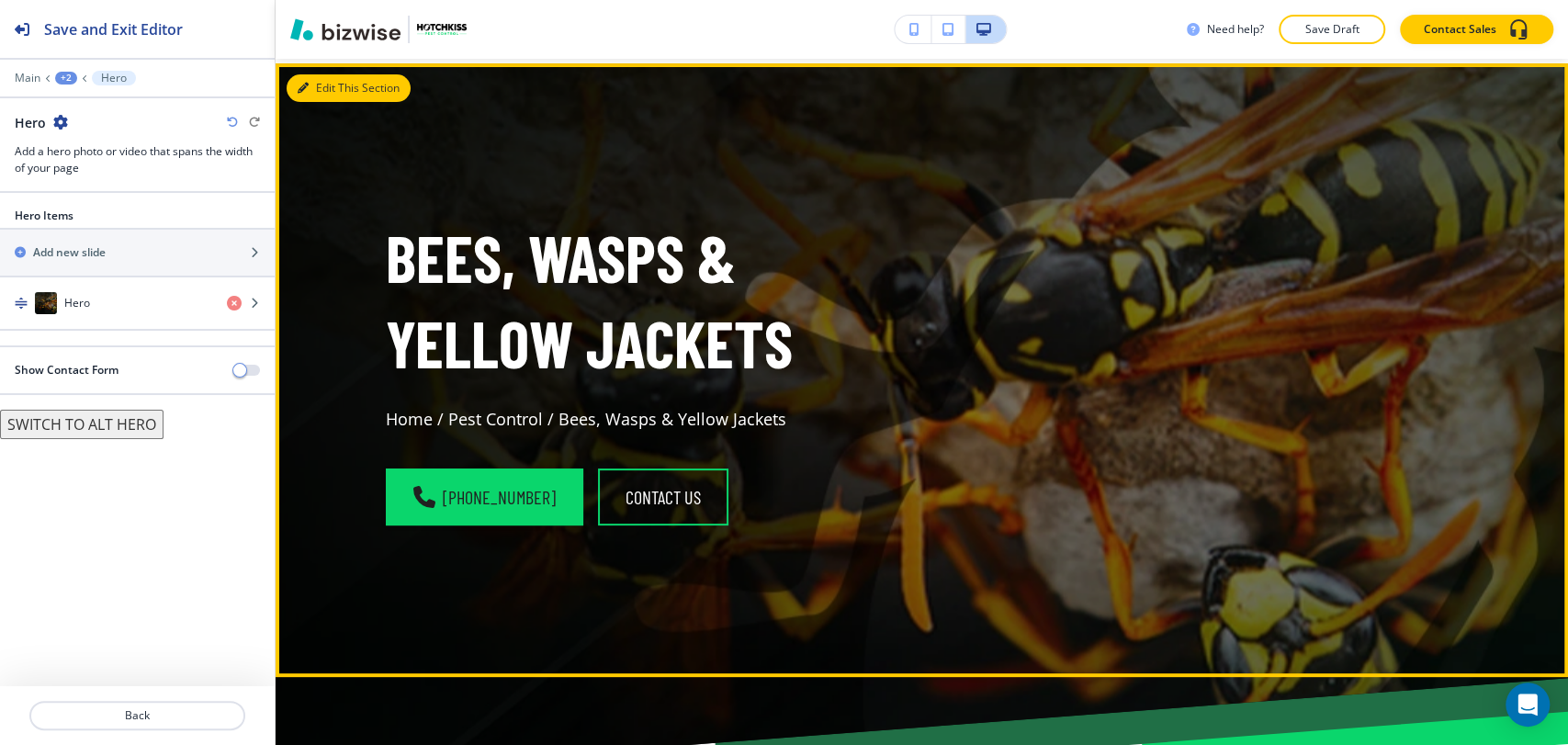
scroll to position [92, 0]
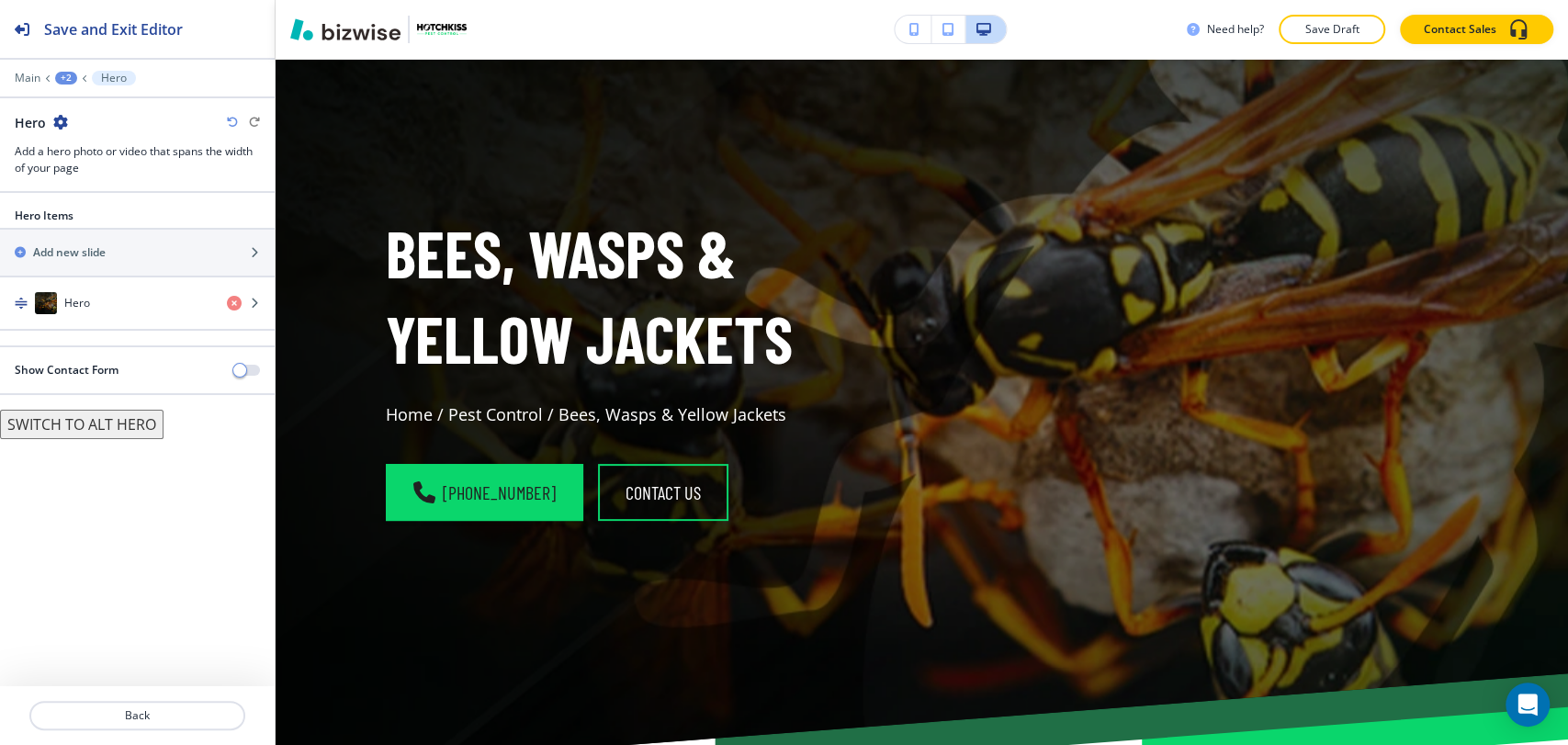
click at [118, 338] on div "Hero Items Add new slide Hero" at bounding box center [137, 276] width 274 height 138
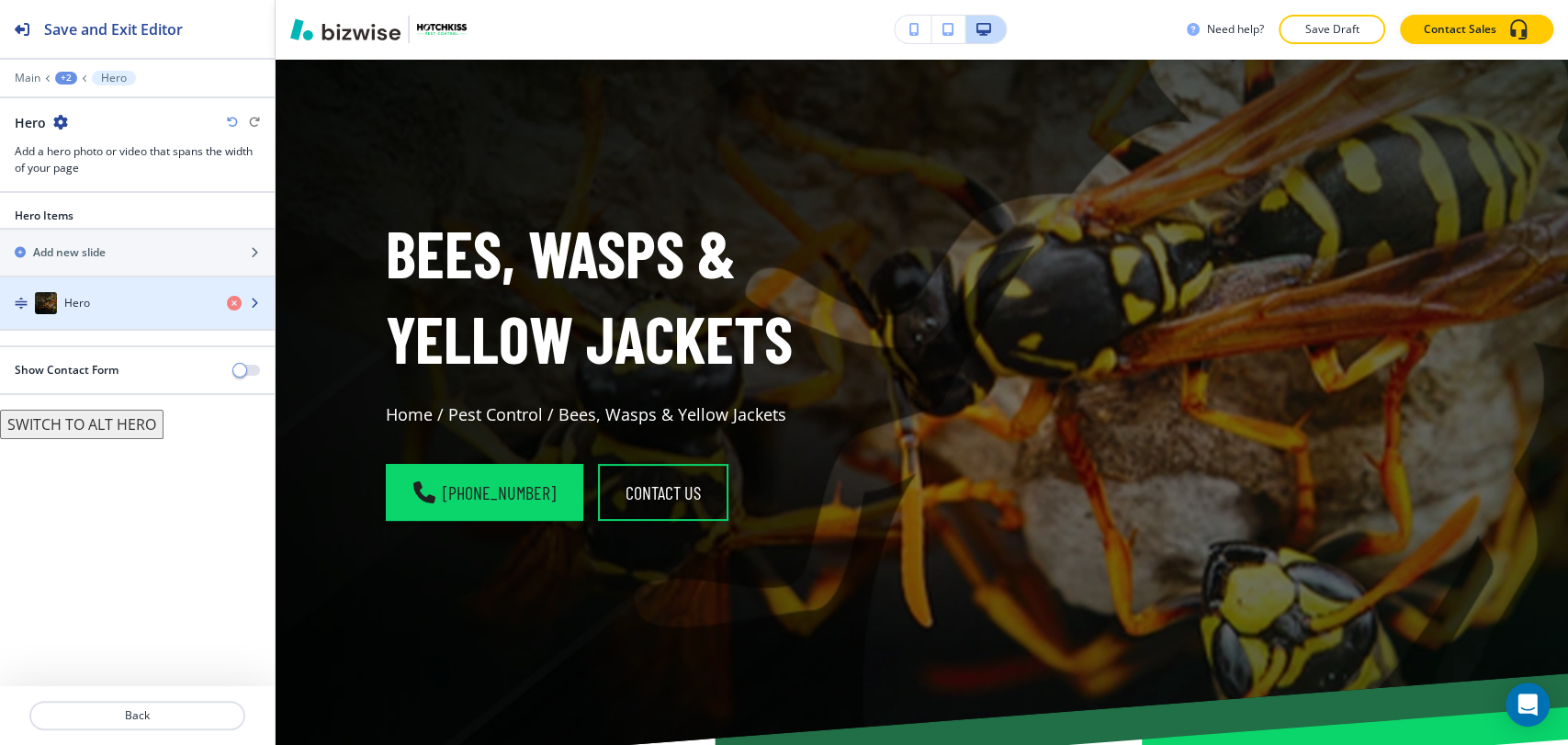
click at [132, 323] on div "button" at bounding box center [137, 321] width 274 height 14
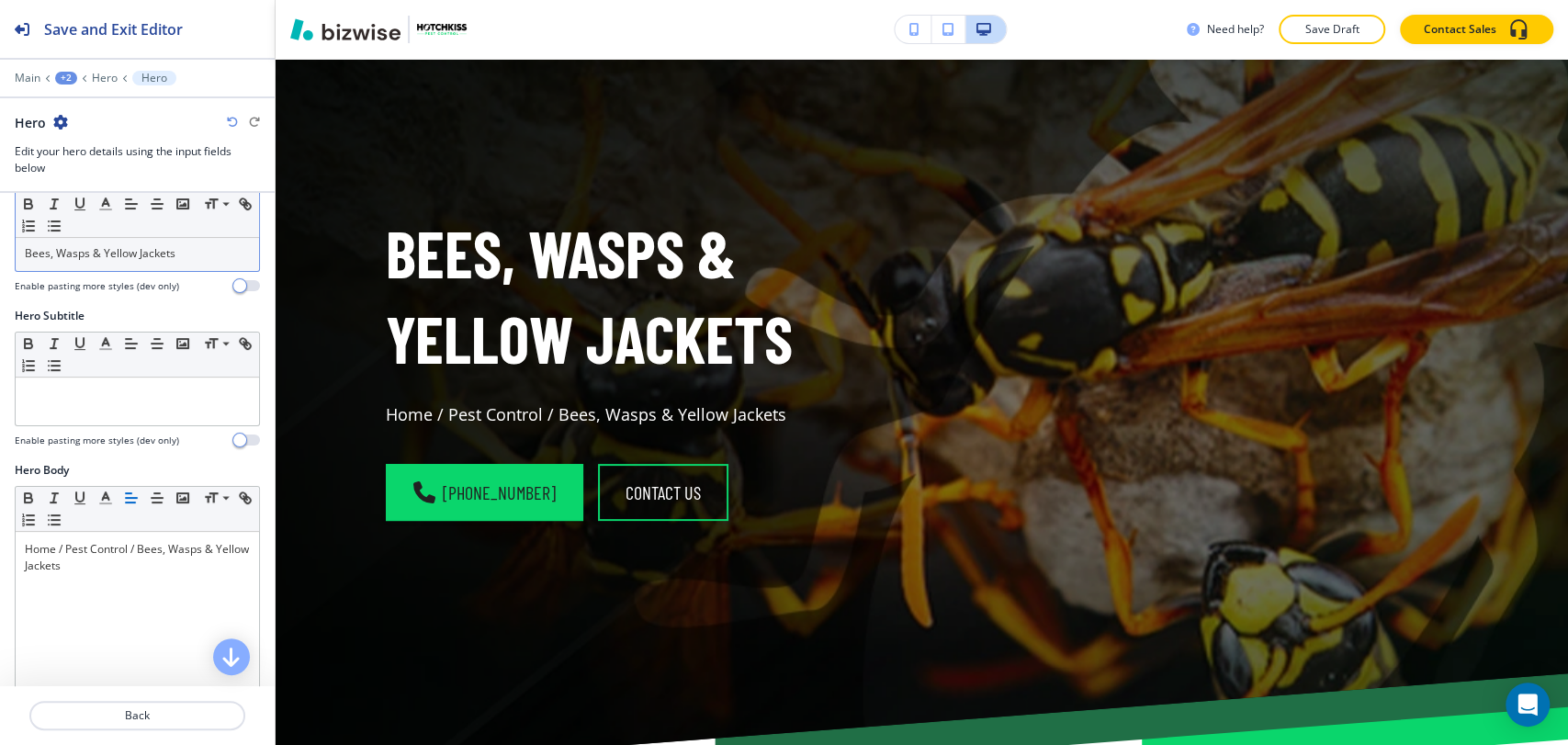
scroll to position [204, 0]
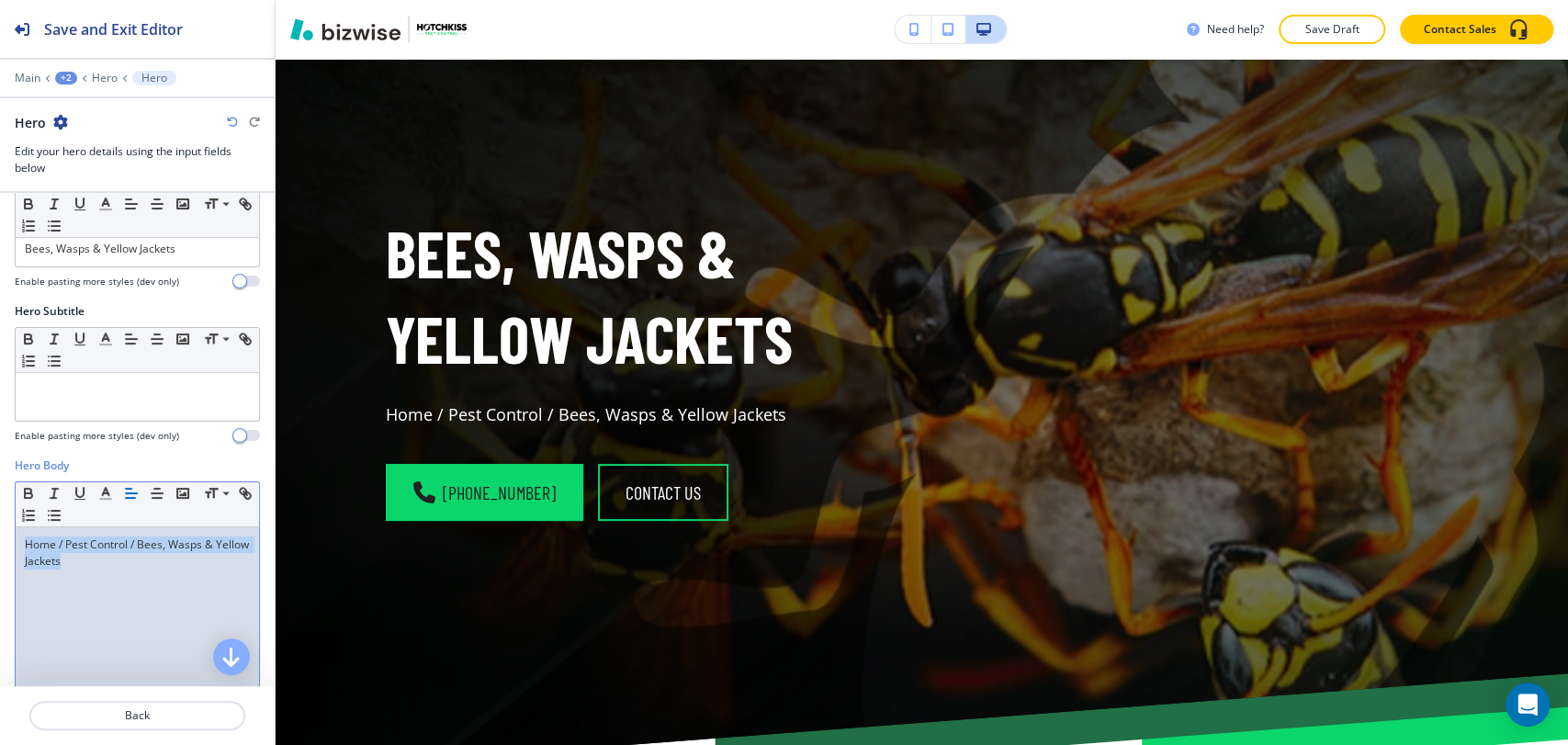
drag, startPoint x: 131, startPoint y: 567, endPoint x: 8, endPoint y: 545, distance: 125.0
click at [8, 545] on div "Hero Body Small Normal Large Huge Home / Pest Control / Bees, Wasps & Yellow Ja…" at bounding box center [137, 630] width 274 height 345
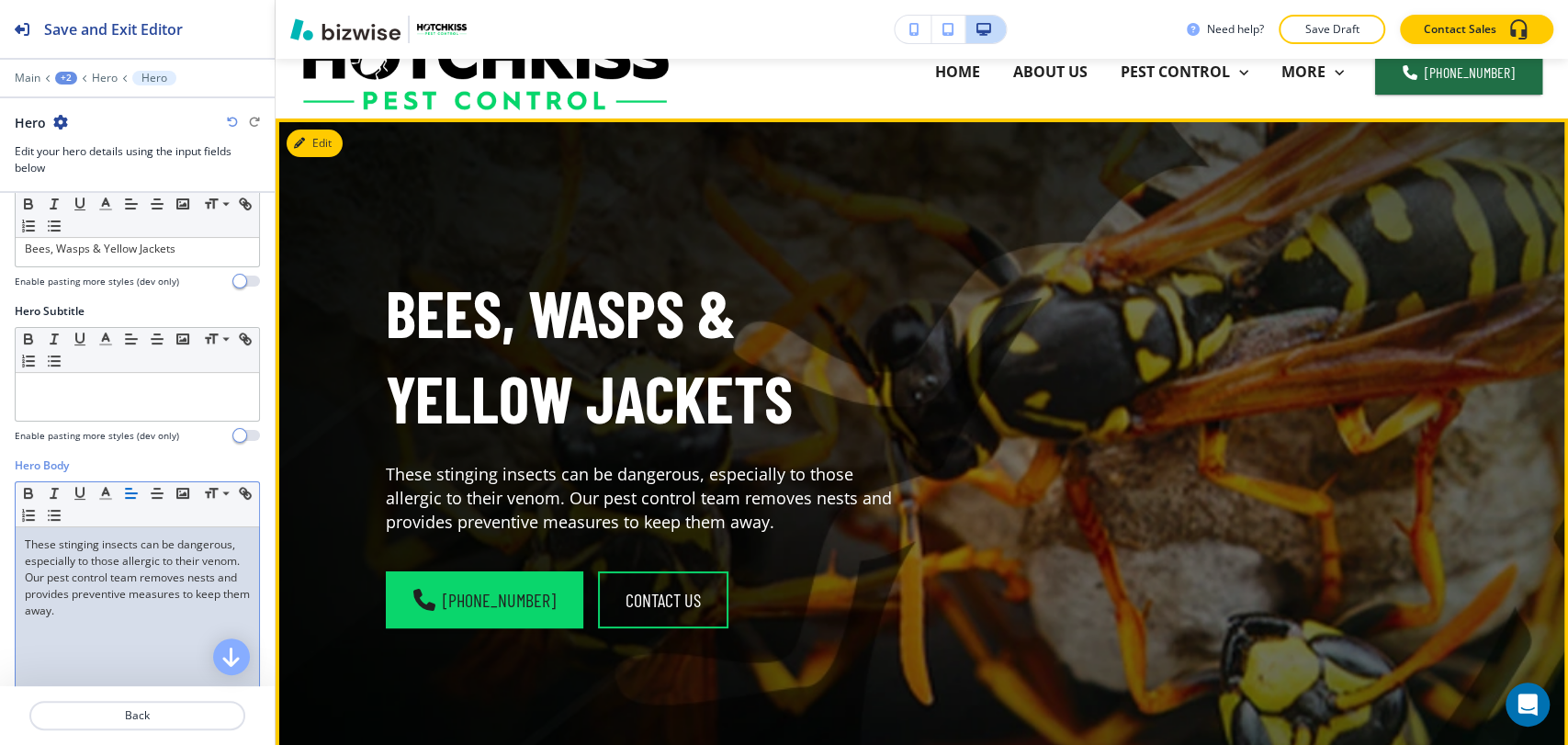
scroll to position [0, 0]
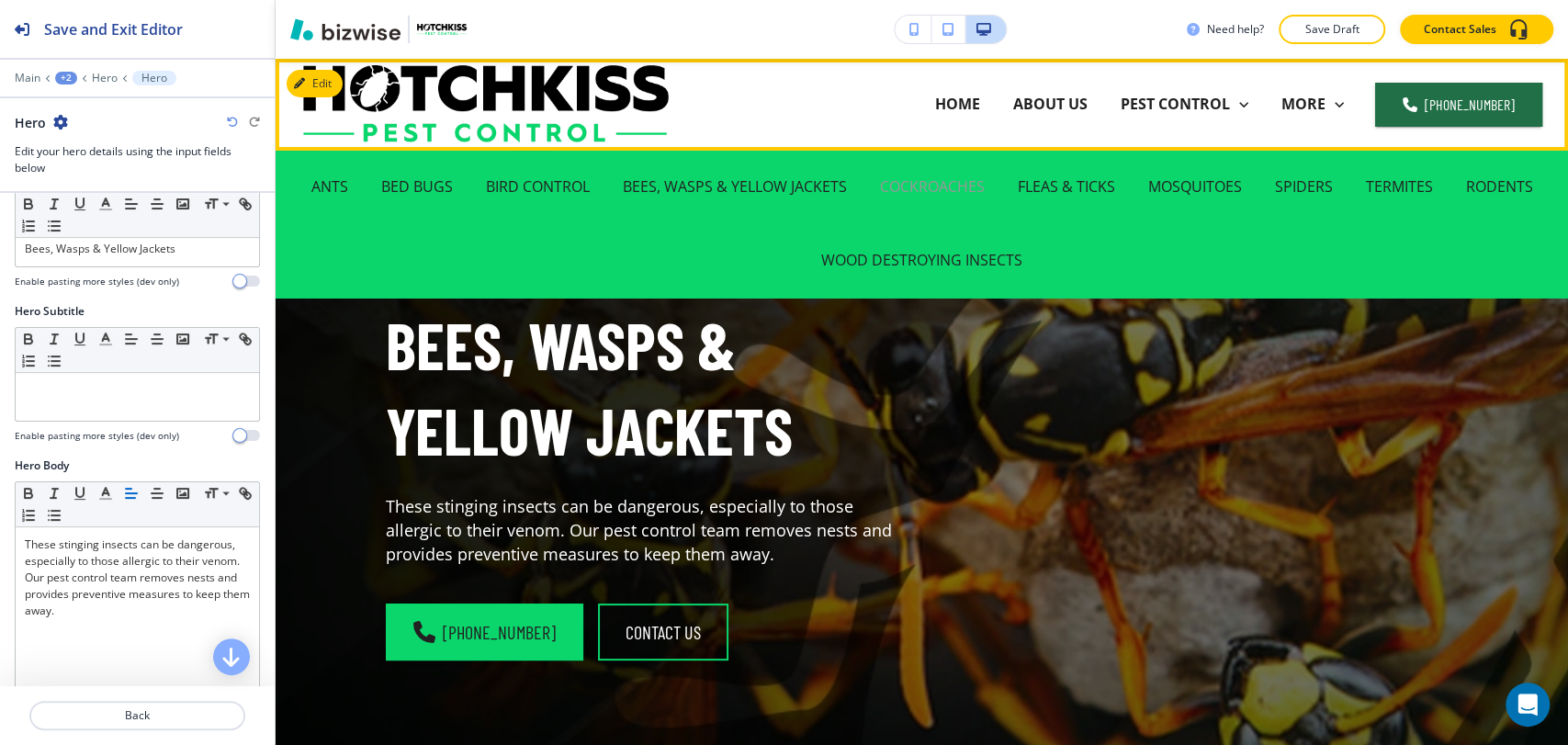
click at [933, 187] on p "COCKROACHES" at bounding box center [932, 187] width 104 height 21
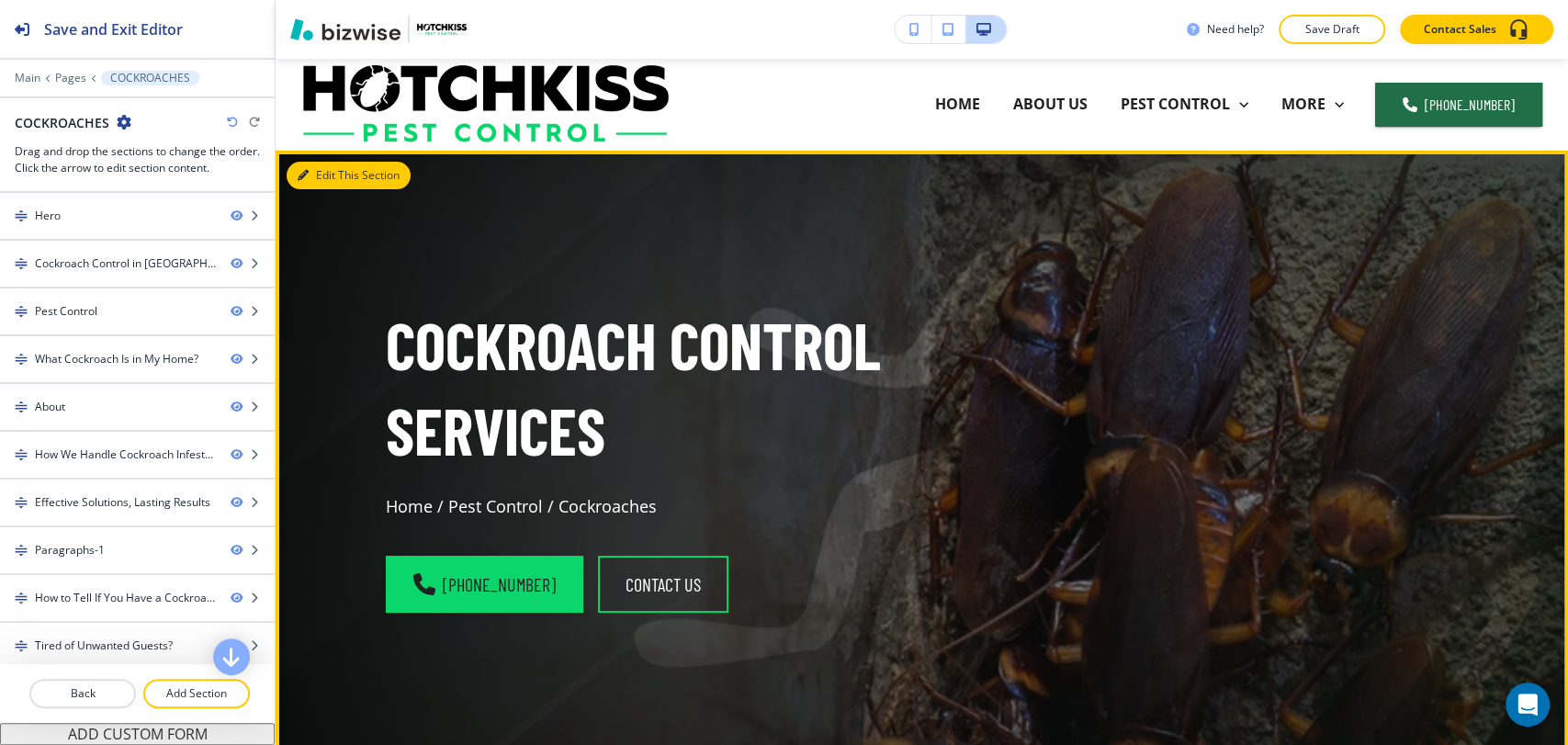
click at [313, 167] on button "Edit This Section" at bounding box center [348, 175] width 124 height 28
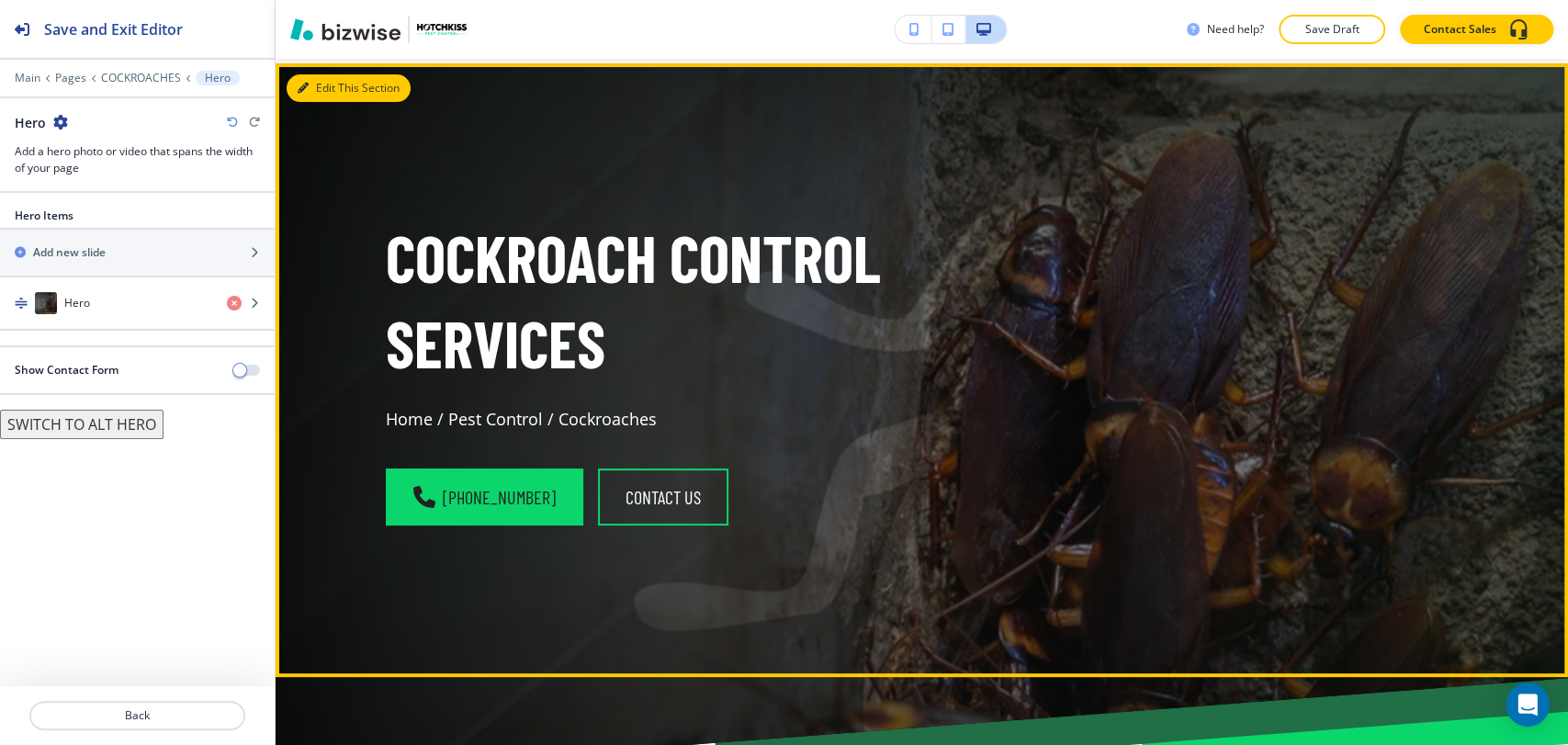
scroll to position [92, 0]
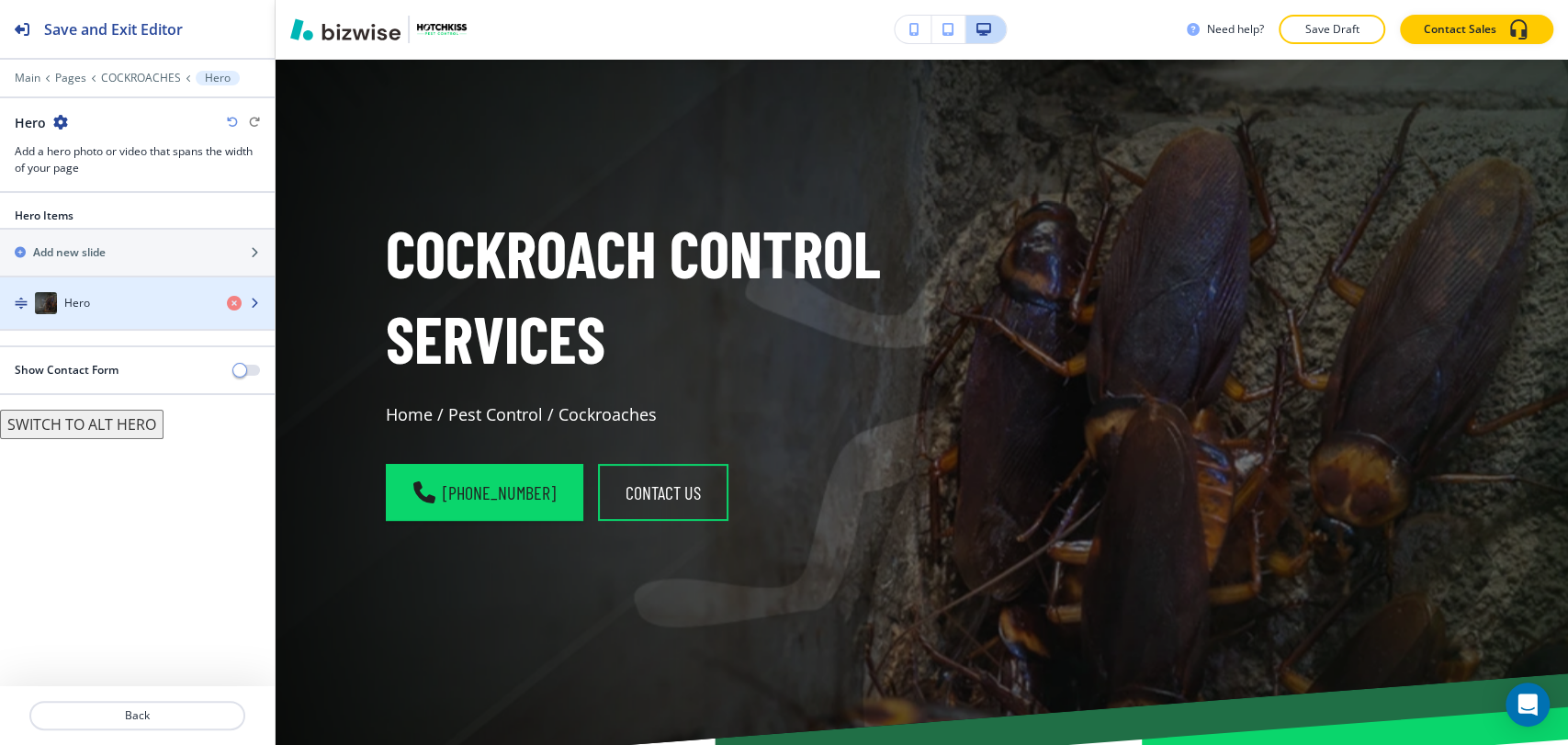
click at [137, 302] on div "Hero" at bounding box center [106, 303] width 212 height 22
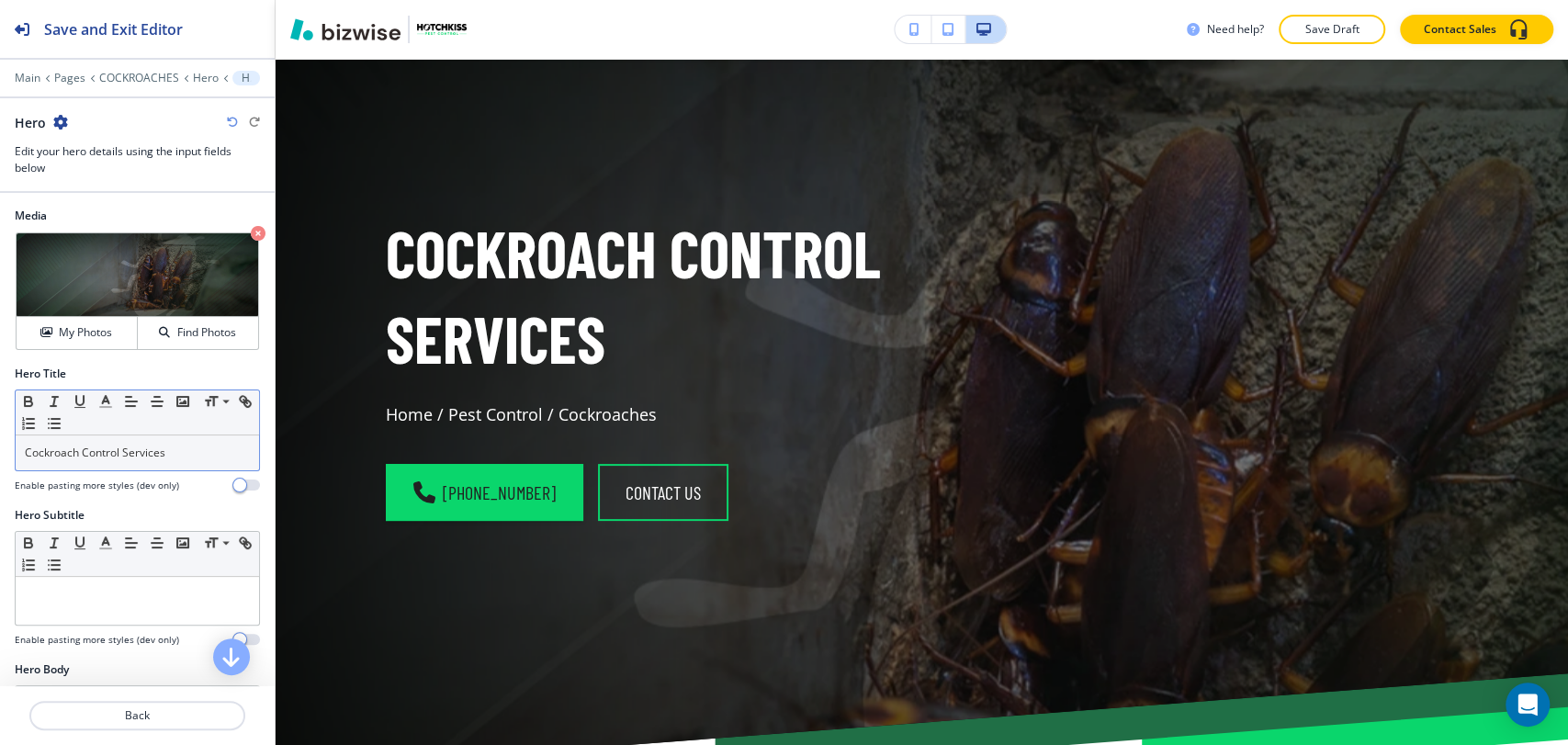
click at [185, 450] on p "Cockroach Control Services" at bounding box center [137, 453] width 225 height 16
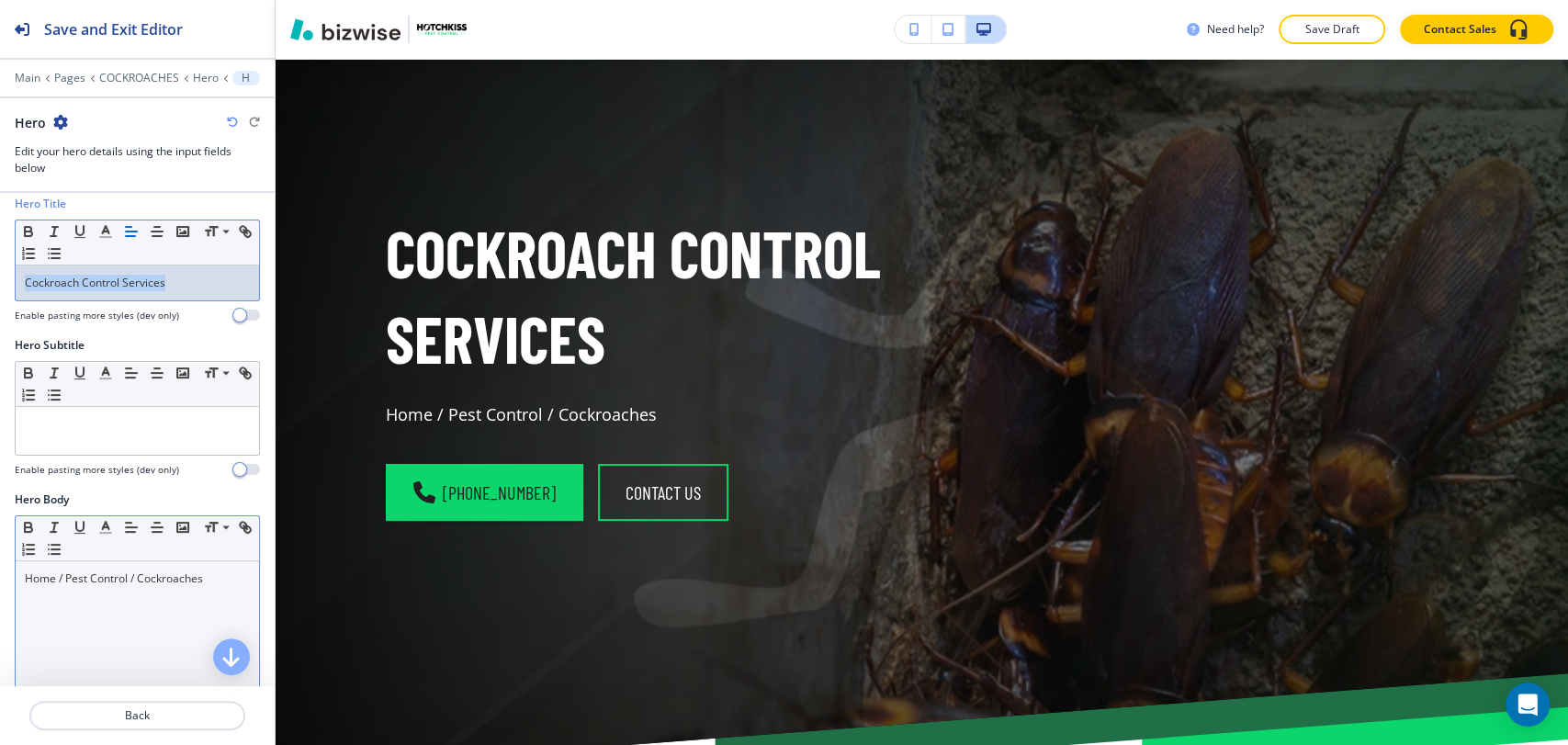
scroll to position [408, 0]
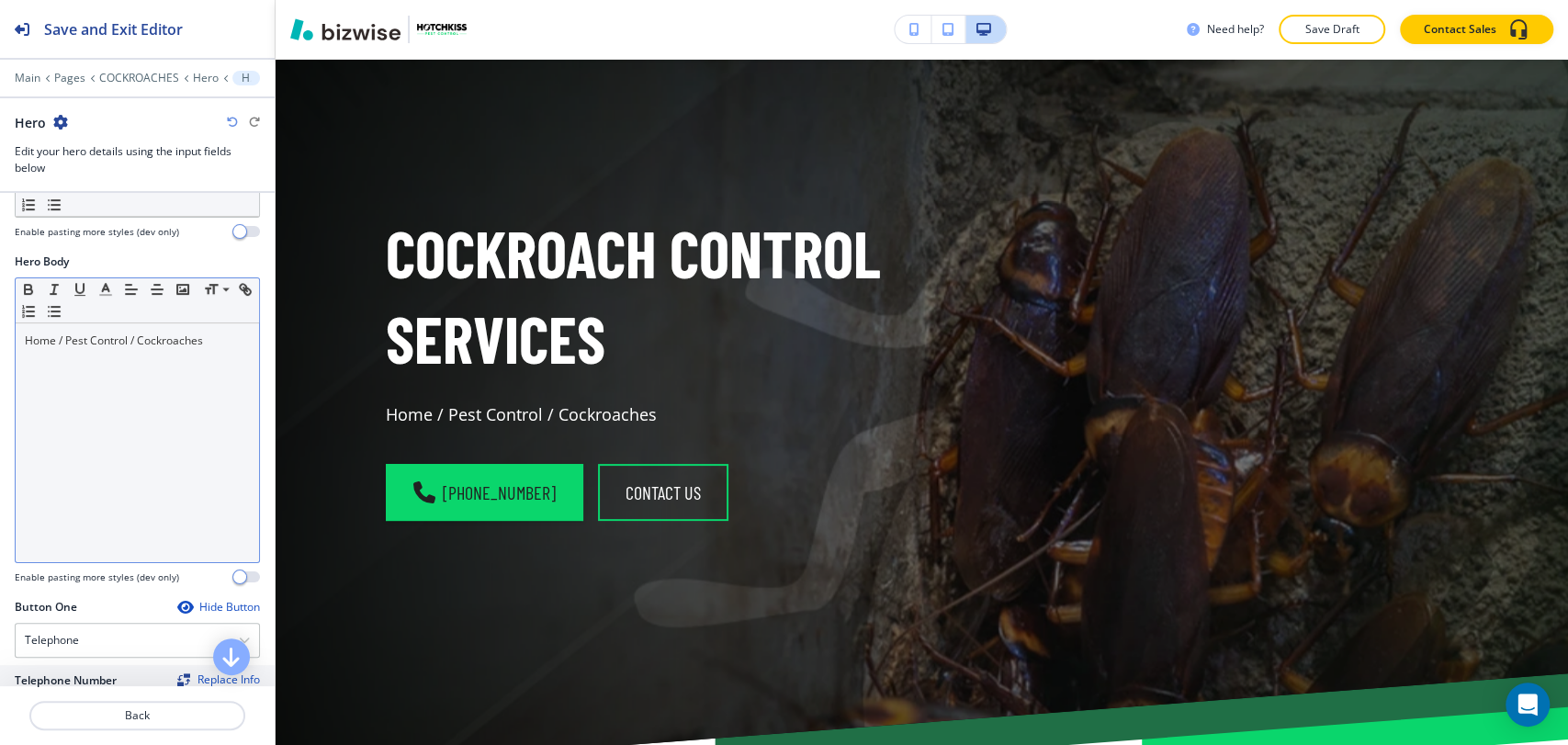
click at [211, 342] on p "Home / Pest Control / Cockroaches" at bounding box center [137, 340] width 225 height 16
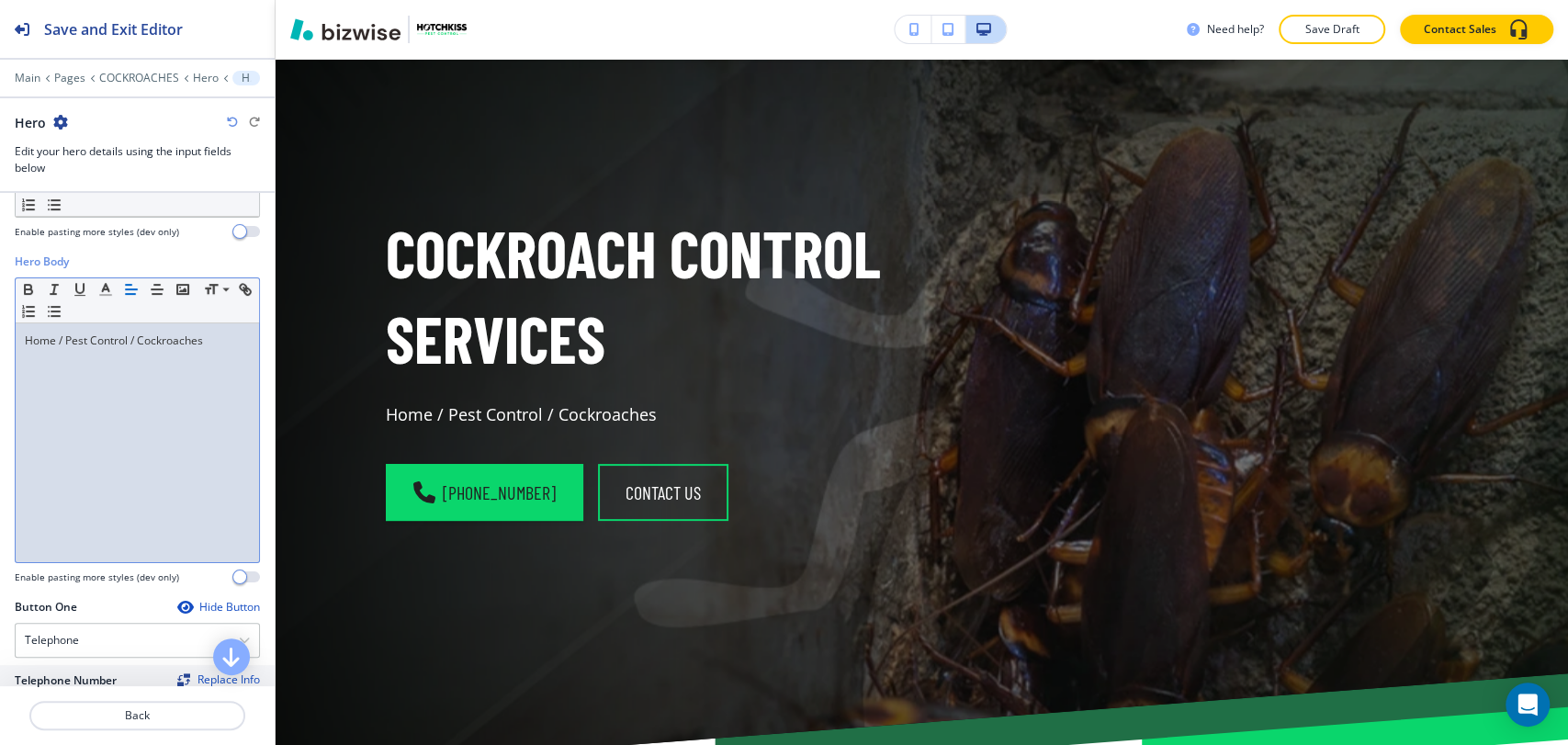
click at [211, 342] on p "Home / Pest Control / Cockroaches" at bounding box center [137, 340] width 225 height 16
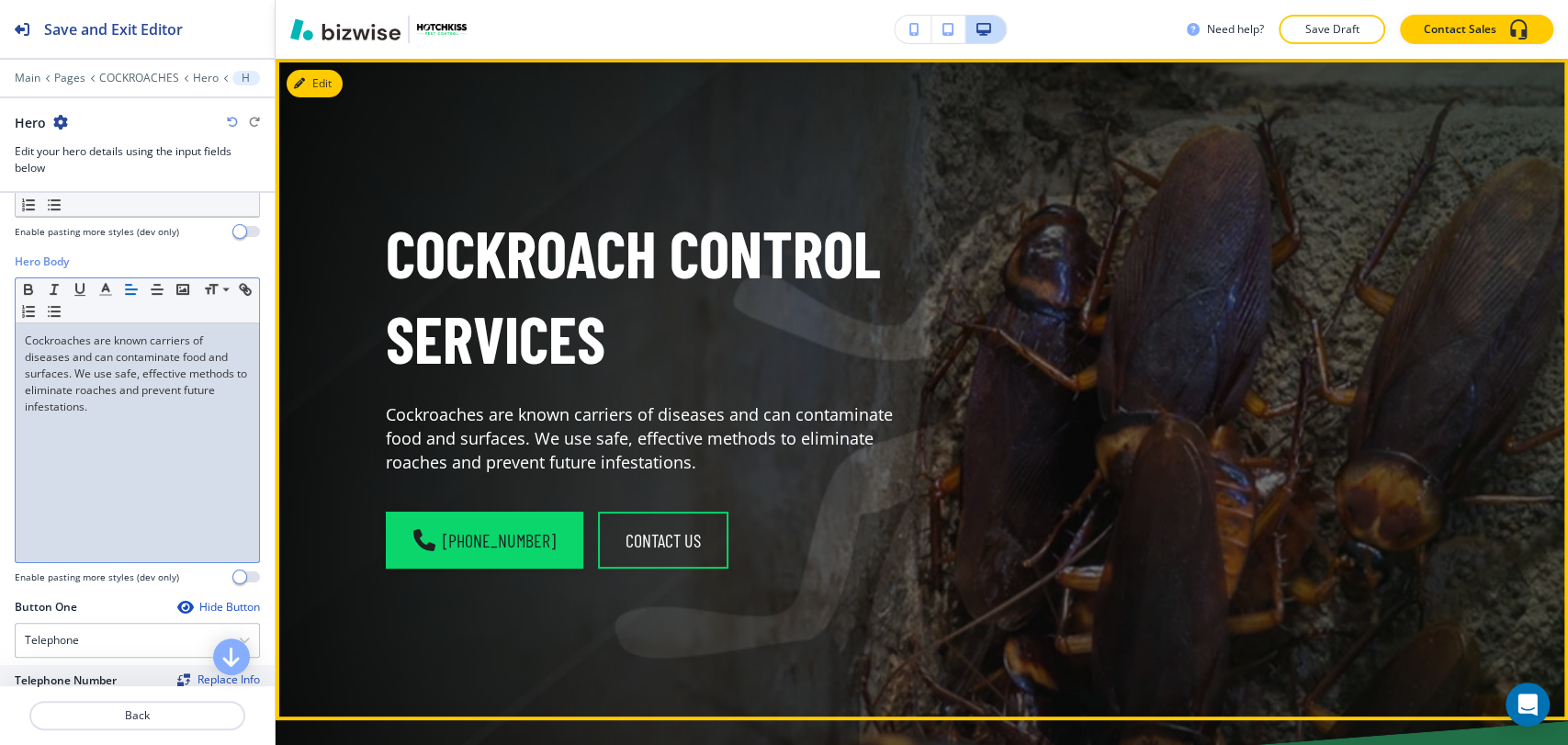
scroll to position [0, 0]
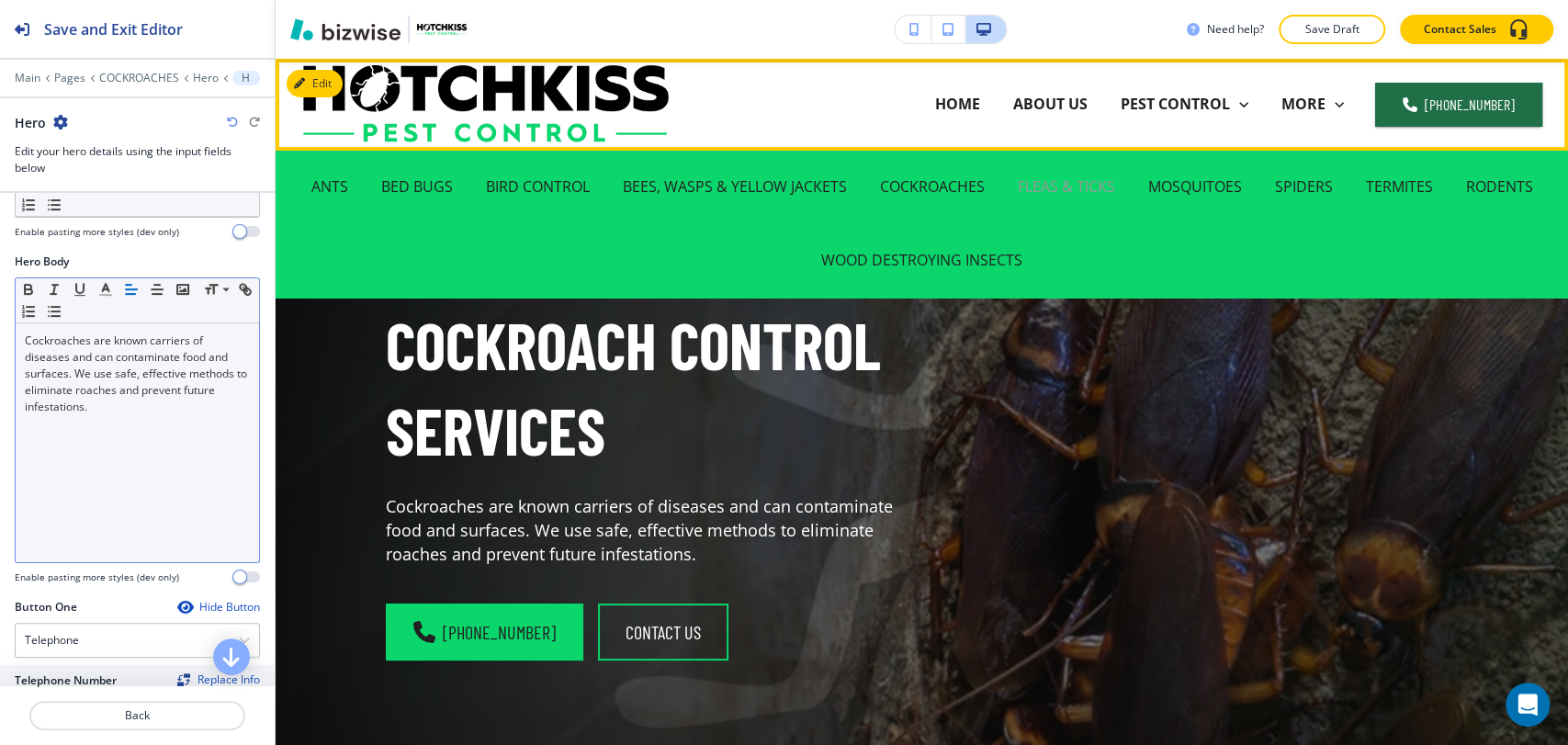
click at [1068, 180] on p "FLEAS & TICKS" at bounding box center [1066, 187] width 98 height 21
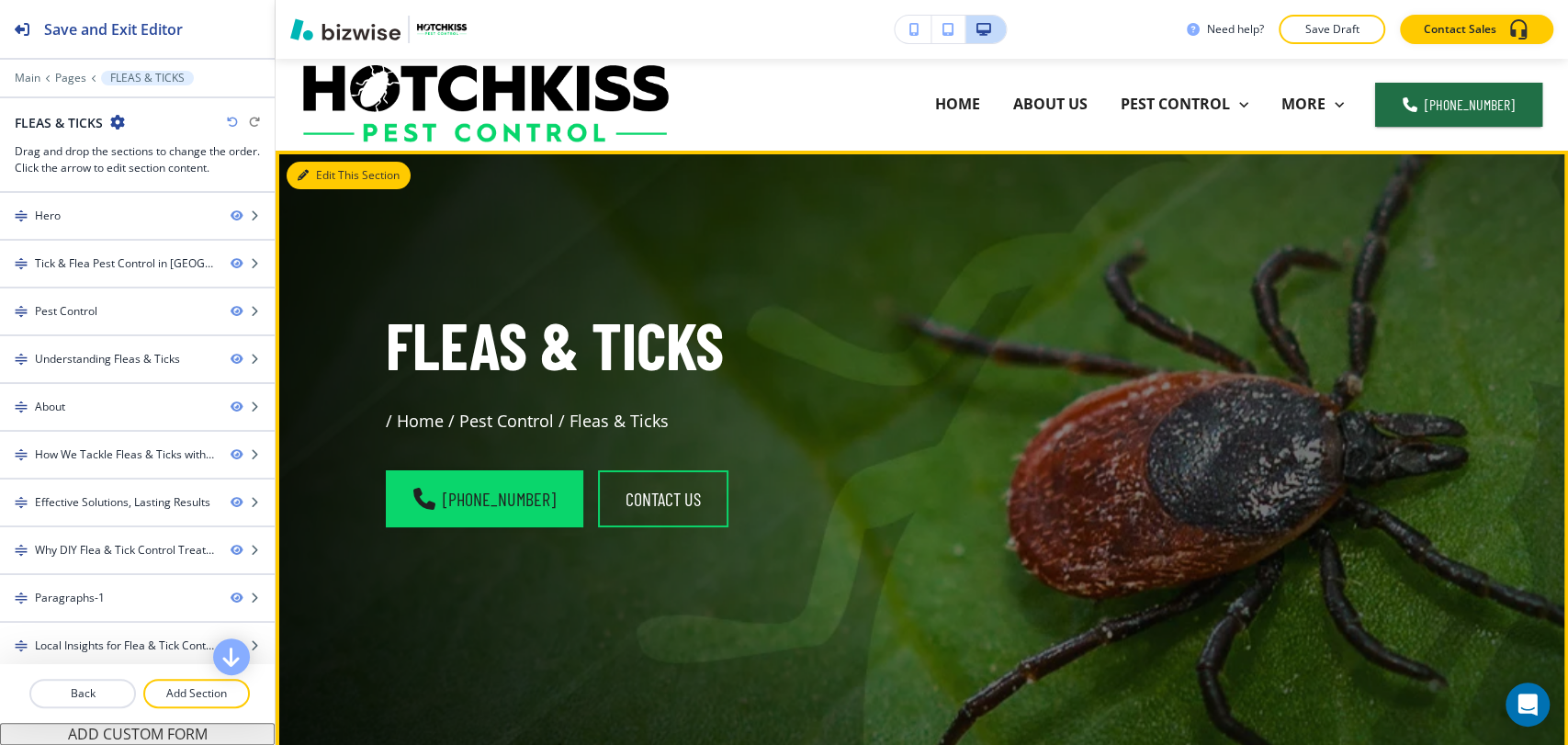
click at [309, 178] on button "Edit This Section" at bounding box center [348, 175] width 124 height 28
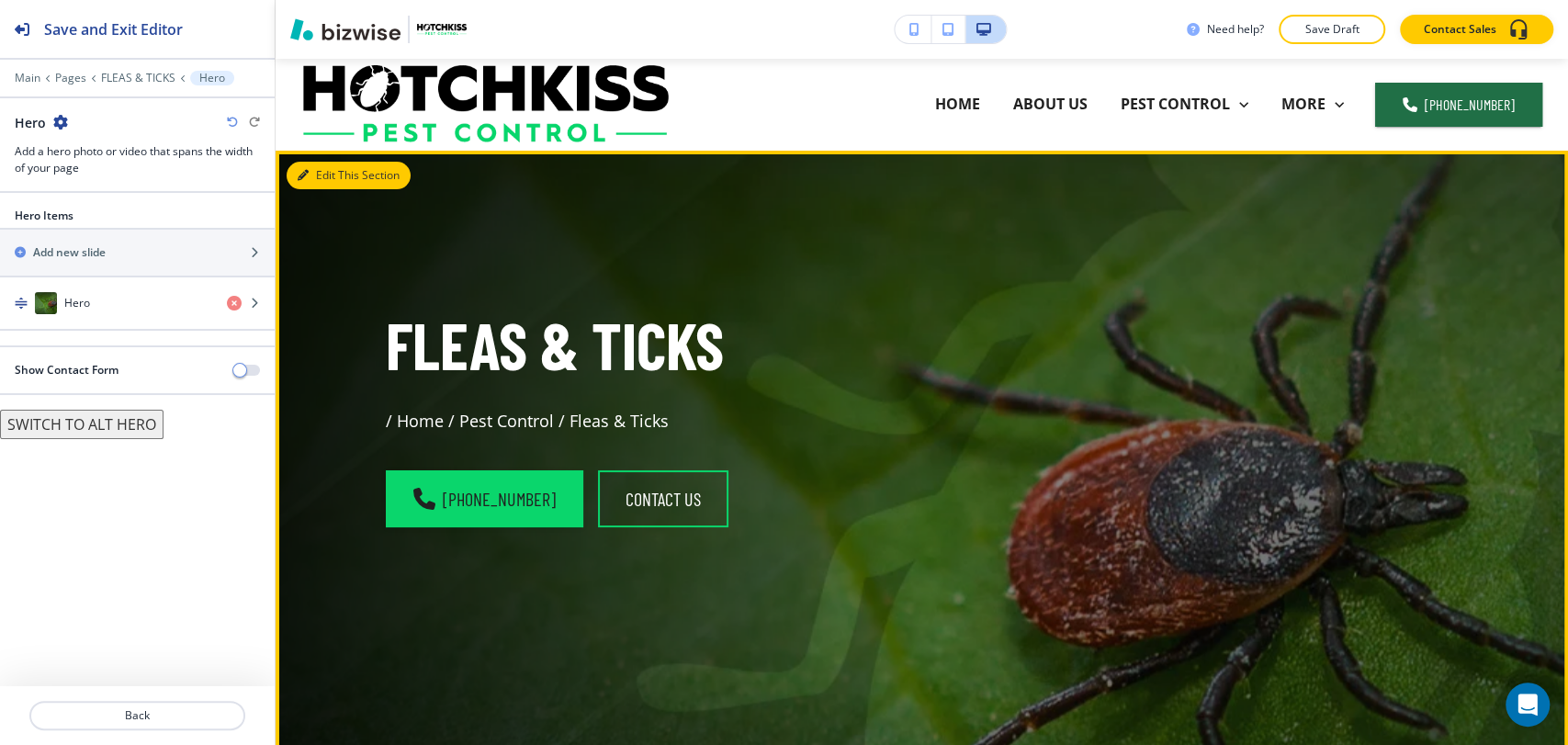
scroll to position [92, 0]
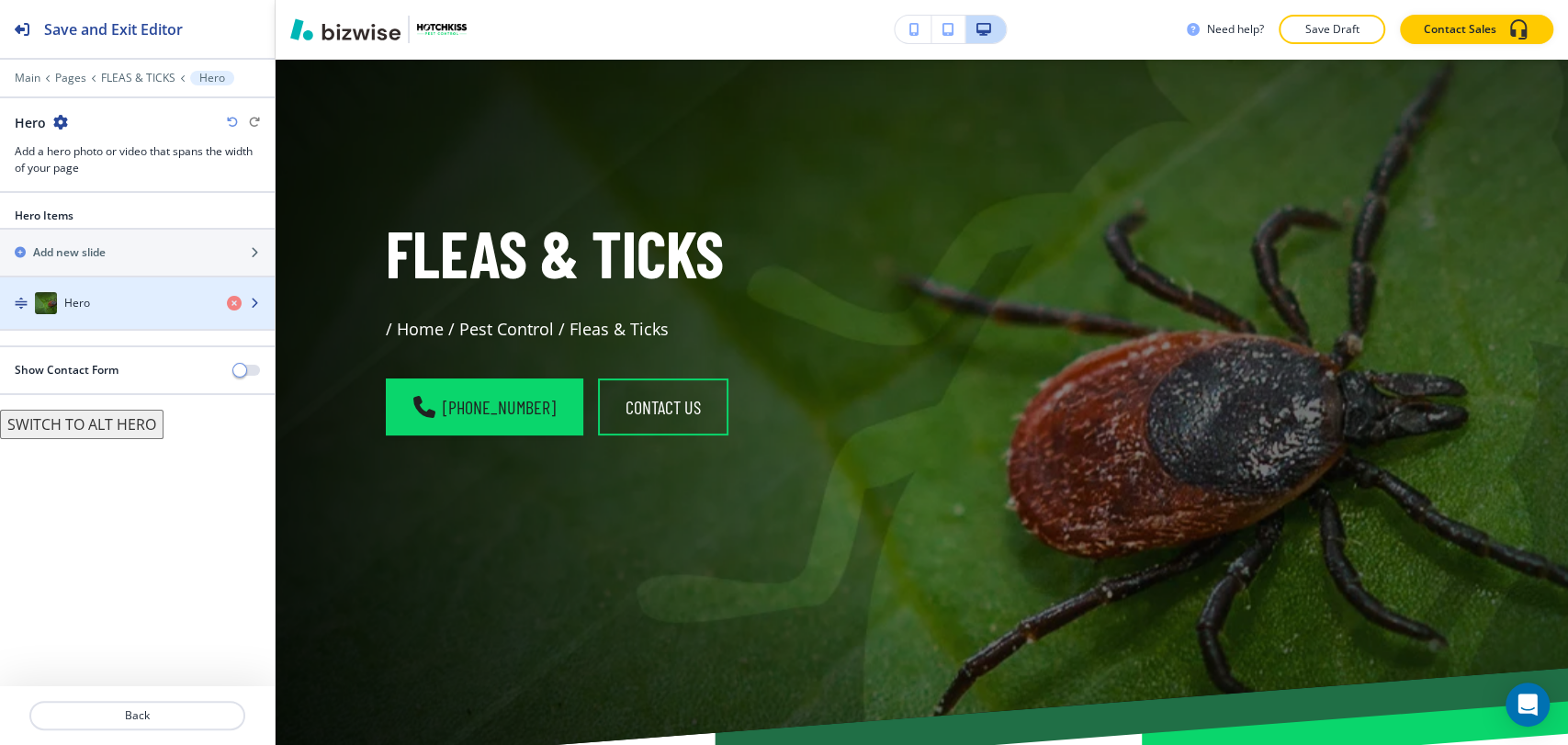
click at [97, 315] on div "button" at bounding box center [137, 321] width 274 height 14
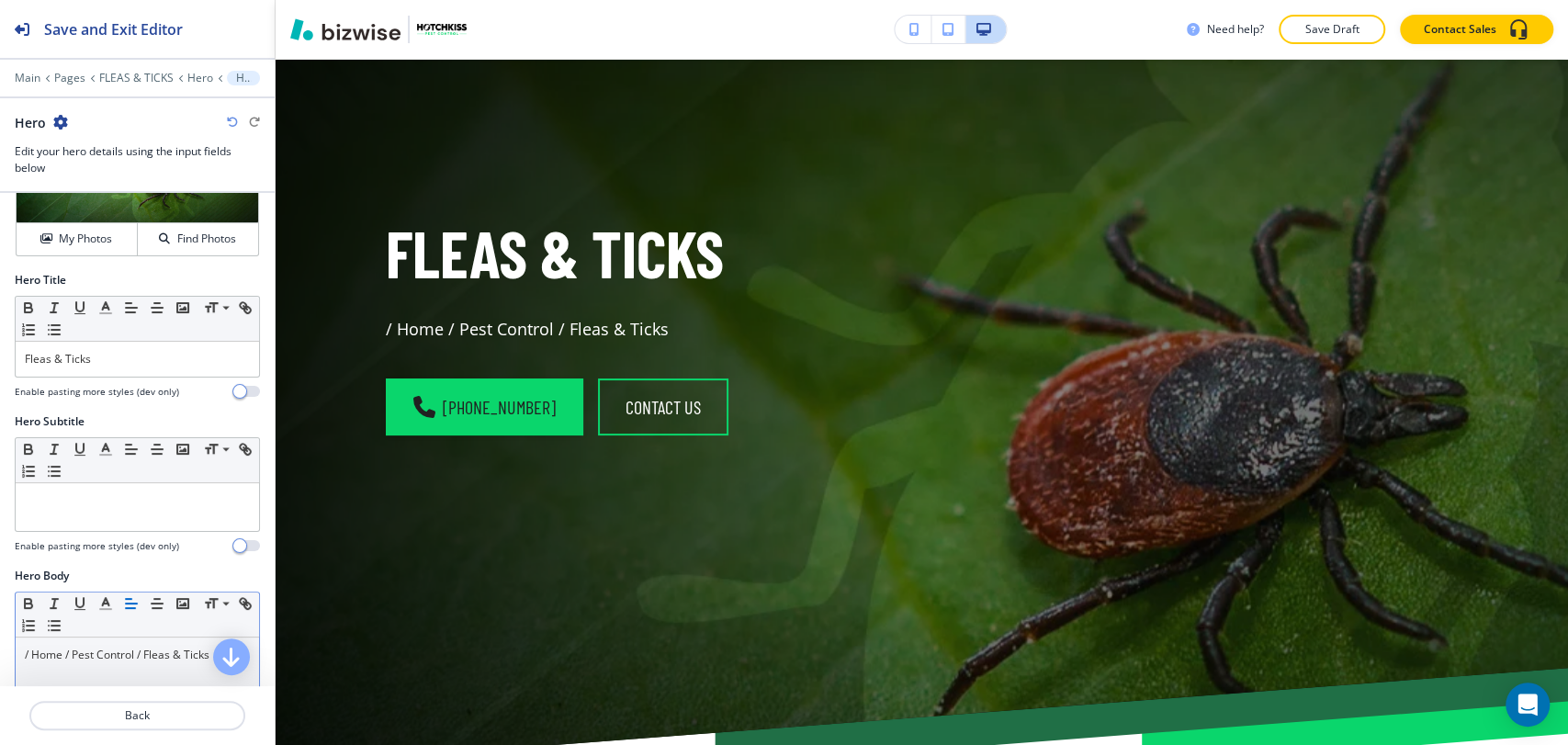
scroll to position [306, 0]
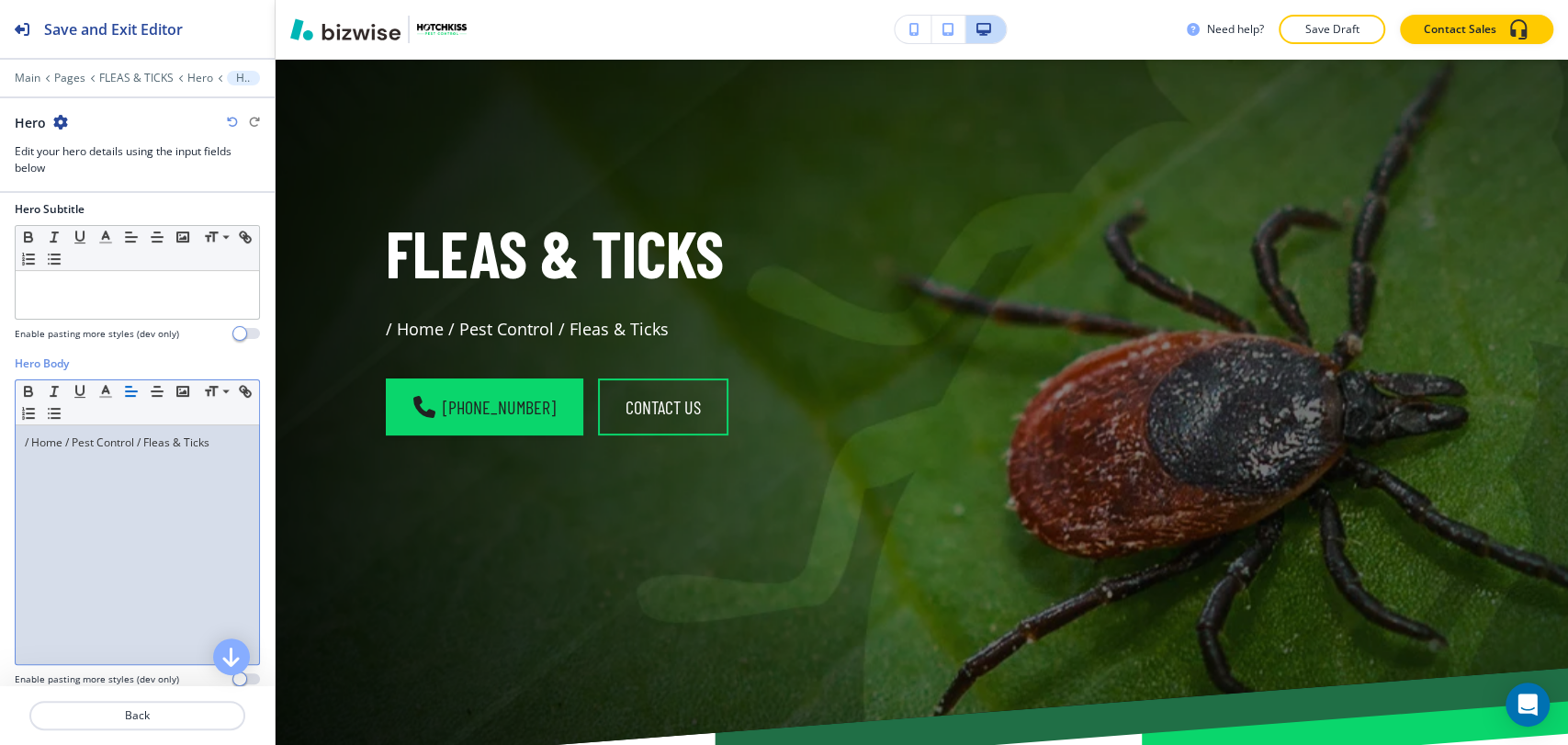
click at [220, 450] on div "/ Home / Pest Control / Fleas & Ticks" at bounding box center [137, 545] width 244 height 239
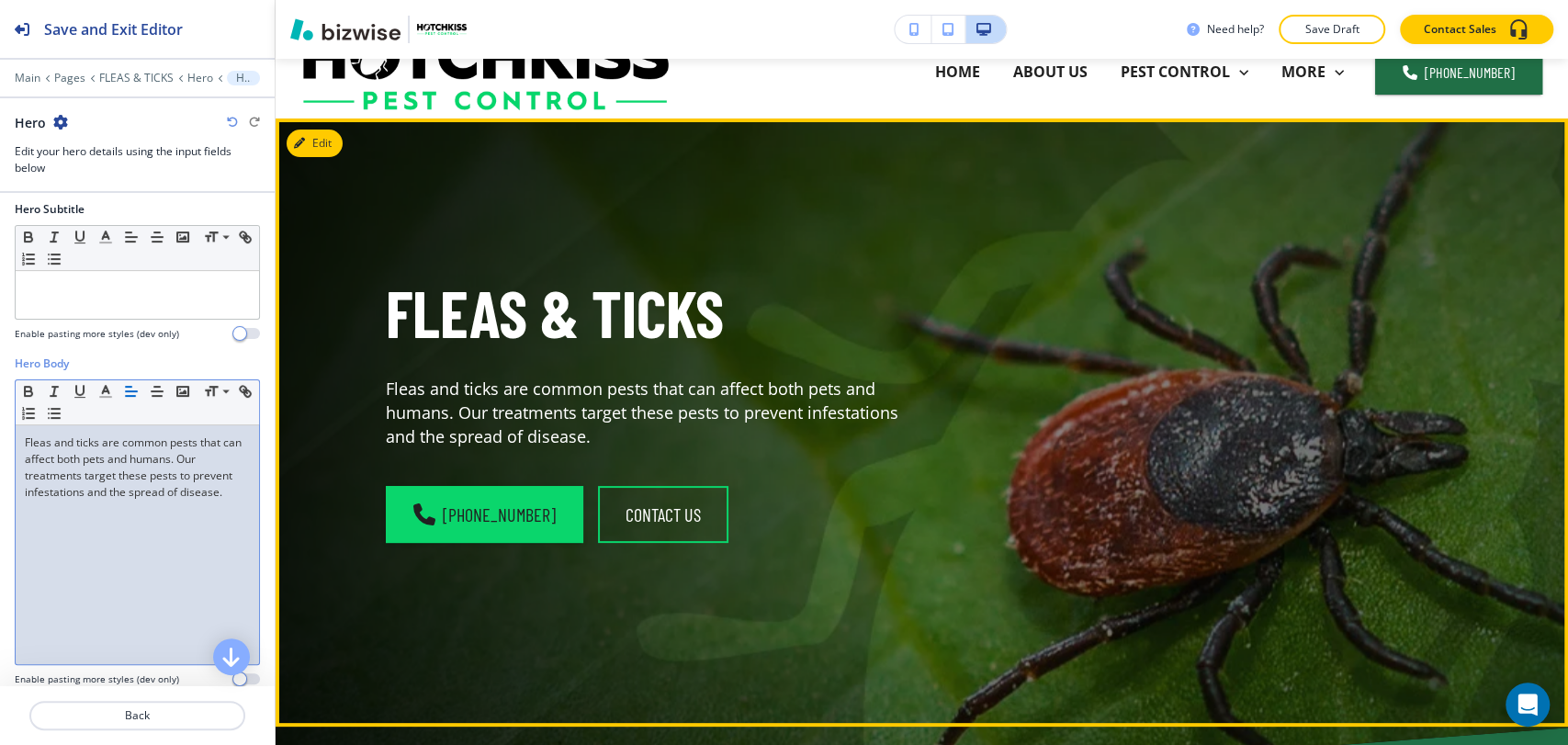
scroll to position [0, 0]
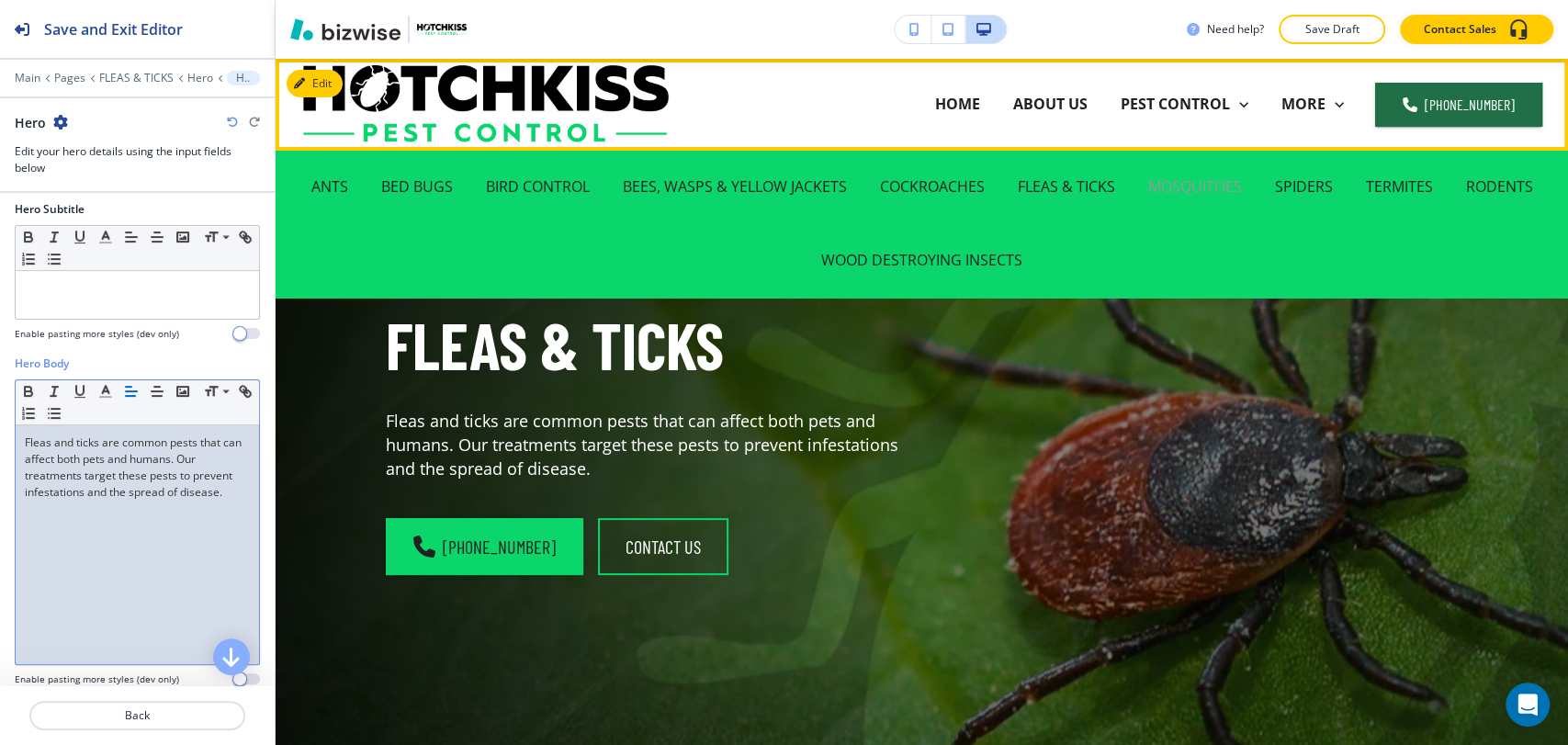
click at [1189, 194] on p "MOSQUITOES" at bounding box center [1194, 187] width 94 height 21
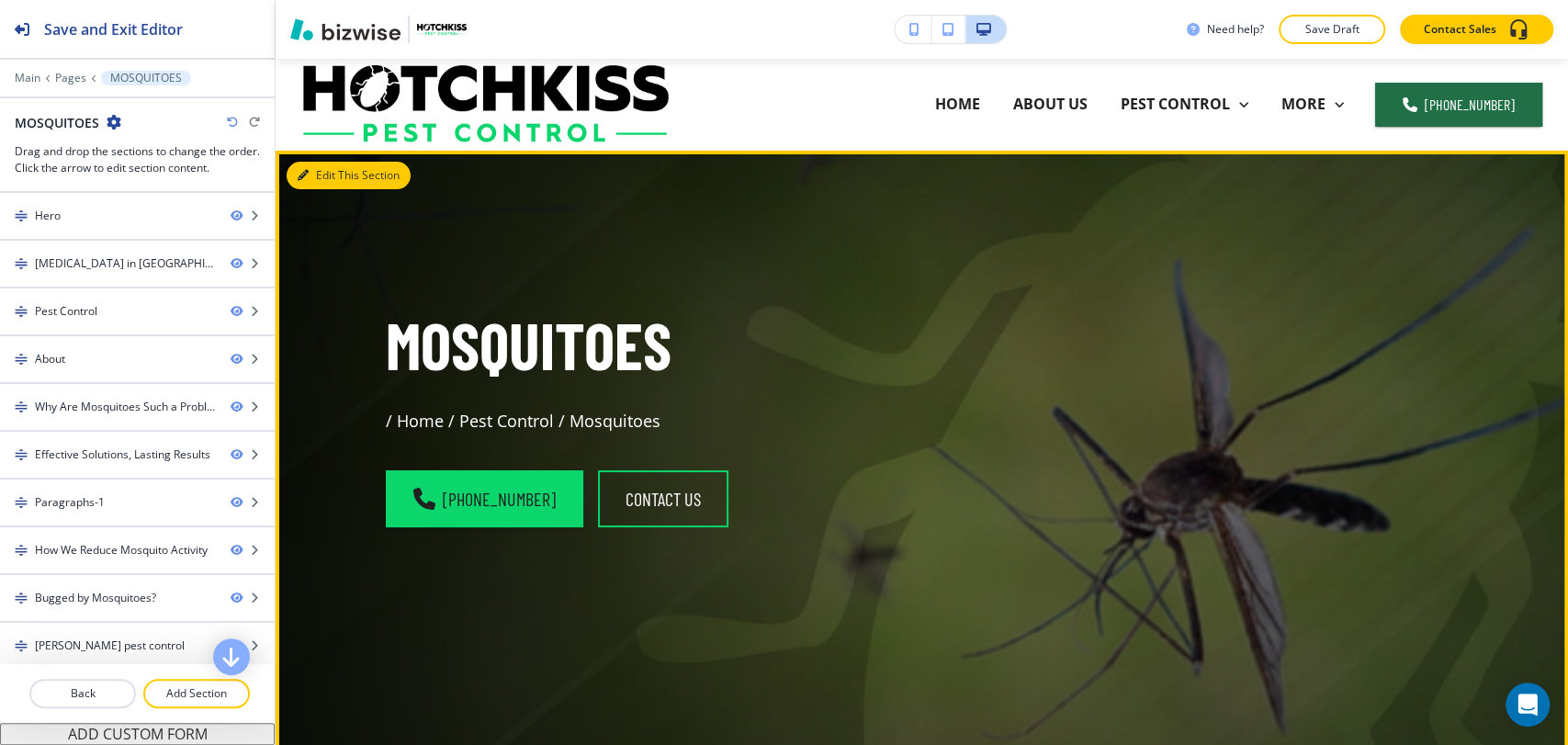
click at [328, 171] on button "Edit This Section" at bounding box center [348, 175] width 124 height 28
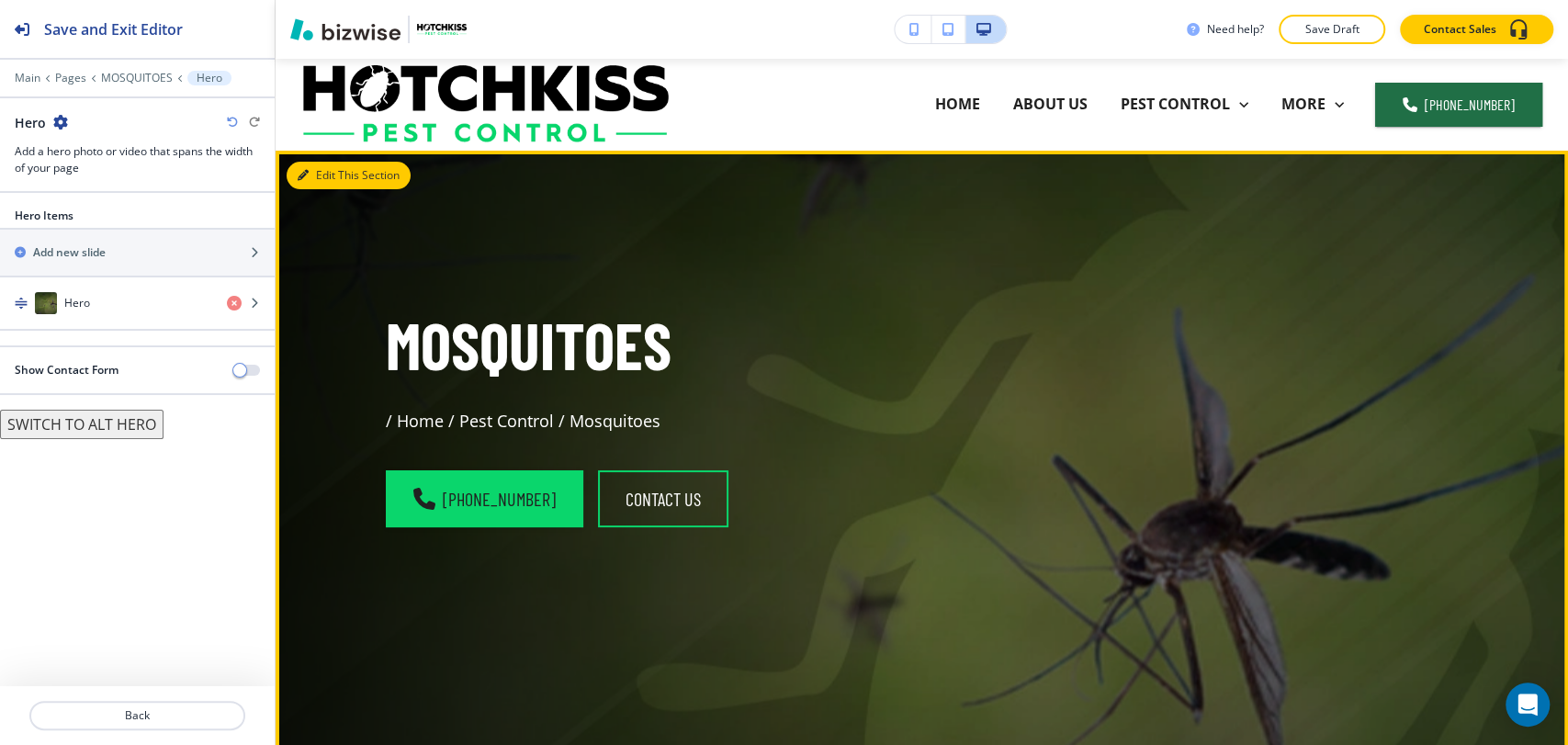
scroll to position [92, 0]
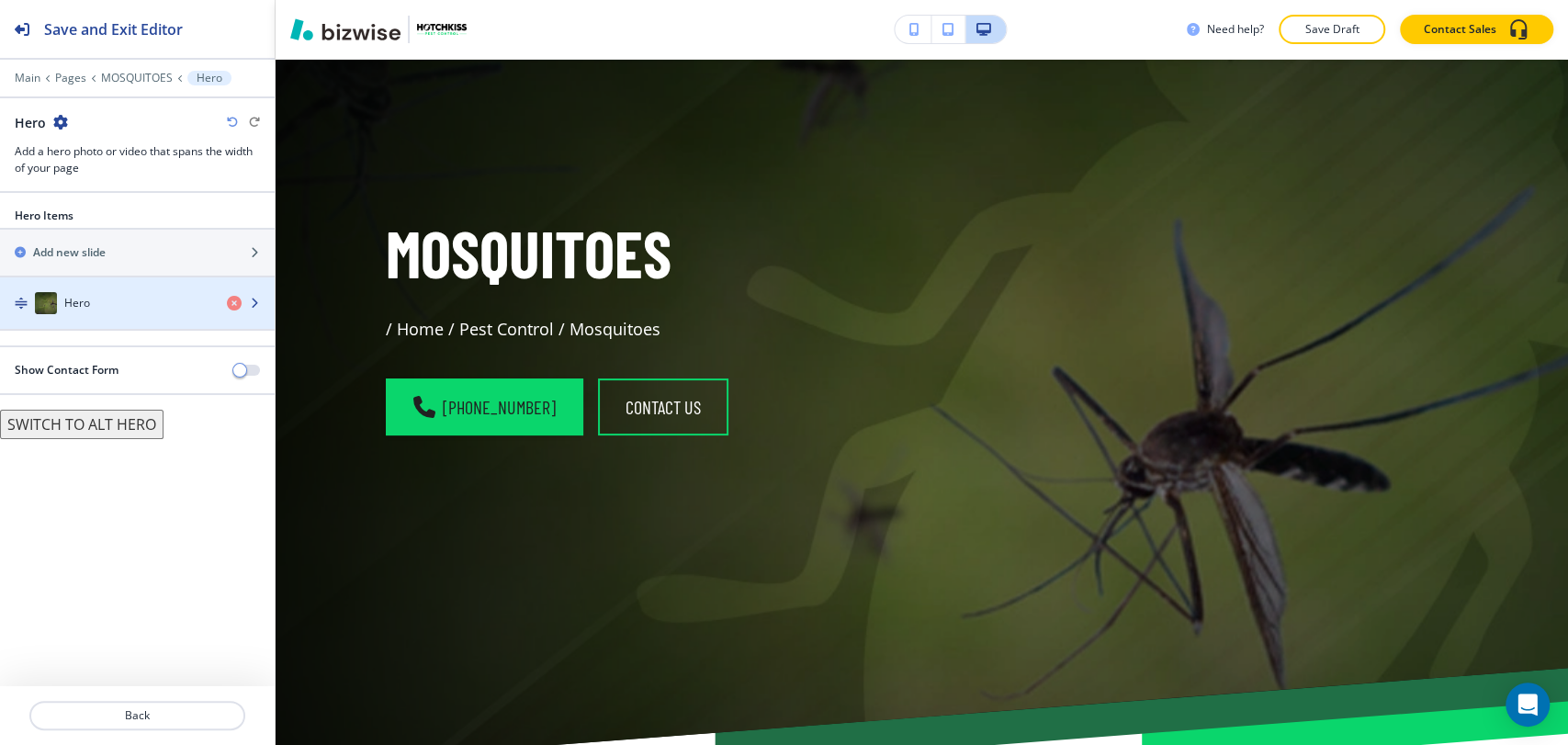
click at [139, 307] on div "Hero" at bounding box center [106, 303] width 212 height 22
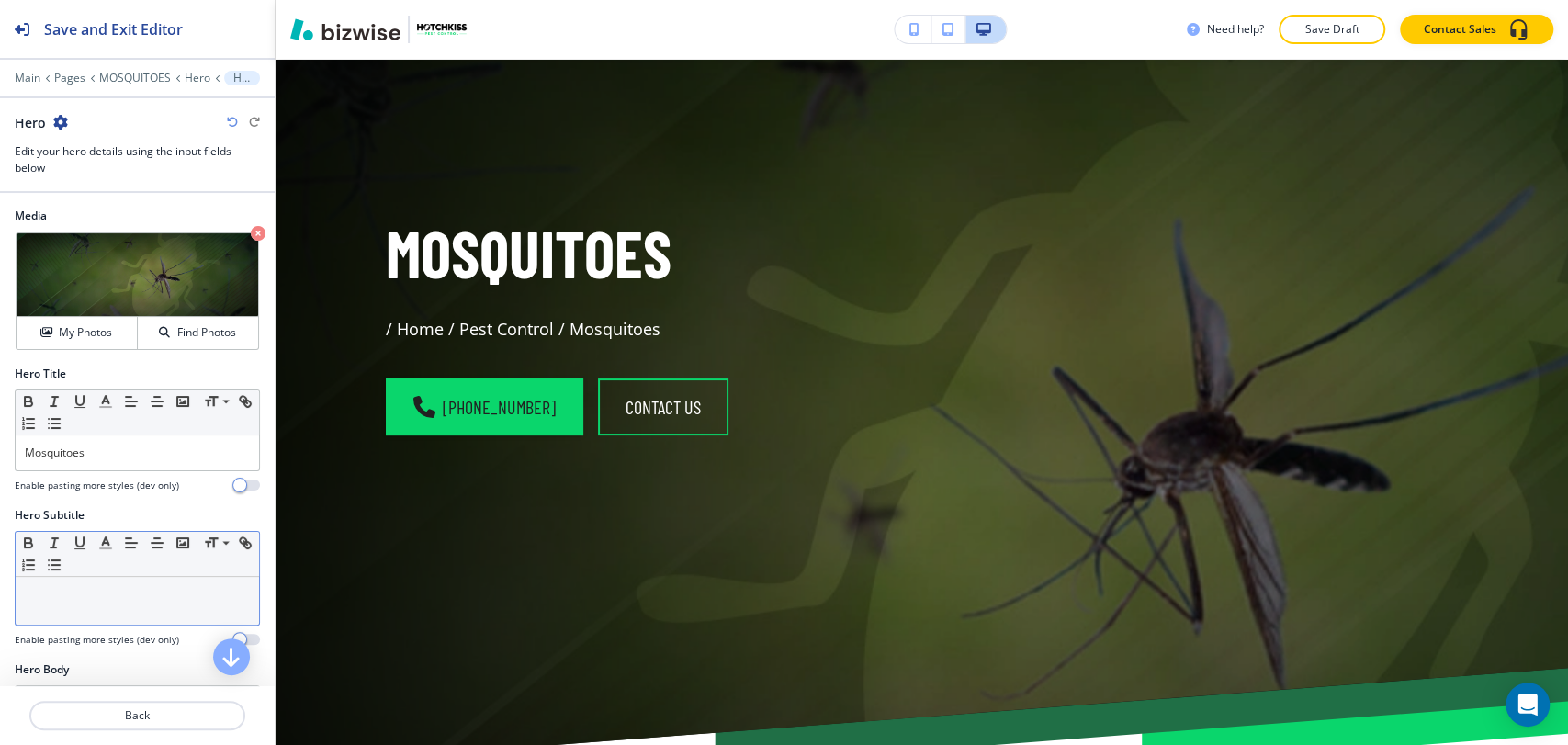
scroll to position [204, 0]
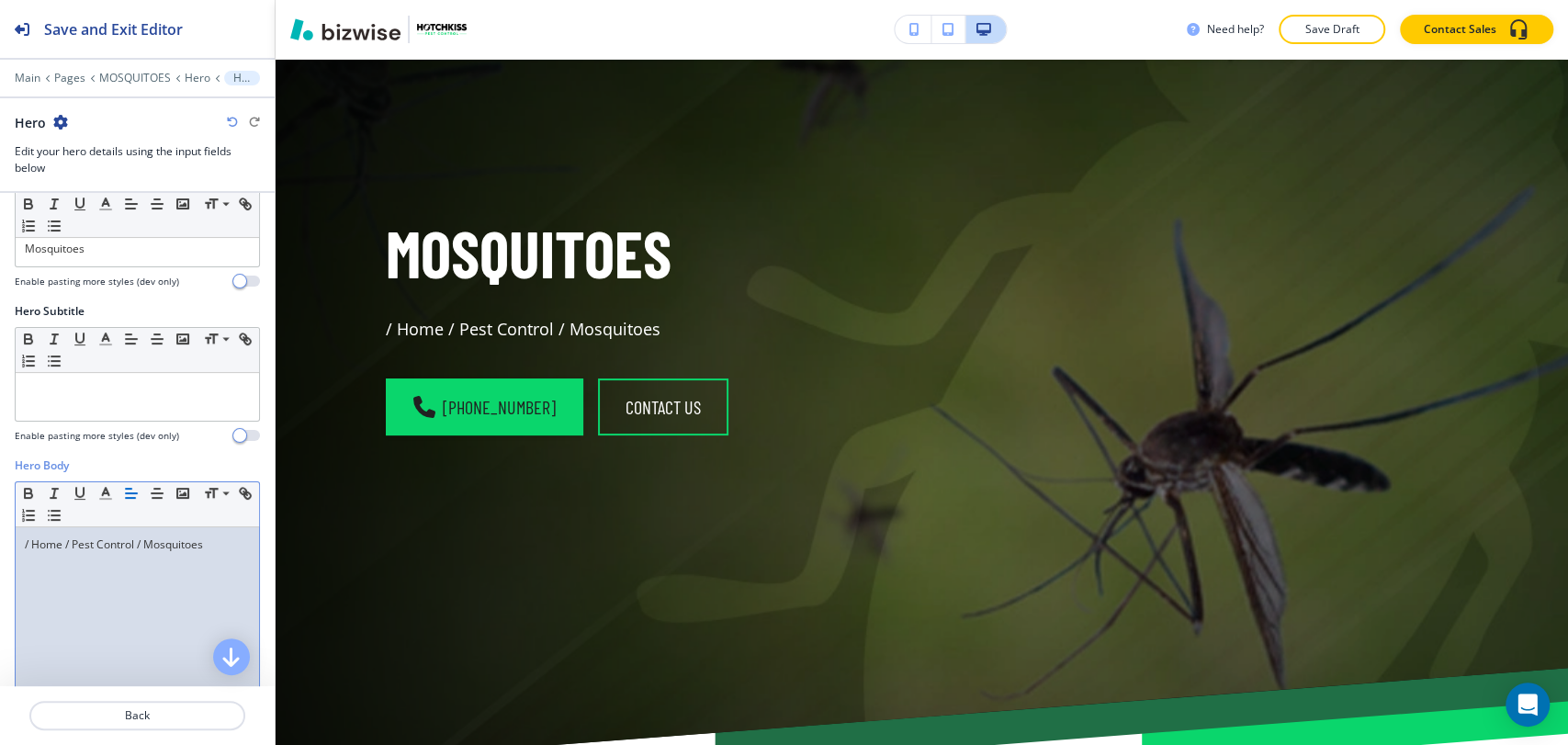
click at [224, 543] on p "/ Home / Pest Control / Mosquitoes" at bounding box center [137, 544] width 225 height 16
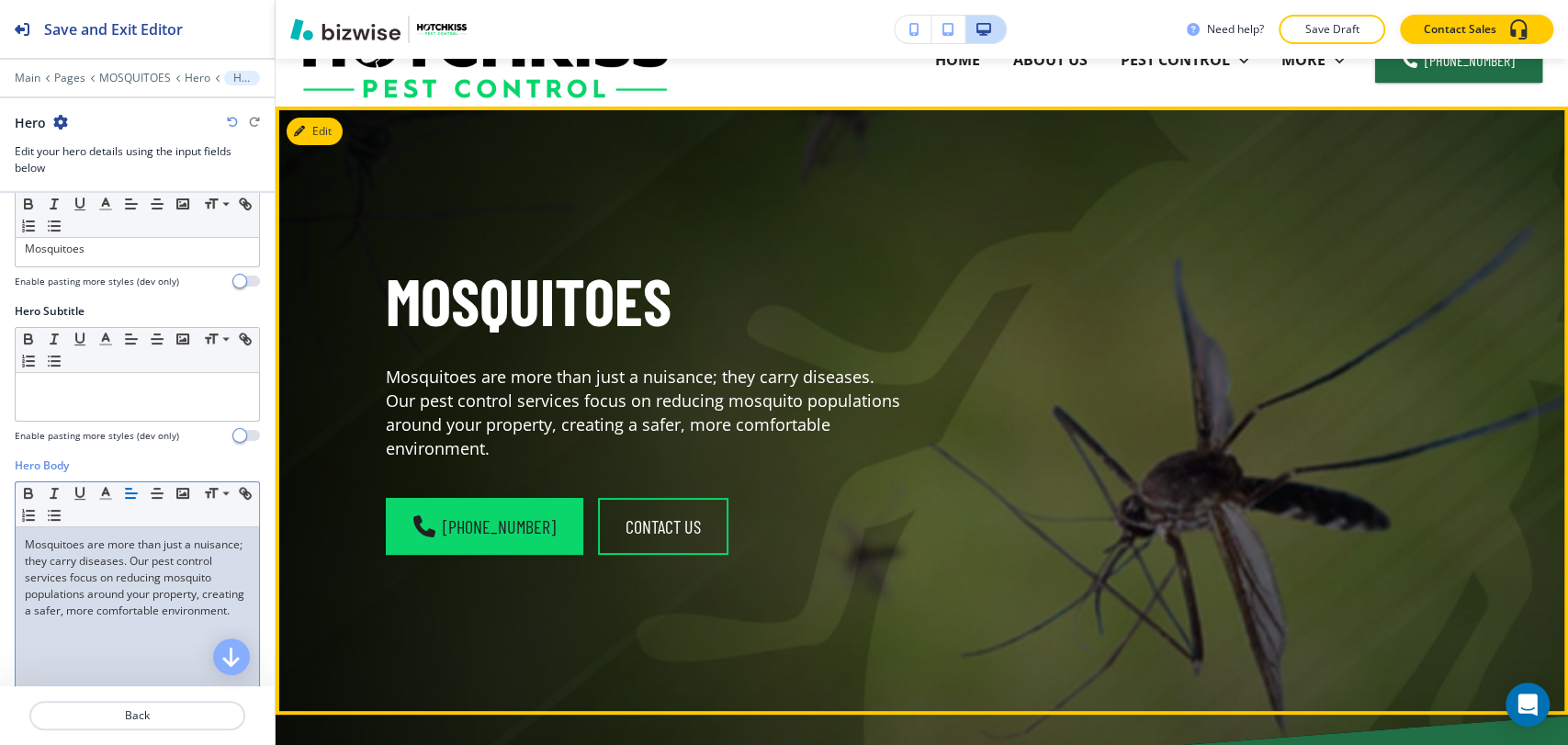
scroll to position [0, 0]
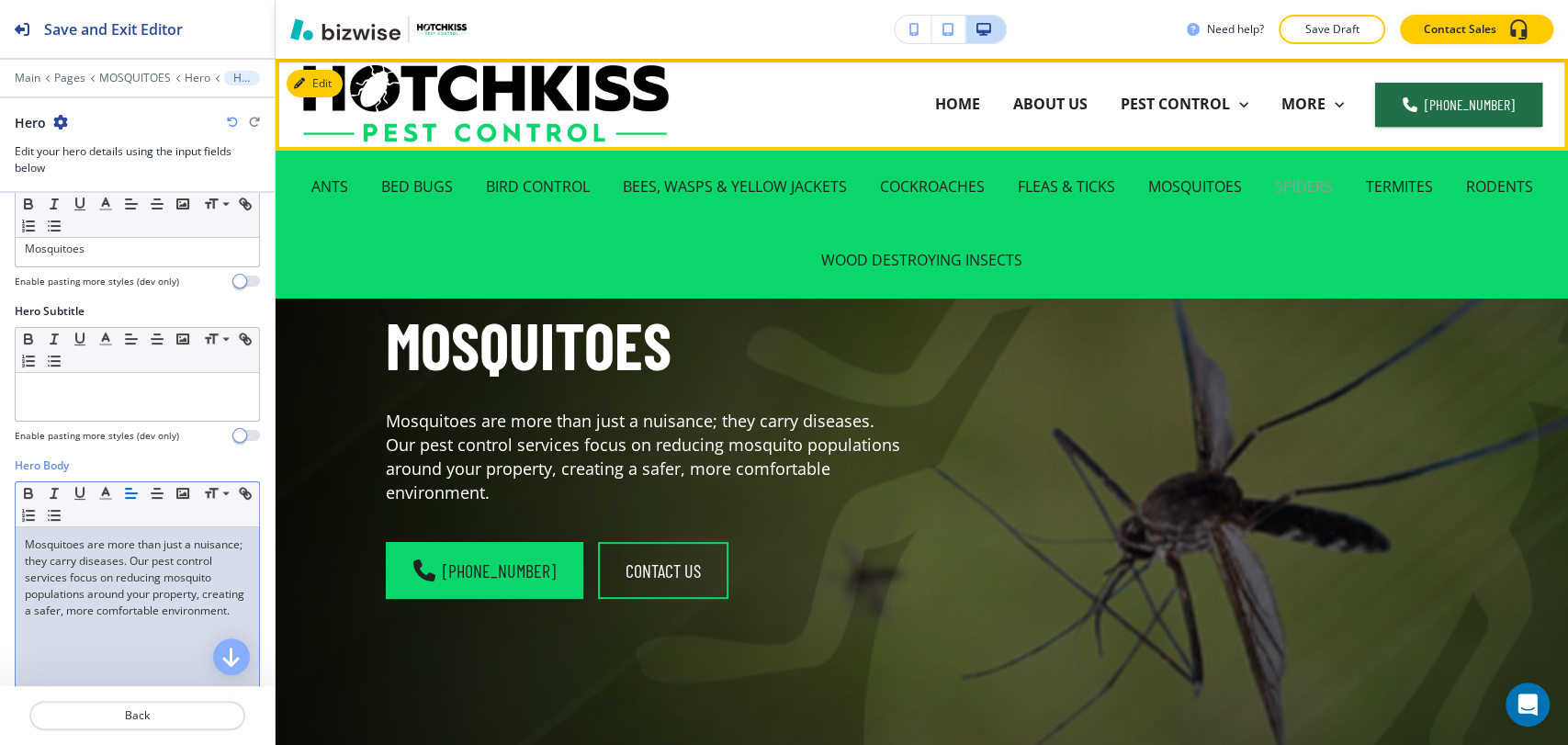
click at [1309, 187] on p "SPIDERS" at bounding box center [1303, 187] width 58 height 21
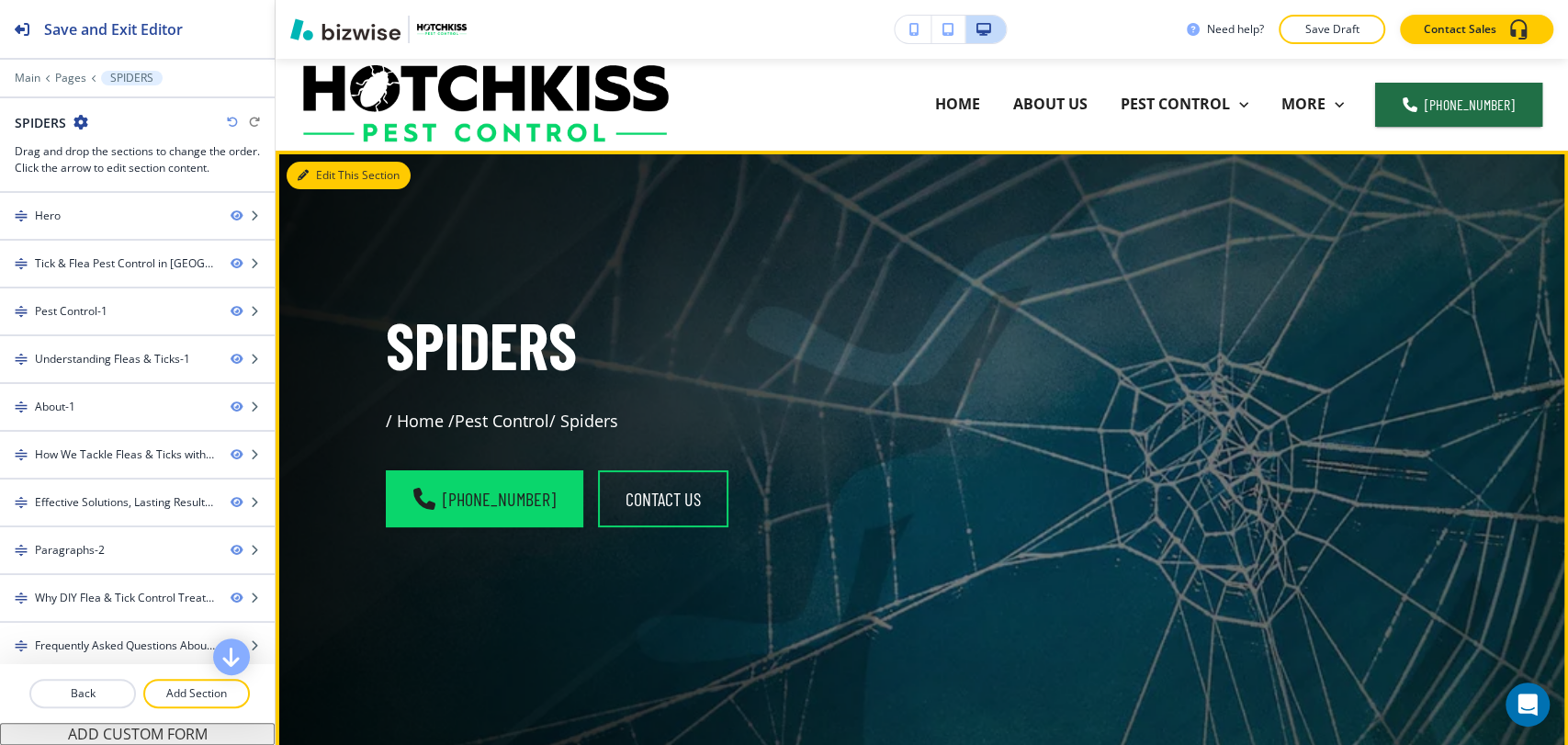
click at [349, 177] on button "Edit This Section" at bounding box center [348, 175] width 124 height 28
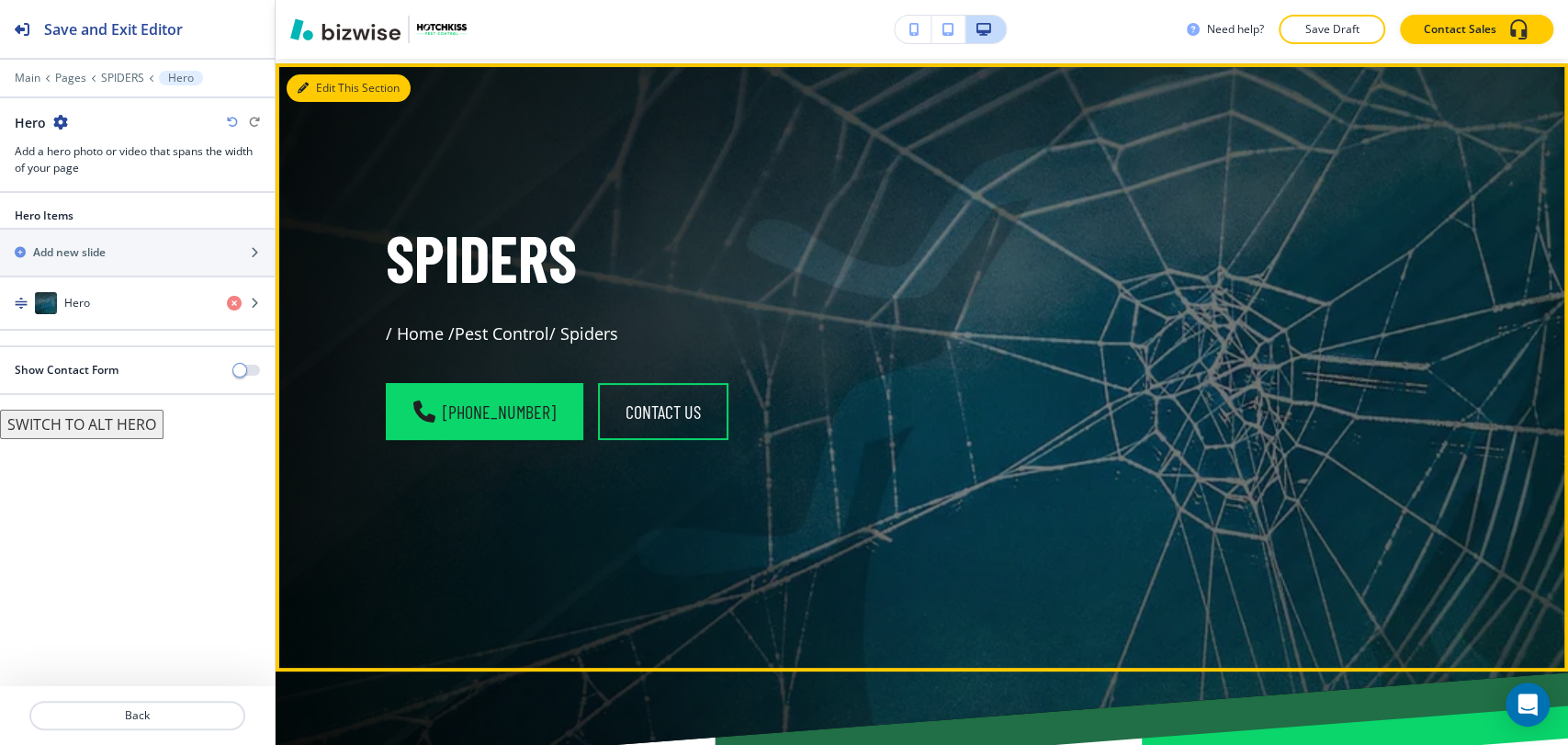
scroll to position [92, 0]
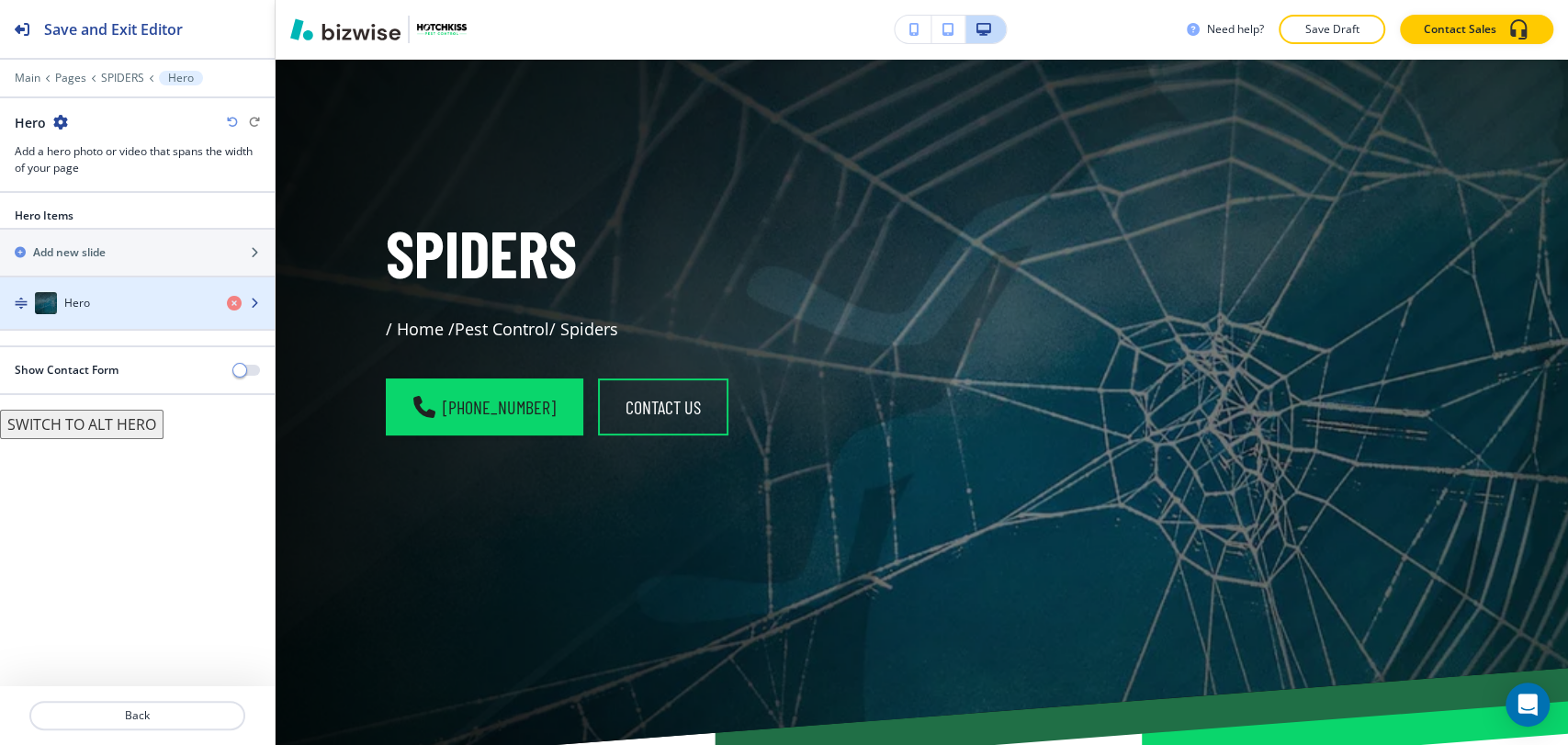
click at [148, 323] on div "button" at bounding box center [137, 321] width 274 height 14
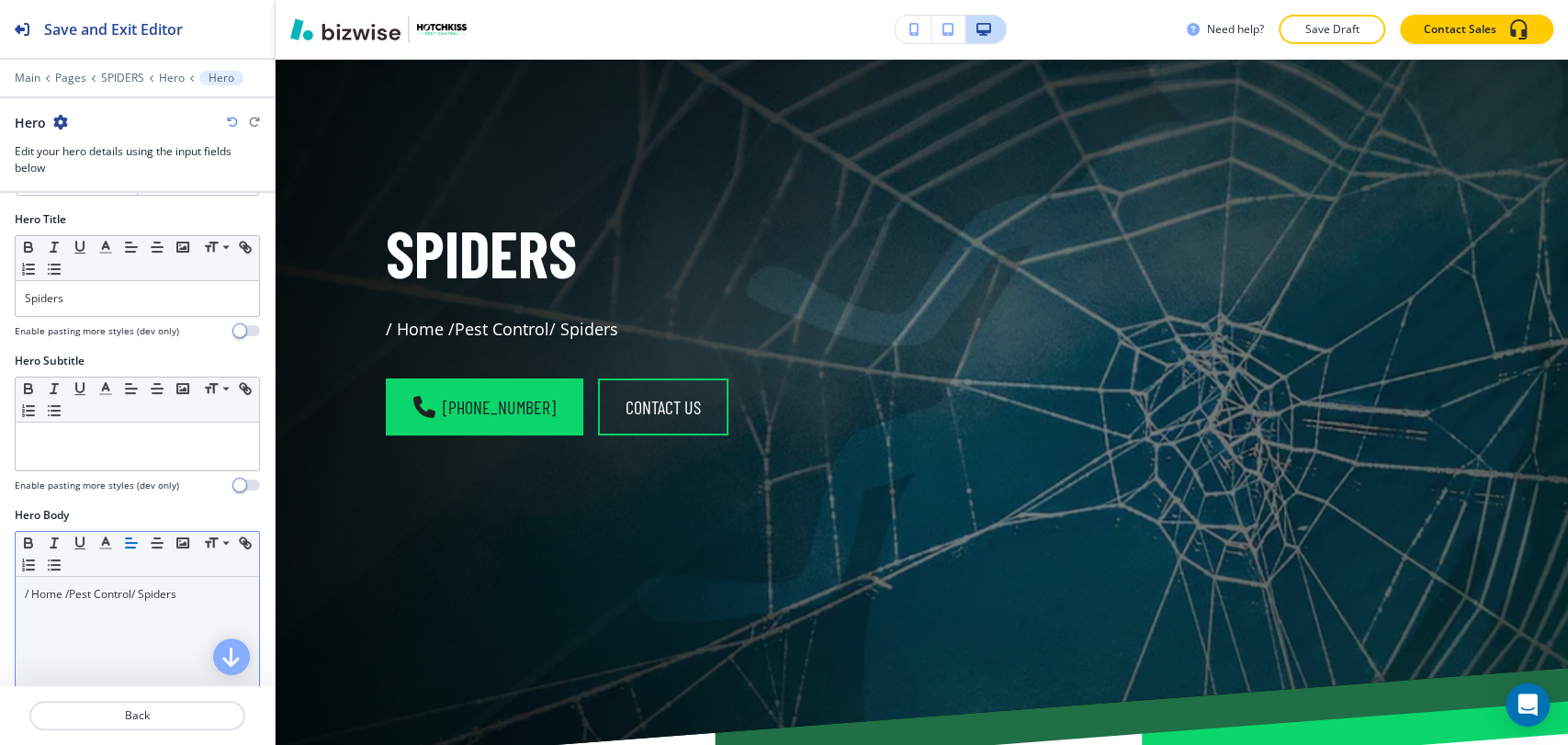
scroll to position [306, 0]
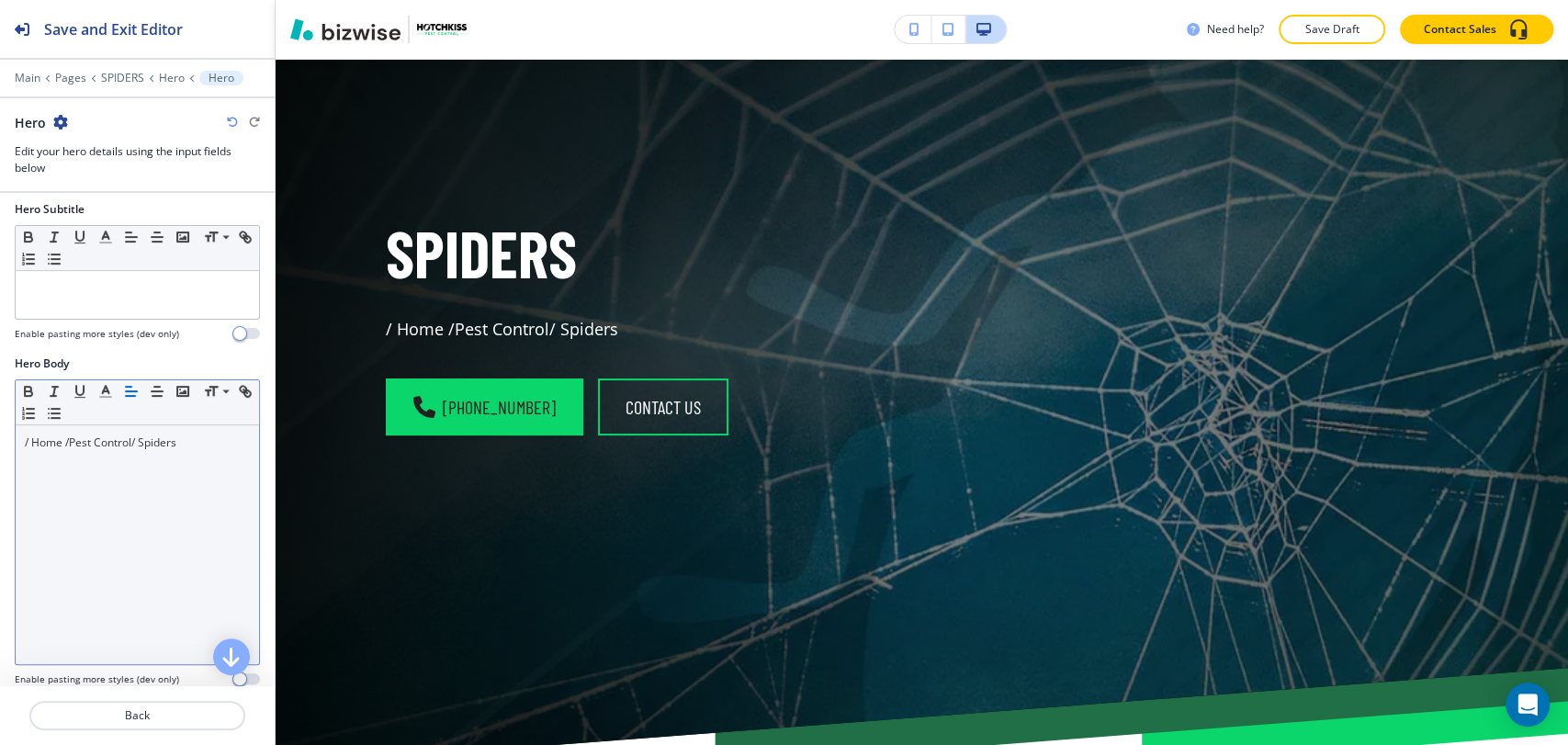
click at [210, 448] on p "/ Home / Pest Control / Spiders" at bounding box center [137, 442] width 225 height 16
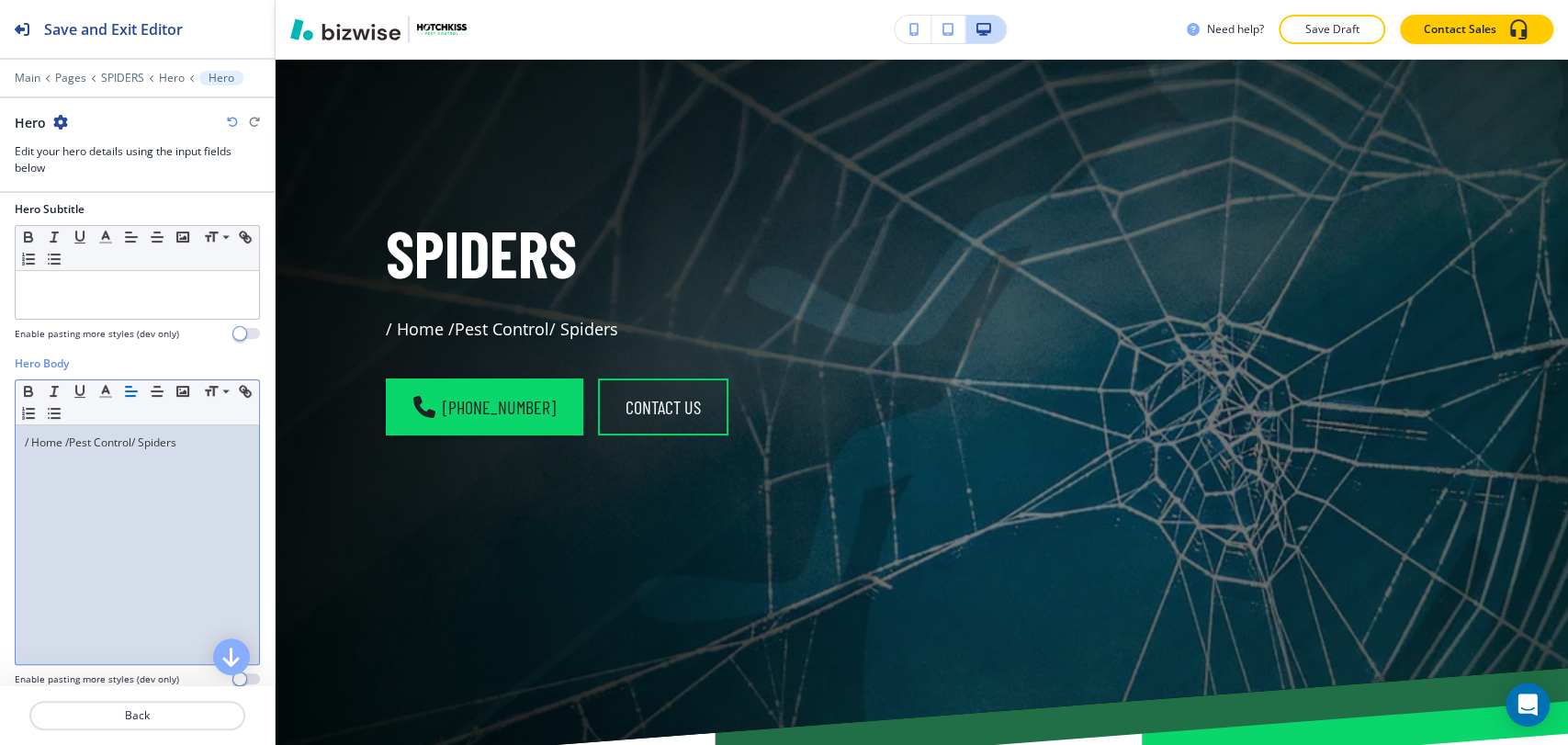
click at [210, 448] on p "/ Home / Pest Control / Spiders" at bounding box center [137, 442] width 225 height 16
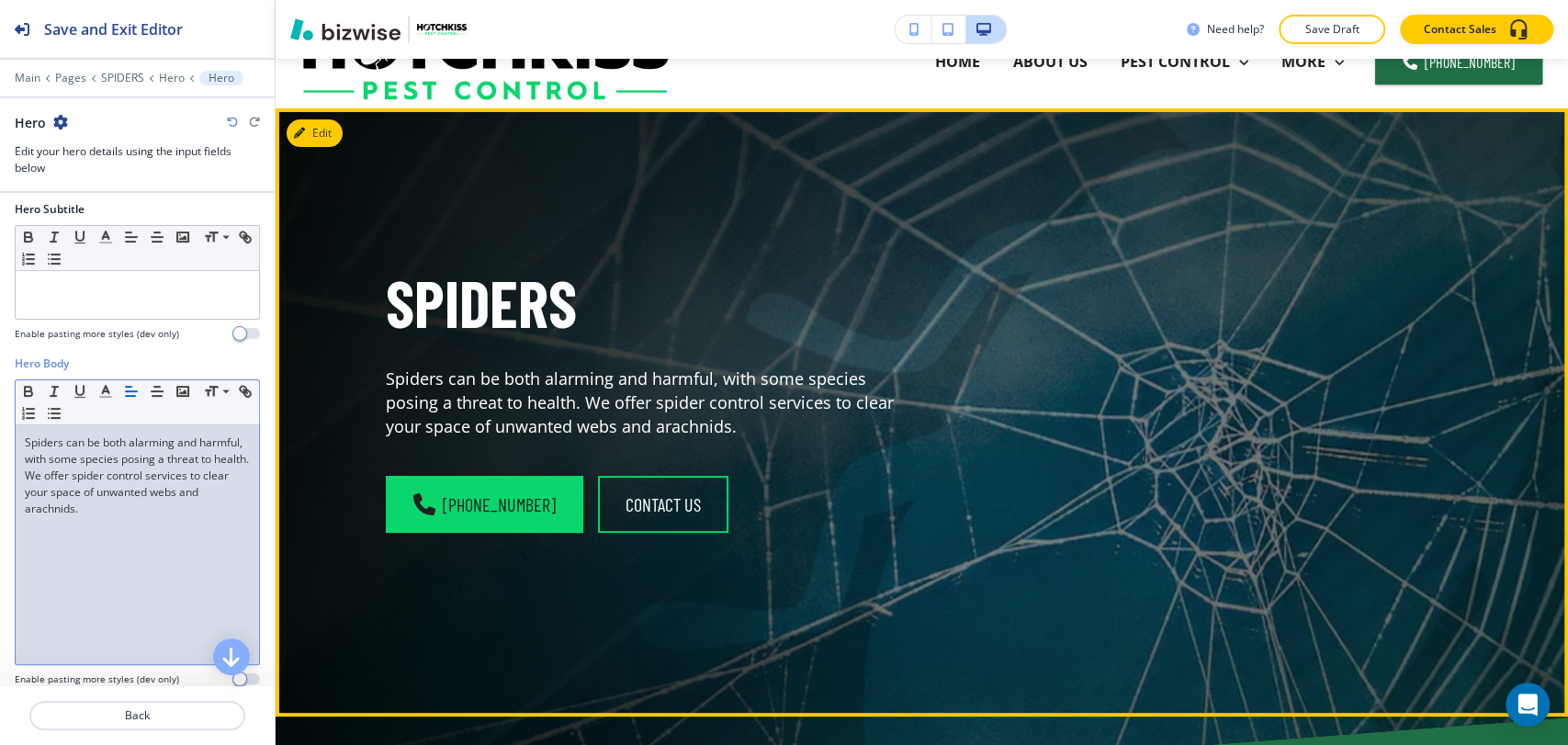
scroll to position [0, 0]
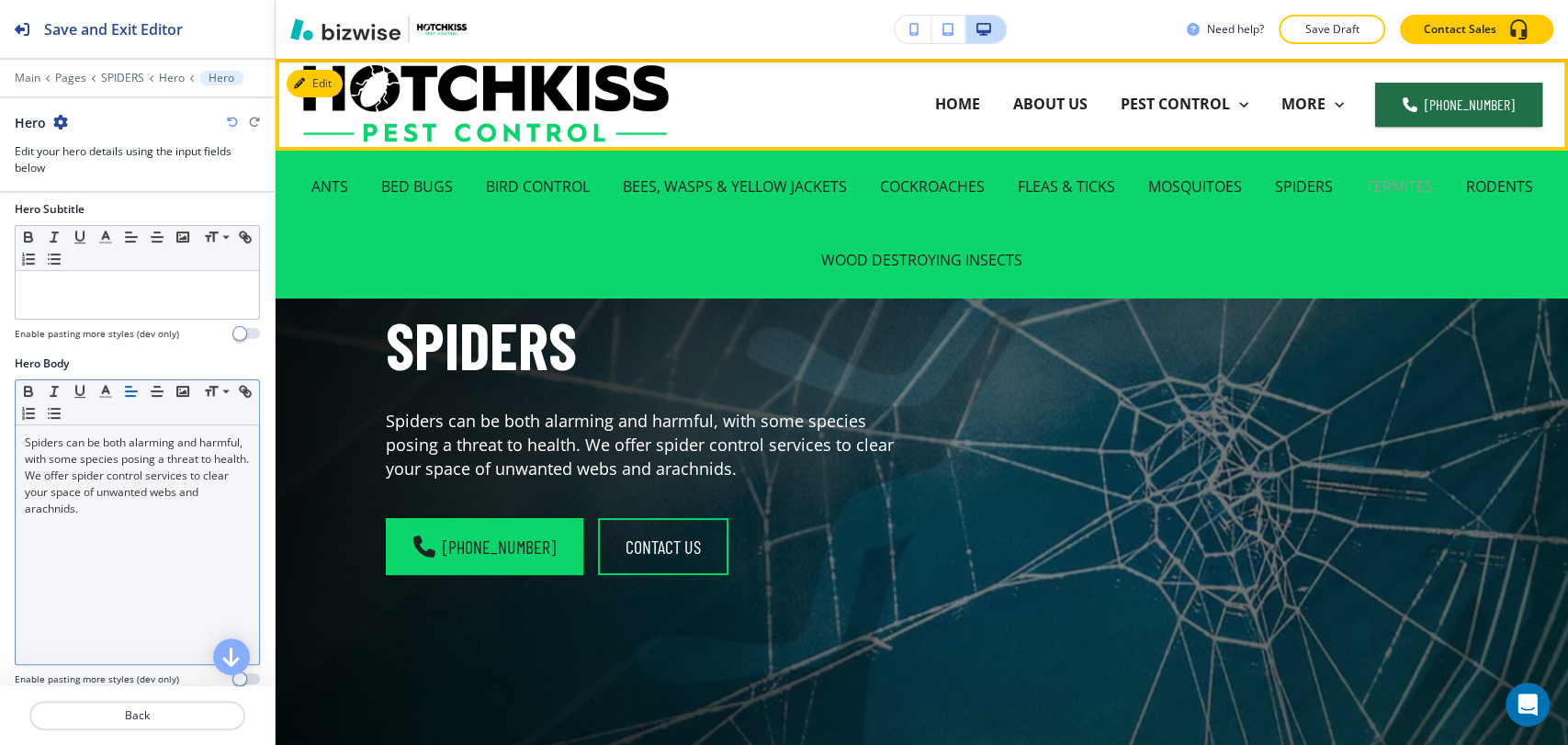
click at [1376, 186] on p "TERMITES" at bounding box center [1399, 187] width 67 height 21
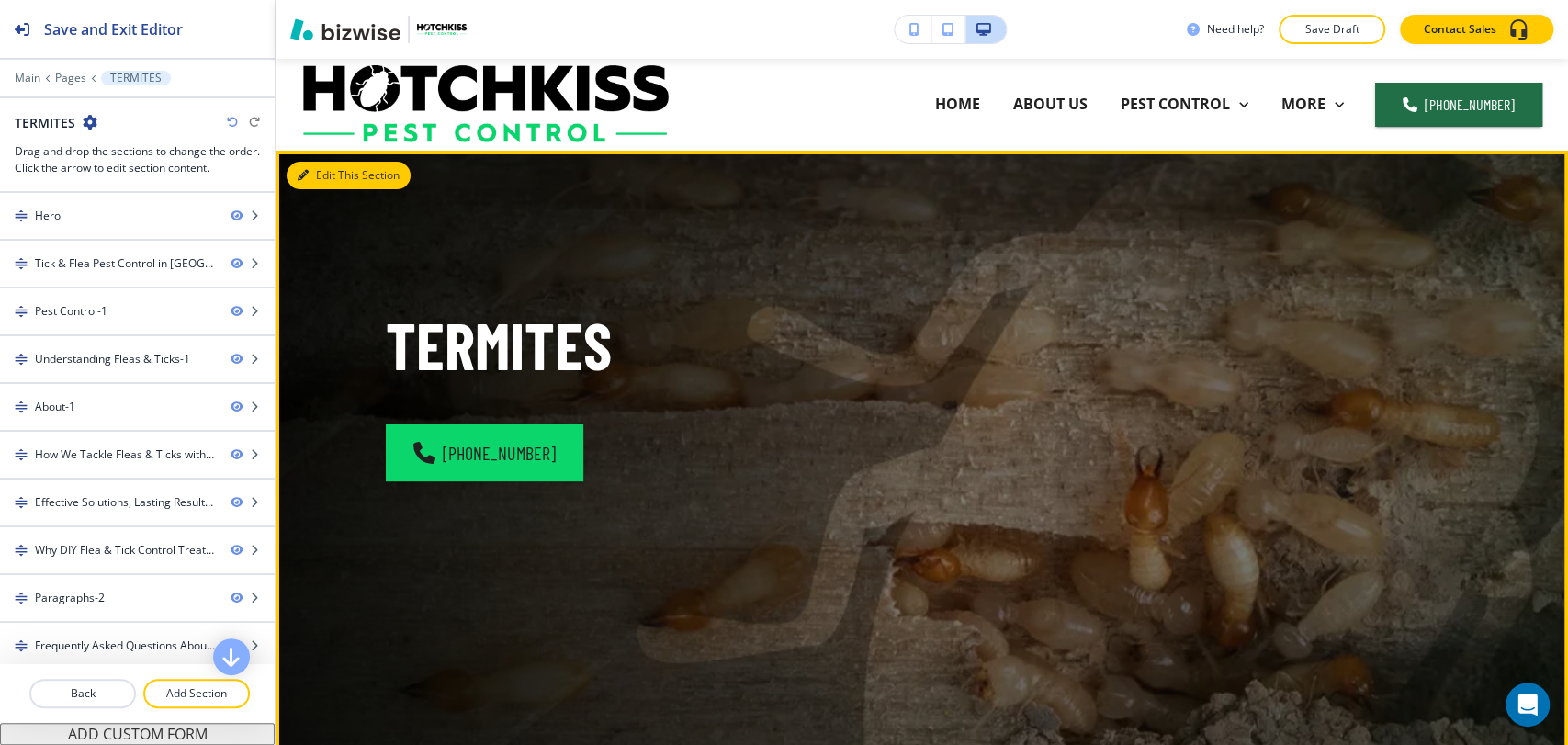
click at [335, 175] on button "Edit This Section" at bounding box center [348, 175] width 124 height 28
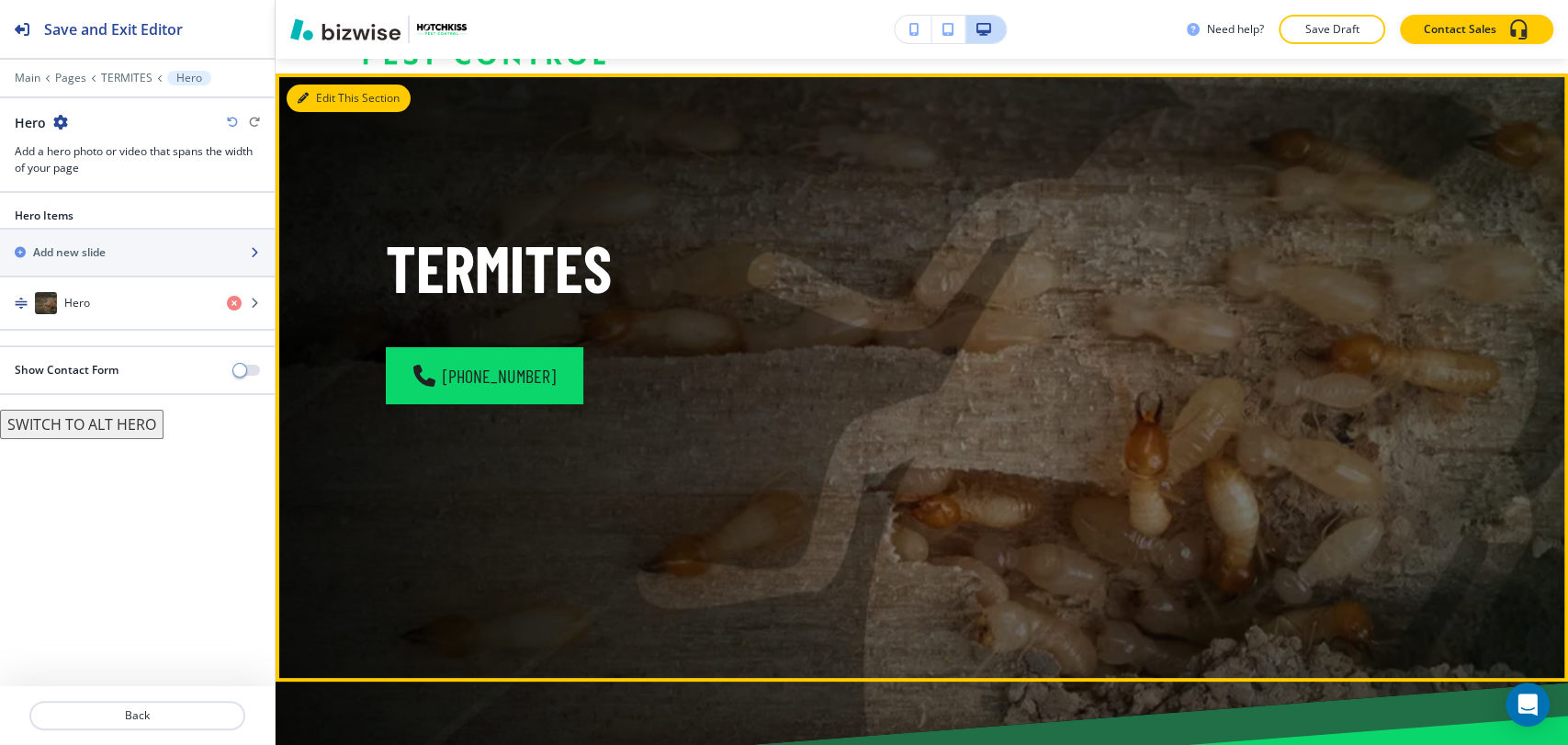
scroll to position [92, 0]
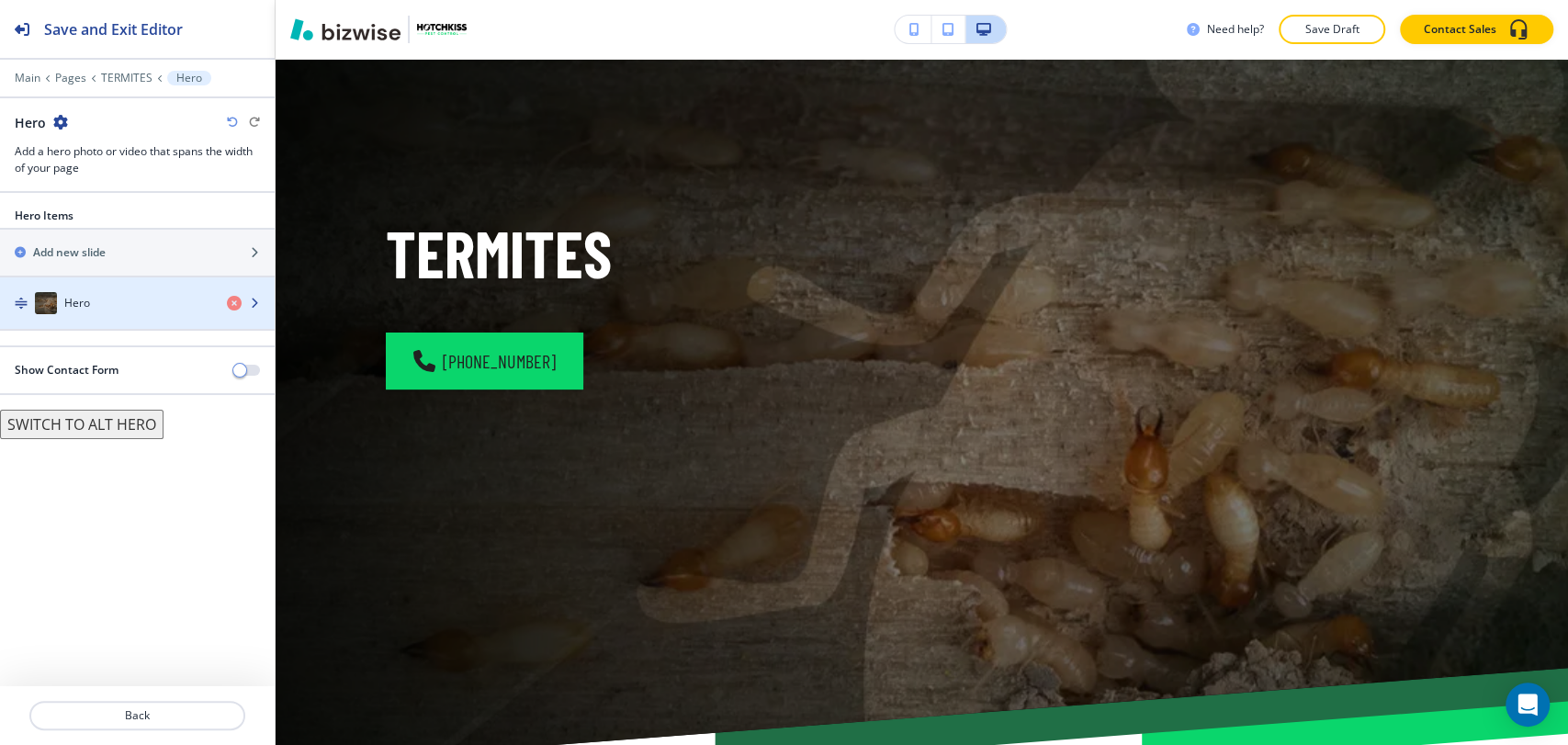
click at [123, 299] on div "Hero" at bounding box center [106, 303] width 212 height 22
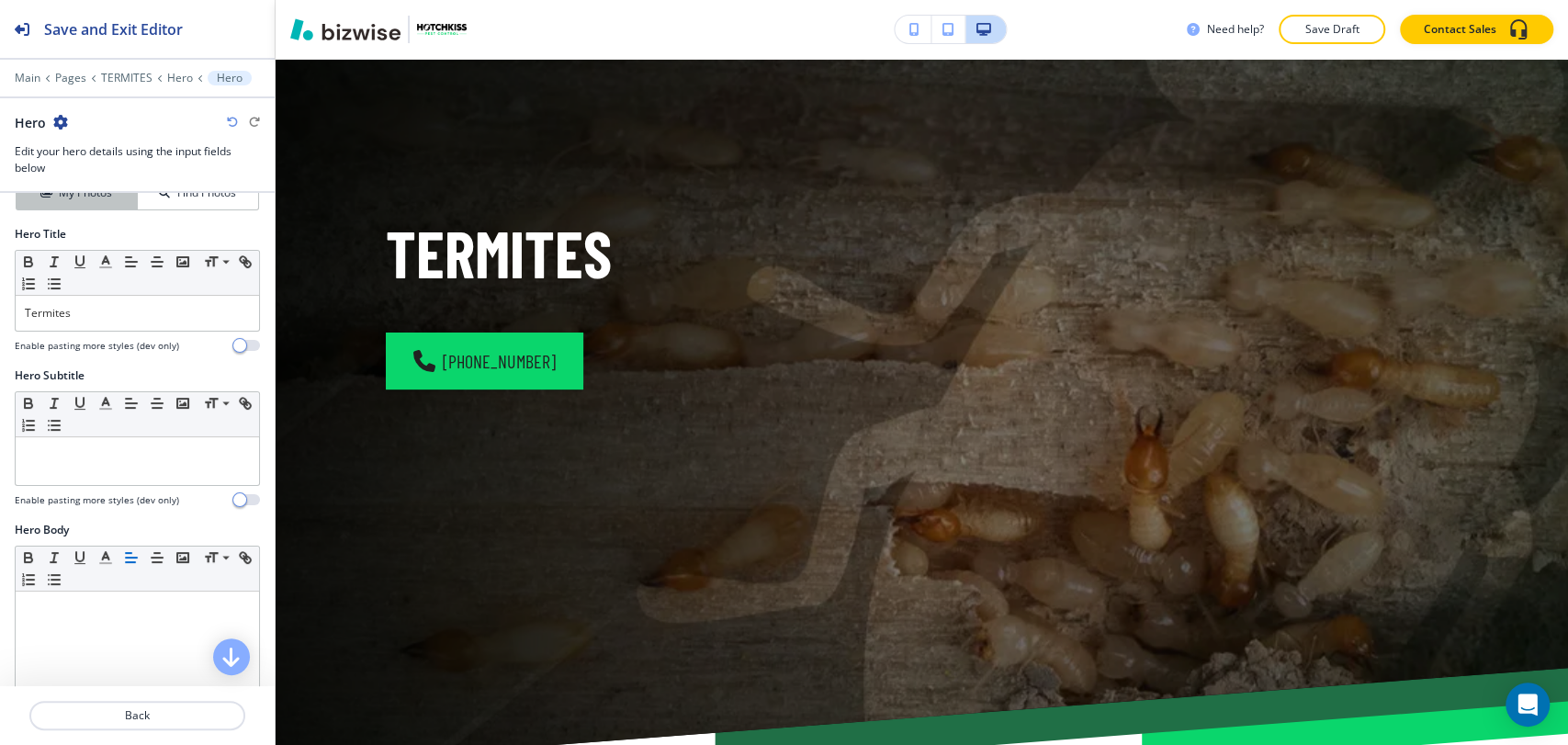
scroll to position [408, 0]
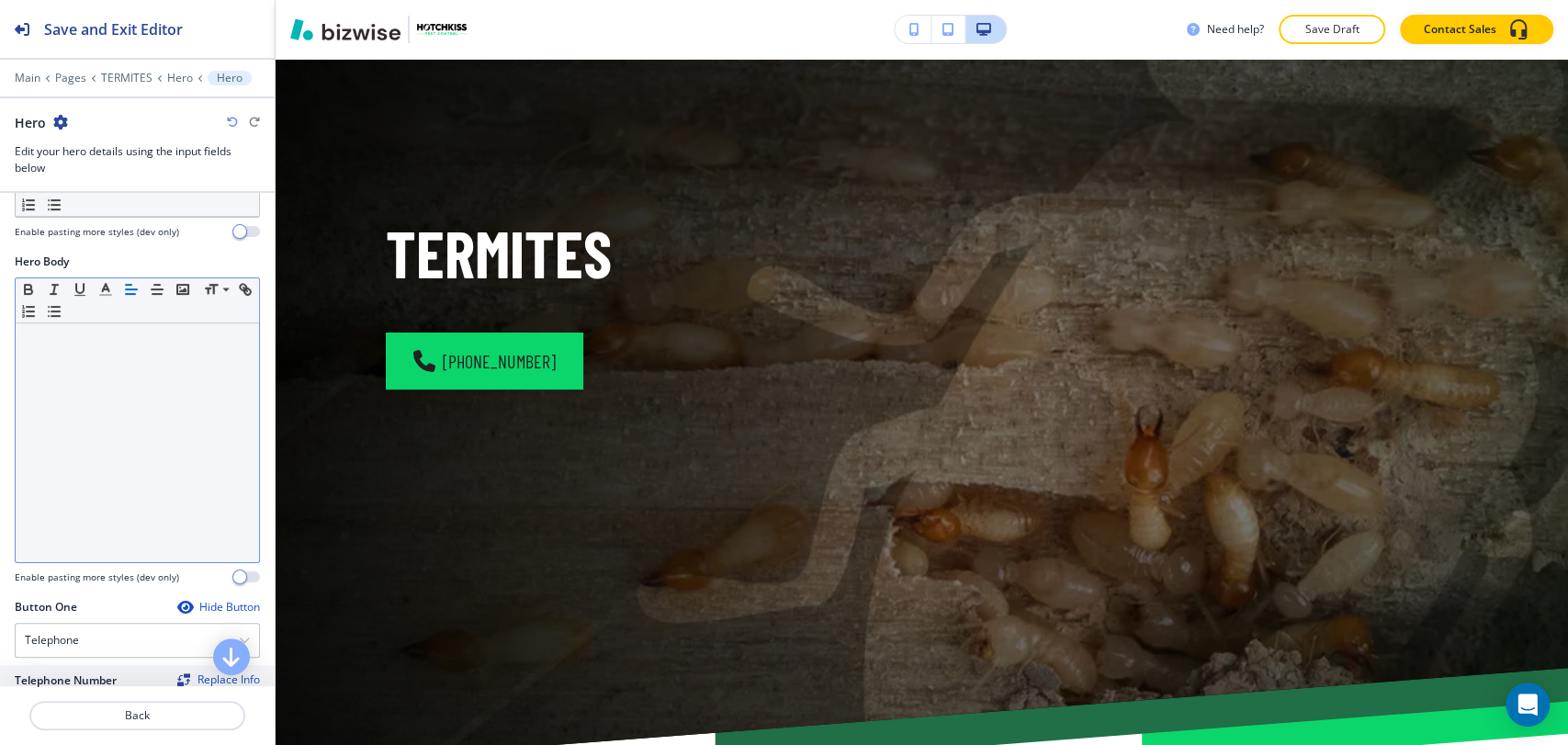
click at [125, 362] on div at bounding box center [137, 443] width 244 height 239
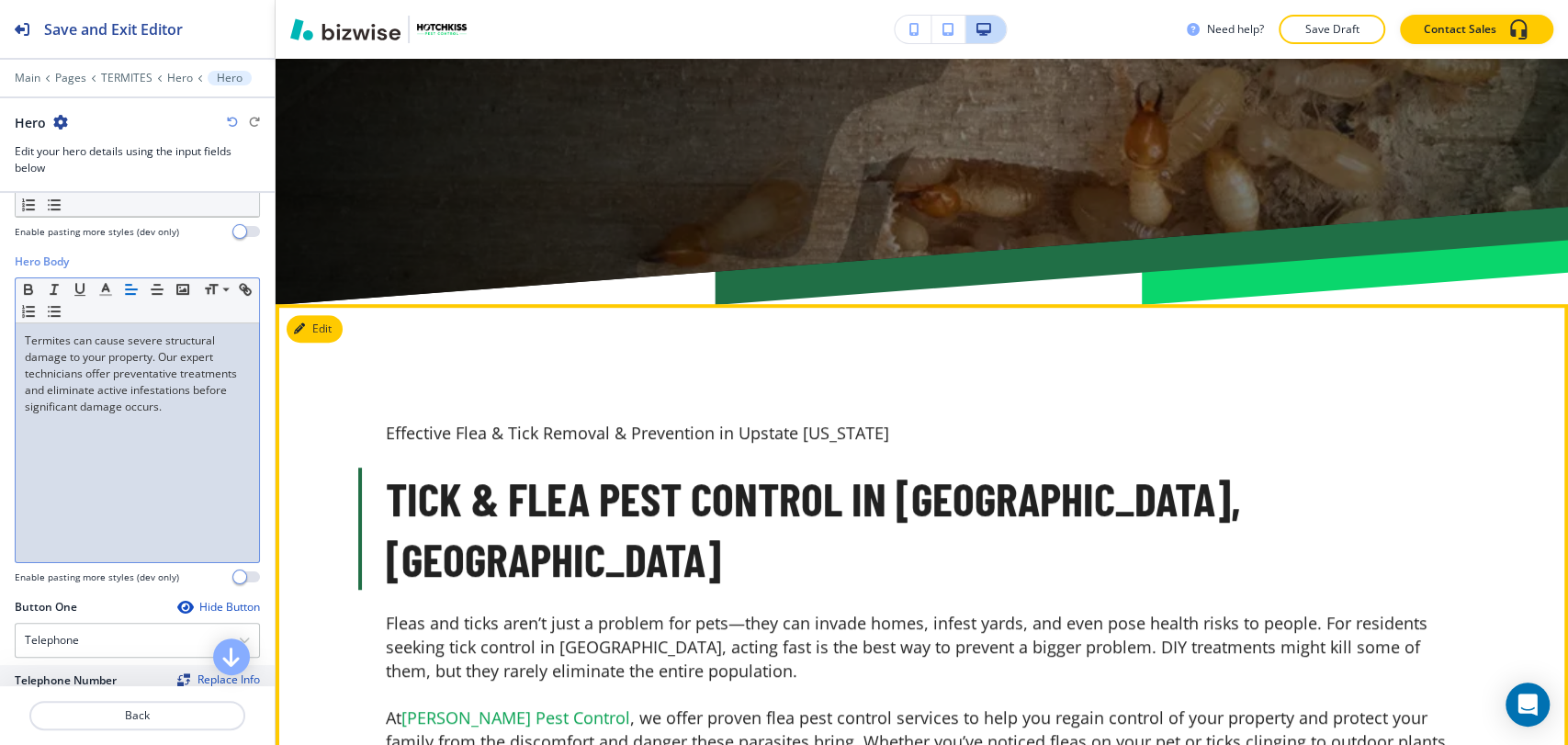
scroll to position [807, 0]
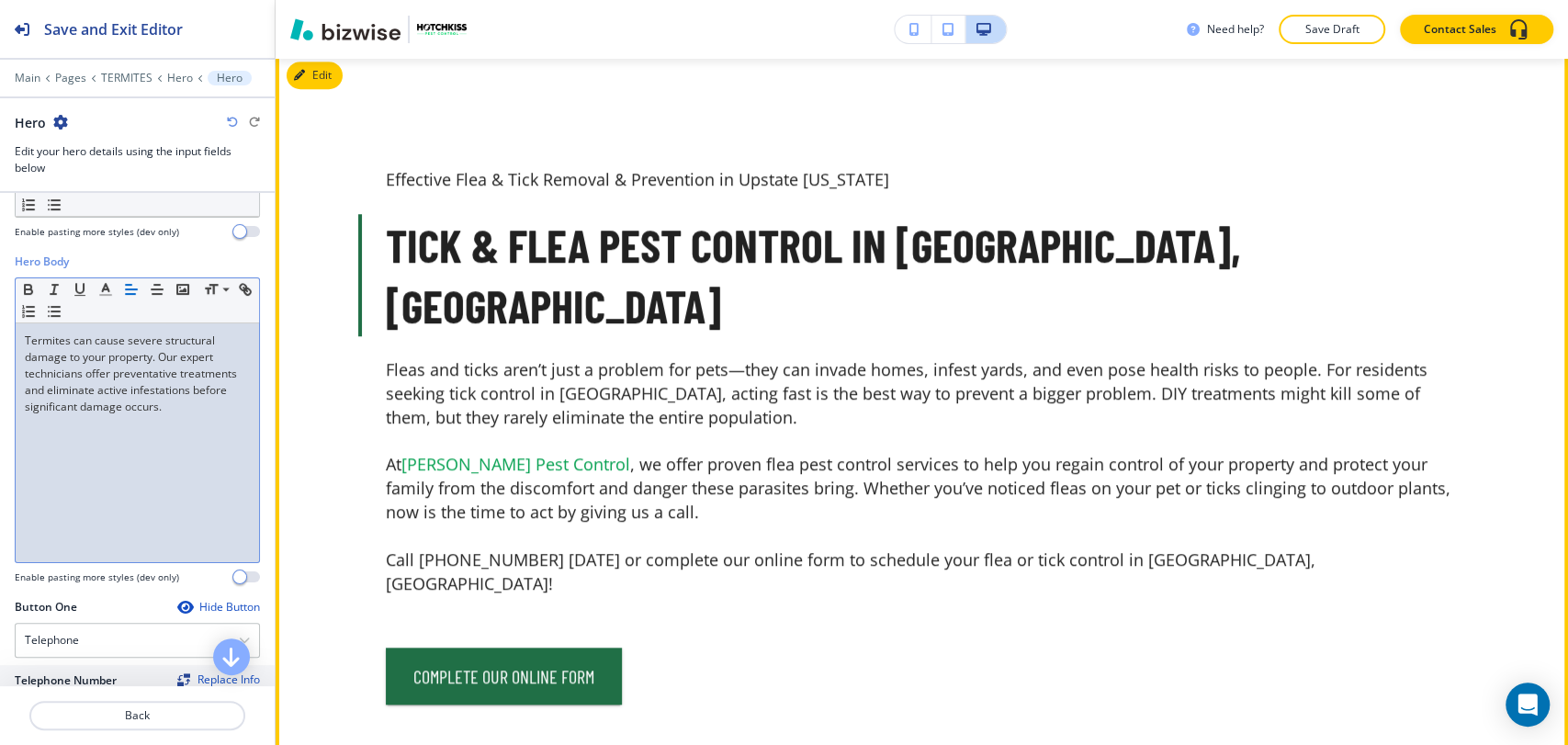
click at [339, 83] on button "Edit" at bounding box center [314, 75] width 56 height 28
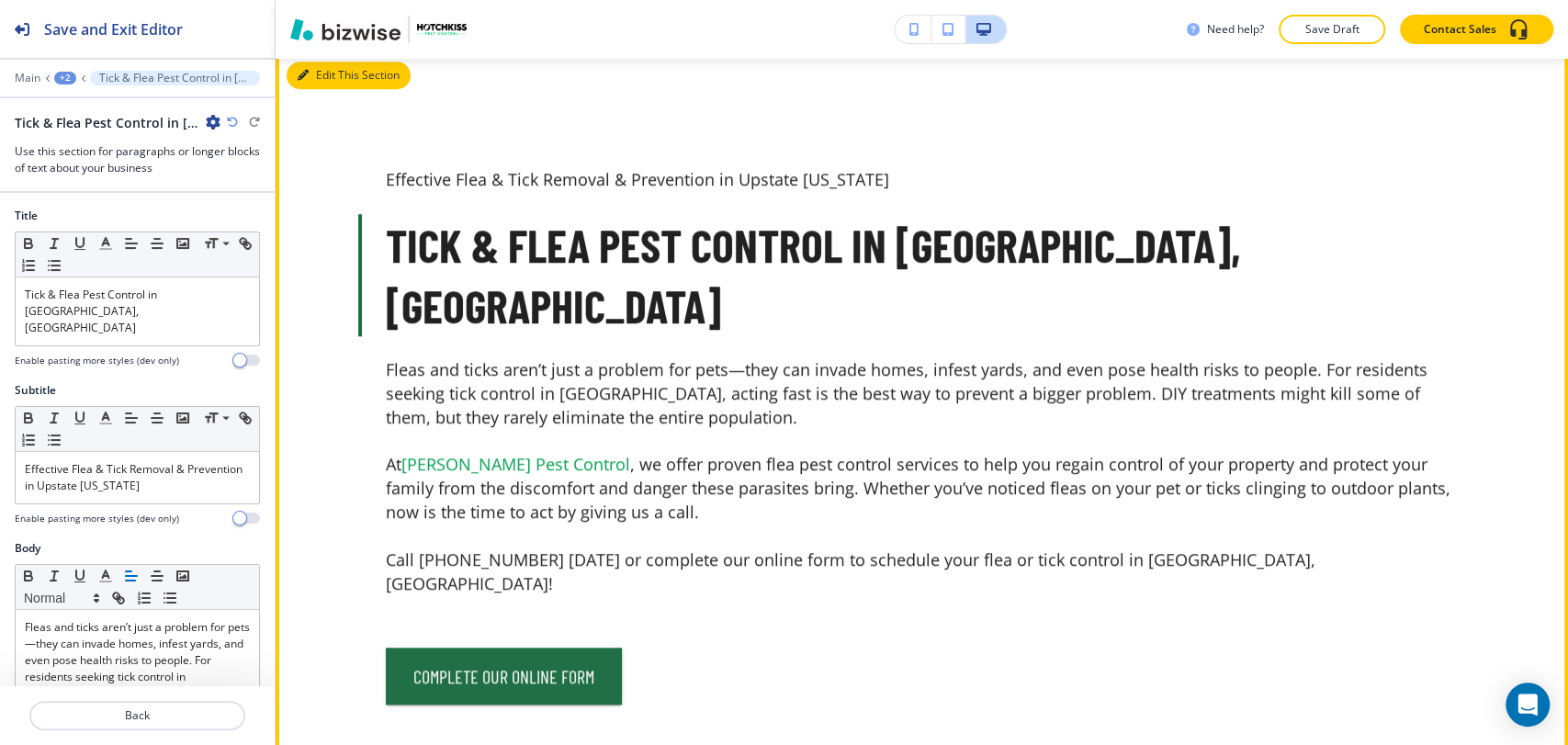
scroll to position [798, 0]
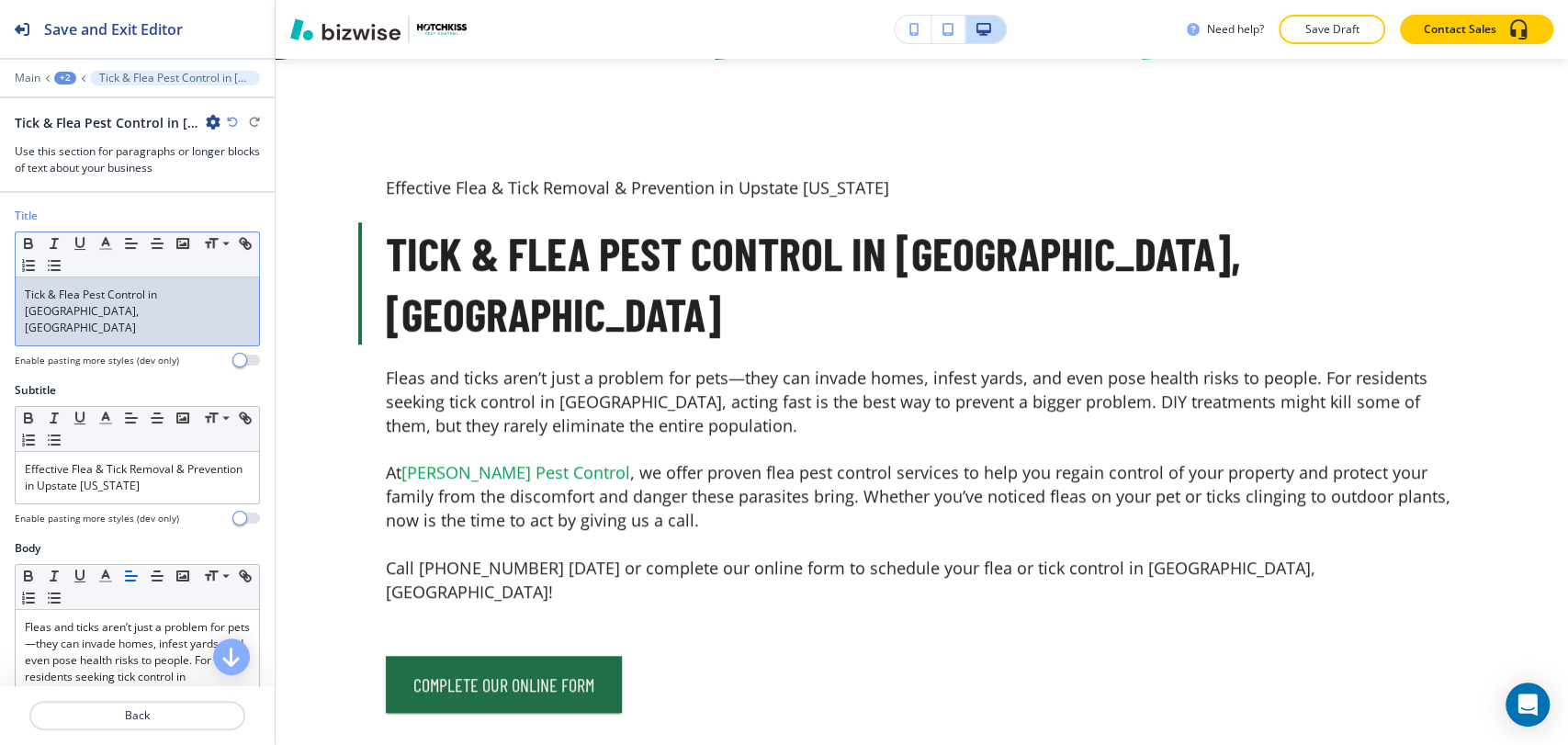
click at [158, 289] on span "Tick & Flea Pest Control in [GEOGRAPHIC_DATA], [GEOGRAPHIC_DATA]" at bounding box center [92, 310] width 135 height 48
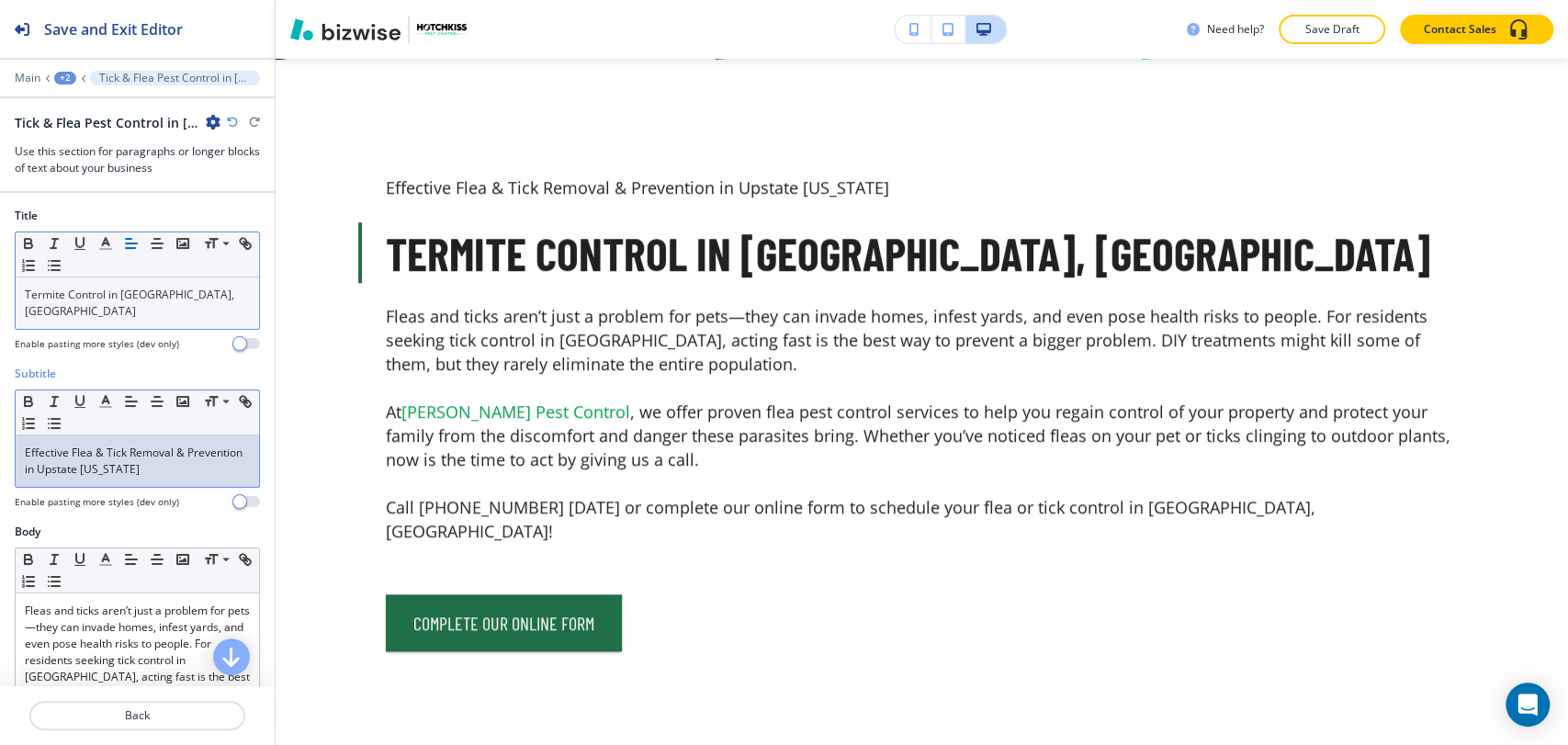
click at [138, 447] on span "Effective Flea & Tick Removal & Prevention in Upstate [US_STATE]" at bounding box center [135, 461] width 220 height 32
click at [138, 446] on span "Effective Flea & Tick Removal & Prevention in Upstate [US_STATE]" at bounding box center [135, 461] width 220 height 32
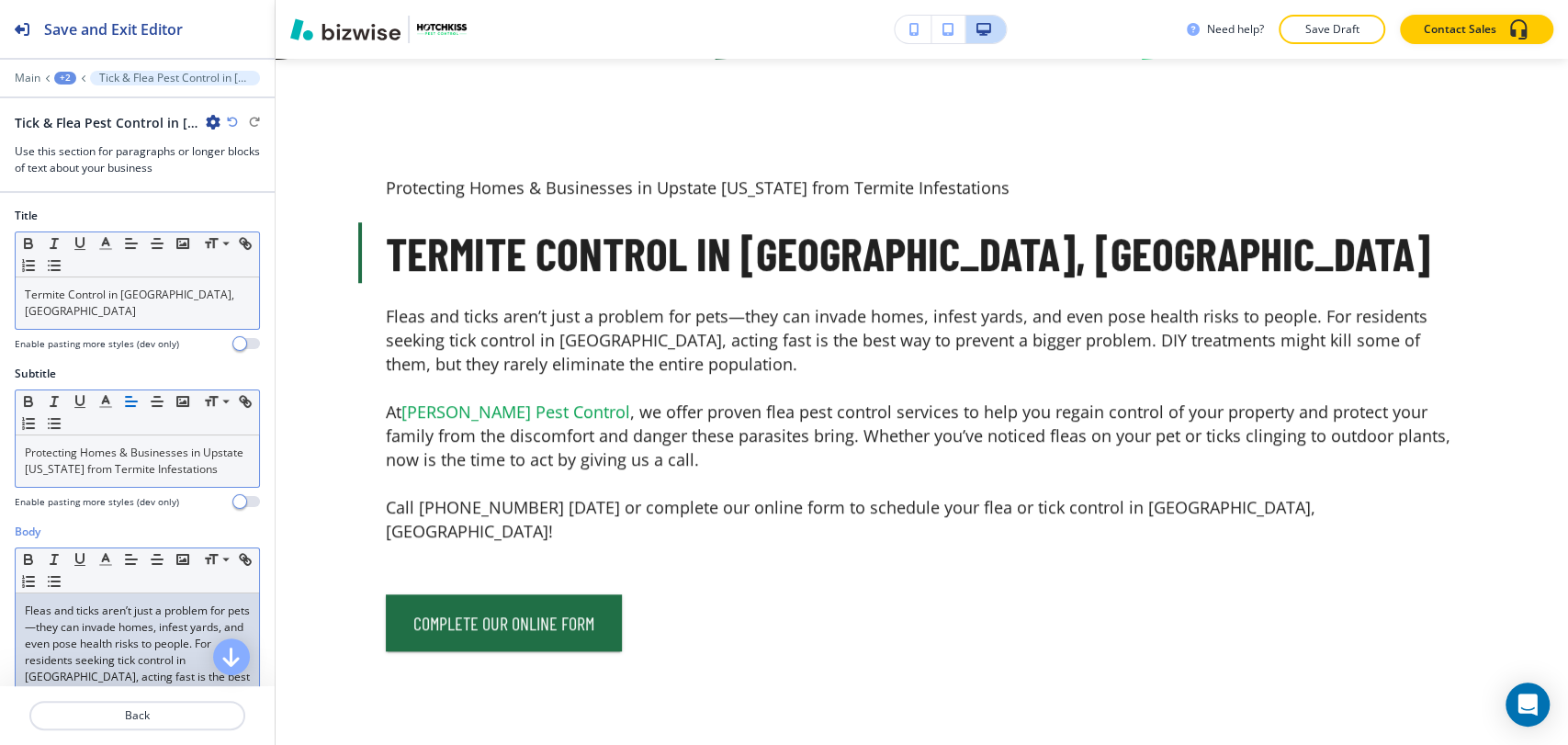
click at [75, 633] on span "Fleas and ticks aren’t just a problem for pets—they can invade homes, infest ya…" at bounding box center [138, 668] width 228 height 131
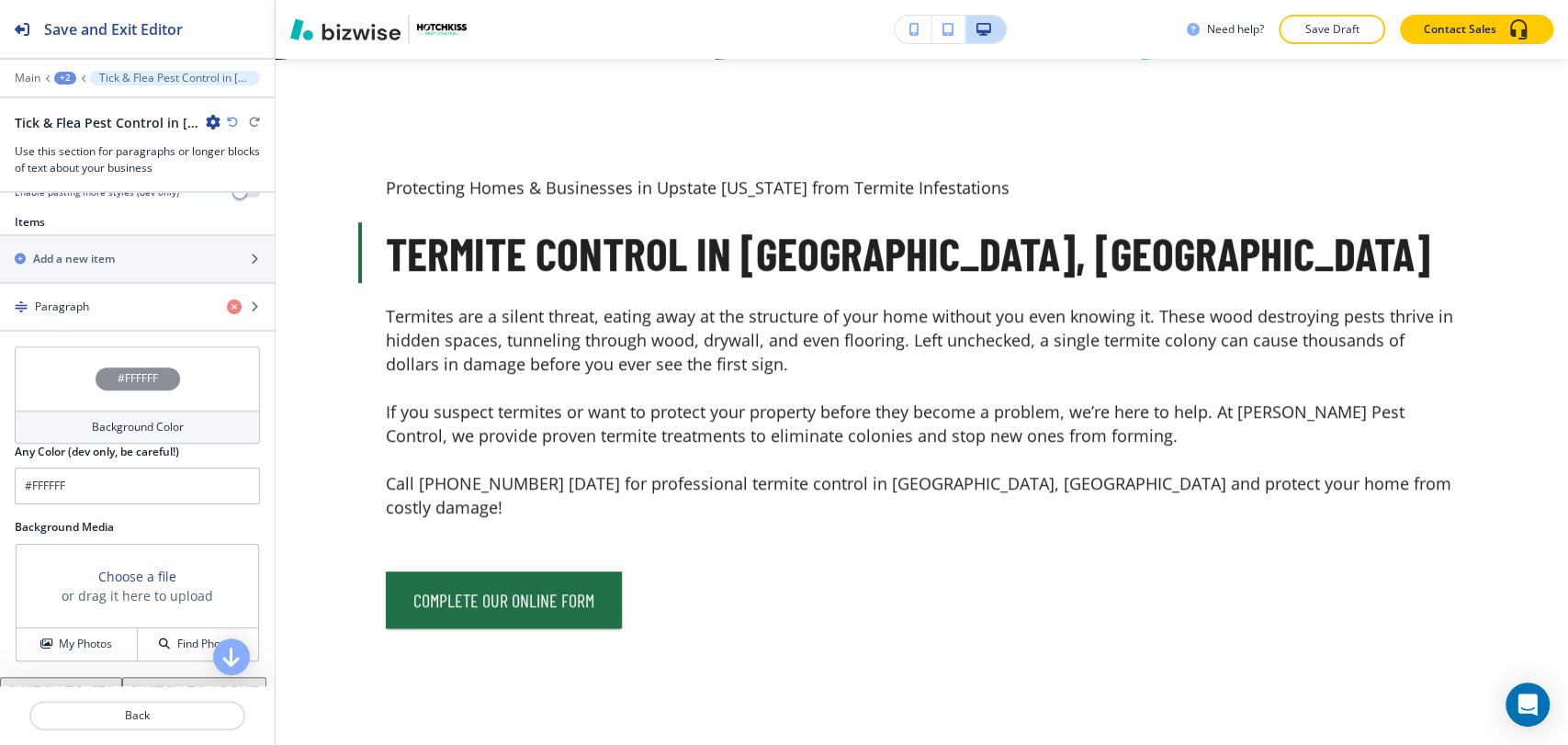
scroll to position [783, 0]
click at [140, 331] on div "button" at bounding box center [137, 330] width 274 height 2
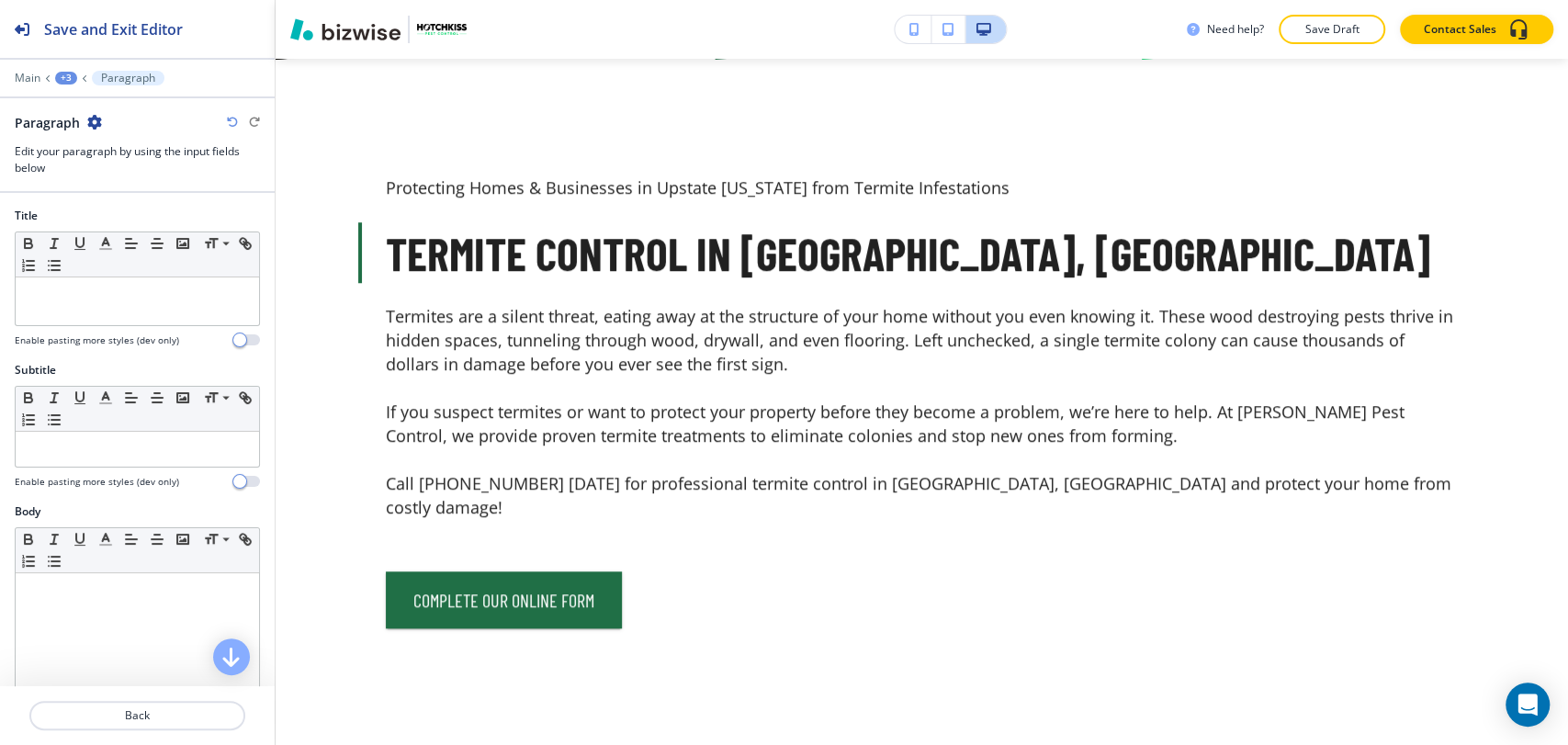
scroll to position [612, 0]
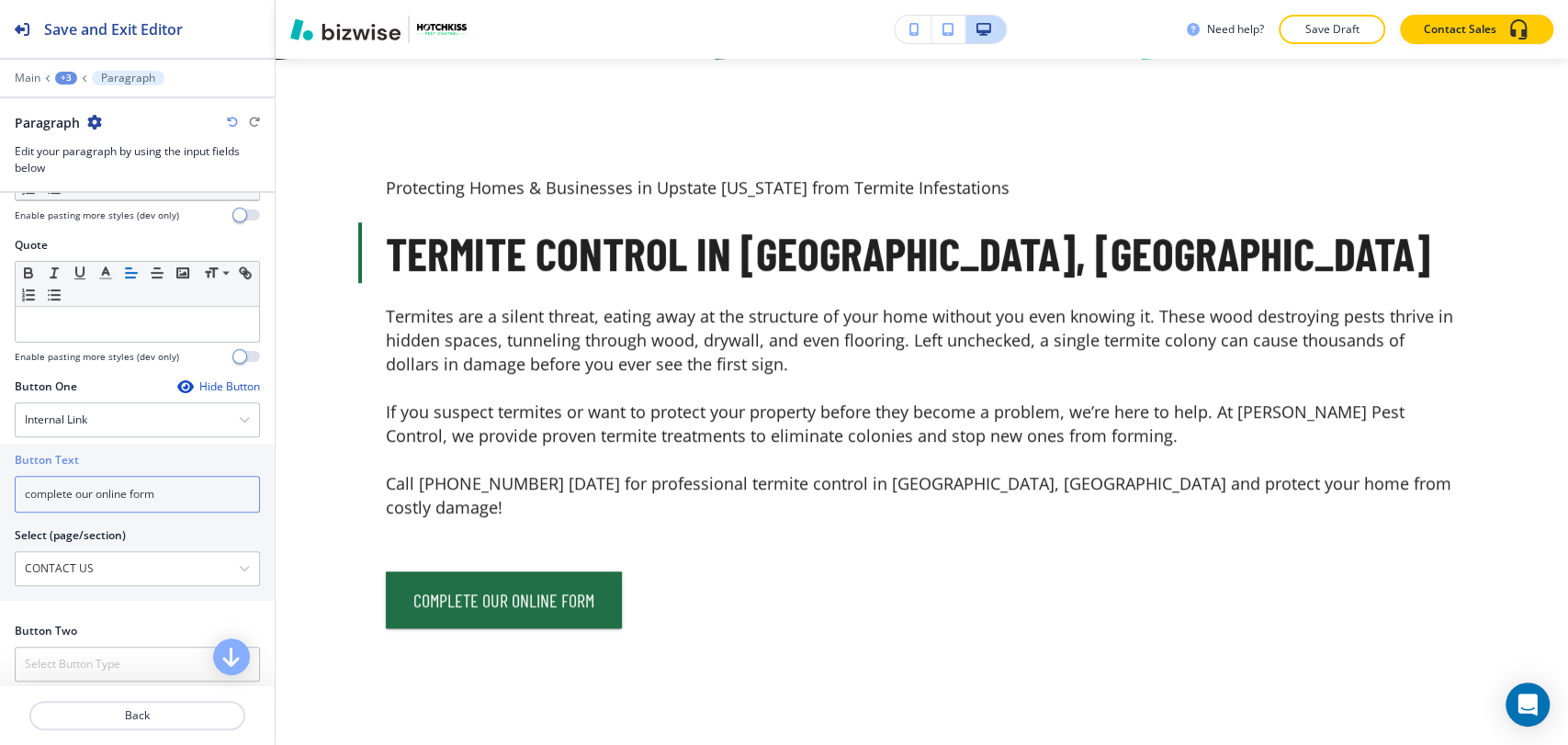
drag, startPoint x: 194, startPoint y: 495, endPoint x: -17, endPoint y: 484, distance: 211.3
click at [0, 0] on html "Save and Exit Editor Main +3 Paragraph Paragraph Edit your paragraph by using t…" at bounding box center [784, 0] width 1568 height 0
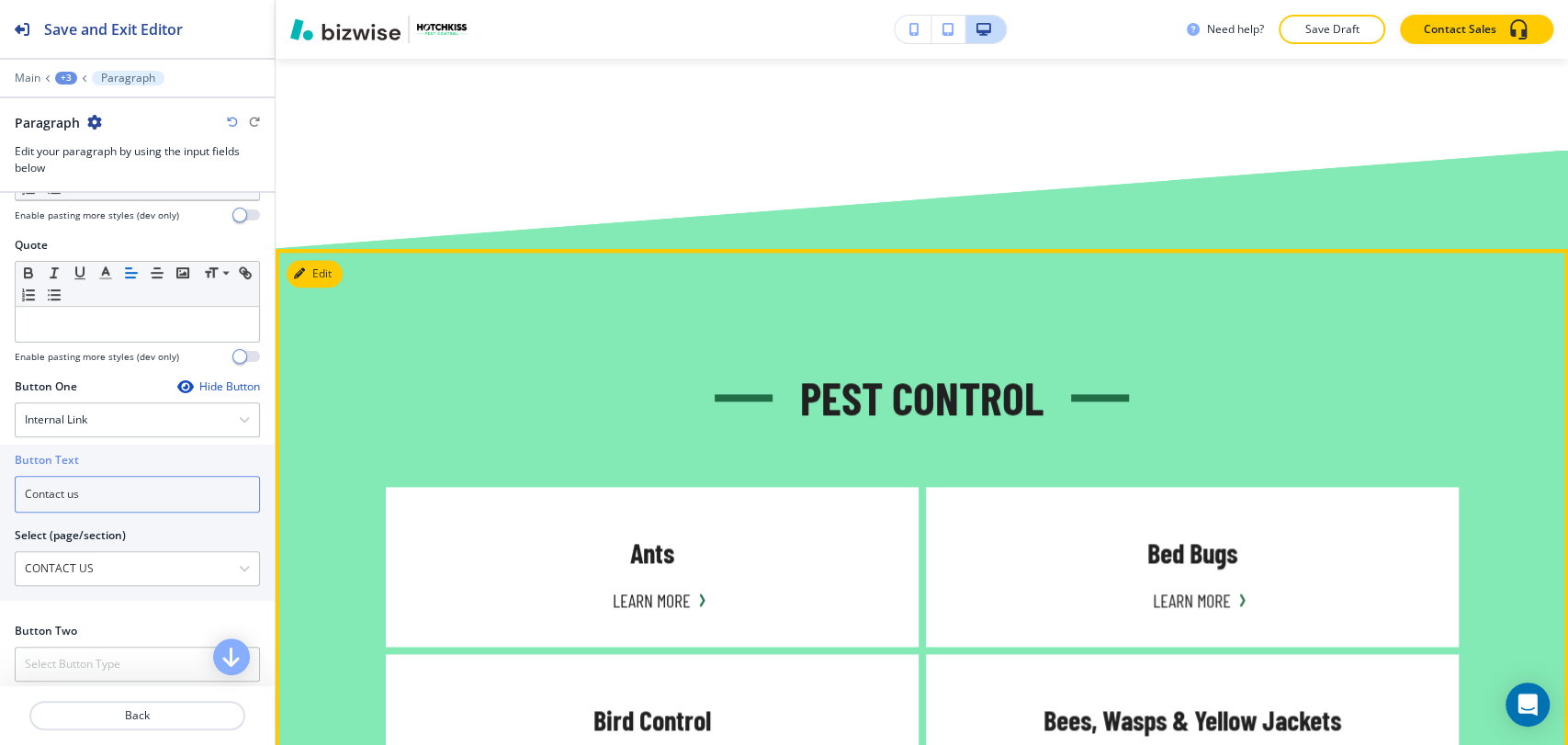
scroll to position [1411, 0]
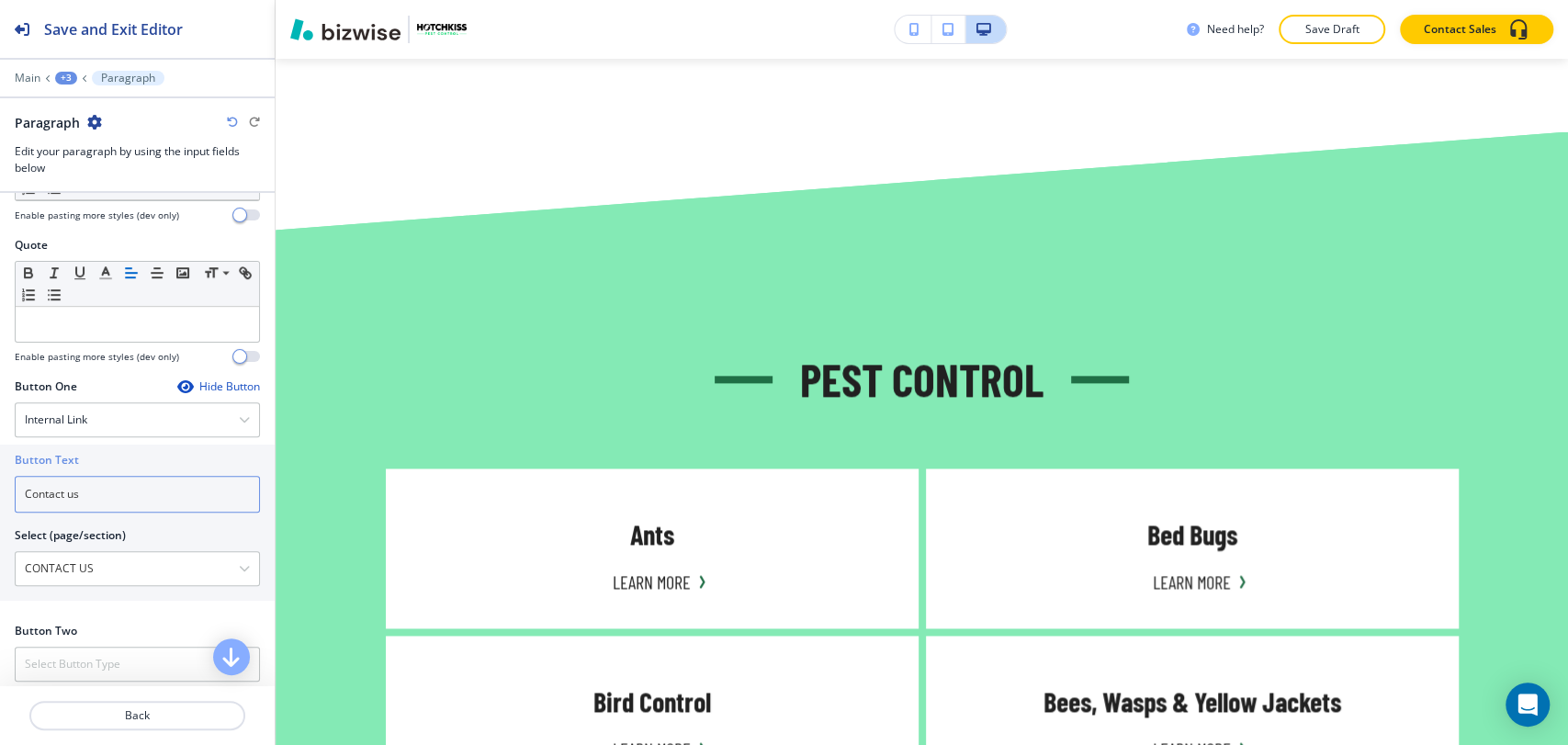
type input "Contact us"
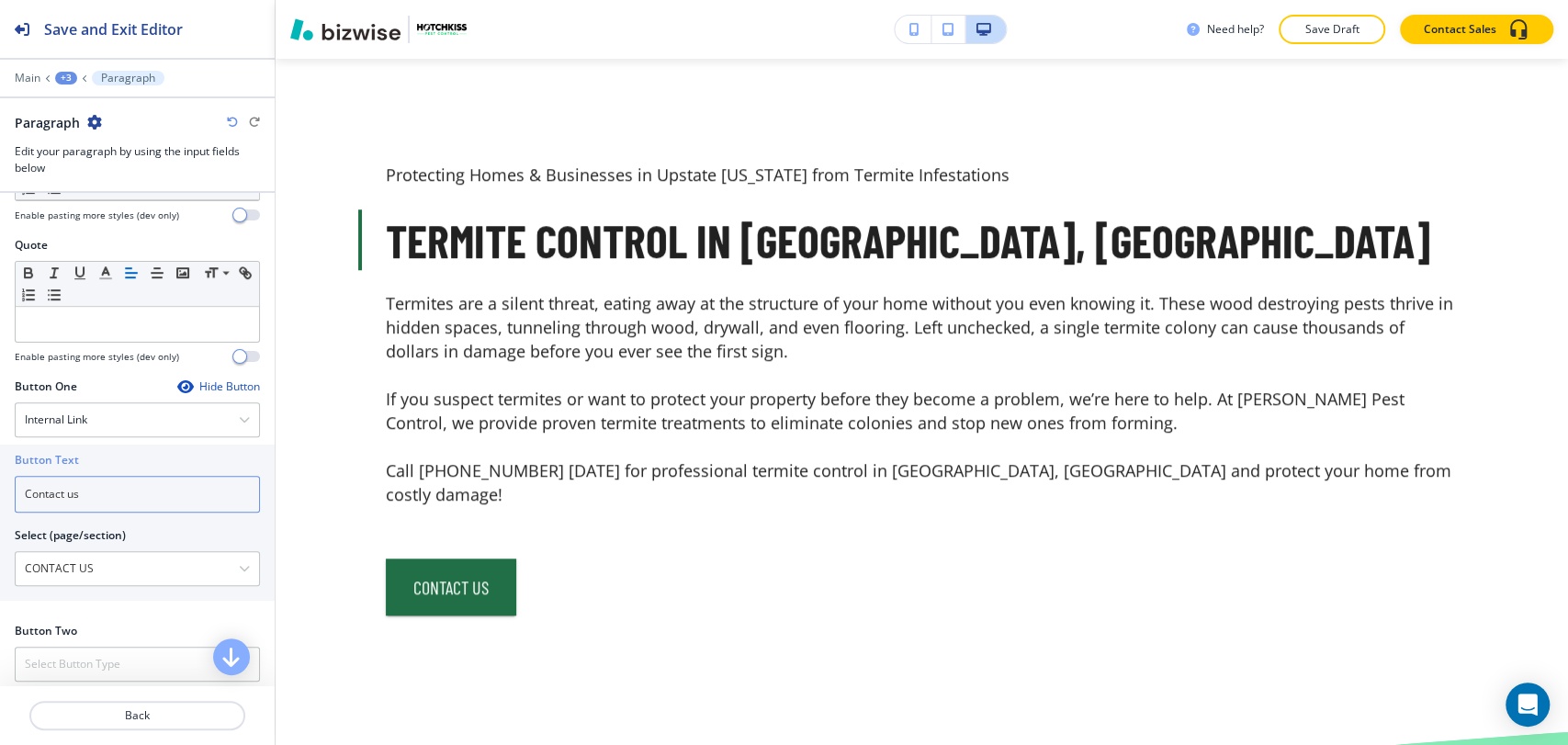
scroll to position [798, 0]
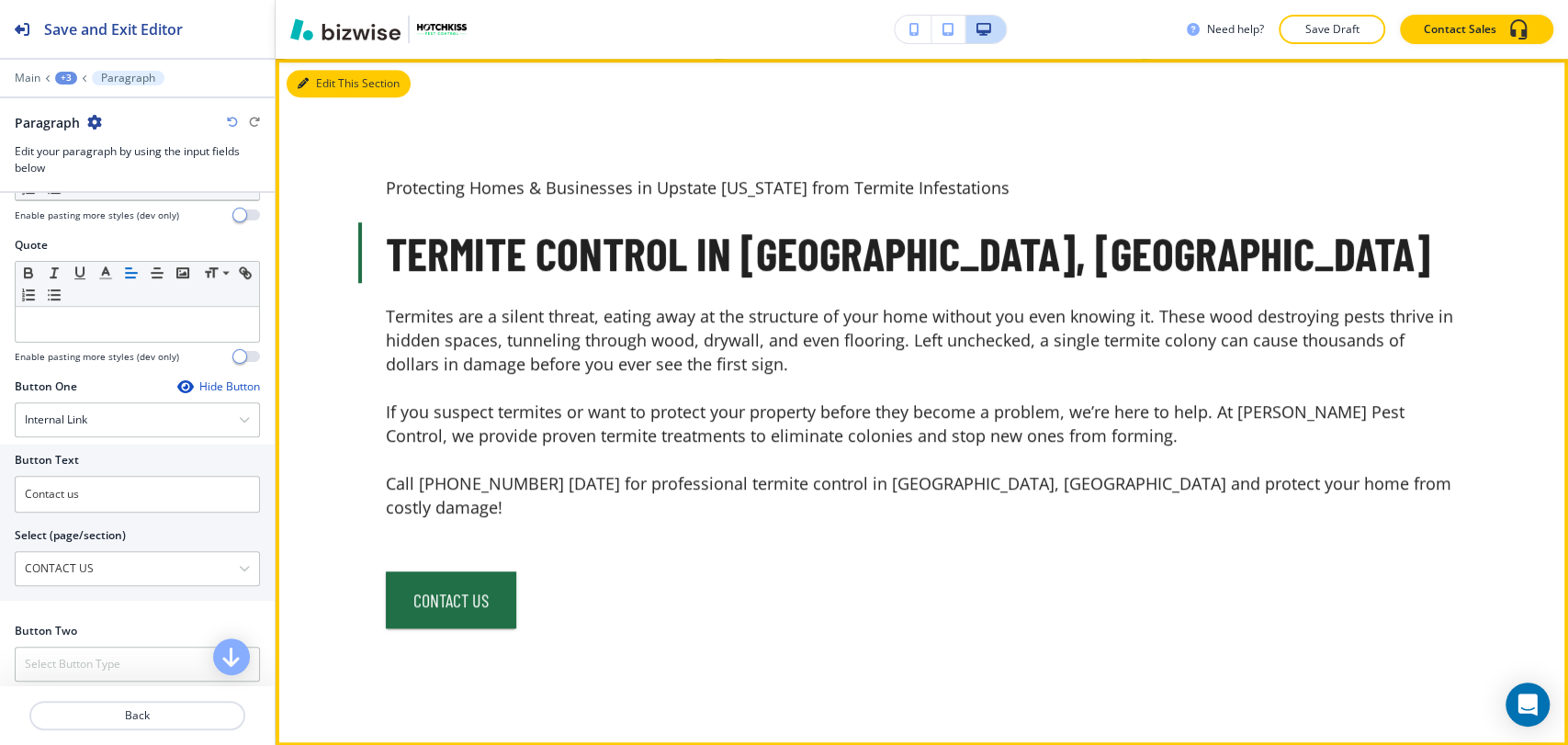
click at [318, 73] on button "Edit This Section" at bounding box center [348, 84] width 124 height 28
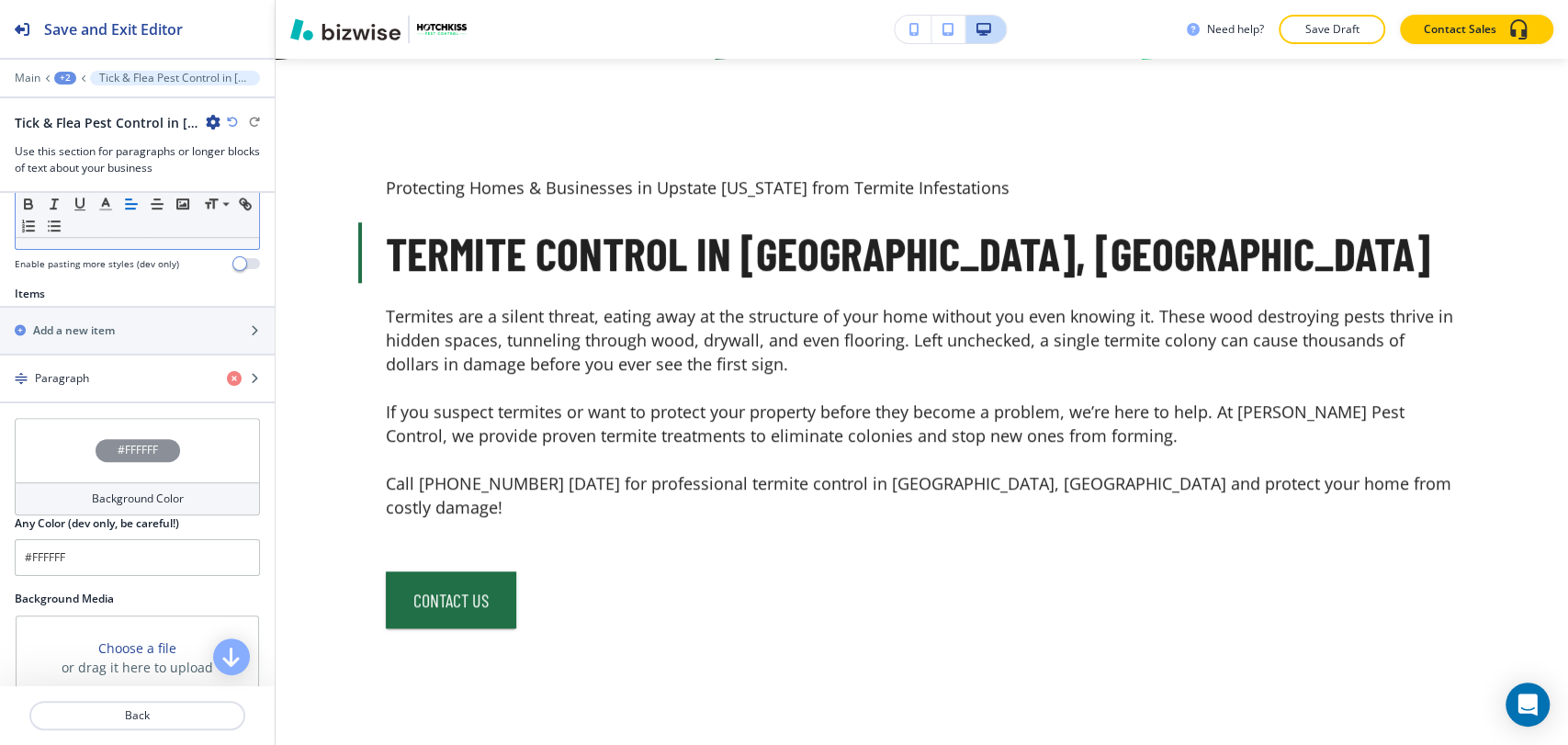
scroll to position [714, 0]
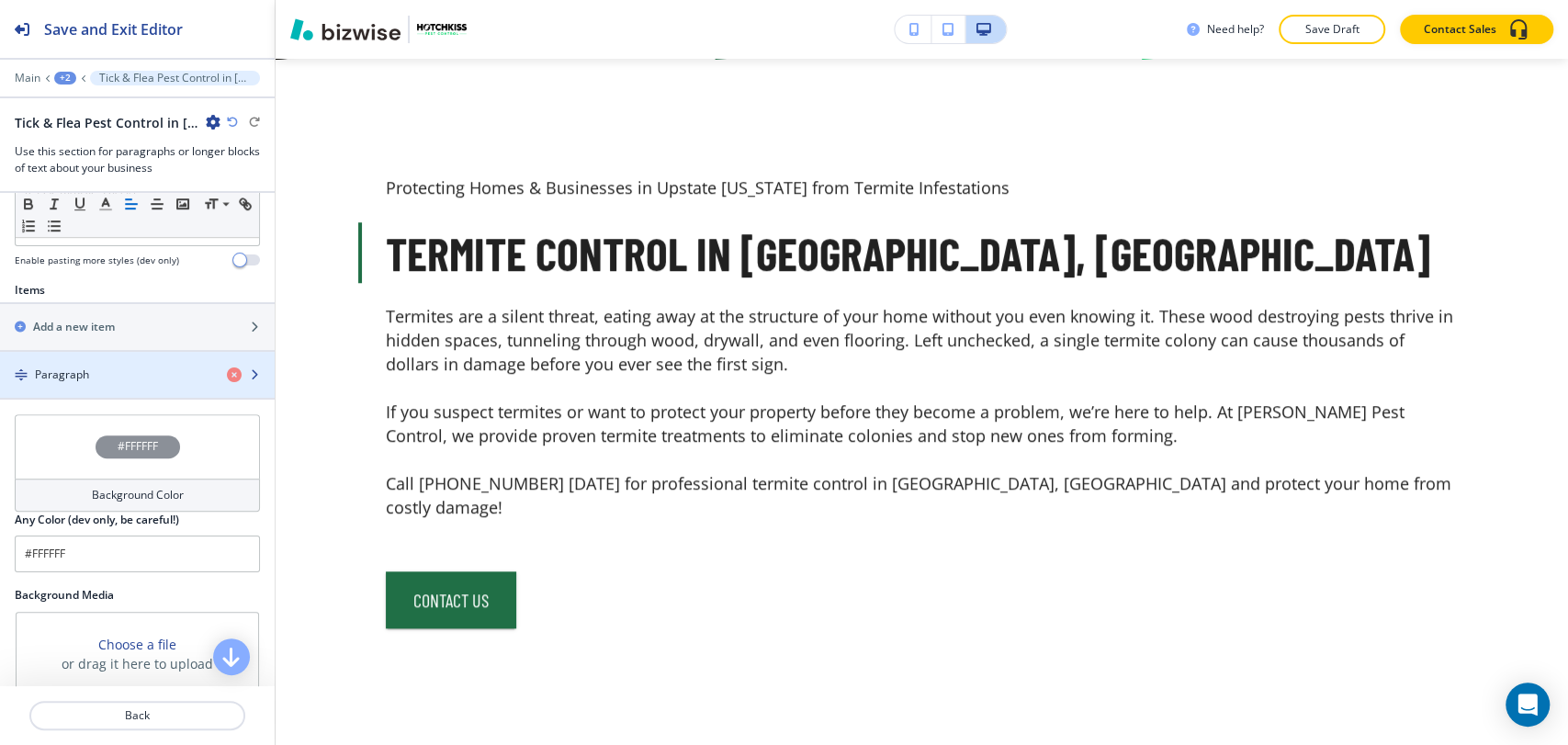
click at [149, 366] on div "button" at bounding box center [137, 359] width 274 height 14
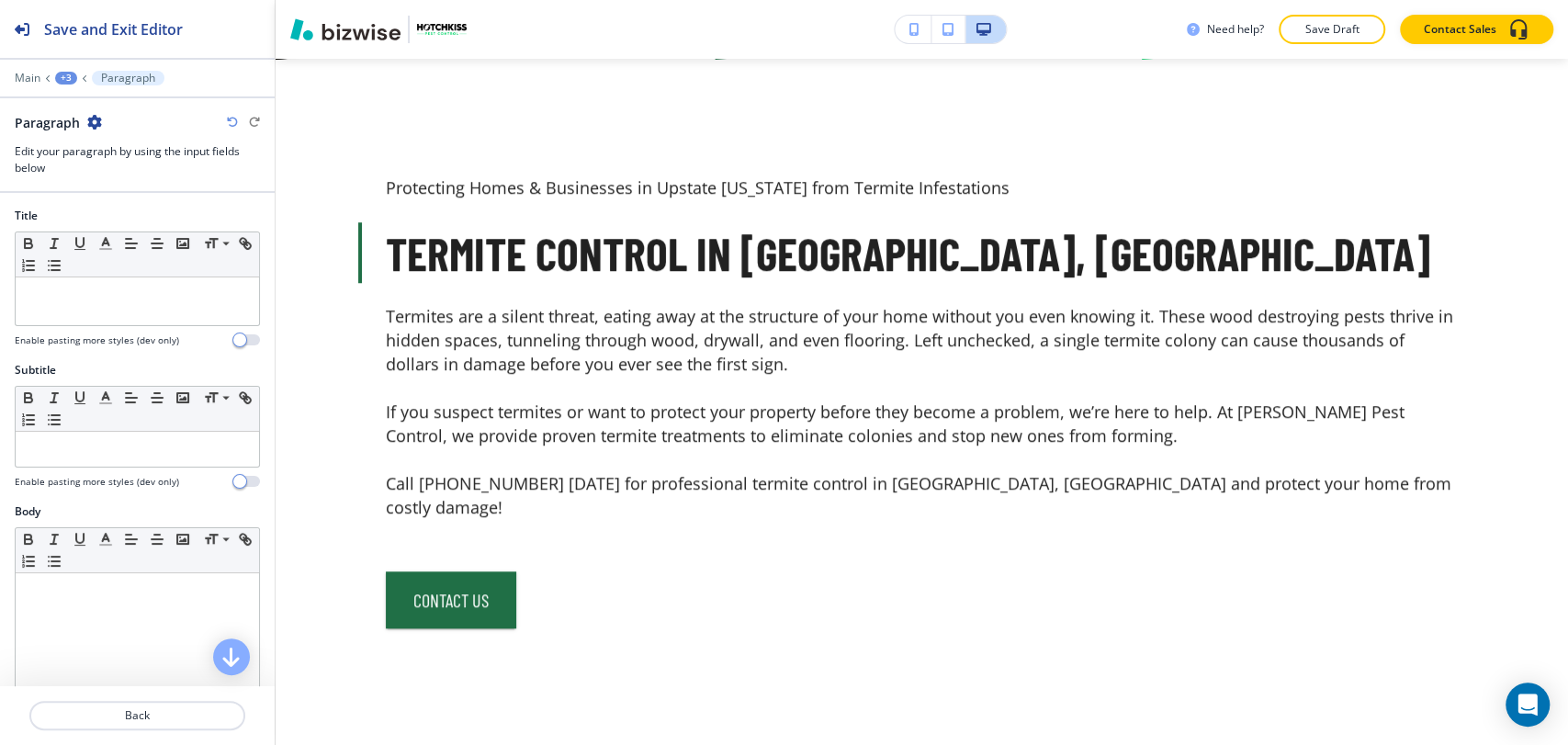
click at [59, 80] on div "+3" at bounding box center [65, 79] width 22 height 13
click at [108, 171] on p "Tick & Flea Pest Control in [GEOGRAPHIC_DATA], [GEOGRAPHIC_DATA]-1" at bounding box center [114, 172] width 94 height 16
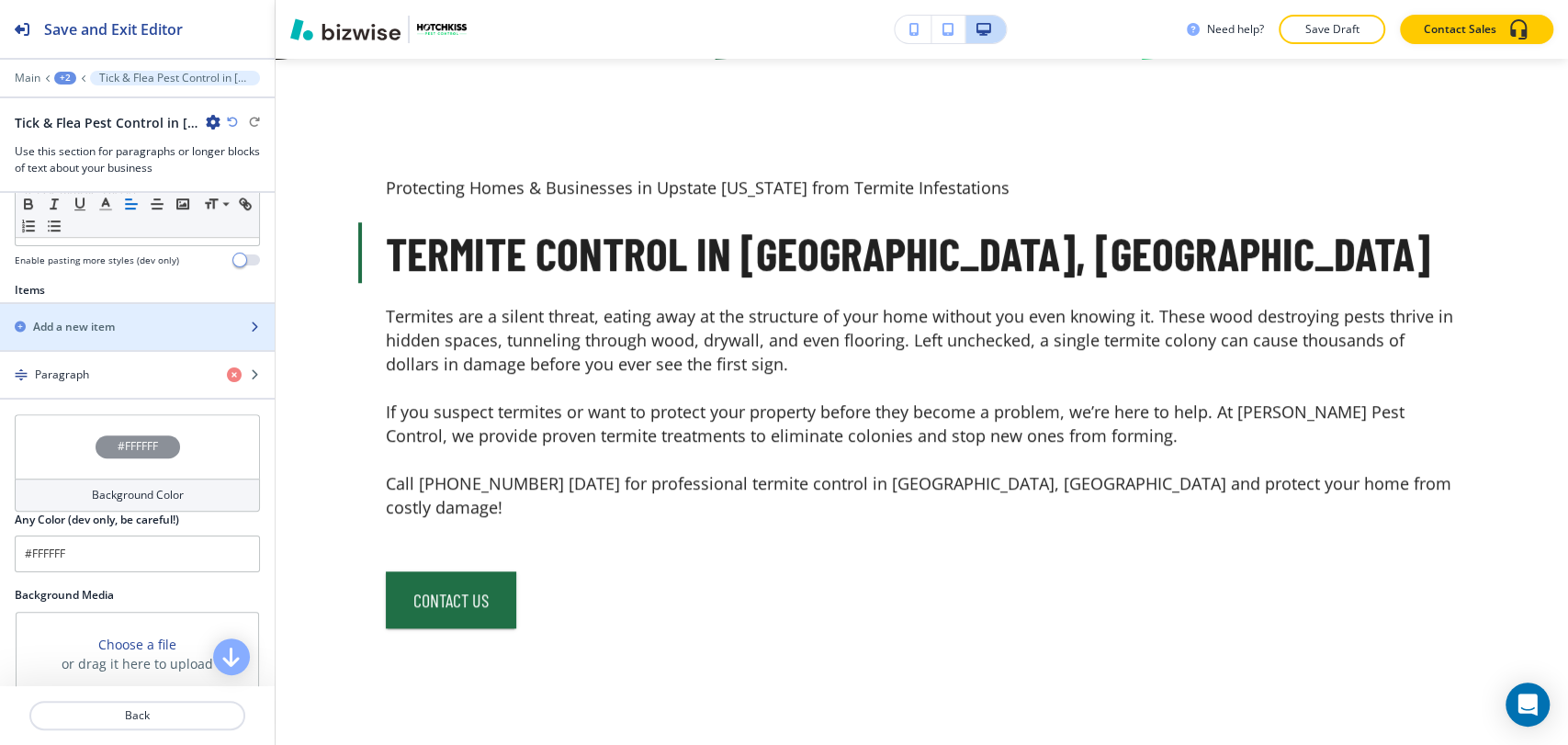
click at [150, 350] on div "button" at bounding box center [137, 342] width 274 height 14
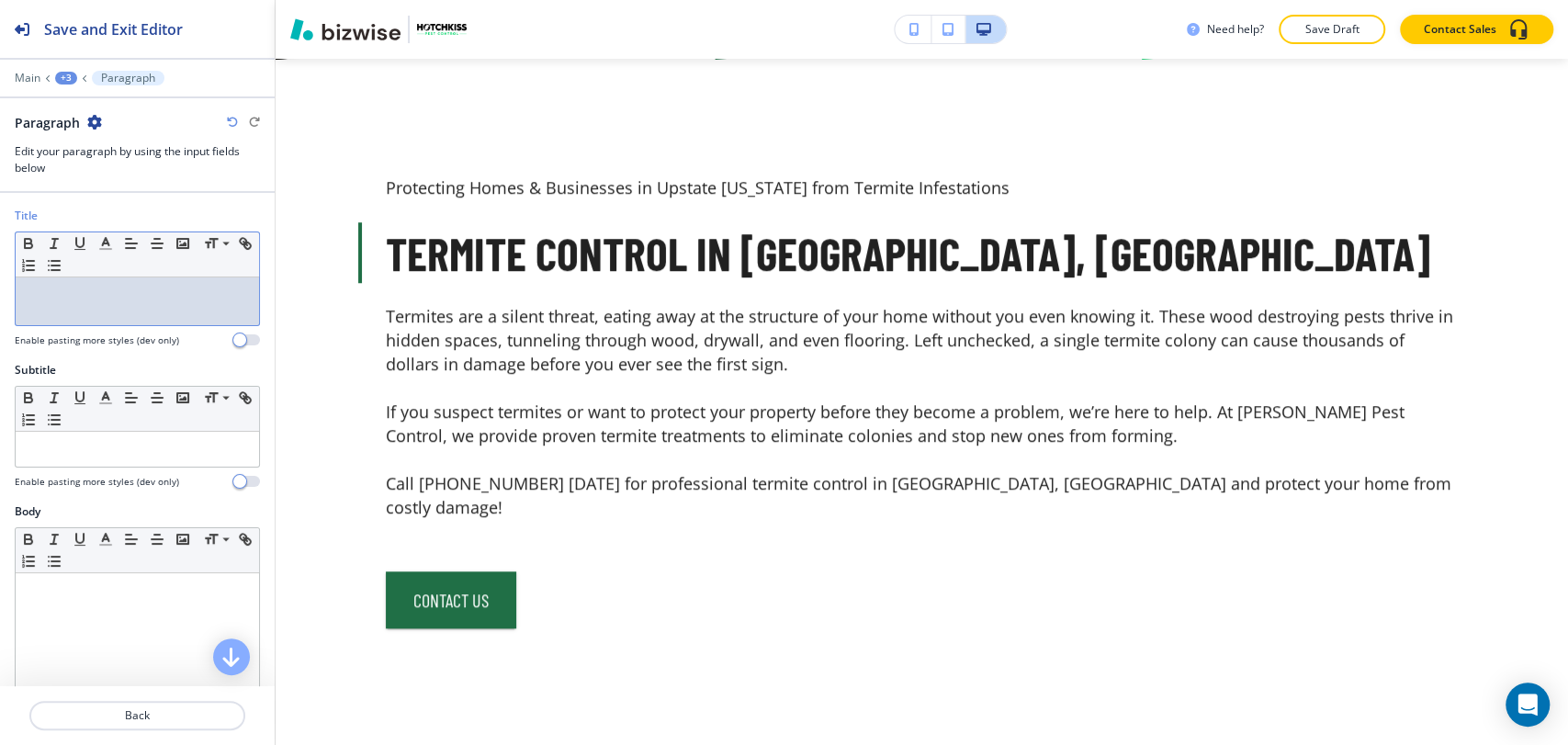
click at [166, 310] on div at bounding box center [137, 301] width 244 height 47
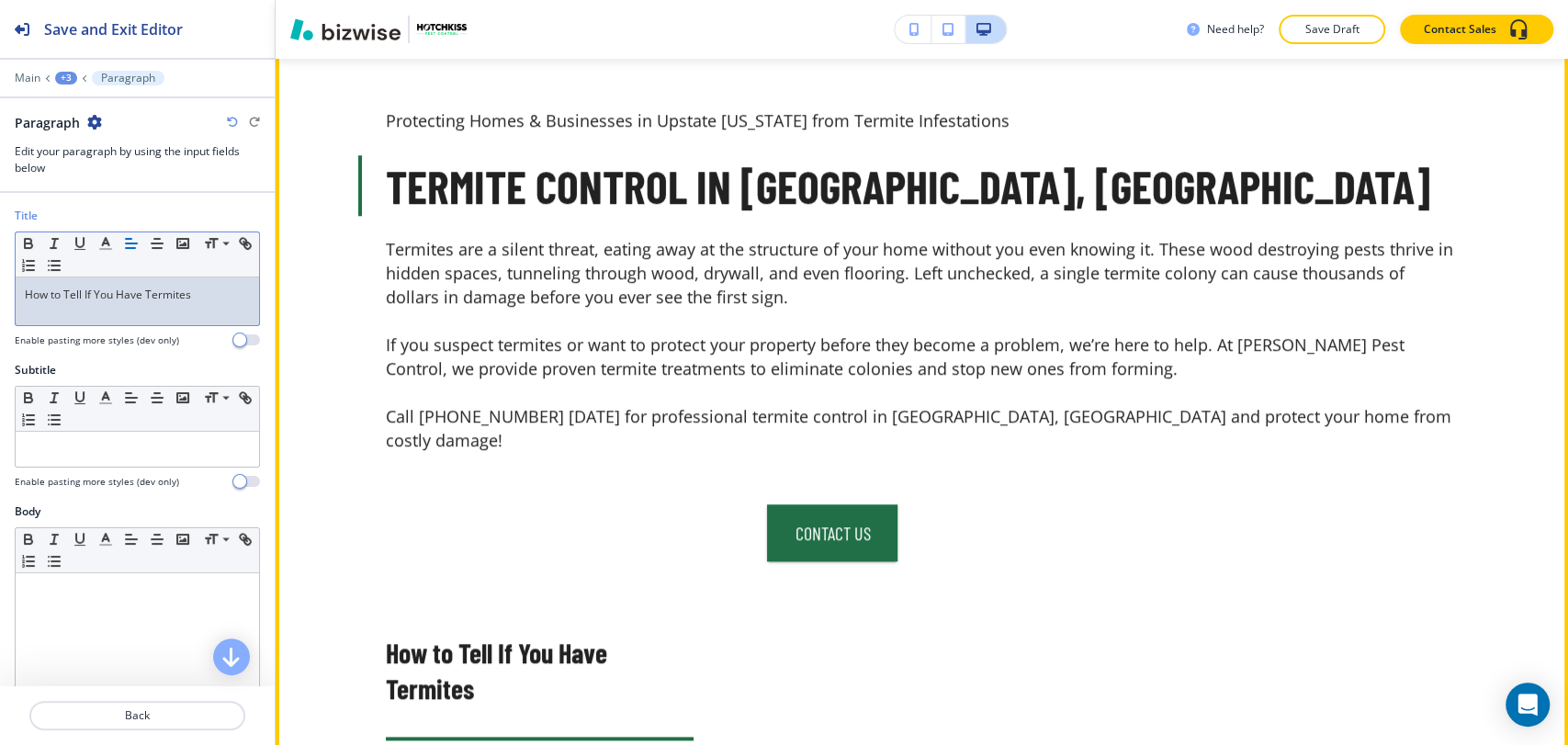
scroll to position [1002, 0]
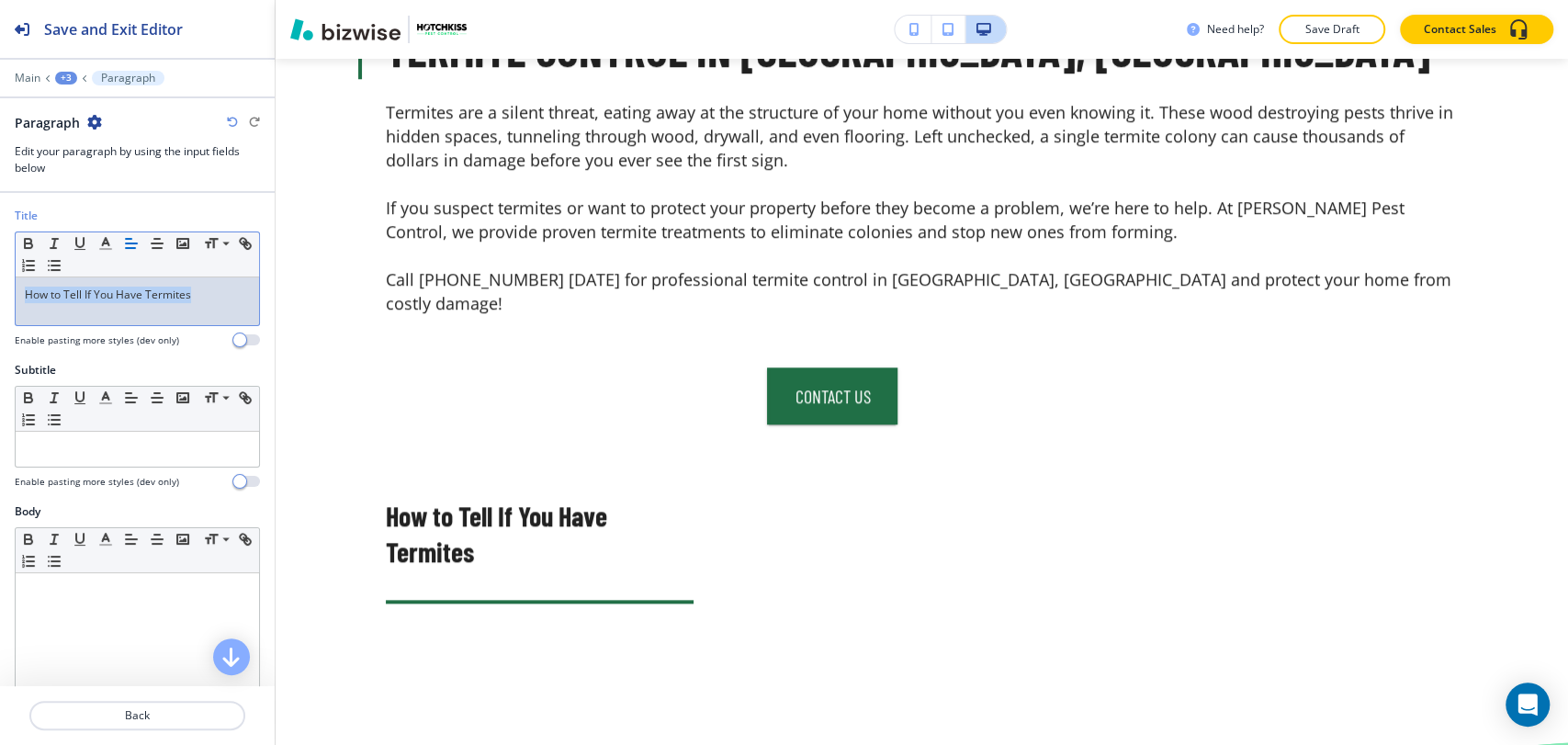
drag, startPoint x: 203, startPoint y: 303, endPoint x: 13, endPoint y: 296, distance: 190.1
click at [13, 296] on div "Title Small Normal Large Huge How to Tell If You Have Termites Enable pasting m…" at bounding box center [137, 285] width 274 height 155
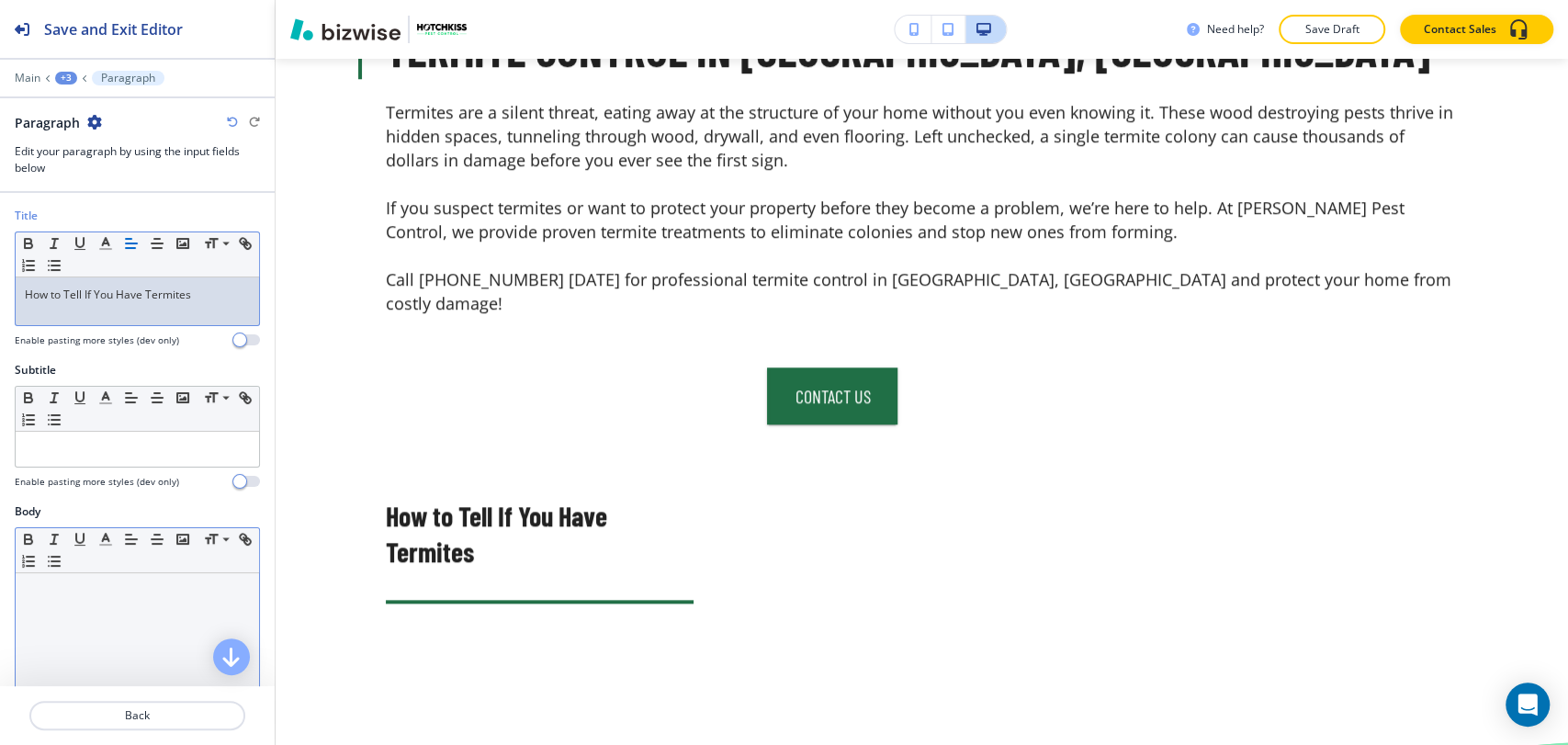
click at [69, 602] on div at bounding box center [137, 693] width 244 height 239
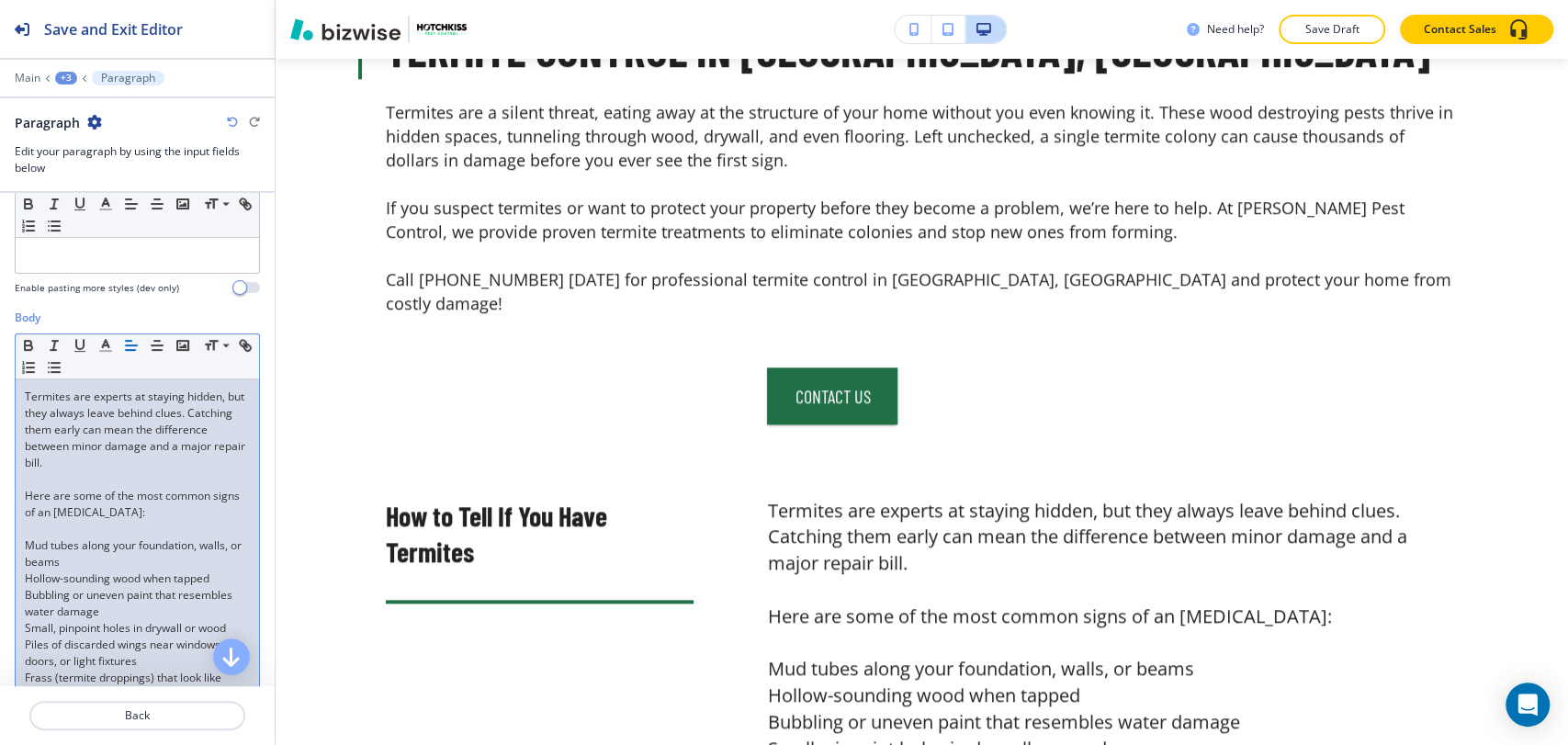
scroll to position [47, 0]
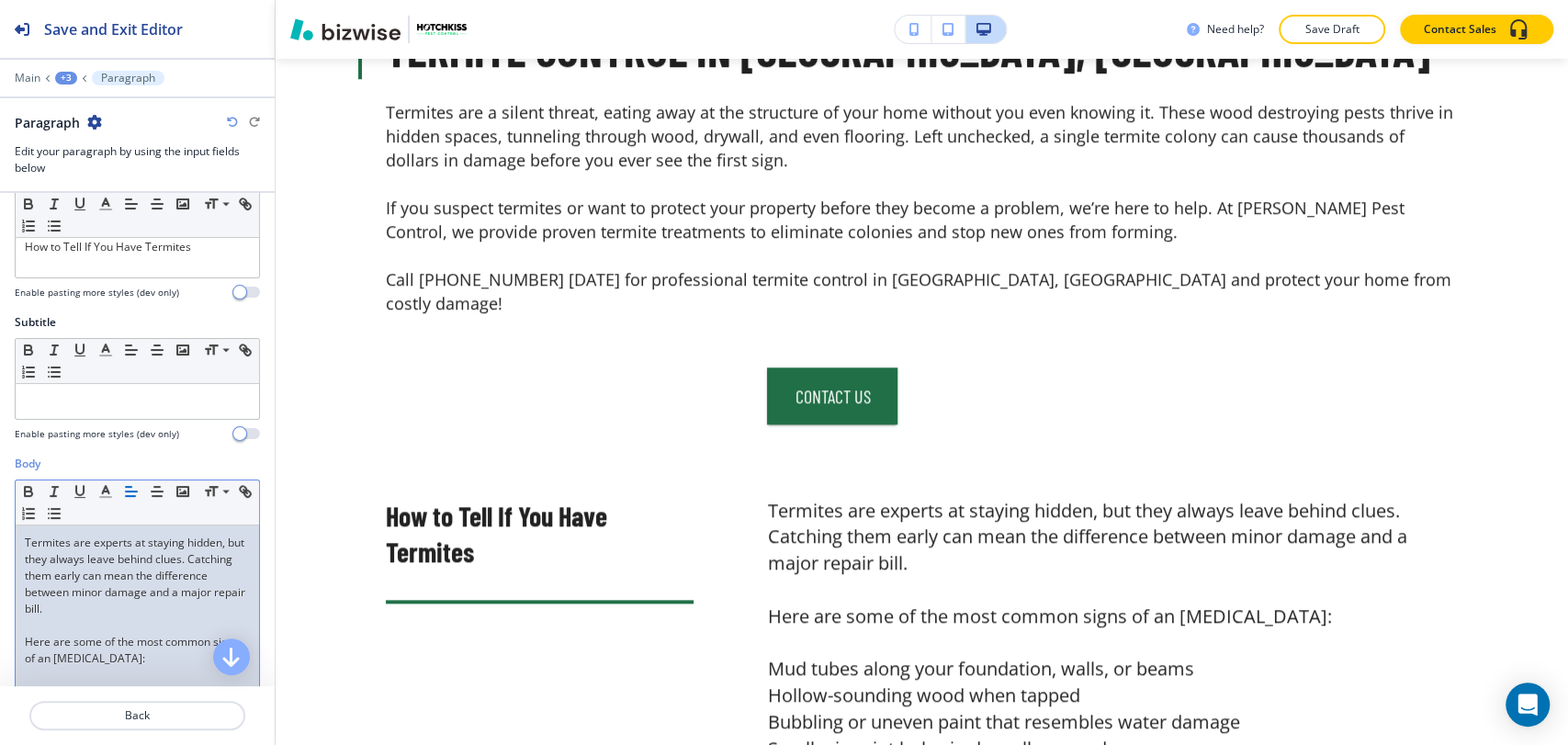
click at [57, 72] on div "+3" at bounding box center [65, 79] width 22 height 13
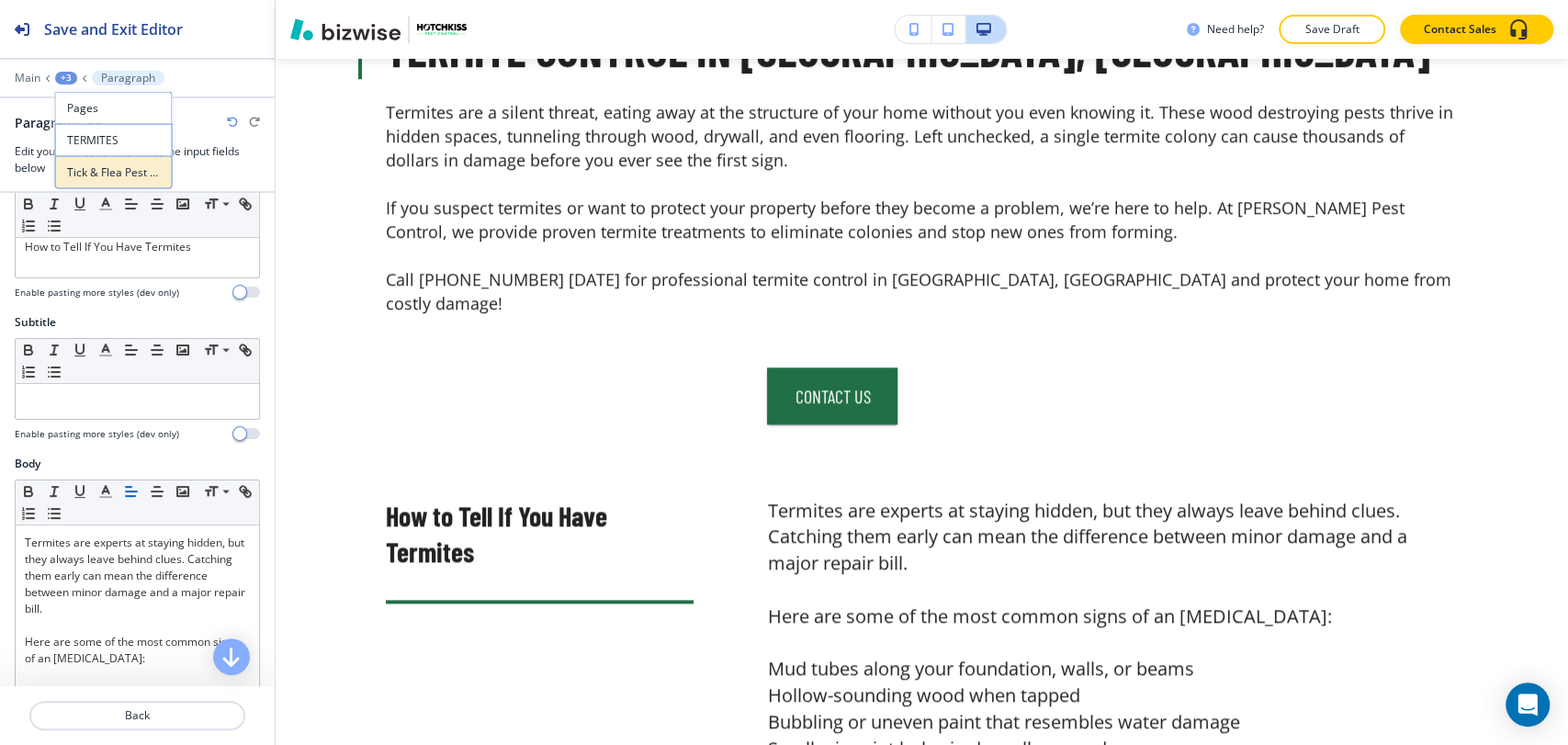
click at [97, 178] on p "Tick & Flea Pest Control in [GEOGRAPHIC_DATA], [GEOGRAPHIC_DATA]-1" at bounding box center [114, 172] width 94 height 16
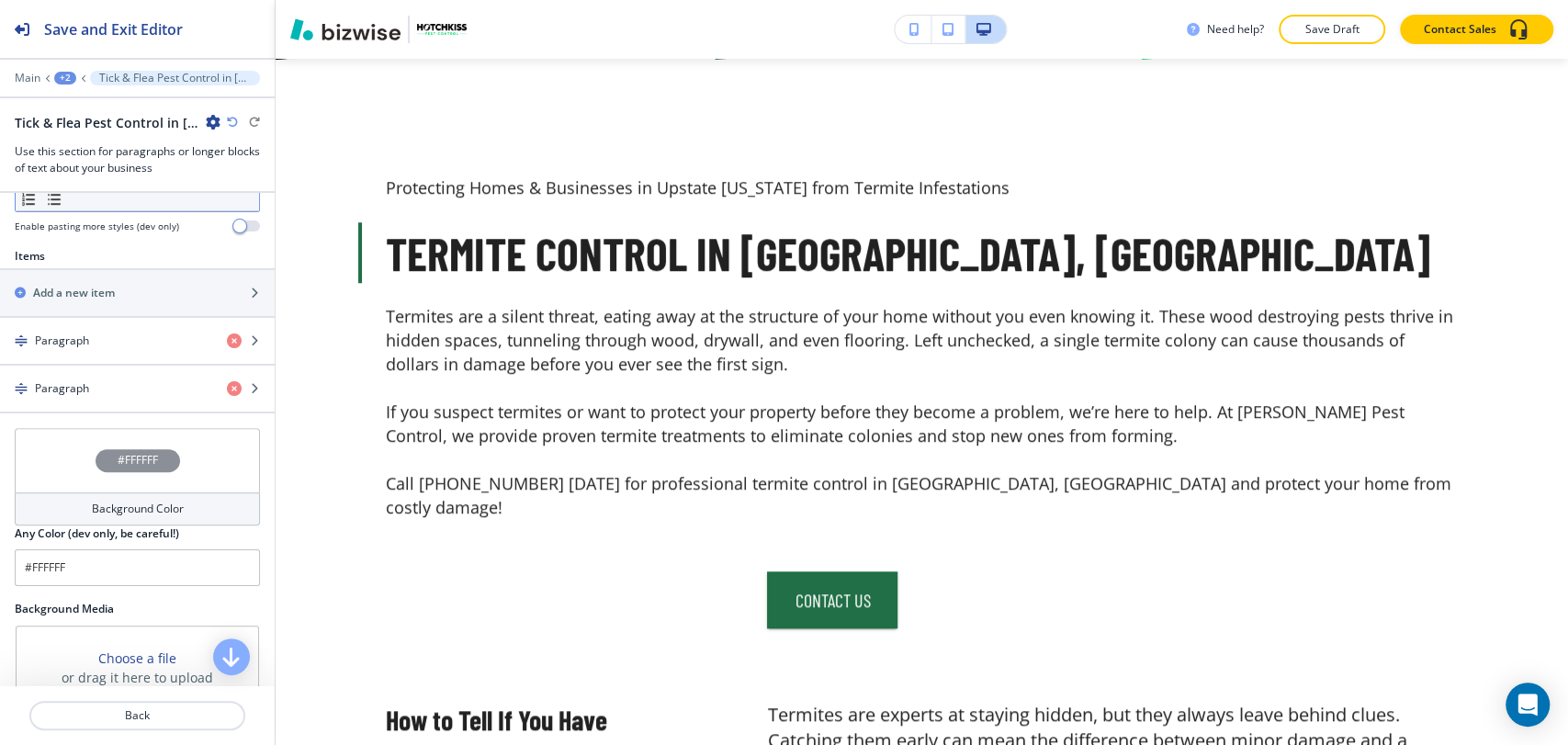
scroll to position [646, 0]
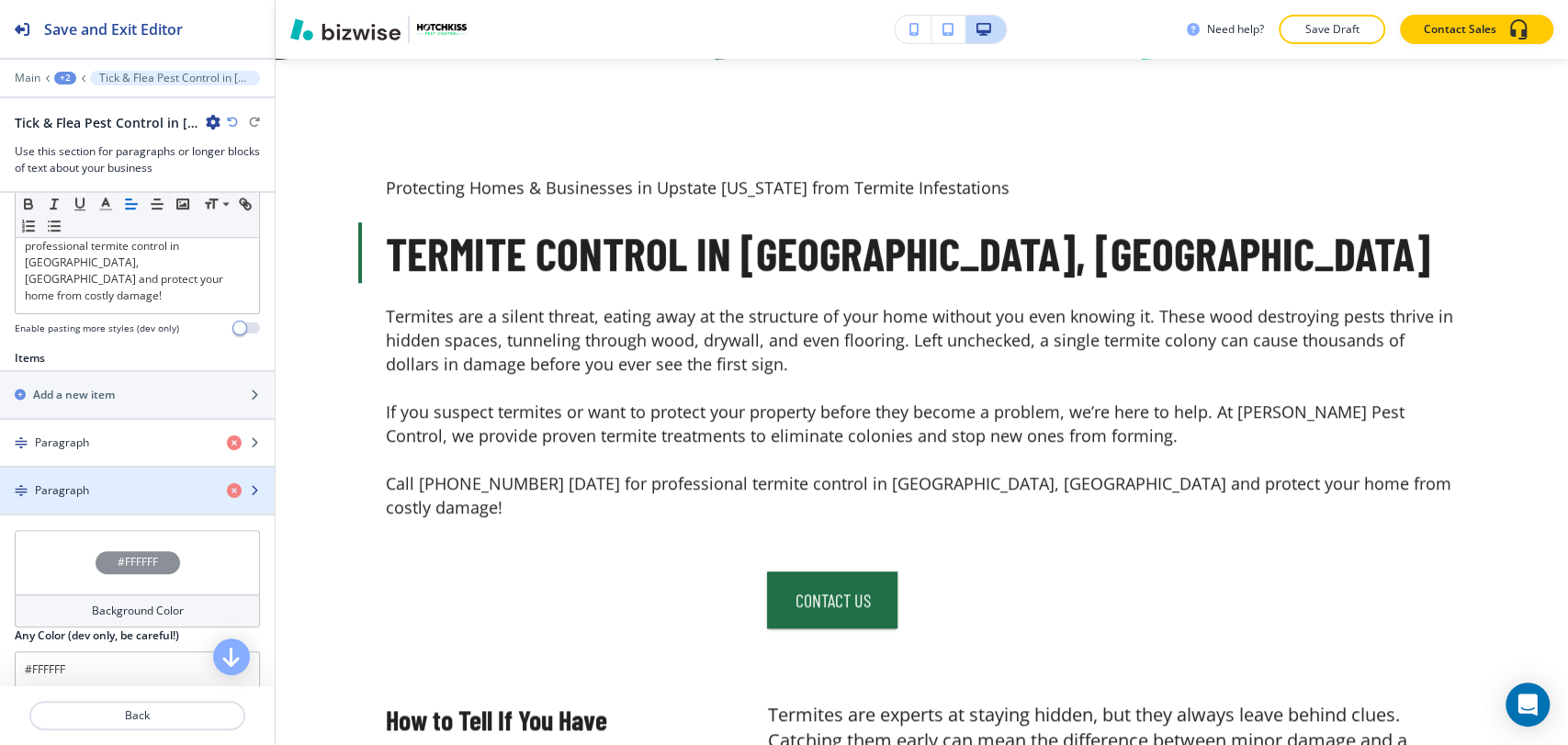
click at [131, 495] on div "Paragraph" at bounding box center [106, 490] width 212 height 16
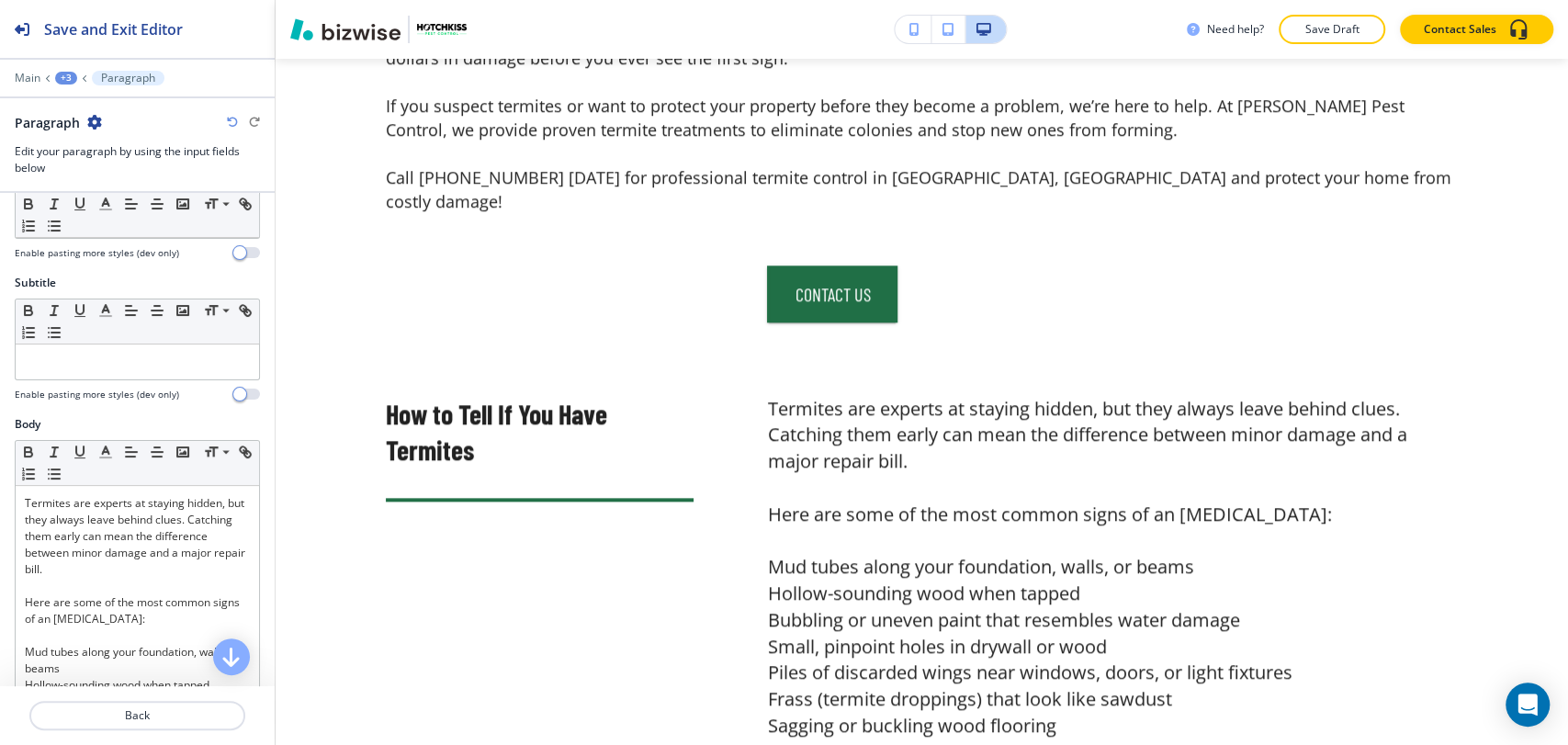
scroll to position [204, 0]
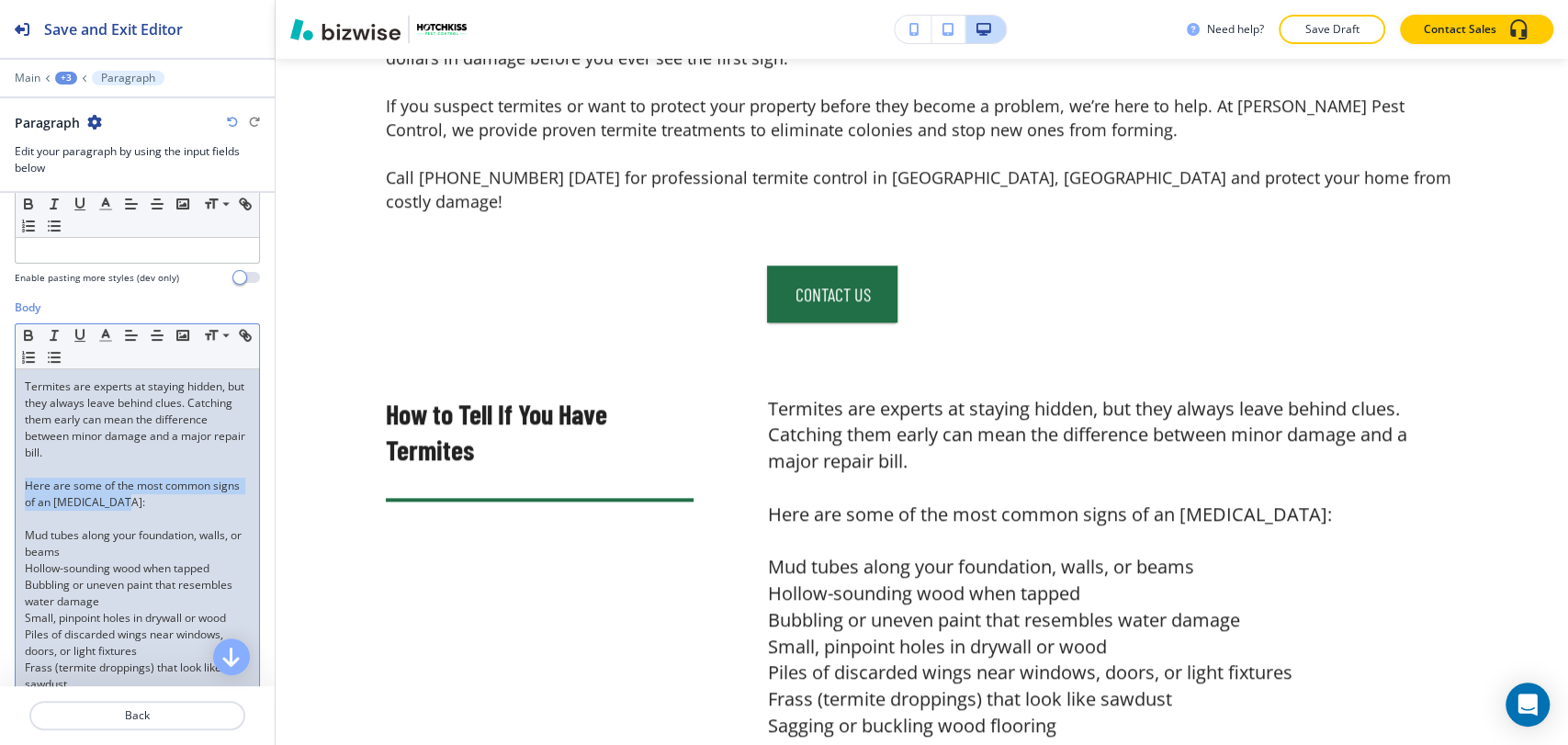
drag, startPoint x: 156, startPoint y: 506, endPoint x: 73, endPoint y: 399, distance: 135.4
click at [14, 475] on div "Small Normal Large Huge Termites are experts at staying hidden, but they always…" at bounding box center [137, 521] width 245 height 396
click at [28, 331] on icon "button" at bounding box center [28, 333] width 7 height 5
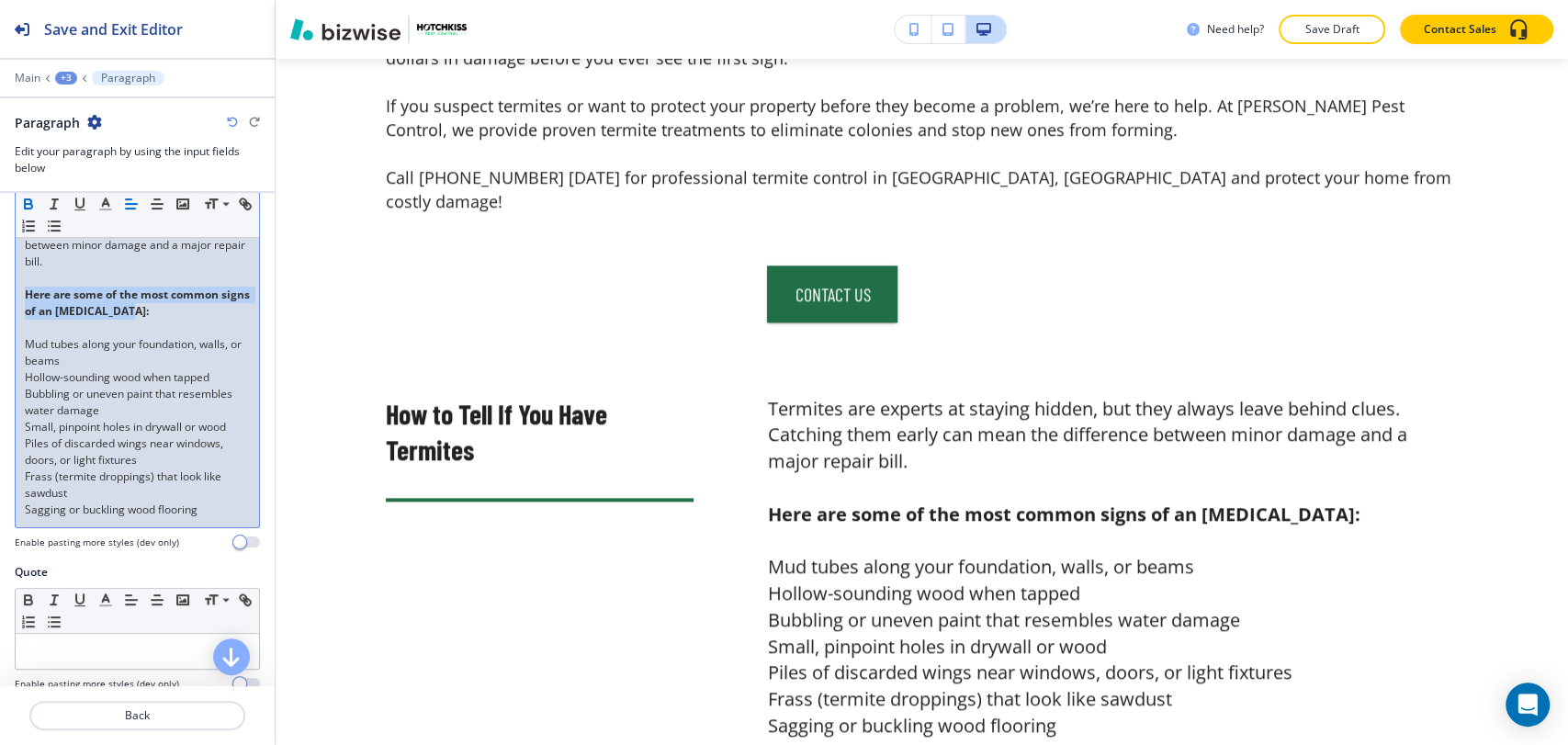
scroll to position [408, 0]
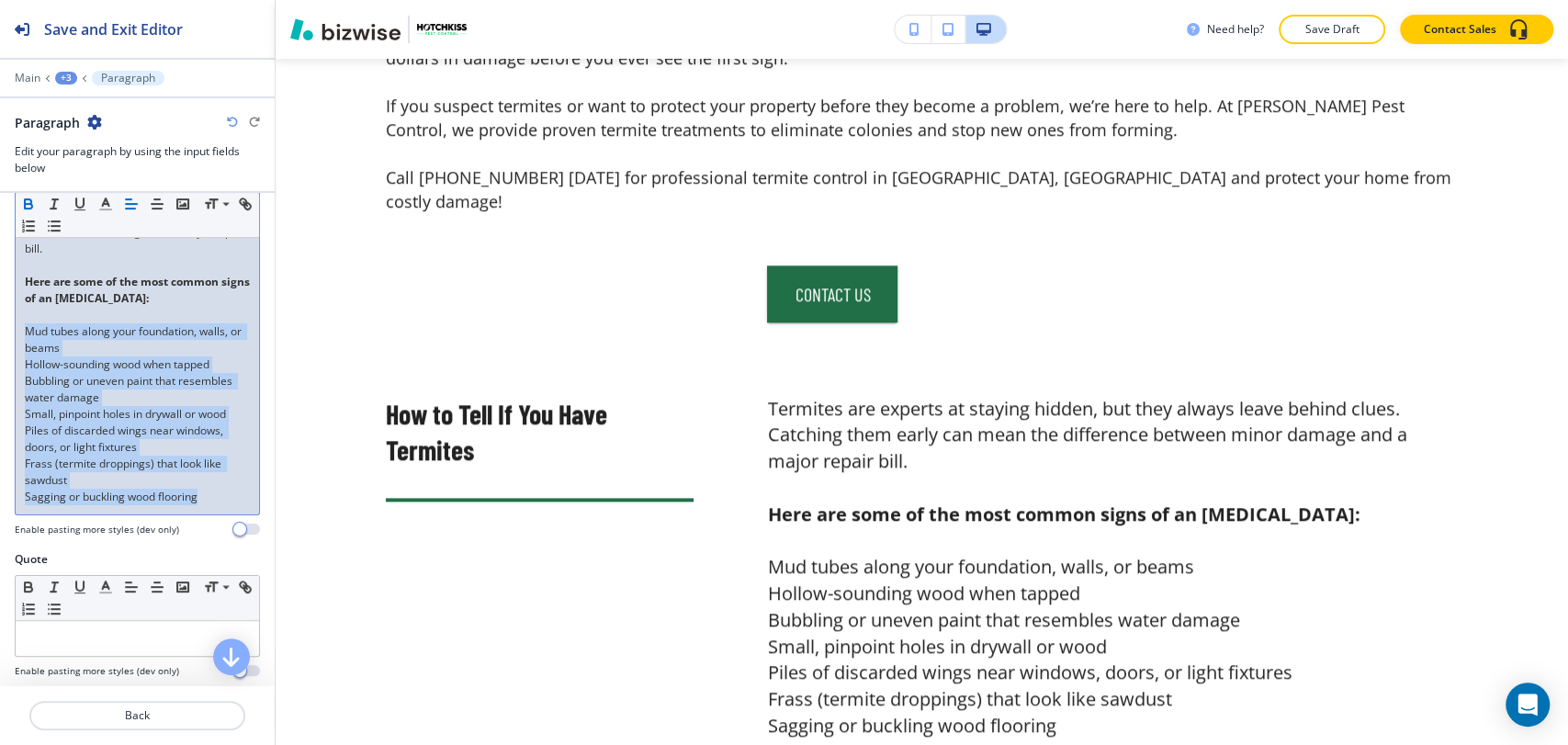
drag, startPoint x: 22, startPoint y: 328, endPoint x: 228, endPoint y: 449, distance: 238.9
click at [226, 502] on div "Termites are experts at staying hidden, but they always leave behind clues. Cat…" at bounding box center [137, 340] width 244 height 349
click at [63, 233] on icon "button" at bounding box center [53, 225] width 16 height 16
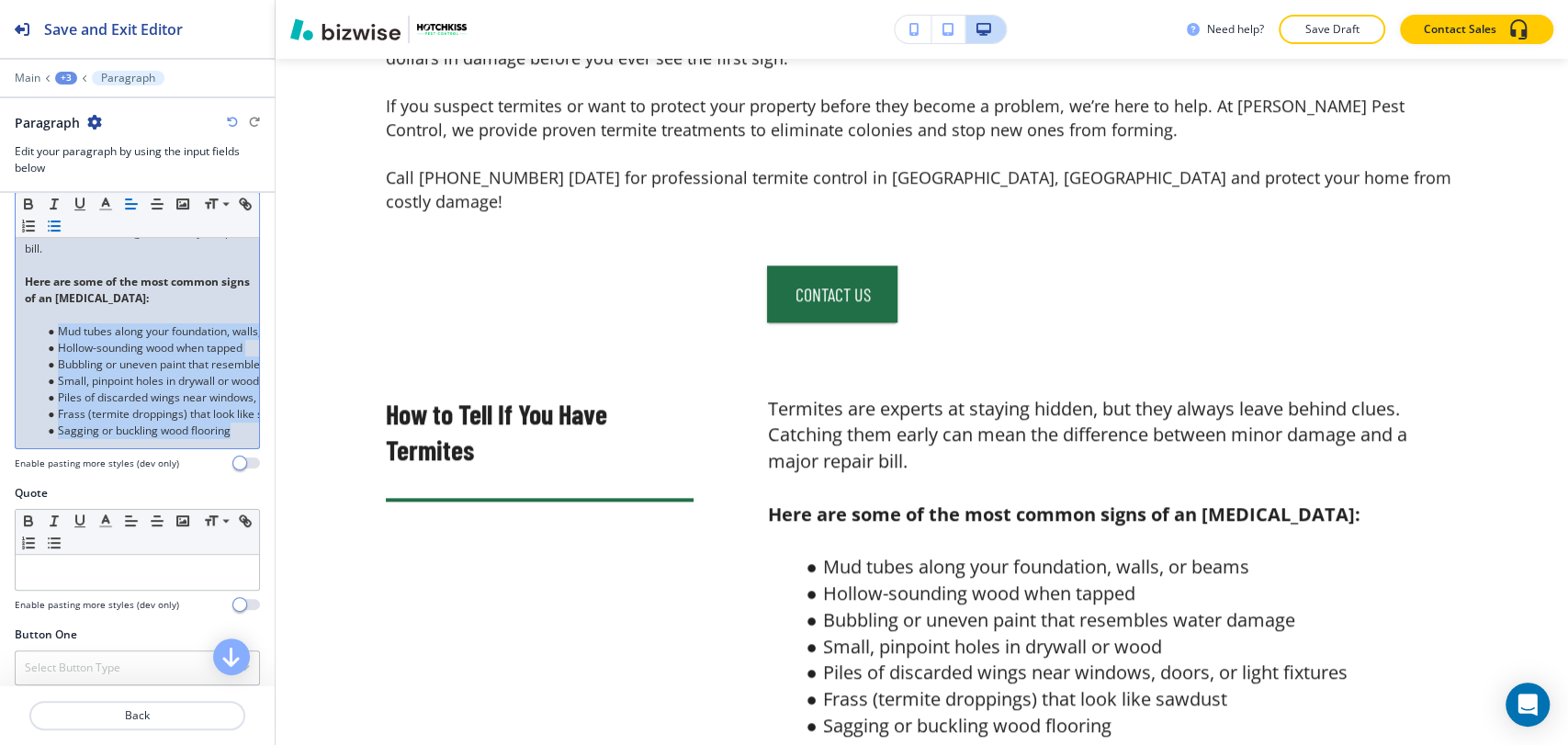
click at [60, 76] on div "+3" at bounding box center [65, 79] width 22 height 13
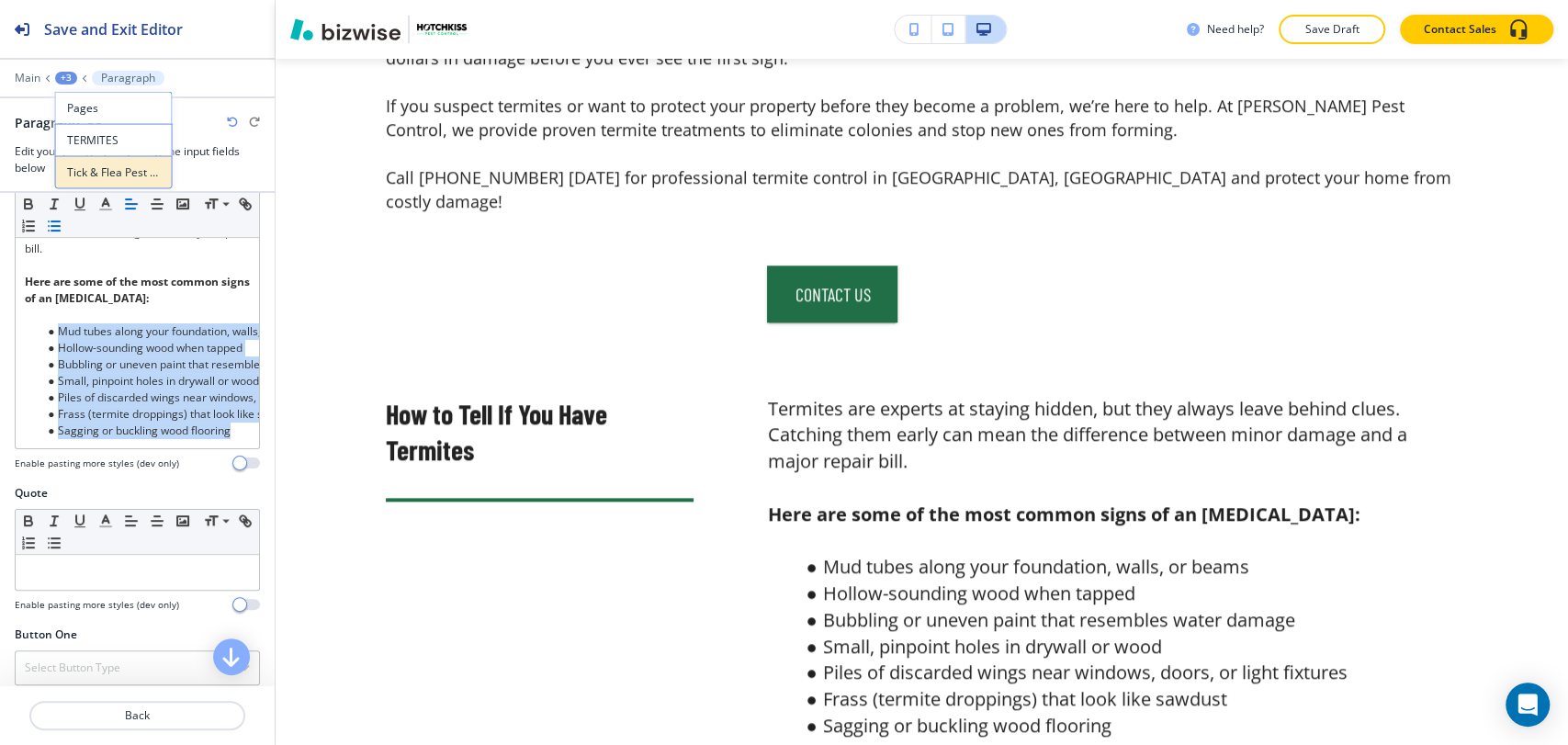
click at [102, 164] on p "Tick & Flea Pest Control in [GEOGRAPHIC_DATA], [GEOGRAPHIC_DATA]-1" at bounding box center [114, 172] width 94 height 16
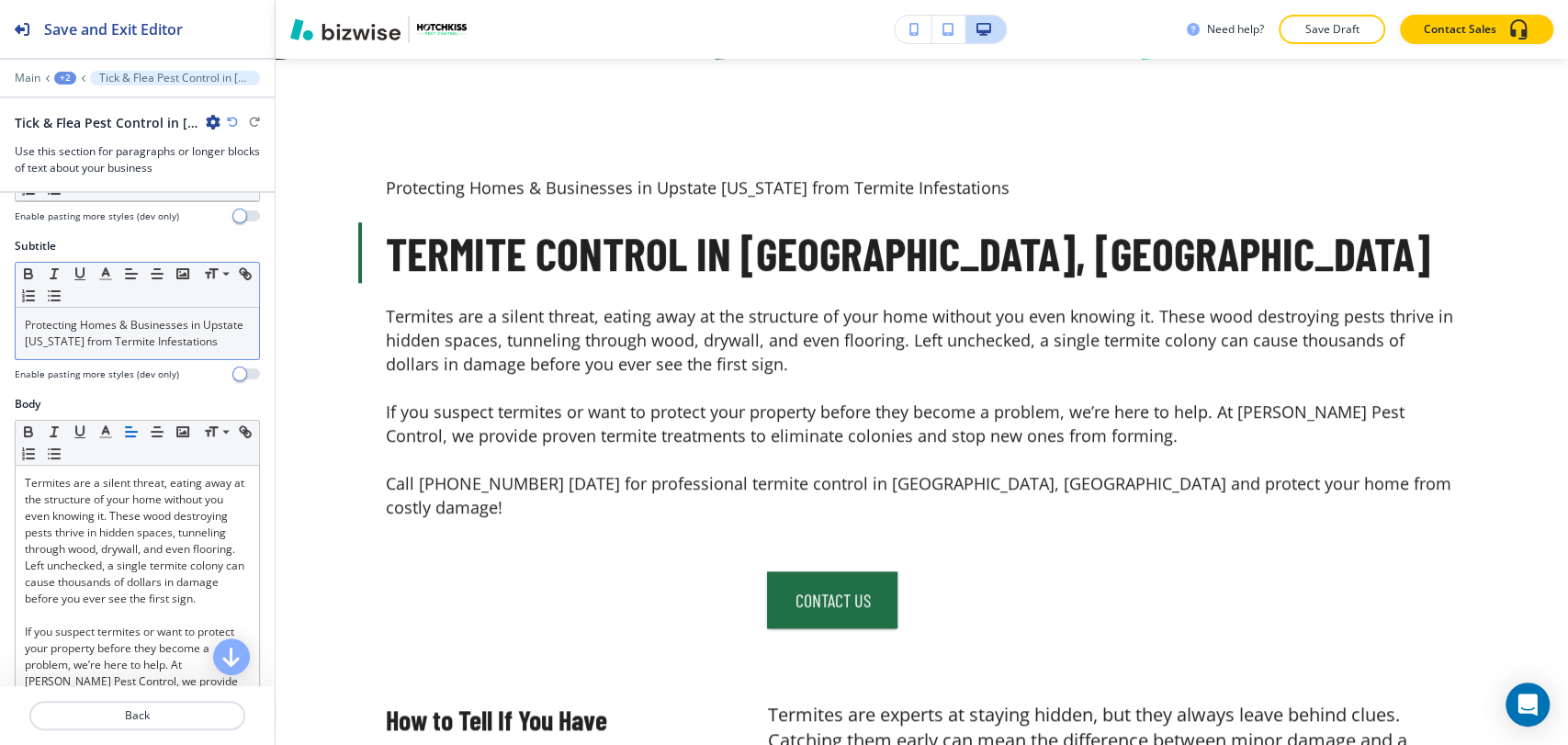
scroll to position [612, 0]
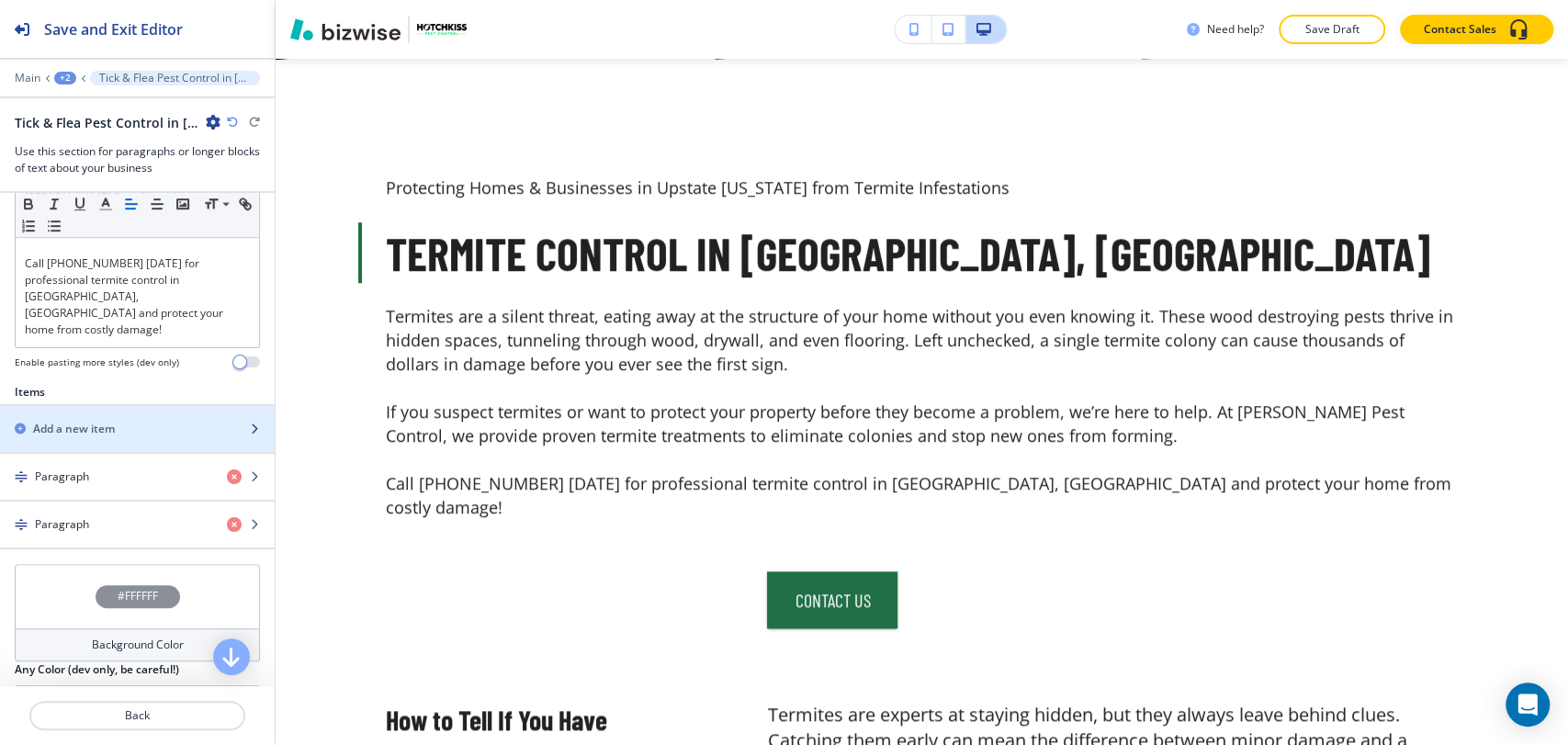
click at [156, 452] on div "button" at bounding box center [137, 444] width 274 height 14
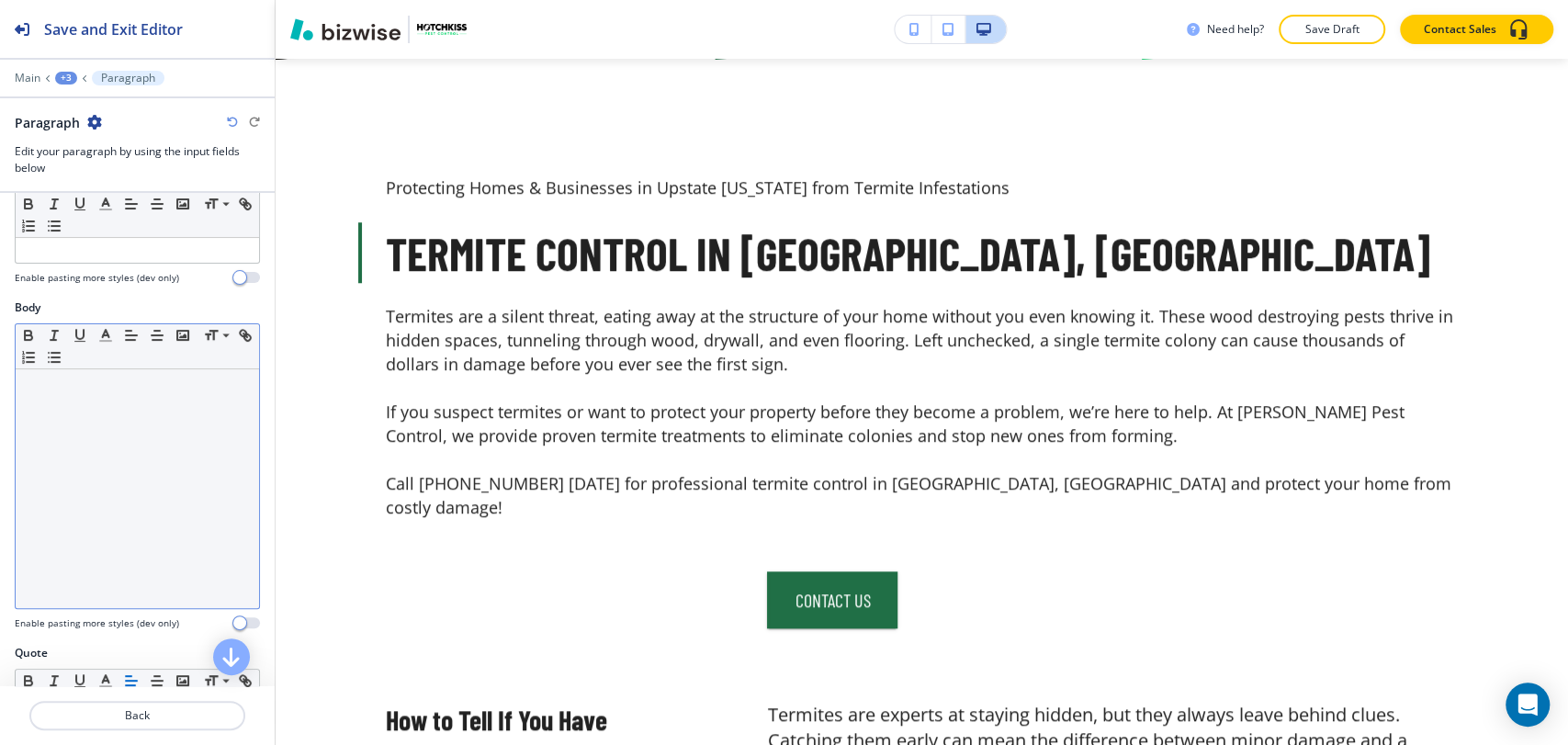
scroll to position [0, 0]
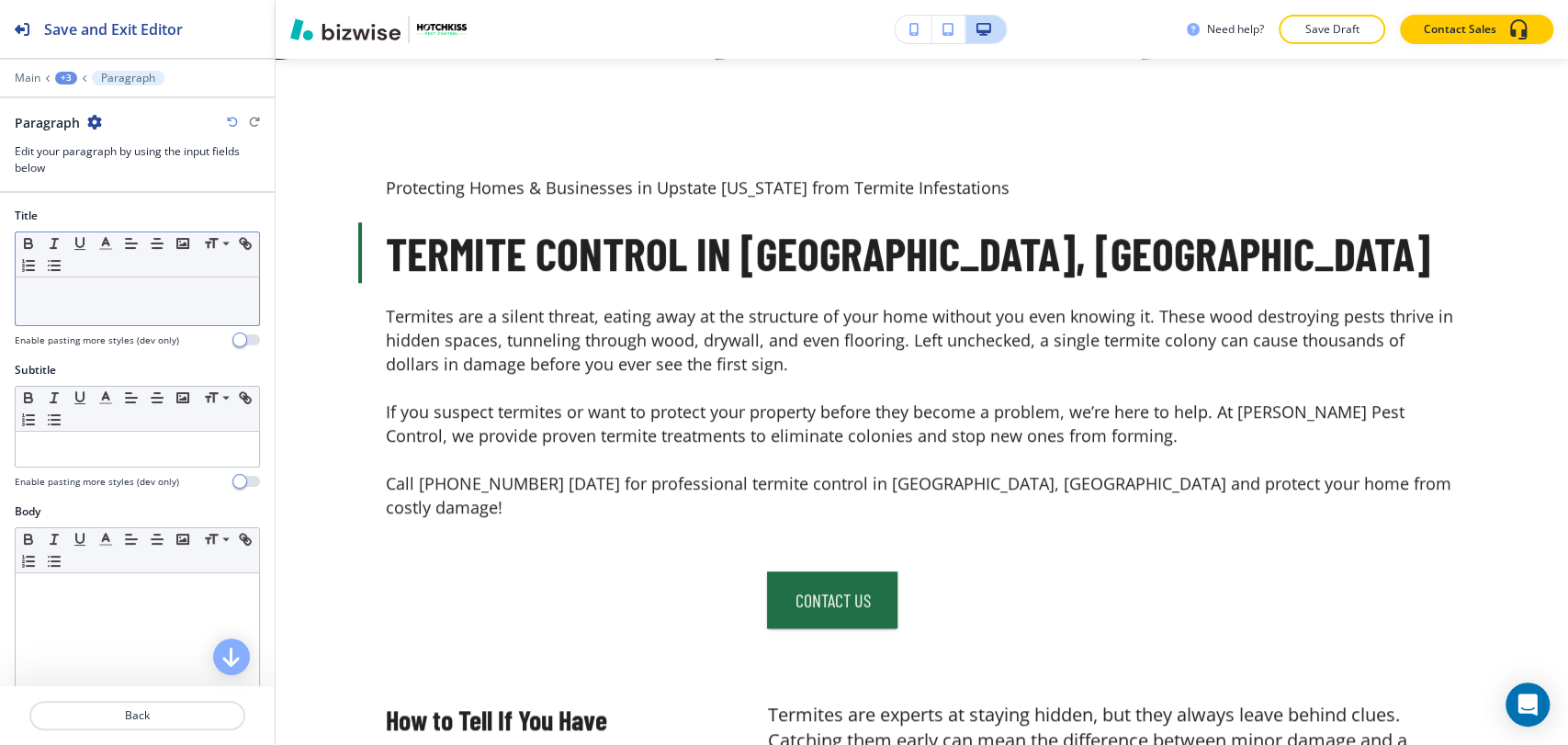
click at [161, 291] on p at bounding box center [137, 294] width 225 height 16
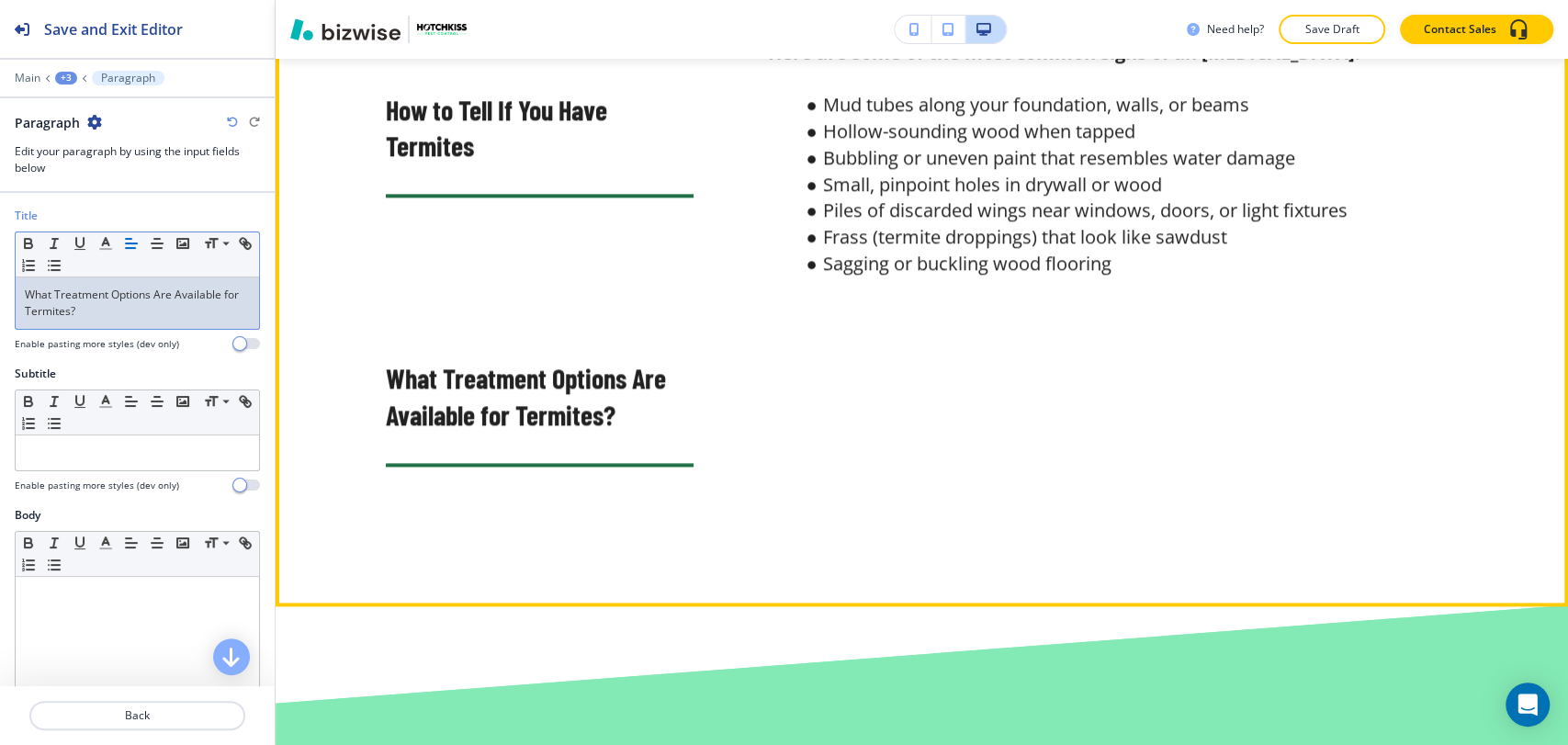
scroll to position [1615, 0]
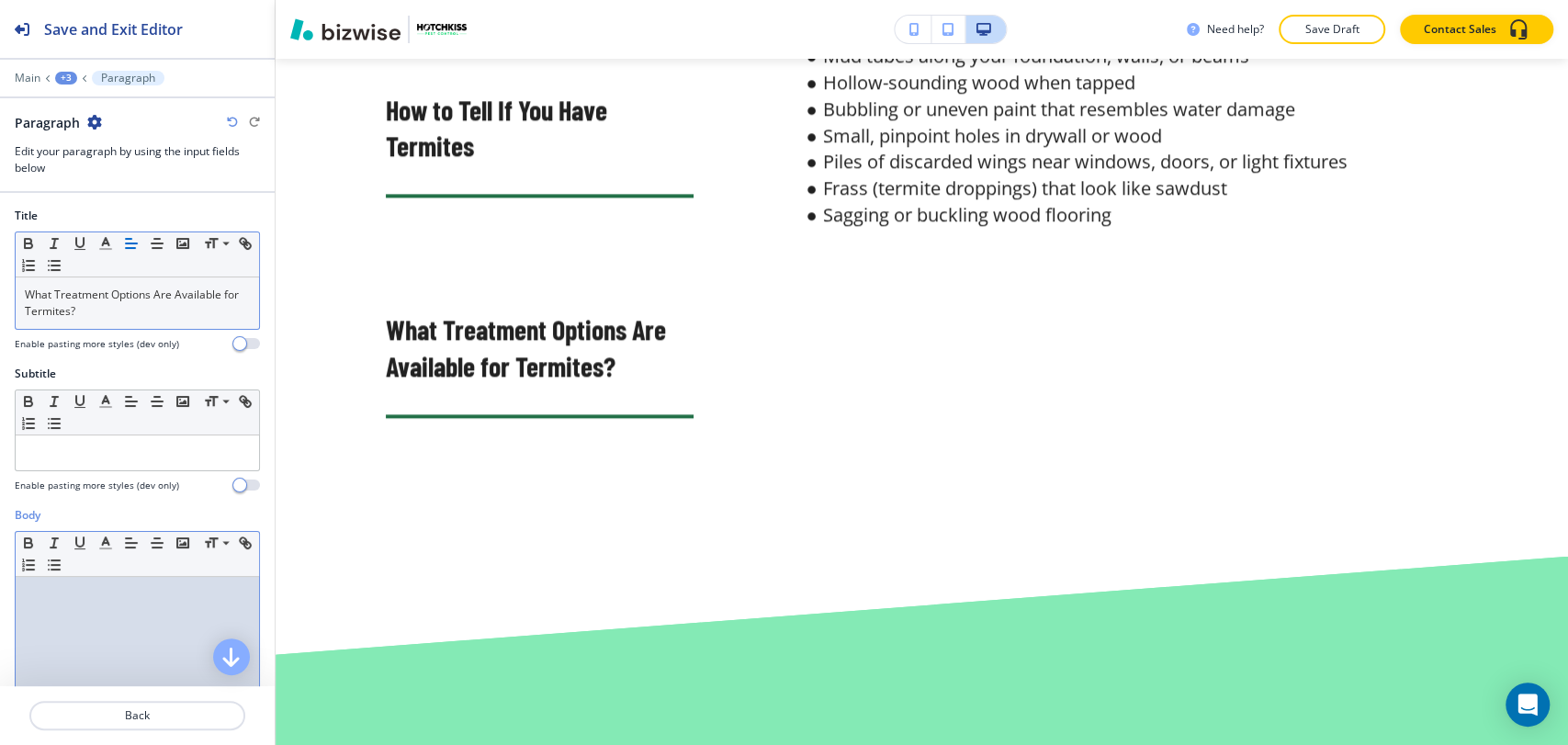
click at [99, 619] on div at bounding box center [137, 697] width 244 height 239
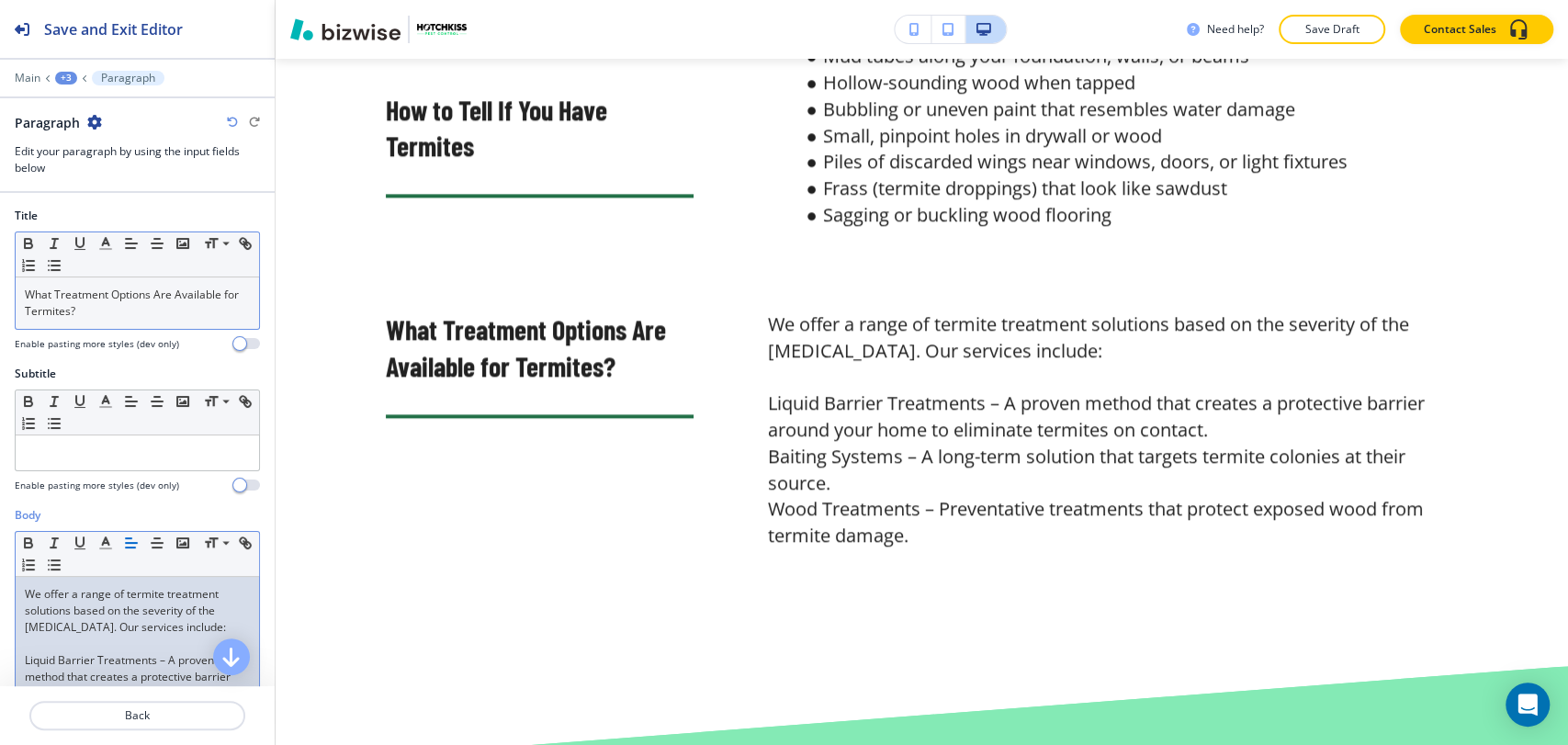
scroll to position [0, 0]
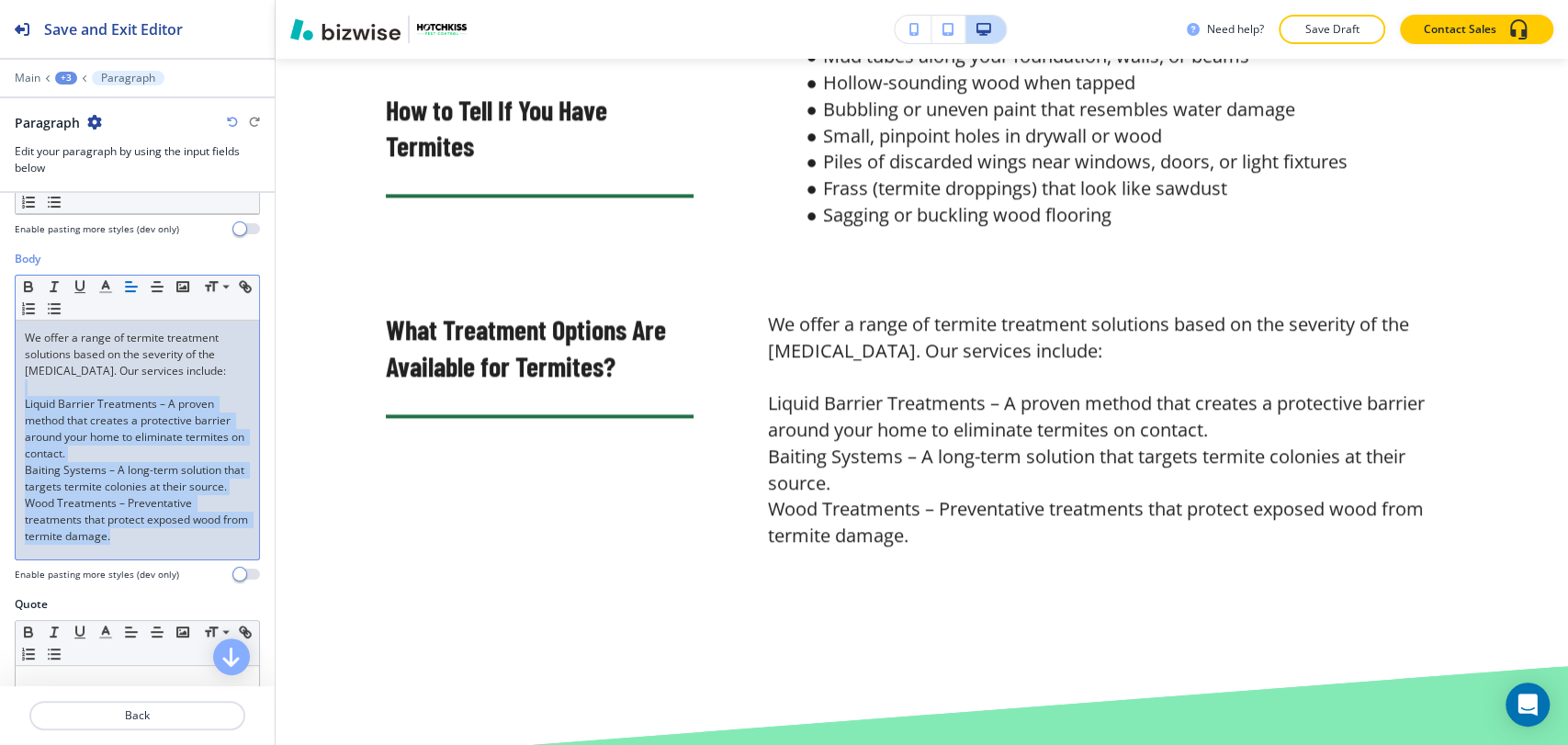
drag, startPoint x: 157, startPoint y: 548, endPoint x: 14, endPoint y: 390, distance: 213.1
click at [15, 390] on div "We offer a range of termite treatment solutions based on the severity of the in…" at bounding box center [137, 440] width 244 height 239
click at [160, 545] on p "Wood Treatments – Preventative treatments that protect exposed wood from termit…" at bounding box center [137, 520] width 225 height 49
drag, startPoint x: 155, startPoint y: 557, endPoint x: 14, endPoint y: 404, distance: 208.1
click at [14, 404] on div "Small Normal Large Huge We offer a range of termite treatment solutions based o…" at bounding box center [137, 417] width 245 height 286
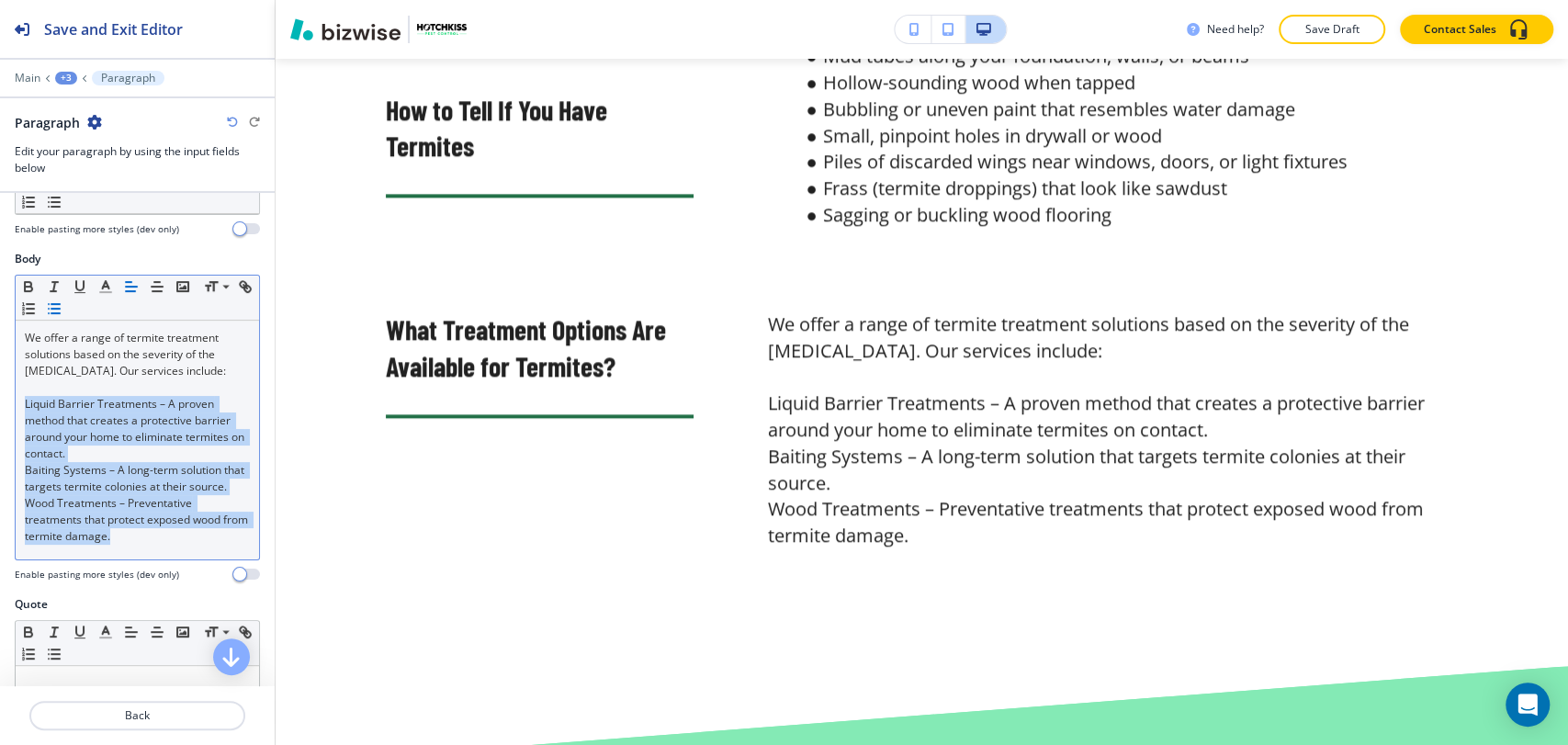
click at [63, 310] on icon "button" at bounding box center [53, 308] width 16 height 16
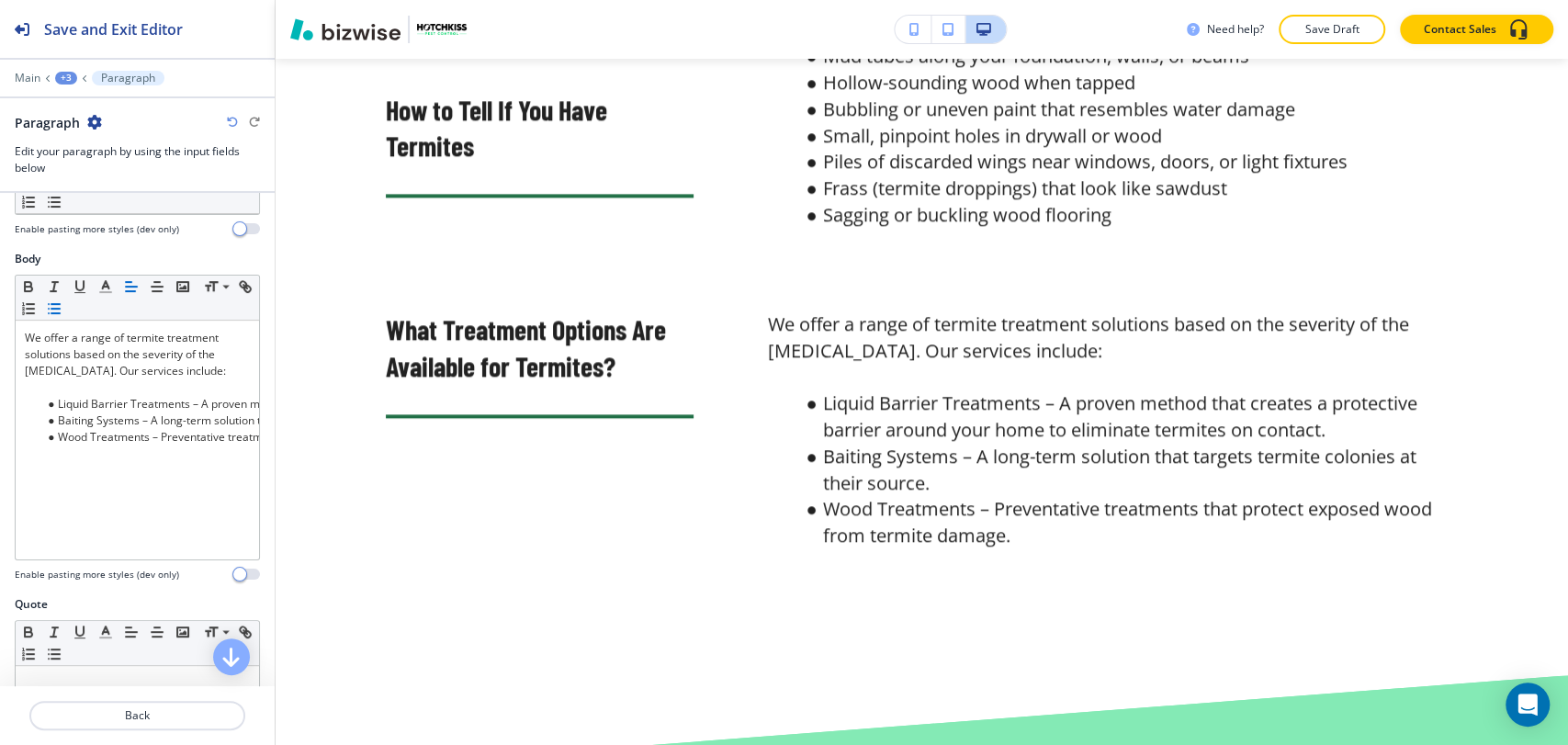
click at [66, 80] on div "+3" at bounding box center [65, 79] width 22 height 13
click at [112, 176] on p "Tick & Flea Pest Control in [GEOGRAPHIC_DATA], [GEOGRAPHIC_DATA]-1" at bounding box center [114, 172] width 94 height 16
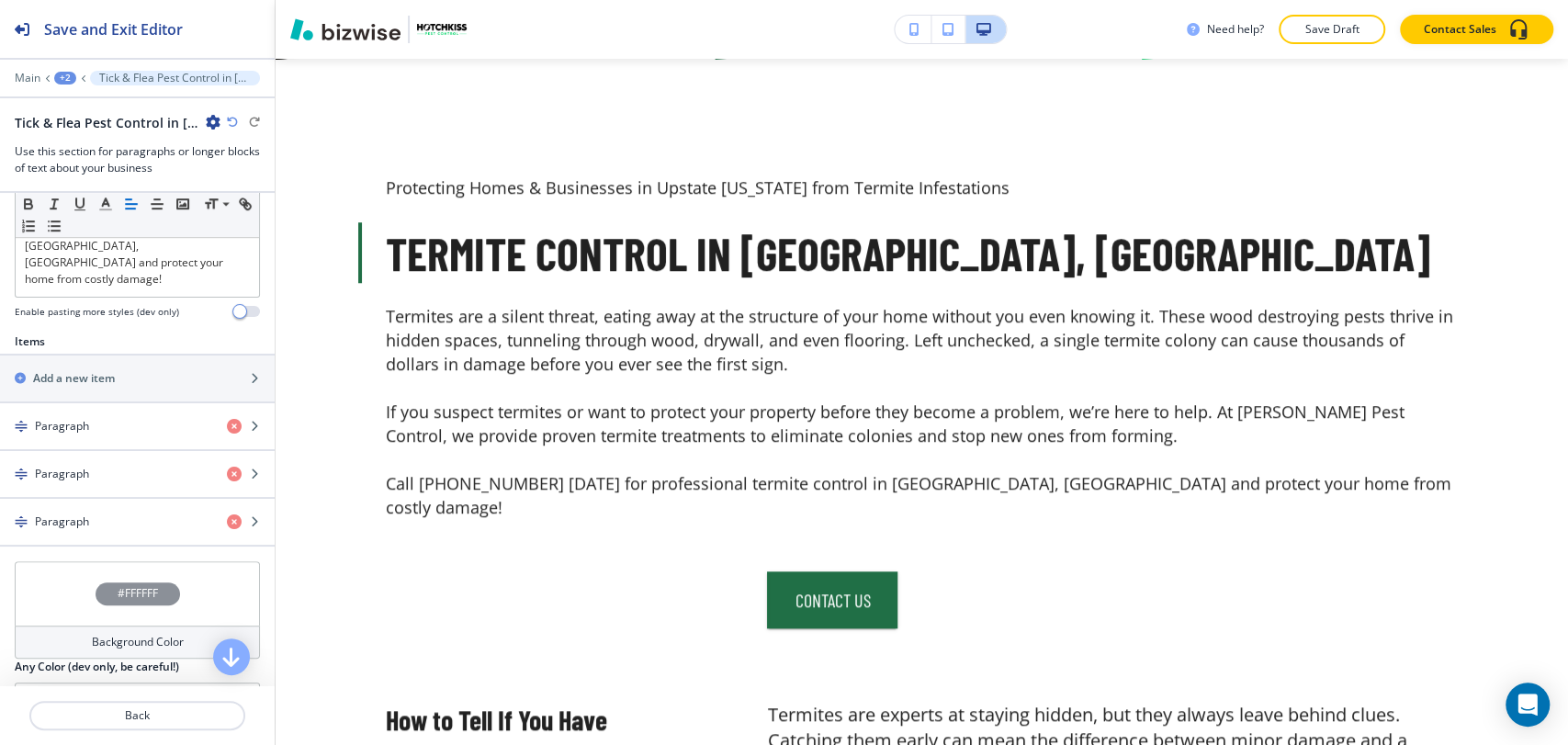
scroll to position [816, 0]
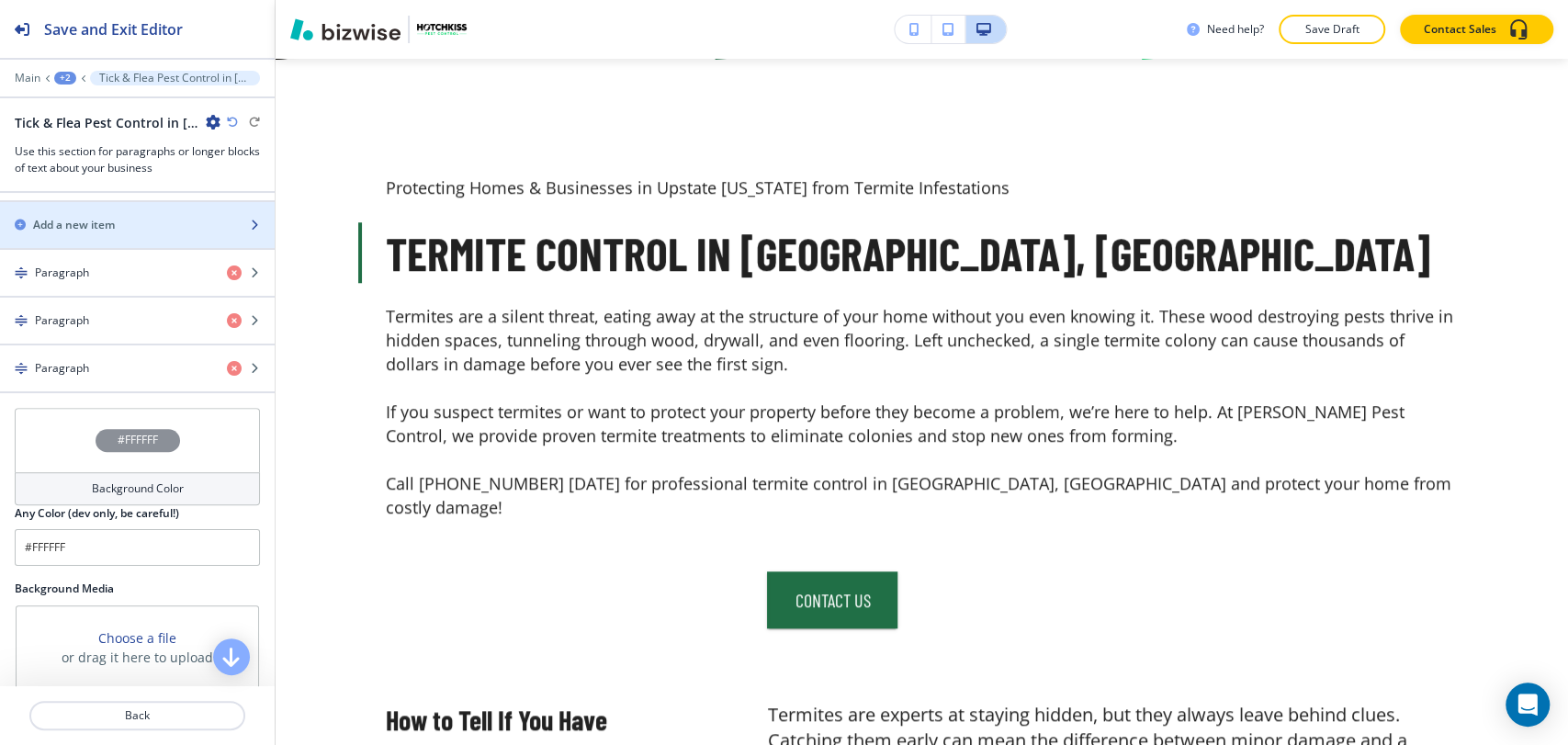
click at [144, 248] on div "button" at bounding box center [137, 240] width 274 height 14
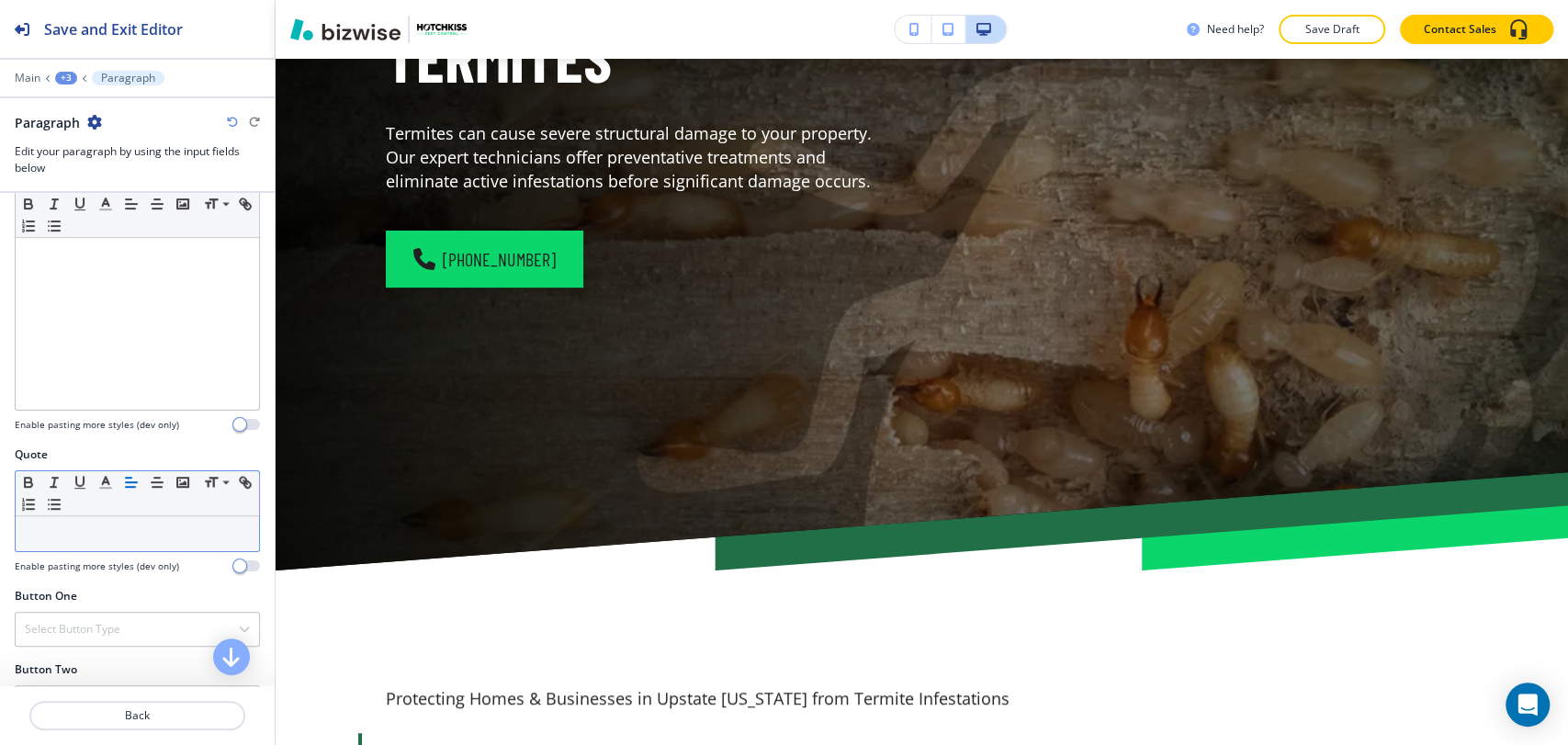
scroll to position [0, 0]
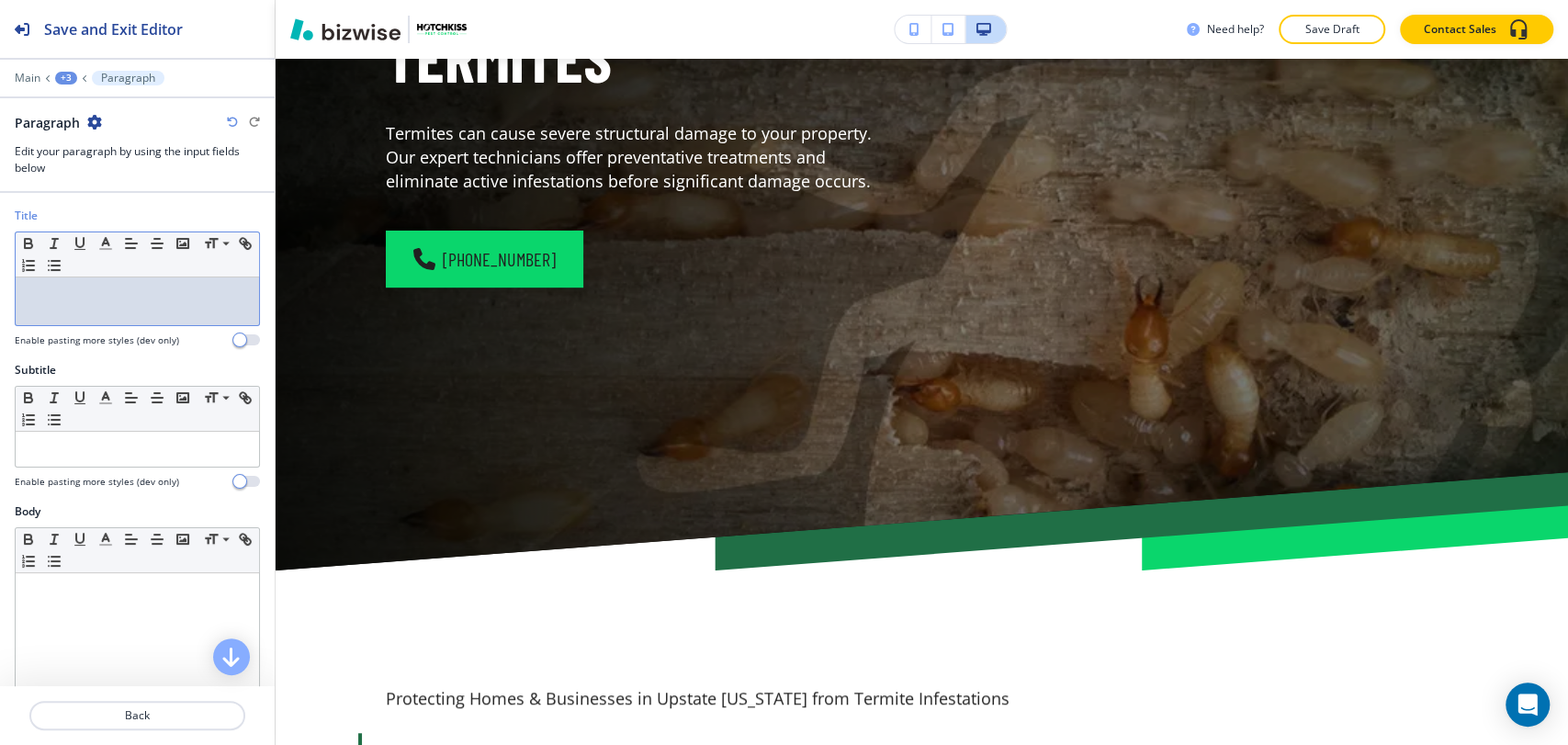
click at [117, 303] on div at bounding box center [137, 301] width 244 height 47
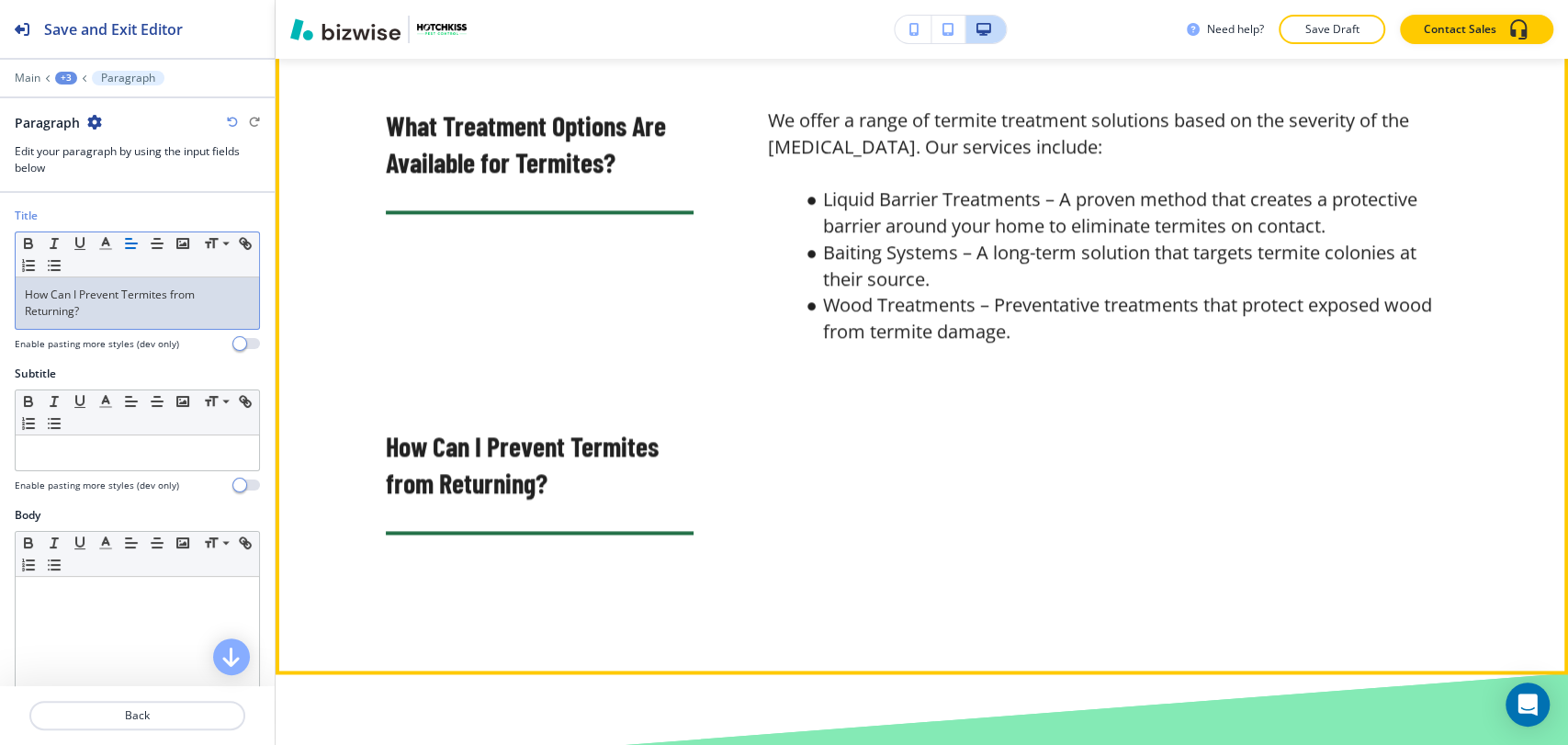
scroll to position [2227, 0]
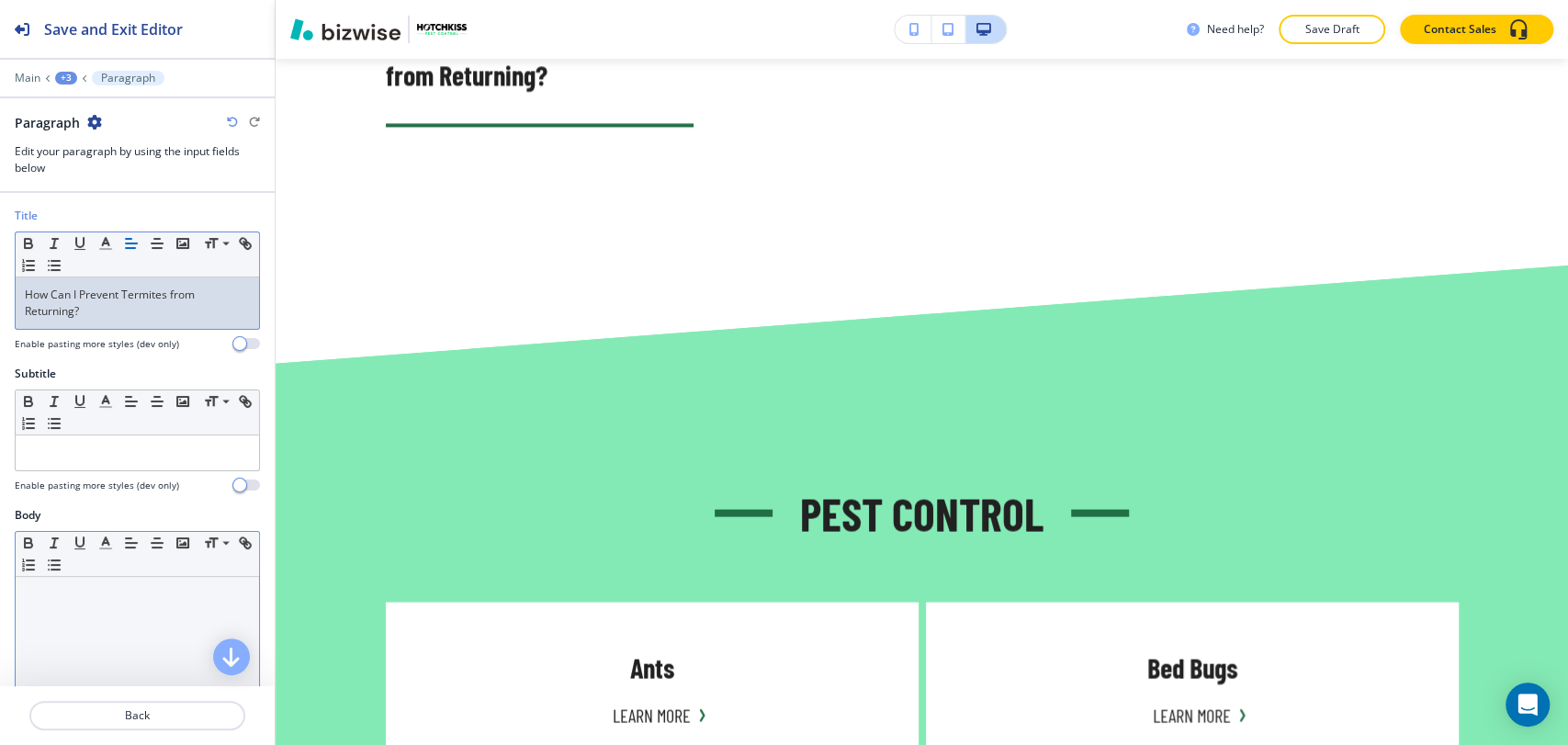
click at [75, 633] on div at bounding box center [137, 697] width 244 height 239
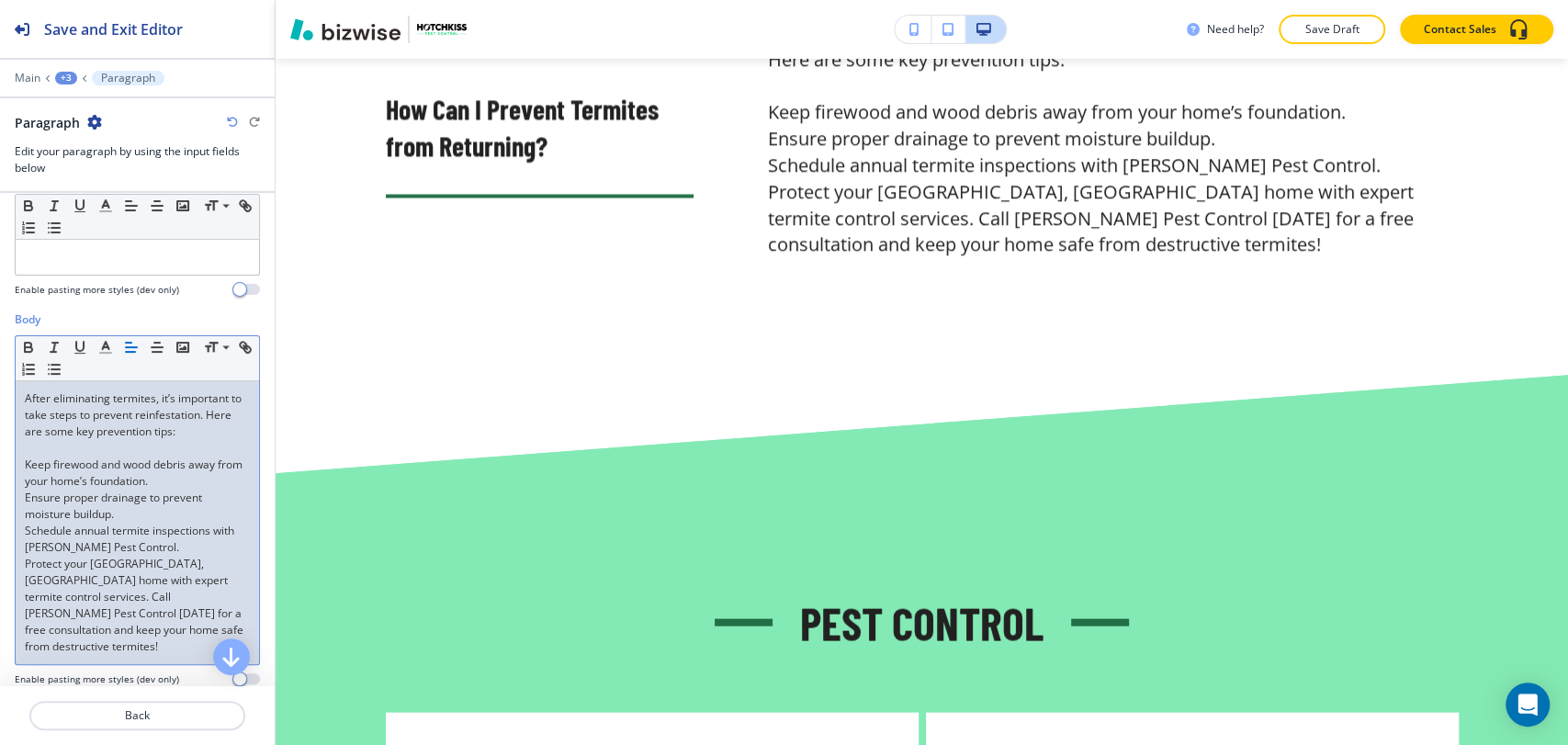
scroll to position [256, 0]
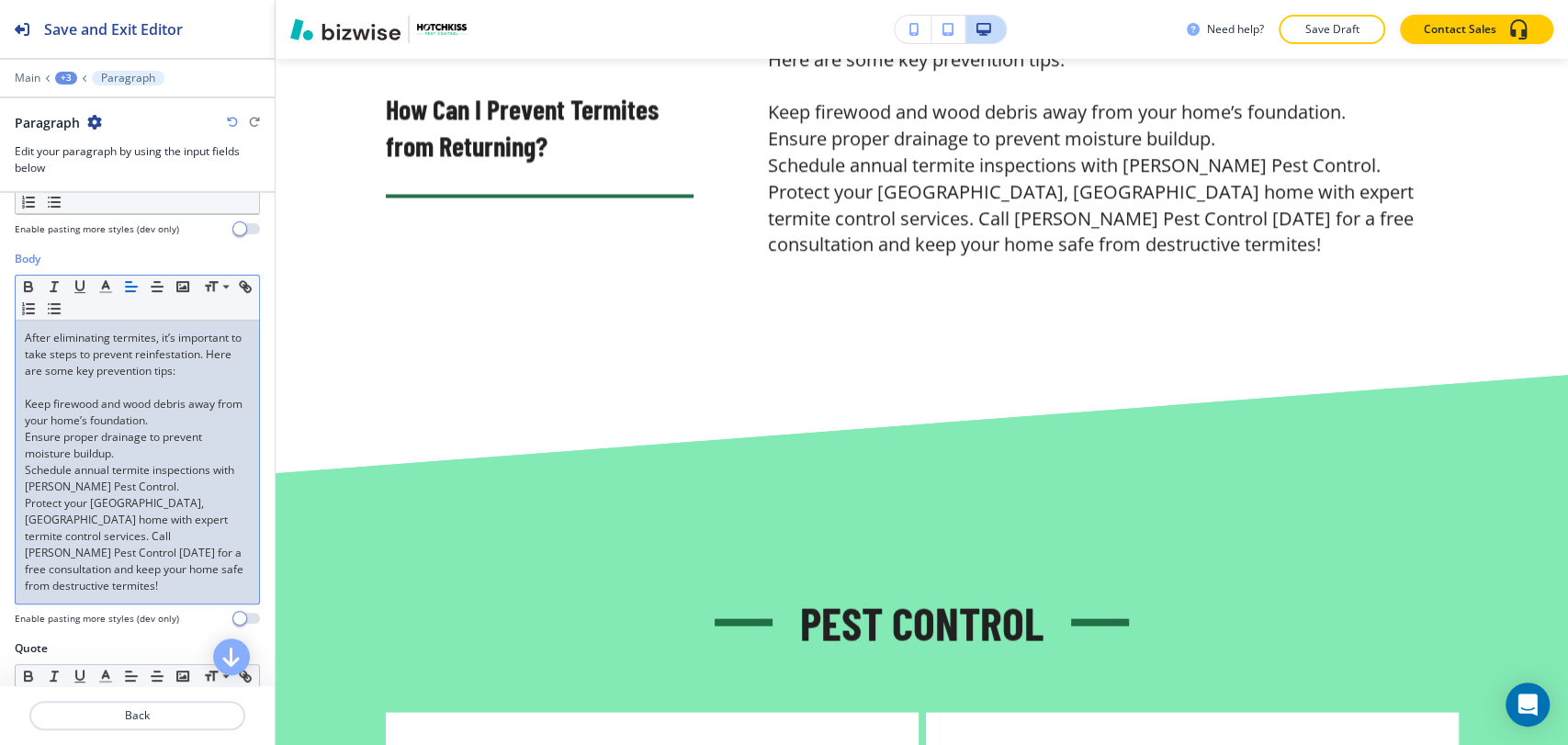
click at [21, 499] on div "After eliminating termites, it’s important to take steps to prevent reinfestati…" at bounding box center [137, 462] width 244 height 283
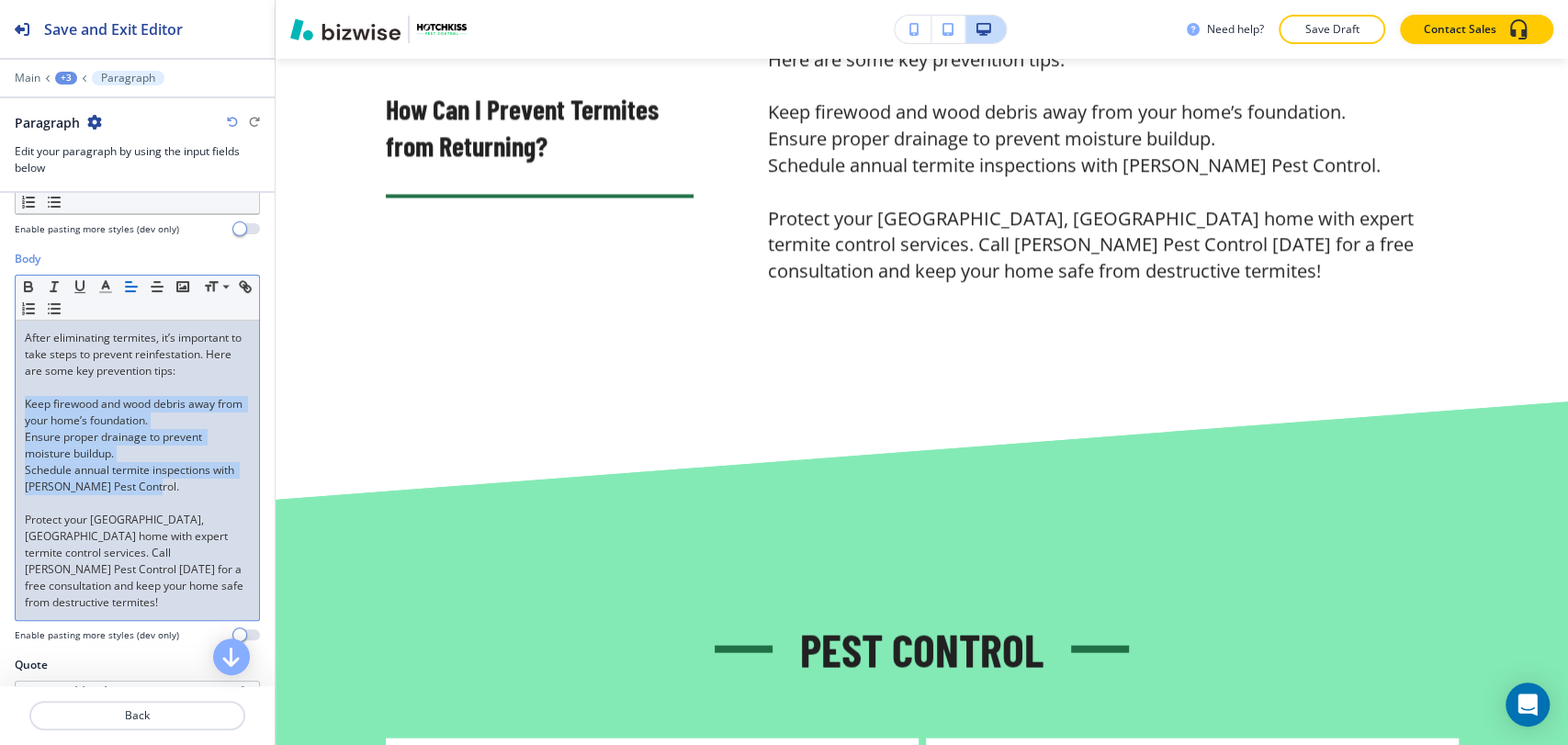
drag, startPoint x: 177, startPoint y: 487, endPoint x: 17, endPoint y: 395, distance: 184.6
click at [17, 395] on div "After eliminating termites, it’s important to take steps to prevent reinfestati…" at bounding box center [137, 471] width 244 height 300
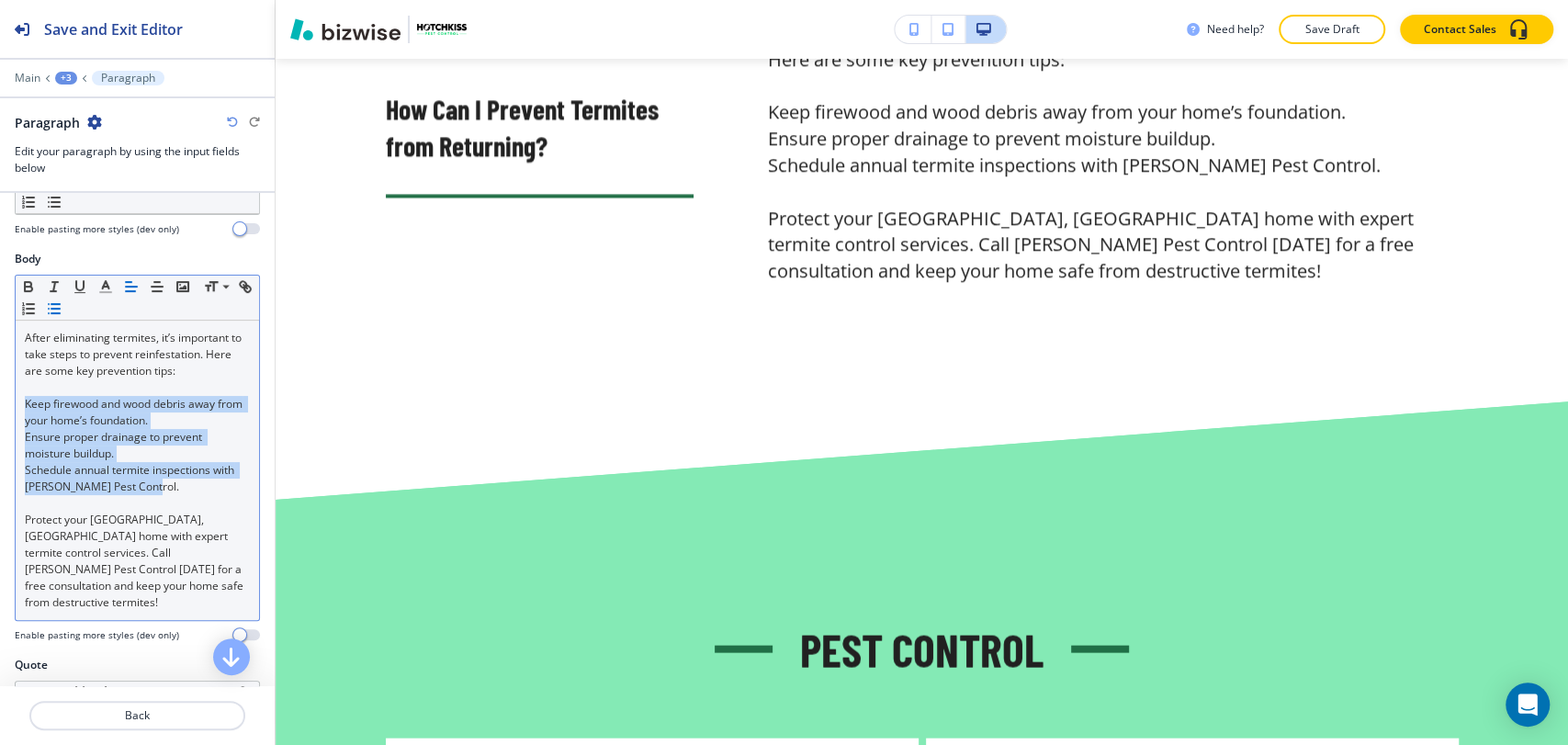
click at [63, 309] on icon "button" at bounding box center [53, 308] width 16 height 16
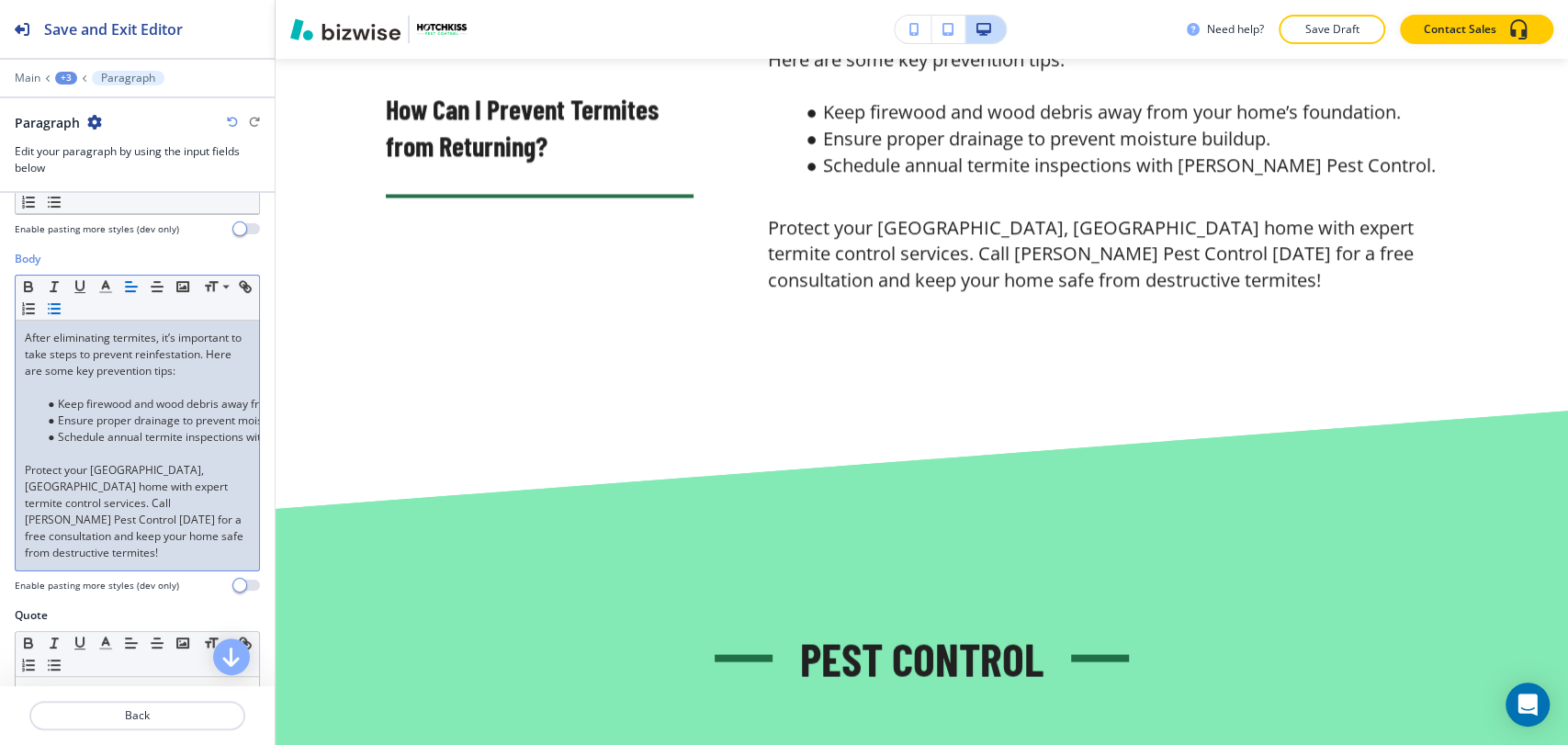
drag, startPoint x: 28, startPoint y: 445, endPoint x: 61, endPoint y: 442, distance: 33.1
click at [27, 446] on p at bounding box center [137, 454] width 225 height 16
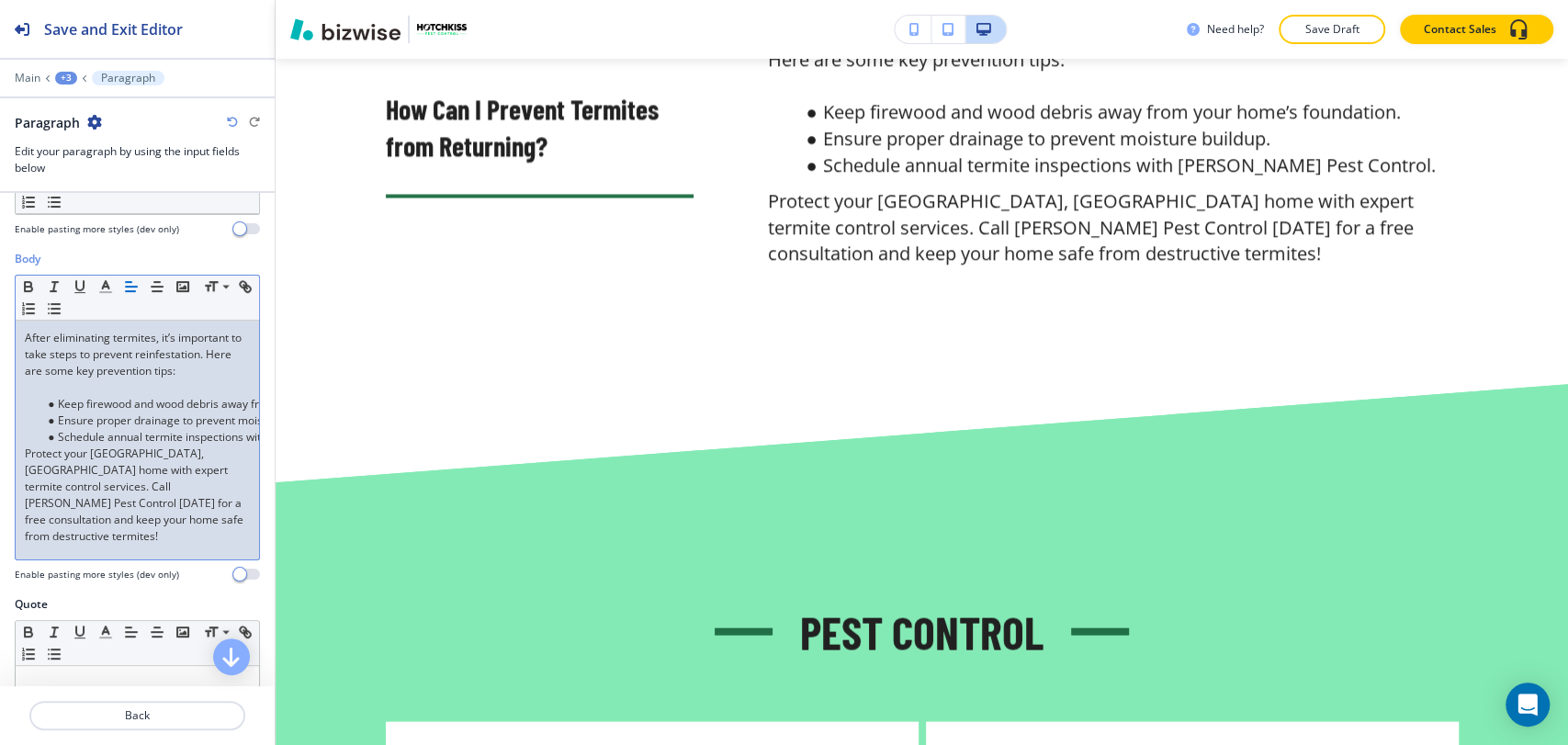
click at [50, 381] on p at bounding box center [137, 387] width 225 height 16
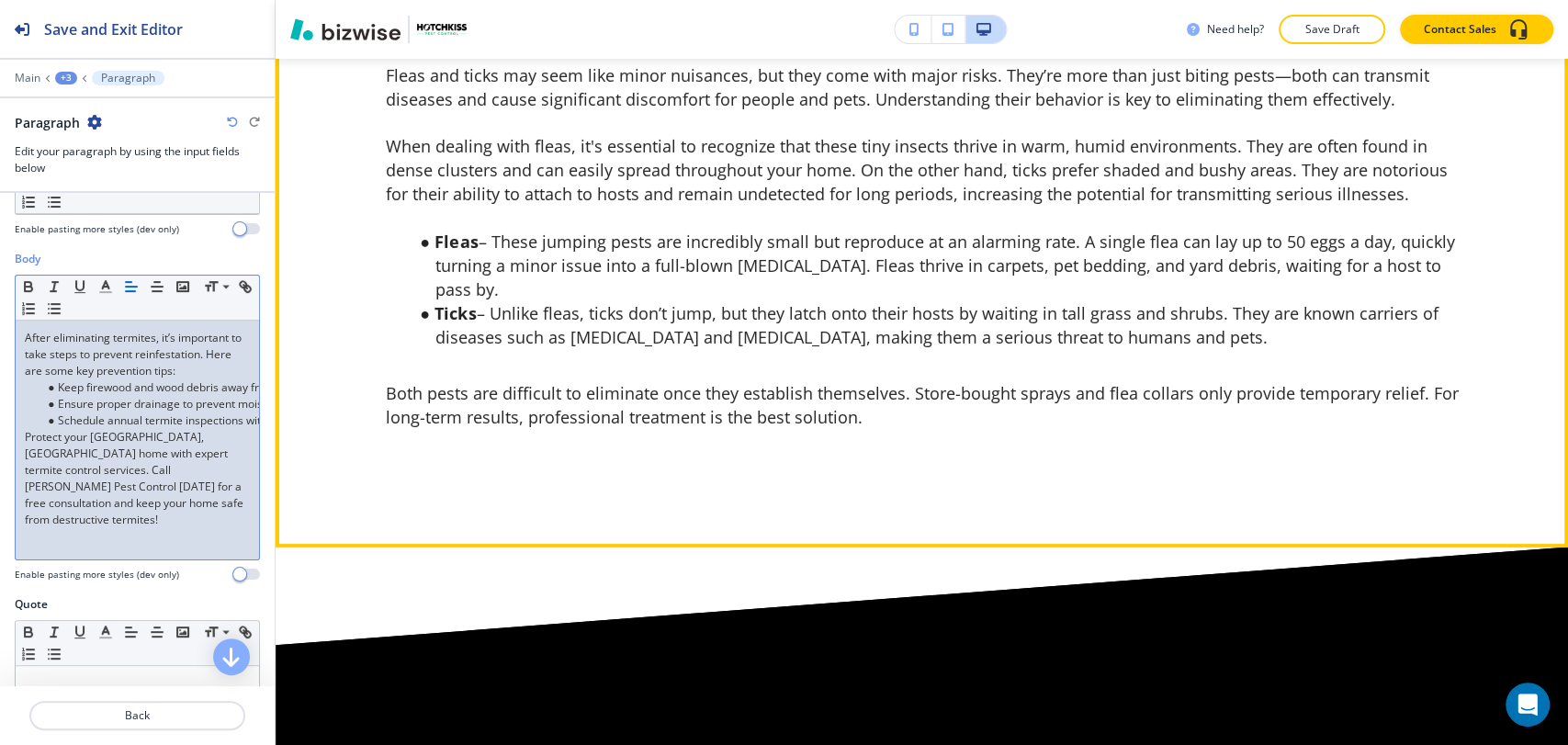
scroll to position [4065, 0]
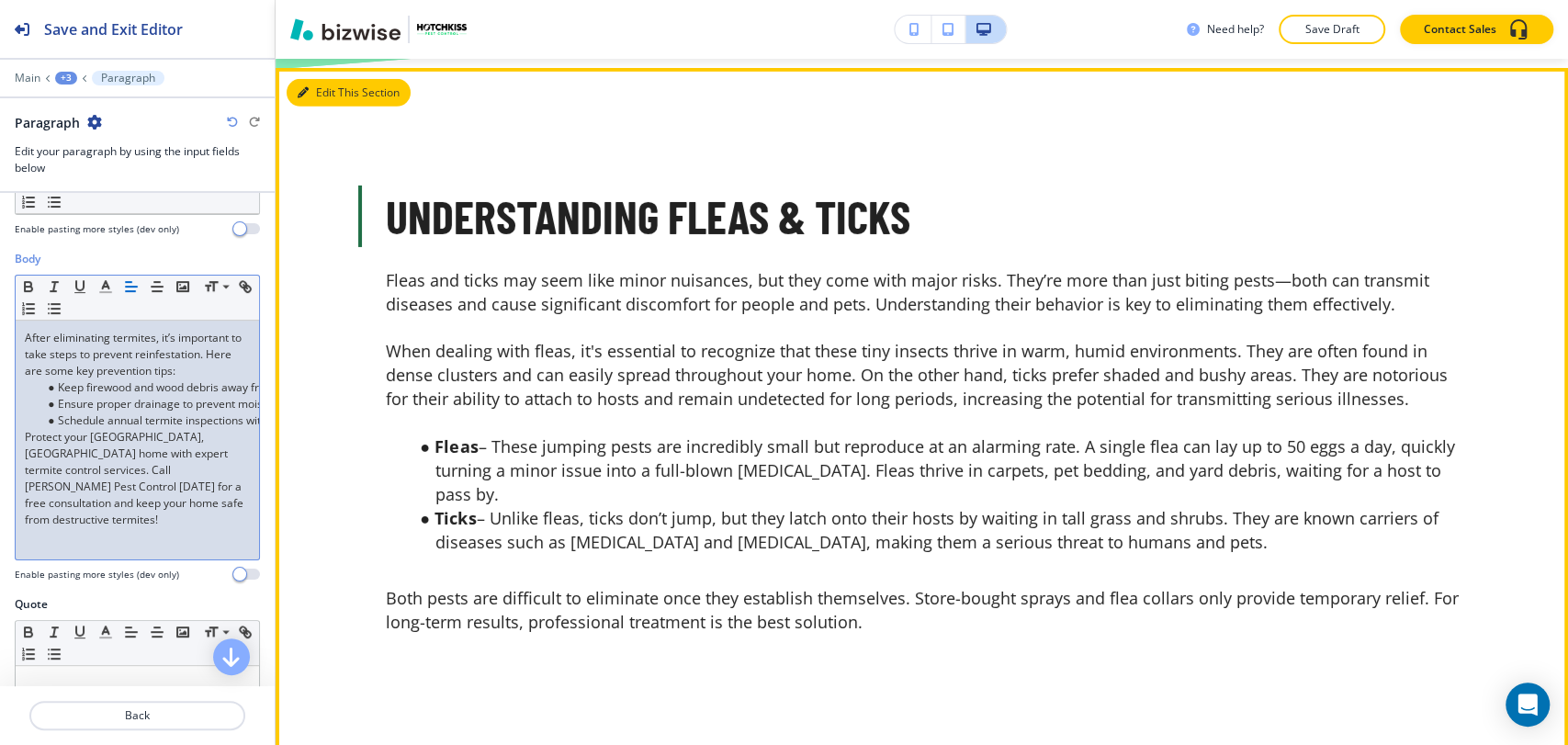
click at [332, 106] on button "Edit This Section" at bounding box center [348, 92] width 124 height 28
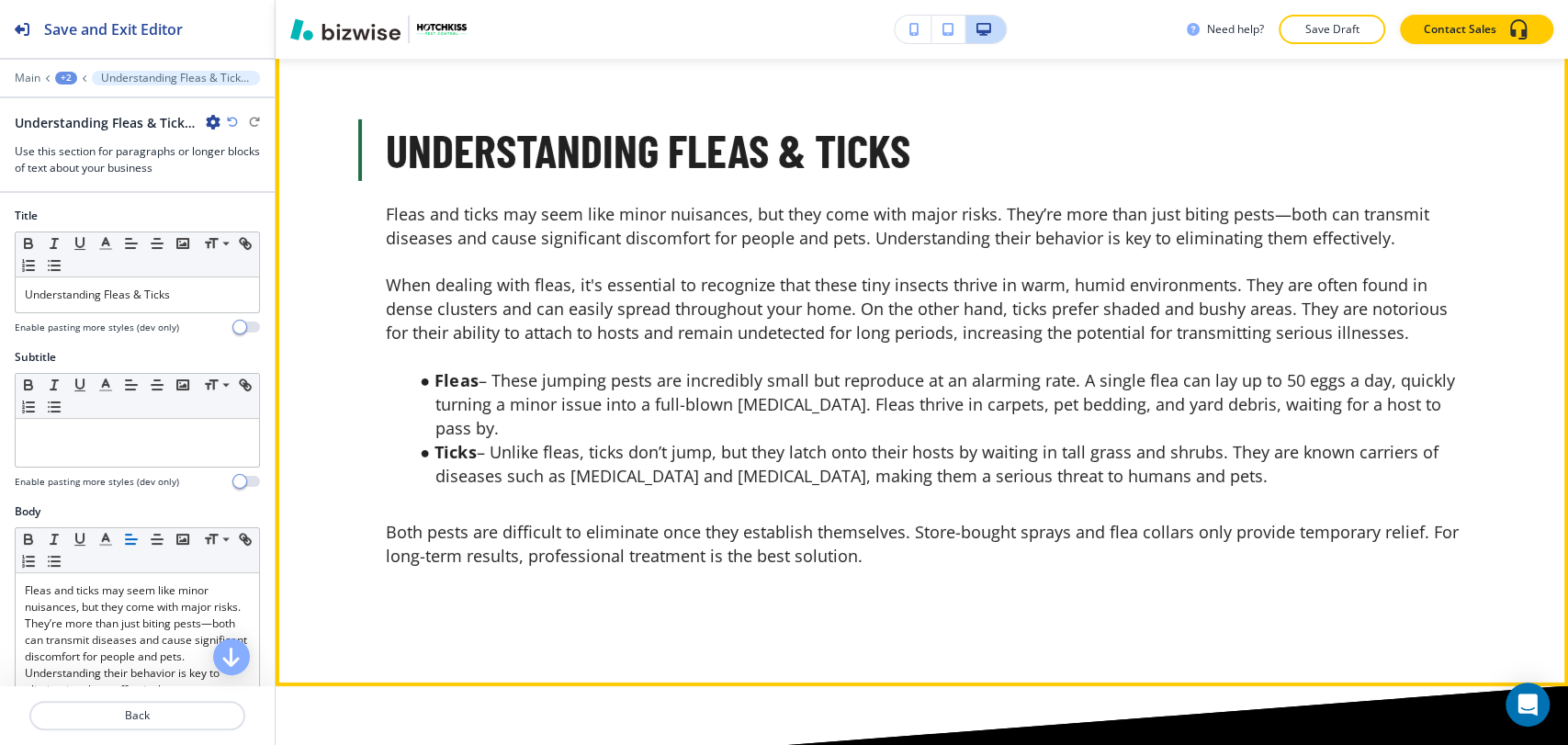
scroll to position [4131, 0]
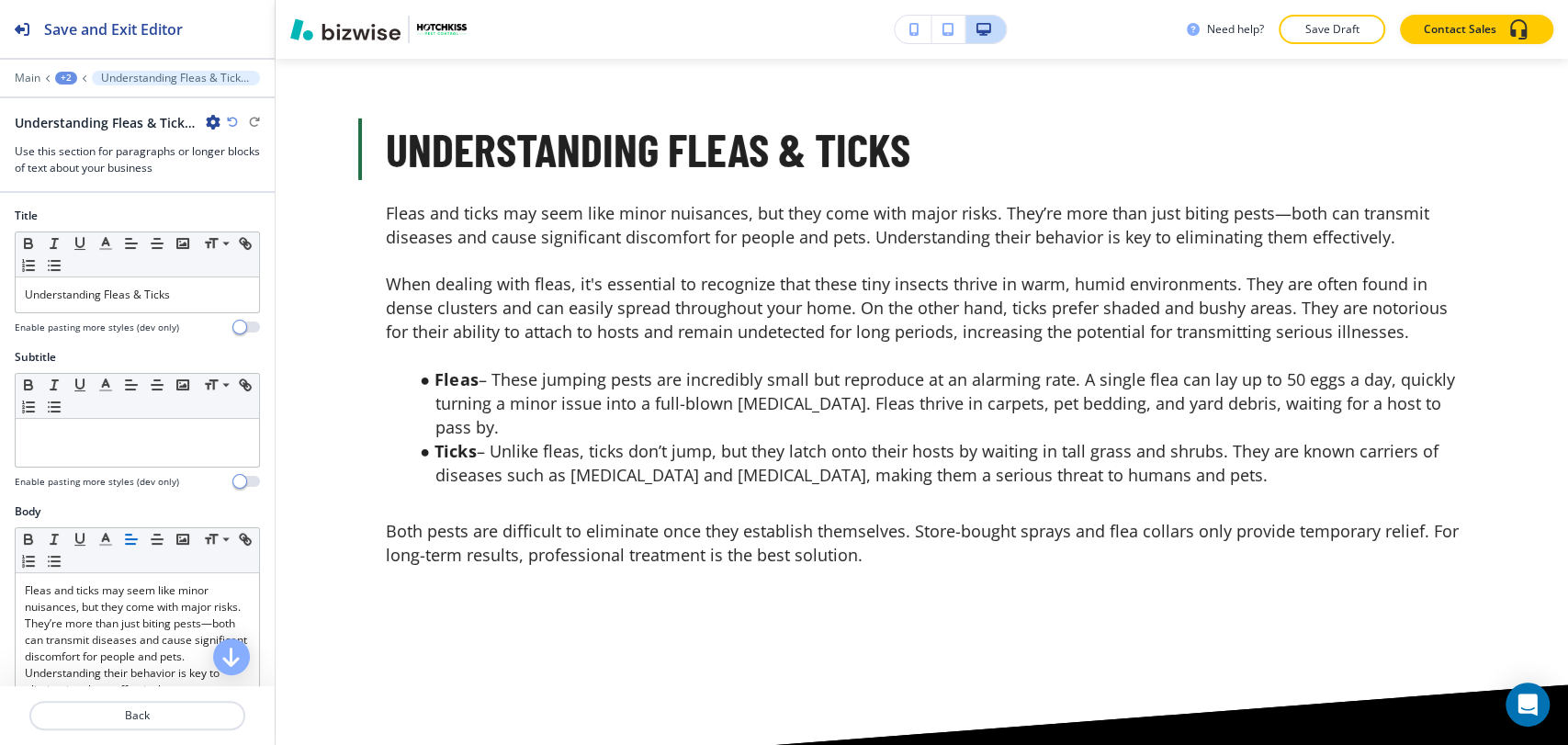
click at [213, 118] on icon "button" at bounding box center [212, 121] width 14 height 14
click at [252, 214] on p "Delete Section" at bounding box center [264, 217] width 94 height 16
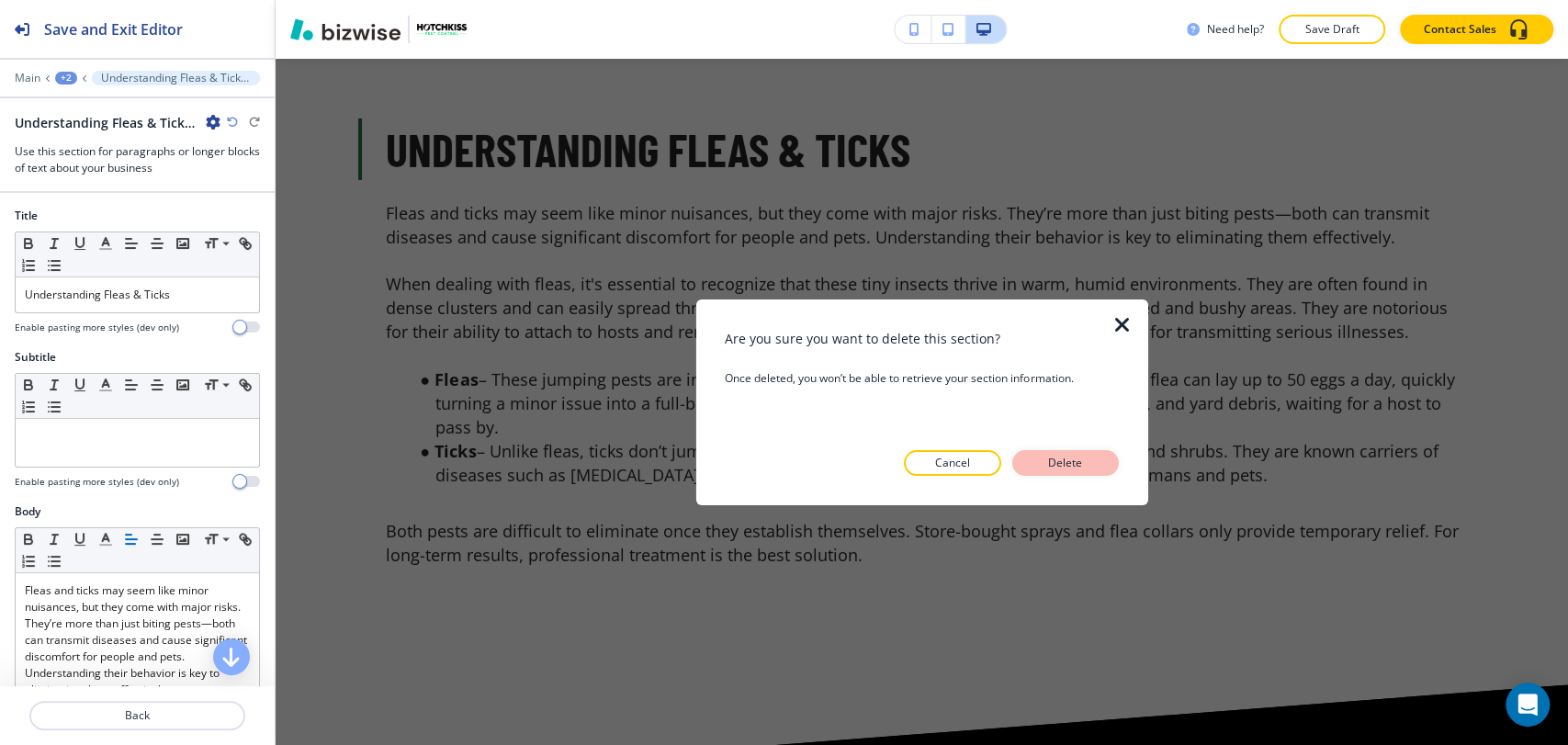
click at [1051, 458] on p "Delete" at bounding box center [1065, 462] width 44 height 16
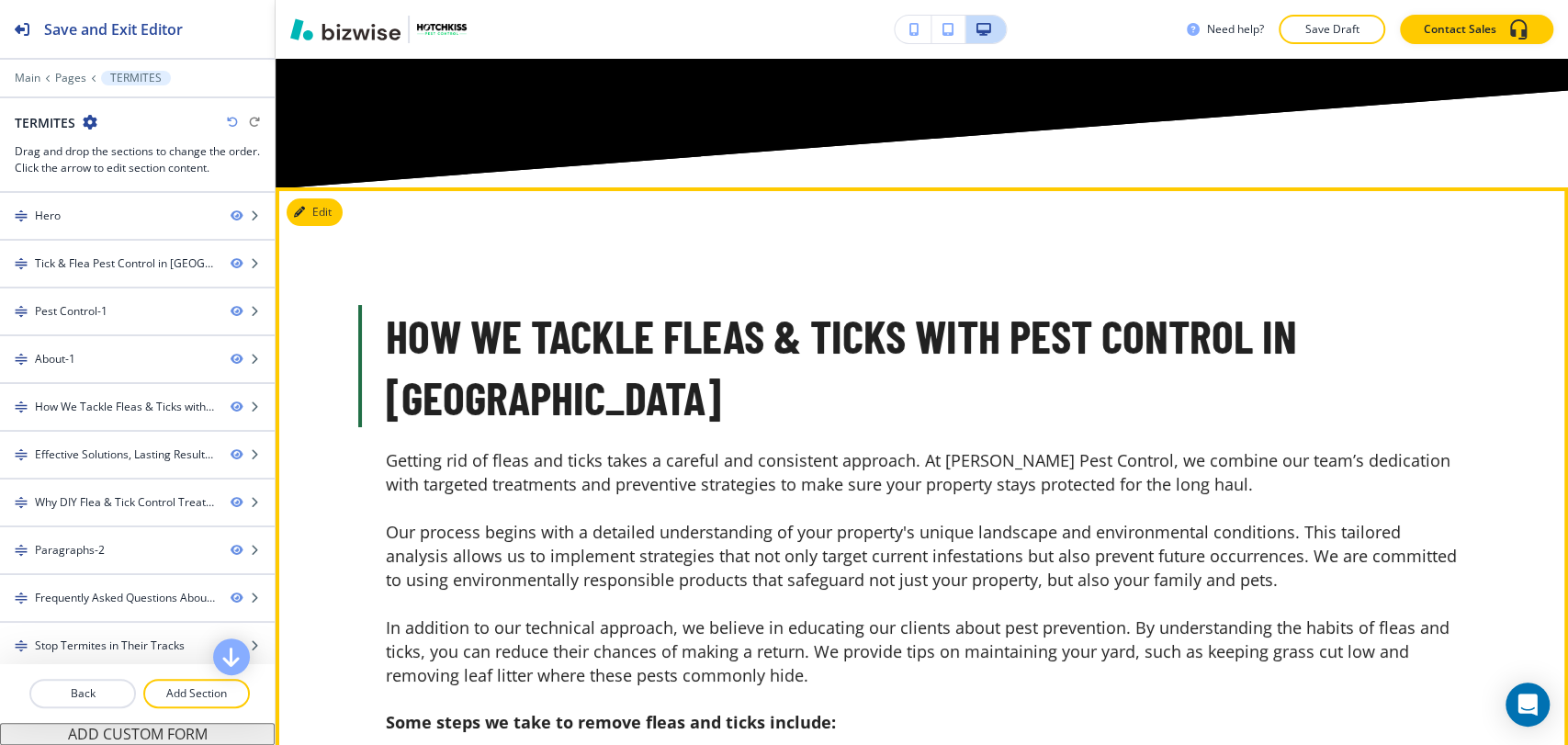
scroll to position [4744, 0]
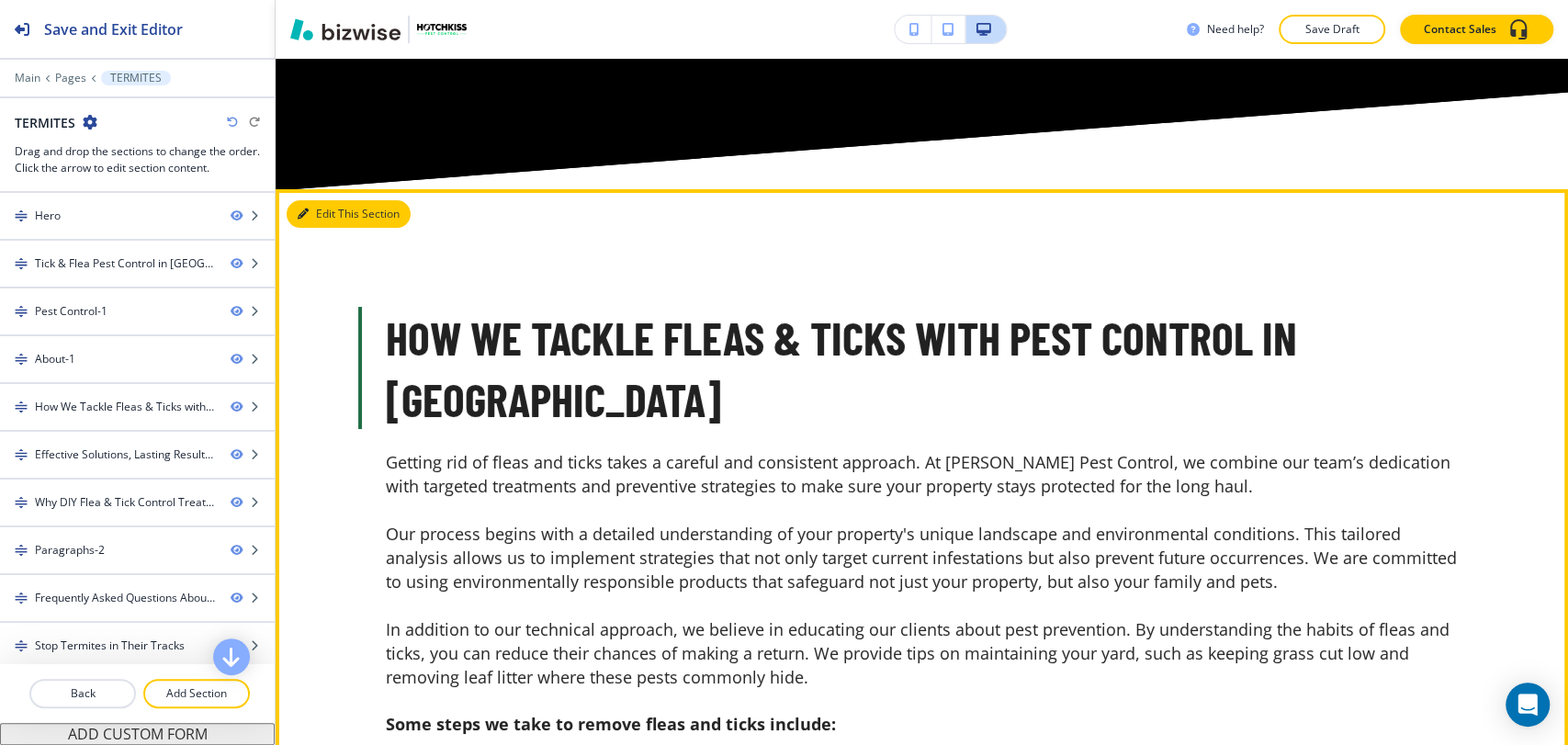
click at [311, 228] on button "Edit This Section" at bounding box center [348, 214] width 124 height 28
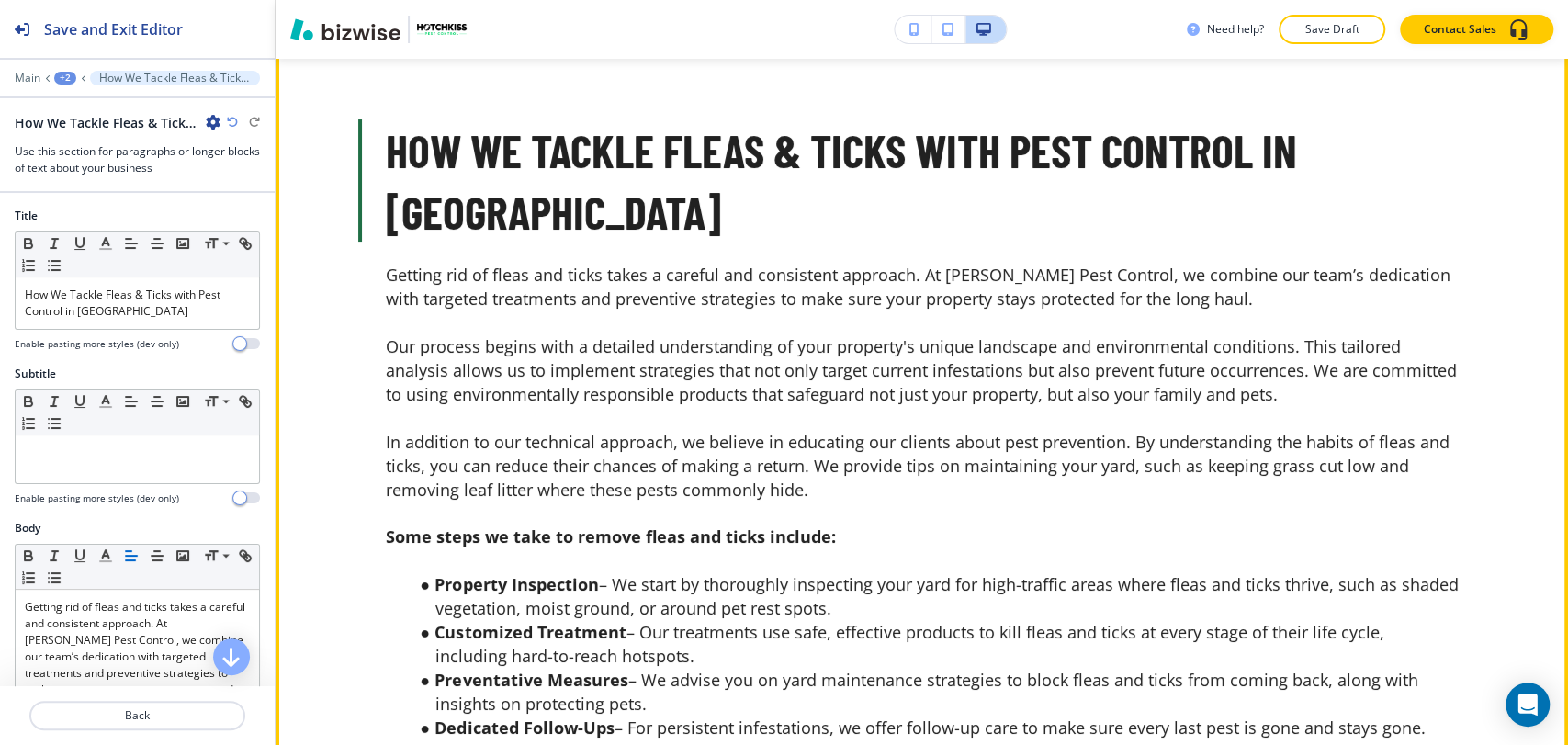
scroll to position [4933, 0]
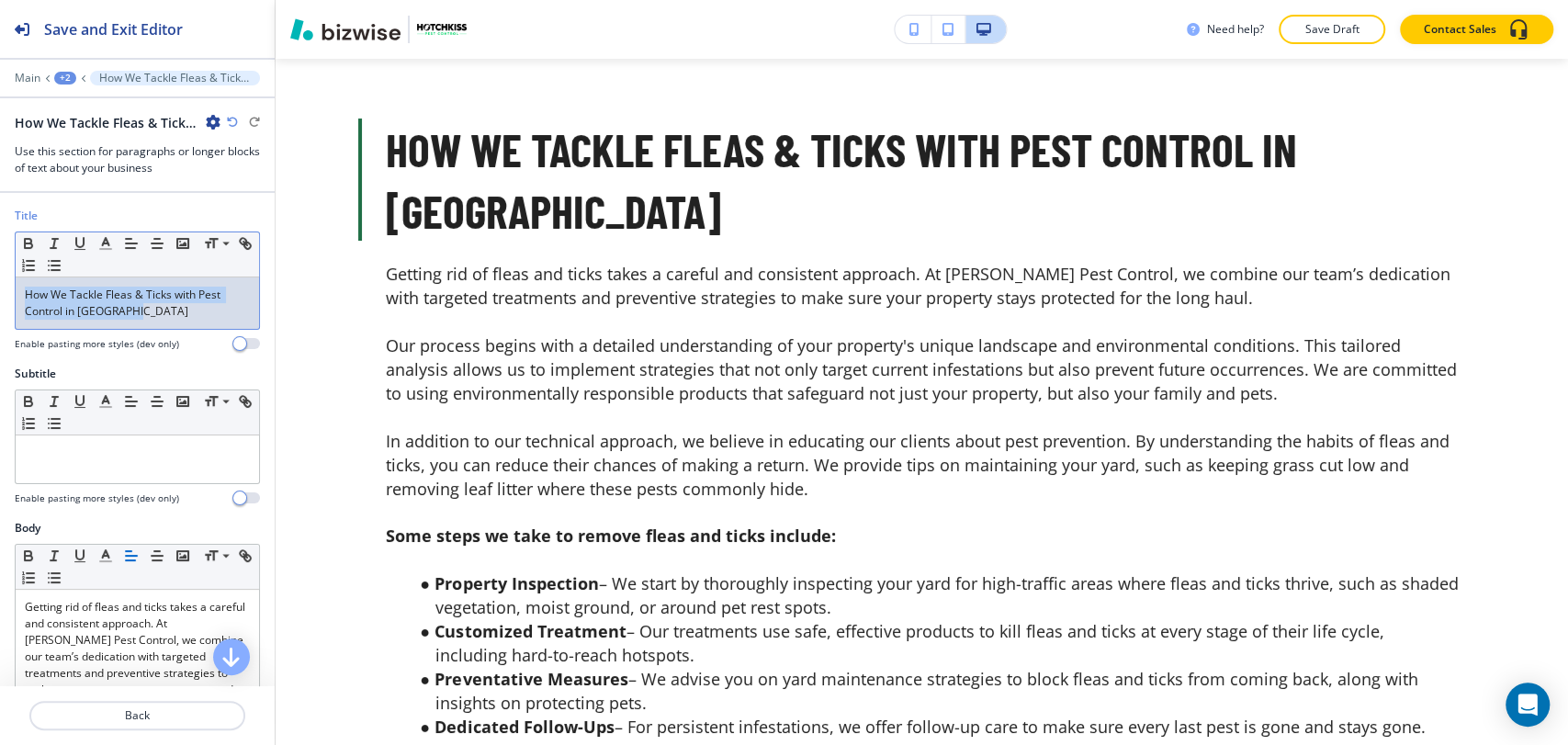
drag, startPoint x: 165, startPoint y: 325, endPoint x: 5, endPoint y: 297, distance: 162.4
click at [5, 297] on div "Title Small Normal Large Huge How We Tackle Fleas & Ticks with Pest Control in …" at bounding box center [137, 287] width 274 height 158
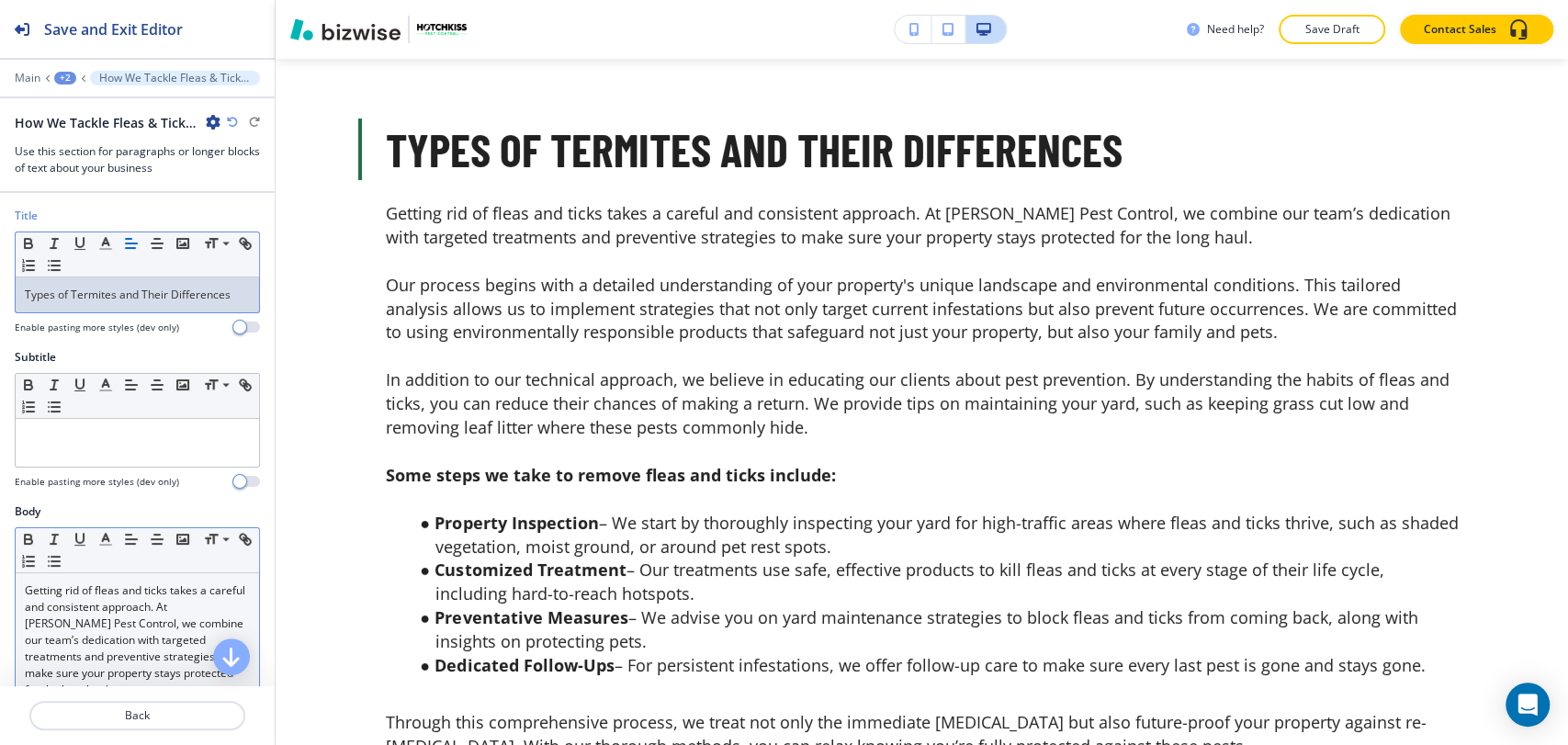
click at [90, 612] on span "Getting rid of fleas and ticks takes a careful and consistent approach. At [PER…" at bounding box center [136, 640] width 223 height 115
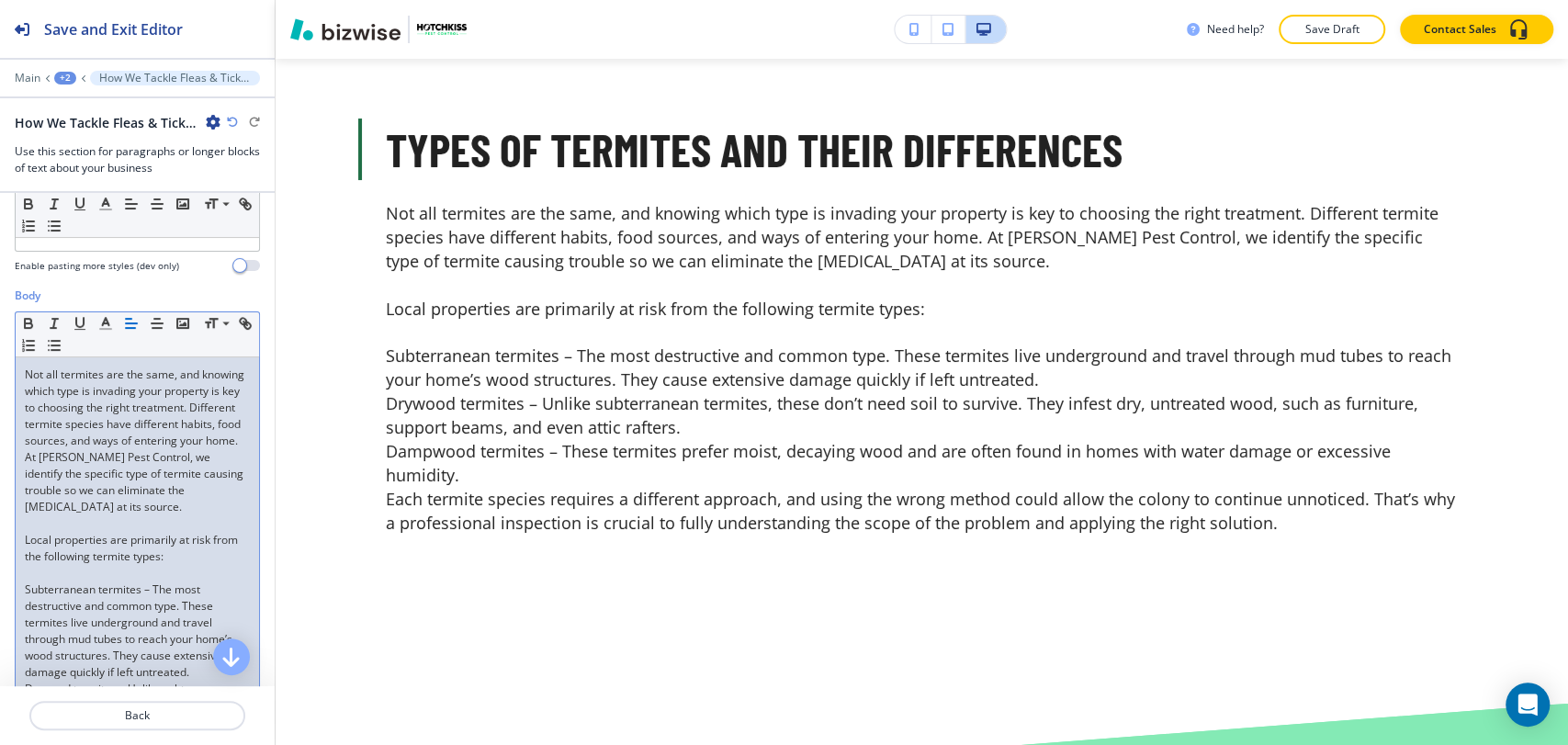
scroll to position [251, 0]
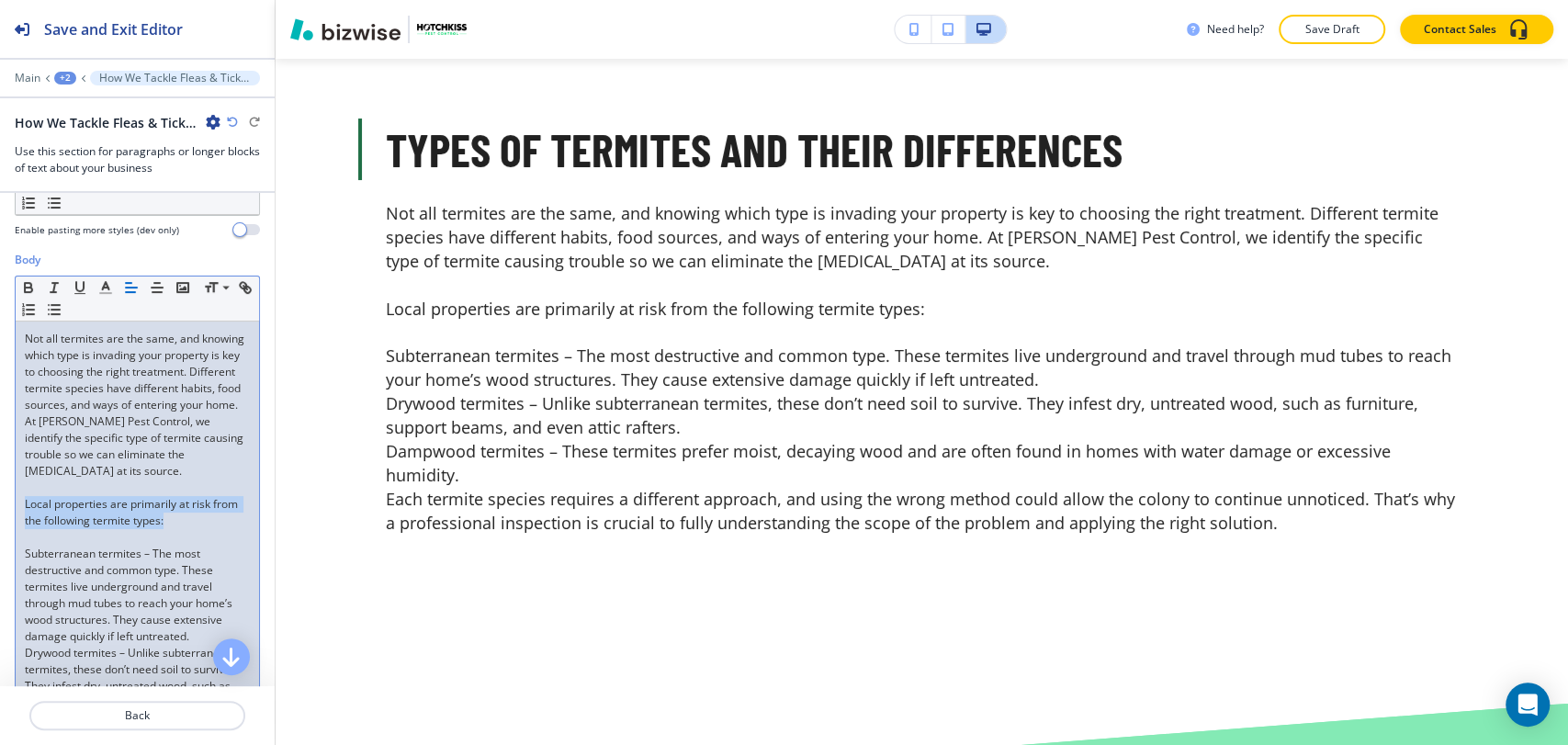
drag, startPoint x: 211, startPoint y: 532, endPoint x: 14, endPoint y: 473, distance: 205.6
click at [21, 521] on div "Not all termites are the same, and knowing which type is invading your property…" at bounding box center [137, 620] width 244 height 597
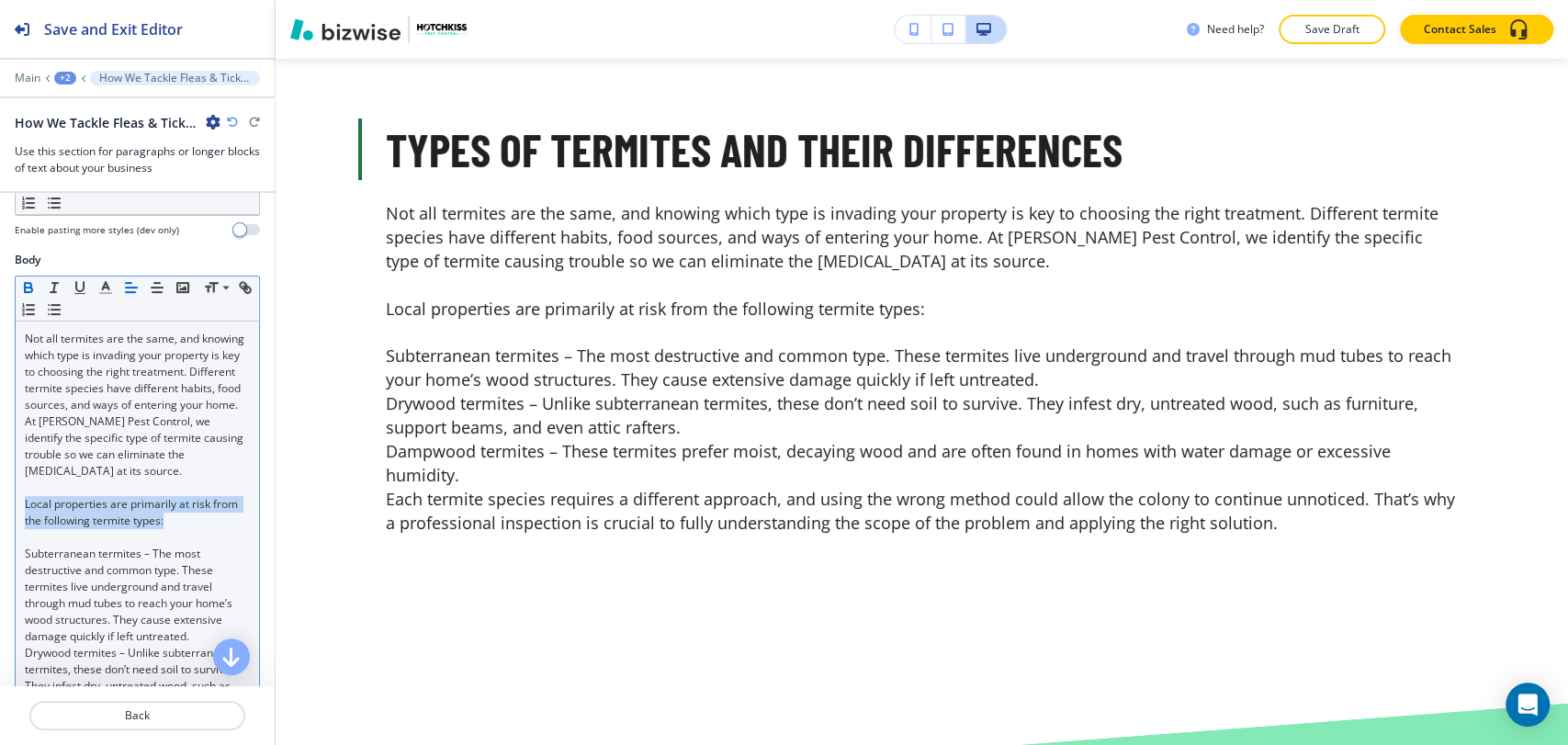
click at [29, 283] on icon "button" at bounding box center [28, 285] width 7 height 5
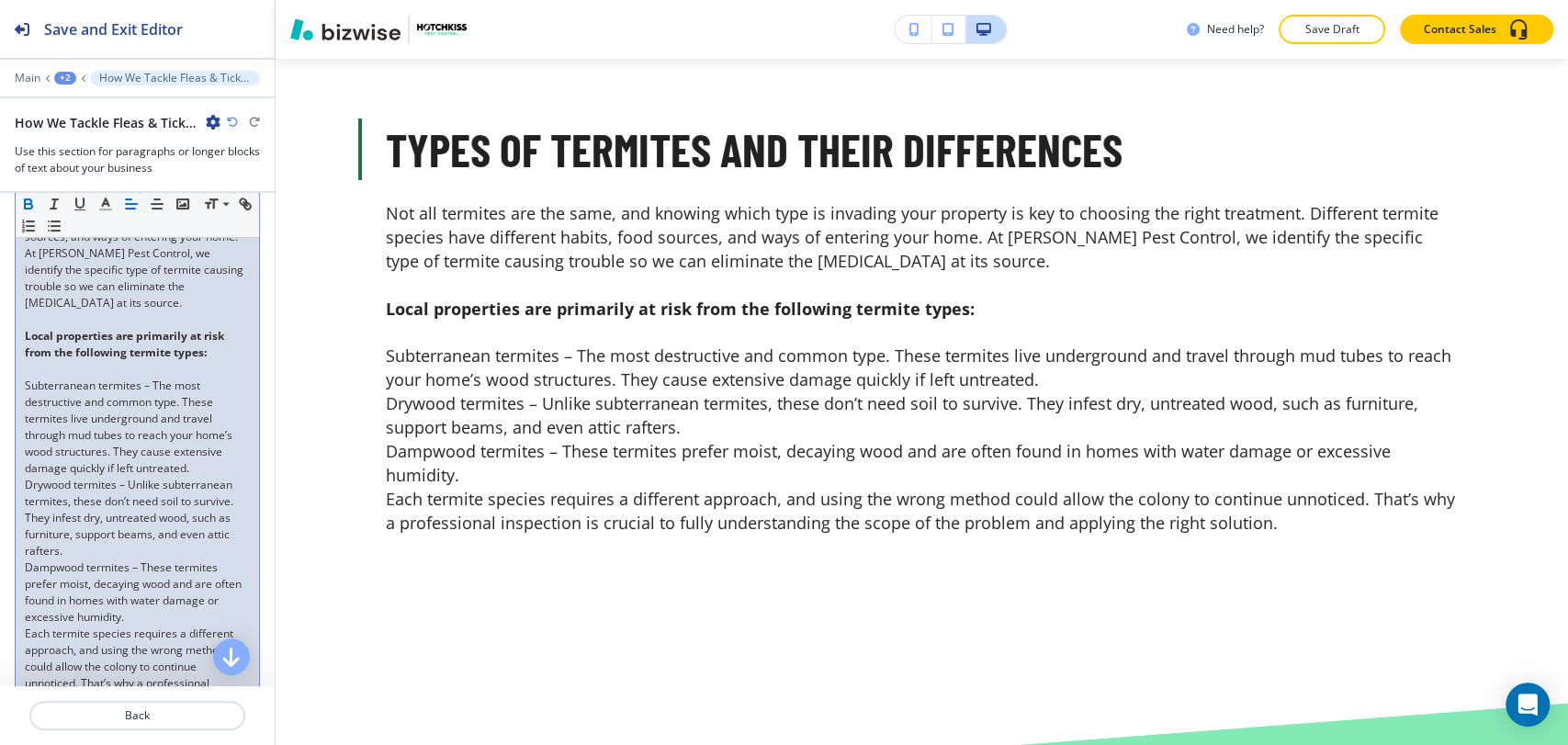
scroll to position [456, 0]
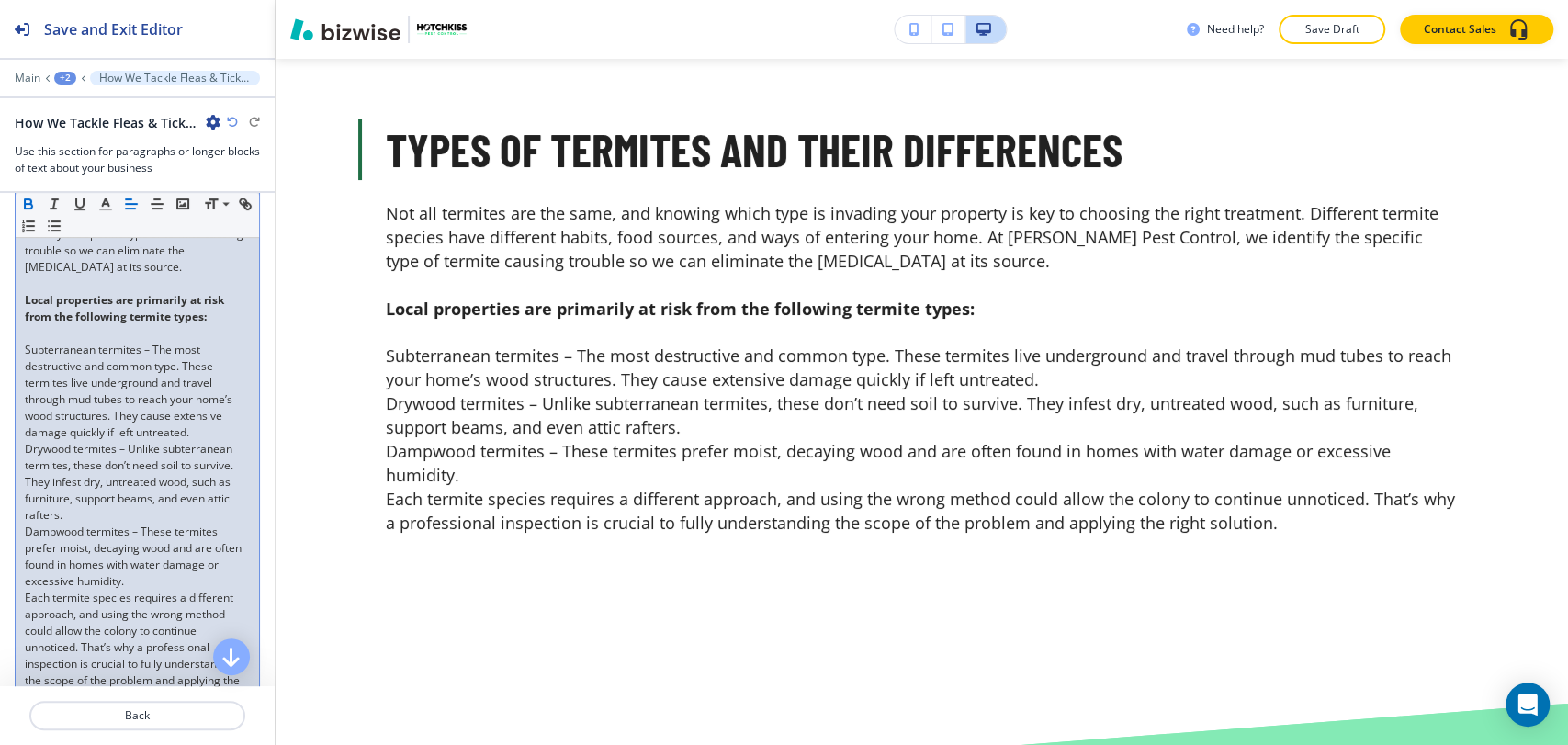
click at [25, 630] on p "Each termite species requires a different approach, and using the wrong method …" at bounding box center [137, 648] width 225 height 116
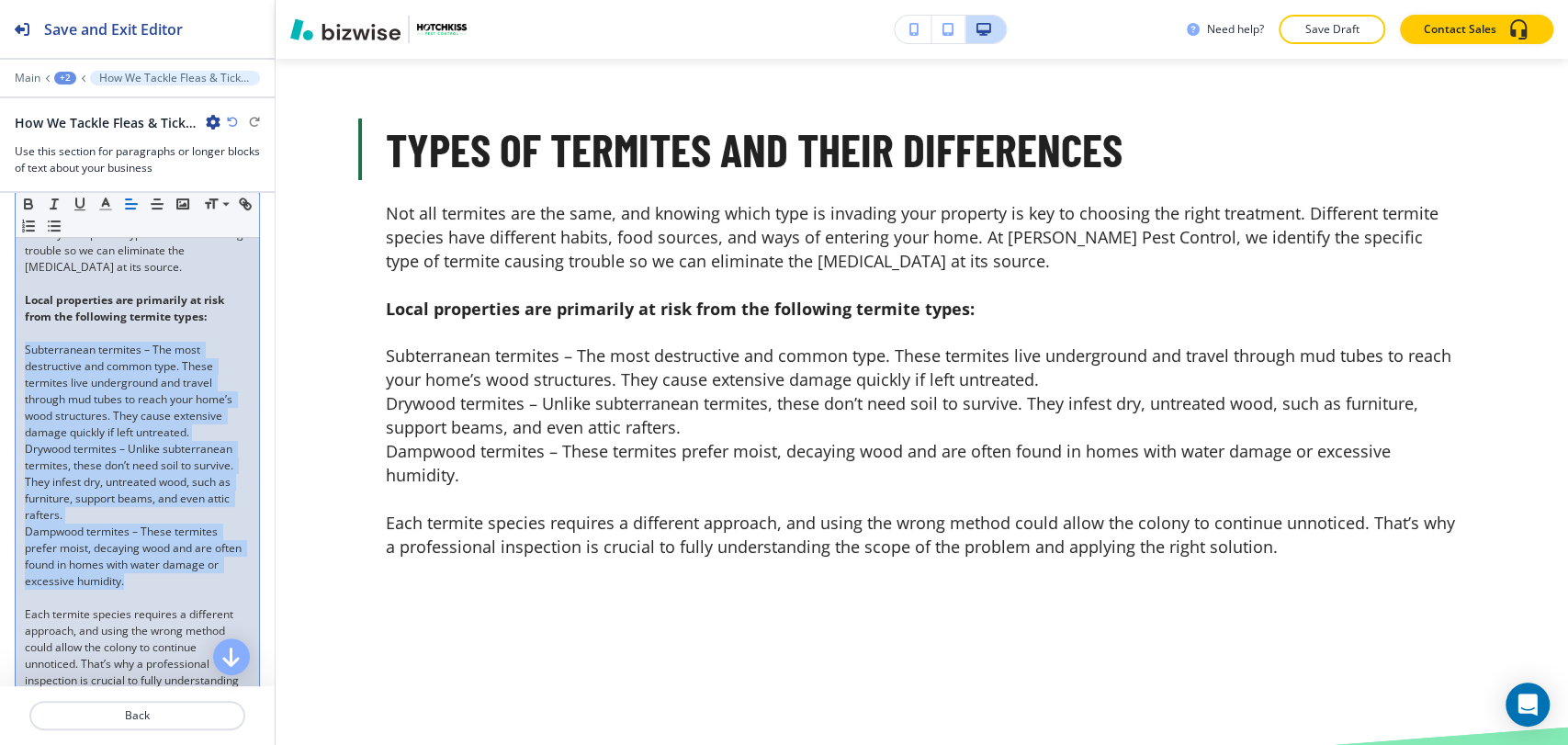
drag, startPoint x: 194, startPoint y: 613, endPoint x: 21, endPoint y: 368, distance: 299.9
click at [21, 368] on div "Not all termites are the same, and knowing which type is invading your property…" at bounding box center [137, 424] width 244 height 614
click at [63, 228] on icon "button" at bounding box center [53, 225] width 16 height 16
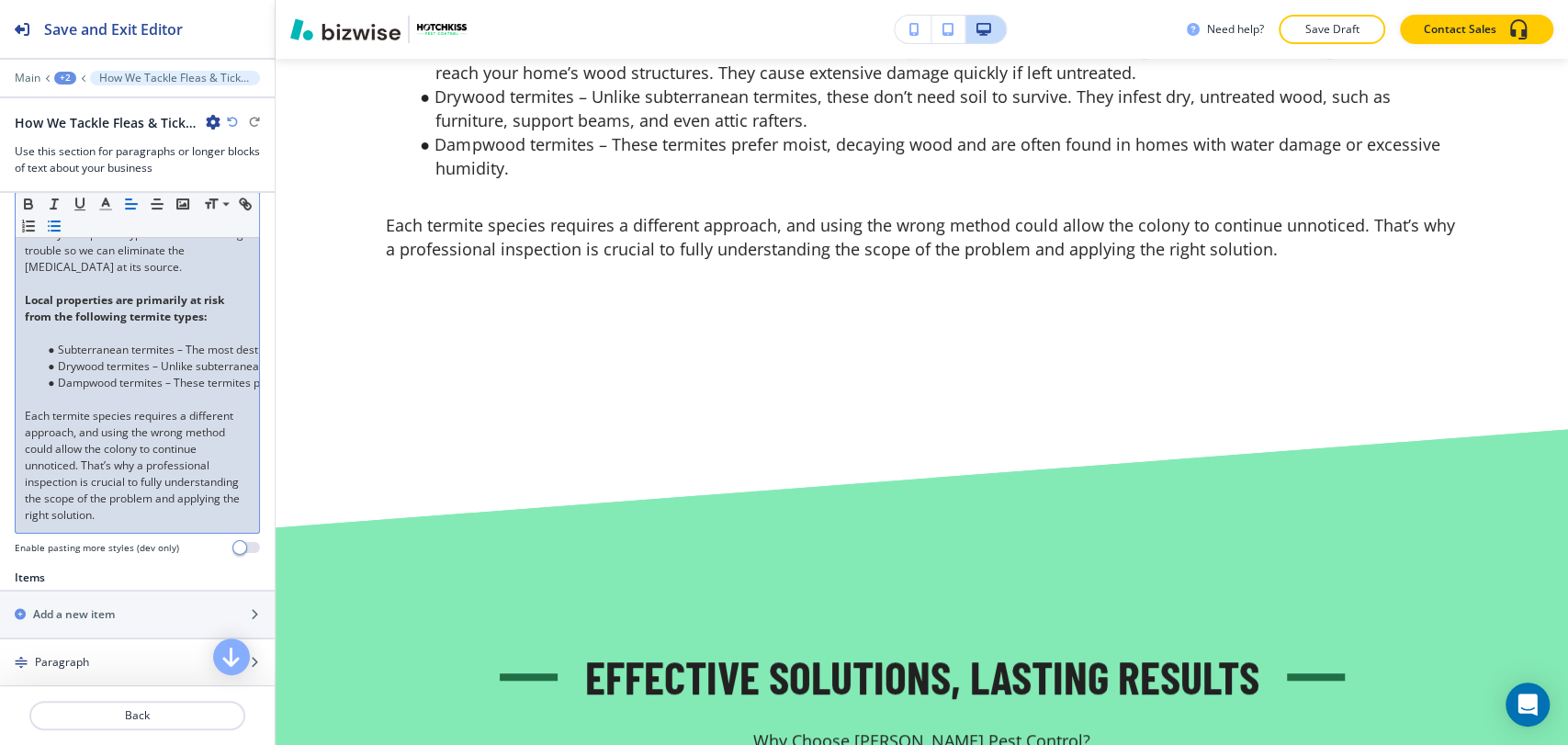
click at [43, 408] on p at bounding box center [137, 399] width 225 height 16
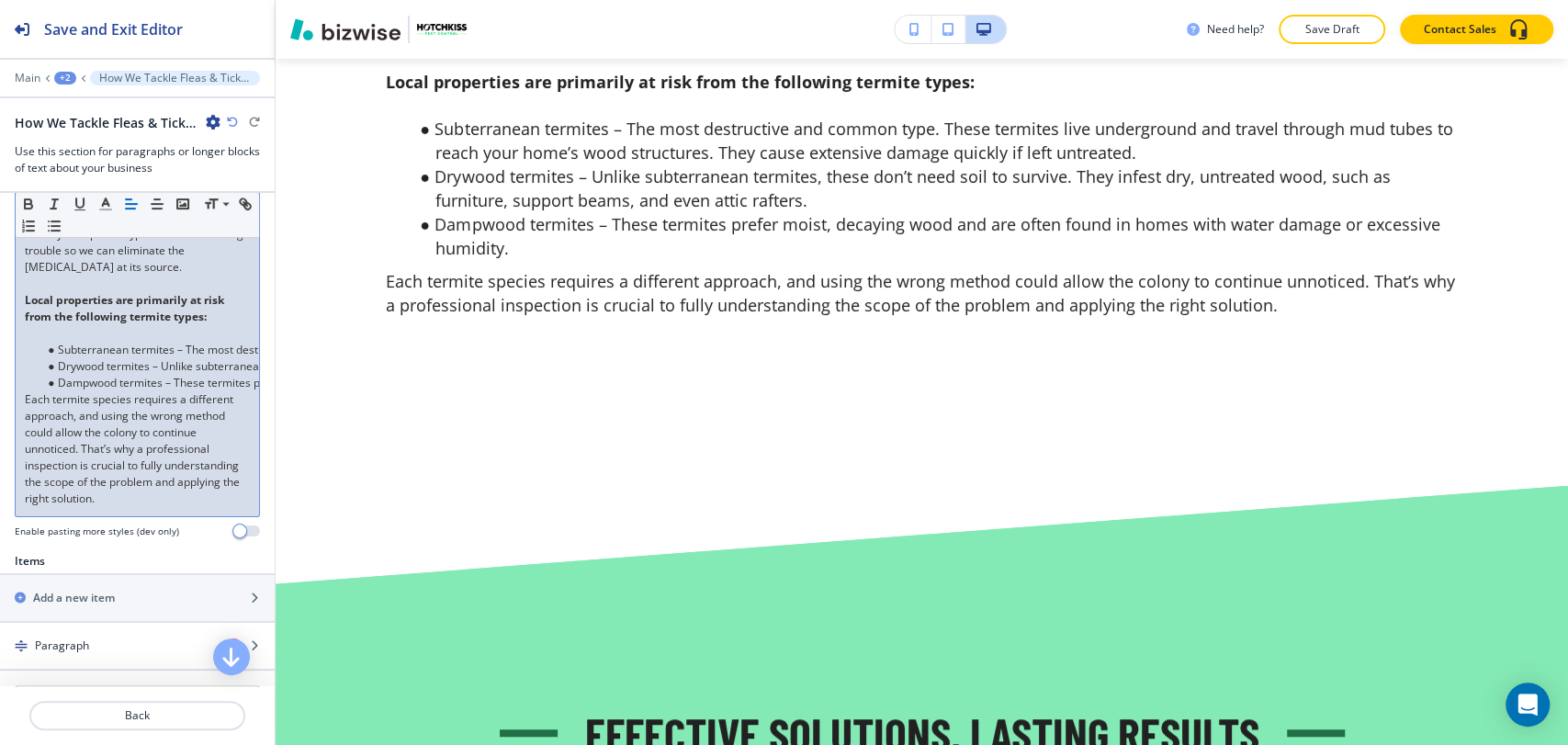
scroll to position [5138, 0]
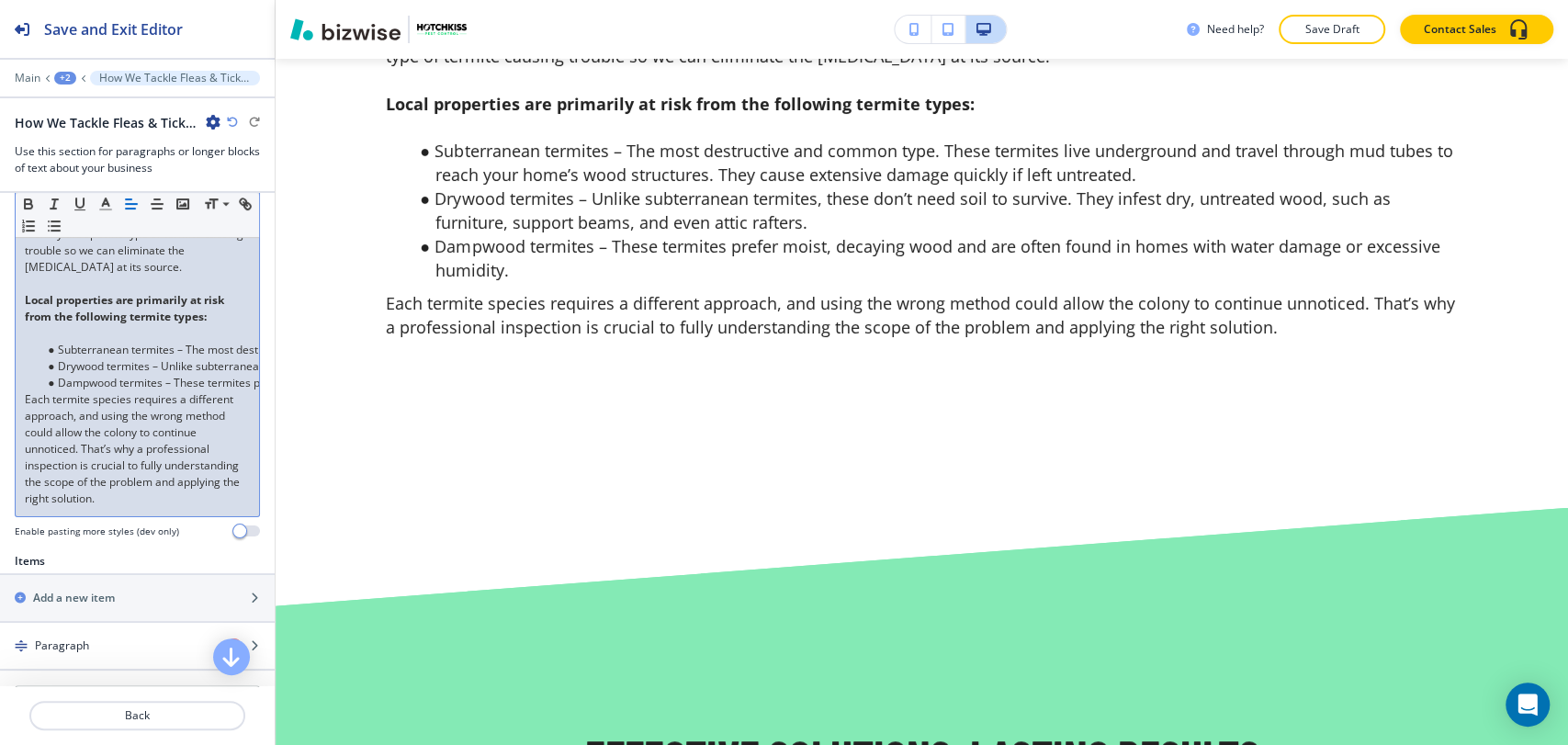
click at [74, 342] on p at bounding box center [137, 333] width 225 height 16
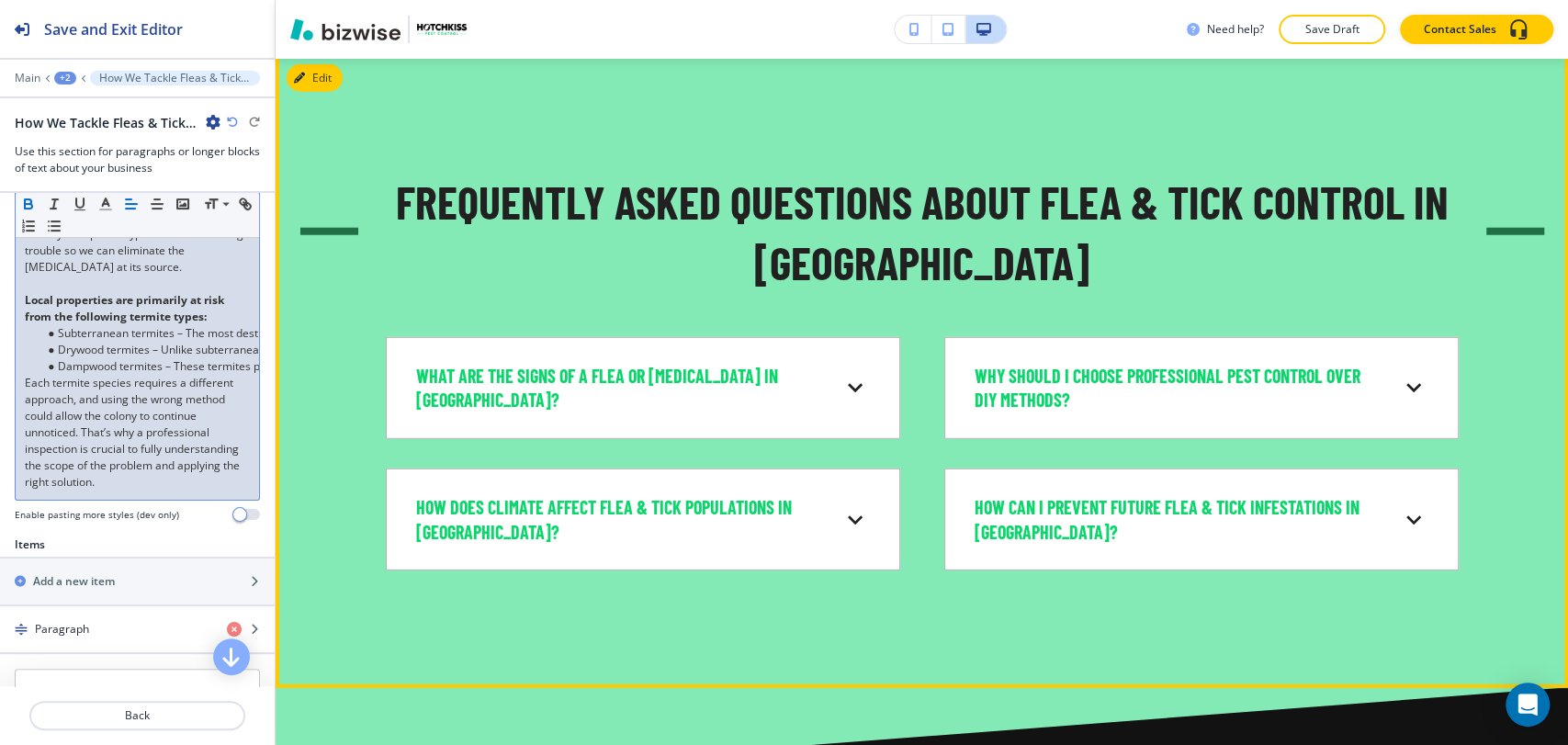
scroll to position [8098, 0]
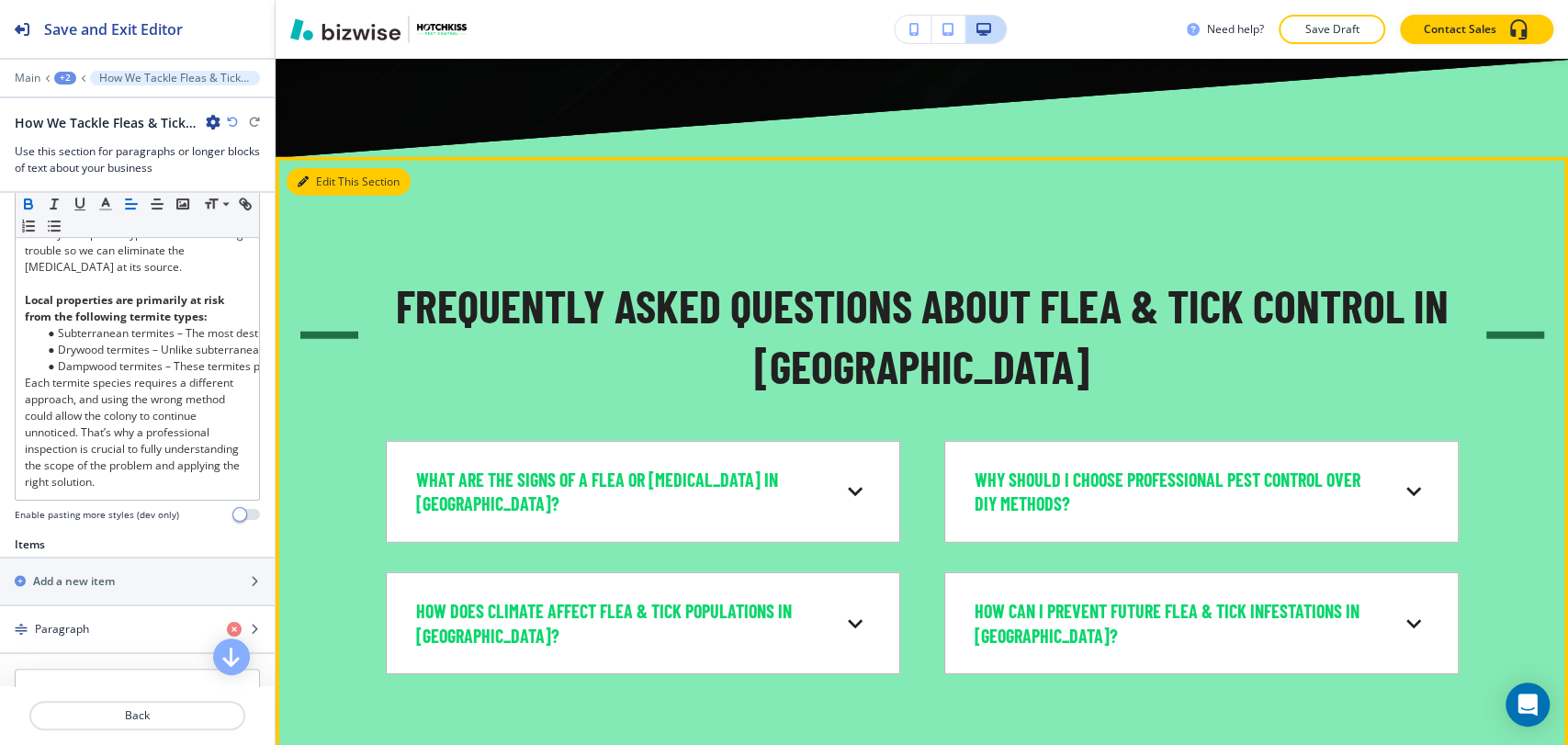
click at [323, 196] on button "Edit This Section" at bounding box center [348, 181] width 124 height 28
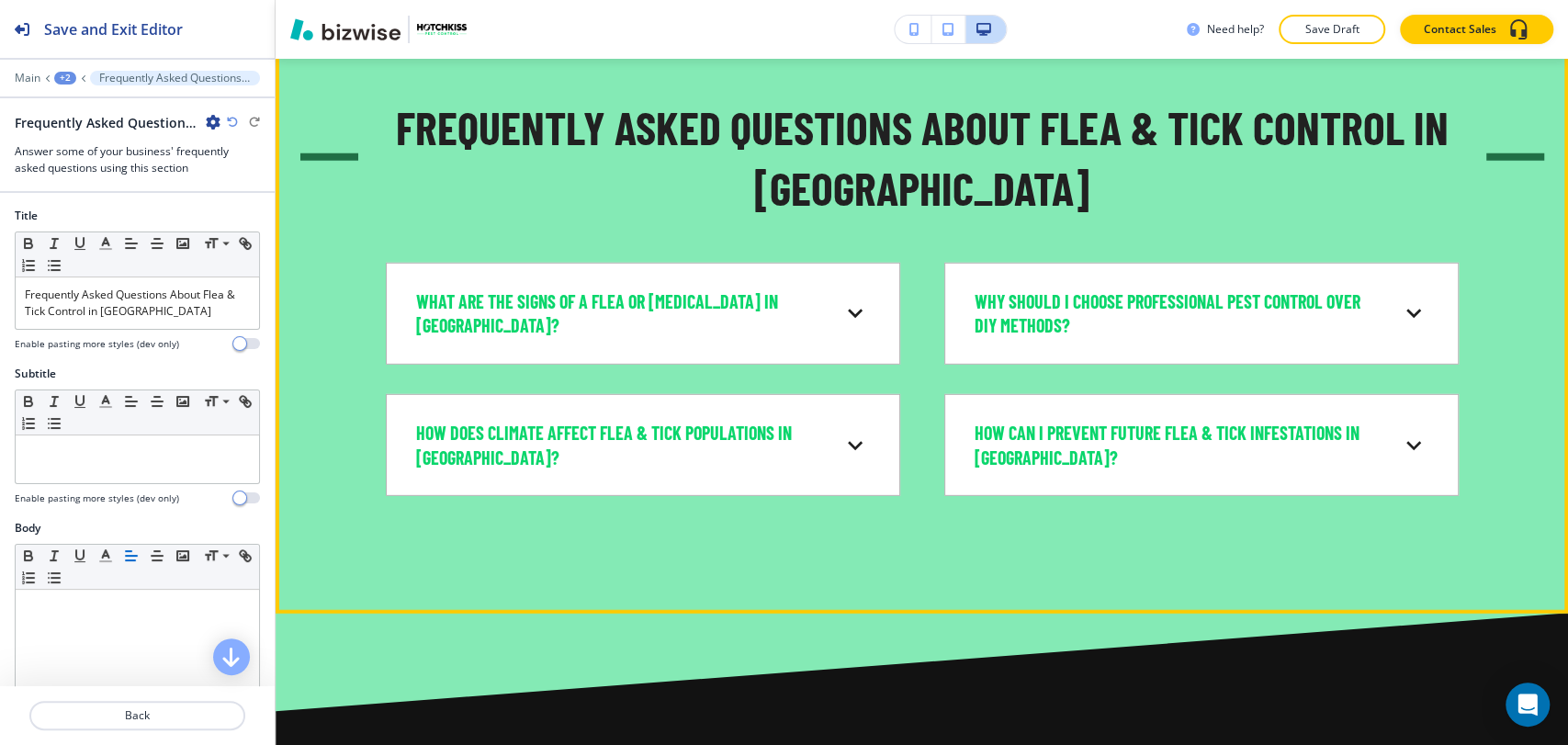
scroll to position [8278, 0]
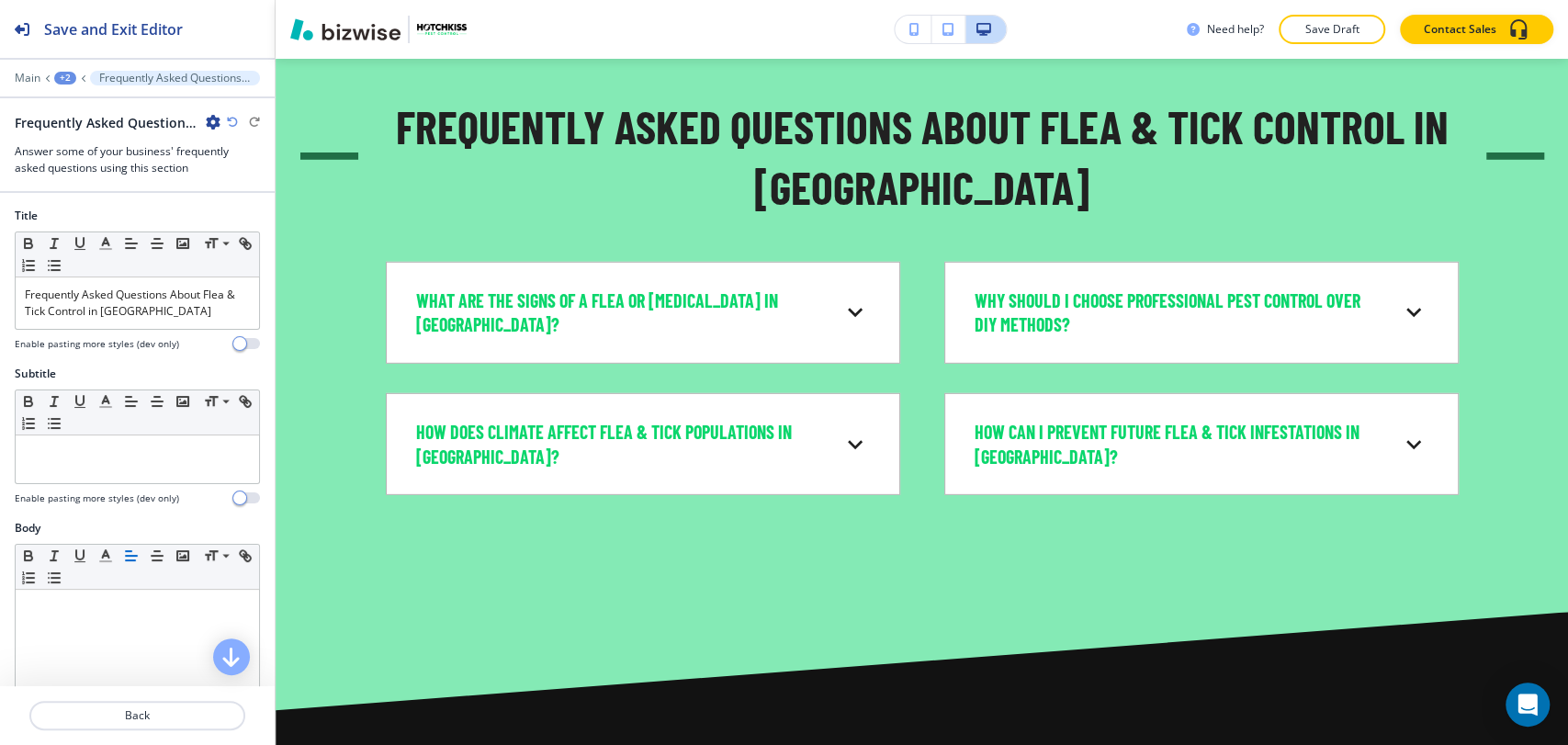
click at [212, 132] on div at bounding box center [137, 138] width 245 height 11
click at [212, 129] on button "button" at bounding box center [212, 122] width 14 height 15
click at [231, 208] on button "Delete Section" at bounding box center [265, 217] width 118 height 33
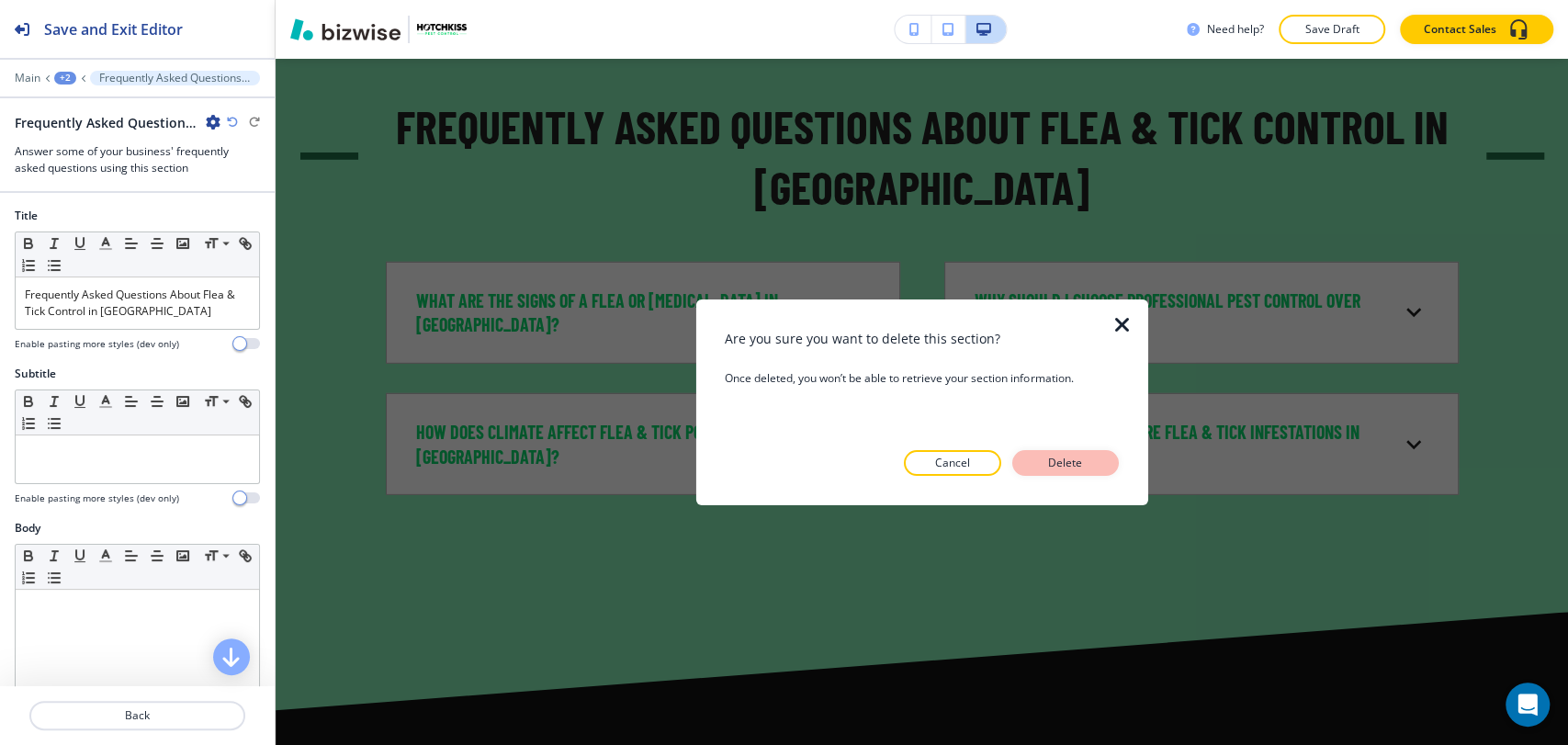
click at [1037, 470] on button "Delete" at bounding box center [1065, 462] width 106 height 26
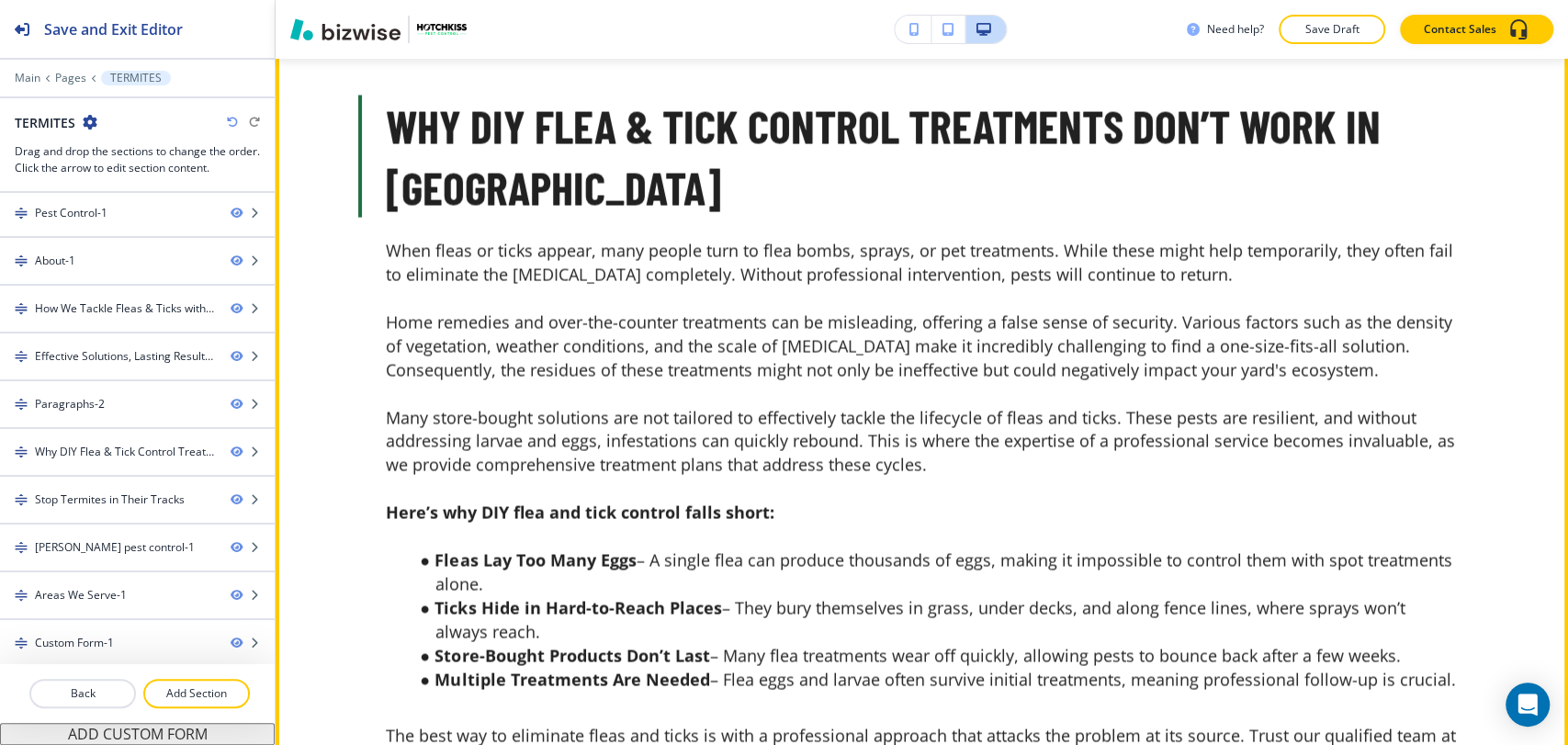
scroll to position [6578, 0]
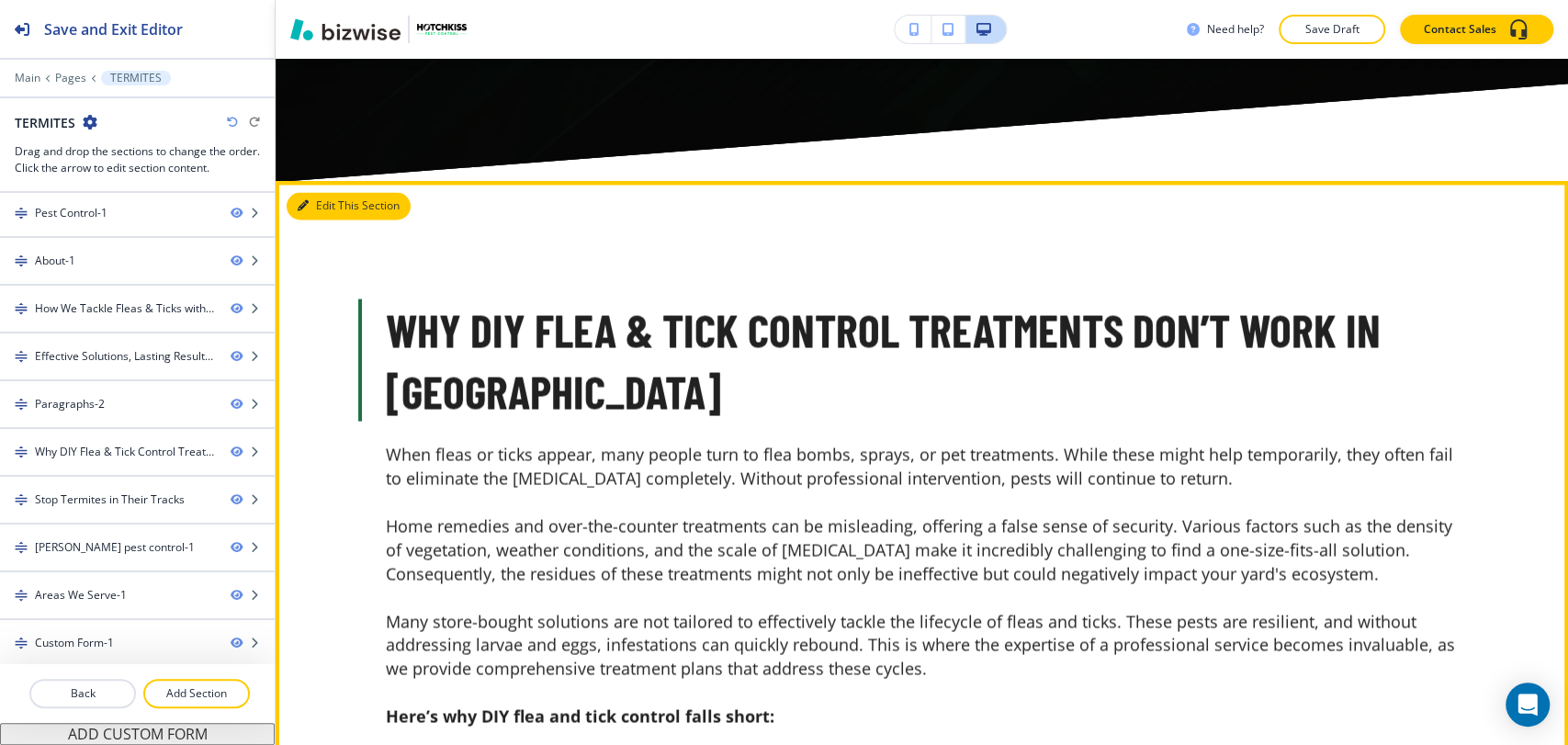
click at [332, 219] on button "Edit This Section" at bounding box center [348, 205] width 124 height 28
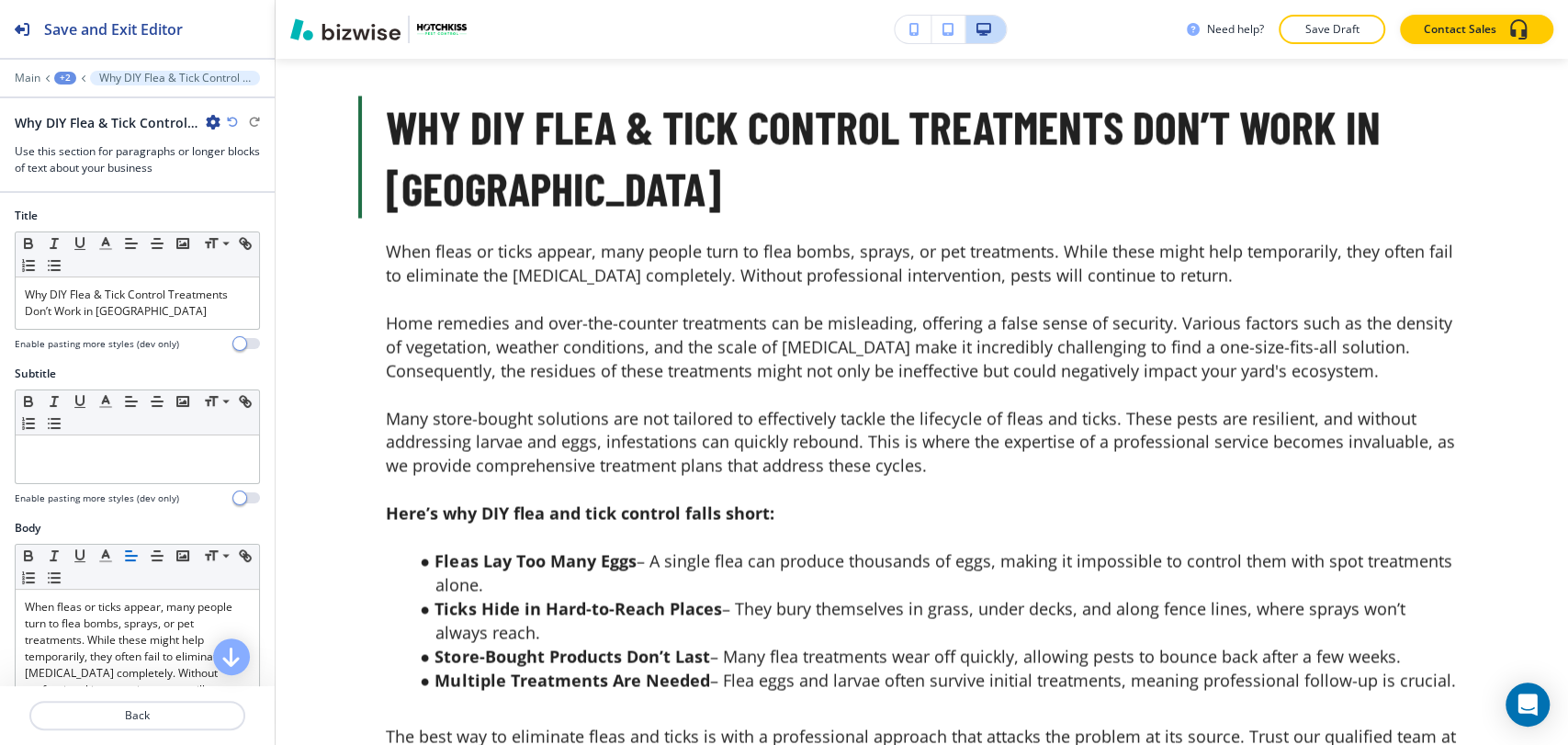
scroll to position [7087, 0]
click at [164, 314] on p "Why DIY Flea & Tick Control Treatments Don’t Work in [GEOGRAPHIC_DATA]" at bounding box center [137, 303] width 225 height 33
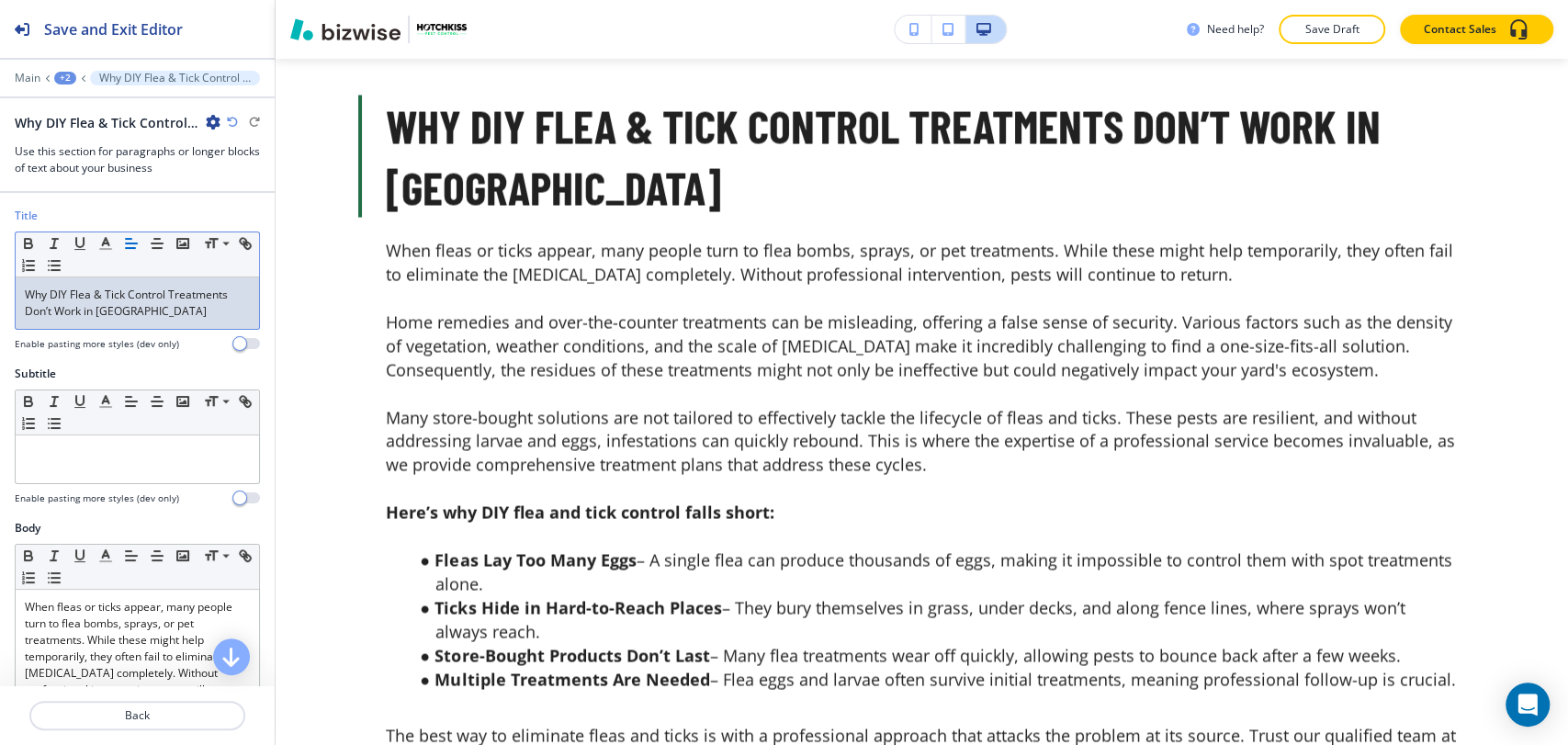
click at [164, 314] on p "Why DIY Flea & Tick Control Treatments Don’t Work in [GEOGRAPHIC_DATA]" at bounding box center [137, 303] width 225 height 33
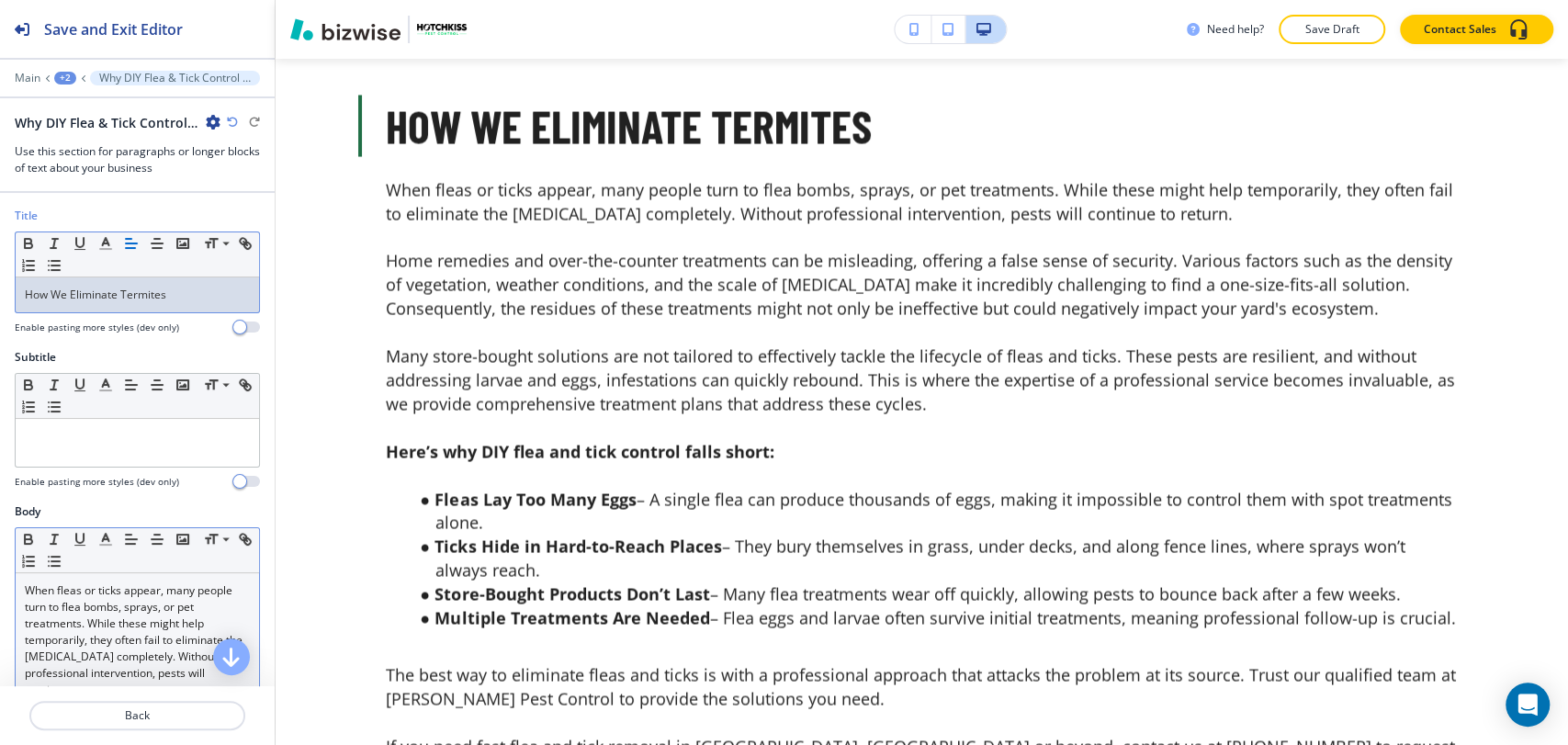
click at [86, 639] on span "When fleas or ticks appear, many people turn to flea bombs, sprays, or pet trea…" at bounding box center [135, 640] width 220 height 115
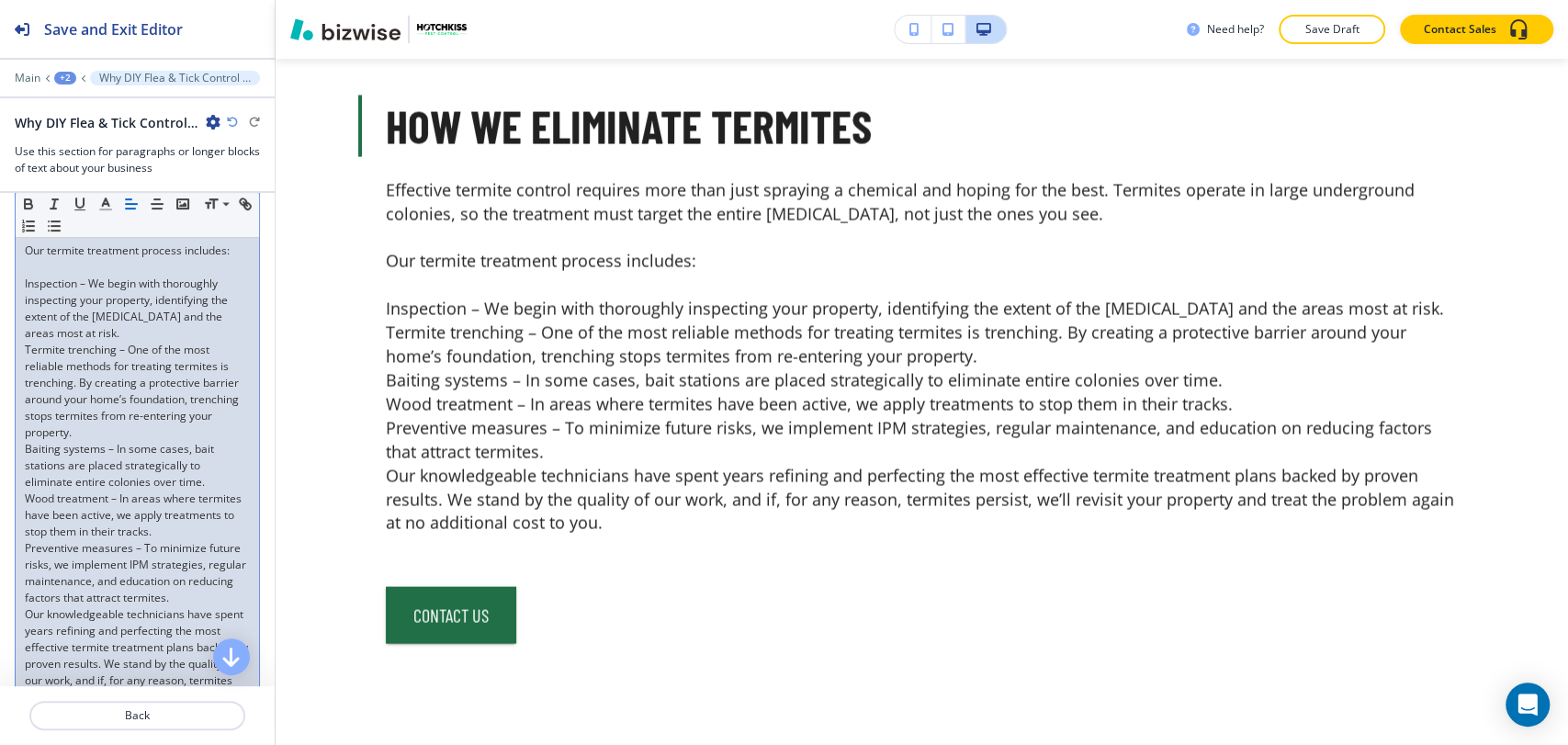
scroll to position [559, 0]
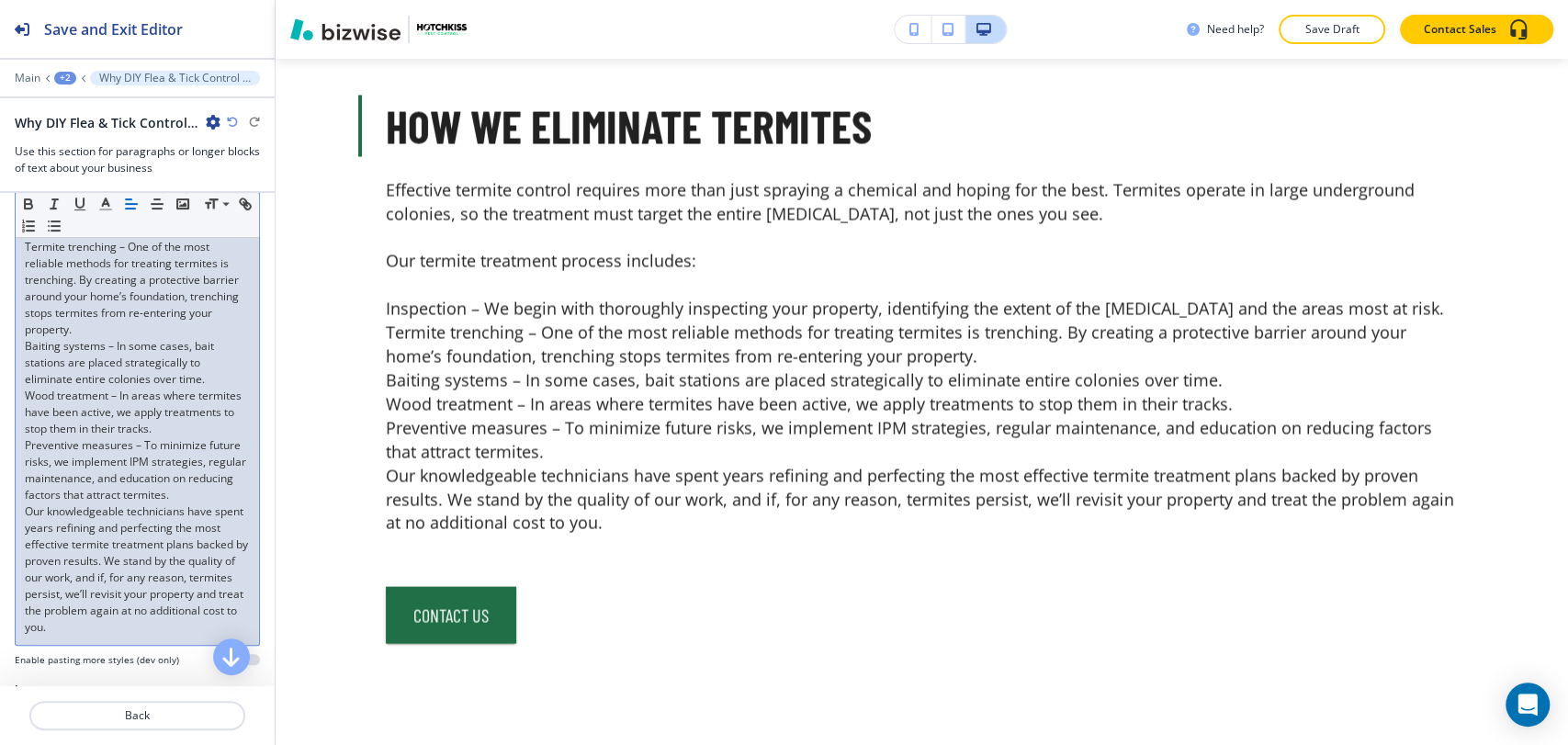
click at [22, 524] on div "Effective termite control requires more than just spraying a chemical and hopin…" at bounding box center [137, 329] width 244 height 630
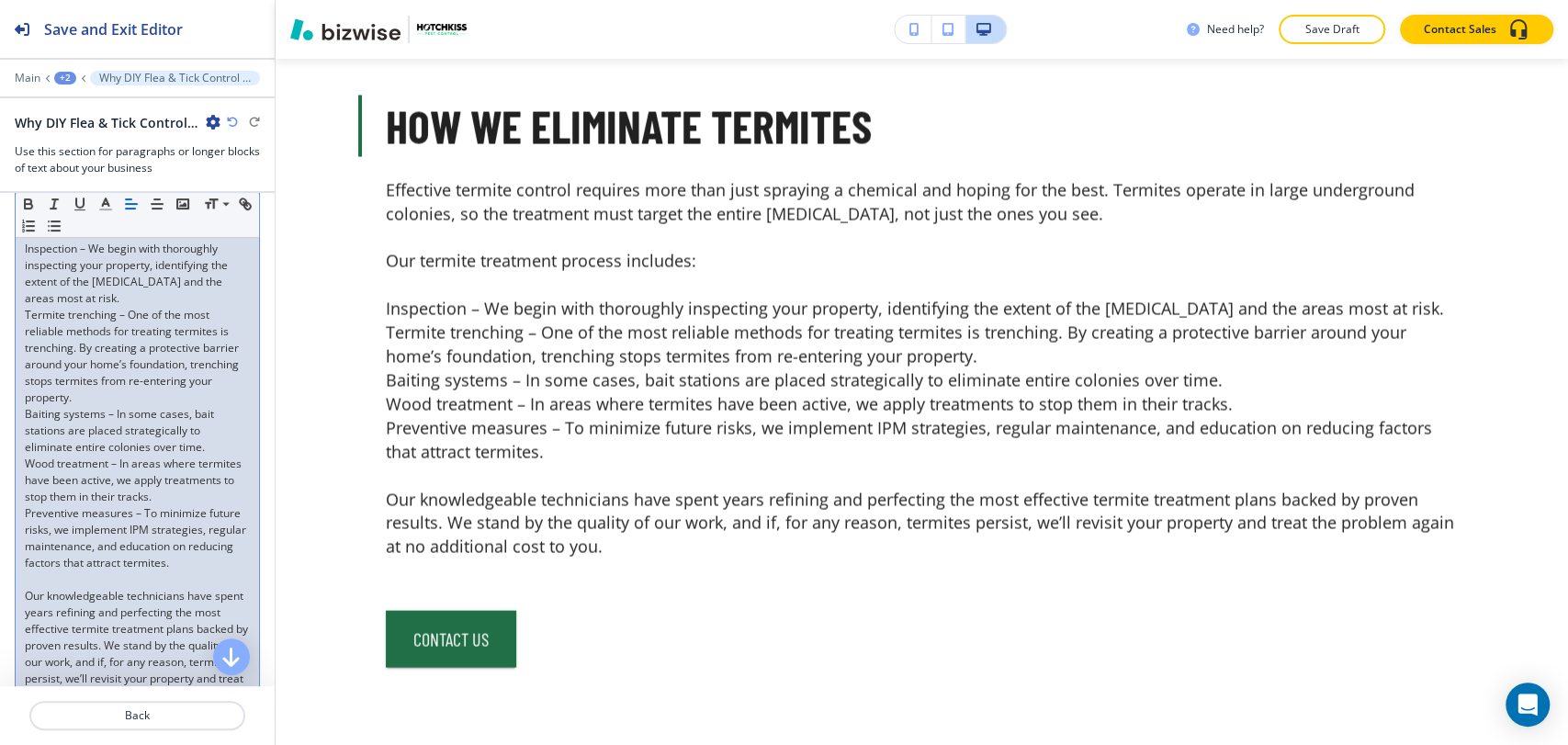
scroll to position [456, 0]
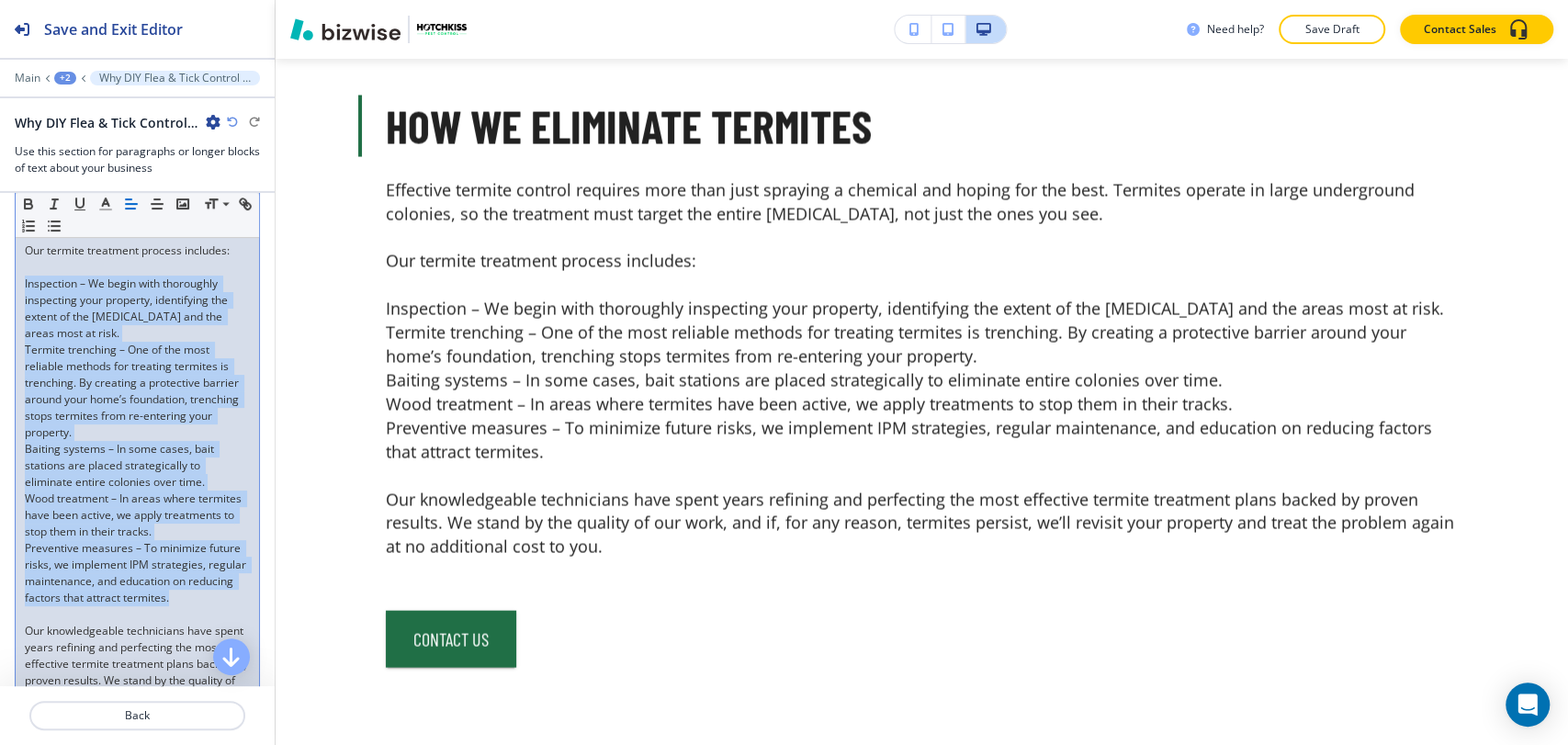
drag, startPoint x: 118, startPoint y: 612, endPoint x: 12, endPoint y: 279, distance: 349.5
click at [12, 279] on div "Body Small Normal Large Huge Effective termite control requires more than just …" at bounding box center [137, 424] width 274 height 754
click at [63, 218] on icon "button" at bounding box center [53, 225] width 16 height 16
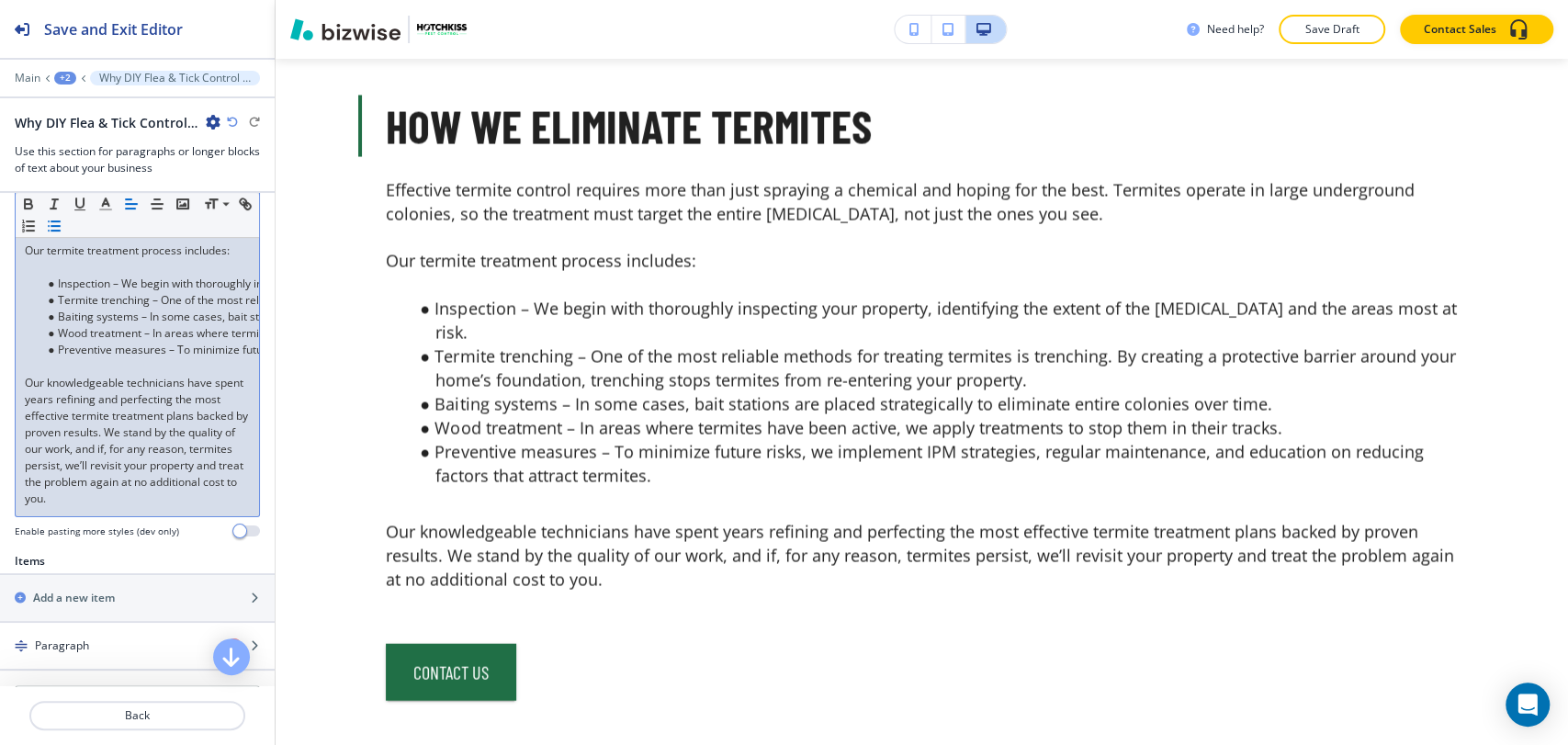
click at [43, 360] on p at bounding box center [137, 366] width 225 height 16
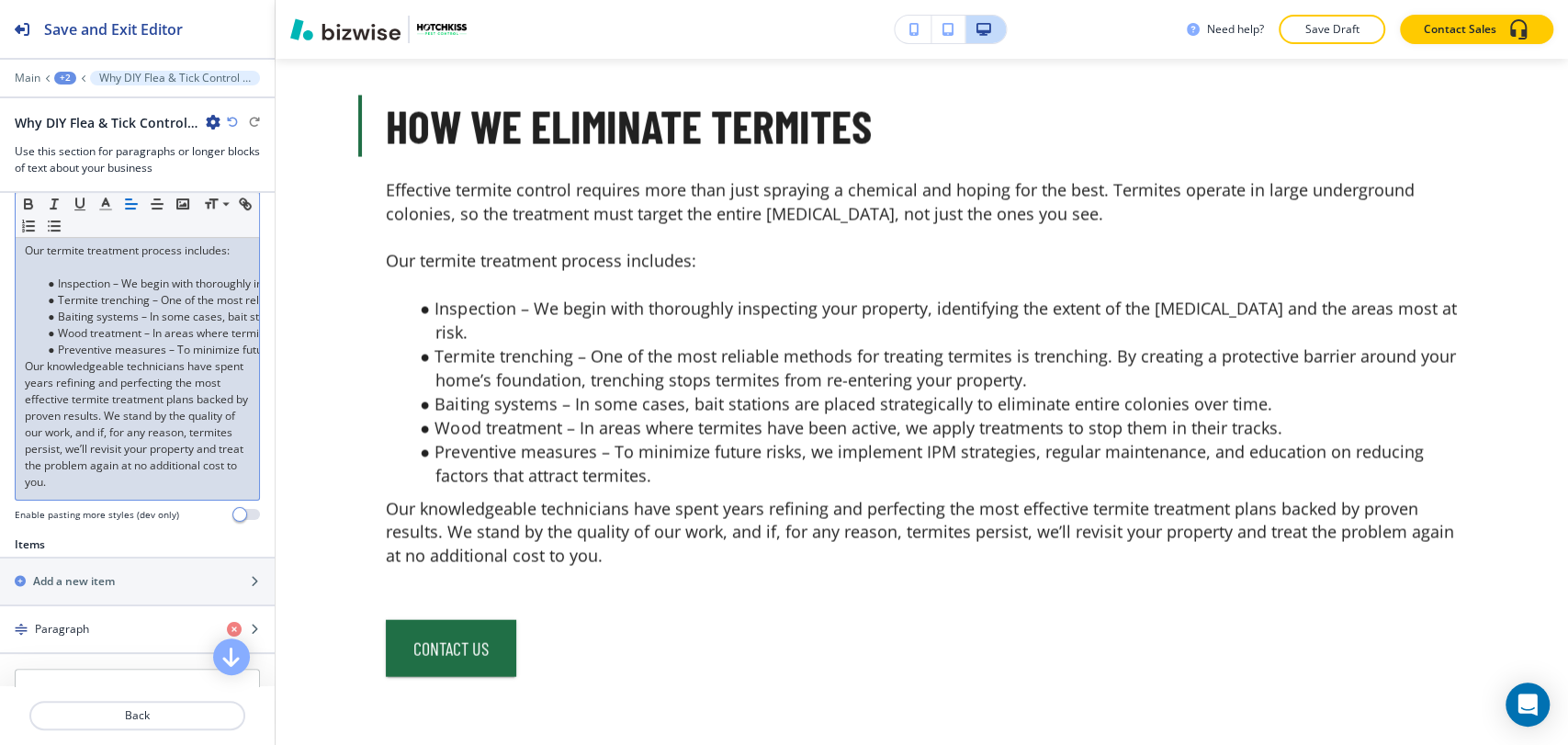
scroll to position [251, 0]
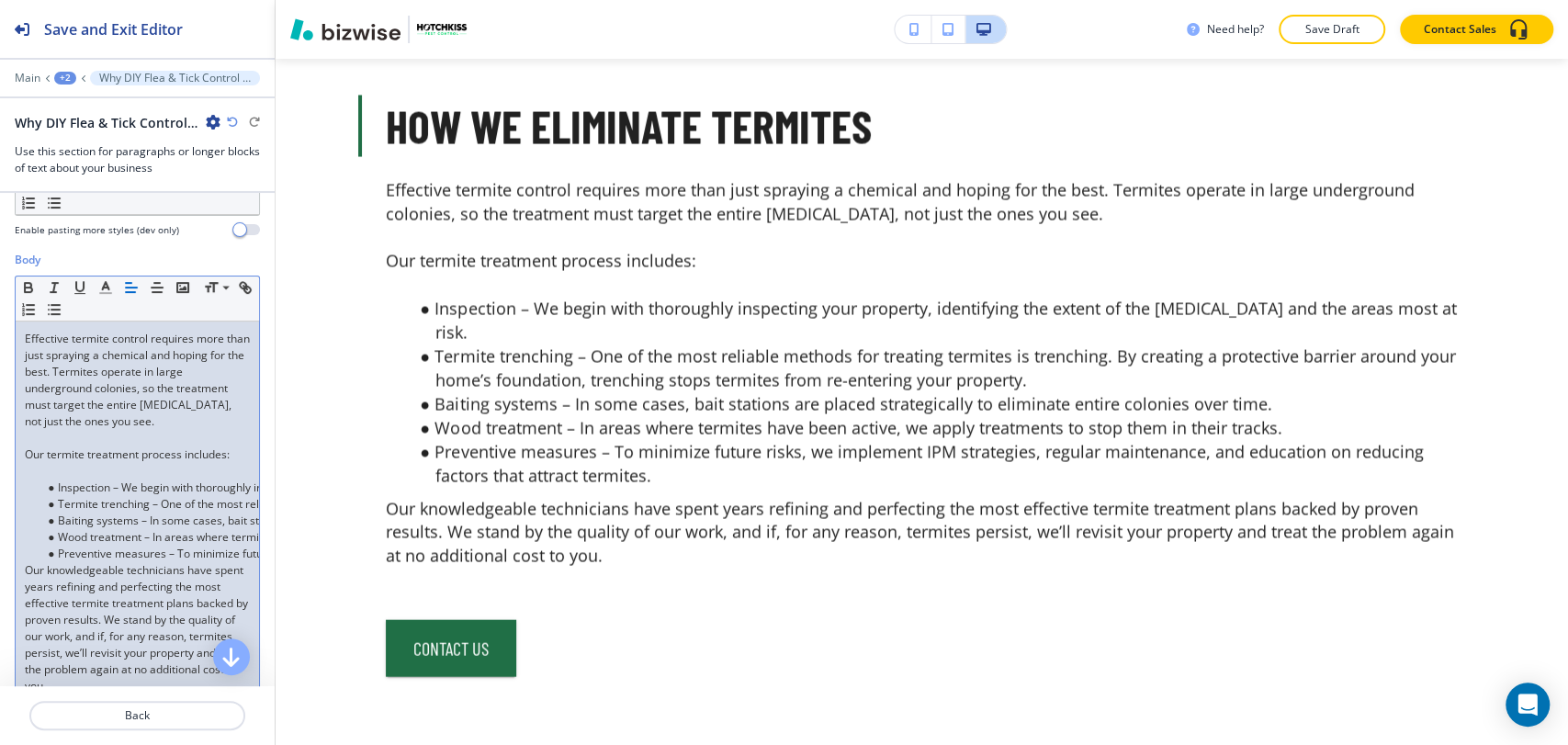
click at [63, 468] on p at bounding box center [137, 471] width 225 height 16
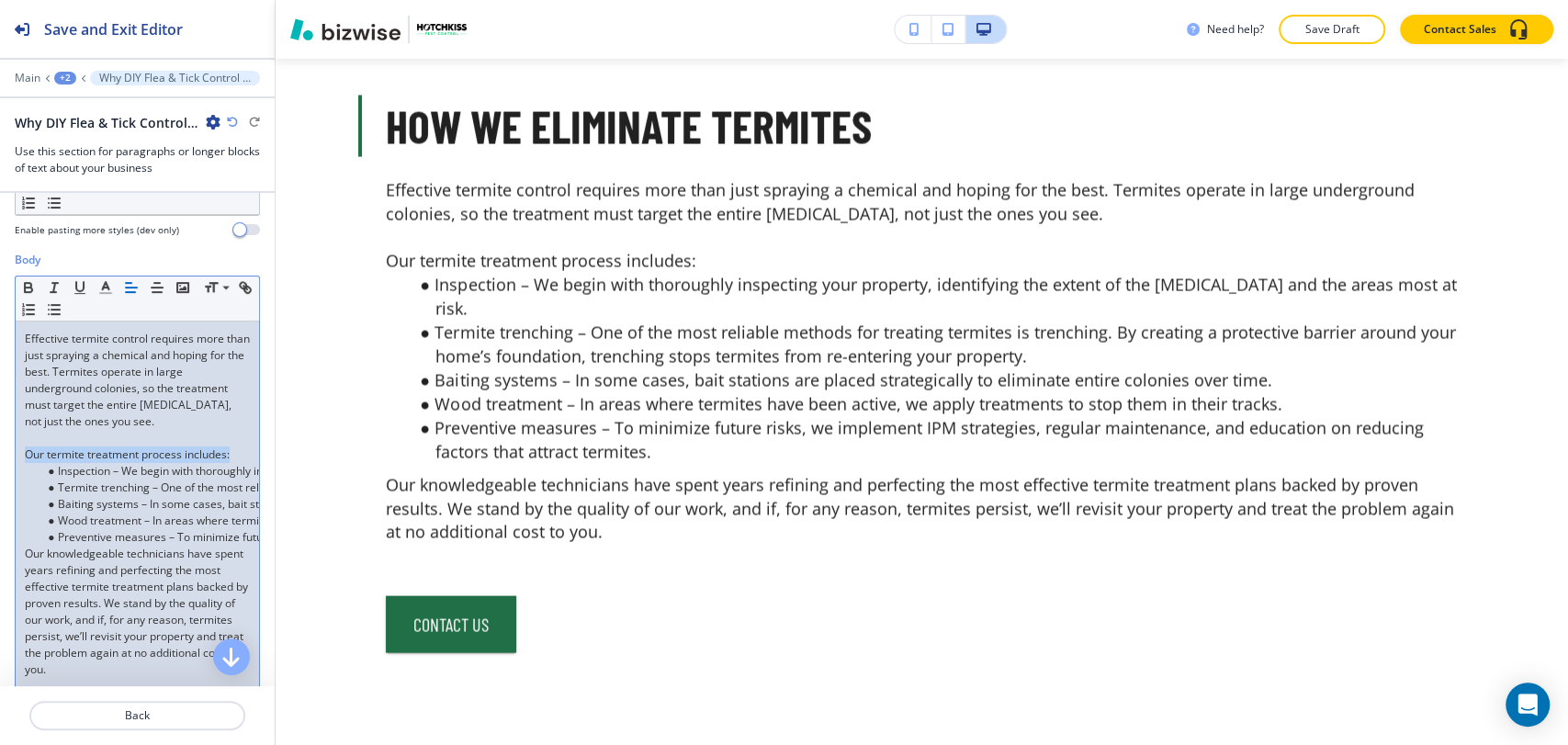
drag, startPoint x: 236, startPoint y: 451, endPoint x: 13, endPoint y: 448, distance: 223.0
click at [13, 448] on div "Body Small Normal Large Huge Effective termite control requires more than just …" at bounding box center [137, 488] width 274 height 473
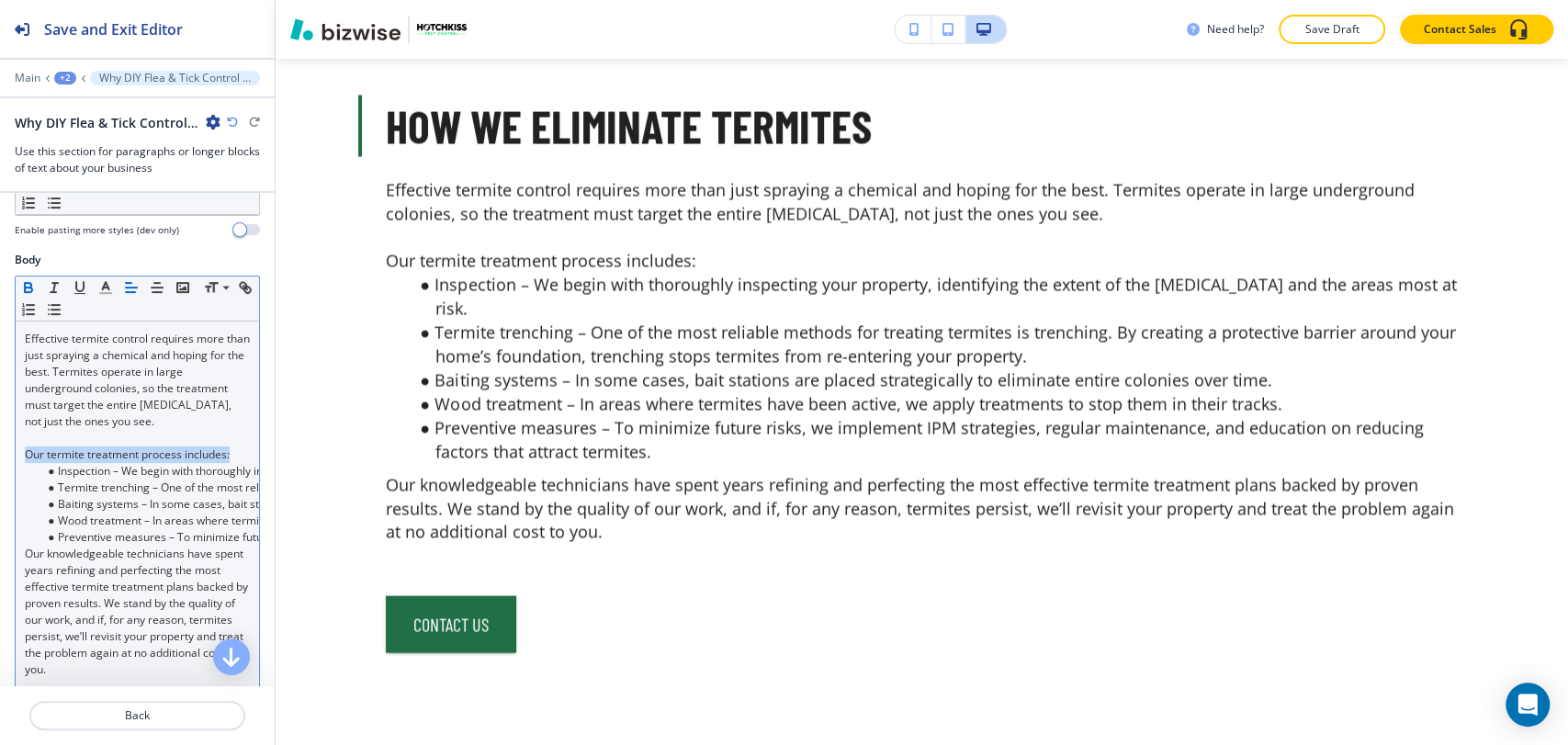
click at [30, 280] on icon "button" at bounding box center [28, 287] width 16 height 16
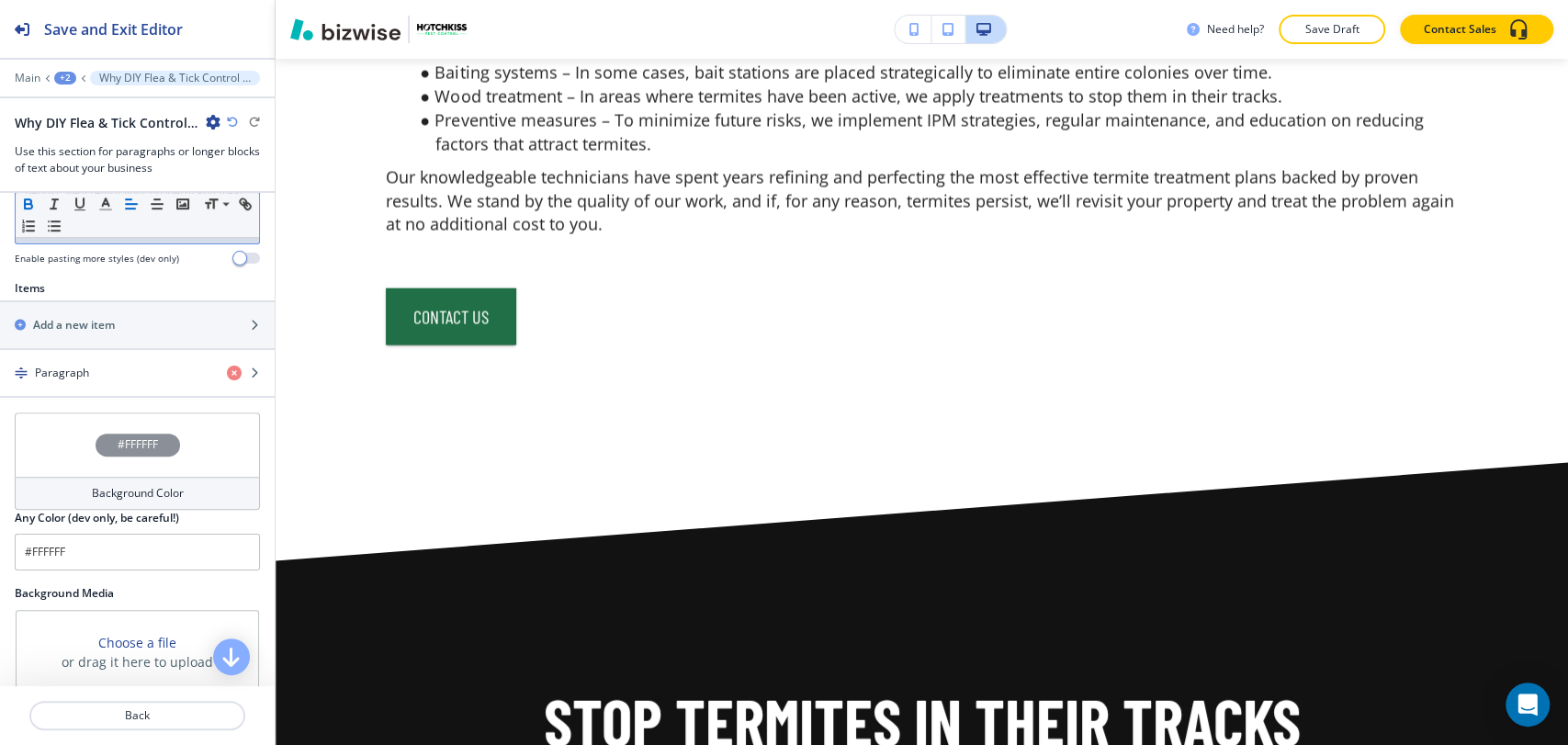
scroll to position [661, 0]
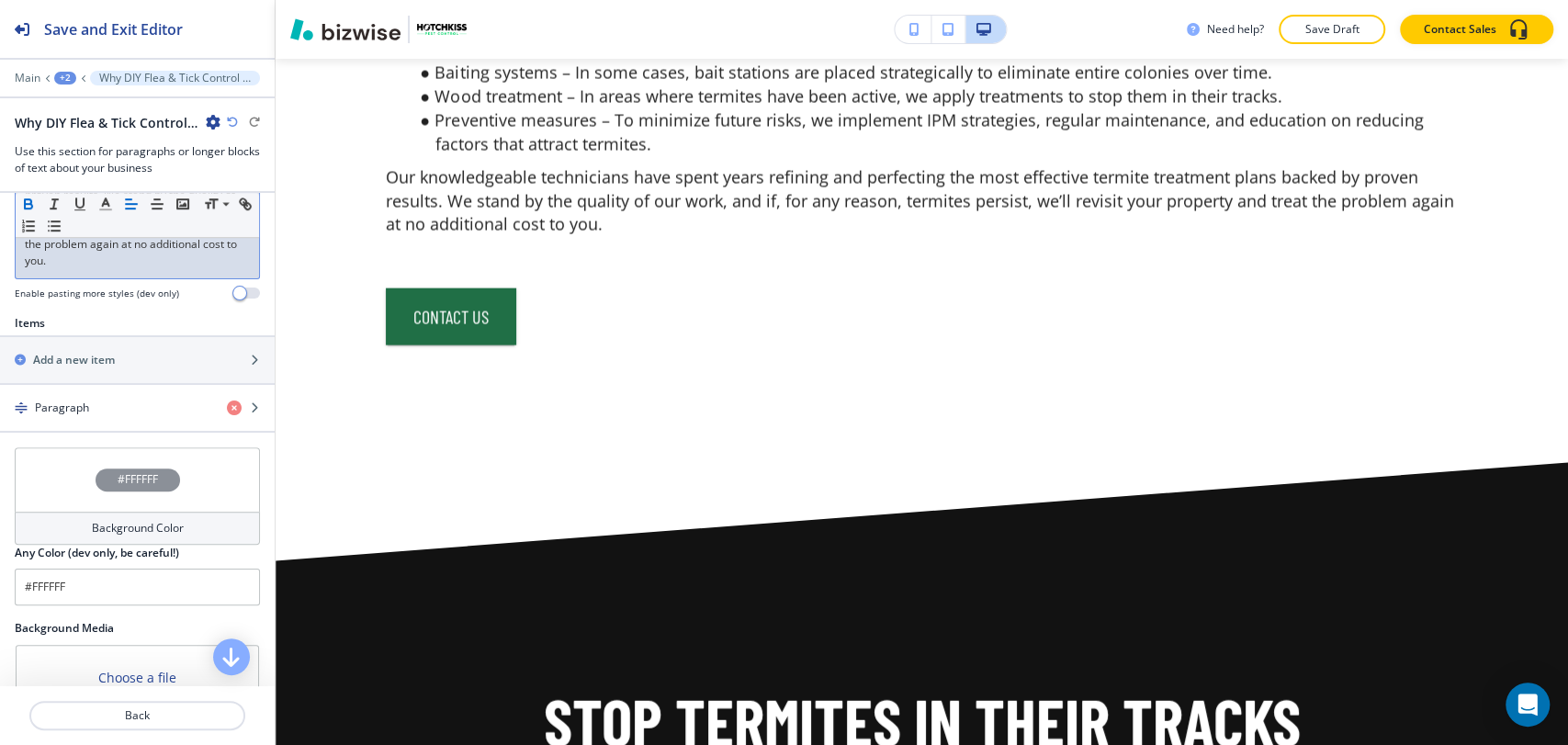
click at [165, 278] on div "Effective termite control requires more than just spraying a chemical and hopin…" at bounding box center [137, 95] width 244 height 365
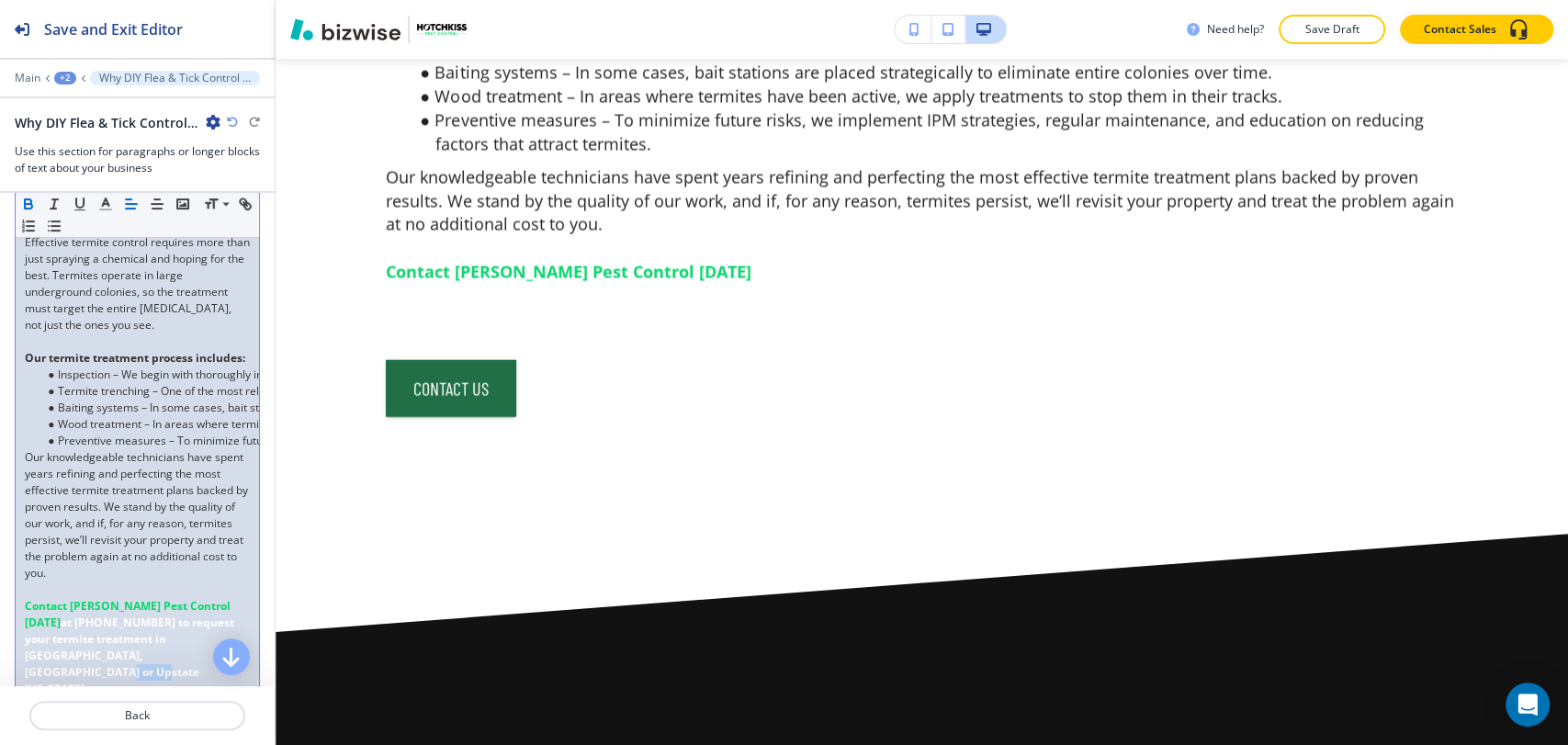
scroll to position [352, 0]
drag, startPoint x: 189, startPoint y: 674, endPoint x: 14, endPoint y: 620, distance: 183.1
click at [15, 620] on div "Effective termite control requires more than just spraying a chemical and hopin…" at bounding box center [137, 461] width 244 height 481
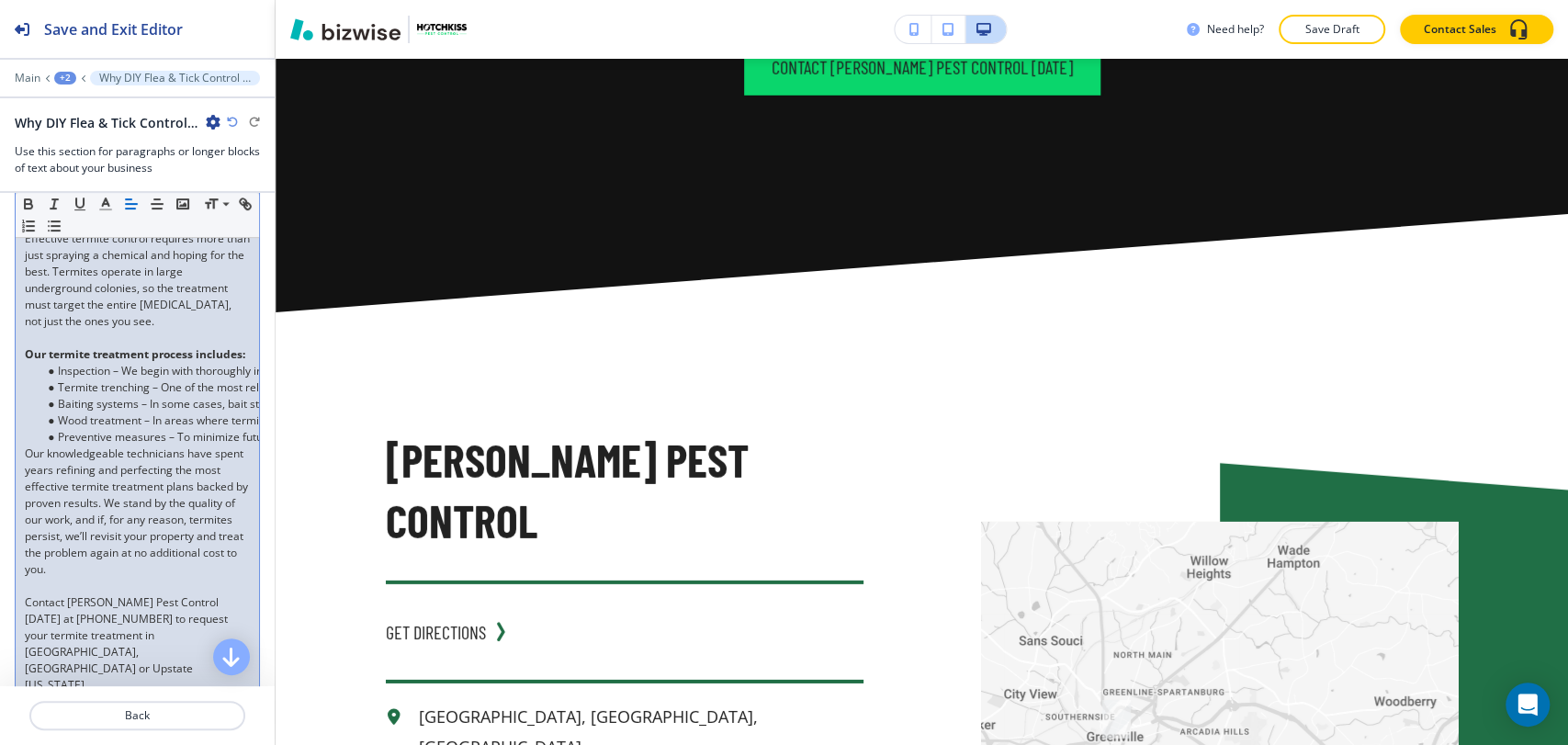
scroll to position [7904, 0]
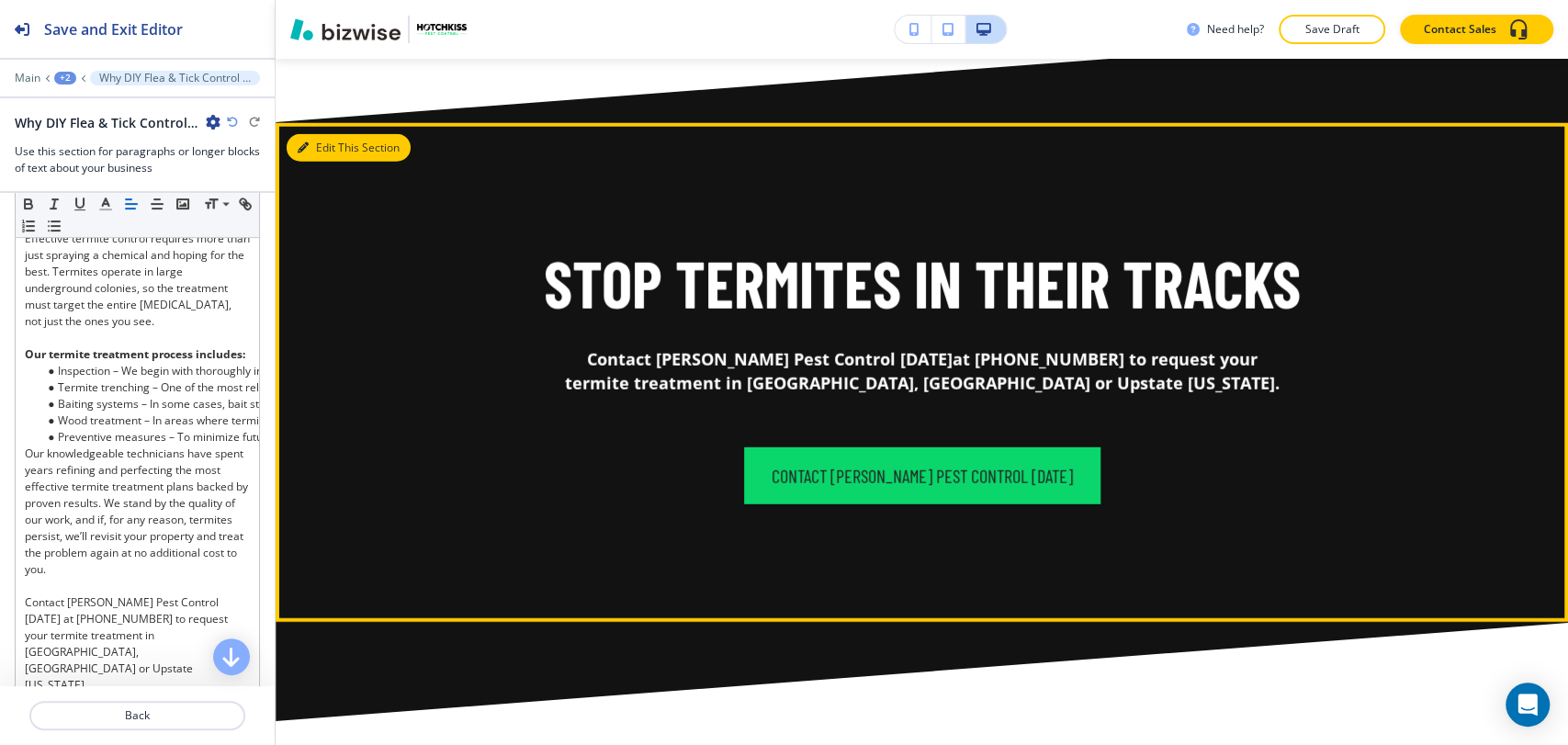
click at [325, 161] on button "Edit This Section" at bounding box center [348, 147] width 124 height 28
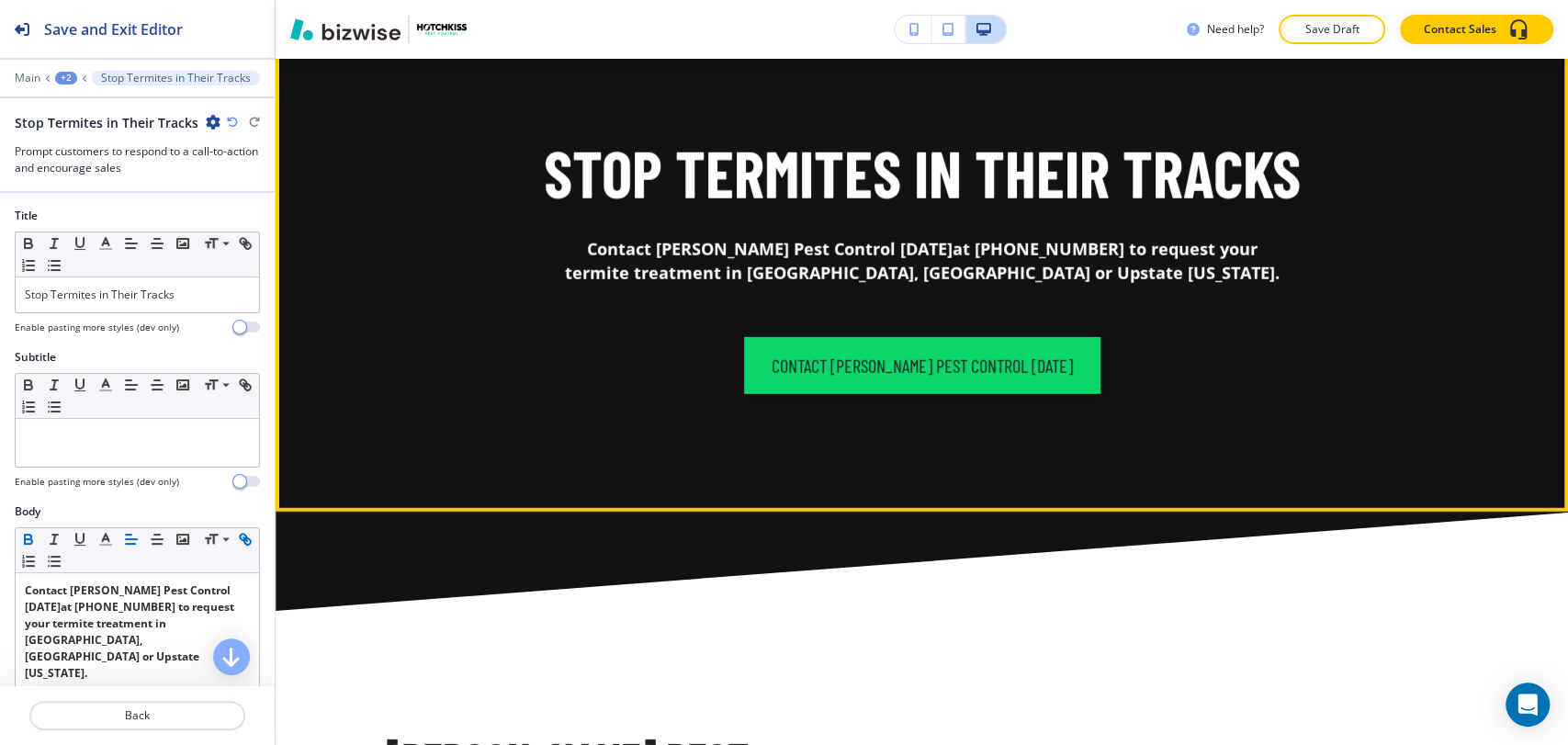
scroll to position [8026, 0]
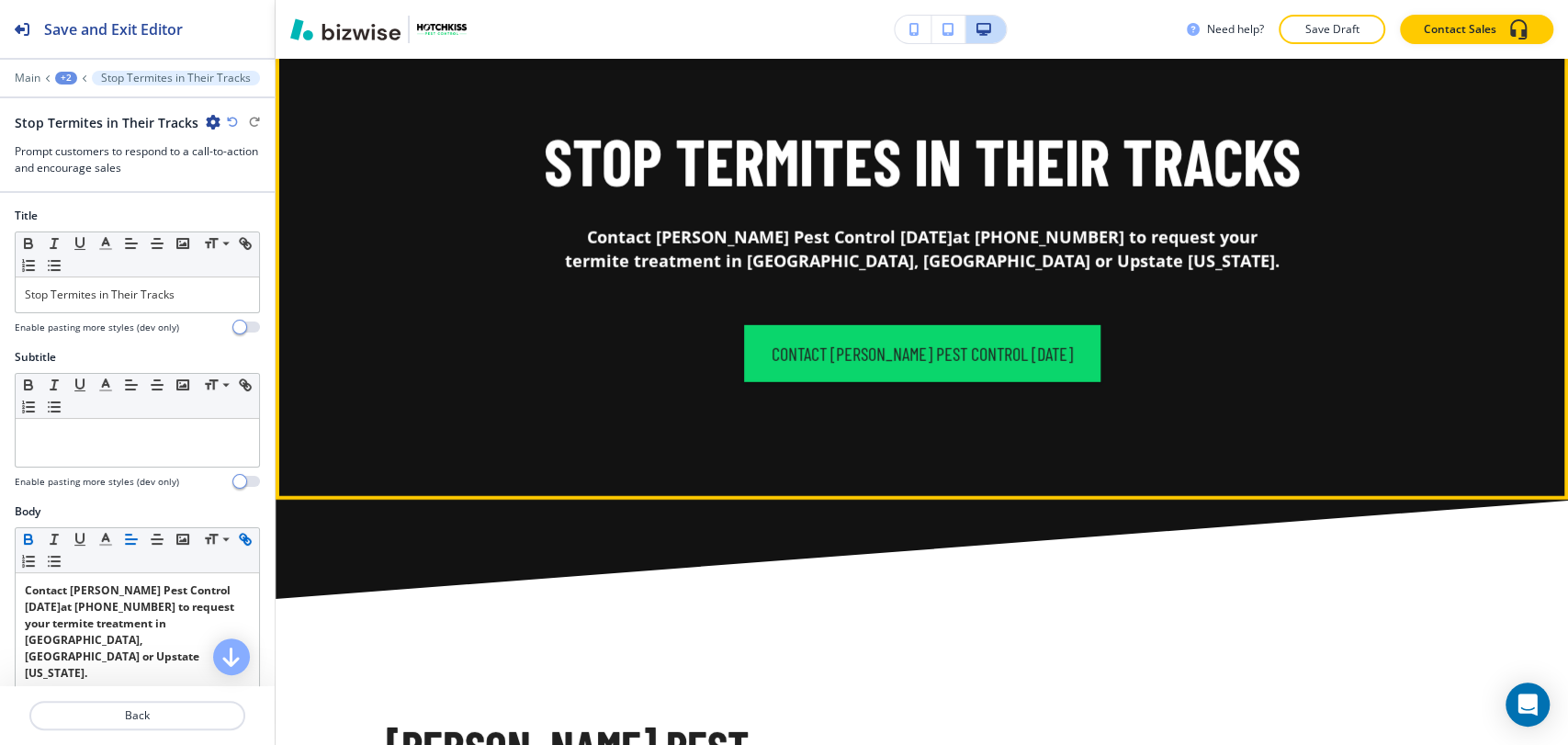
click at [325, 40] on button "Edit This Section" at bounding box center [348, 26] width 124 height 28
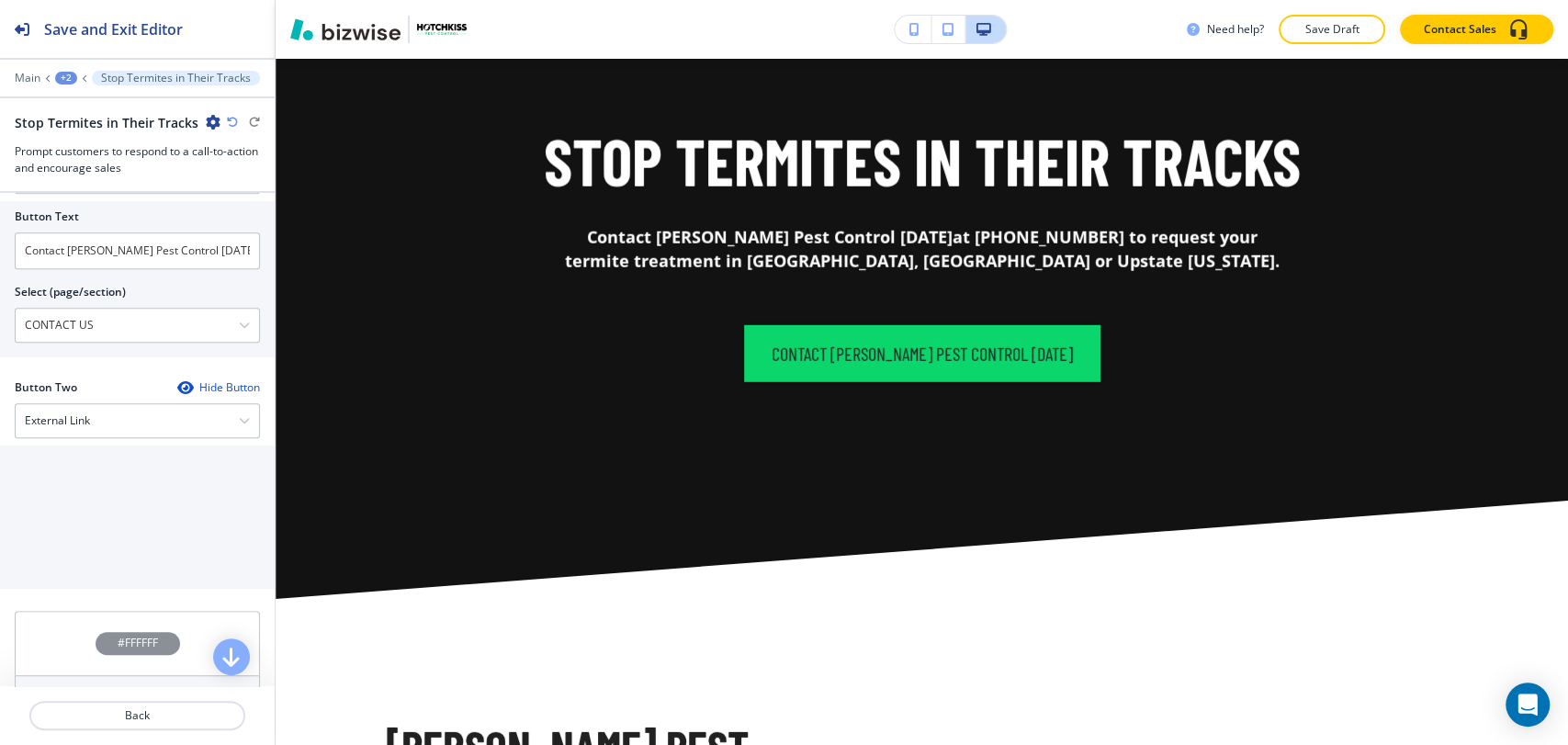
scroll to position [306, 0]
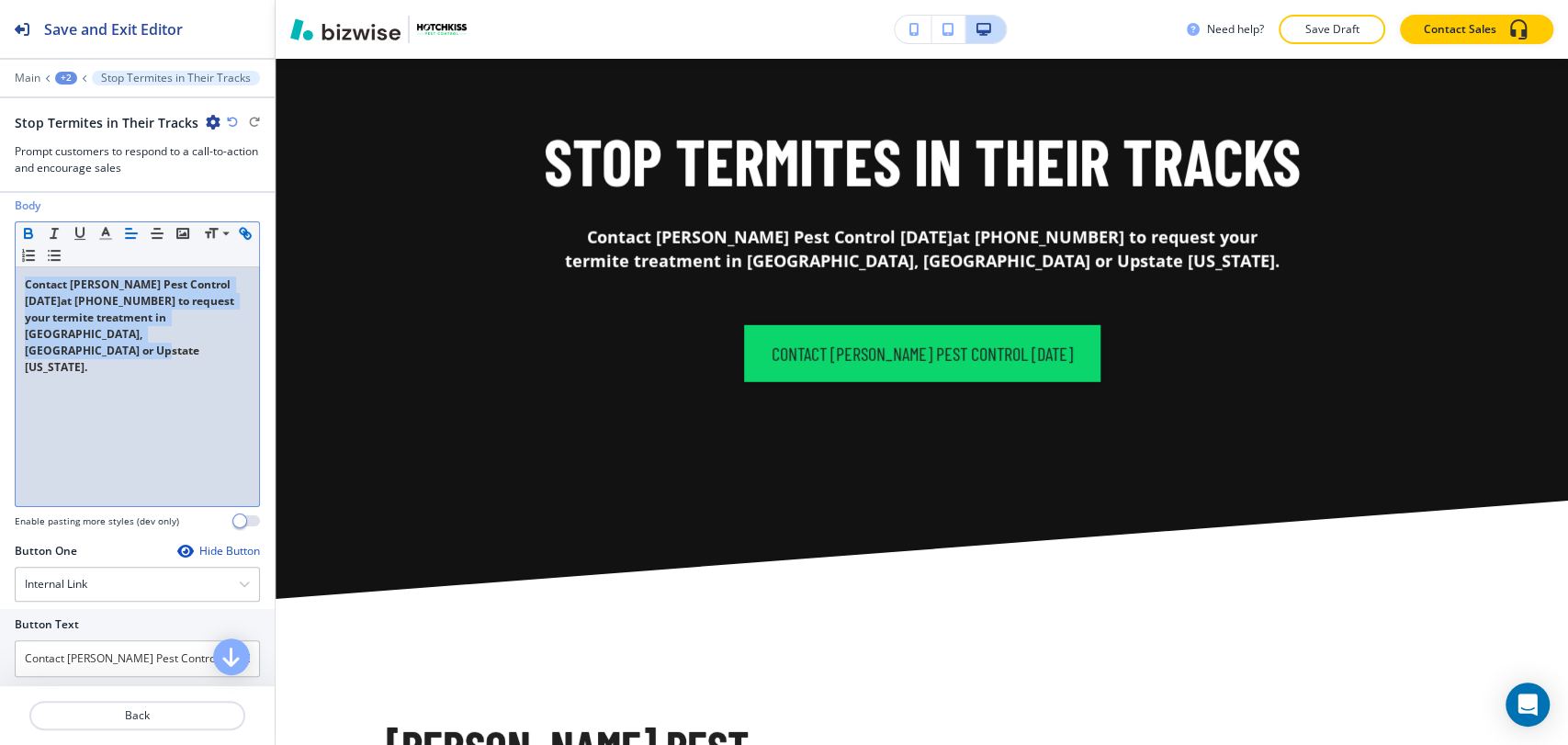
drag, startPoint x: 190, startPoint y: 346, endPoint x: 9, endPoint y: 280, distance: 192.7
click at [9, 280] on div "Body Small Normal Large Huge Contact Hotchkiss Pest Control today at (828) 373-…" at bounding box center [137, 370] width 274 height 345
click at [31, 233] on icon "button" at bounding box center [28, 235] width 8 height 5
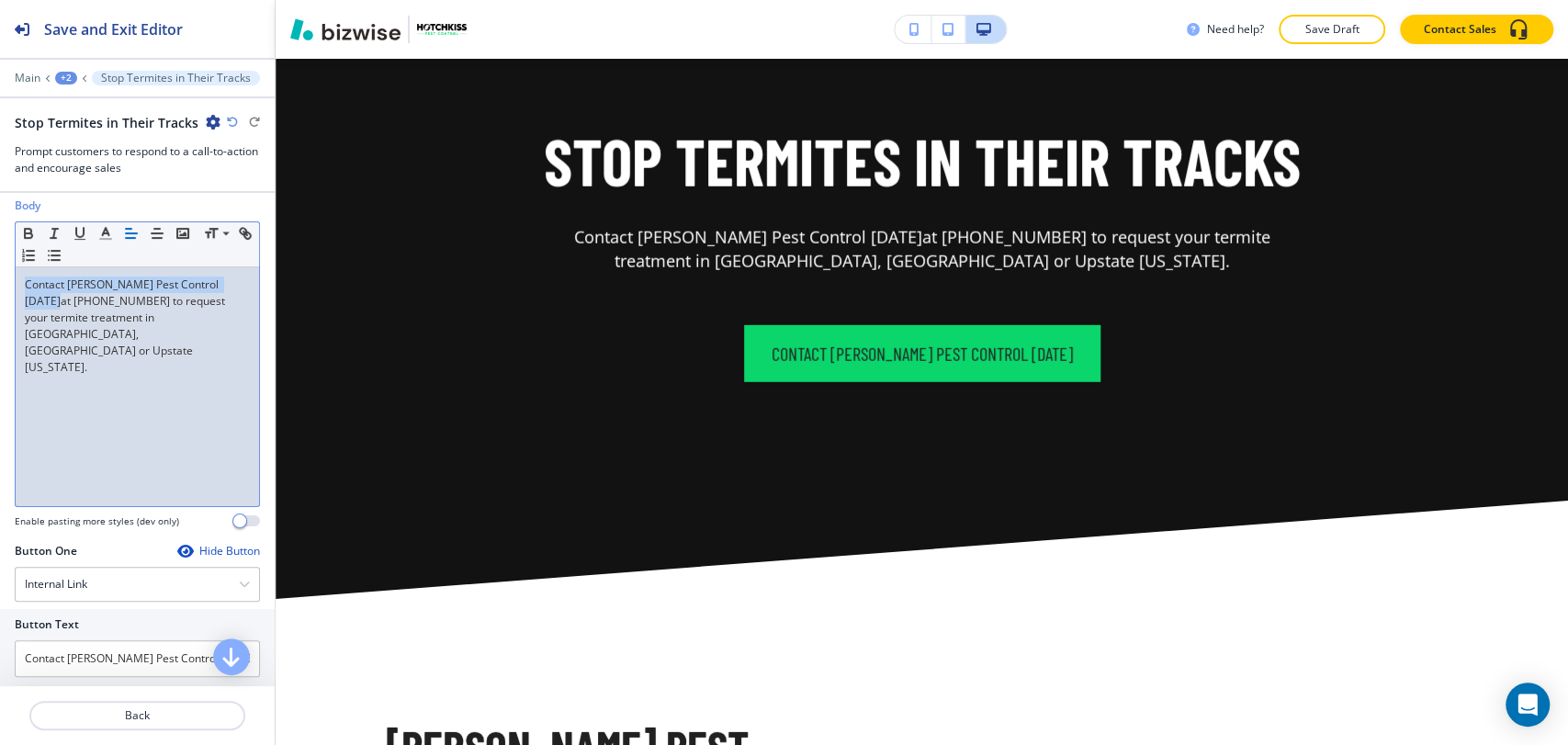
click at [116, 458] on div "Contact Hotchkiss Pest Control today at (828) 373-3067 to request your termite …" at bounding box center [137, 387] width 244 height 239
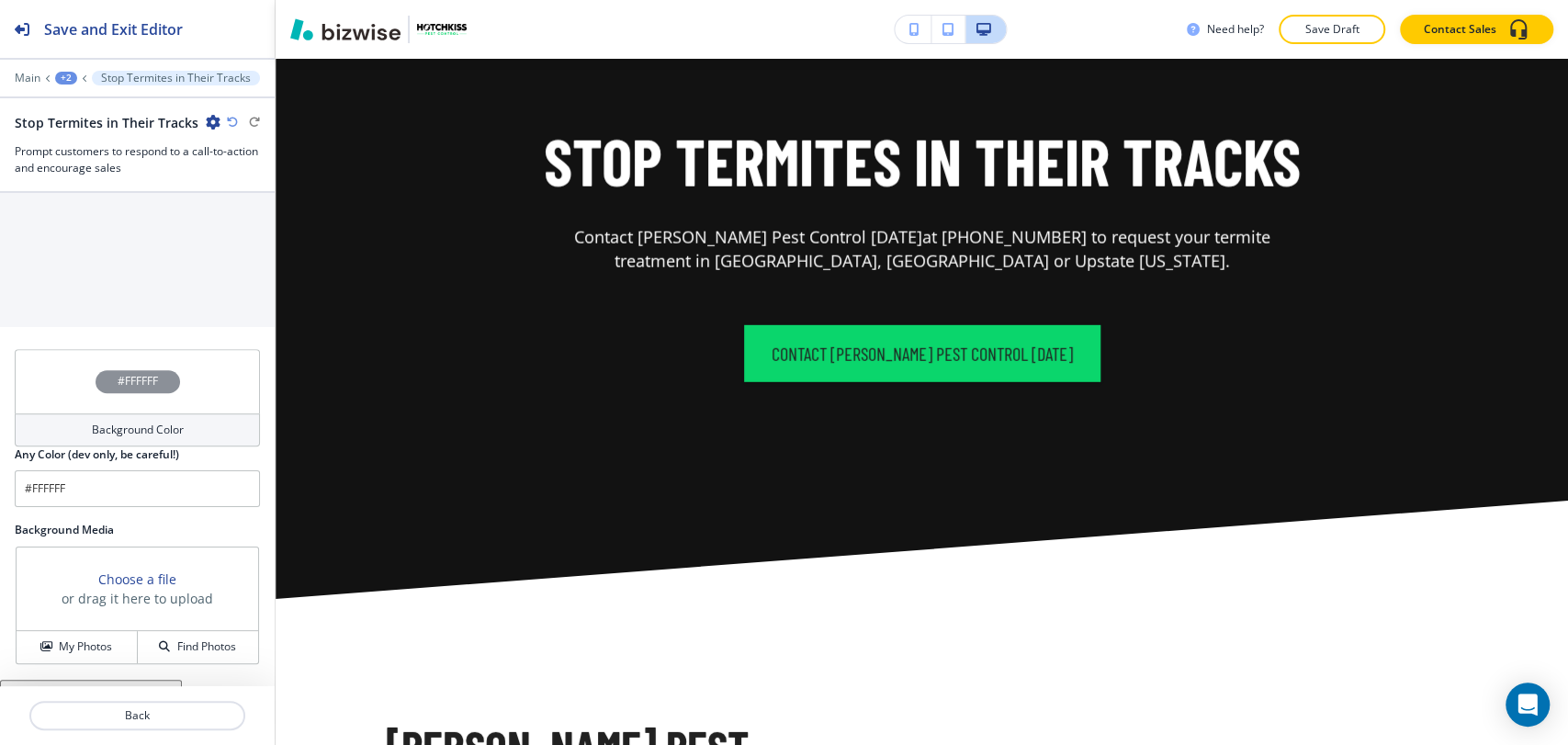
scroll to position [1024, 0]
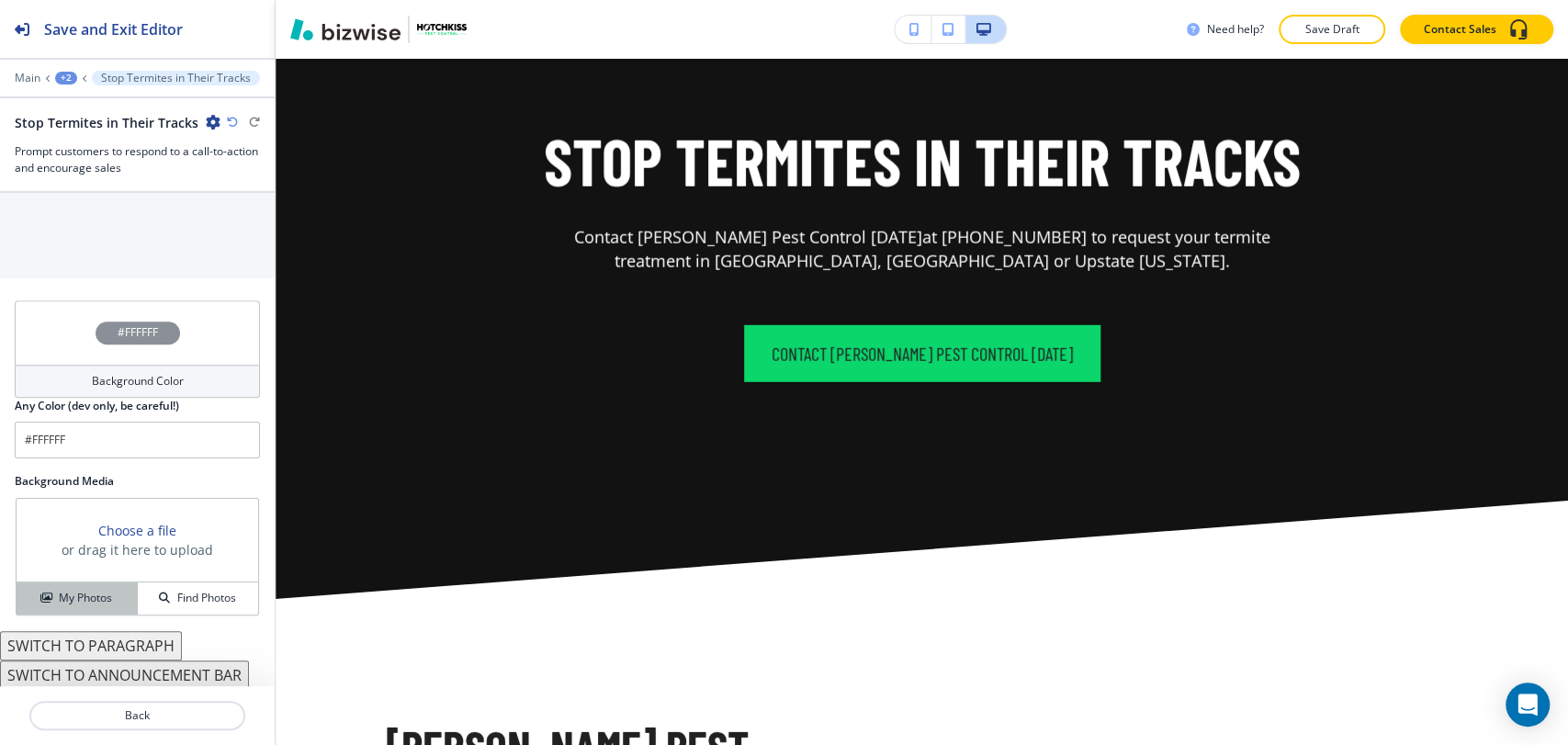
click at [86, 590] on h4 "My Photos" at bounding box center [85, 598] width 53 height 16
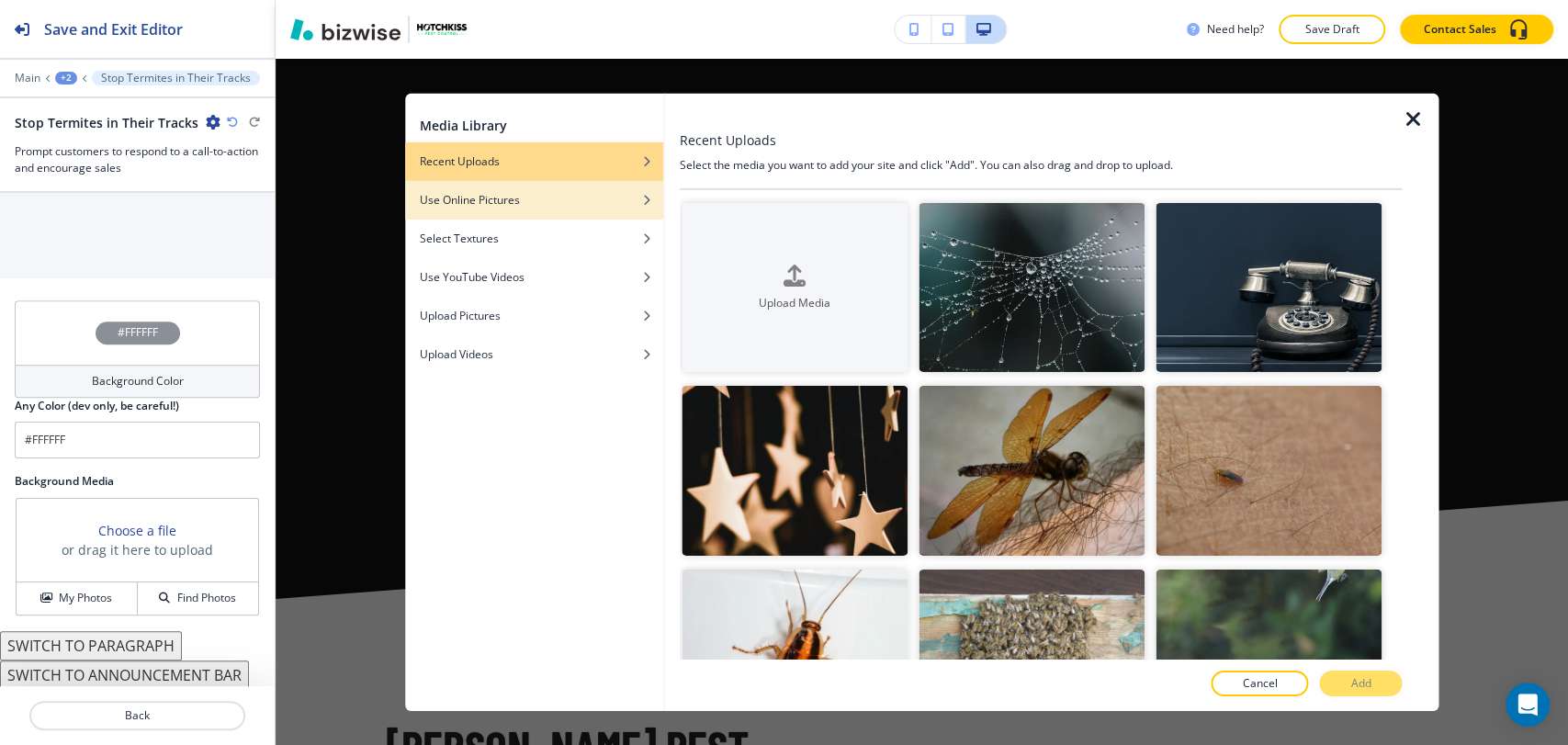
click at [566, 216] on div "button" at bounding box center [534, 214] width 258 height 11
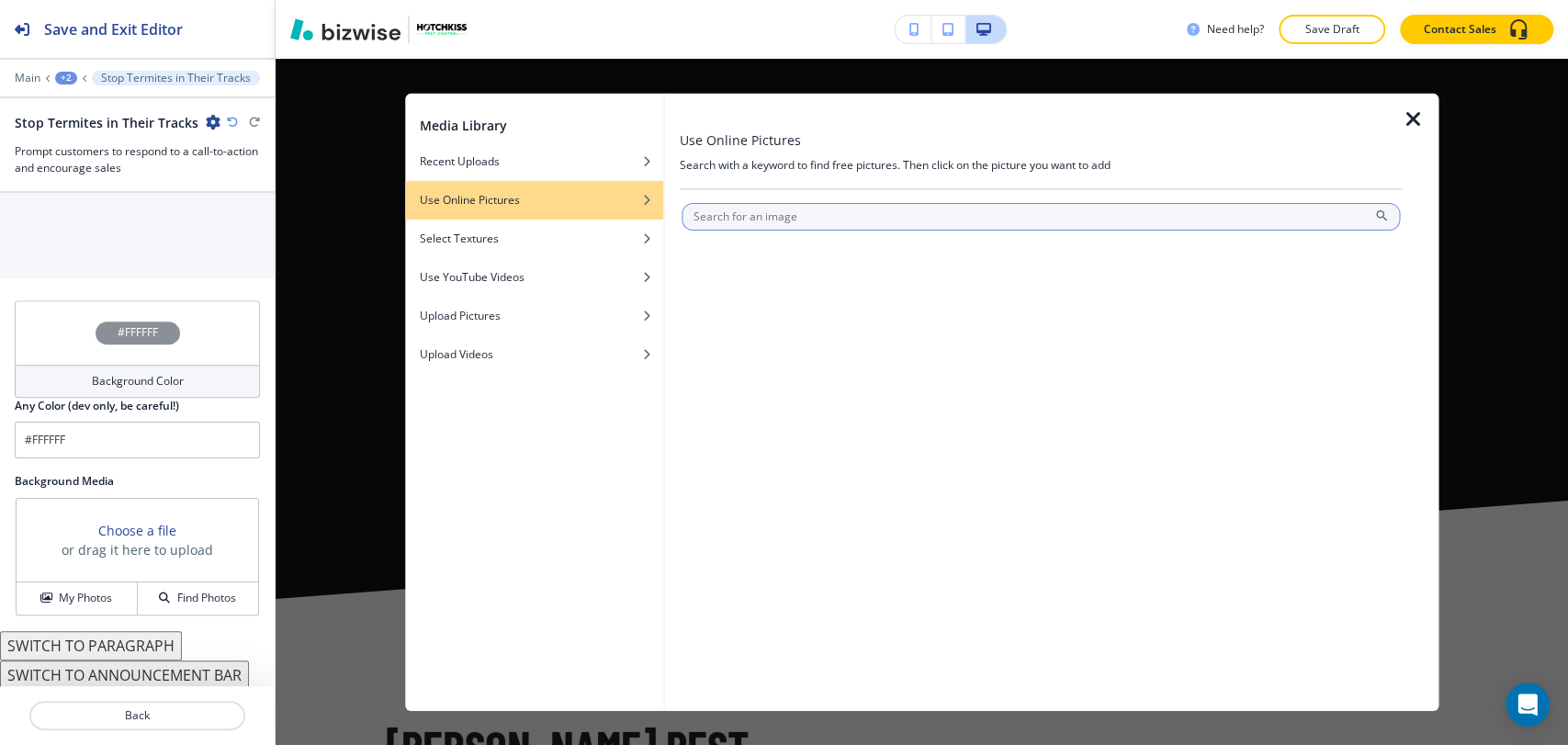
click at [750, 215] on input "text" at bounding box center [1040, 215] width 718 height 28
type input "Termites"
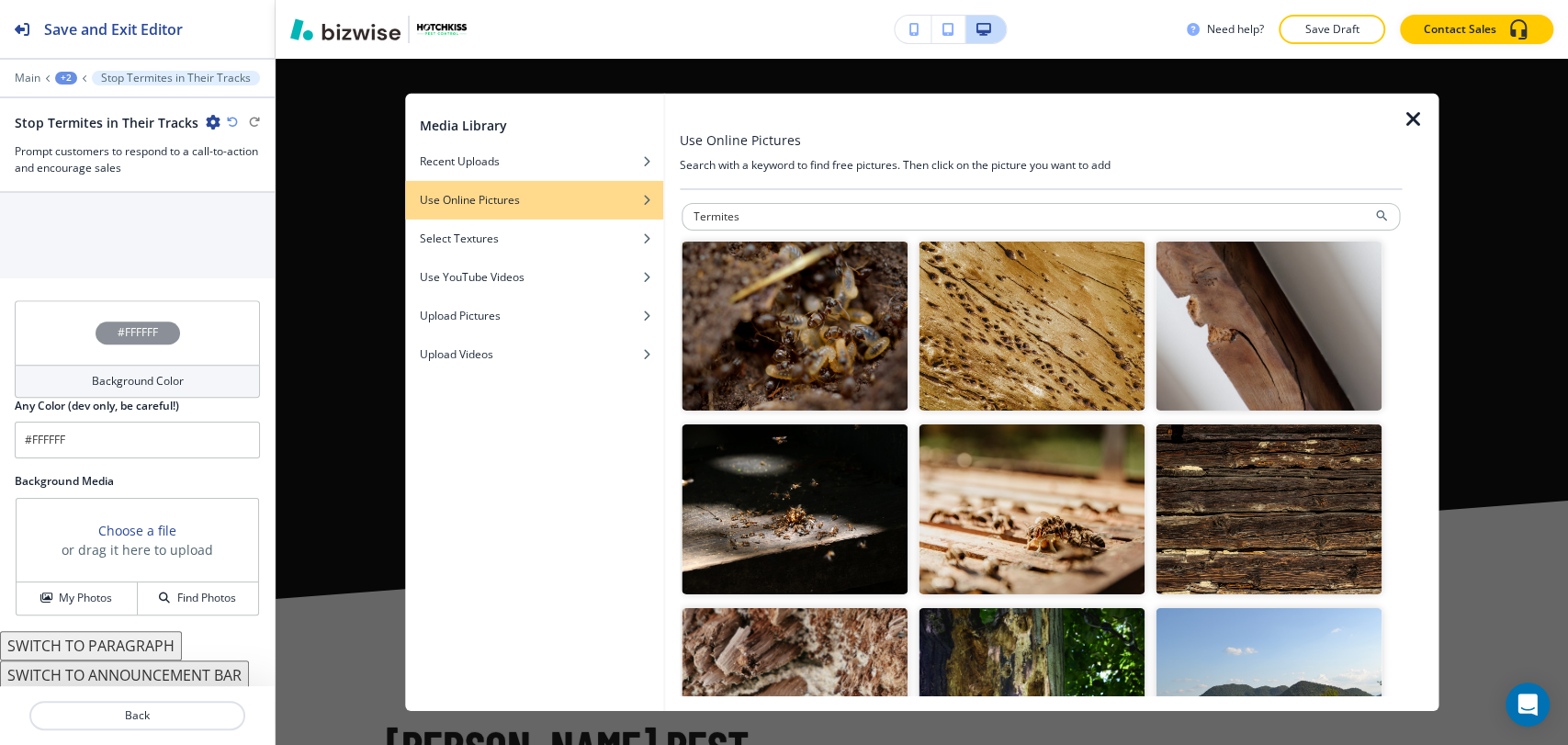
click at [862, 330] on img "button" at bounding box center [794, 326] width 226 height 170
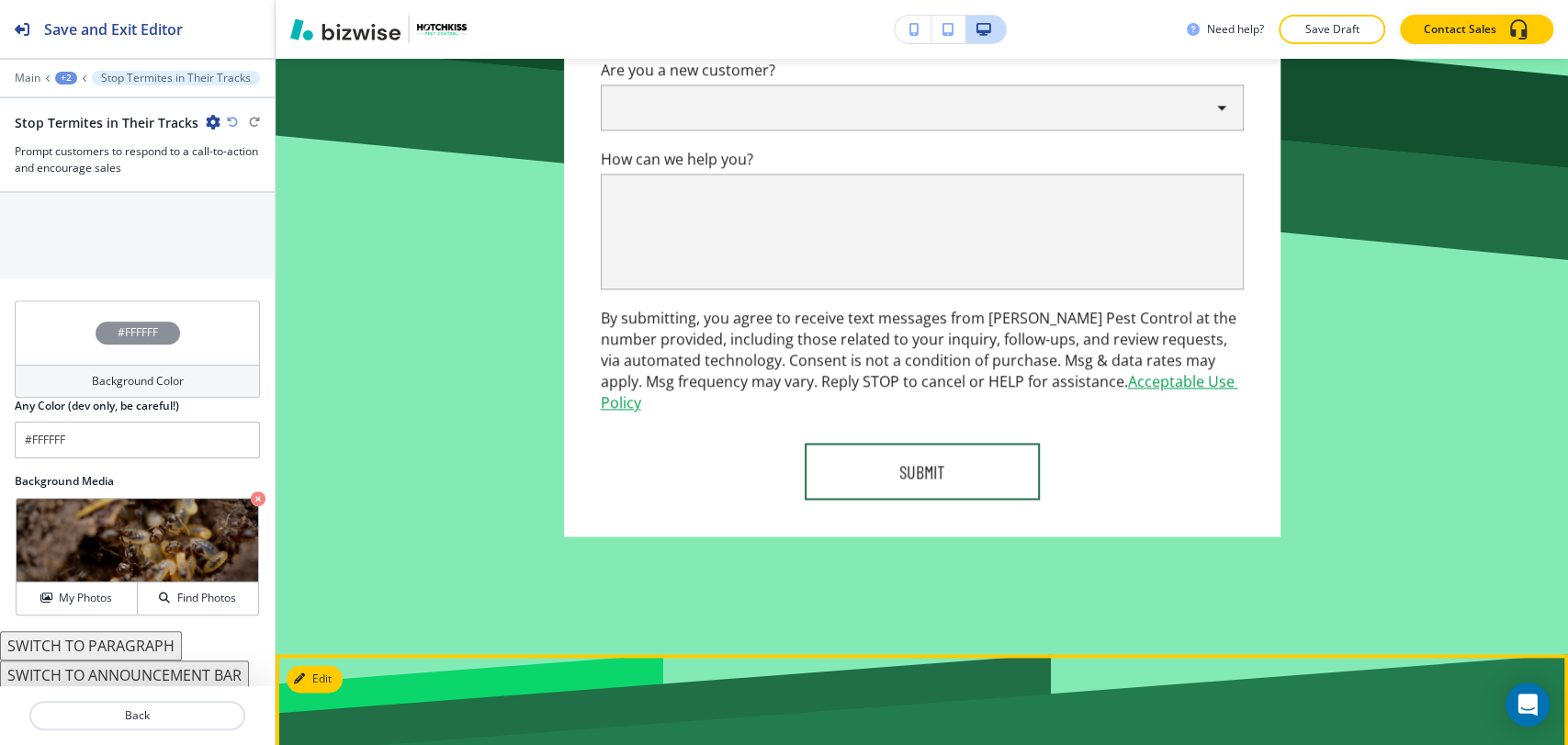
scroll to position [10680, 0]
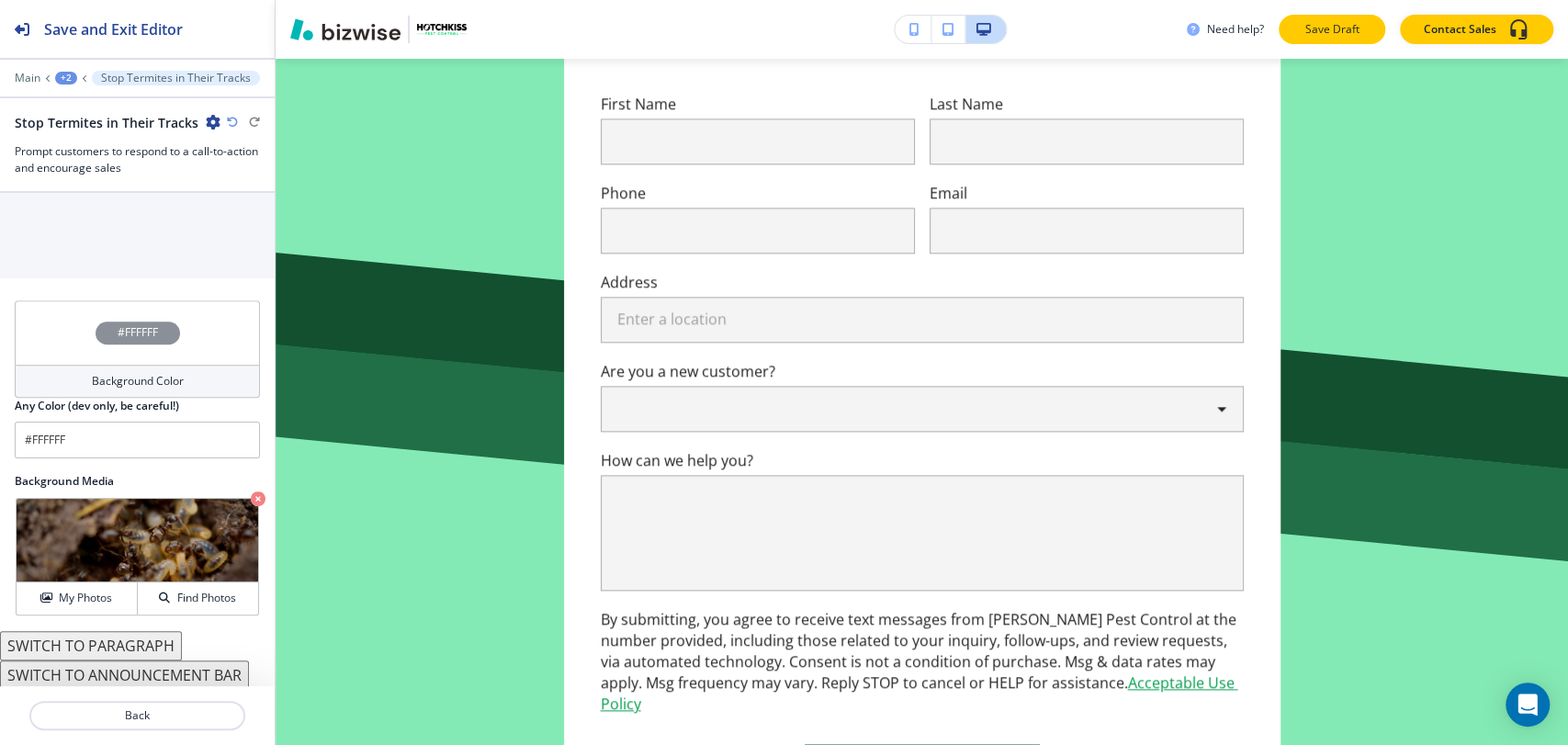
click at [1344, 22] on p "Save Draft" at bounding box center [1332, 28] width 59 height 16
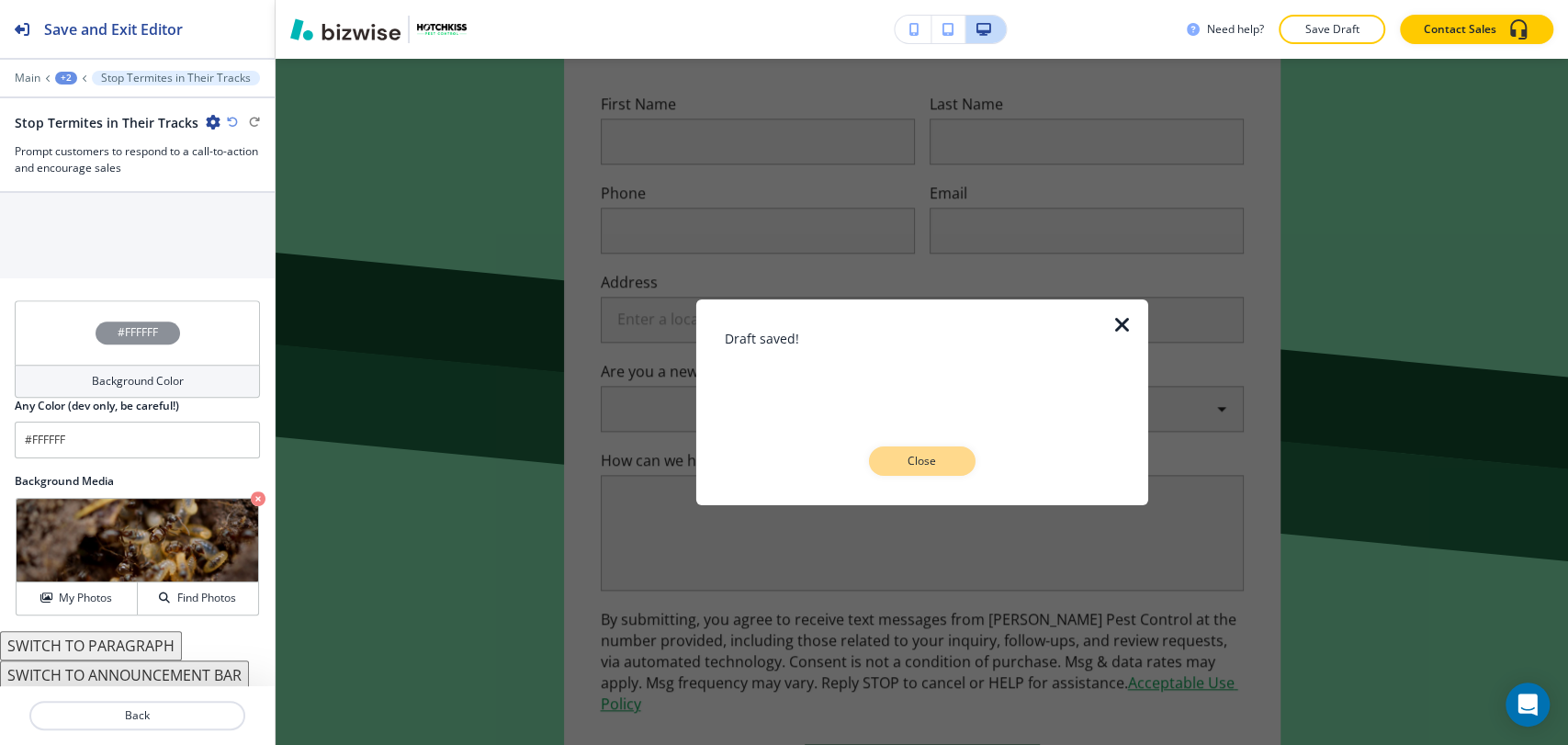
click at [936, 470] on button "Close" at bounding box center [922, 460] width 106 height 29
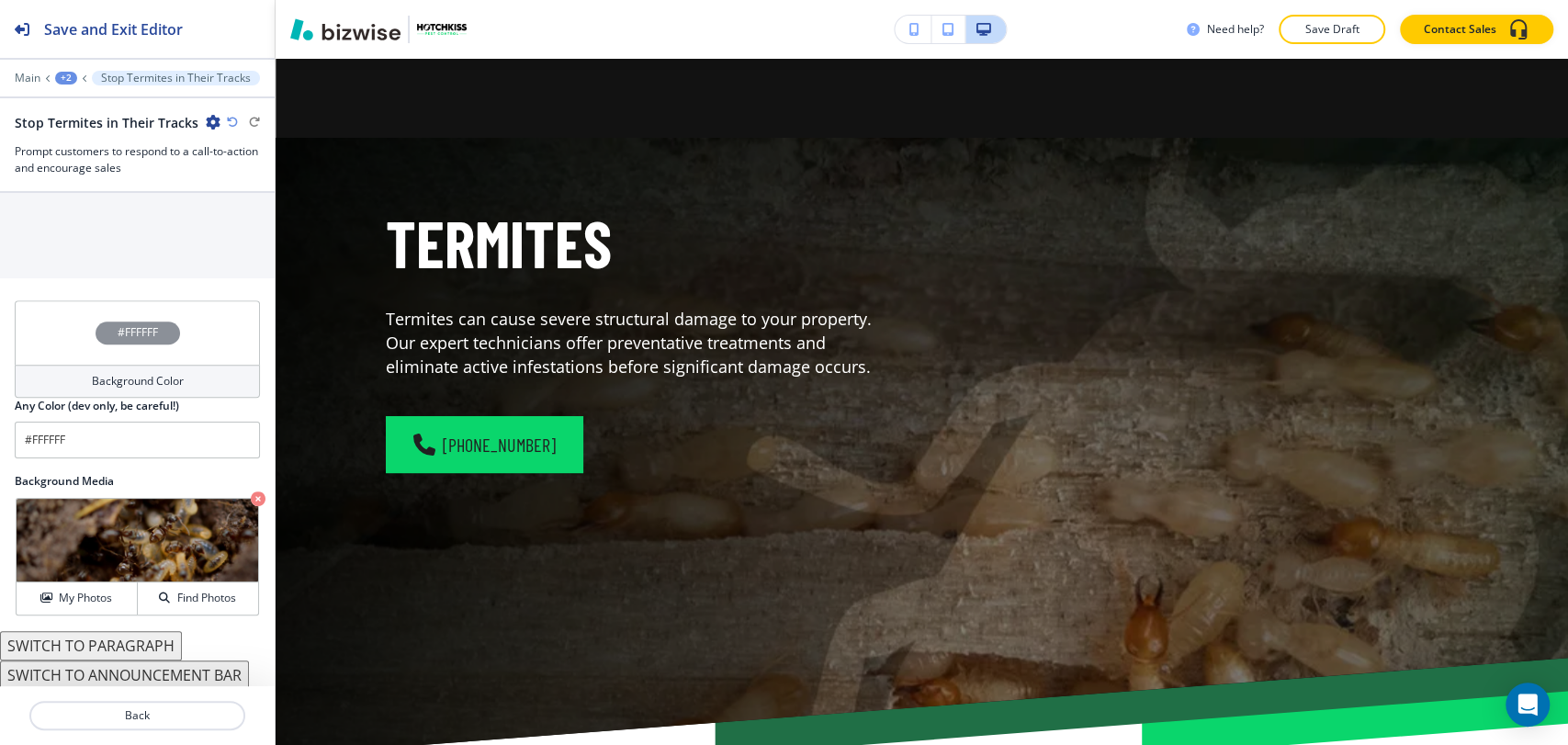
scroll to position [0, 0]
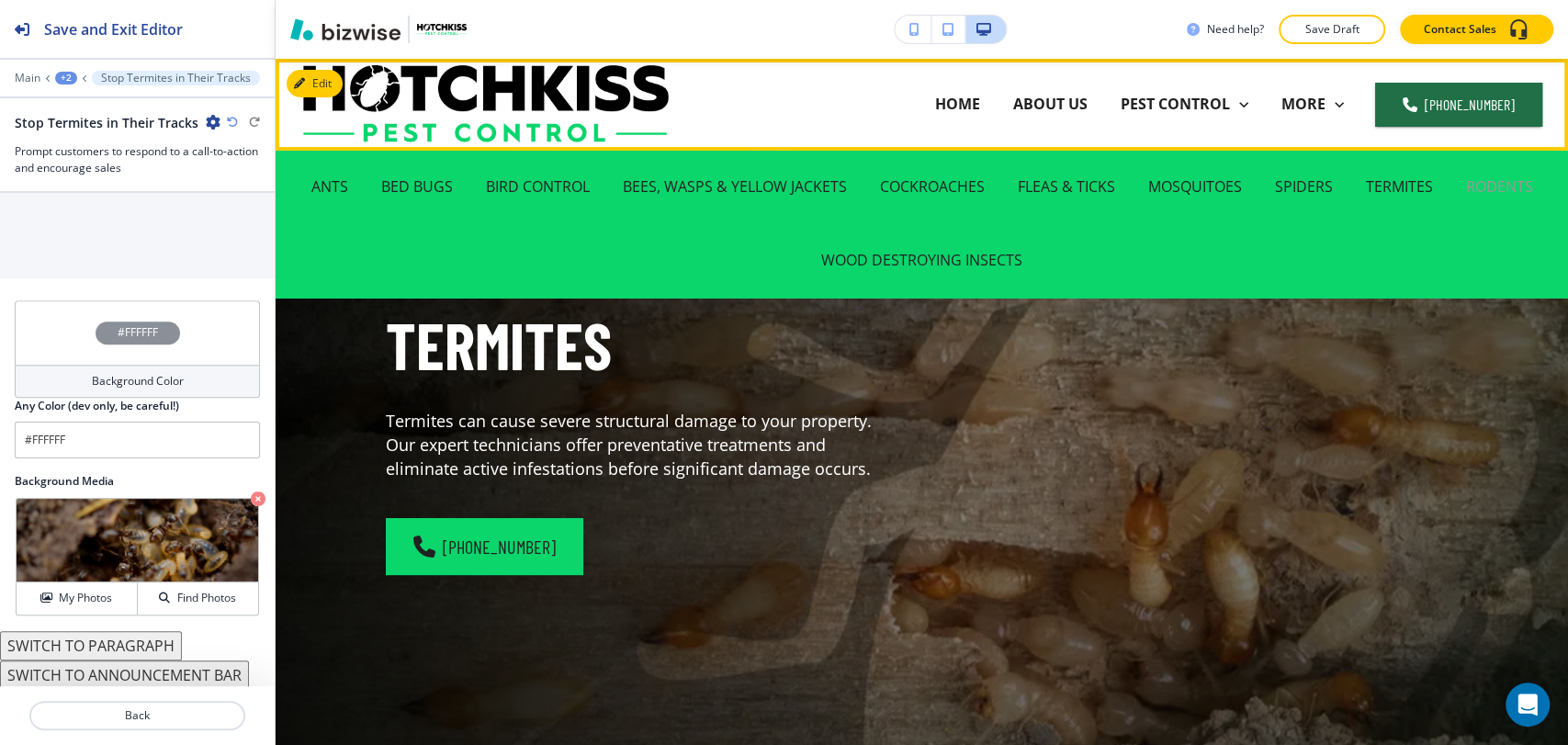
click at [1499, 185] on p "RODENTS" at bounding box center [1499, 187] width 67 height 21
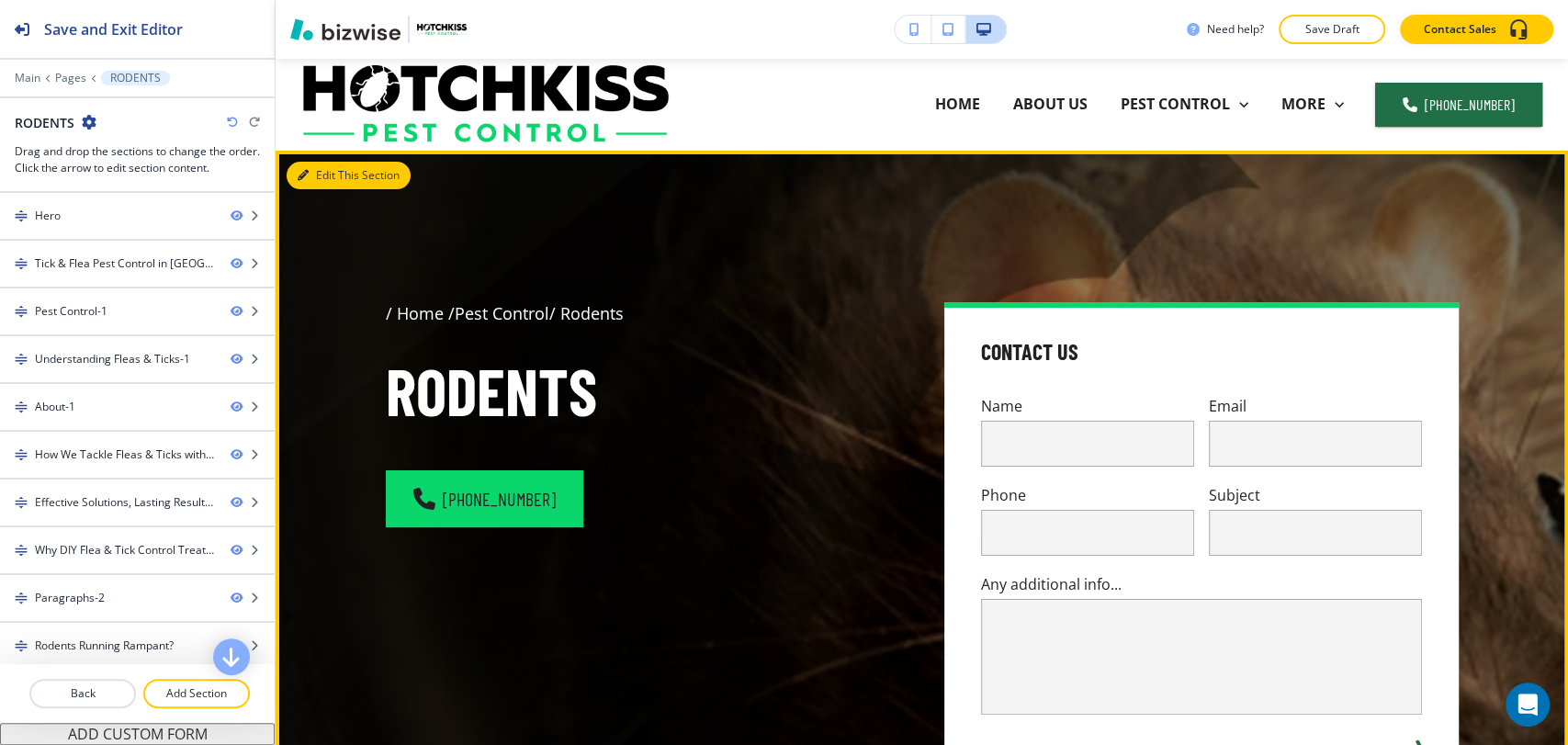
click at [311, 177] on button "Edit This Section" at bounding box center [348, 175] width 124 height 28
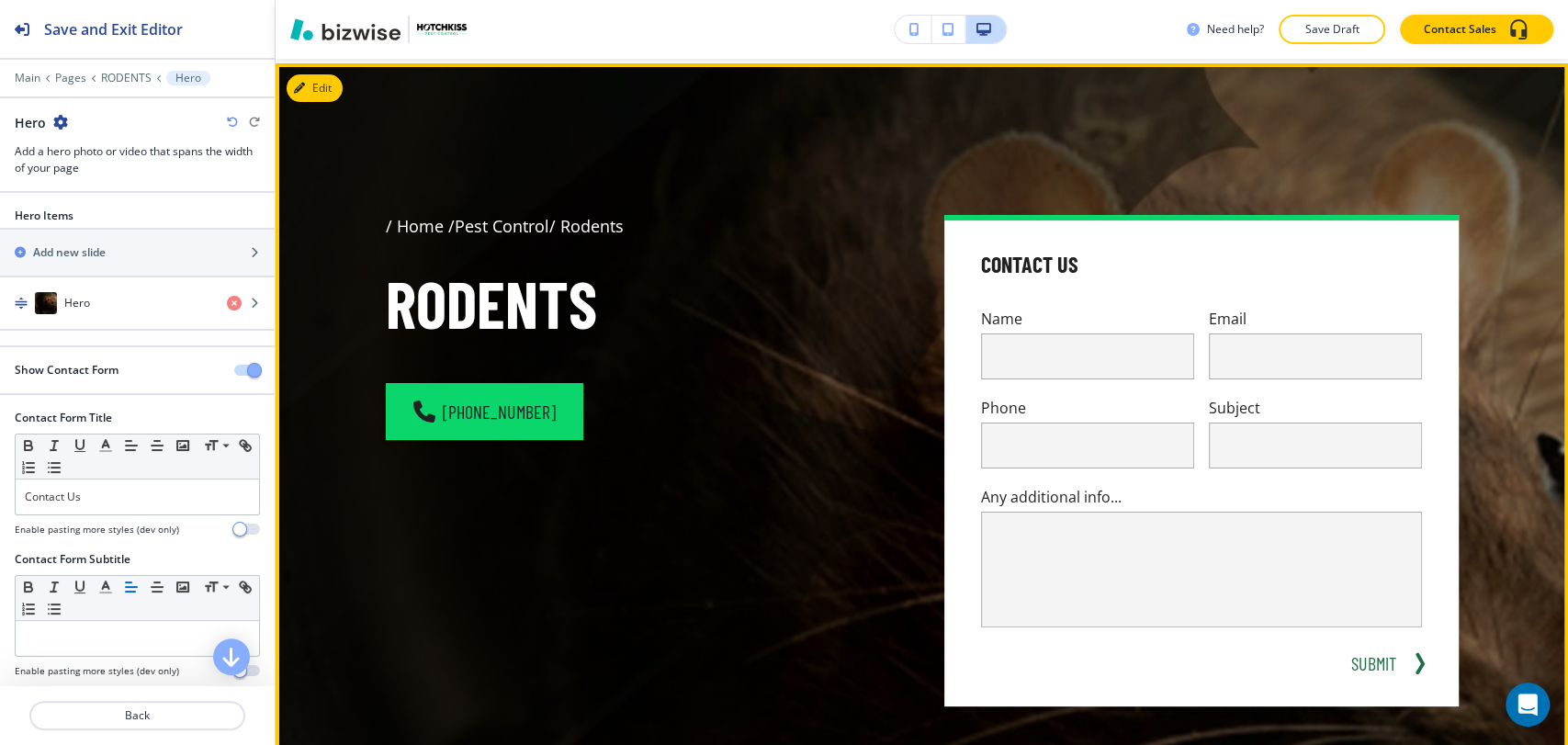
scroll to position [92, 0]
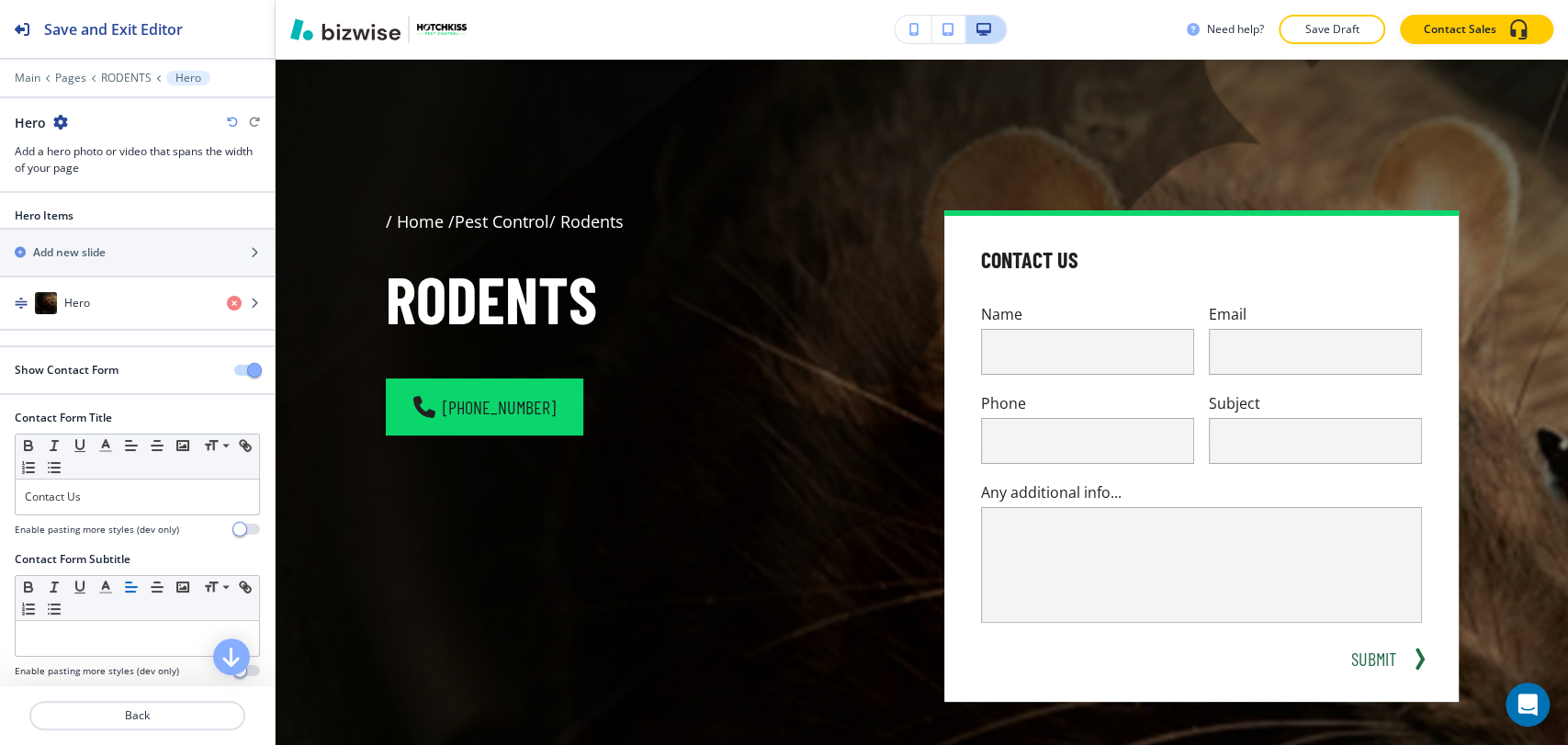
click at [247, 369] on span "button" at bounding box center [253, 369] width 14 height 14
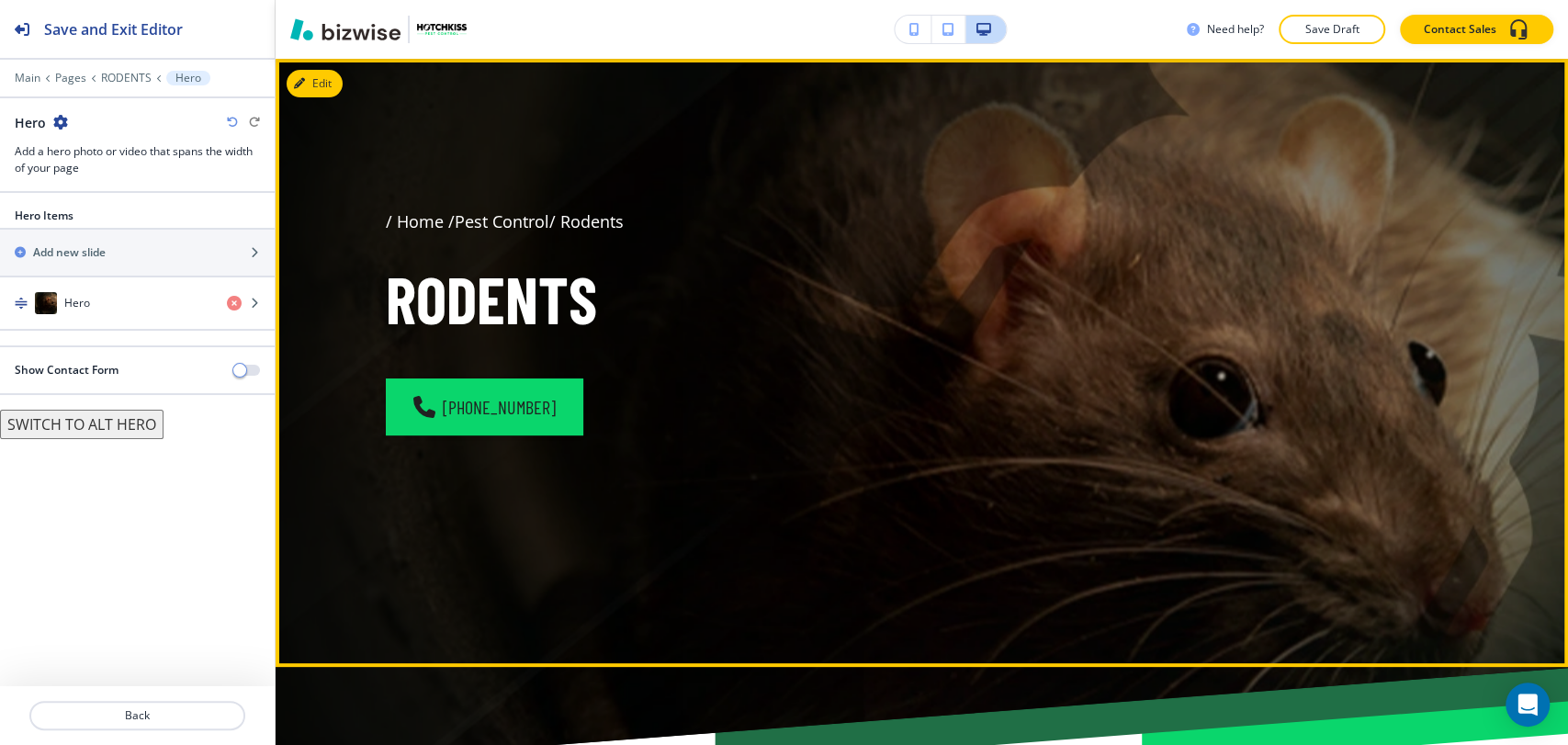
scroll to position [0, 0]
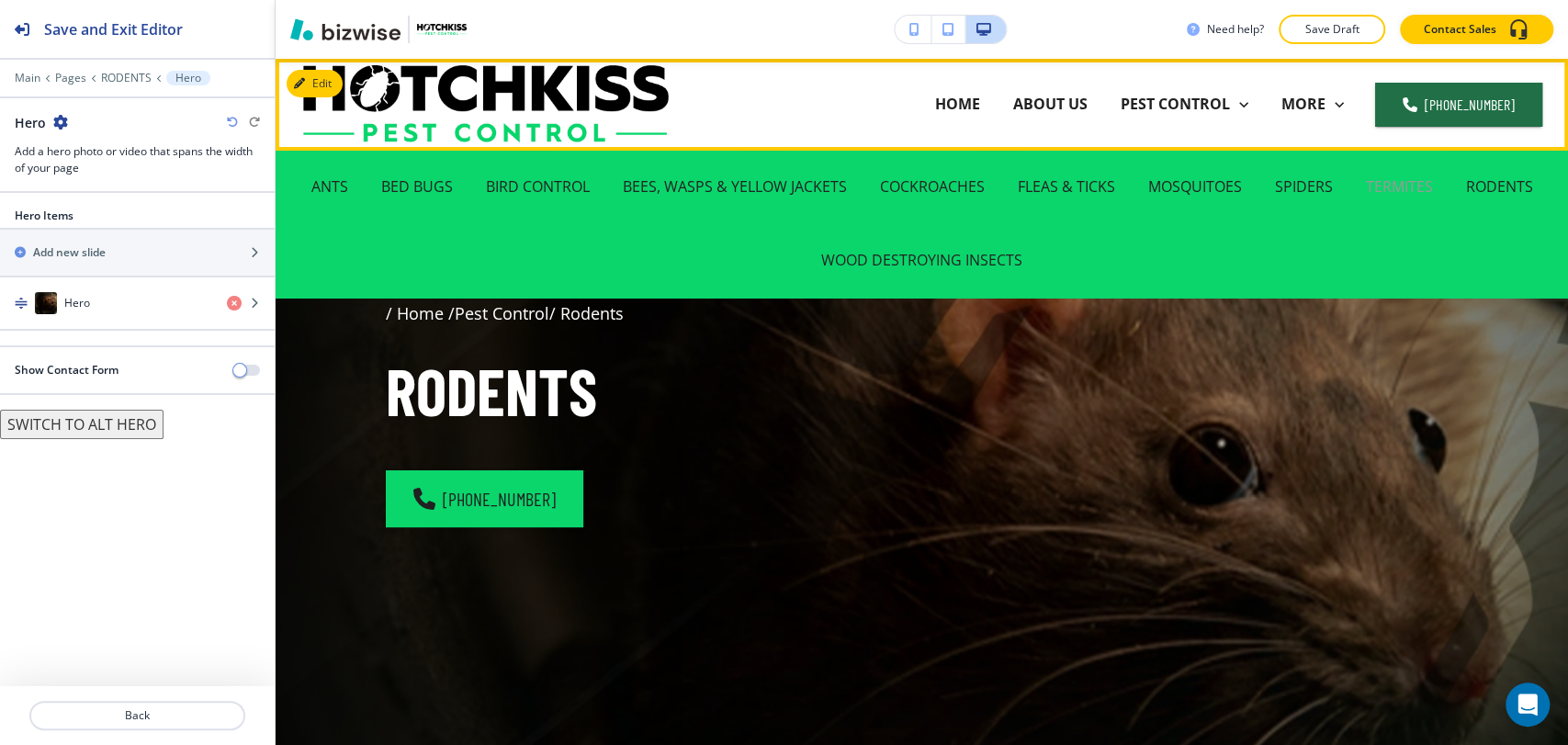
click at [1403, 185] on p "TERMITES" at bounding box center [1399, 187] width 67 height 21
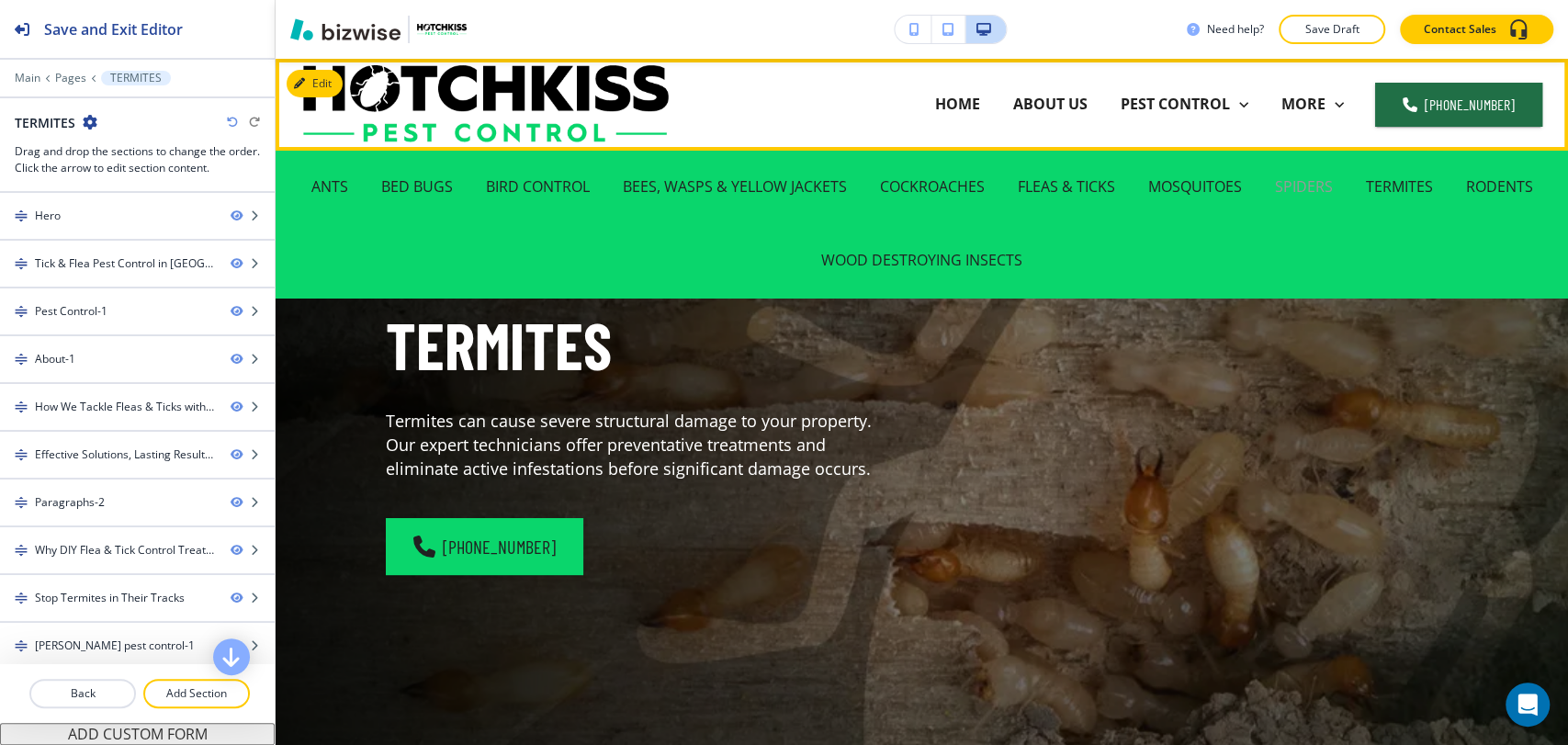
click at [1301, 186] on p "SPIDERS" at bounding box center [1303, 187] width 58 height 21
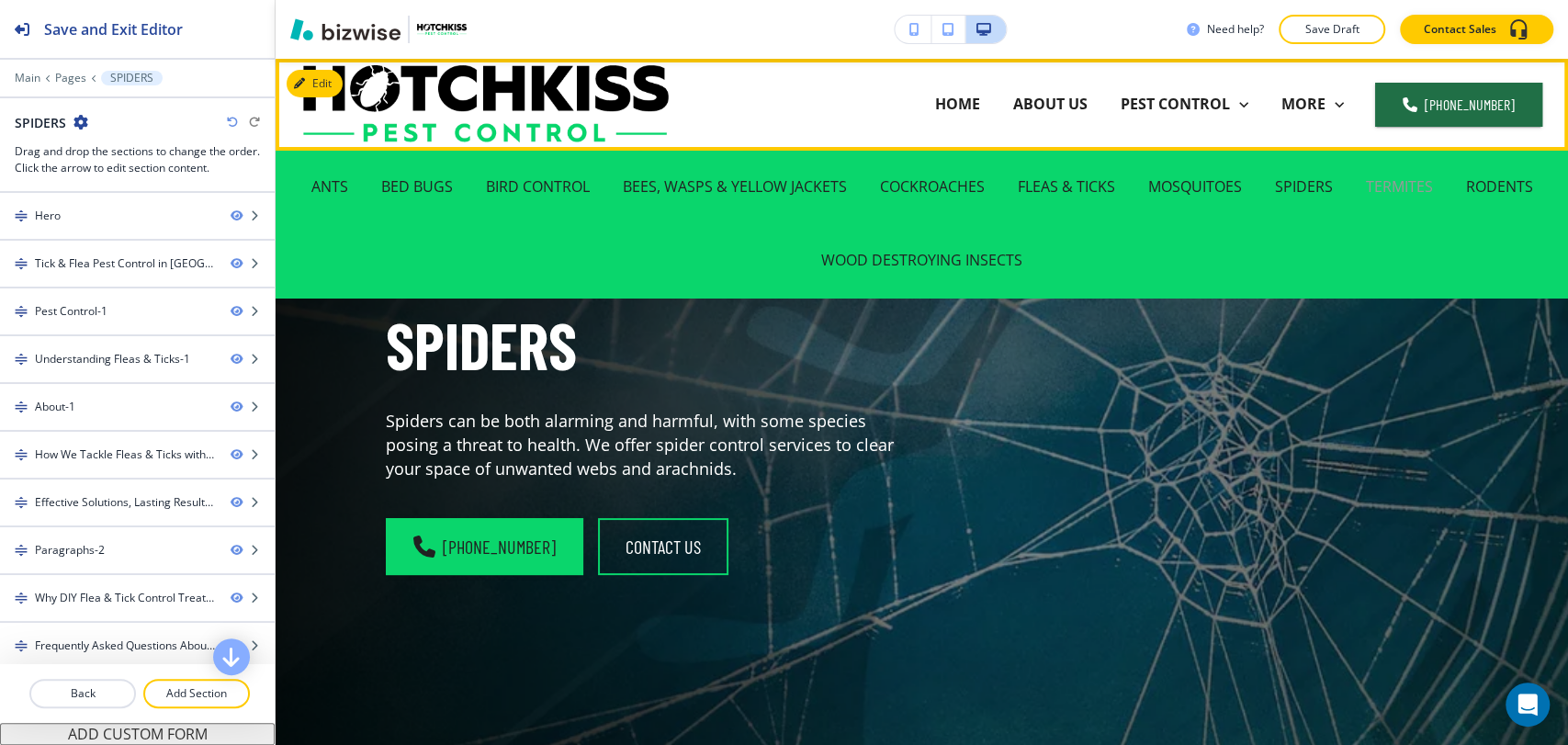
click at [1395, 192] on p "TERMITES" at bounding box center [1399, 187] width 67 height 21
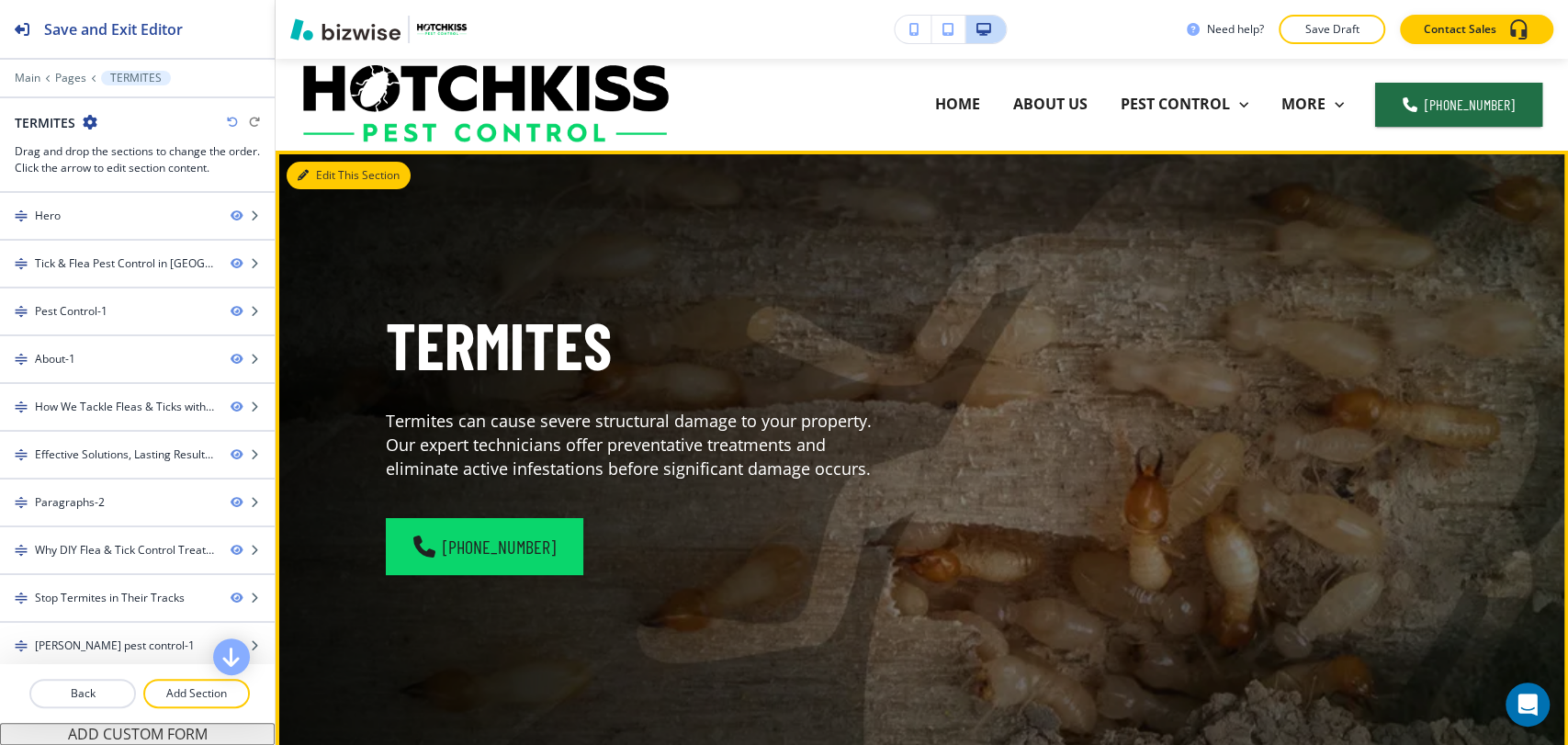
click at [323, 177] on button "Edit This Section" at bounding box center [348, 175] width 124 height 28
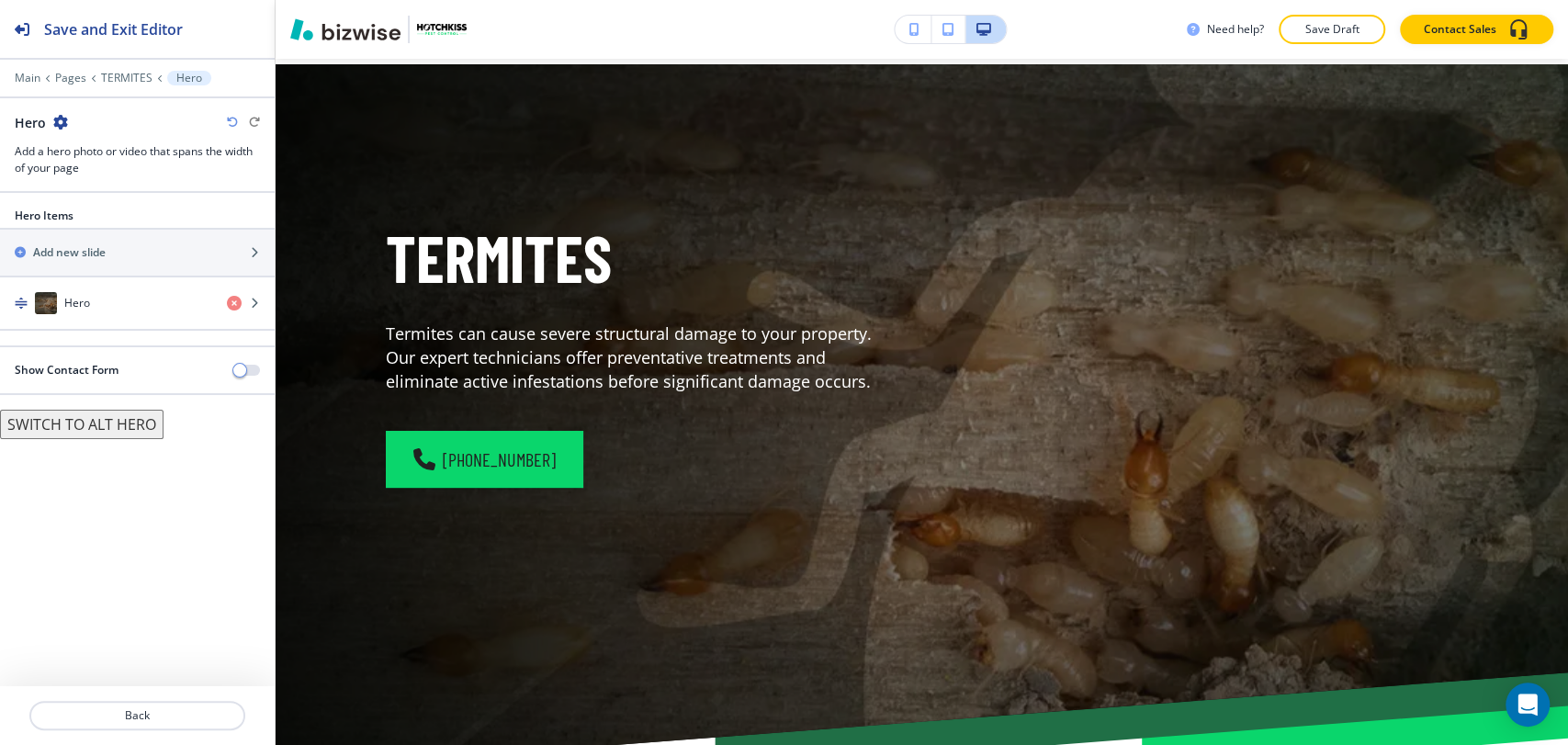
scroll to position [92, 0]
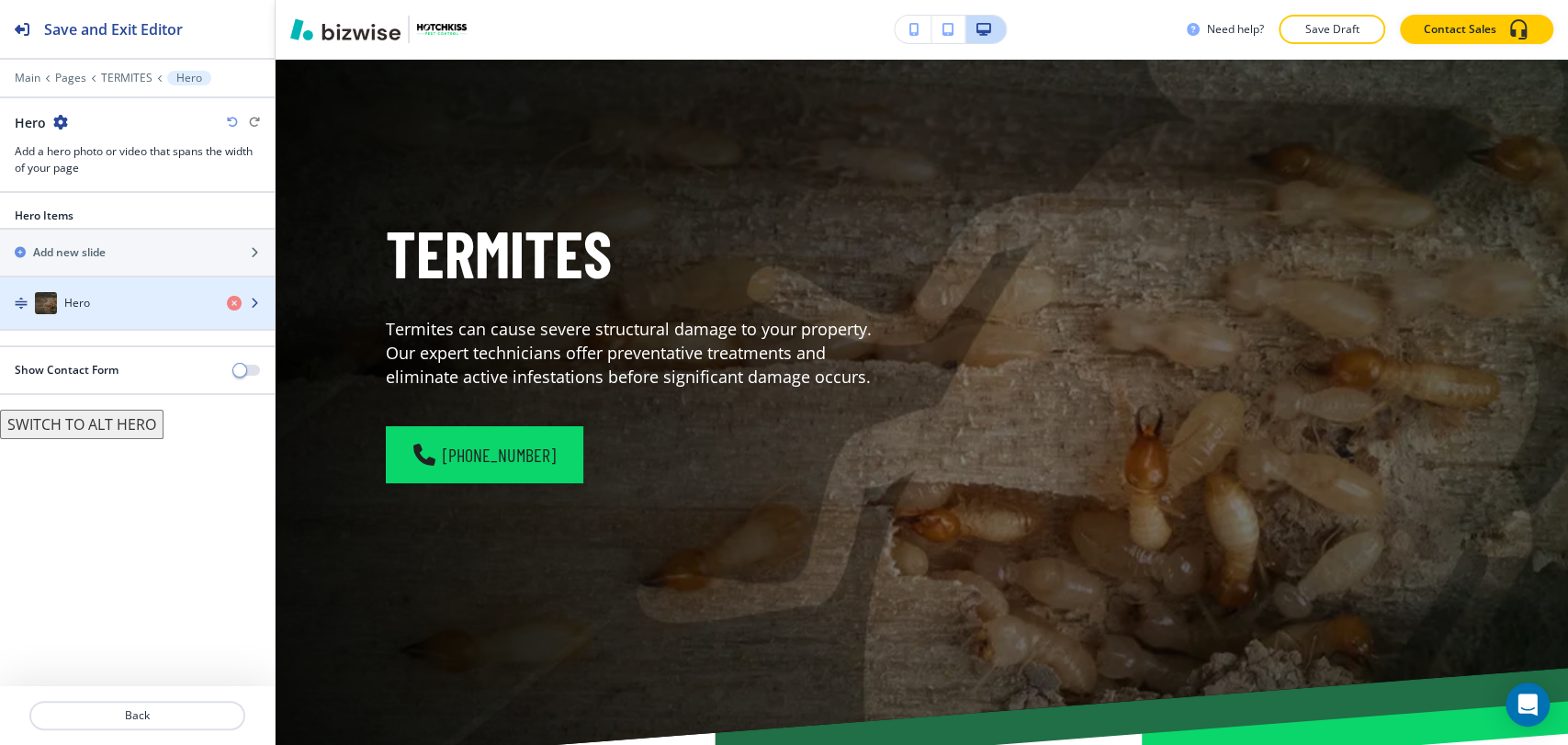
click at [158, 311] on div "Hero" at bounding box center [106, 303] width 212 height 22
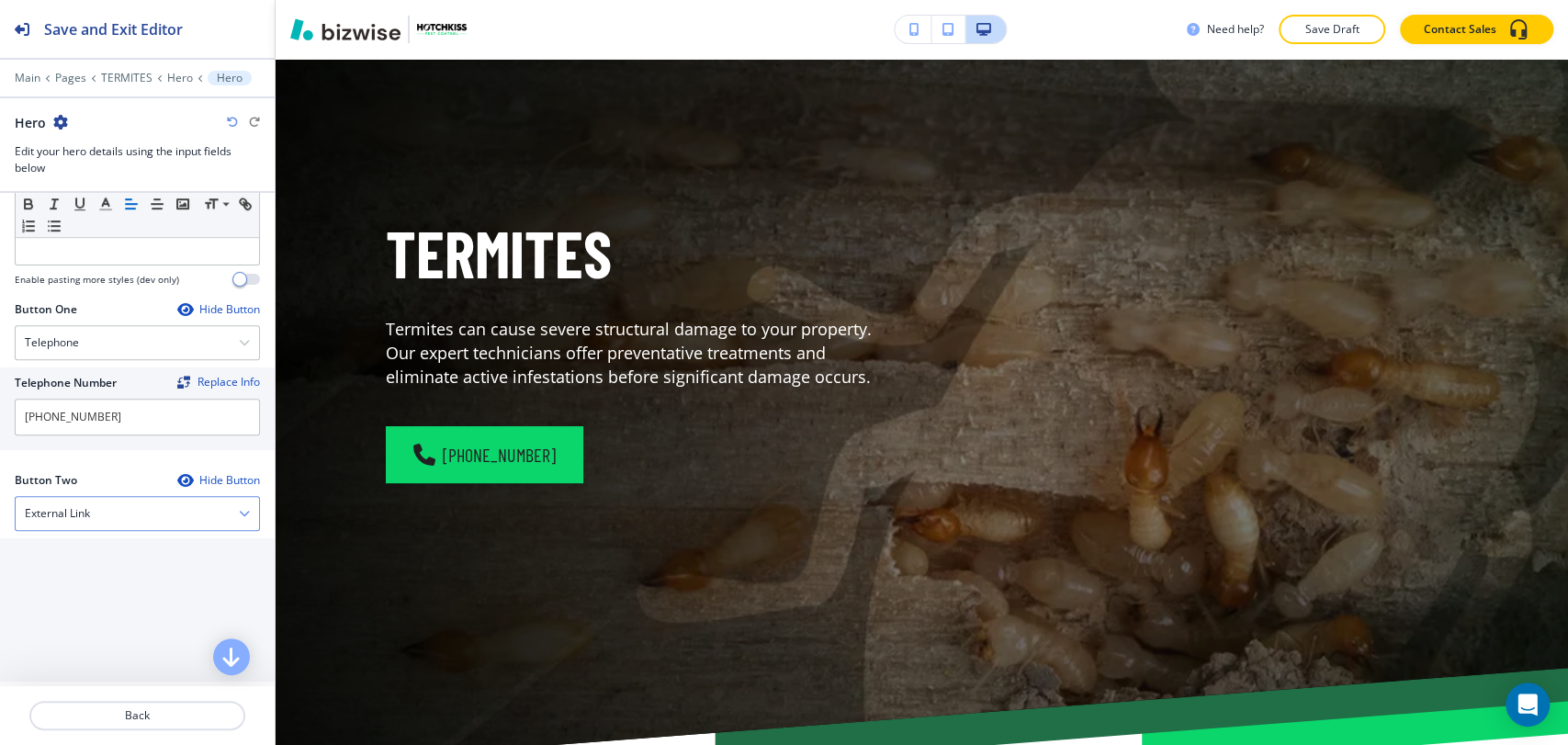
scroll to position [714, 0]
click at [136, 491] on div "External Link" at bounding box center [137, 505] width 244 height 33
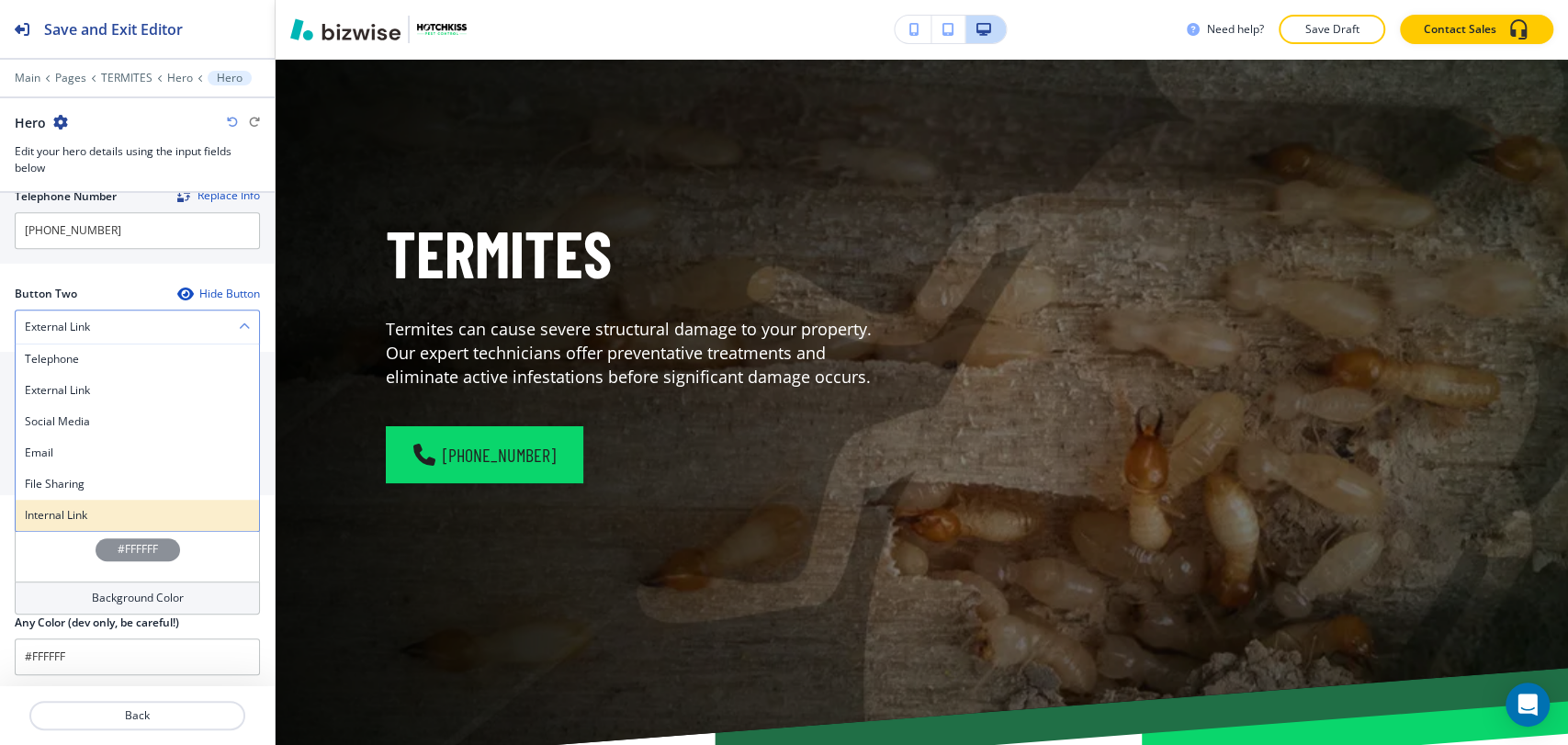
click at [110, 517] on h4 "Internal Link" at bounding box center [137, 514] width 225 height 16
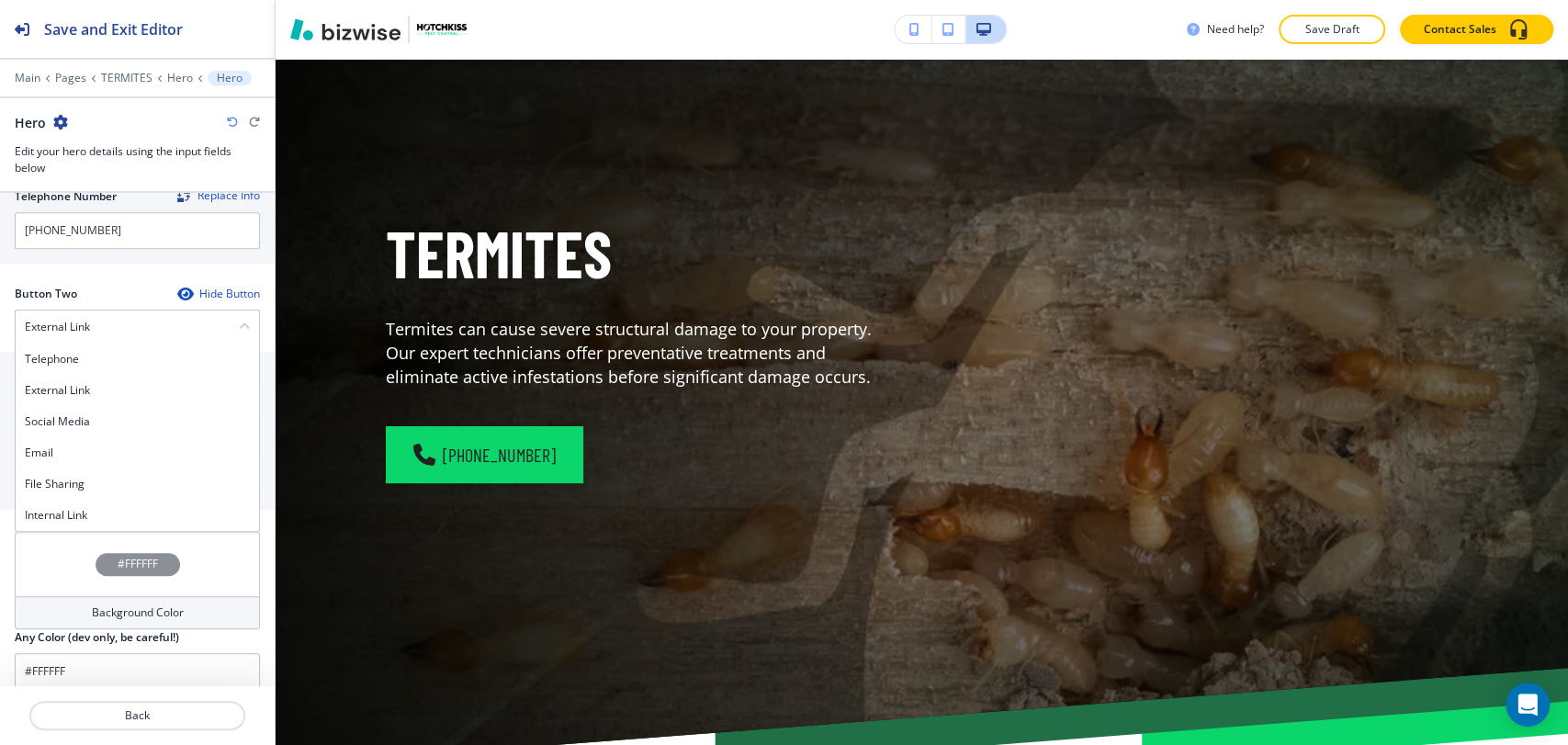
scroll to position [892, 0]
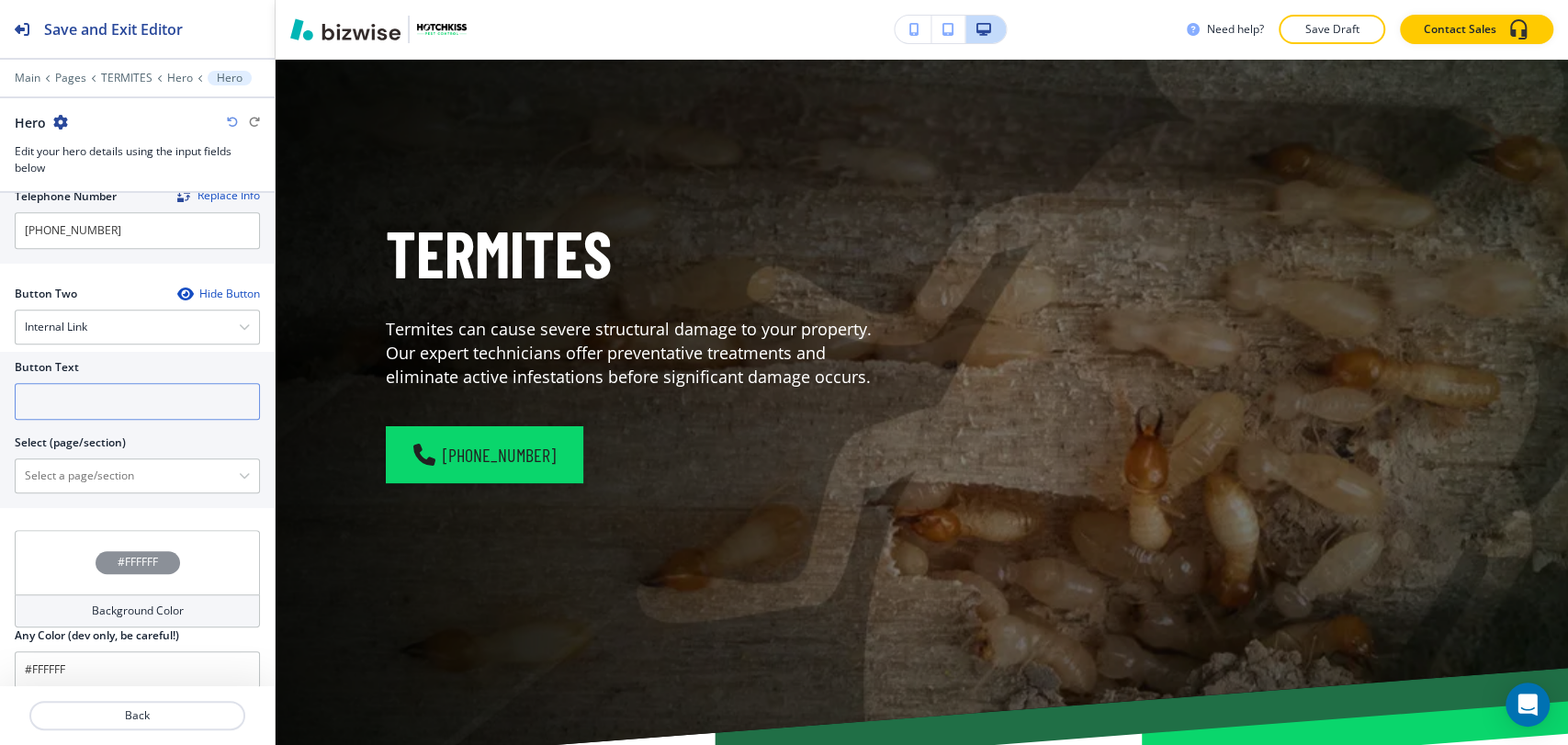
click at [103, 400] on input "text" at bounding box center [137, 401] width 245 height 37
type input "Contact us"
click at [134, 469] on \(page\/section\) "Manual Input" at bounding box center [126, 475] width 223 height 31
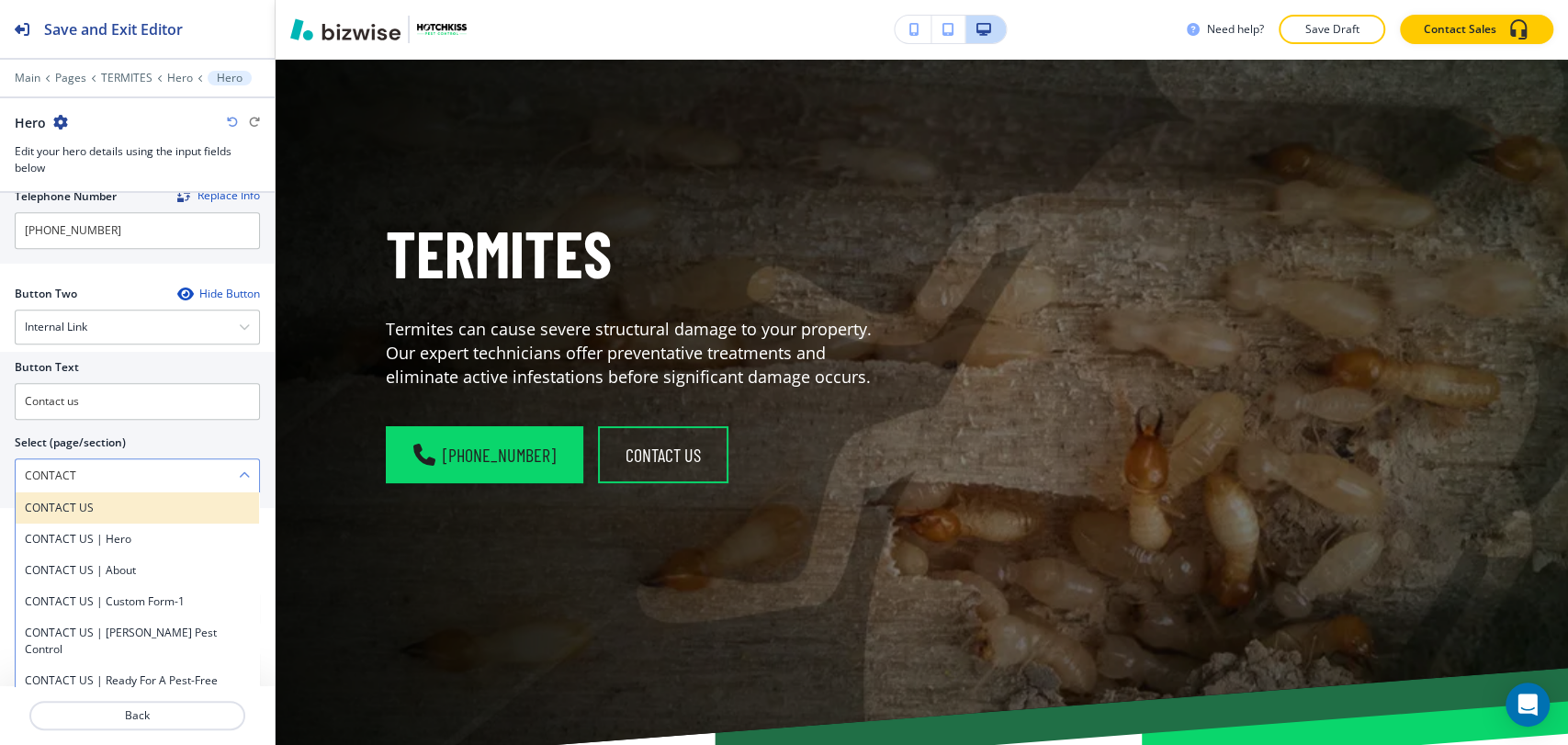
click at [109, 513] on div "CONTACT US" at bounding box center [137, 508] width 244 height 31
type \(page\/section\) "CONTACT US"
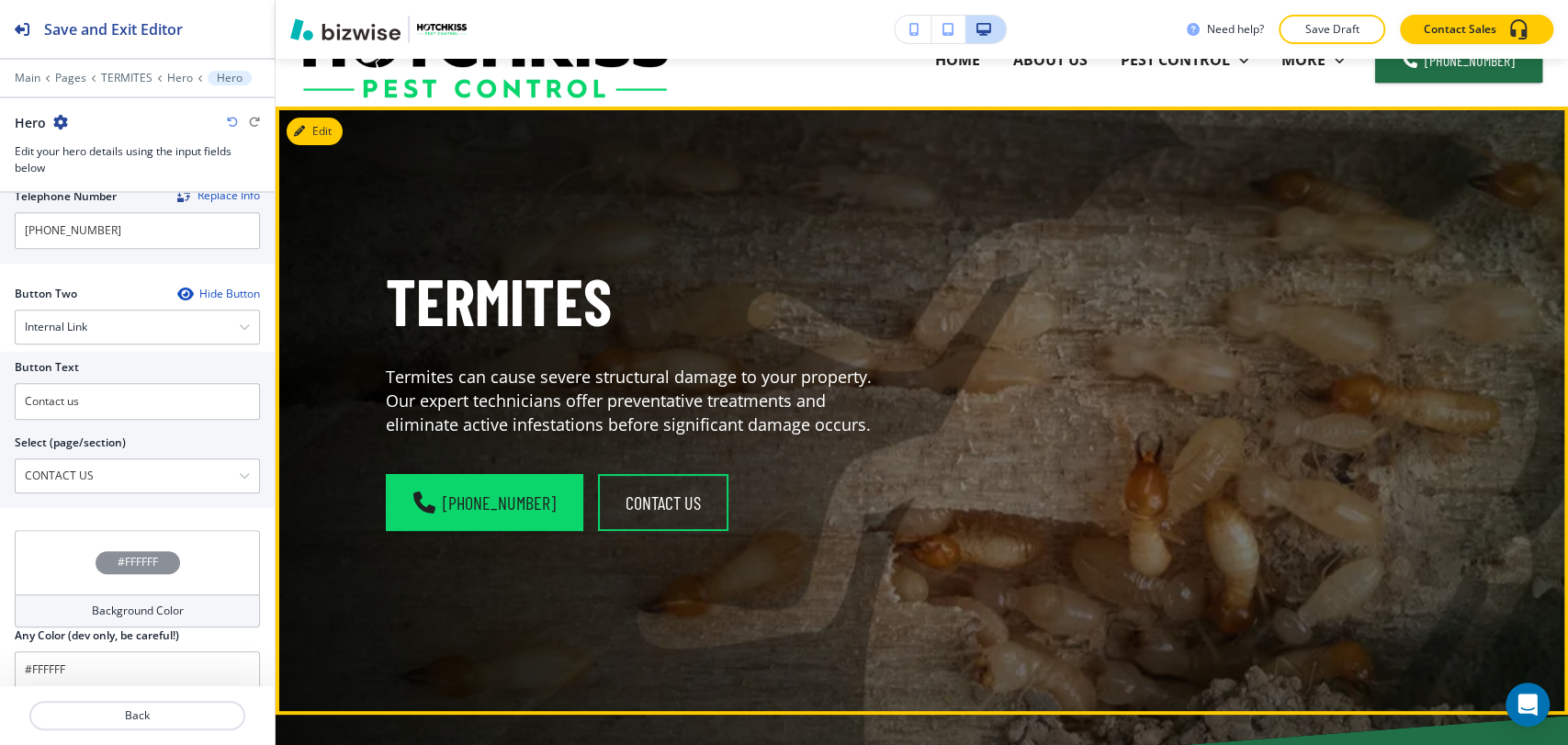
scroll to position [0, 0]
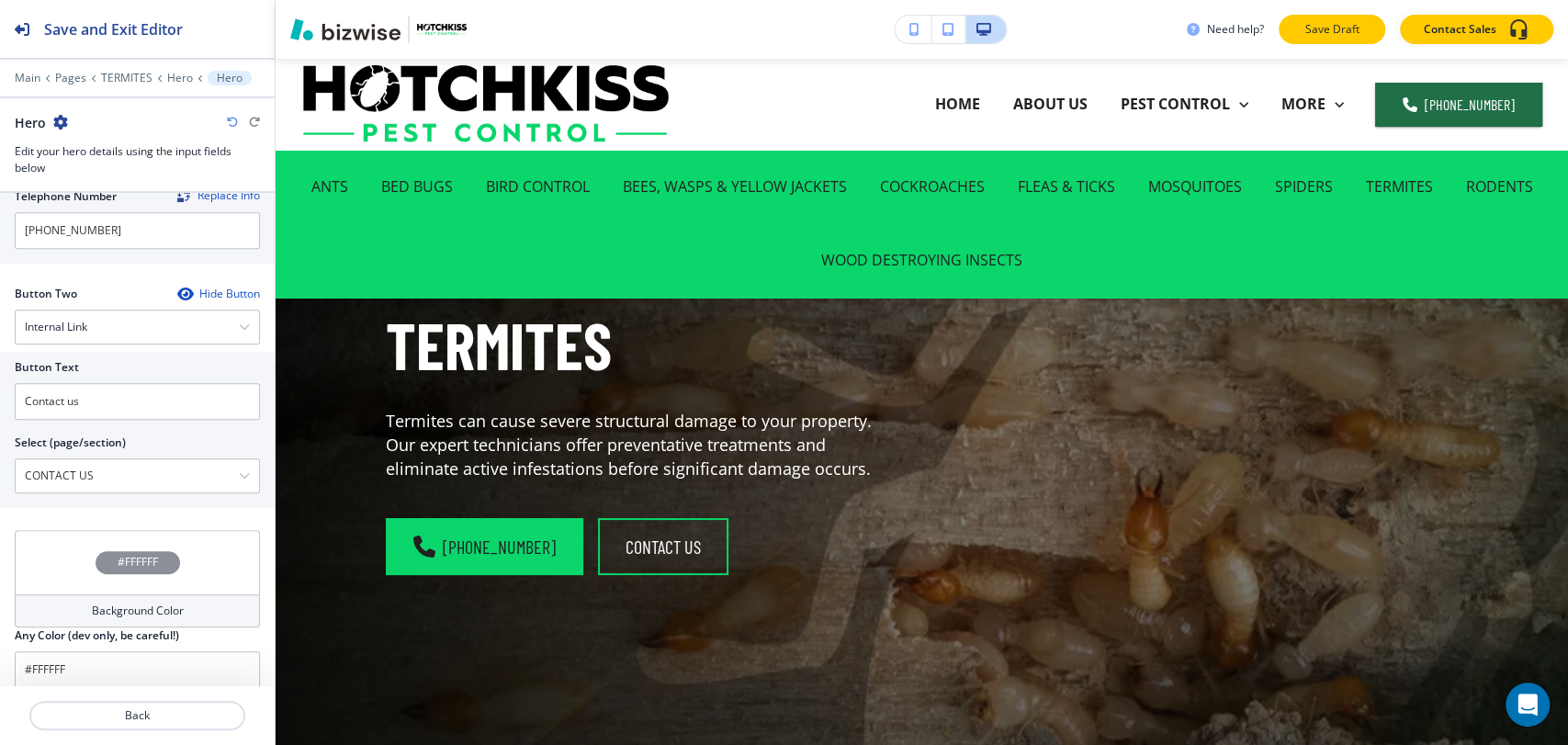
click at [1315, 31] on p "Save Draft" at bounding box center [1332, 28] width 59 height 16
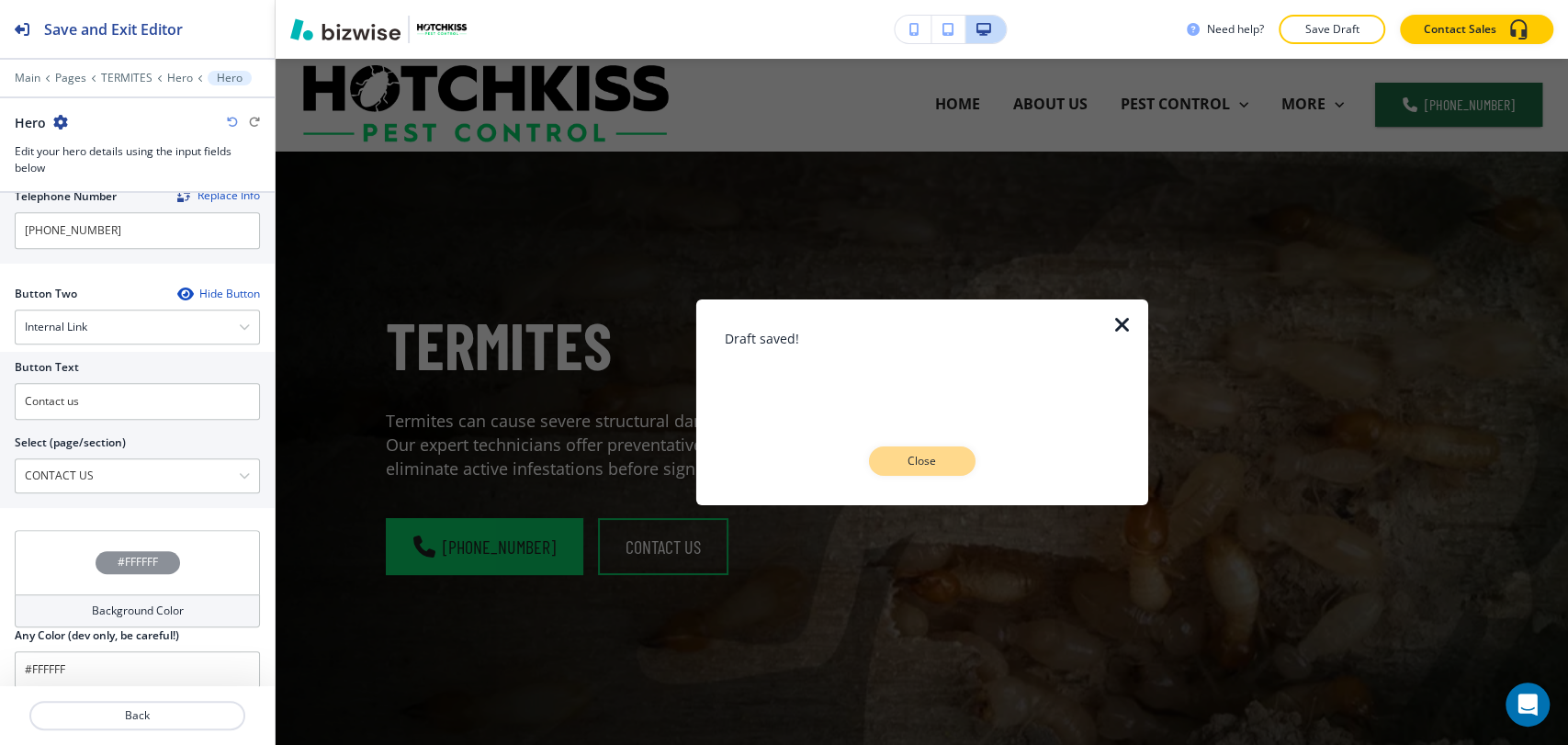
click at [934, 469] on button "Close" at bounding box center [922, 460] width 106 height 29
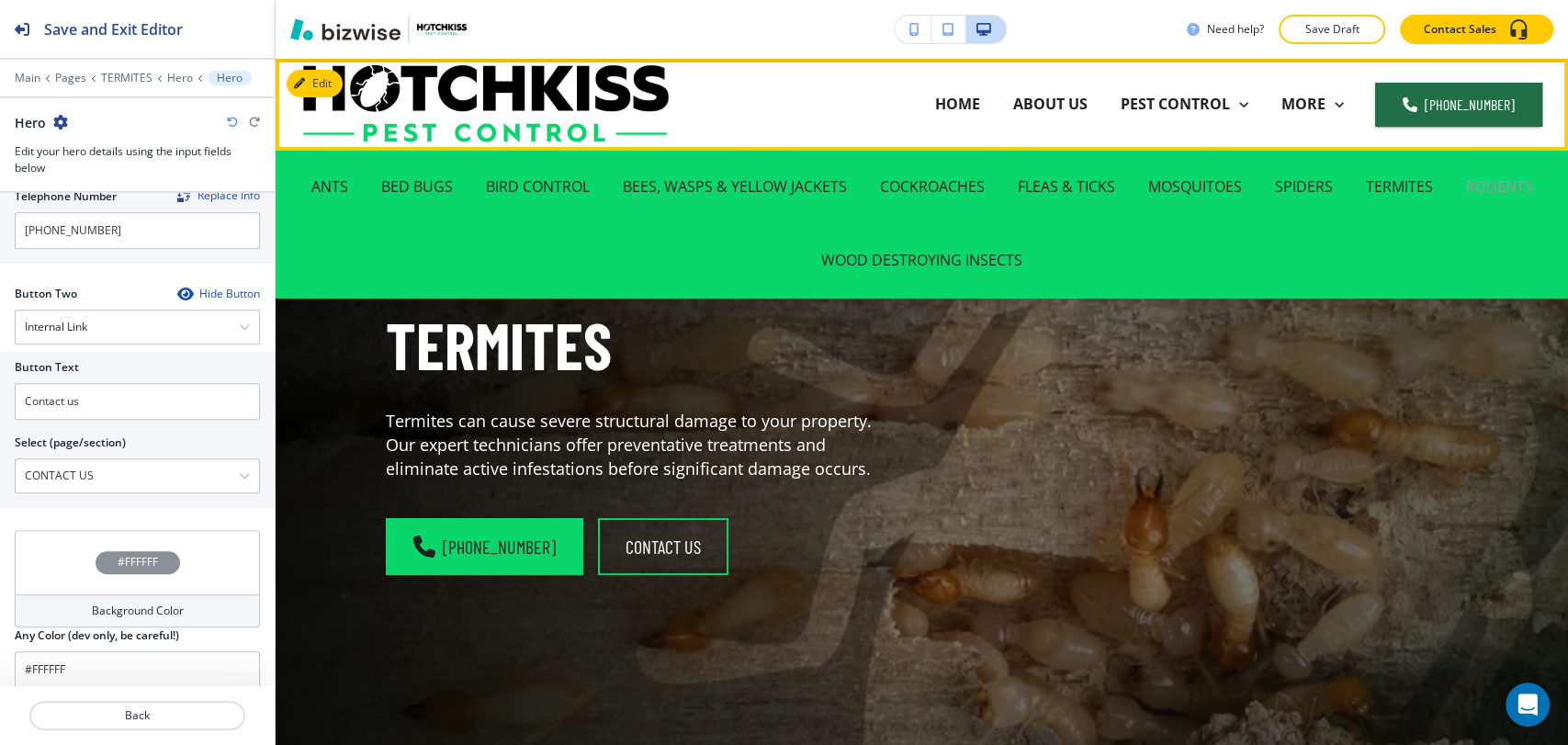
click at [1485, 193] on p "RODENTS" at bounding box center [1499, 187] width 67 height 21
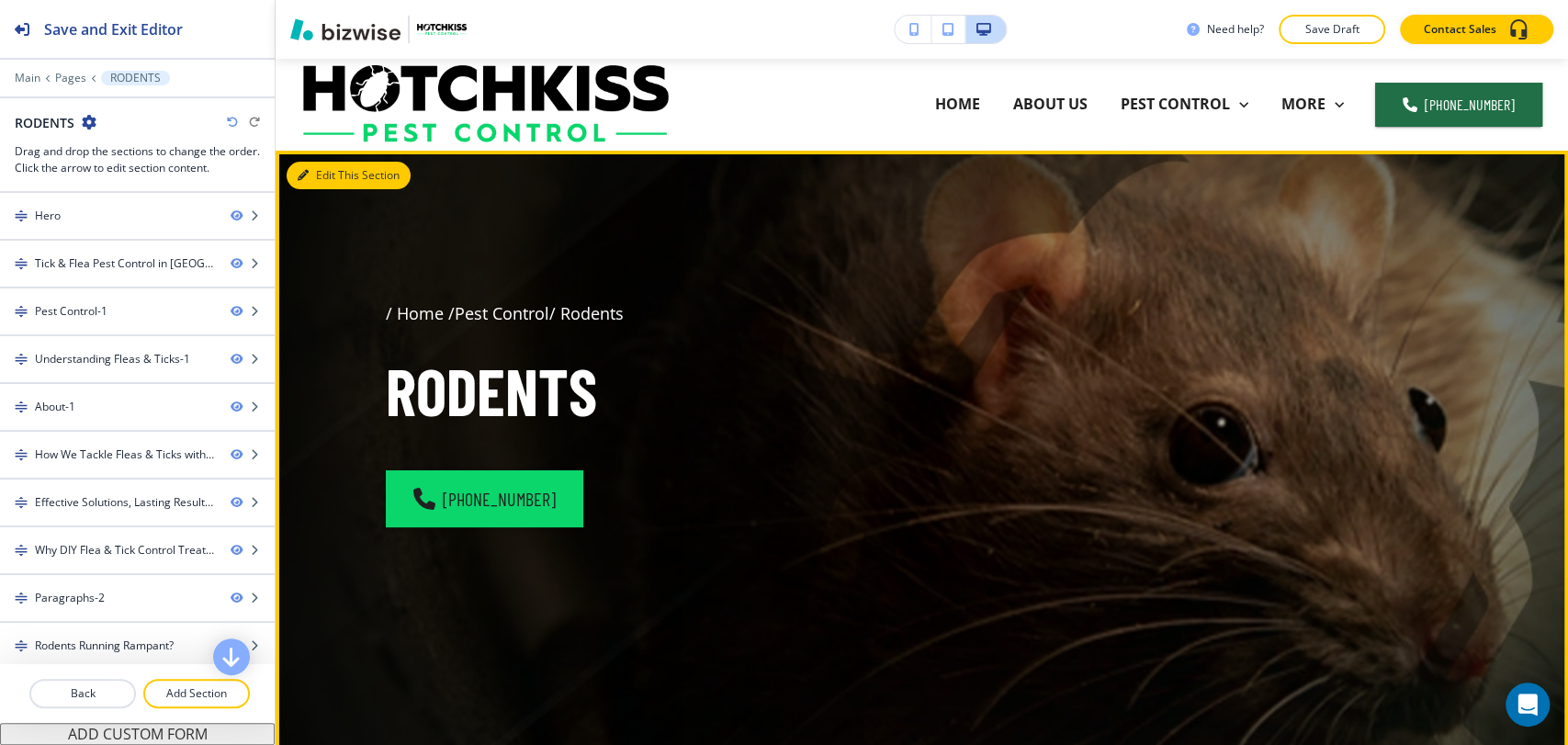
click at [316, 176] on button "Edit This Section" at bounding box center [348, 175] width 124 height 28
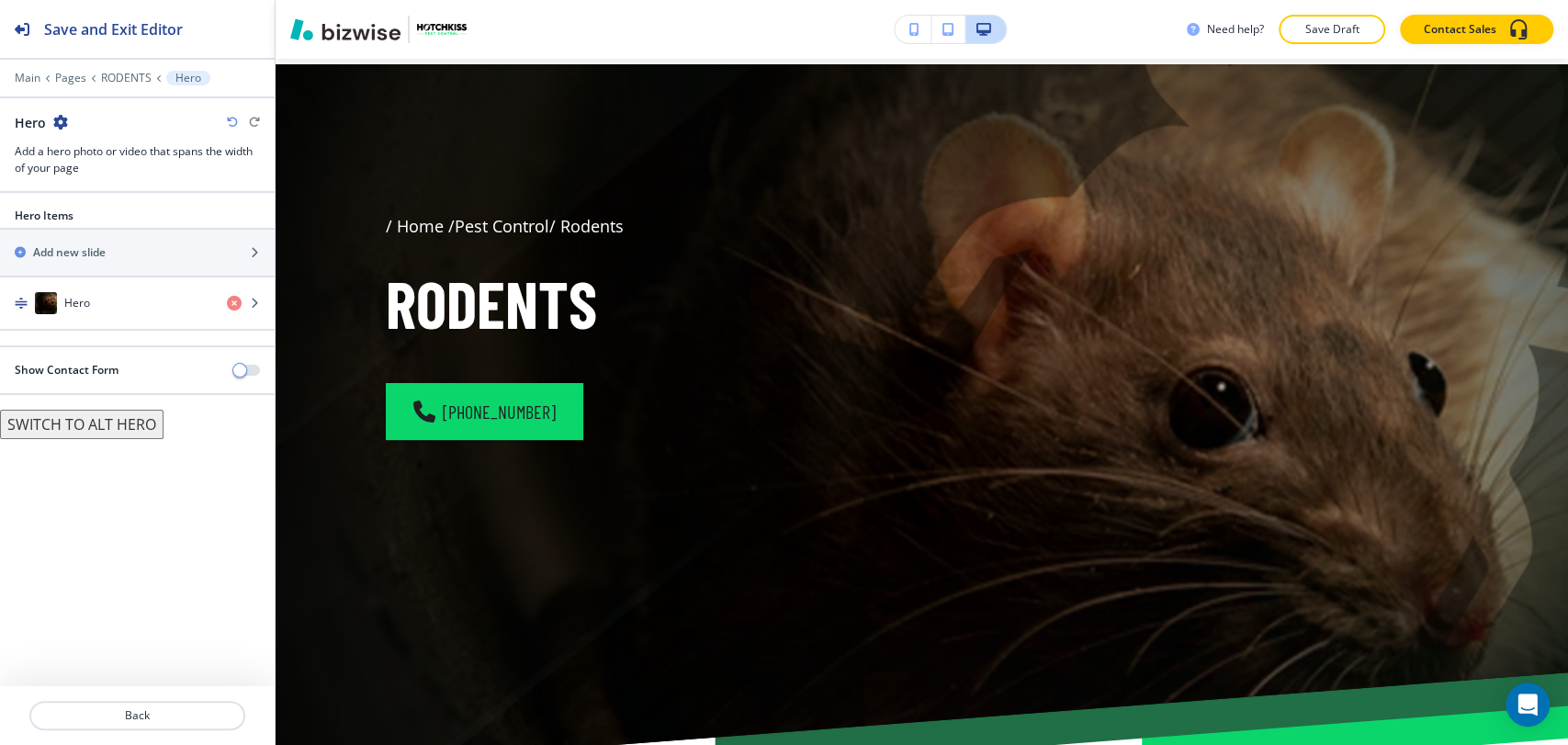
scroll to position [92, 0]
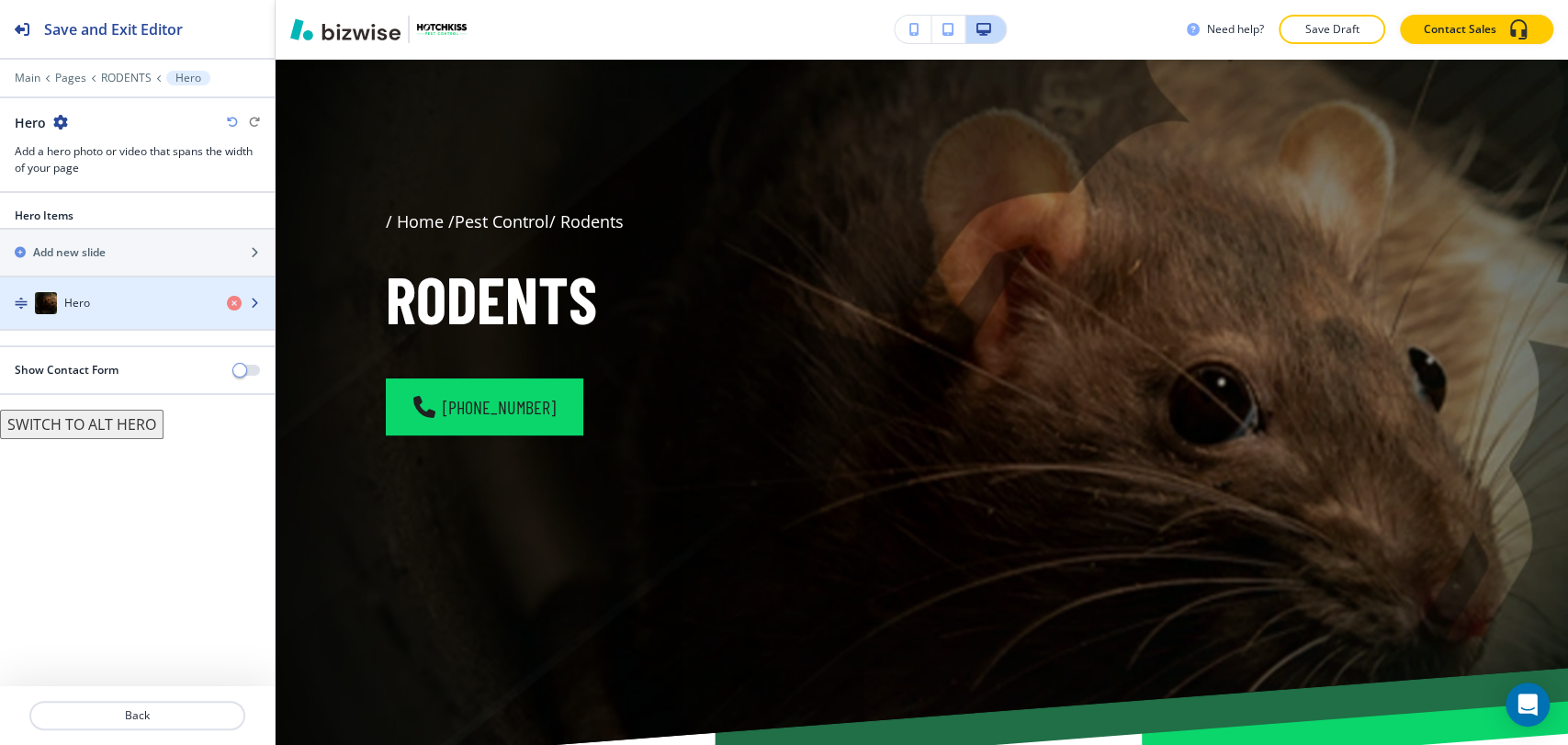
click at [132, 314] on div "button" at bounding box center [137, 321] width 274 height 14
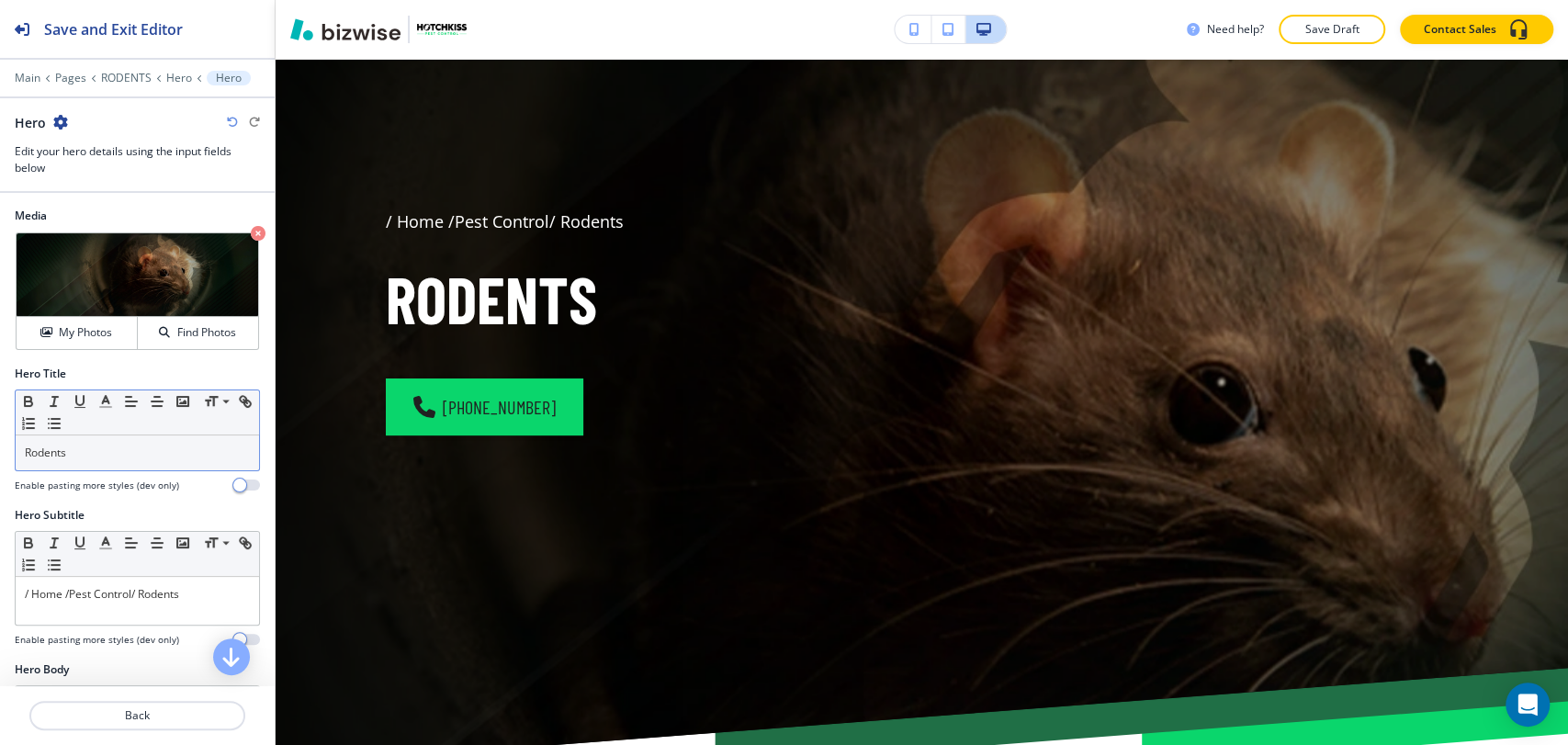
click at [161, 449] on p "Rodents" at bounding box center [137, 453] width 225 height 16
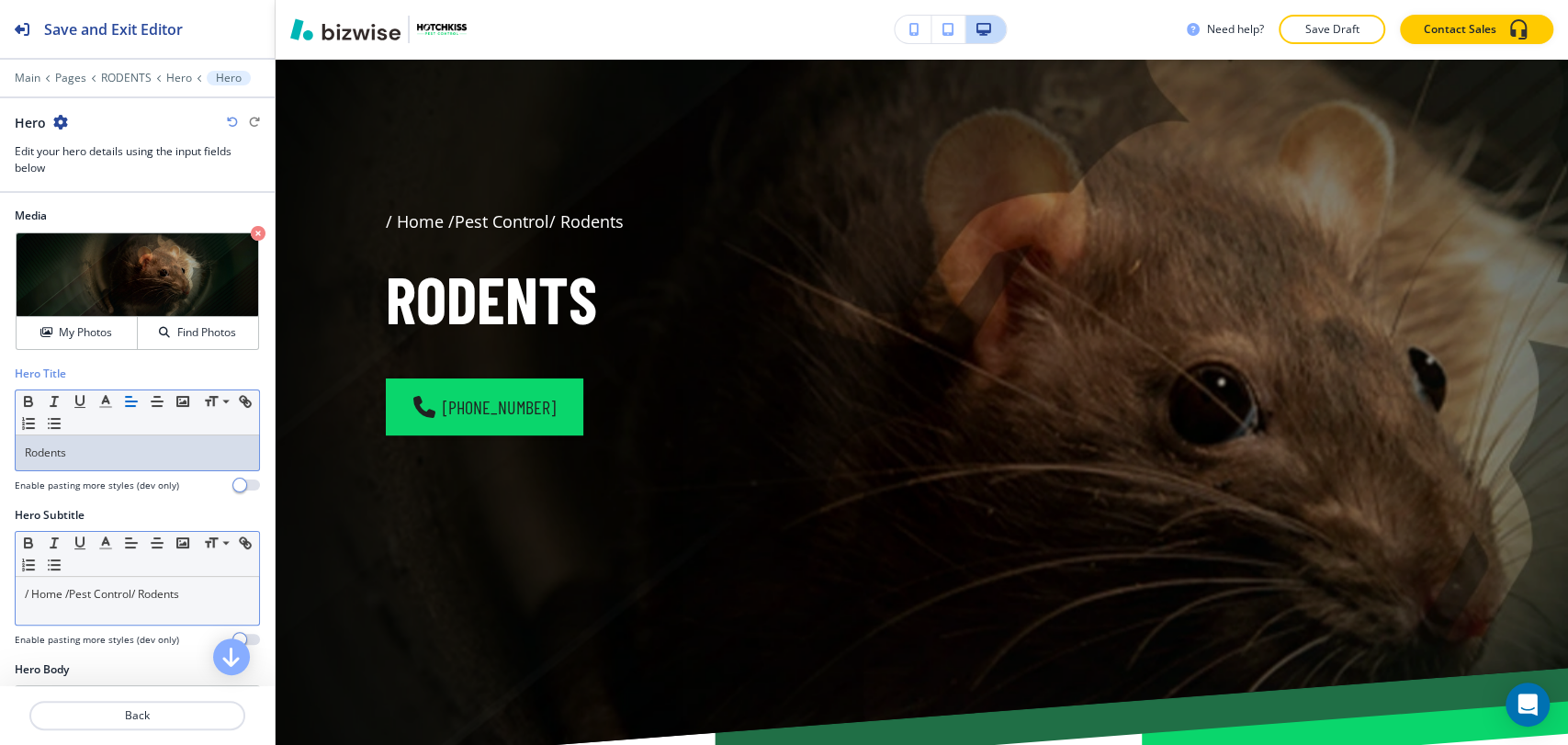
click at [140, 597] on link "/ Rodents" at bounding box center [155, 594] width 47 height 15
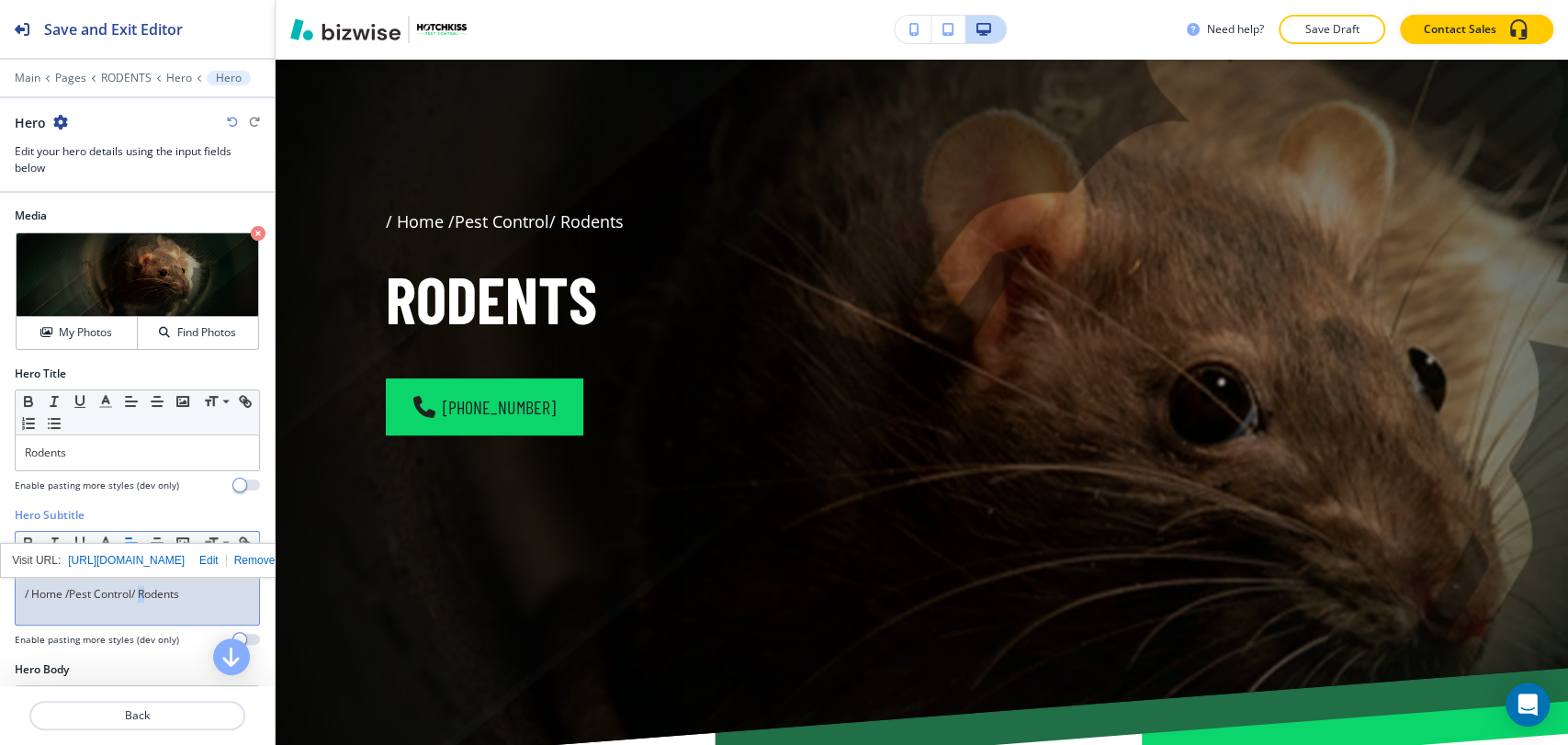
click at [140, 597] on link "/ Rodents" at bounding box center [155, 594] width 47 height 15
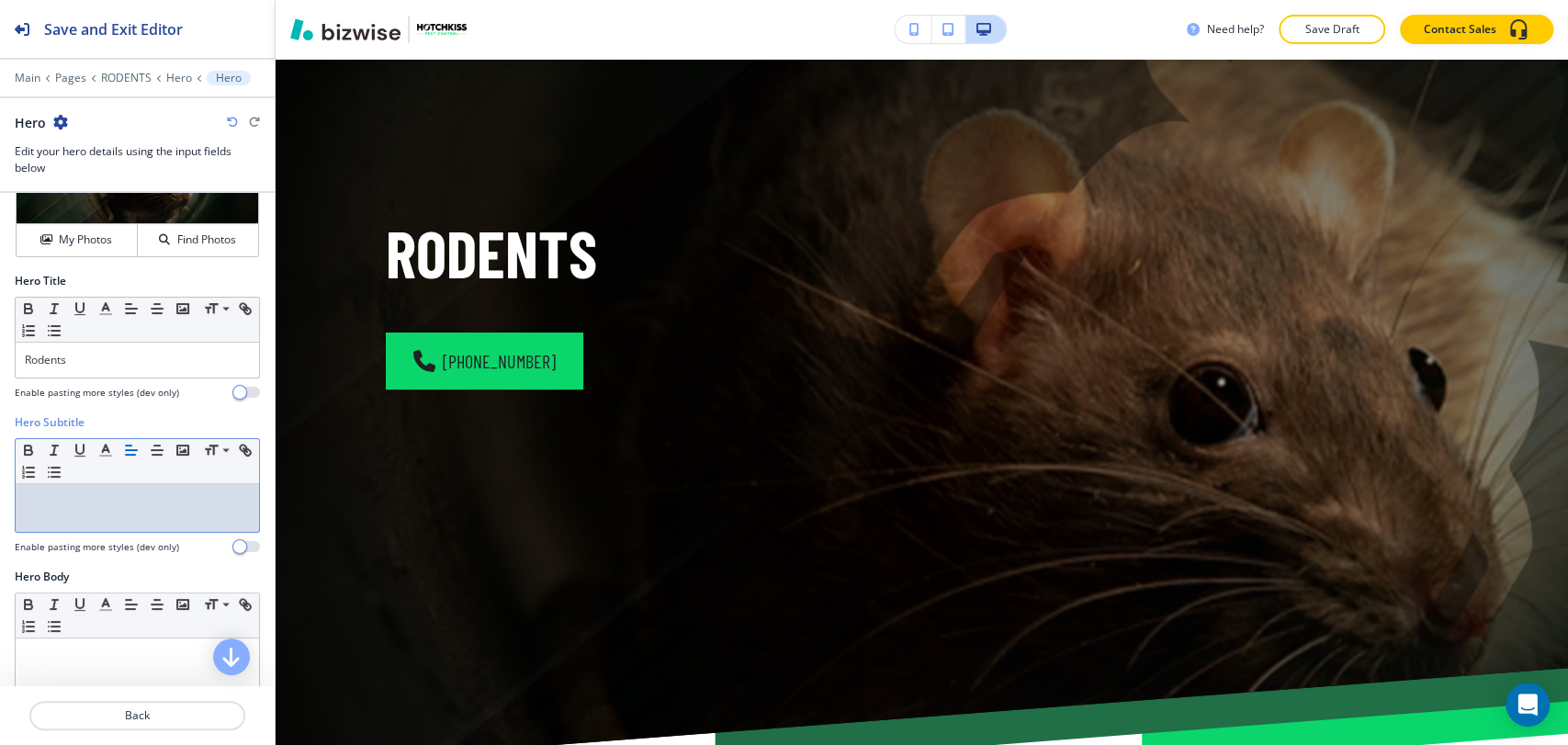
scroll to position [204, 0]
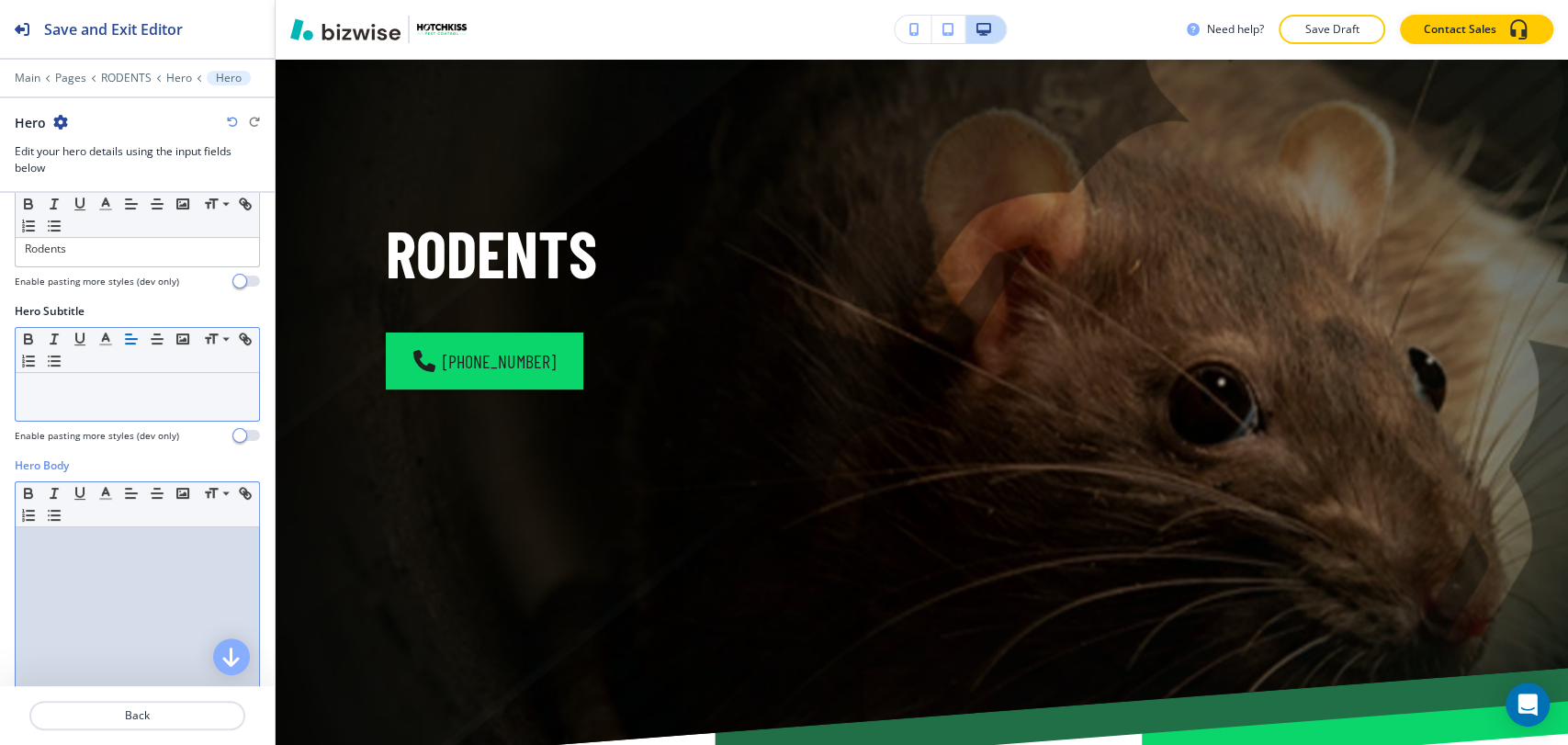
click at [108, 558] on div at bounding box center [137, 647] width 244 height 239
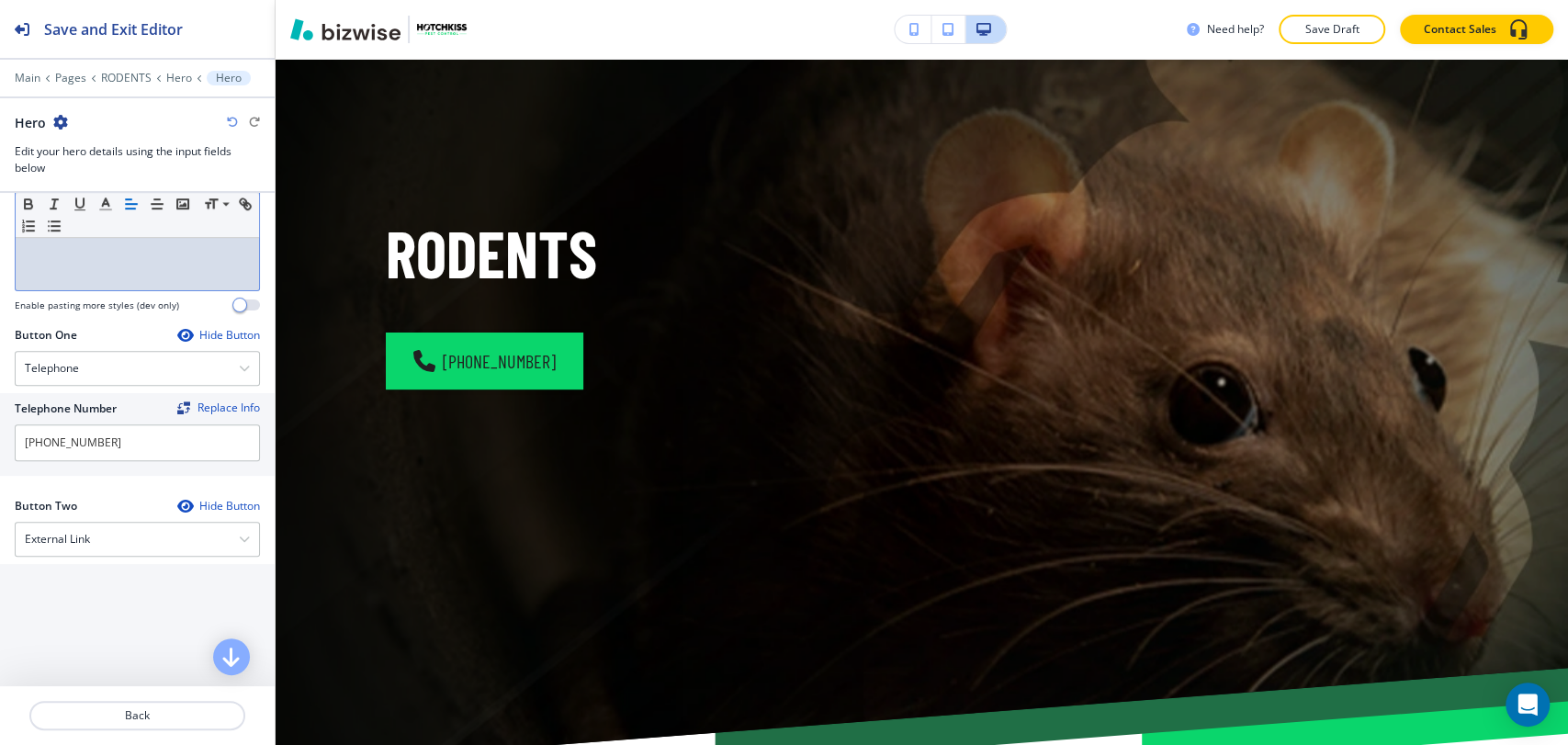
scroll to position [714, 0]
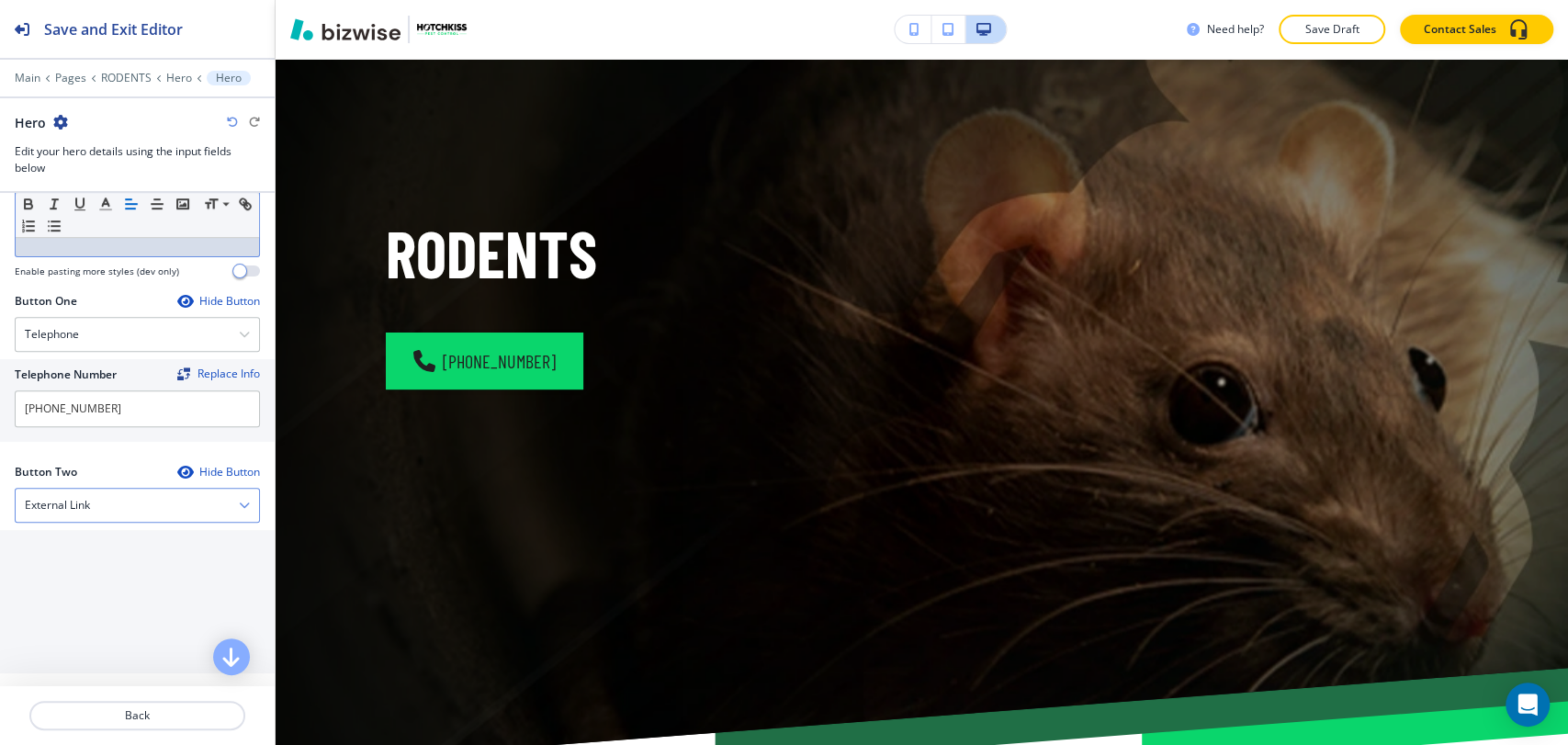
click at [135, 502] on div "External Link" at bounding box center [137, 505] width 244 height 33
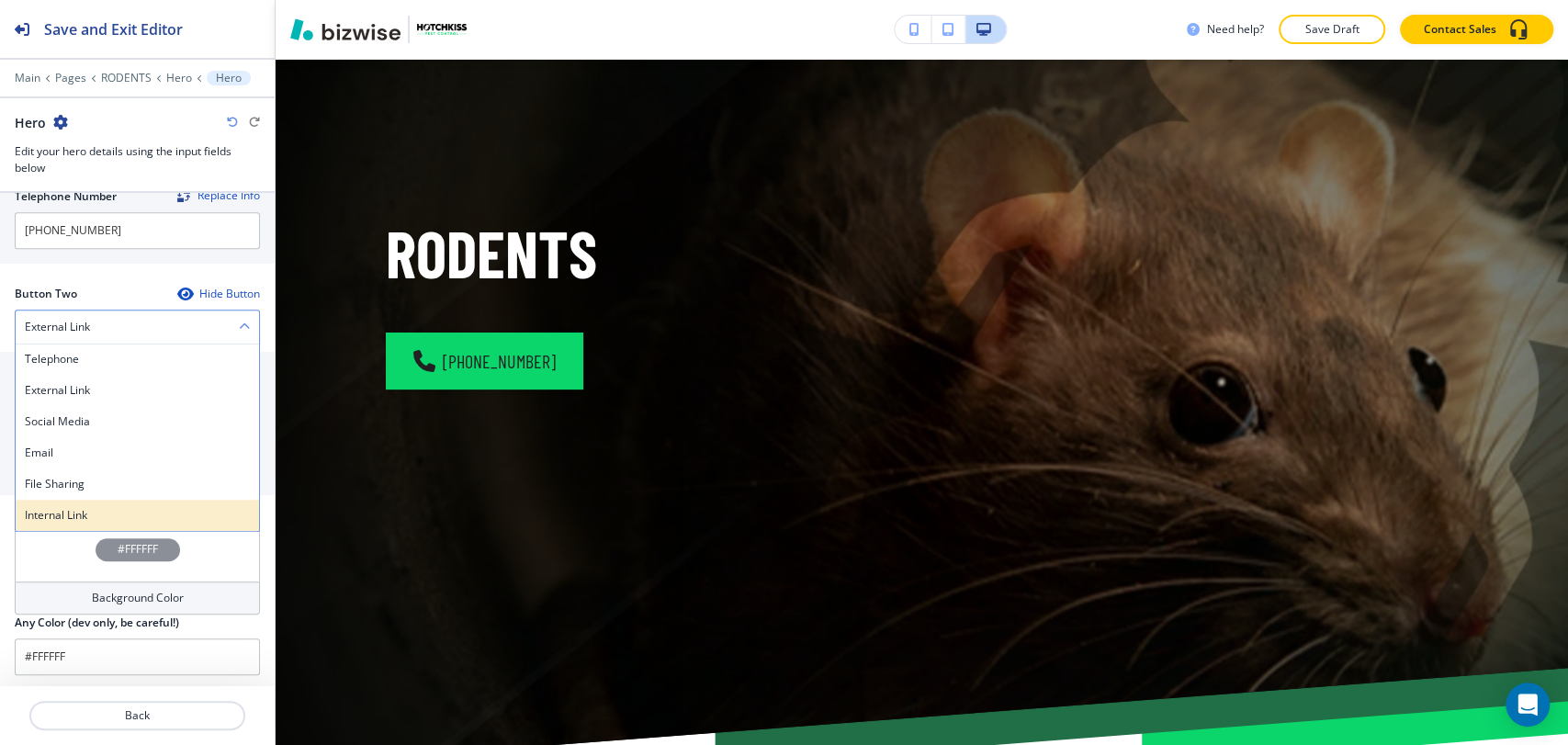
click at [145, 522] on div "Internal Link" at bounding box center [137, 515] width 244 height 31
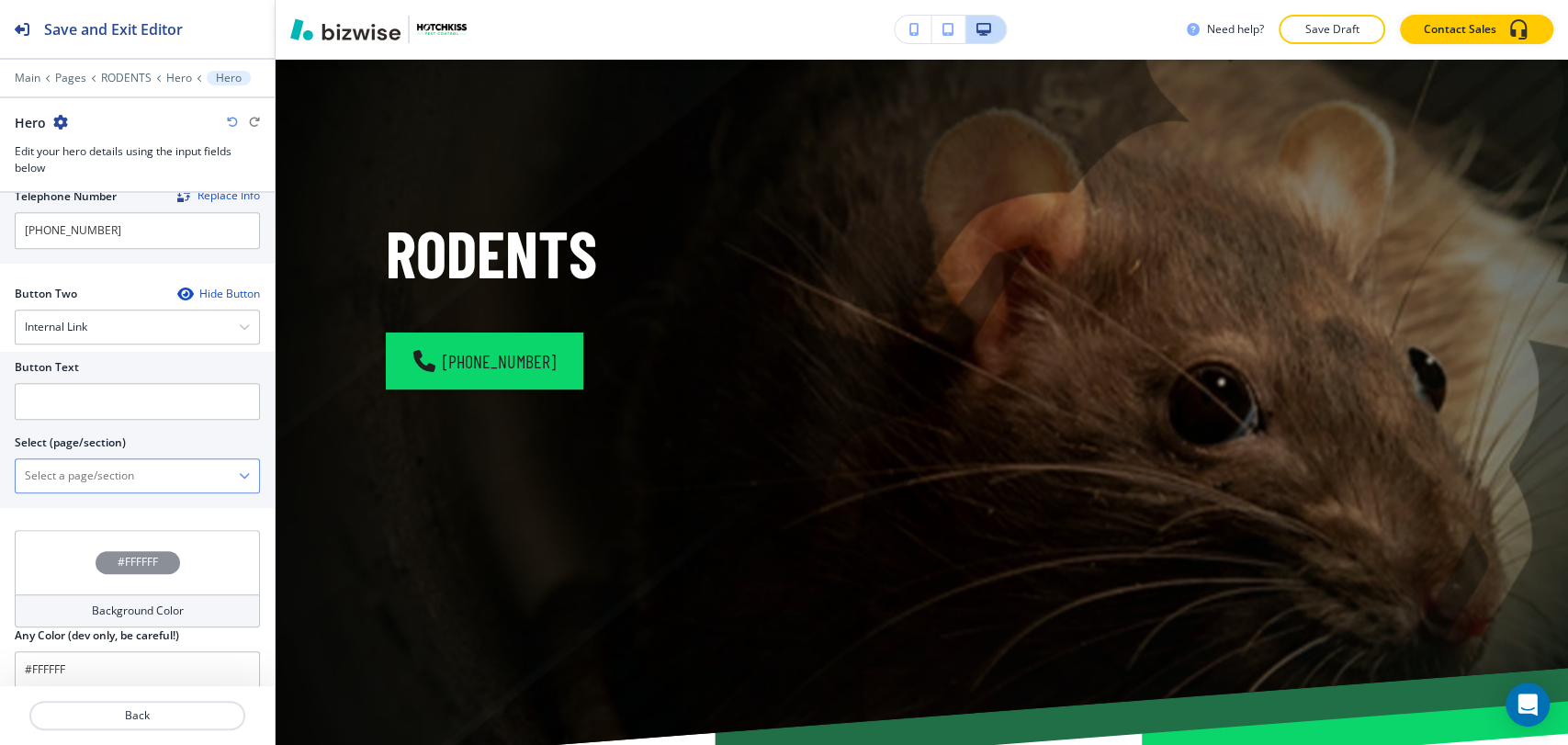
scroll to position [892, 0]
click at [115, 406] on input "text" at bounding box center [137, 401] width 245 height 37
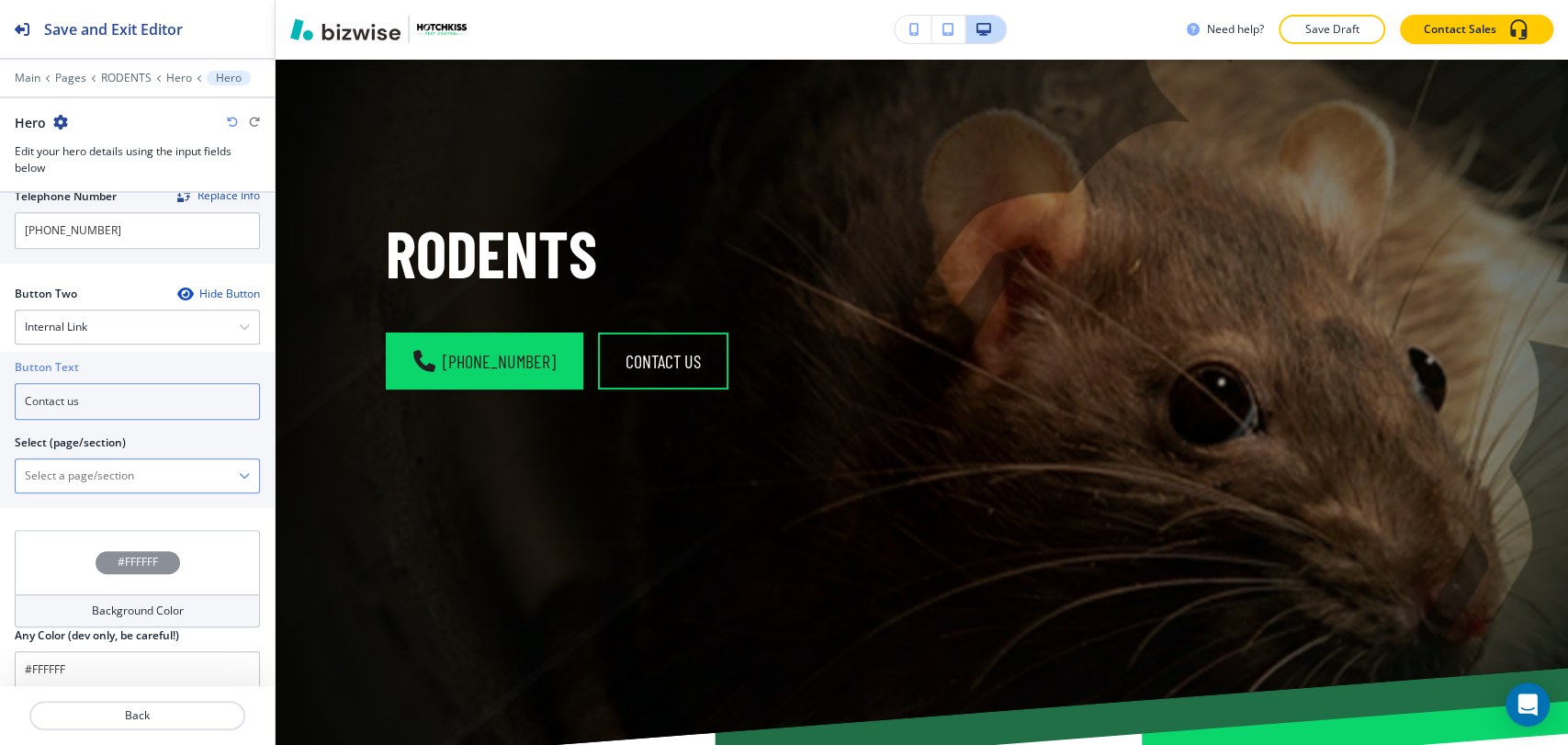
type input "Contact us"
click at [108, 475] on \(page\/section\) "Manual Input" at bounding box center [126, 475] width 223 height 31
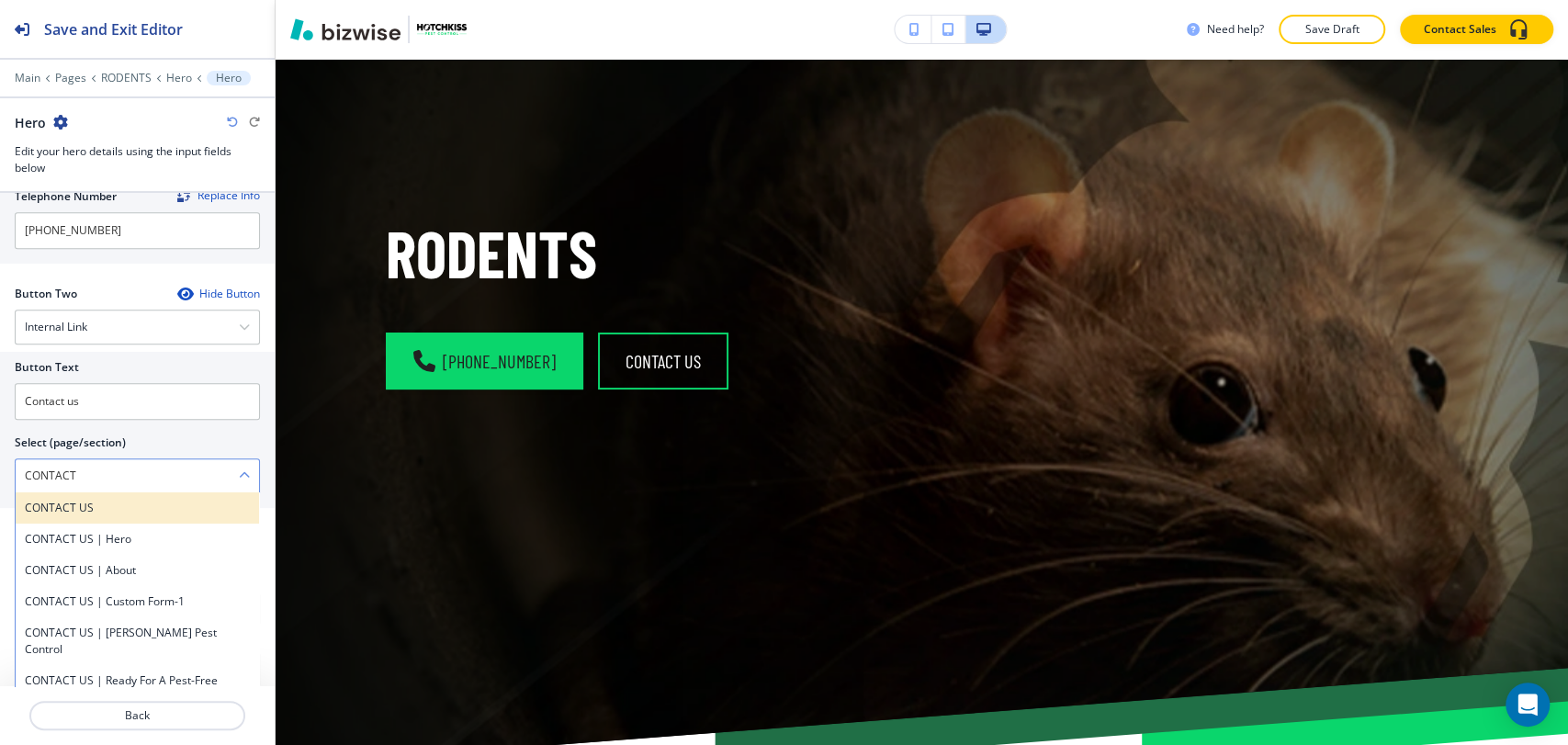
click at [103, 512] on div "CONTACT US" at bounding box center [137, 508] width 244 height 31
type \(page\/section\) "CONTACT US"
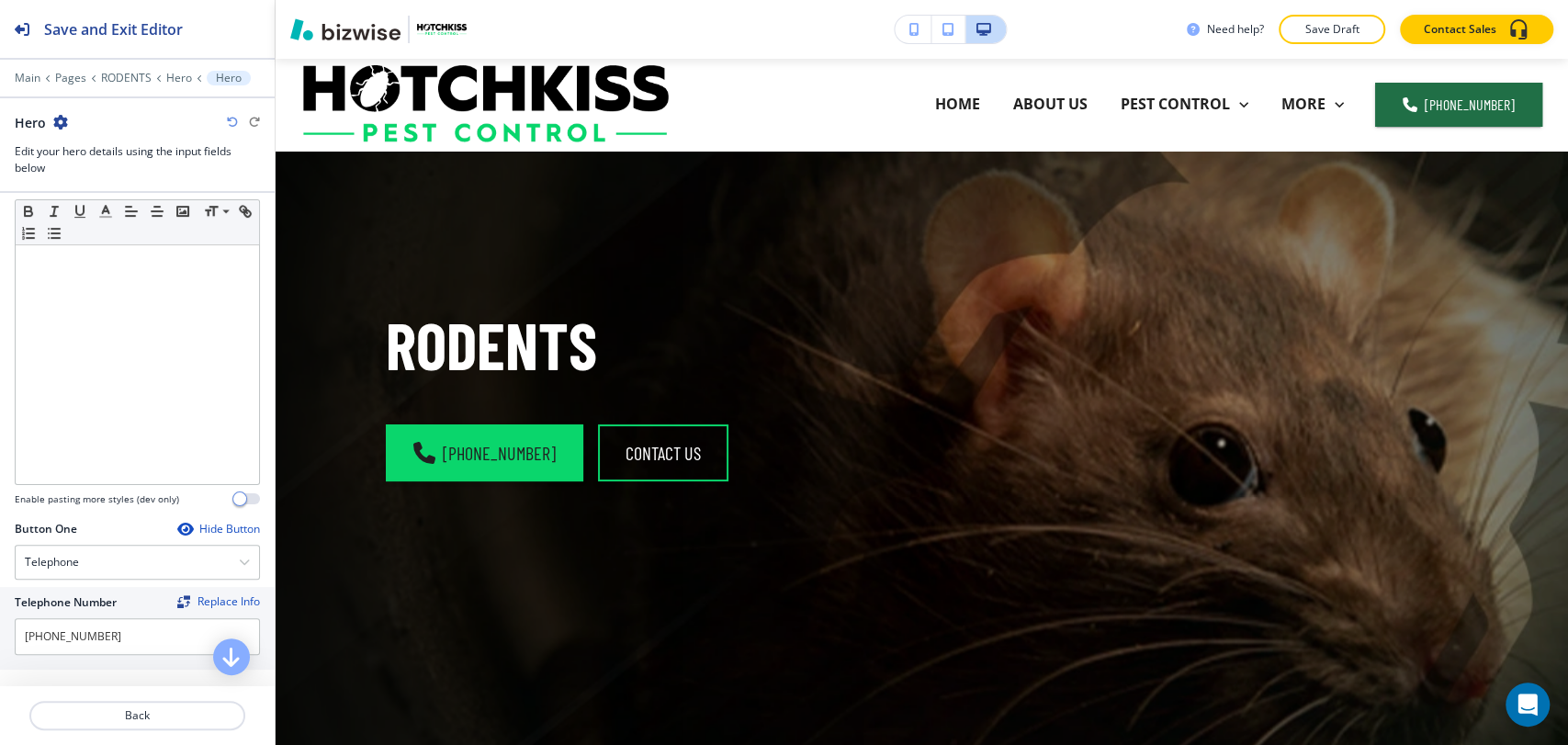
scroll to position [382, 0]
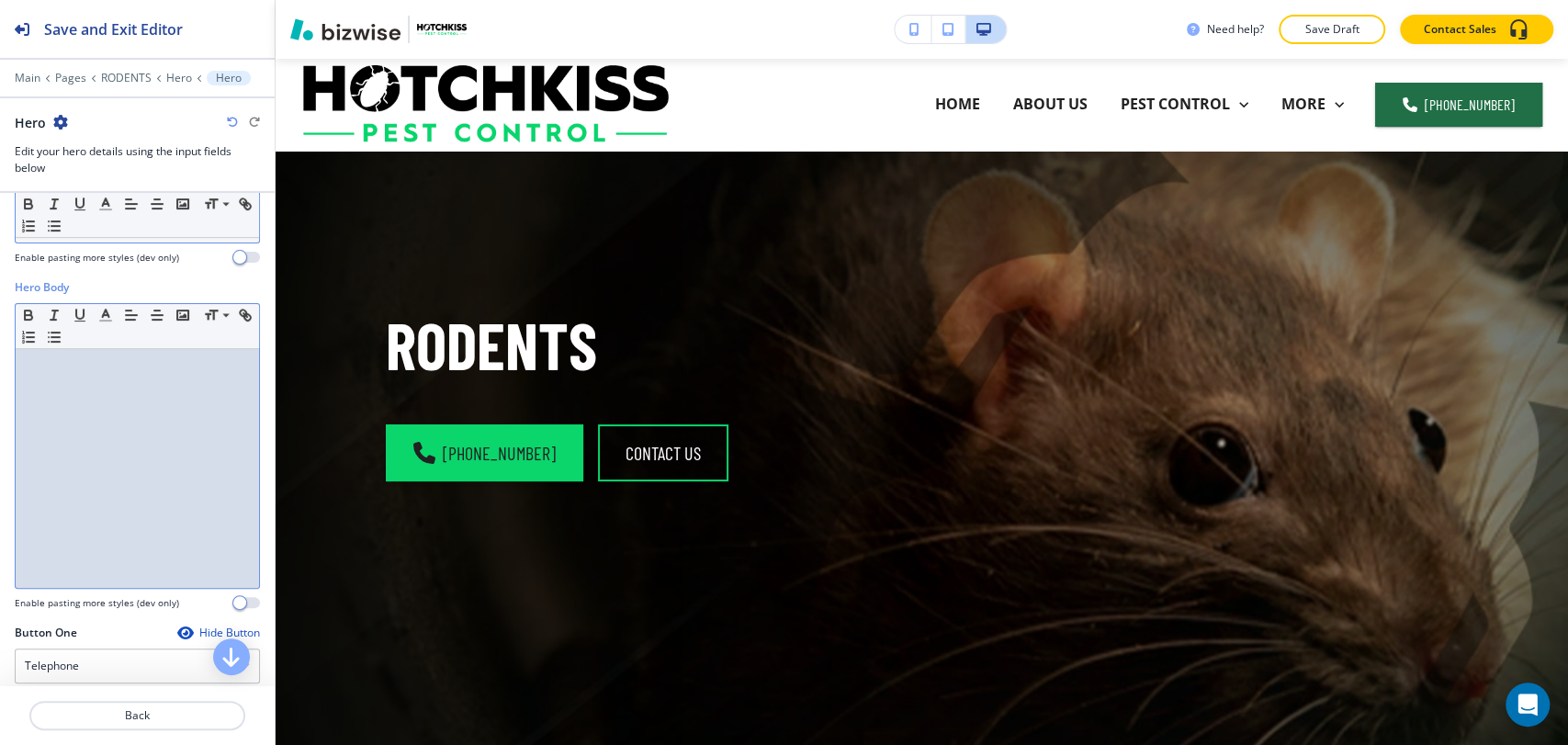
click at [111, 372] on p at bounding box center [137, 366] width 225 height 16
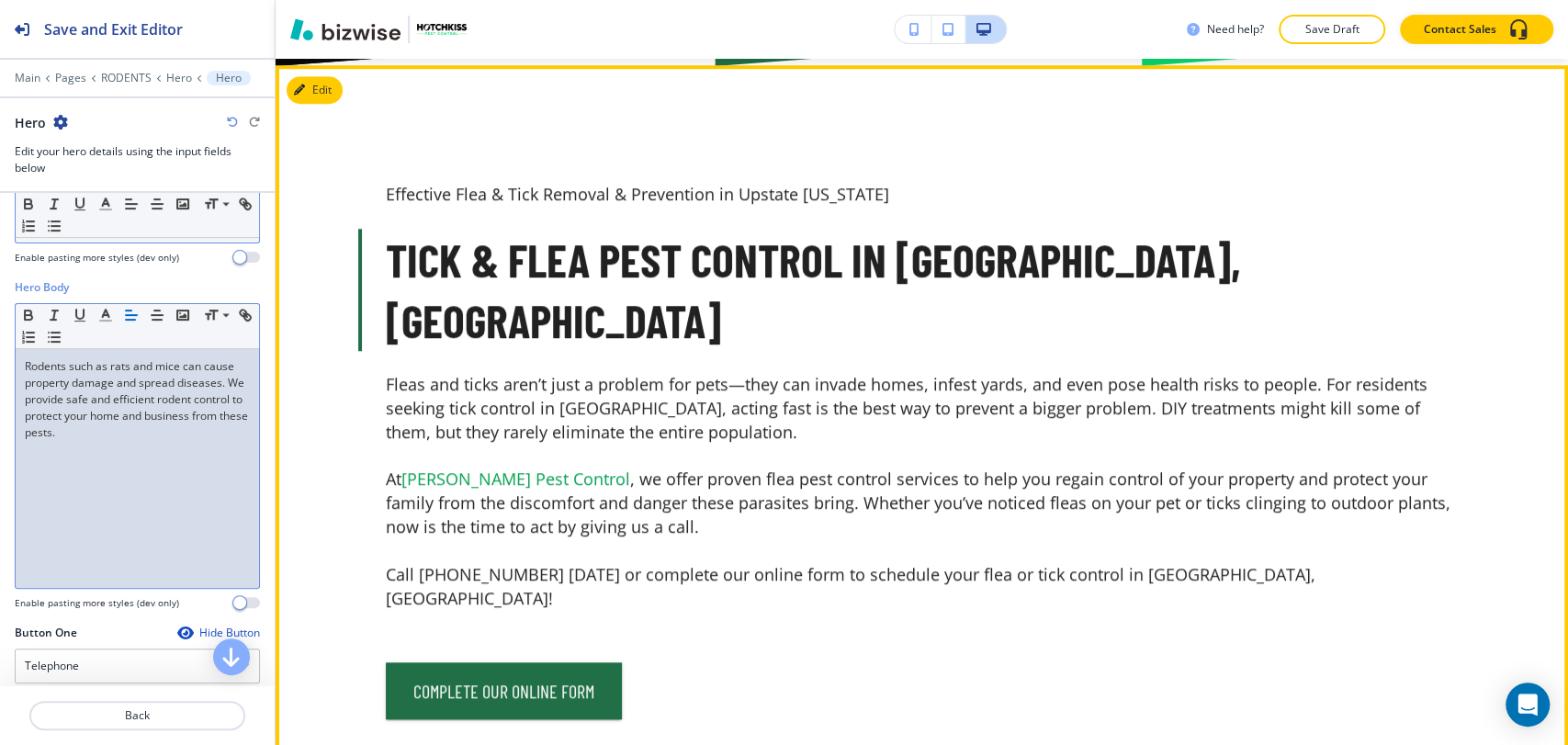
scroll to position [816, 0]
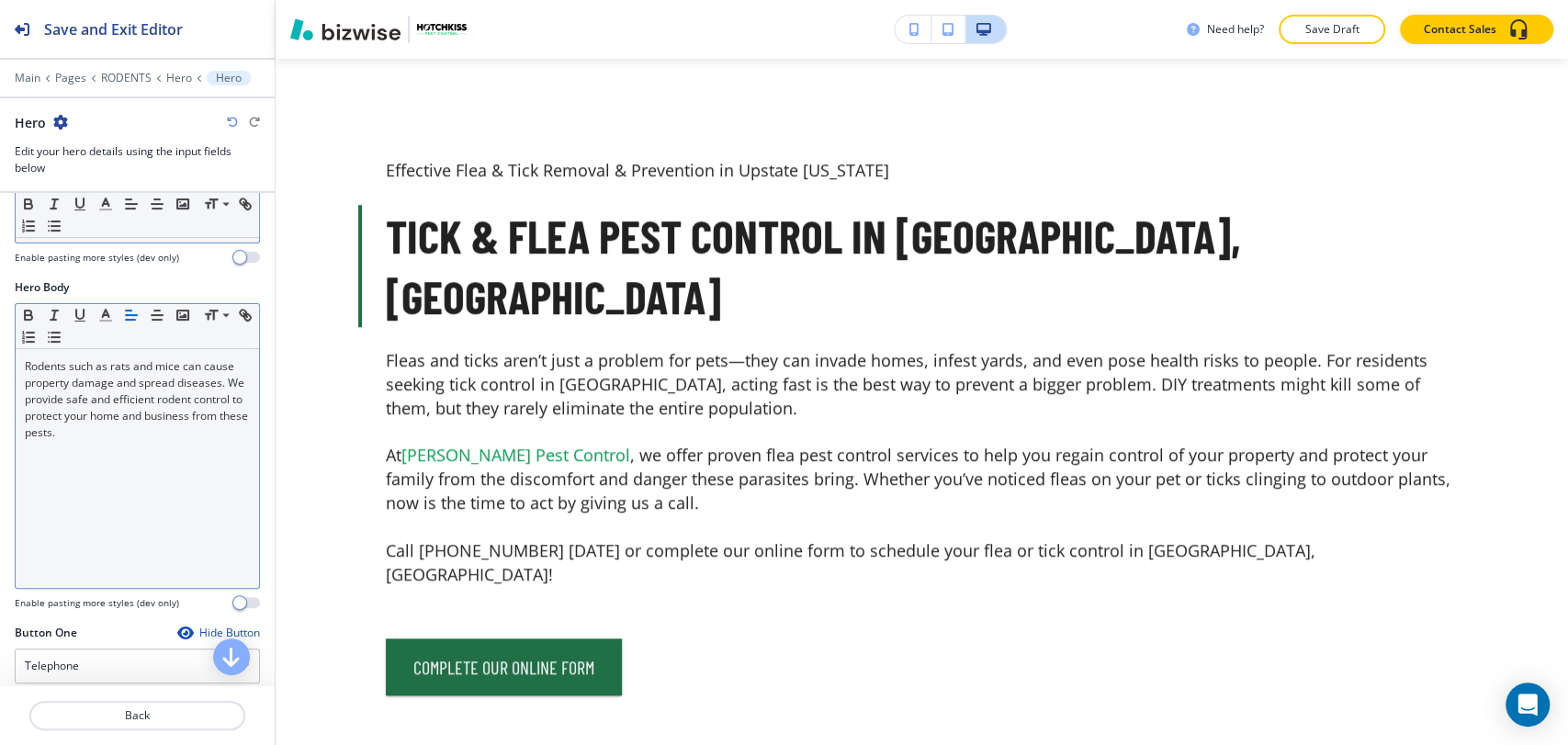
click at [319, 56] on div "Need help? Save Draft Contact Sales" at bounding box center [921, 29] width 1292 height 59
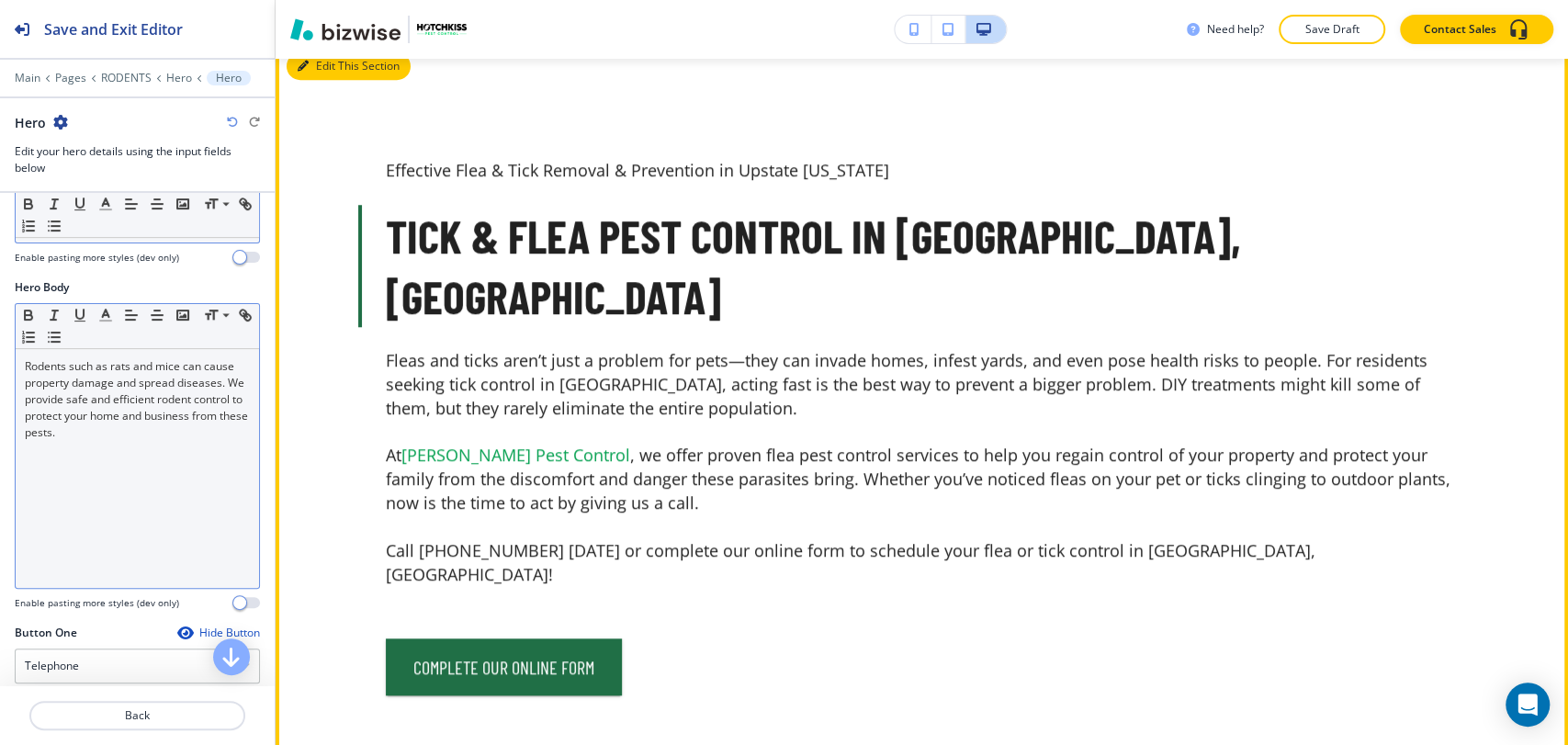
click at [323, 72] on button "Edit This Section" at bounding box center [348, 65] width 124 height 28
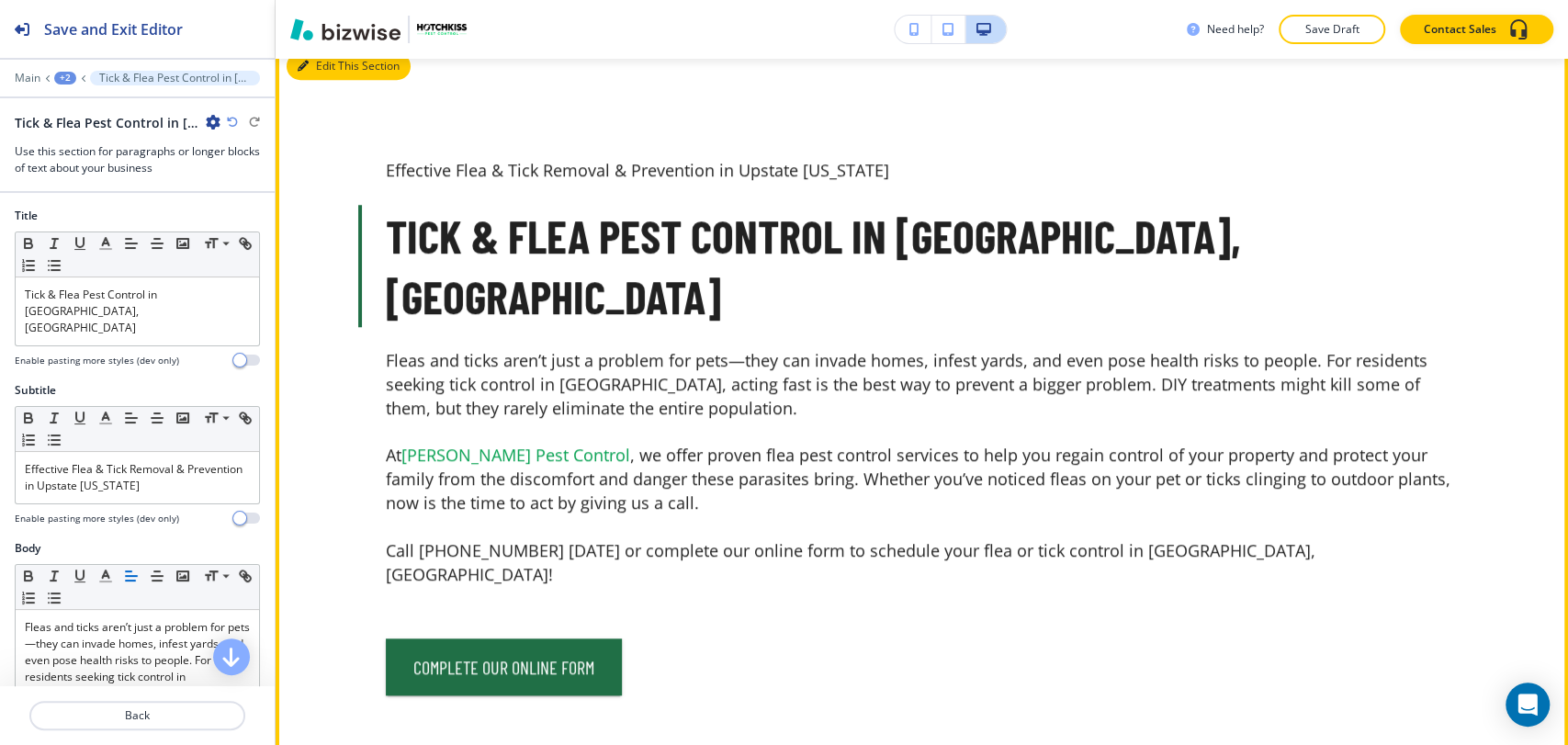
scroll to position [798, 0]
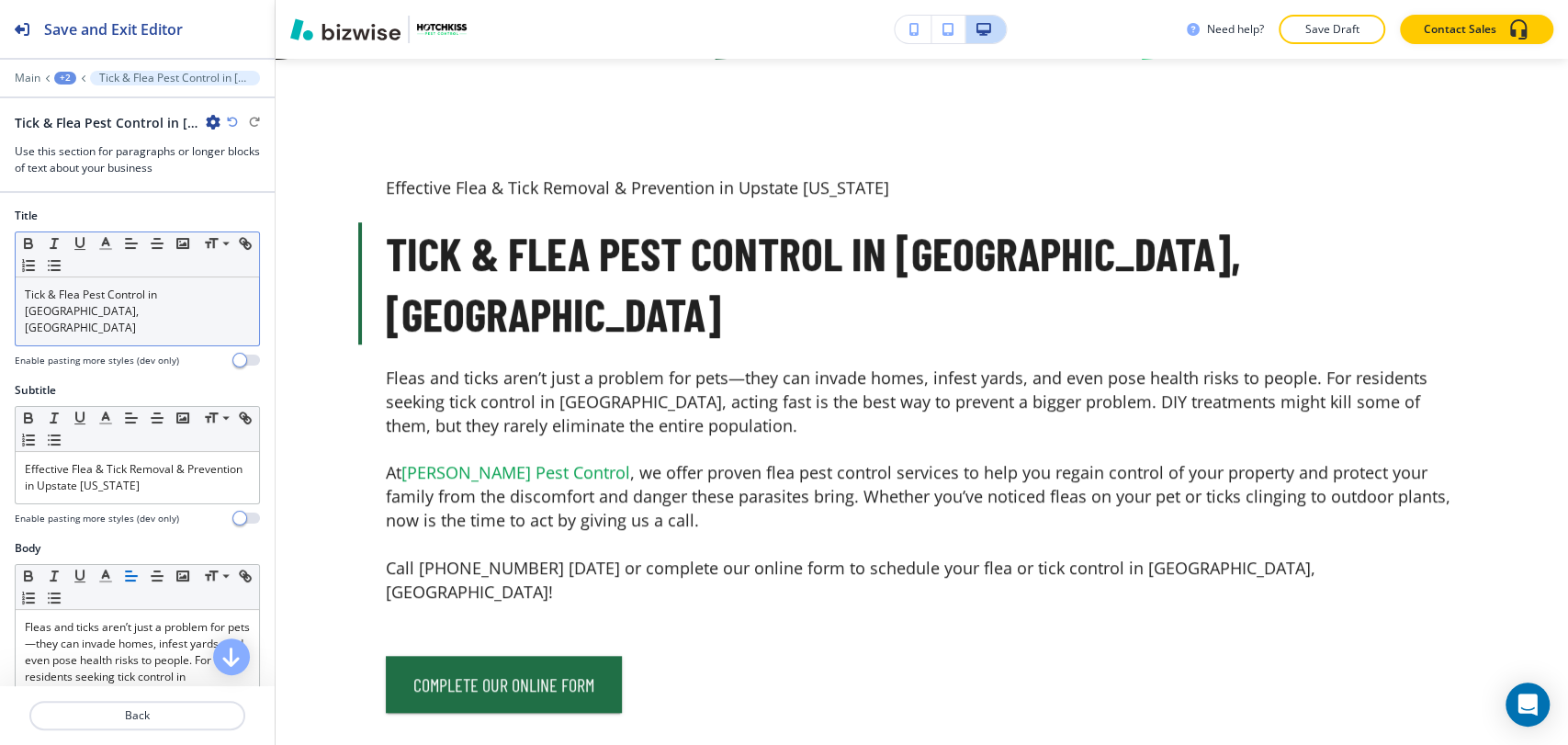
click at [159, 291] on span "Tick & Flea Pest Control in [GEOGRAPHIC_DATA], [GEOGRAPHIC_DATA]" at bounding box center [92, 310] width 135 height 48
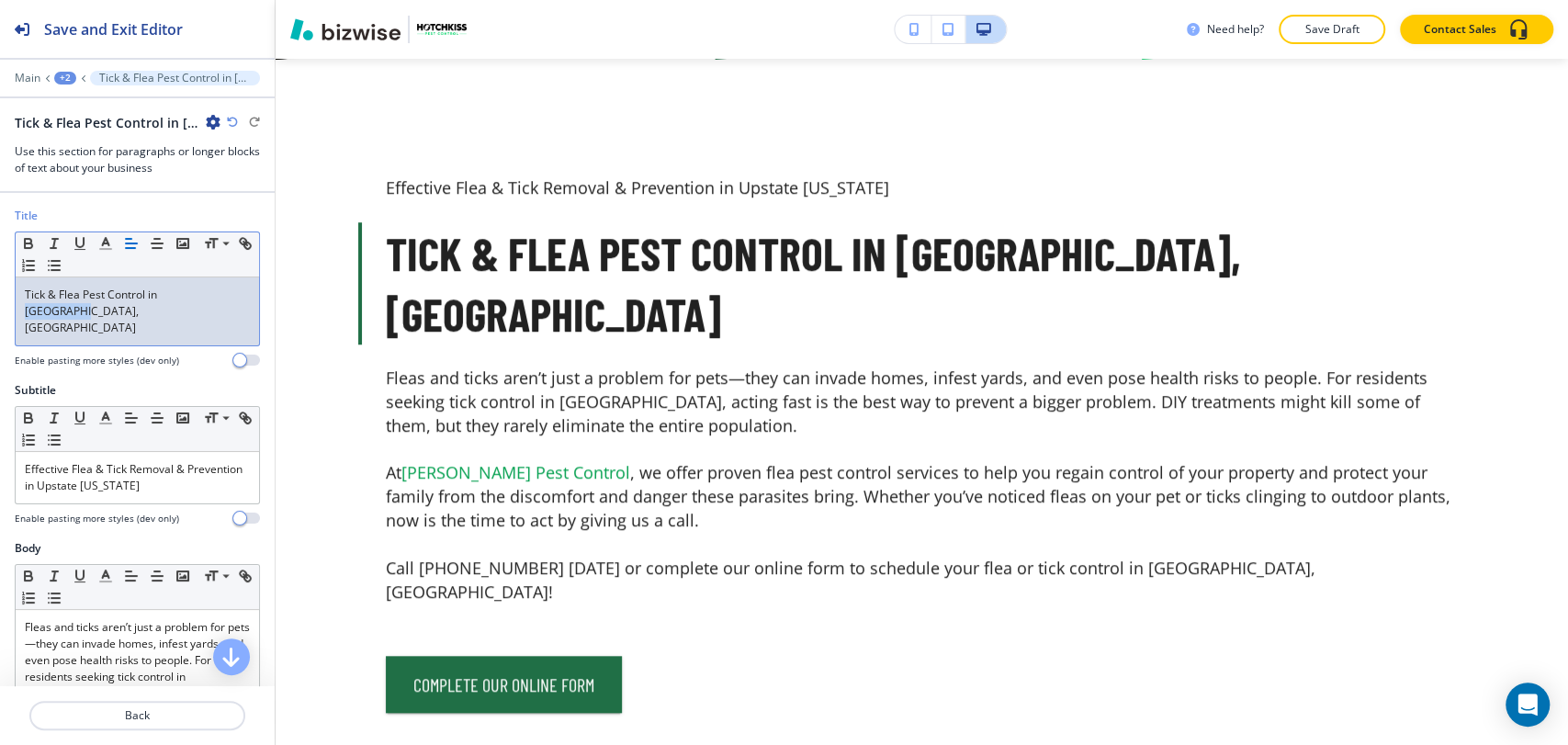
click at [159, 291] on span "Tick & Flea Pest Control in [GEOGRAPHIC_DATA], [GEOGRAPHIC_DATA]" at bounding box center [92, 310] width 135 height 48
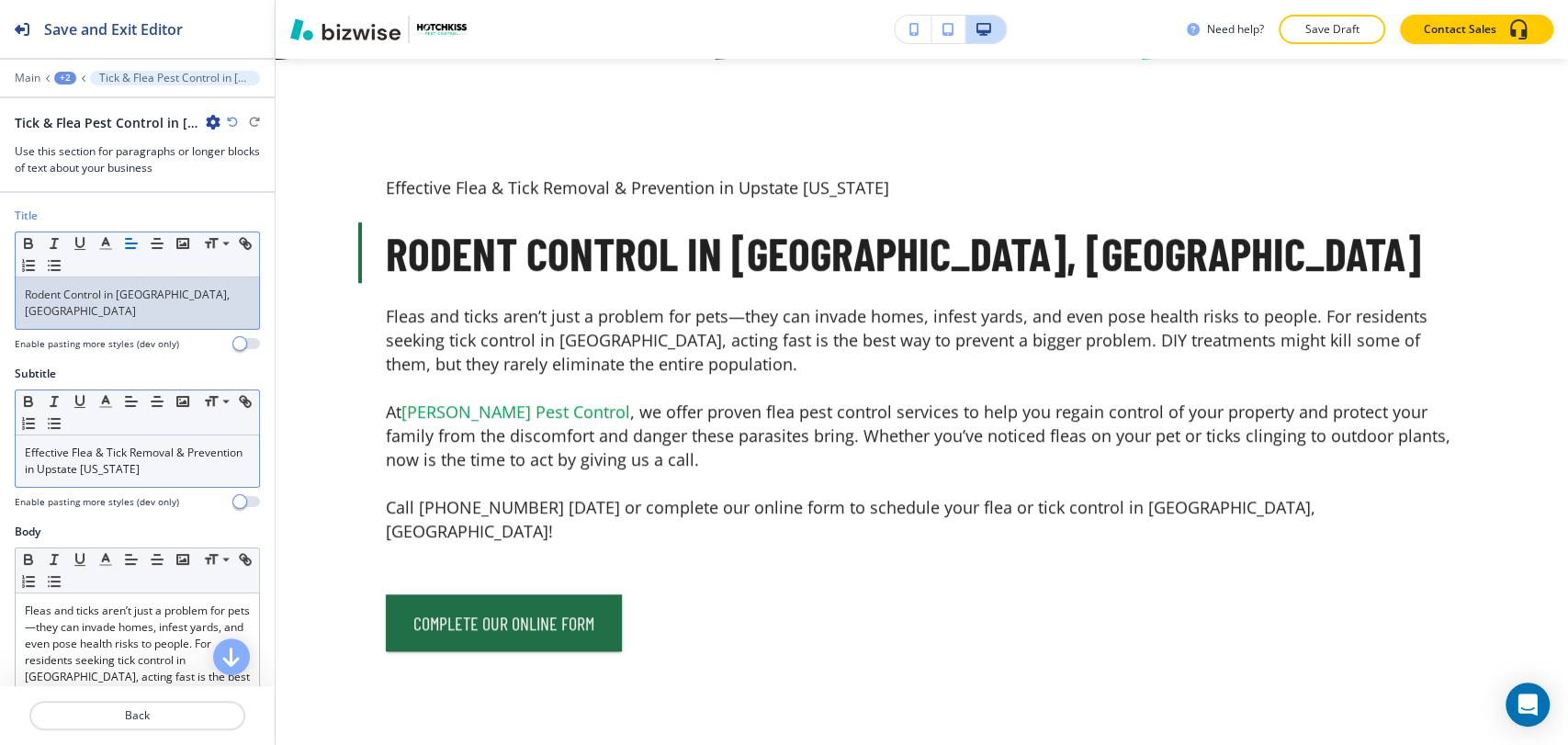
click at [138, 445] on span "Effective Flea & Tick Removal & Prevention in Upstate [US_STATE]" at bounding box center [135, 461] width 220 height 32
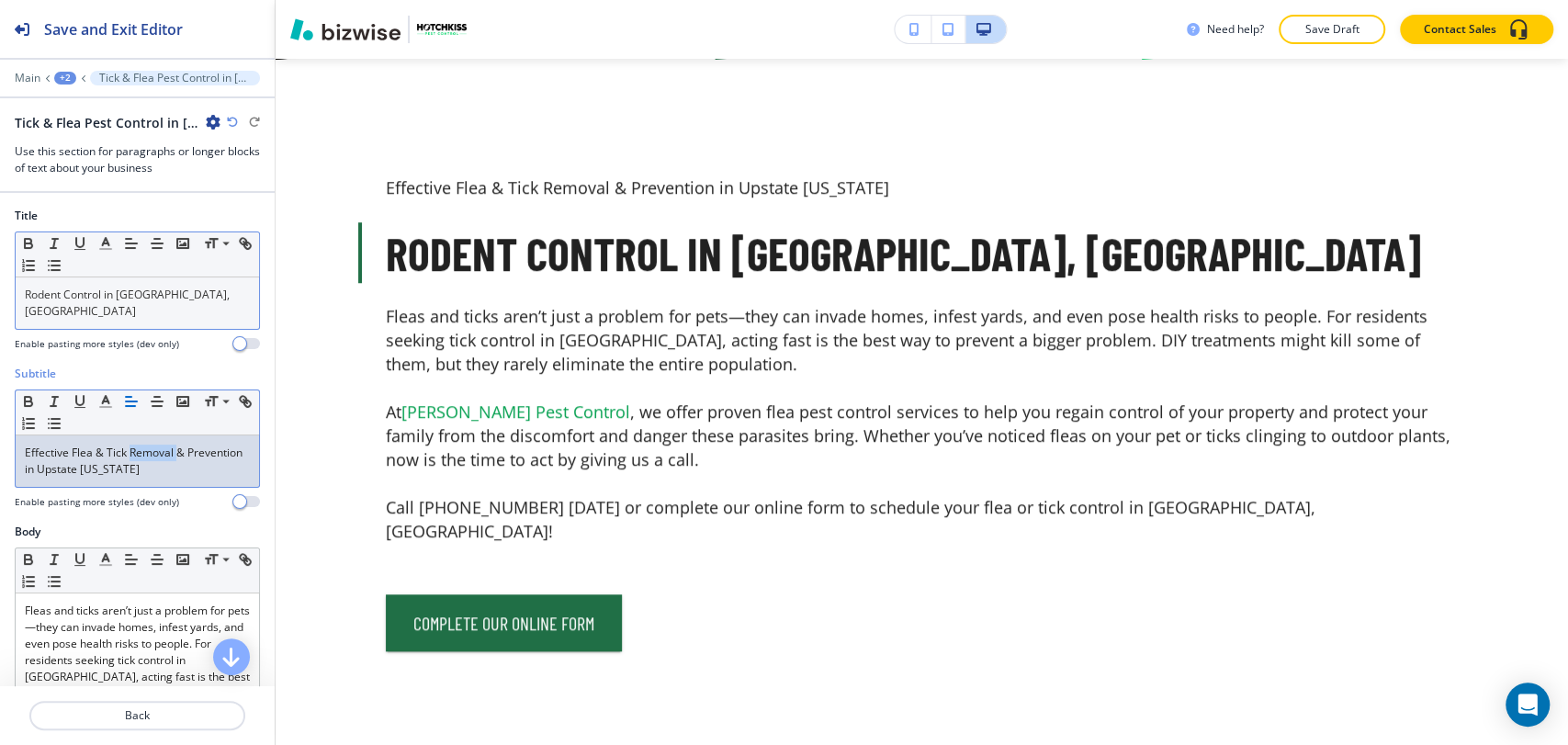
click at [138, 445] on span "Effective Flea & Tick Removal & Prevention in Upstate [US_STATE]" at bounding box center [135, 461] width 220 height 32
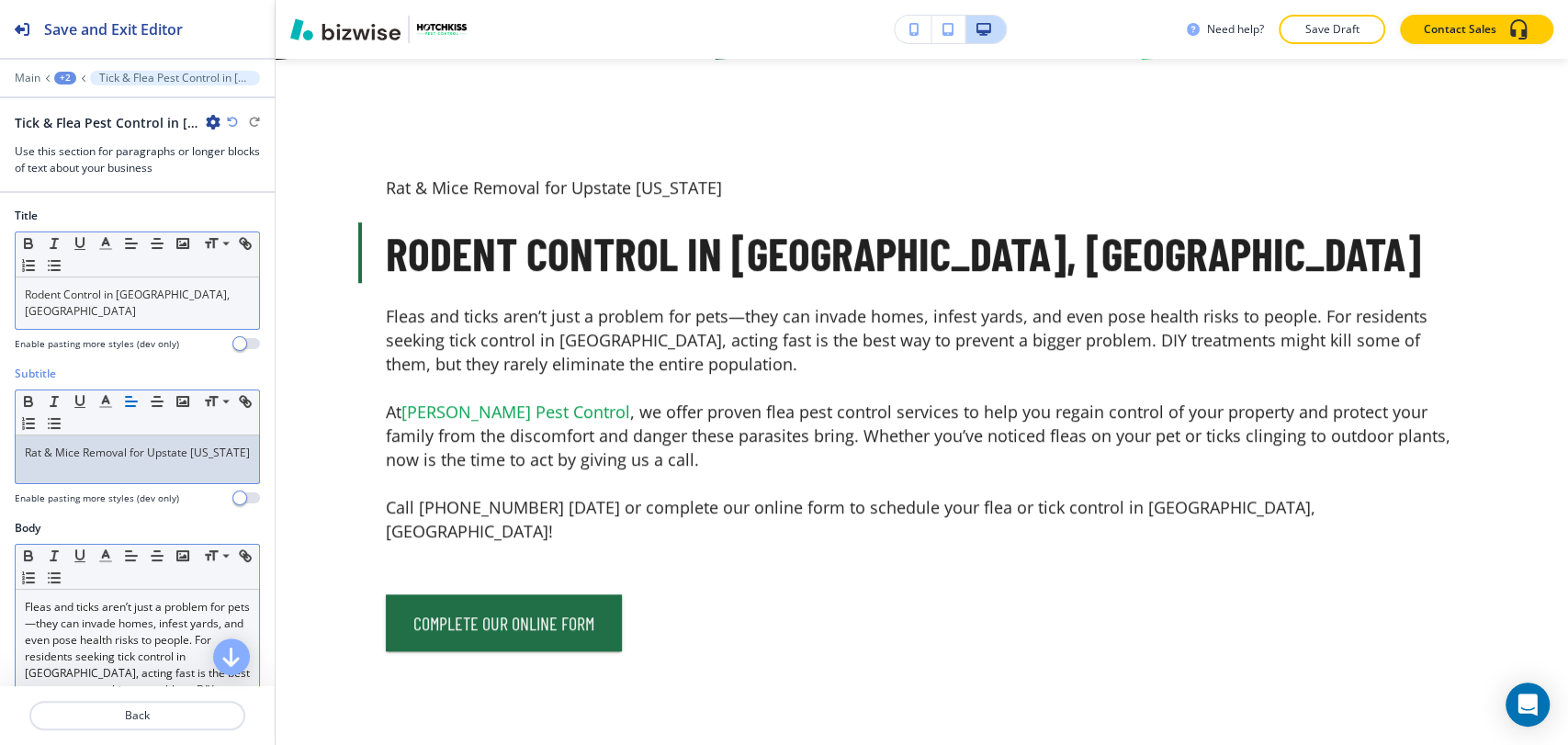
scroll to position [204, 0]
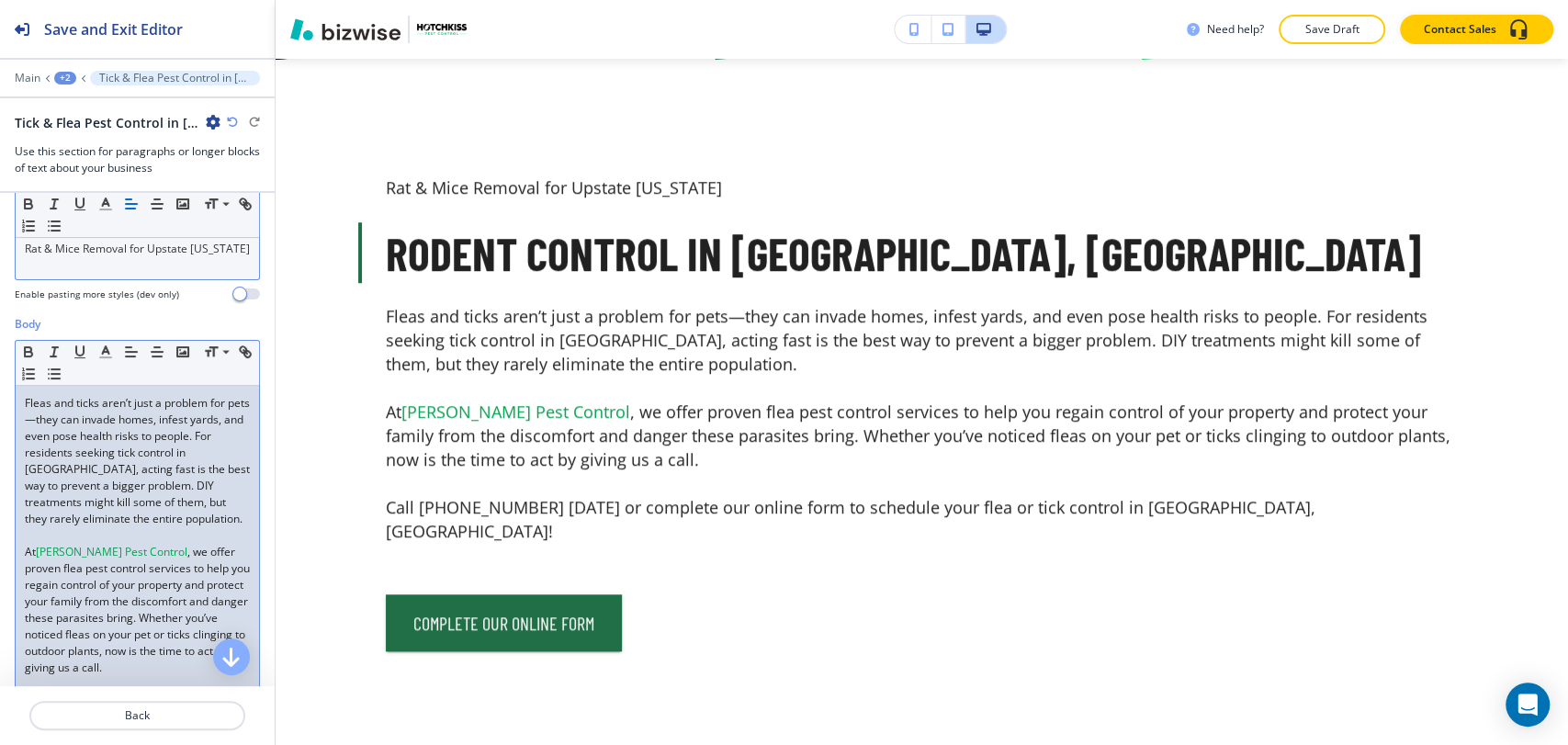
click at [107, 499] on span "Fleas and ticks aren’t just a problem for pets—they can invade homes, infest ya…" at bounding box center [138, 460] width 228 height 131
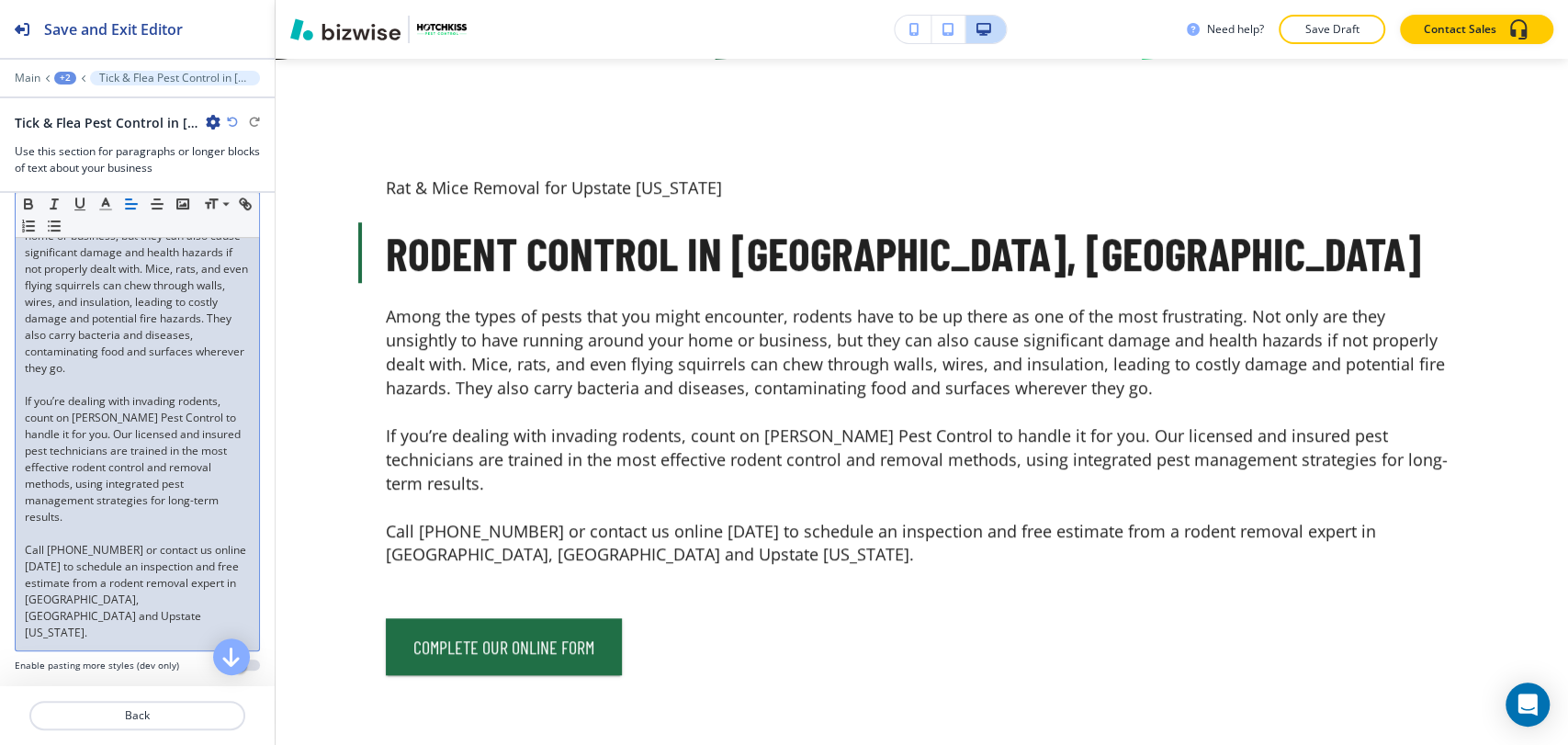
scroll to position [663, 0]
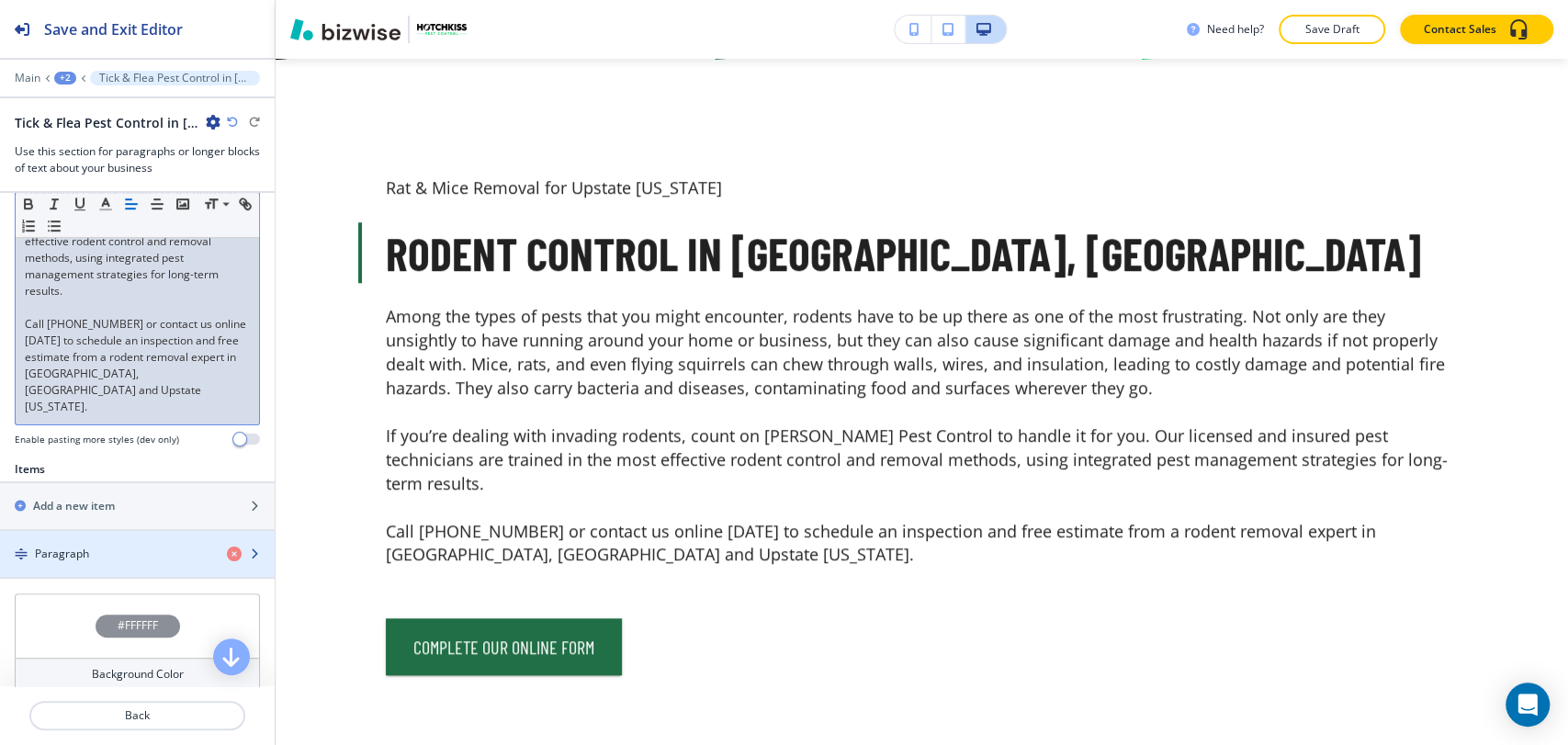
click at [127, 546] on div "Paragraph" at bounding box center [106, 553] width 212 height 16
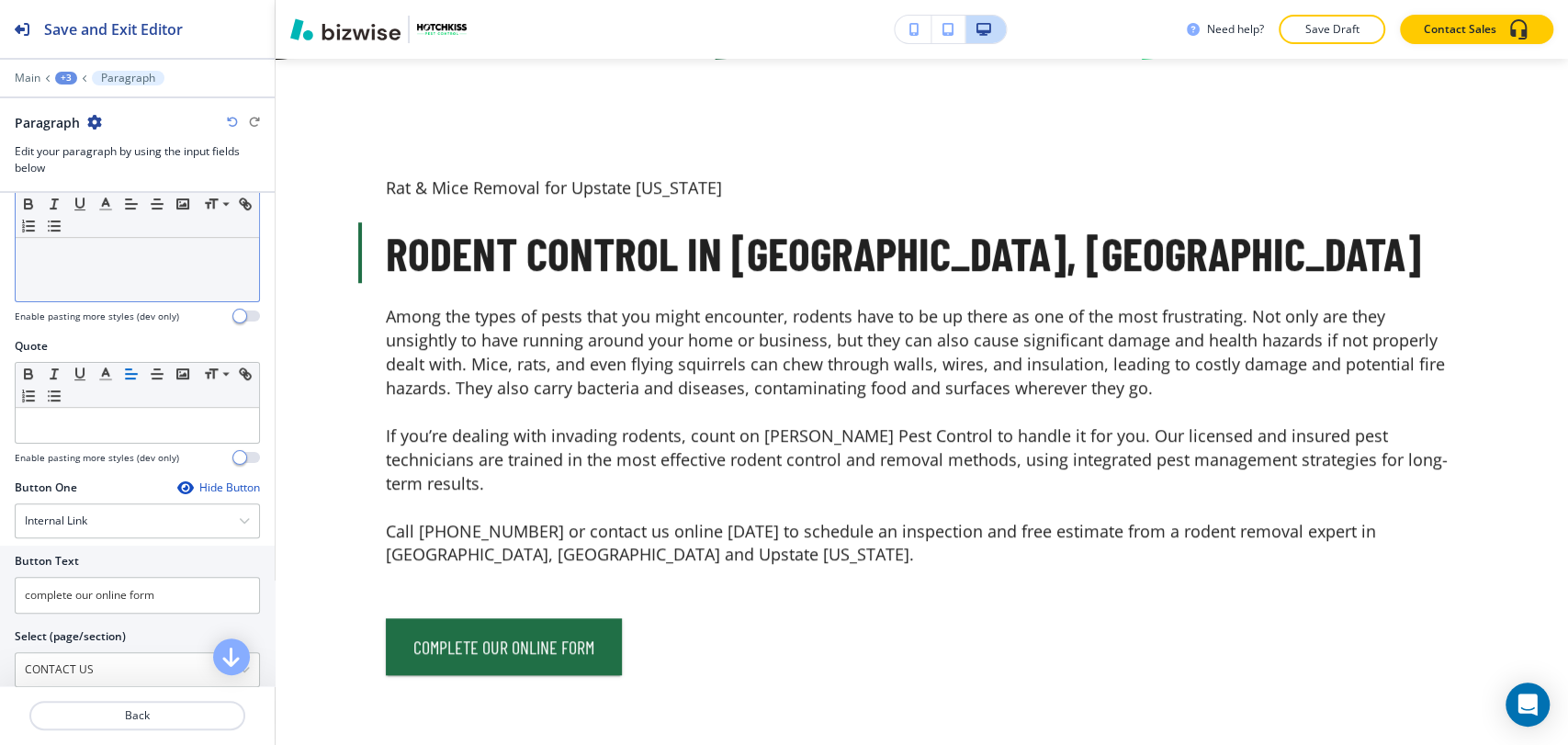
scroll to position [714, 0]
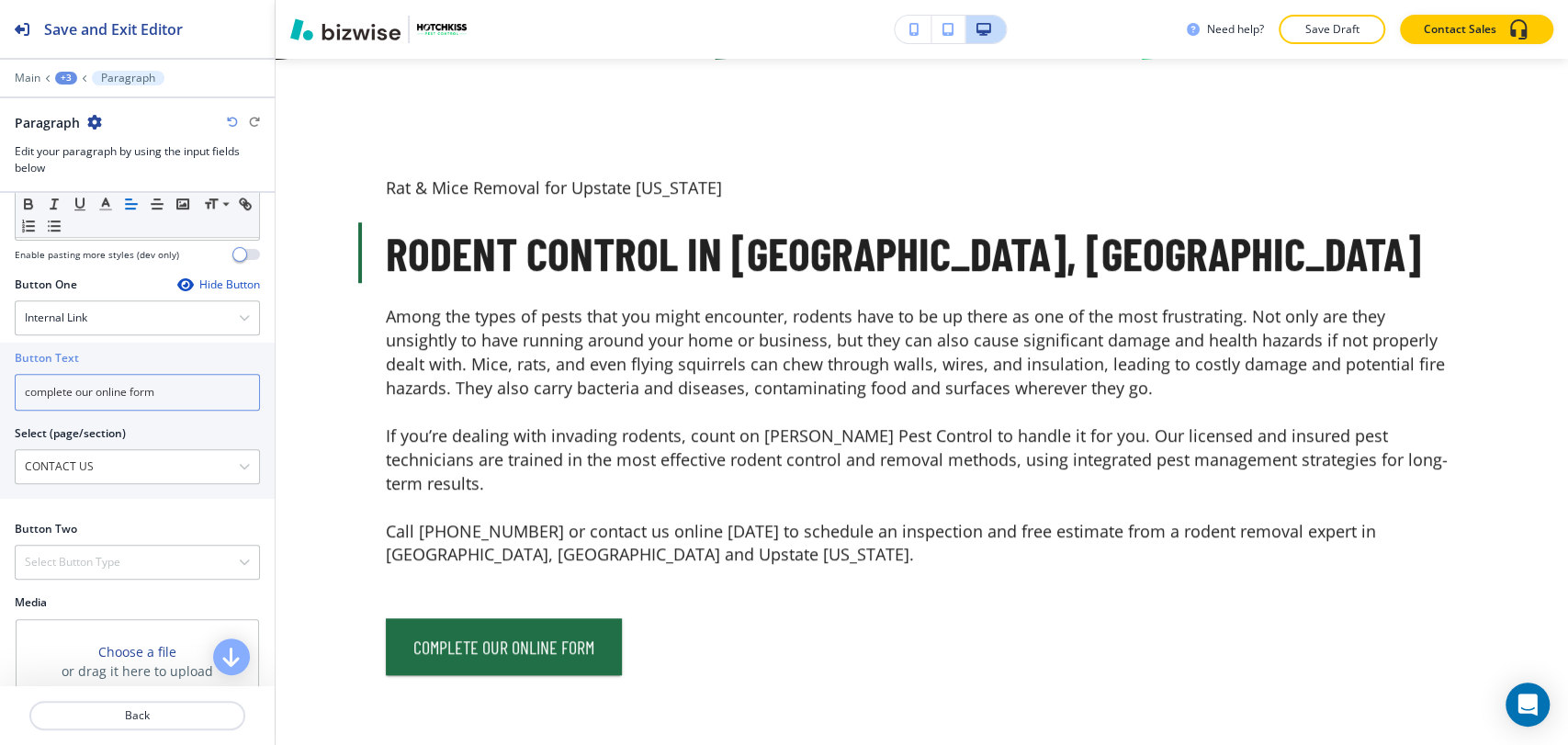
click at [192, 394] on input "complete our online form" at bounding box center [137, 392] width 245 height 37
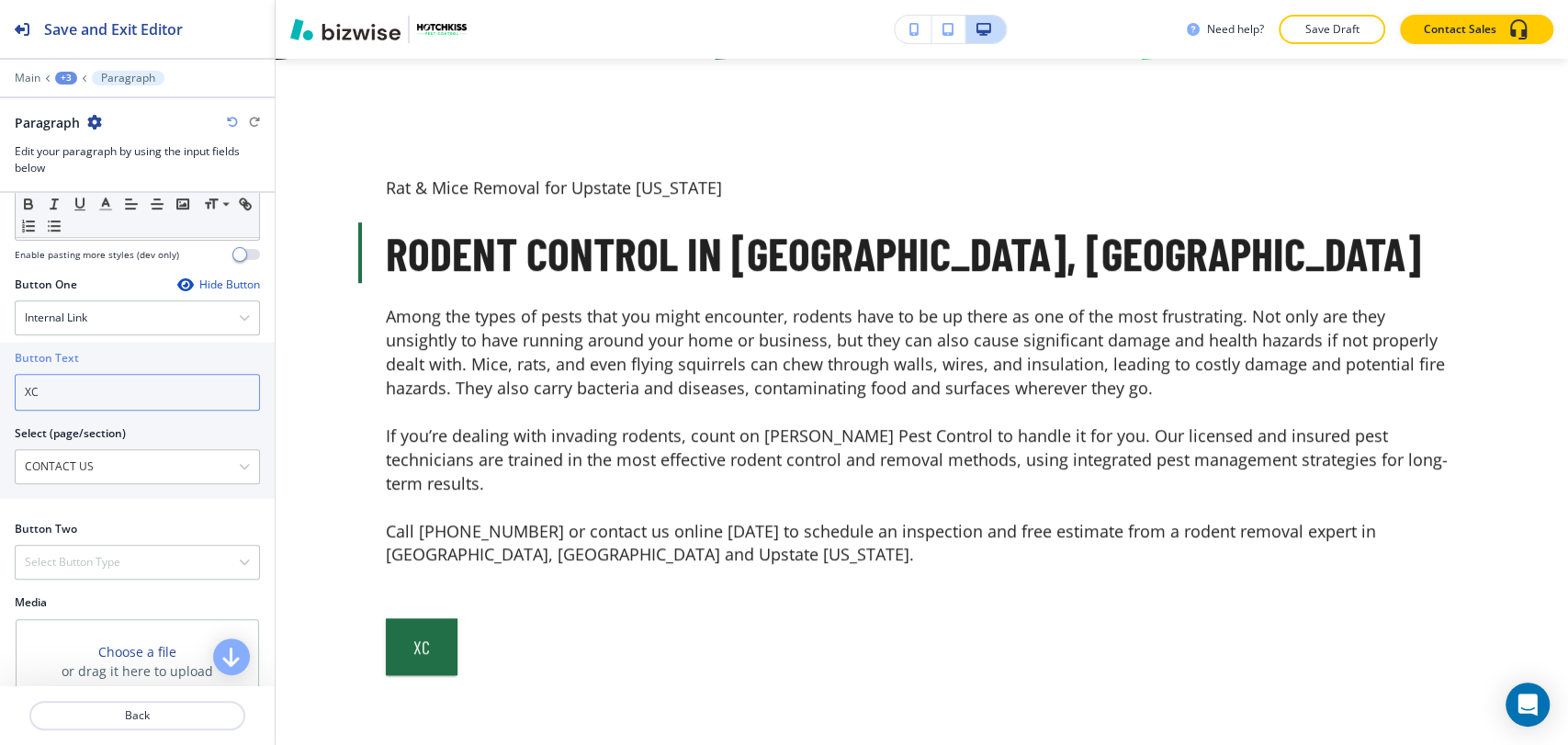
type input "X"
type input "cONTACT US"
click at [55, 72] on button "+3" at bounding box center [65, 79] width 22 height 13
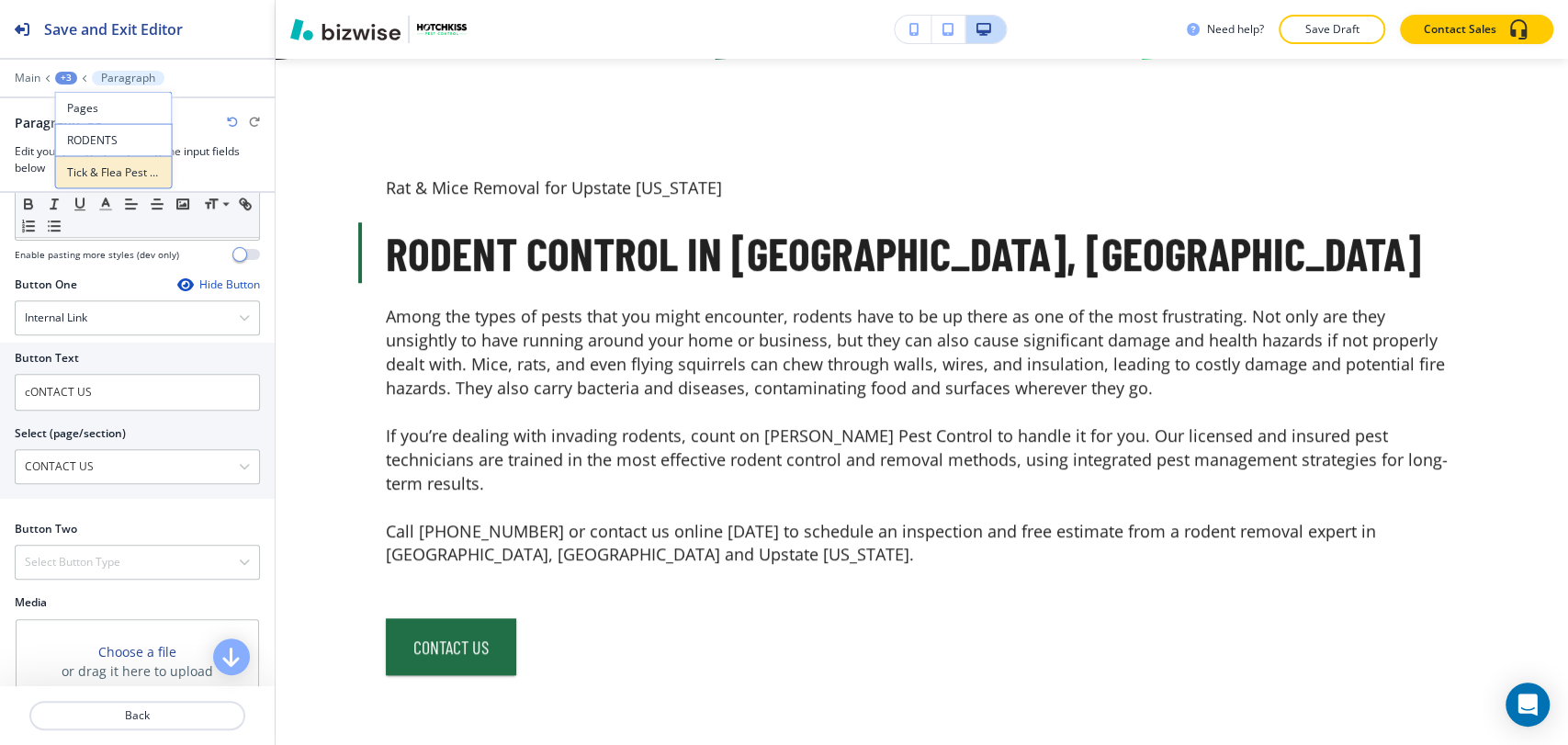
click at [91, 172] on p "Tick & Flea Pest Control in [GEOGRAPHIC_DATA], [GEOGRAPHIC_DATA]-1" at bounding box center [114, 172] width 94 height 16
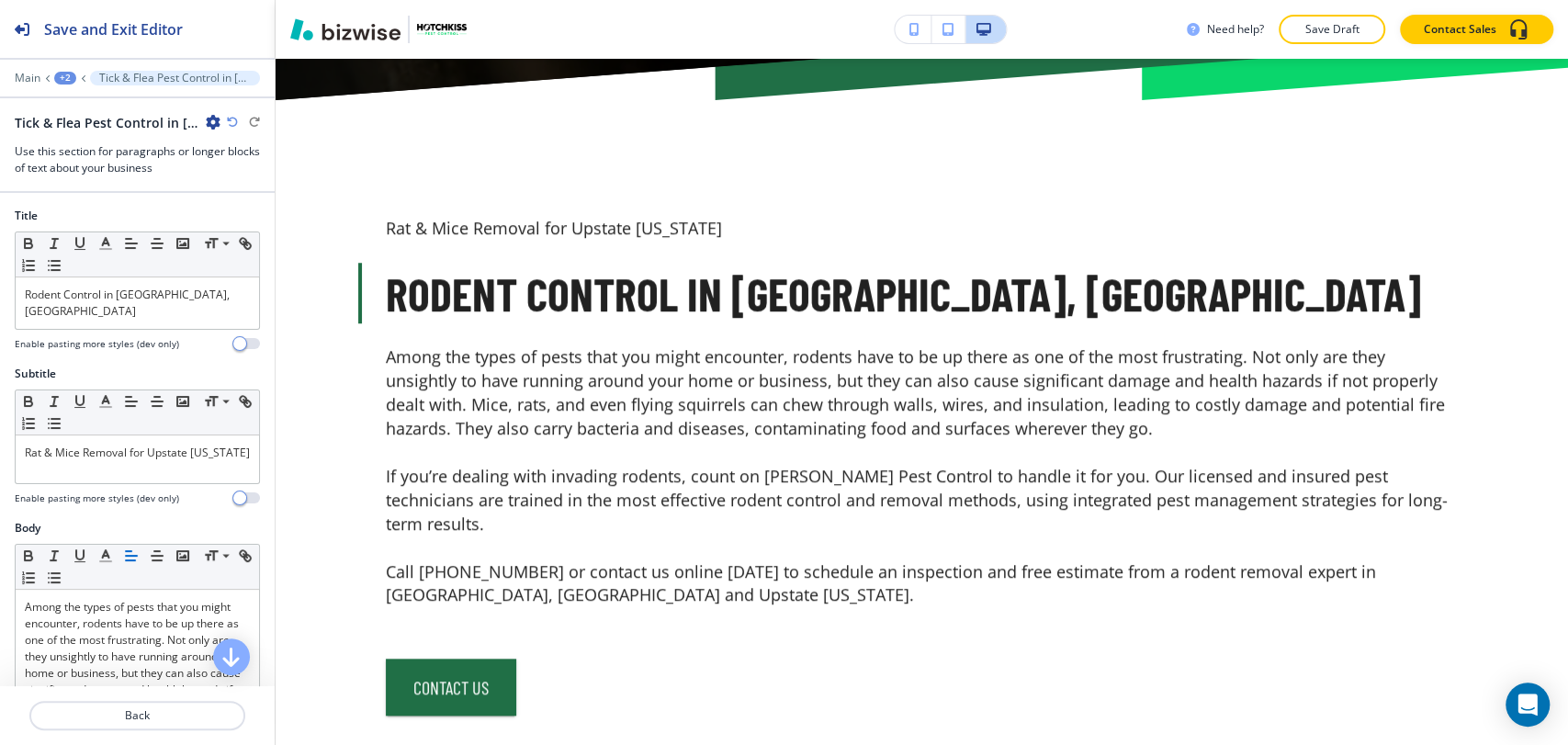
scroll to position [697, 0]
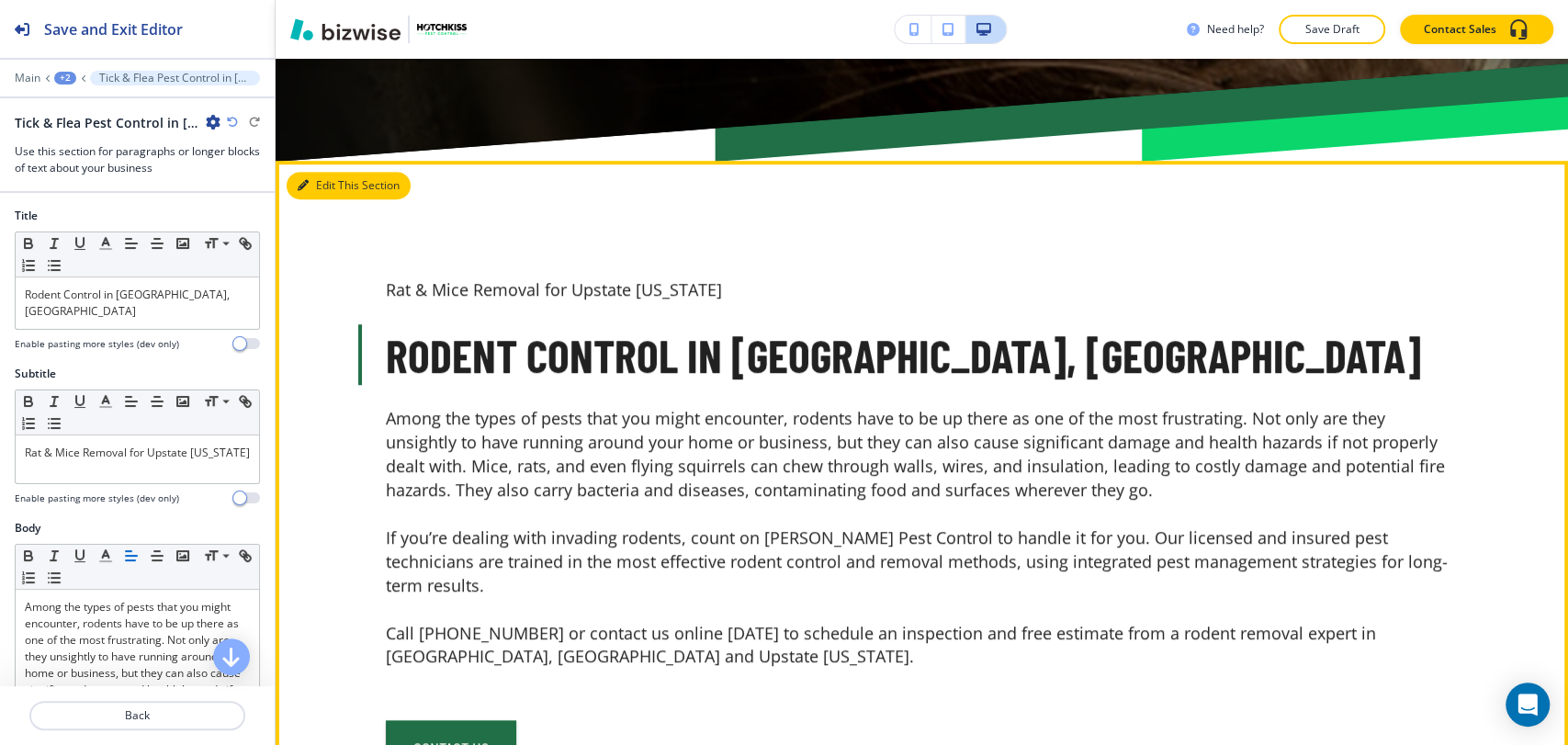
click at [320, 186] on button "Edit This Section" at bounding box center [348, 185] width 124 height 28
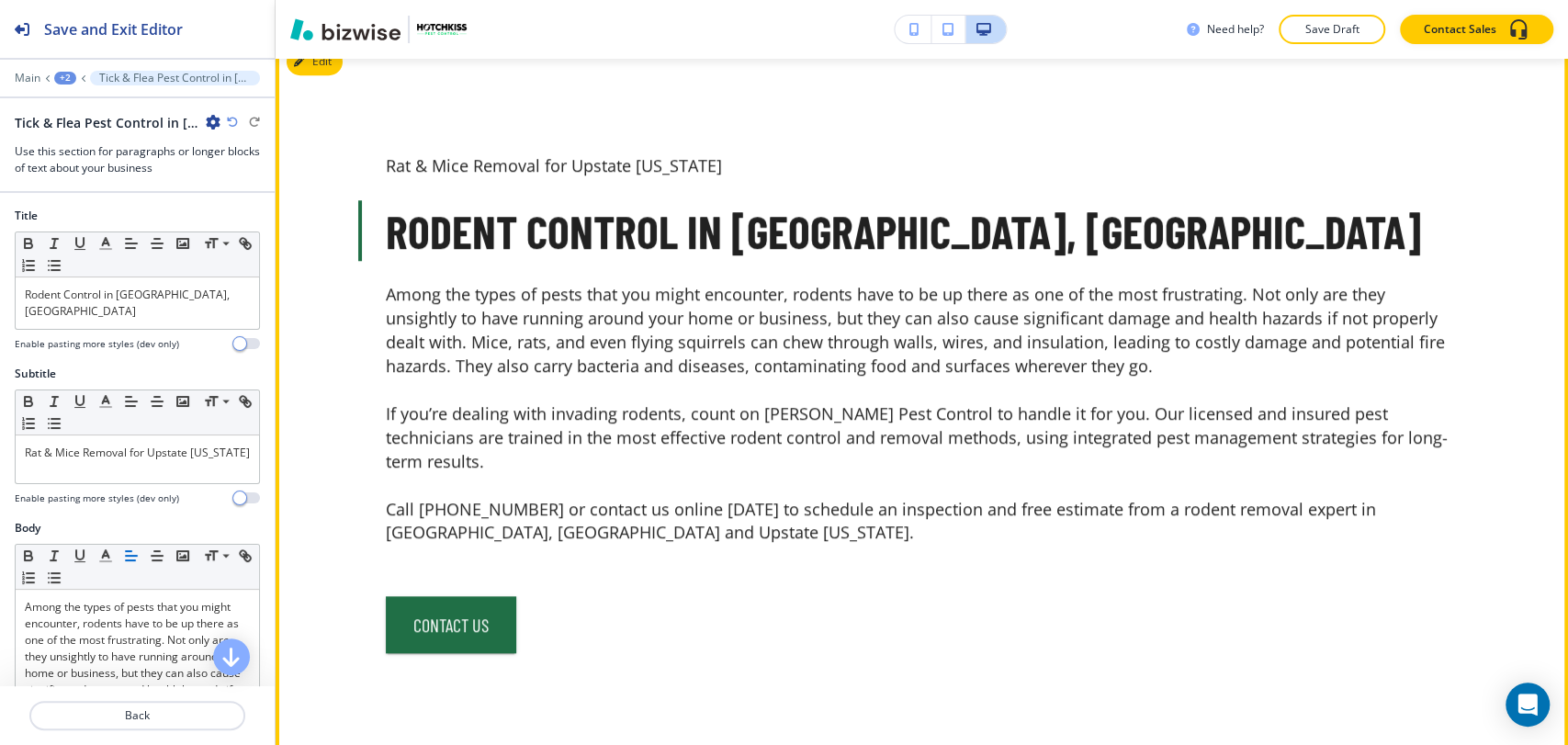
scroll to position [798, 0]
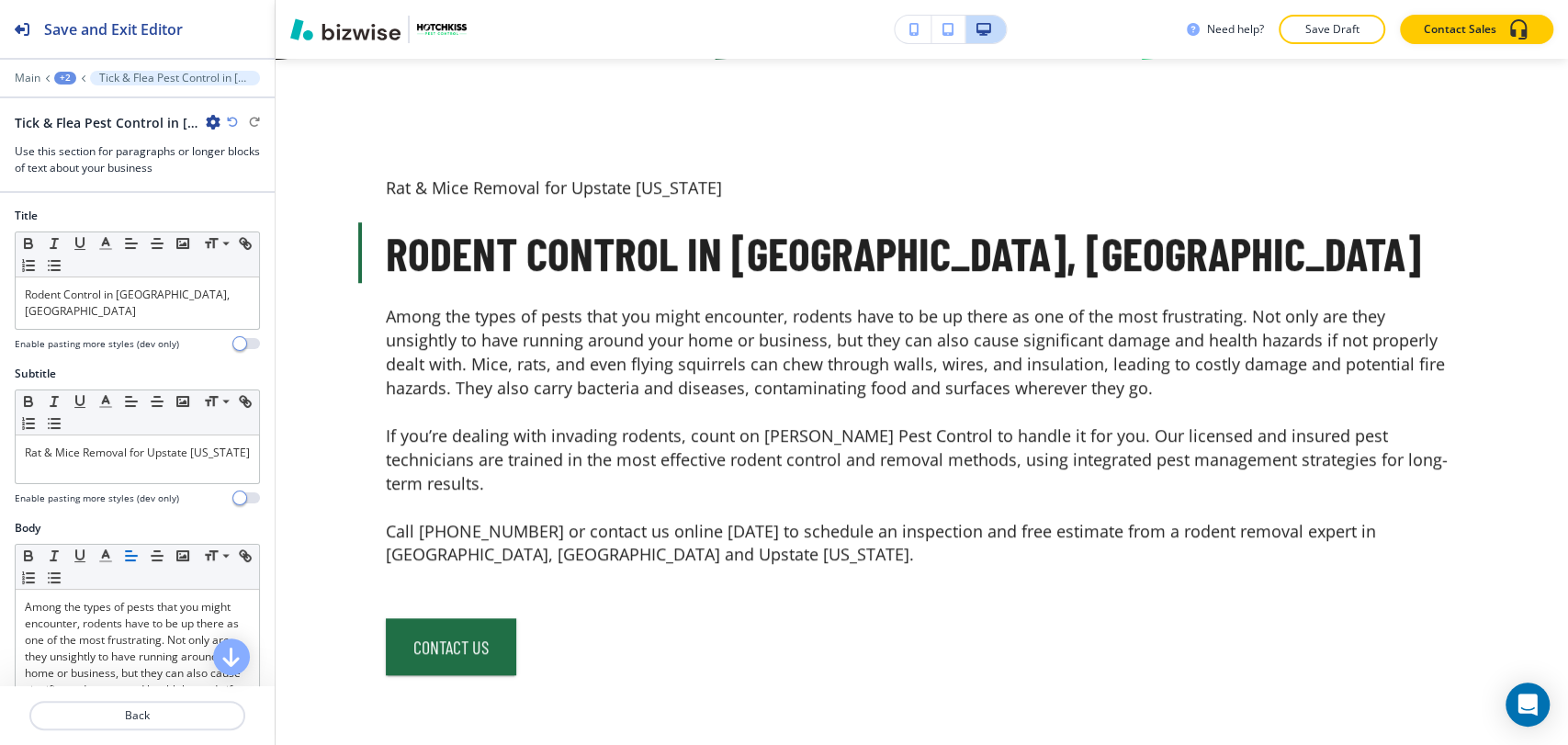
drag, startPoint x: 327, startPoint y: 79, endPoint x: 212, endPoint y: 120, distance: 122.1
click at [212, 120] on icon "button" at bounding box center [212, 121] width 14 height 14
drag, startPoint x: 325, startPoint y: 89, endPoint x: 211, endPoint y: 123, distance: 119.0
click at [211, 123] on icon "button" at bounding box center [212, 121] width 14 height 14
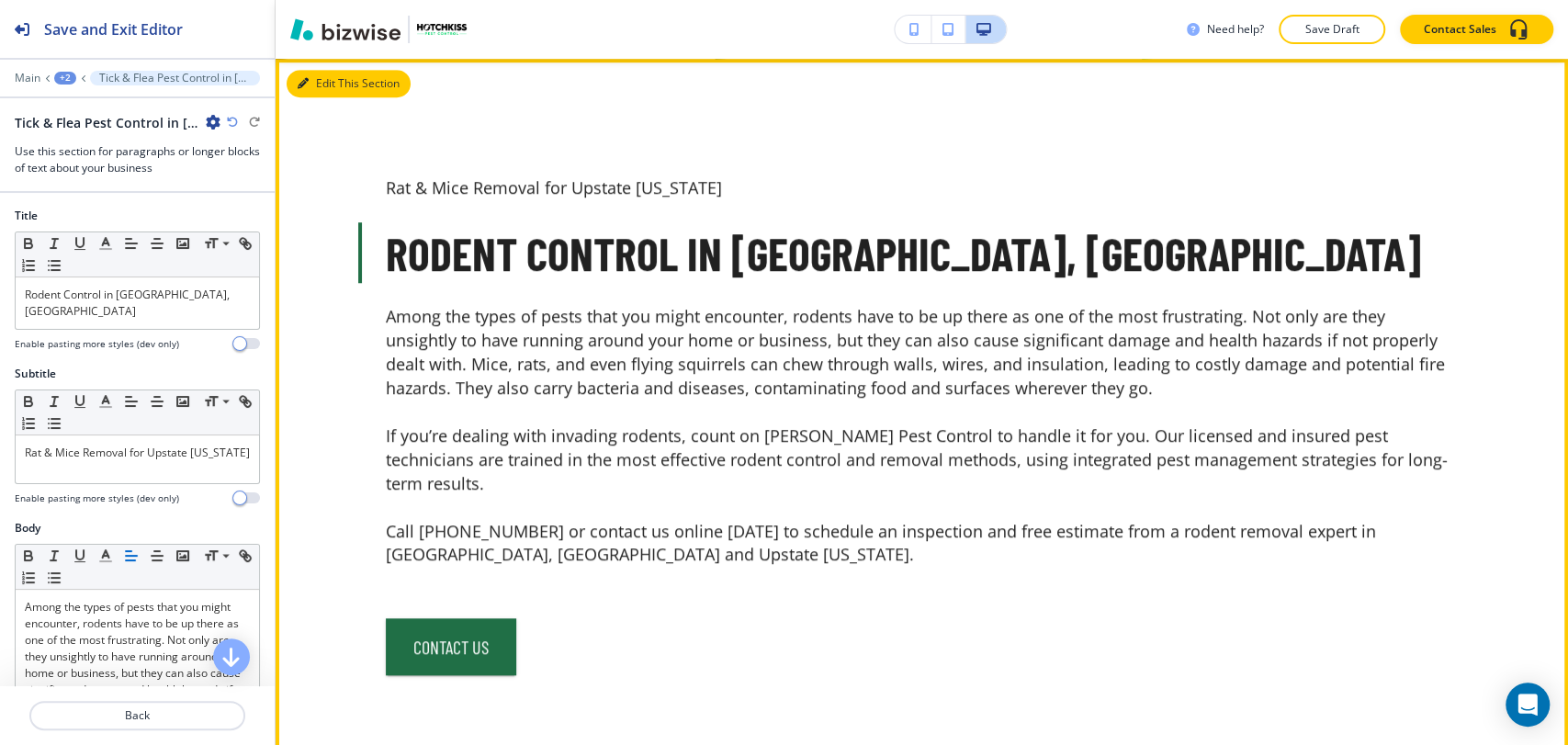
click at [317, 90] on button "Edit This Section" at bounding box center [348, 84] width 124 height 28
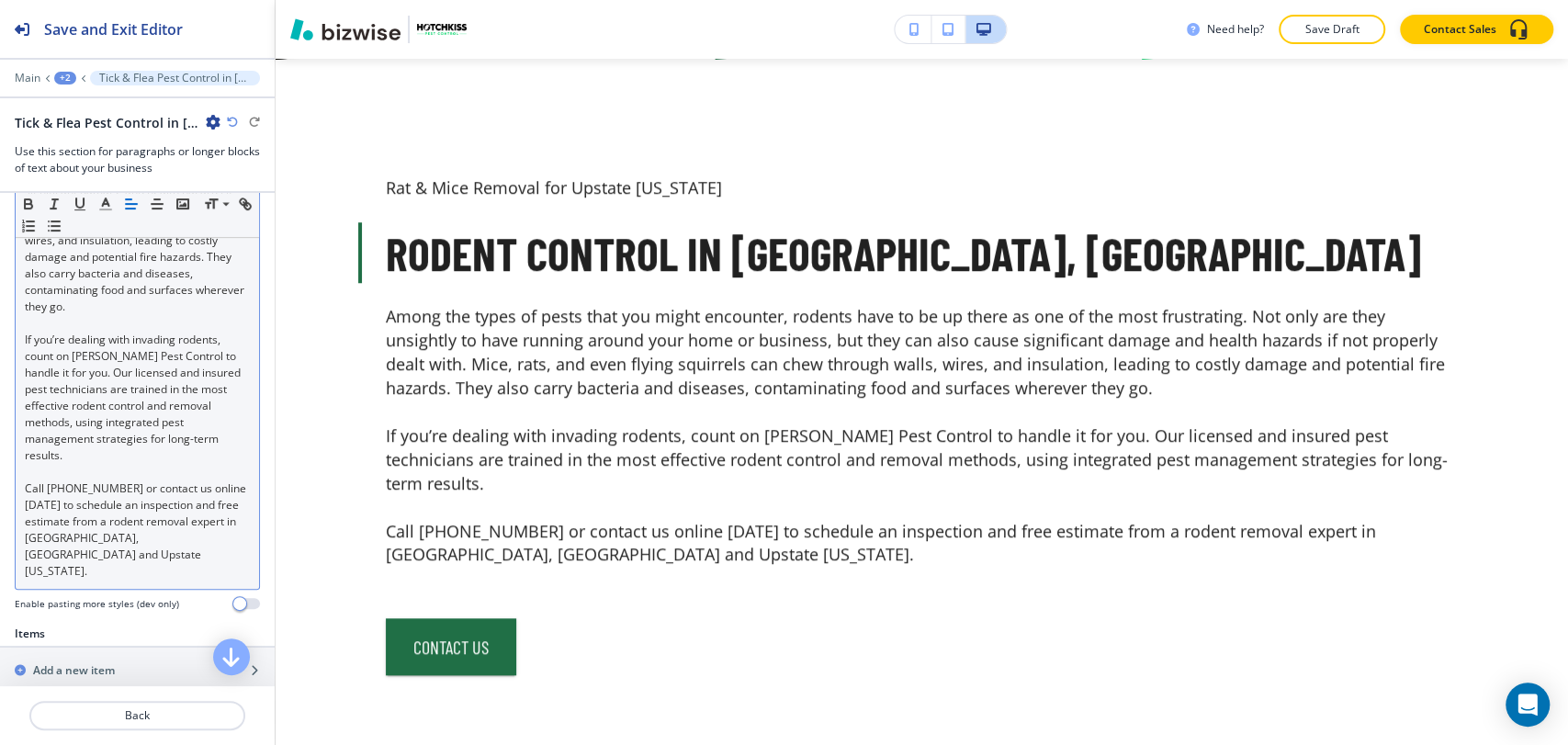
scroll to position [510, 0]
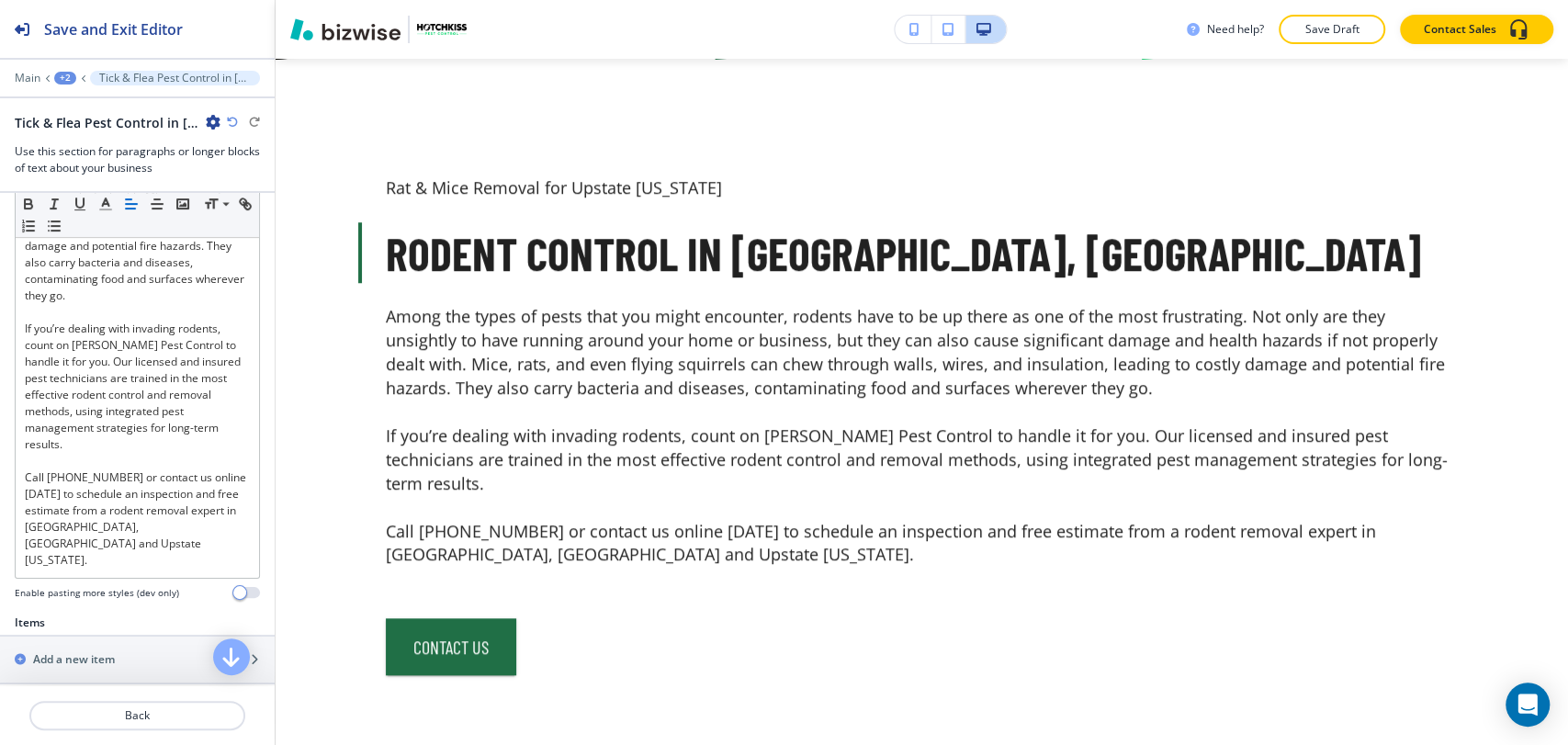
click at [67, 73] on div "+2" at bounding box center [65, 79] width 22 height 13
click at [91, 140] on p "RODENTS" at bounding box center [113, 140] width 94 height 16
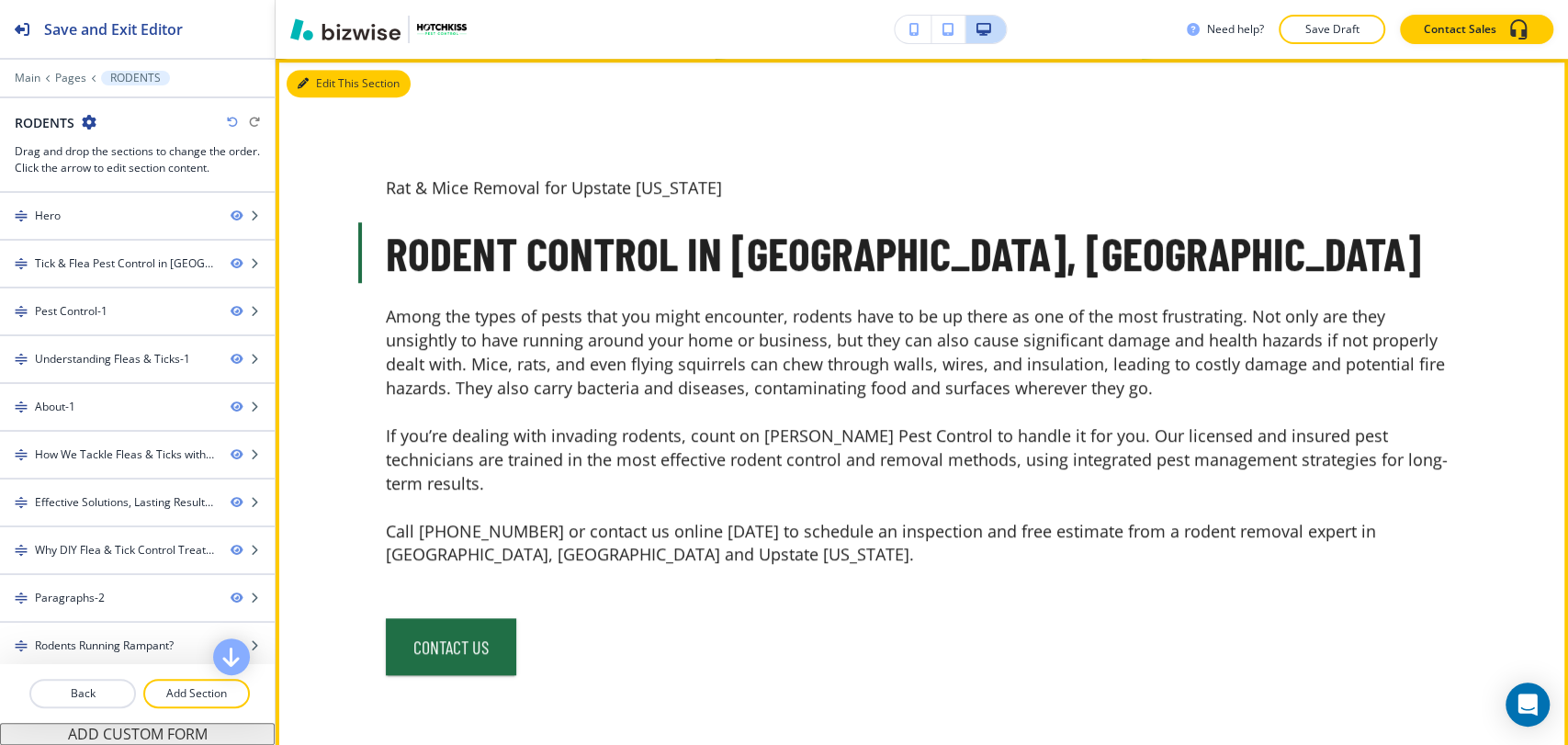
click at [304, 85] on icon "button" at bounding box center [304, 84] width 11 height 11
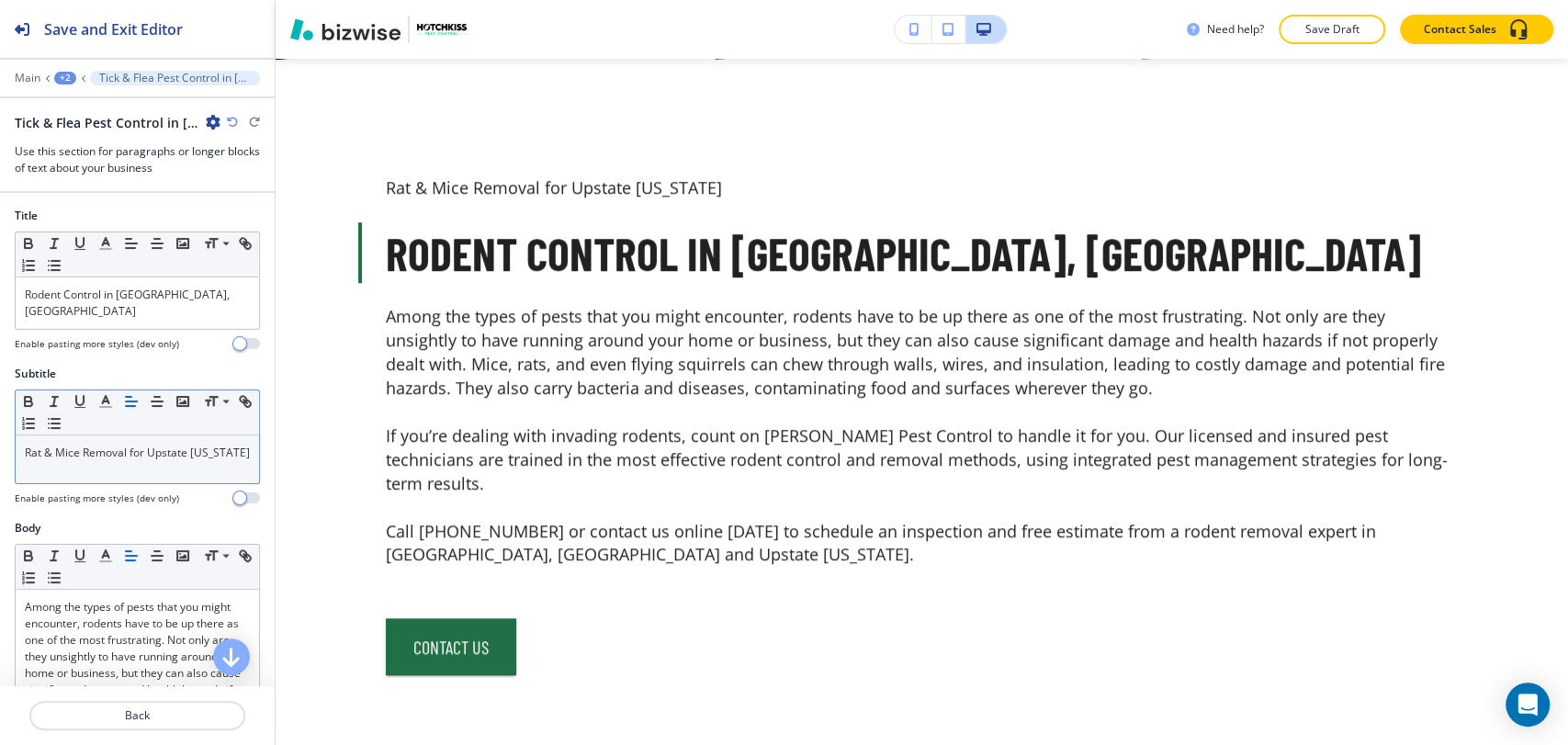
scroll to position [714, 0]
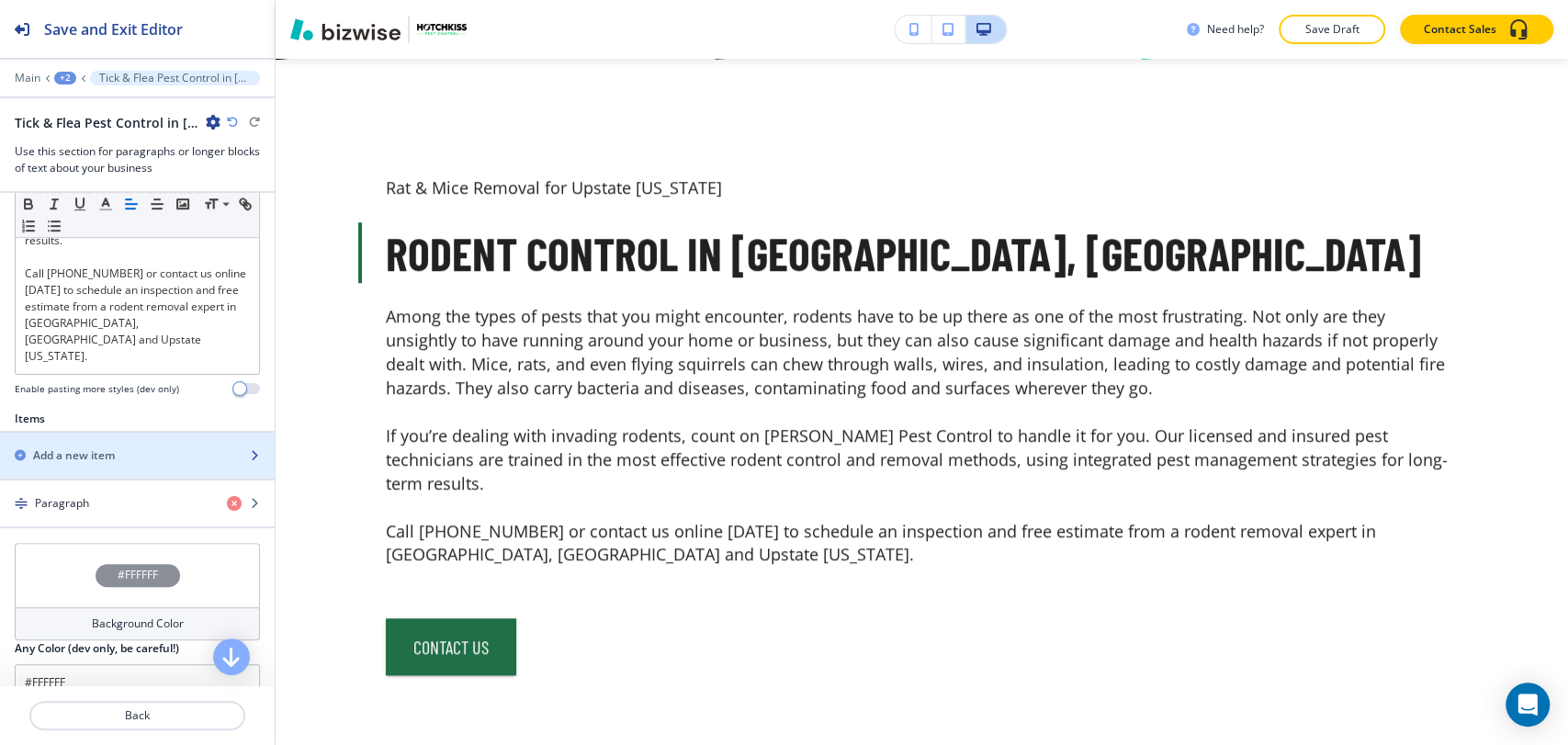
click at [139, 464] on div "button" at bounding box center [137, 471] width 274 height 14
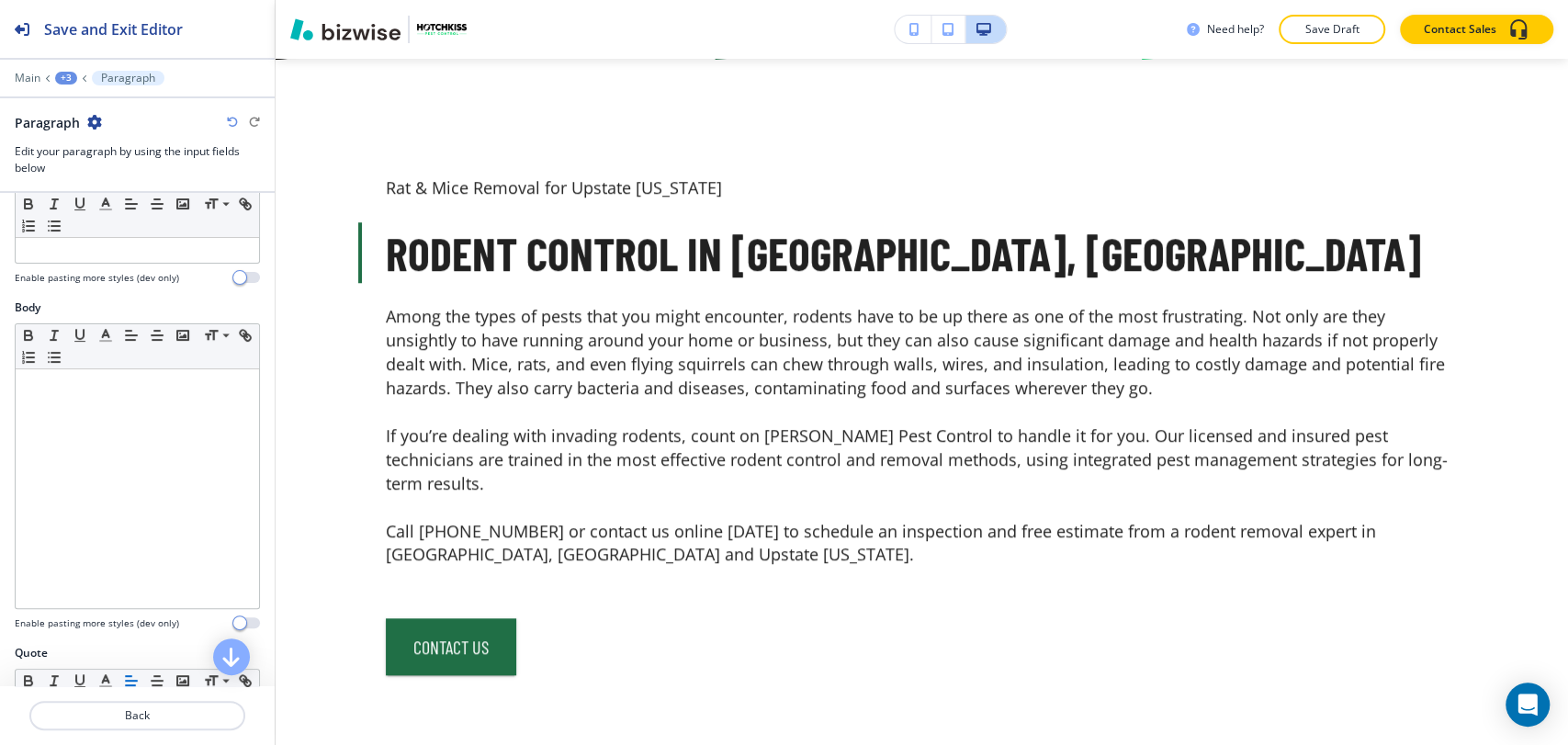
scroll to position [0, 0]
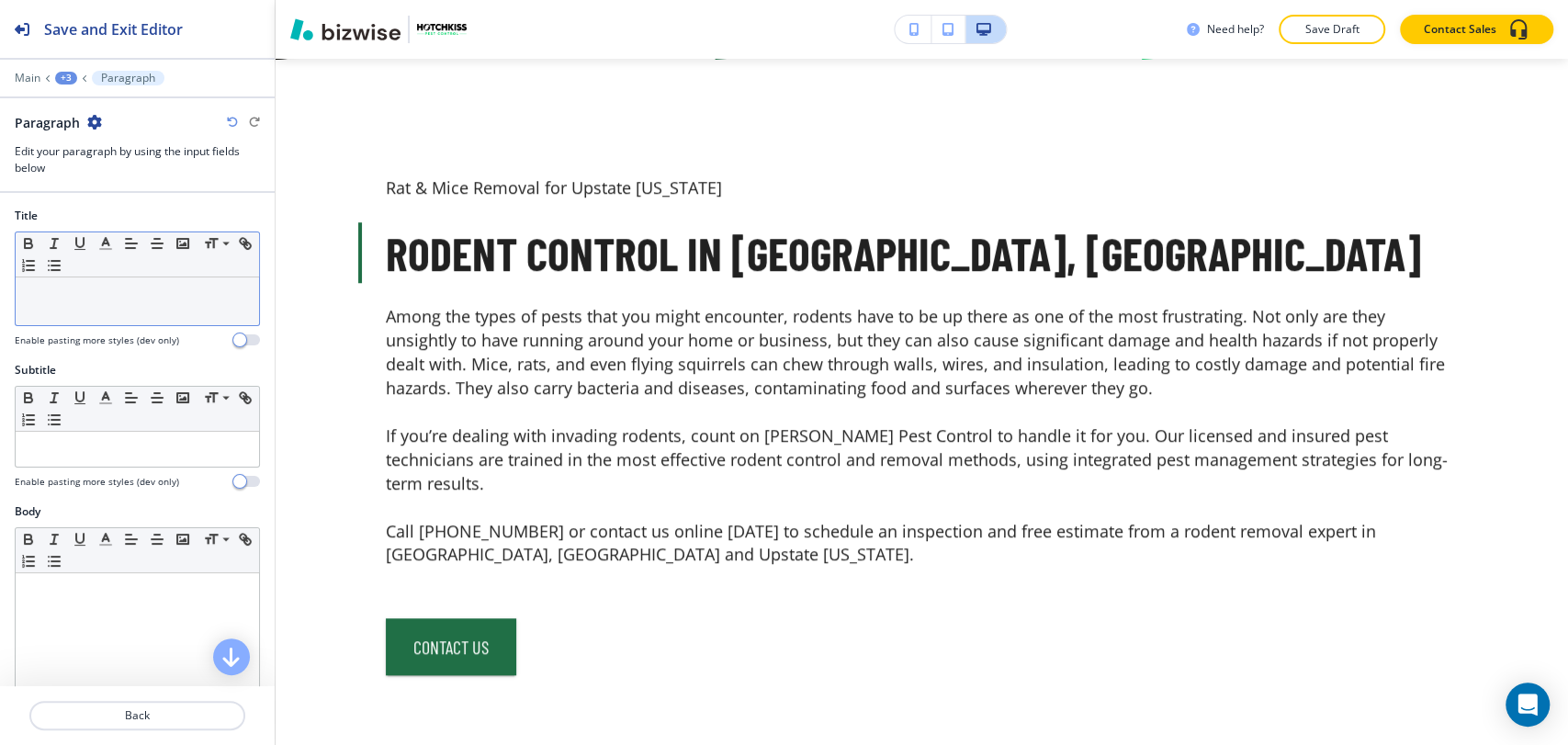
click at [130, 306] on div at bounding box center [137, 301] width 244 height 47
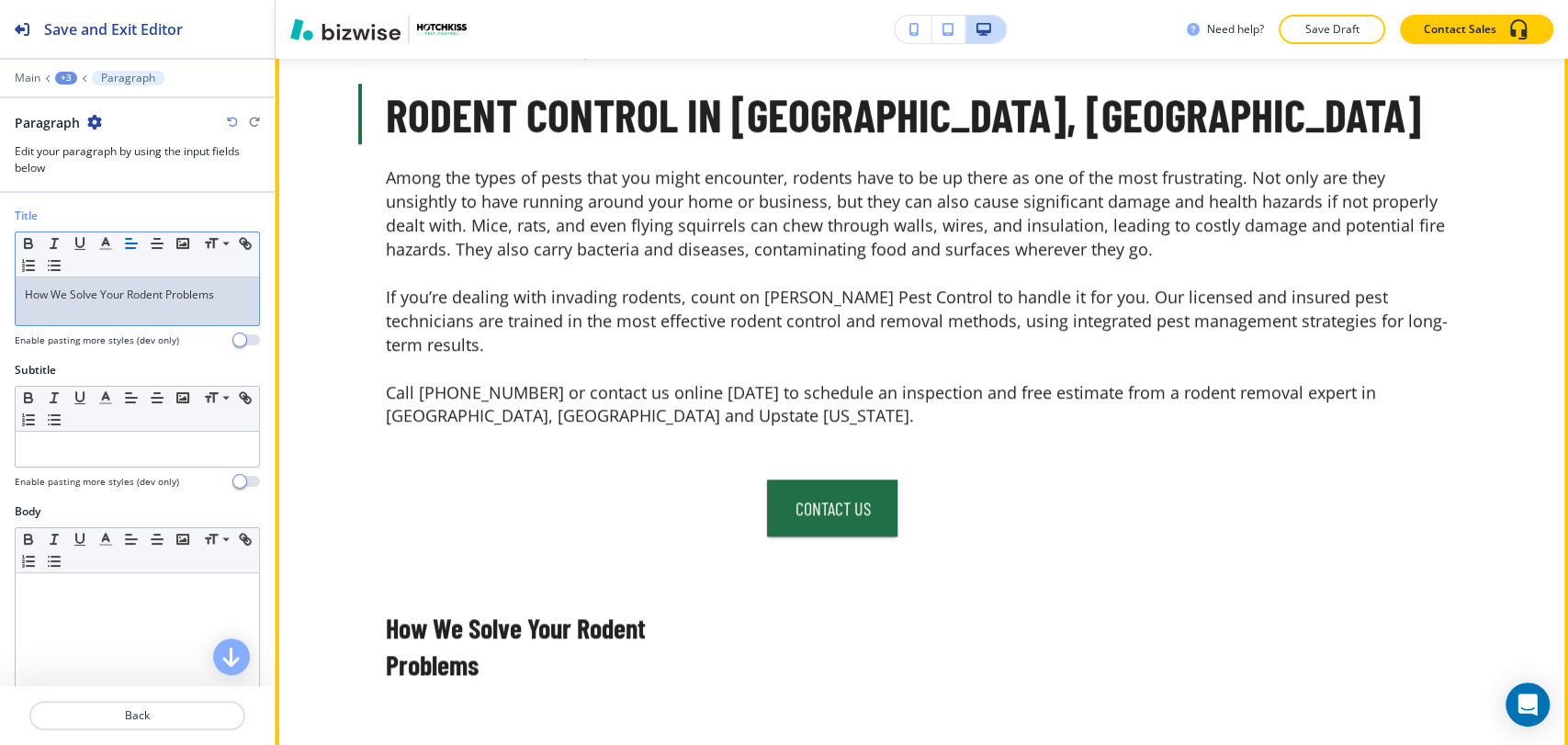
scroll to position [1105, 0]
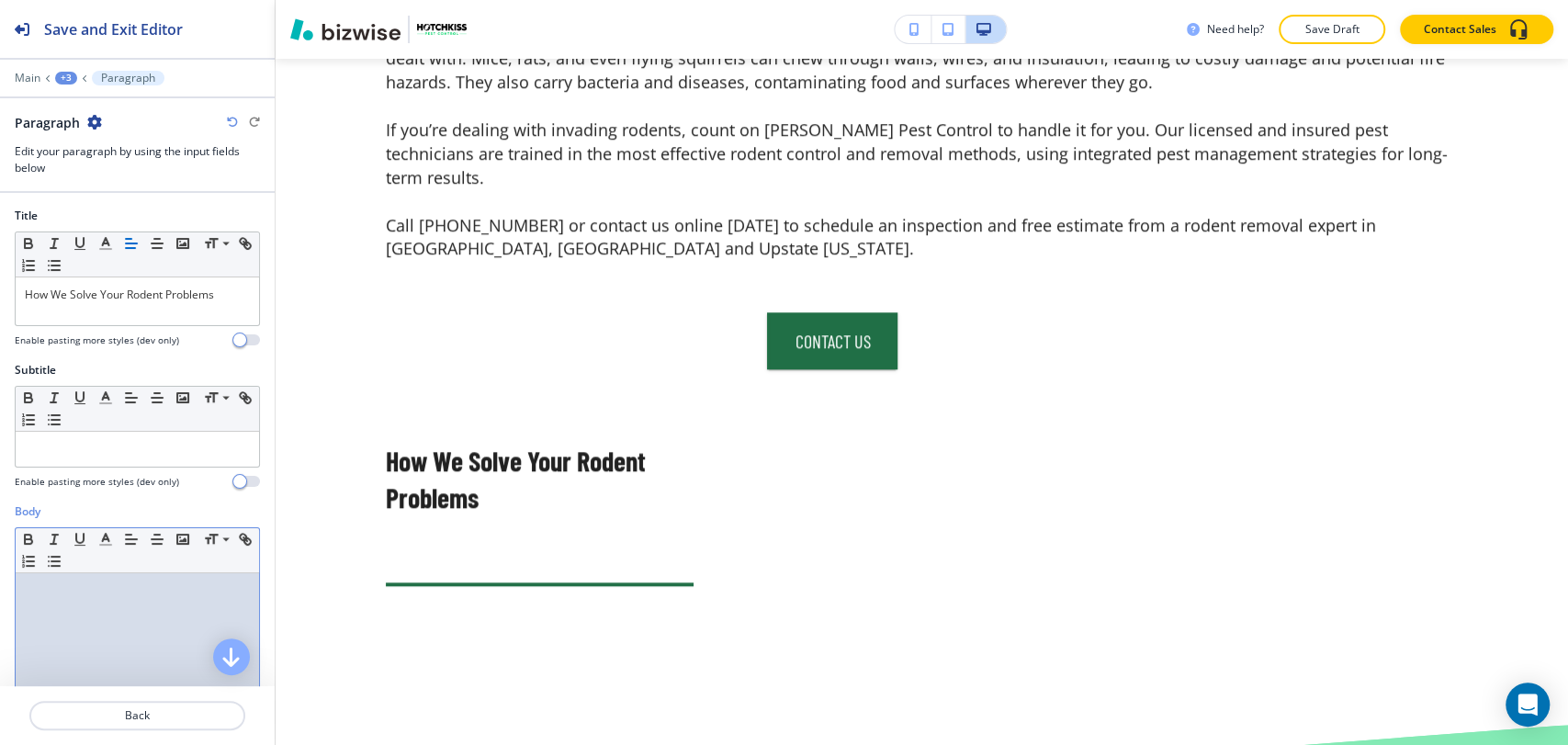
click at [163, 623] on div at bounding box center [137, 693] width 244 height 239
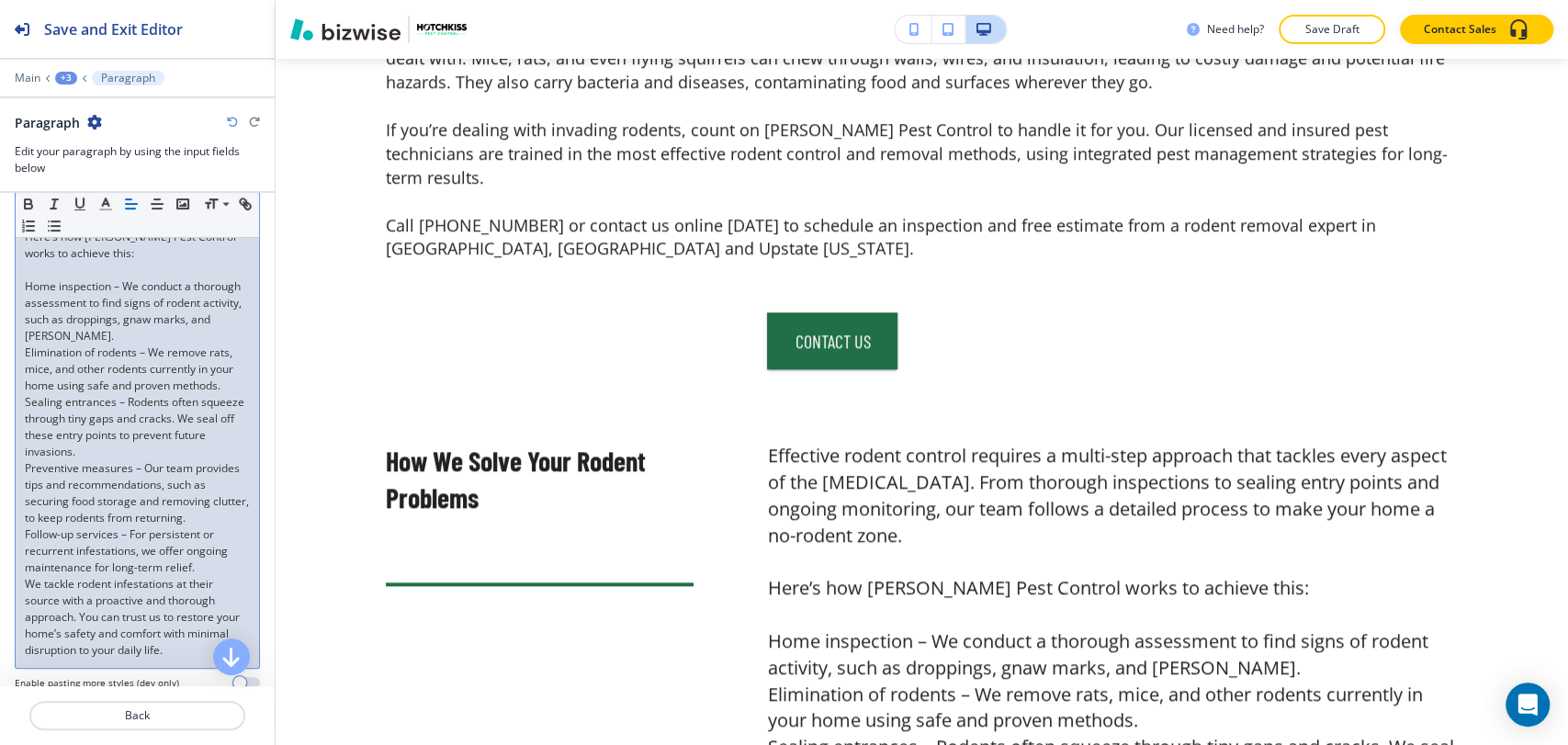
scroll to position [456, 0]
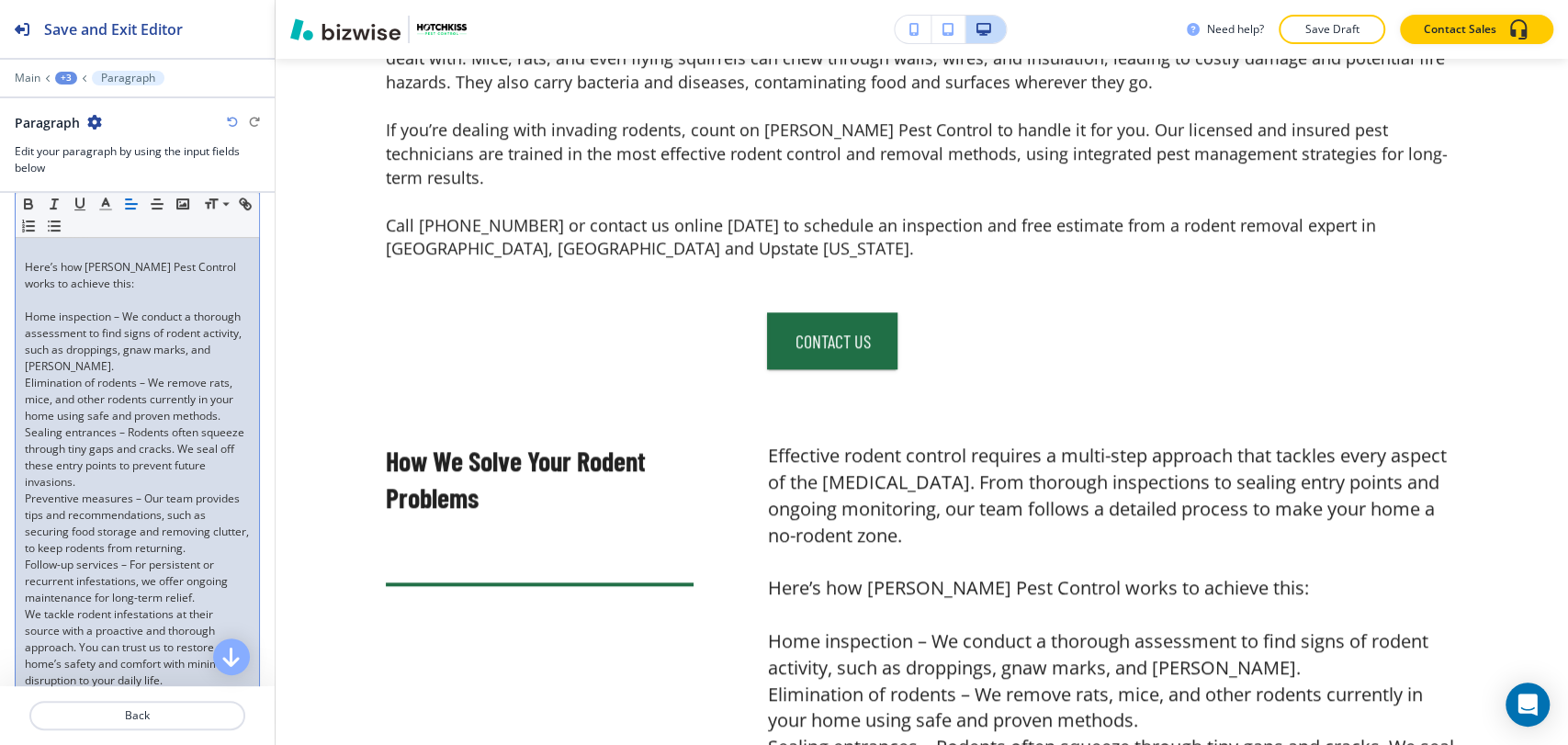
drag, startPoint x: 22, startPoint y: 306, endPoint x: 84, endPoint y: 398, distance: 110.9
click at [84, 398] on div "Effective rodent control requires a multi-step approach that tackles every aspe…" at bounding box center [137, 408] width 244 height 581
click at [25, 646] on p "We tackle rodent infestations at their source with a proactive and thorough app…" at bounding box center [137, 647] width 225 height 83
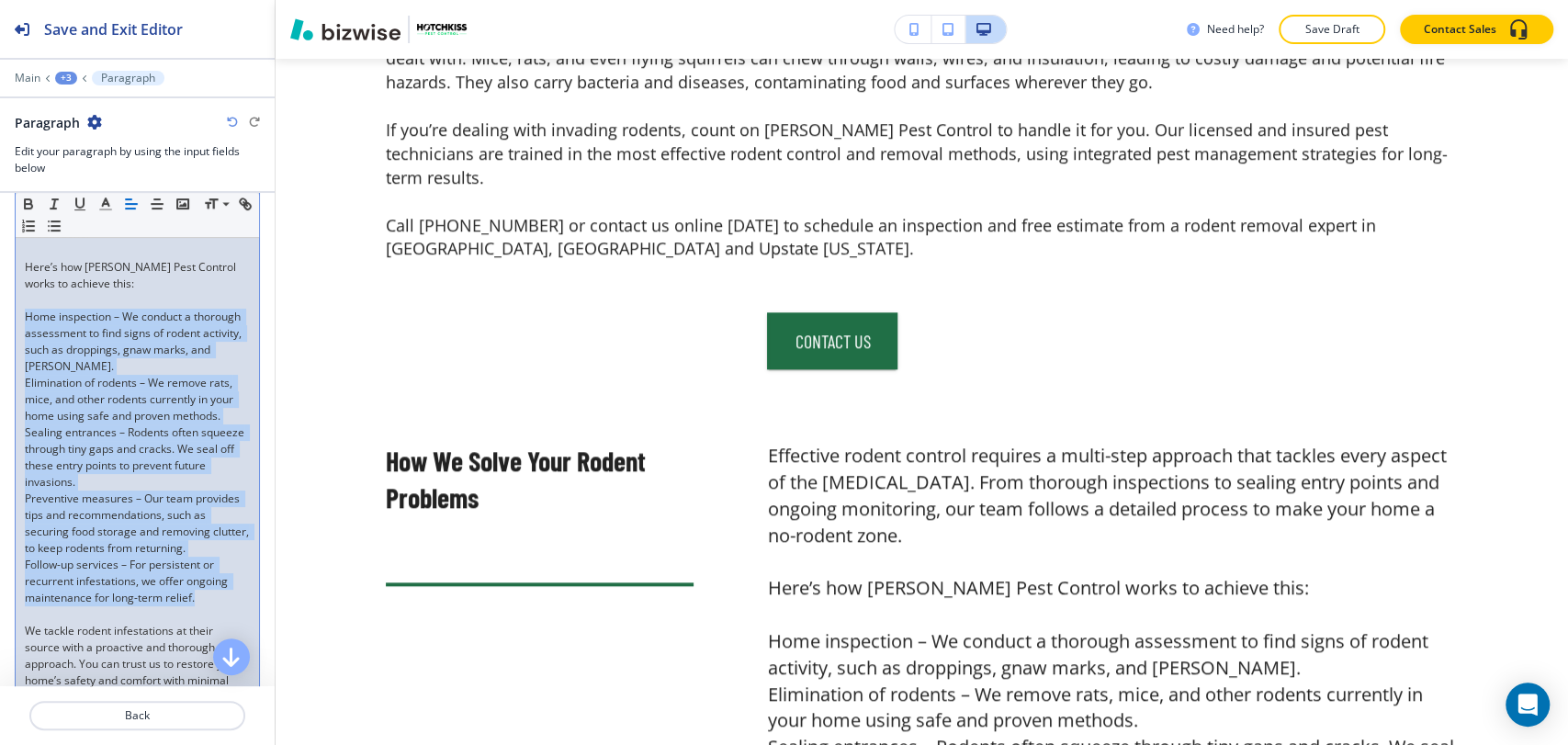
drag, startPoint x: 203, startPoint y: 633, endPoint x: -14, endPoint y: 307, distance: 391.6
click at [0, 0] on html "Save and Exit Editor Main +3 Paragraph Paragraph Edit your paragraph by using t…" at bounding box center [784, 0] width 1568 height 0
click at [67, 223] on button "button" at bounding box center [54, 226] width 26 height 22
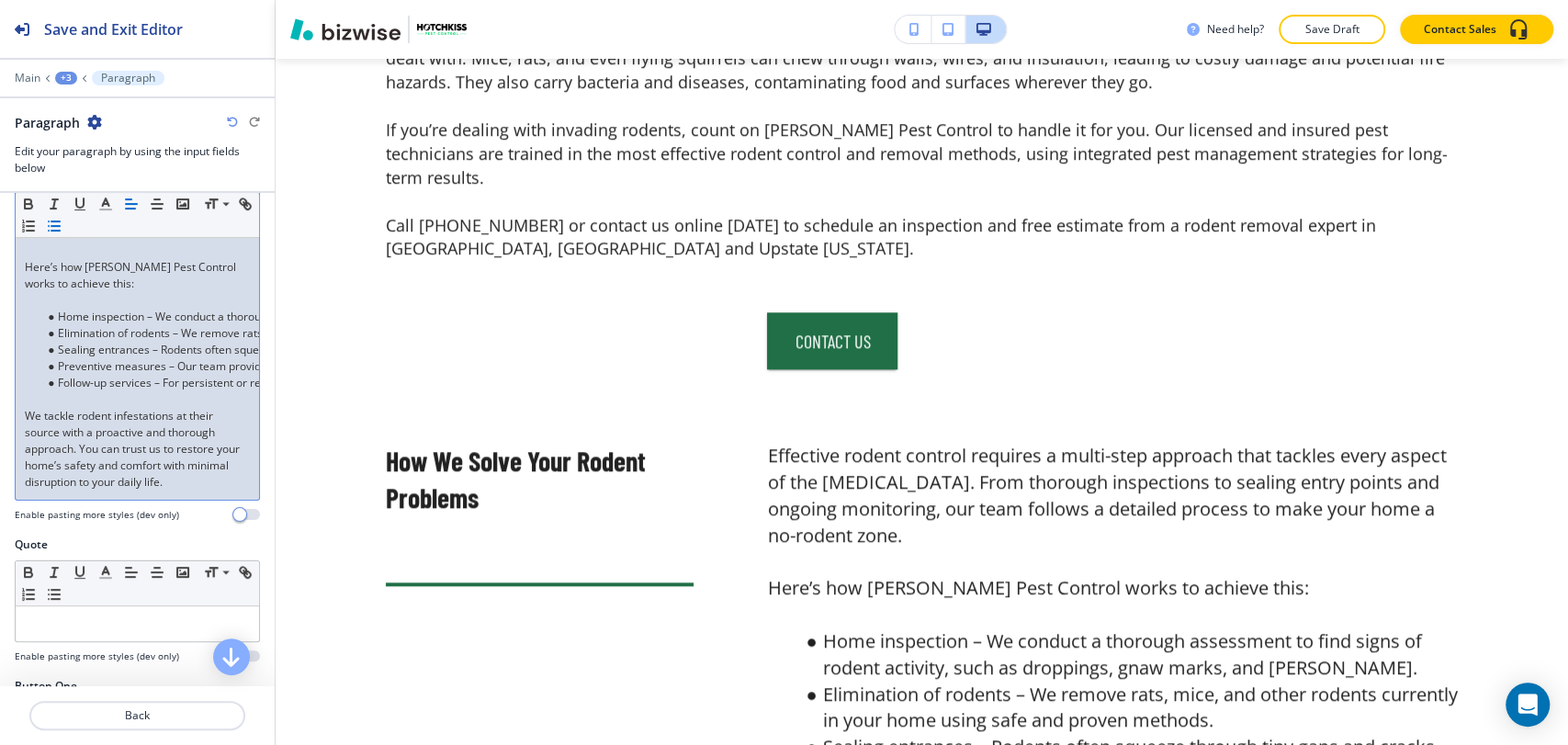
click at [41, 391] on p at bounding box center [137, 399] width 225 height 16
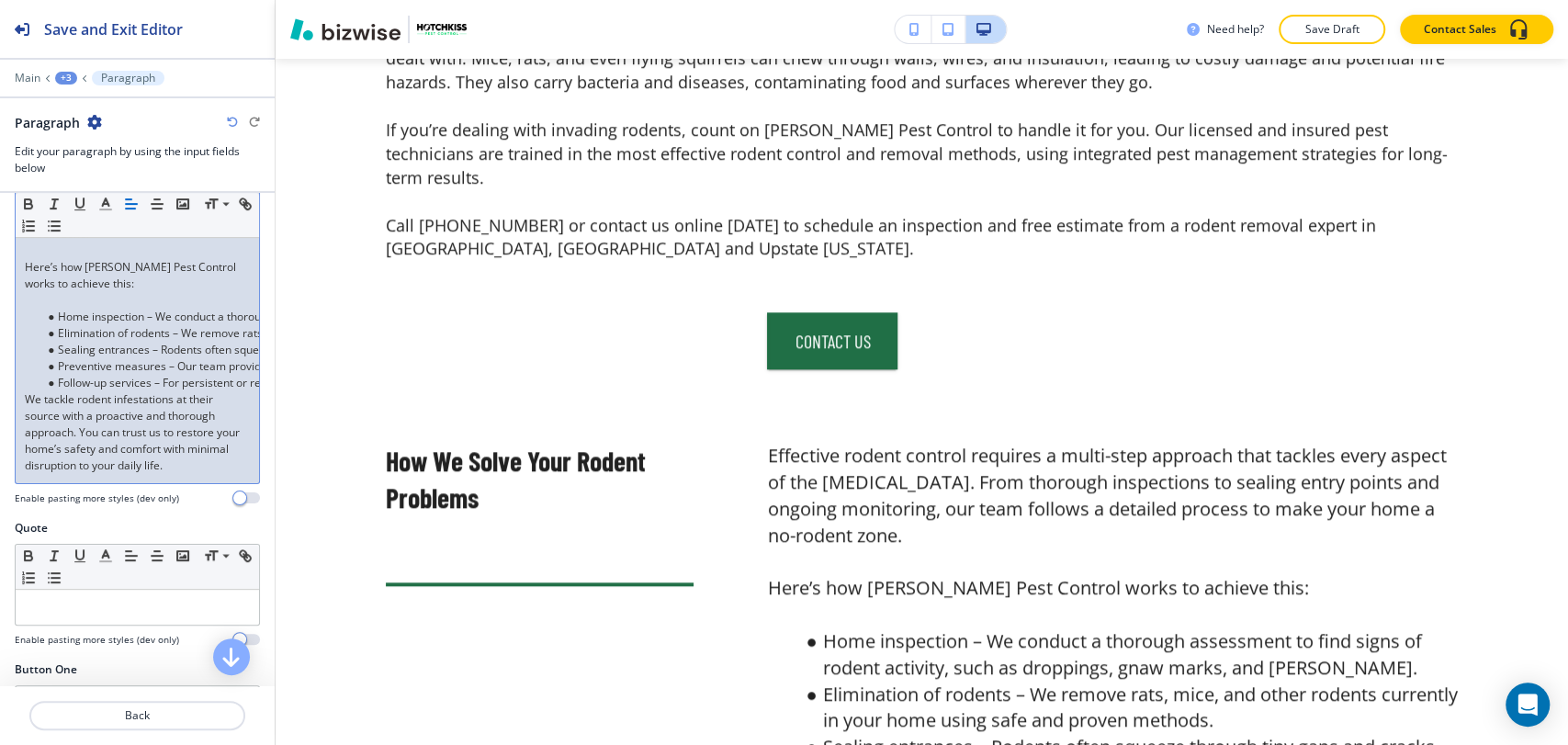
scroll to position [251, 0]
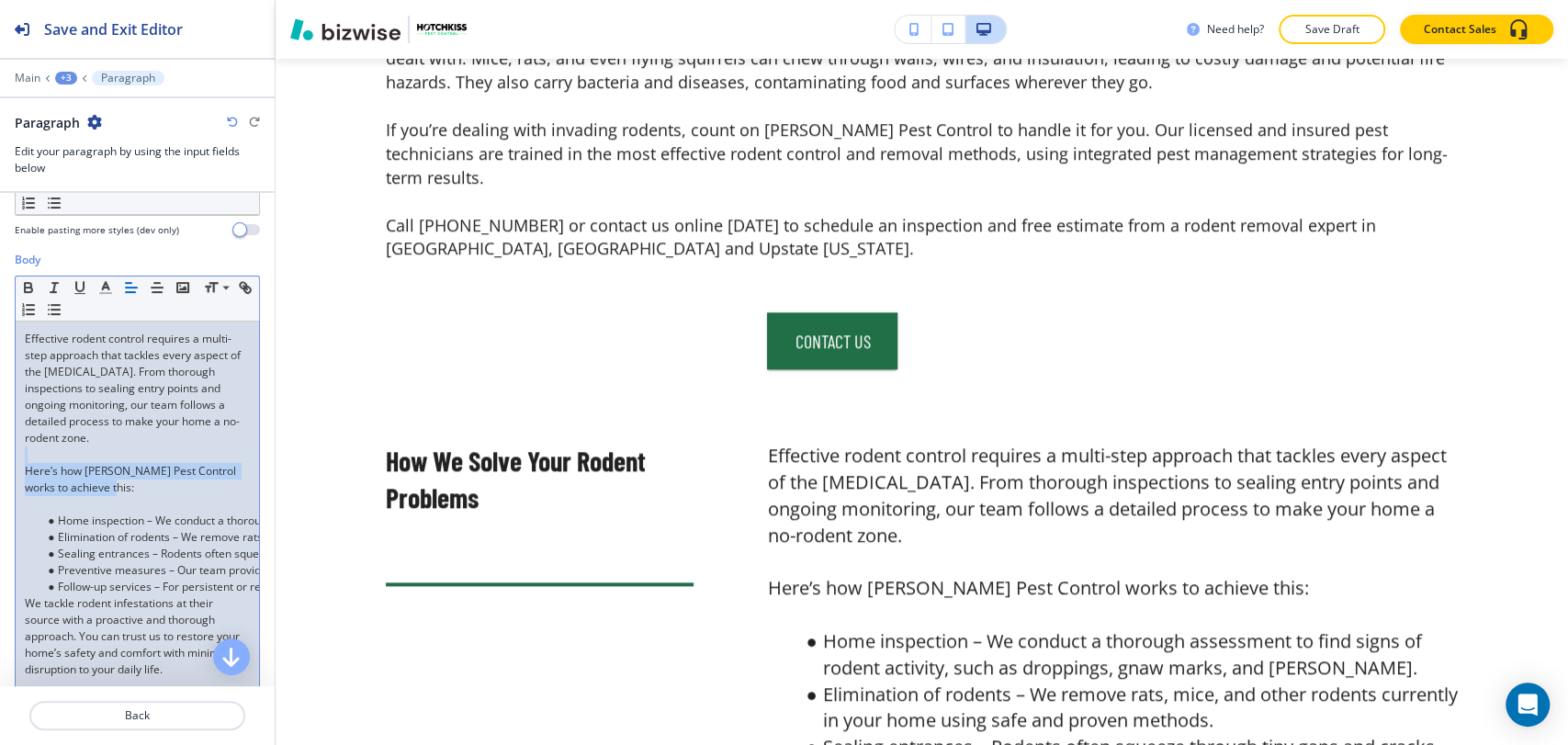
drag, startPoint x: 136, startPoint y: 487, endPoint x: 20, endPoint y: 426, distance: 131.1
click at [5, 456] on div "Body Small Normal Large Huge Effective rodent control requires a multi-step app…" at bounding box center [137, 488] width 274 height 473
click at [27, 281] on icon "button" at bounding box center [28, 287] width 16 height 16
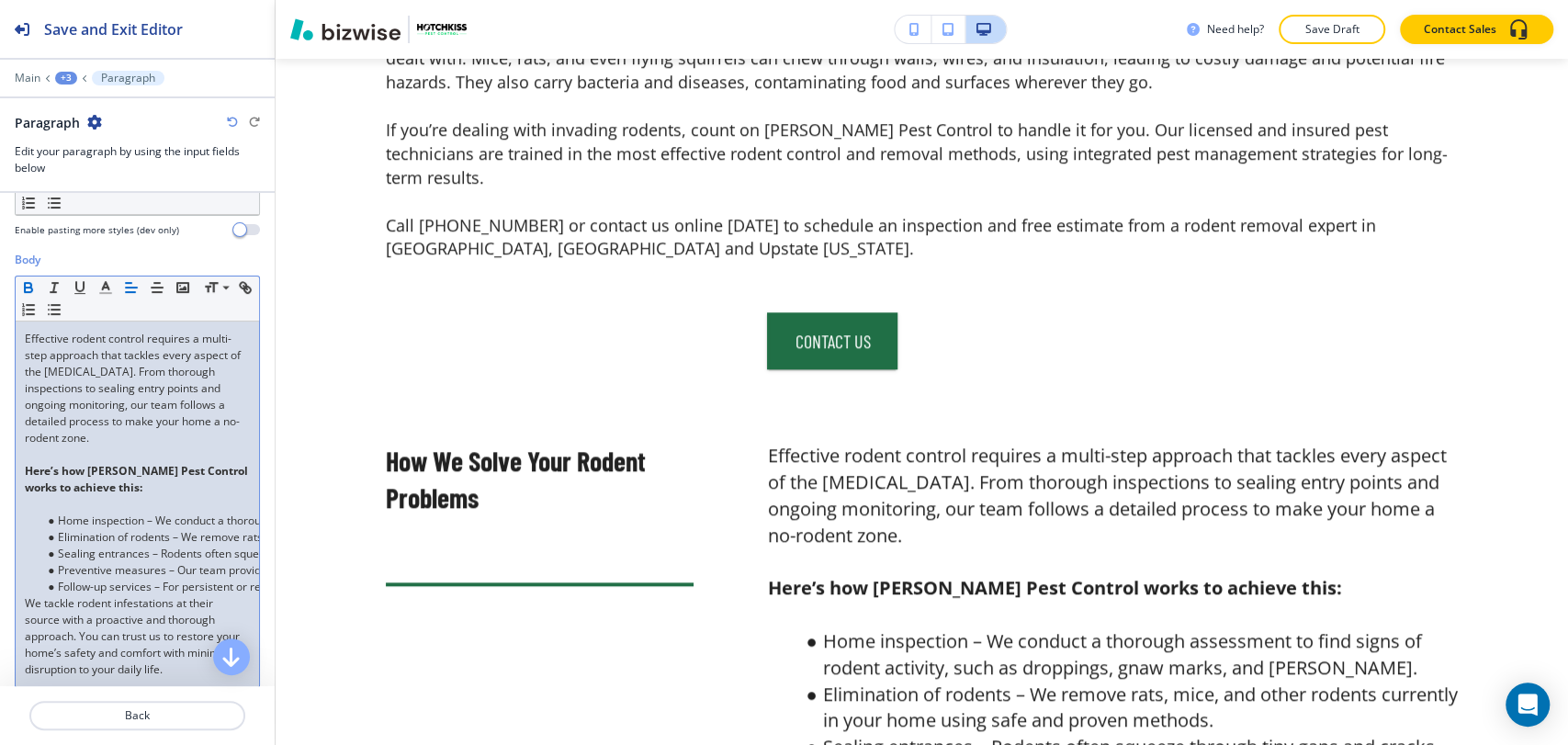
click at [43, 515] on li "Home inspection – We conduct a thorough assessment to find signs of rodent acti…" at bounding box center [146, 520] width 209 height 16
click at [57, 499] on p at bounding box center [137, 504] width 225 height 16
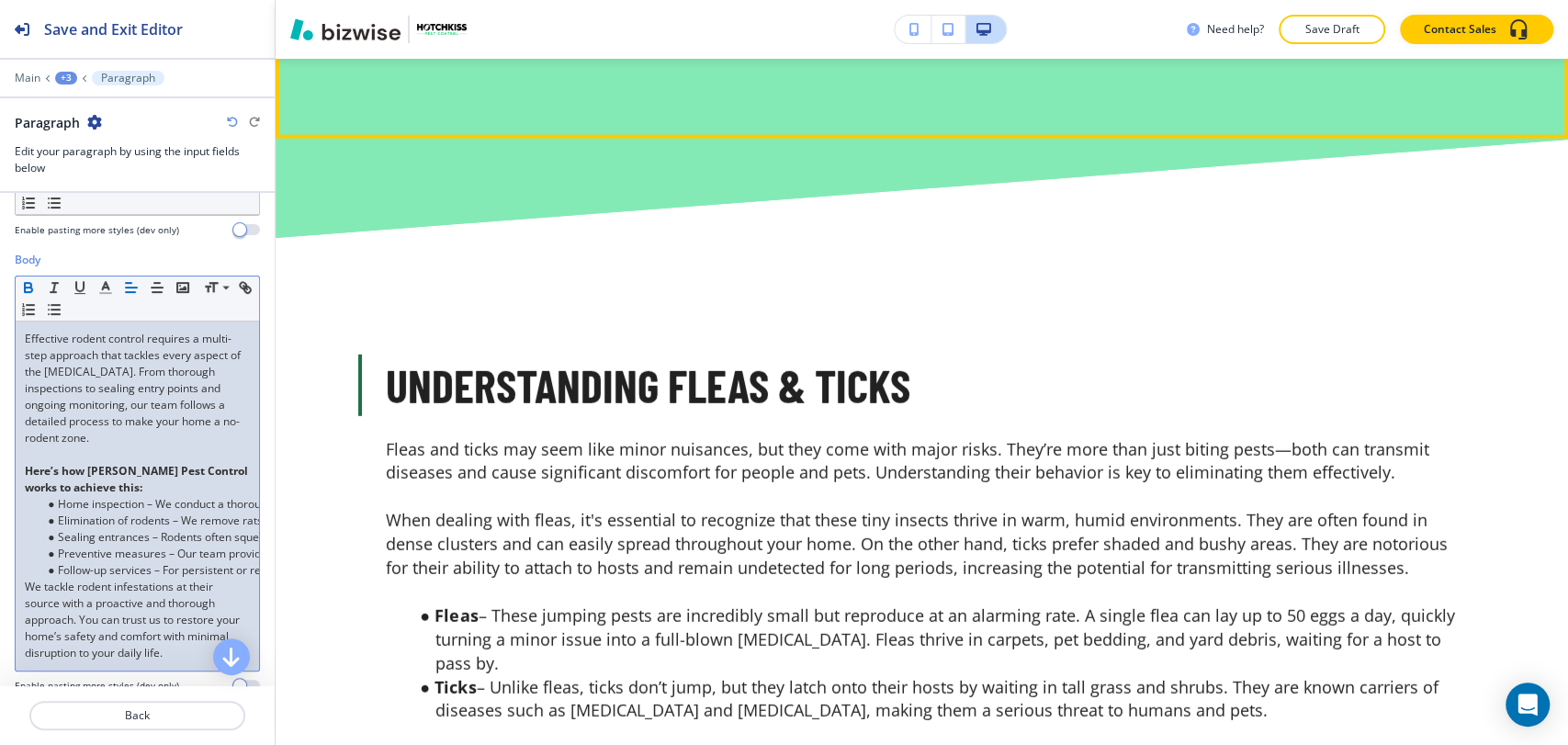
scroll to position [3555, 0]
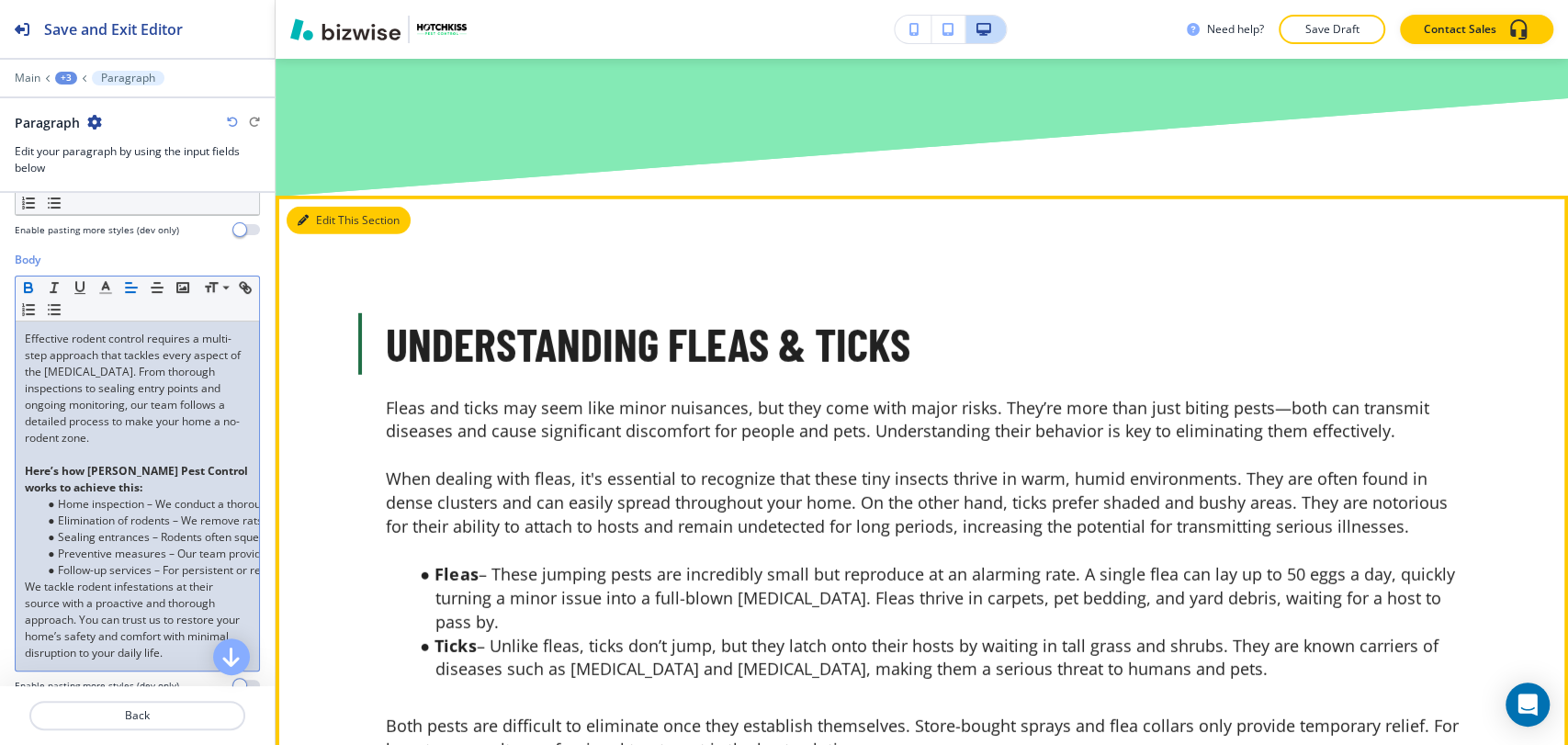
click at [318, 220] on button "Edit This Section" at bounding box center [348, 220] width 124 height 28
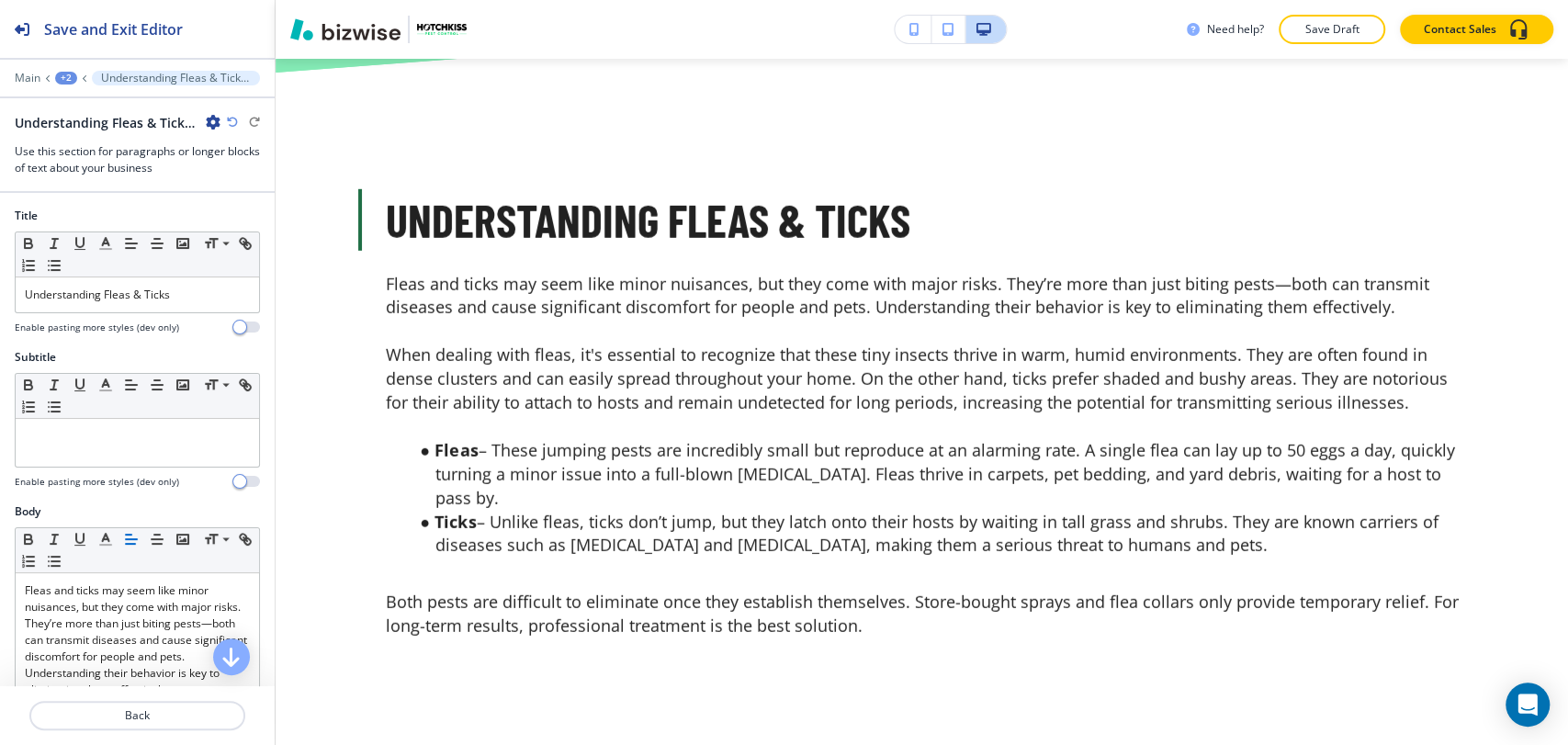
scroll to position [3695, 0]
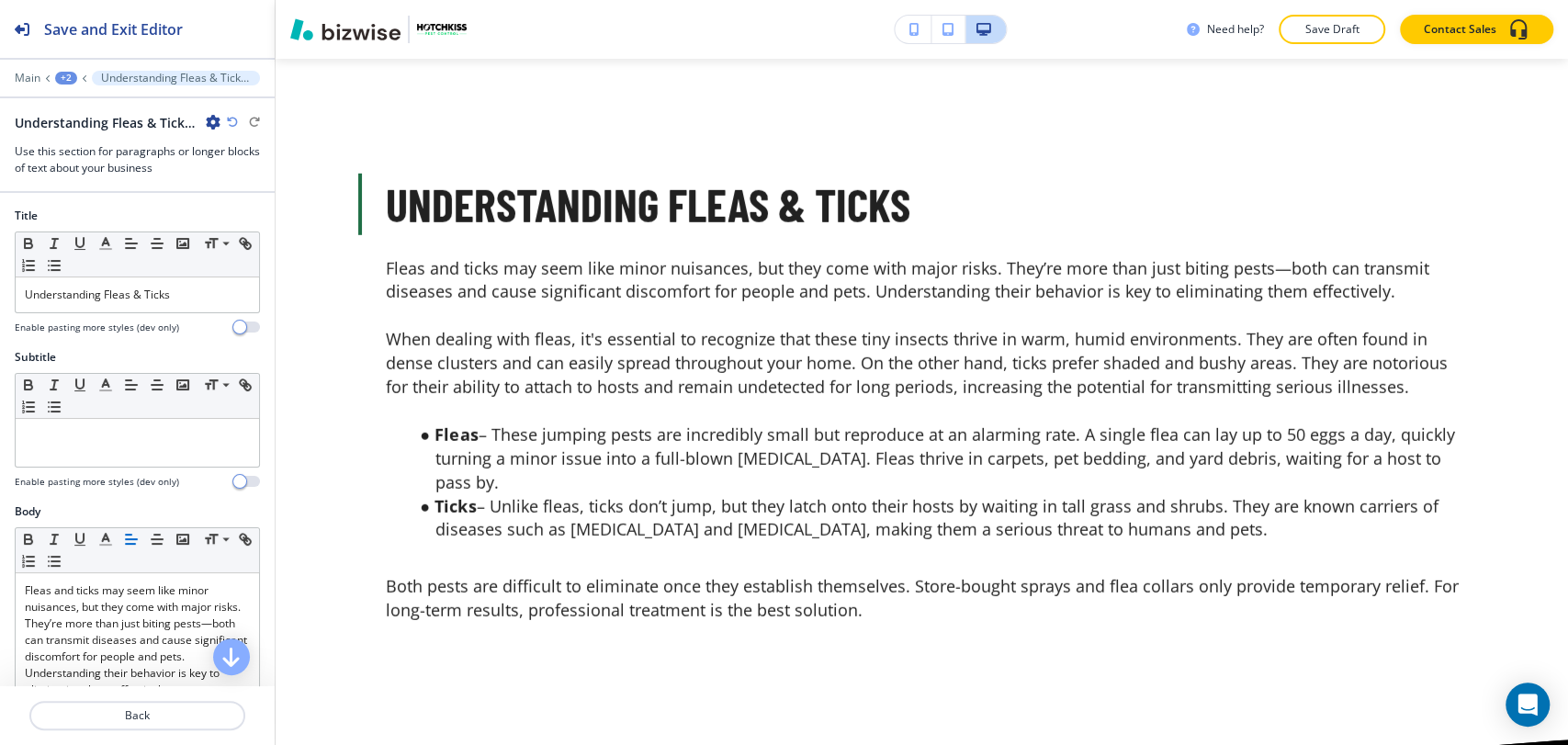
click at [213, 122] on icon "button" at bounding box center [212, 121] width 14 height 14
click at [265, 217] on p "Delete Section" at bounding box center [264, 217] width 94 height 16
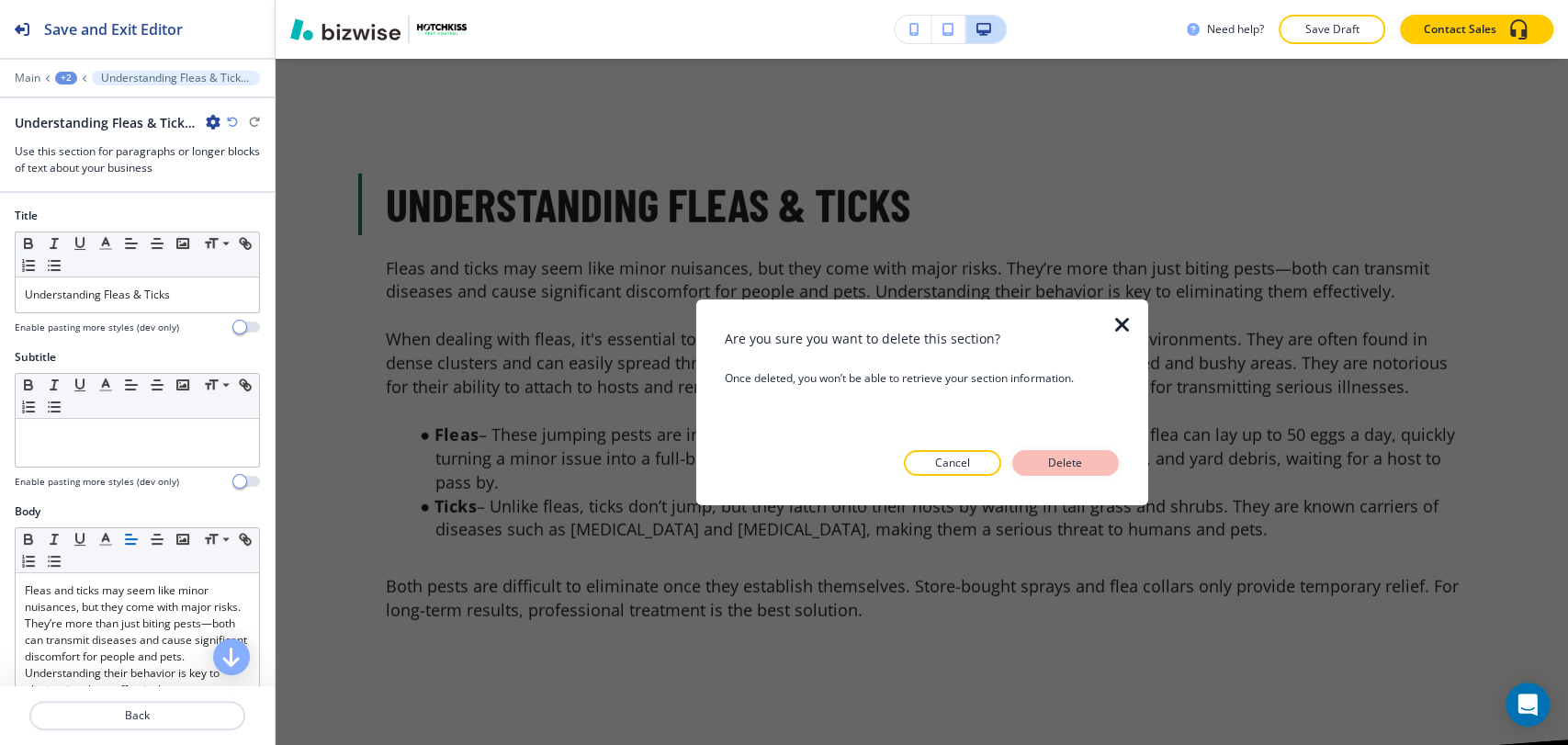
click at [1065, 468] on p "Delete" at bounding box center [1065, 462] width 44 height 16
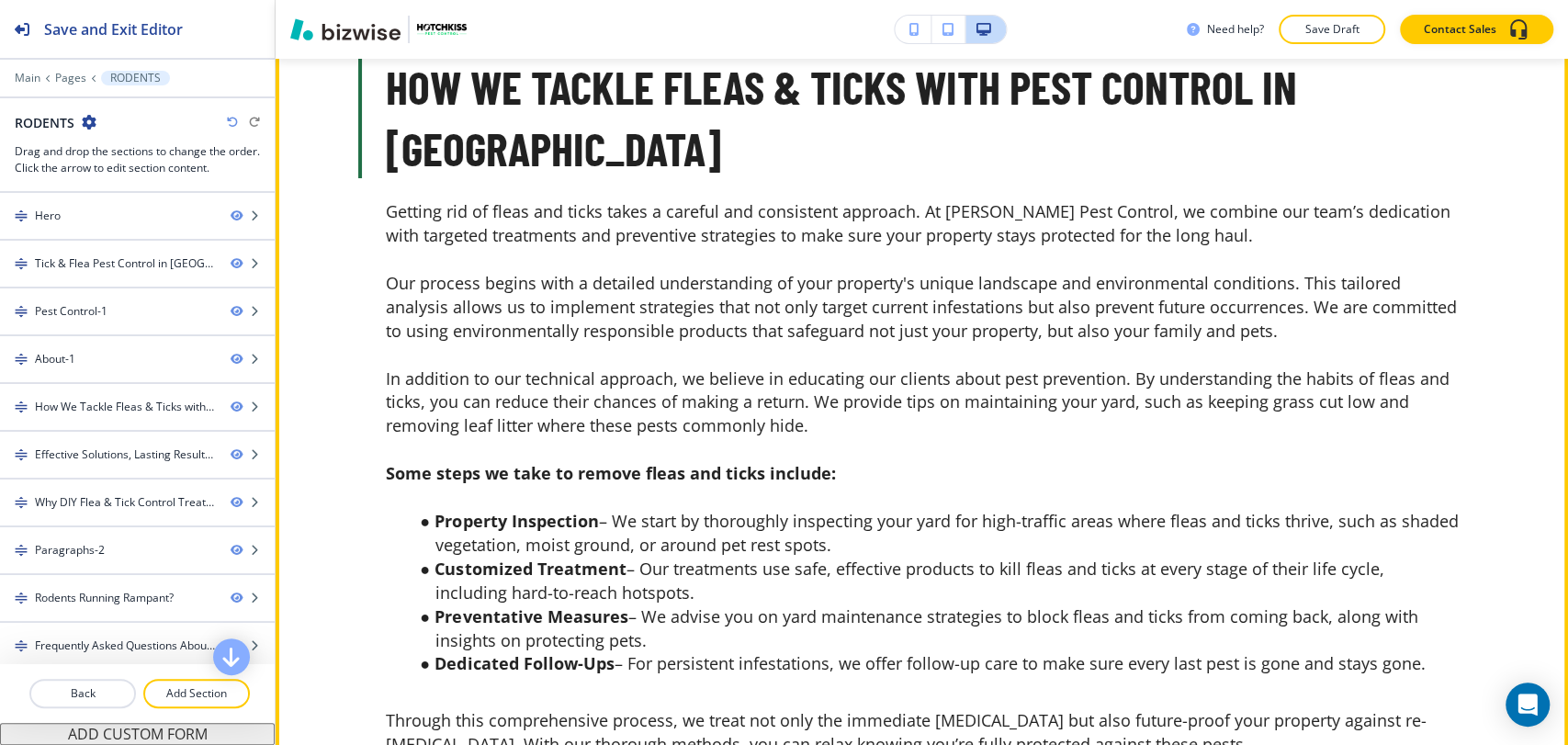
scroll to position [4409, 0]
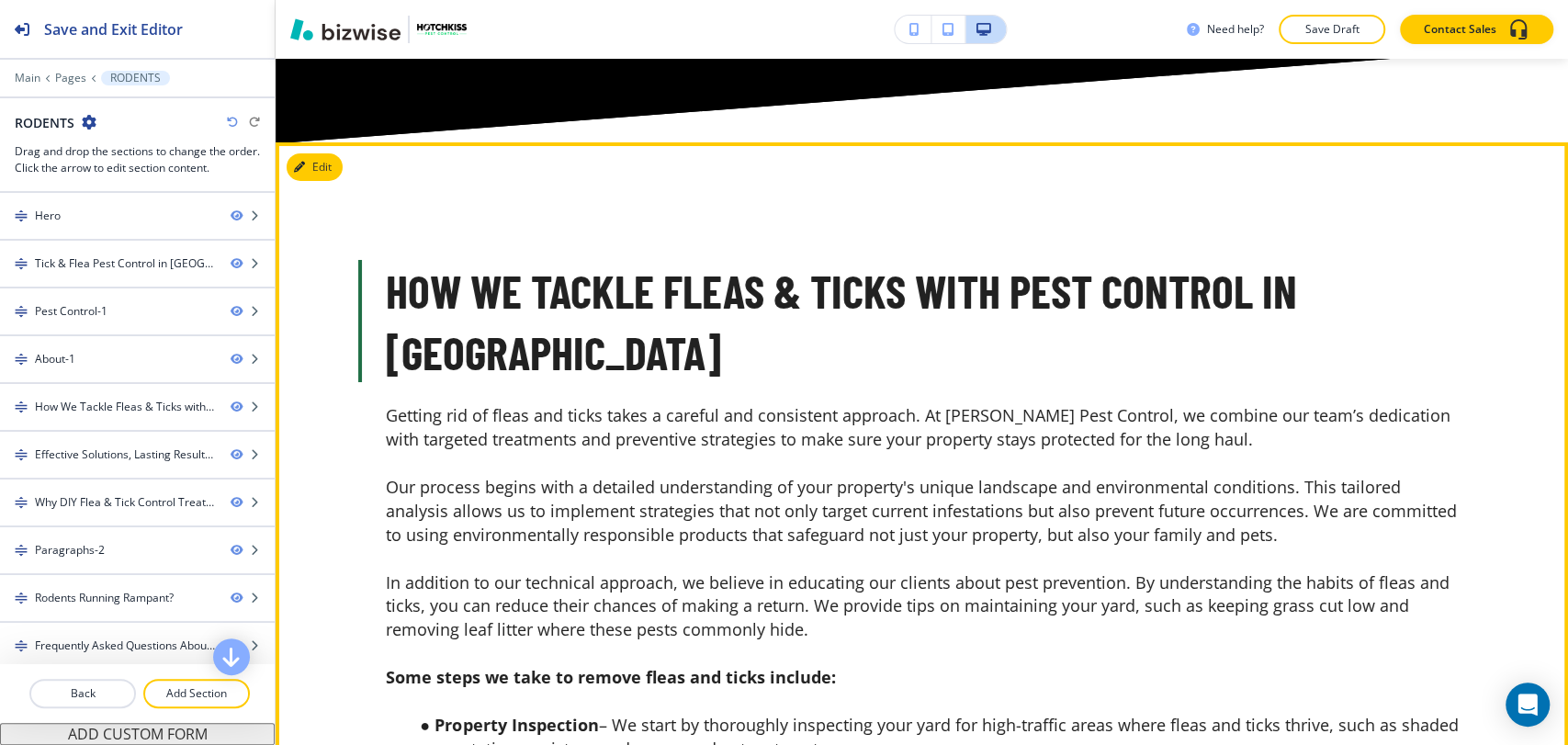
click at [345, 186] on div "How We Tackle Fleas & Ticks with Pest Control in Greenville Getting rid of flea…" at bounding box center [921, 636] width 1292 height 988
click at [328, 173] on button "Edit This Section" at bounding box center [348, 167] width 124 height 28
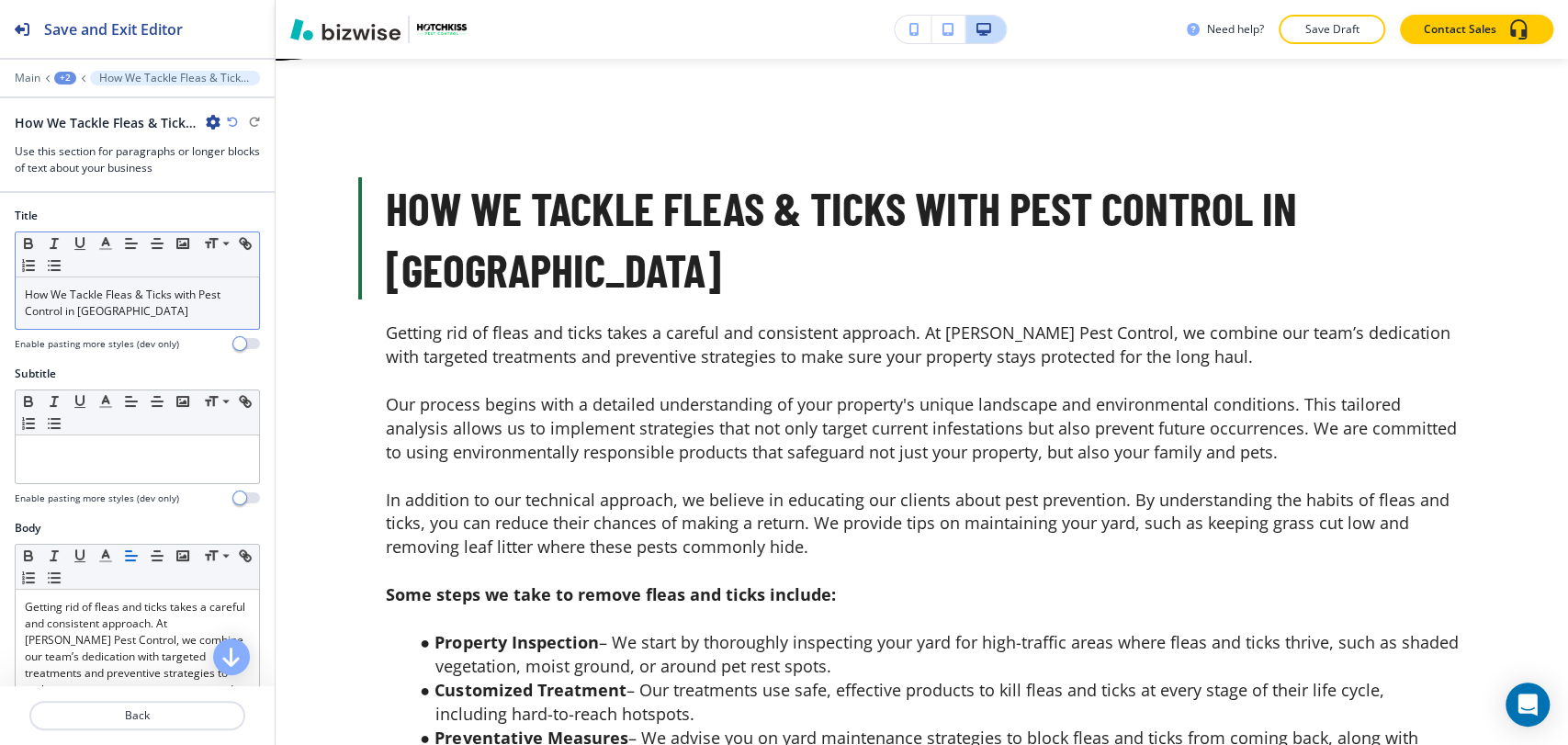
scroll to position [4497, 0]
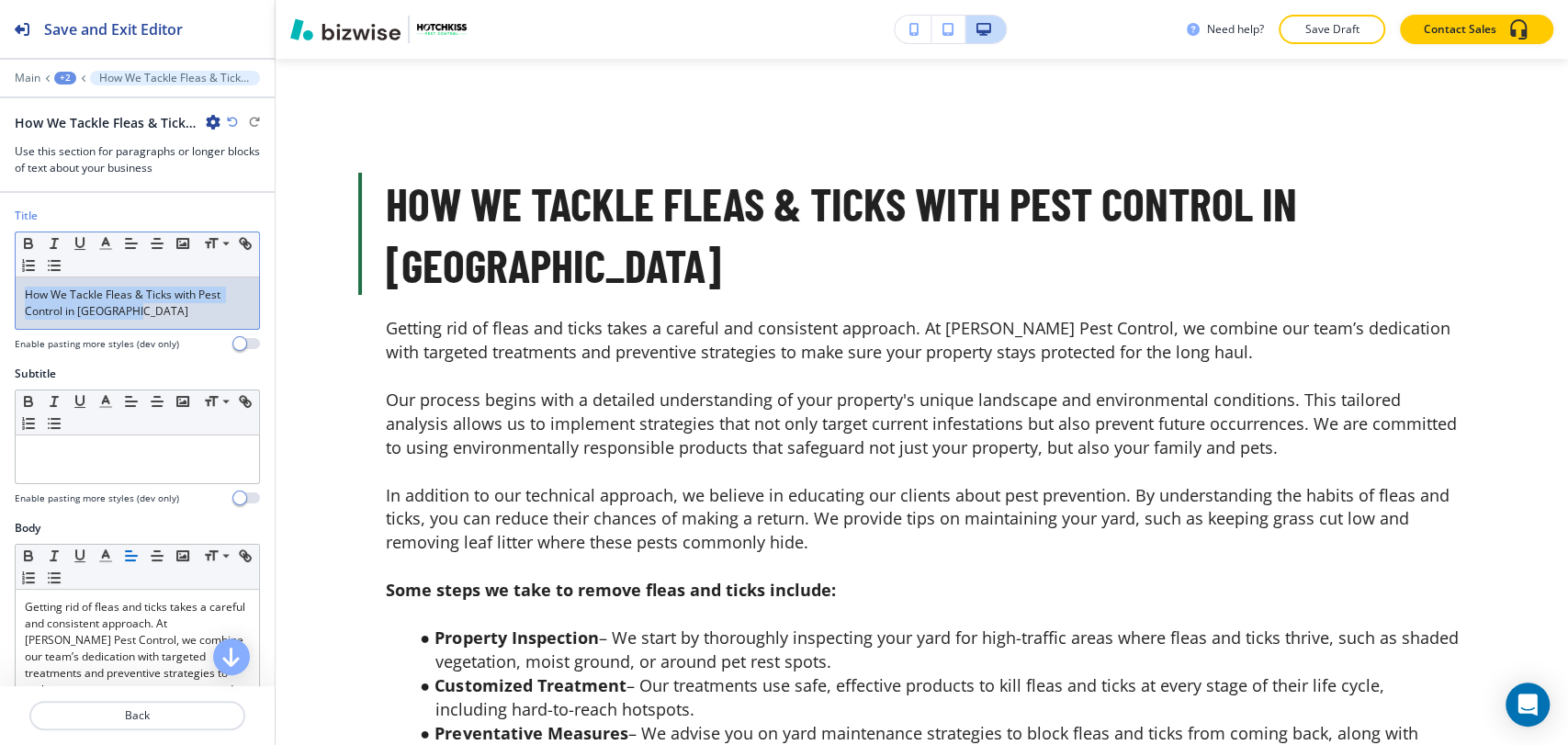
drag, startPoint x: 173, startPoint y: 327, endPoint x: 16, endPoint y: 291, distance: 161.1
click at [16, 291] on div "How We Tackle Fleas & Ticks with Pest Control in [GEOGRAPHIC_DATA]" at bounding box center [137, 303] width 244 height 51
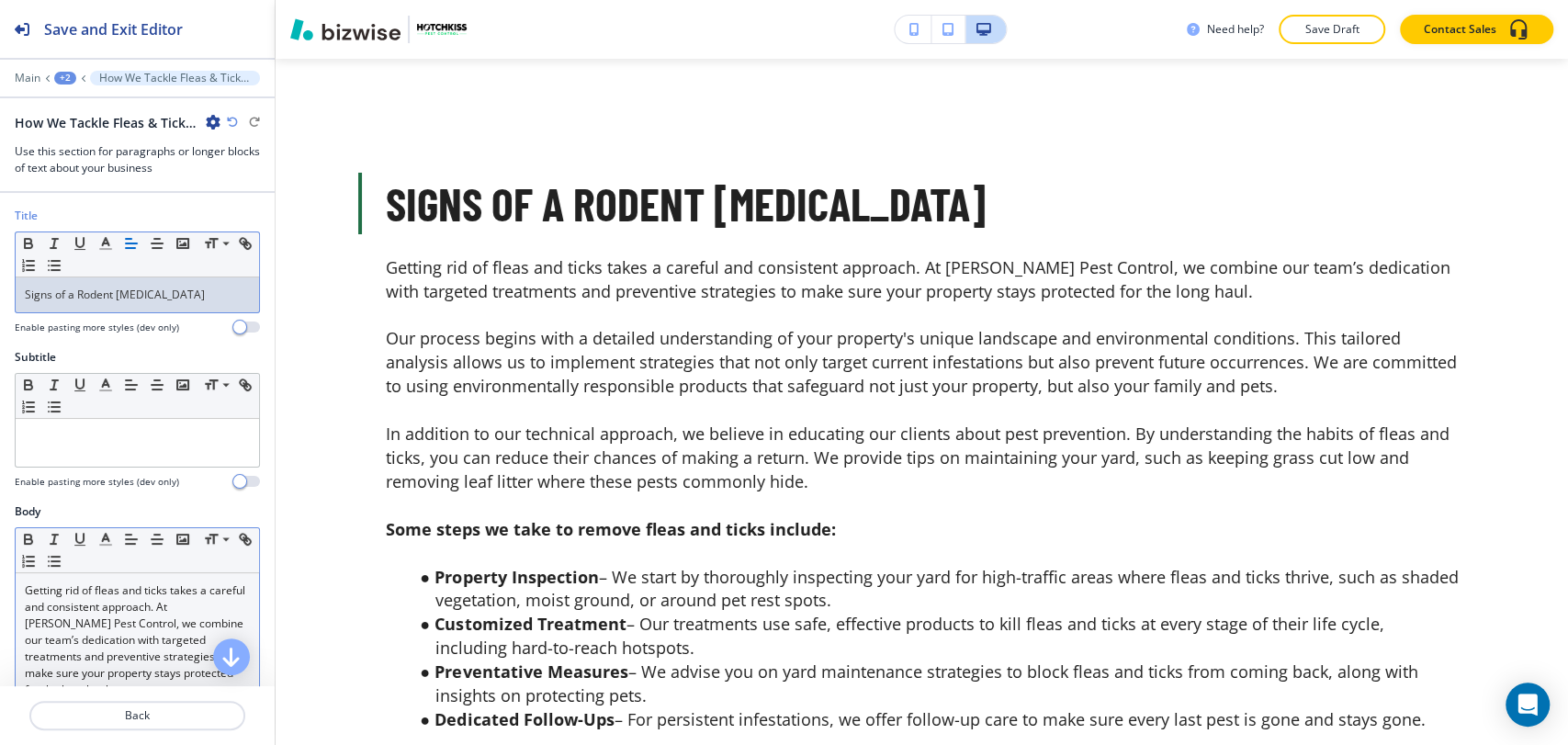
click at [109, 586] on span "Getting rid of fleas and ticks takes a careful and consistent approach. At [PER…" at bounding box center [136, 640] width 223 height 115
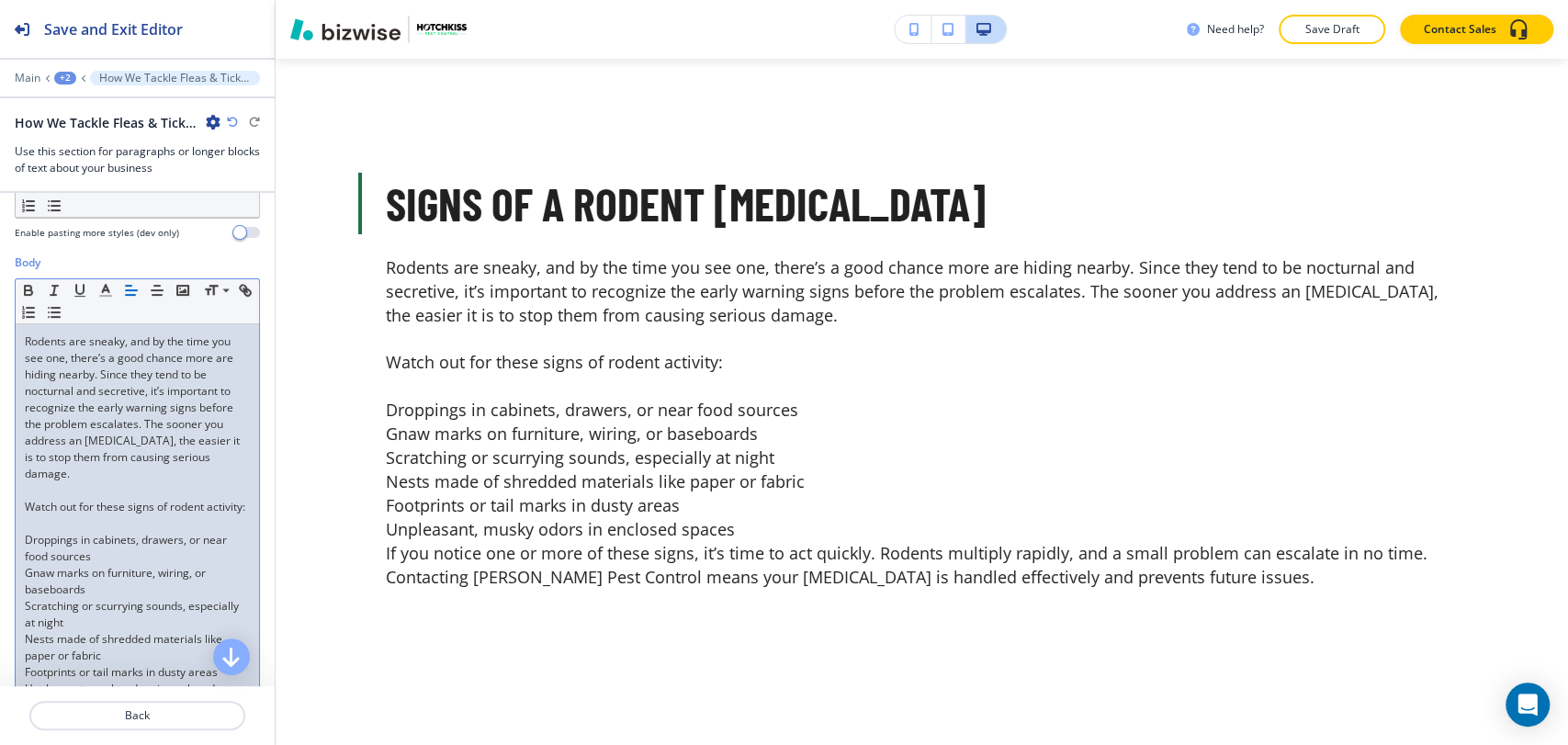
scroll to position [456, 0]
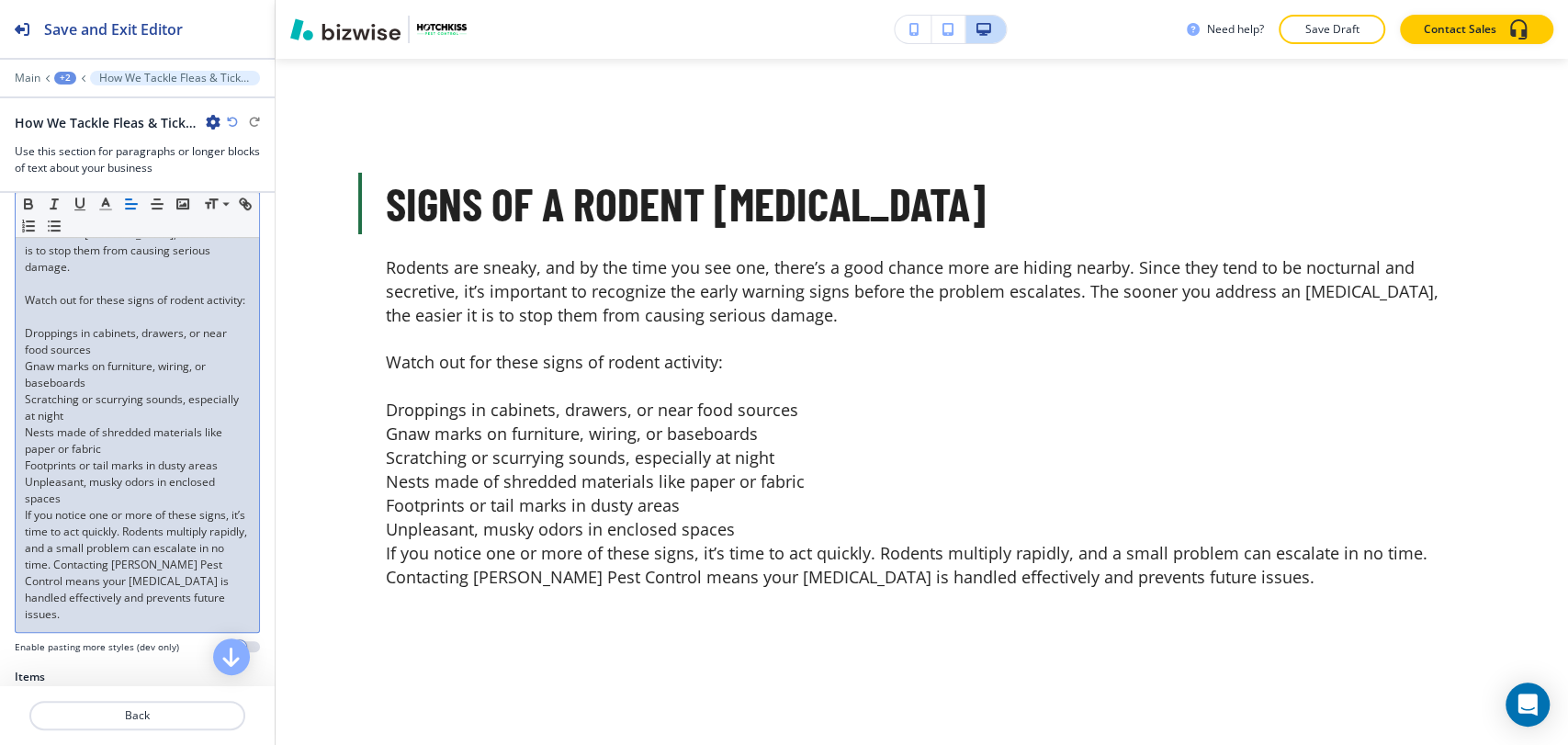
click at [16, 512] on div "Rodents are sneaky, and by the time you see one, there’s a good chance more are…" at bounding box center [137, 375] width 244 height 514
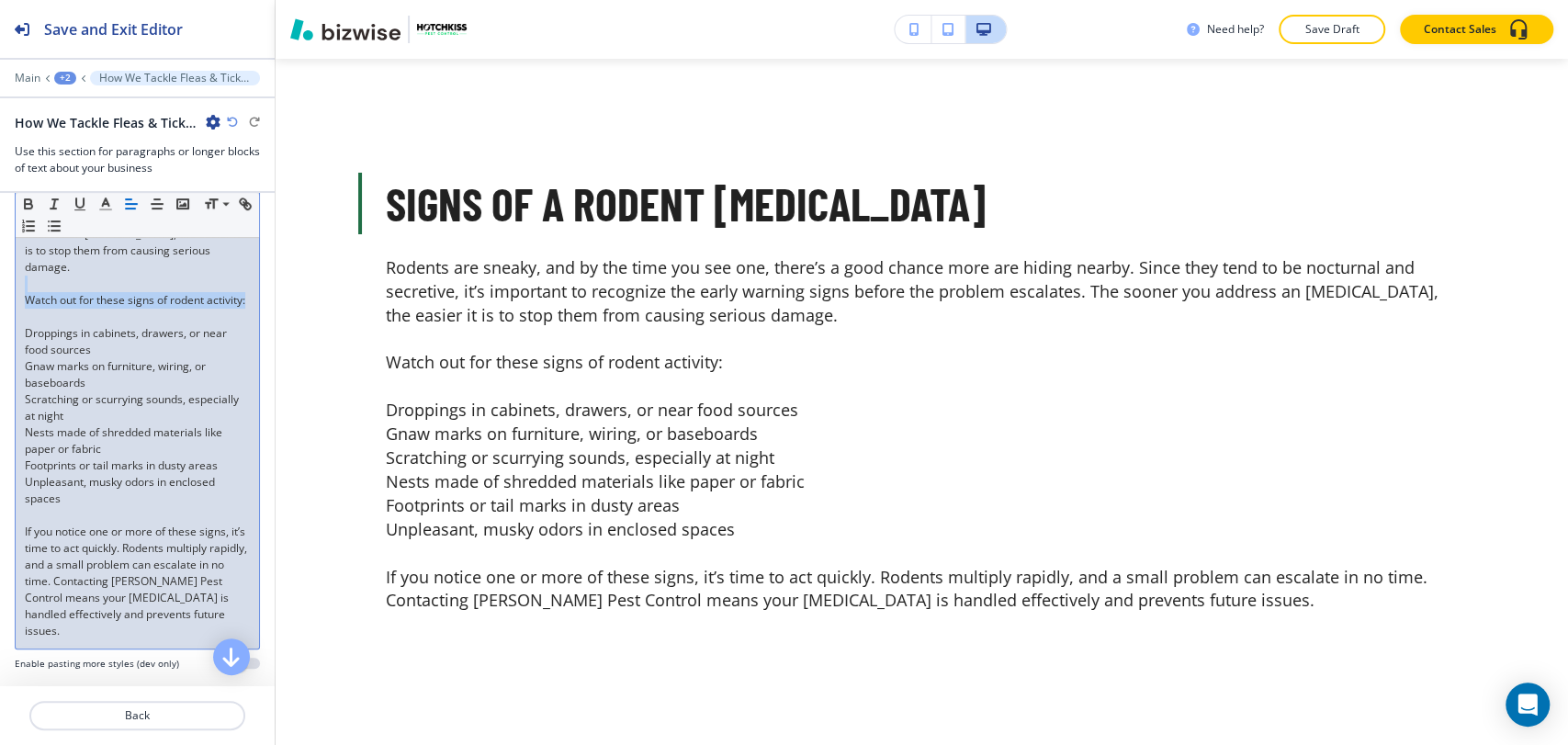
drag, startPoint x: 69, startPoint y: 303, endPoint x: 9, endPoint y: 262, distance: 72.7
click at [8, 270] on div "Body Small Normal Large Huge Rodents are sneaky, and by the time you see one, t…" at bounding box center [137, 366] width 274 height 638
click at [25, 199] on icon "button" at bounding box center [28, 201] width 7 height 5
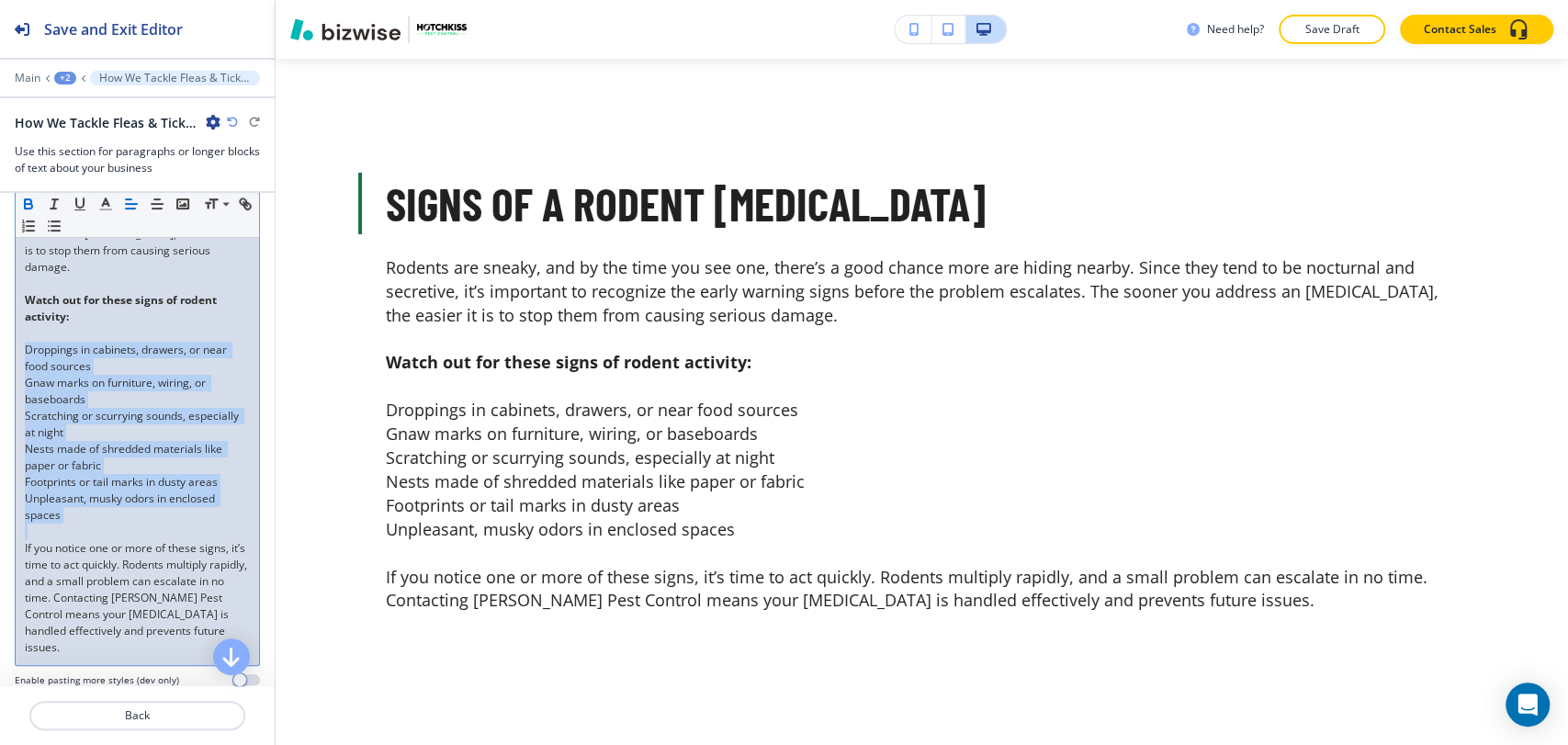
drag, startPoint x: 83, startPoint y: 508, endPoint x: 21, endPoint y: 338, distance: 181.0
click at [21, 338] on div "Rodents are sneaky, and by the time you see one, there’s a good chance more are…" at bounding box center [137, 391] width 244 height 548
click at [63, 233] on icon "button" at bounding box center [53, 225] width 16 height 16
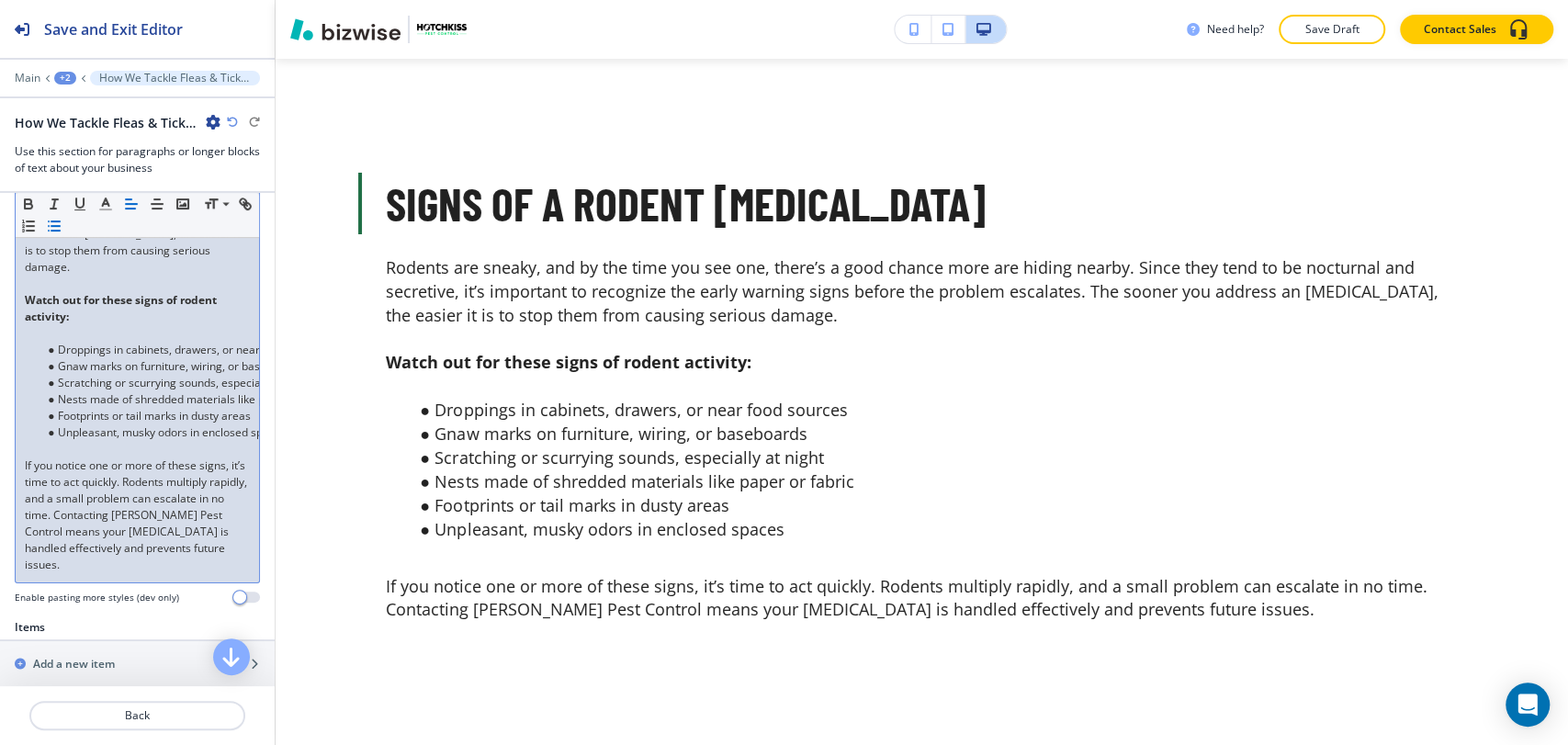
click at [39, 326] on p at bounding box center [137, 333] width 225 height 16
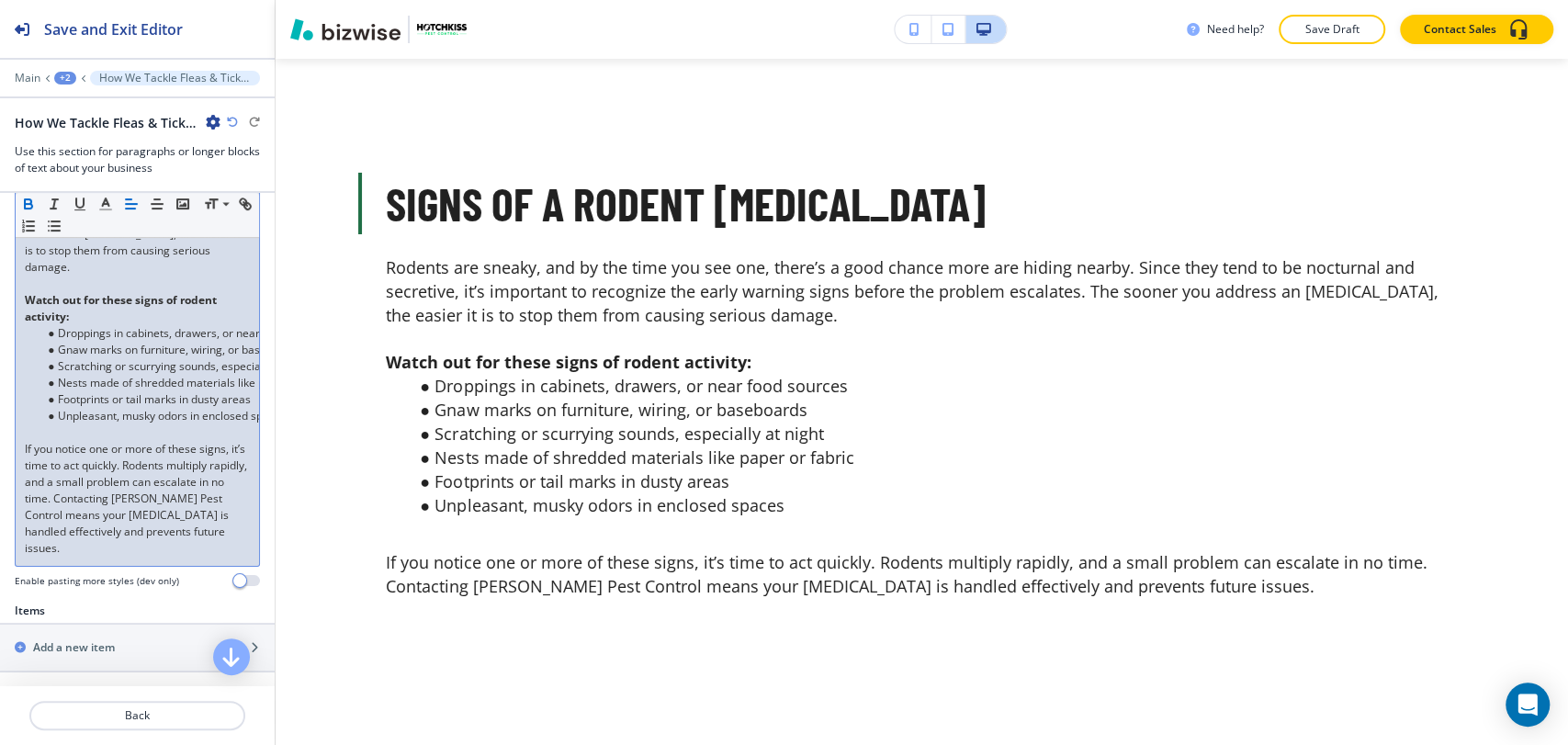
click at [93, 424] on p at bounding box center [137, 432] width 225 height 16
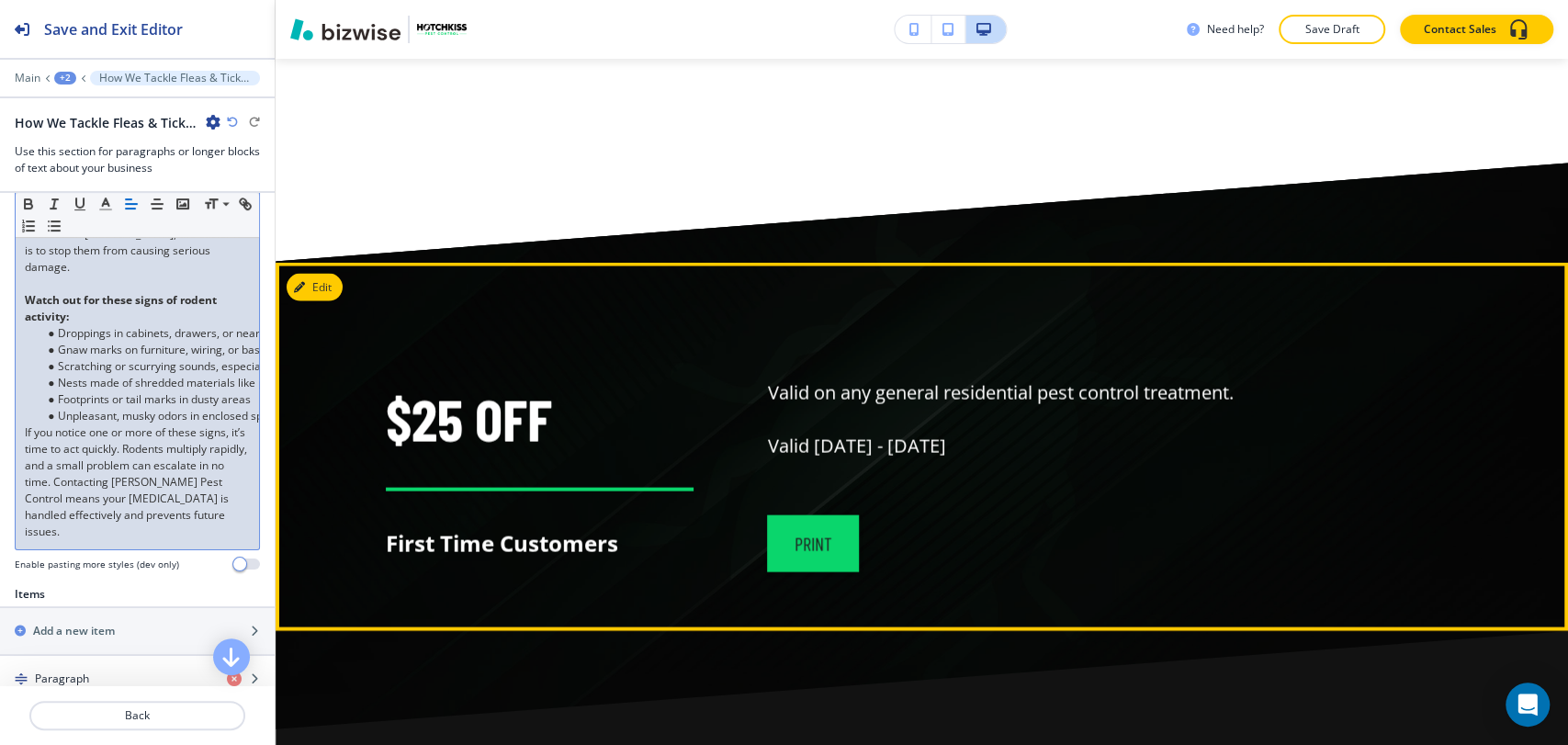
scroll to position [7151, 0]
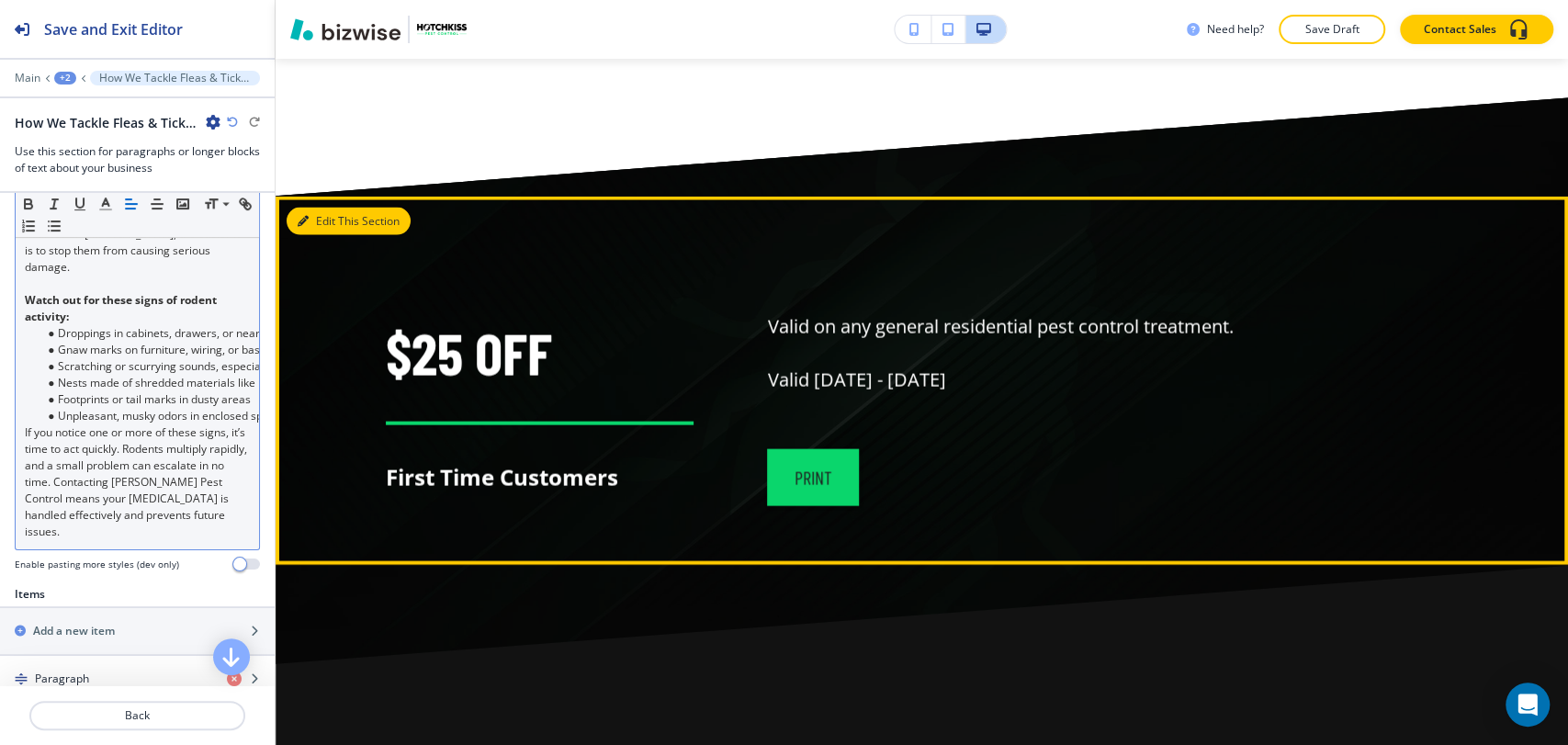
click at [316, 235] on button "Edit This Section" at bounding box center [348, 221] width 124 height 28
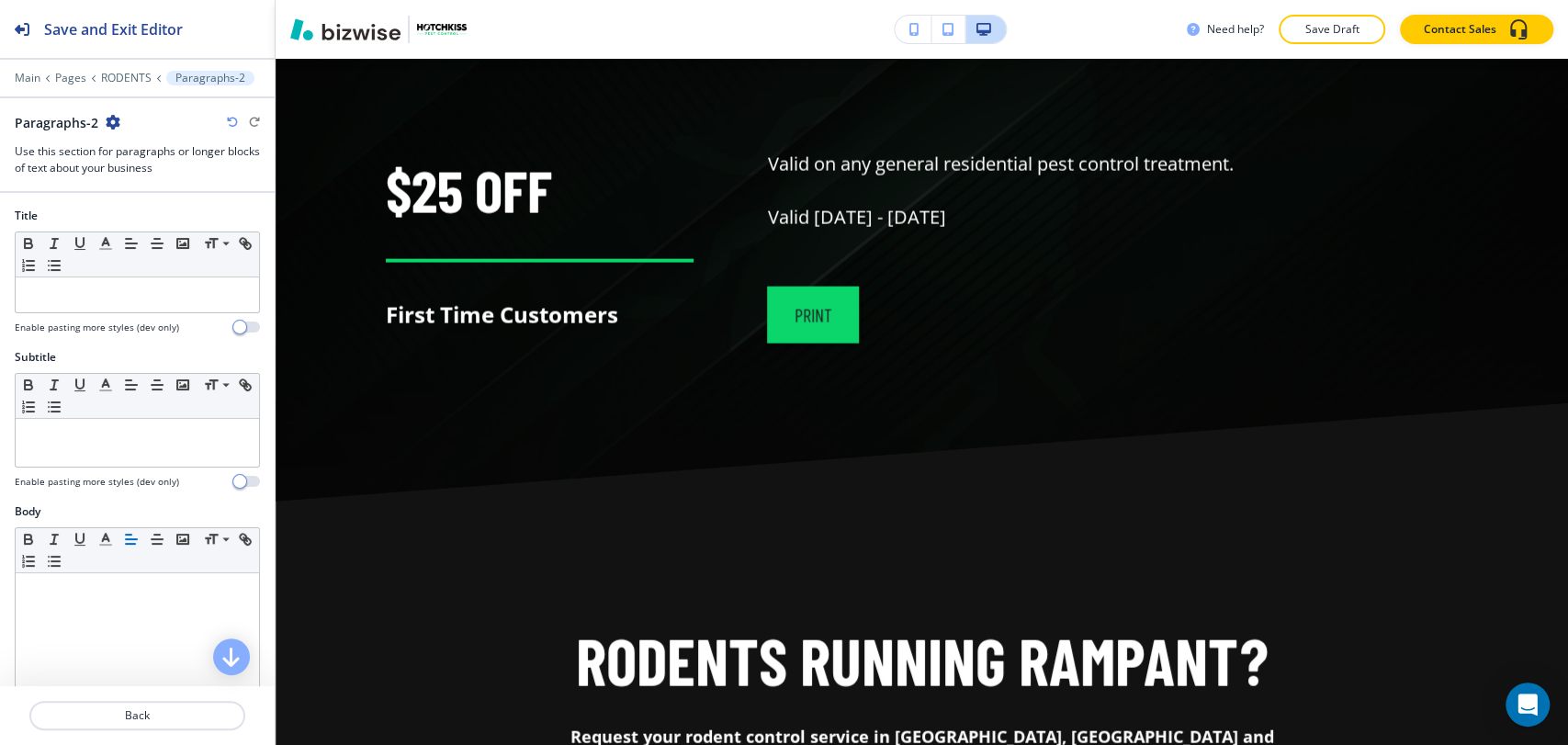
scroll to position [7315, 0]
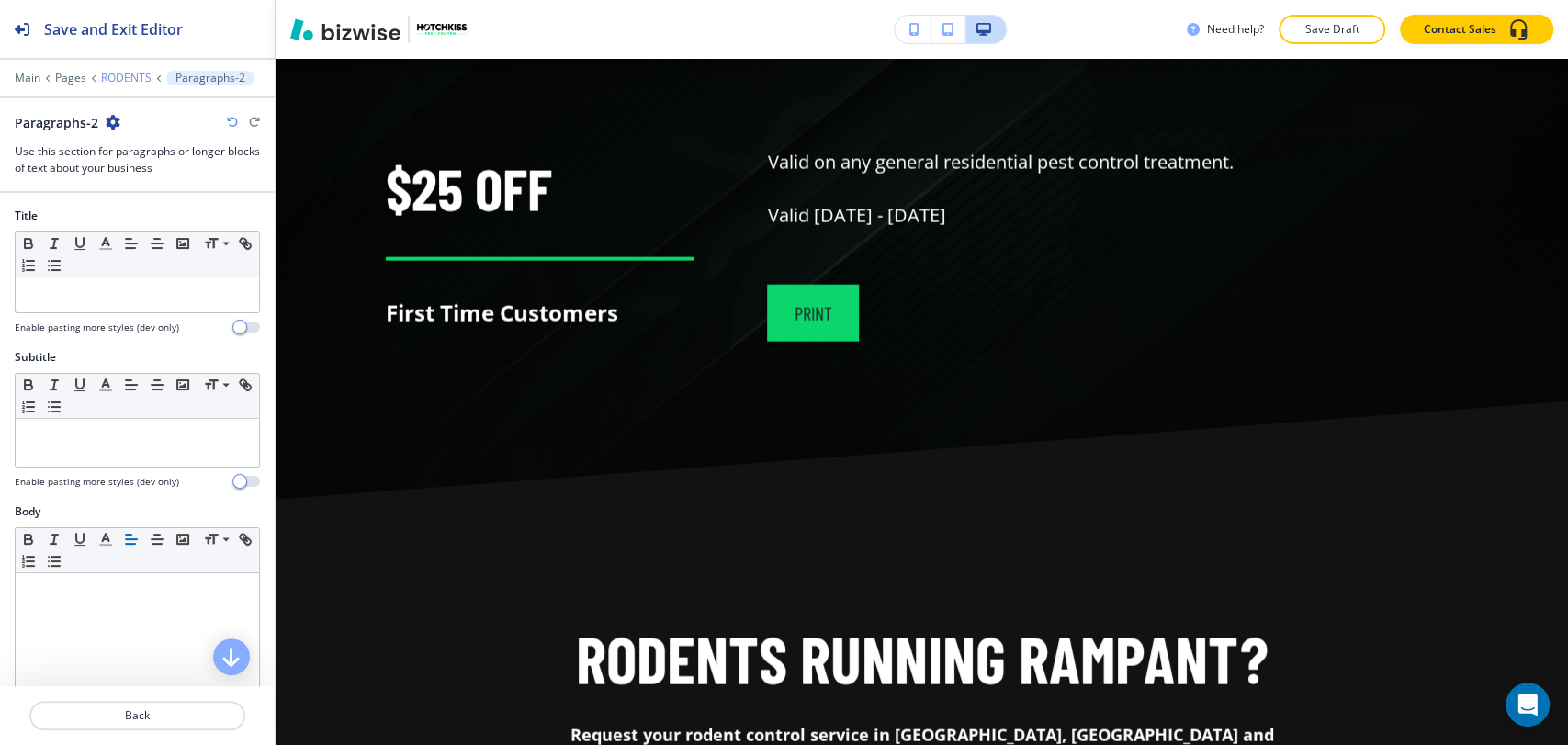
click at [130, 75] on p "RODENTS" at bounding box center [125, 79] width 50 height 13
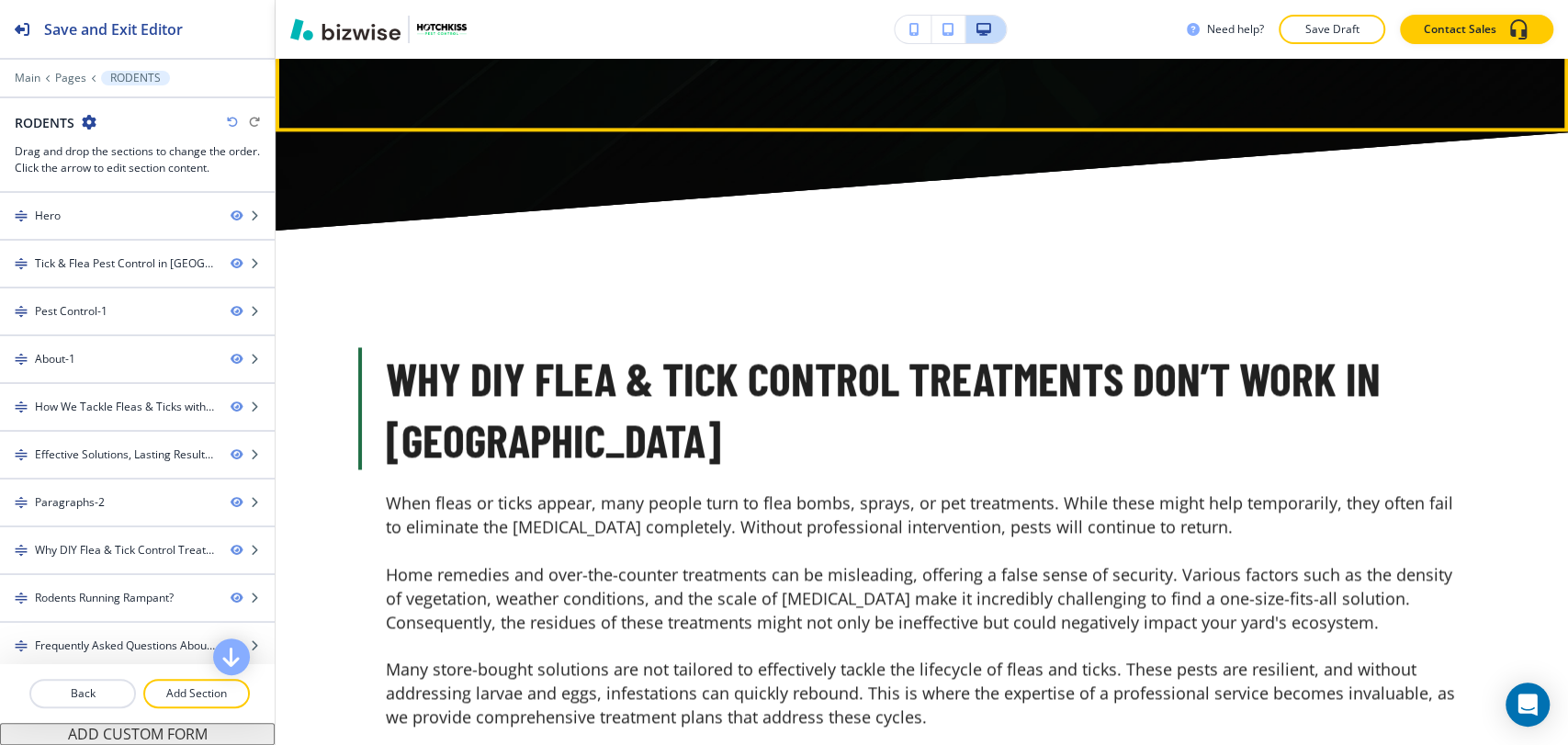
scroll to position [6637, 0]
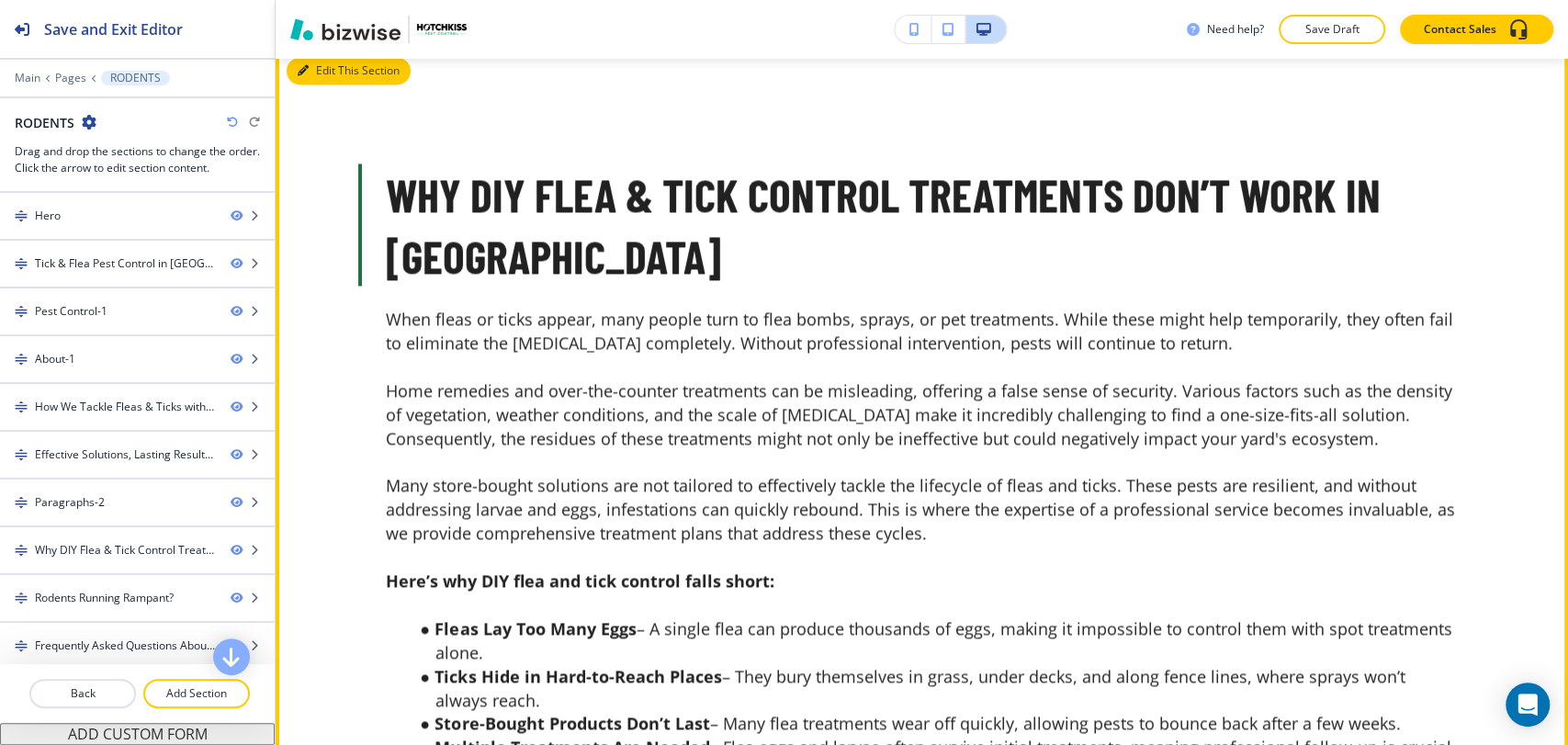
click at [323, 84] on button "Edit This Section" at bounding box center [348, 70] width 124 height 28
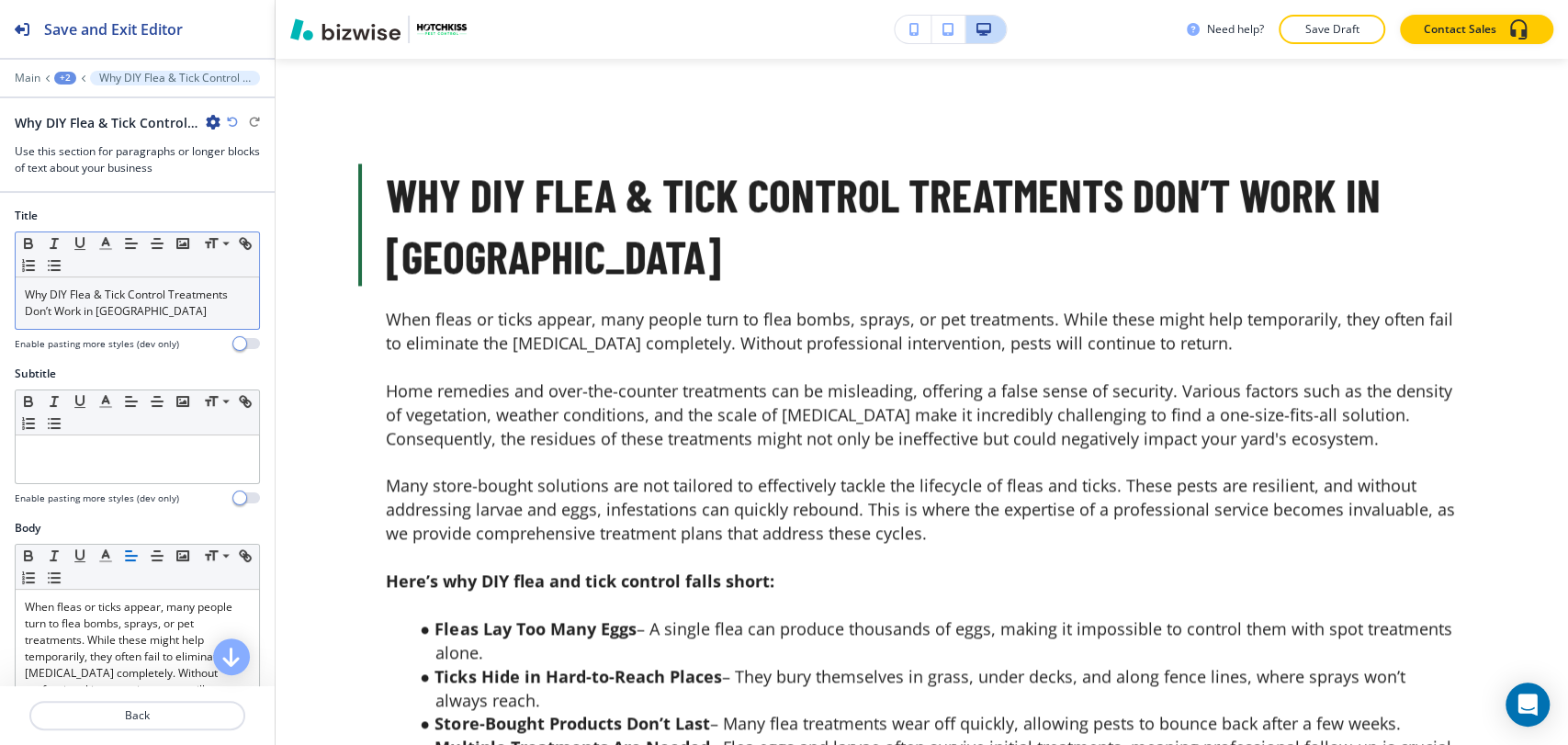
scroll to position [6650, 0]
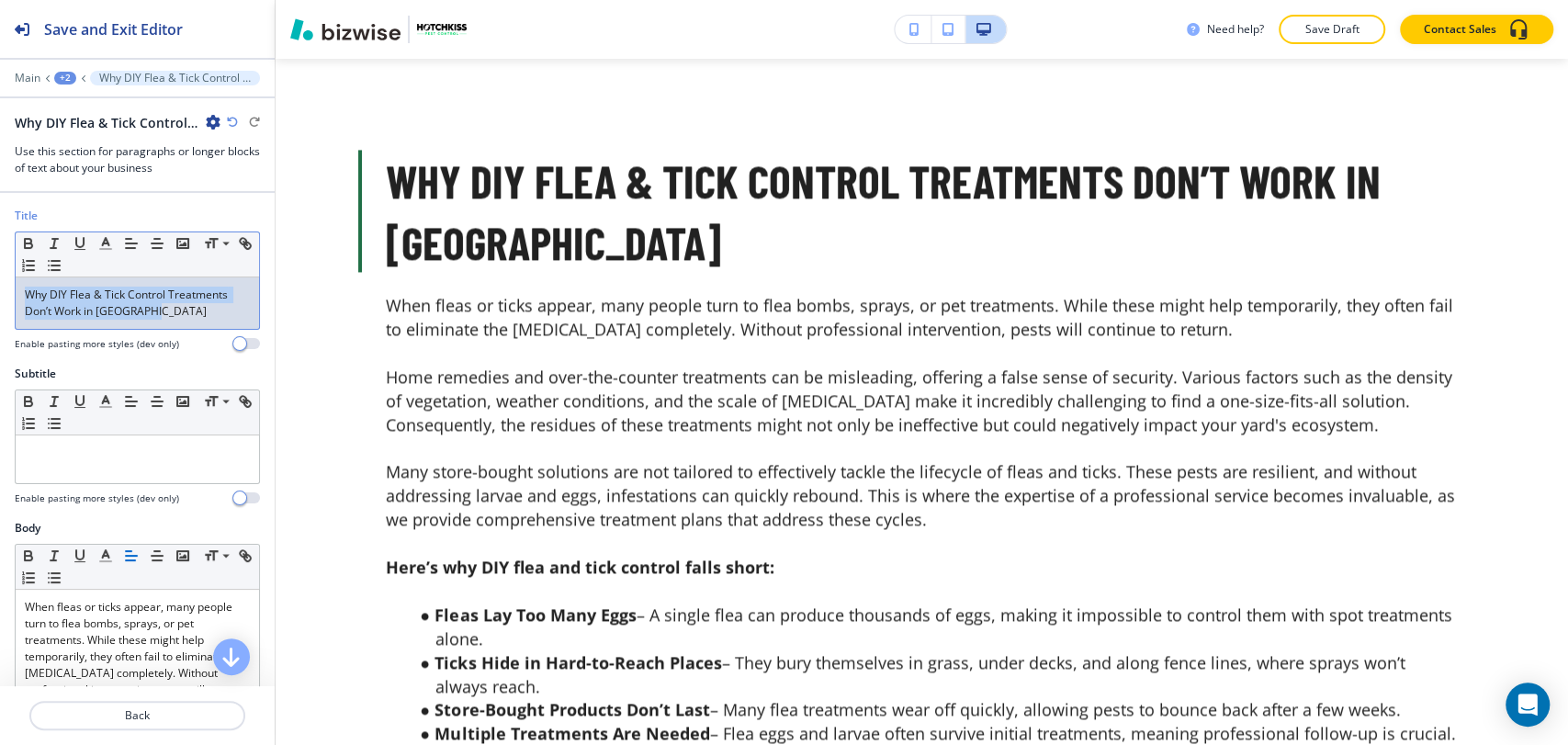
drag, startPoint x: 153, startPoint y: 306, endPoint x: 16, endPoint y: 280, distance: 139.4
click at [16, 280] on div "Why DIY Flea & Tick Control Treatments Don’t Work in [GEOGRAPHIC_DATA]" at bounding box center [137, 303] width 244 height 51
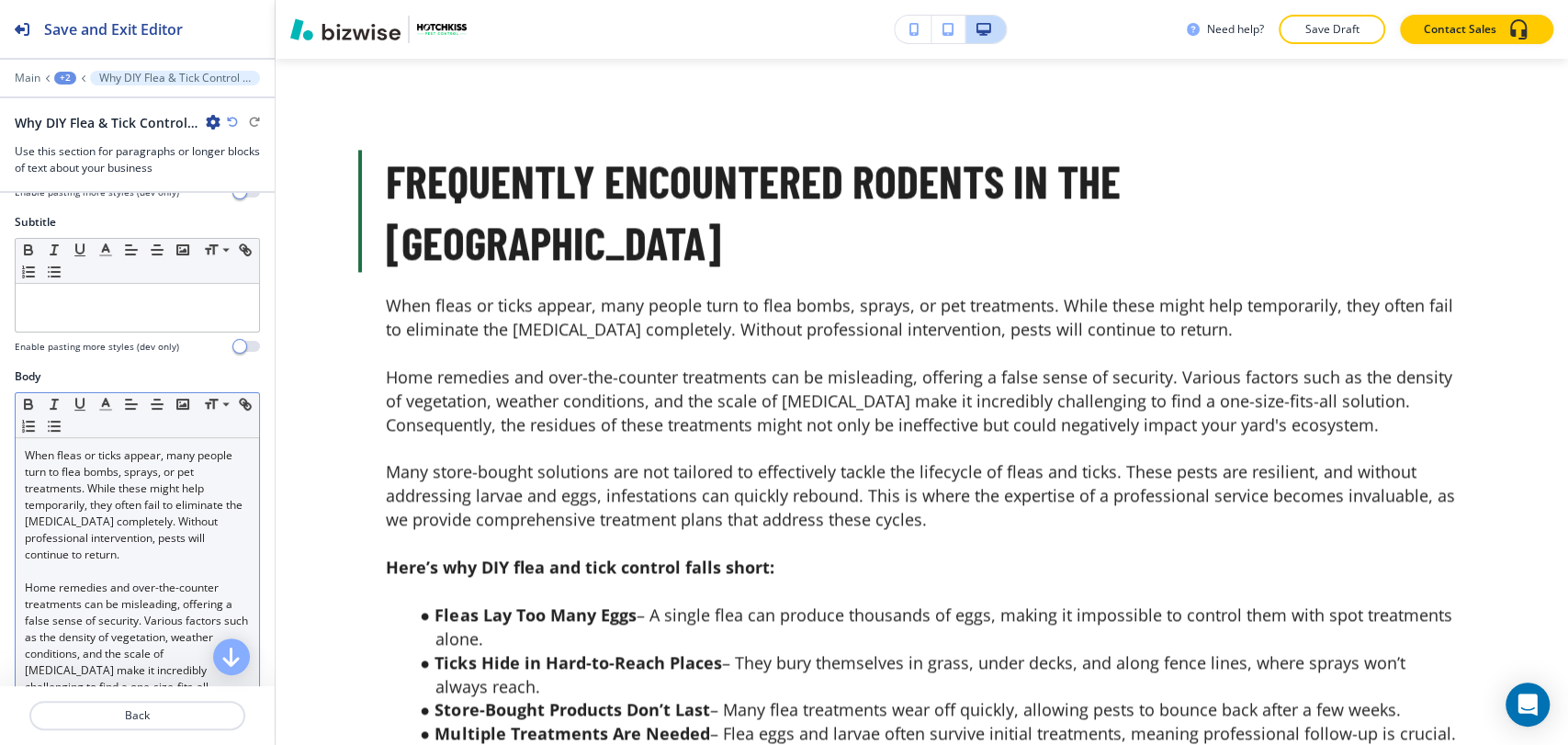
scroll to position [306, 0]
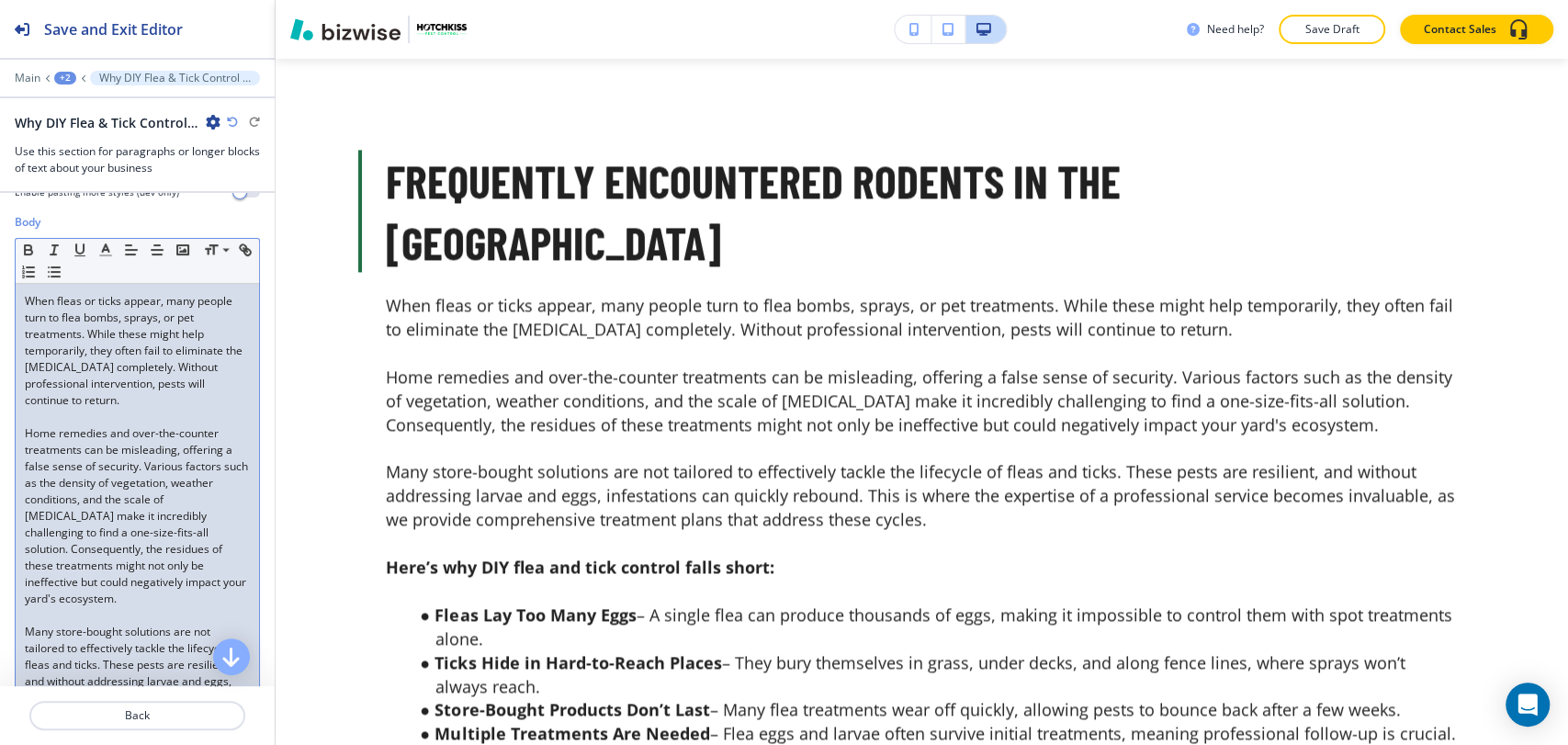
click at [119, 537] on span "Home remedies and over-the-counter treatments can be misleading, offering a fal…" at bounding box center [138, 515] width 226 height 181
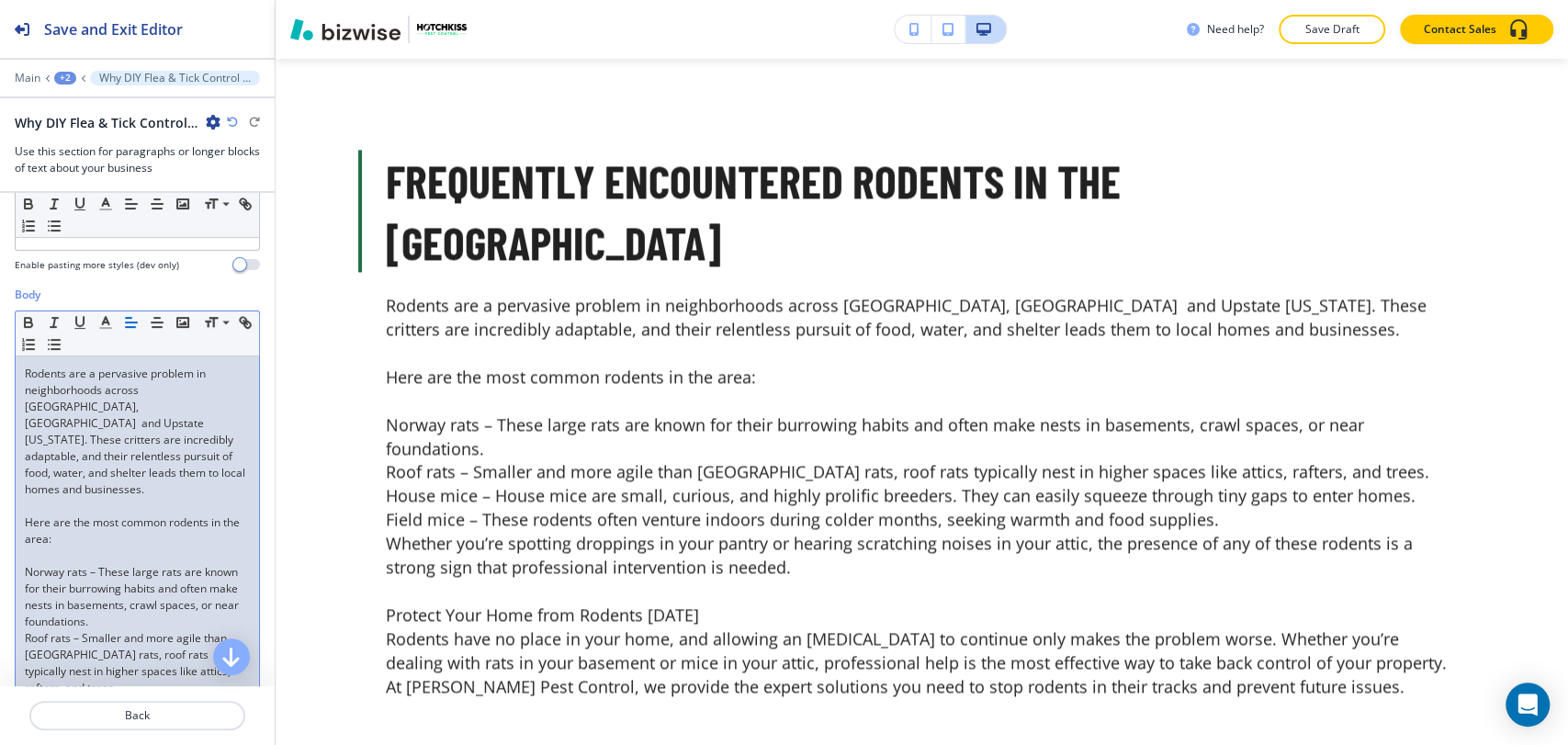
scroll to position [269, 0]
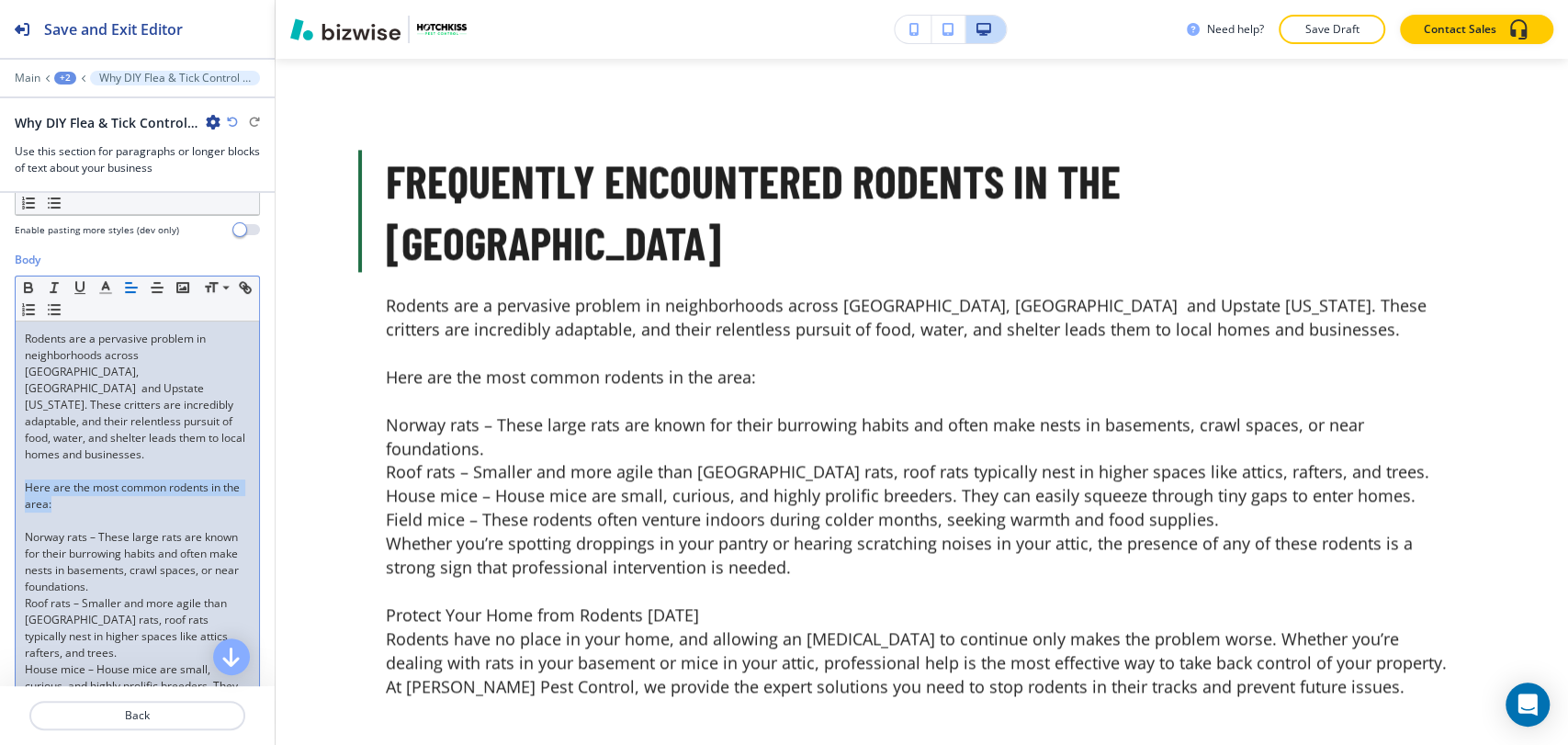
drag, startPoint x: 78, startPoint y: 487, endPoint x: 16, endPoint y: 452, distance: 71.2
click at [15, 461] on div "Rodents are a pervasive problem in neighborhoods across Greenville, SC and Upst…" at bounding box center [137, 695] width 244 height 746
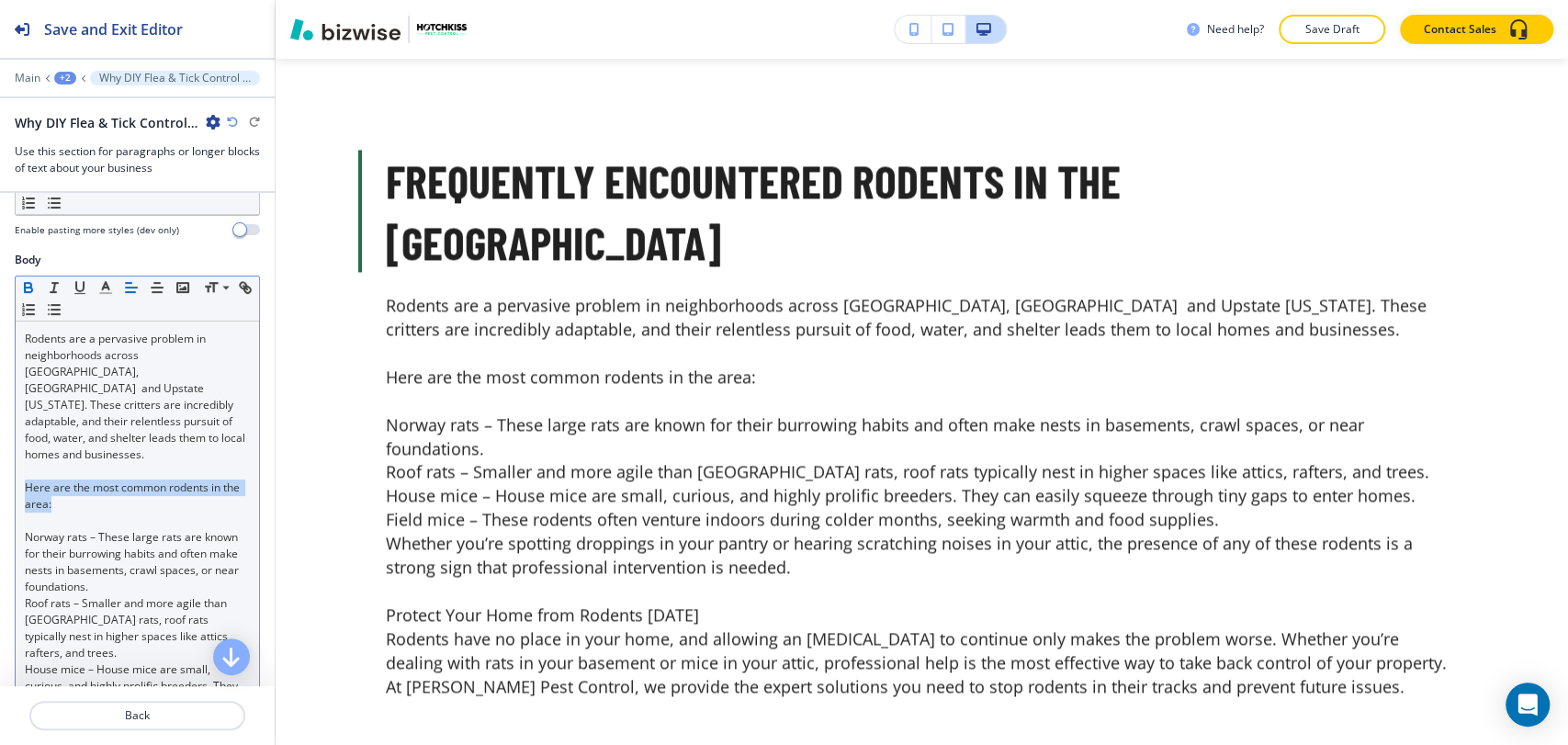
click at [28, 283] on icon "button" at bounding box center [28, 285] width 7 height 5
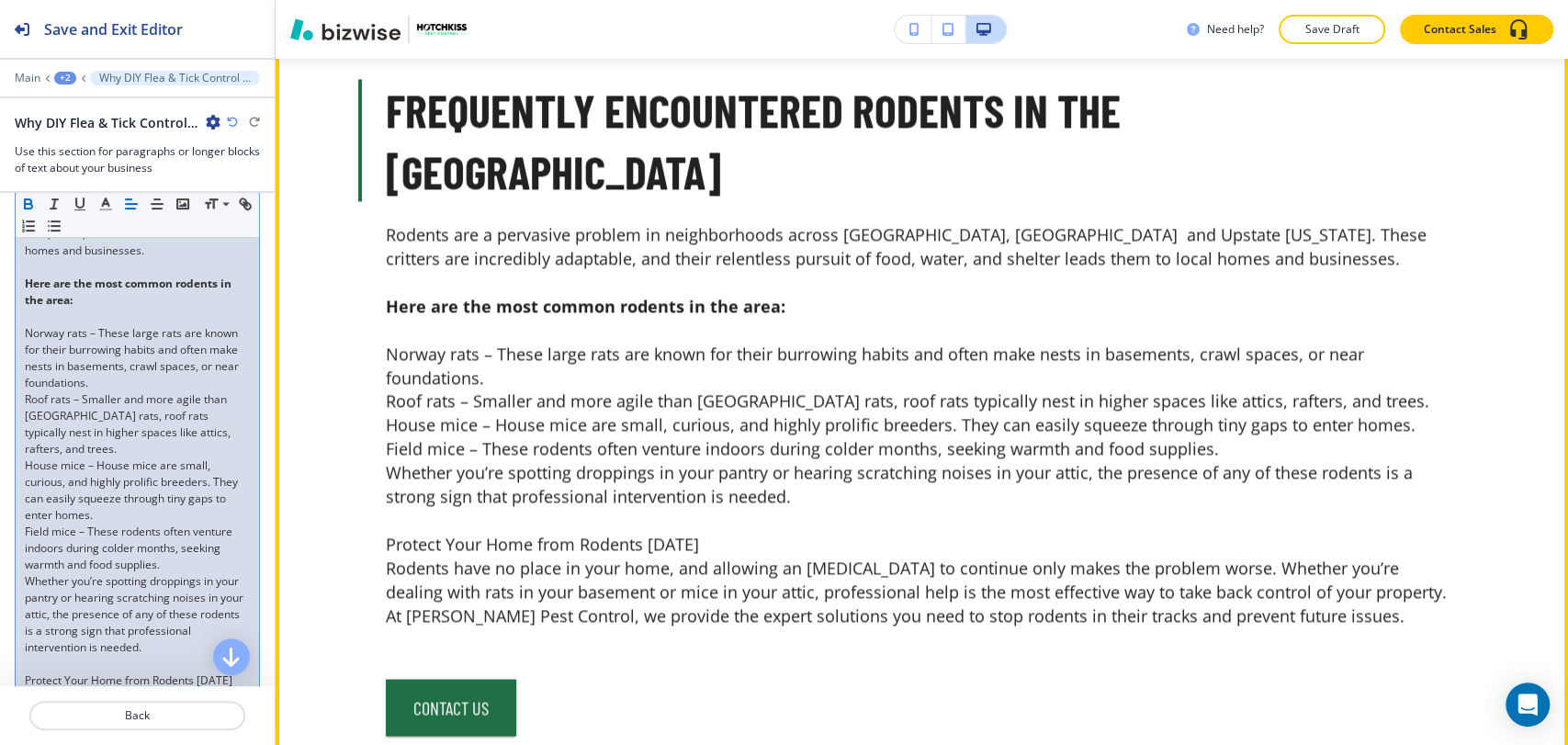
scroll to position [6752, 0]
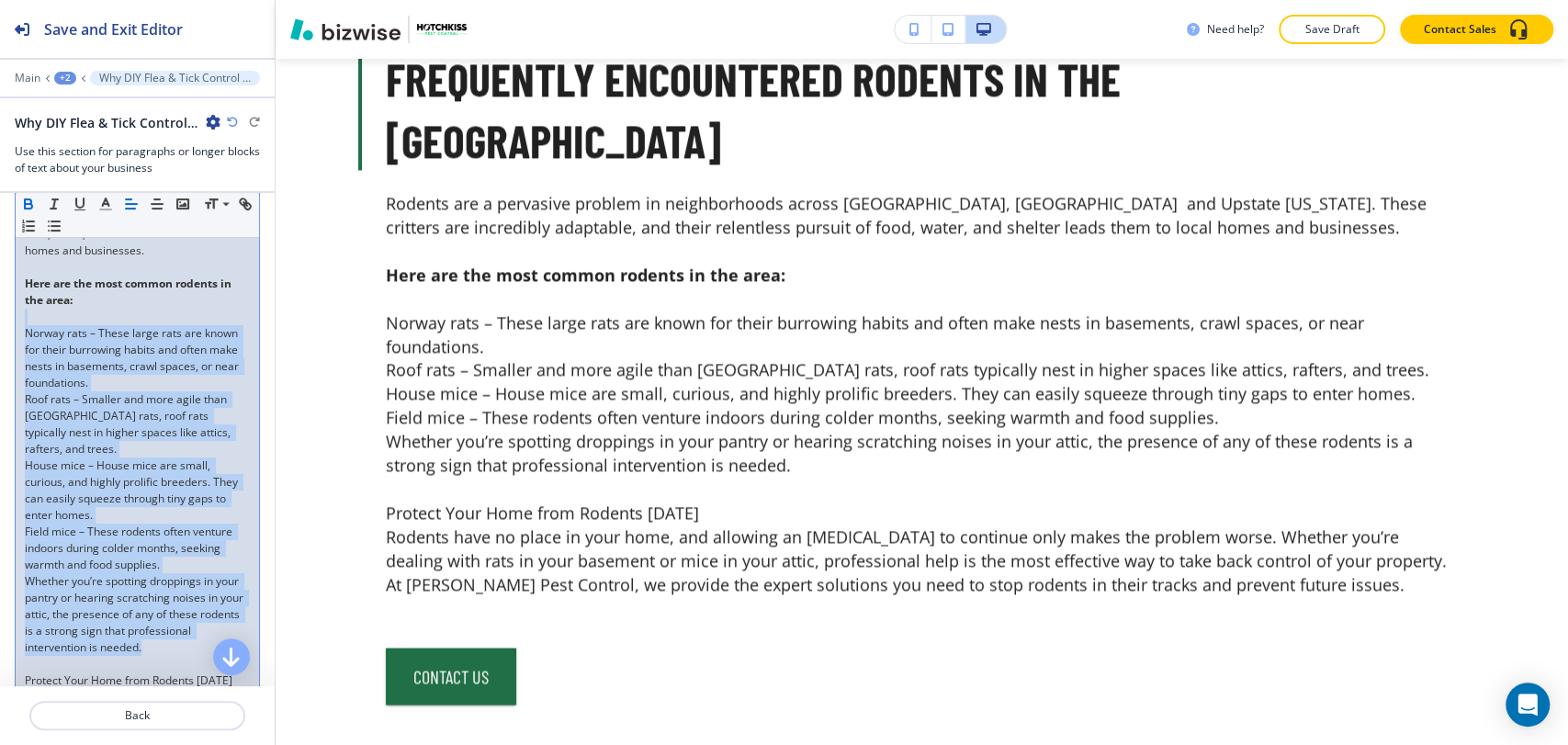
drag, startPoint x: 216, startPoint y: 628, endPoint x: 22, endPoint y: 305, distance: 376.8
click at [22, 305] on div "Rodents are a pervasive problem in neighborhoods across Greenville, SC and Upst…" at bounding box center [137, 491] width 244 height 746
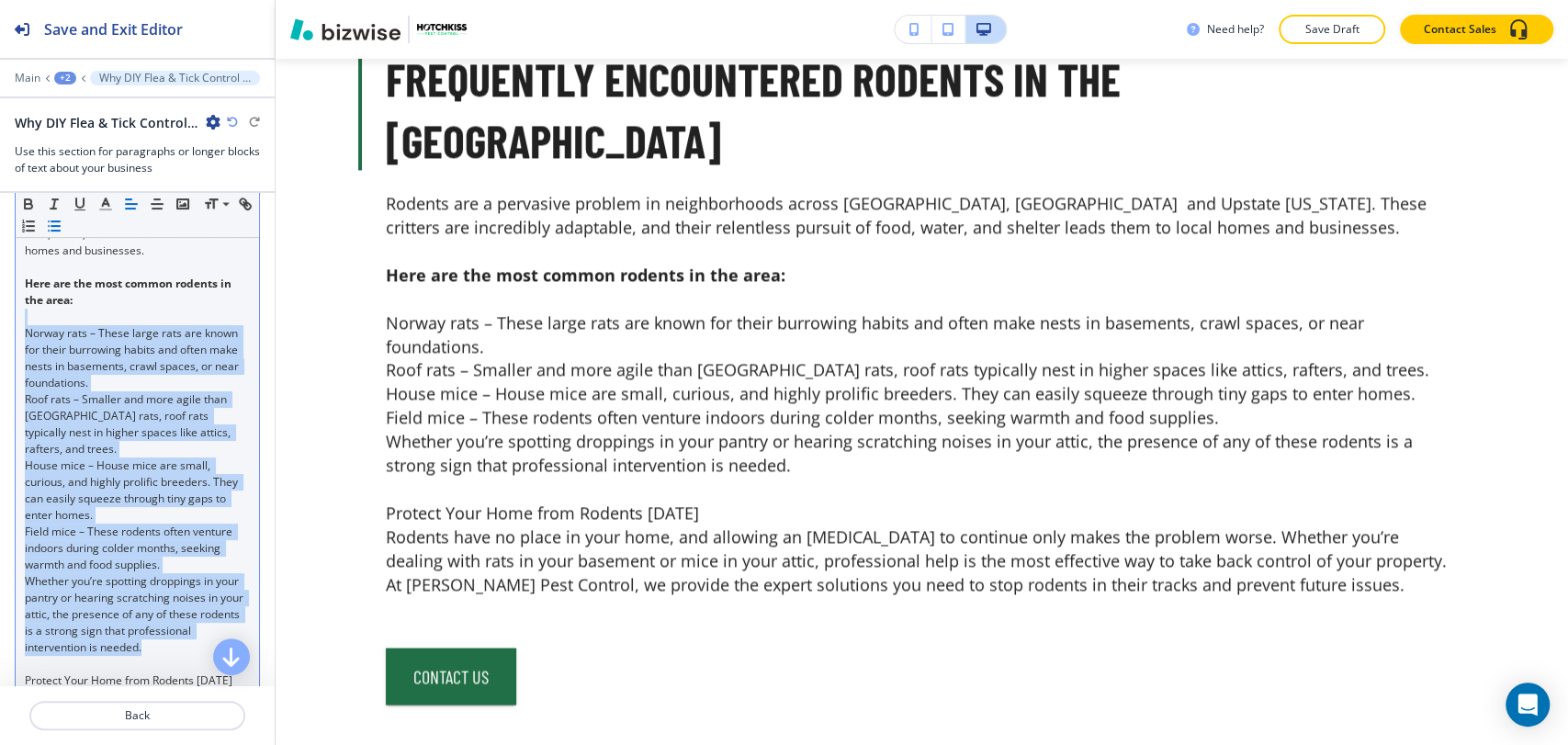
click at [63, 222] on icon "button" at bounding box center [53, 225] width 16 height 16
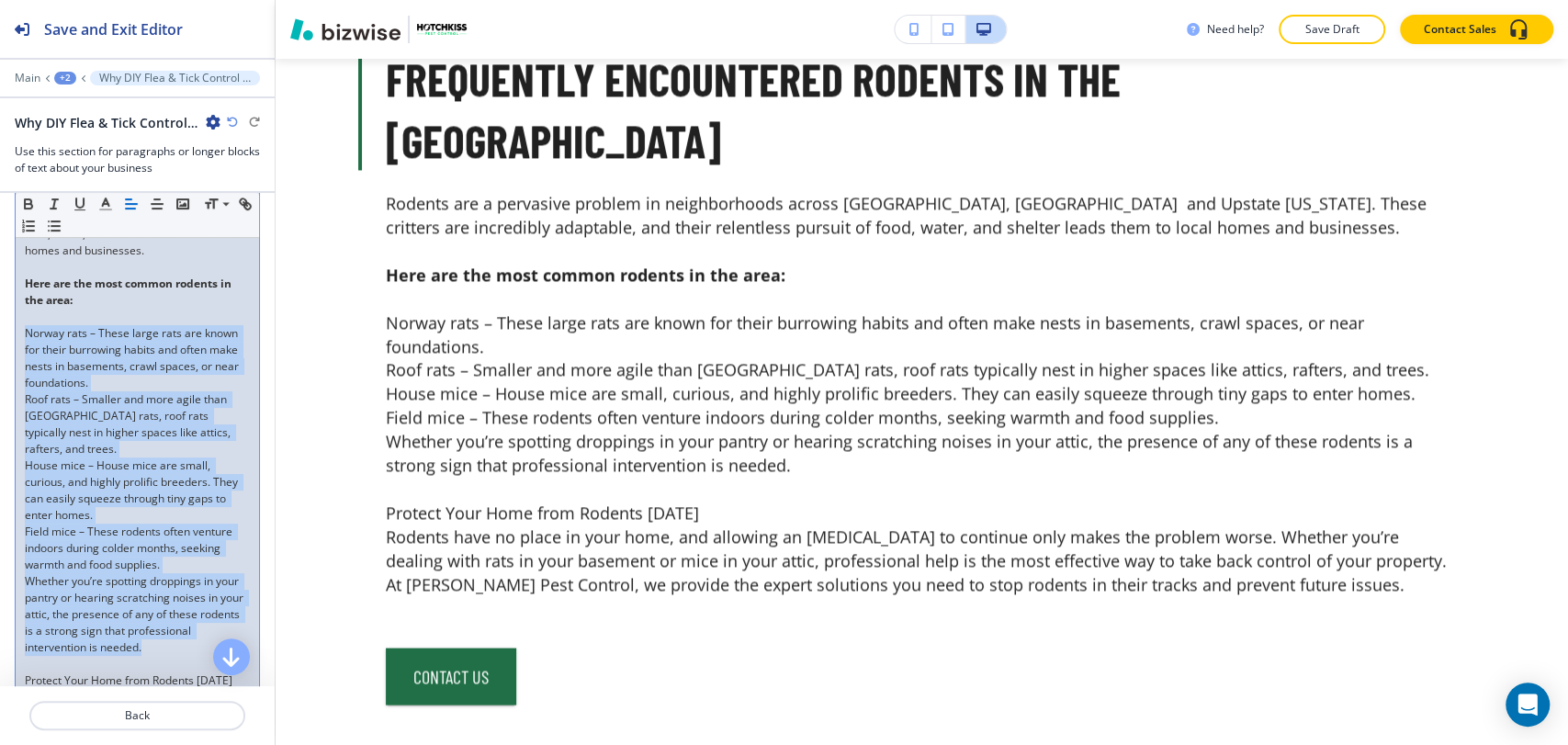
drag, startPoint x: 181, startPoint y: 614, endPoint x: 12, endPoint y: 316, distance: 342.6
click at [12, 316] on div "Body Small Normal Large Huge Rodents are a pervasive problem in neighborhoods a…" at bounding box center [137, 474] width 274 height 852
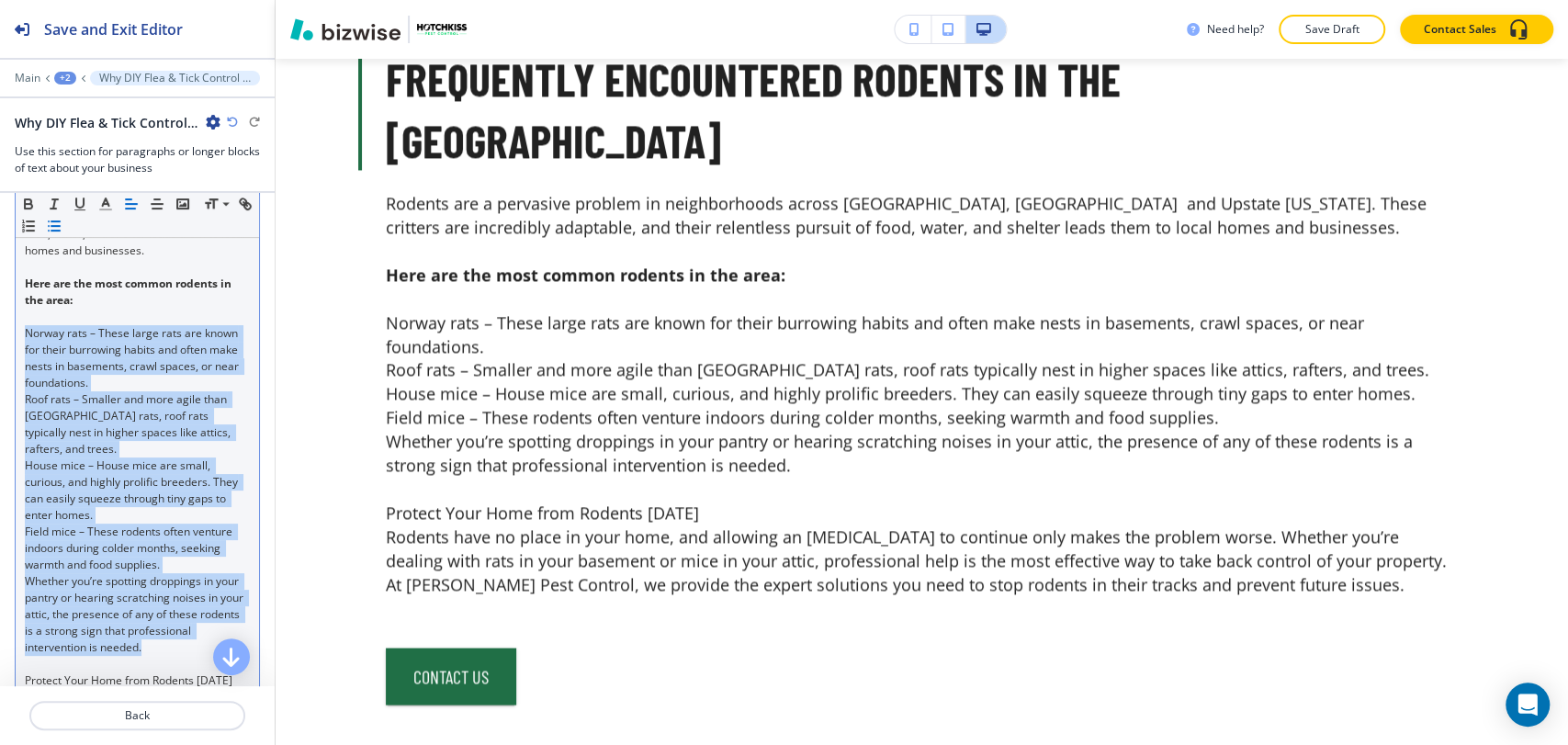
click at [63, 226] on icon "button" at bounding box center [53, 225] width 16 height 16
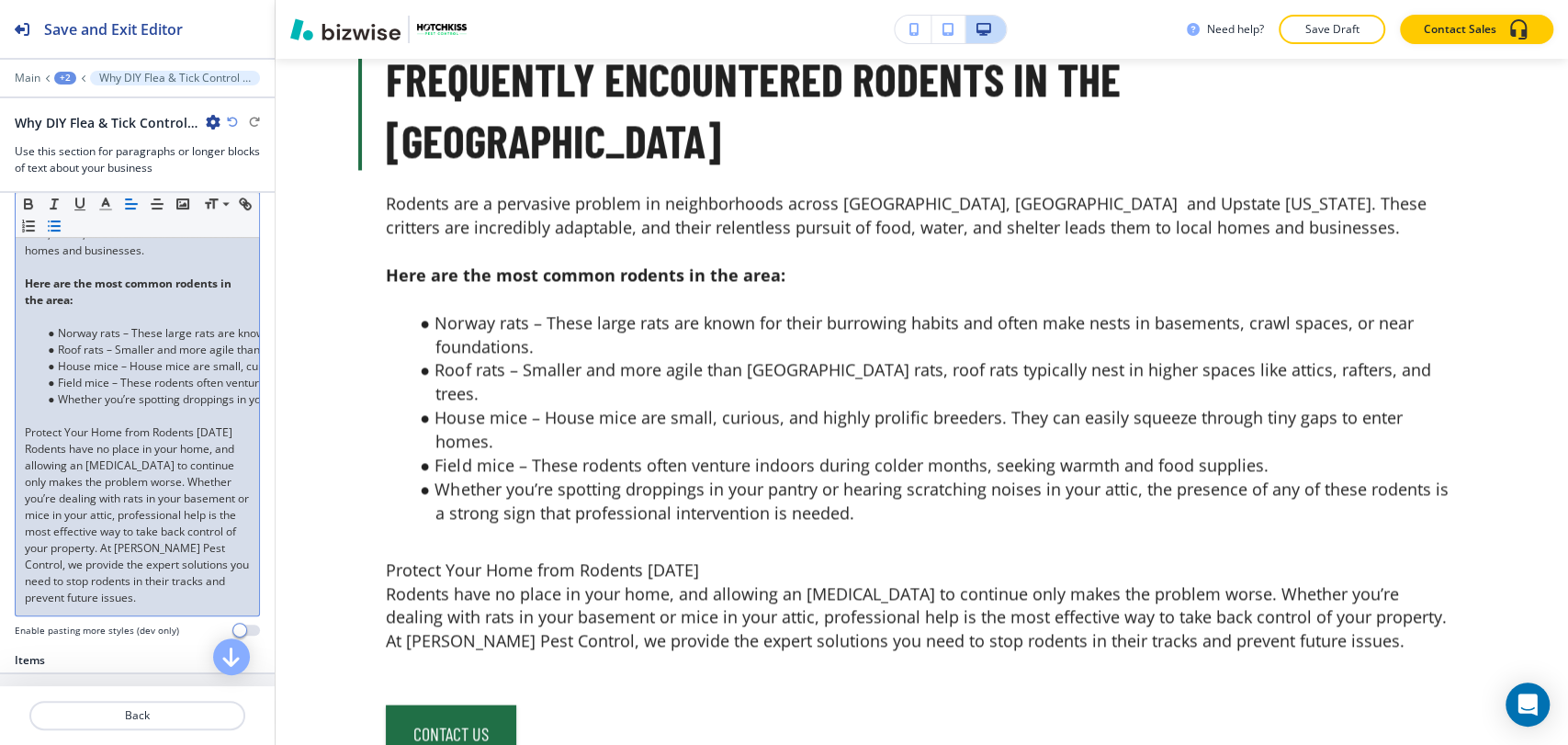
click at [55, 308] on p at bounding box center [137, 316] width 225 height 16
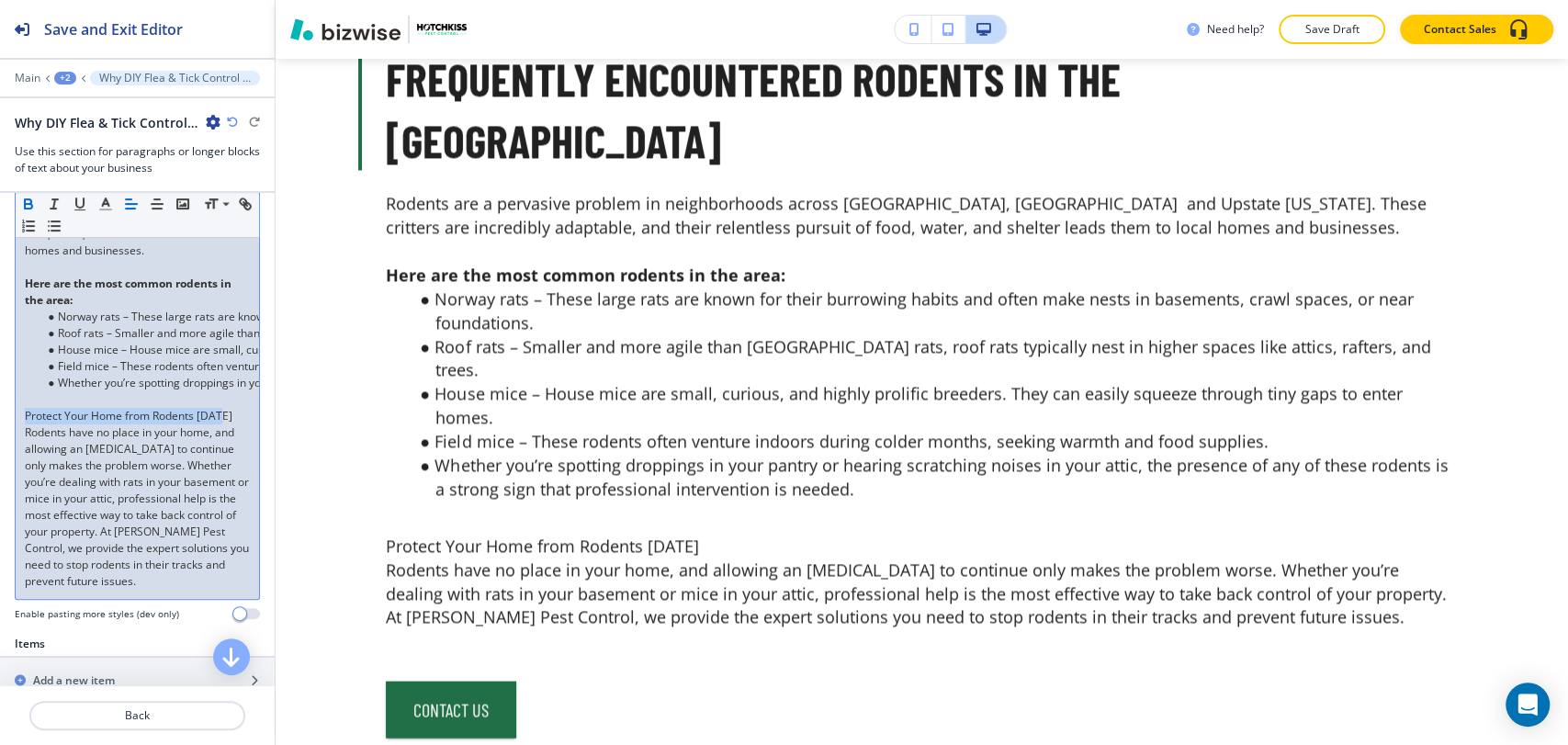
drag, startPoint x: 25, startPoint y: 394, endPoint x: 227, endPoint y: 392, distance: 202.0
click at [227, 408] on p "Protect Your Home from Rodents Today" at bounding box center [137, 416] width 225 height 16
drag, startPoint x: 233, startPoint y: 396, endPoint x: 48, endPoint y: 363, distance: 187.9
click at [11, 393] on div "Body Small Normal Large Huge Rodents are a pervasive problem in neighborhoods a…" at bounding box center [137, 342] width 274 height 588
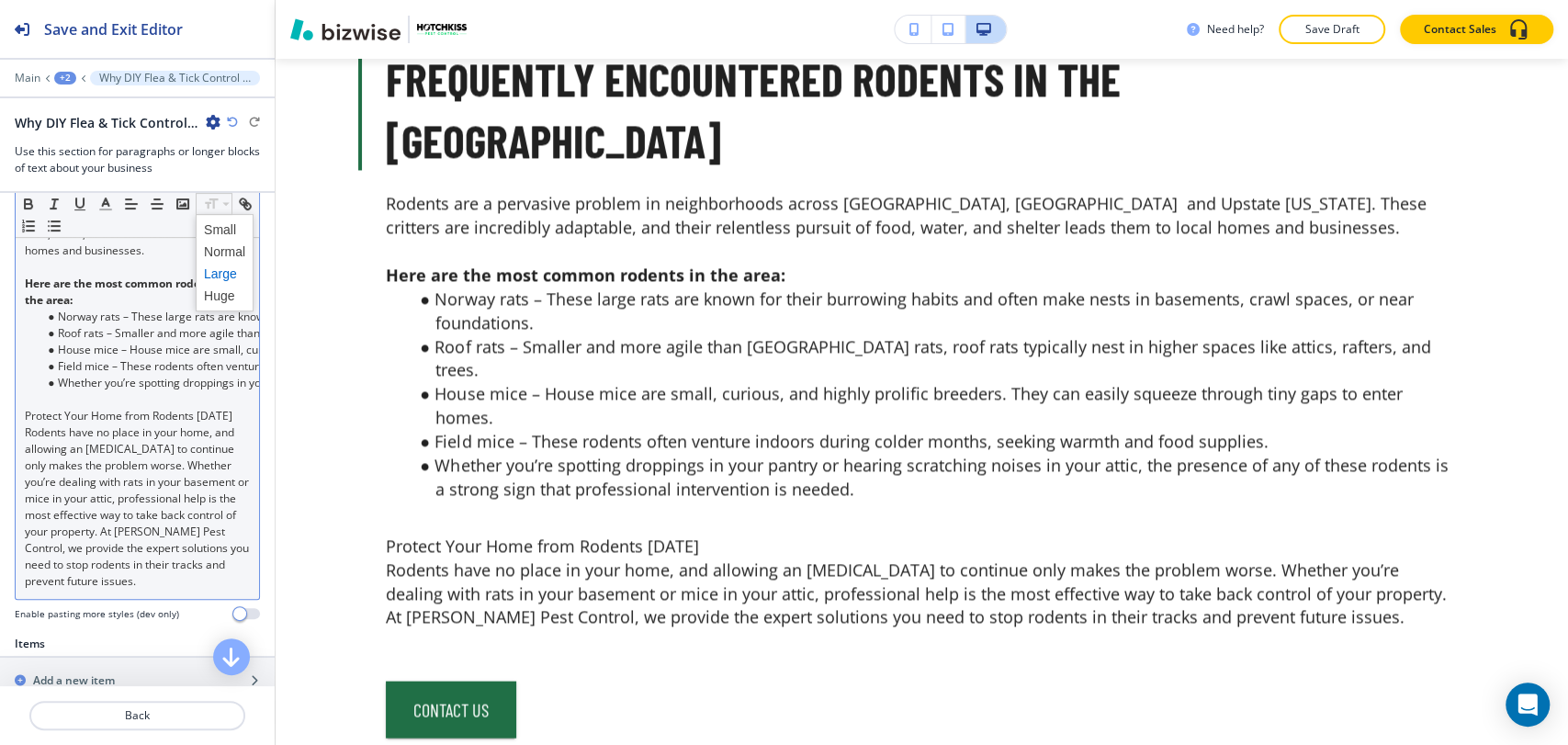
click at [213, 273] on span at bounding box center [225, 273] width 42 height 22
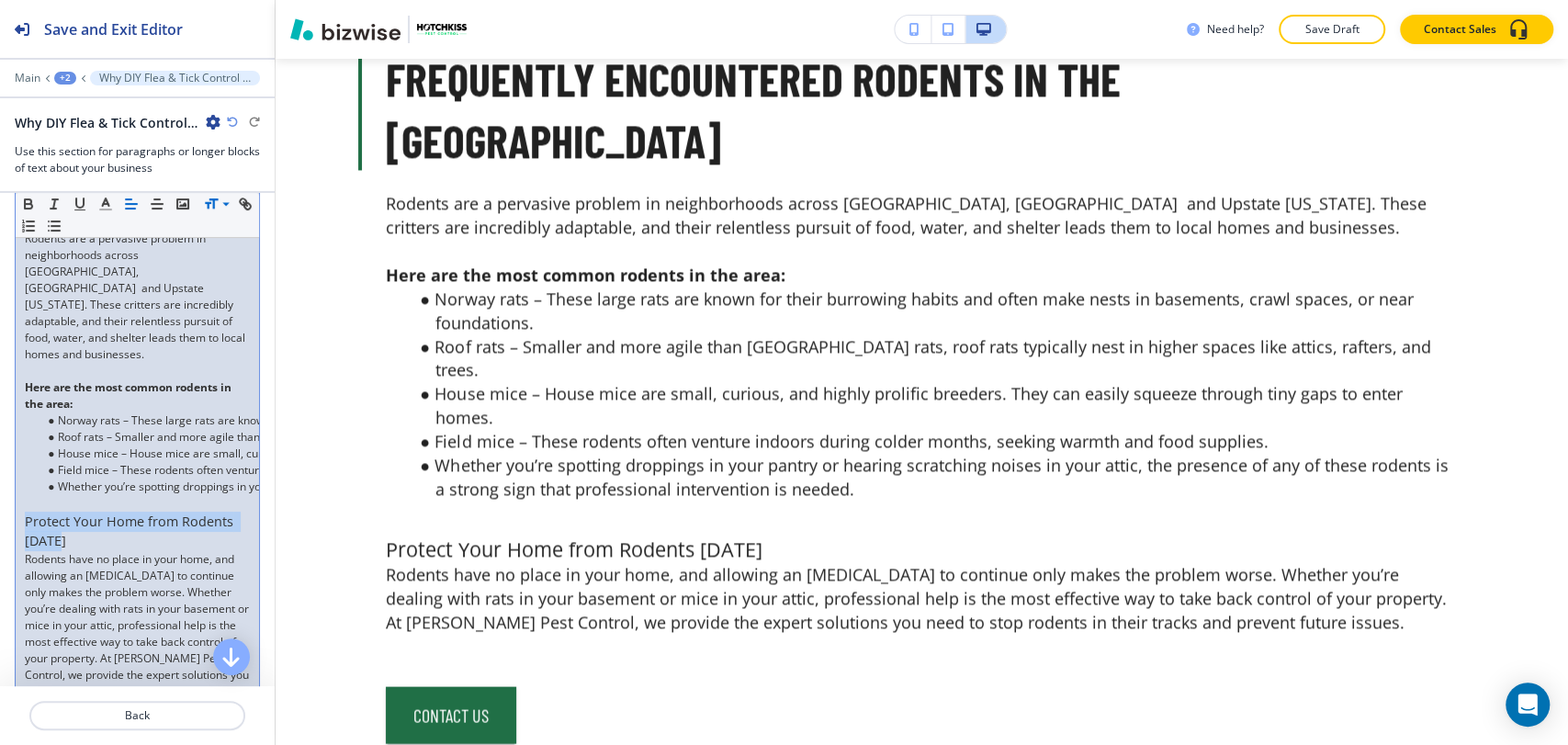
scroll to position [370, 0]
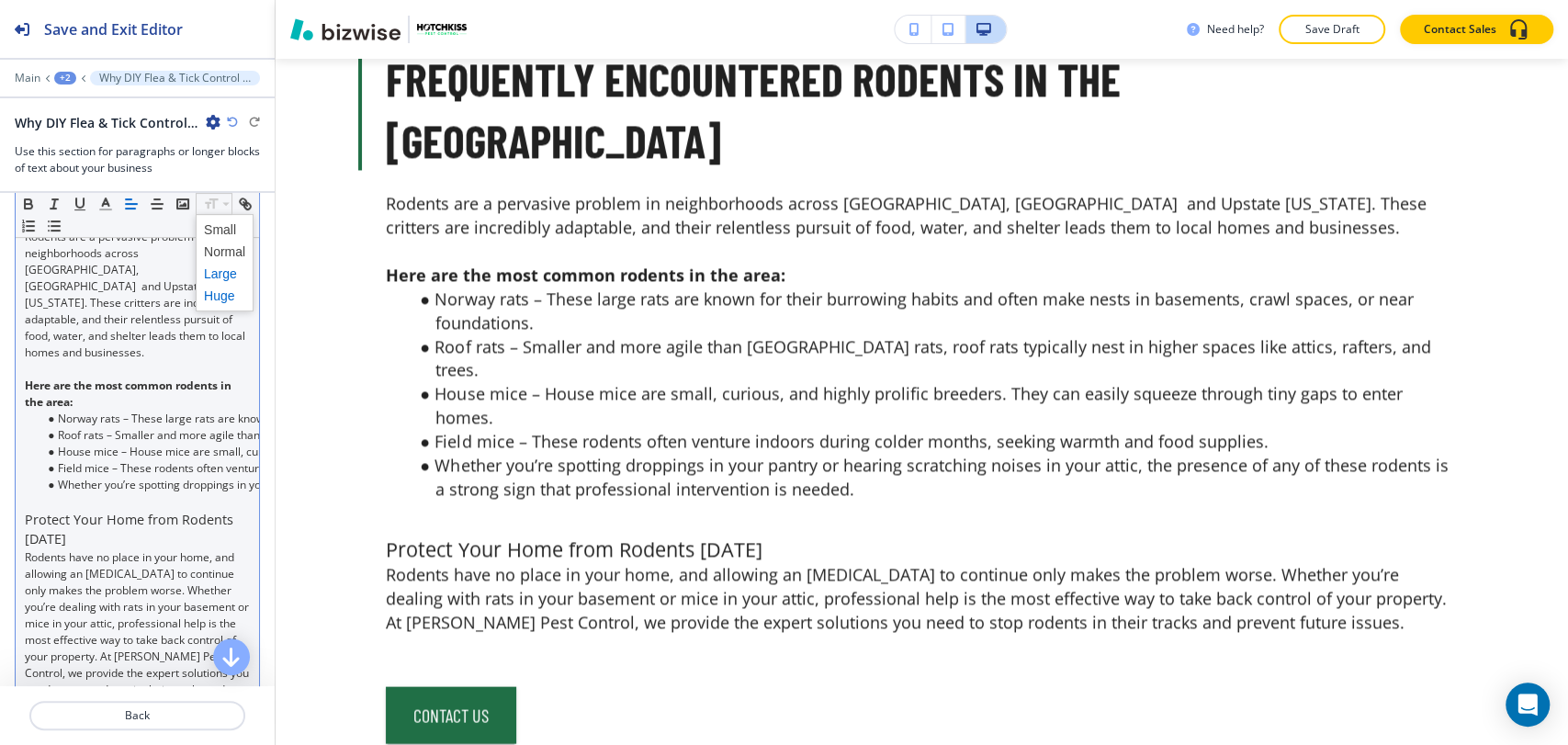
click at [217, 294] on span at bounding box center [225, 295] width 42 height 22
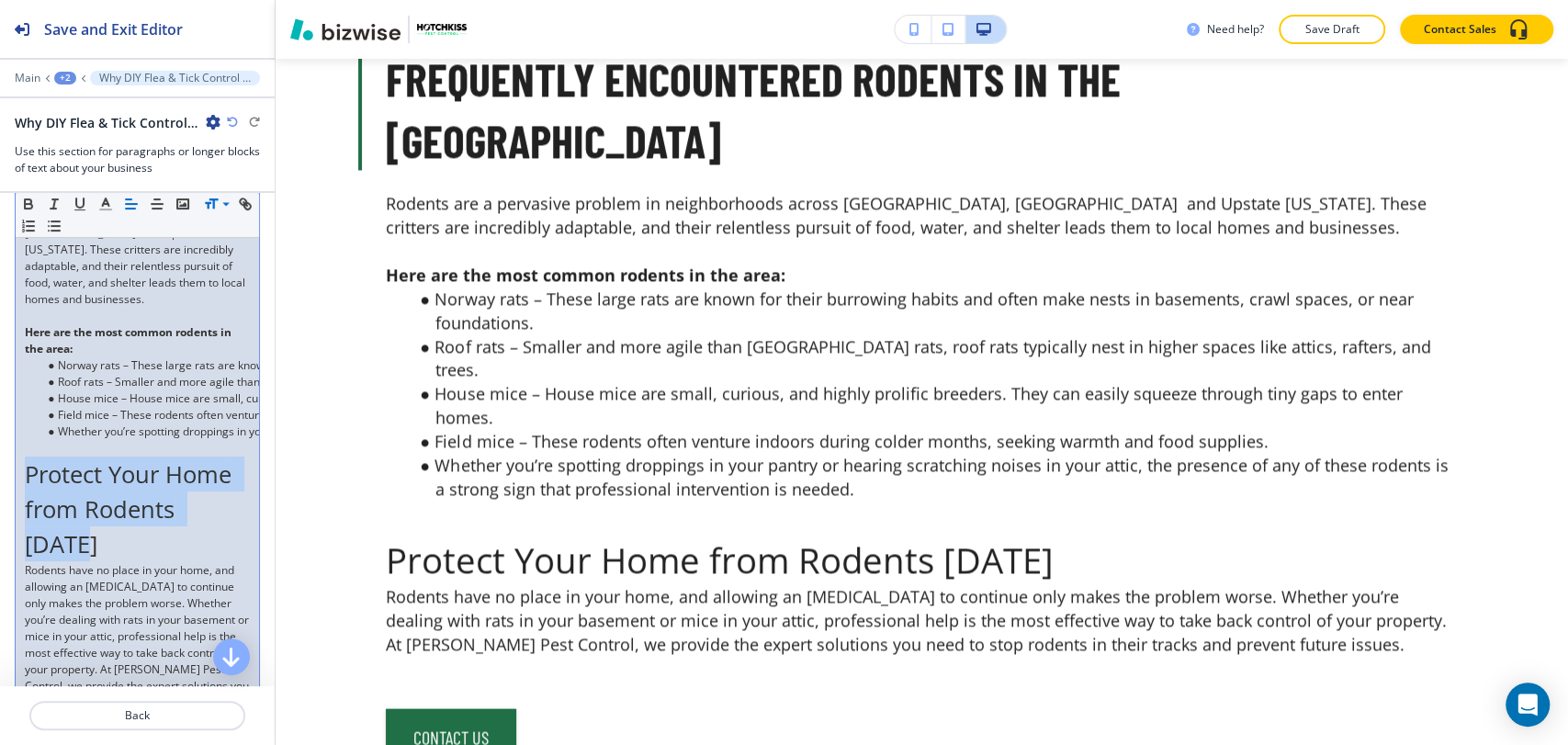
scroll to position [473, 0]
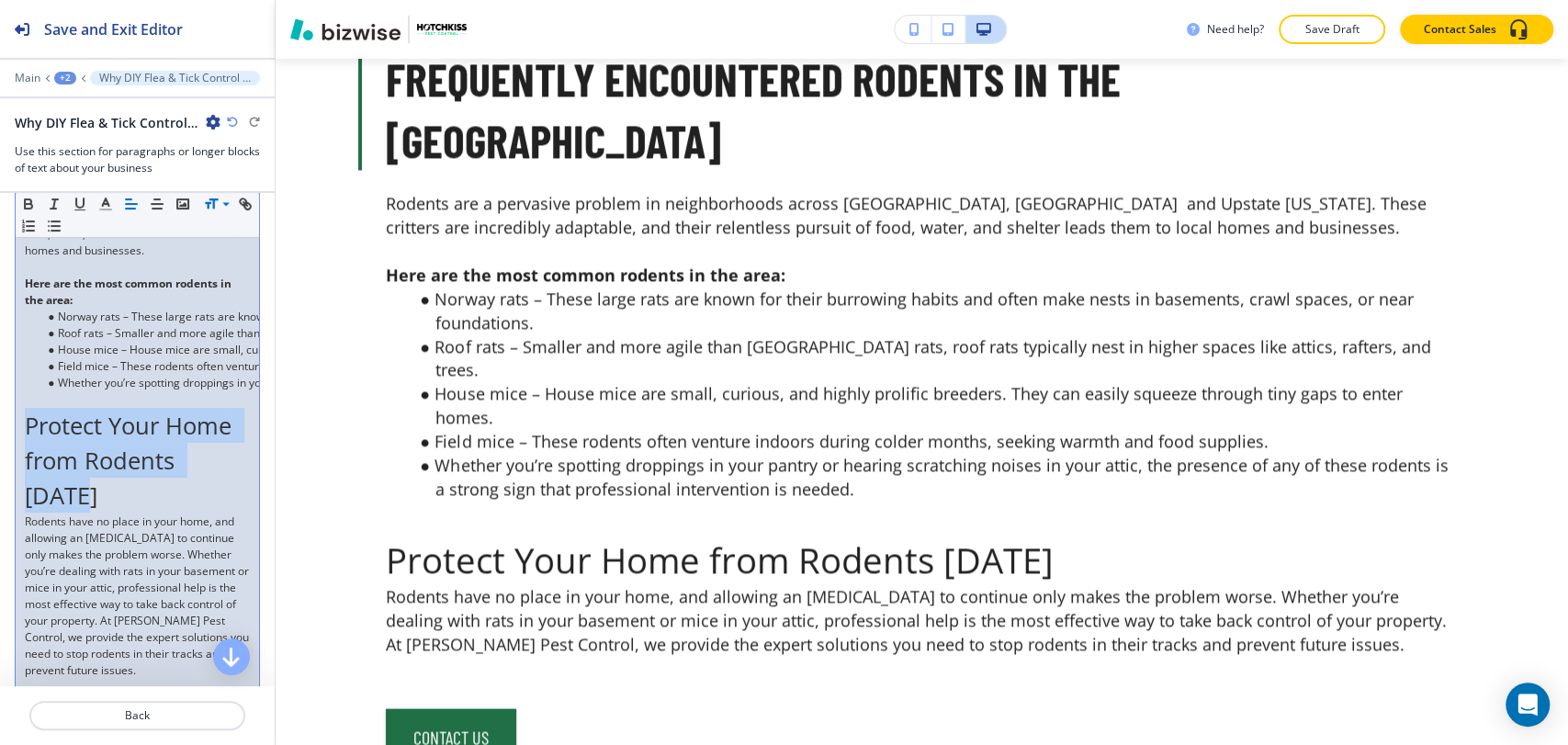
click at [111, 482] on p "Protect Your Home from Rodents Today" at bounding box center [137, 460] width 225 height 105
click at [132, 485] on p "Protect Your Home from Rodents Today" at bounding box center [137, 460] width 225 height 105
click at [146, 485] on p "Protect Your Home from Rodents Today" at bounding box center [137, 460] width 225 height 105
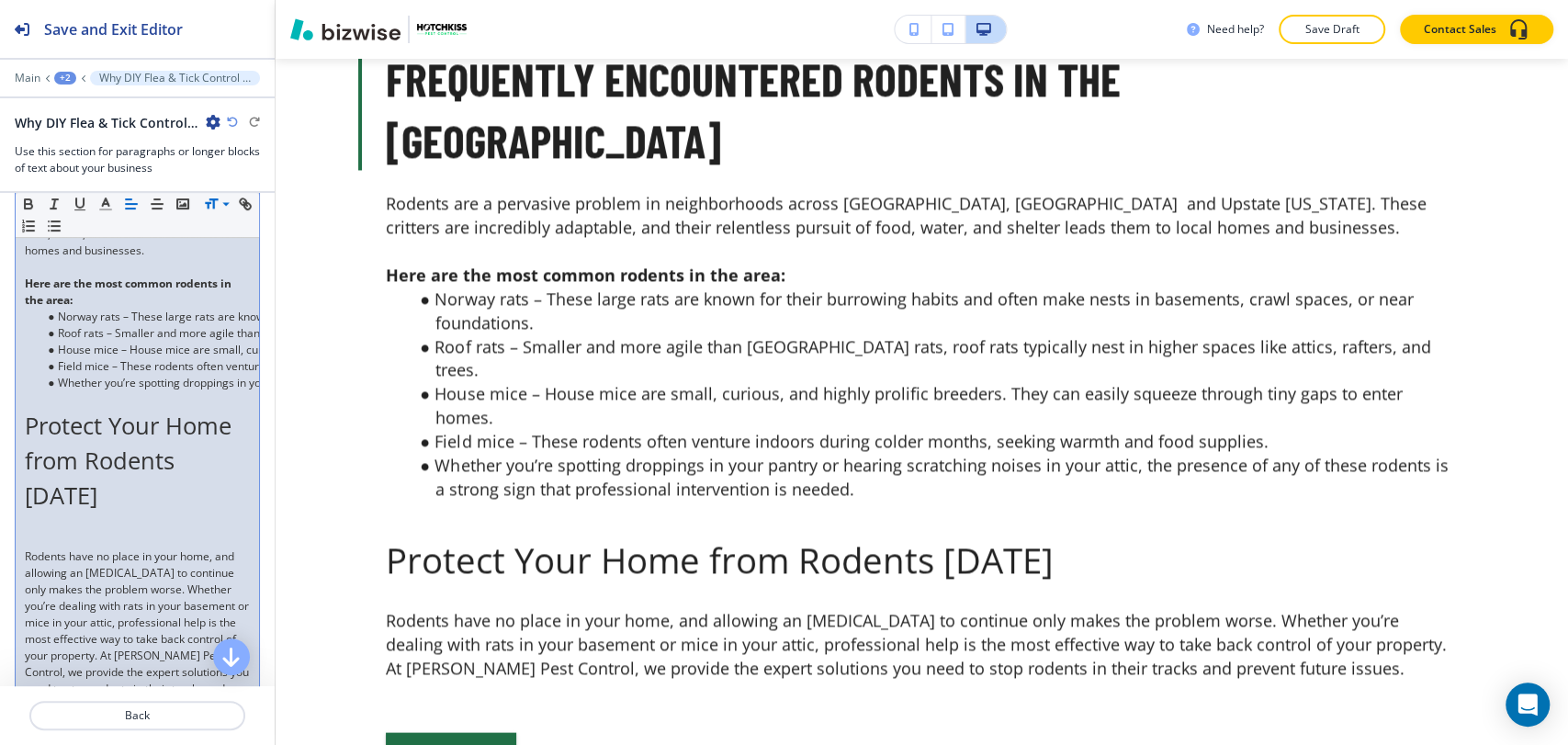
scroll to position [574, 0]
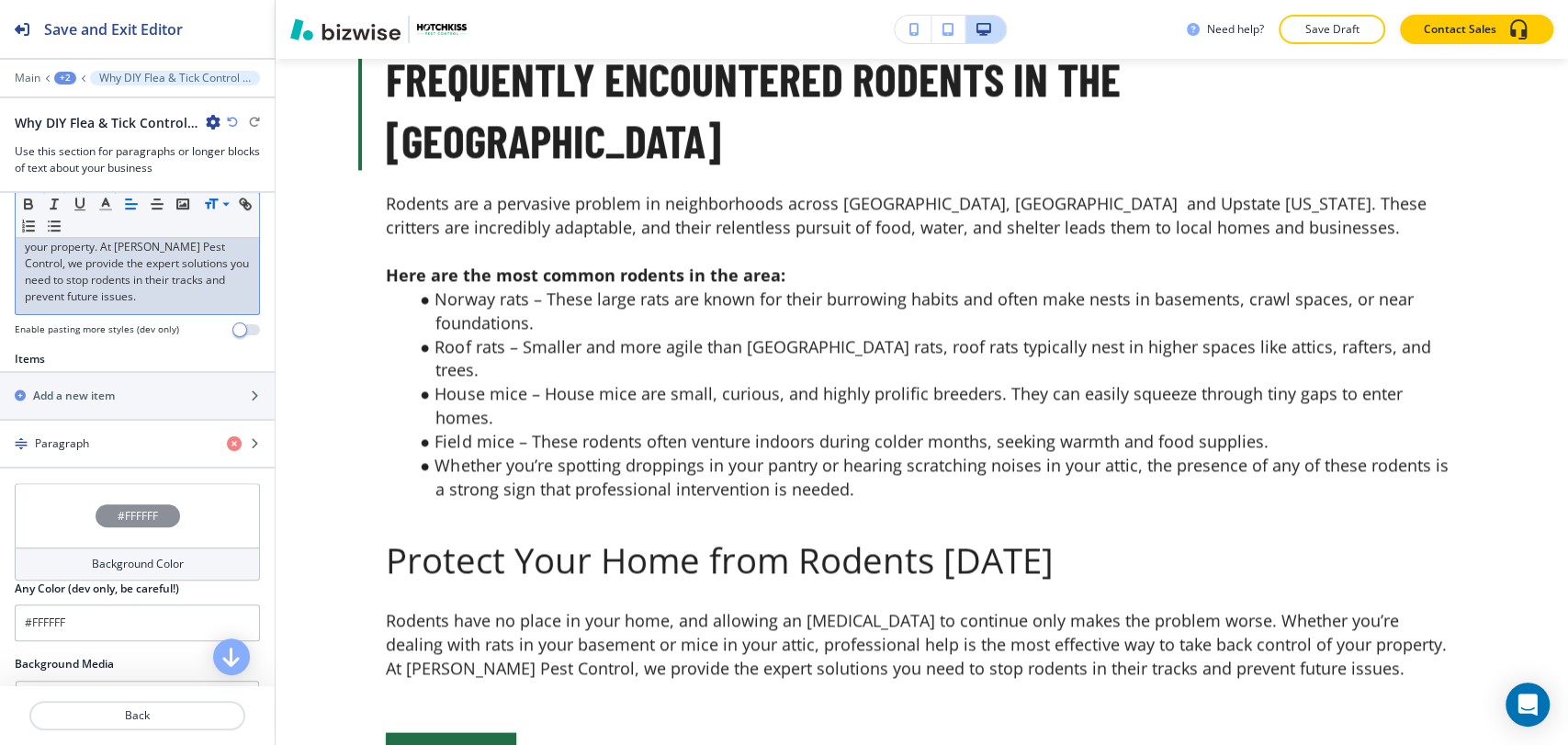
click at [134, 298] on p "Rodents have no place in your home, and allowing an infestation to continue onl…" at bounding box center [137, 222] width 225 height 165
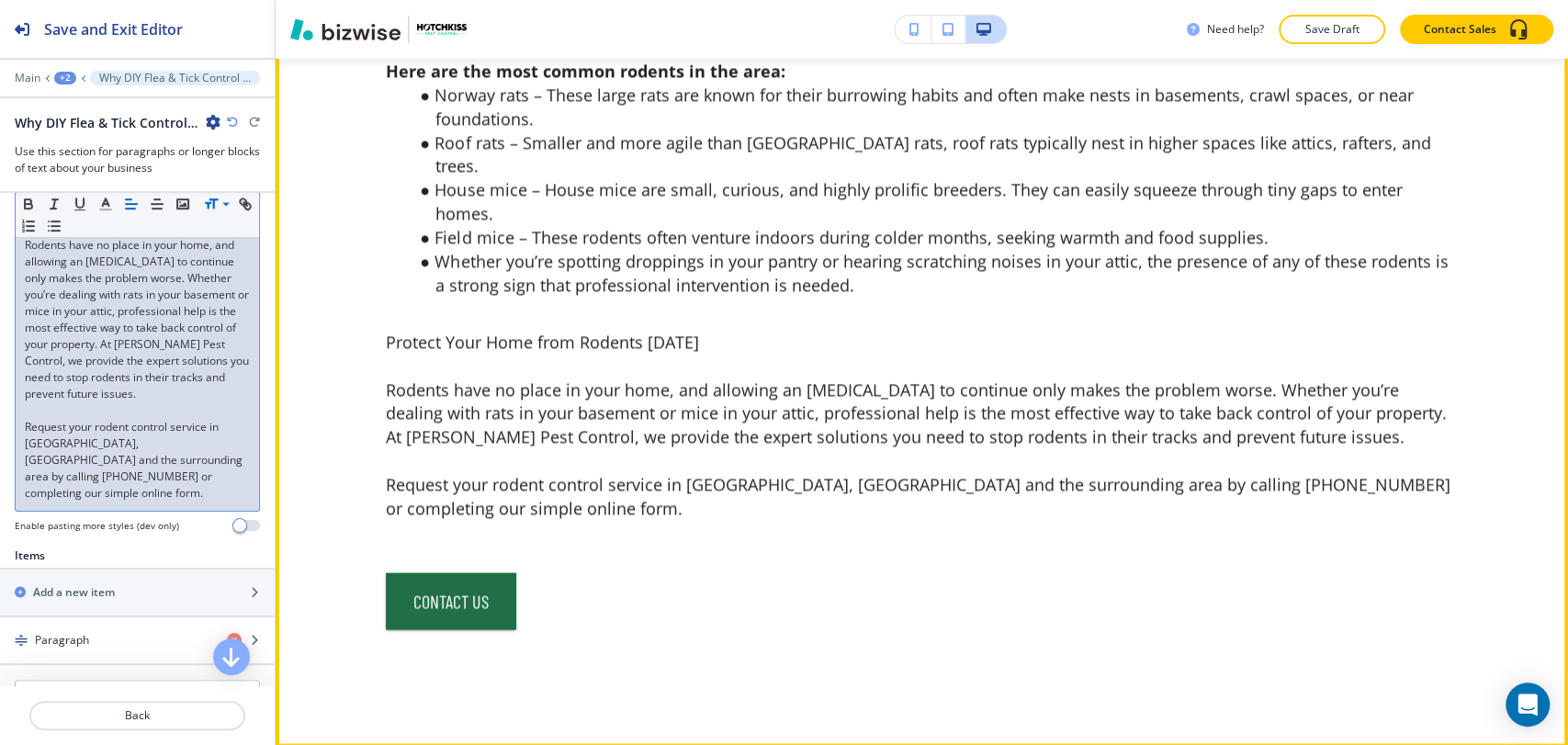
scroll to position [7671, 0]
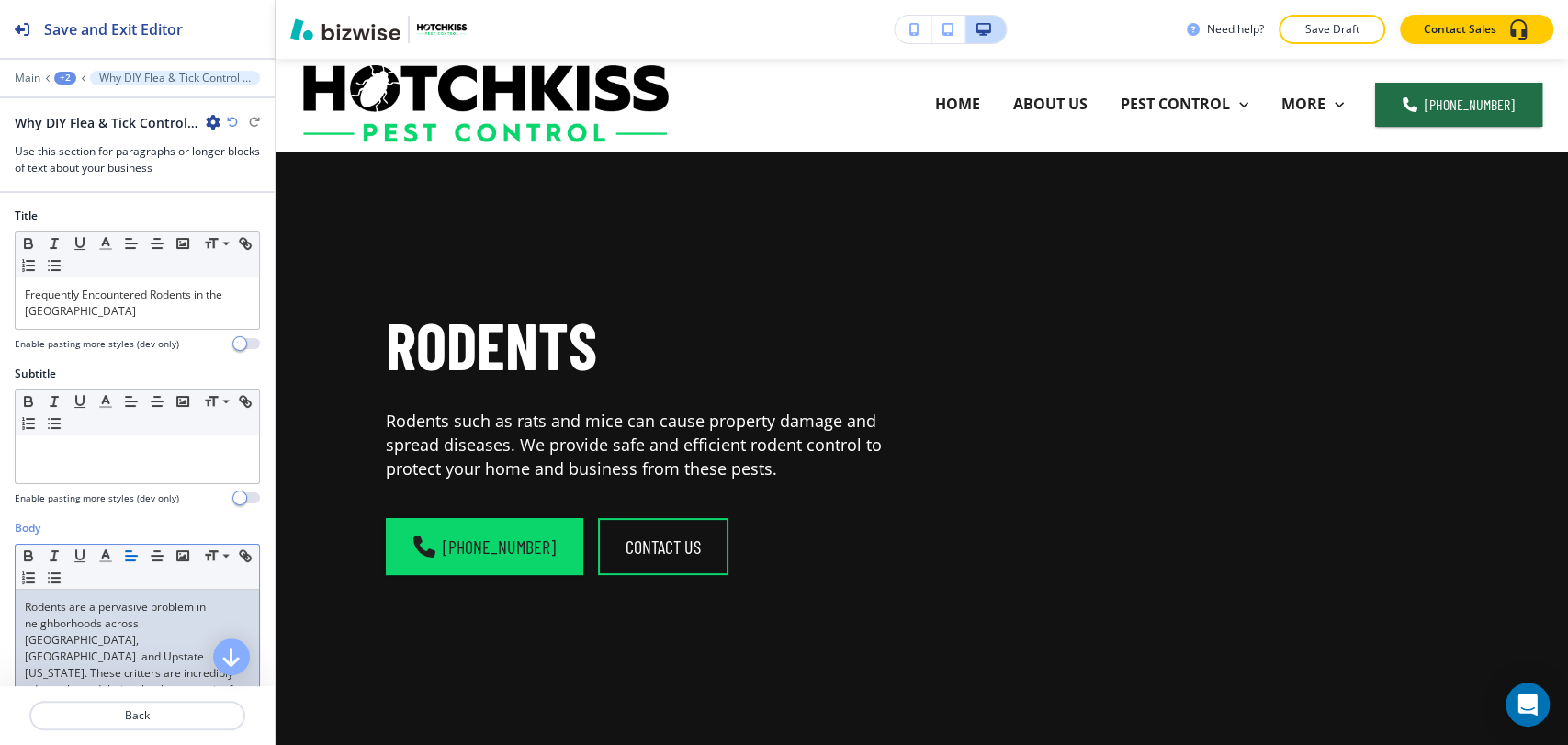
scroll to position [677, 0]
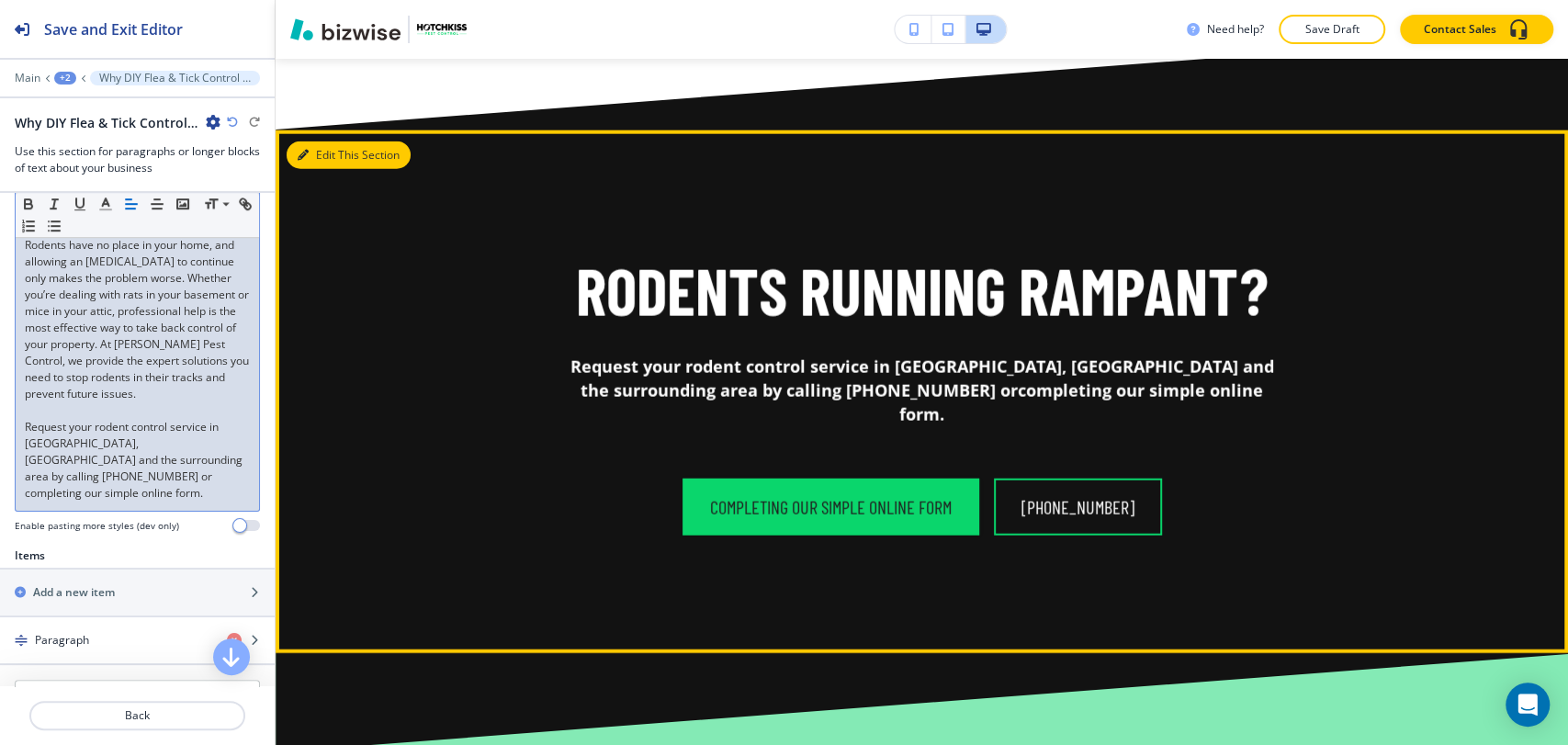
click at [331, 141] on button "Edit This Section" at bounding box center [348, 155] width 124 height 28
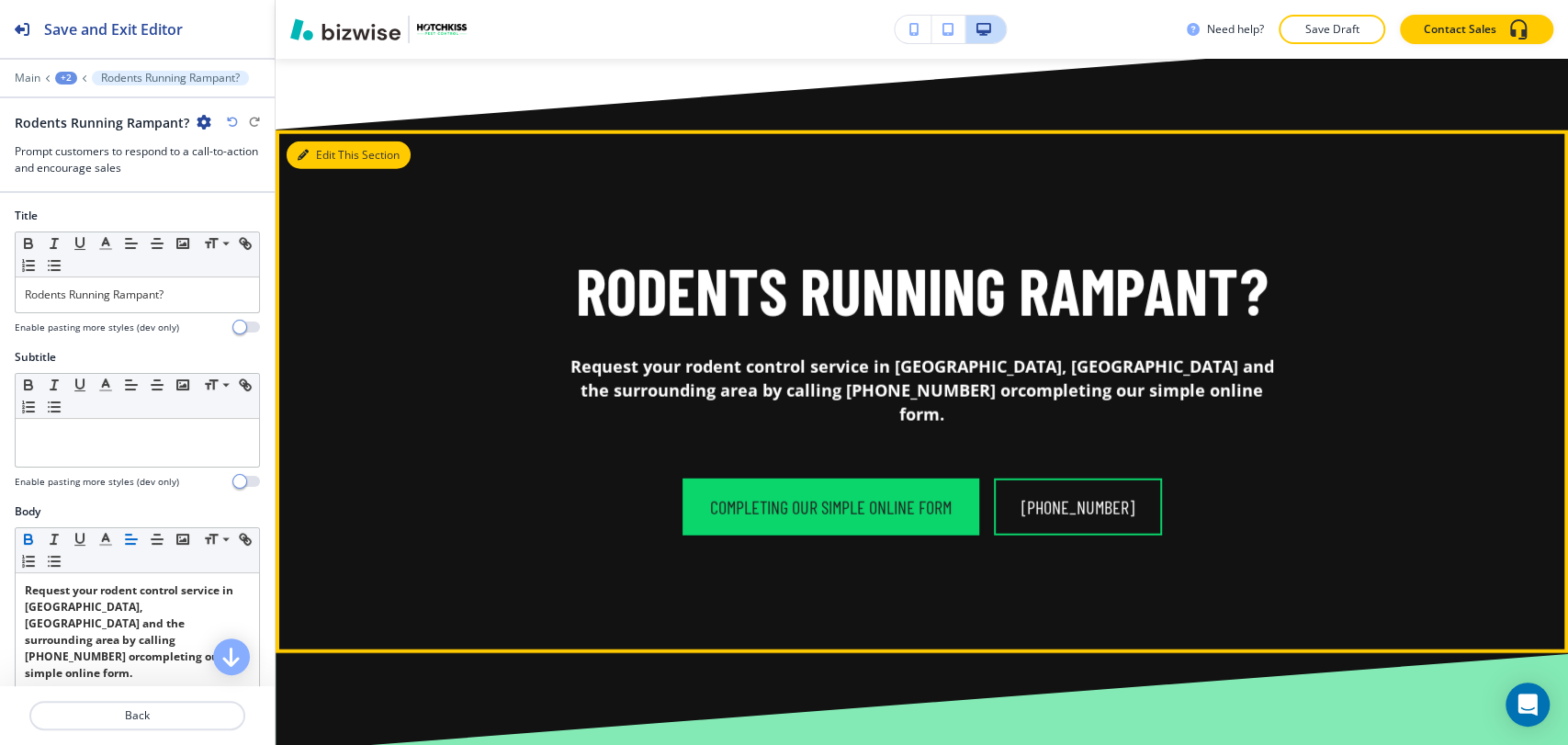
scroll to position [7683, 0]
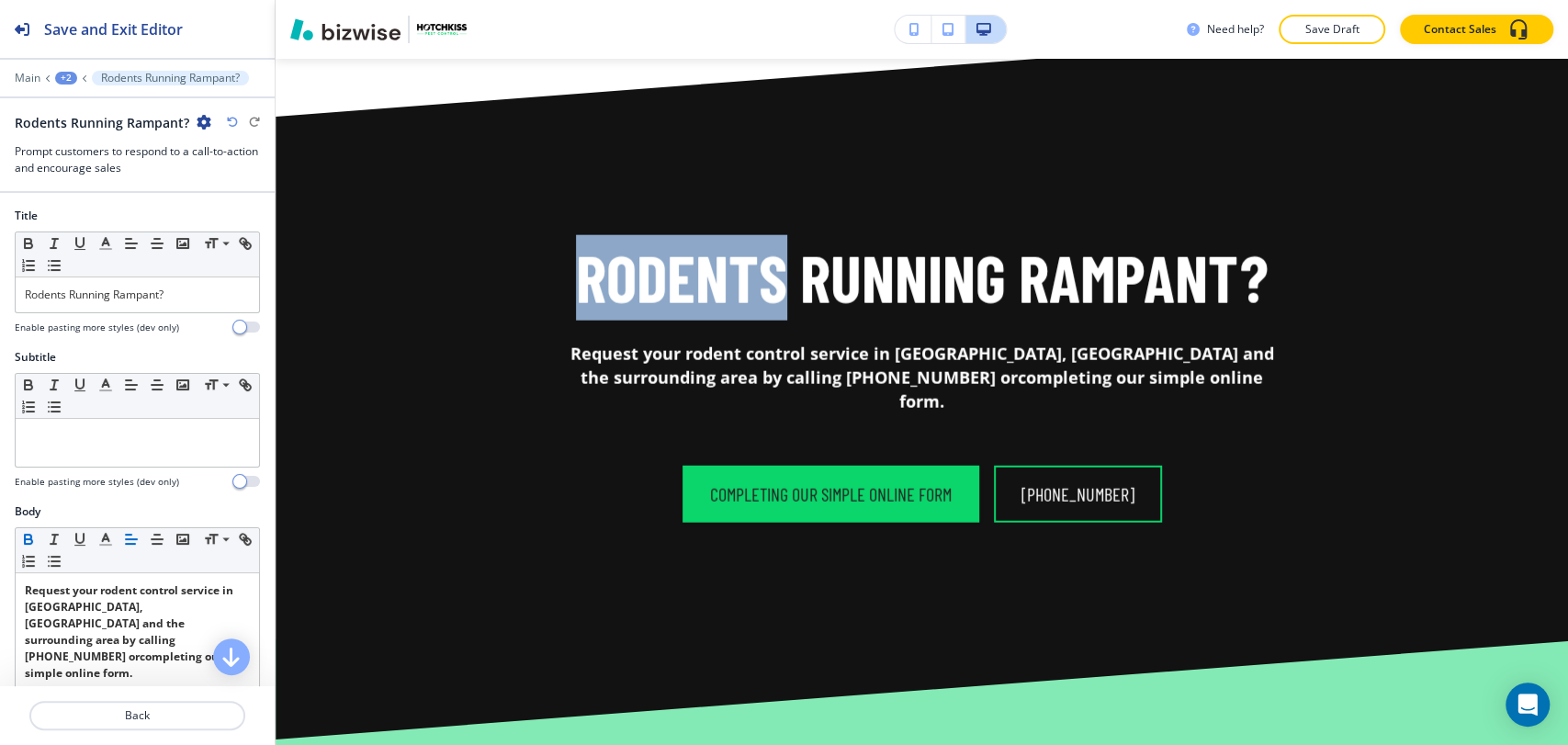
drag, startPoint x: 562, startPoint y: 212, endPoint x: 779, endPoint y: 215, distance: 217.0
click at [779, 235] on div "Rodents Running Rampant? Request your rodent control service in Greenville, SC …" at bounding box center [922, 325] width 1073 height 179
copy h1 "Rodents"
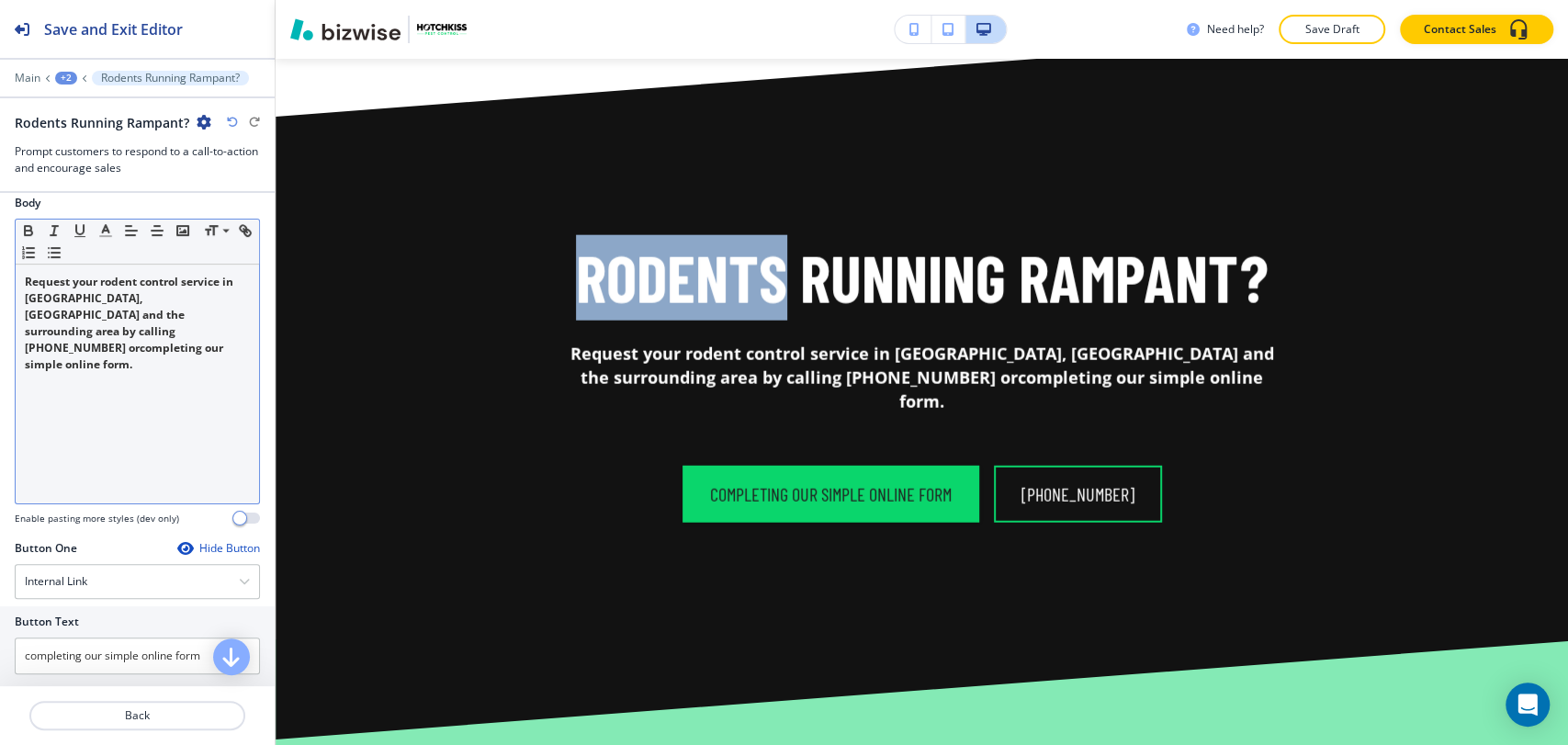
scroll to position [204, 0]
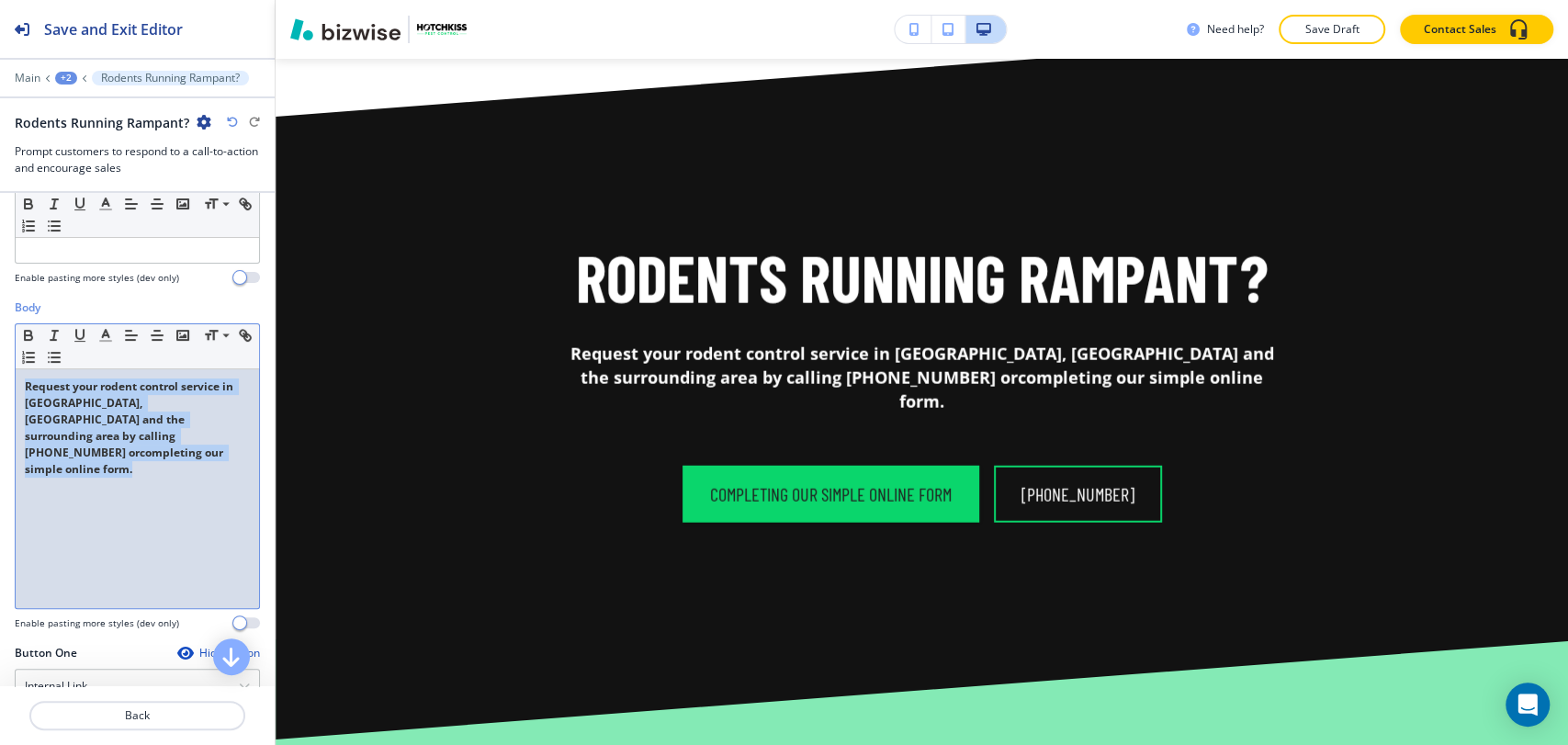
drag, startPoint x: 223, startPoint y: 433, endPoint x: 8, endPoint y: 375, distance: 222.7
click at [7, 376] on div "Body Small Normal Large Huge Request your rodent control service in Greenville,…" at bounding box center [137, 473] width 274 height 345
click at [26, 334] on icon "button" at bounding box center [28, 335] width 16 height 16
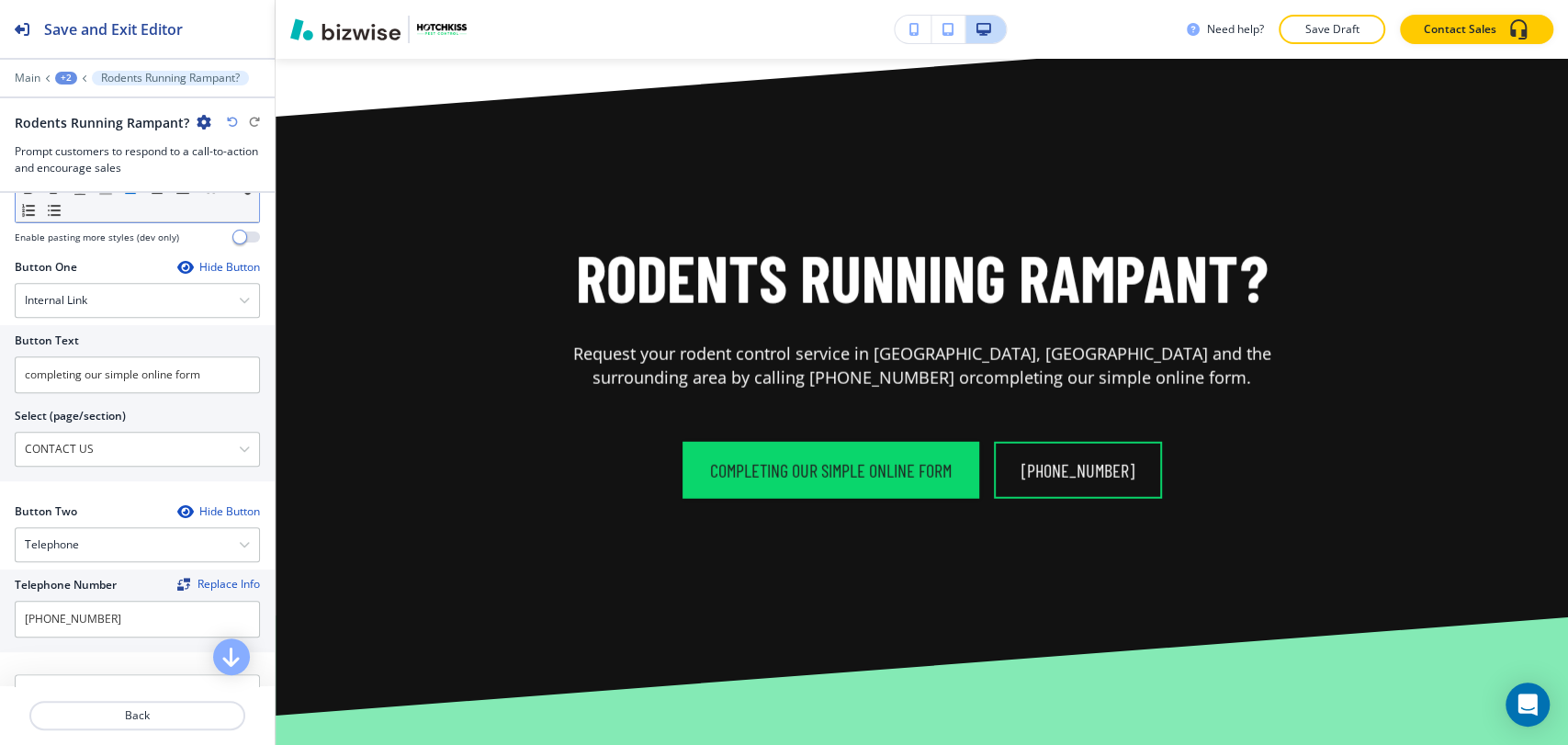
scroll to position [919, 0]
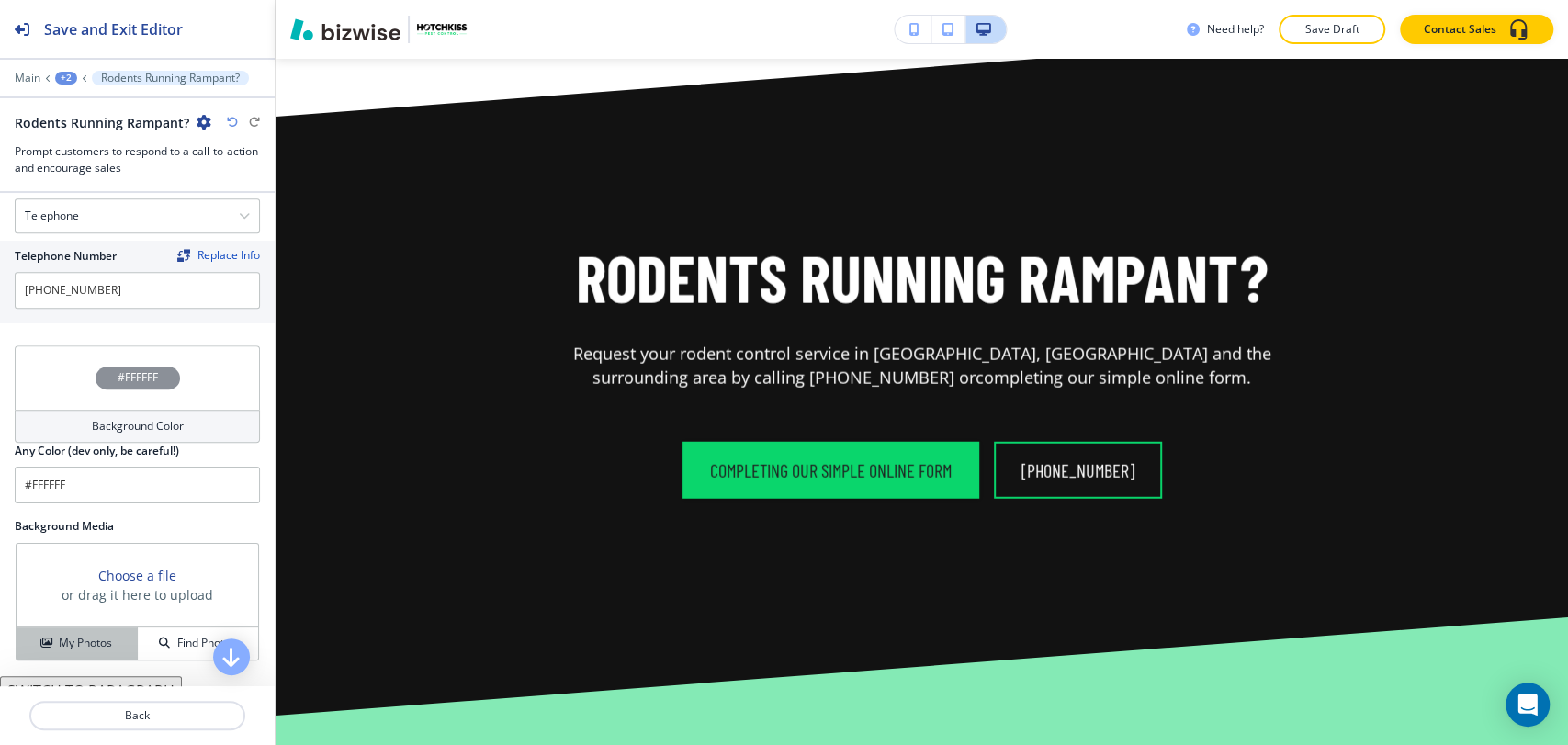
click at [72, 639] on h4 "My Photos" at bounding box center [85, 643] width 53 height 16
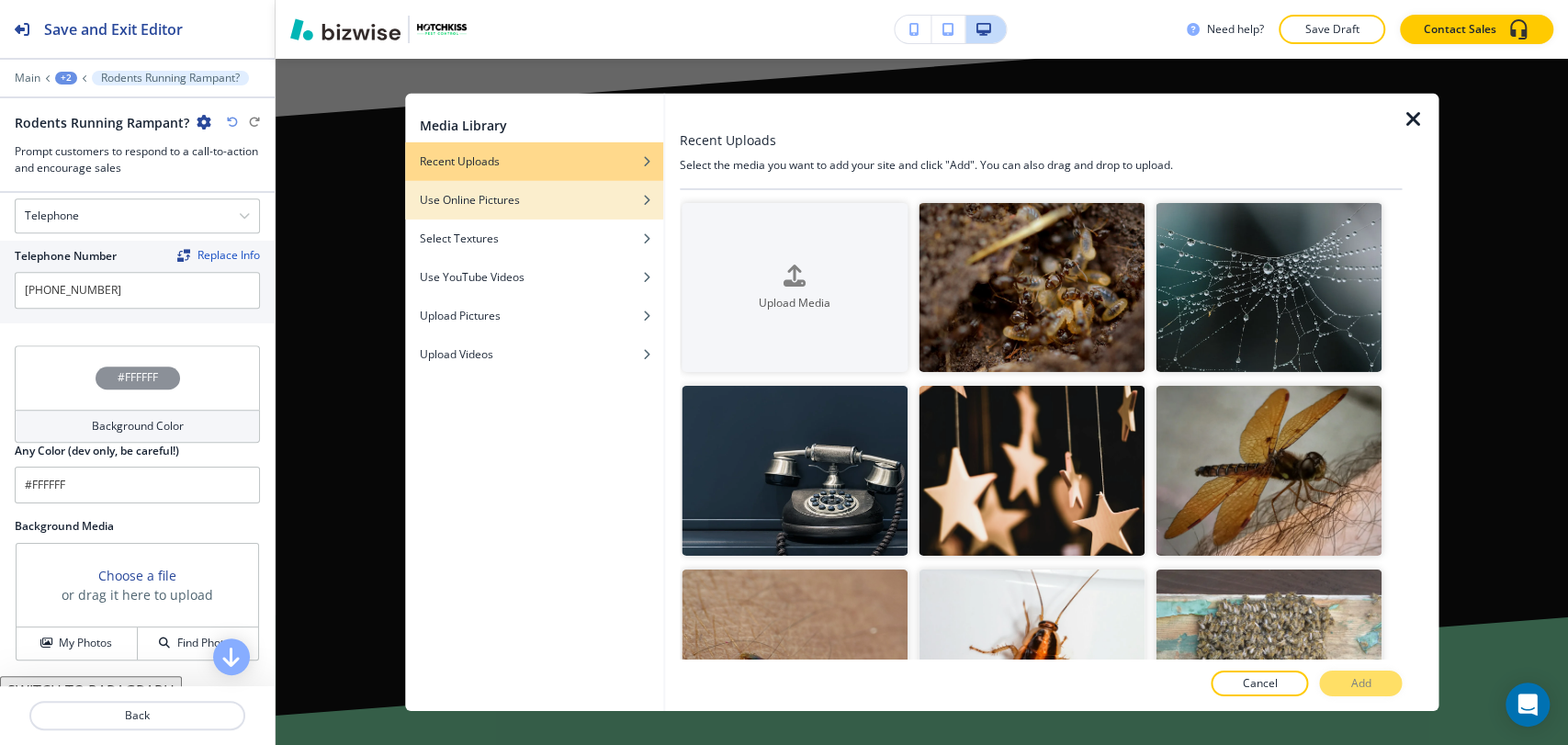
click at [531, 209] on div "button" at bounding box center [534, 214] width 258 height 11
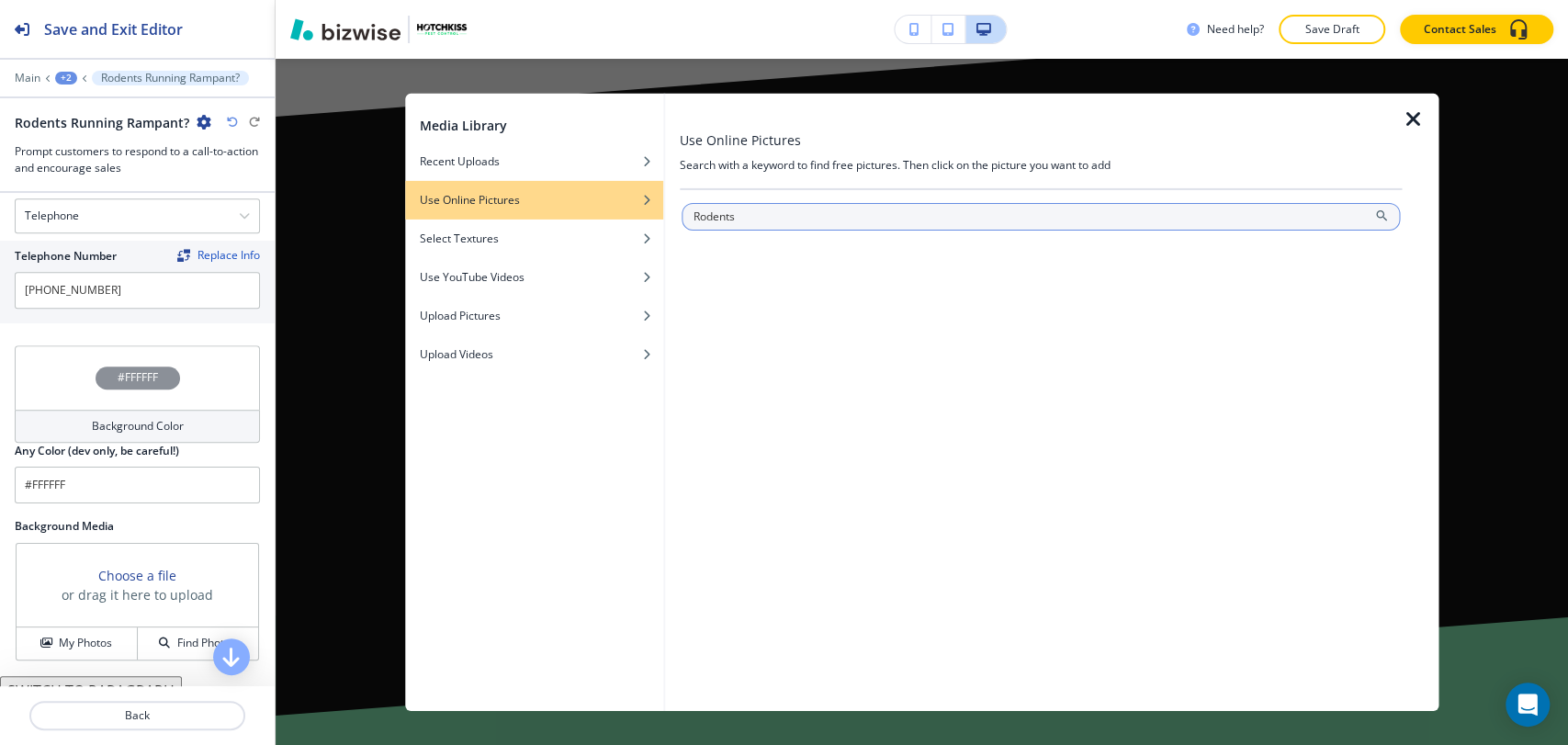
type input "Rodents"
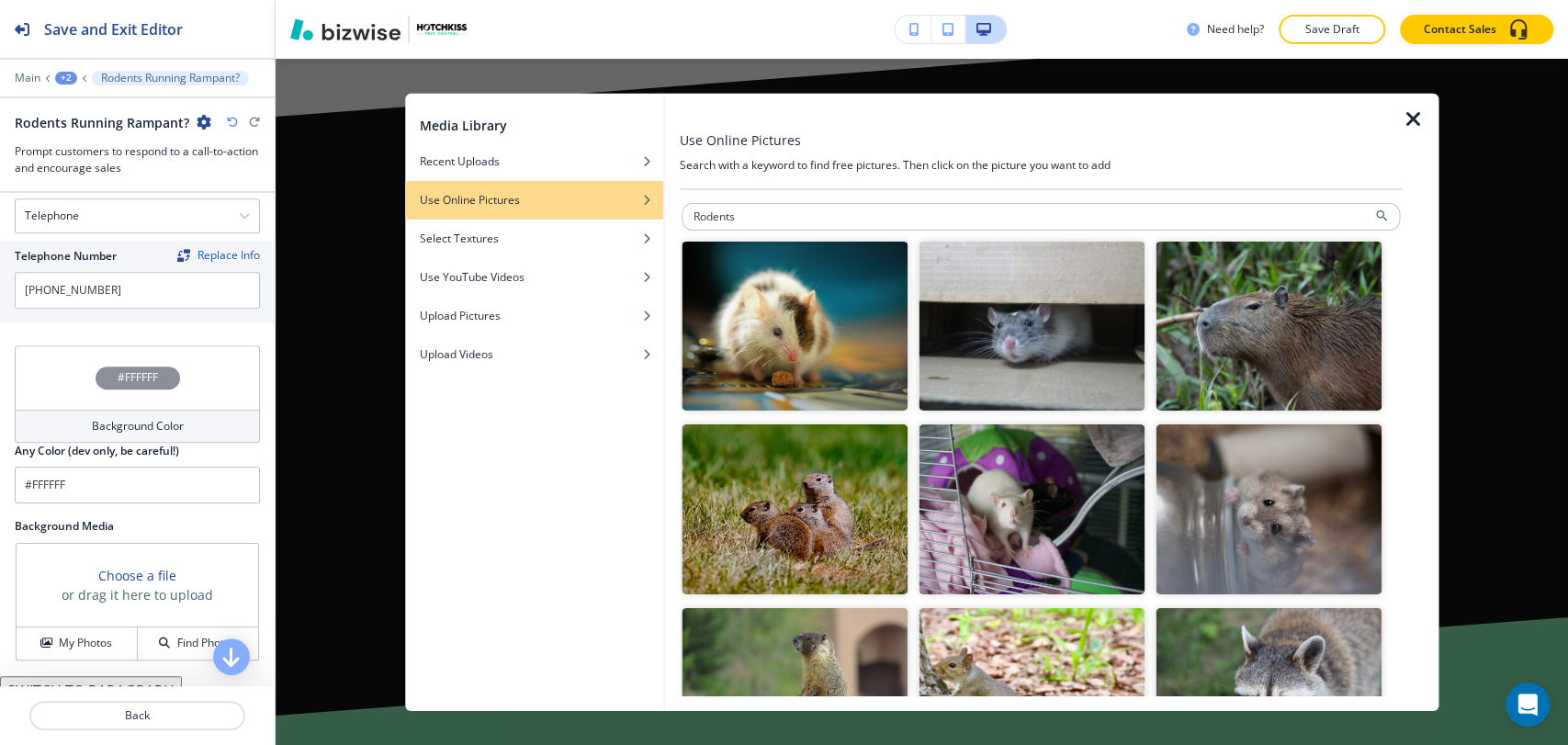
click at [864, 471] on img "button" at bounding box center [794, 509] width 226 height 170
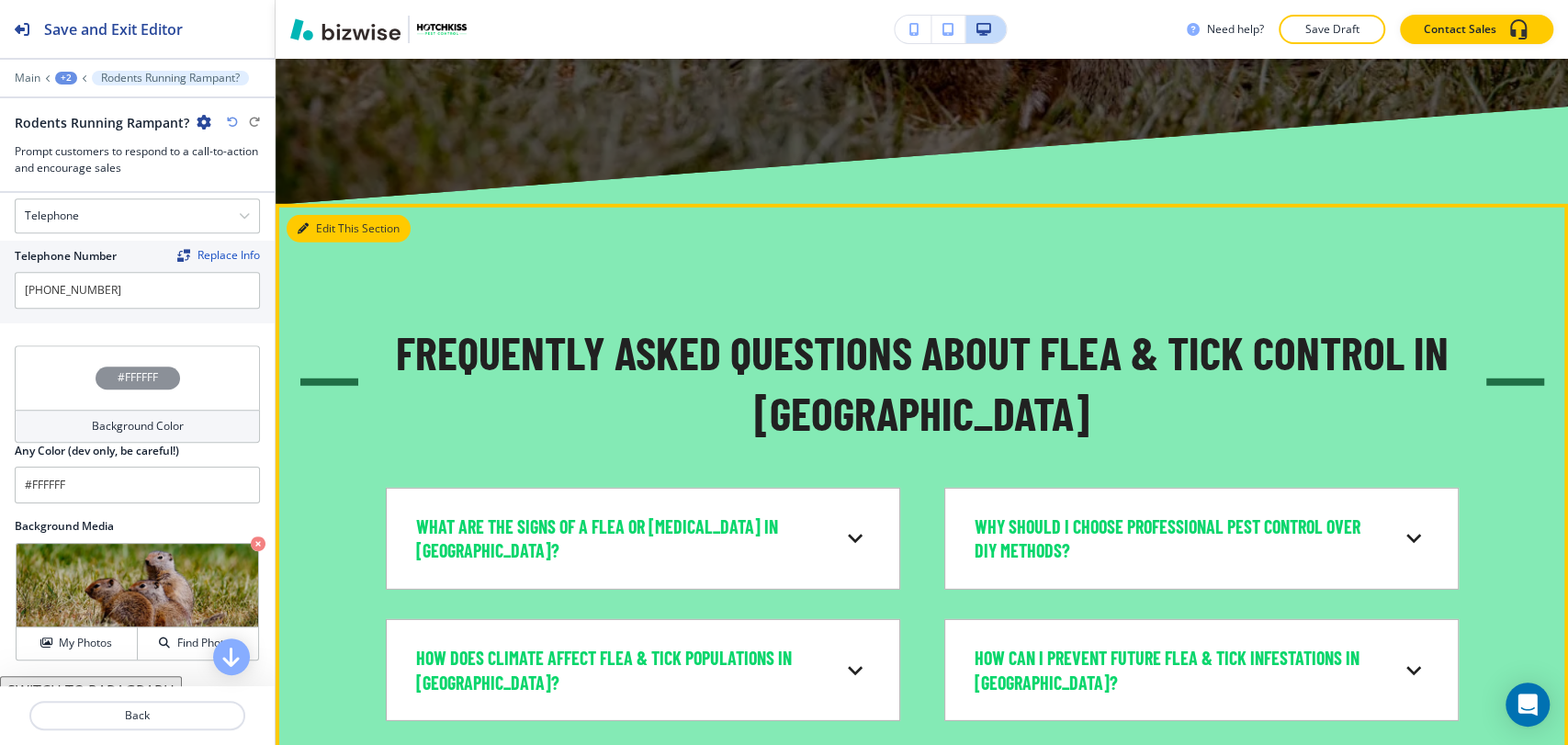
click at [316, 215] on button "Edit This Section" at bounding box center [348, 229] width 124 height 28
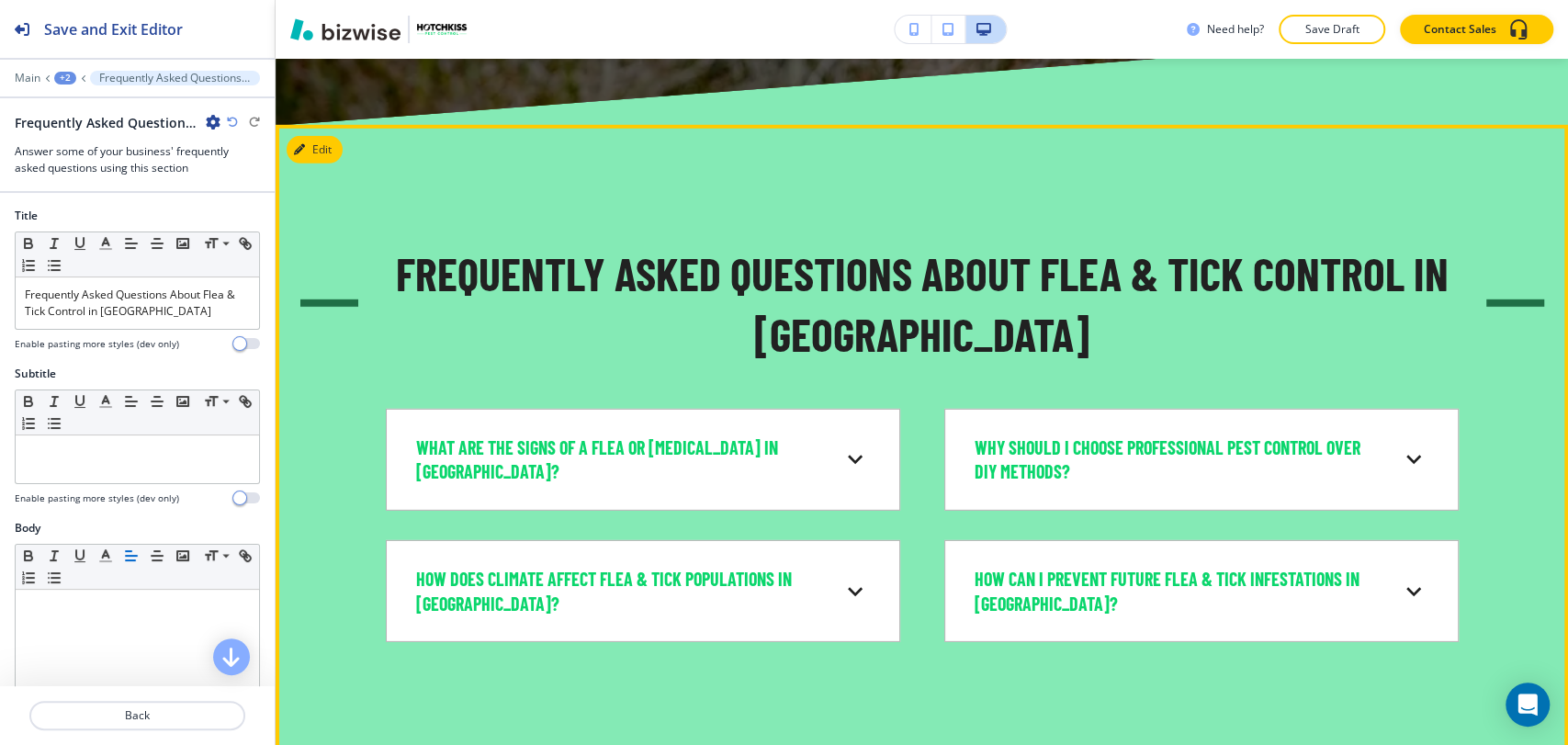
scroll to position [8280, 0]
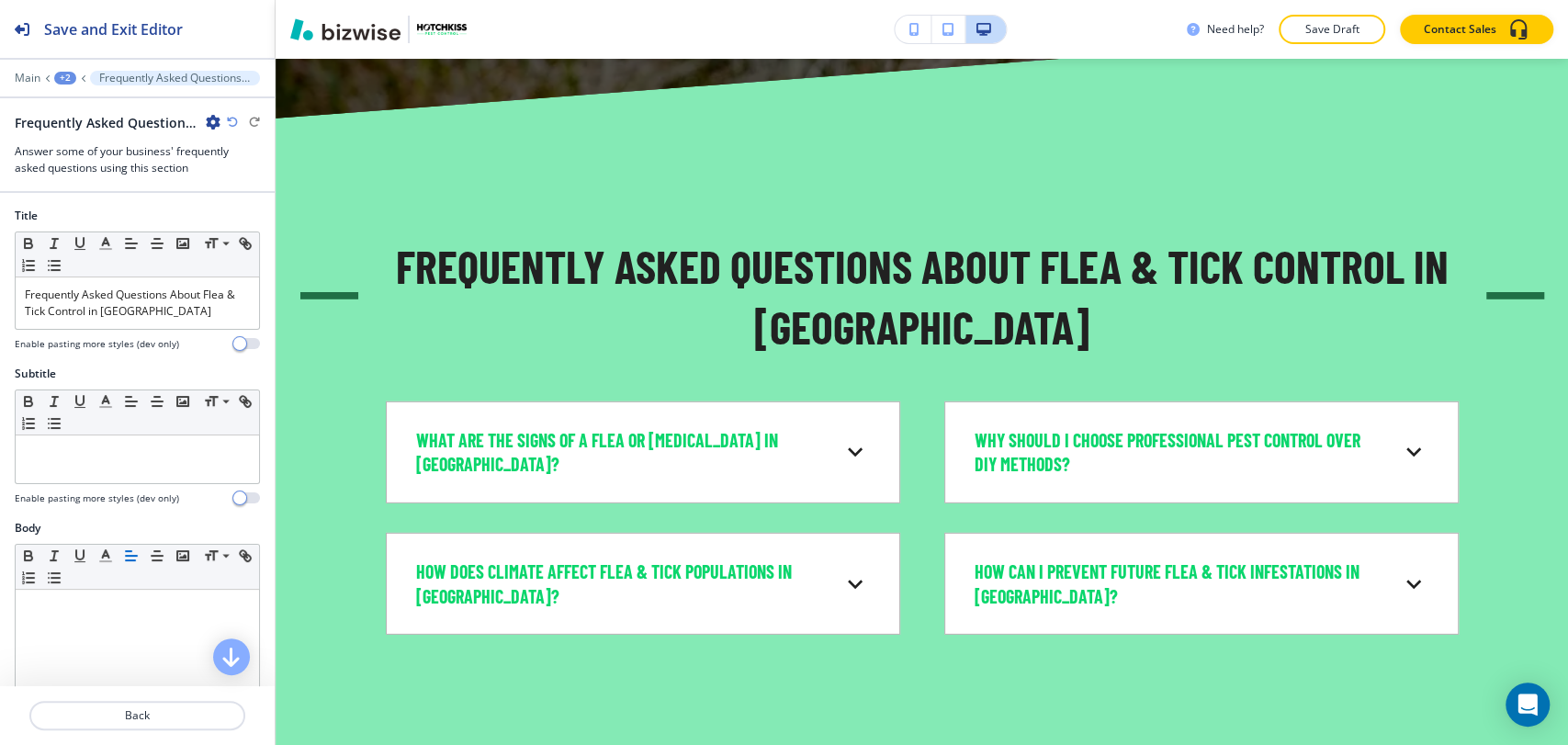
click at [213, 121] on icon "button" at bounding box center [212, 121] width 14 height 14
click at [259, 215] on p "Delete Section" at bounding box center [264, 217] width 94 height 16
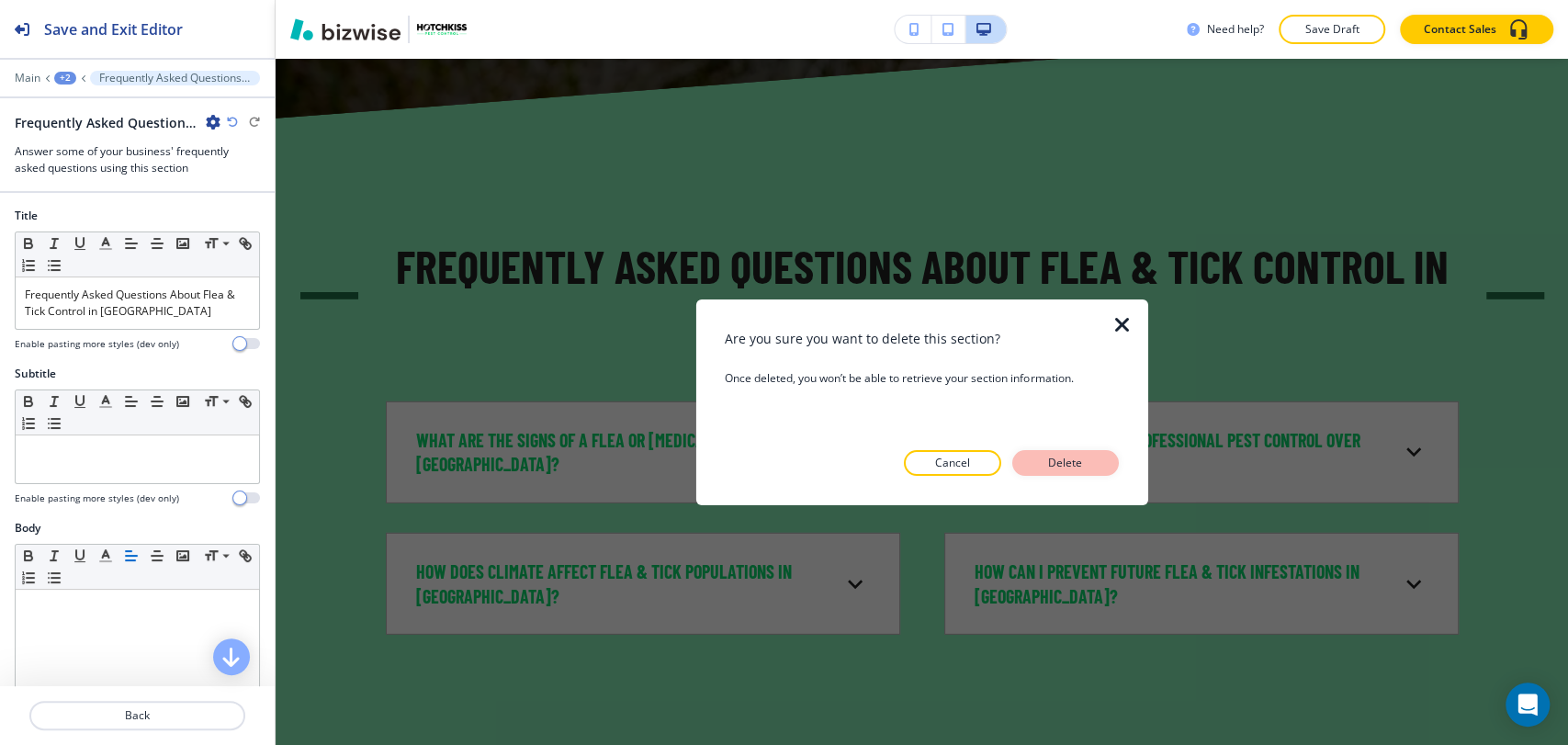
click at [1113, 455] on button "Delete" at bounding box center [1065, 462] width 106 height 26
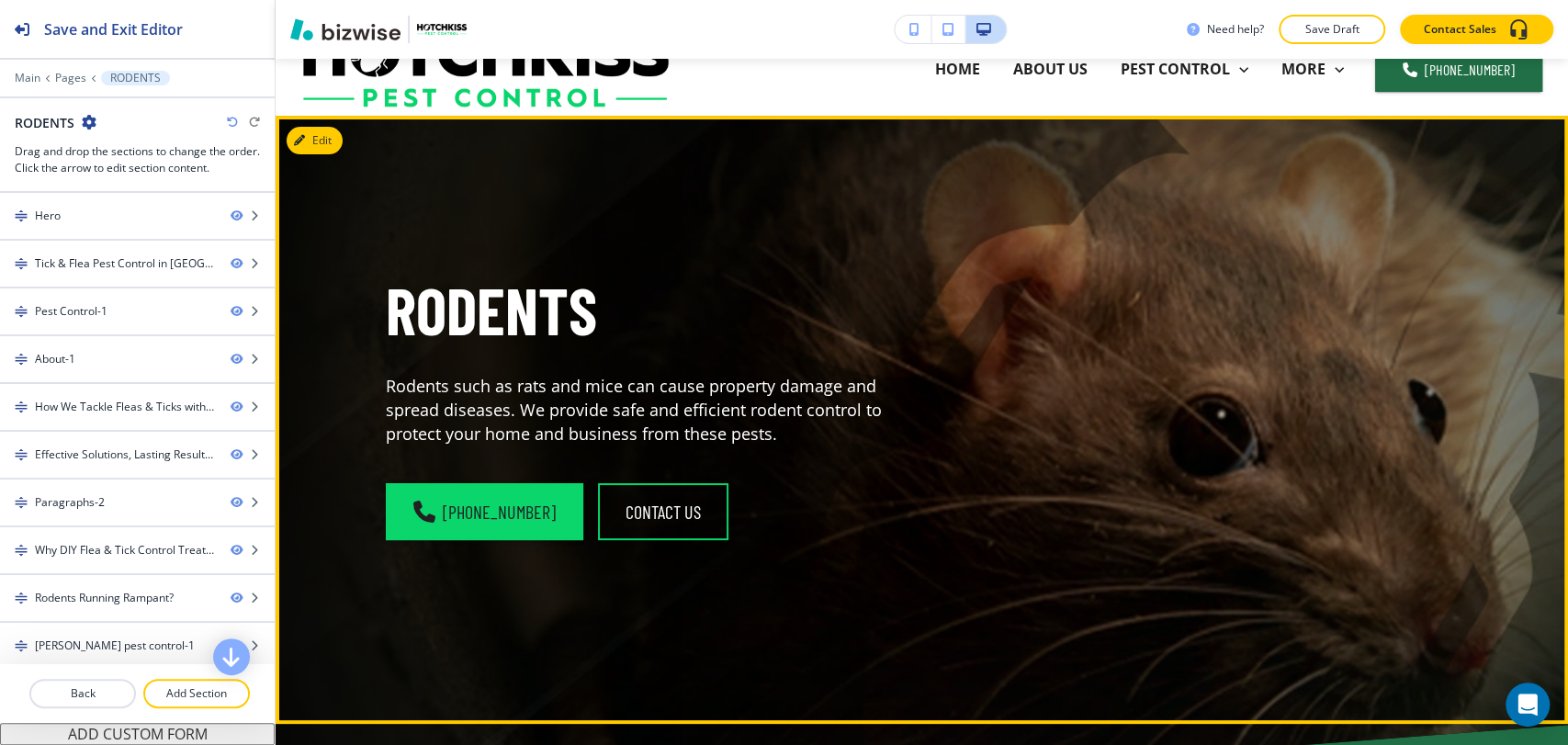
scroll to position [0, 0]
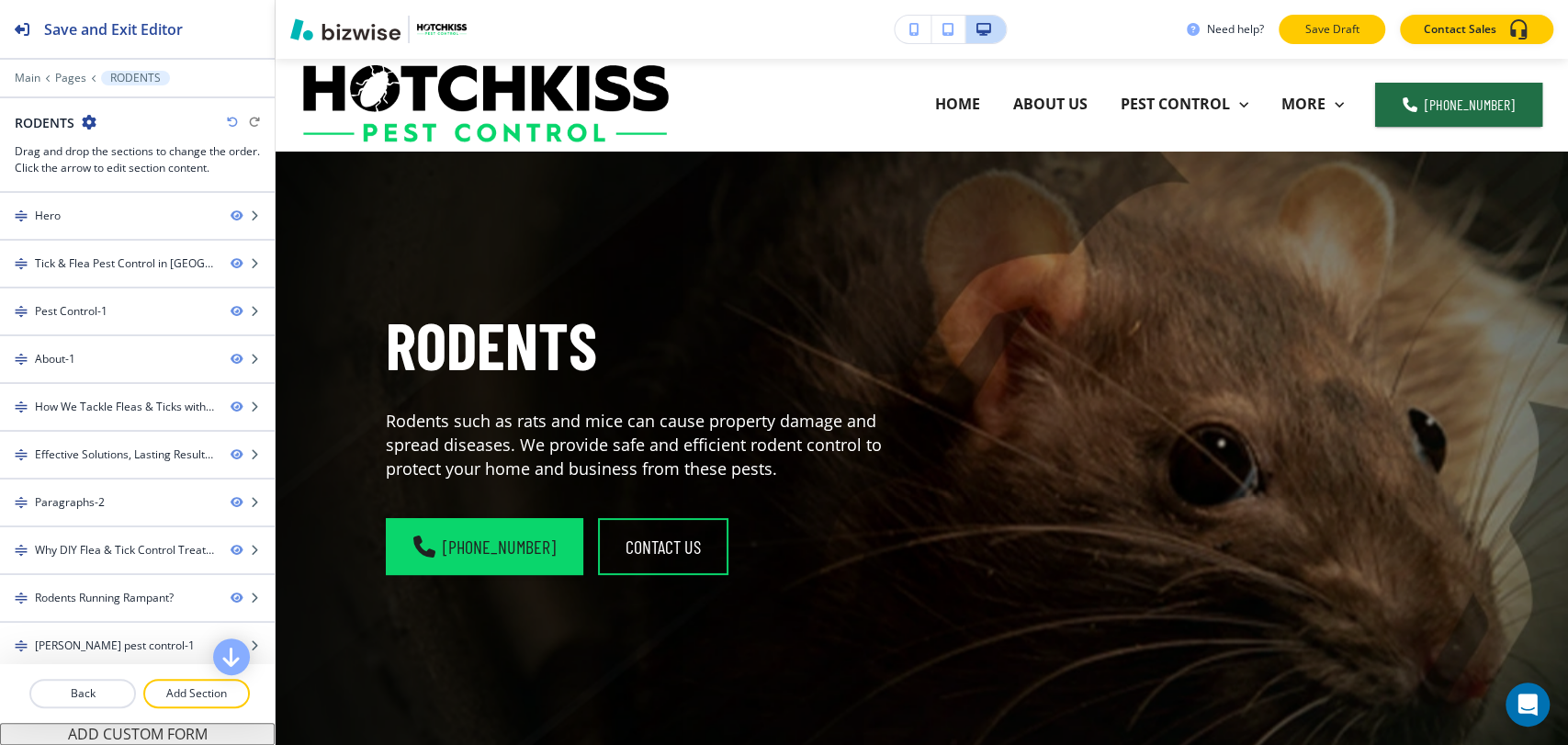
click at [1322, 31] on p "Save Draft" at bounding box center [1332, 28] width 59 height 16
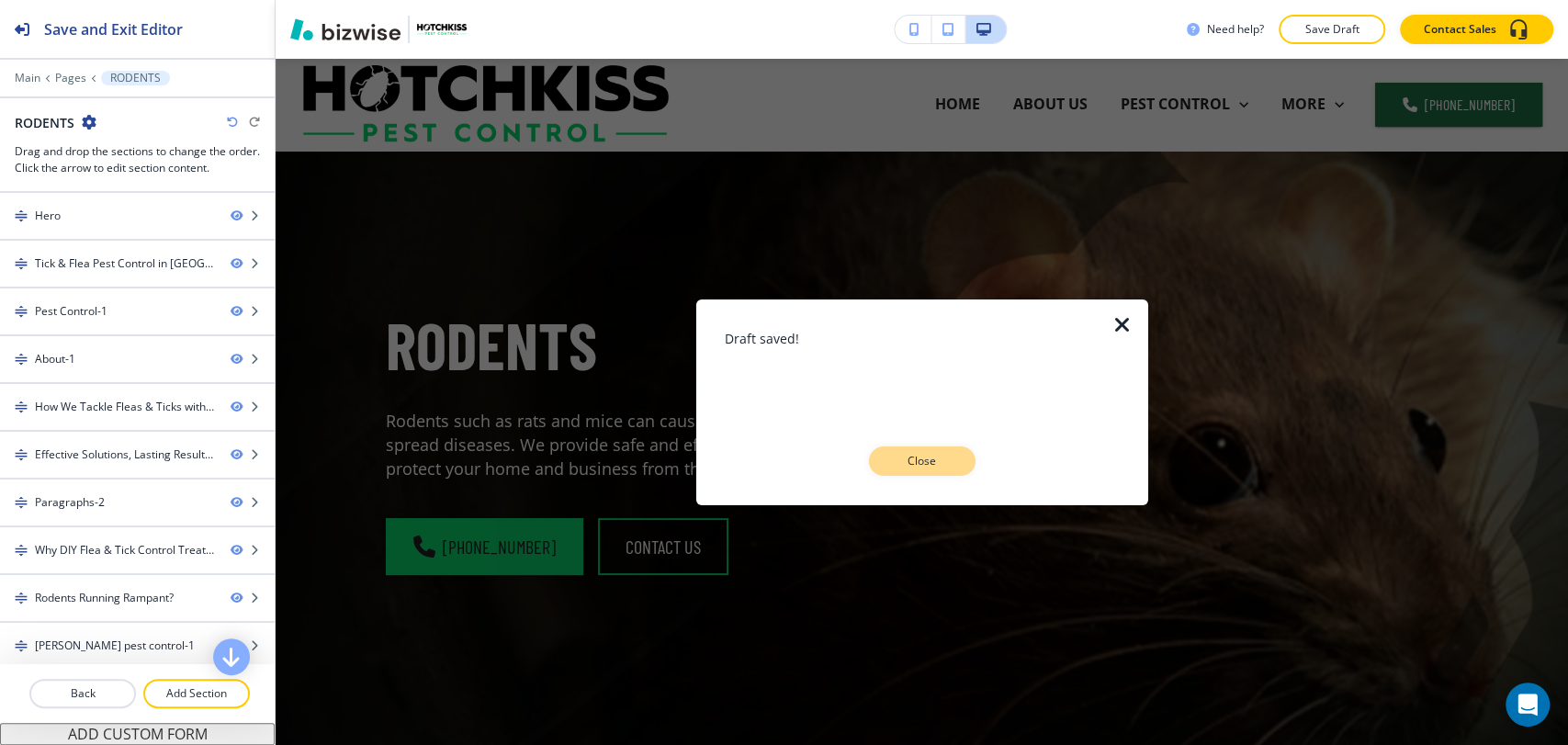
click at [948, 462] on p "Close" at bounding box center [922, 460] width 59 height 16
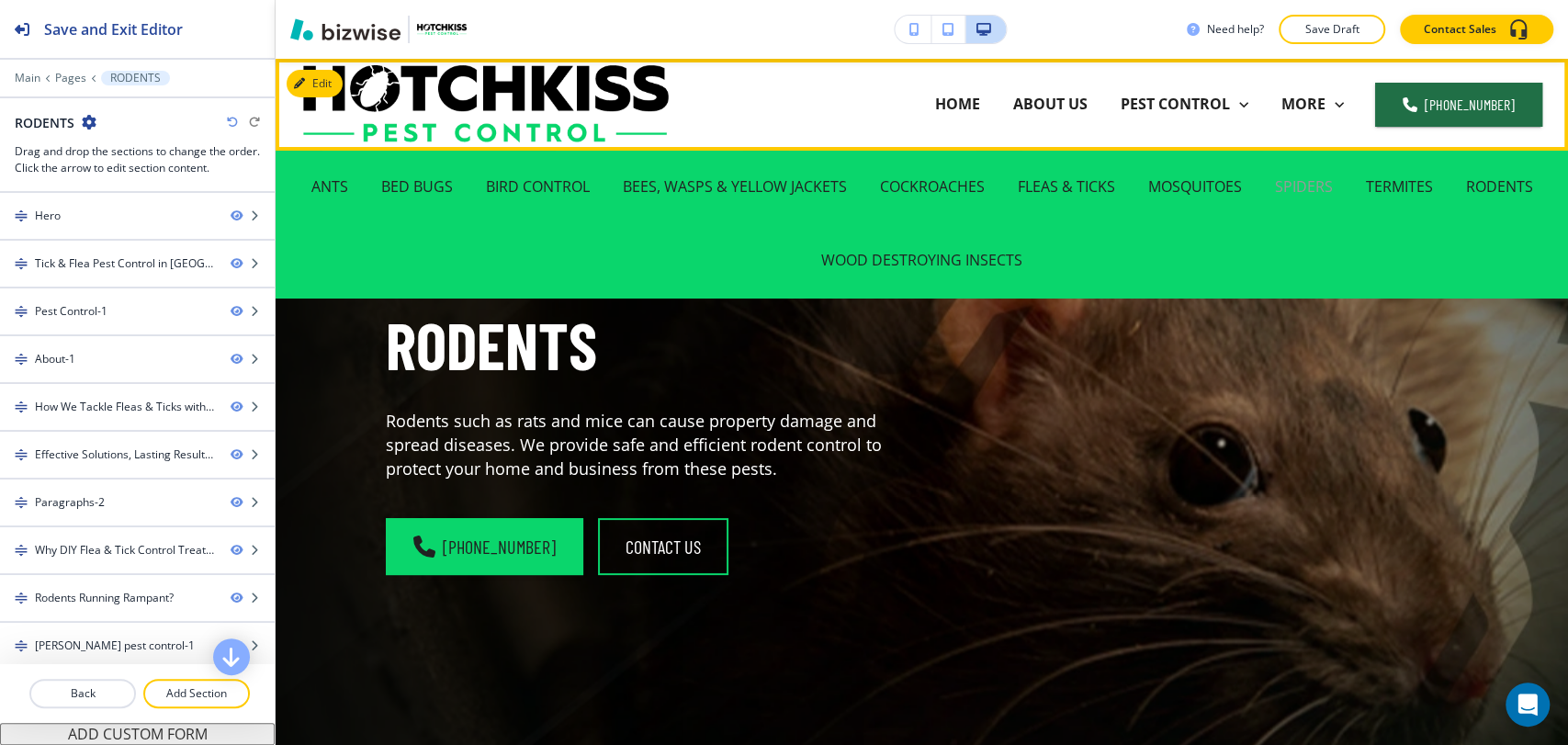
click at [1284, 180] on p "SPIDERS" at bounding box center [1303, 187] width 58 height 21
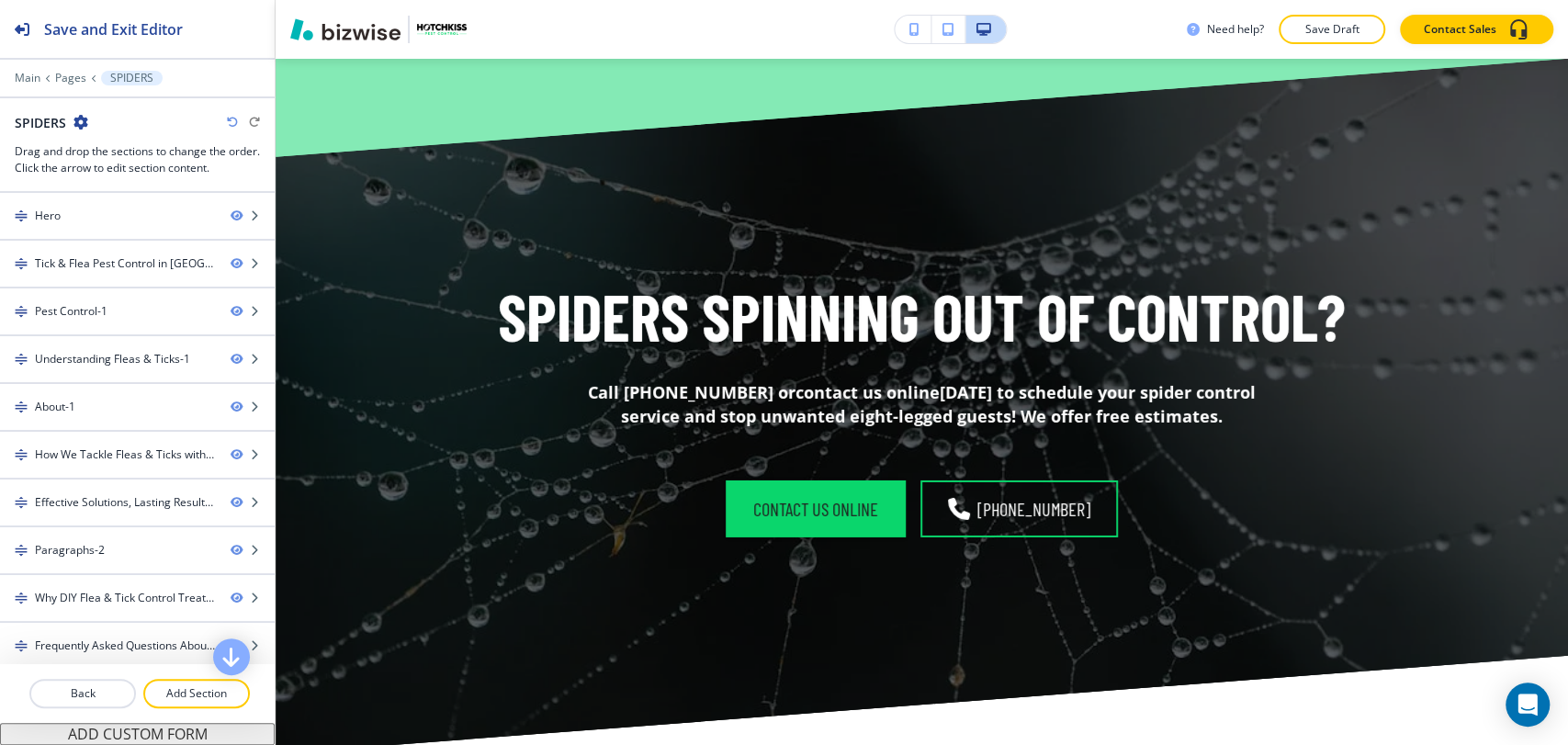
scroll to position [8791, 0]
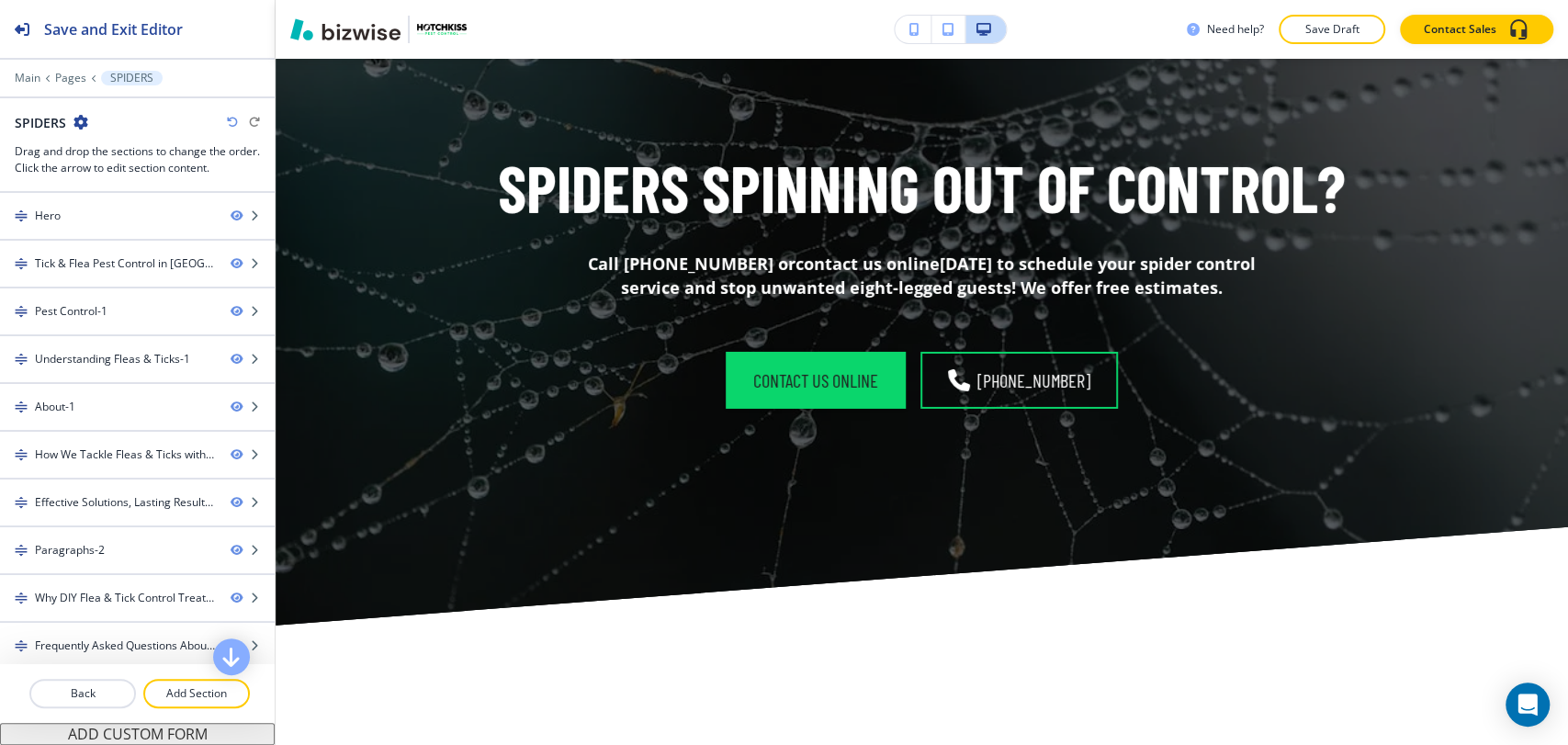
click at [316, 55] on div "Need help? Save Draft Contact Sales" at bounding box center [921, 29] width 1292 height 59
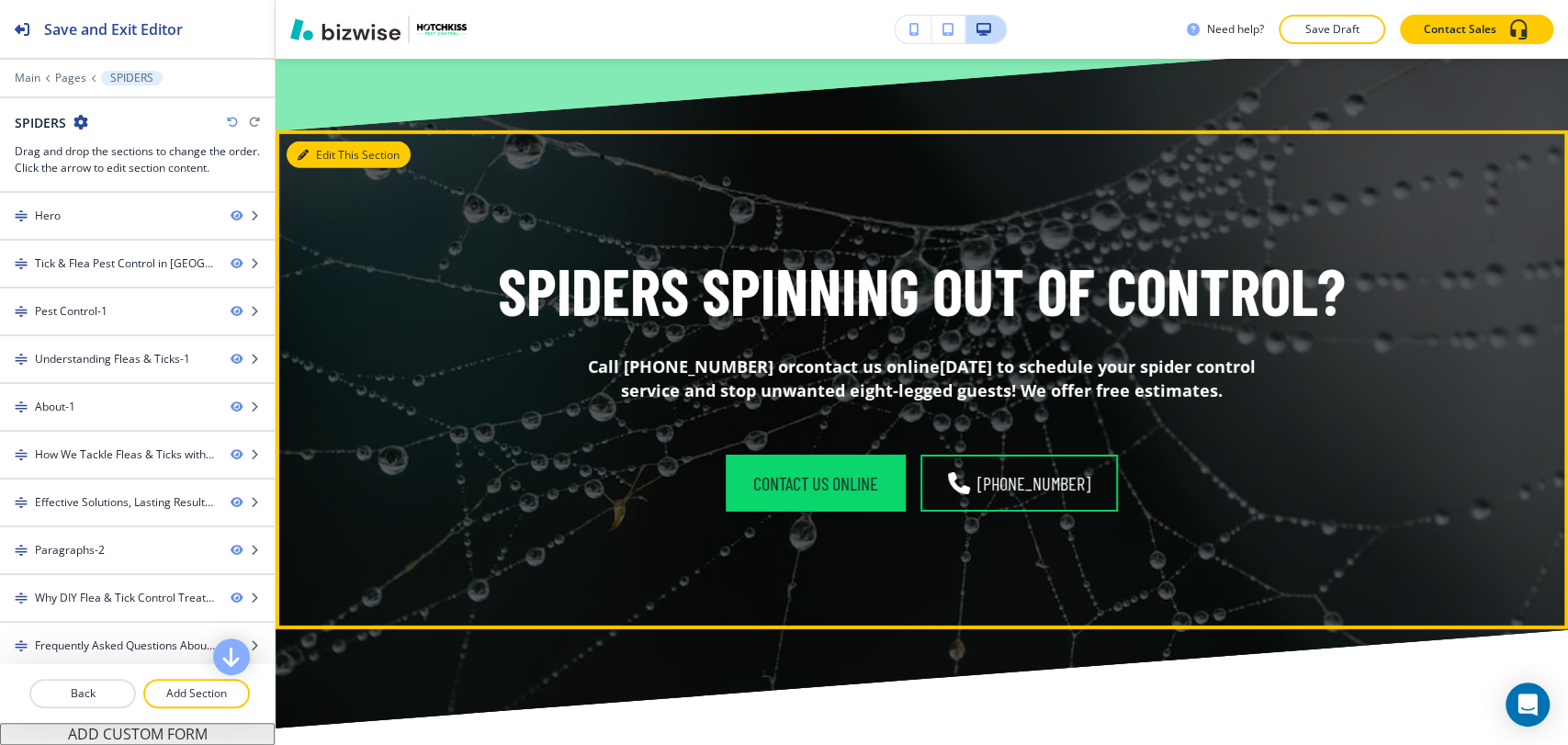
click at [312, 155] on button "Edit This Section" at bounding box center [348, 155] width 124 height 28
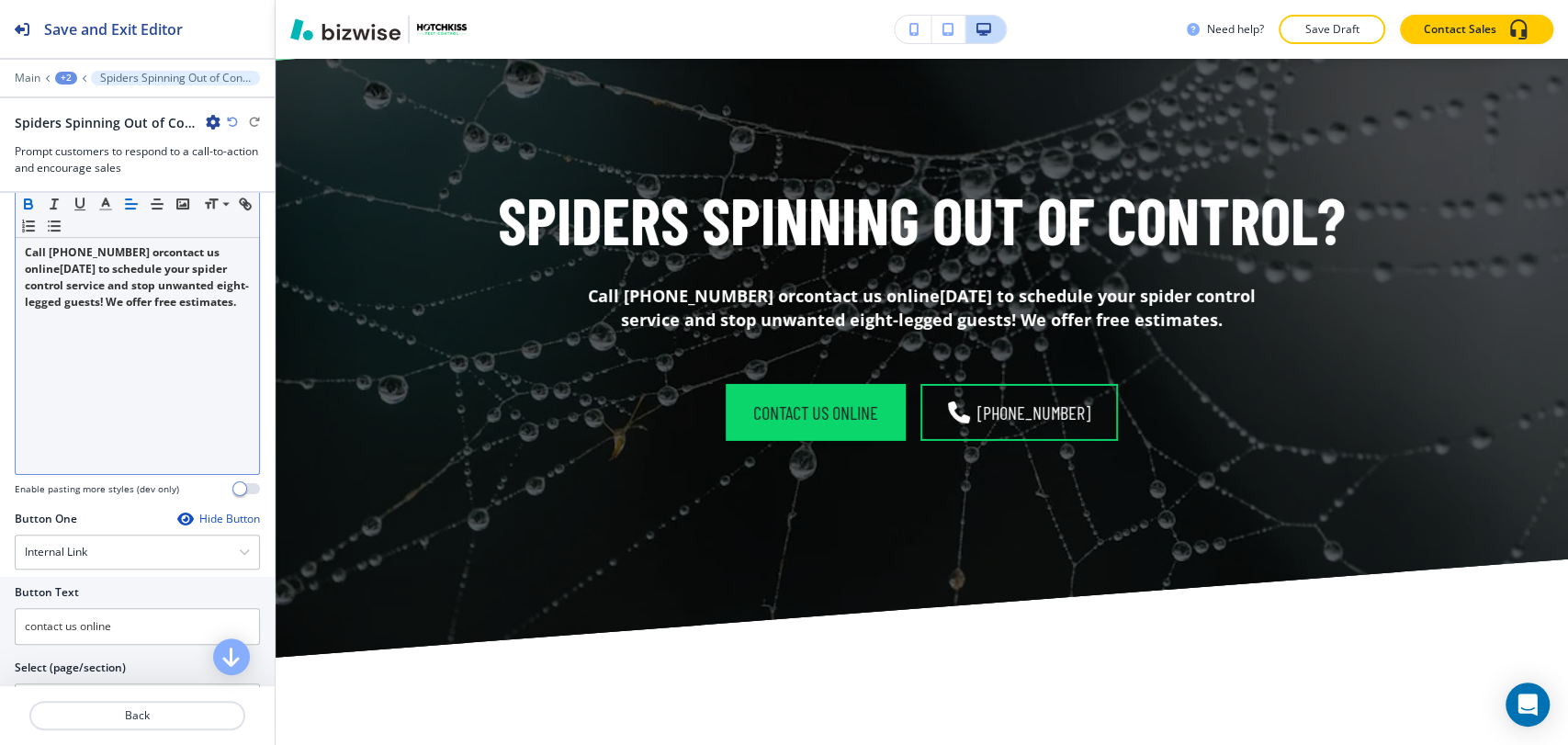
scroll to position [306, 0]
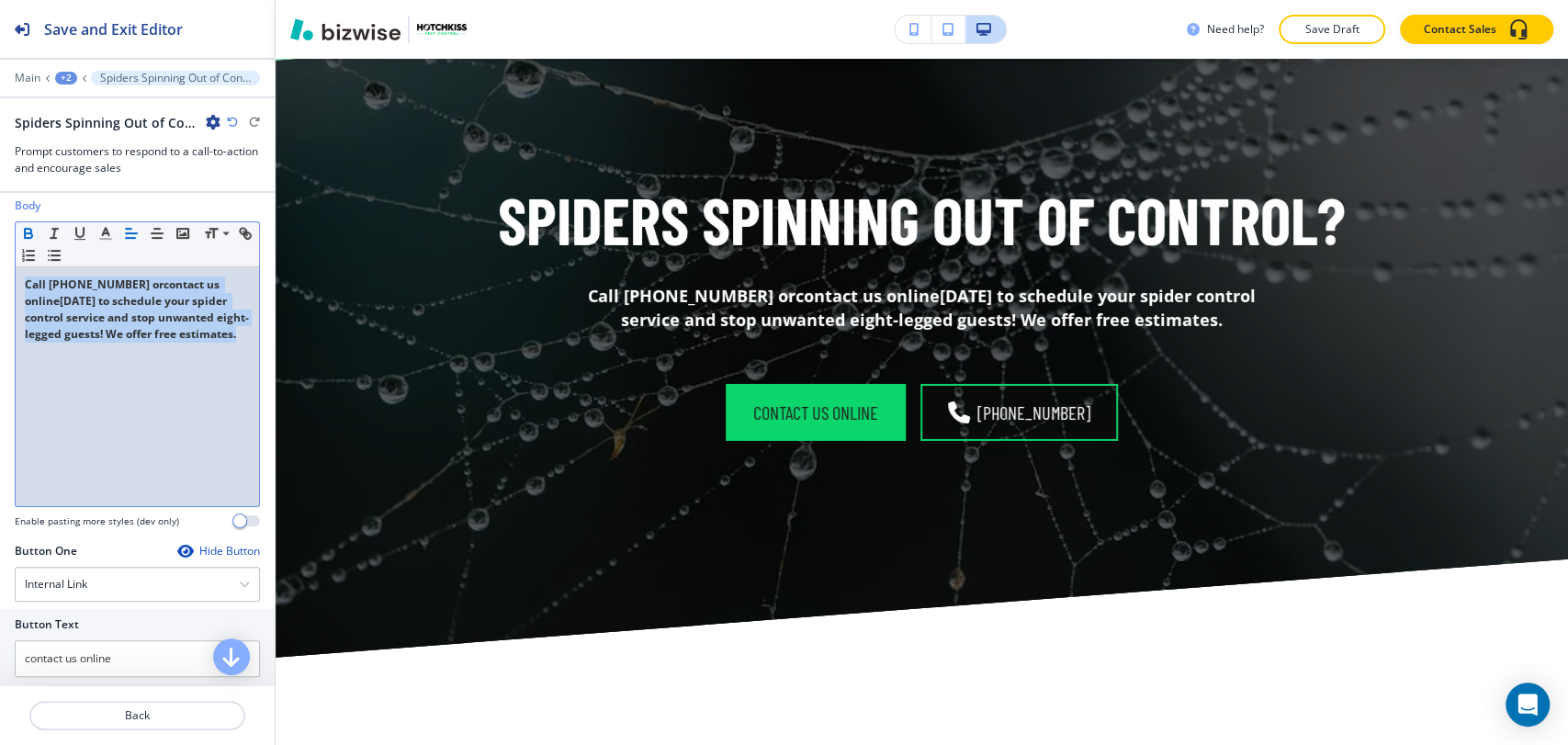
drag, startPoint x: 102, startPoint y: 351, endPoint x: 22, endPoint y: 278, distance: 108.3
click at [25, 280] on p "Call (828) 373-3067 or contact us online today to schedule your spider control …" at bounding box center [137, 309] width 225 height 66
click at [29, 229] on icon "button" at bounding box center [28, 231] width 7 height 5
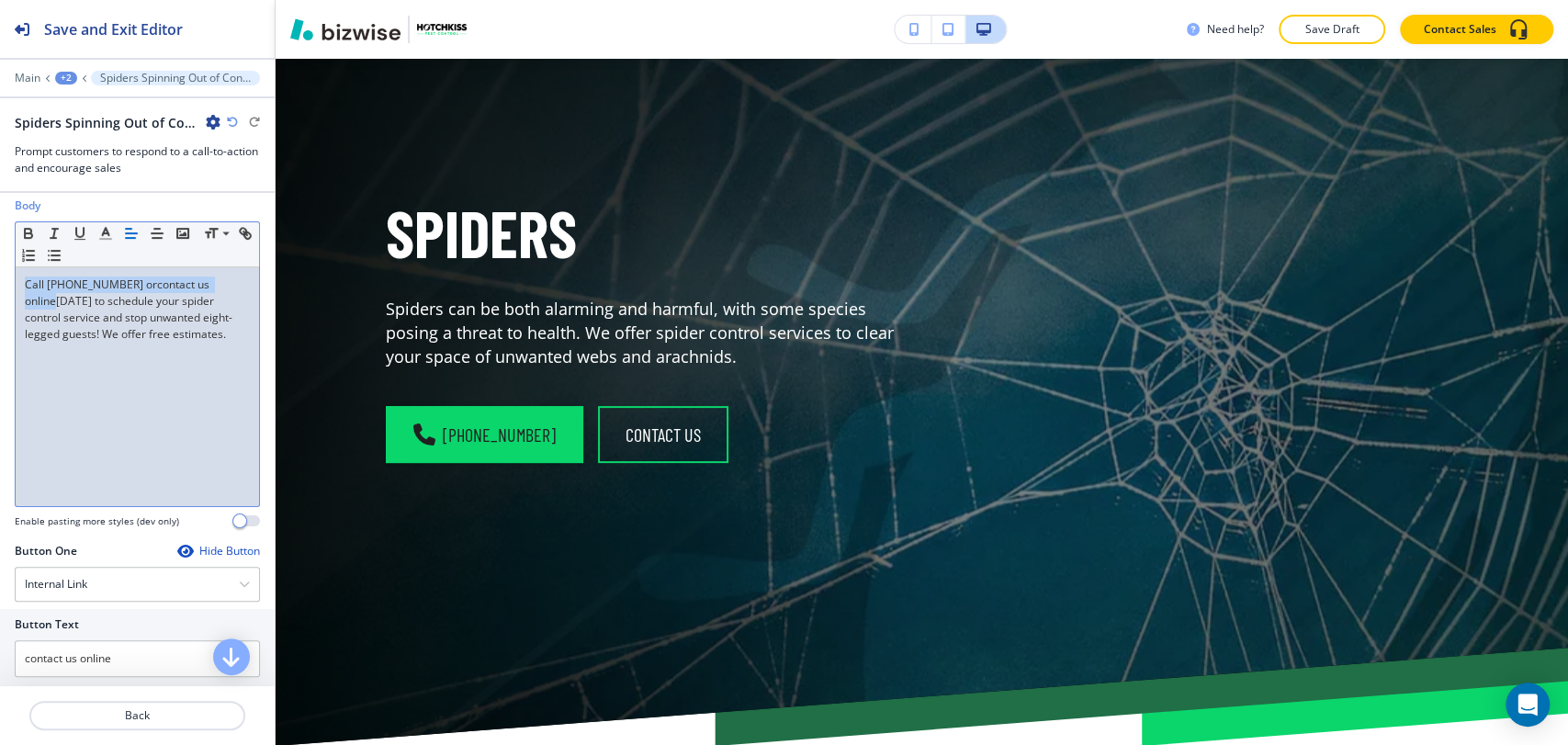
scroll to position [0, 0]
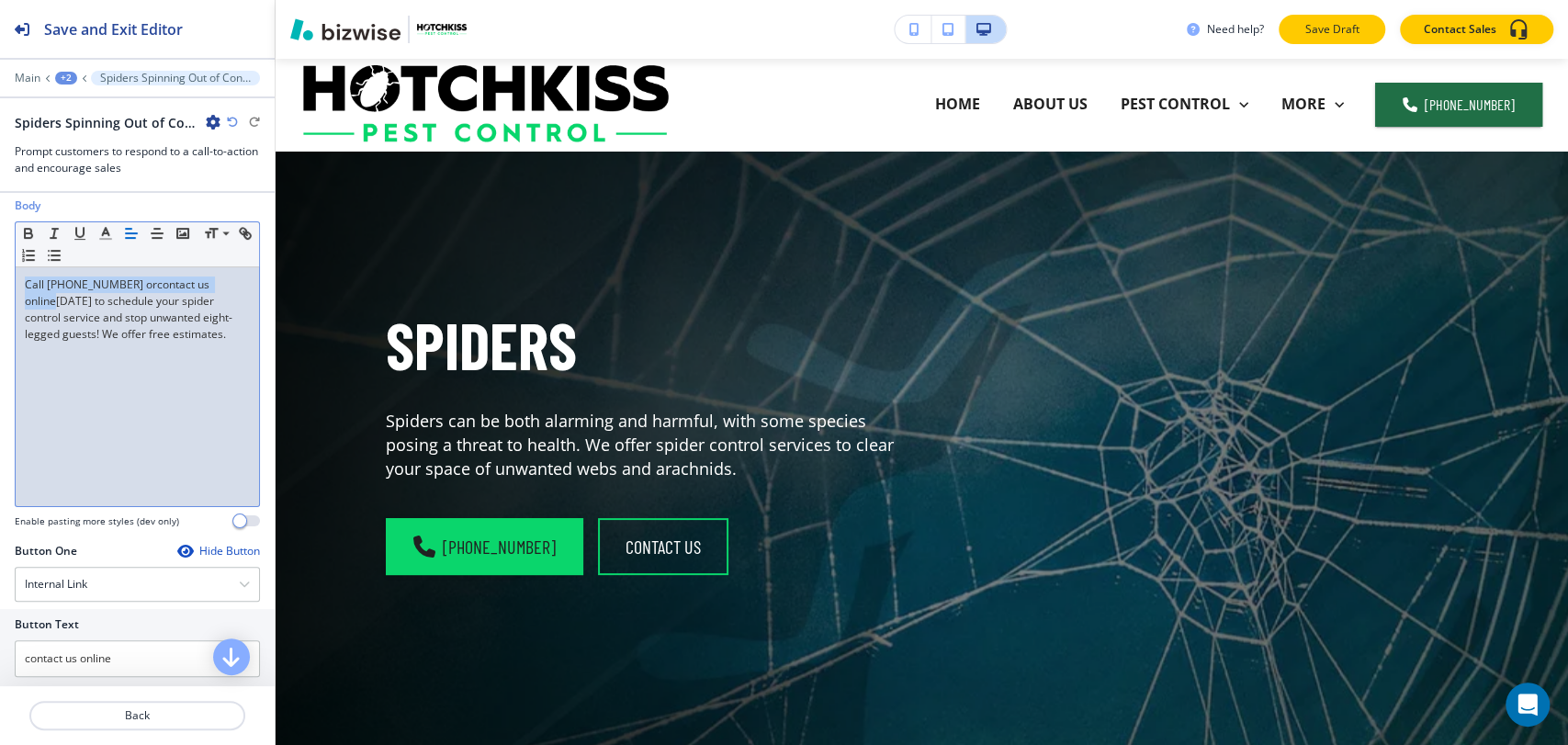
click at [1309, 29] on p "Save Draft" at bounding box center [1332, 28] width 59 height 16
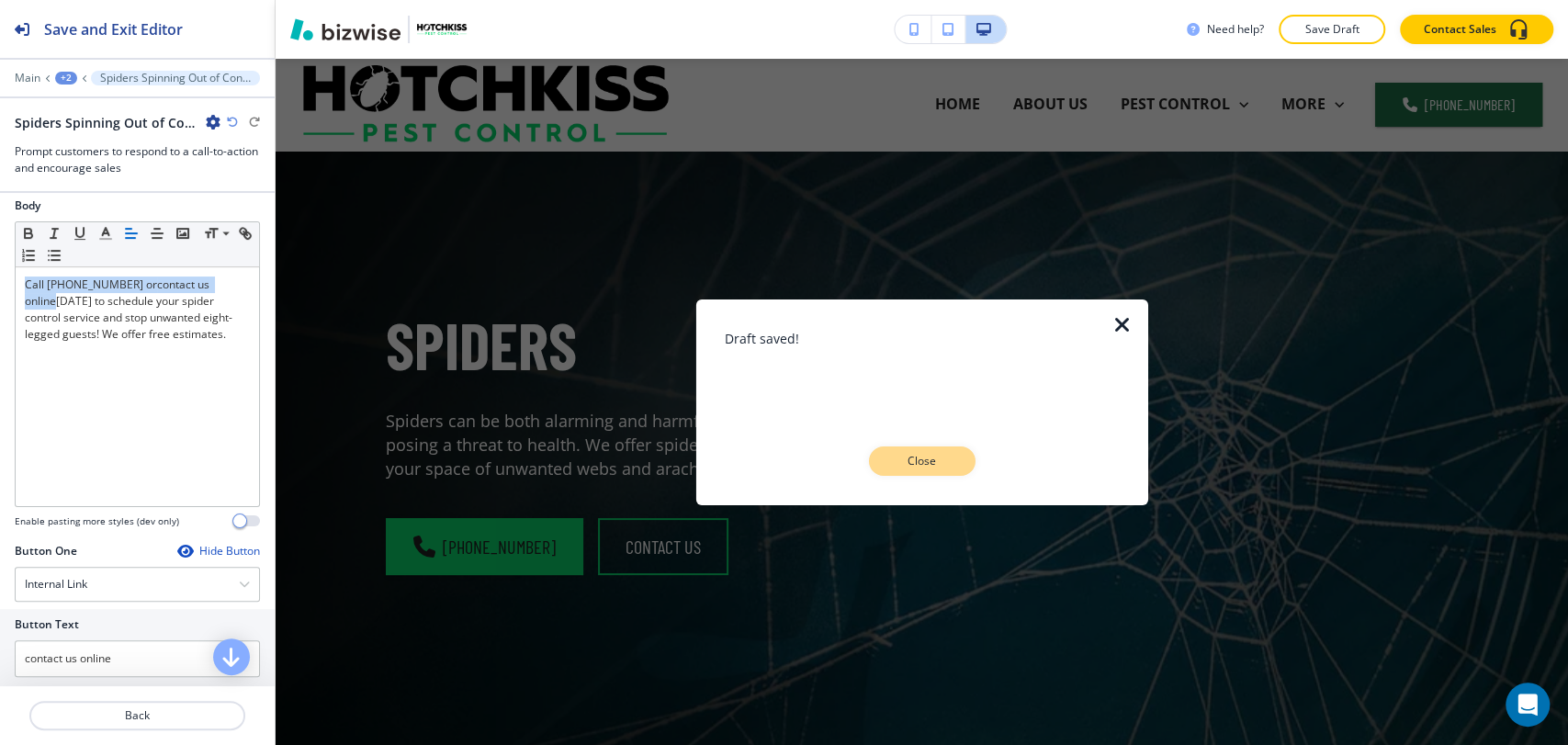
drag, startPoint x: 945, startPoint y: 457, endPoint x: 1043, endPoint y: 312, distance: 175.0
click at [945, 456] on p "Close" at bounding box center [922, 460] width 59 height 16
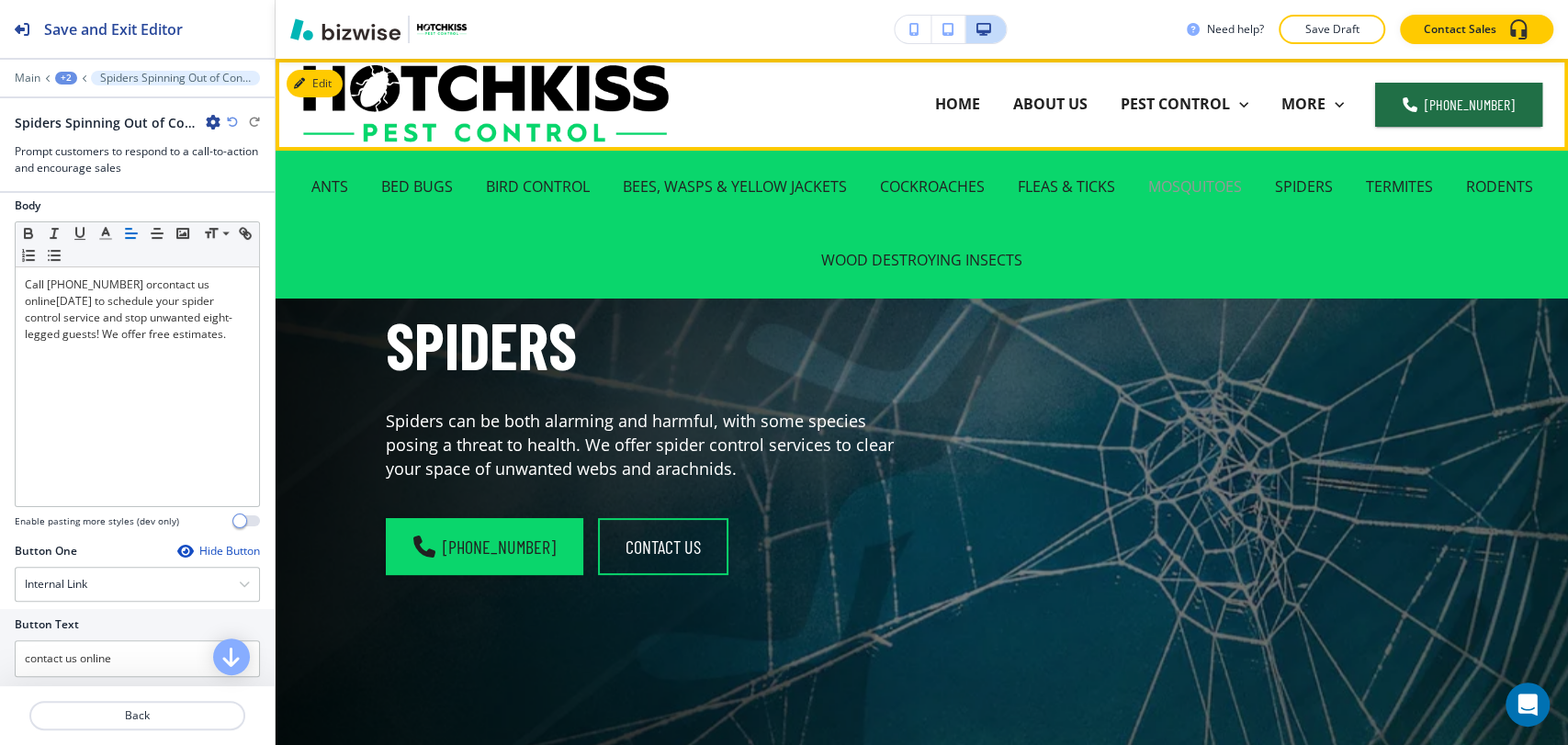
click at [1161, 185] on p "MOSQUITOES" at bounding box center [1194, 187] width 94 height 21
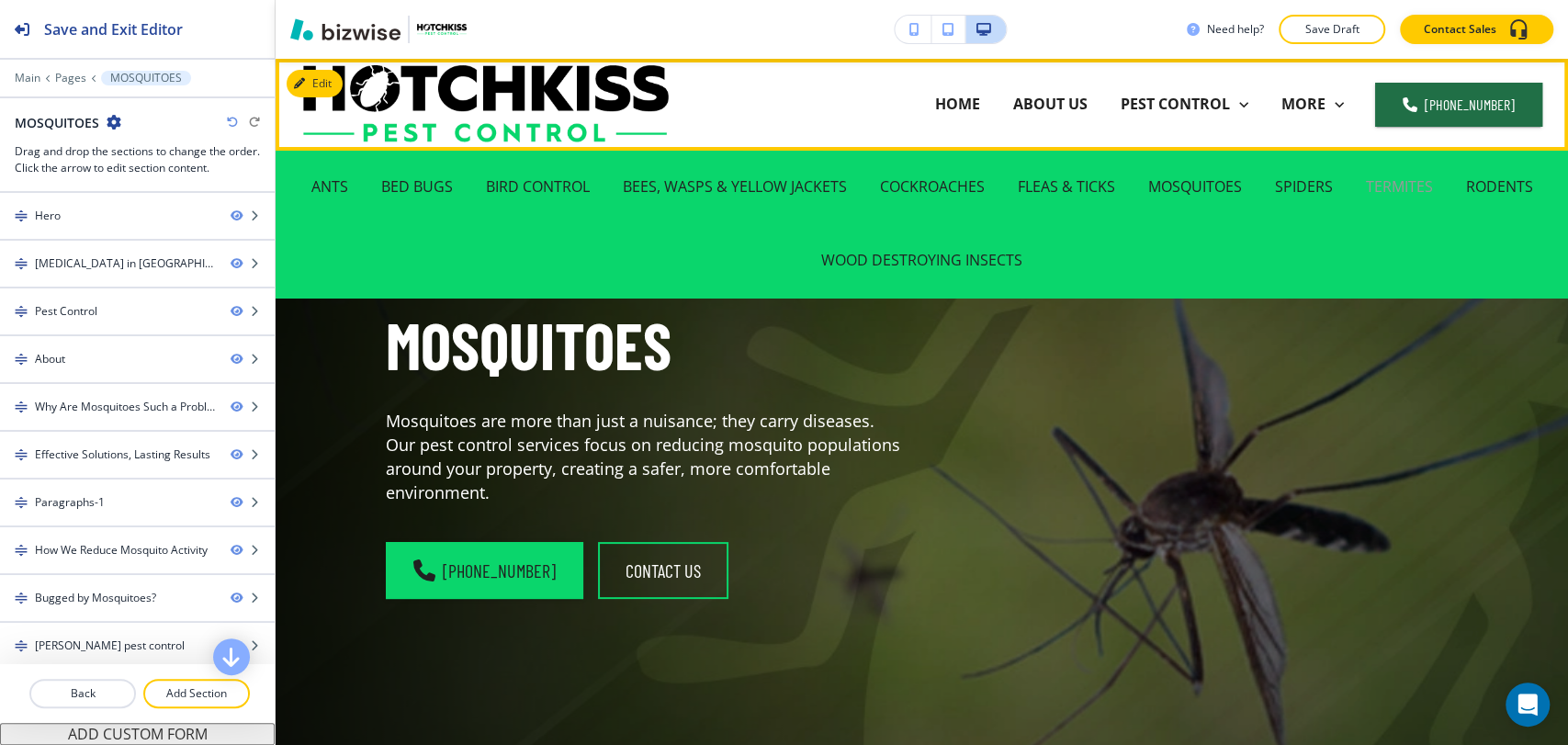
click at [1388, 187] on p "TERMITES" at bounding box center [1399, 187] width 67 height 21
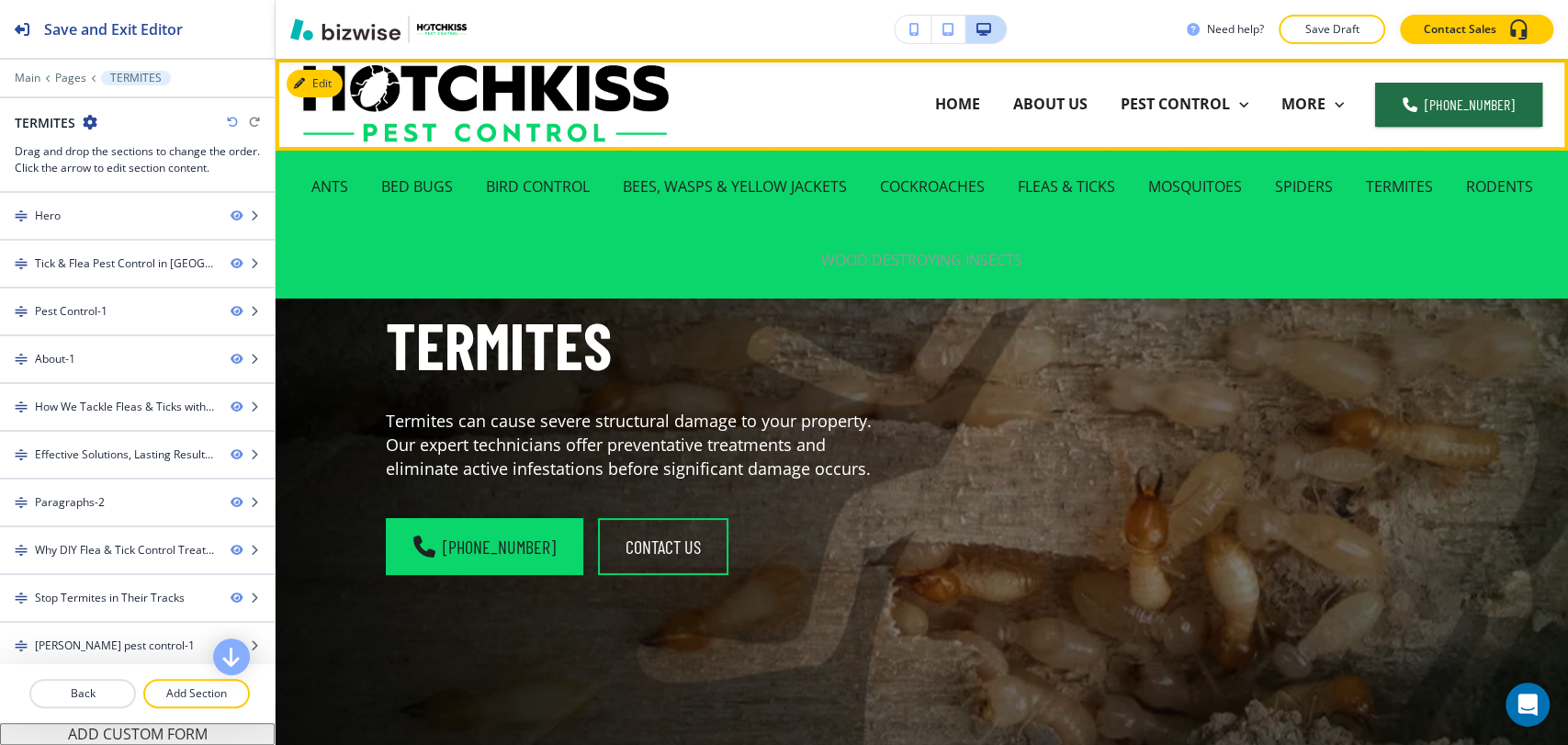
click at [989, 267] on p "WOOD DESTROYING INSECTS" at bounding box center [921, 260] width 201 height 21
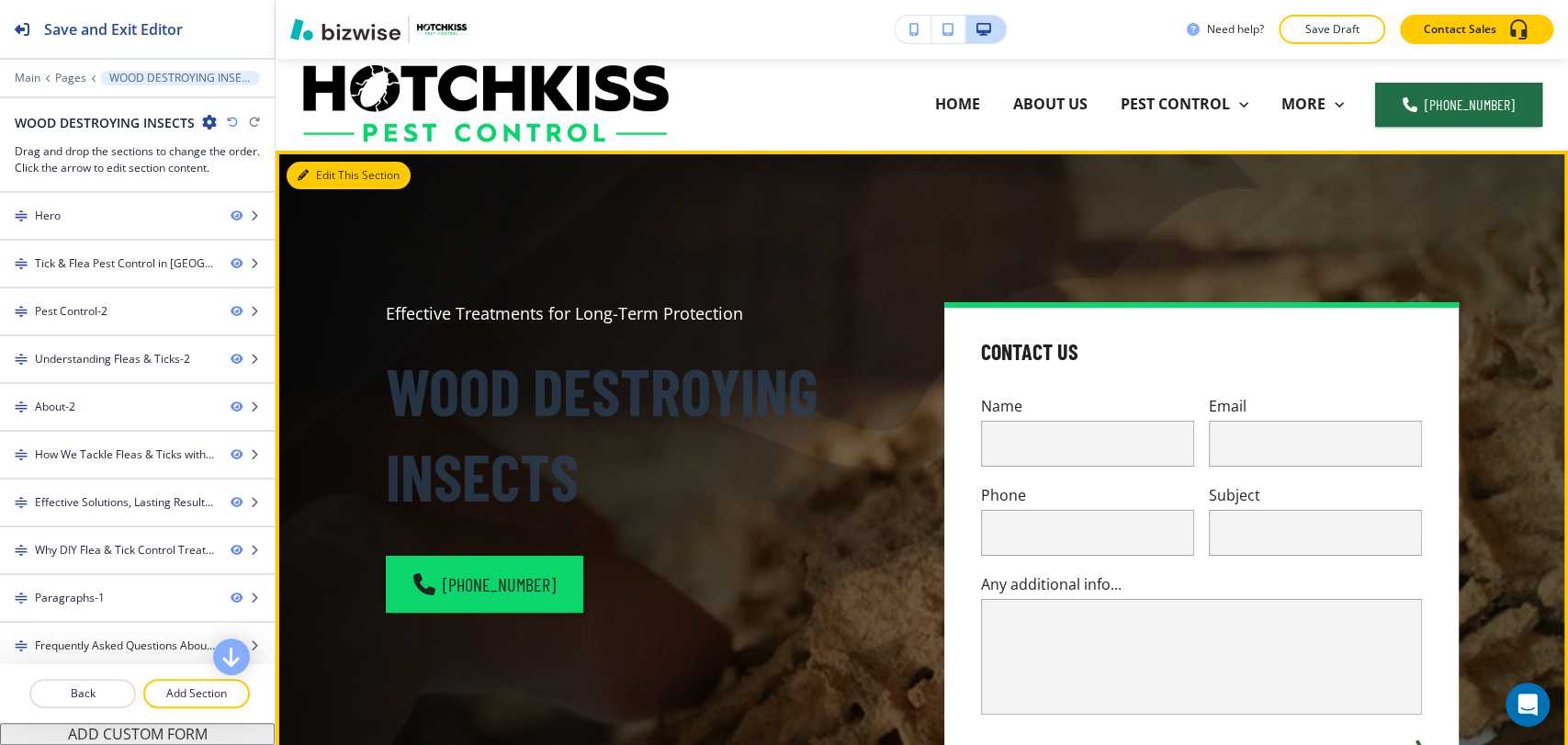
click at [330, 178] on button "Edit This Section" at bounding box center [348, 175] width 124 height 28
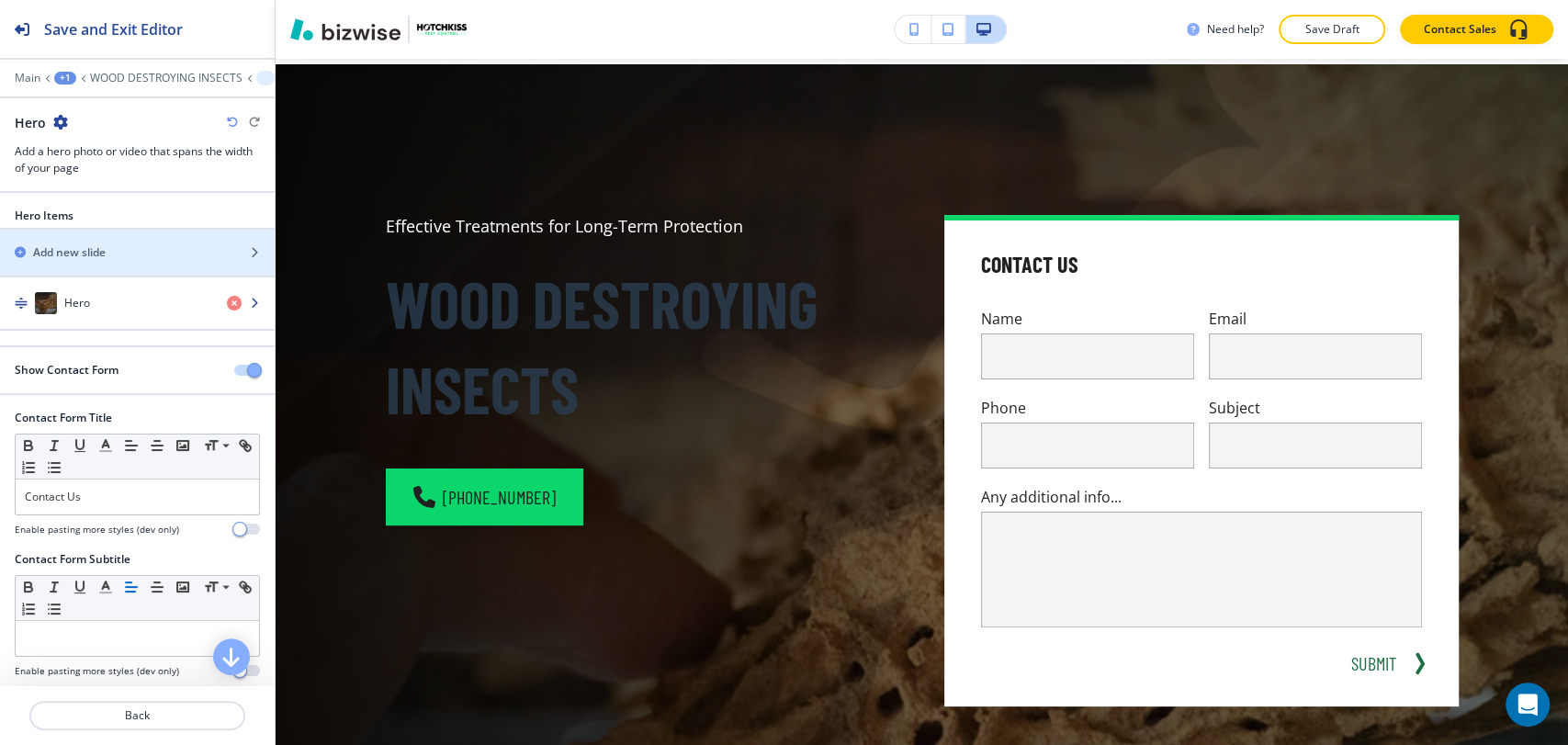
scroll to position [92, 0]
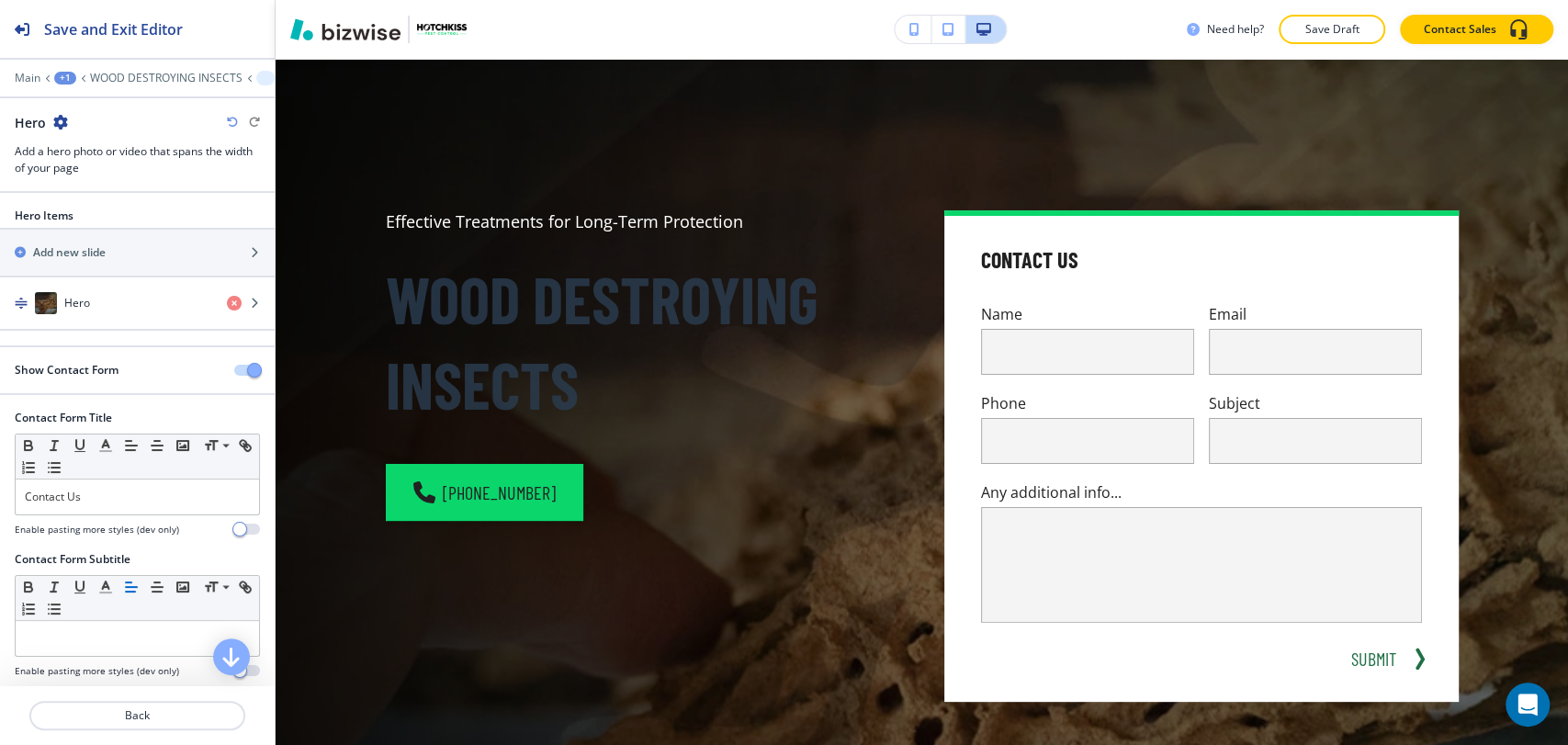
click at [230, 379] on div at bounding box center [137, 385] width 274 height 14
click at [247, 368] on span "button" at bounding box center [253, 369] width 14 height 14
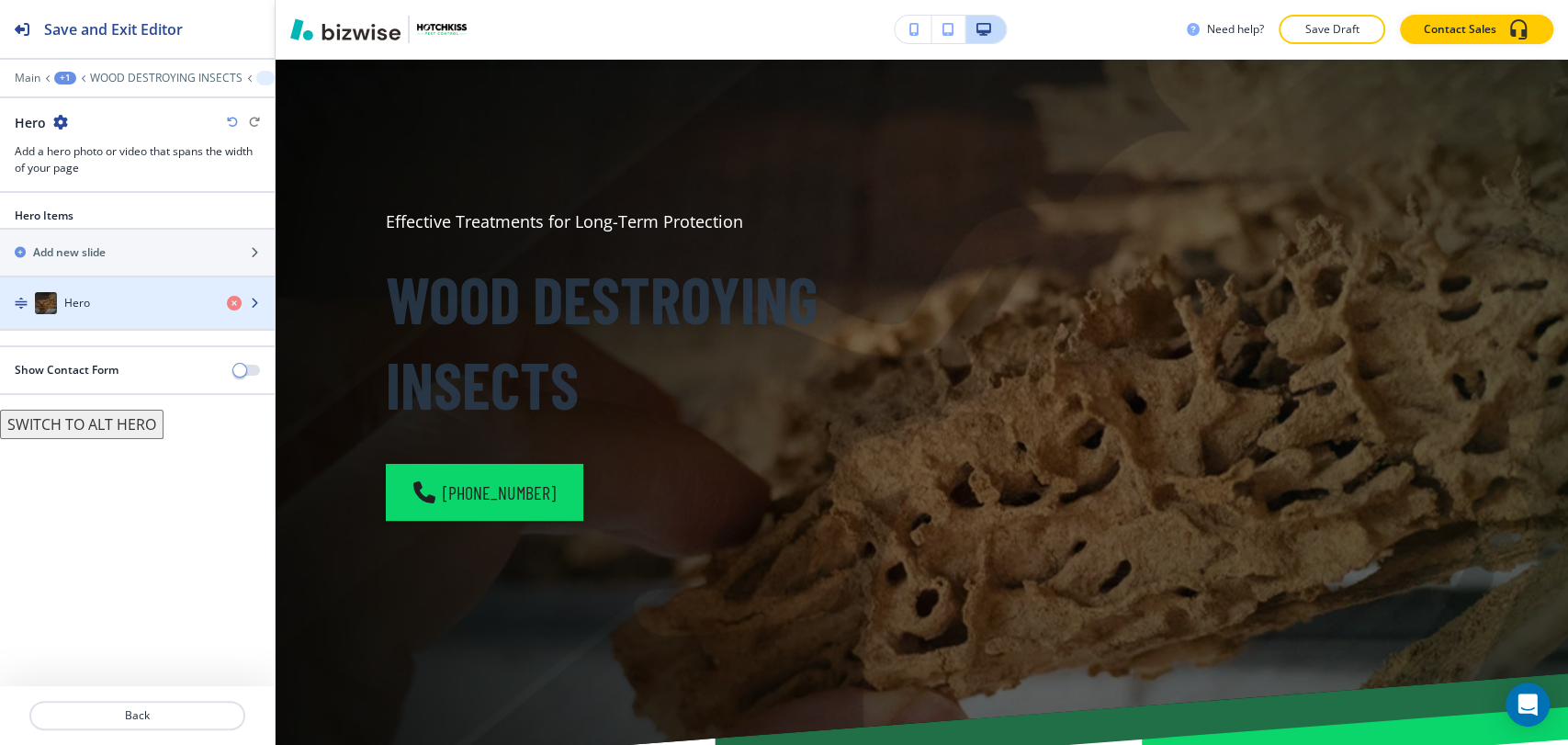
click at [151, 297] on div "Hero" at bounding box center [106, 303] width 212 height 22
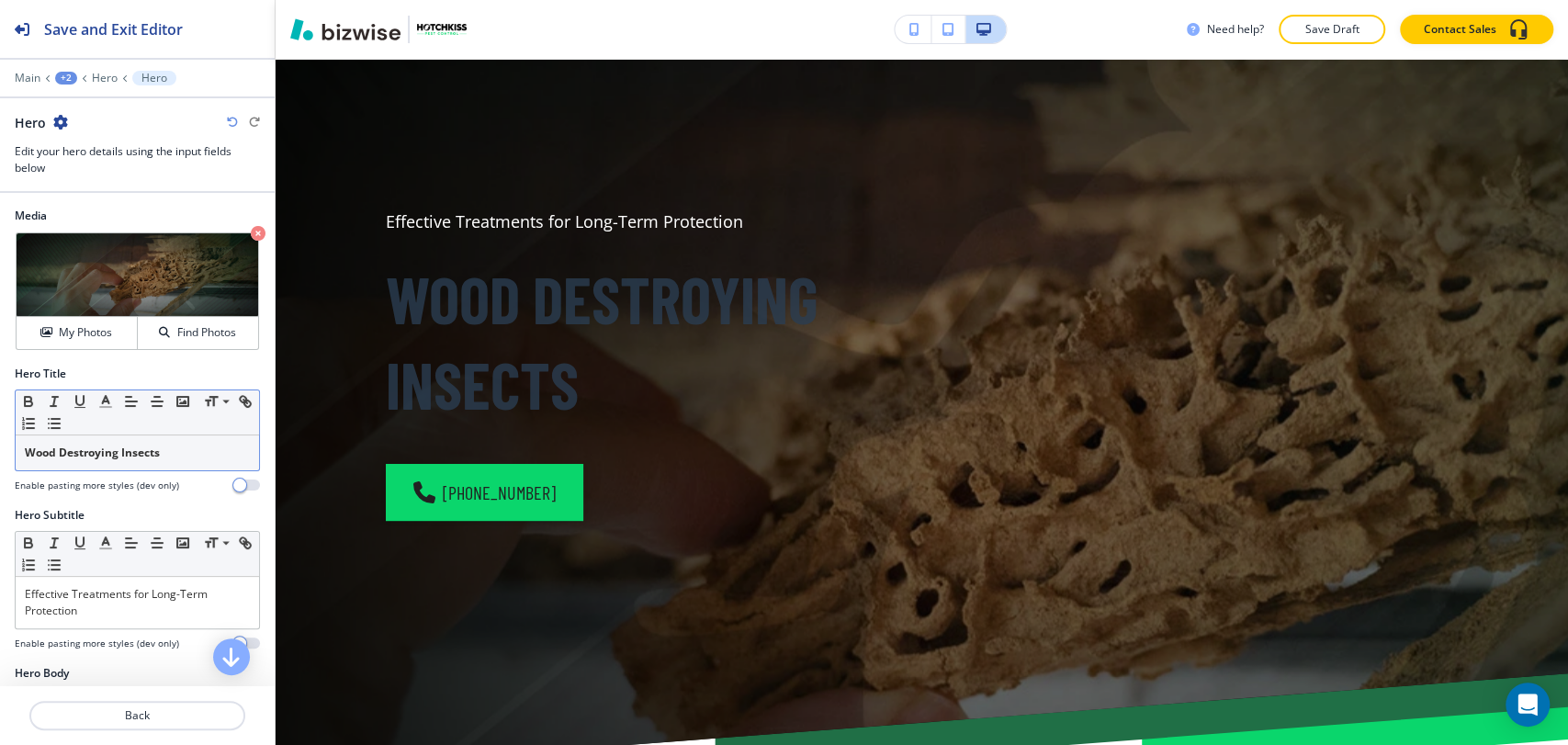
click at [180, 445] on p "Wood Destroying Insects" at bounding box center [137, 453] width 225 height 16
click at [22, 396] on icon "button" at bounding box center [28, 400] width 16 height 16
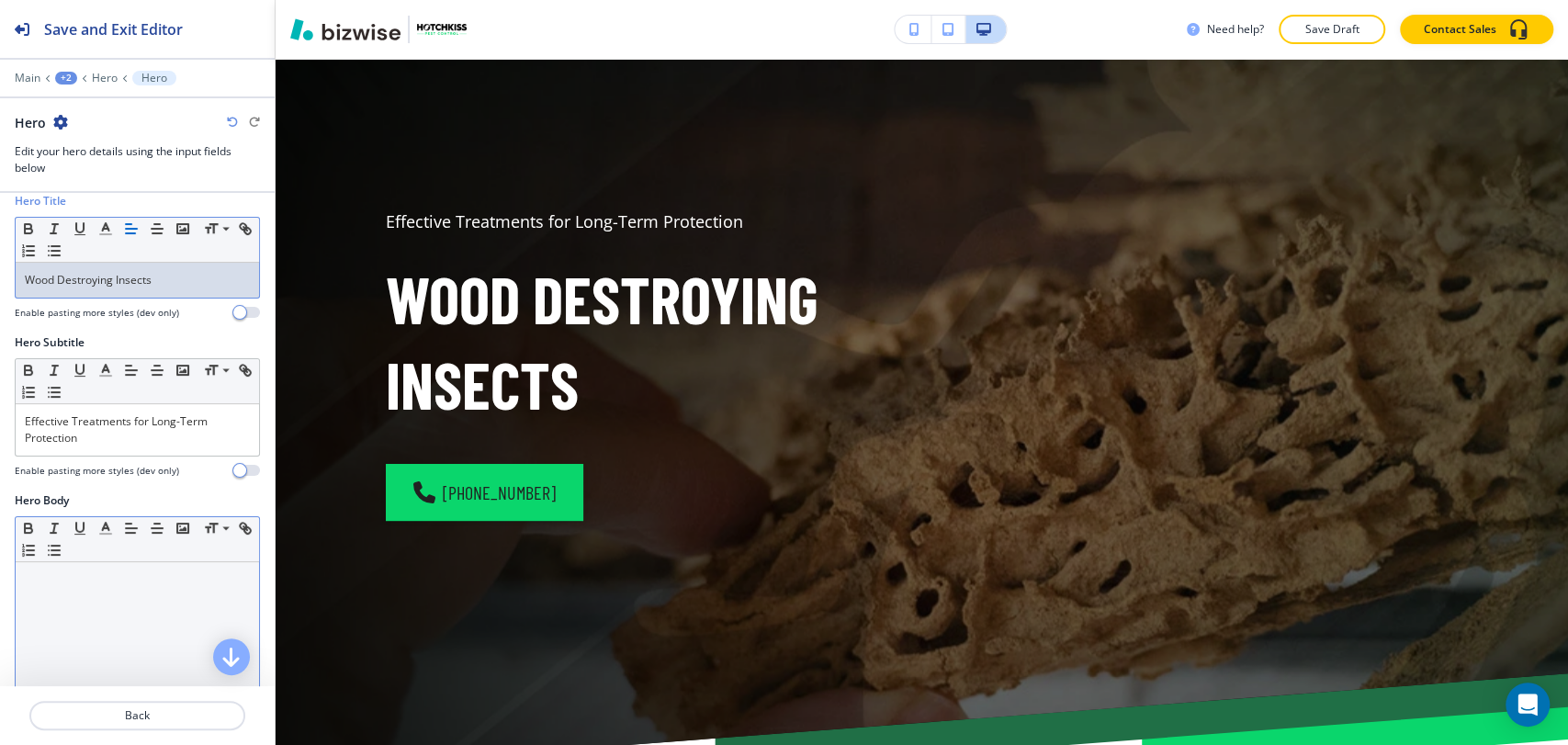
scroll to position [306, 0]
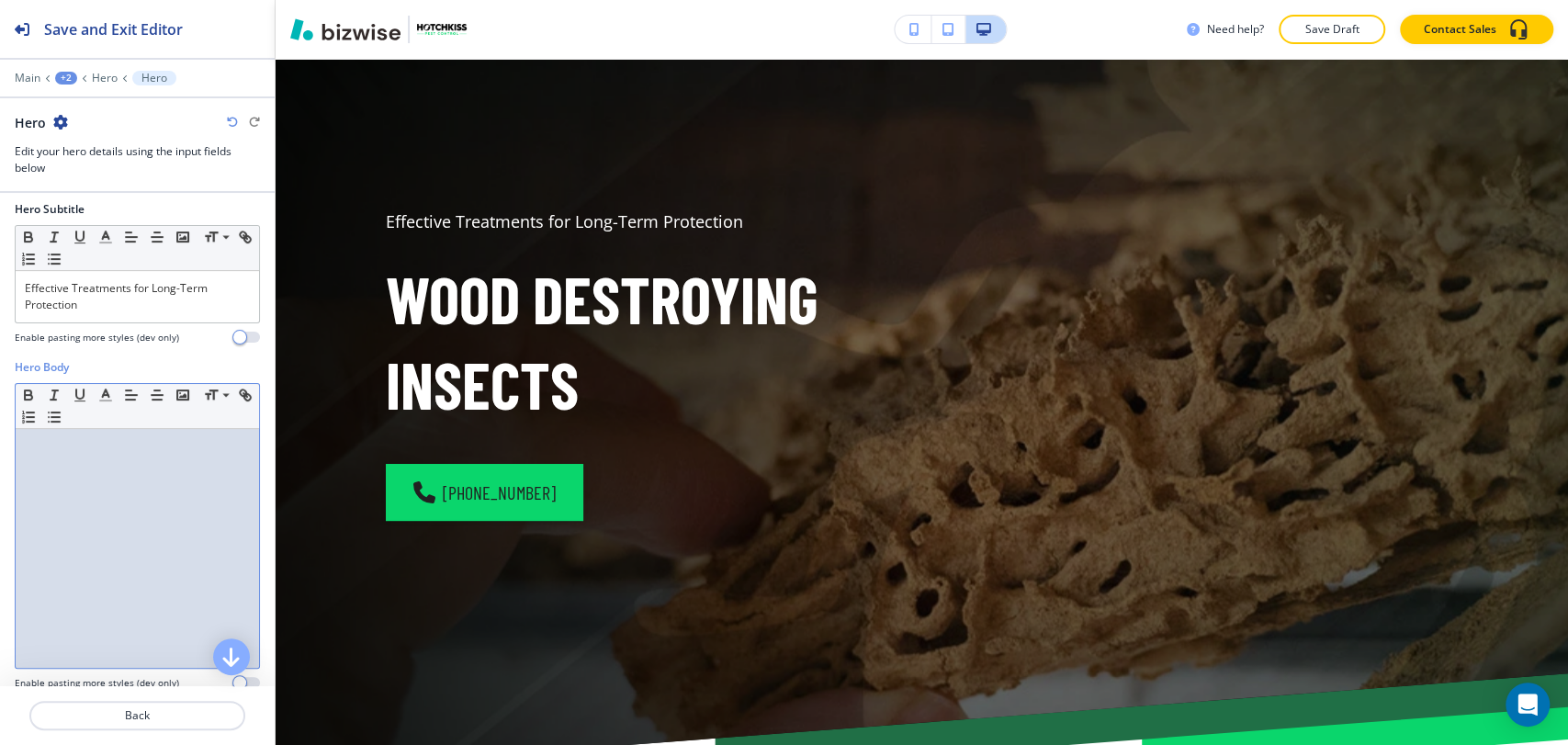
click at [111, 479] on div at bounding box center [137, 549] width 244 height 239
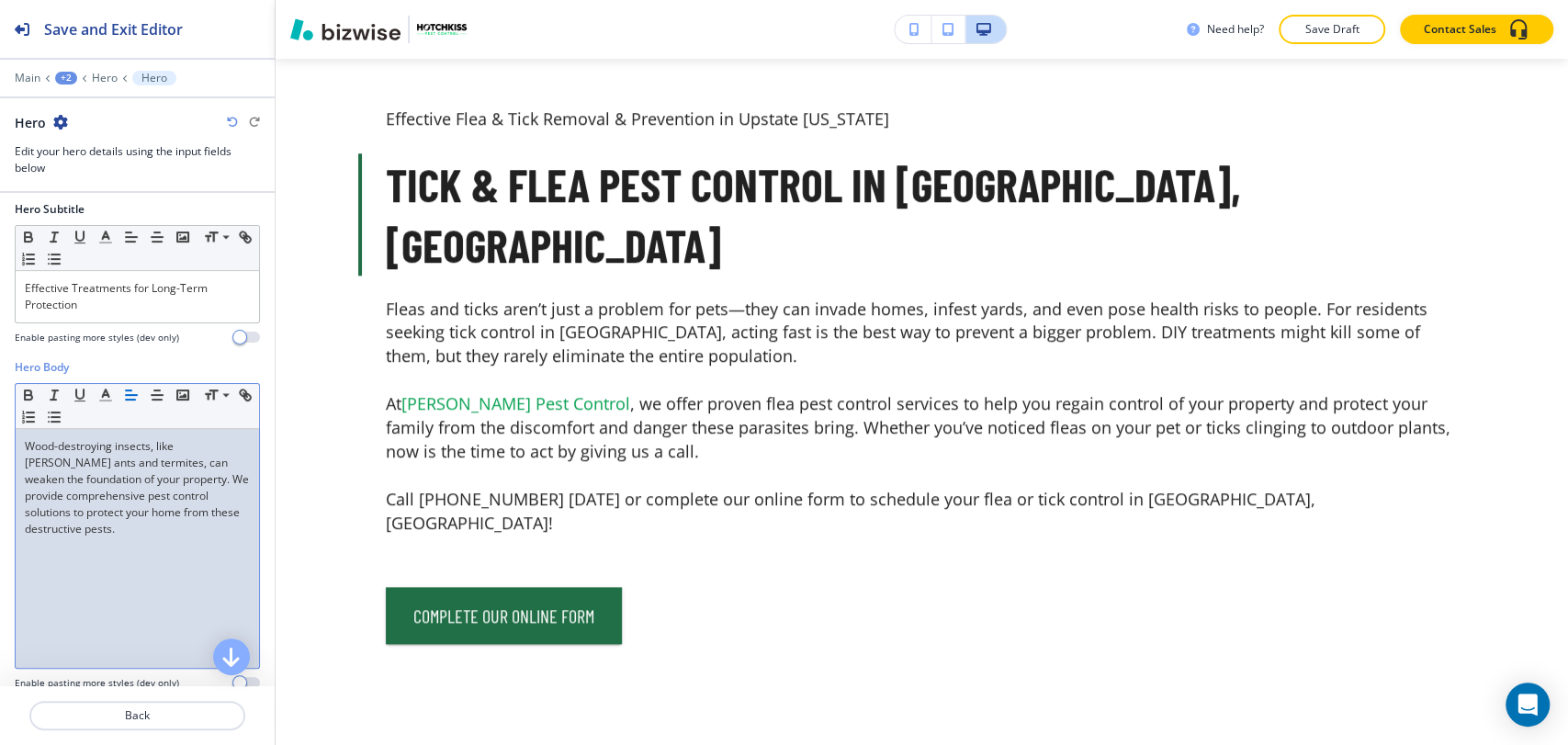
scroll to position [1011, 0]
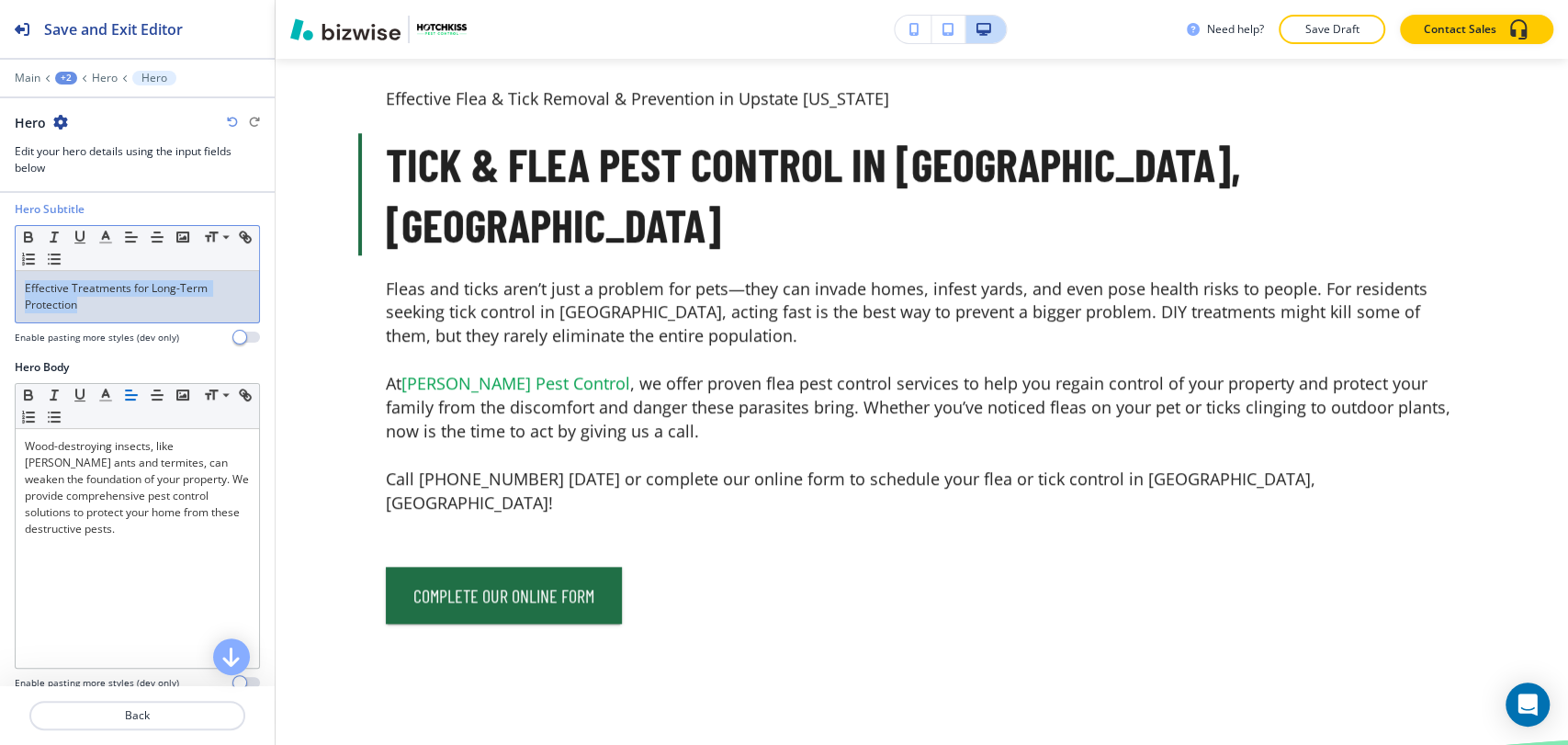
drag, startPoint x: 123, startPoint y: 301, endPoint x: 14, endPoint y: 288, distance: 109.8
click at [15, 288] on div "Effective Treatments for Long-Term Protection" at bounding box center [137, 297] width 244 height 51
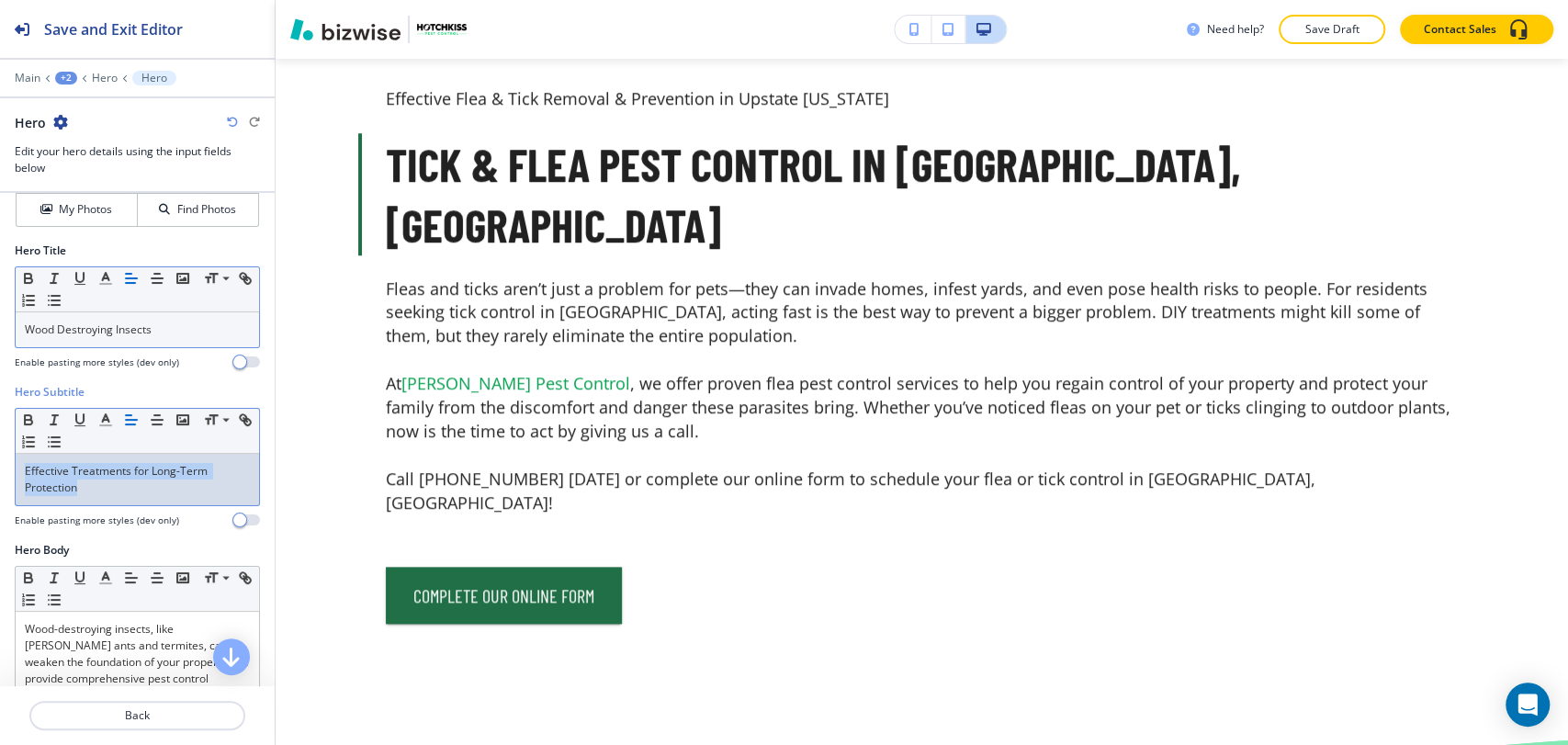
scroll to position [102, 0]
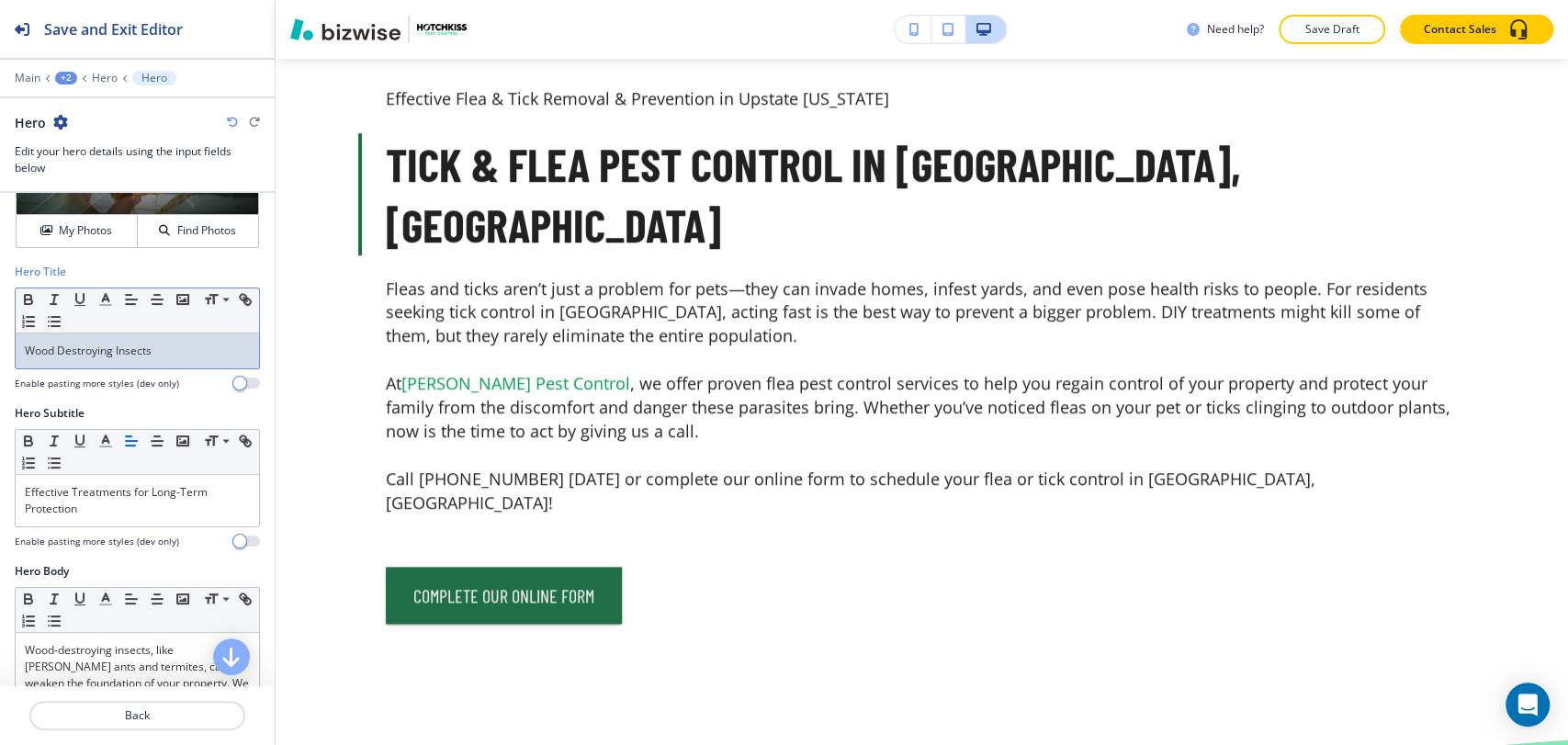
click at [178, 348] on p "Wood Destroying Insects" at bounding box center [137, 350] width 225 height 16
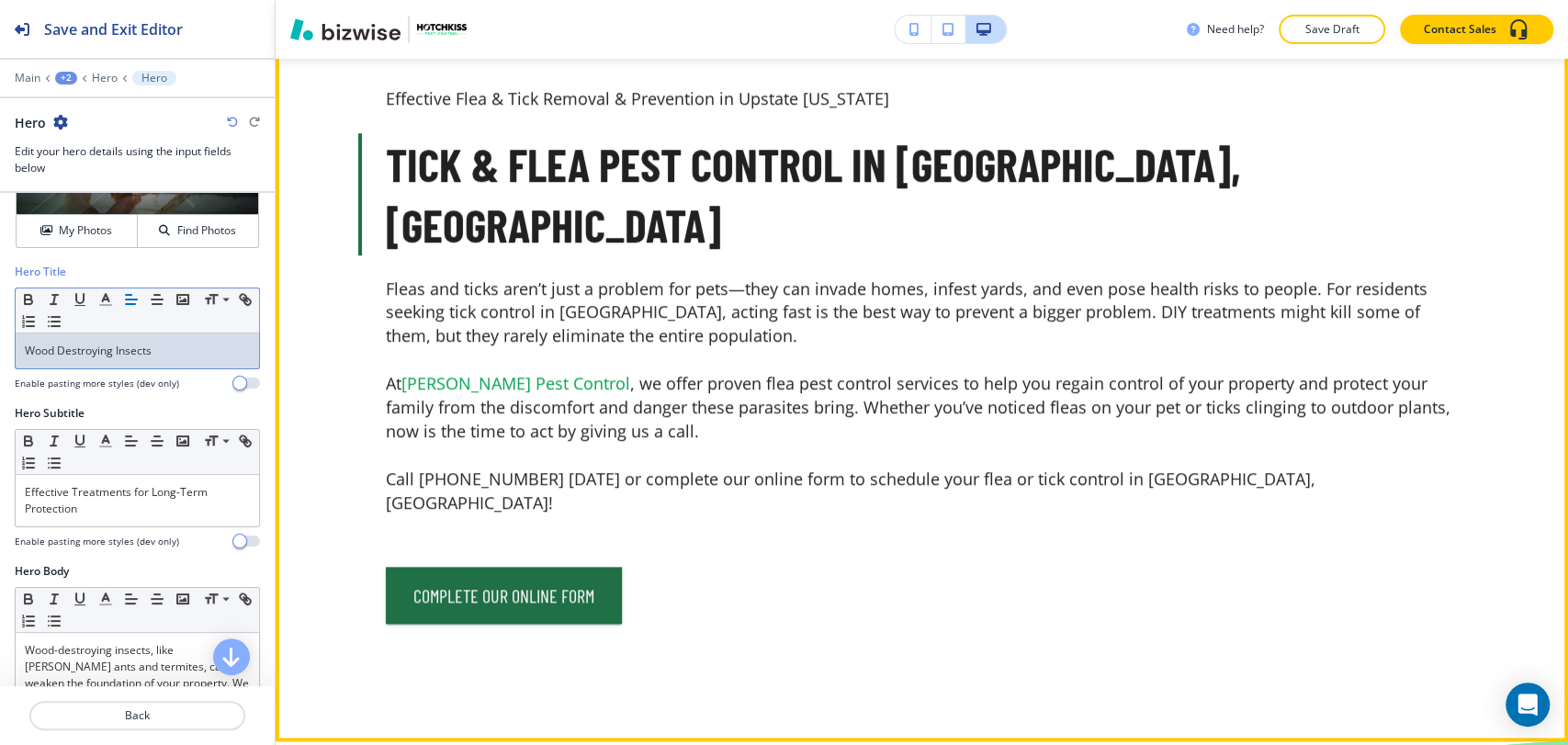
scroll to position [705, 0]
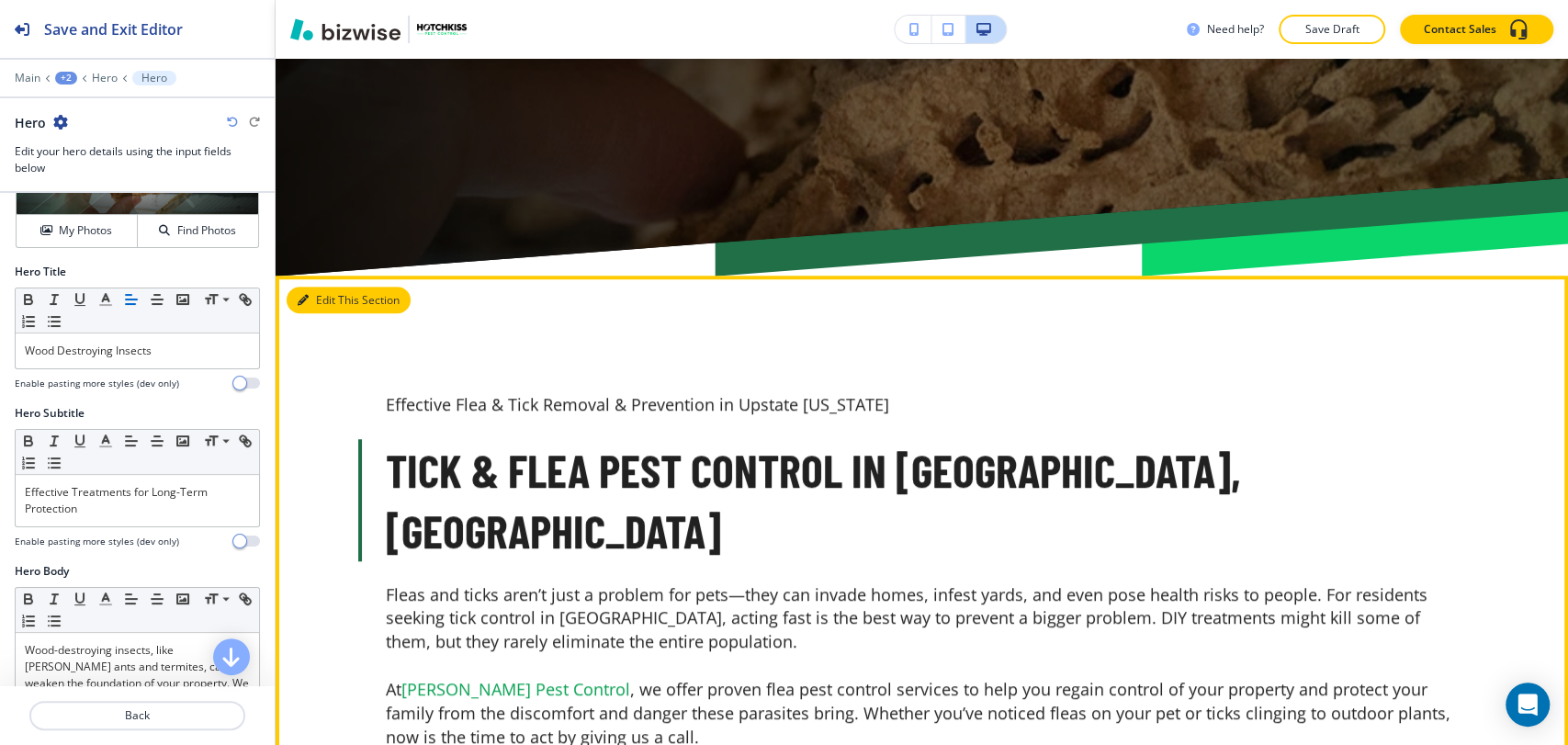
click at [323, 303] on button "Edit This Section" at bounding box center [348, 300] width 124 height 28
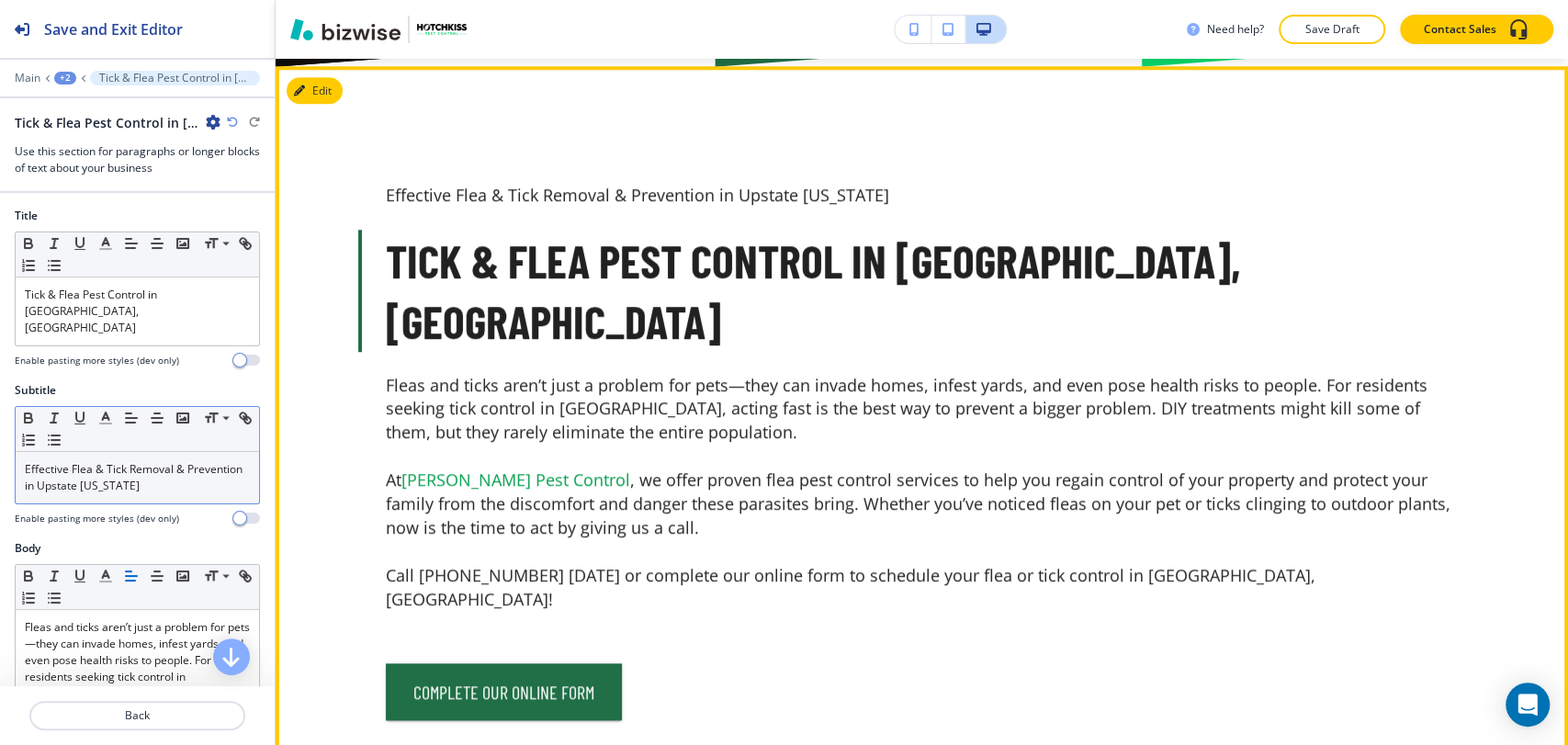
scroll to position [921, 0]
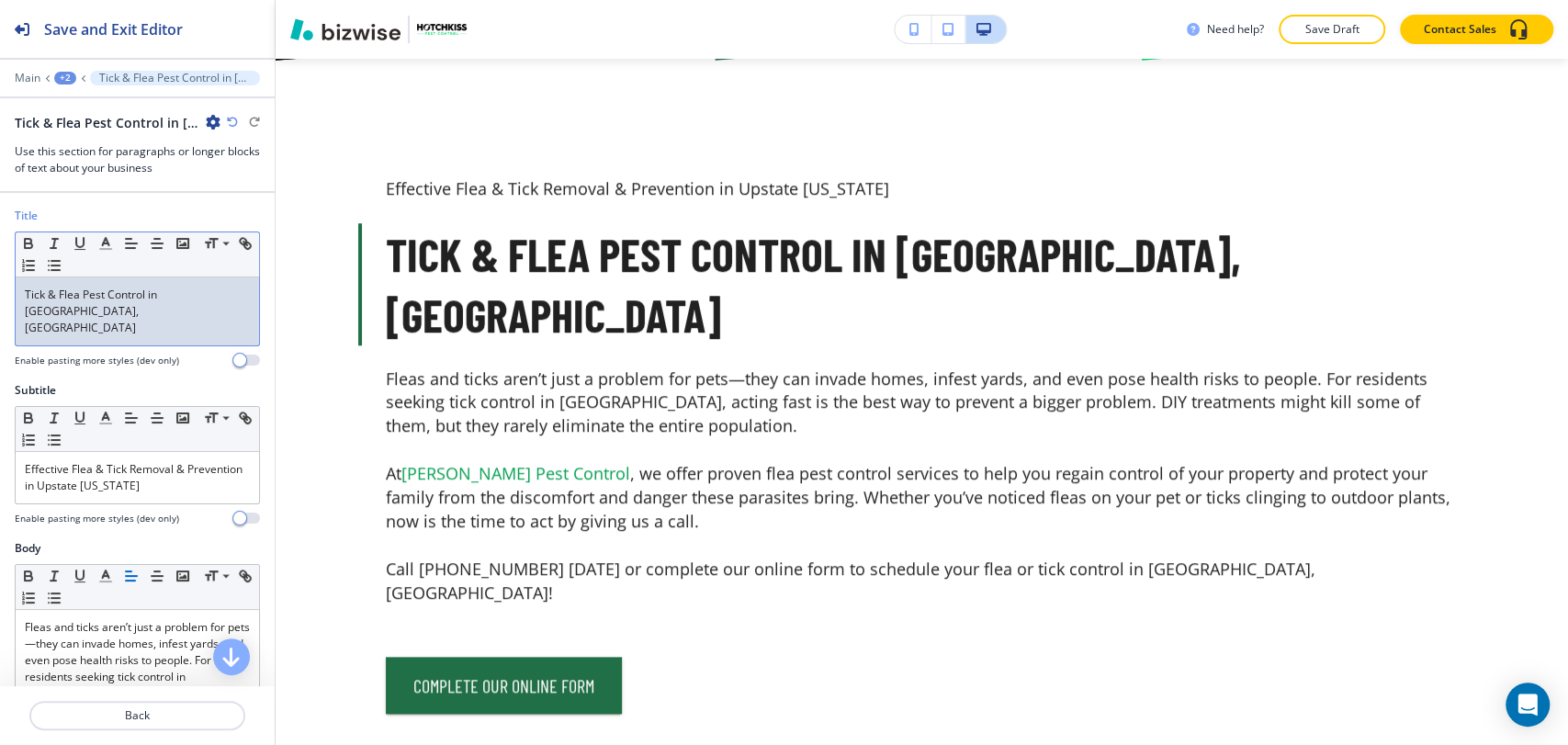
click at [159, 296] on span "Tick & Flea Pest Control in [GEOGRAPHIC_DATA], [GEOGRAPHIC_DATA]" at bounding box center [92, 310] width 135 height 48
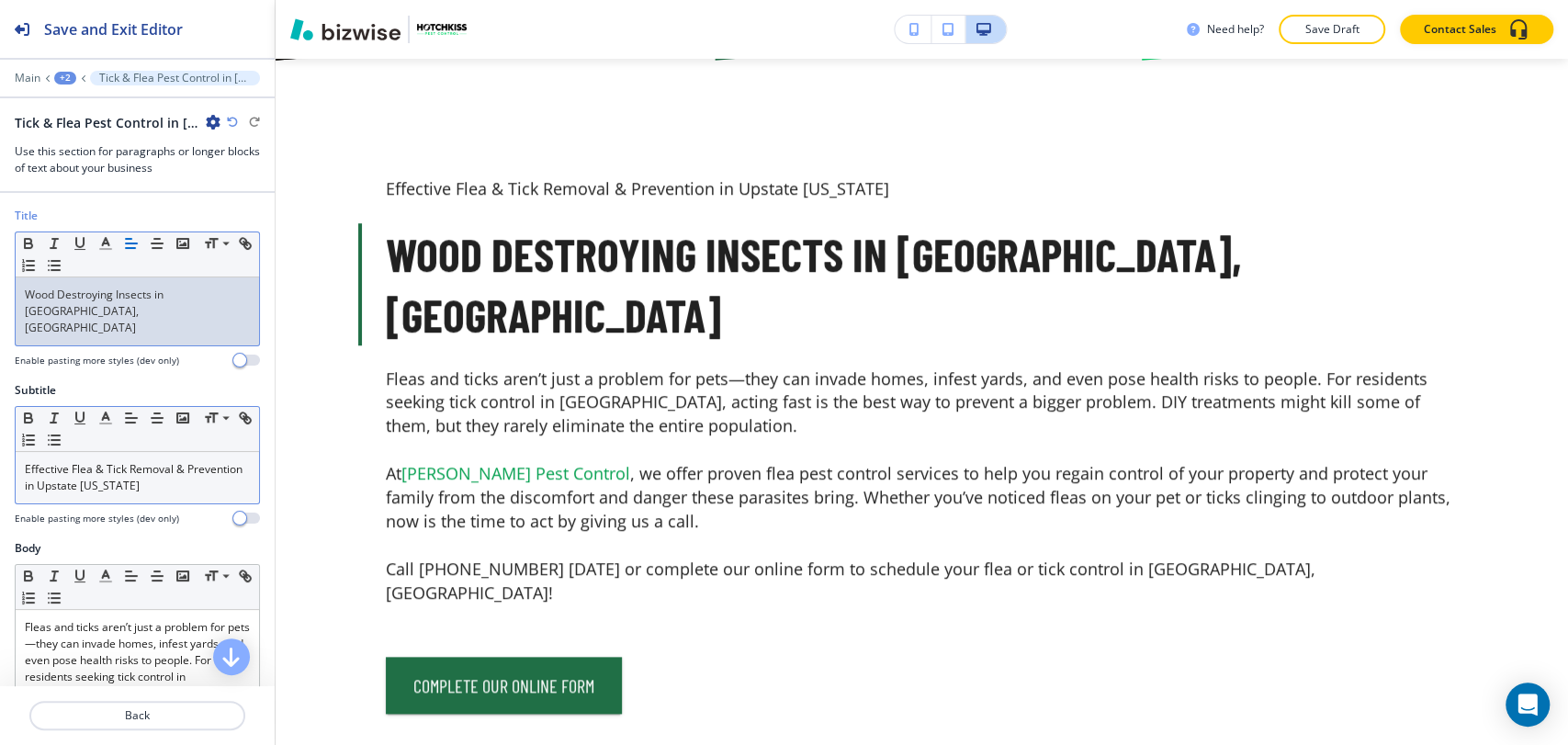
click at [106, 463] on span "Effective Flea & Tick Removal & Prevention in Upstate [US_STATE]" at bounding box center [135, 477] width 220 height 32
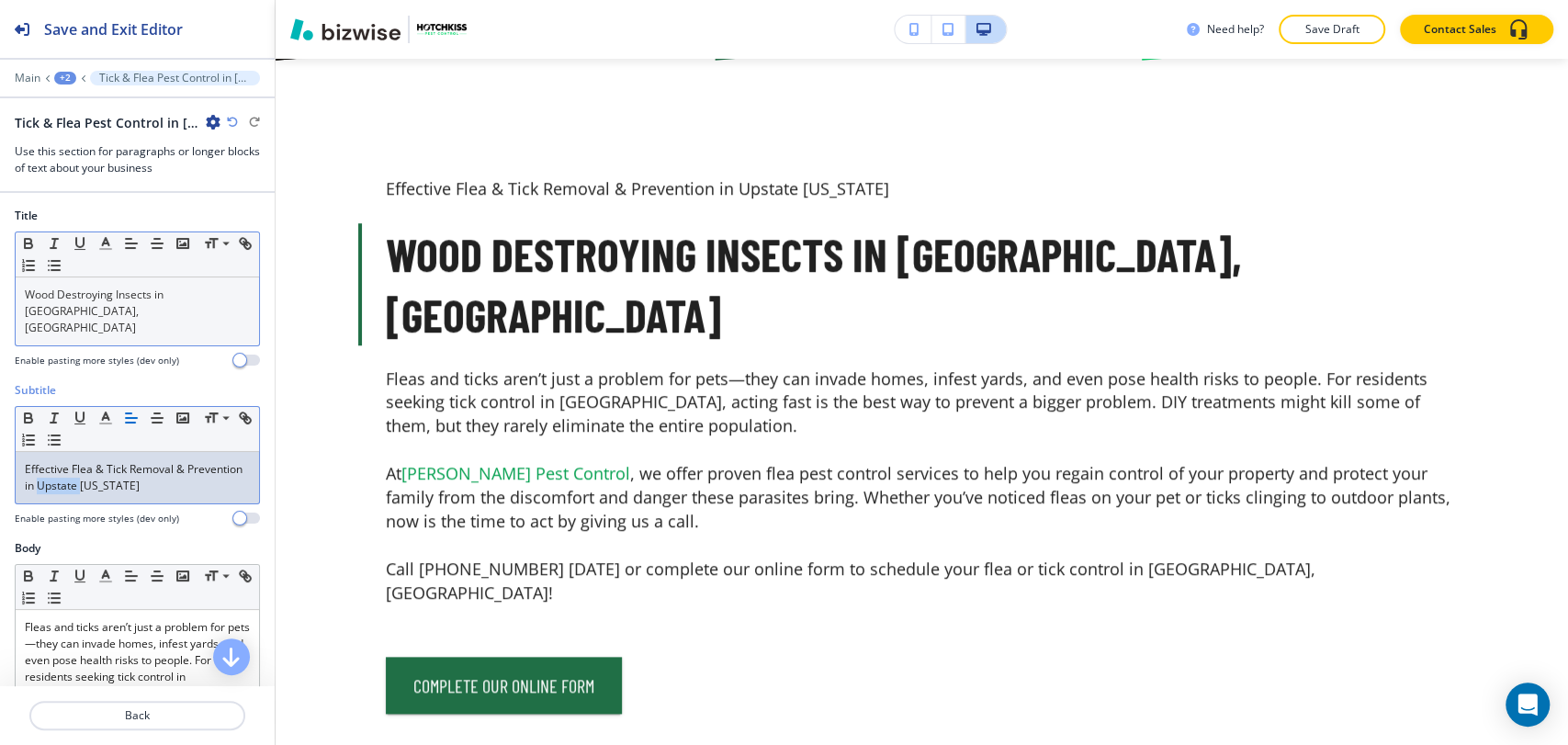
click at [106, 463] on span "Effective Flea & Tick Removal & Prevention in Upstate [US_STATE]" at bounding box center [135, 477] width 220 height 32
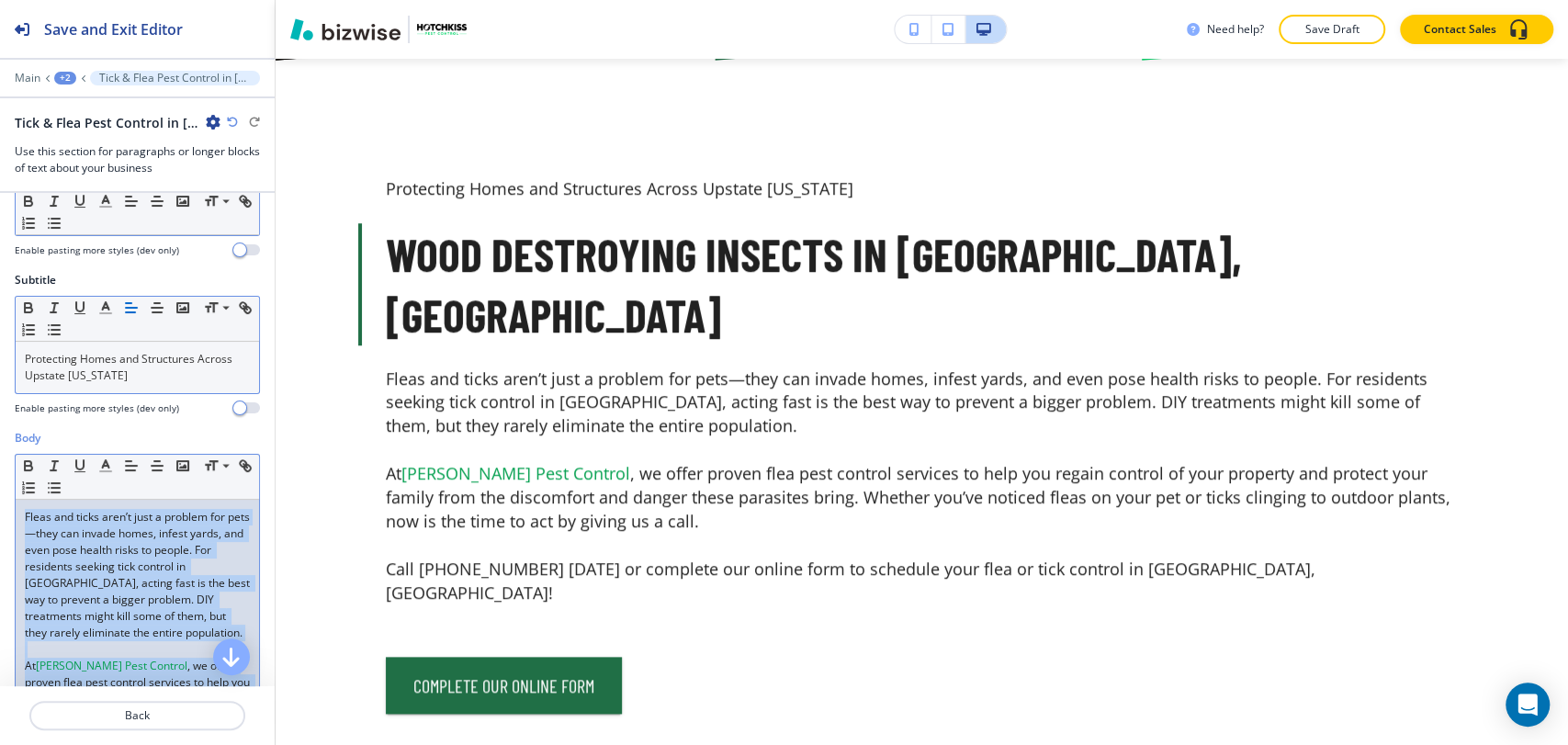
scroll to position [101, 0]
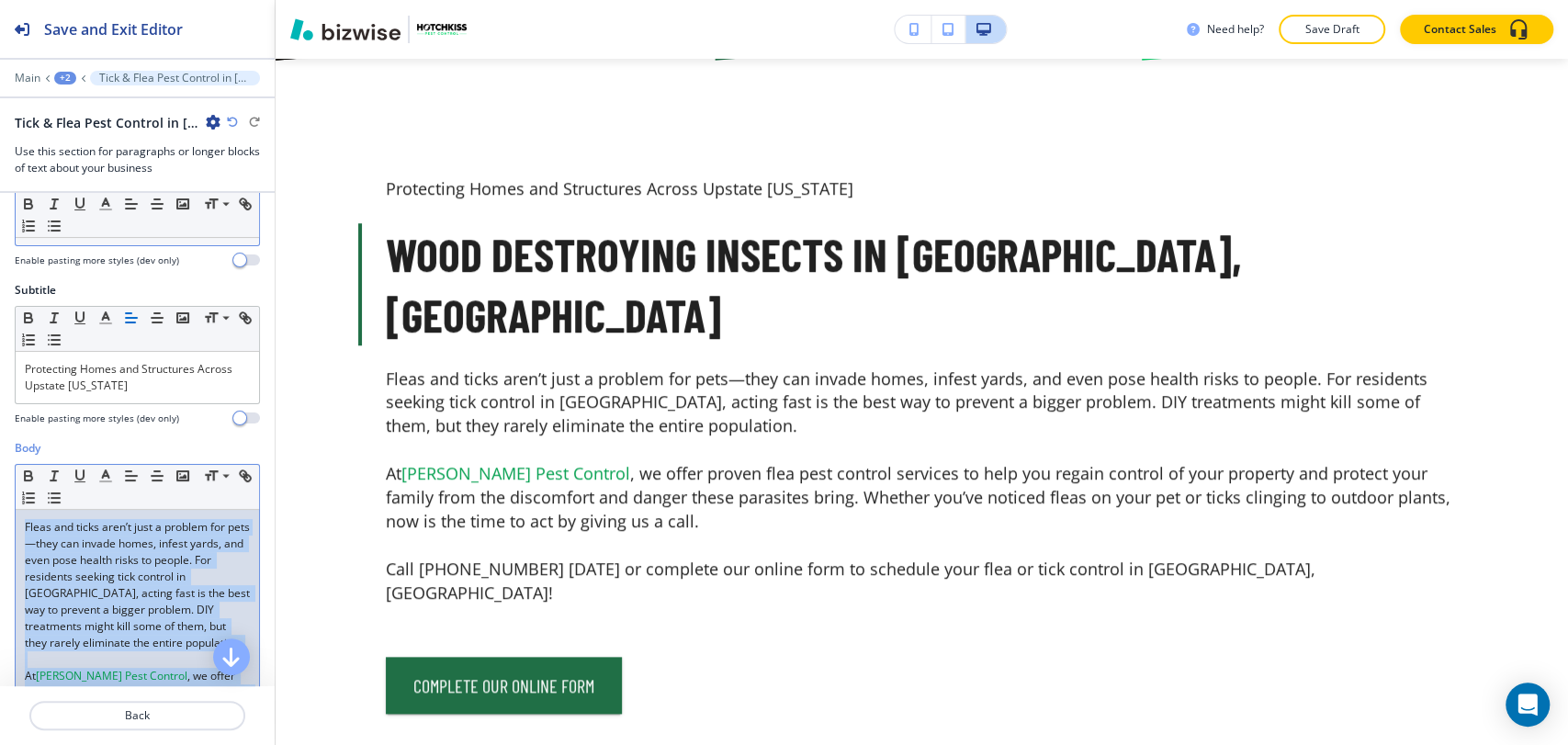
drag, startPoint x: 234, startPoint y: 481, endPoint x: 20, endPoint y: 509, distance: 215.8
click at [20, 510] on div "Fleas and ticks aren’t just a problem for pets—they can invade homes, infest ya…" at bounding box center [137, 700] width 244 height 382
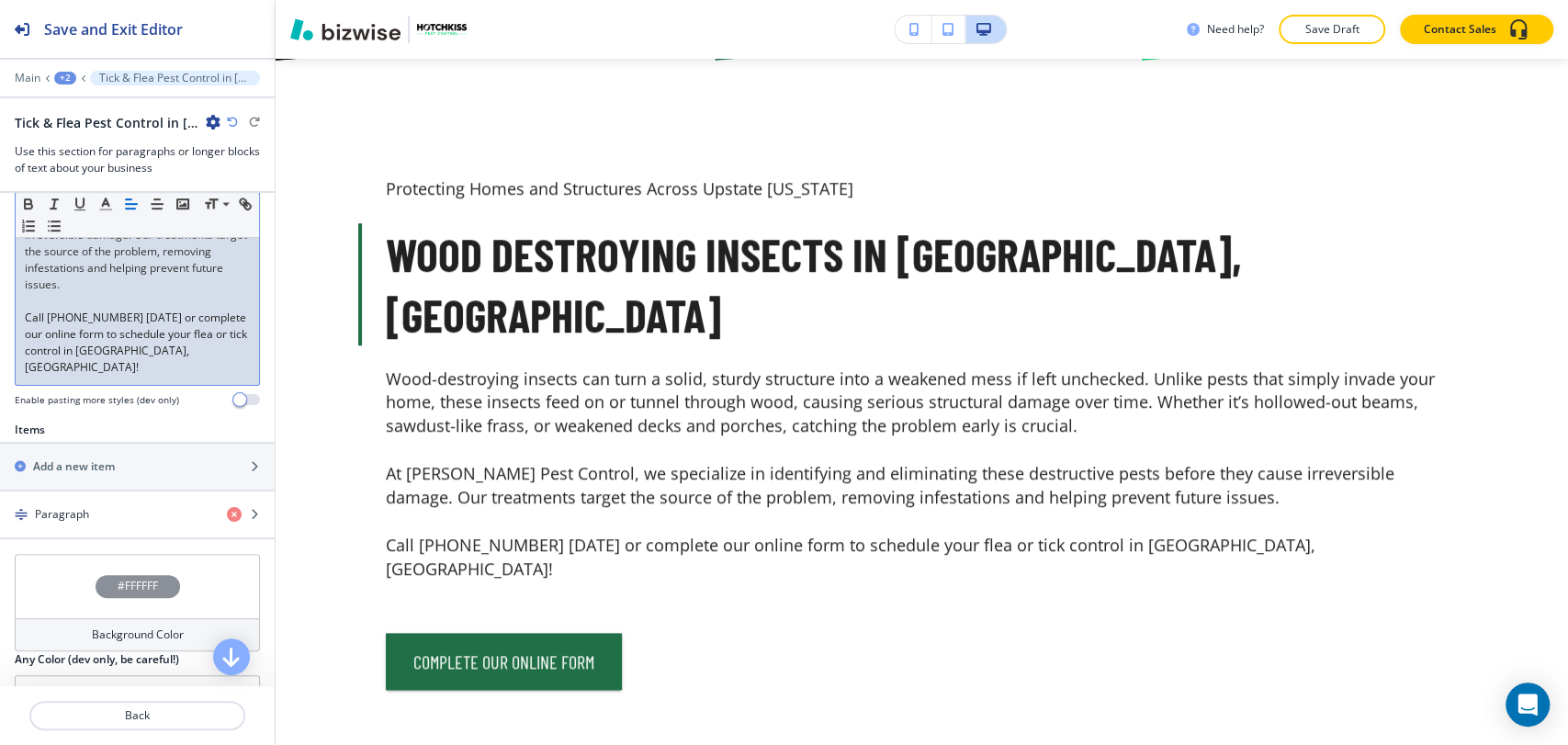
scroll to position [610, 0]
drag, startPoint x: 187, startPoint y: 343, endPoint x: 6, endPoint y: 311, distance: 183.8
click at [6, 311] on div "Body Small Normal Large Huge Wood-destroying insects can turn a solid, sturdy s…" at bounding box center [137, 174] width 274 height 489
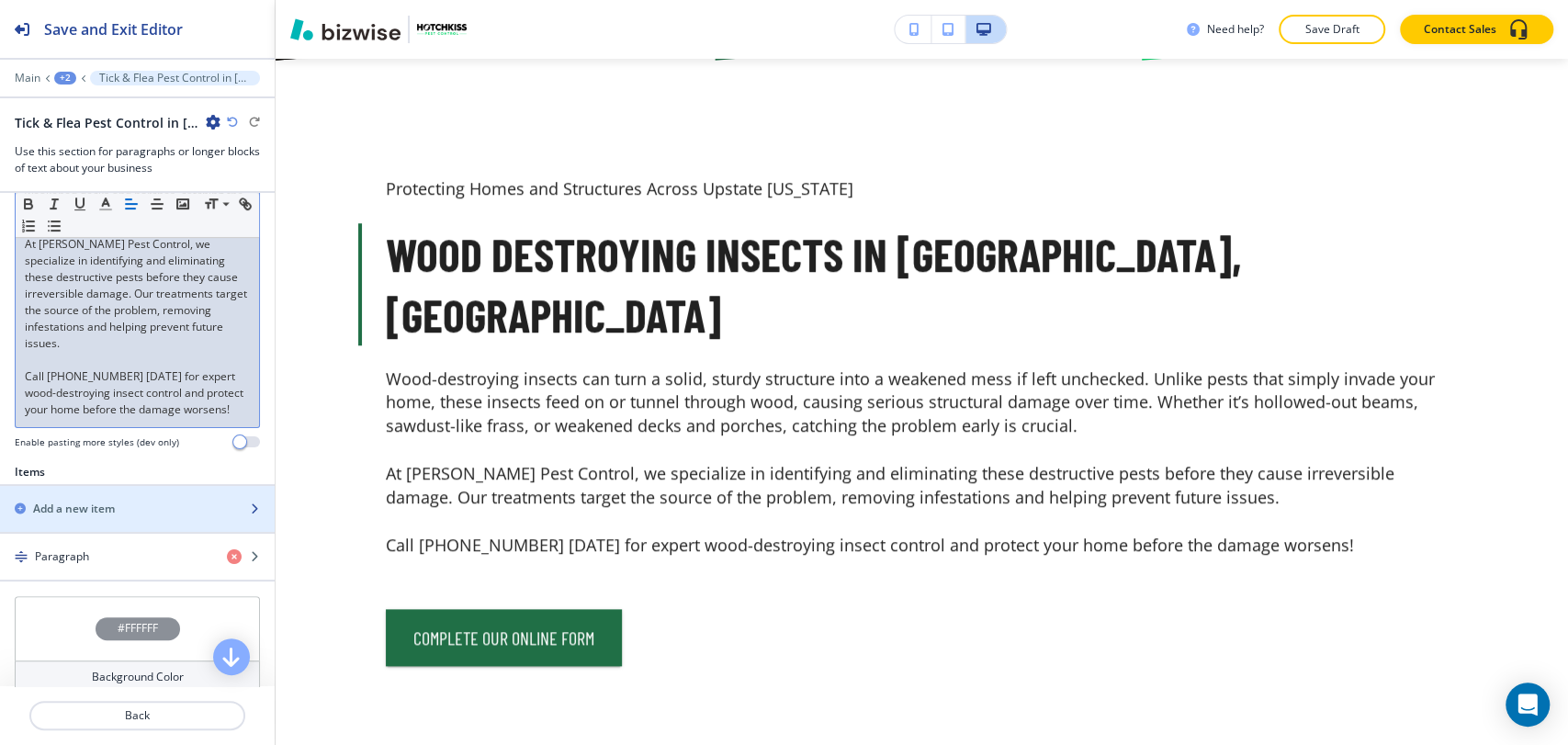
scroll to position [650, 0]
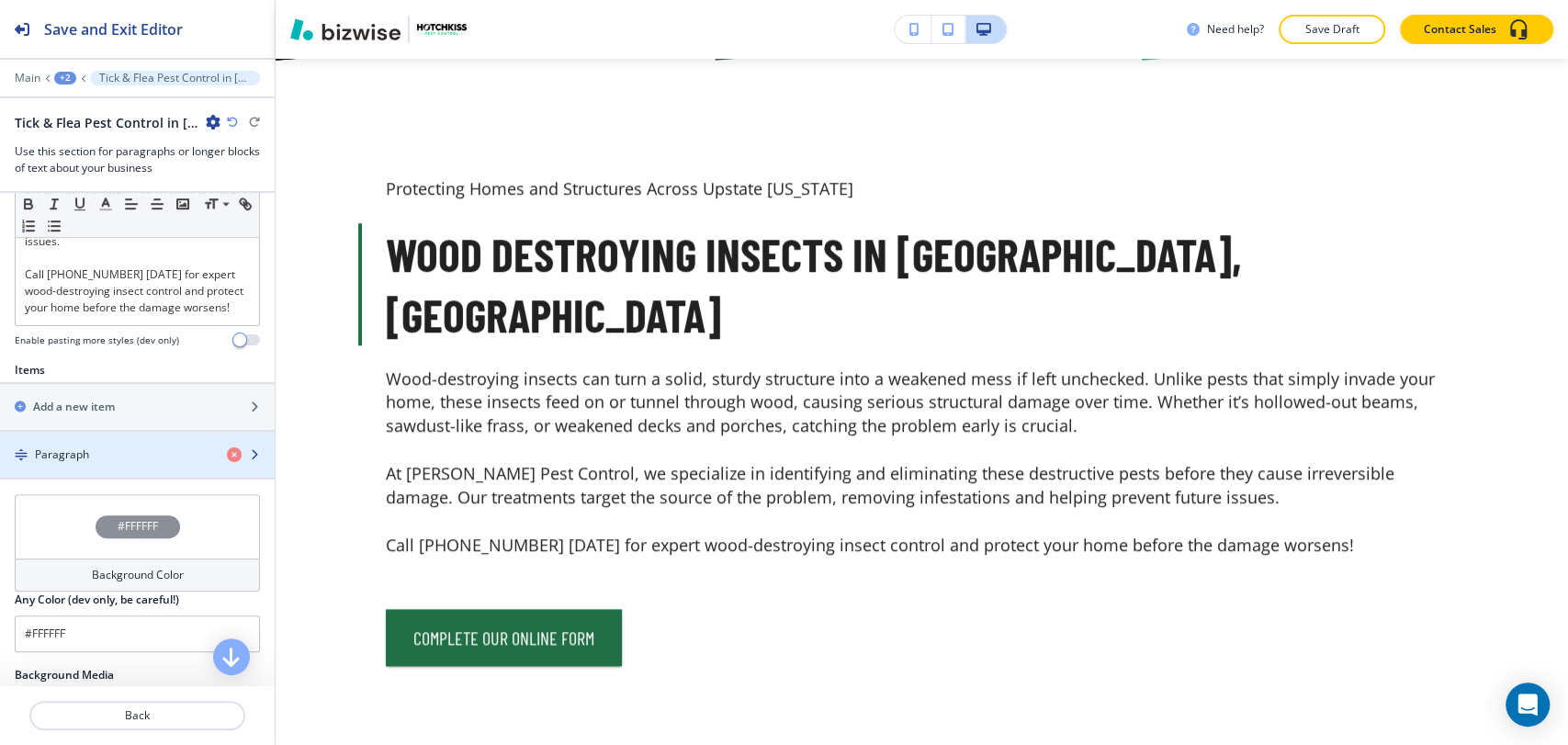
click at [88, 477] on div "button" at bounding box center [137, 470] width 274 height 14
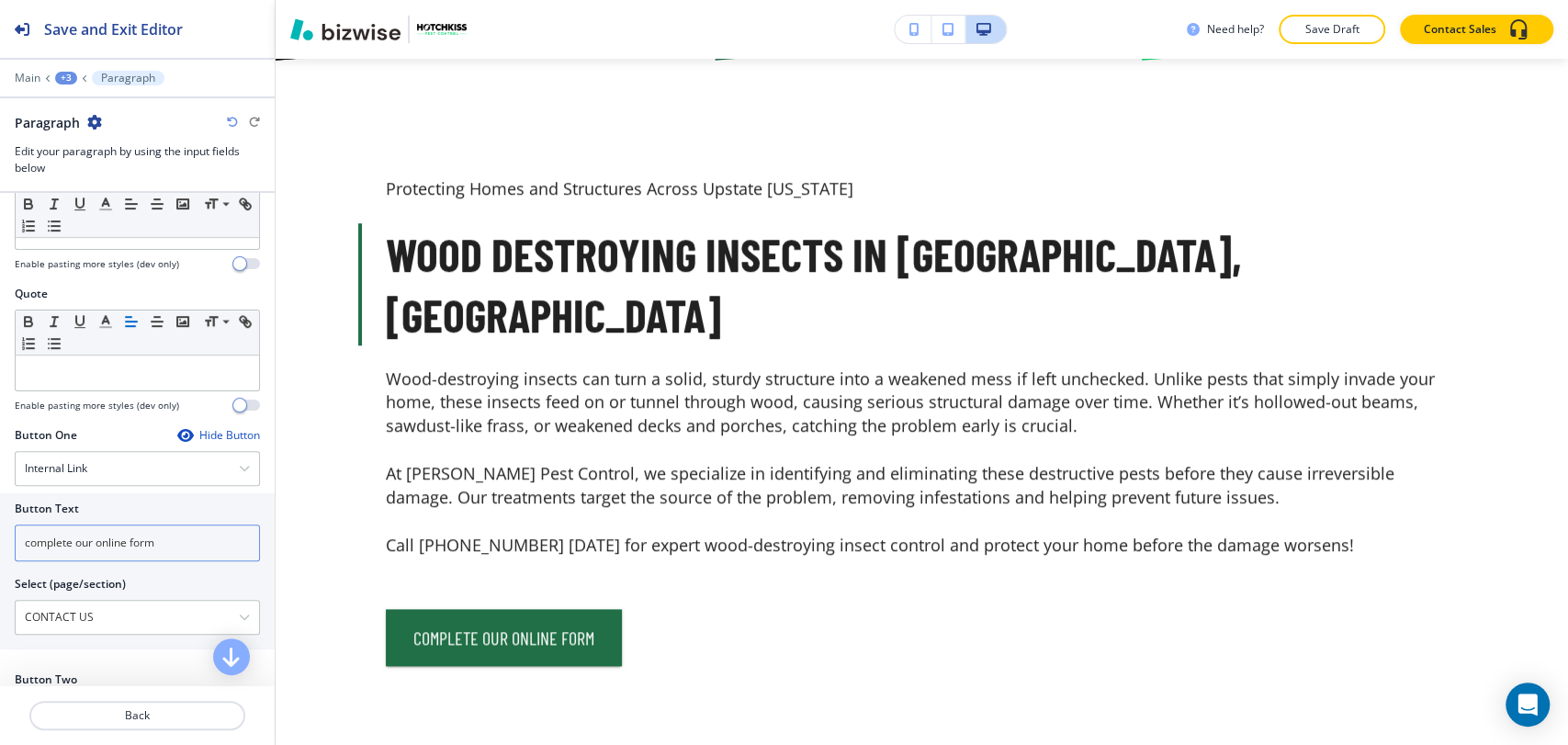
scroll to position [612, 0]
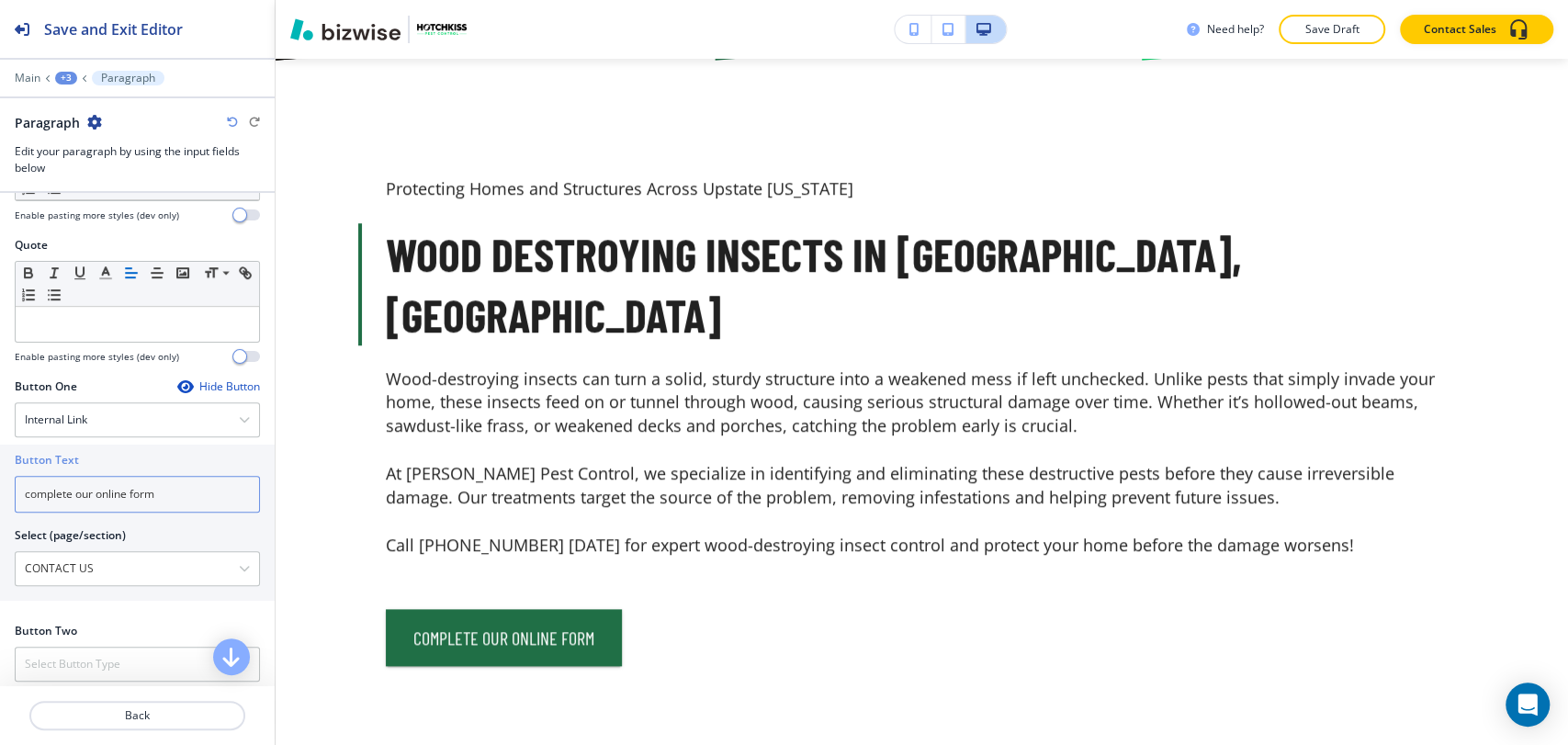
drag, startPoint x: 199, startPoint y: 495, endPoint x: -8, endPoint y: 489, distance: 207.1
click at [0, 0] on html "Save and Exit Editor Main +3 Paragraph Paragraph Edit your paragraph by using t…" at bounding box center [784, 0] width 1568 height 0
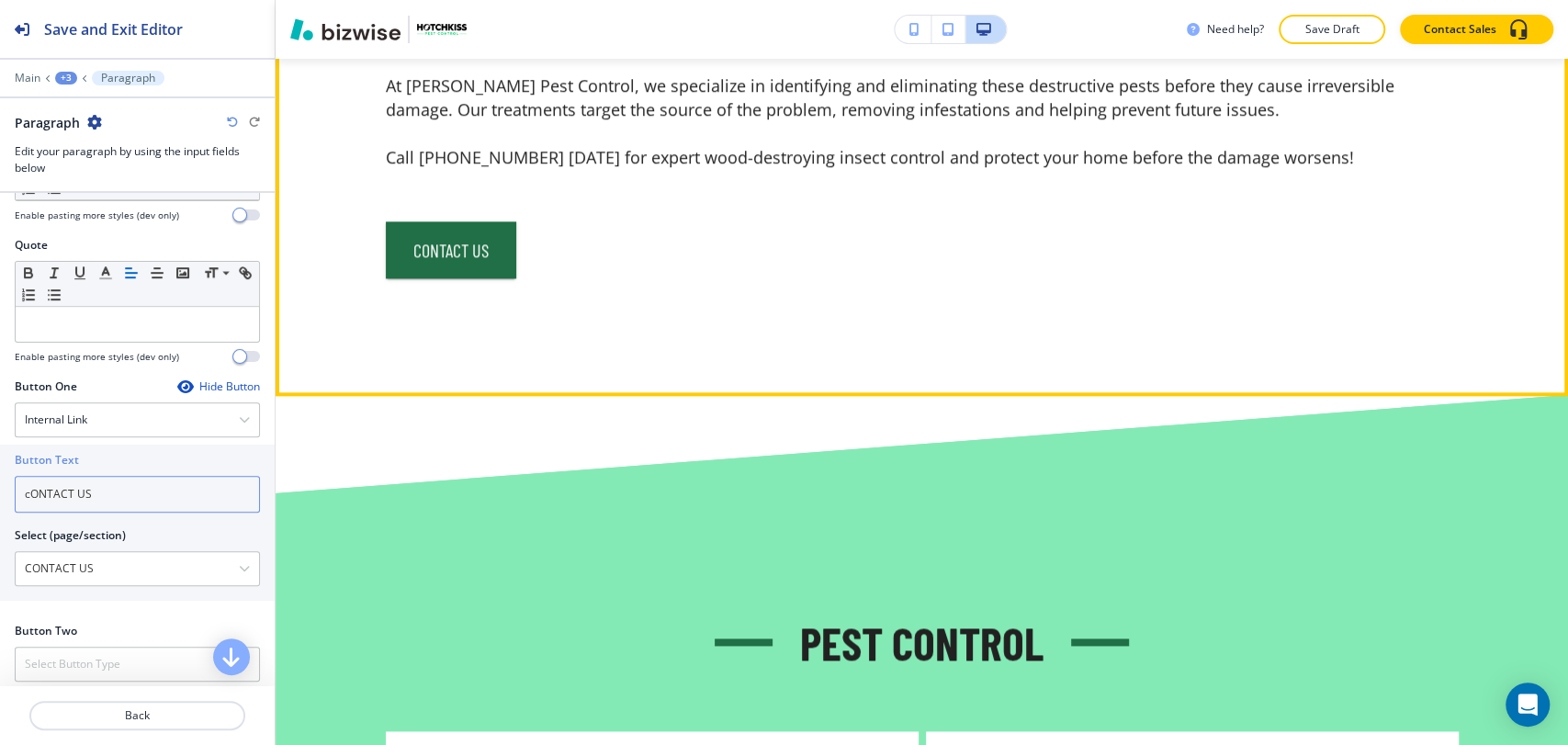
scroll to position [1330, 0]
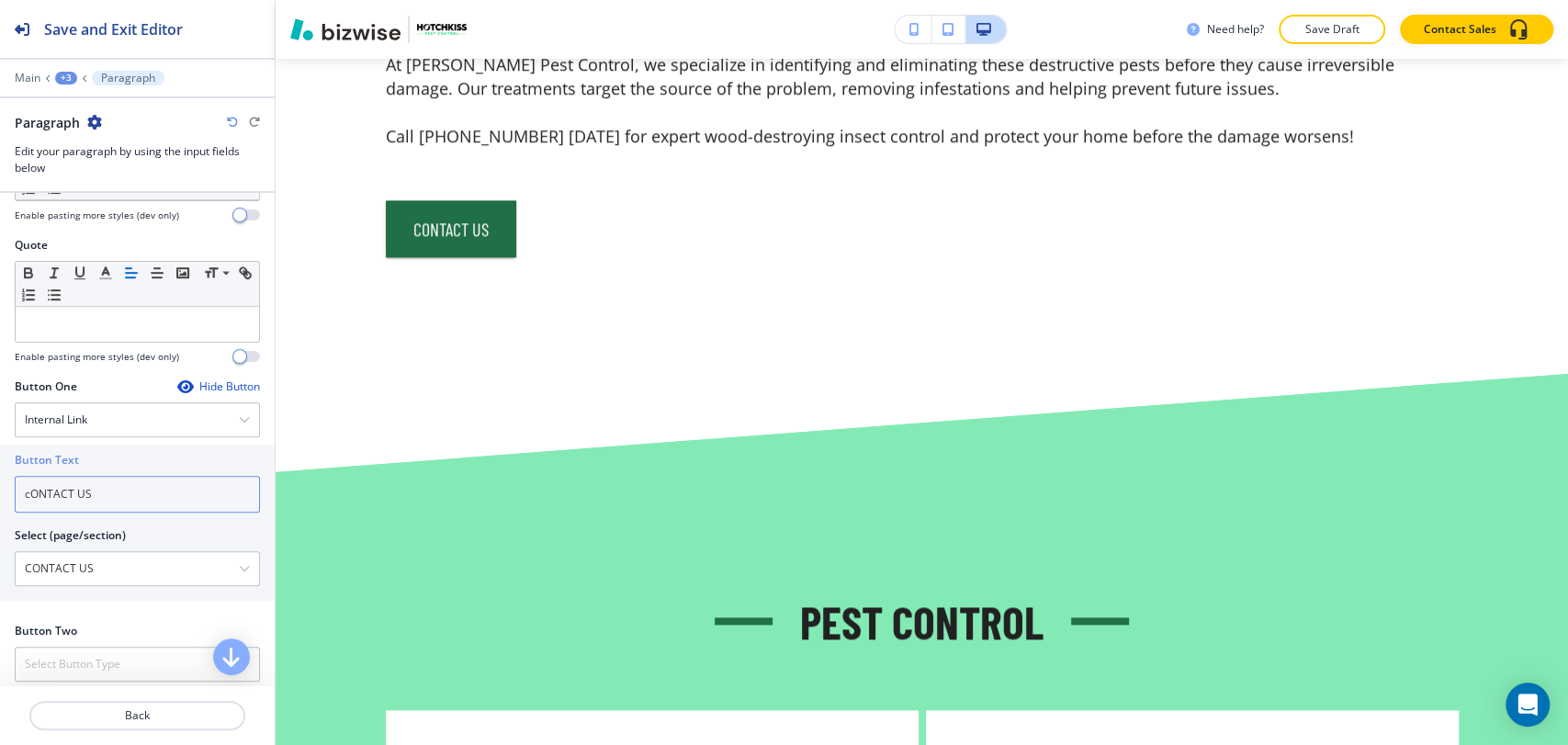
click at [57, 498] on input "cONTACT US" at bounding box center [137, 494] width 245 height 37
click at [167, 487] on input "contact US" at bounding box center [137, 494] width 245 height 37
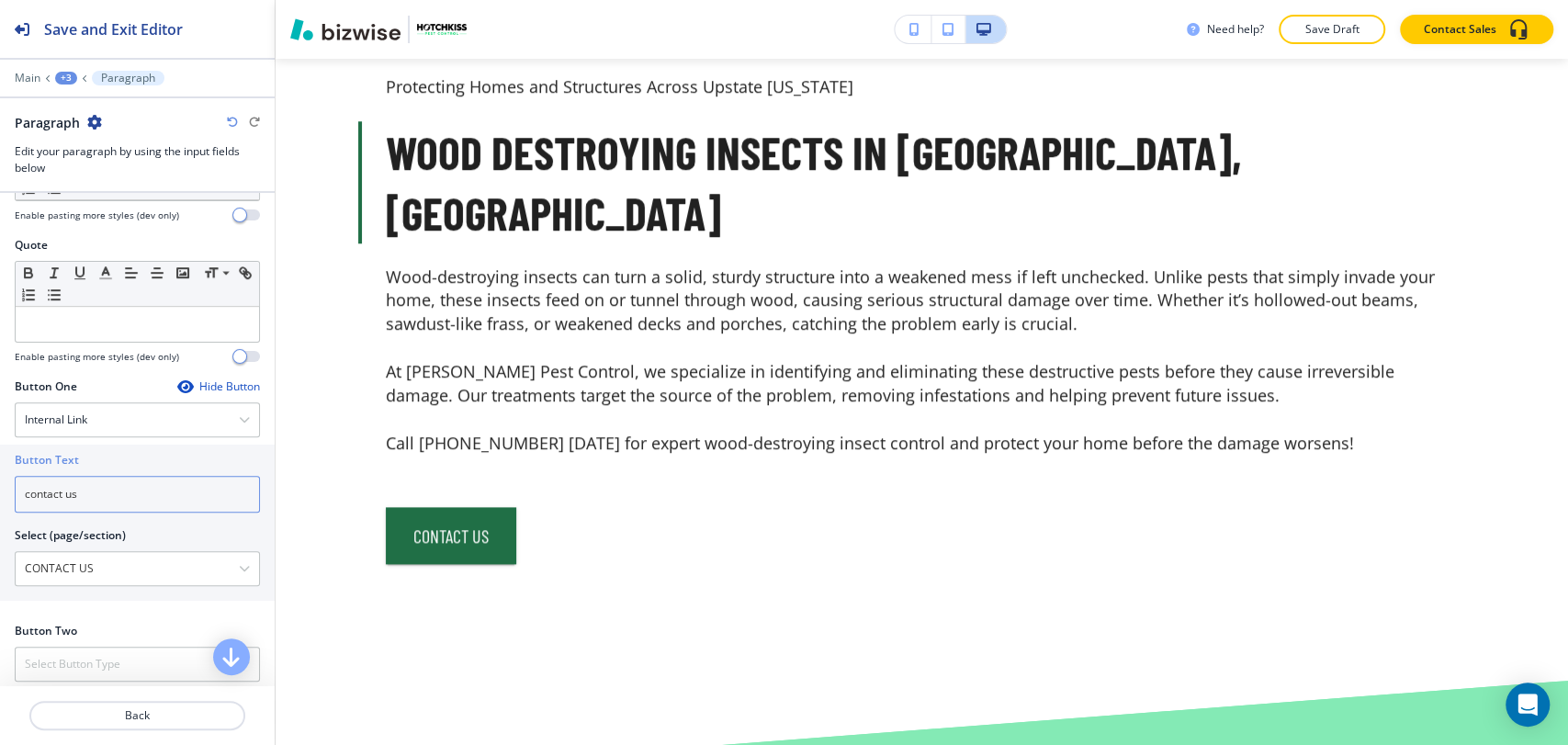
type input "contact us"
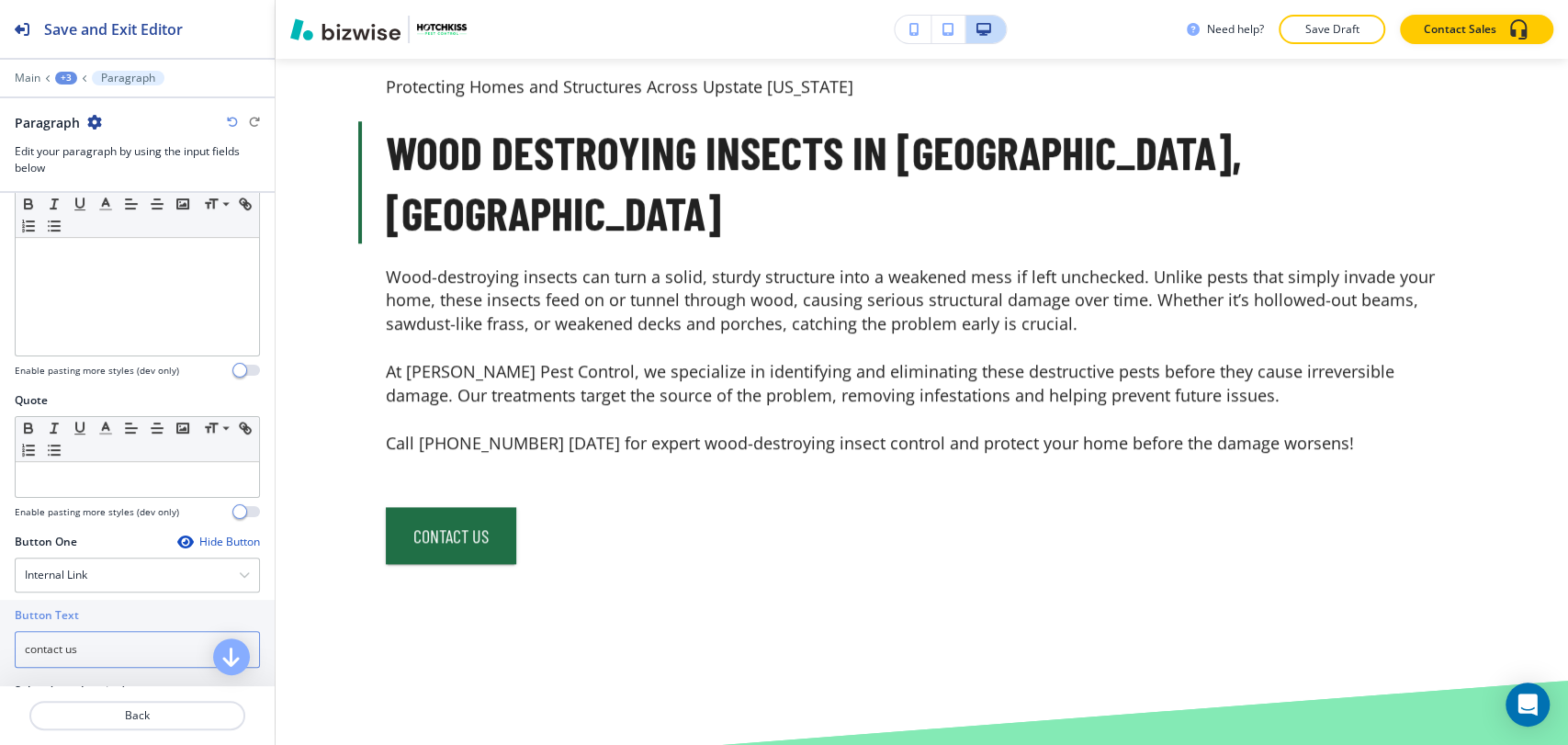
scroll to position [306, 0]
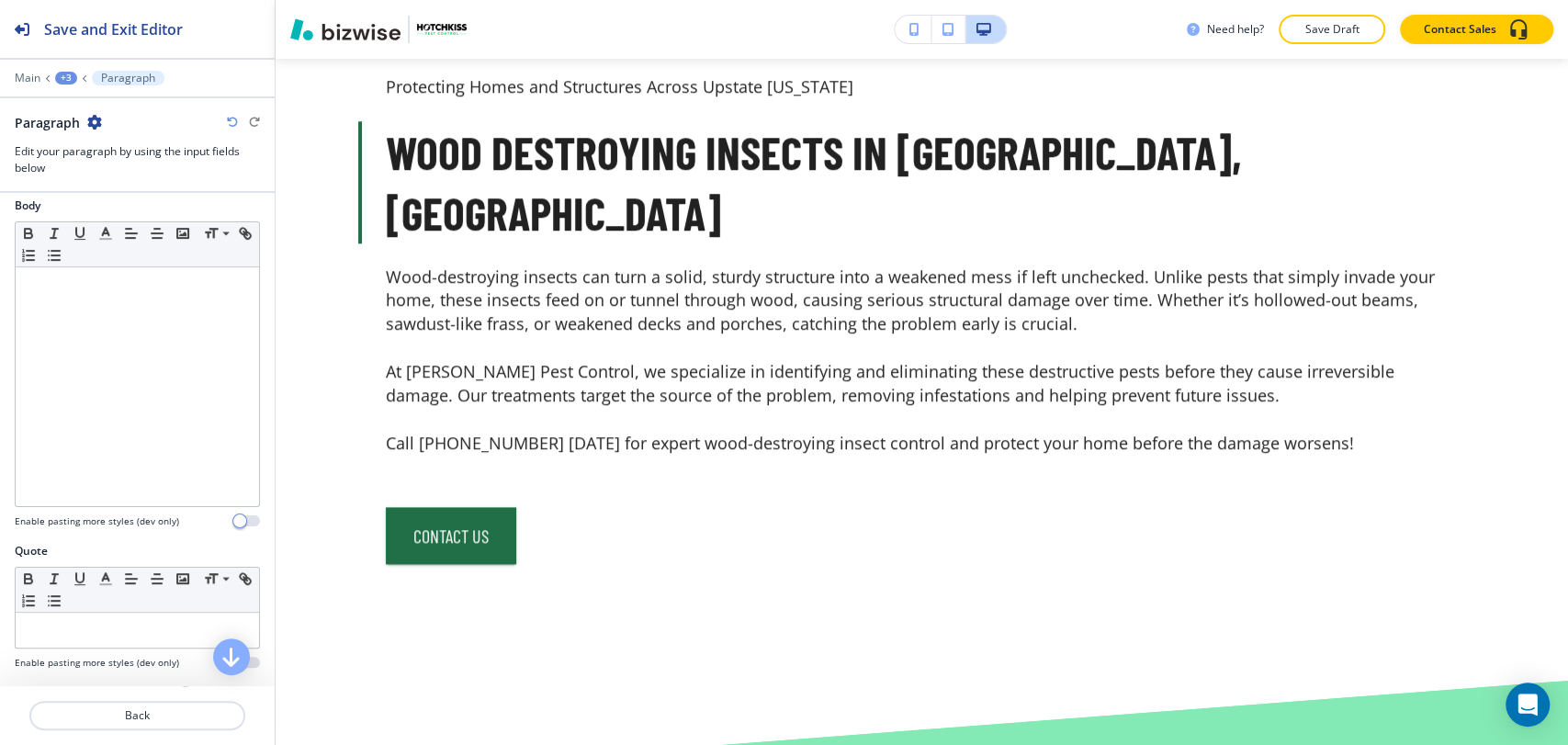
click at [71, 68] on div at bounding box center [137, 65] width 274 height 11
click at [61, 74] on div "+3" at bounding box center [65, 79] width 22 height 13
click at [96, 173] on p "Tick & Flea Pest Control in Greenville, SC-2" at bounding box center [114, 172] width 94 height 16
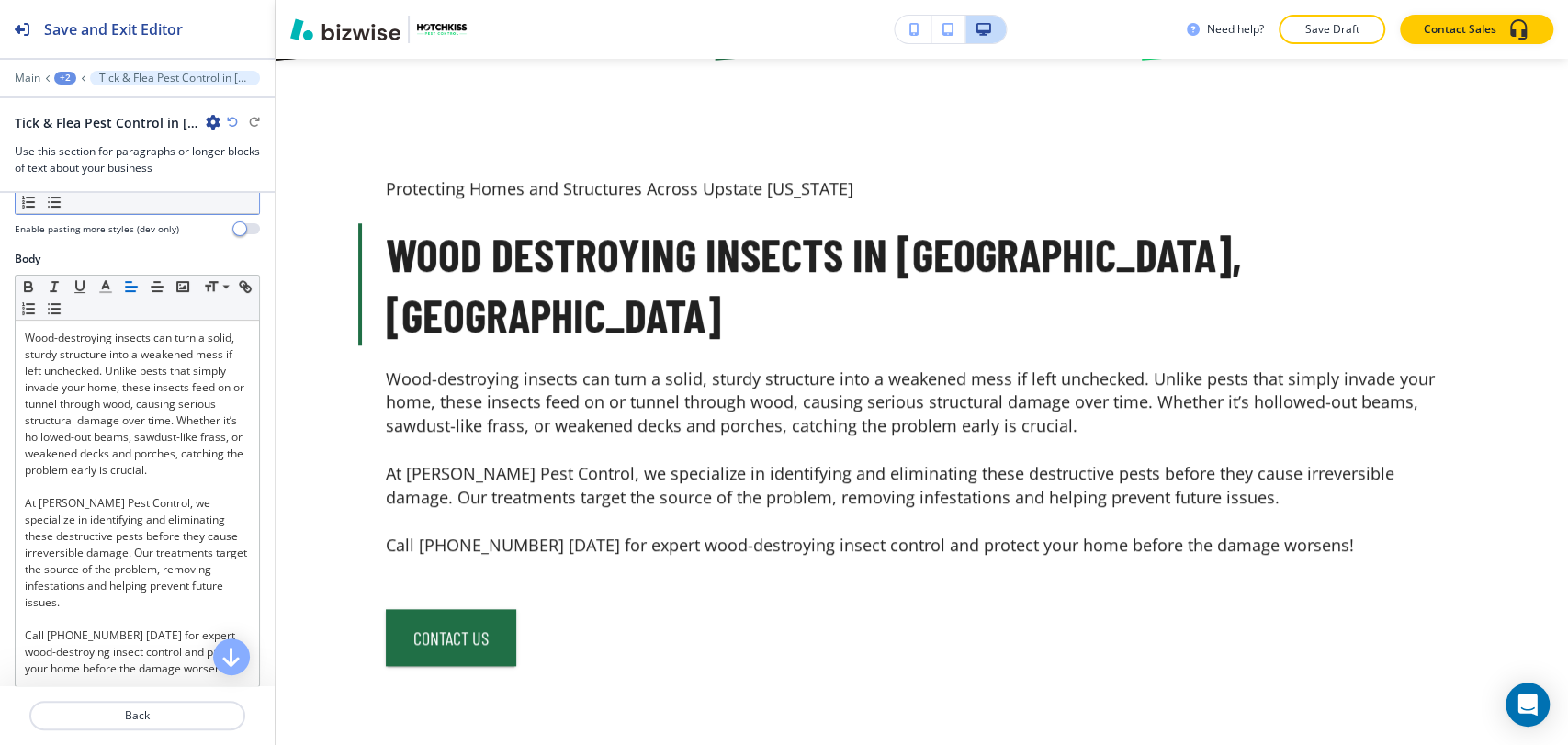
scroll to position [612, 0]
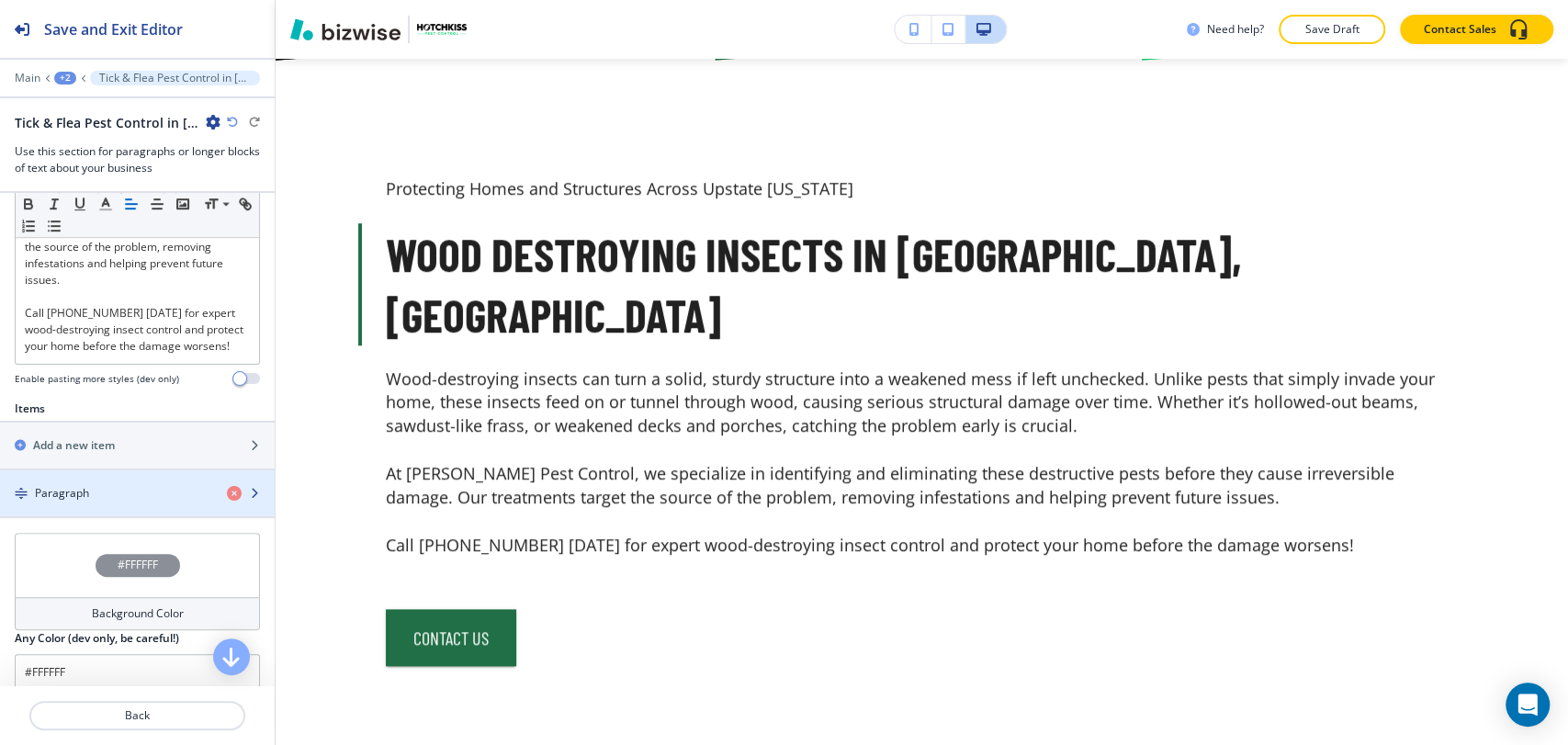
click at [133, 485] on div "button" at bounding box center [137, 477] width 274 height 14
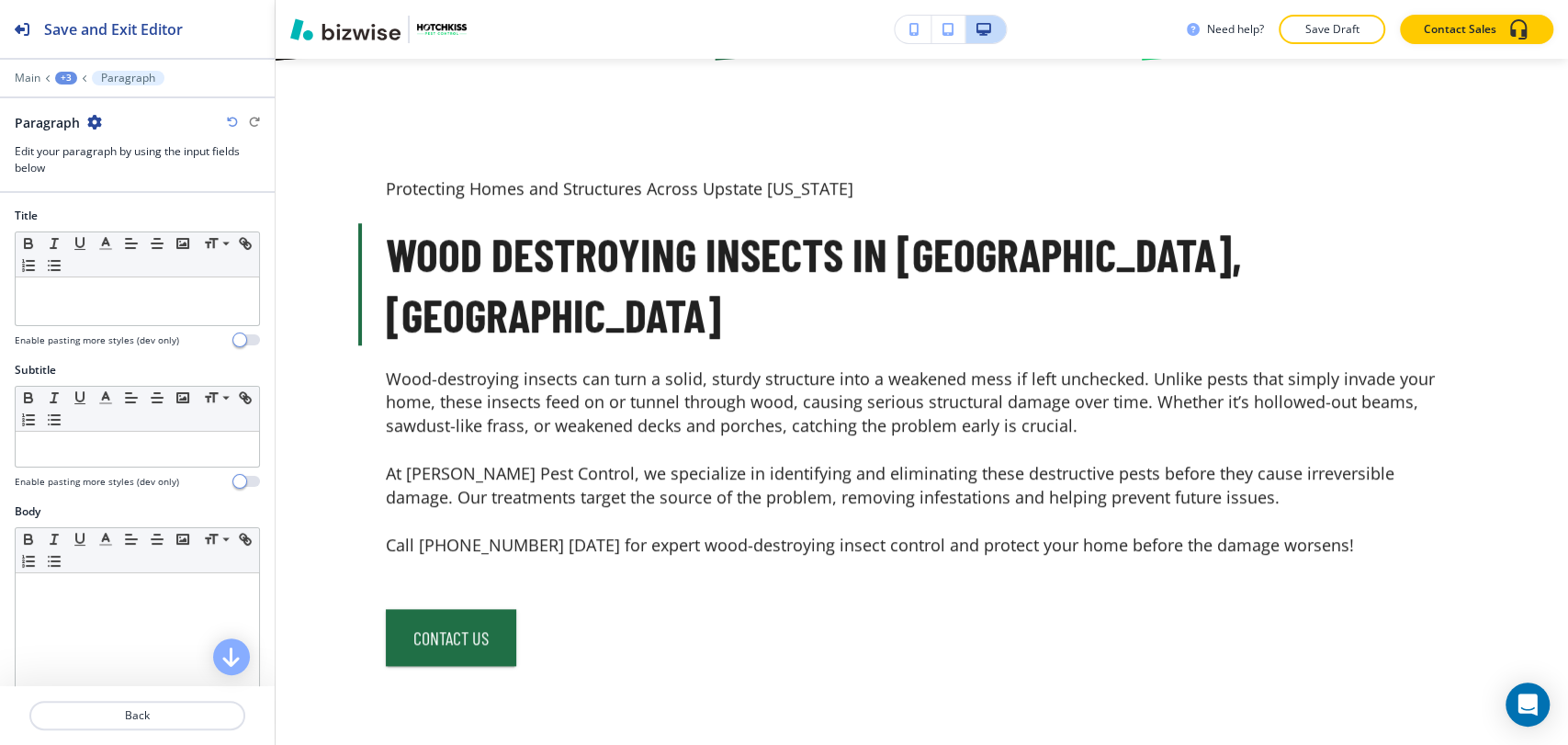
click at [67, 72] on div "+3" at bounding box center [65, 79] width 22 height 13
click at [99, 166] on p "Tick & Flea Pest Control in Greenville, SC-2" at bounding box center [114, 172] width 94 height 16
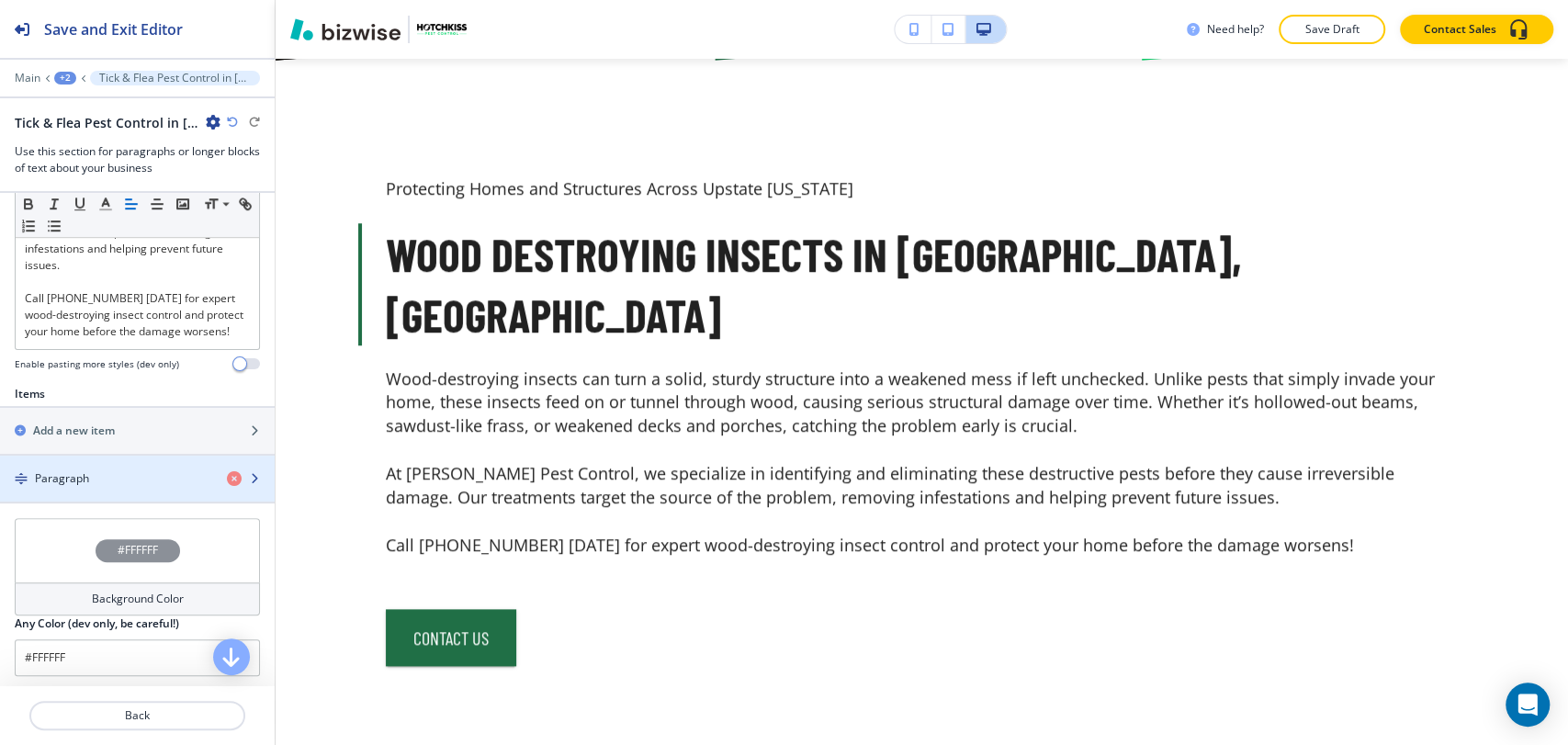
scroll to position [714, 0]
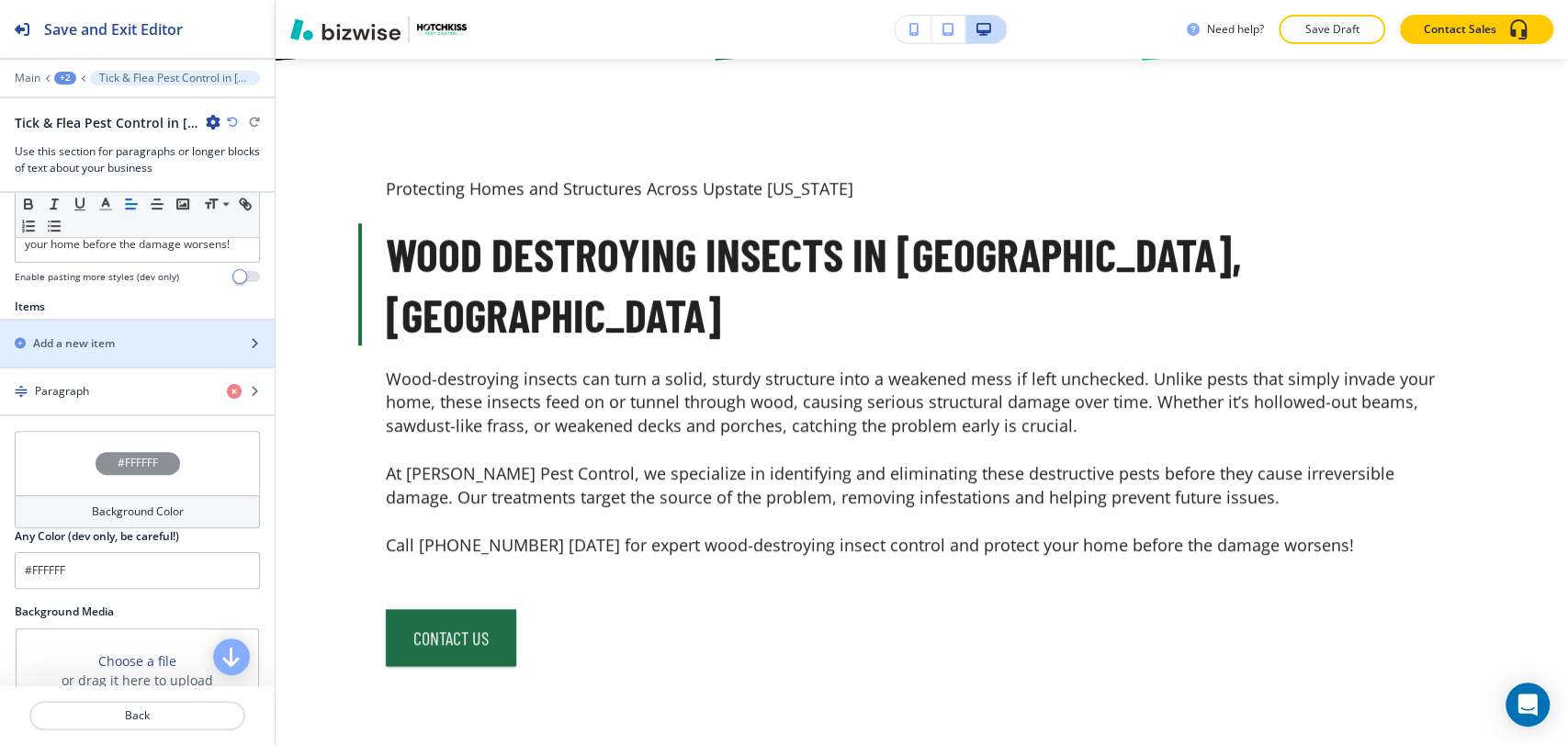
click at [128, 365] on div "button" at bounding box center [137, 359] width 274 height 14
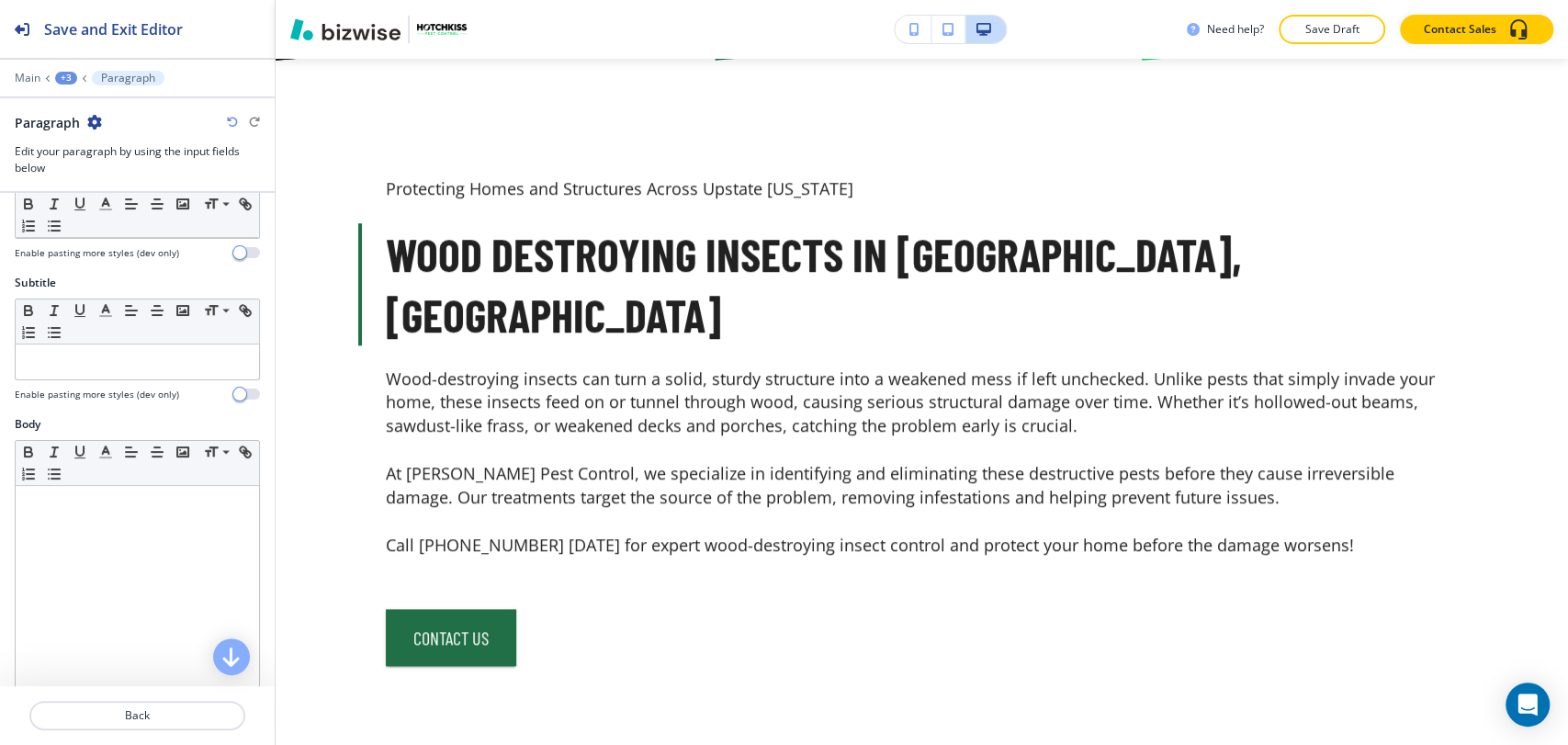
scroll to position [0, 0]
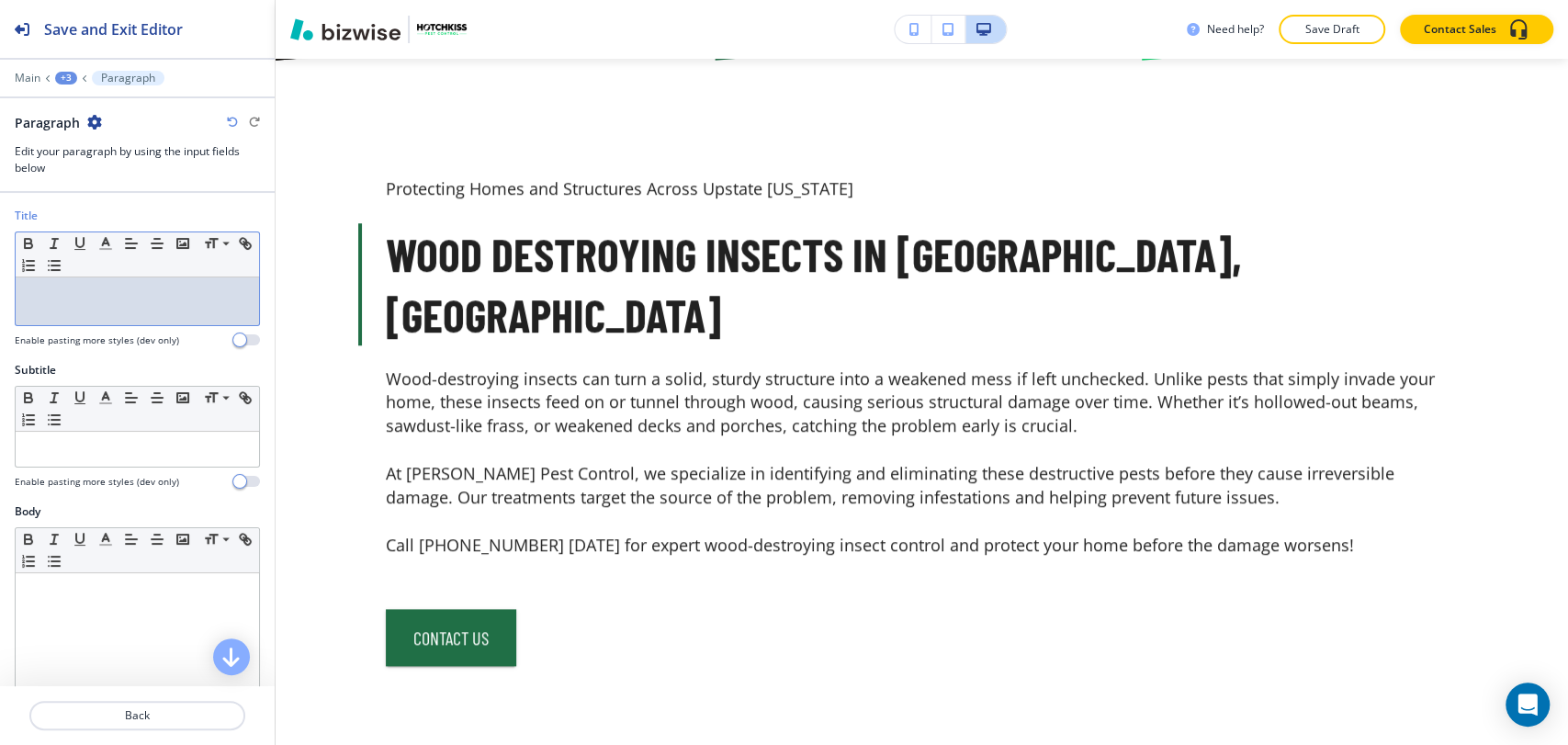
click at [130, 309] on div at bounding box center [137, 301] width 244 height 47
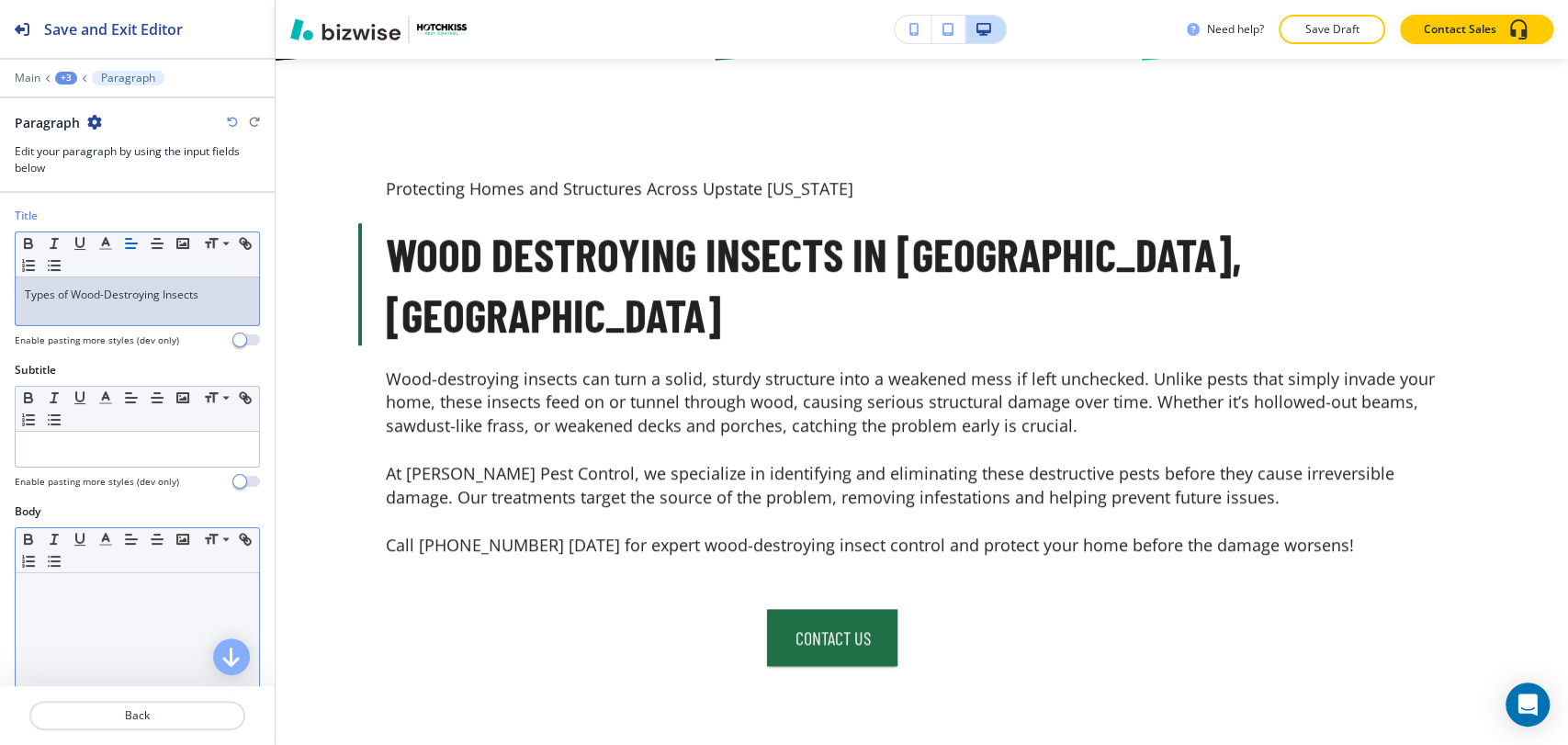
click at [118, 604] on div at bounding box center [137, 693] width 244 height 239
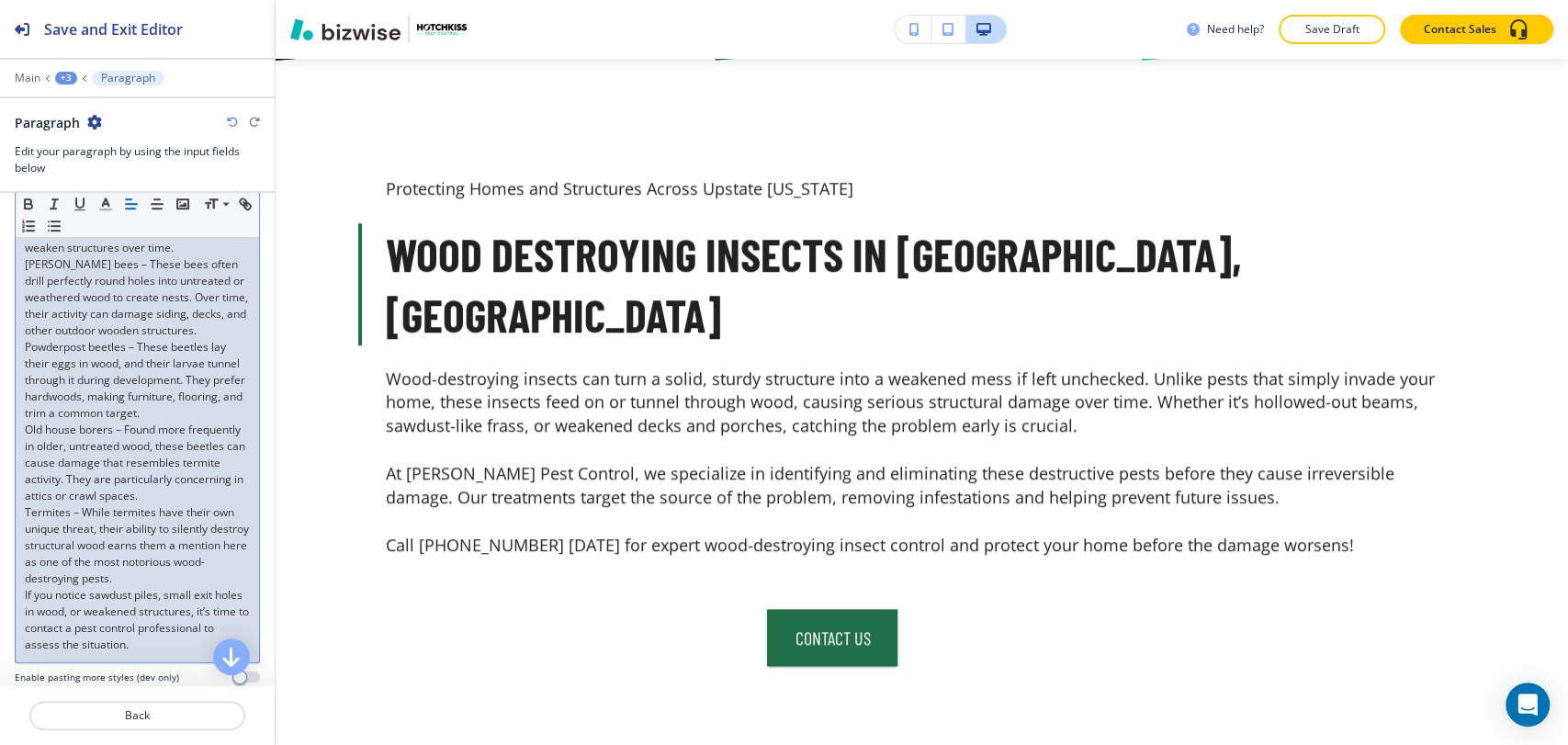
scroll to position [661, 0]
click at [20, 650] on div "Not all wood-destroying insects cause damage in the same way. Some burrow tunne…" at bounding box center [137, 286] width 244 height 746
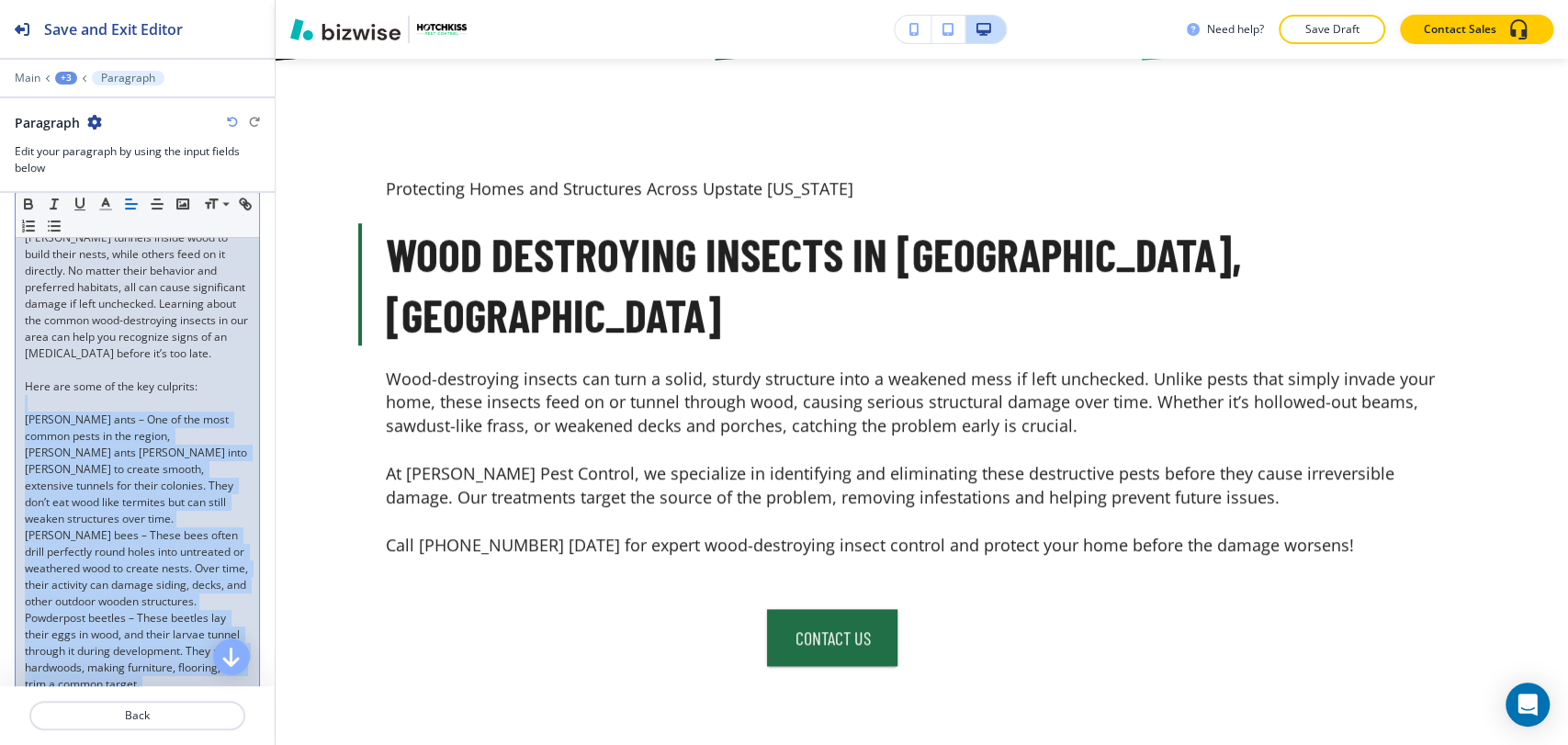
scroll to position [354, 0]
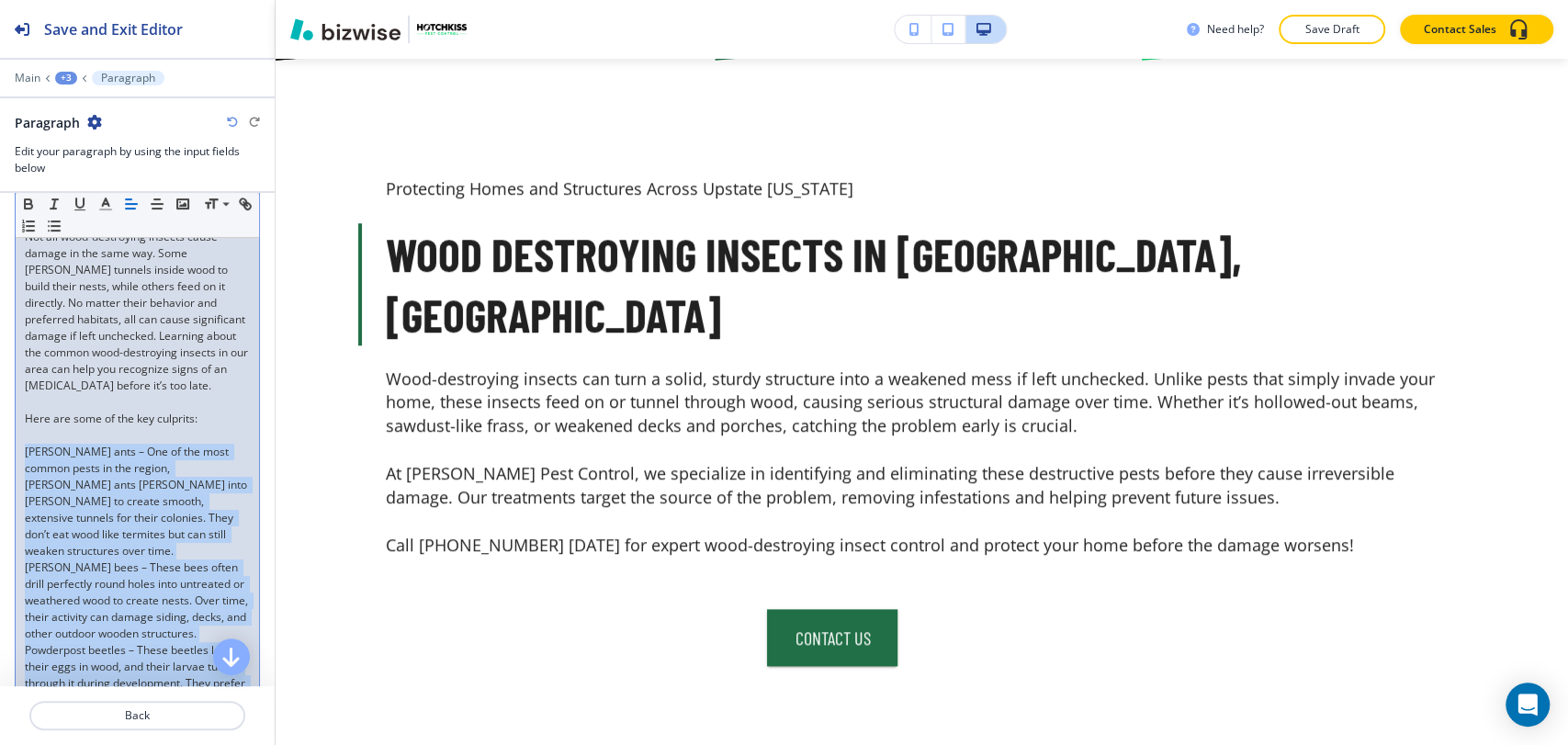
drag, startPoint x: 202, startPoint y: 638, endPoint x: 8, endPoint y: 453, distance: 268.1
click at [22, 471] on div "Not all wood-destroying insects cause damage in the same way. Some burrow tunne…" at bounding box center [137, 601] width 244 height 763
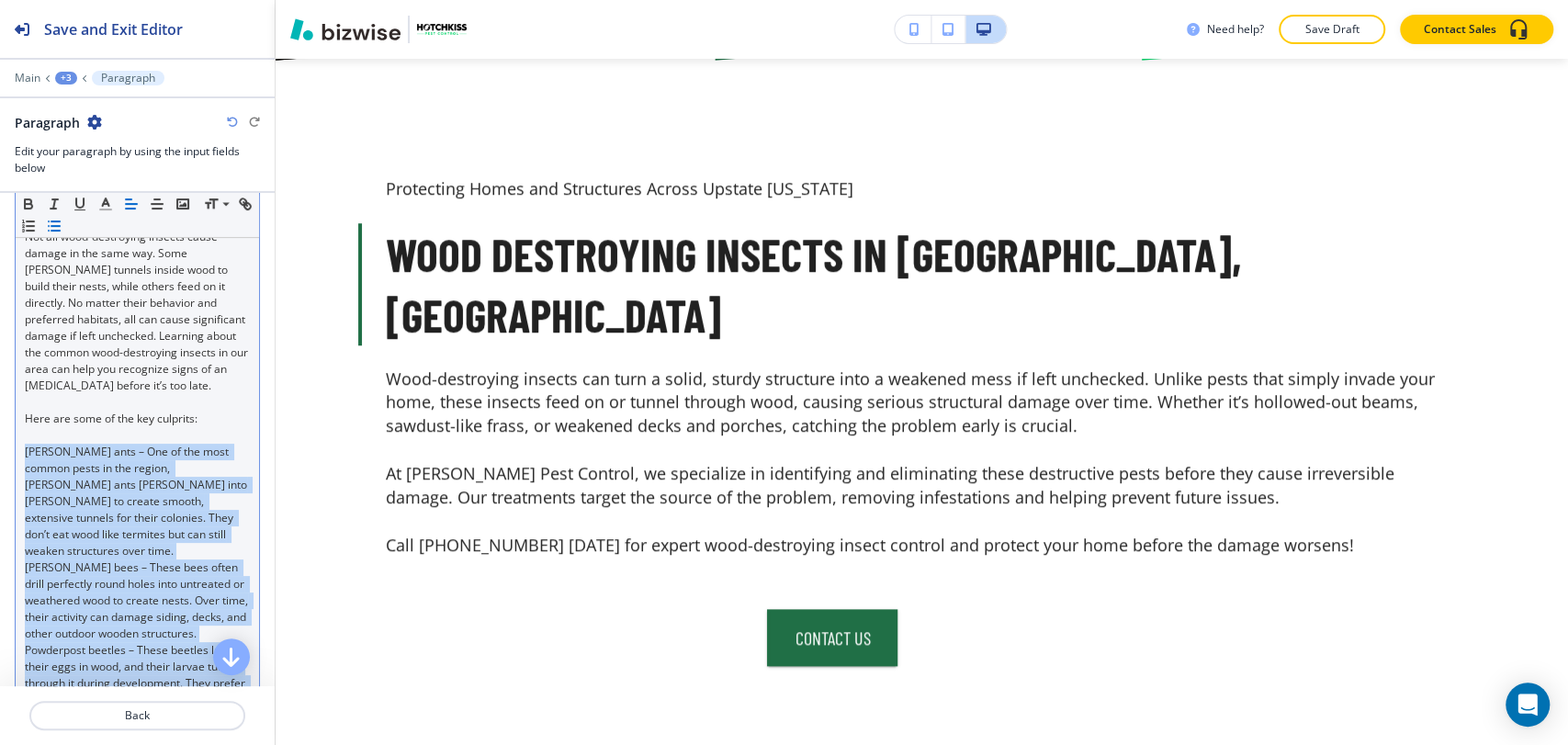
click at [67, 233] on button "button" at bounding box center [54, 226] width 26 height 22
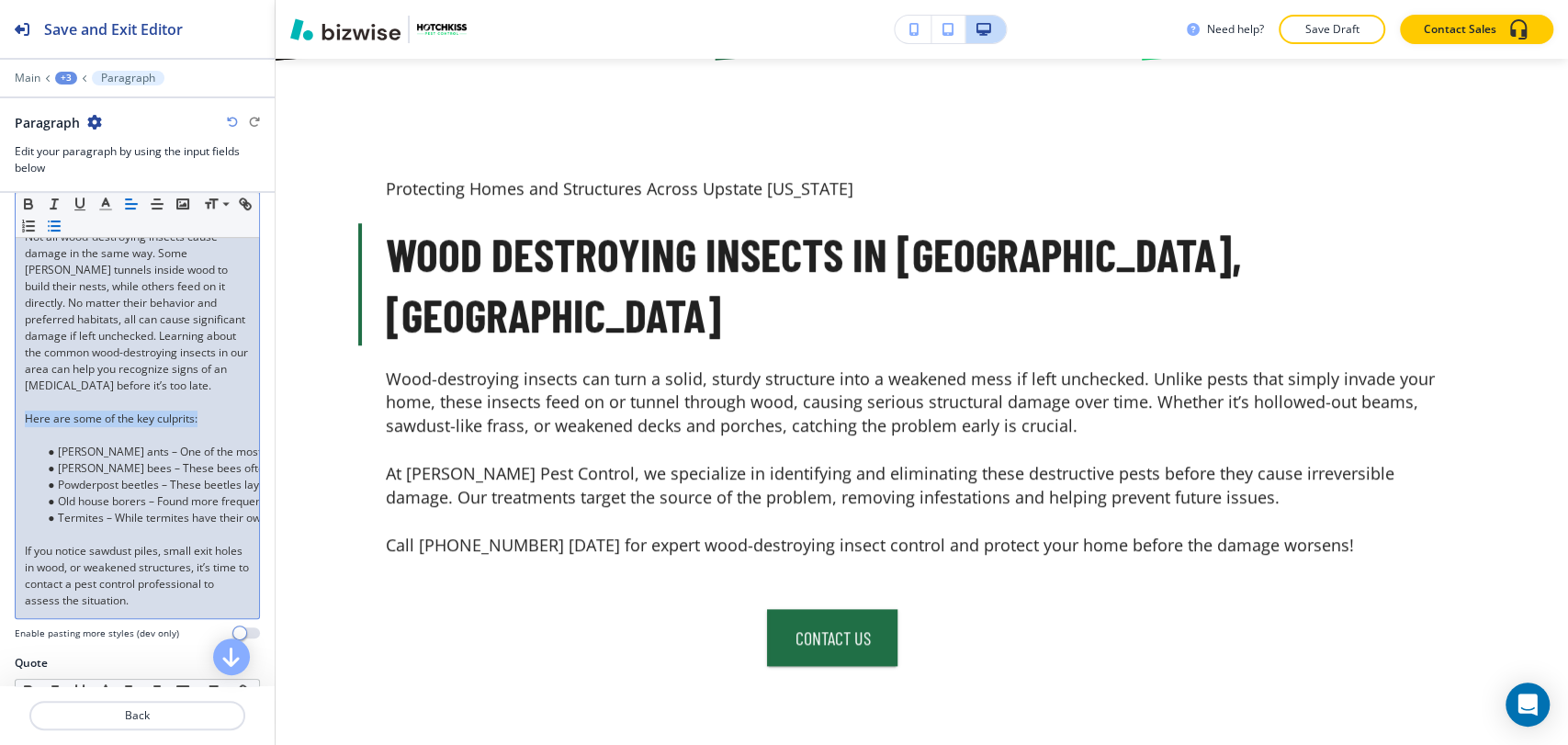
drag, startPoint x: 213, startPoint y: 435, endPoint x: 29, endPoint y: 406, distance: 186.3
click at [14, 432] on div "Small Normal Large Huge Not all wood-destroying insects cause damage in the sam…" at bounding box center [137, 397] width 245 height 446
click at [30, 200] on icon "button" at bounding box center [28, 201] width 7 height 5
click at [56, 444] on p at bounding box center [137, 435] width 225 height 16
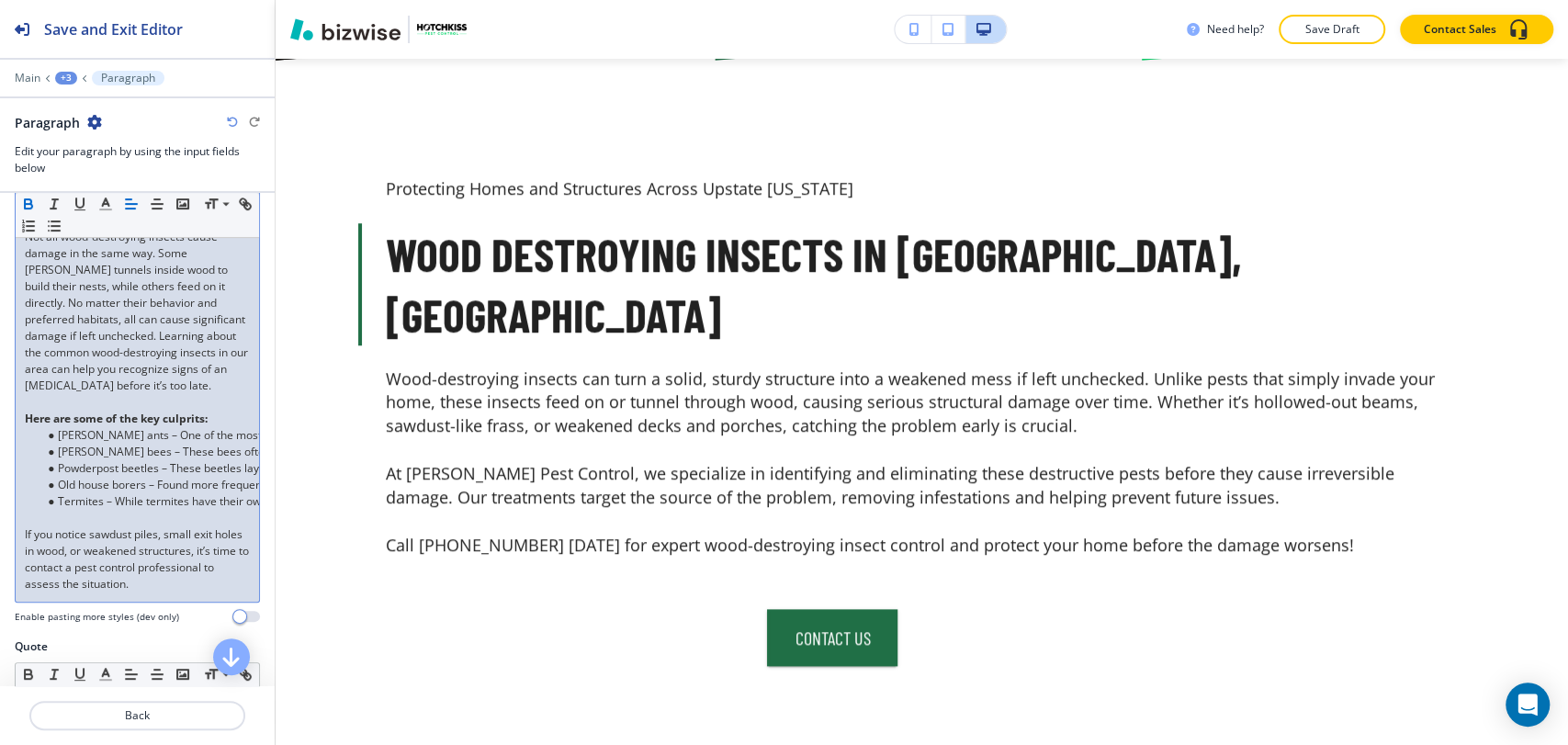
click at [63, 527] on p at bounding box center [137, 517] width 225 height 16
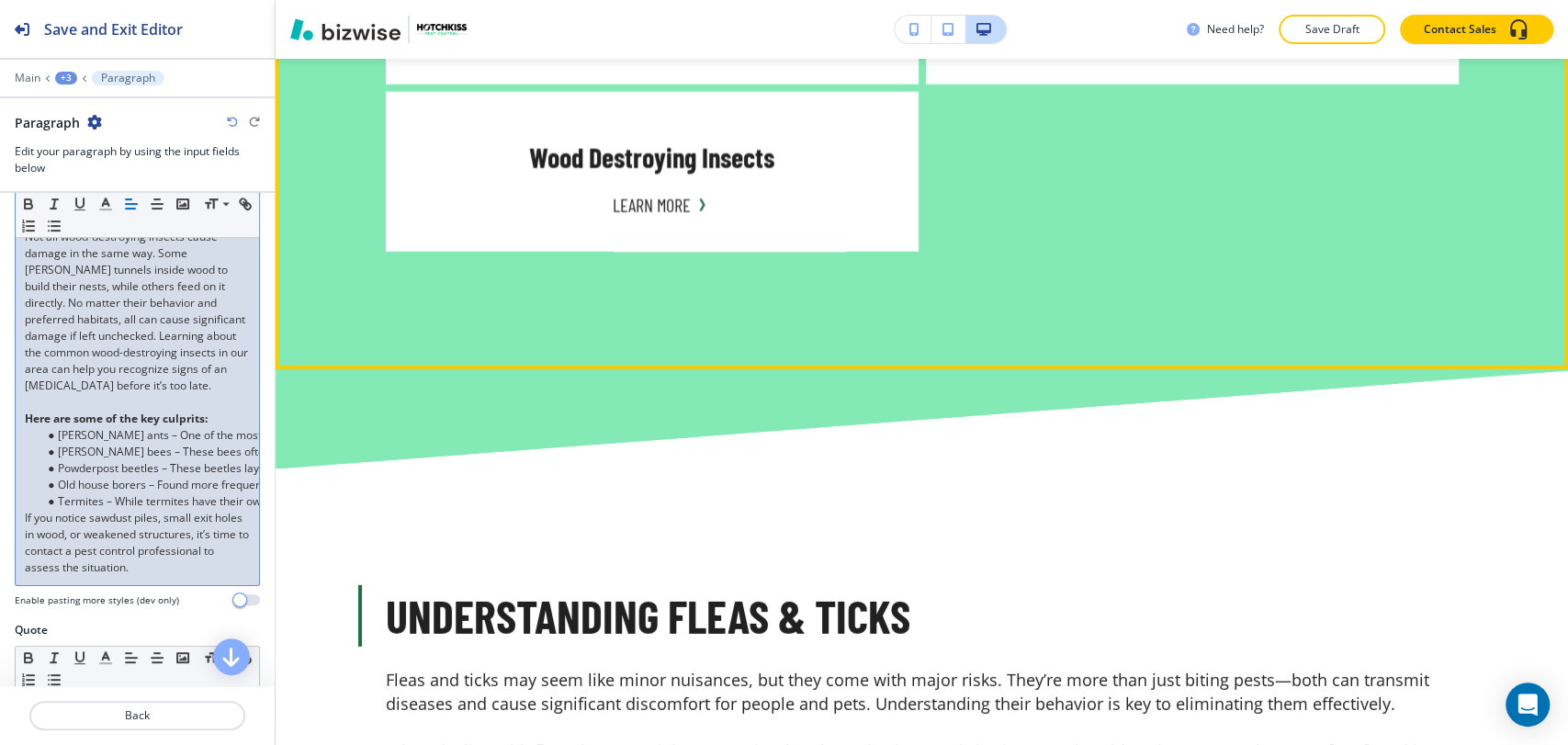
scroll to position [3677, 0]
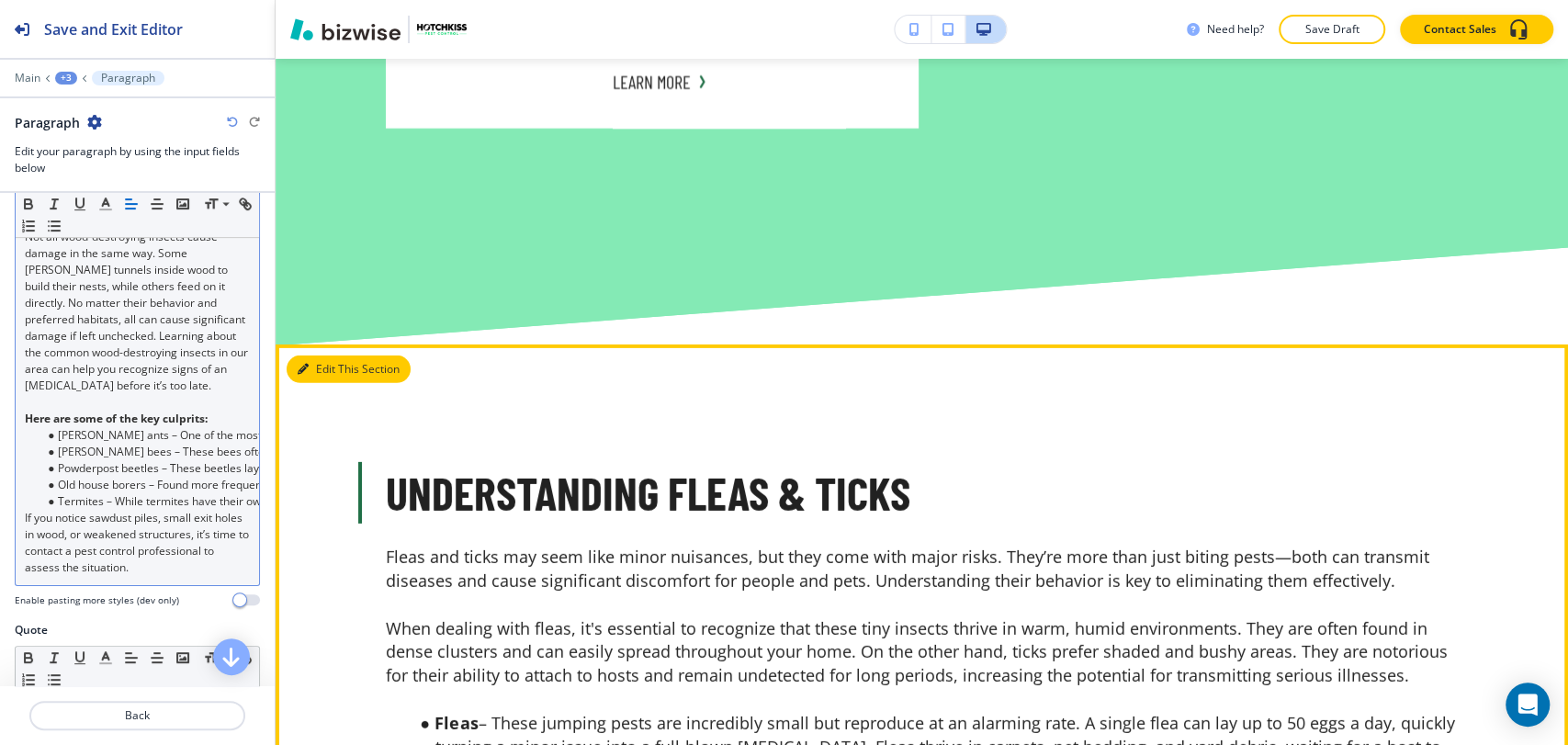
click at [332, 356] on button "Edit This Section" at bounding box center [348, 369] width 124 height 28
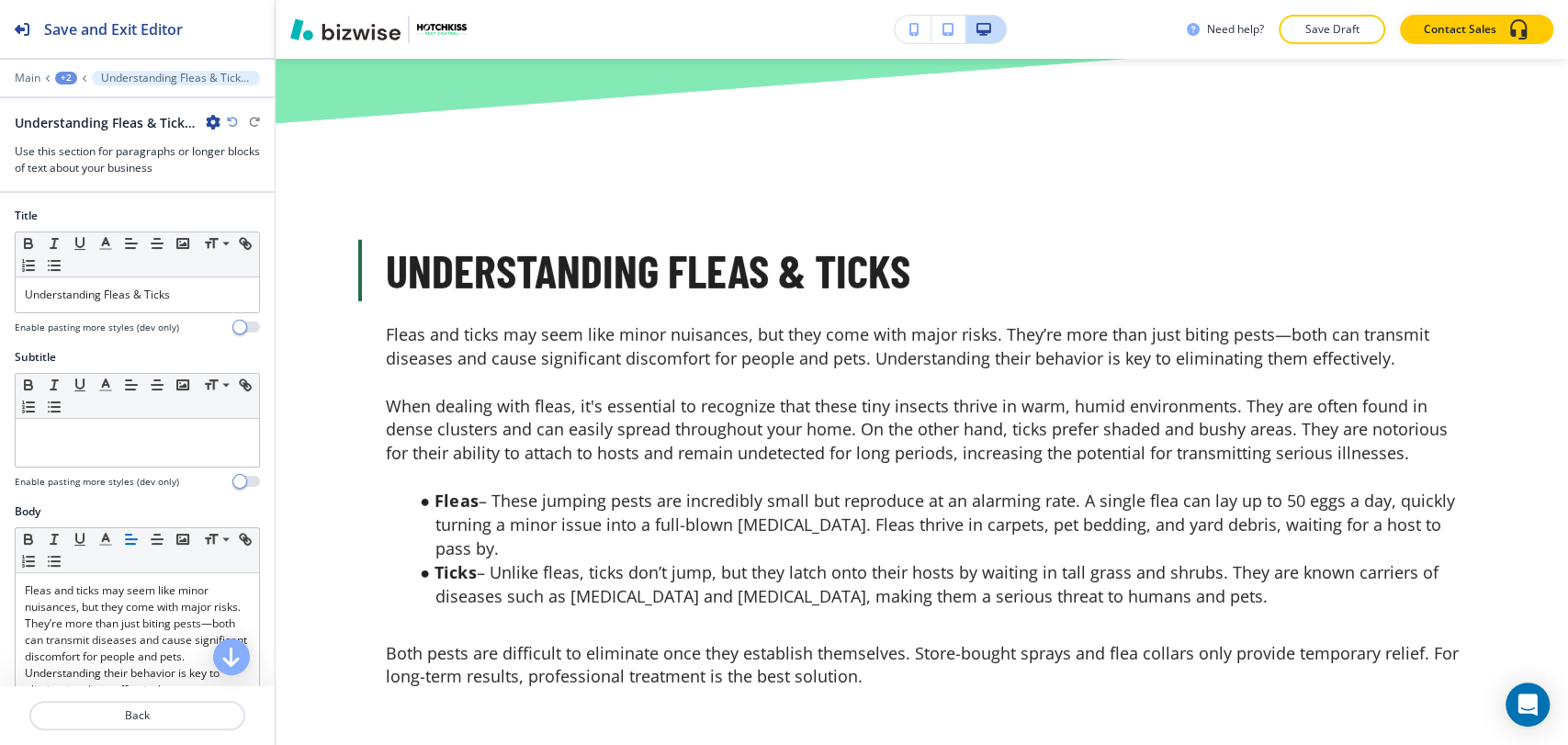
scroll to position [3902, 0]
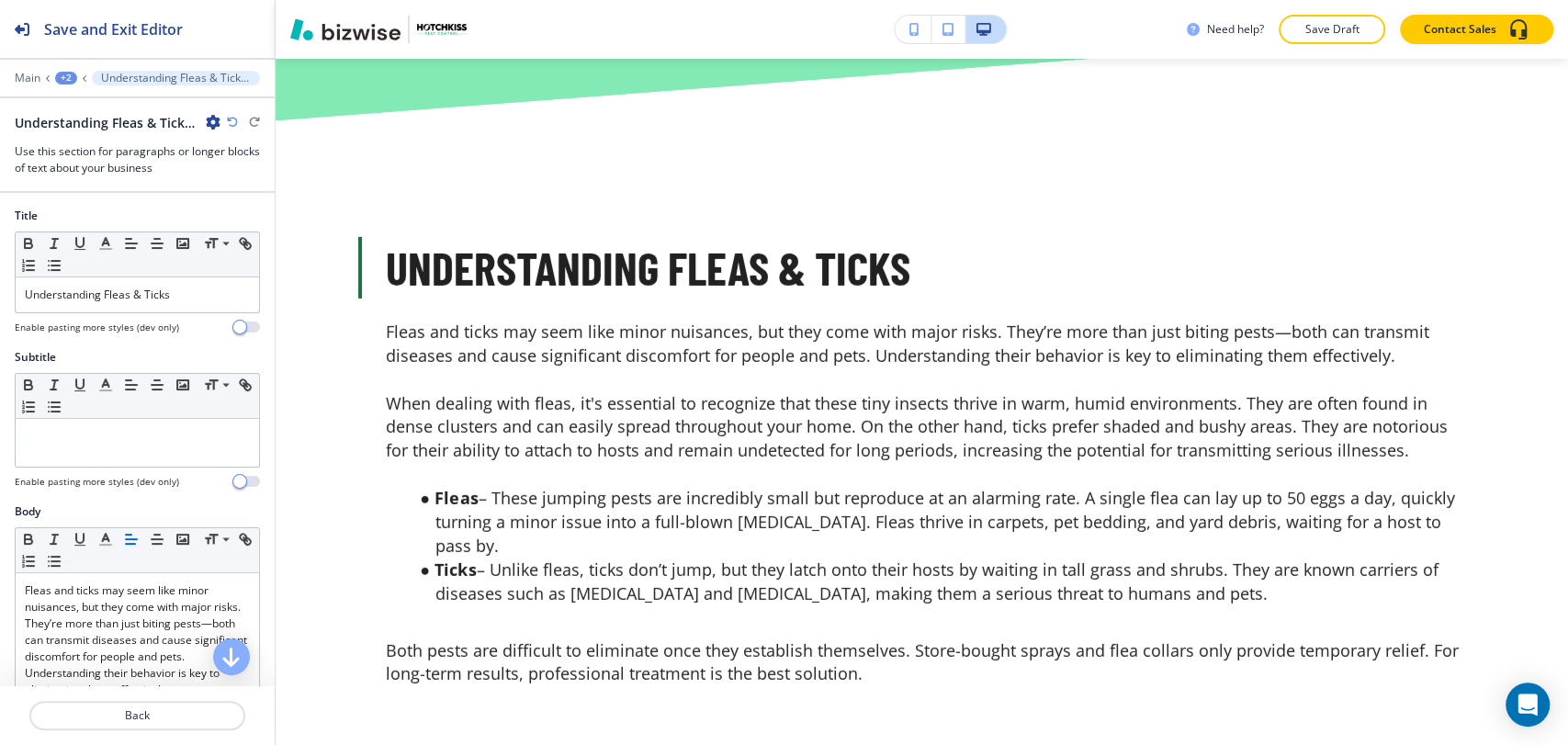
click at [212, 117] on icon "button" at bounding box center [212, 121] width 14 height 14
click at [228, 206] on button "Delete Section" at bounding box center [265, 217] width 118 height 33
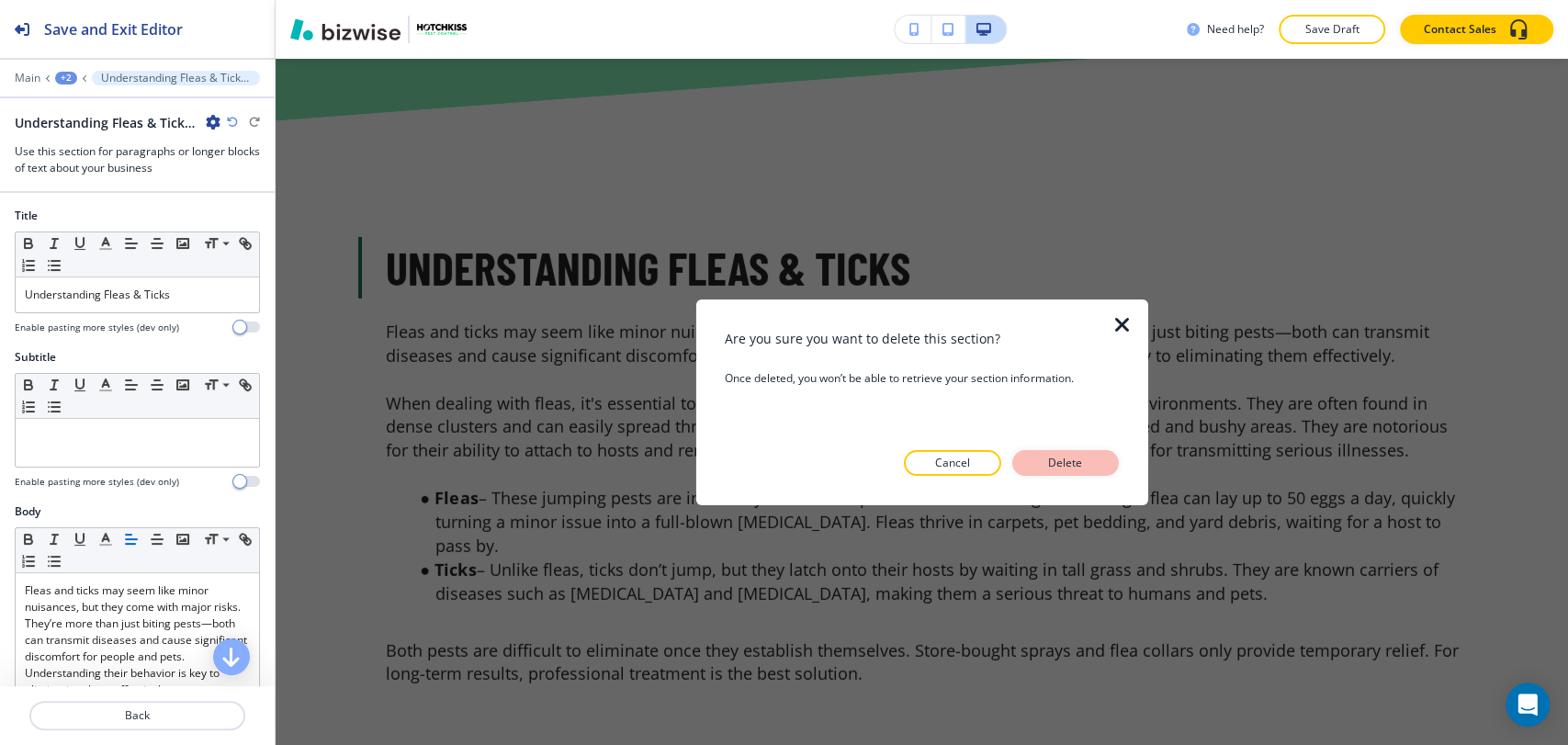
click at [1079, 459] on p "Delete" at bounding box center [1065, 462] width 44 height 16
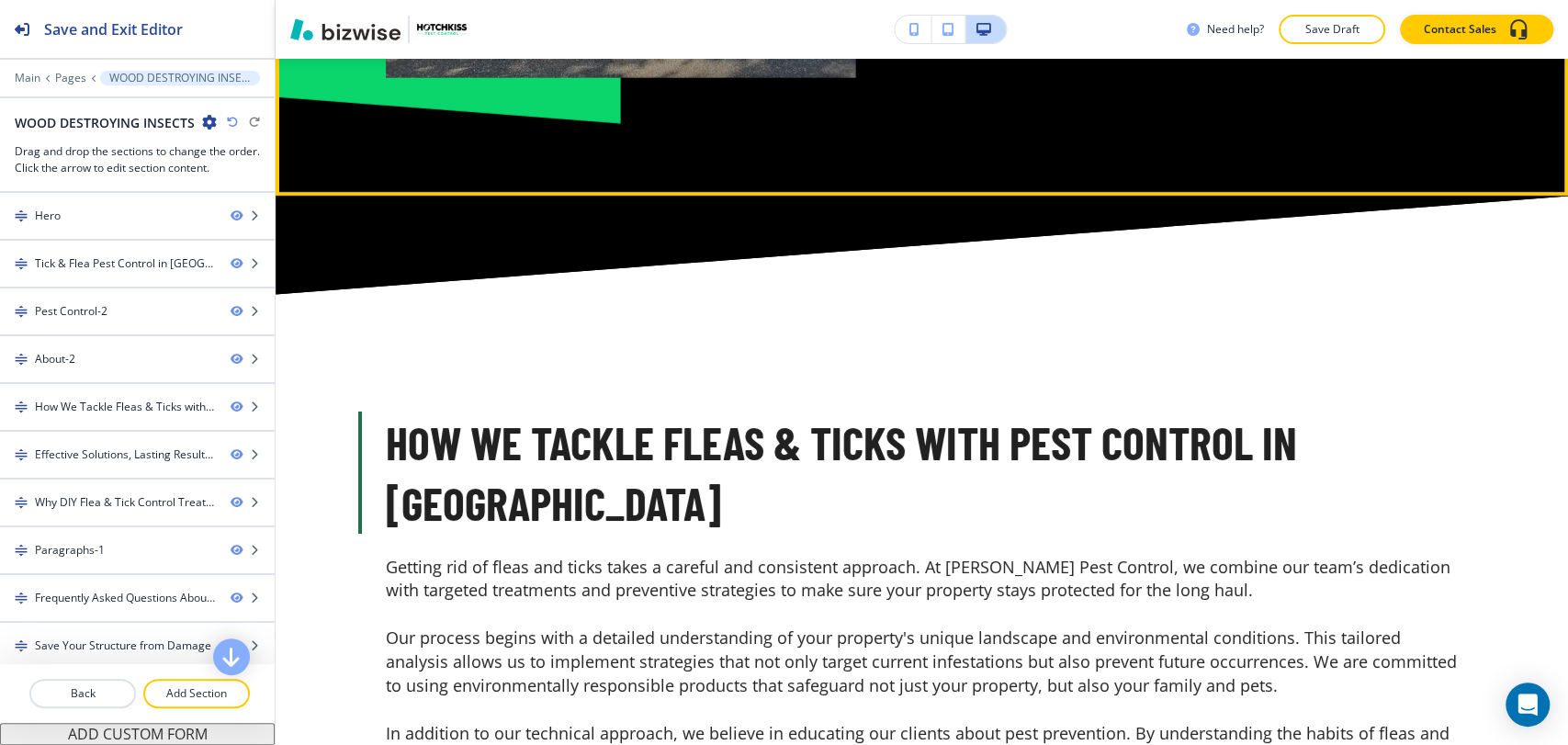
scroll to position [4616, 0]
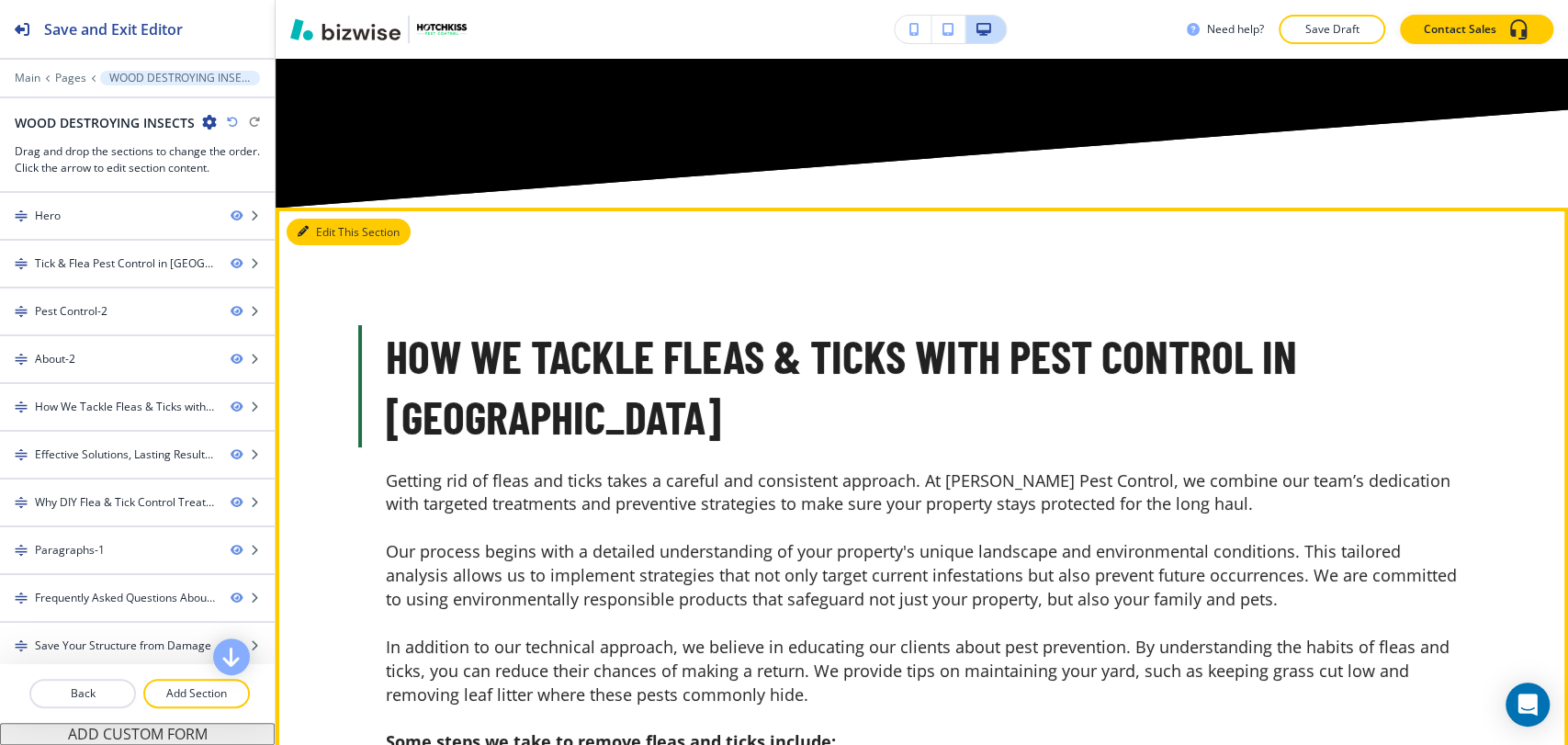
click at [317, 218] on button "Edit This Section" at bounding box center [348, 232] width 124 height 28
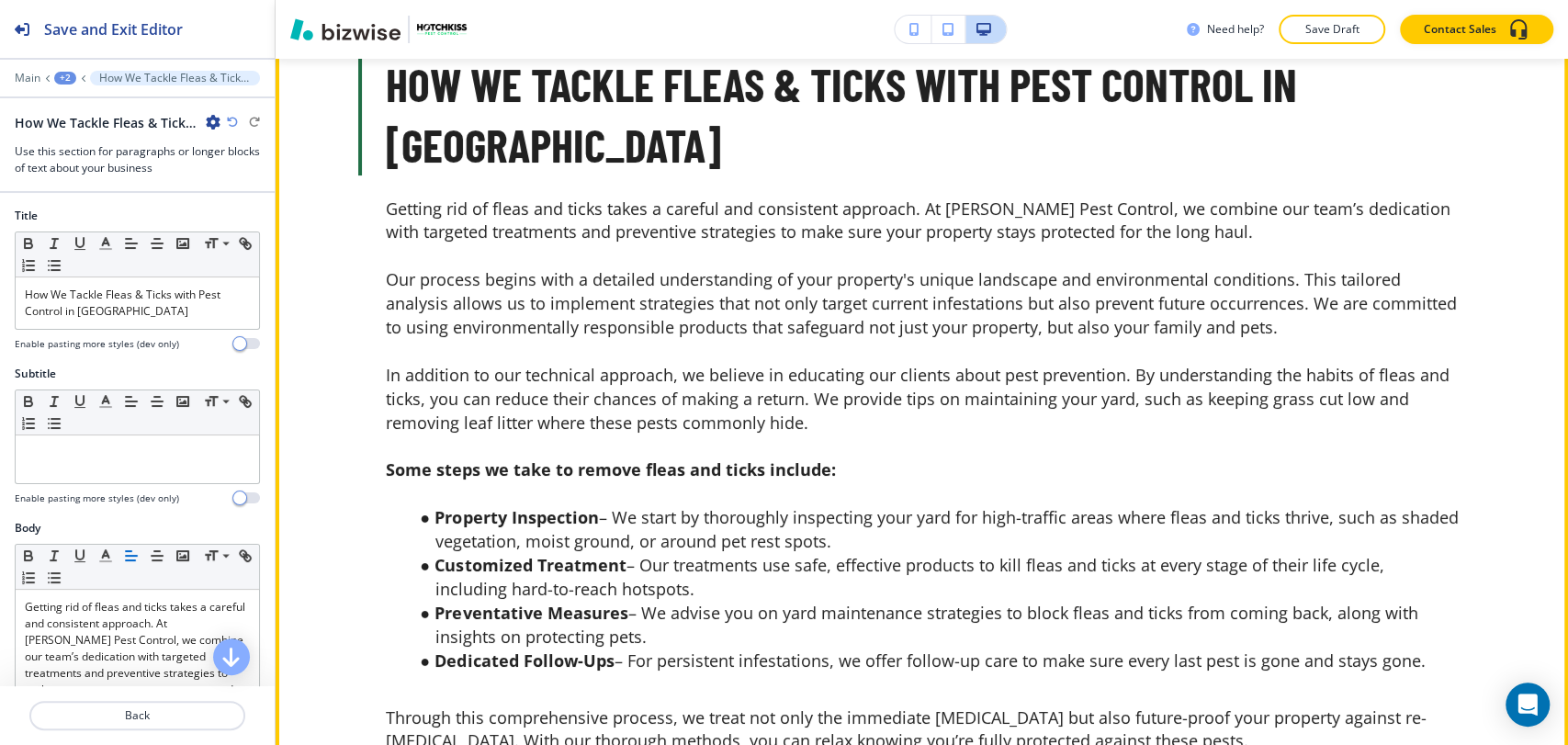
scroll to position [5009, 0]
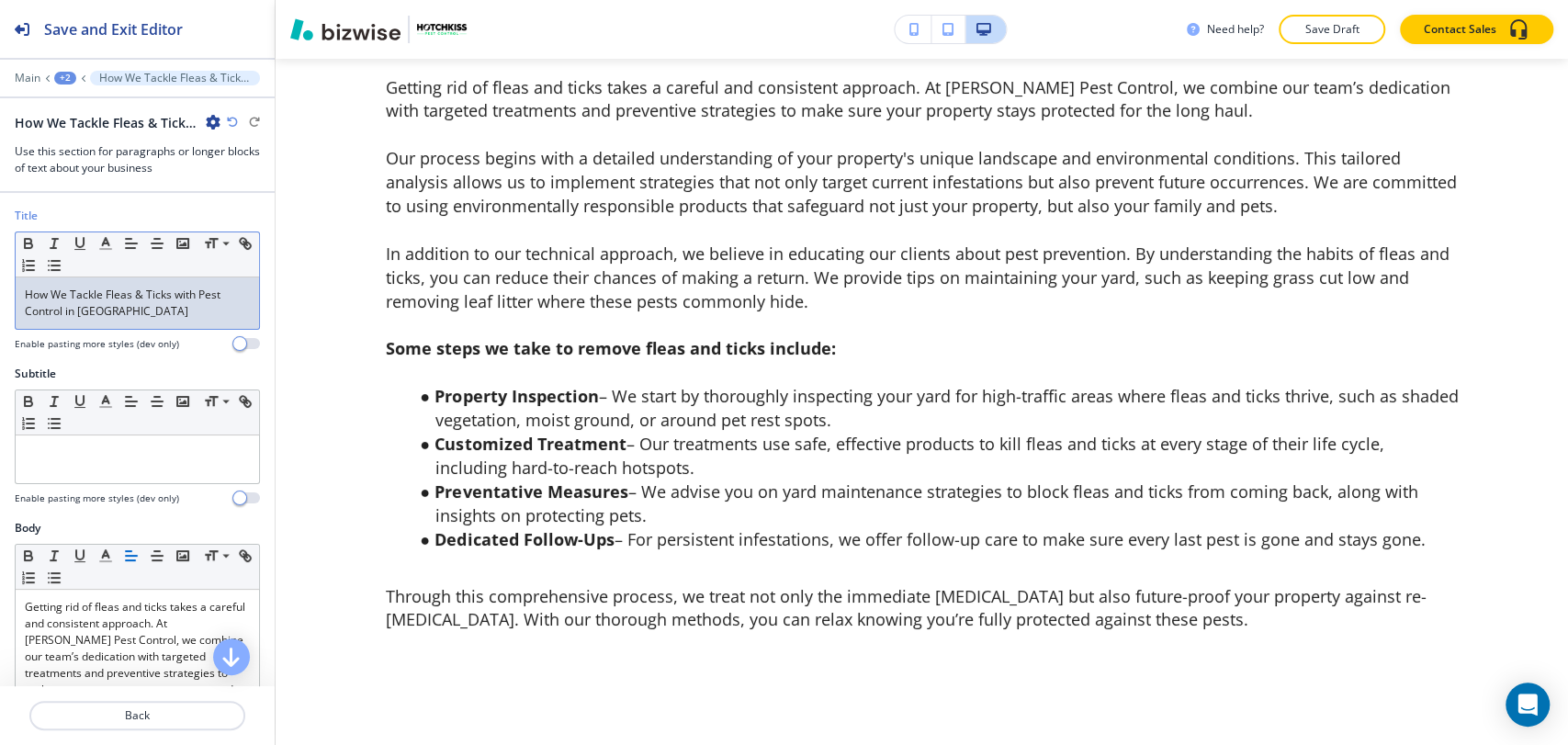
click at [168, 319] on div "How We Tackle Fleas & Ticks with Pest Control in [GEOGRAPHIC_DATA]" at bounding box center [137, 303] width 244 height 51
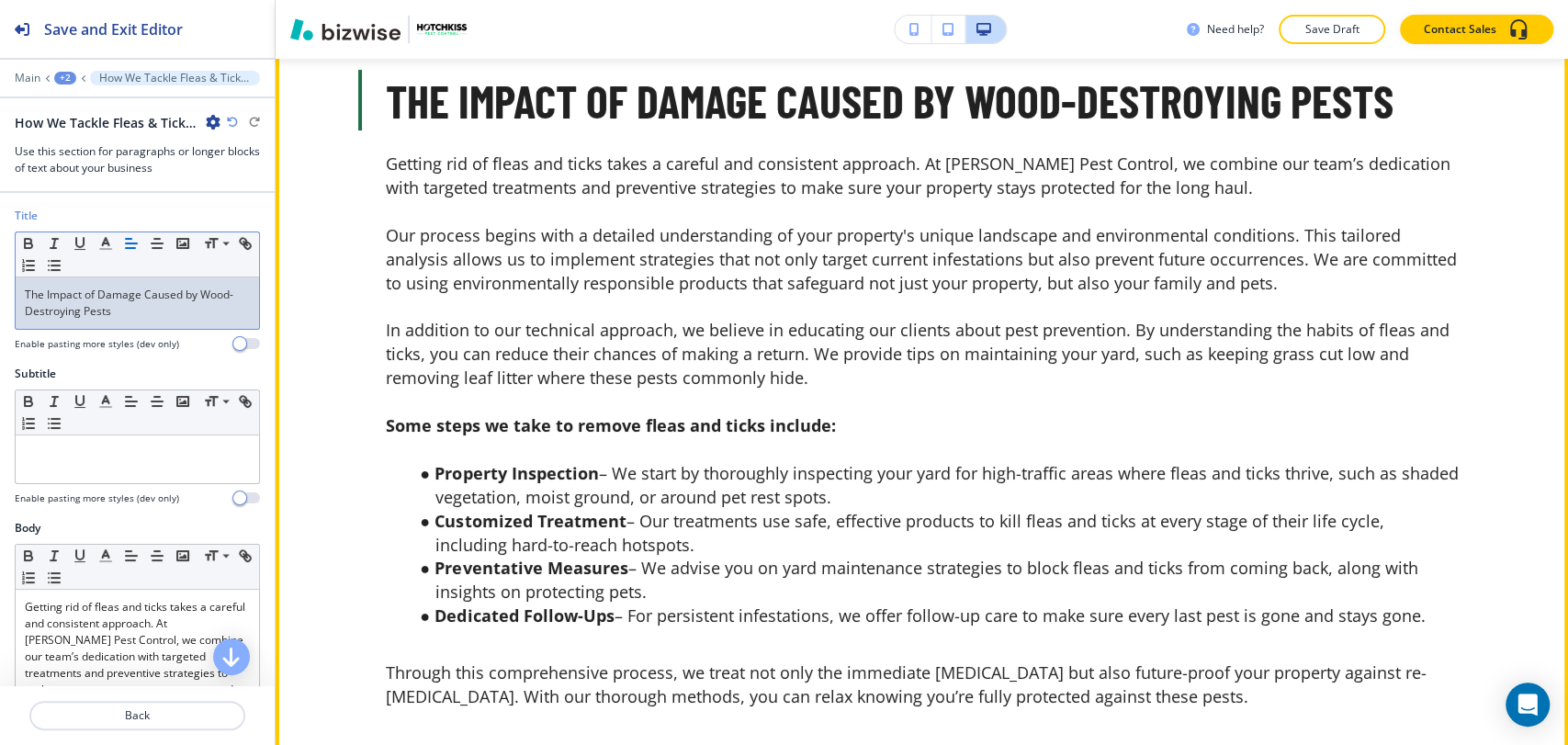
scroll to position [4703, 0]
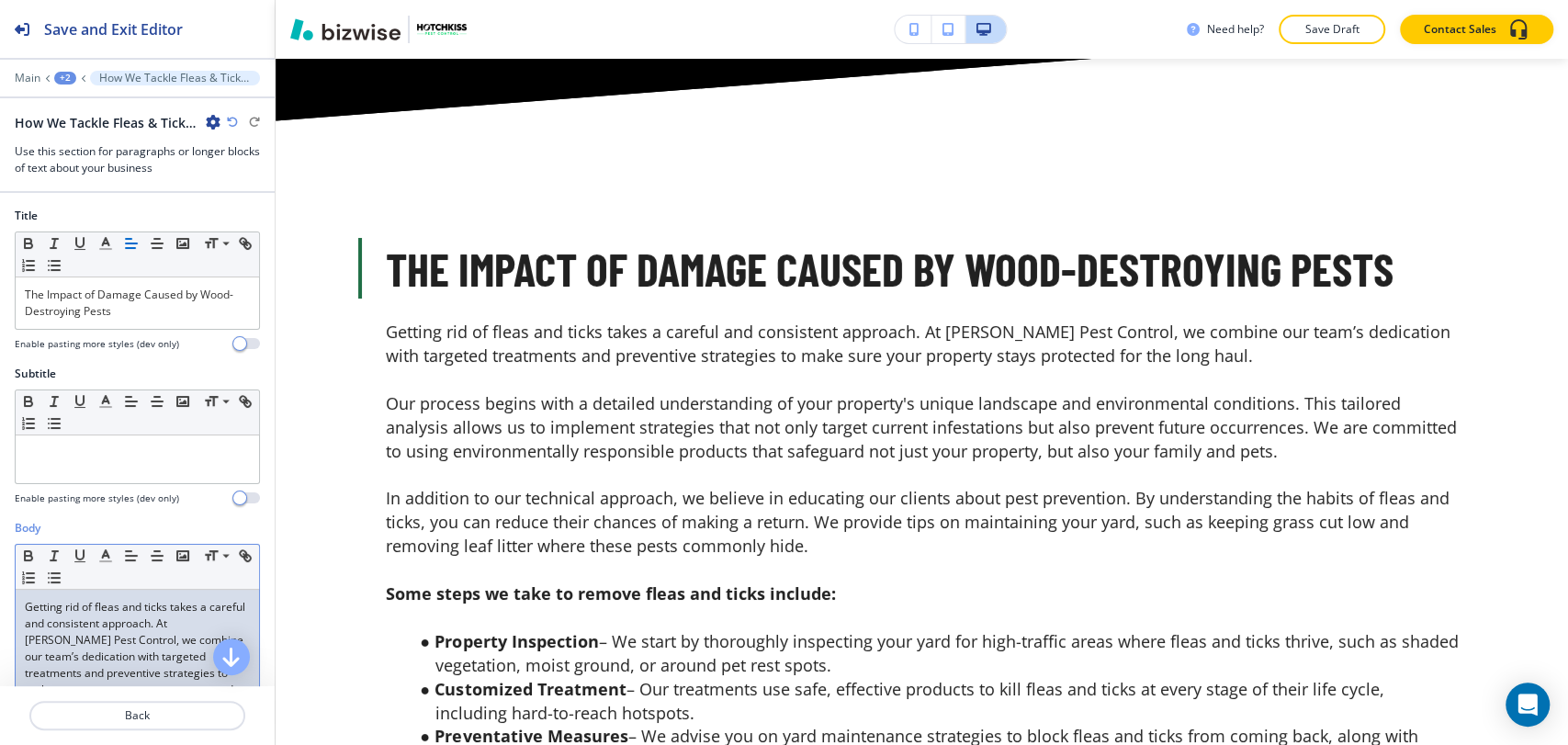
click at [145, 642] on span "Getting rid of fleas and ticks takes a careful and consistent approach. At [PER…" at bounding box center [136, 656] width 223 height 115
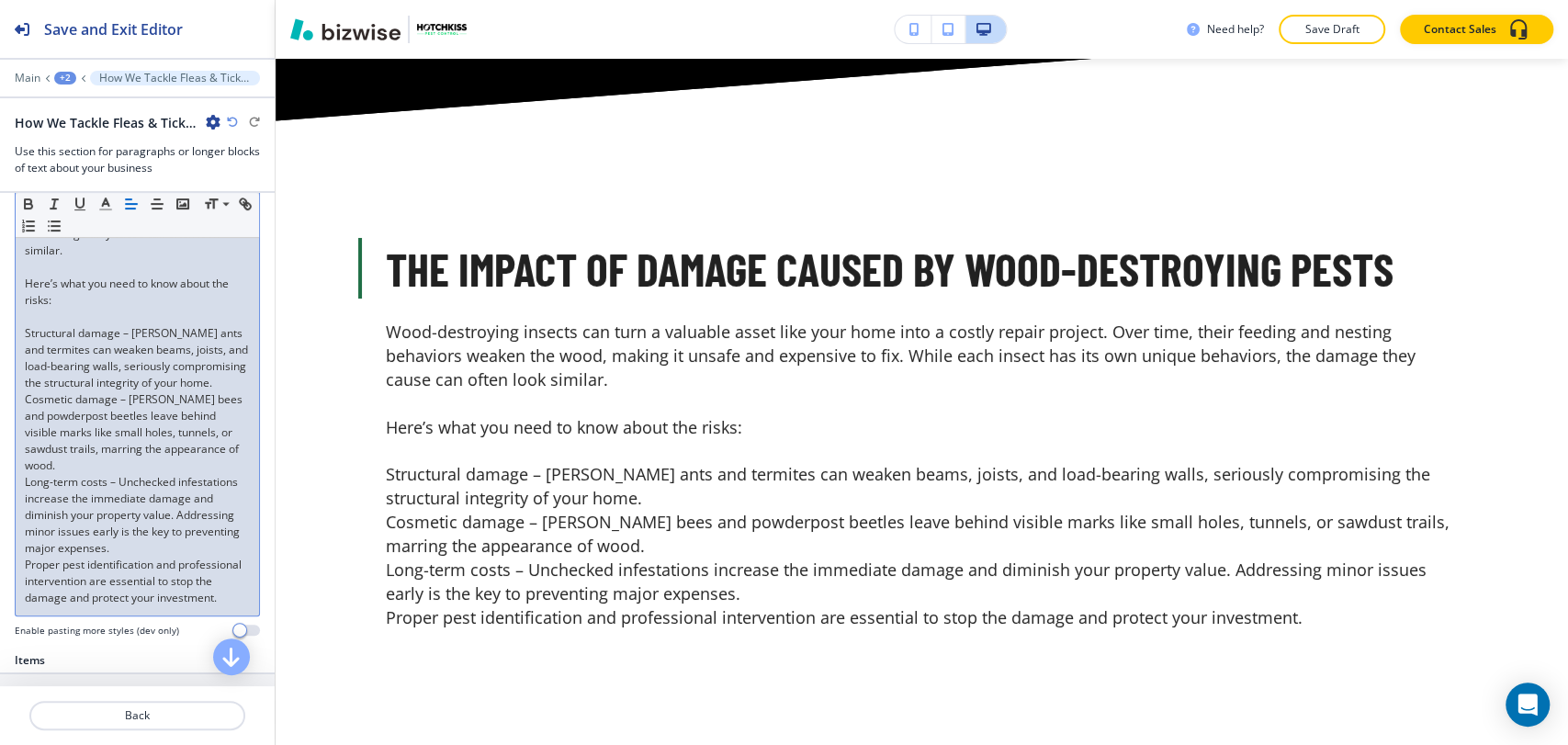
scroll to position [574, 0]
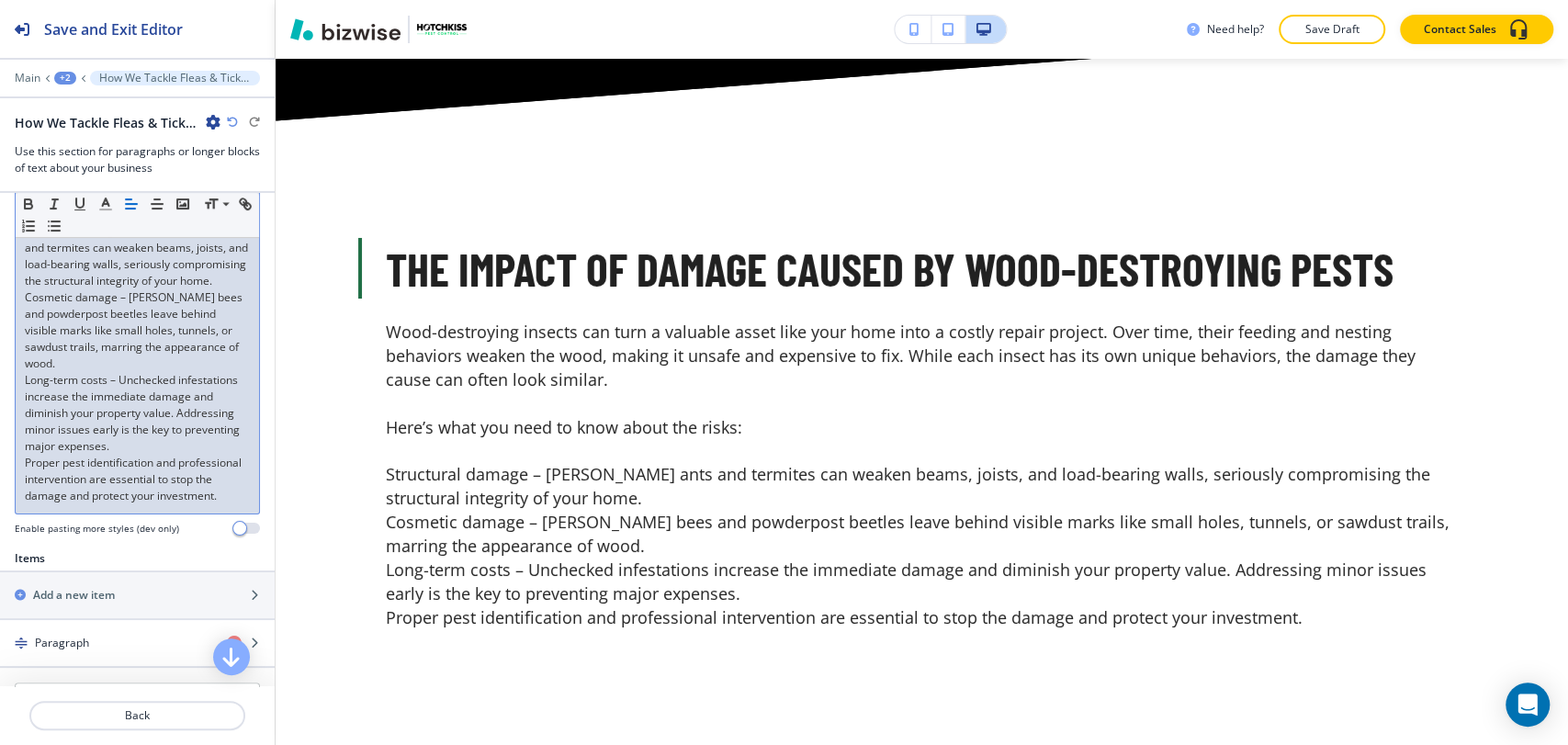
click at [20, 493] on div "Wood-destroying insects can turn a valuable asset like your home into a costly …" at bounding box center [137, 264] width 244 height 498
click at [26, 476] on p "Proper pest identification and professional intervention are essential to stop …" at bounding box center [137, 479] width 225 height 49
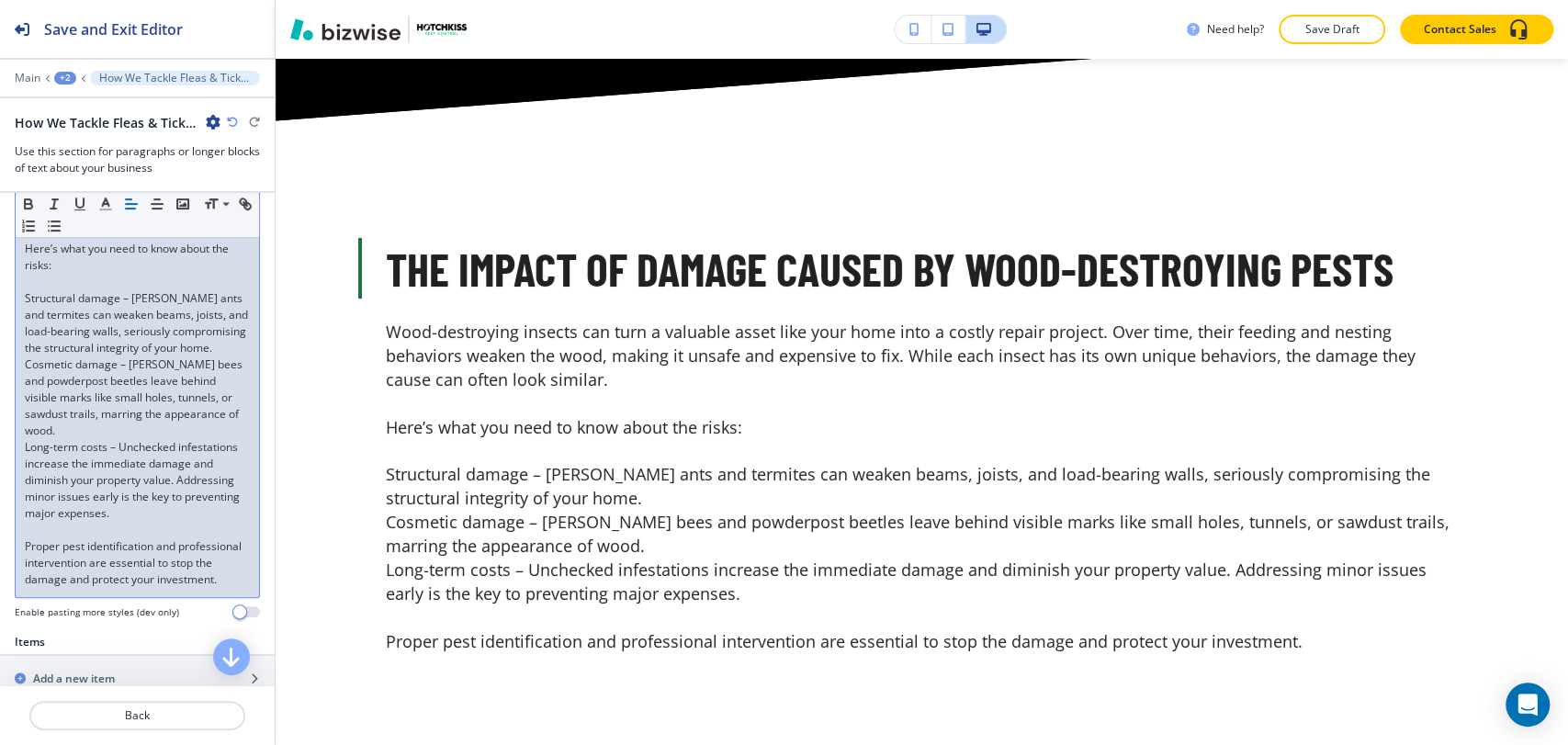
scroll to position [473, 0]
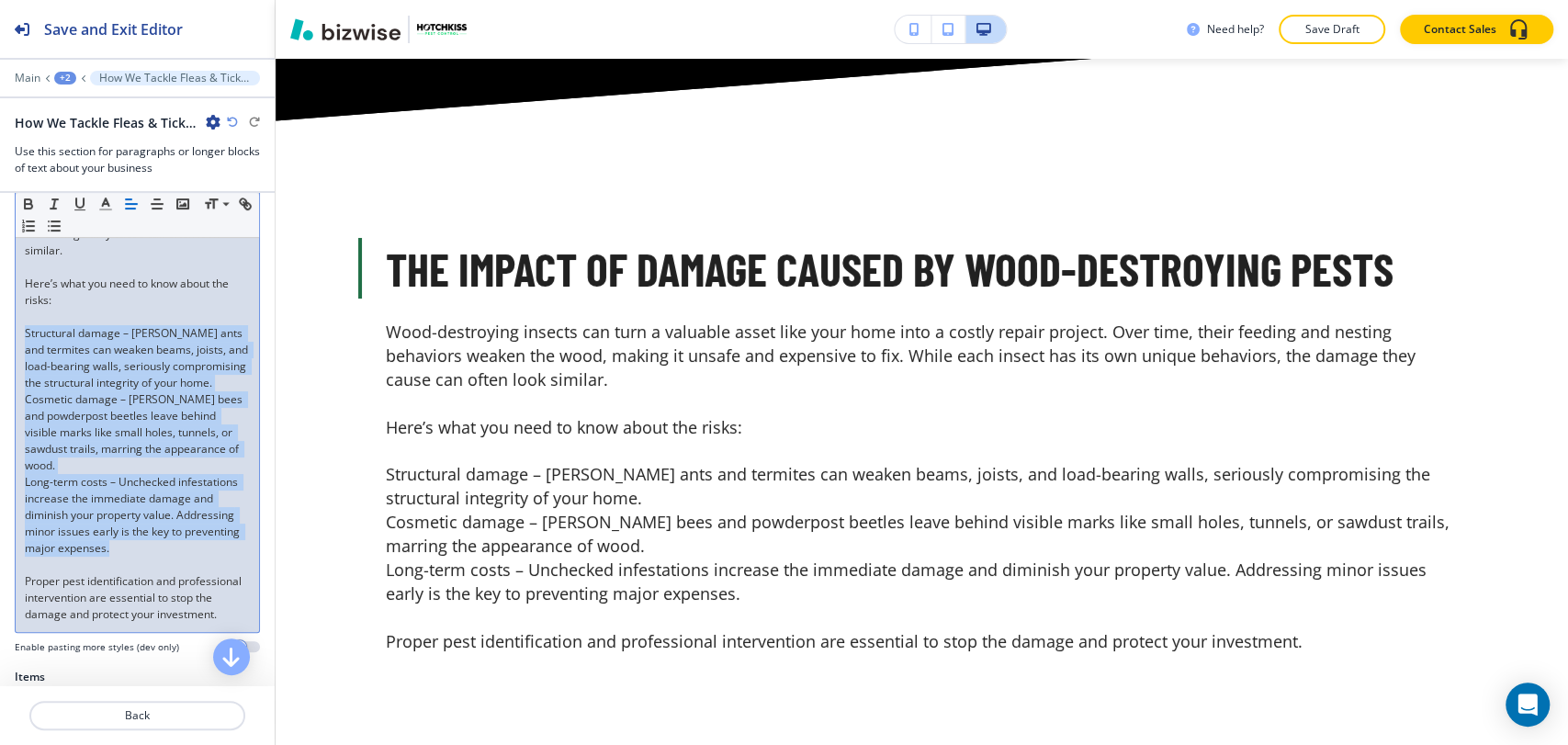
drag, startPoint x: 231, startPoint y: 563, endPoint x: 24, endPoint y: 324, distance: 316.2
click at [24, 324] on div "Wood-destroying insects can turn a valuable asset like your home into a costly …" at bounding box center [137, 375] width 244 height 514
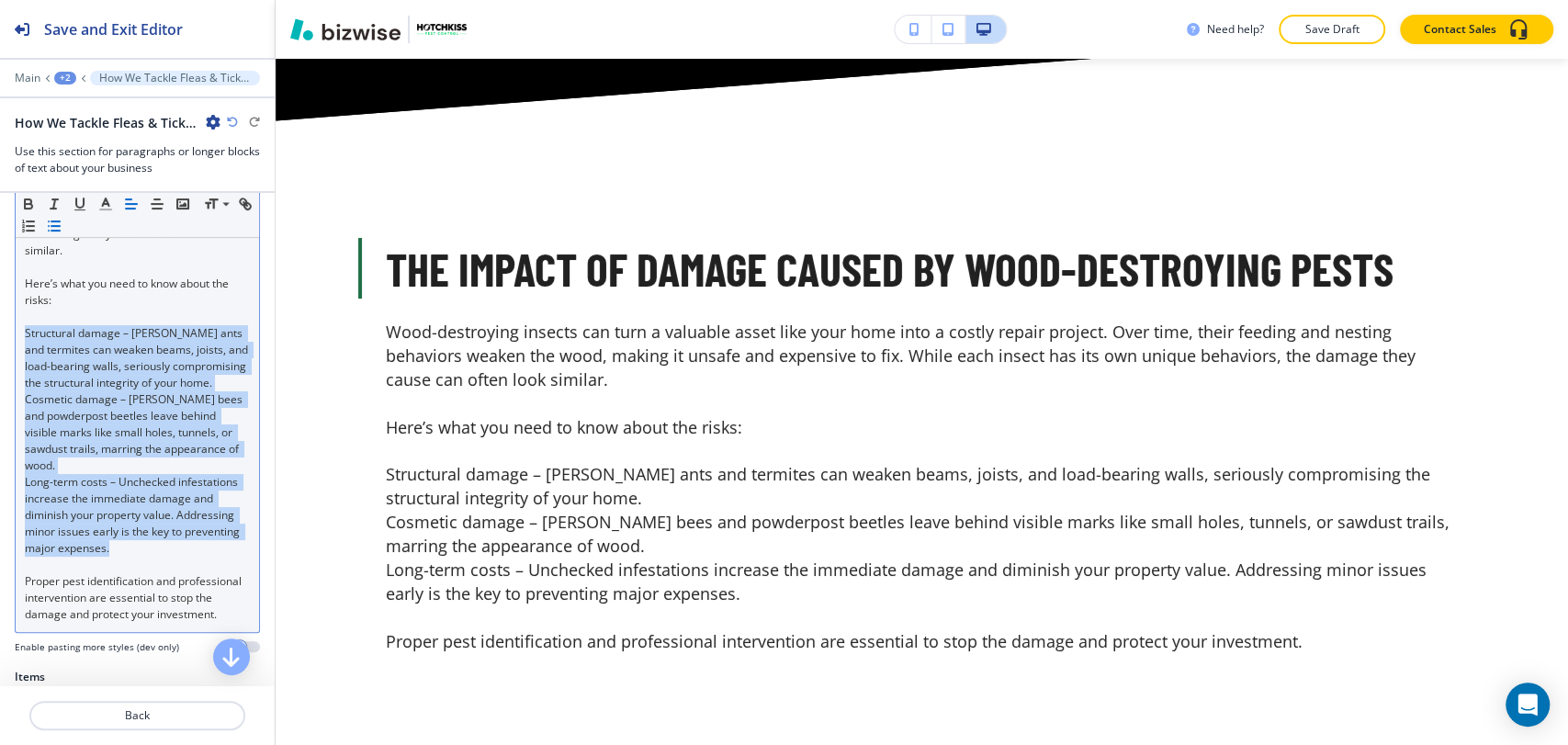
click at [63, 228] on icon "button" at bounding box center [53, 225] width 16 height 16
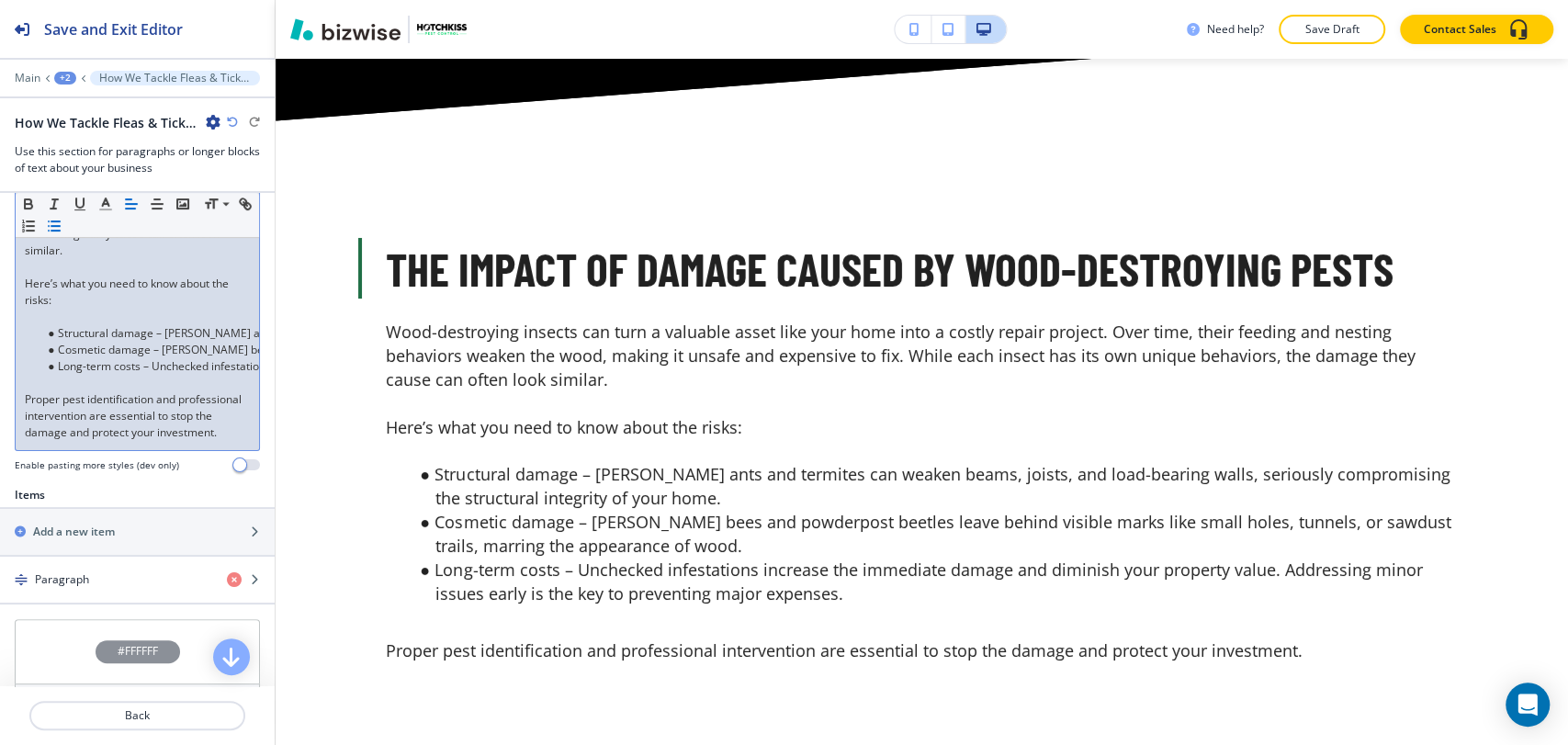
click at [81, 311] on p at bounding box center [137, 316] width 225 height 16
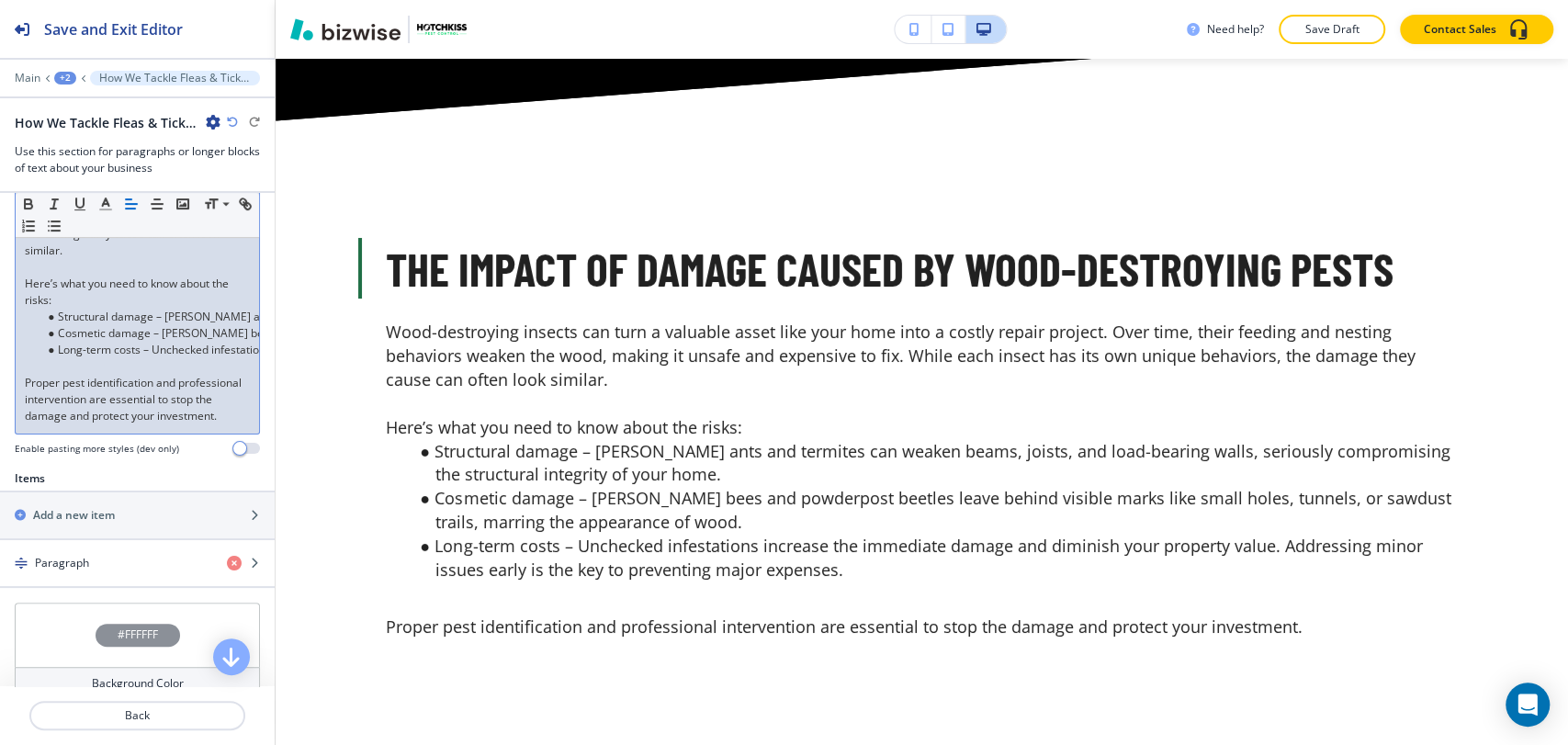
click at [71, 361] on p at bounding box center [137, 366] width 225 height 16
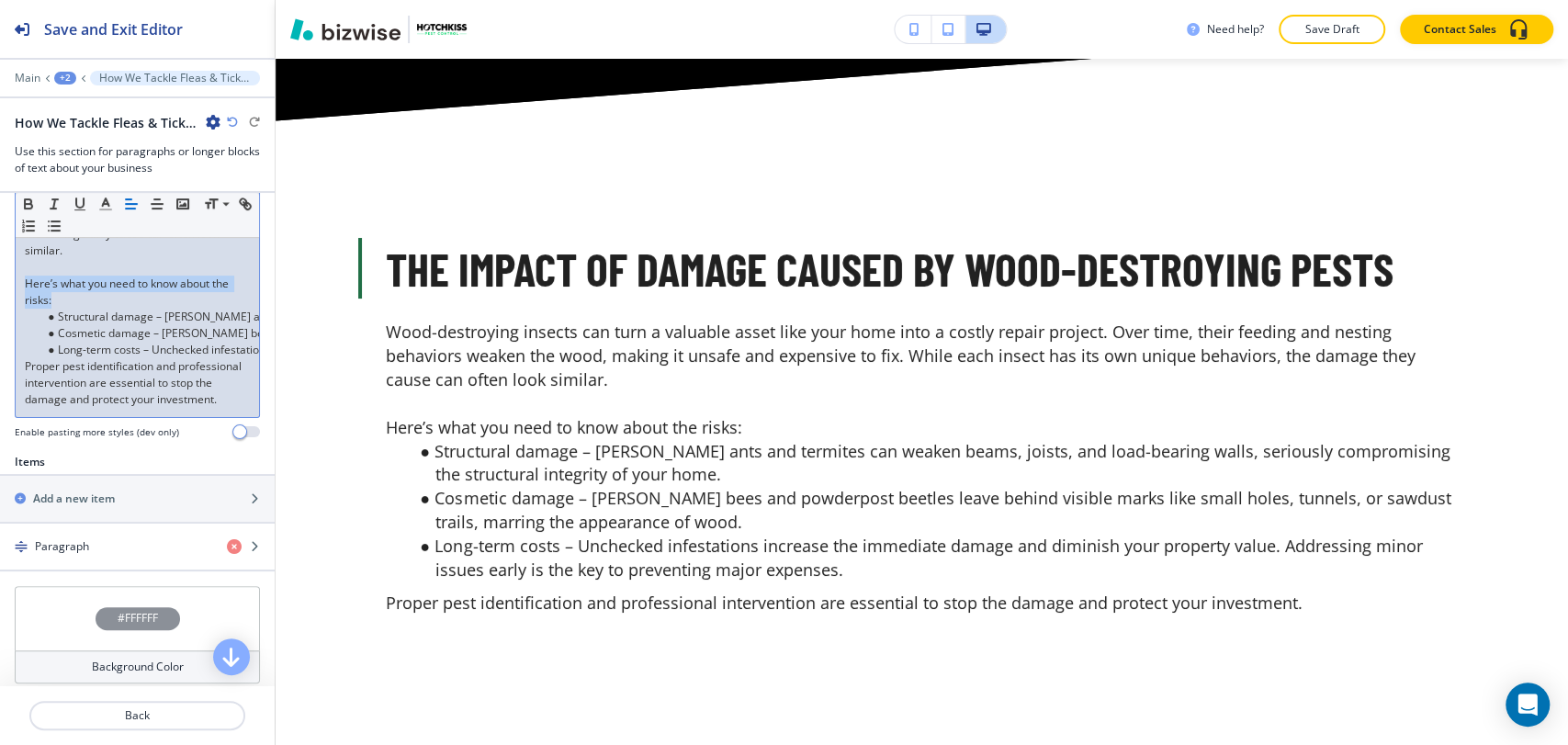
drag, startPoint x: 71, startPoint y: 299, endPoint x: 18, endPoint y: 271, distance: 59.9
click at [15, 281] on div "Wood-destroying insects can turn a valuable asset like your home into a costly …" at bounding box center [137, 268] width 244 height 300
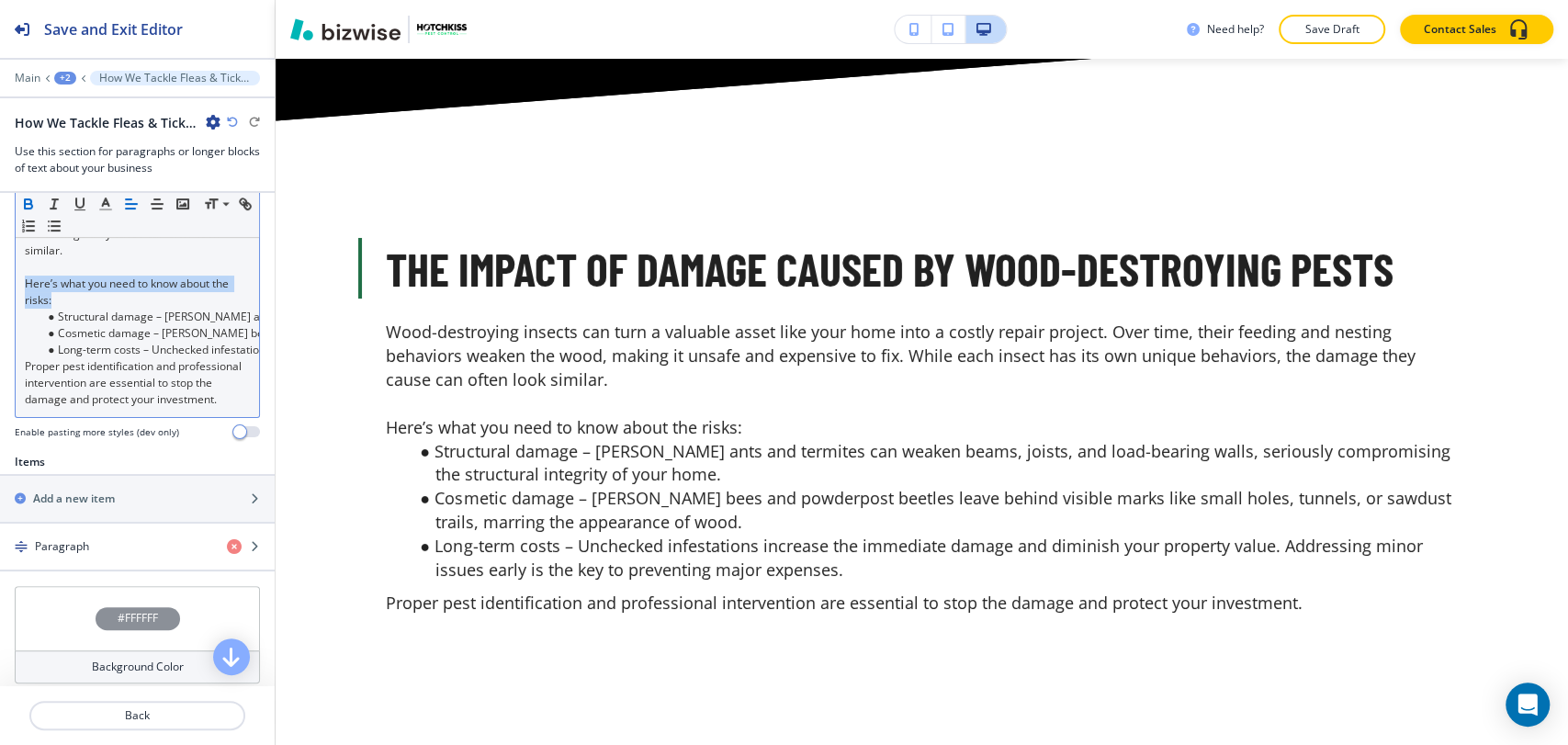
click at [27, 204] on icon "button" at bounding box center [28, 203] width 16 height 16
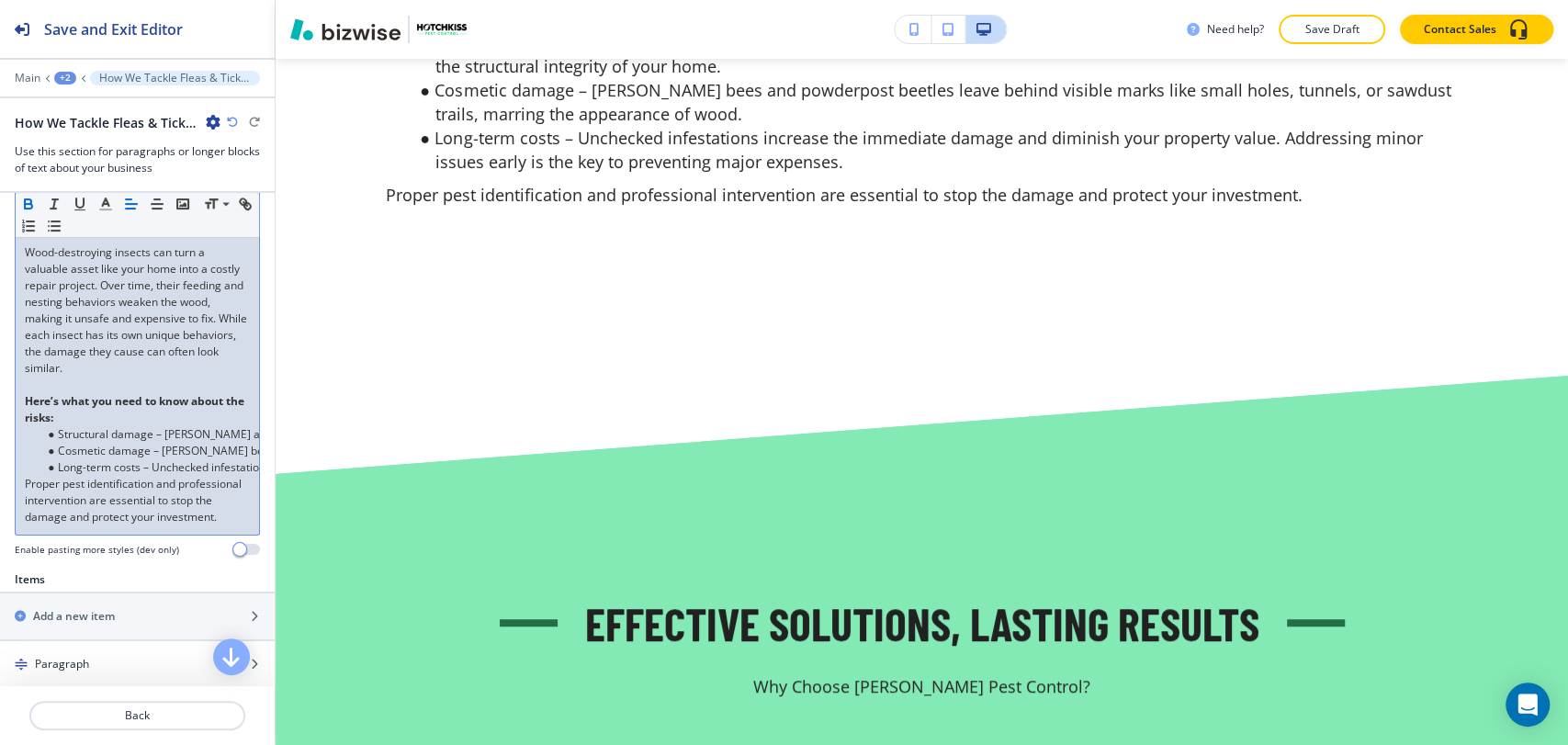
scroll to position [544, 0]
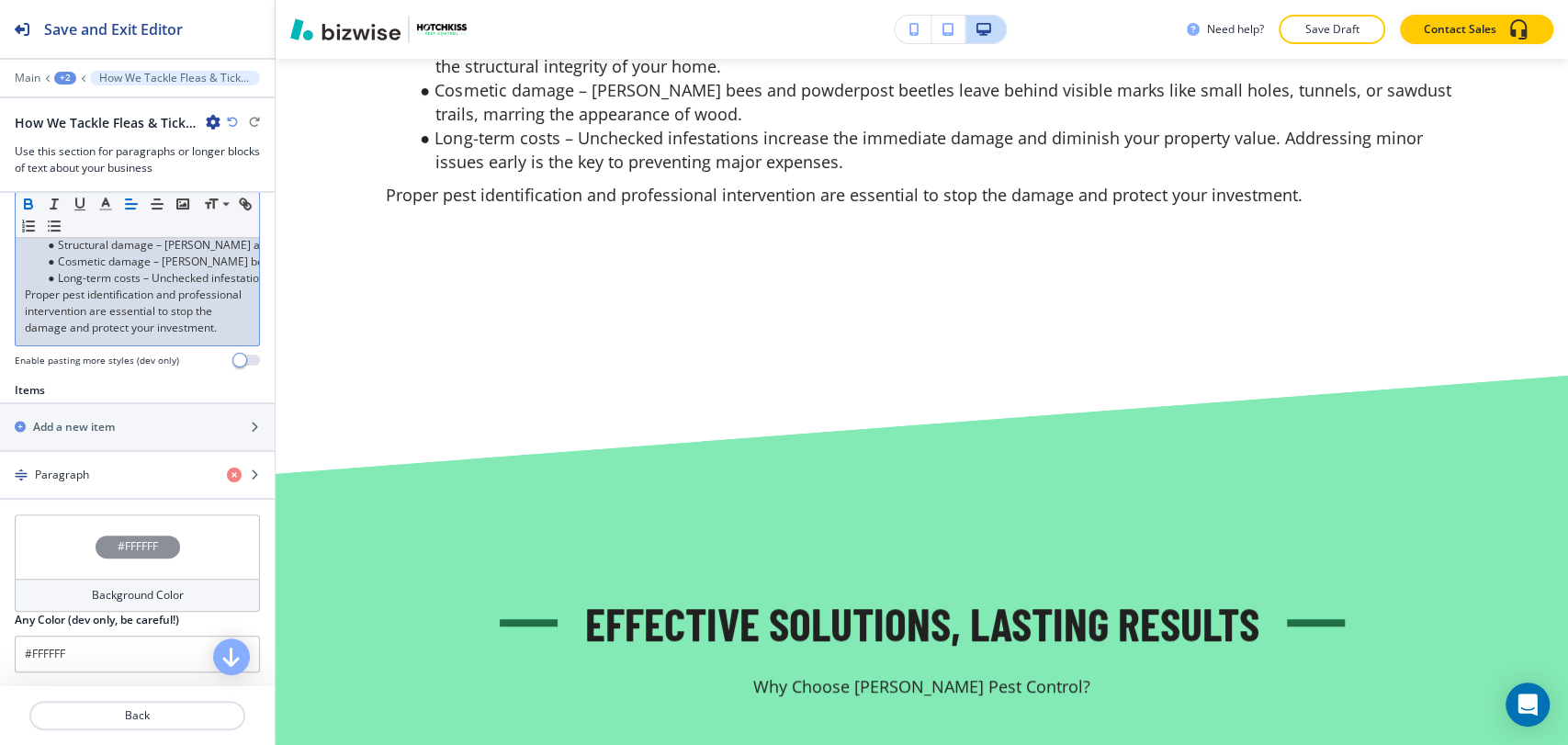
click at [148, 336] on p "Proper pest identification and professional intervention are essential to stop …" at bounding box center [137, 311] width 225 height 49
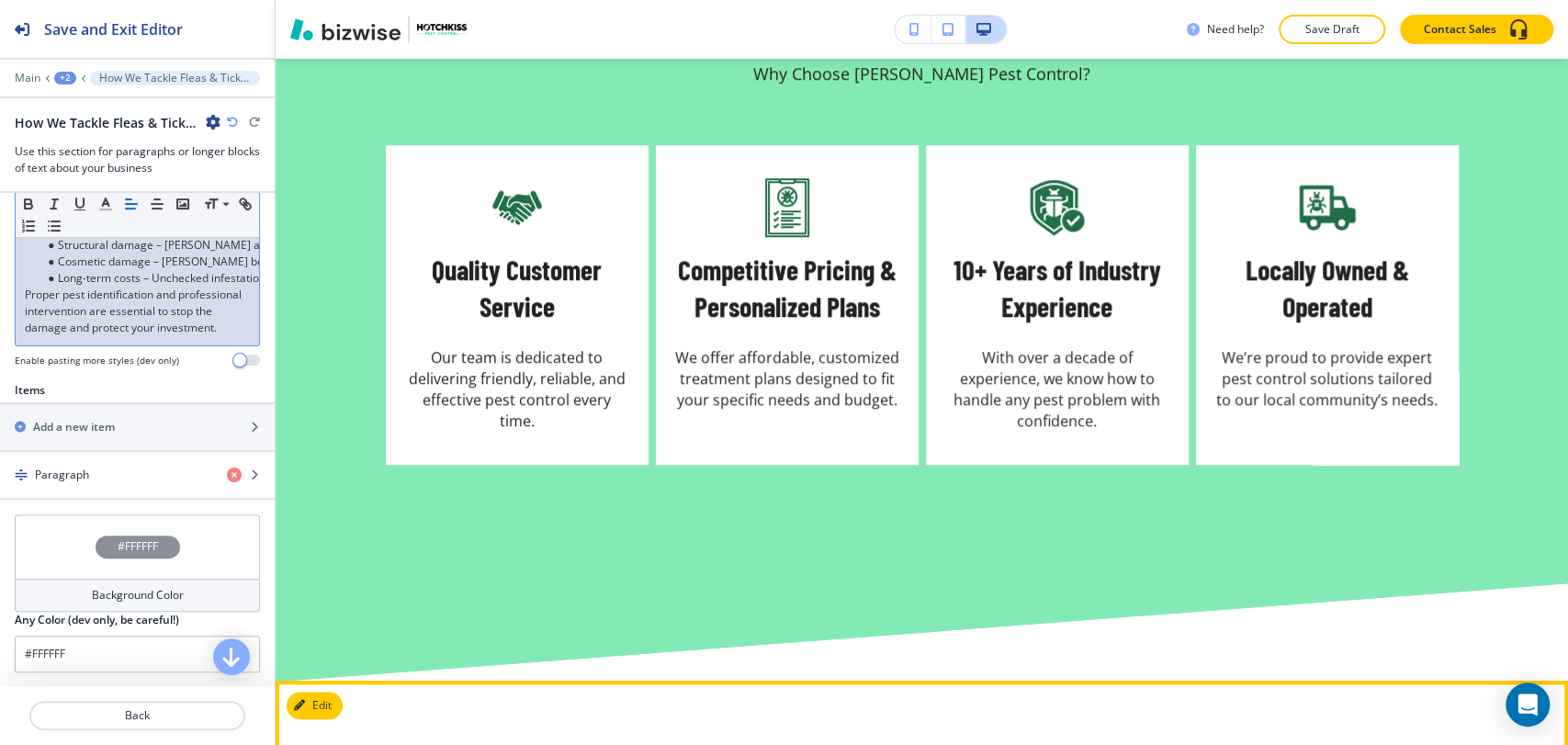
scroll to position [5213, 0]
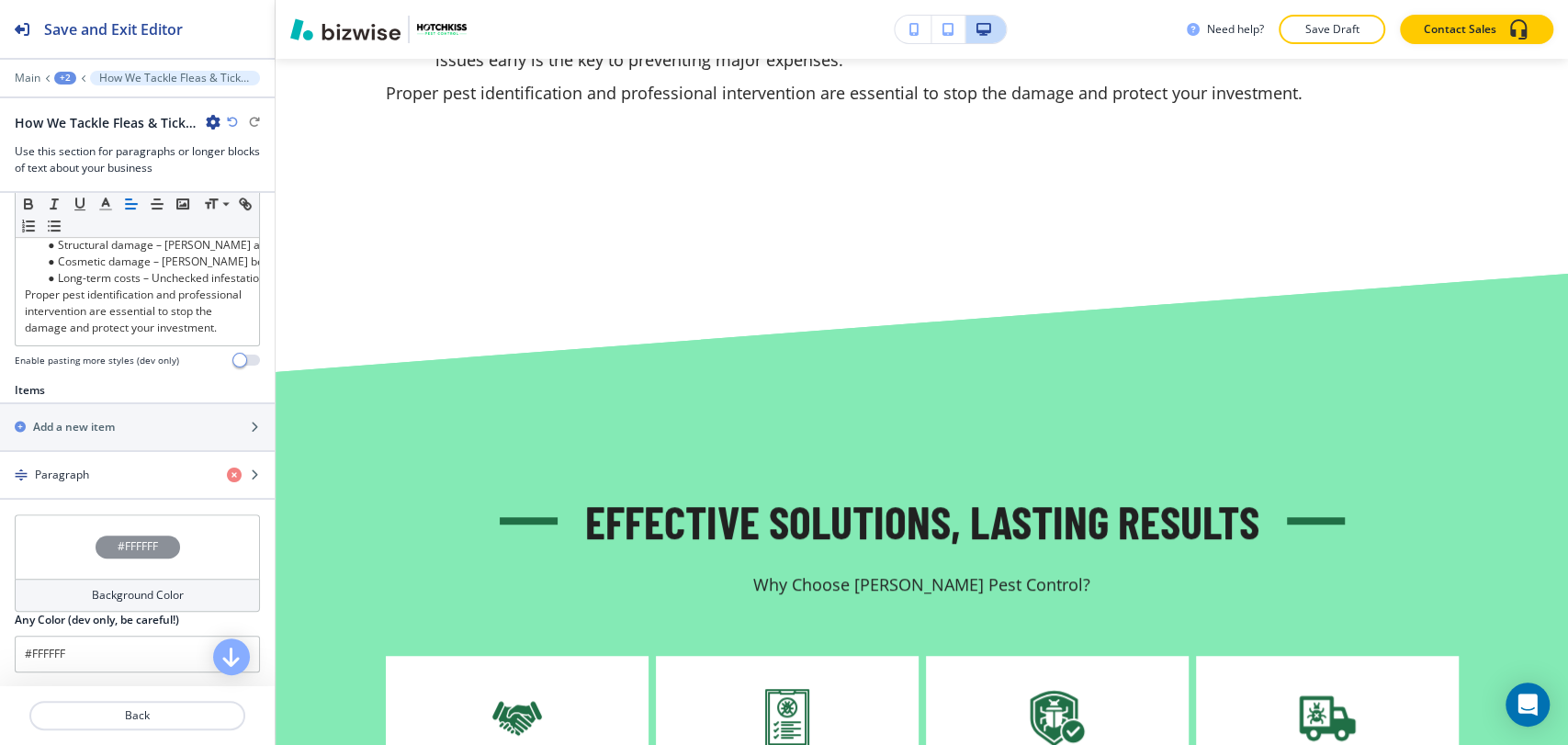
click at [71, 75] on div "+2" at bounding box center [65, 79] width 22 height 13
click at [95, 138] on p "WOOD DESTROYING INSECTS" at bounding box center [113, 140] width 94 height 16
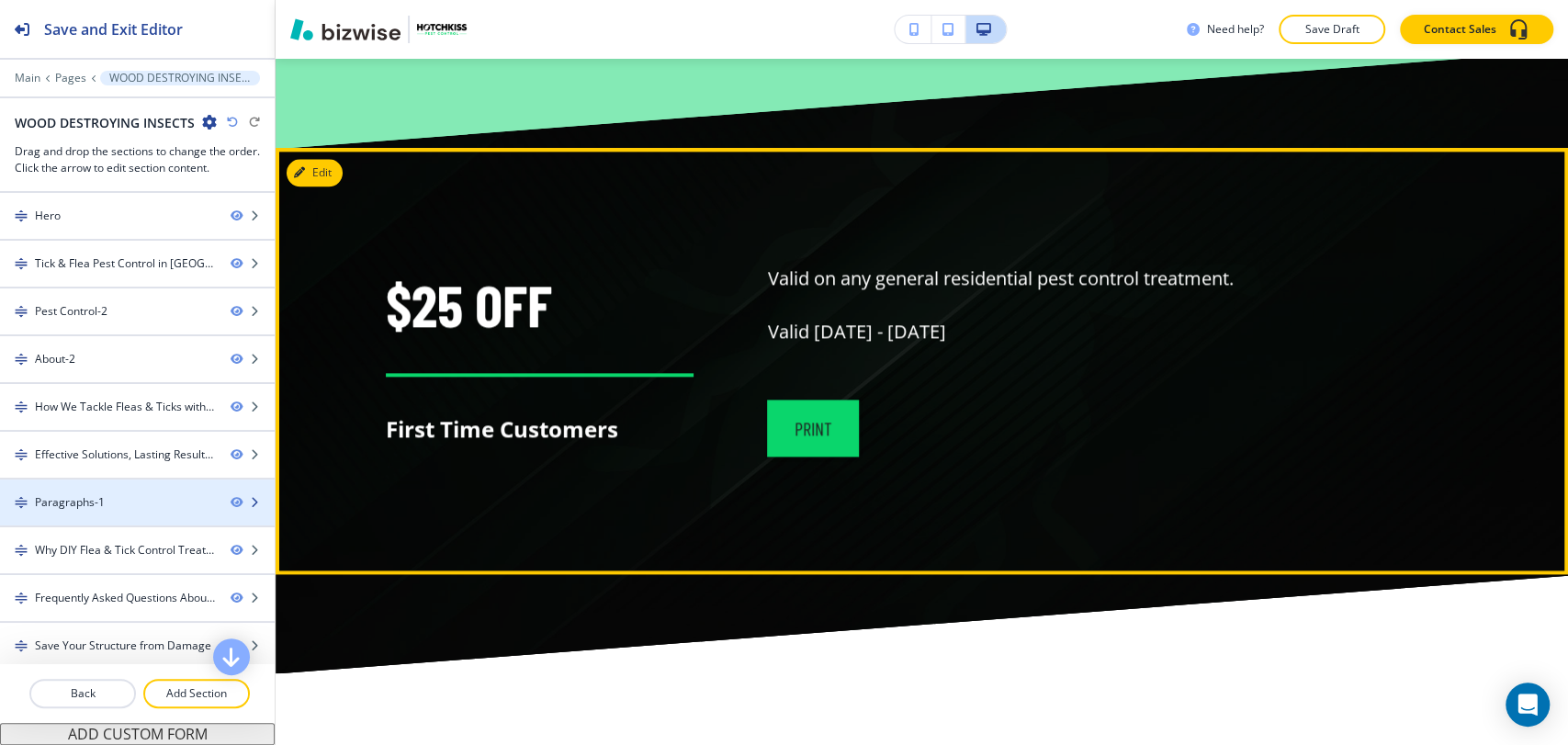
scroll to position [6308, 0]
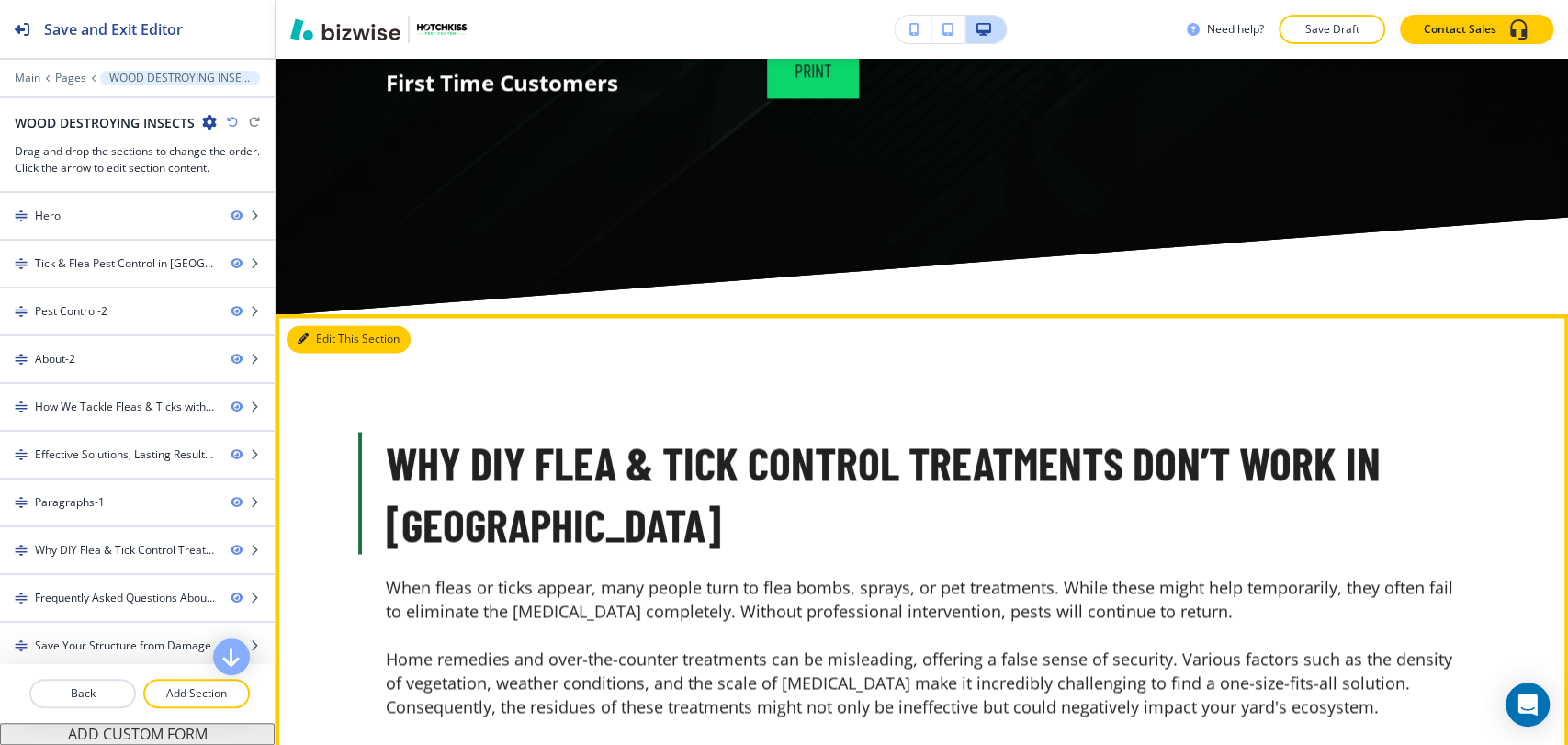
click at [331, 326] on button "Edit This Section" at bounding box center [348, 339] width 124 height 28
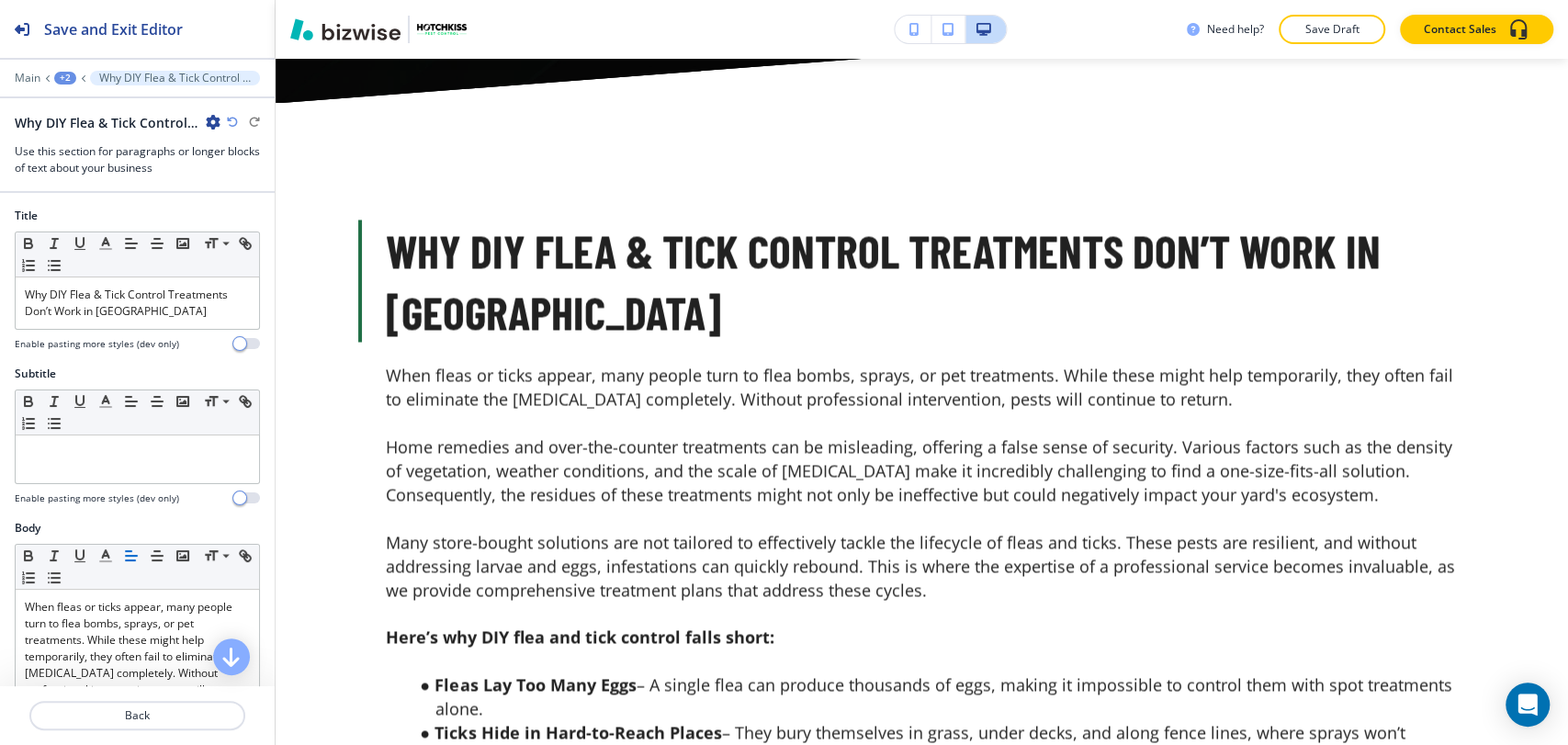
scroll to position [6834, 0]
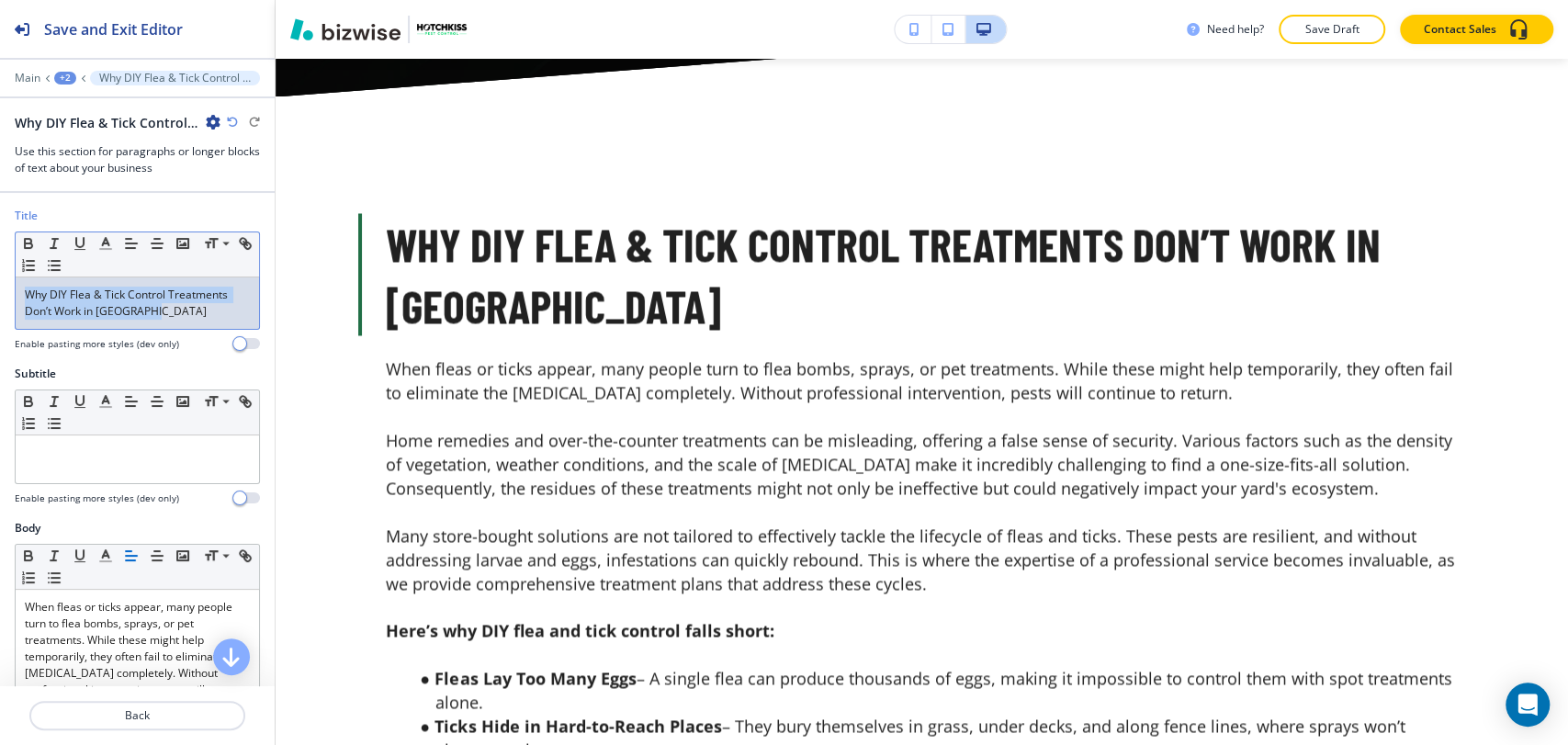
drag, startPoint x: 187, startPoint y: 318, endPoint x: -4, endPoint y: 290, distance: 193.0
click at [0, 0] on html "Save and Exit Editor Main +2 Why DIY Flea & Tick Control Treatments Don’t Work …" at bounding box center [784, 0] width 1568 height 0
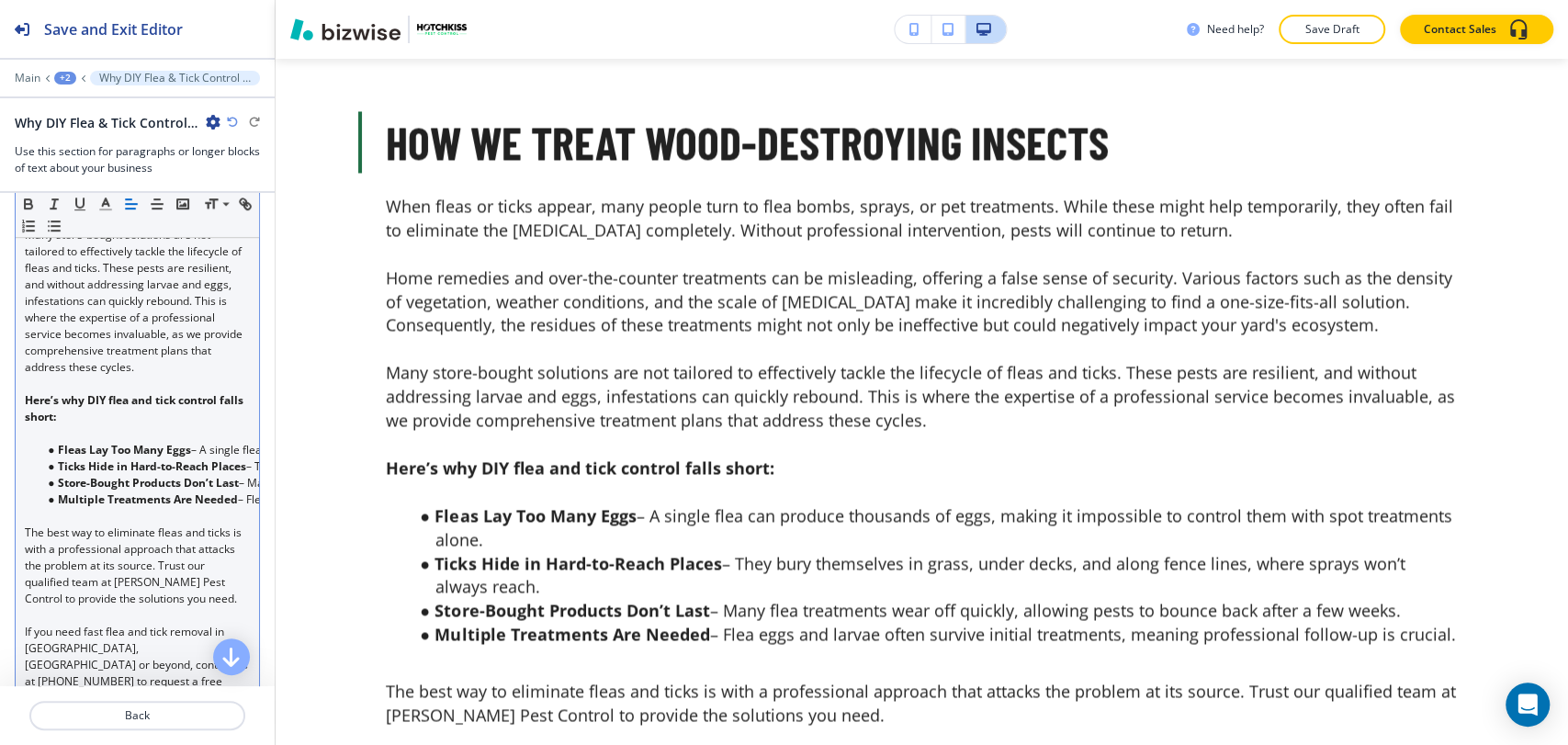
scroll to position [816, 0]
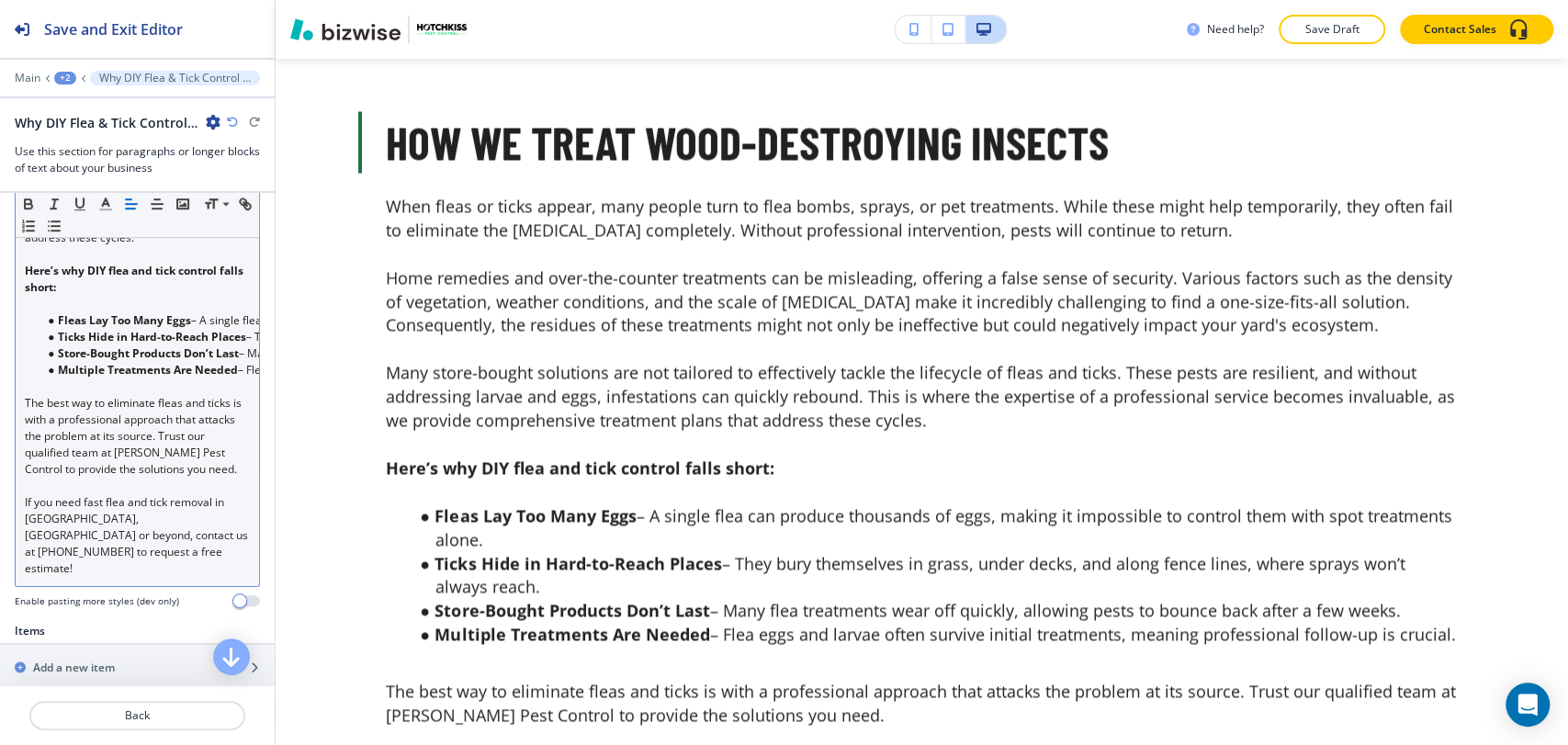
click at [158, 520] on span "If you need fast flea and tick removal in [GEOGRAPHIC_DATA], [GEOGRAPHIC_DATA] …" at bounding box center [138, 535] width 226 height 82
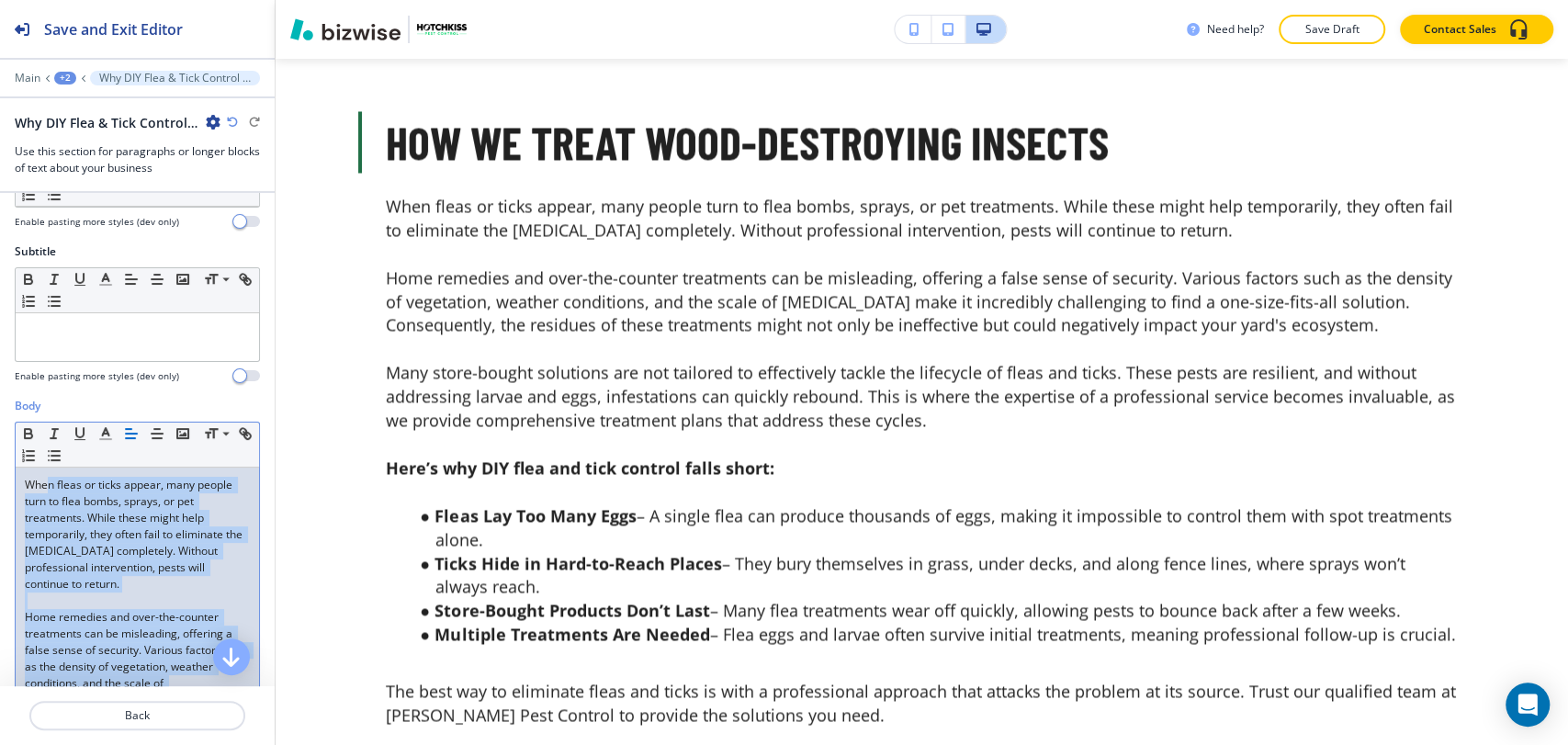
scroll to position [102, 0]
drag, startPoint x: 87, startPoint y: 478, endPoint x: 6, endPoint y: 478, distance: 81.0
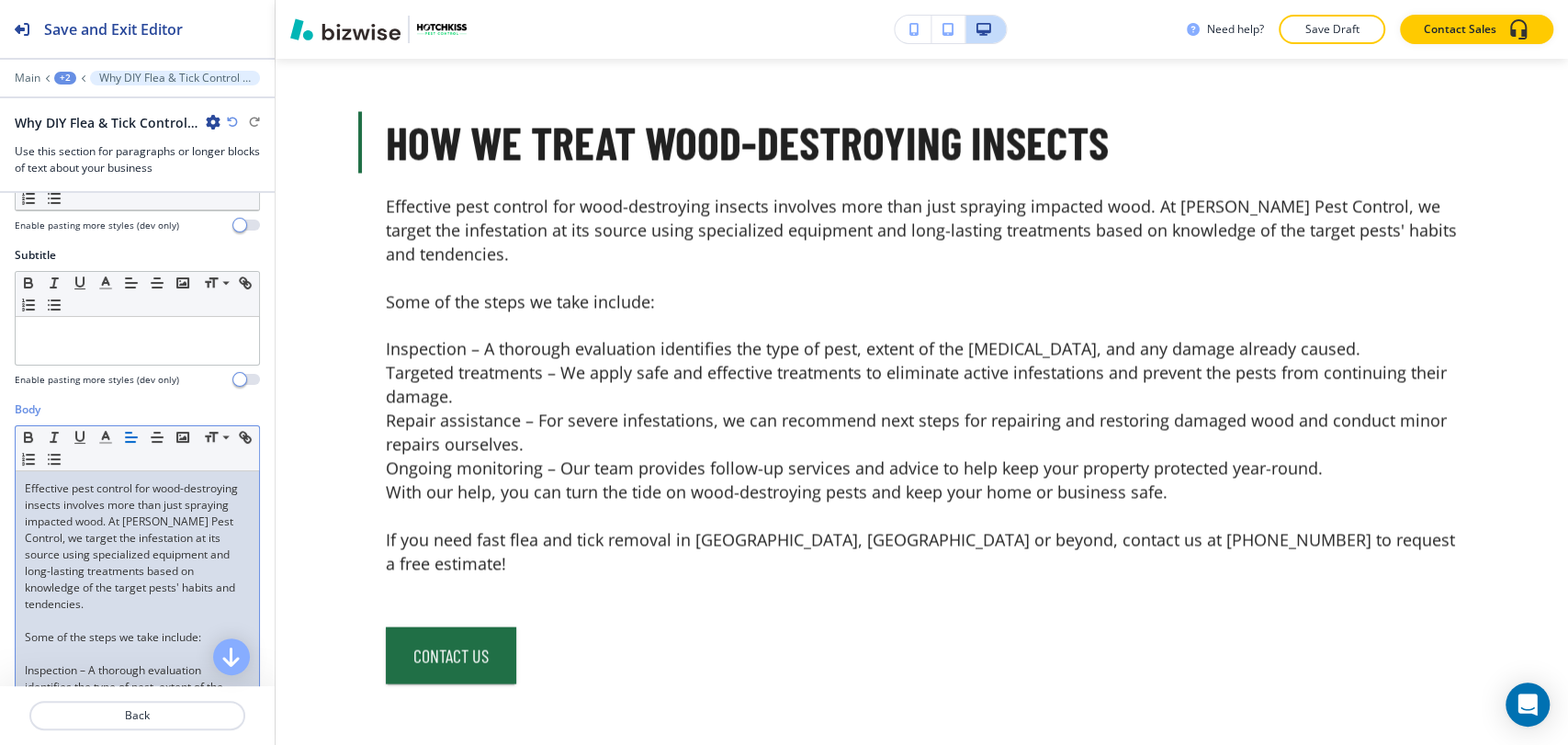
scroll to position [0, 0]
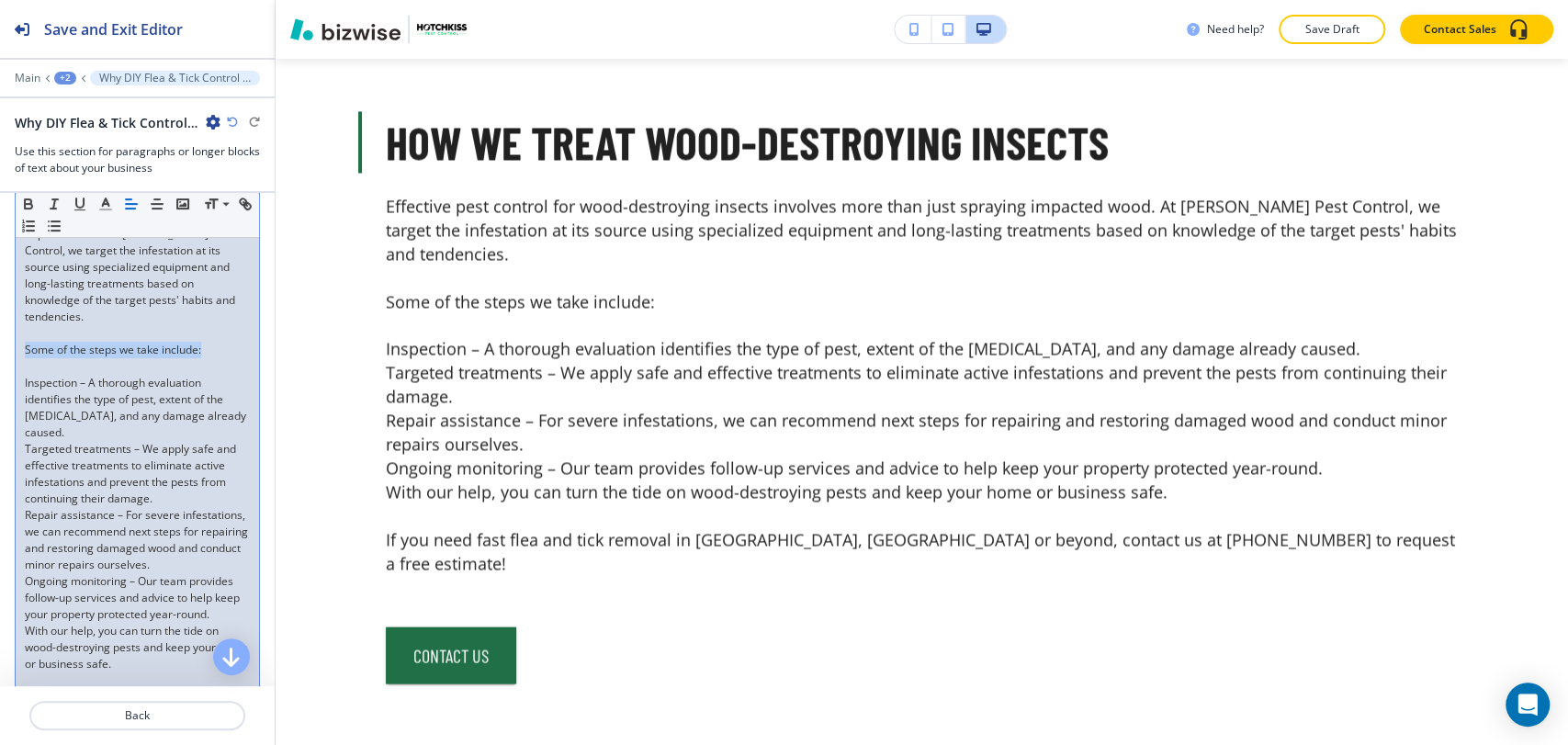
drag, startPoint x: 216, startPoint y: 350, endPoint x: 44, endPoint y: 296, distance: 180.3
click at [20, 348] on div "Effective pest control for wood-destroying insects involves more than just spra…" at bounding box center [137, 482] width 244 height 597
click at [29, 199] on icon "button" at bounding box center [28, 201] width 7 height 5
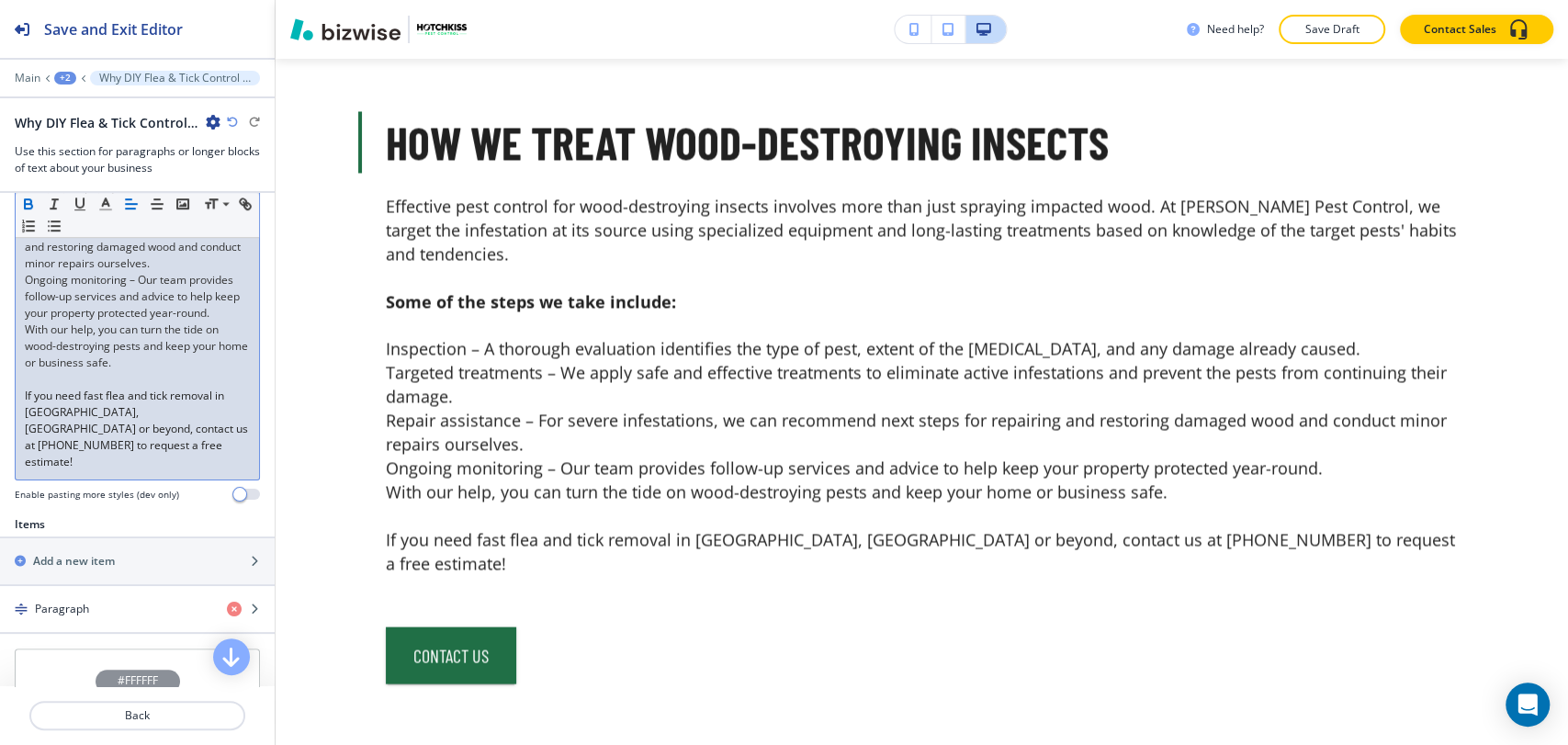
scroll to position [696, 0]
click at [25, 356] on p "With our help, you can turn the tide on wood-destroying pests and keep your hom…" at bounding box center [137, 342] width 225 height 49
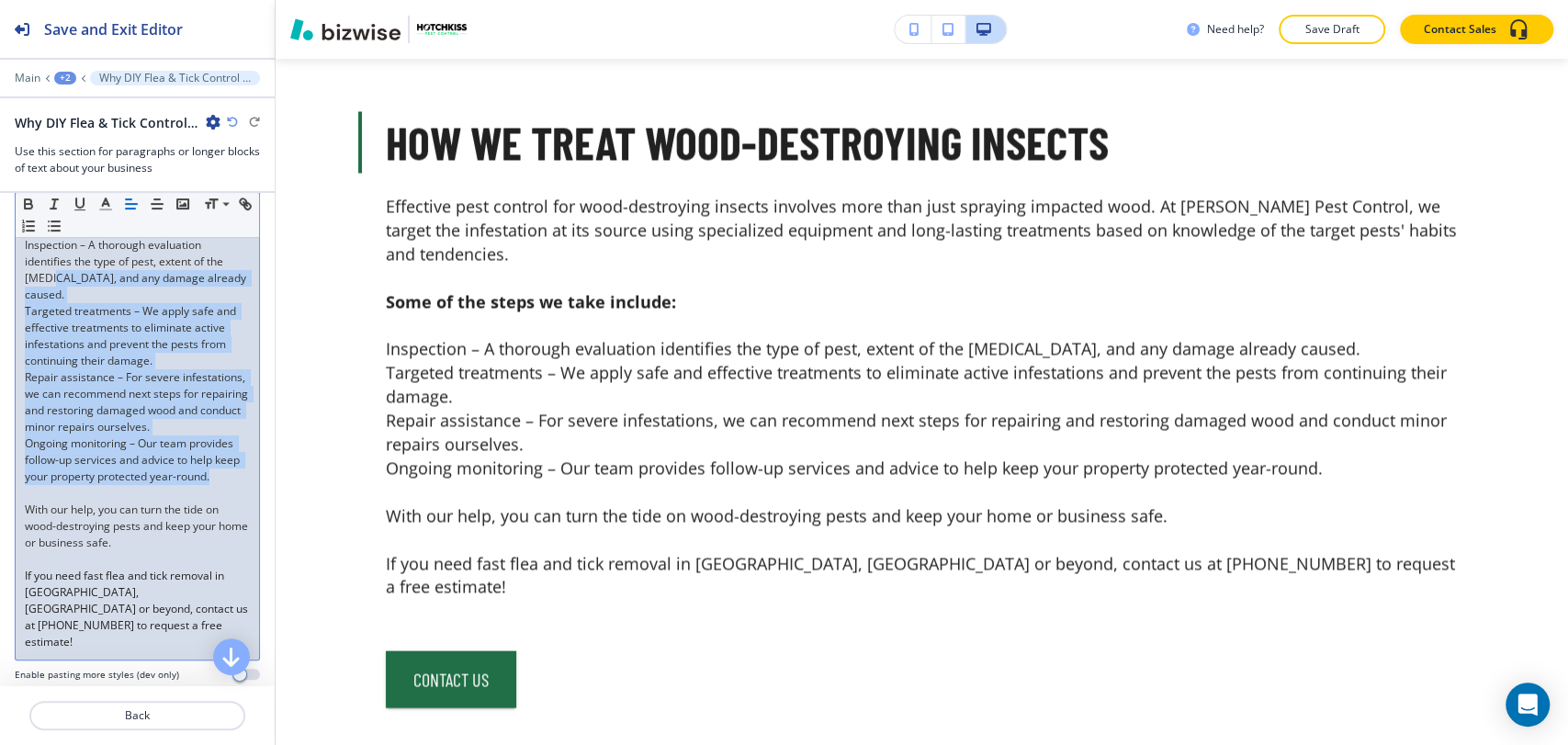
scroll to position [389, 0]
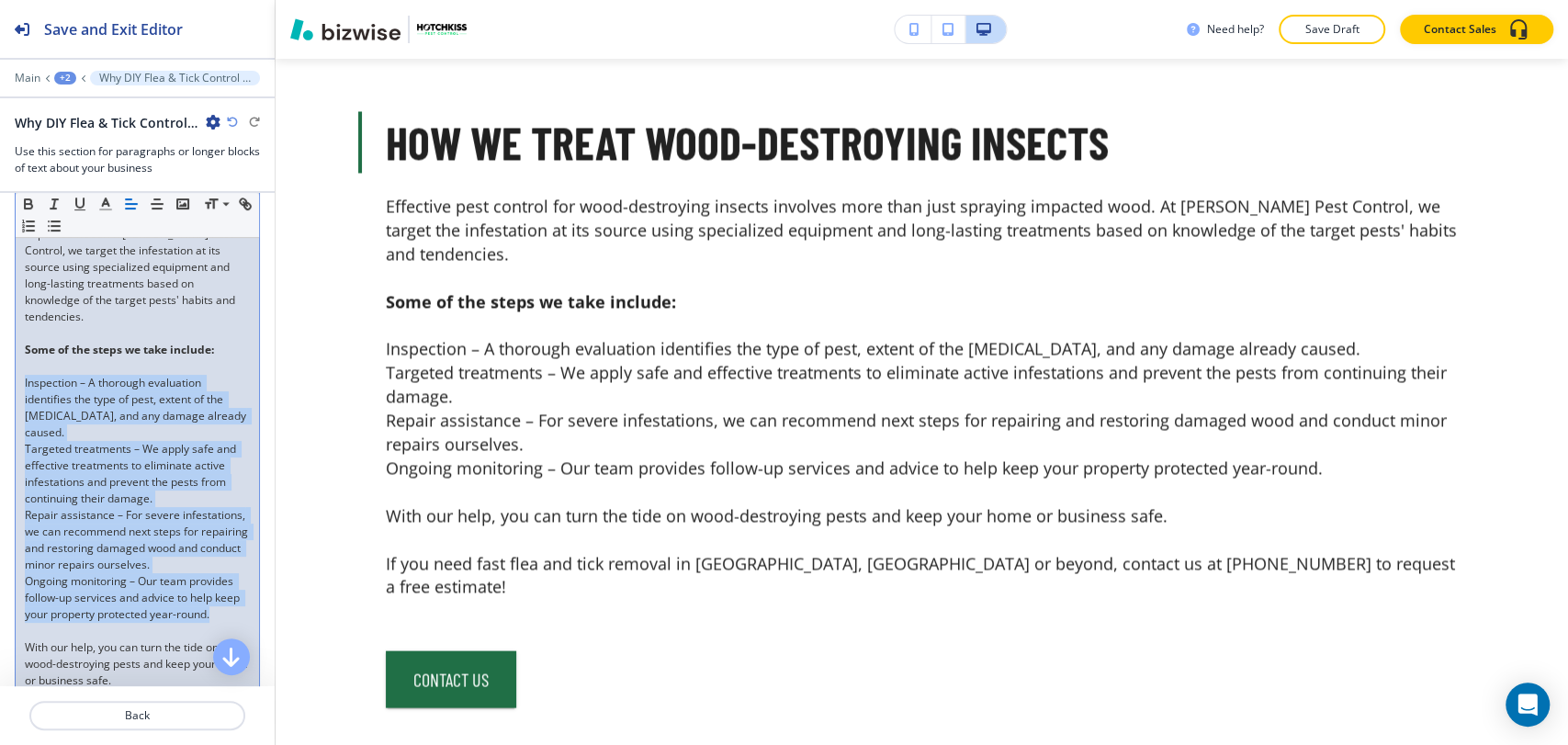
drag, startPoint x: 96, startPoint y: 446, endPoint x: 14, endPoint y: 382, distance: 104.0
click at [14, 382] on div "Body Small Normal Large Huge Effective pest control for wood-destroying insects…" at bounding box center [137, 474] width 274 height 720
click at [63, 233] on icon "button" at bounding box center [53, 225] width 16 height 16
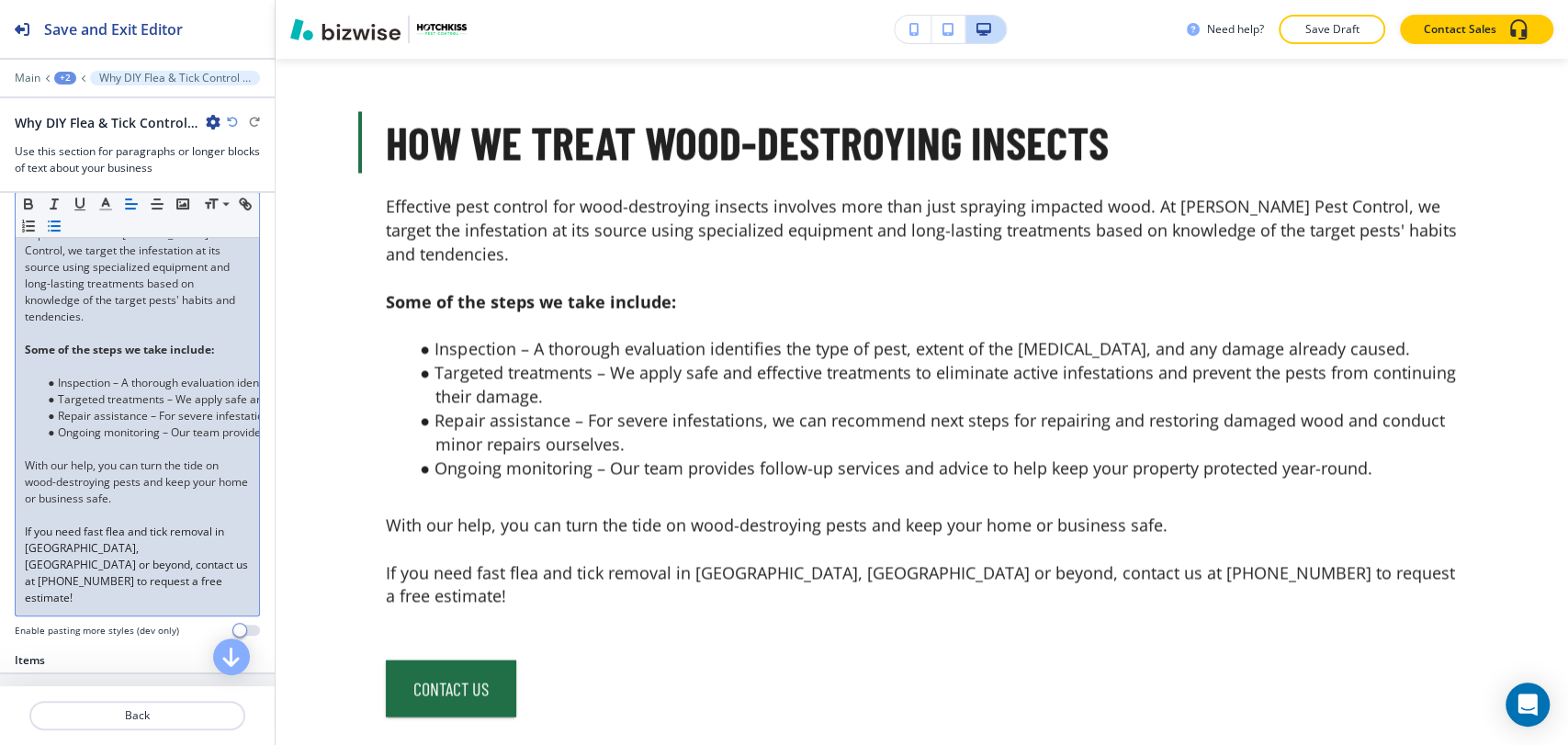
click at [39, 368] on p at bounding box center [137, 366] width 225 height 16
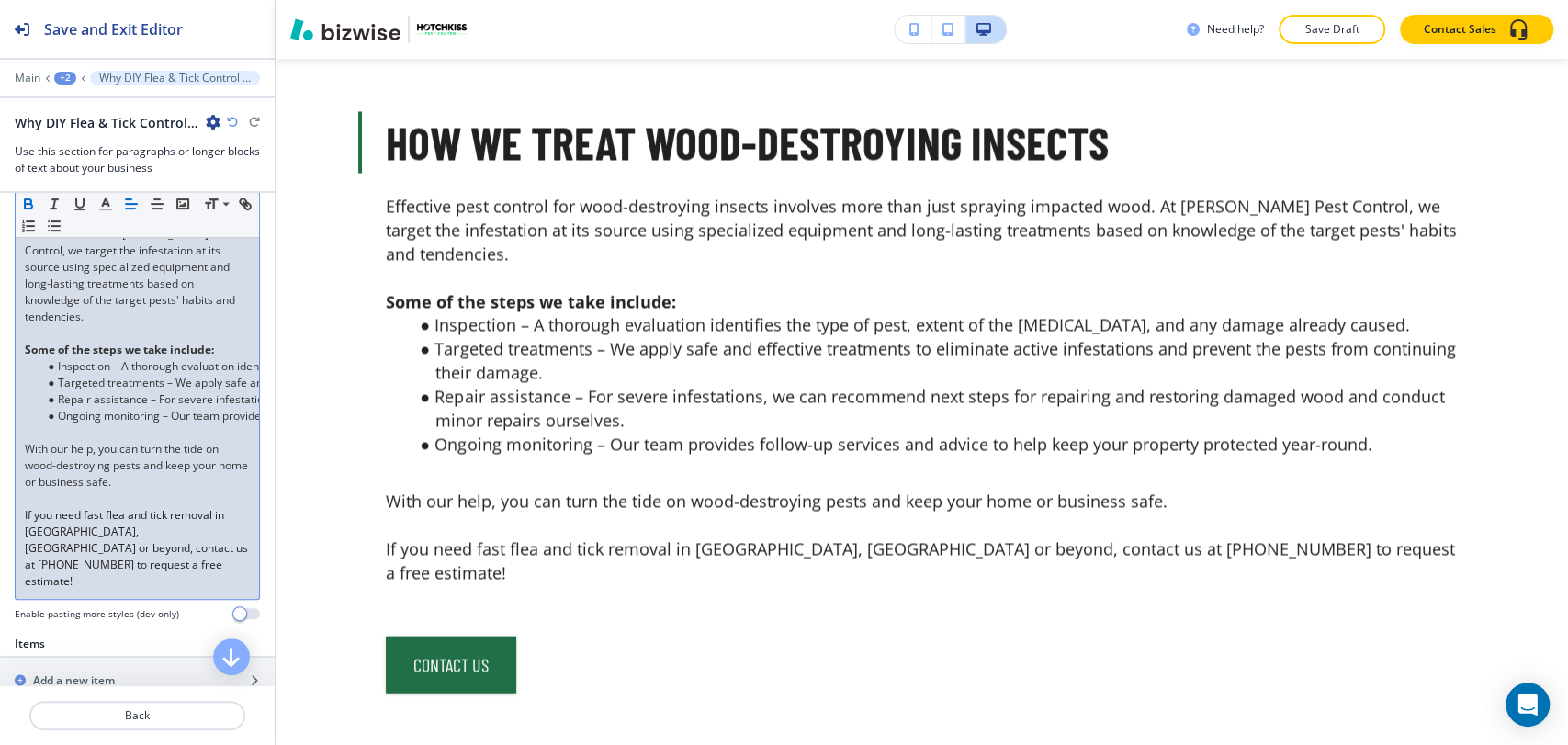
click at [77, 433] on p at bounding box center [137, 432] width 225 height 16
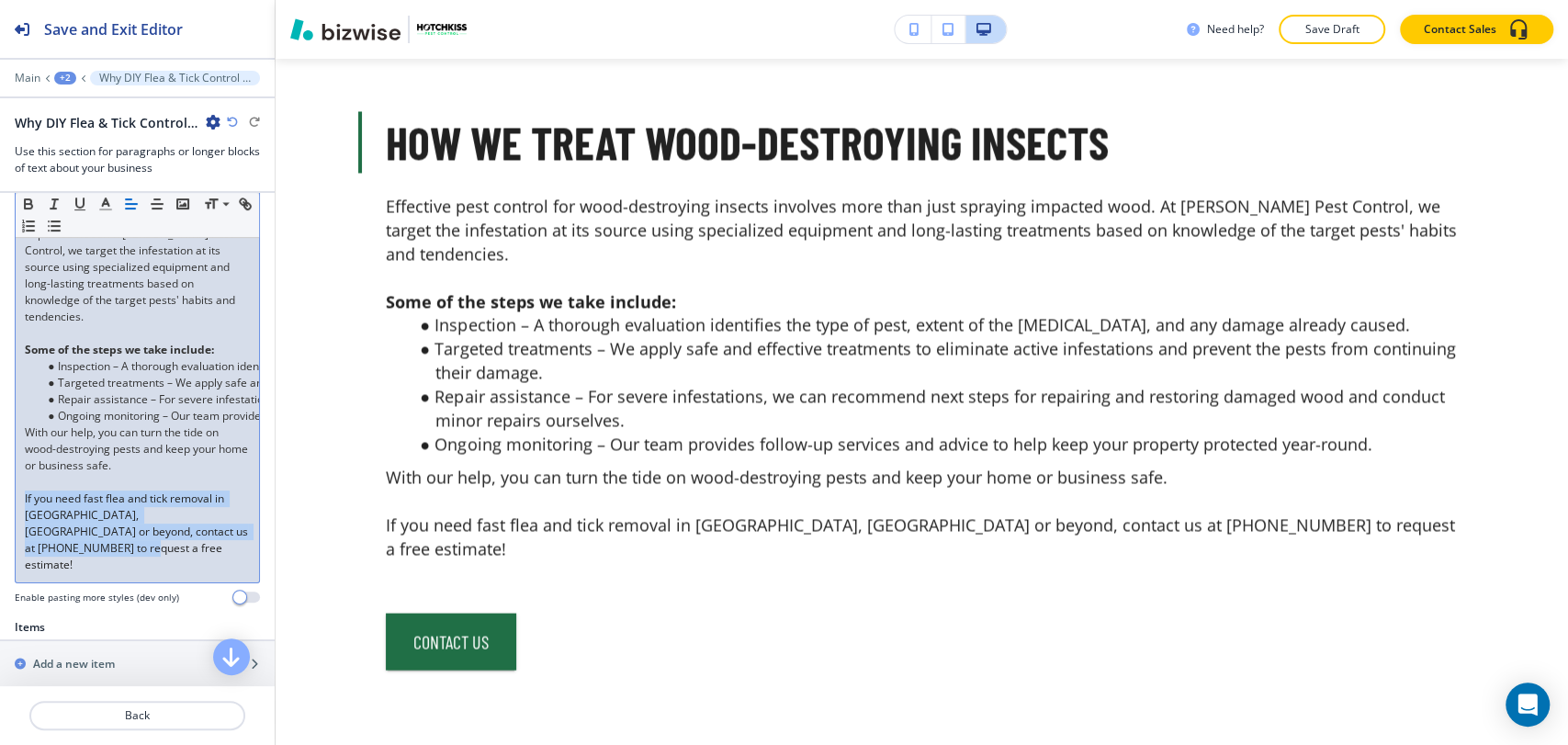
drag, startPoint x: 82, startPoint y: 543, endPoint x: 8, endPoint y: 502, distance: 84.6
click at [8, 502] on div "Body Small Normal Large Huge Effective pest control for wood-destroying insects…" at bounding box center [137, 366] width 274 height 505
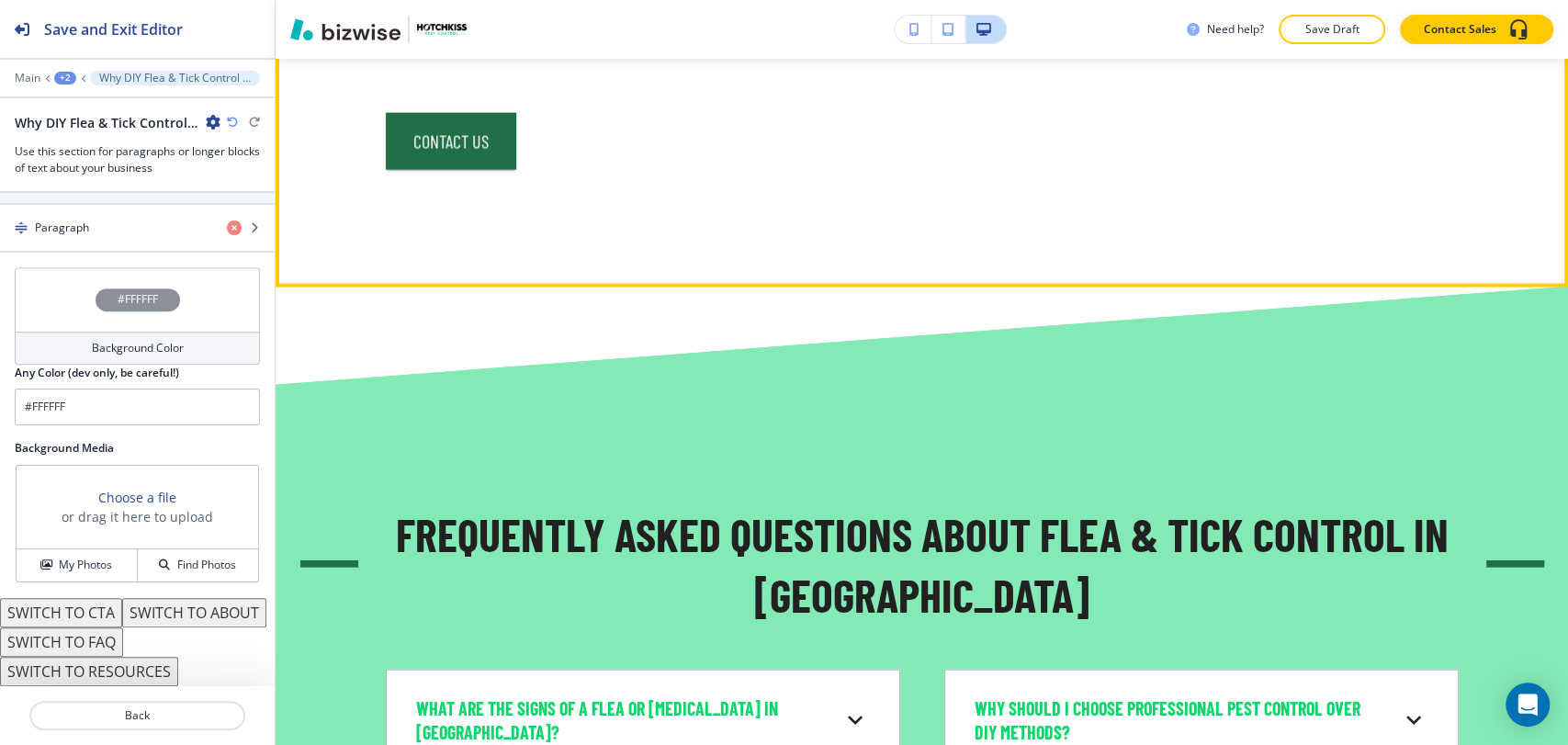
scroll to position [7445, 0]
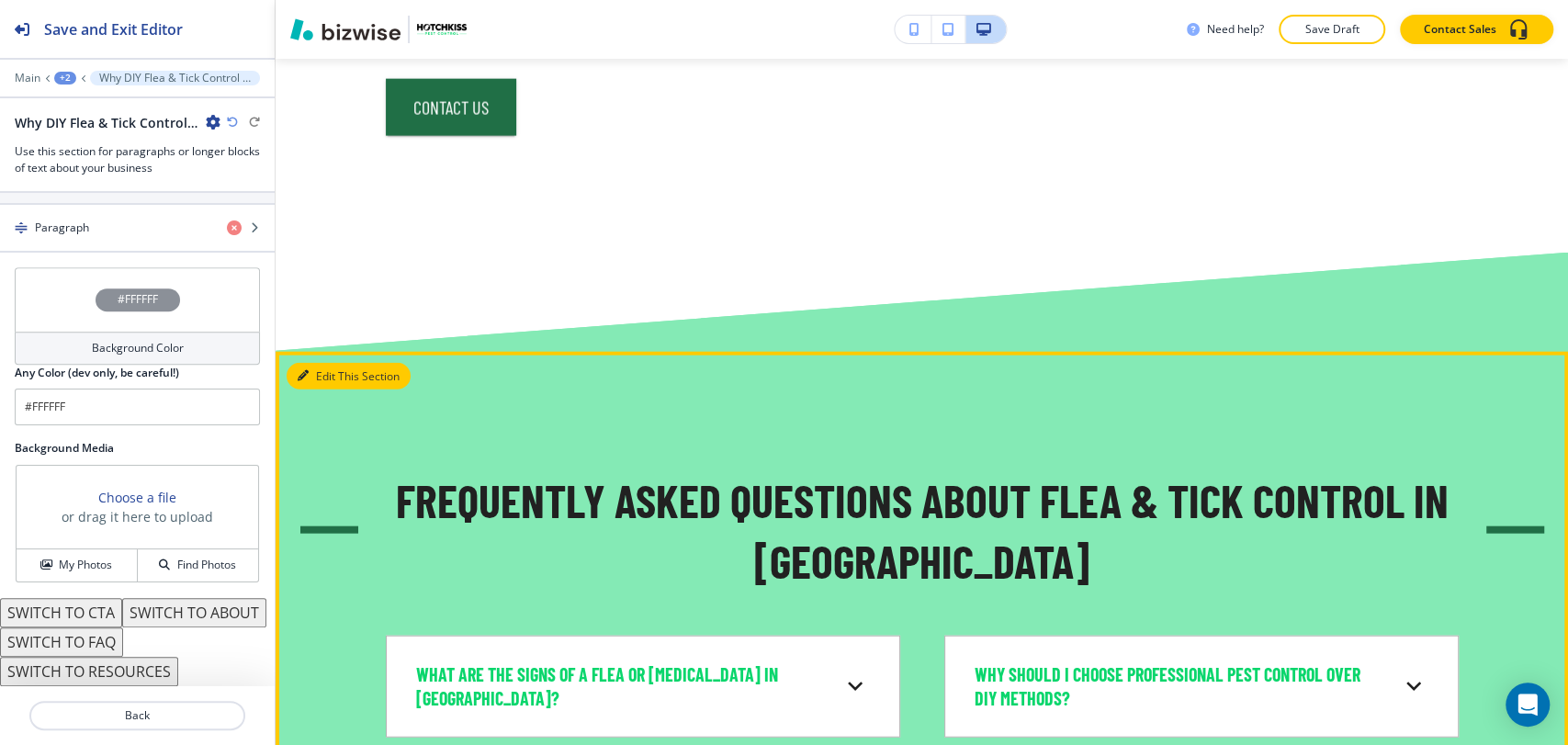
click at [323, 369] on button "Edit This Section" at bounding box center [348, 376] width 124 height 28
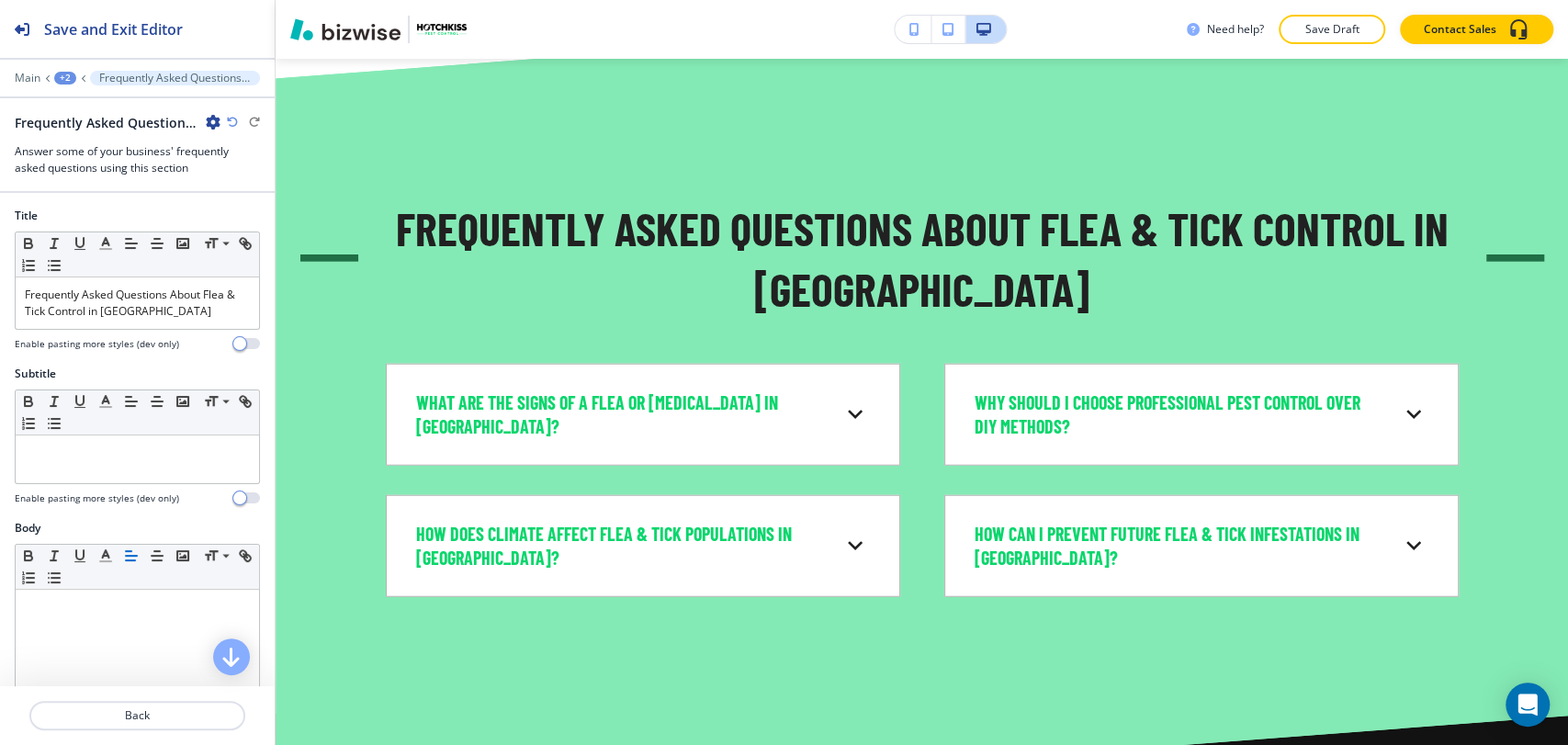
scroll to position [7725, 0]
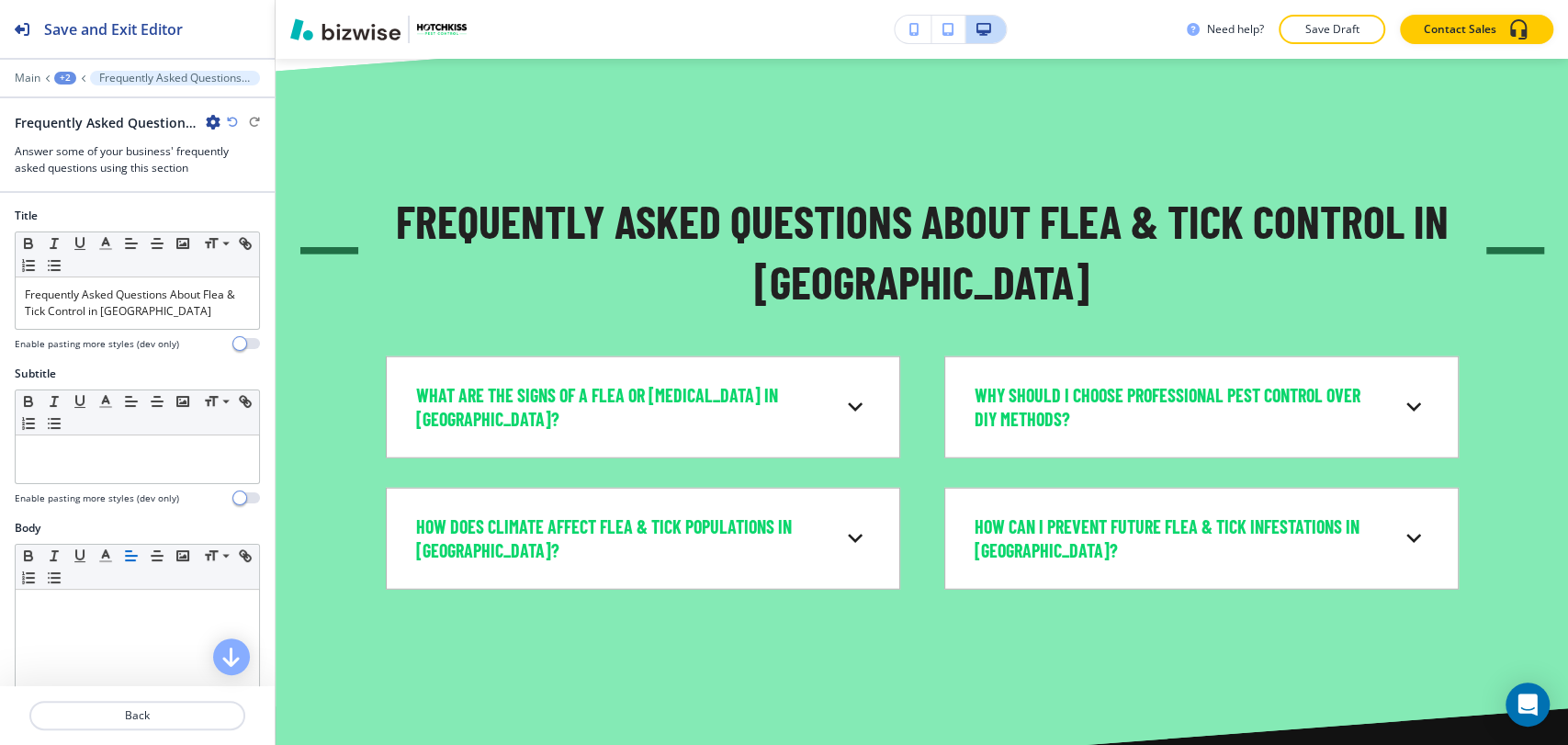
click at [212, 120] on icon "button" at bounding box center [212, 121] width 14 height 14
click at [246, 215] on p "Delete Section" at bounding box center [264, 217] width 94 height 16
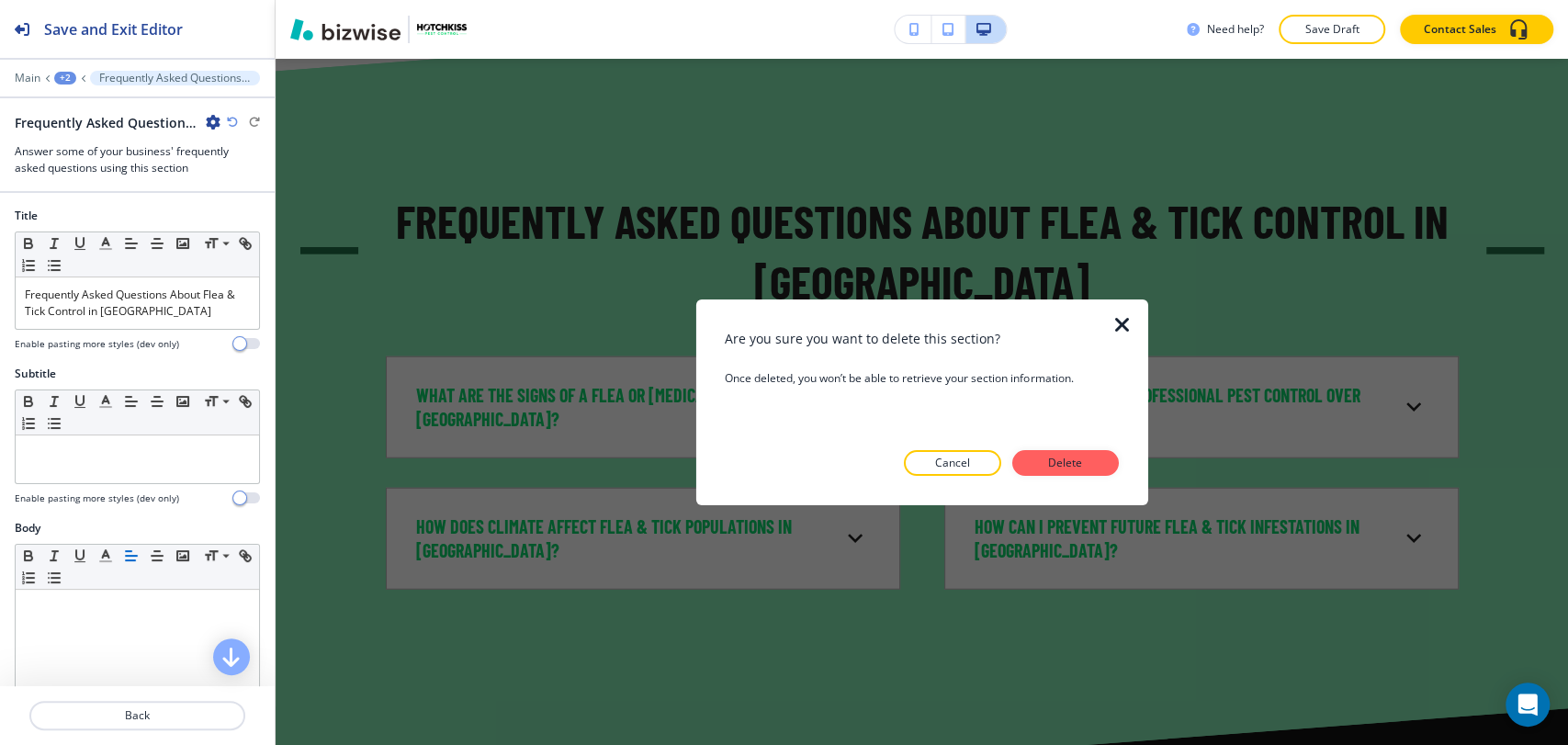
click at [1054, 457] on p "Delete" at bounding box center [1065, 462] width 44 height 16
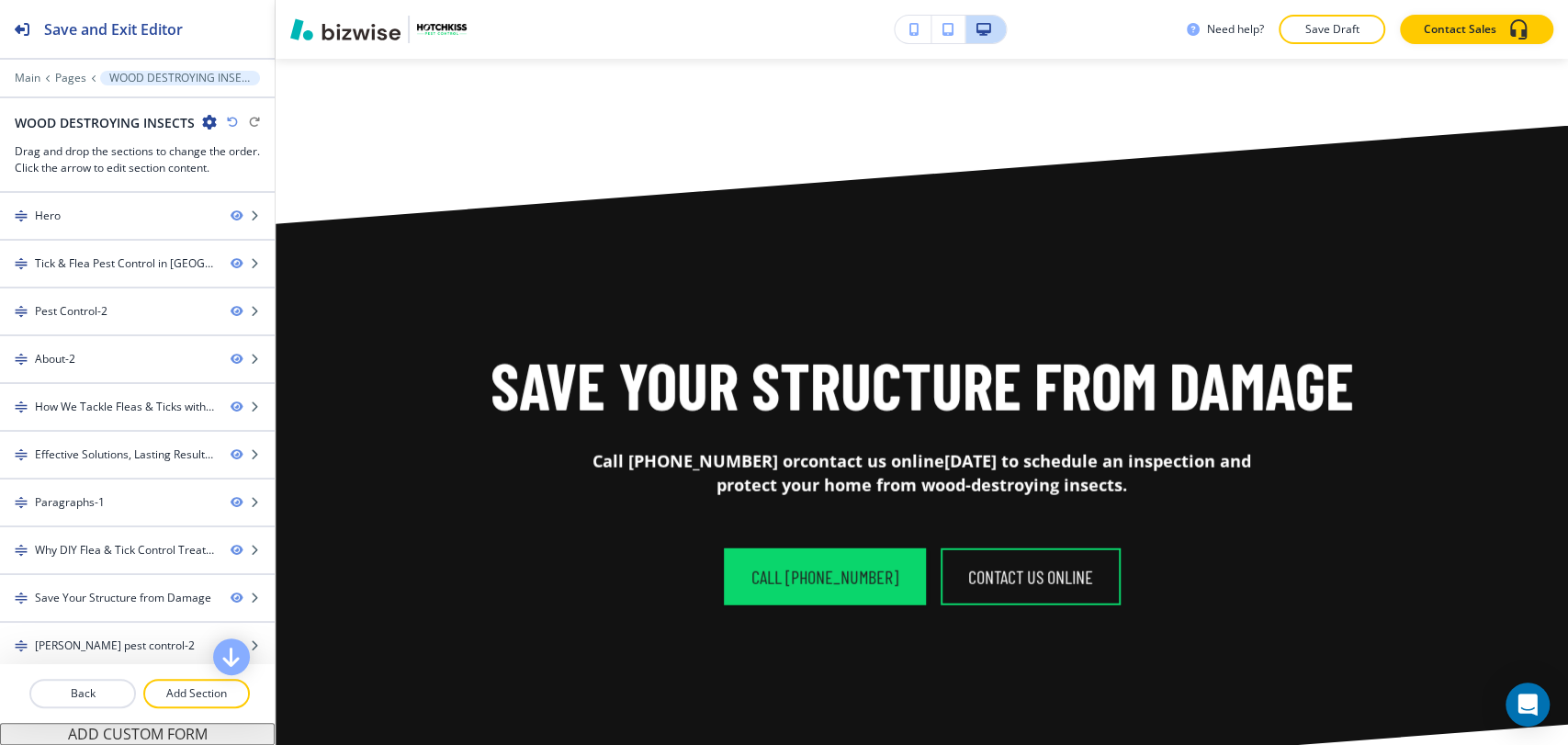
scroll to position [7520, 0]
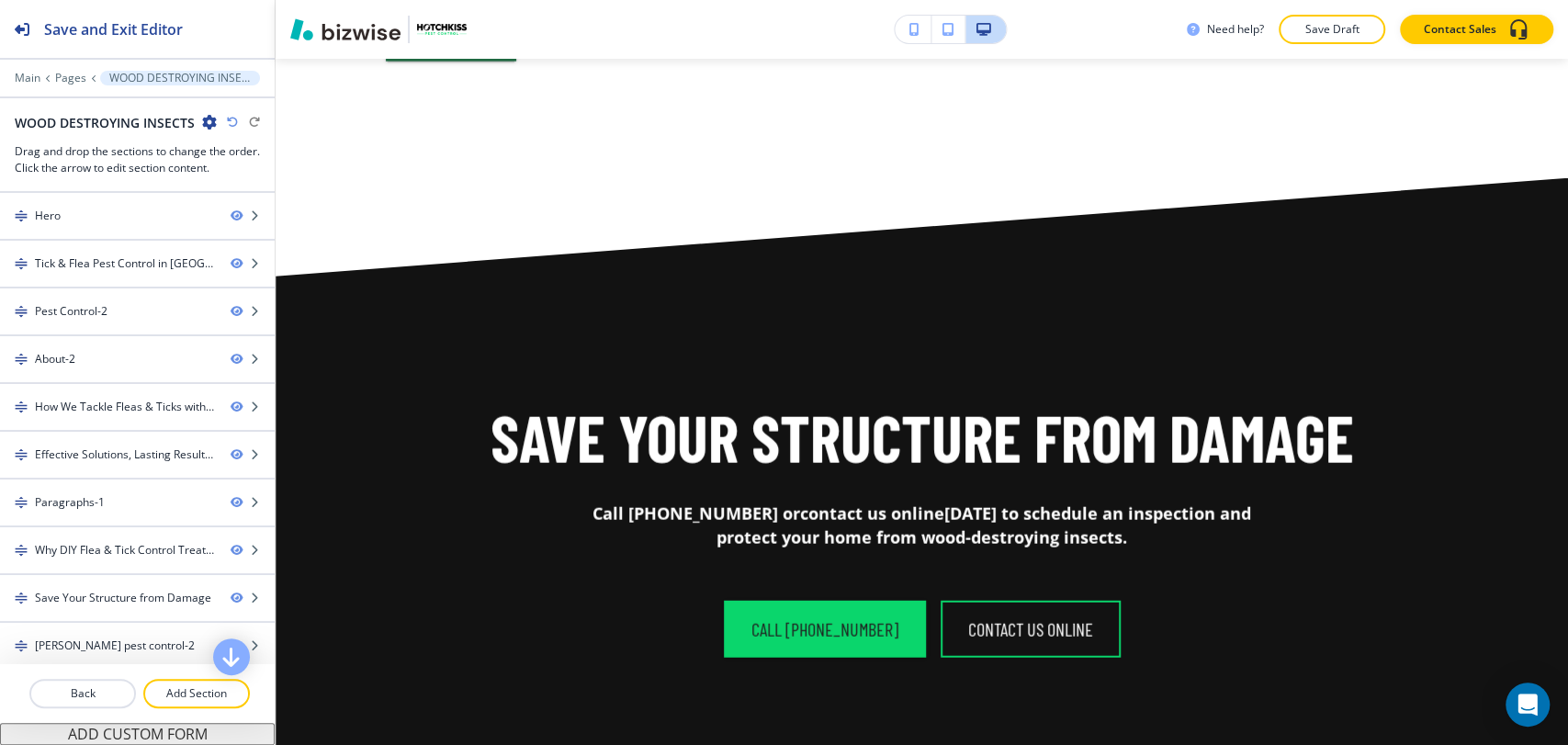
click at [299, 311] on div "Save Your Structure from Damage Call (828) 373-3067 or contact us online today …" at bounding box center [921, 527] width 1292 height 499
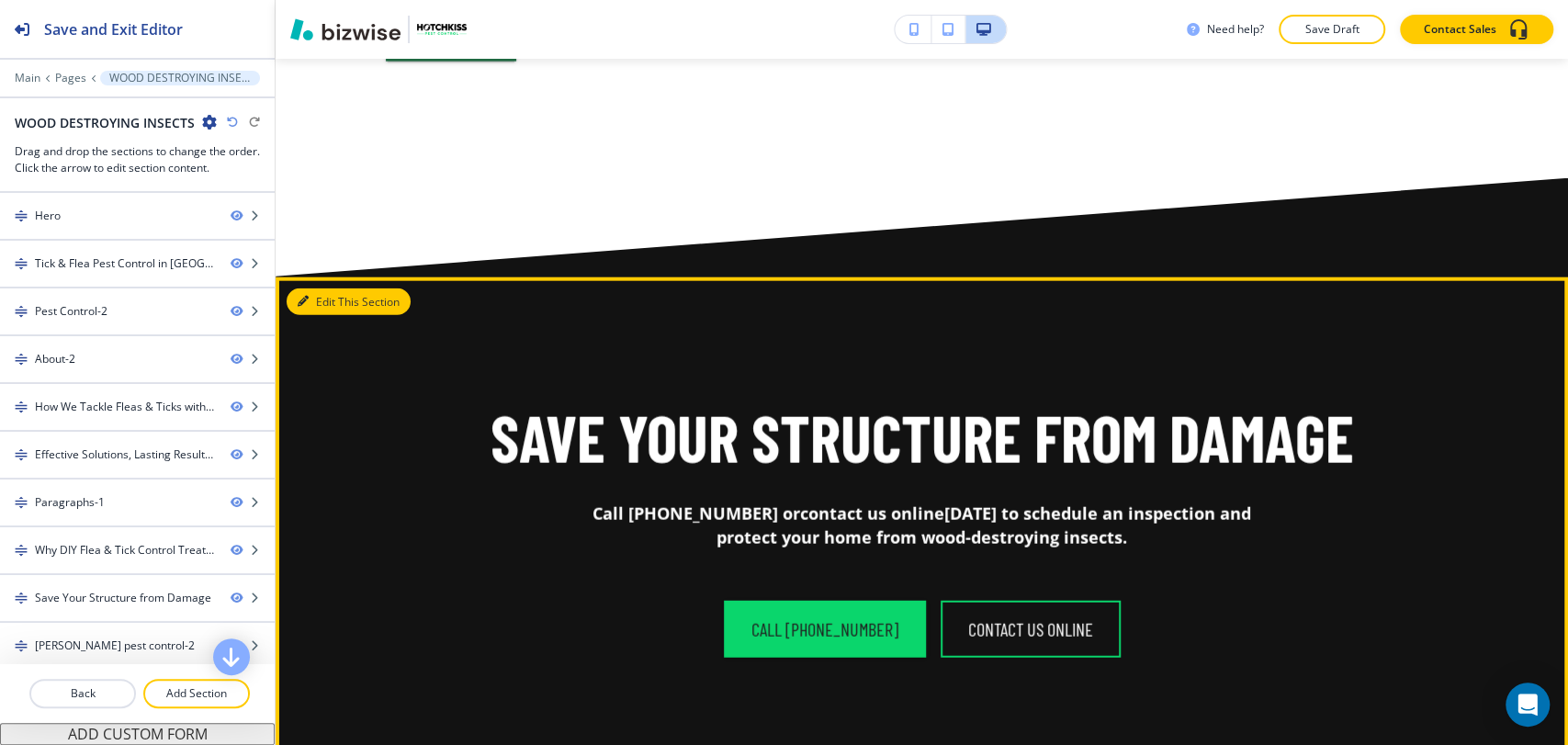
click at [313, 292] on button "Edit This Section" at bounding box center [348, 302] width 124 height 28
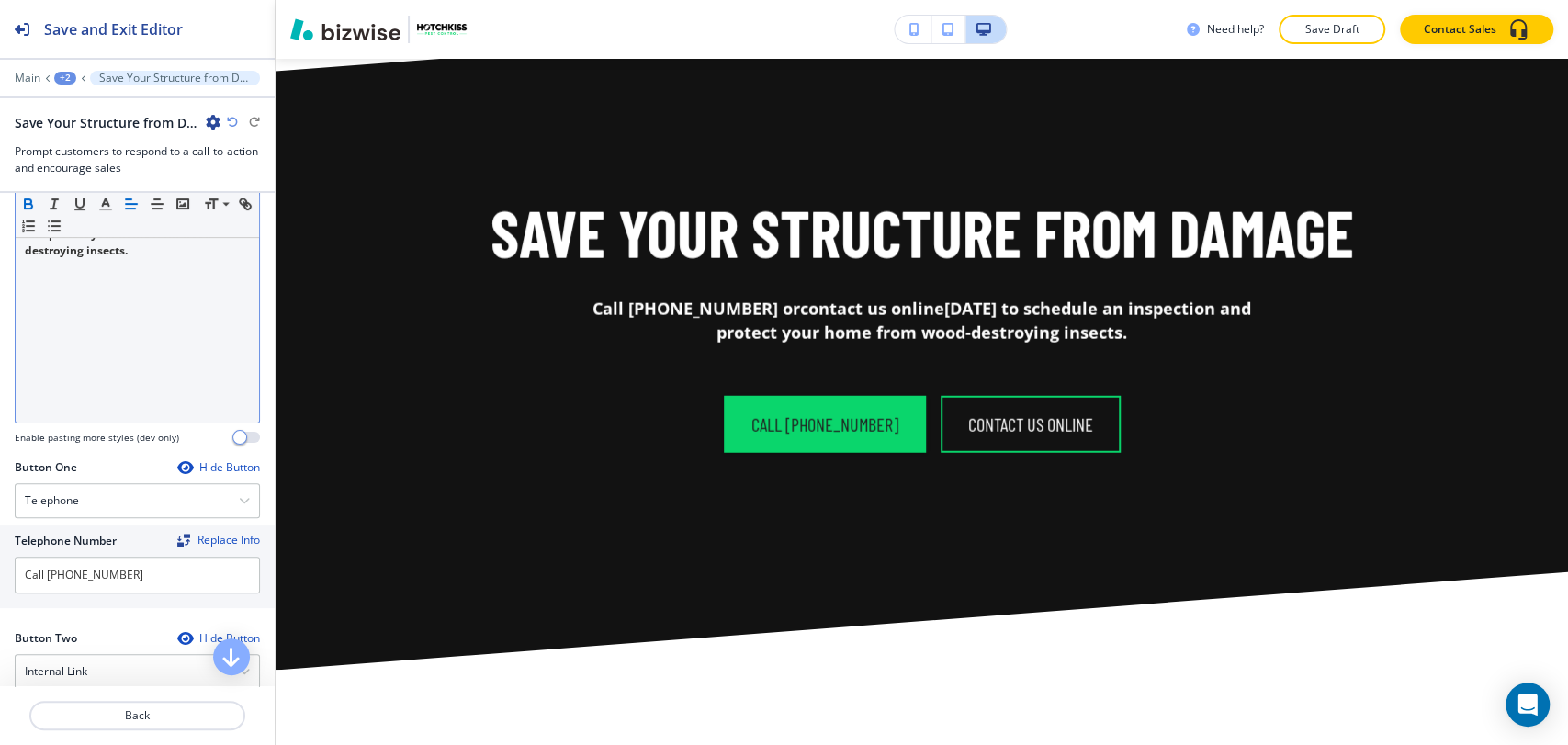
scroll to position [204, 0]
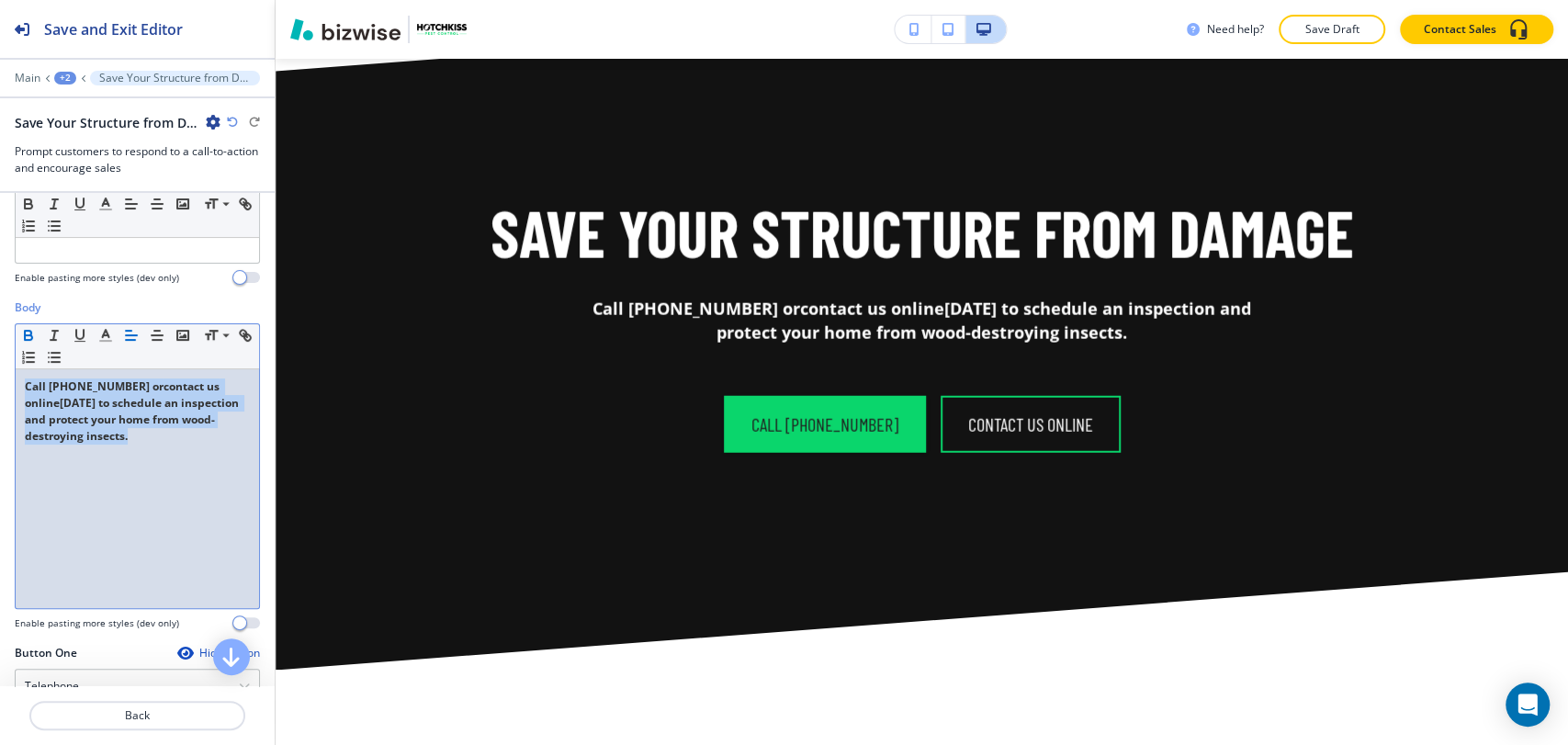
drag, startPoint x: 218, startPoint y: 449, endPoint x: 9, endPoint y: 377, distance: 221.1
click at [11, 378] on div "Body Small Normal Large Huge Call (828) 373-3067 or contact us online today to …" at bounding box center [137, 473] width 274 height 345
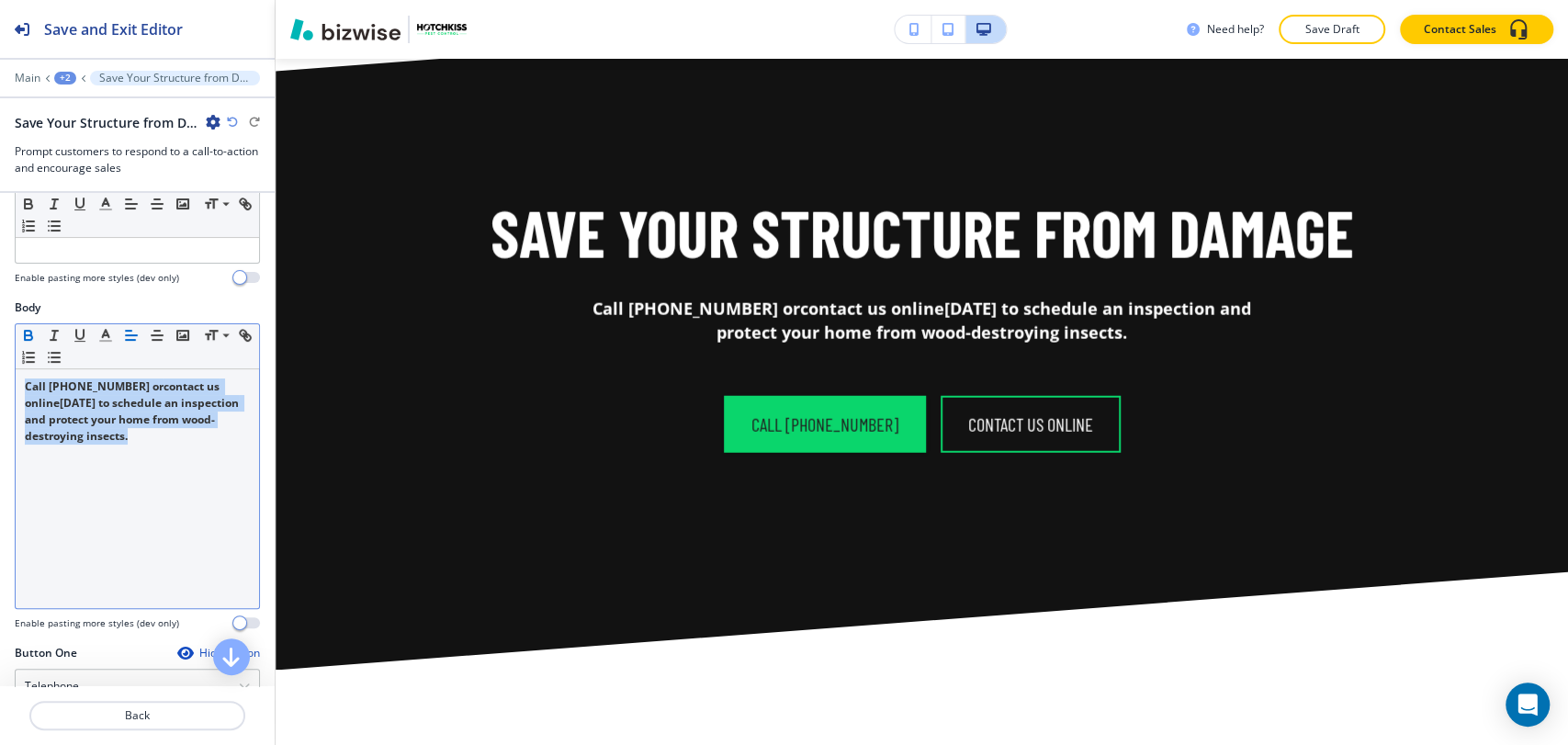
click at [26, 331] on icon "button" at bounding box center [28, 333] width 7 height 5
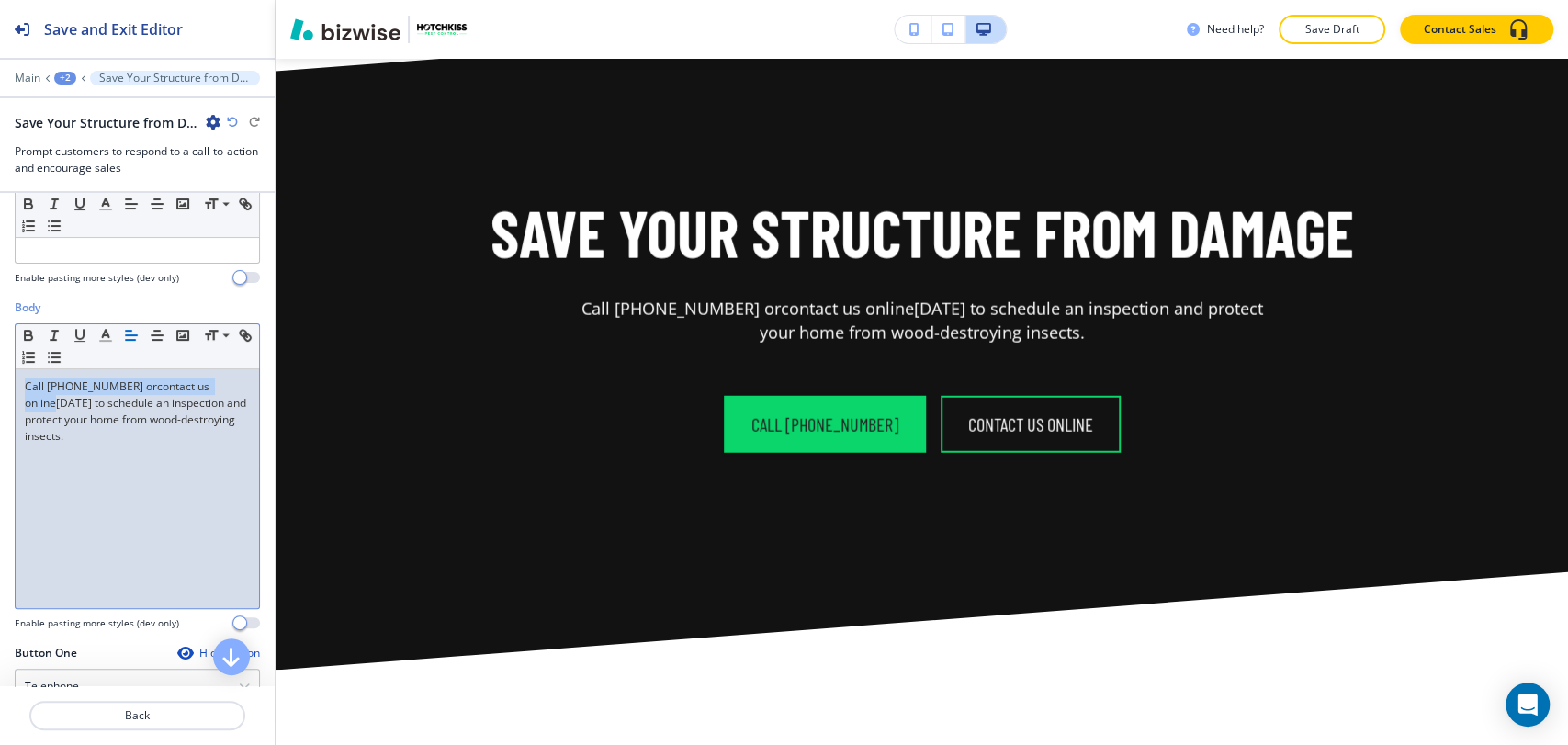
click at [92, 505] on div "Call (828) 373-3067 or contact us online today to schedule an inspection and pr…" at bounding box center [137, 489] width 244 height 239
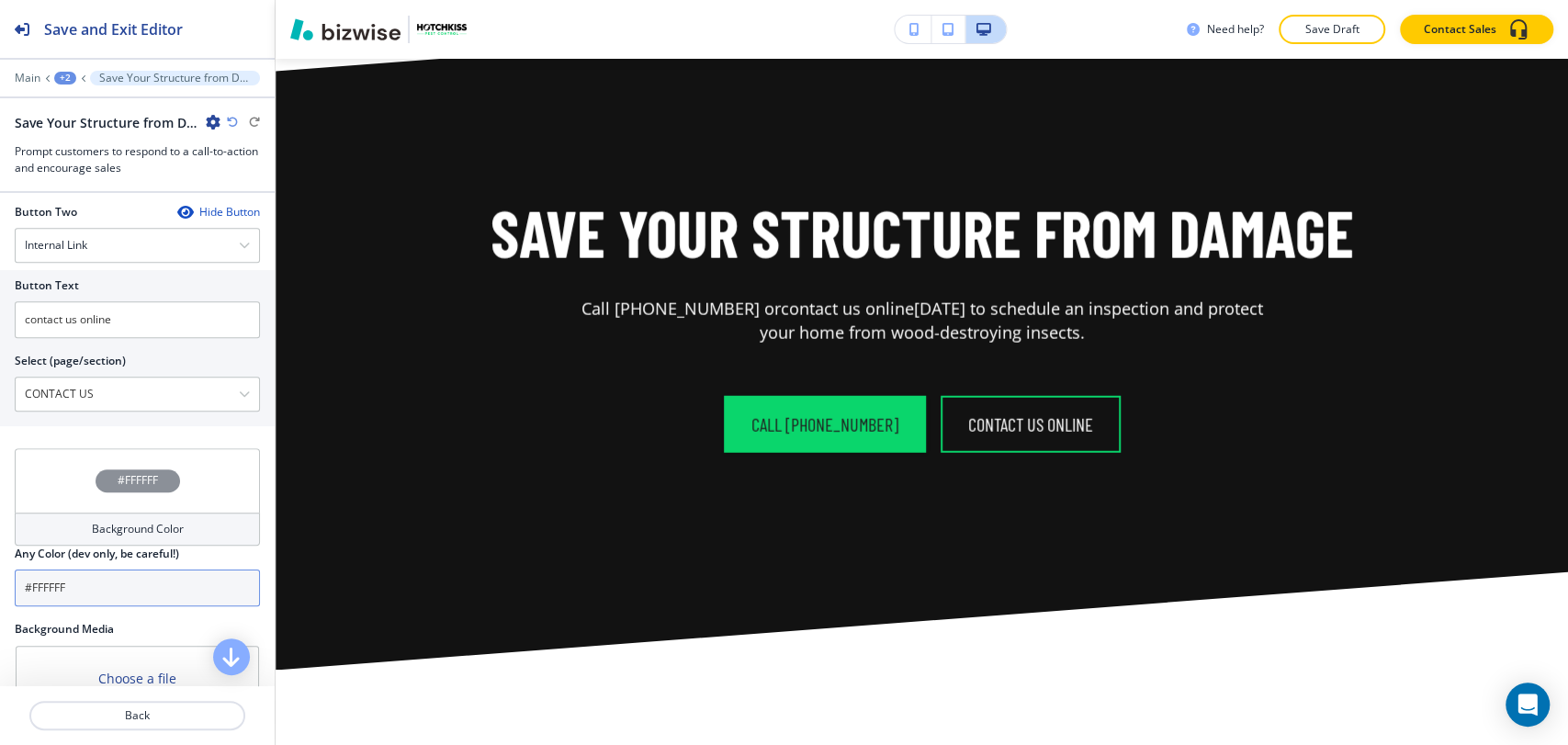
scroll to position [979, 0]
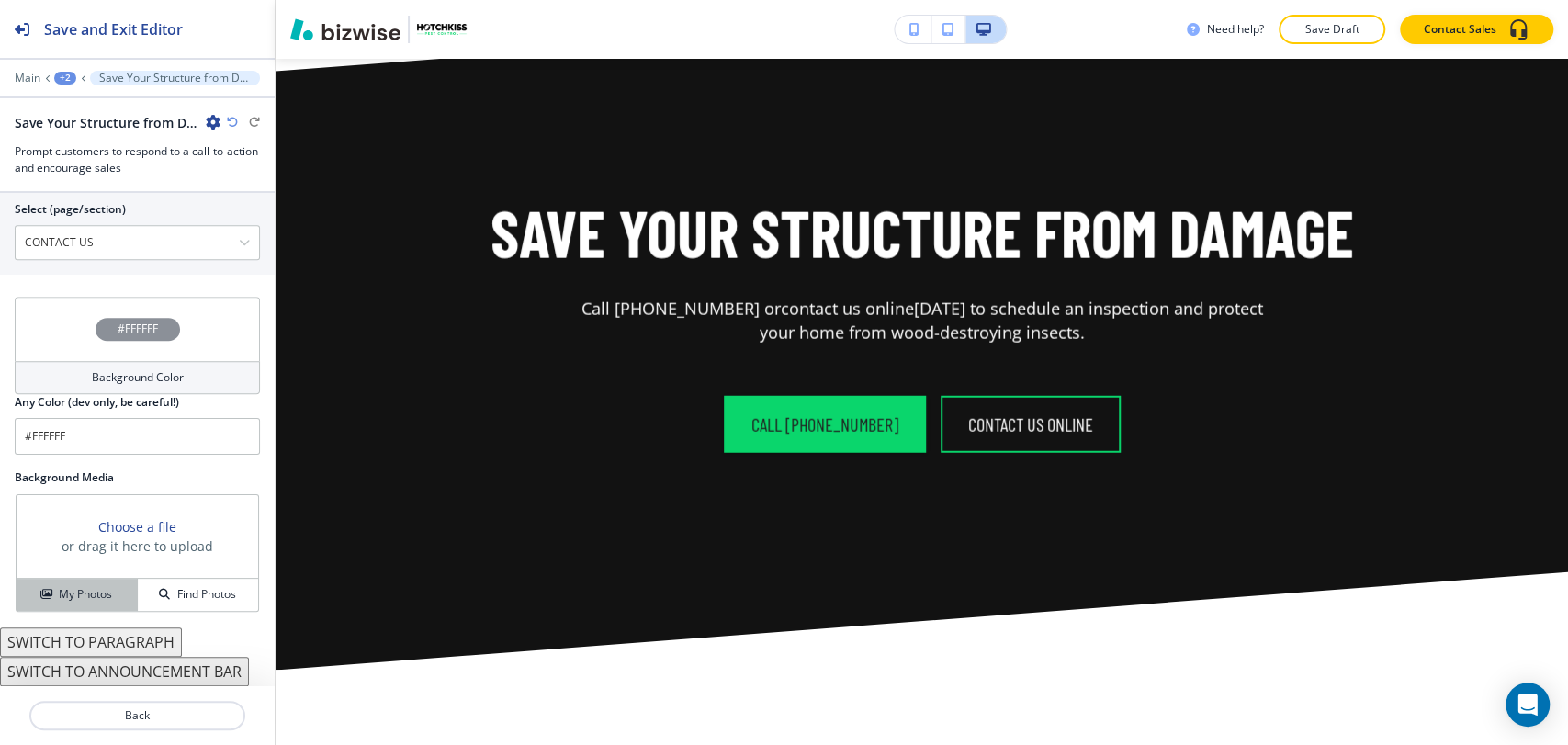
click at [87, 590] on button "My Photos" at bounding box center [77, 595] width 121 height 32
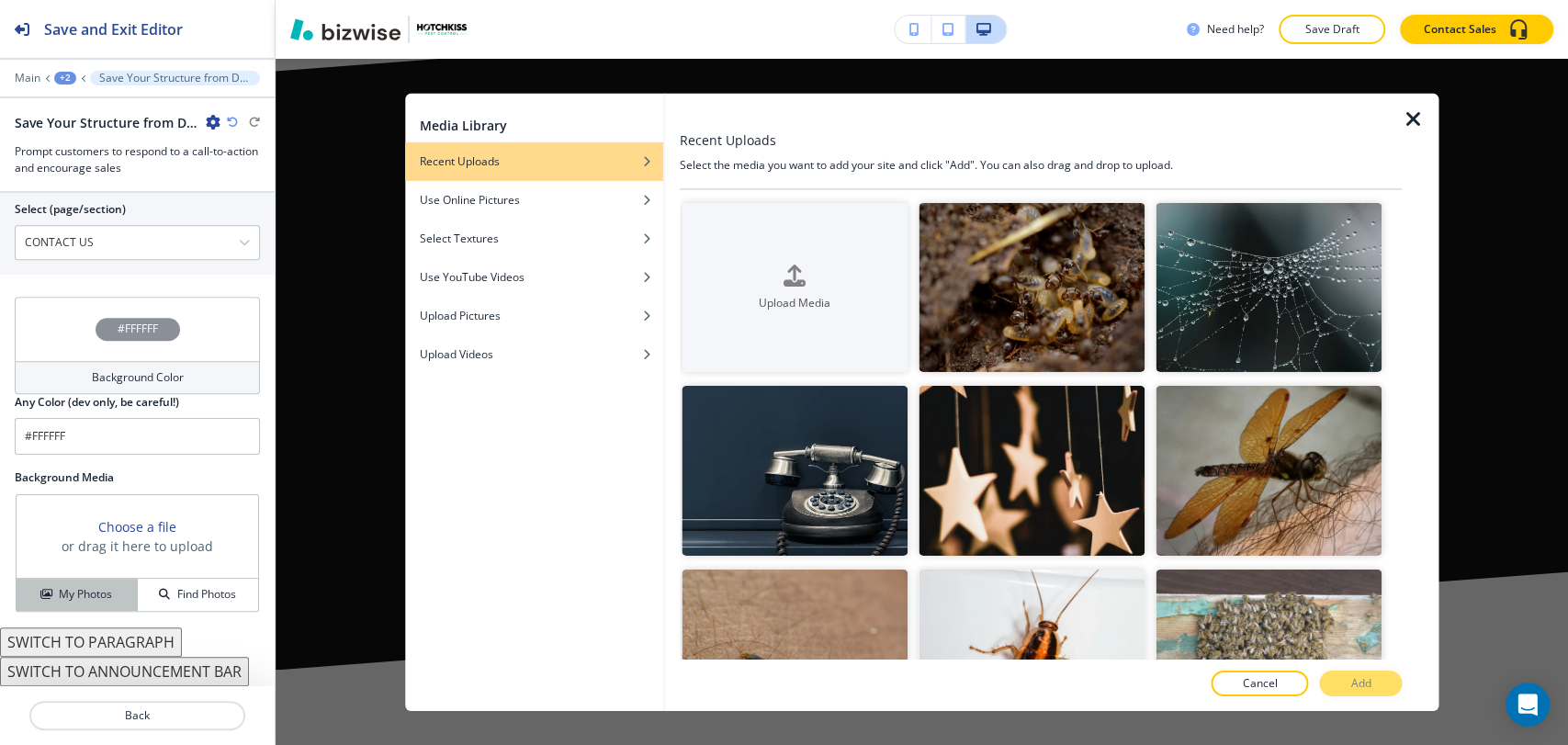
scroll to position [964, 0]
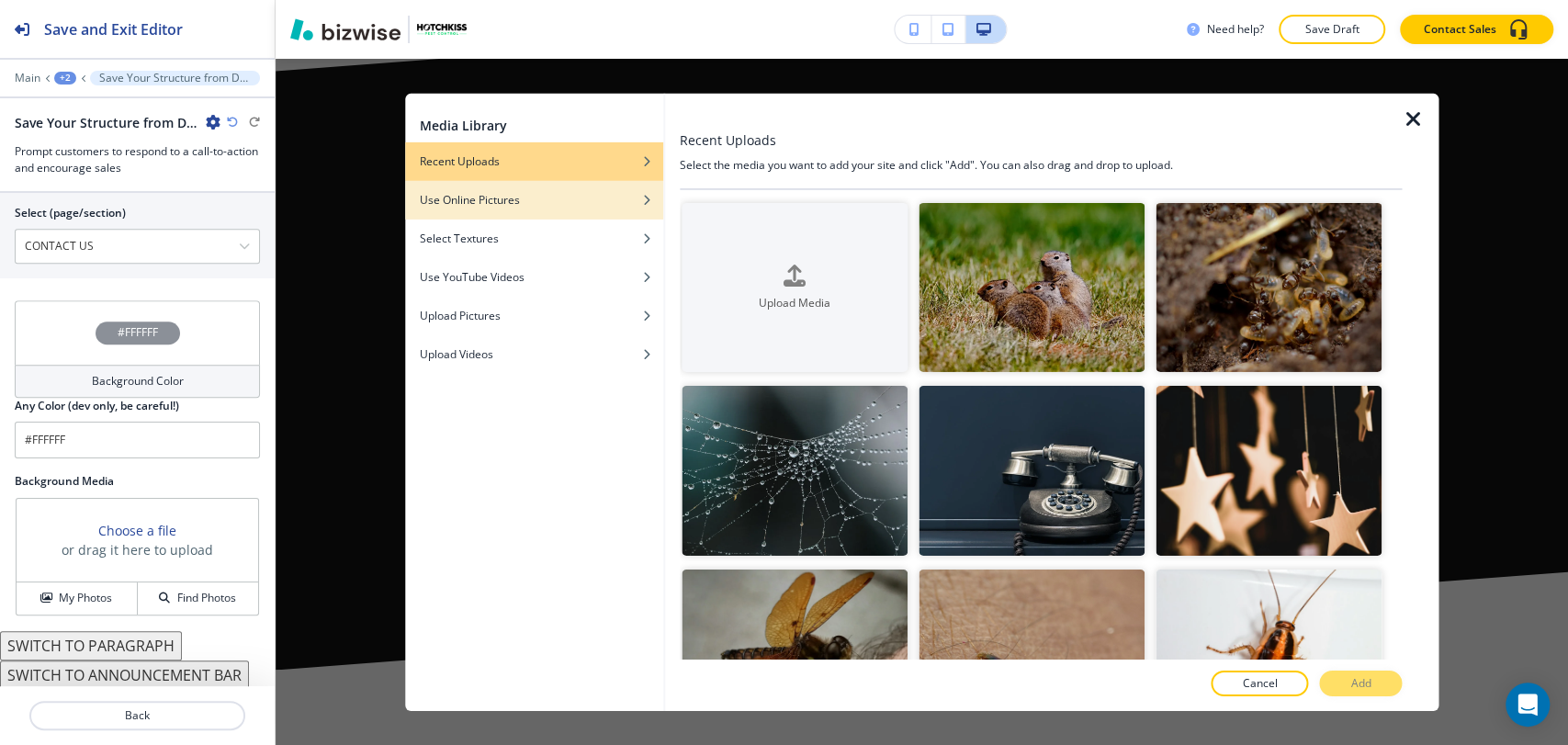
click at [538, 212] on div "button" at bounding box center [534, 214] width 258 height 11
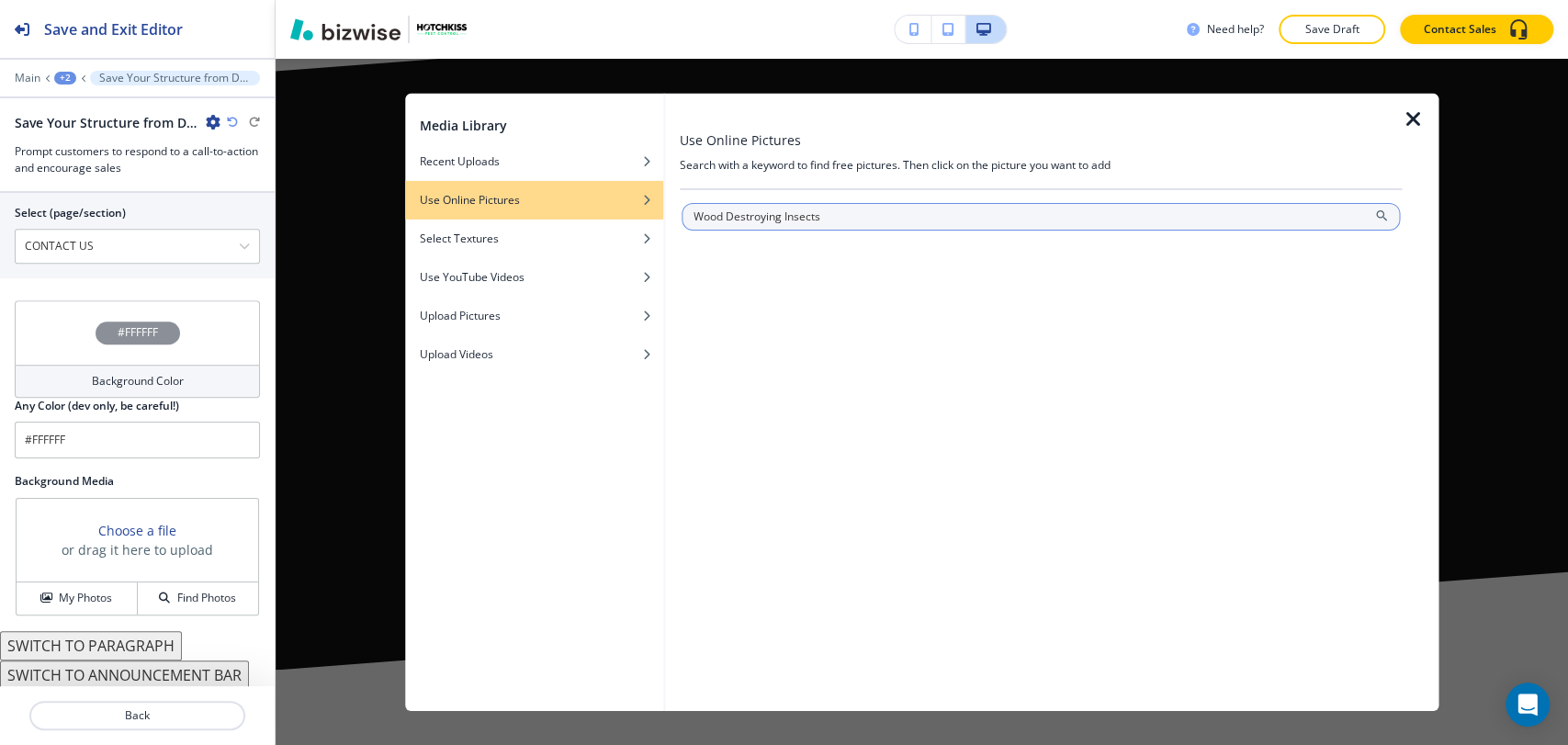
type input "Wood Destroying Insects"
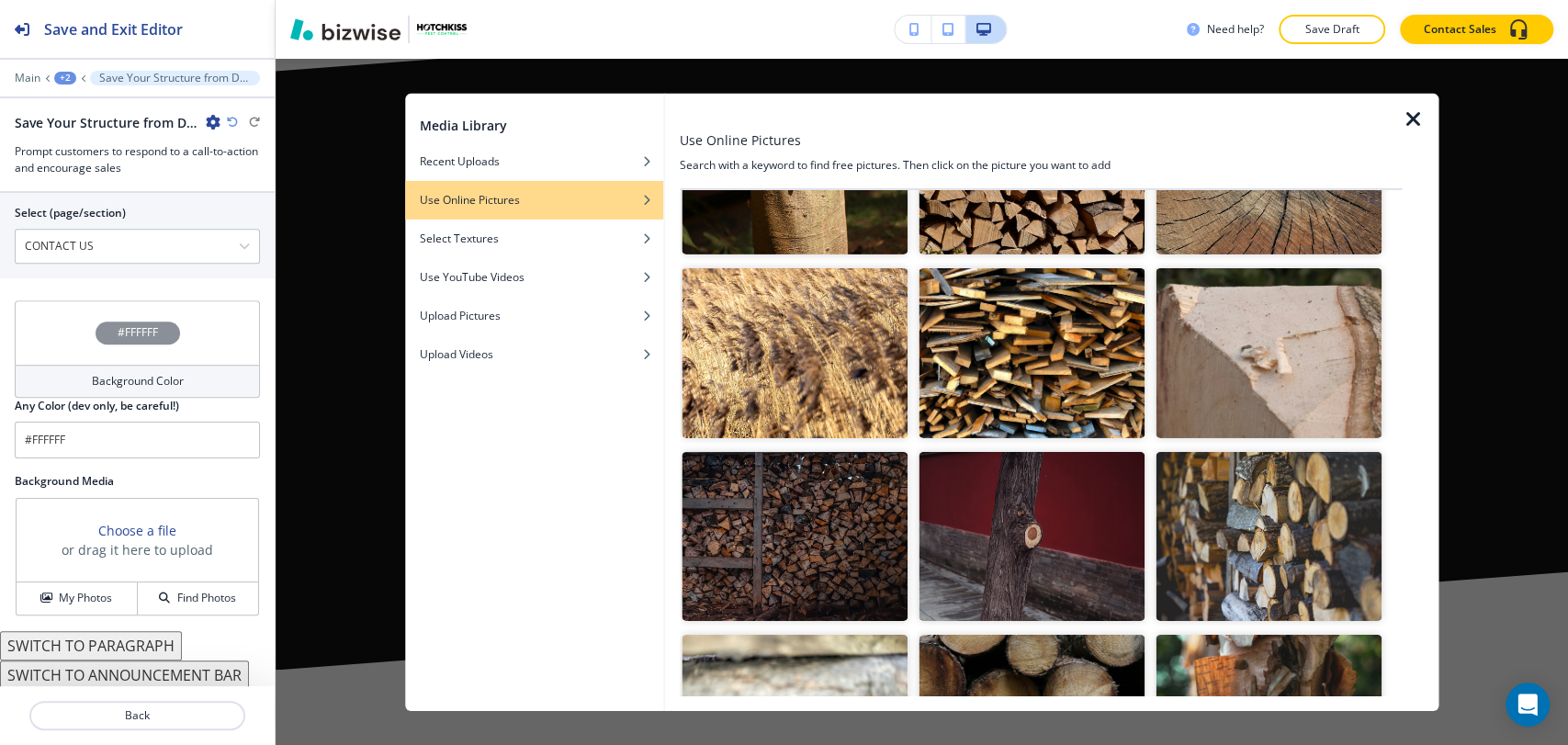
scroll to position [16235, 0]
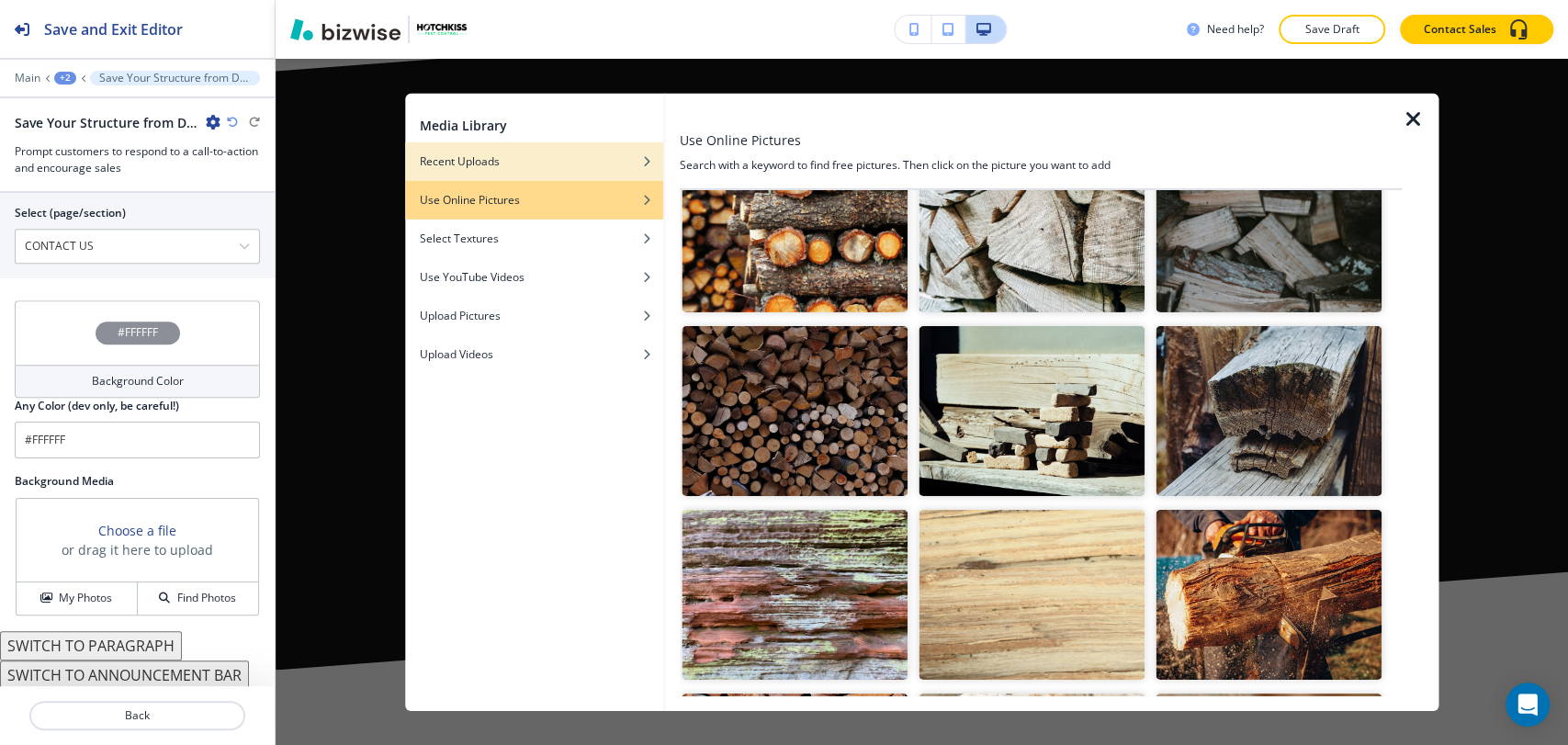
click at [553, 163] on div "Recent Uploads" at bounding box center [534, 160] width 258 height 16
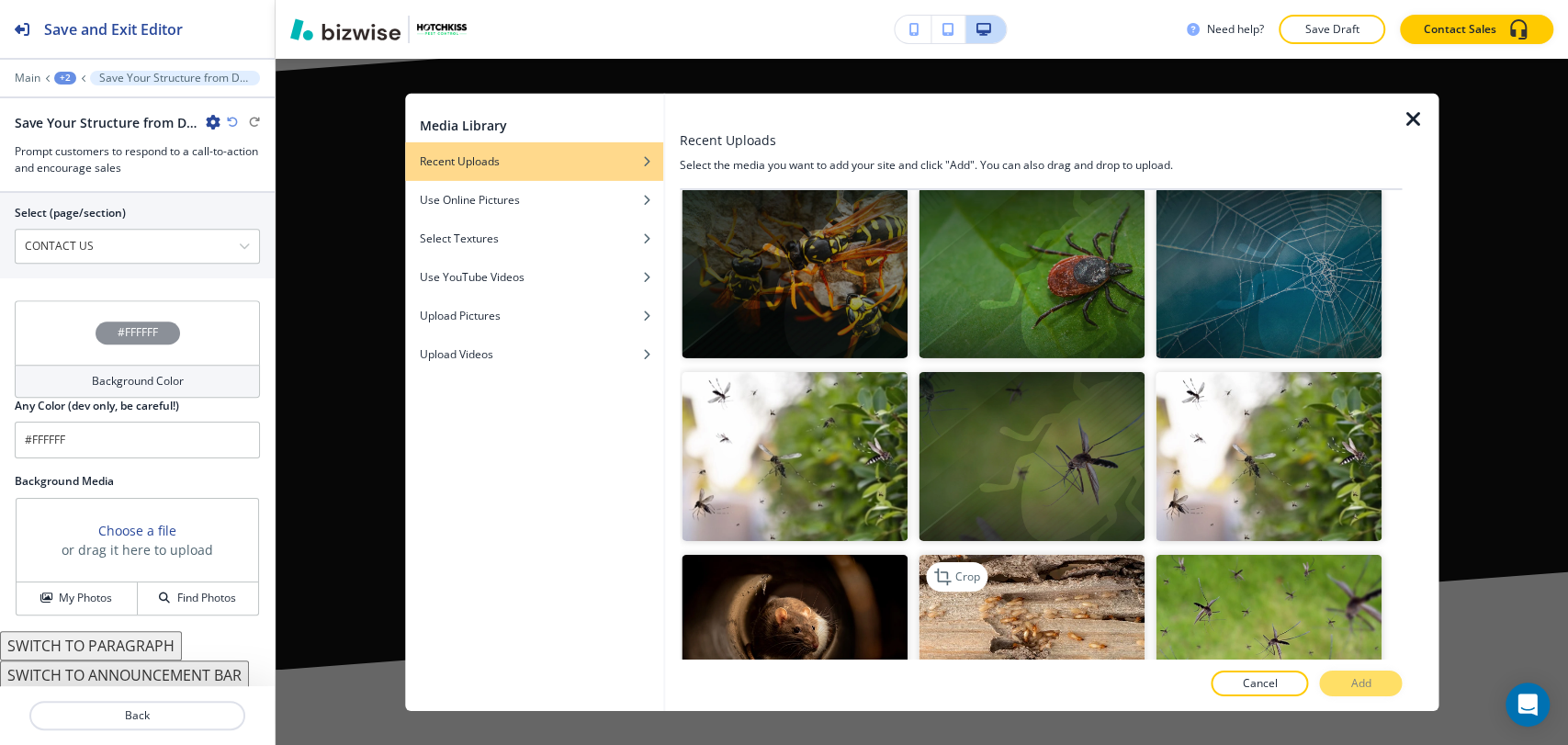
scroll to position [3035, 0]
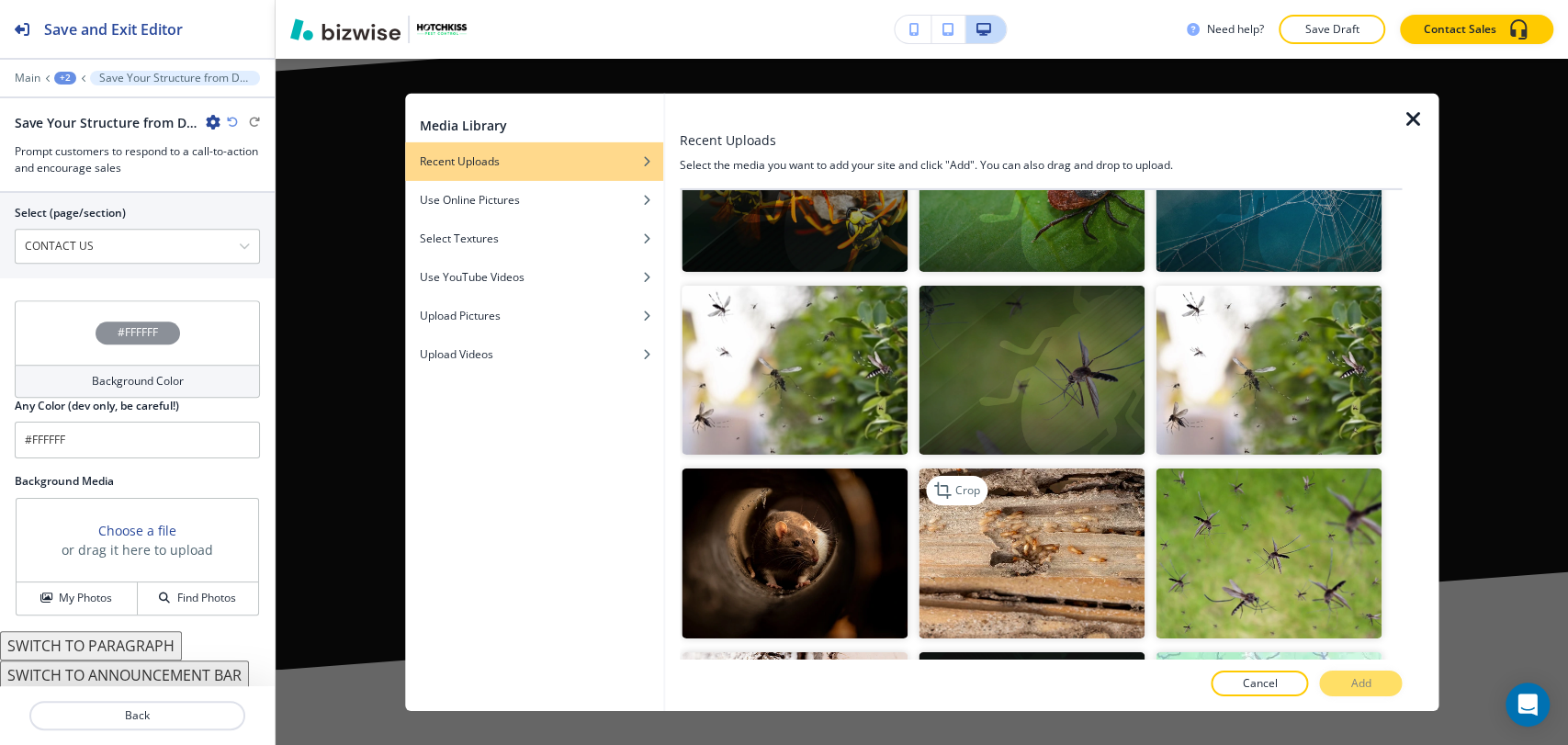
click at [1050, 532] on img "button" at bounding box center [1031, 553] width 226 height 170
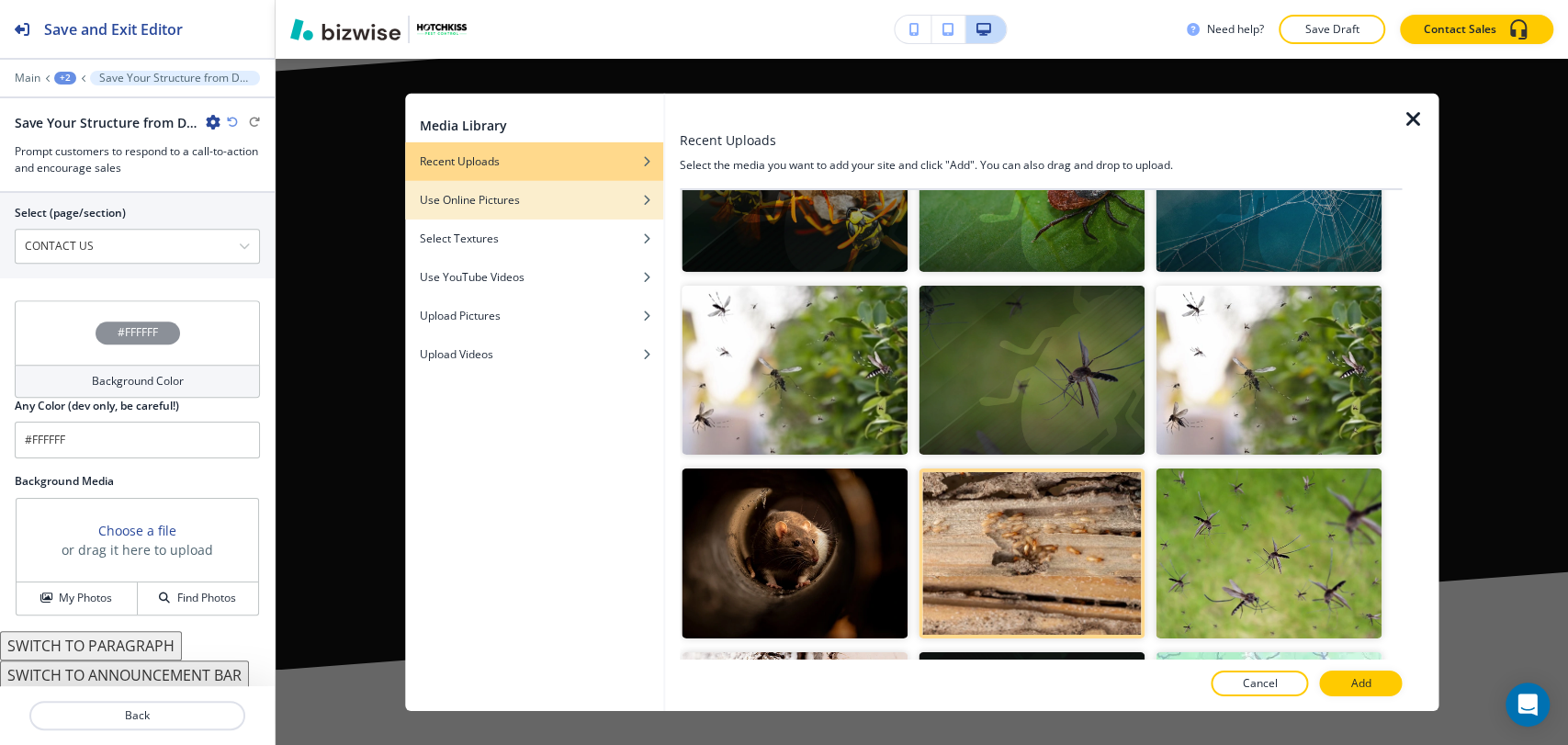
drag, startPoint x: 536, startPoint y: 206, endPoint x: 573, endPoint y: 210, distance: 37.2
click at [536, 204] on div "Use Online Pictures" at bounding box center [534, 198] width 258 height 16
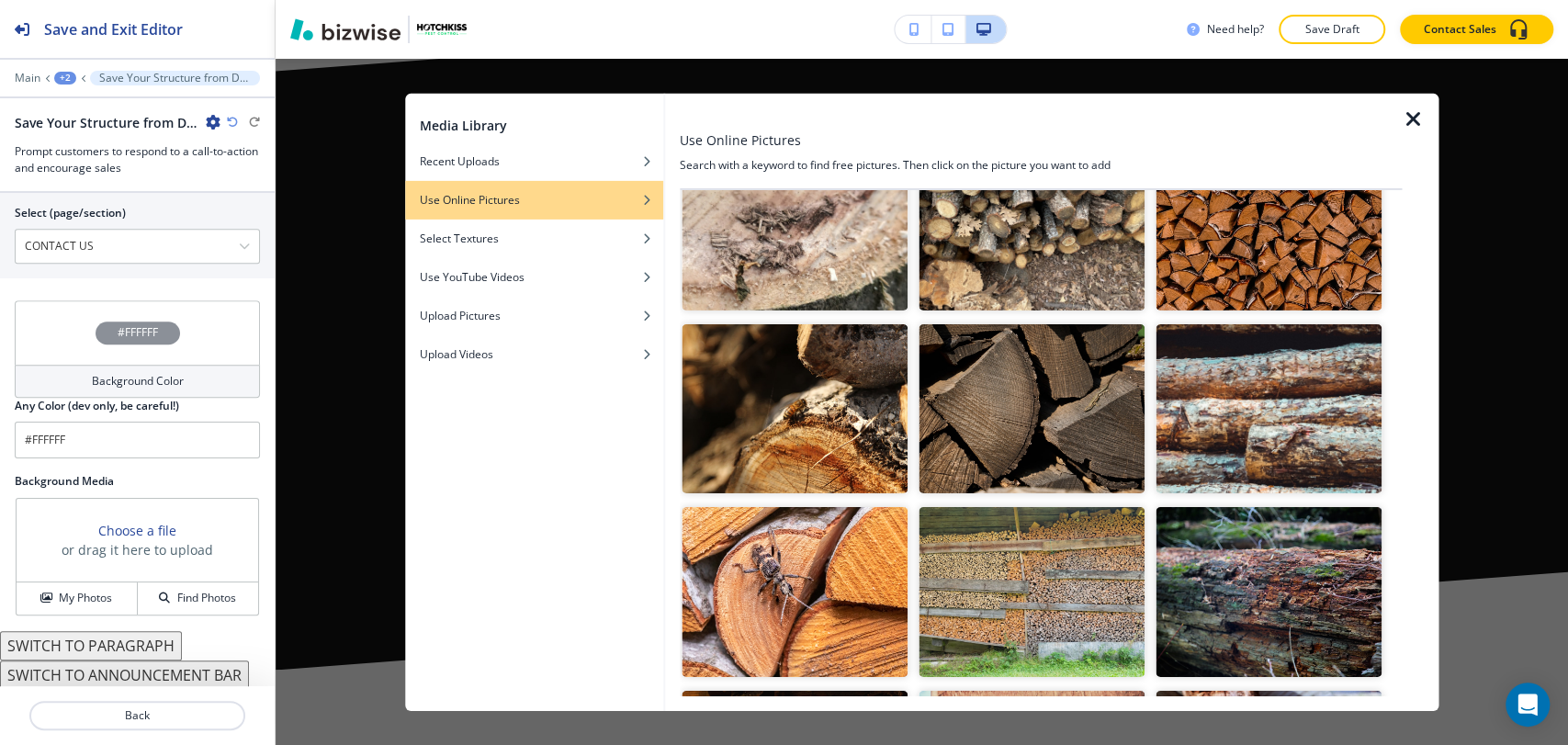
scroll to position [0, 0]
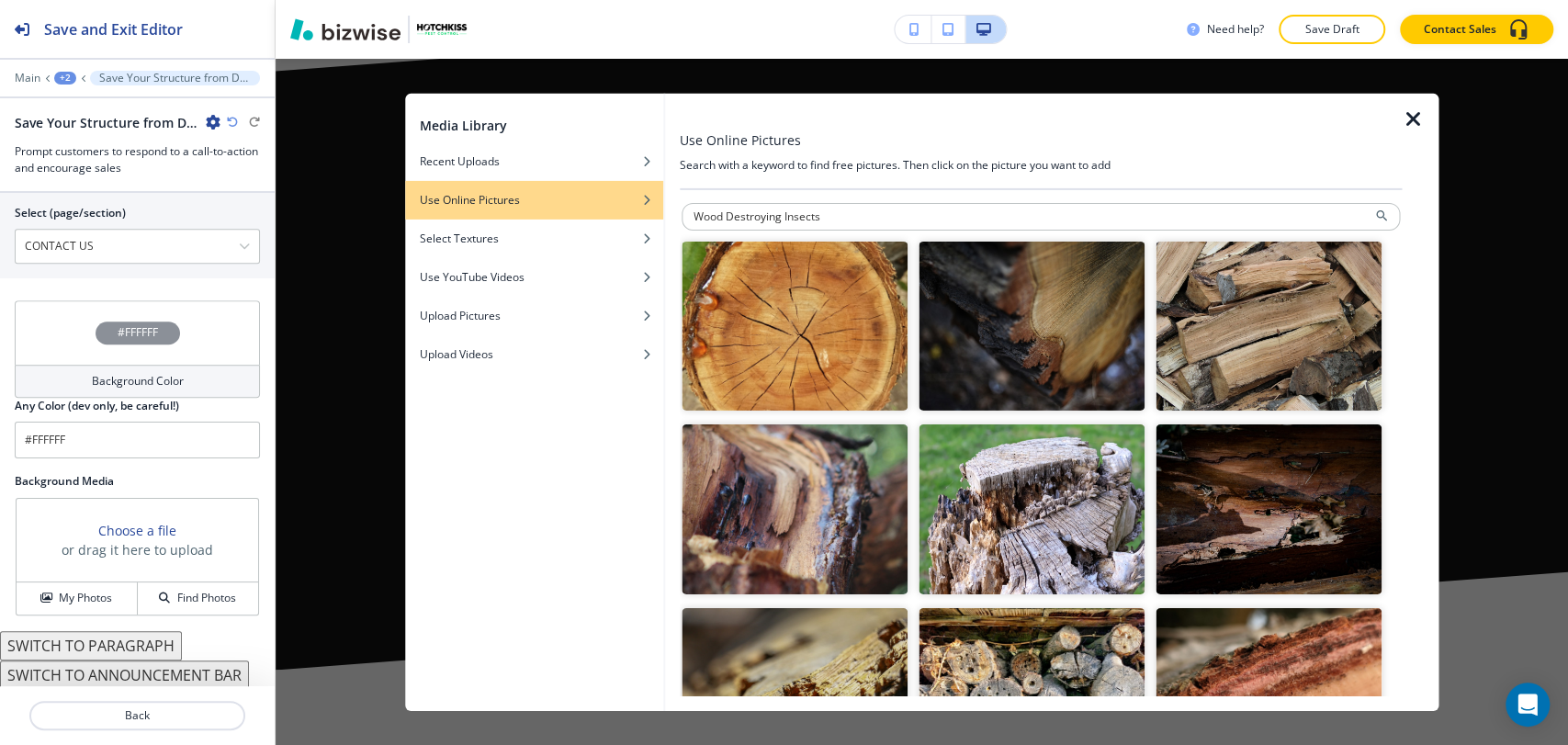
drag, startPoint x: 821, startPoint y: 216, endPoint x: 869, endPoint y: 231, distance: 50.3
click at [785, 214] on input "Wood Destroying Insects" at bounding box center [1040, 215] width 718 height 28
click at [695, 219] on input "Wood Destroying" at bounding box center [1040, 215] width 718 height 28
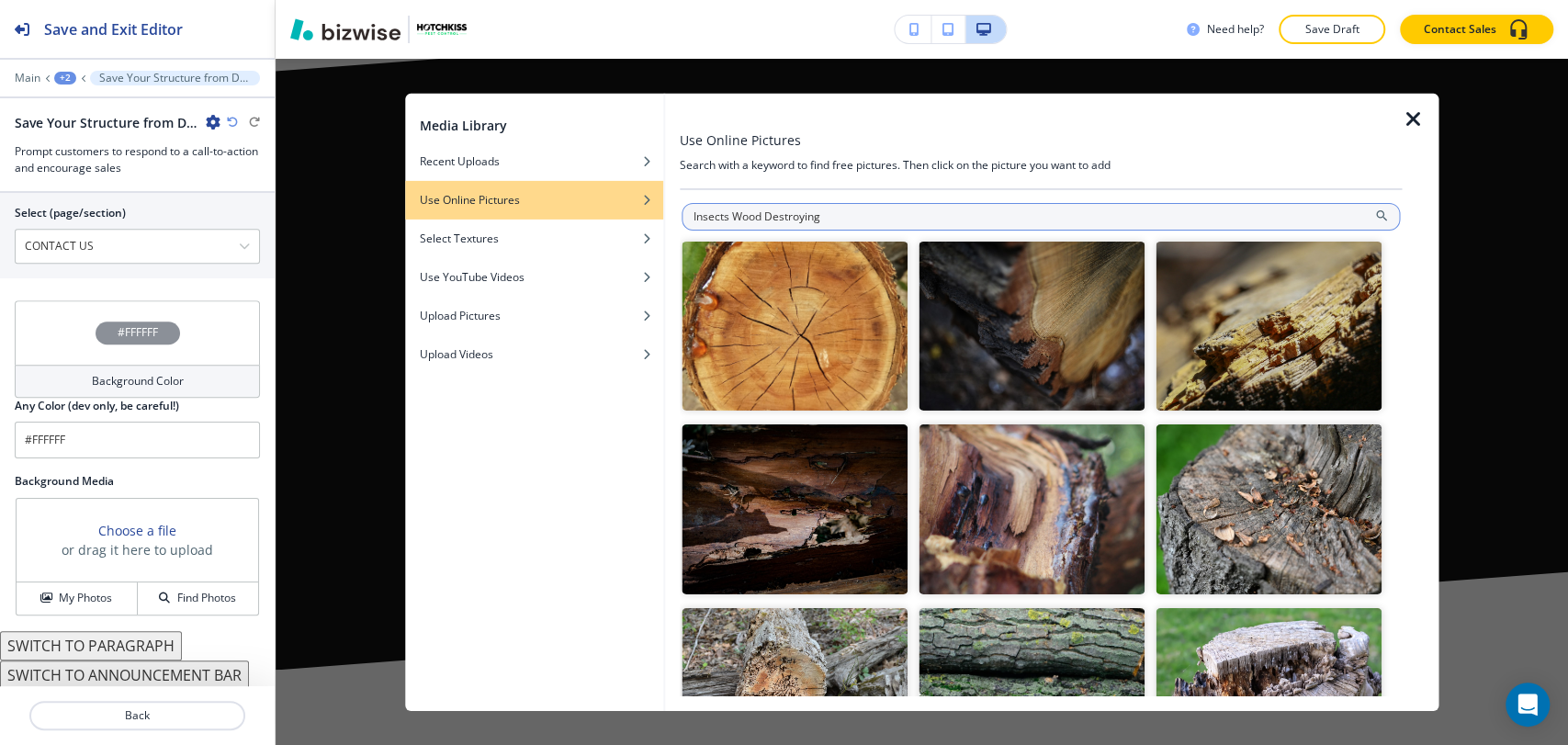
drag, startPoint x: 766, startPoint y: 214, endPoint x: 855, endPoint y: 211, distance: 89.1
click at [855, 211] on input "Insects Wood Destroying" at bounding box center [1040, 215] width 718 height 28
click at [729, 219] on input "Insects Wood" at bounding box center [1040, 215] width 718 height 28
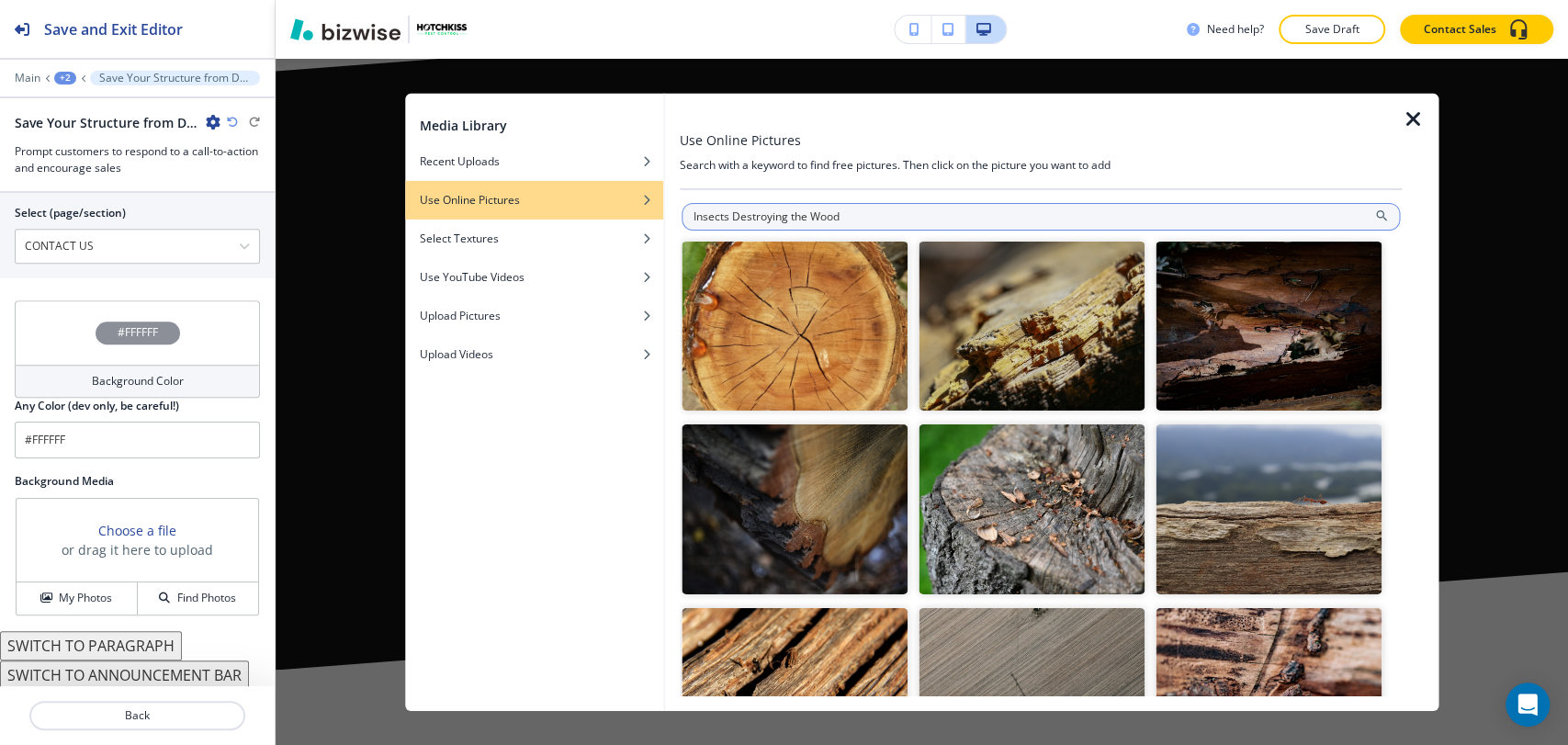
click at [918, 212] on input "Insects Destroying the Wood" at bounding box center [1040, 215] width 718 height 28
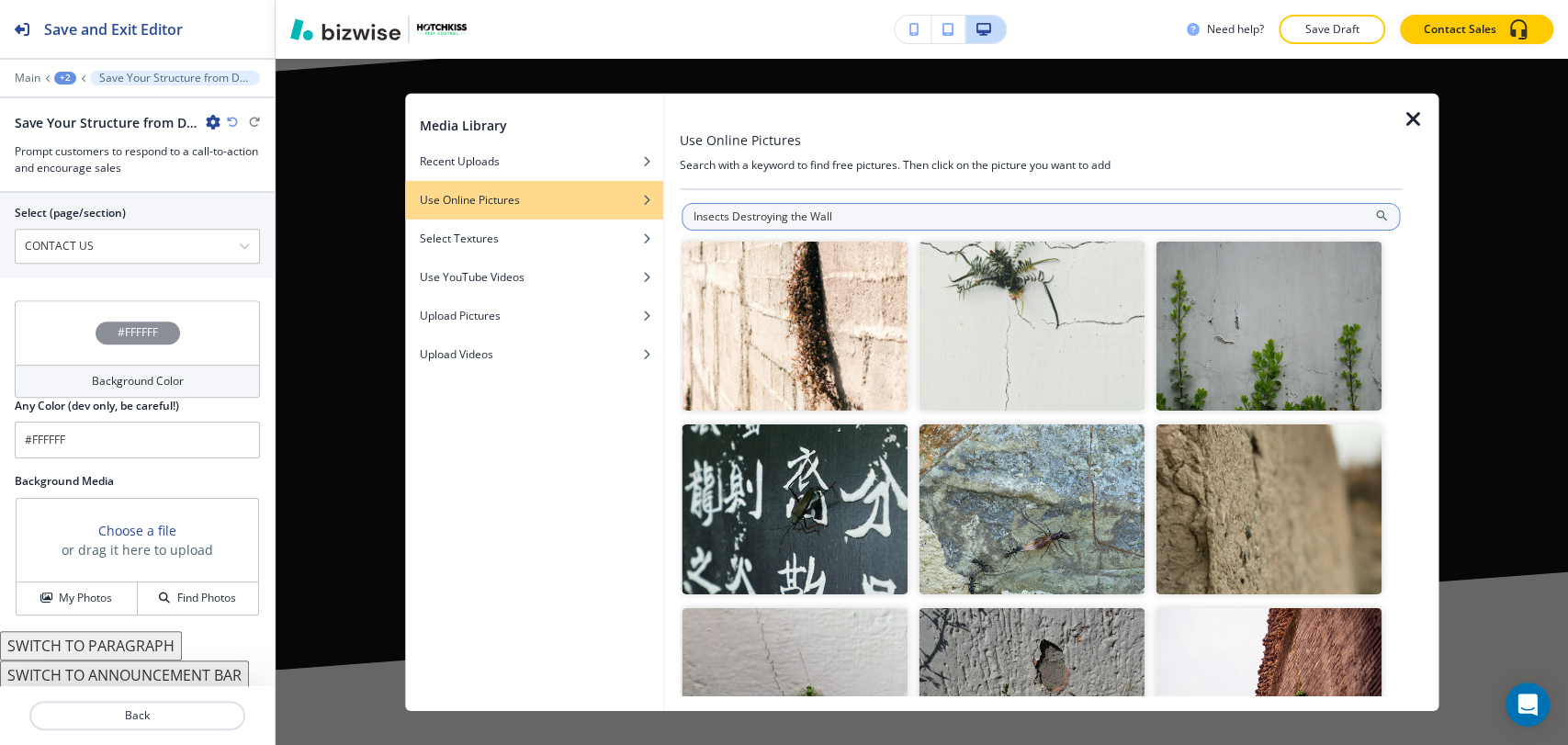
drag, startPoint x: 809, startPoint y: 214, endPoint x: 824, endPoint y: 214, distance: 15.0
click at [808, 214] on input "Insects Destroying the Wall" at bounding box center [1040, 215] width 718 height 28
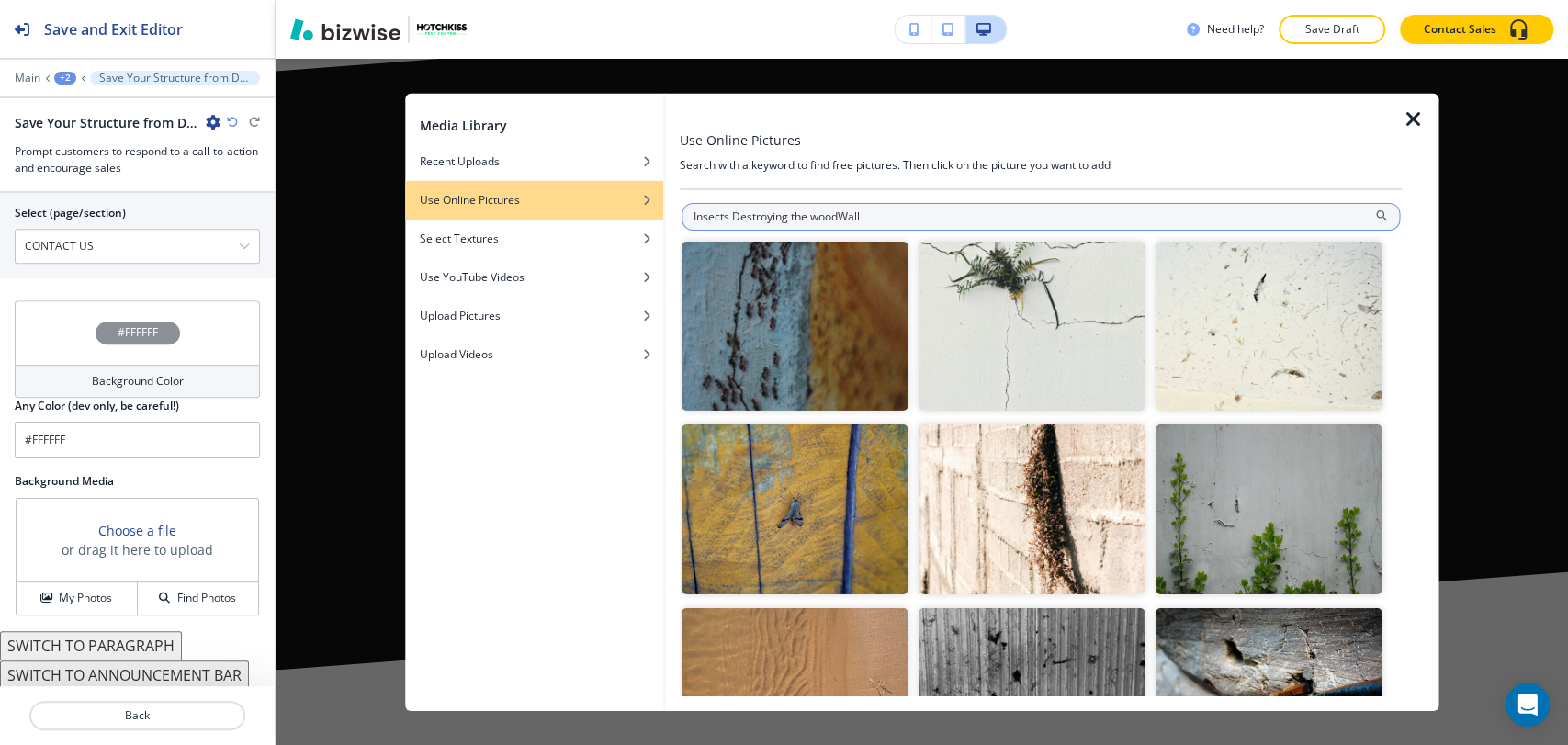
click at [945, 216] on input "Insects Destroying the woodWall" at bounding box center [1040, 215] width 718 height 28
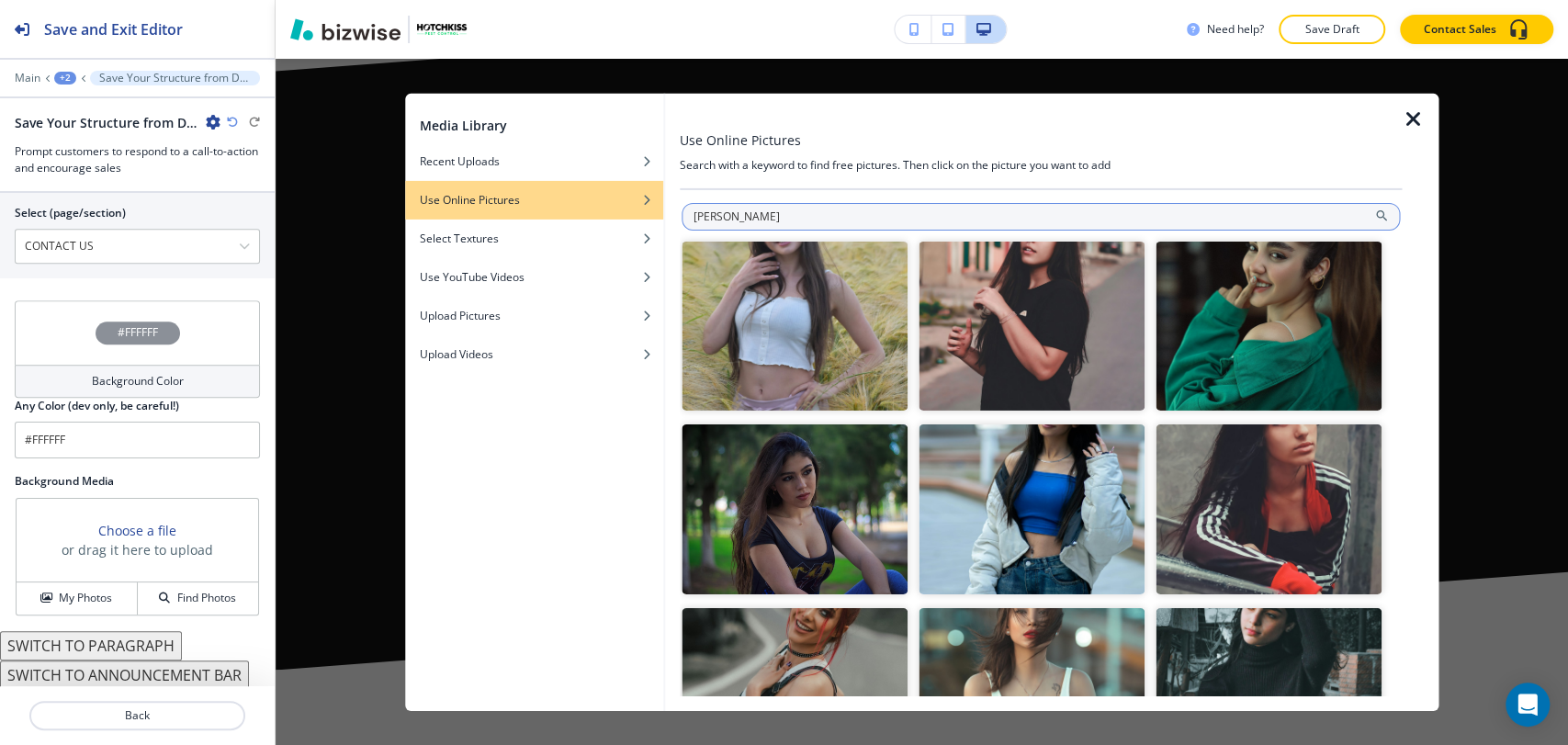
drag, startPoint x: 753, startPoint y: 213, endPoint x: 686, endPoint y: 216, distance: 67.1
click at [686, 216] on input "anay" at bounding box center [1040, 215] width 718 height 28
paste input "termite"
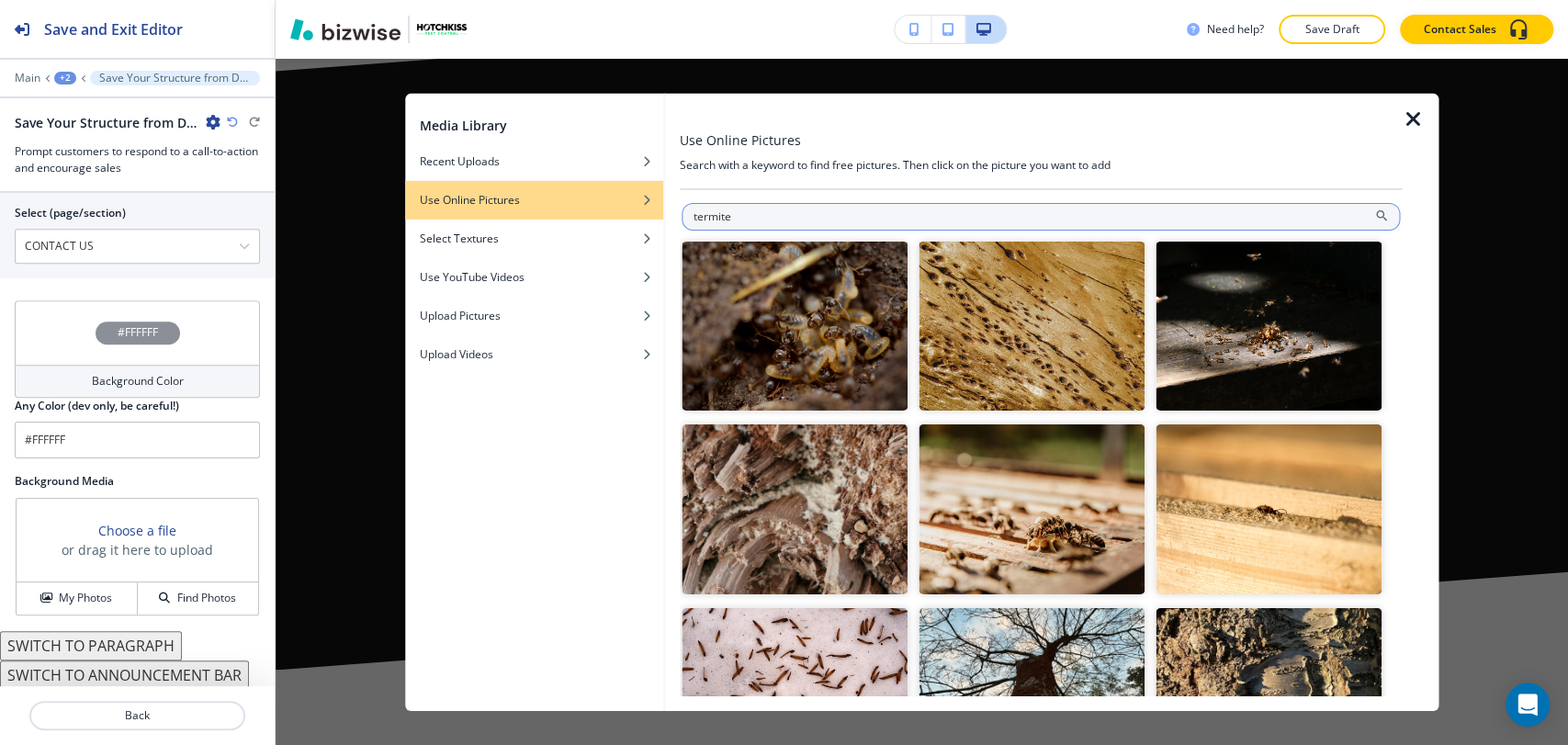
click at [849, 215] on input "termite" at bounding box center [1040, 215] width 718 height 28
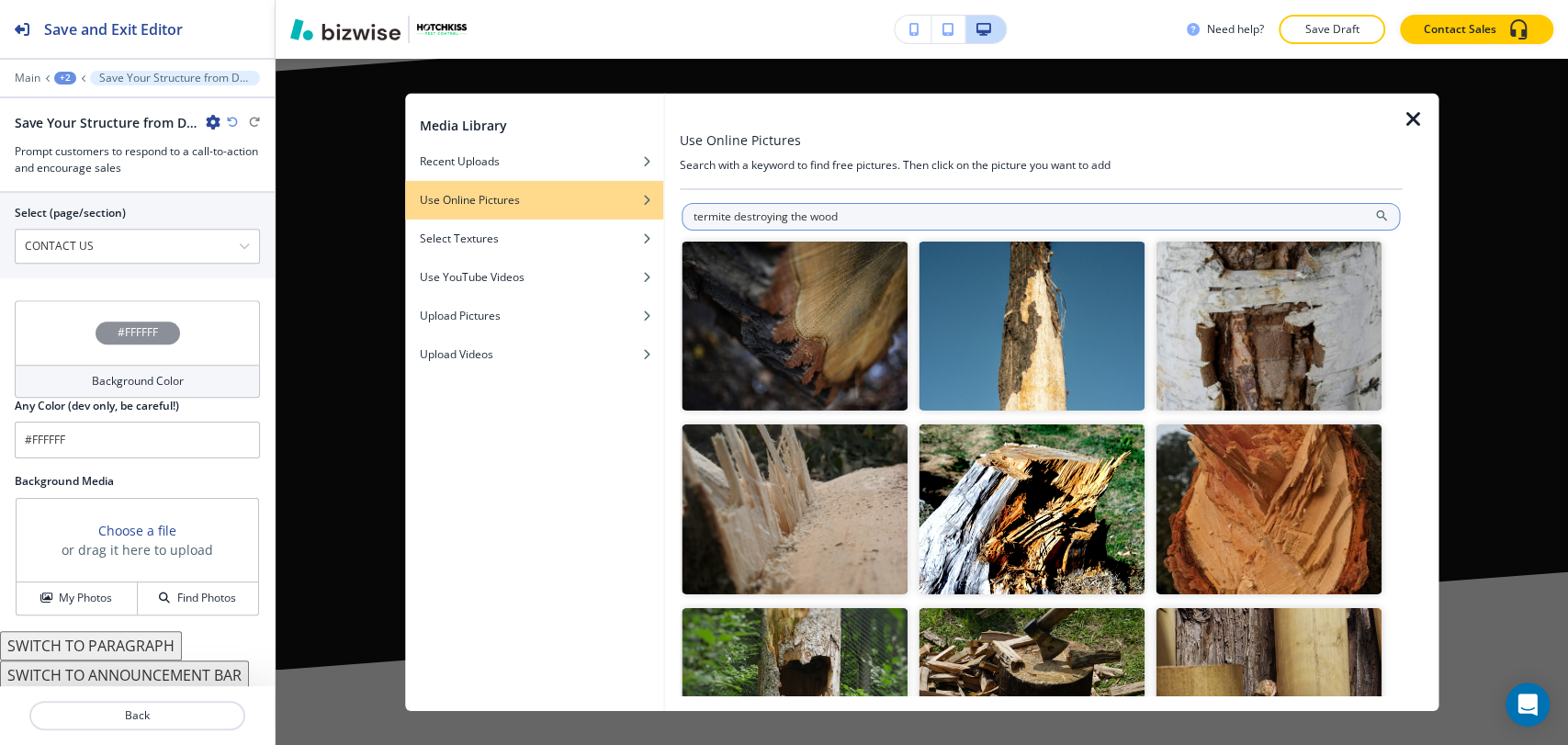
click at [906, 216] on input "termite destroying the wood" at bounding box center [1040, 215] width 718 height 28
type input "termite destroying"
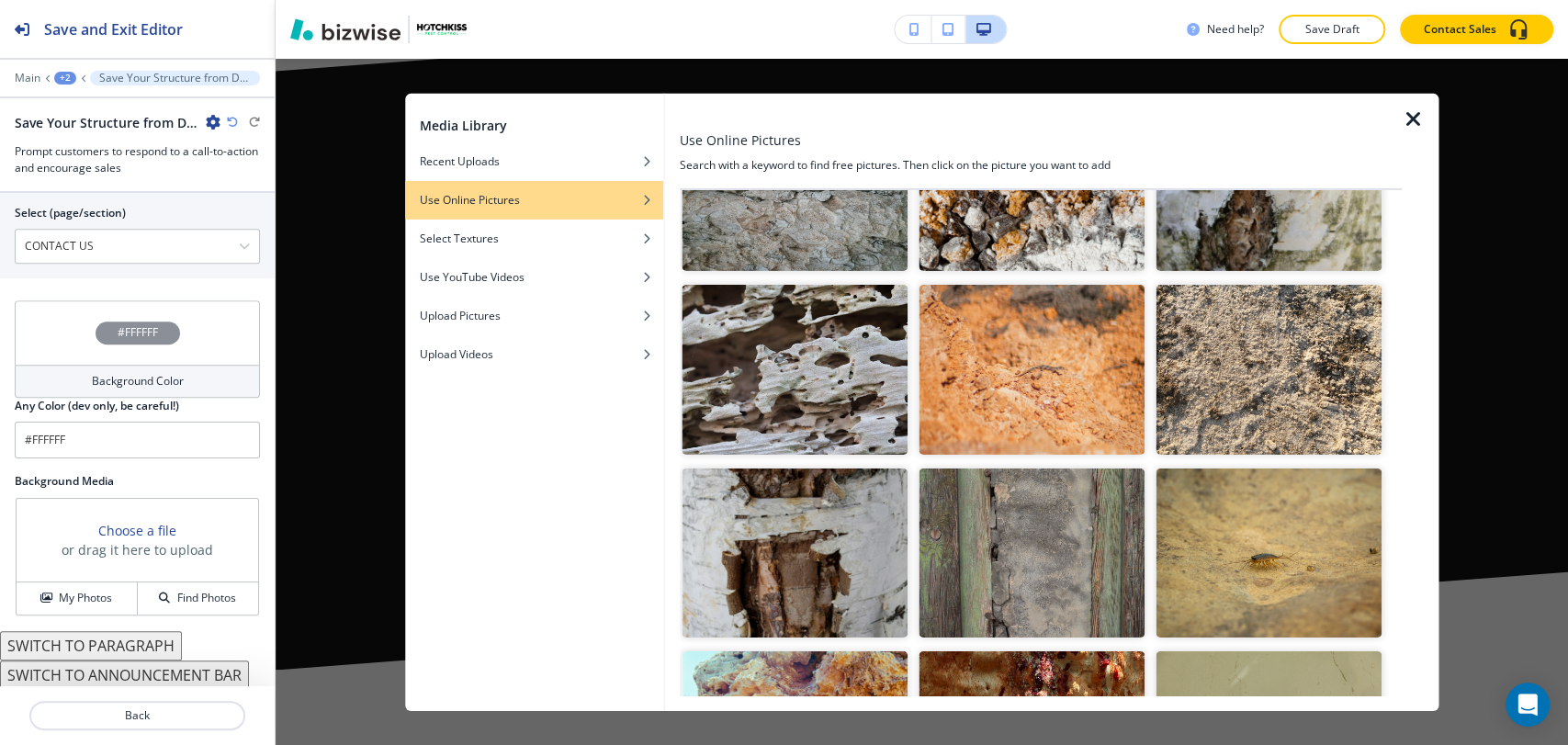
scroll to position [2222, 0]
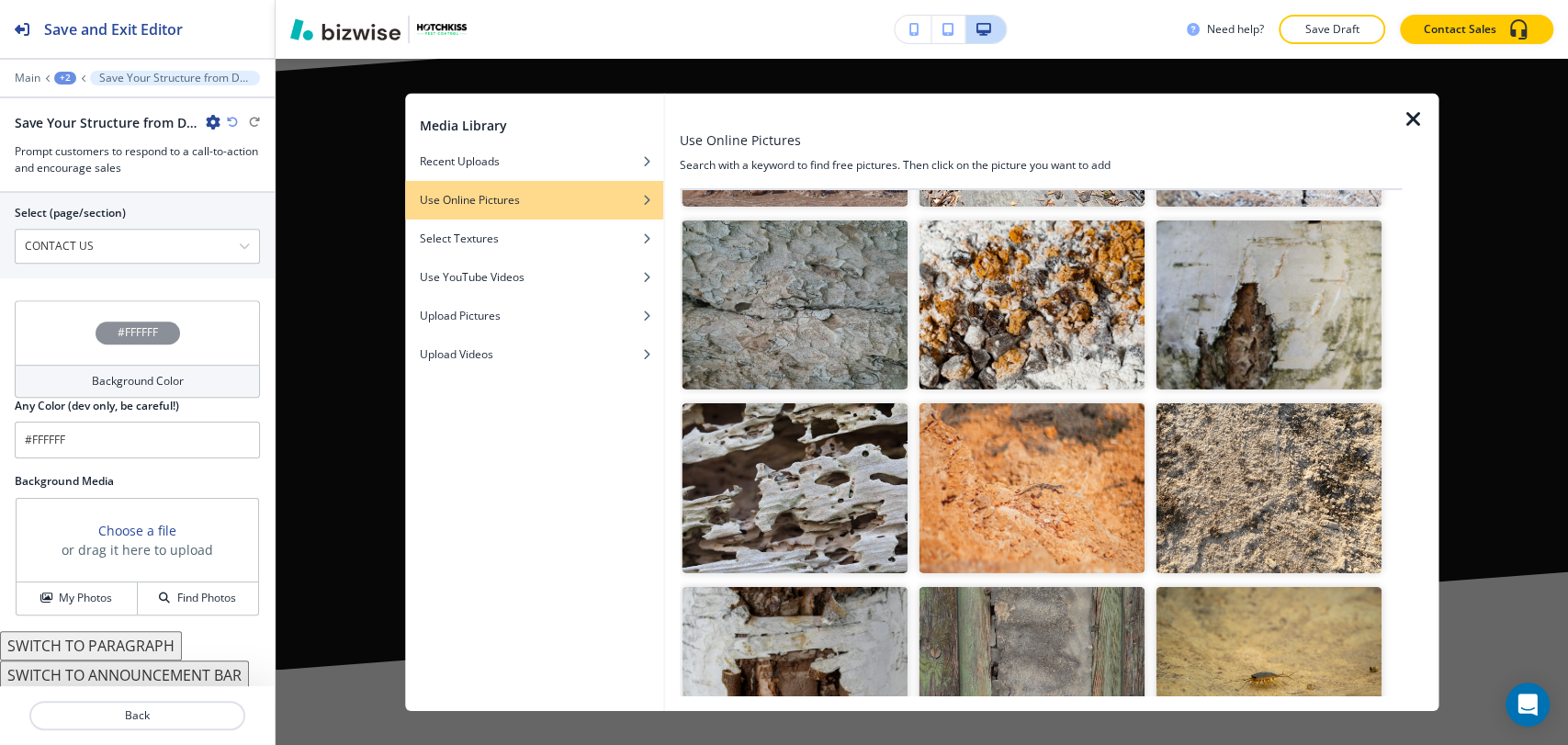
click at [878, 435] on img "button" at bounding box center [794, 488] width 226 height 170
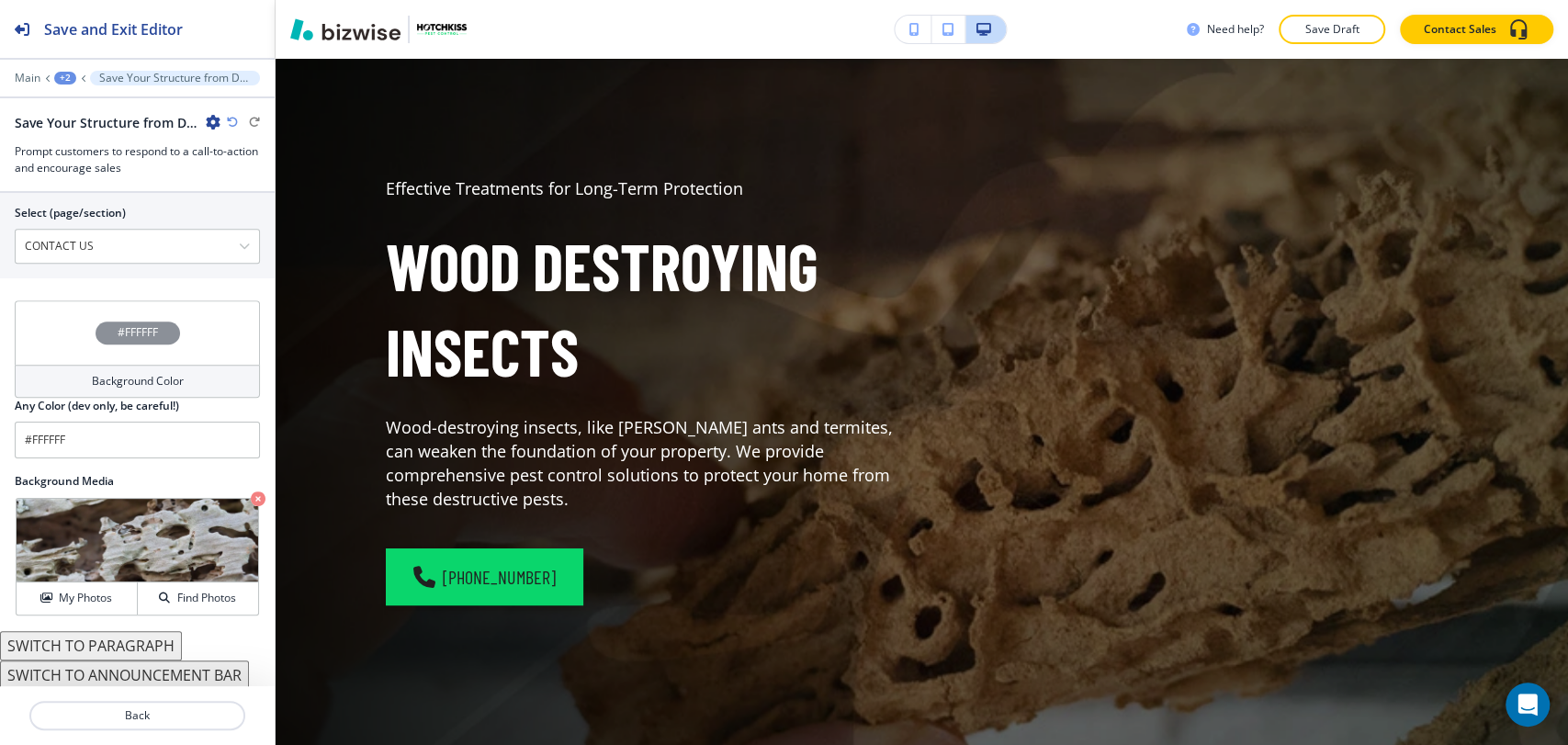
scroll to position [0, 0]
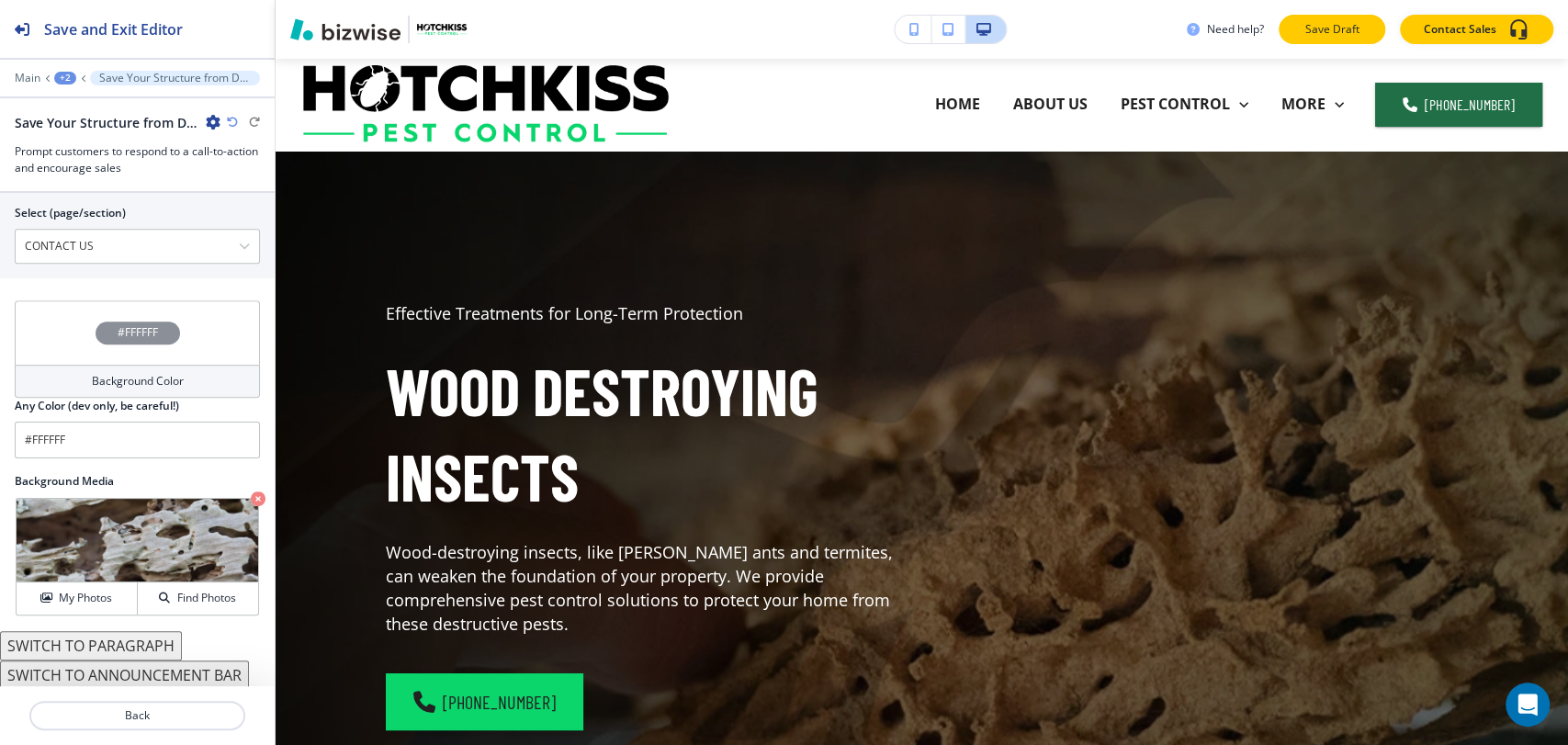
click at [1335, 24] on p "Save Draft" at bounding box center [1332, 28] width 59 height 16
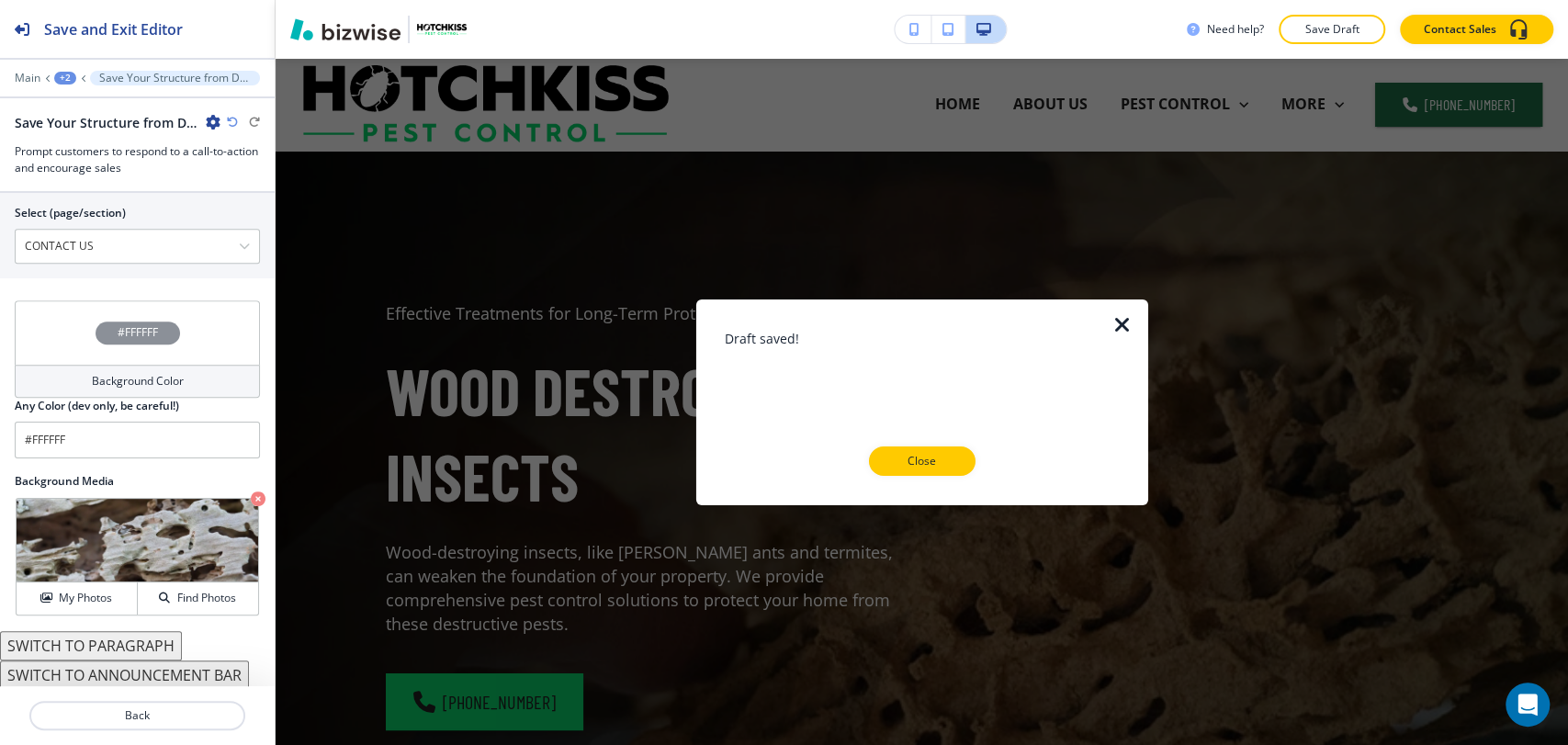
click at [930, 449] on button "Close" at bounding box center [922, 460] width 106 height 29
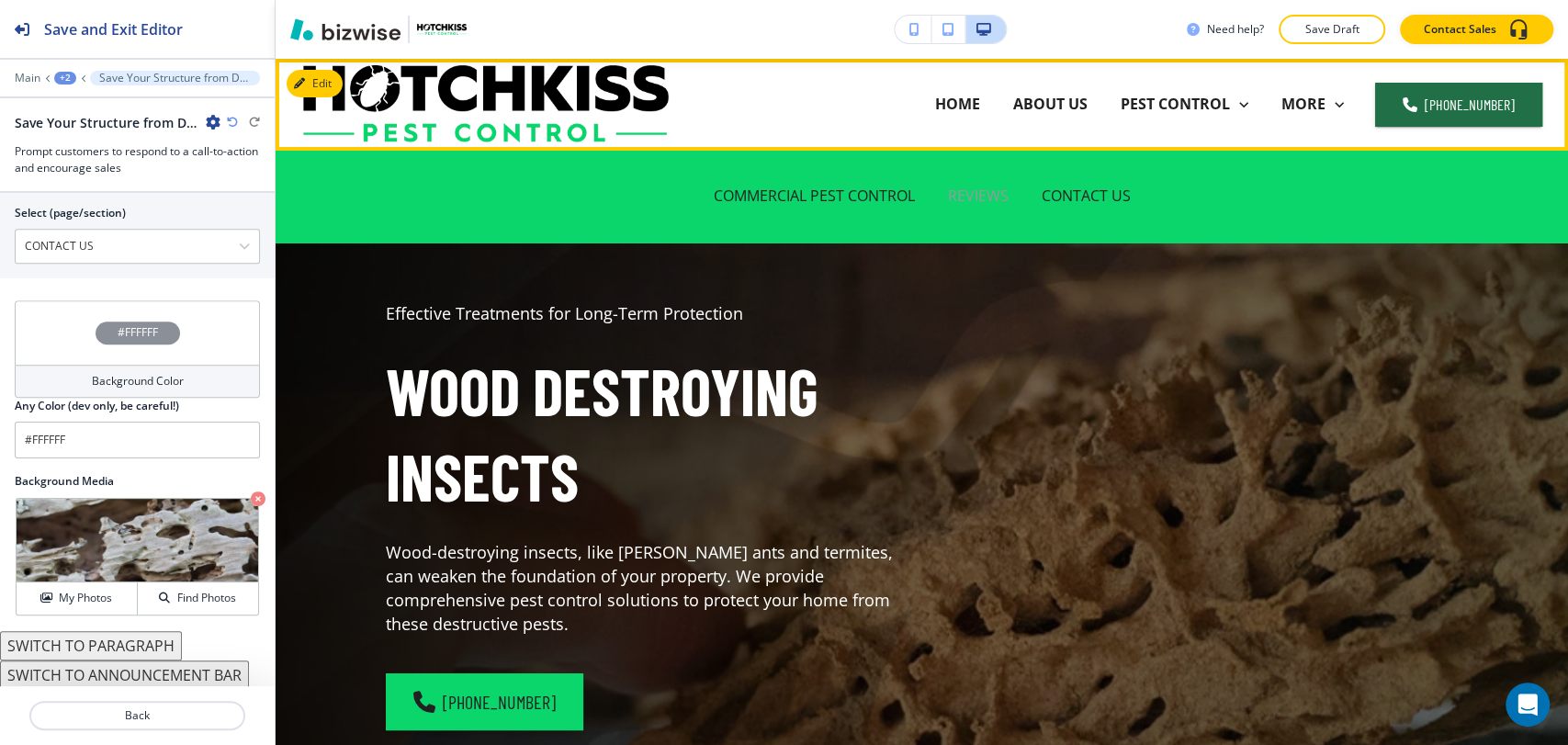
click at [975, 199] on p "REVIEWS" at bounding box center [978, 196] width 61 height 21
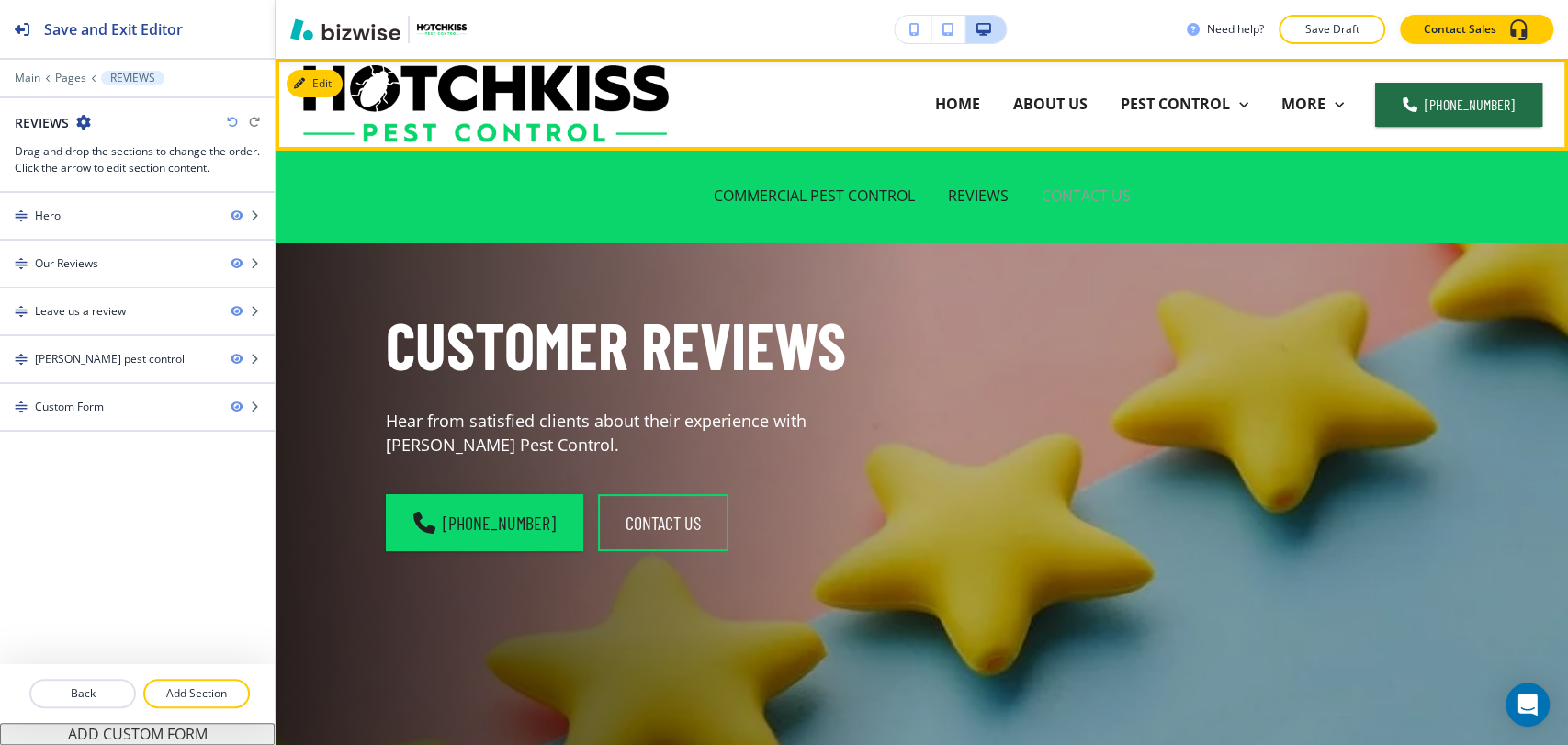
click at [1089, 199] on p "CONTACT US" at bounding box center [1086, 196] width 89 height 21
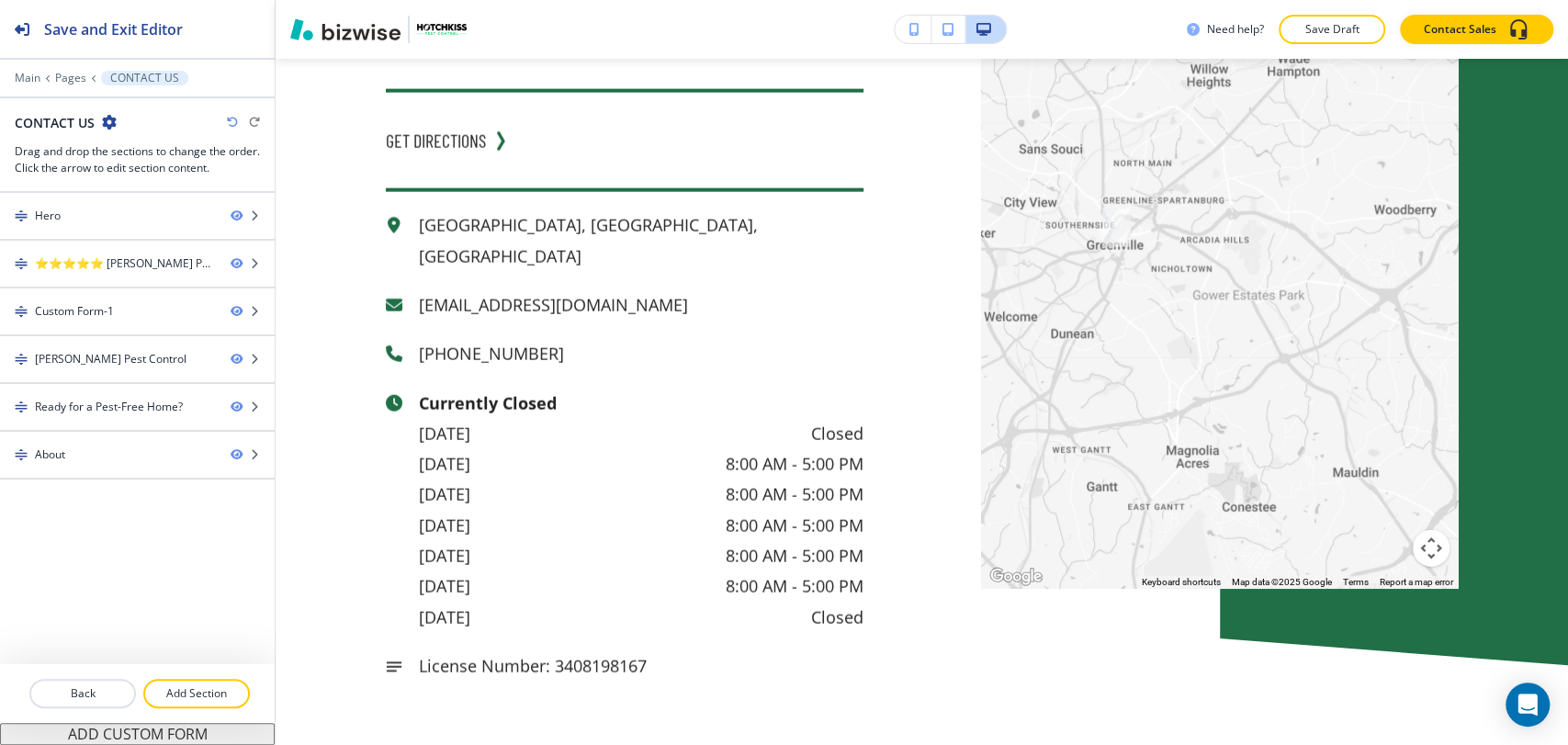
scroll to position [2817, 0]
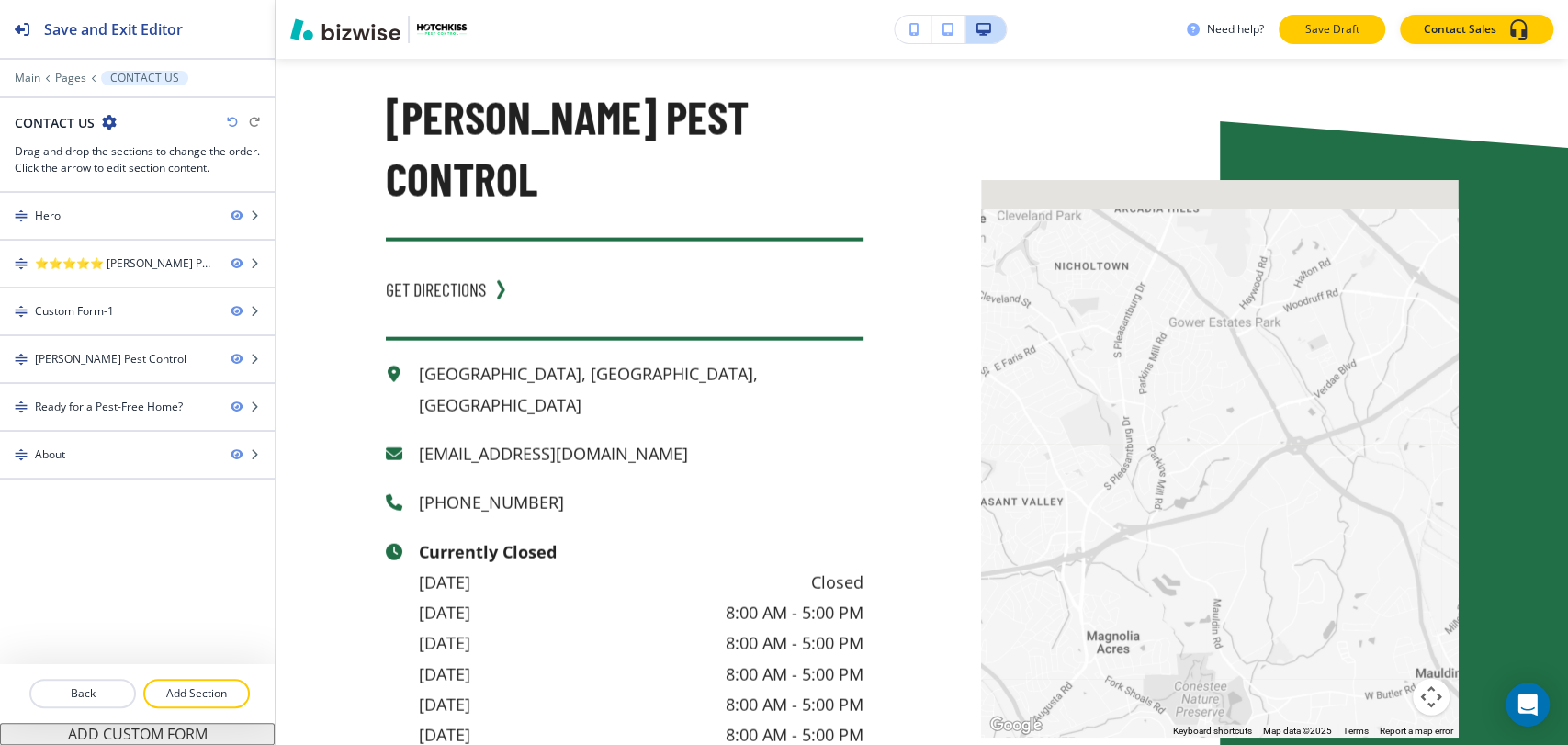
click at [1352, 31] on p "Save Draft" at bounding box center [1332, 28] width 59 height 16
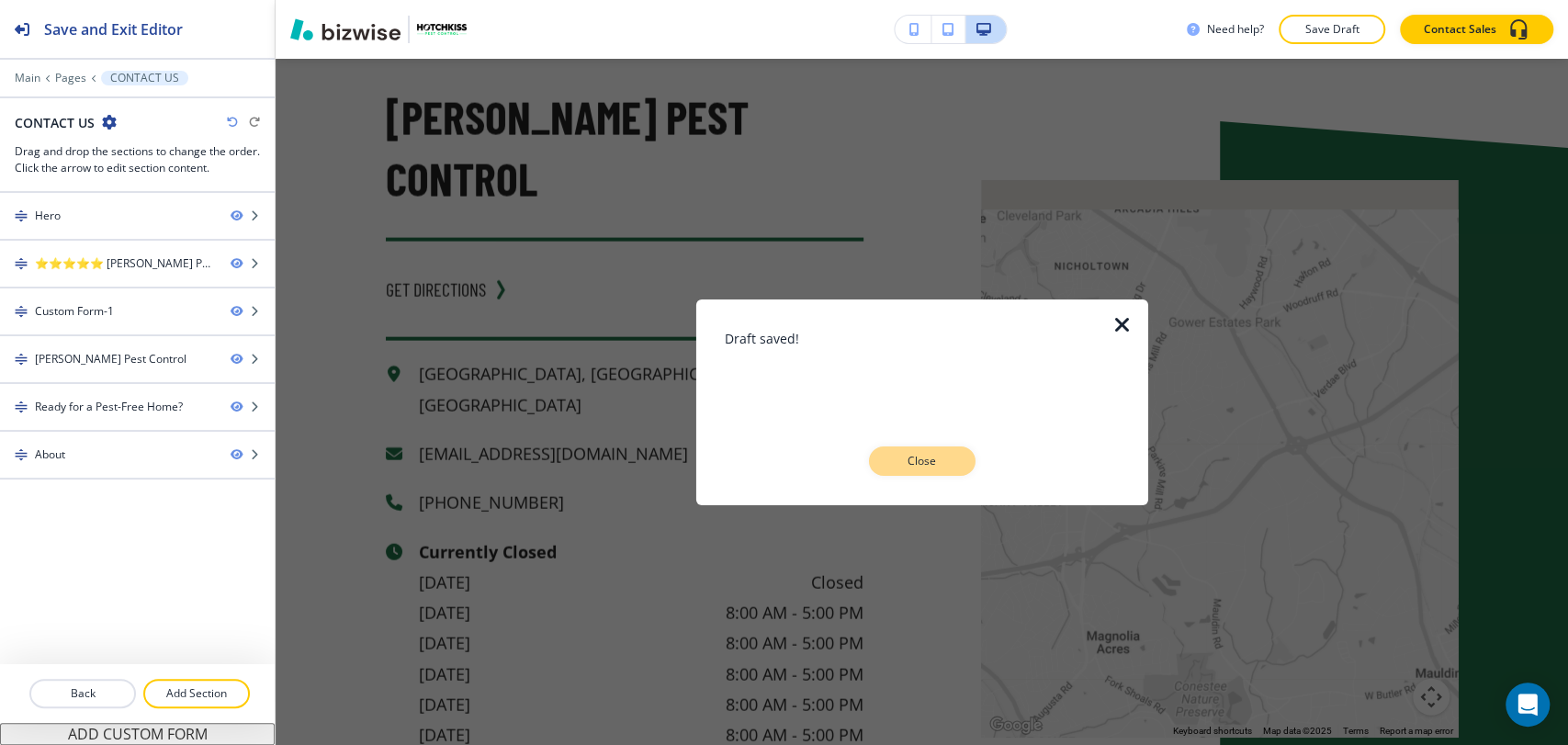
click at [943, 457] on p "Close" at bounding box center [922, 460] width 59 height 16
